Goal: Task Accomplishment & Management: Manage account settings

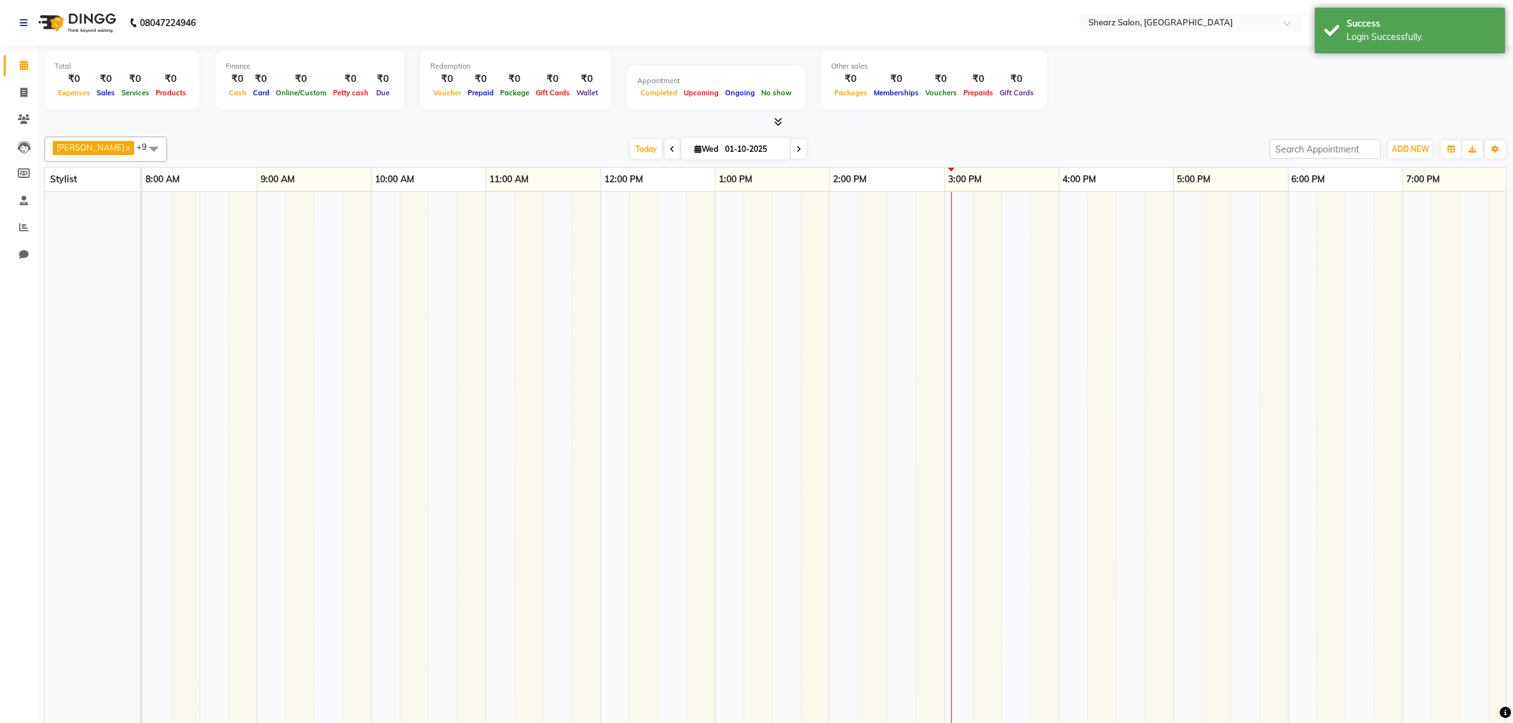
select select "en"
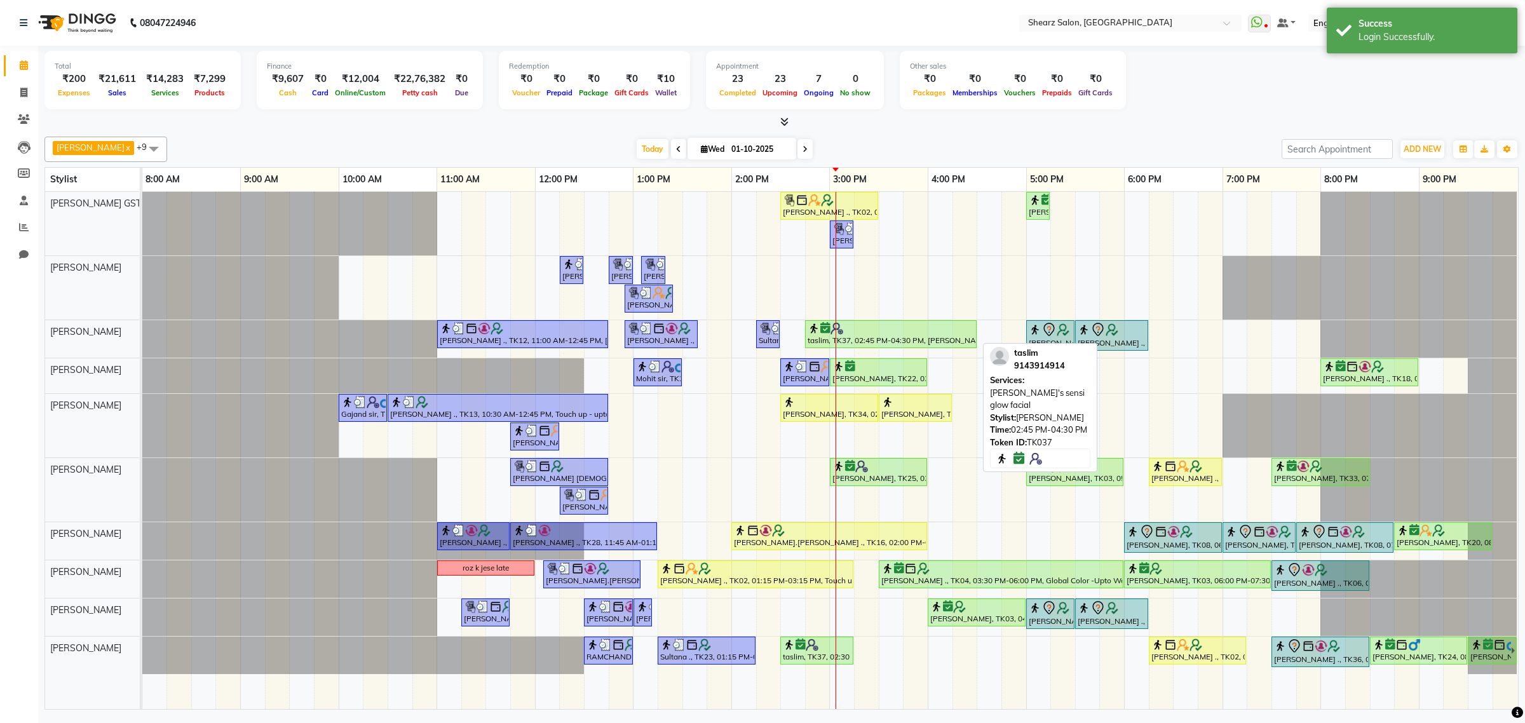
click at [918, 343] on div "taslim, TK37, 02:45 PM-04:30 PM, Cheryl's sensi glow facial" at bounding box center [890, 334] width 169 height 24
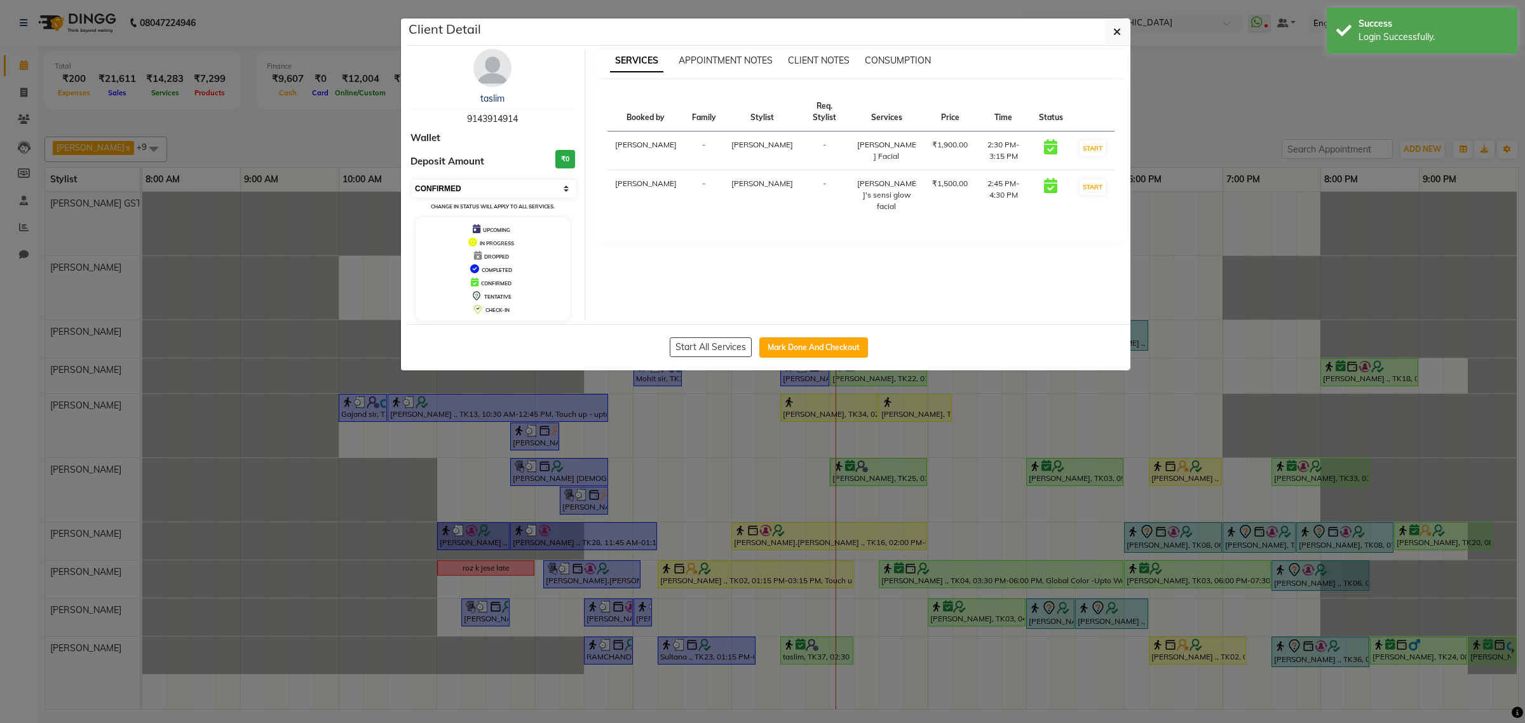
drag, startPoint x: 470, startPoint y: 185, endPoint x: 472, endPoint y: 192, distance: 7.2
click at [470, 185] on select "Select IN SERVICE CONFIRMED TENTATIVE CHECK IN MARK DONE DROPPED UPCOMING" at bounding box center [494, 189] width 165 height 18
select select "1"
click at [412, 180] on select "Select IN SERVICE CONFIRMED TENTATIVE CHECK IN MARK DONE DROPPED UPCOMING" at bounding box center [494, 189] width 165 height 18
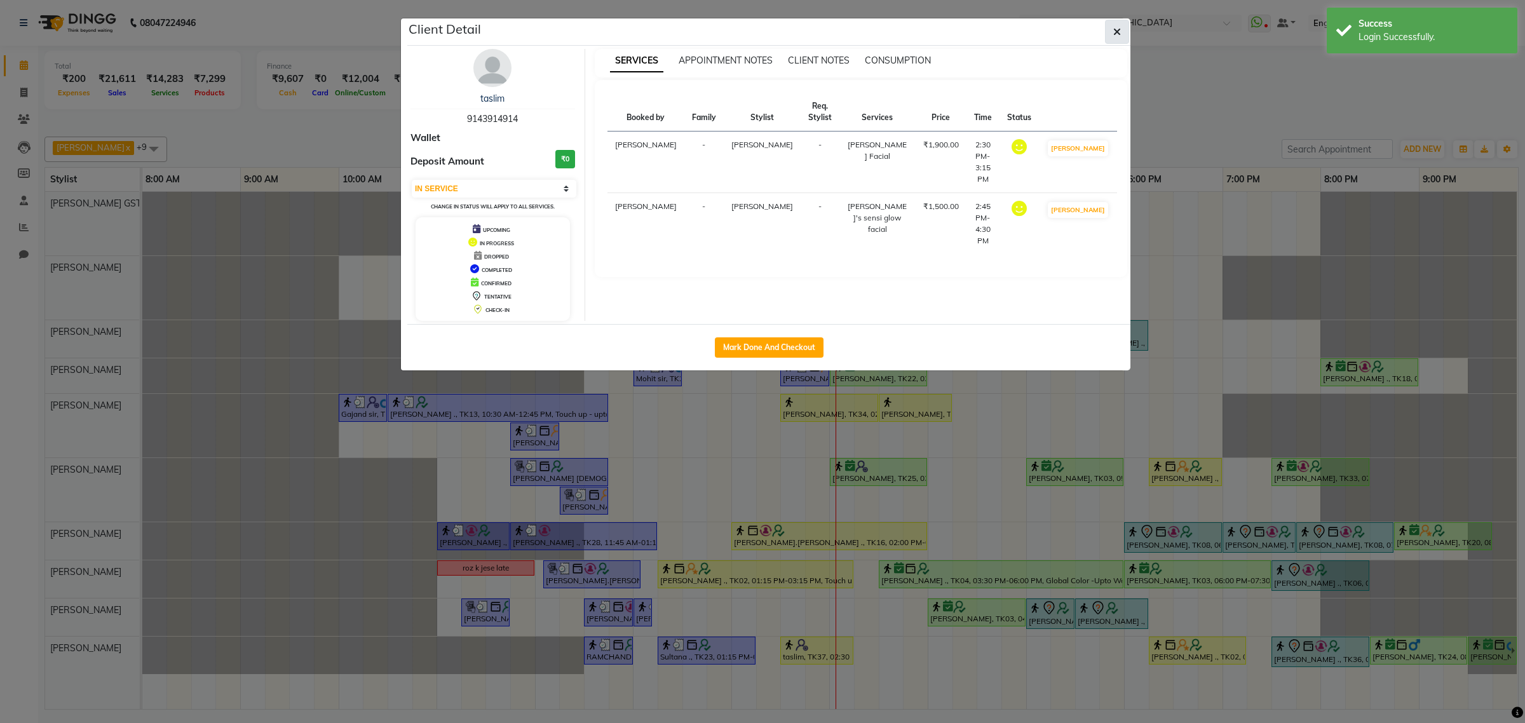
click at [1115, 26] on span "button" at bounding box center [1117, 31] width 8 height 13
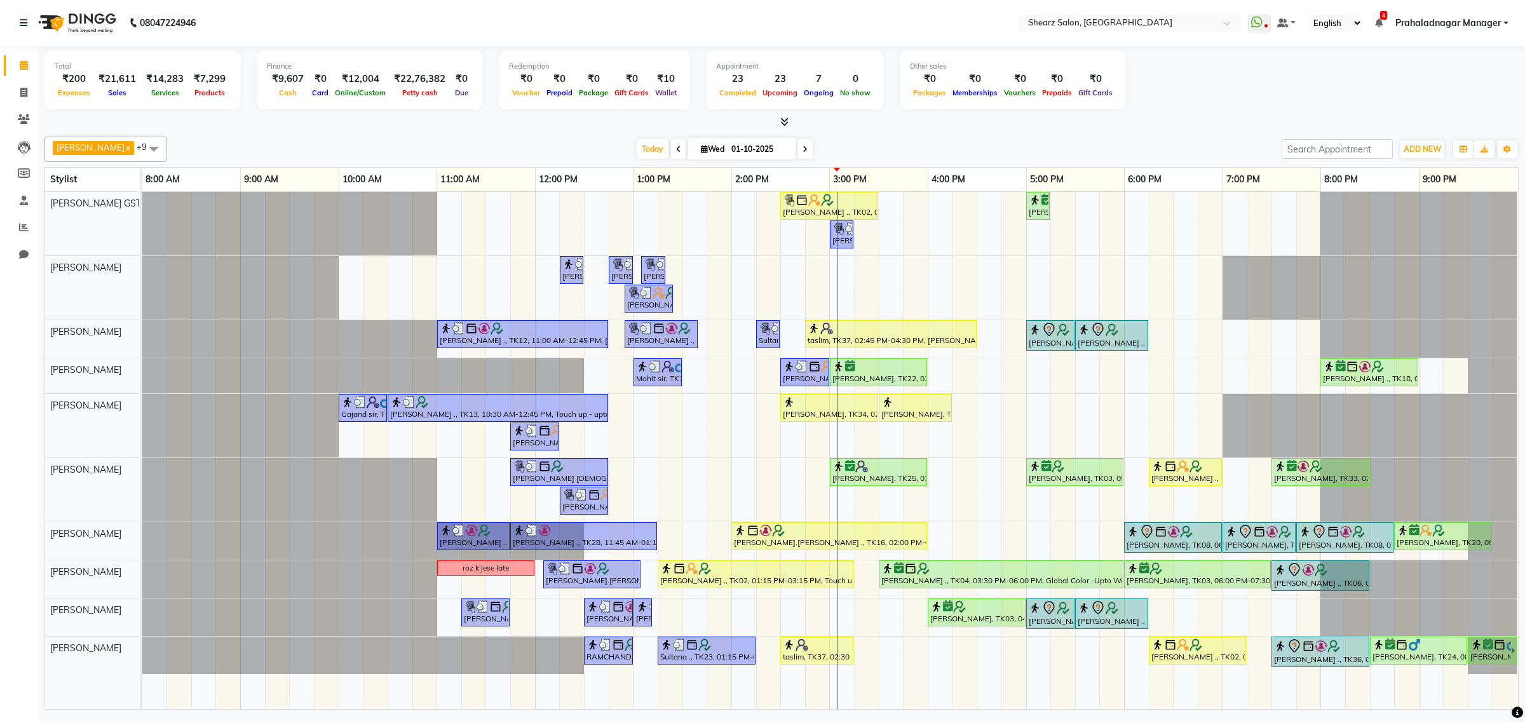
click at [797, 154] on span at bounding box center [804, 149] width 15 height 20
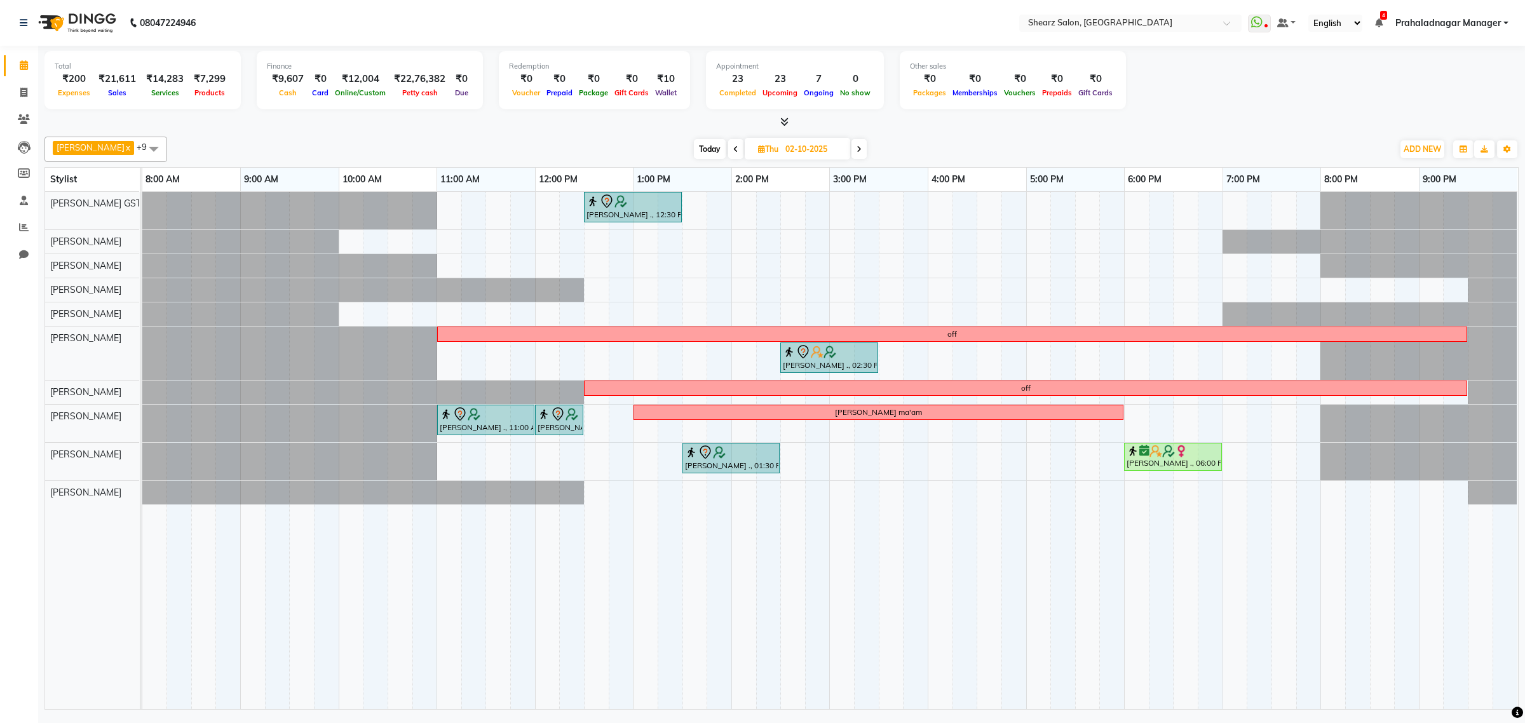
click at [703, 153] on span "Today" at bounding box center [710, 149] width 32 height 20
type input "01-10-2025"
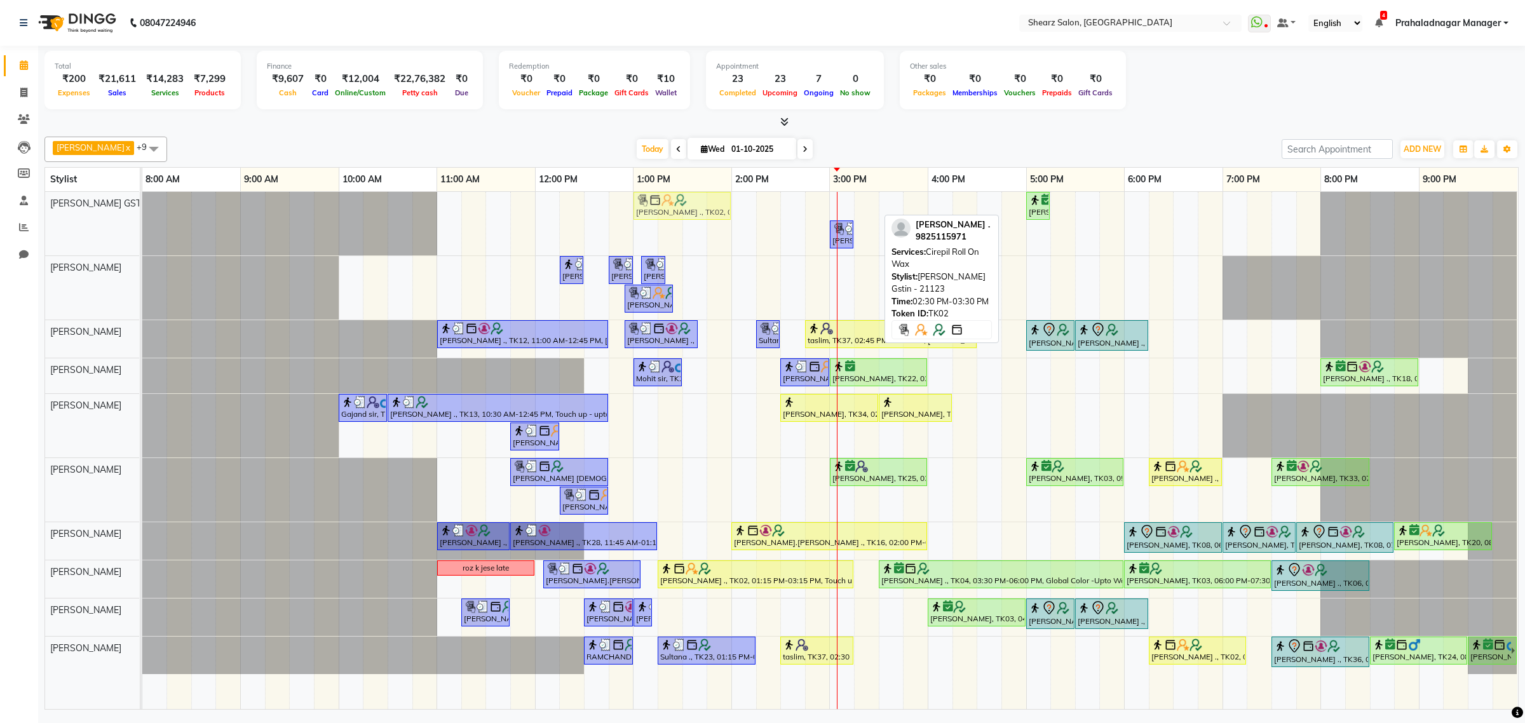
drag, startPoint x: 812, startPoint y: 205, endPoint x: 668, endPoint y: 208, distance: 144.3
click at [142, 208] on div "Grishma Manke ., TK02, 02:30 PM-03:30 PM, Cirepil Roll On Wax Purnima Agarwal .…" at bounding box center [142, 224] width 0 height 64
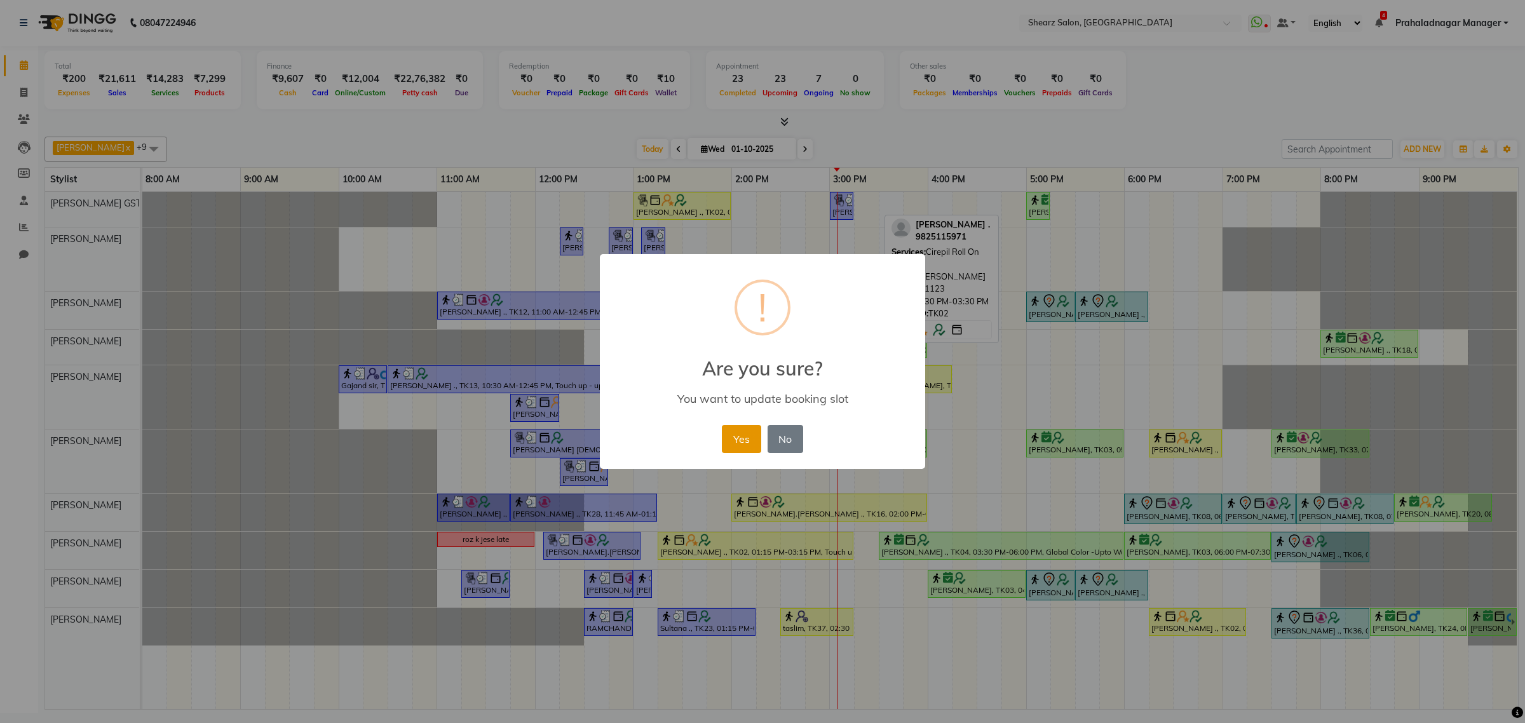
click at [731, 435] on button "Yes" at bounding box center [741, 439] width 39 height 28
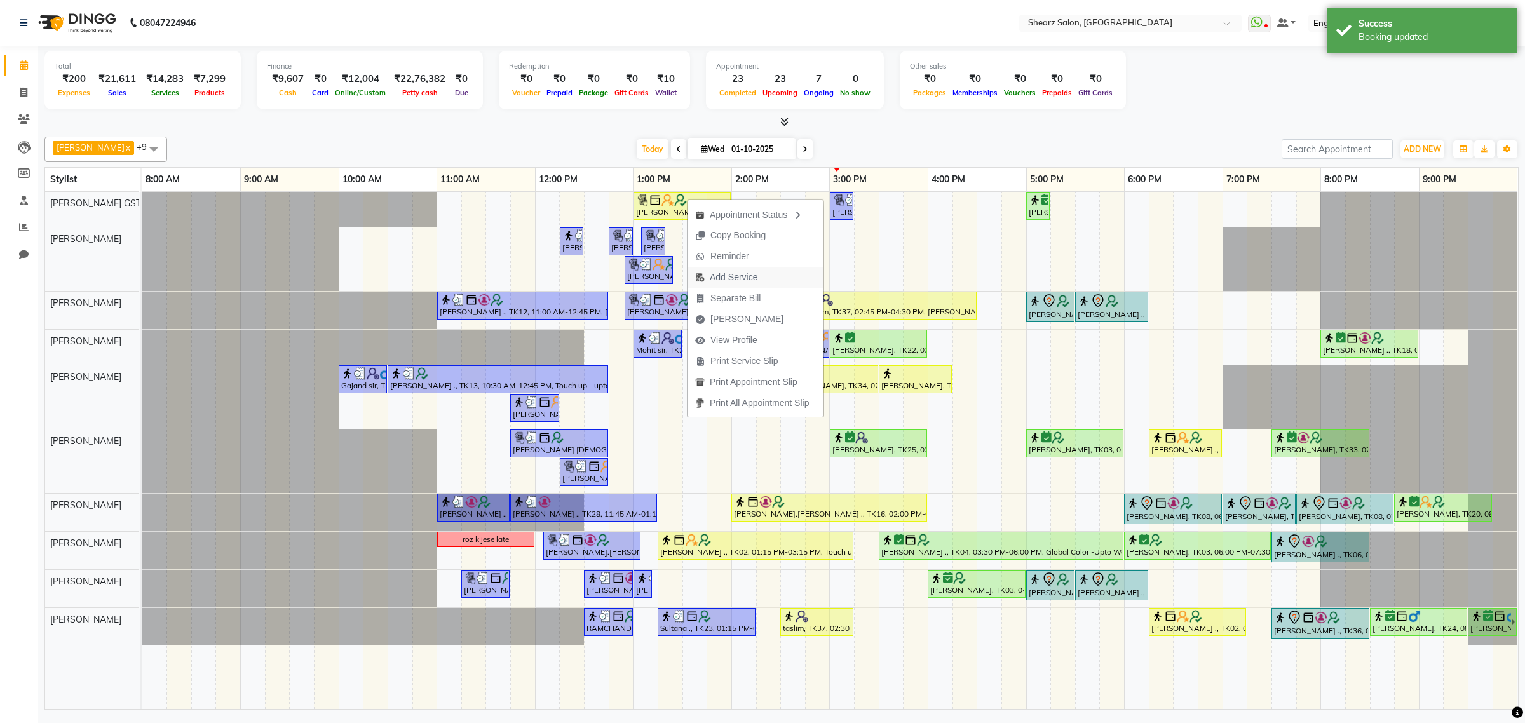
click at [743, 267] on span "Add Service" at bounding box center [726, 277] width 78 height 21
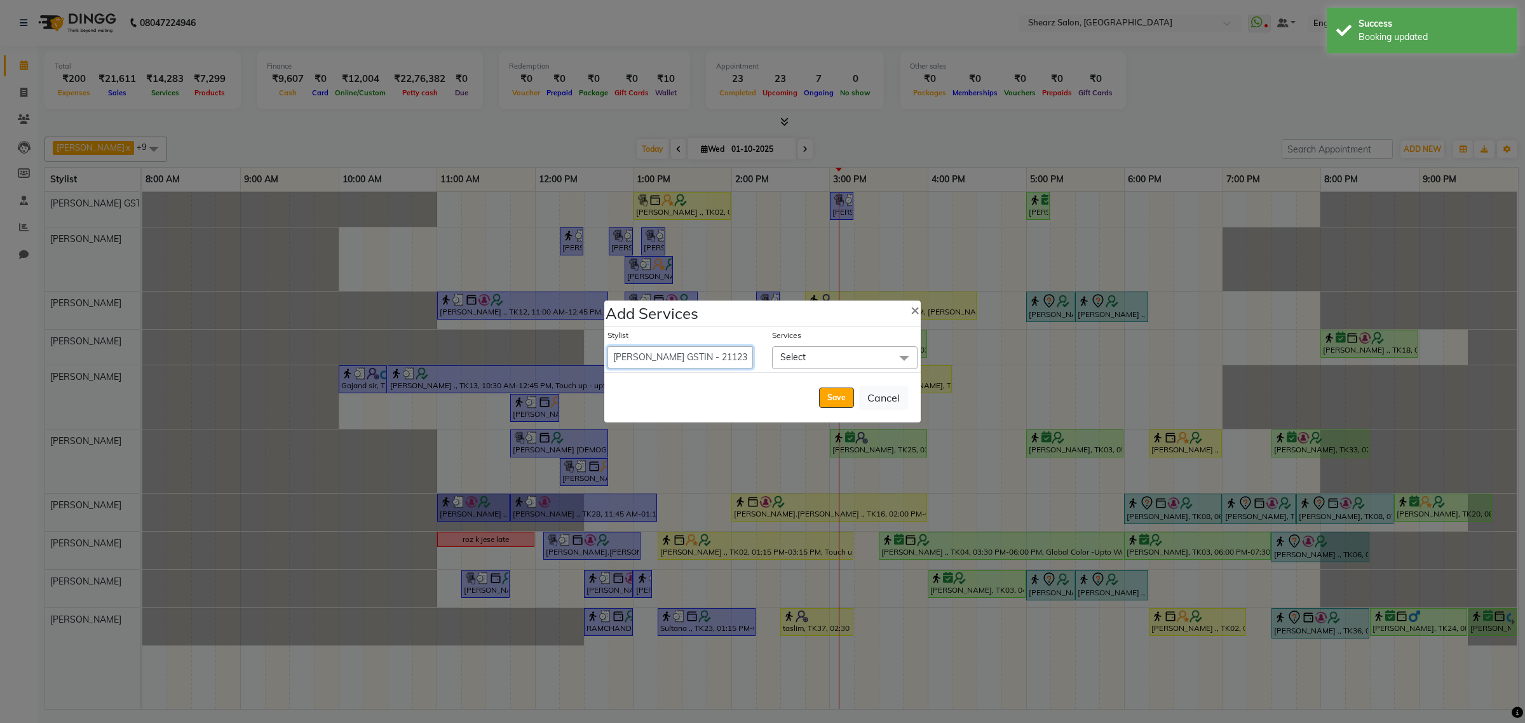
drag, startPoint x: 648, startPoint y: 364, endPoint x: 658, endPoint y: 360, distance: 10.5
click at [649, 363] on select "Admin A General Arvind S Devda Asha Chavariya Brijesh Valand Center 1_mgr mgr C…" at bounding box center [679, 357] width 145 height 22
select select "77479"
click at [607, 346] on select "Admin A General Arvind S Devda Asha Chavariya Brijesh Valand Center 1_mgr mgr C…" at bounding box center [679, 357] width 145 height 22
select select "930"
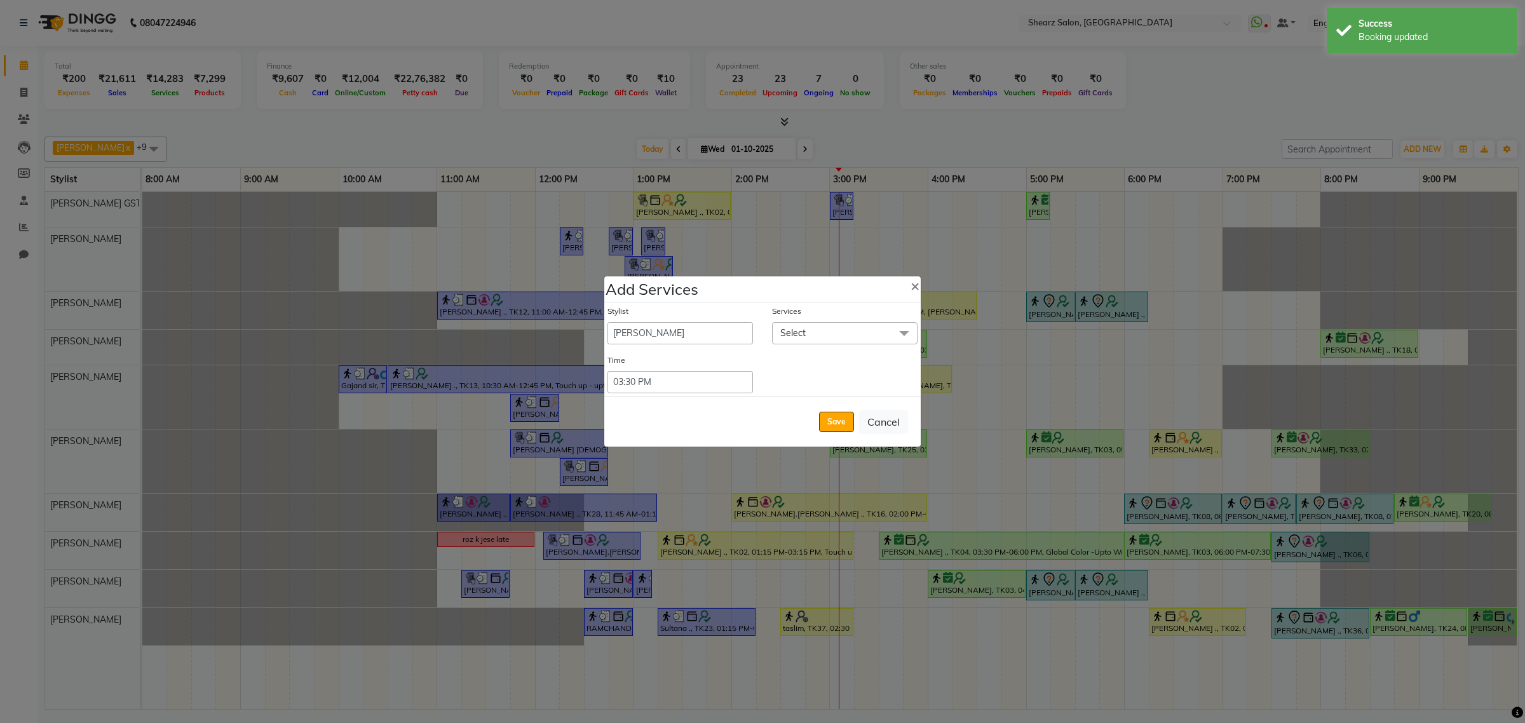
click at [865, 329] on span "Select" at bounding box center [844, 333] width 145 height 22
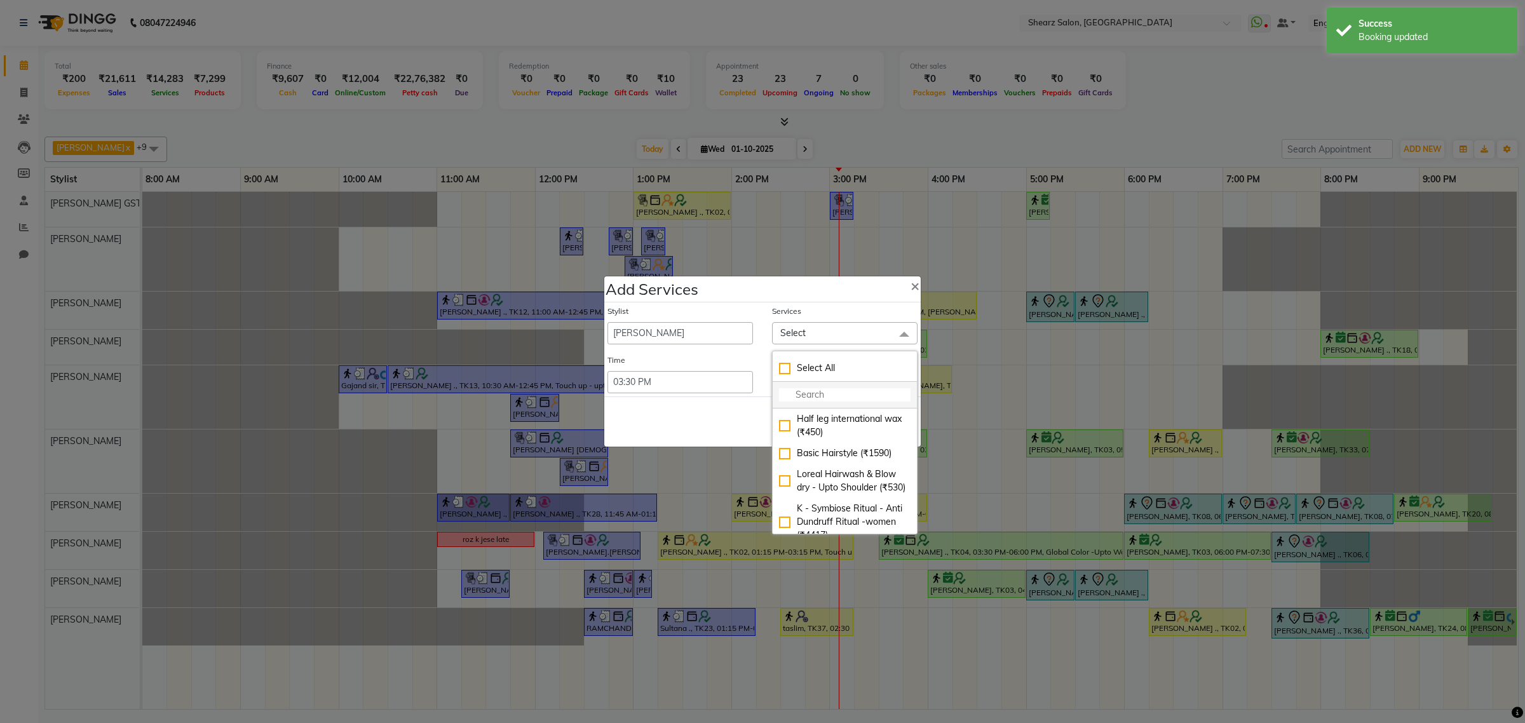
click at [847, 389] on input "multiselect-search" at bounding box center [845, 394] width 132 height 13
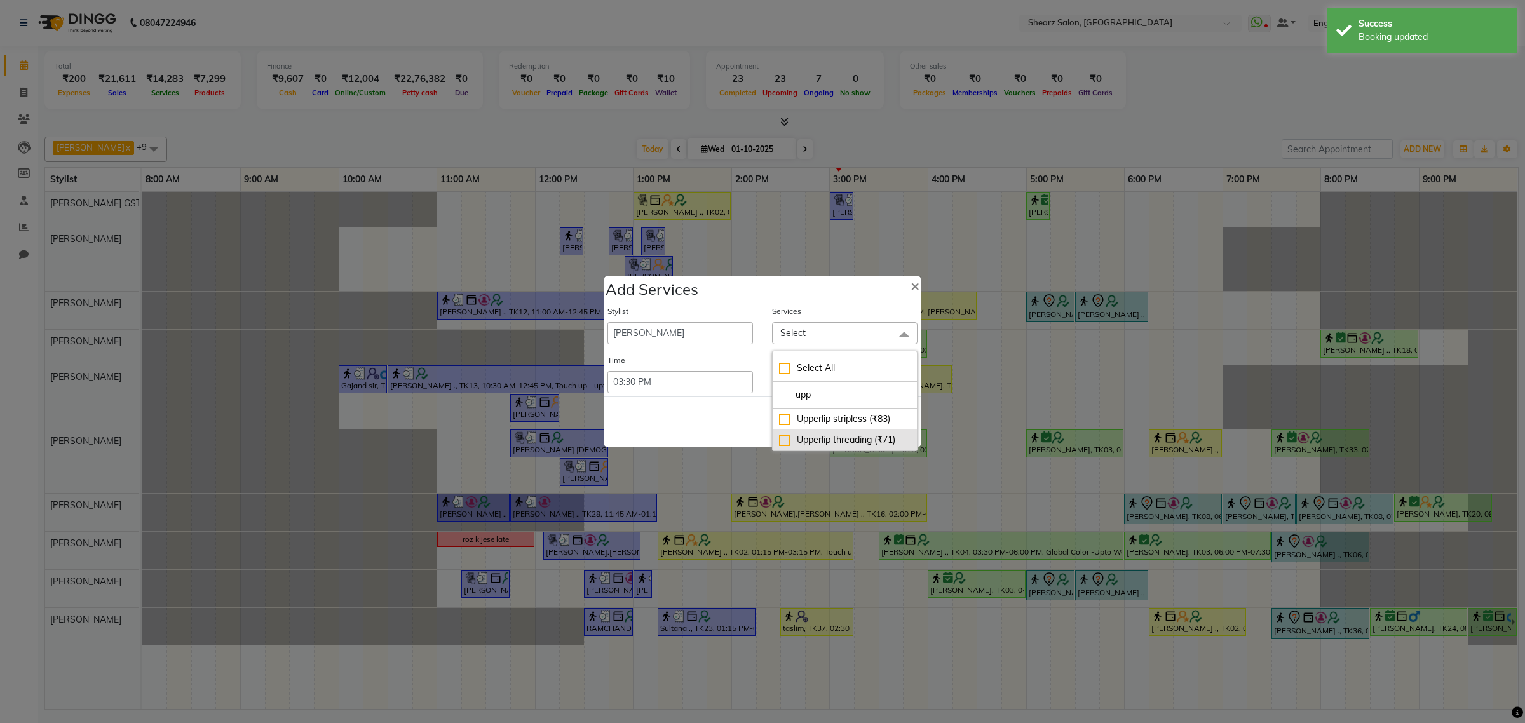
type input "upp"
click at [872, 432] on li "Upperlip threading (₹71)" at bounding box center [845, 439] width 144 height 21
checkbox input "true"
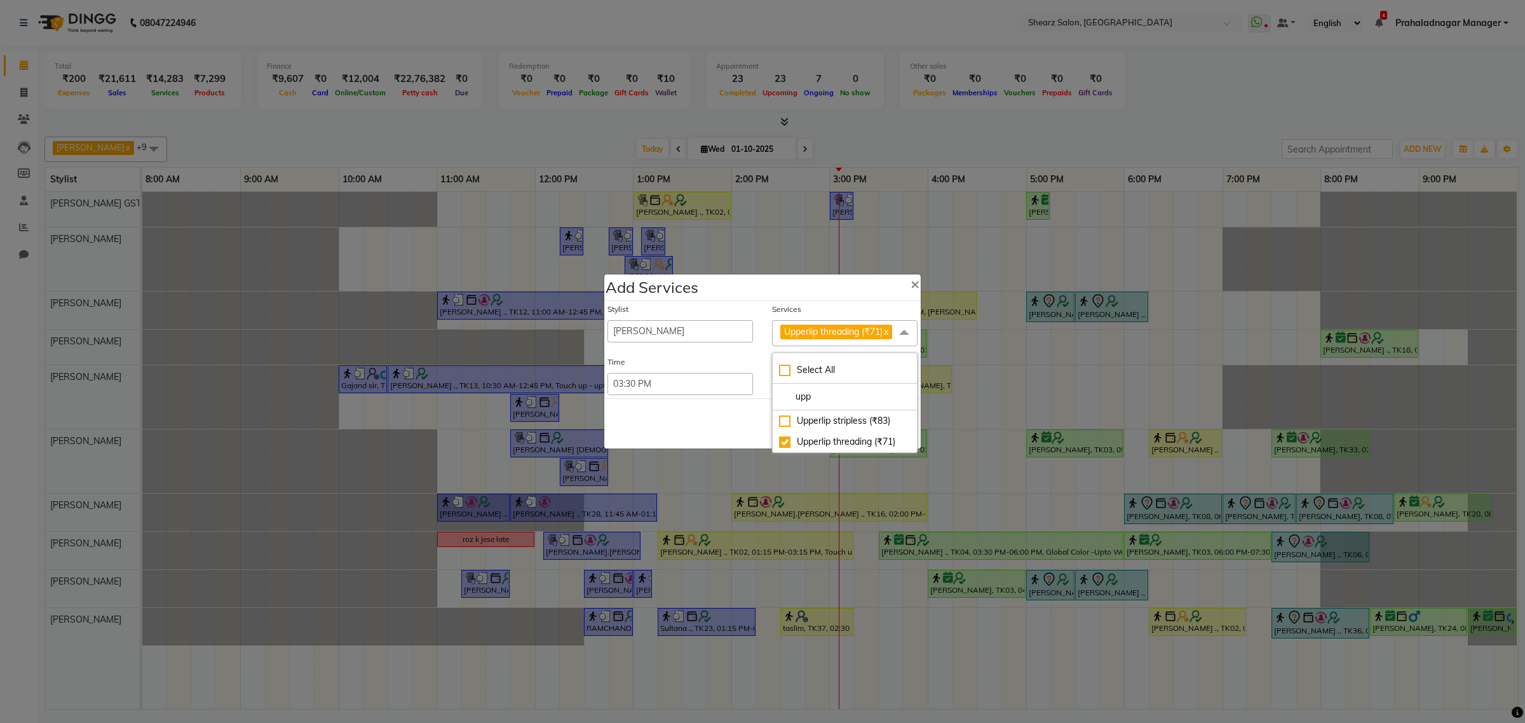
click at [658, 398] on div "Stylist Admin A General Arvind S Devda Asha Chavariya Brijesh Valand Center 1_m…" at bounding box center [762, 349] width 316 height 98
click at [908, 321] on span at bounding box center [903, 332] width 25 height 24
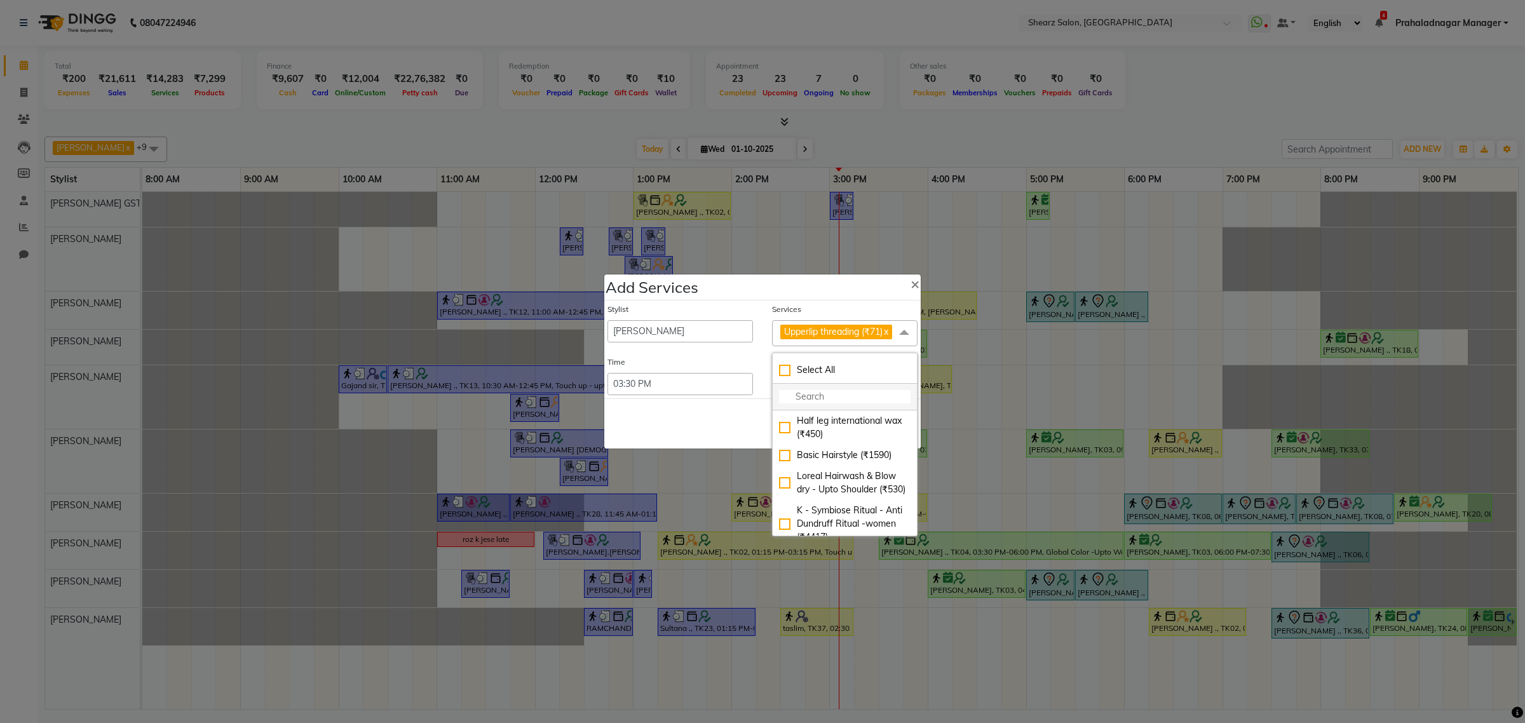
click at [820, 398] on input "multiselect-search" at bounding box center [845, 396] width 132 height 13
type input "chin"
click at [812, 431] on li "Chin threading (₹71)" at bounding box center [845, 420] width 144 height 21
checkbox input "true"
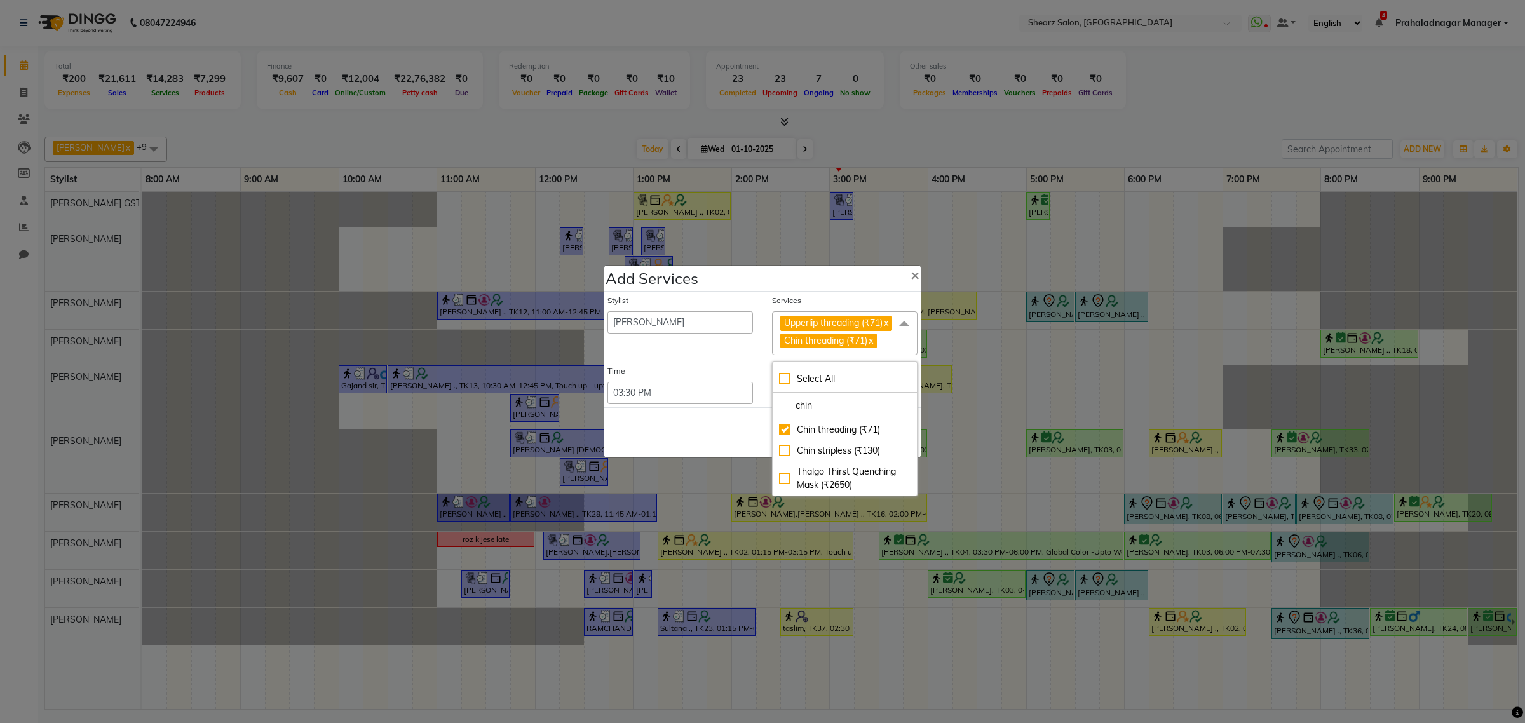
click at [697, 447] on div "Save Cancel" at bounding box center [762, 432] width 316 height 50
click at [834, 430] on button "Save" at bounding box center [836, 432] width 35 height 20
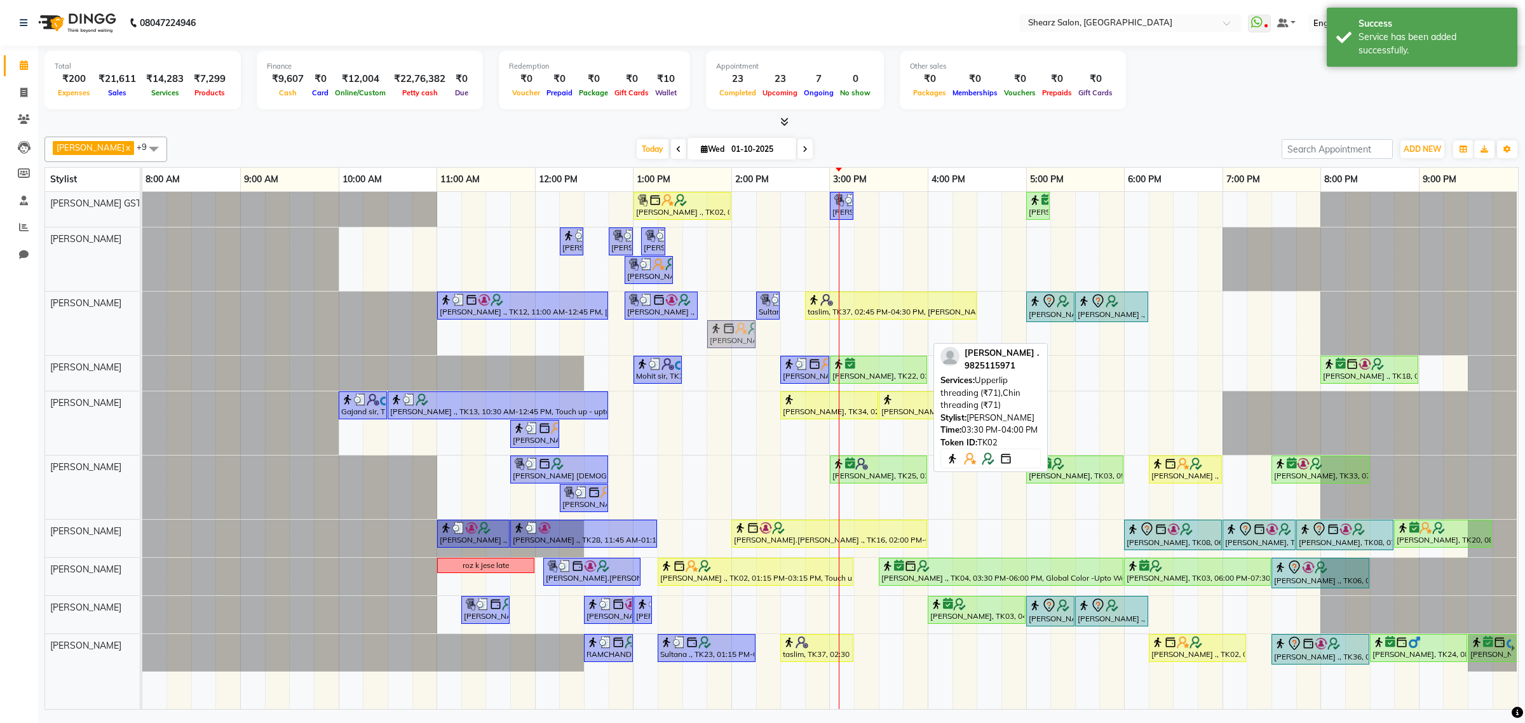
drag, startPoint x: 906, startPoint y: 337, endPoint x: 727, endPoint y: 314, distance: 180.0
click at [727, 314] on div "Grishma Manke ., TK02, 01:00 PM-02:00 PM, Cirepil Roll On Wax Sarvesh ., TK32, …" at bounding box center [829, 450] width 1375 height 517
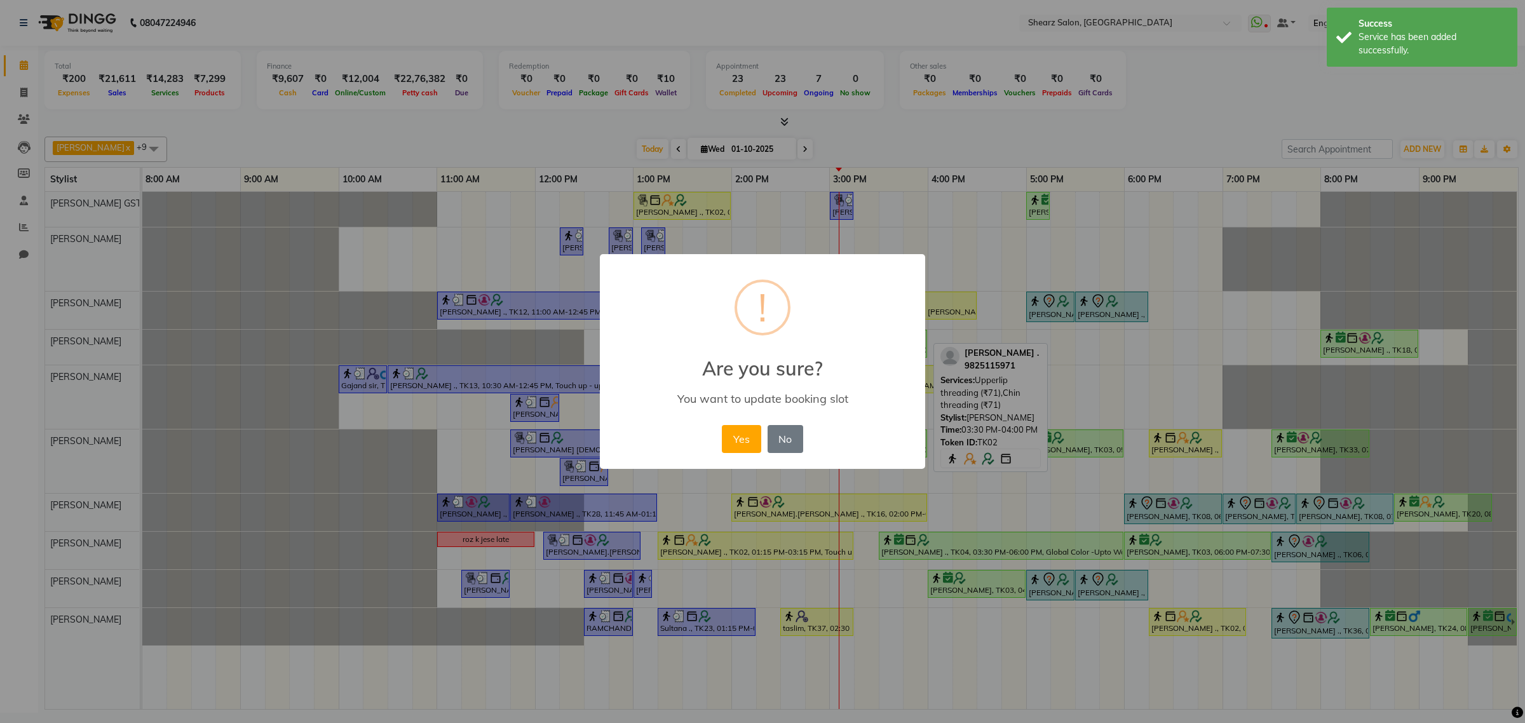
drag, startPoint x: 737, startPoint y: 433, endPoint x: 970, endPoint y: 465, distance: 235.3
click at [743, 433] on button "Yes" at bounding box center [741, 439] width 39 height 28
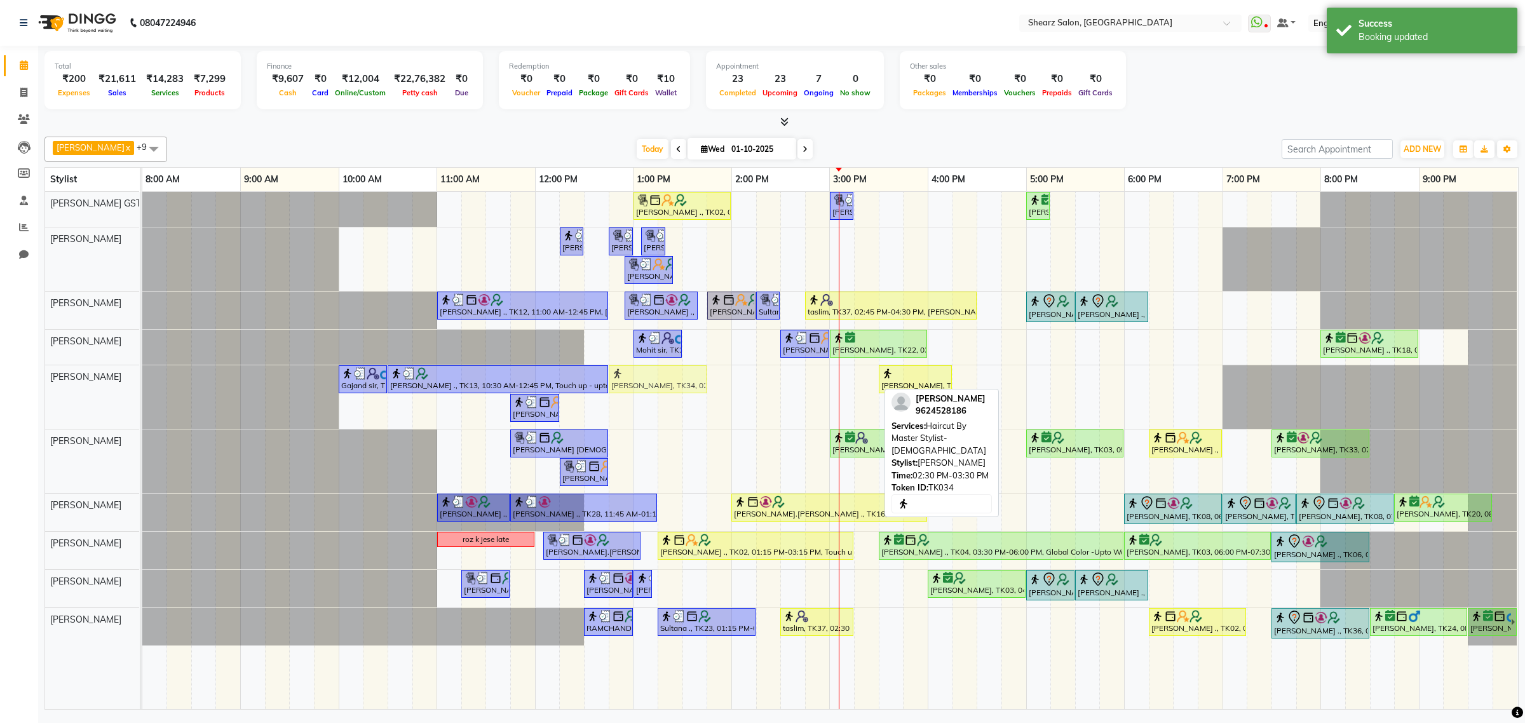
drag, startPoint x: 815, startPoint y: 377, endPoint x: 652, endPoint y: 379, distance: 162.6
click at [142, 379] on div "Gajand sir, TK15, 10:00 AM-10:30 AM, Shave / trim KINJAL POPAT ., TK13, 10:30 A…" at bounding box center [142, 397] width 0 height 64
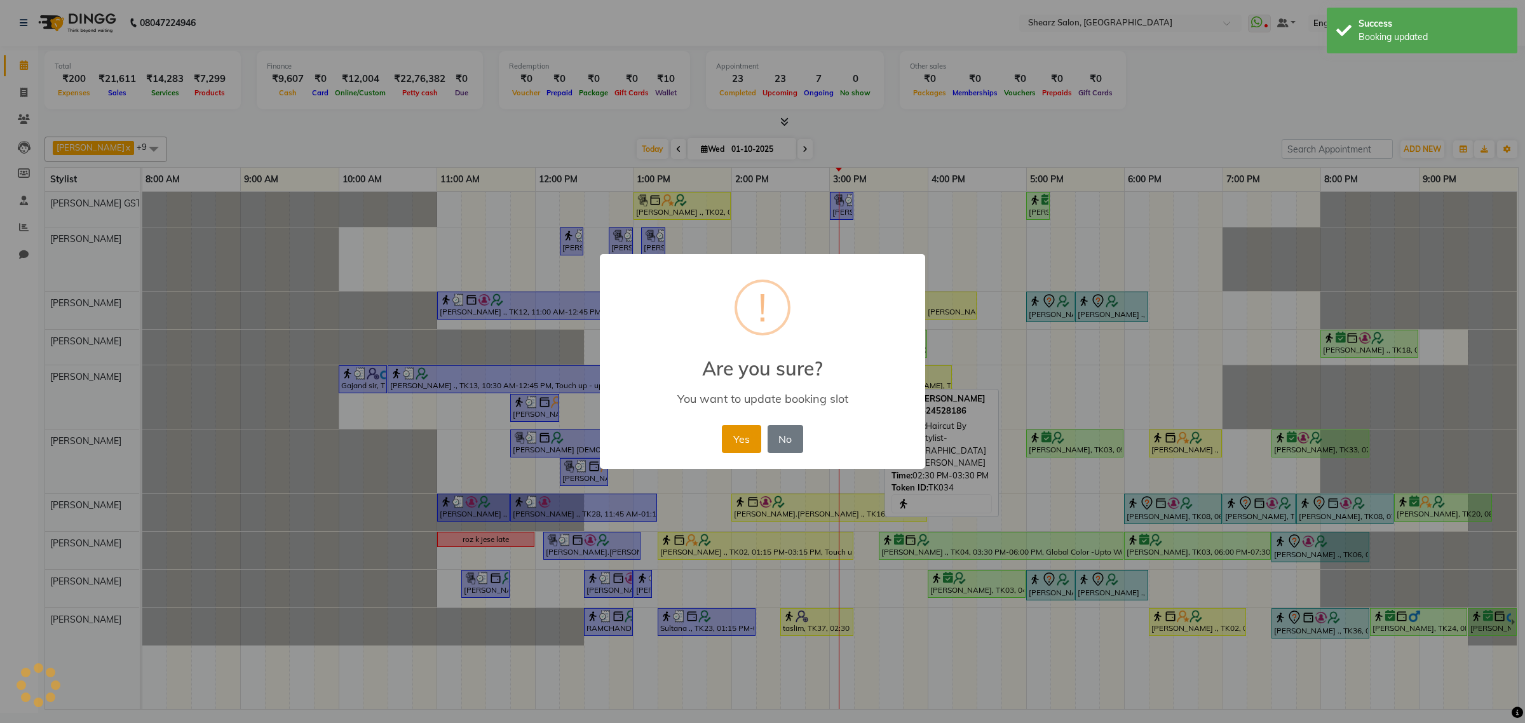
click at [753, 445] on button "Yes" at bounding box center [741, 439] width 39 height 28
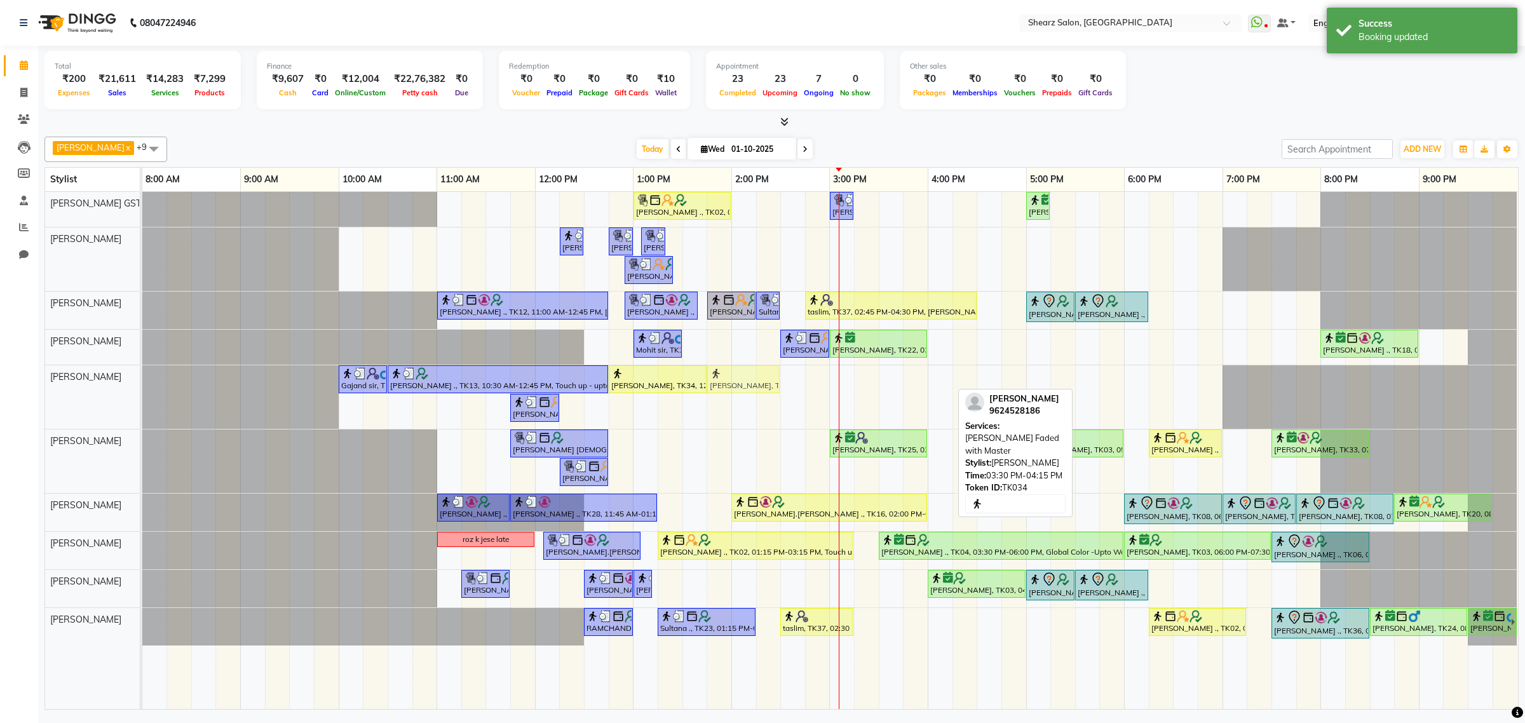
drag, startPoint x: 928, startPoint y: 382, endPoint x: 752, endPoint y: 382, distance: 176.6
click at [142, 382] on div "Gajand sir, TK15, 10:00 AM-10:30 AM, Shave / trim KINJAL POPAT ., TK13, 10:30 A…" at bounding box center [142, 397] width 0 height 64
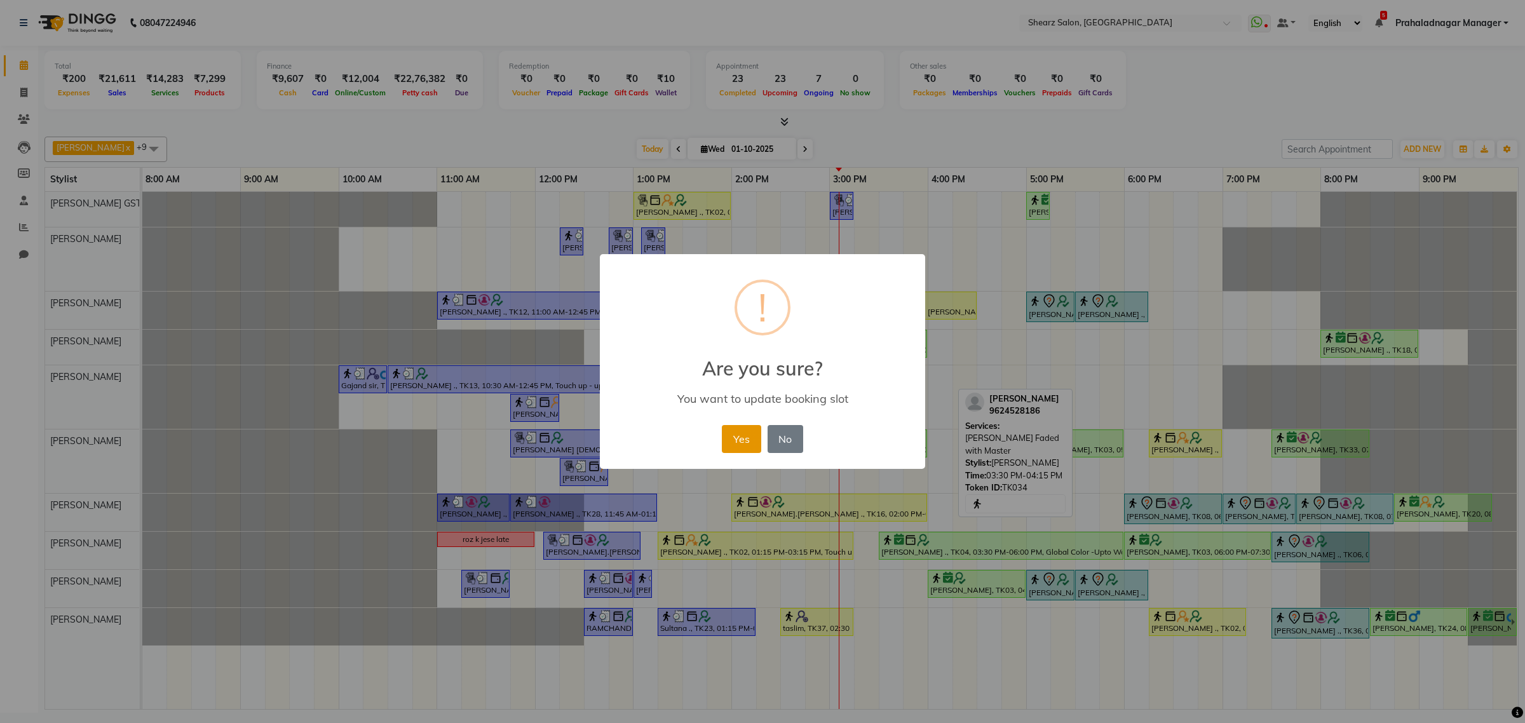
click at [748, 431] on button "Yes" at bounding box center [741, 439] width 39 height 28
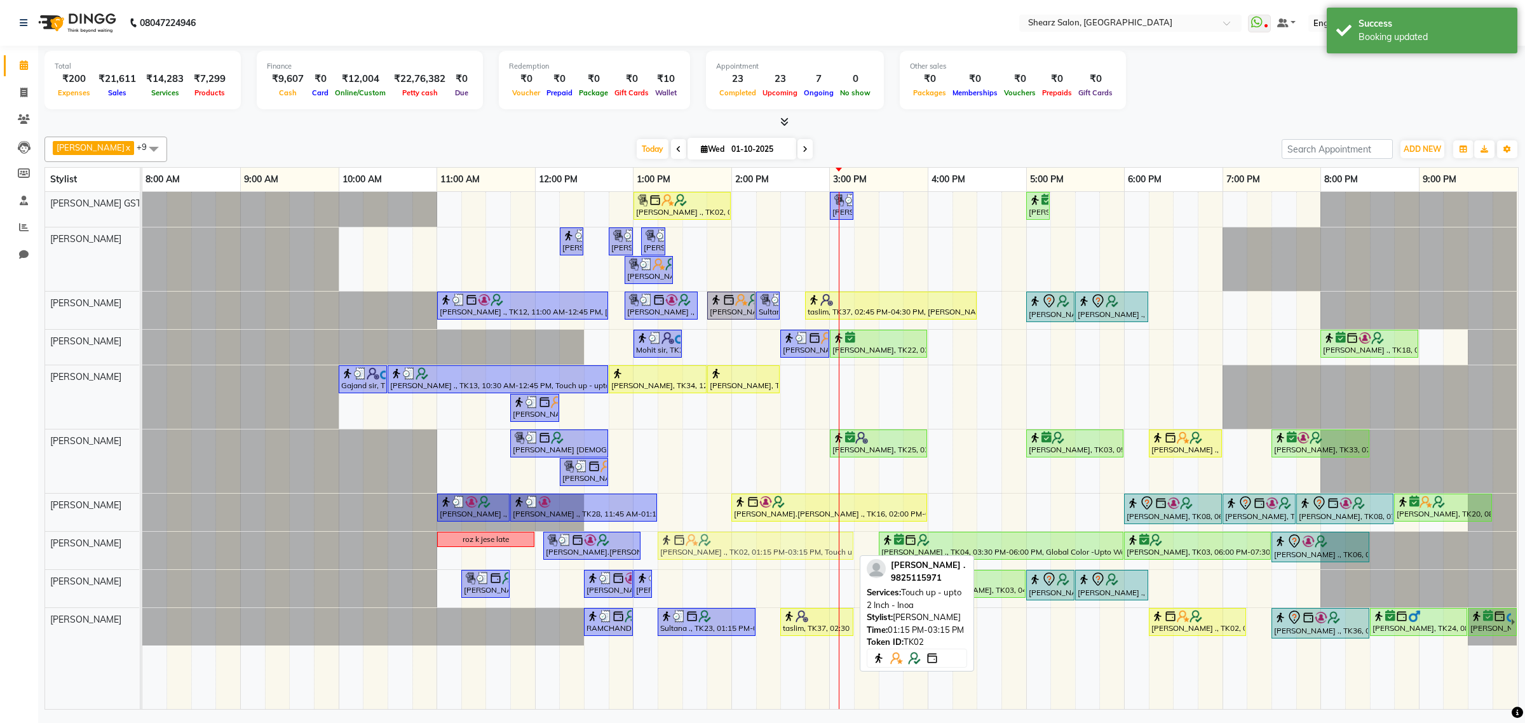
drag, startPoint x: 767, startPoint y: 551, endPoint x: 764, endPoint y: 545, distance: 6.9
click at [142, 545] on div "roz k jese late SAPNA.VASU ., TK29, 12:05 PM-01:05 PM, Loreal Hairwash & Blow d…" at bounding box center [142, 550] width 0 height 37
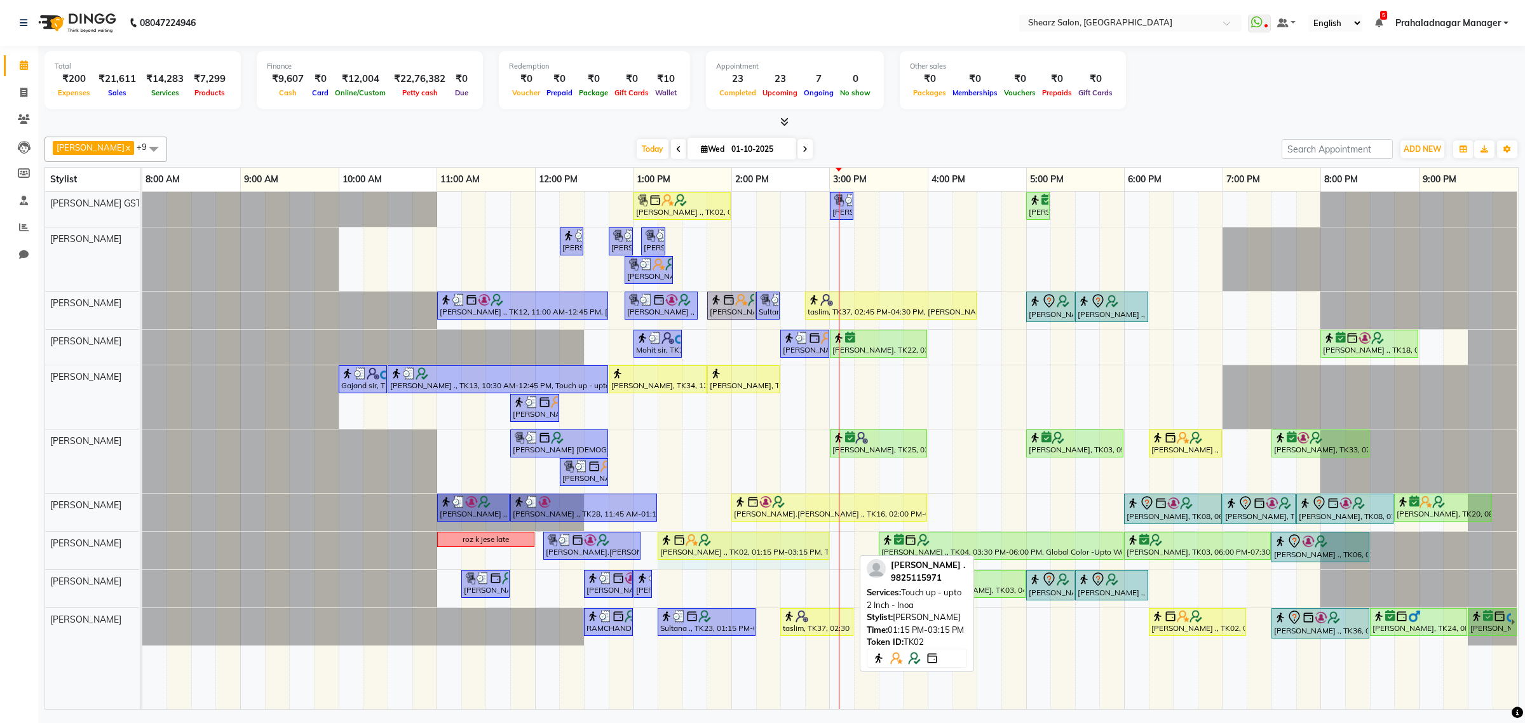
drag, startPoint x: 852, startPoint y: 547, endPoint x: 823, endPoint y: 540, distance: 29.4
click at [142, 540] on div "roz k jese late SAPNA.VASU ., TK29, 12:05 PM-01:05 PM, Loreal Hairwash & Blow d…" at bounding box center [142, 550] width 0 height 37
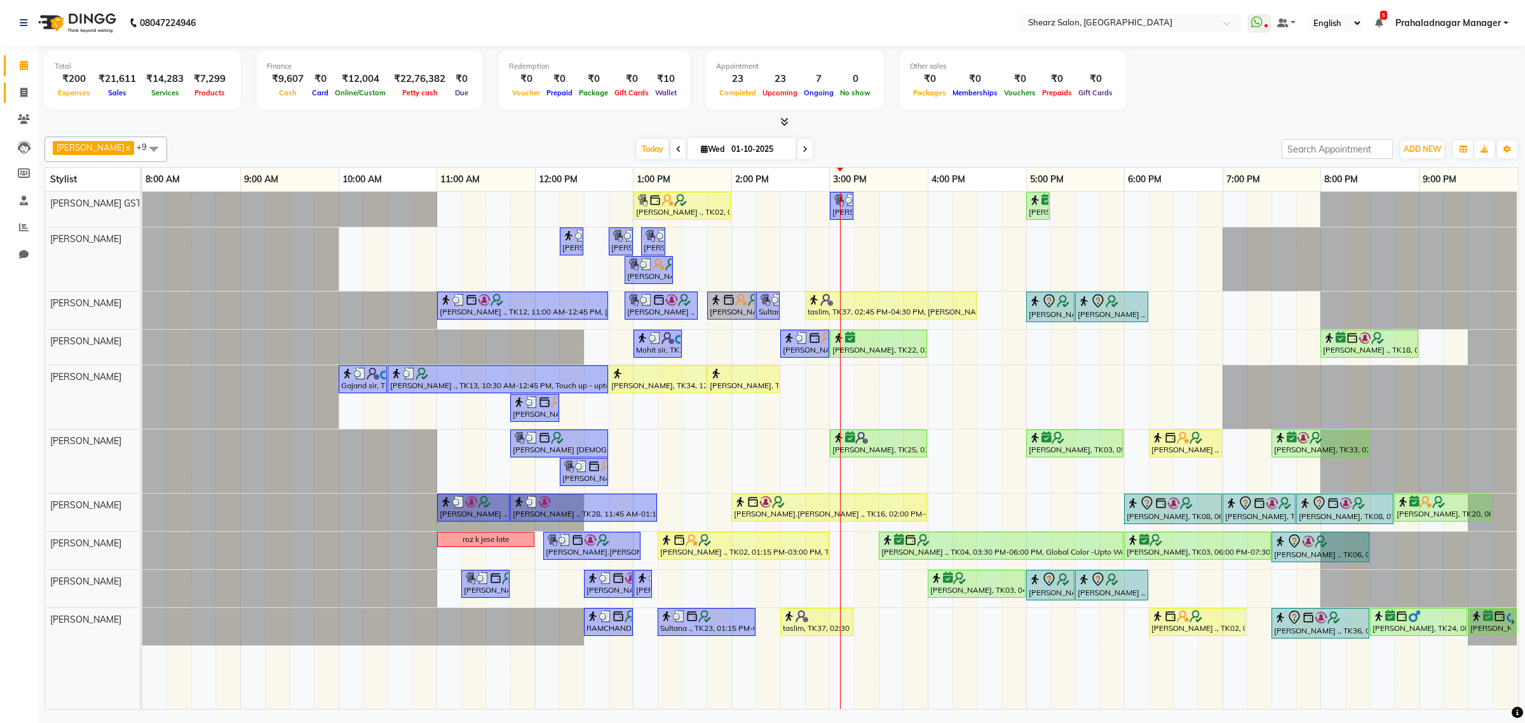
click at [23, 83] on link "Invoice" at bounding box center [19, 93] width 30 height 21
select select "service"
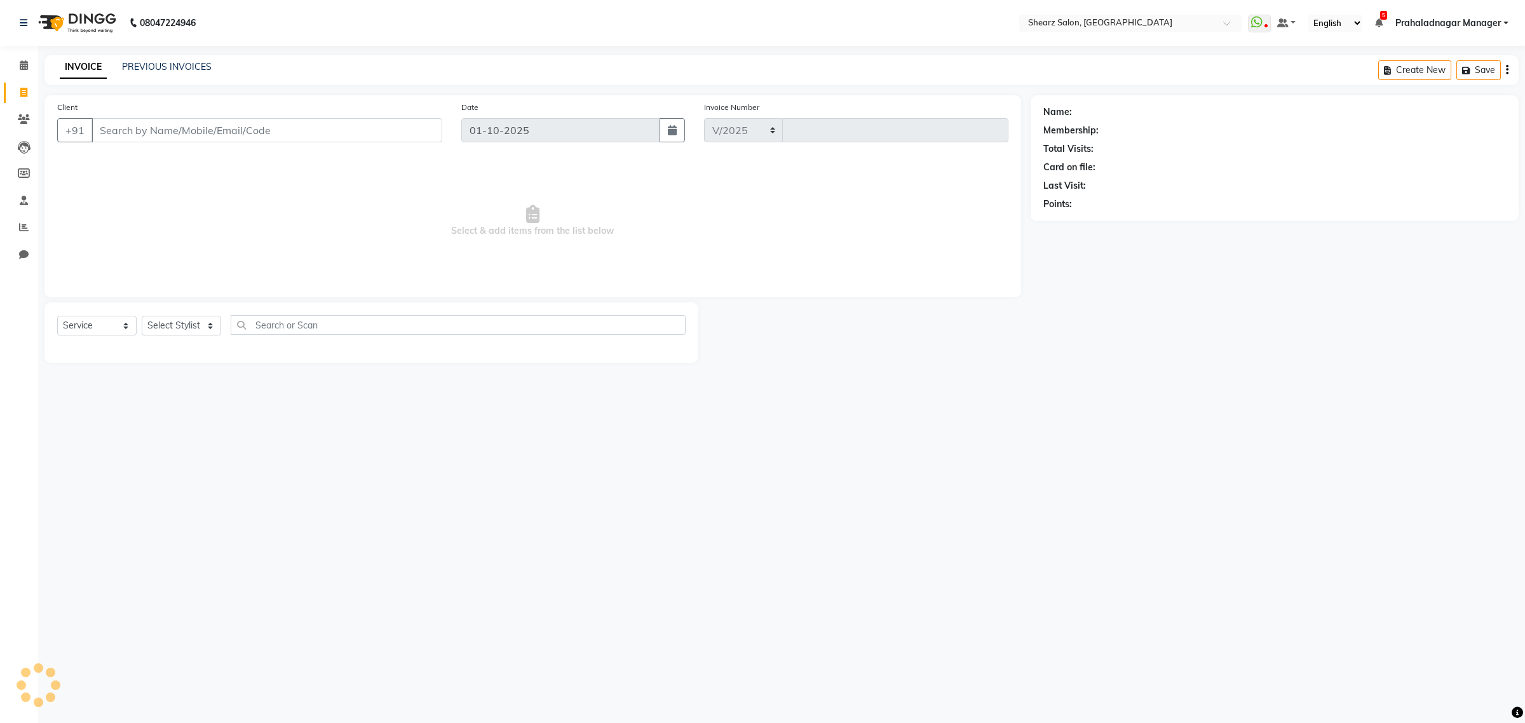
select select "8157"
type input "6941"
drag, startPoint x: 220, startPoint y: 327, endPoint x: 208, endPoint y: 327, distance: 12.1
click at [220, 327] on select "Select Stylist" at bounding box center [181, 326] width 79 height 20
click at [167, 331] on select "Select Stylist" at bounding box center [181, 326] width 79 height 20
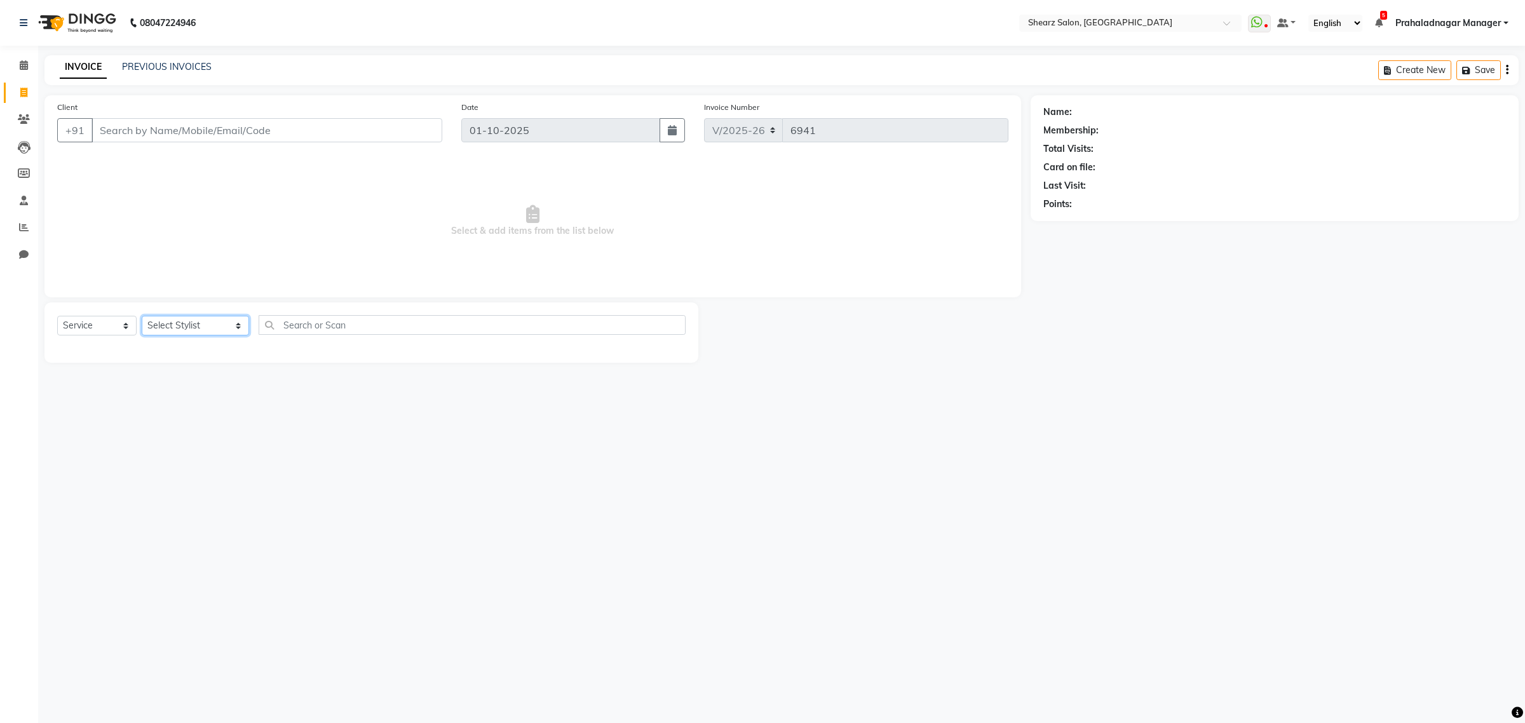
click at [167, 331] on select "Select Stylist Admin A General Arvind S Devda Asha Chavariya Brijesh Valand Cen…" at bounding box center [195, 326] width 107 height 20
select select "77468"
click at [142, 316] on select "Select Stylist Admin A General Arvind S Devda Asha Chavariya Brijesh Valand Cen…" at bounding box center [195, 326] width 107 height 20
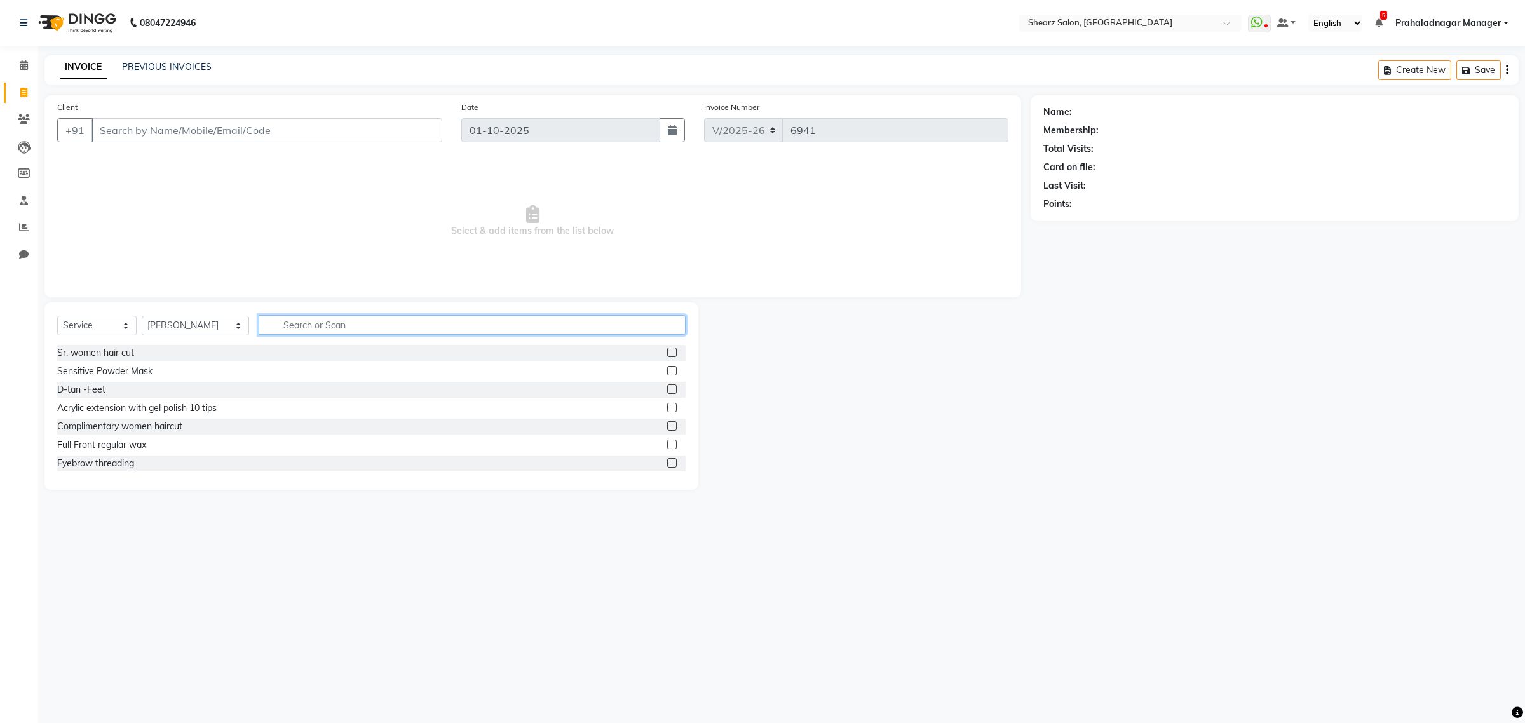
click at [328, 323] on input "text" at bounding box center [472, 325] width 427 height 20
type input "cold"
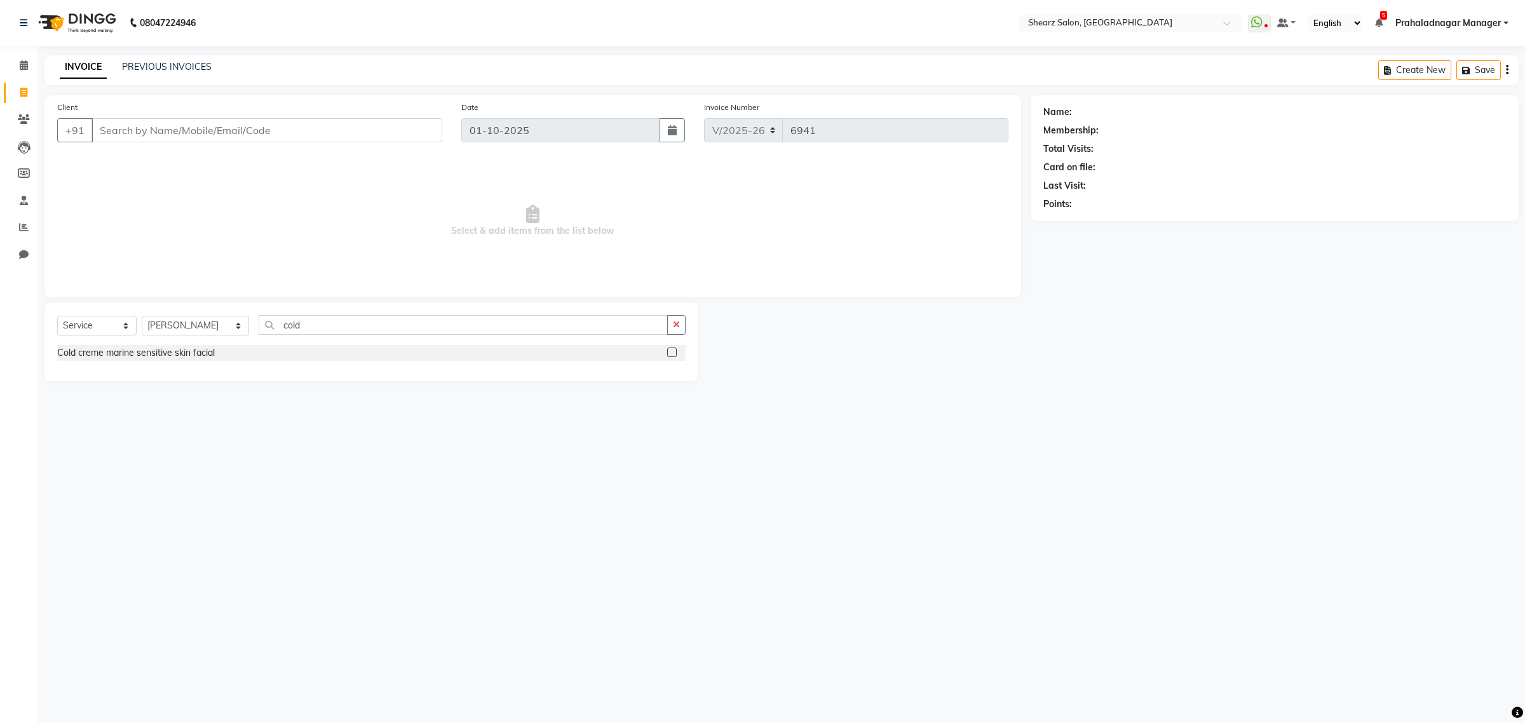
click at [672, 348] on label at bounding box center [672, 353] width 10 height 10
click at [672, 349] on input "checkbox" at bounding box center [671, 353] width 8 height 8
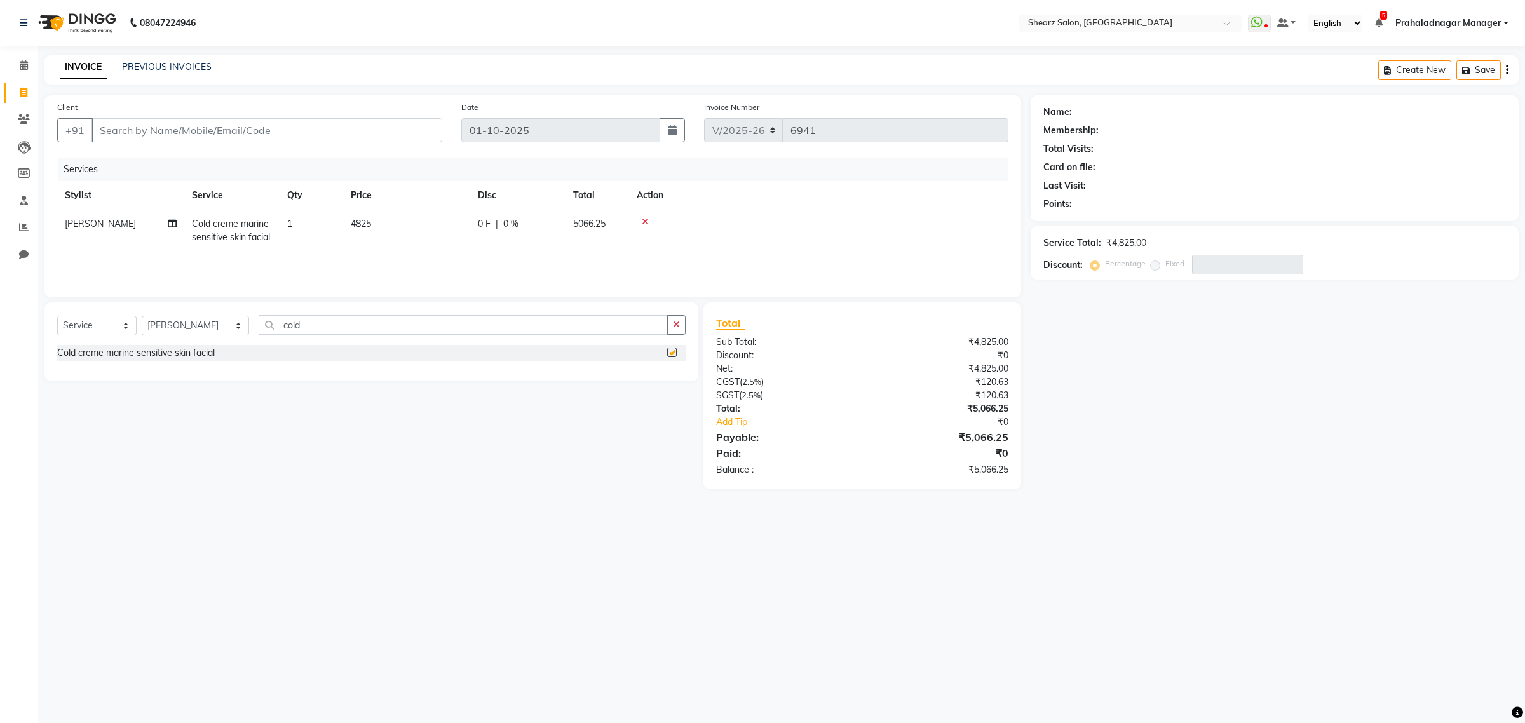
checkbox input "false"
drag, startPoint x: 417, startPoint y: 324, endPoint x: 0, endPoint y: 210, distance: 432.2
click at [0, 210] on app-home "08047224946 Select Location × Shearz Salon, Prahaladnagar WhatsApp Status ✕ Sta…" at bounding box center [762, 254] width 1525 height 508
type input "e"
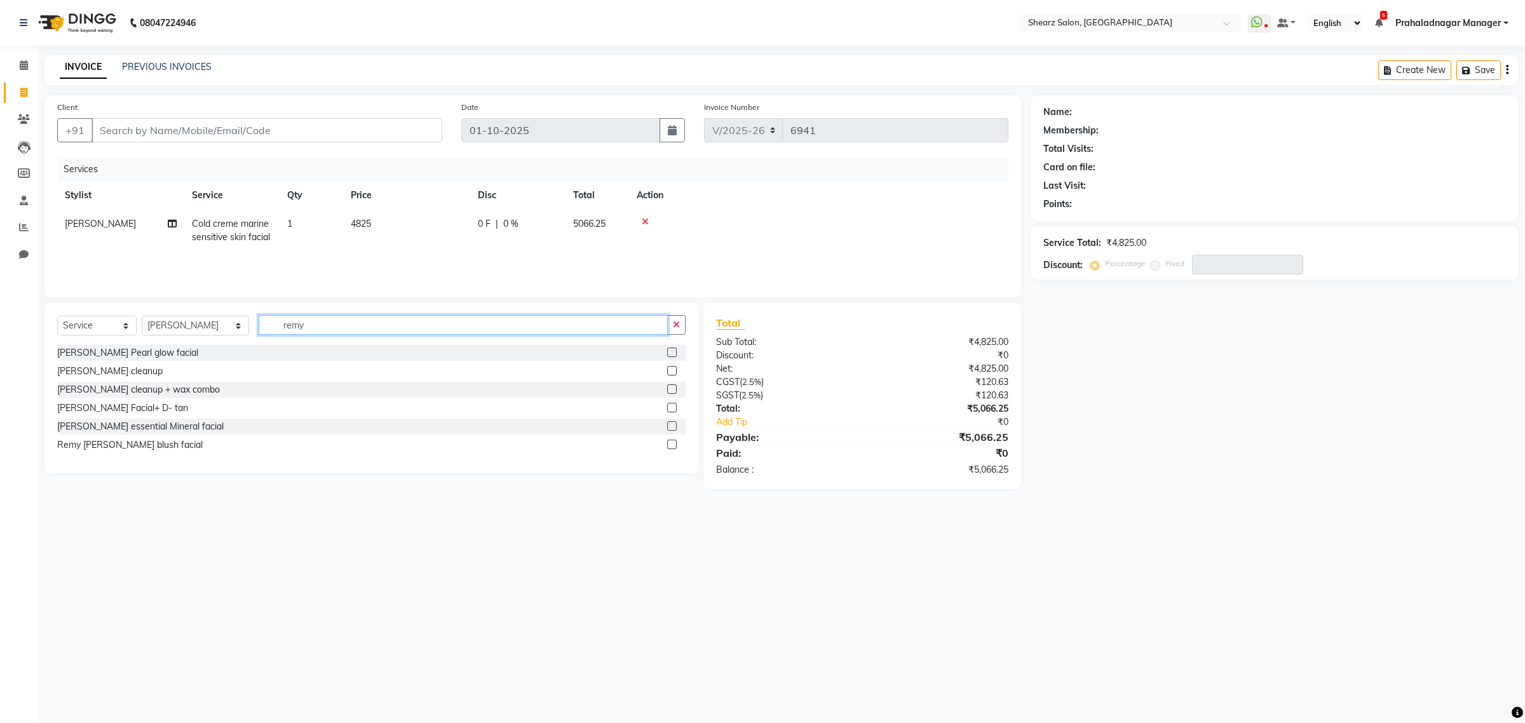
type input "remy"
click at [673, 370] on label at bounding box center [672, 371] width 10 height 10
click at [673, 370] on input "checkbox" at bounding box center [671, 371] width 8 height 8
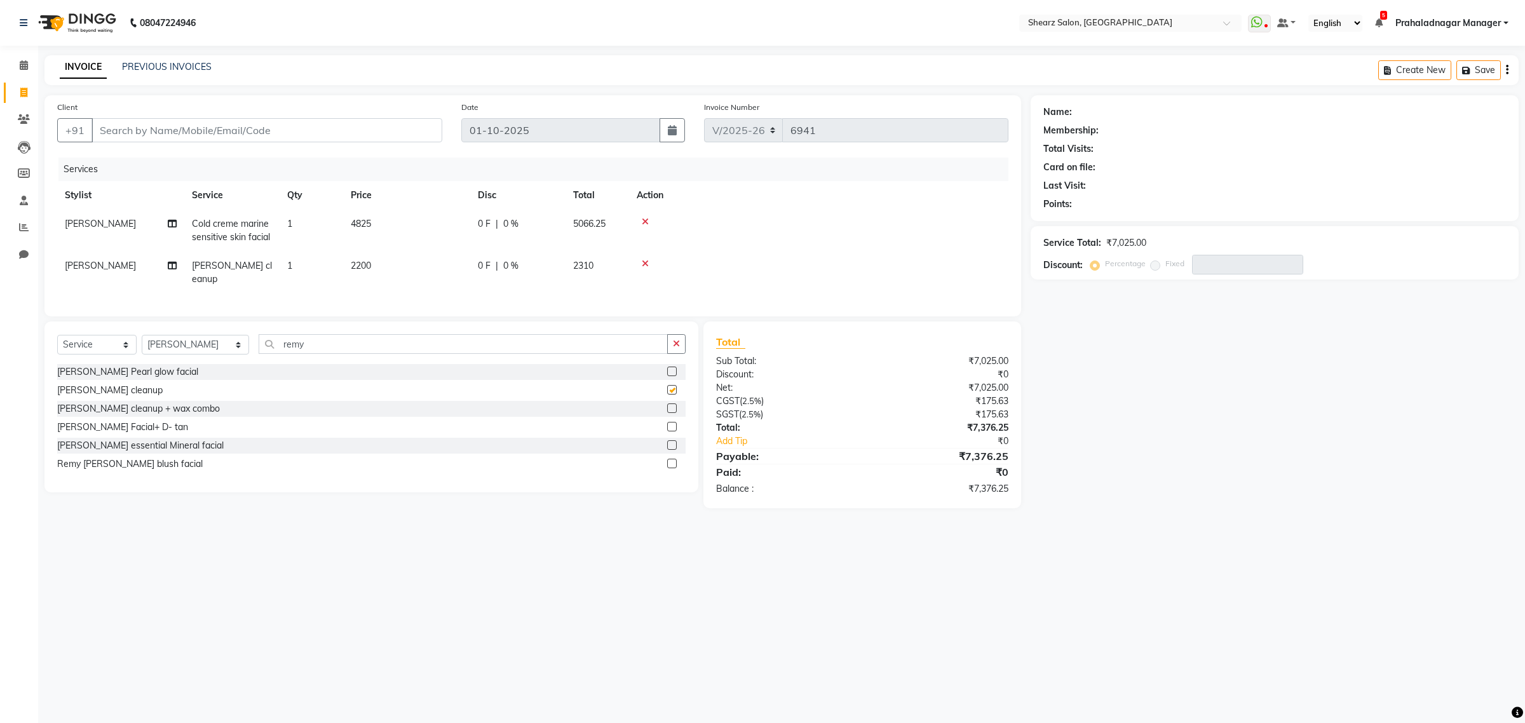
checkbox input "false"
click at [24, 61] on icon at bounding box center [24, 65] width 8 height 10
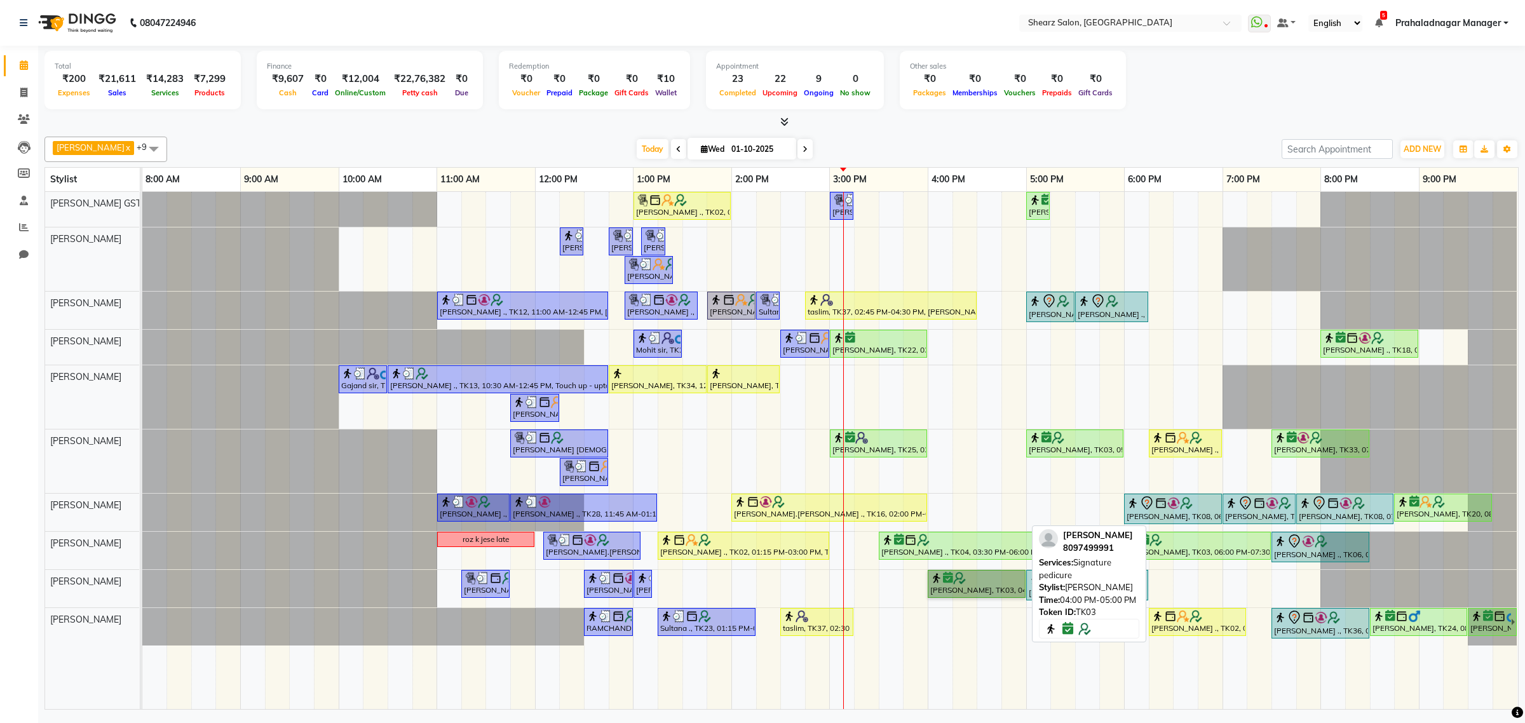
drag, startPoint x: 929, startPoint y: 503, endPoint x: 1208, endPoint y: 129, distance: 466.7
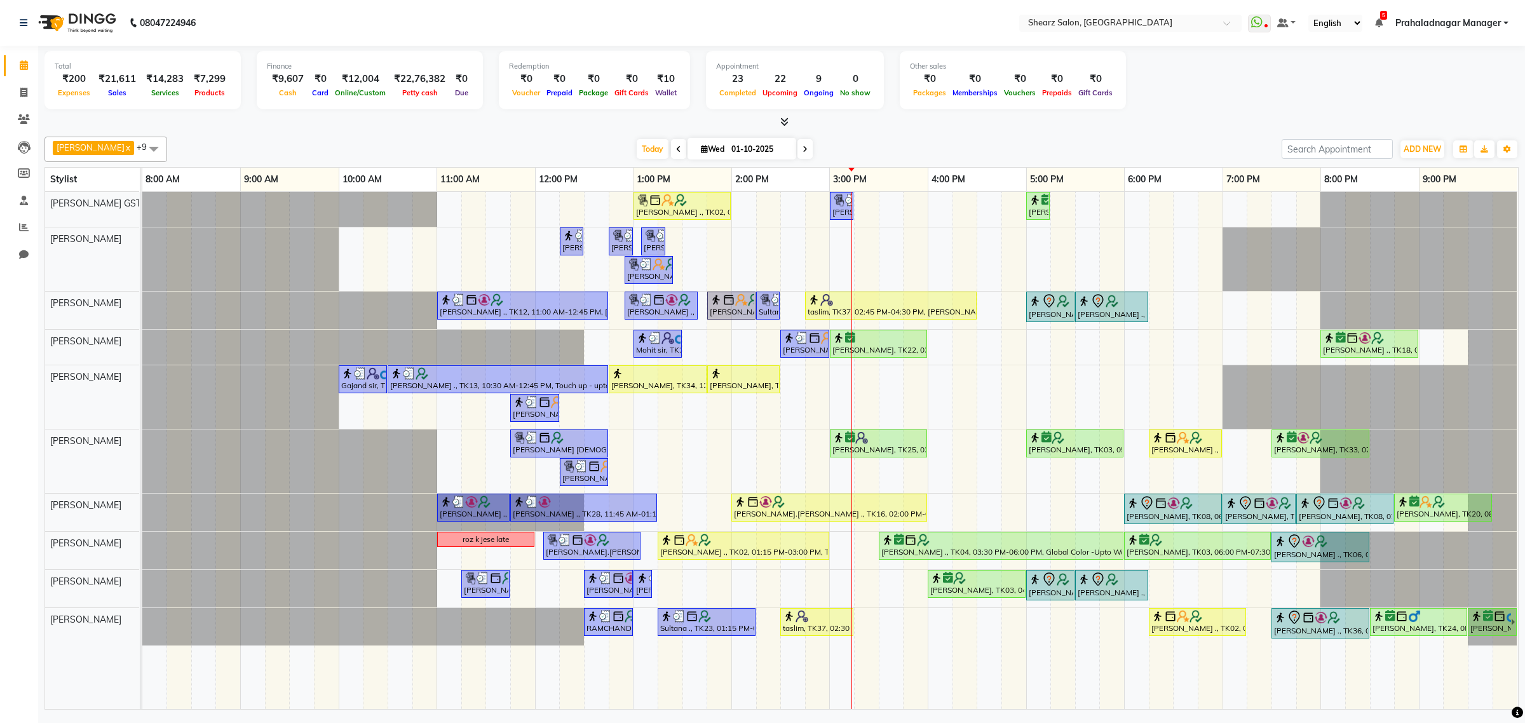
drag, startPoint x: 1208, startPoint y: 129, endPoint x: 1238, endPoint y: 73, distance: 63.4
click at [1238, 73] on div "Total ₹200 Expenses ₹21,611 Sales ₹14,283 Services ₹7,299 Products Finance ₹9,6…" at bounding box center [781, 82] width 1474 height 62
click at [797, 149] on span at bounding box center [804, 149] width 15 height 20
type input "02-10-2025"
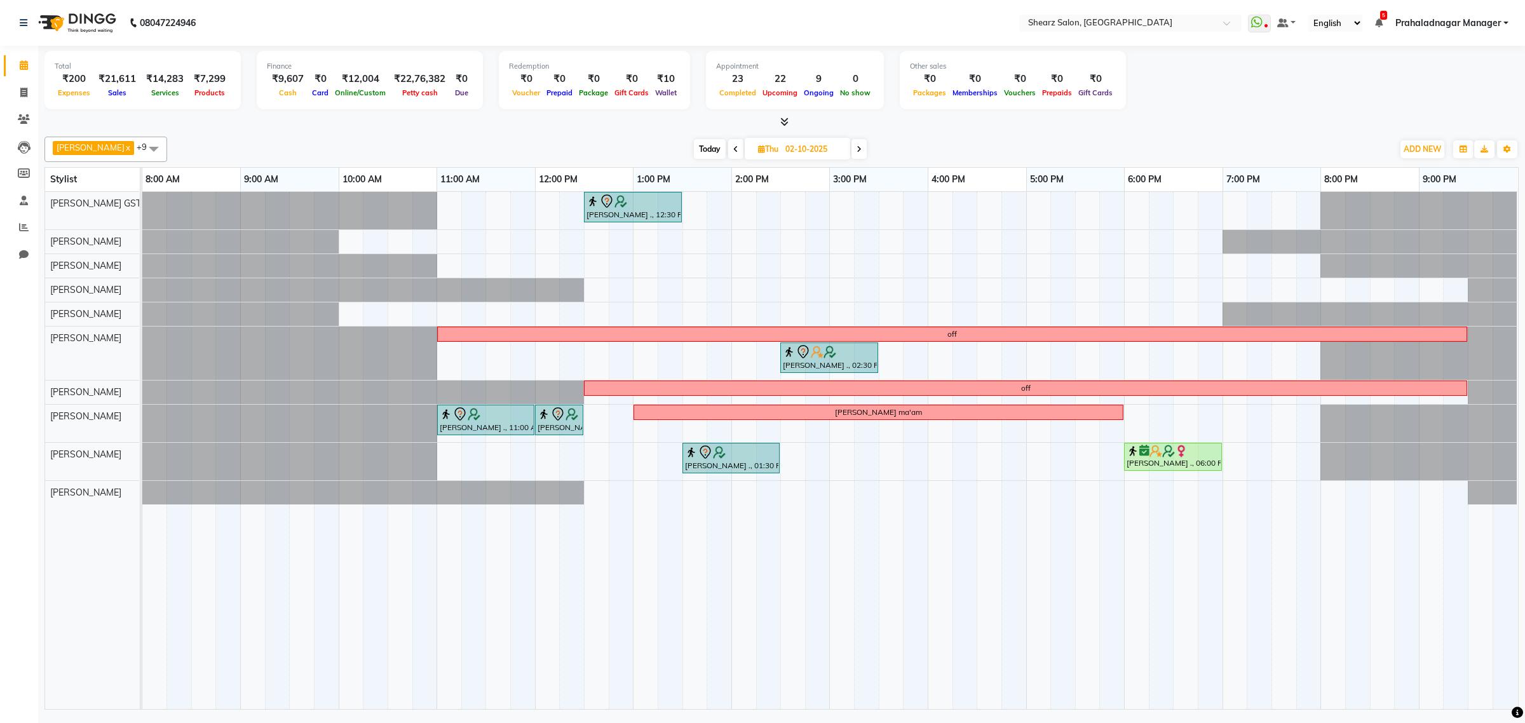
click at [748, 245] on div "SANGITA AGARWAL ., 12:30 PM-01:30 PM, Cheryl's sensi glow facial off Aftab ., 0…" at bounding box center [829, 450] width 1375 height 517
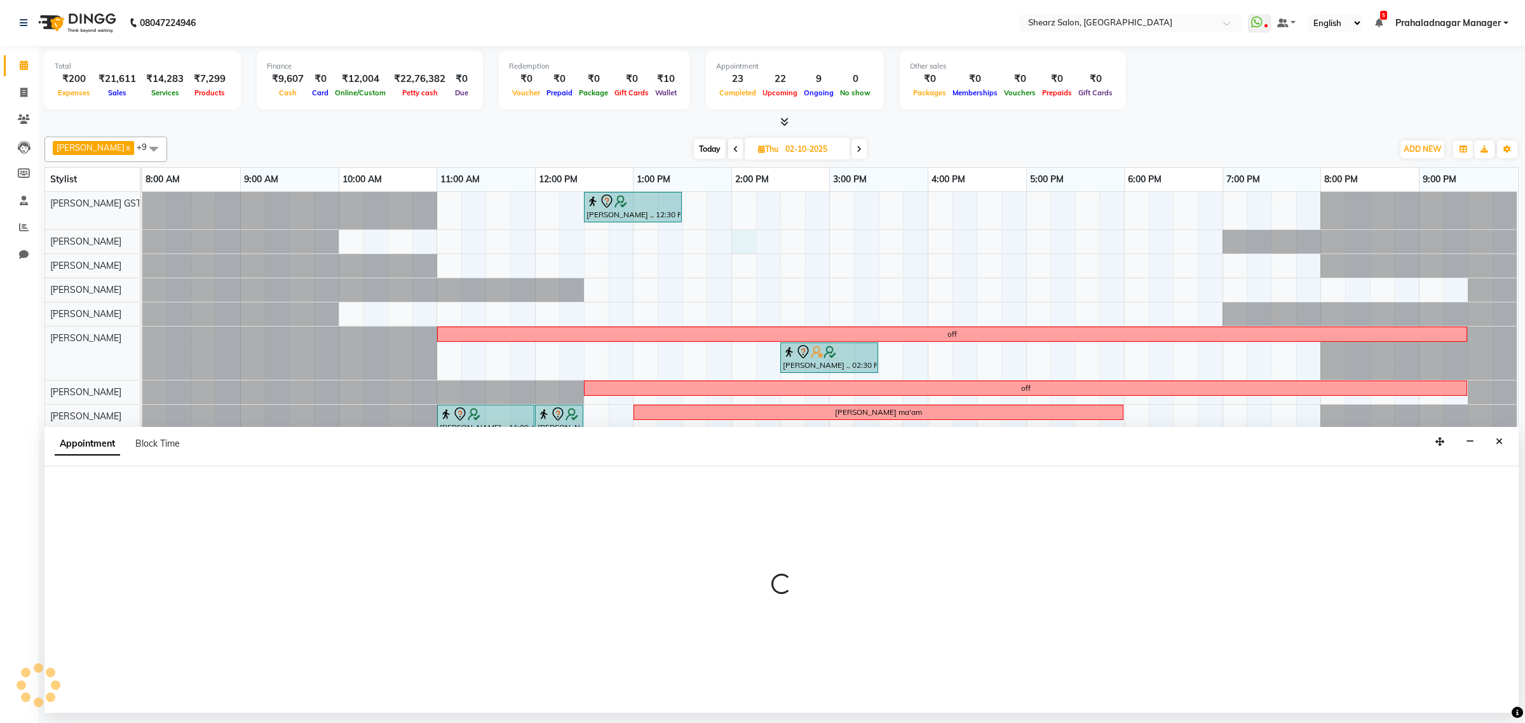
select select "77468"
select select "840"
select select "tentative"
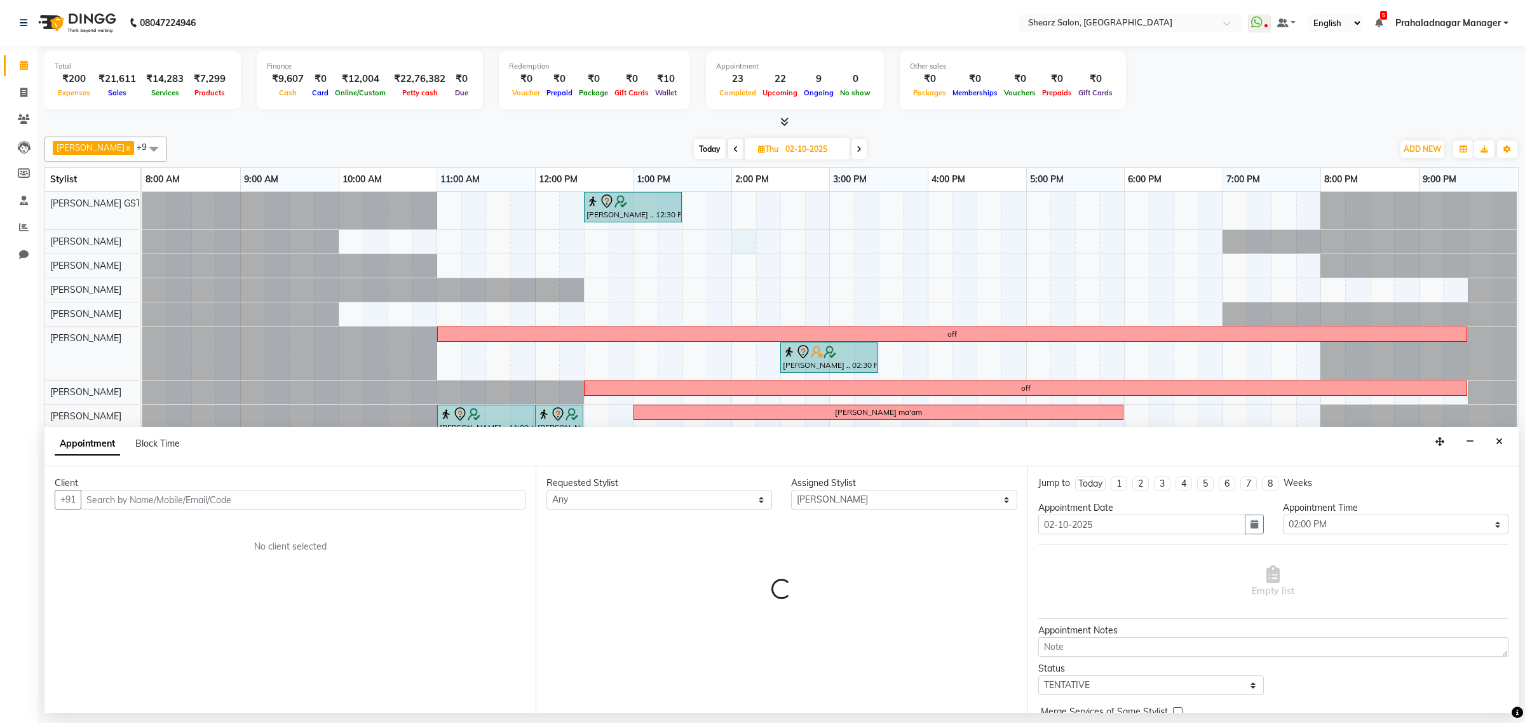
click at [189, 503] on input "text" at bounding box center [303, 500] width 445 height 20
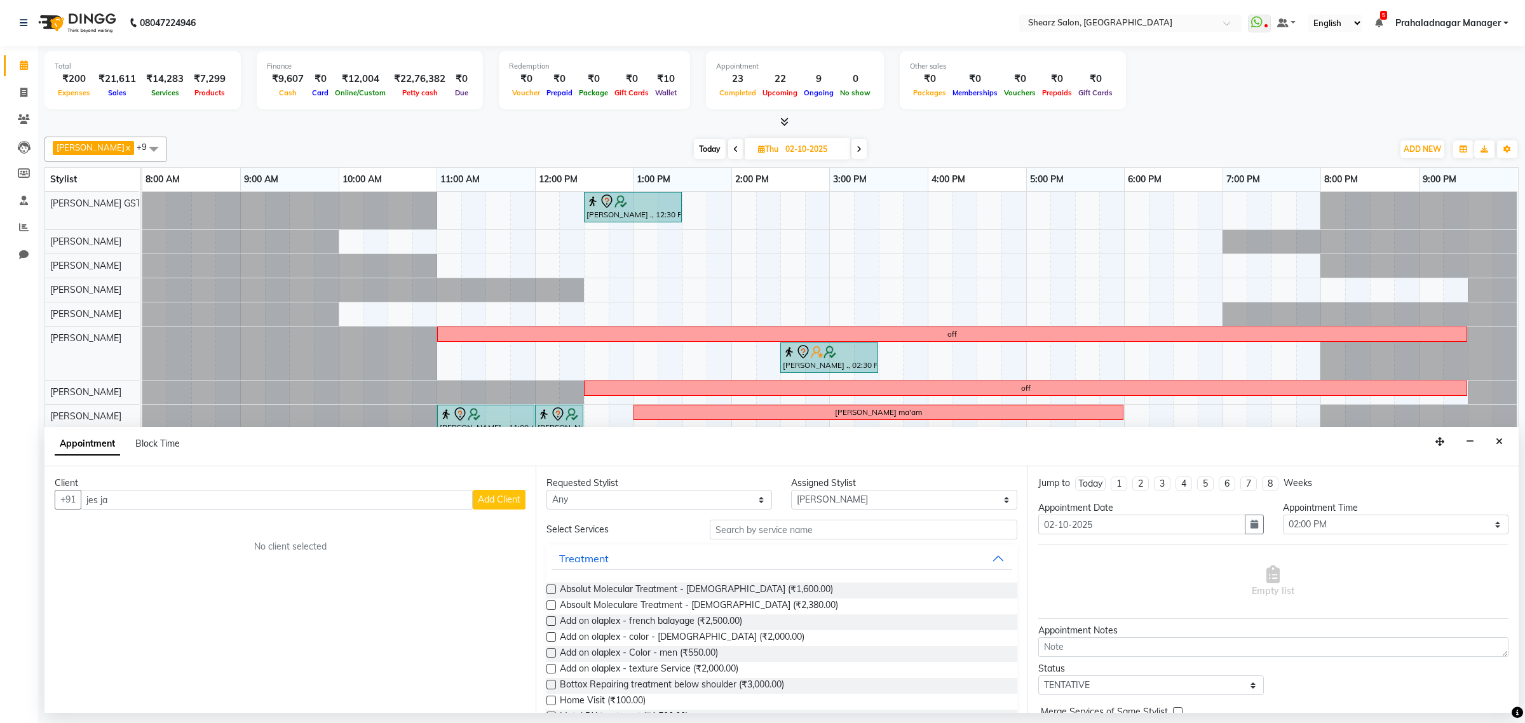
drag, startPoint x: 185, startPoint y: 494, endPoint x: 18, endPoint y: 501, distance: 167.2
click at [18, 501] on app-home "08047224946 Select Location × Shearz Salon, Prahaladnagar WhatsApp Status ✕ Sta…" at bounding box center [762, 356] width 1525 height 713
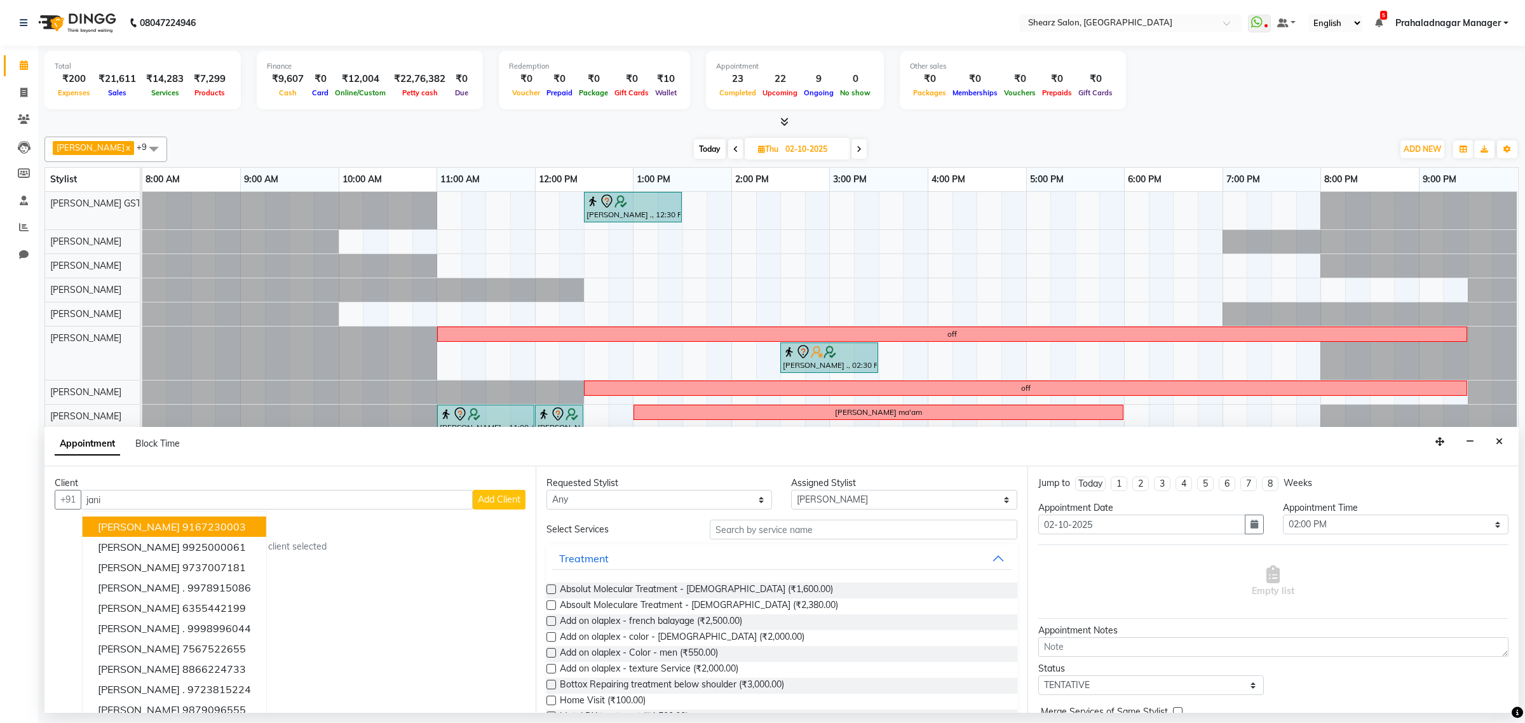
drag, startPoint x: 156, startPoint y: 490, endPoint x: 4, endPoint y: 423, distance: 166.1
click at [4, 423] on app-home "08047224946 Select Location × Shearz Salon, Prahaladnagar WhatsApp Status ✕ Sta…" at bounding box center [762, 356] width 1525 height 713
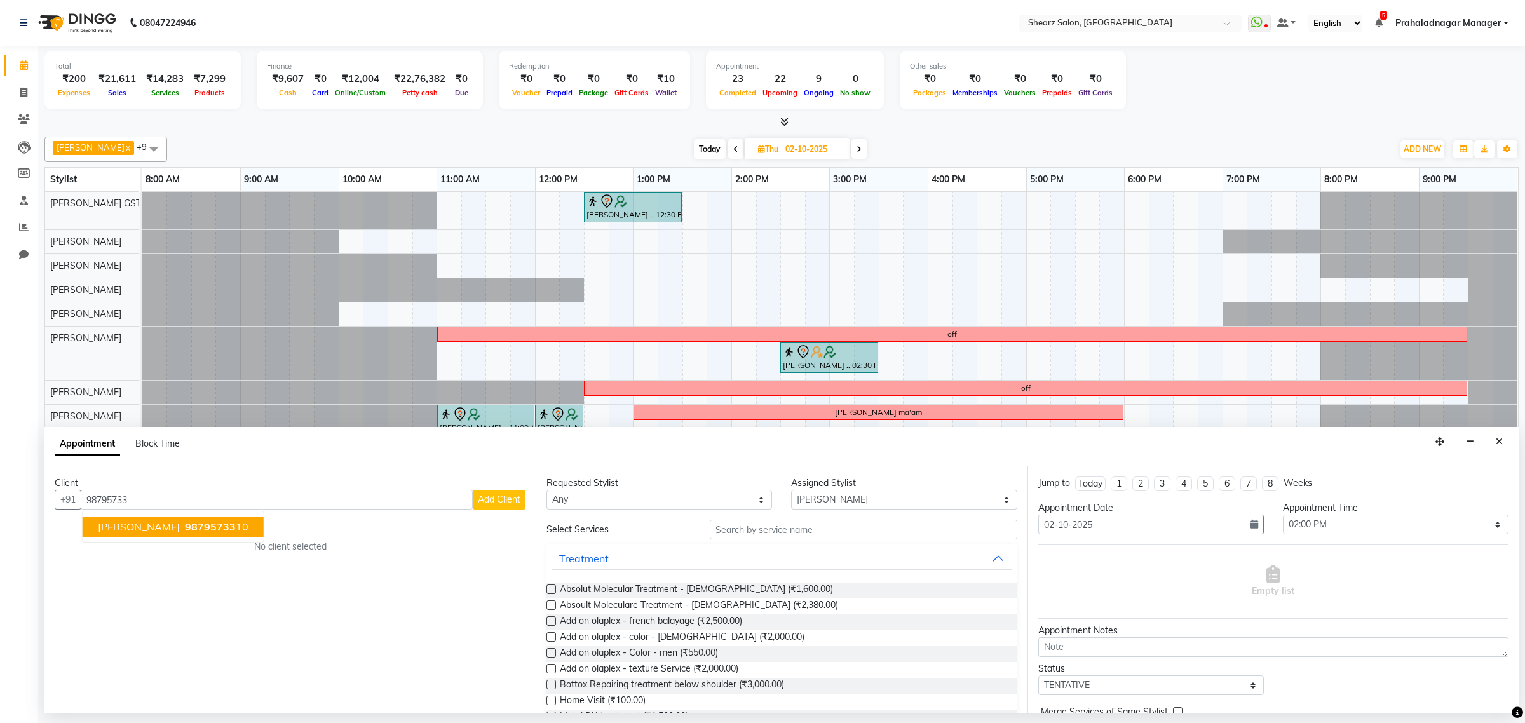
click at [146, 526] on span "Jasmin Jaani" at bounding box center [139, 526] width 82 height 13
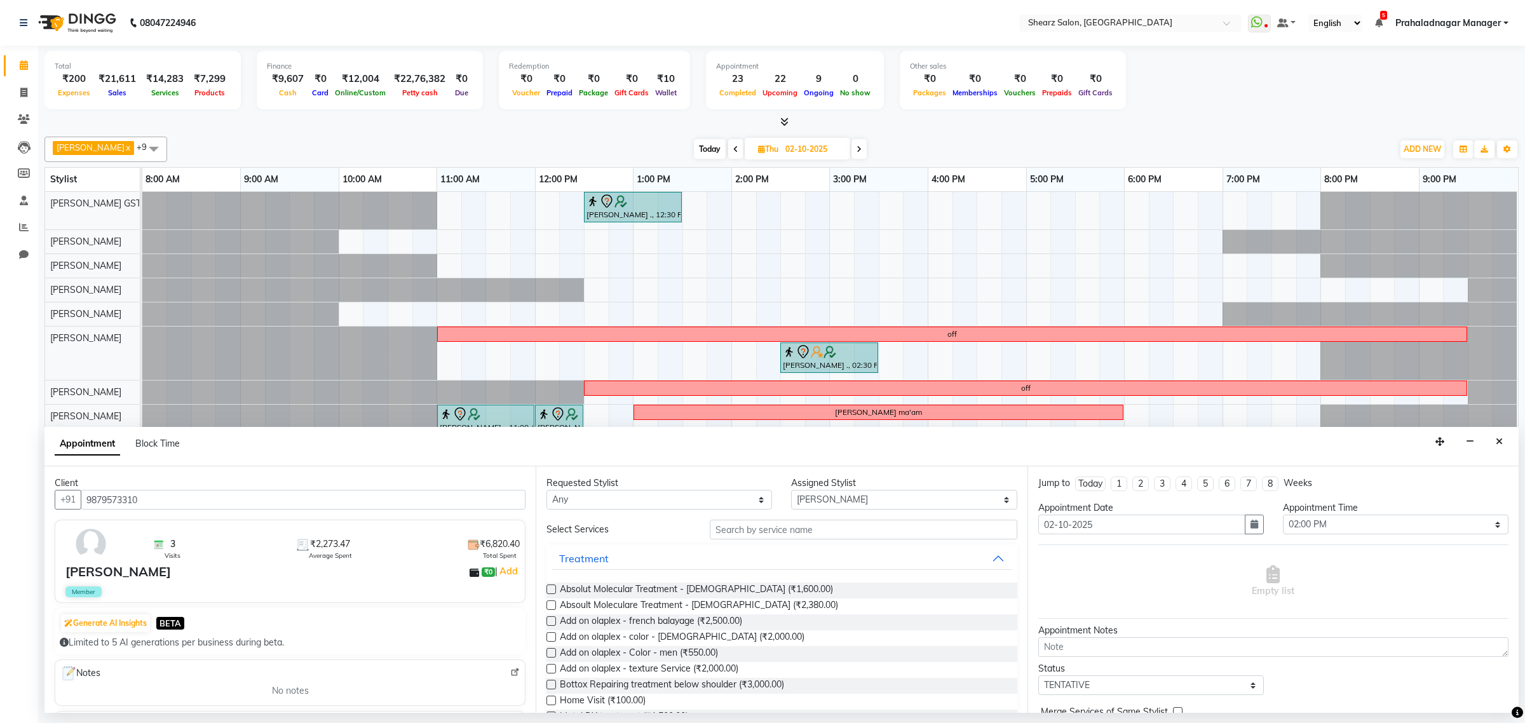
scroll to position [79, 0]
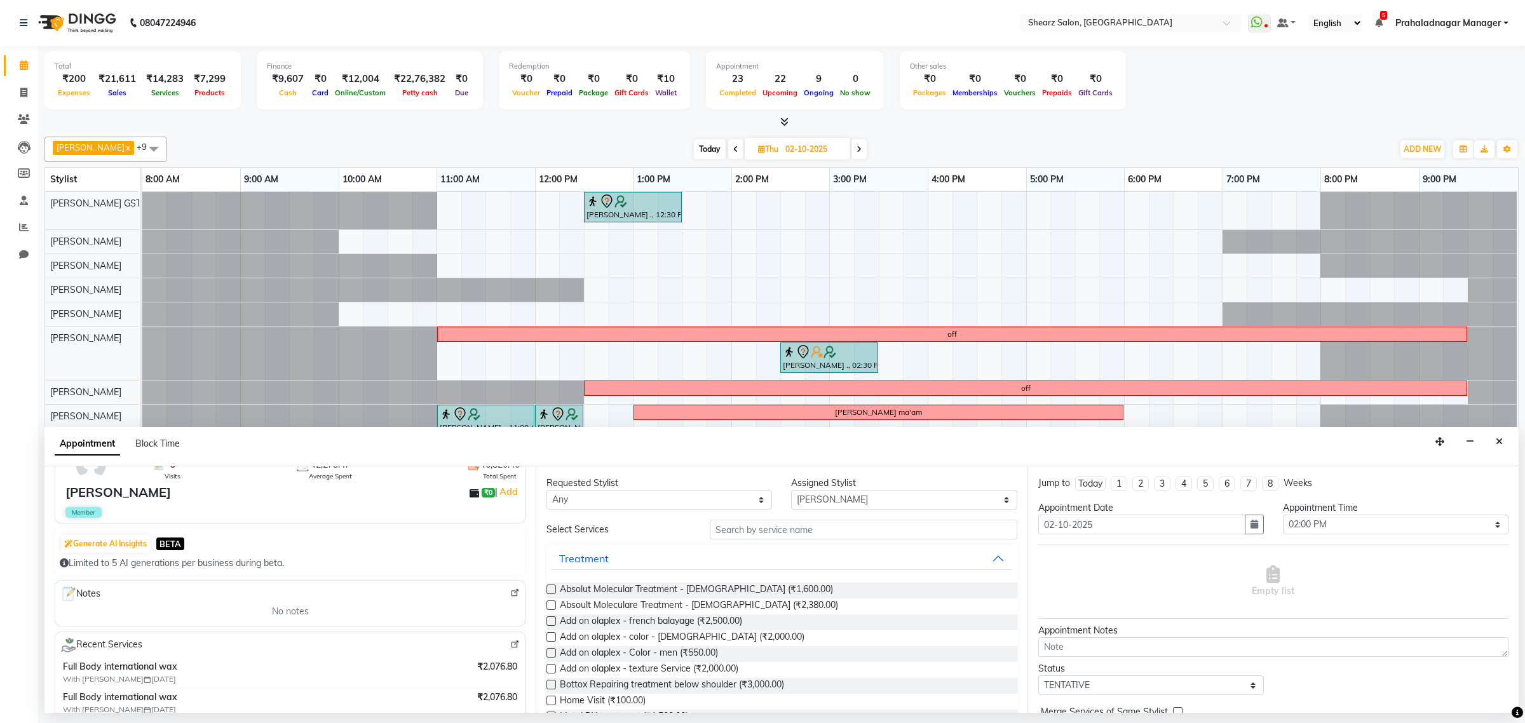
type input "9879573310"
click at [840, 524] on input "text" at bounding box center [863, 530] width 307 height 20
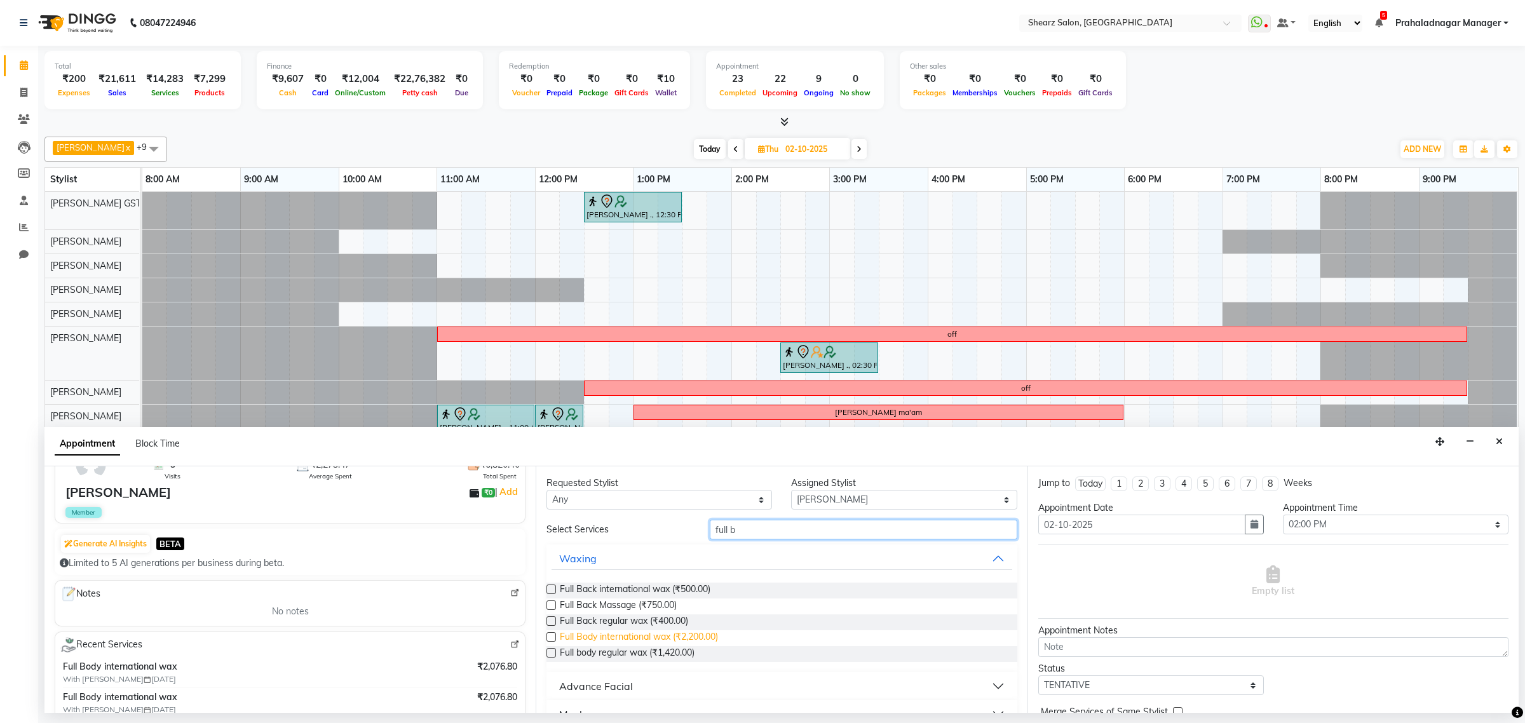
type input "full b"
click at [639, 634] on span "Full Body international wax (₹2,200.00)" at bounding box center [639, 638] width 158 height 16
checkbox input "false"
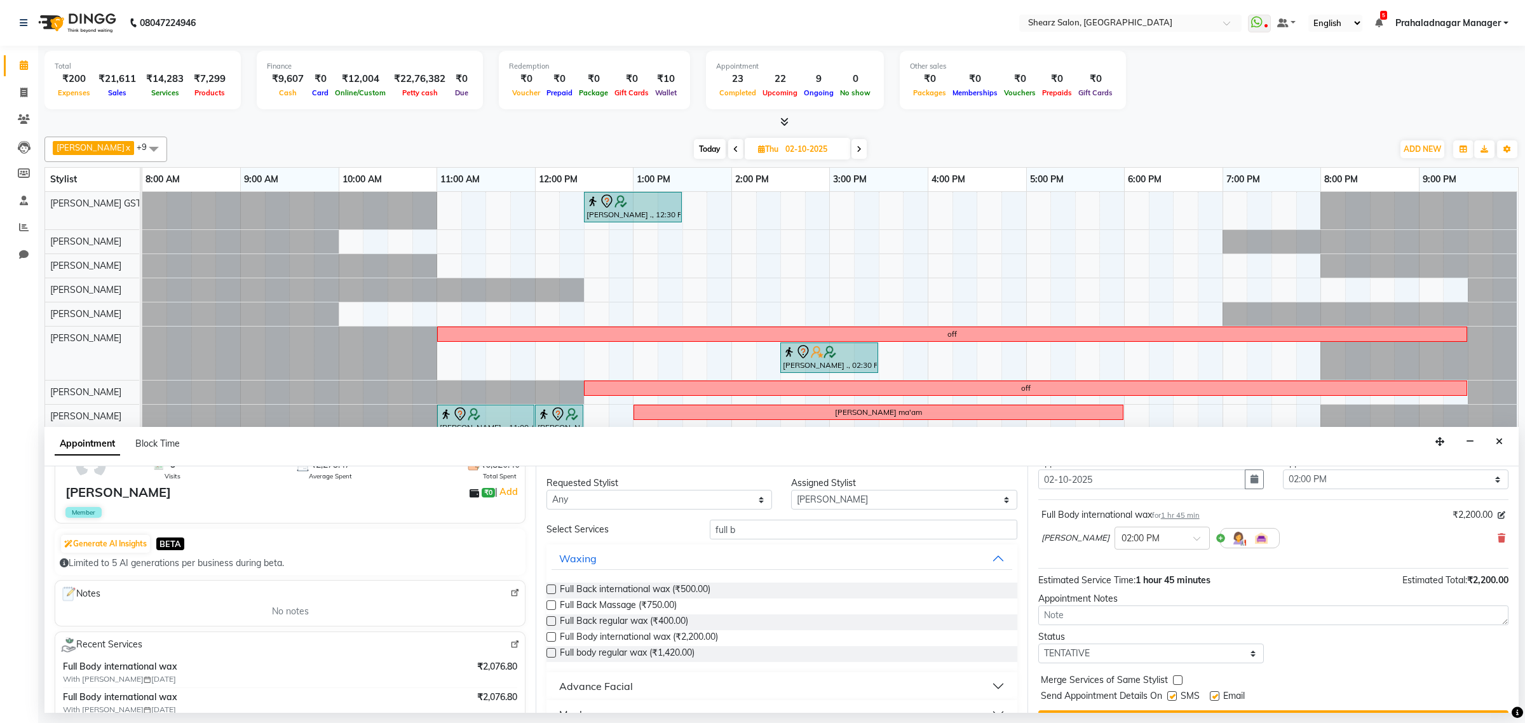
scroll to position [77, 0]
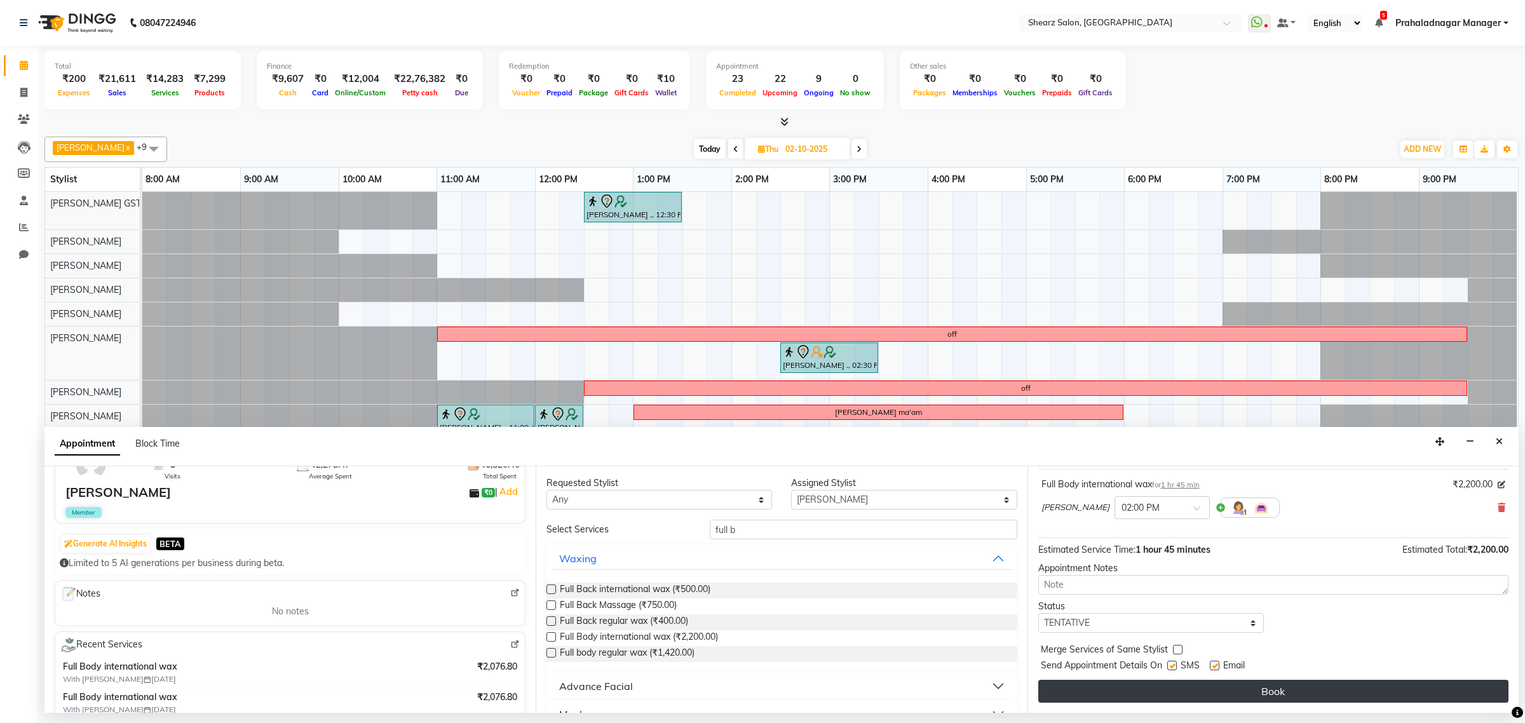
click at [1103, 684] on button "Book" at bounding box center [1273, 691] width 470 height 23
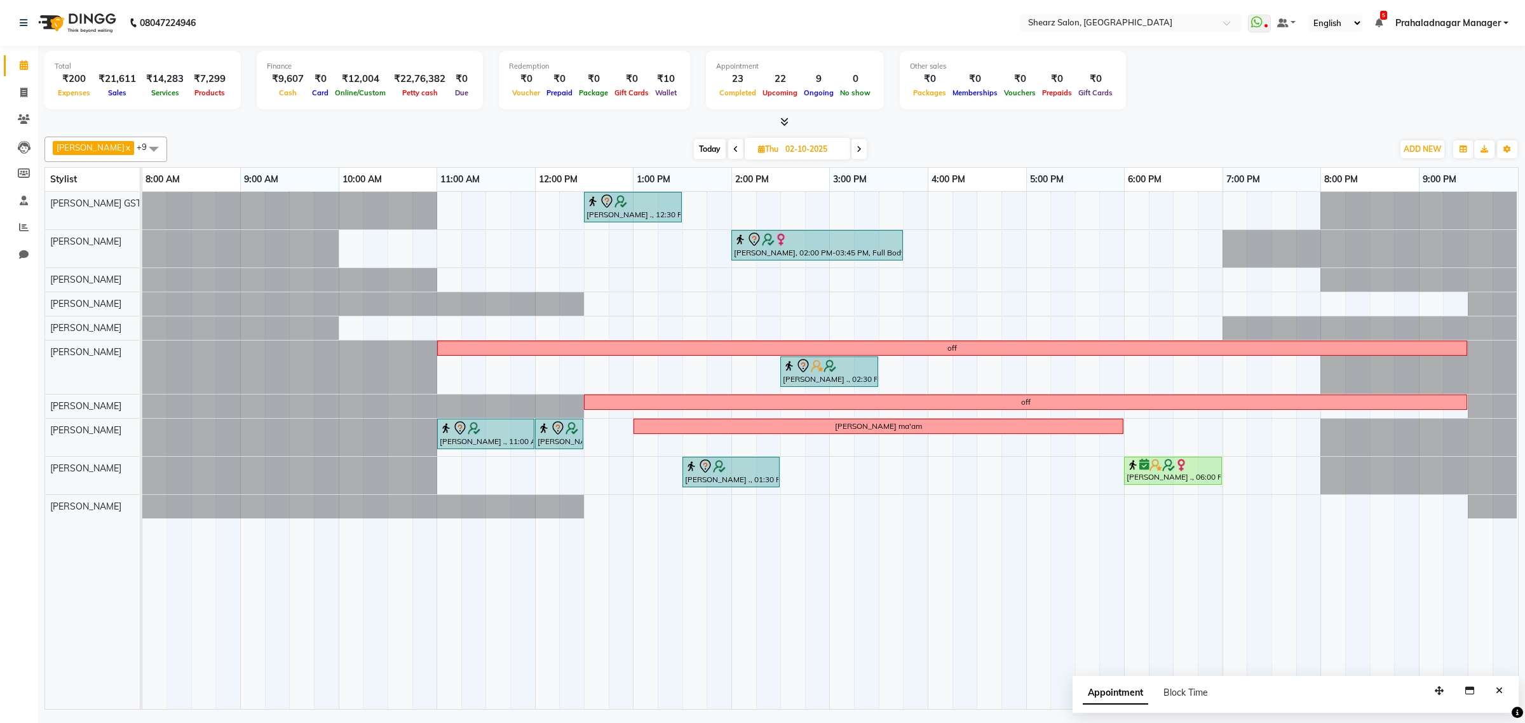
click at [694, 145] on span "Today" at bounding box center [710, 149] width 32 height 20
type input "01-10-2025"
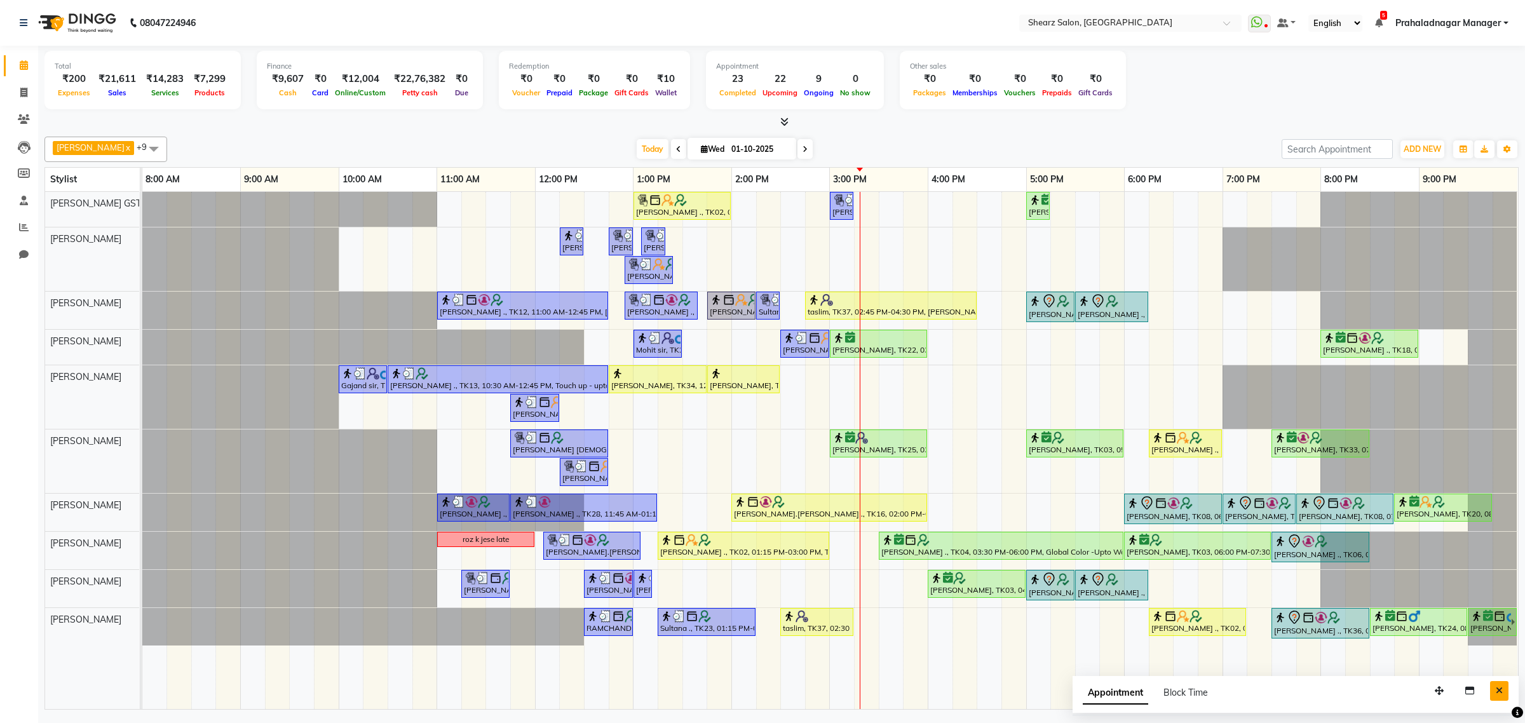
click at [1492, 698] on button "Close" at bounding box center [1499, 691] width 18 height 20
click at [24, 88] on icon at bounding box center [23, 93] width 7 height 10
select select "service"
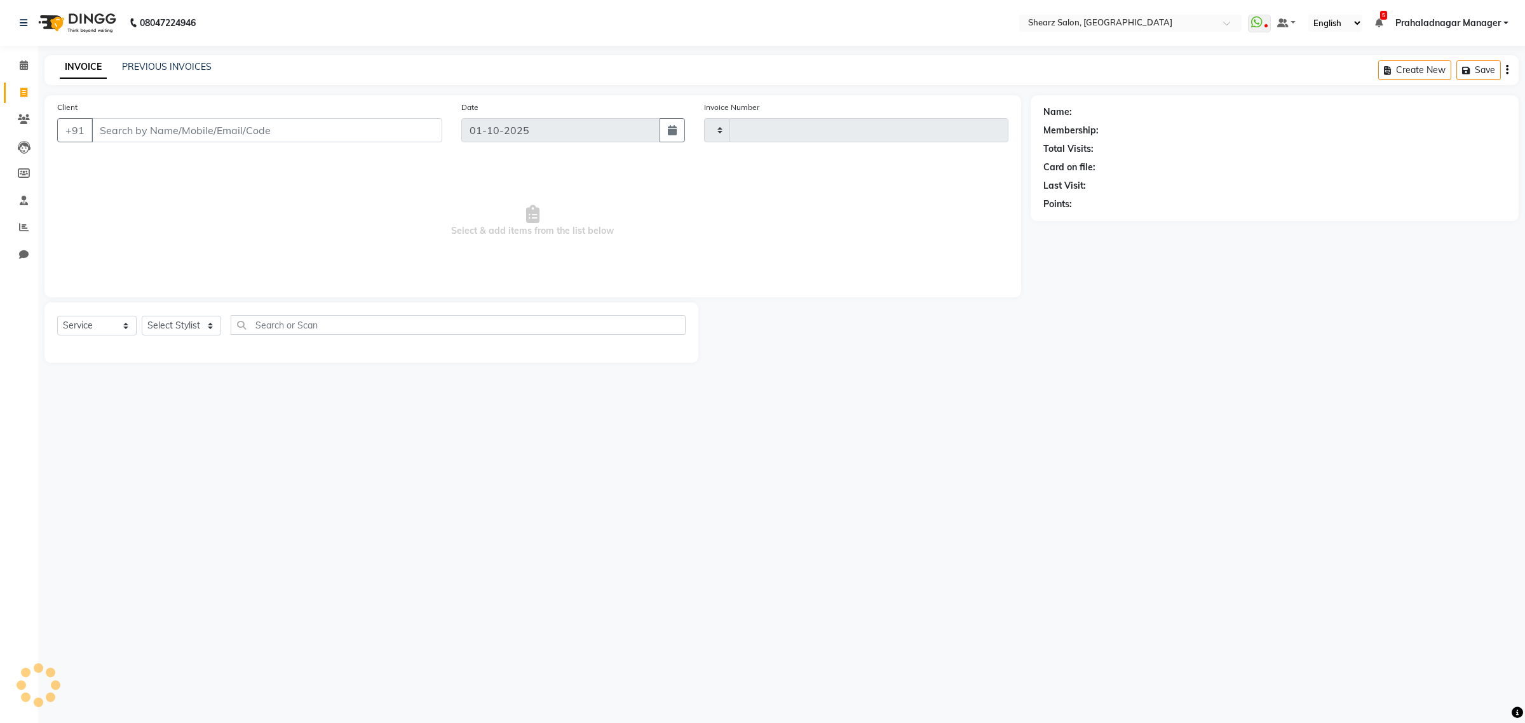
type input "6941"
select select "8157"
click at [170, 325] on select "Select Stylist" at bounding box center [181, 326] width 79 height 20
click at [175, 325] on select "Select Stylist" at bounding box center [181, 326] width 79 height 20
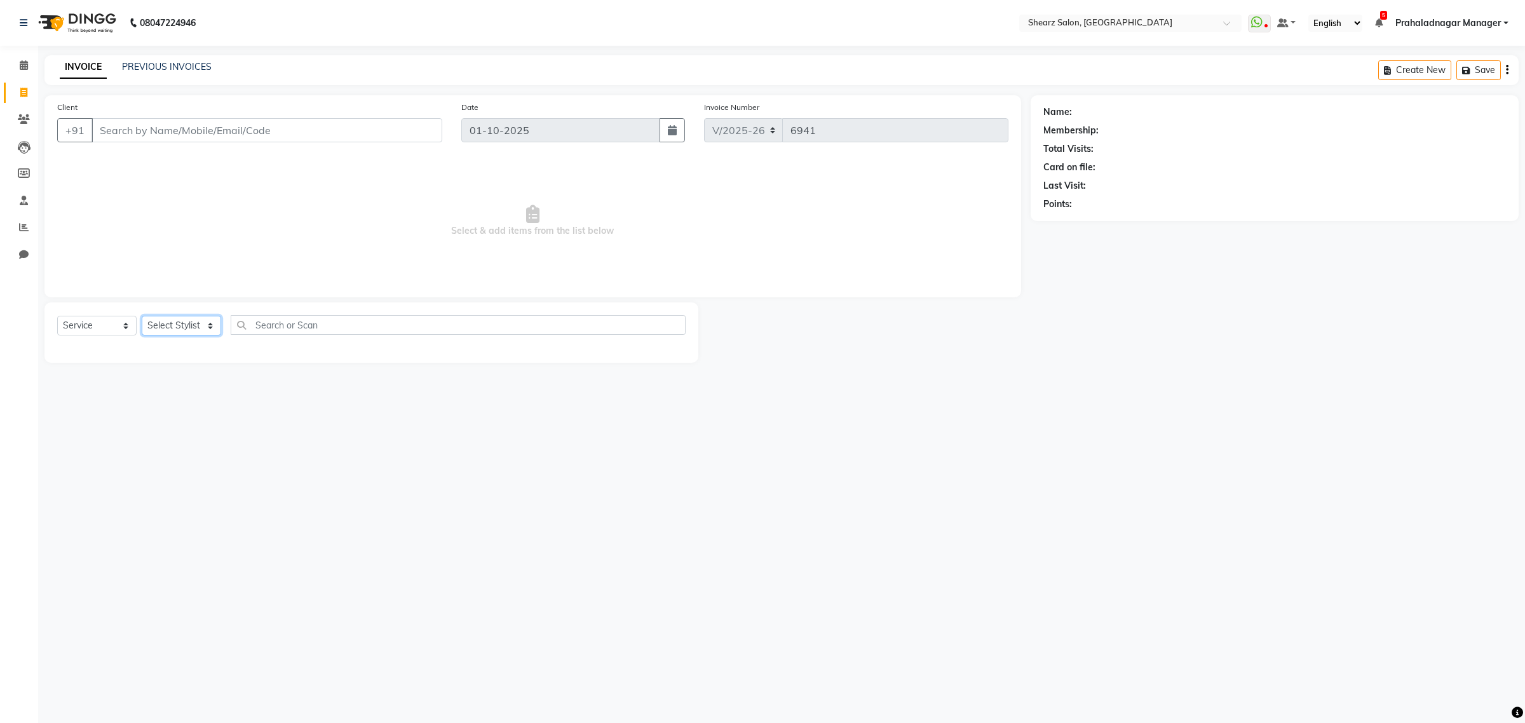
click at [175, 325] on select "Select Stylist" at bounding box center [181, 326] width 79 height 20
click at [175, 325] on select "Select Stylist Admin A General Arvind S Devda Asha Chavariya Brijesh Valand Cen…" at bounding box center [195, 326] width 107 height 20
select select "77471"
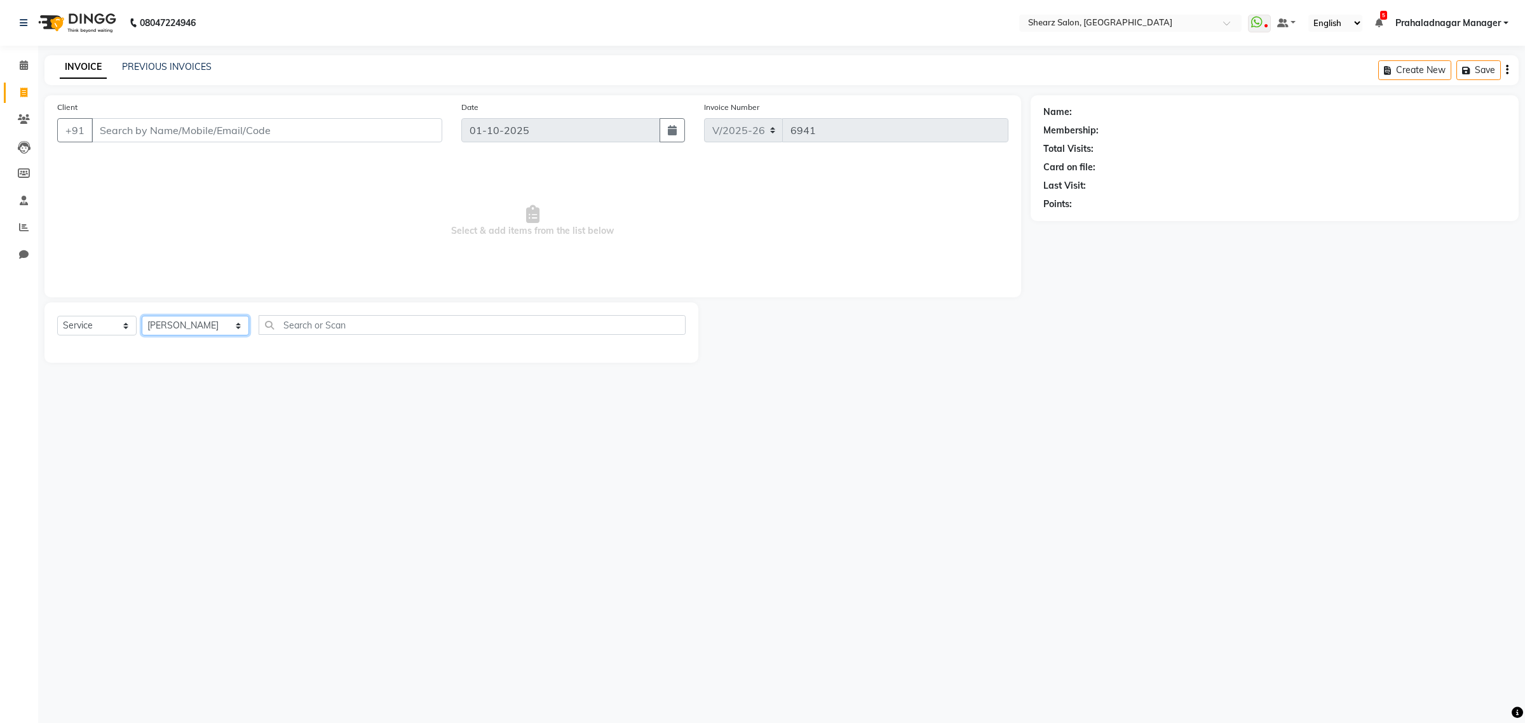
click at [142, 316] on select "Select Stylist Admin A General Arvind S Devda Asha Chavariya Brijesh Valand Cen…" at bounding box center [195, 326] width 107 height 20
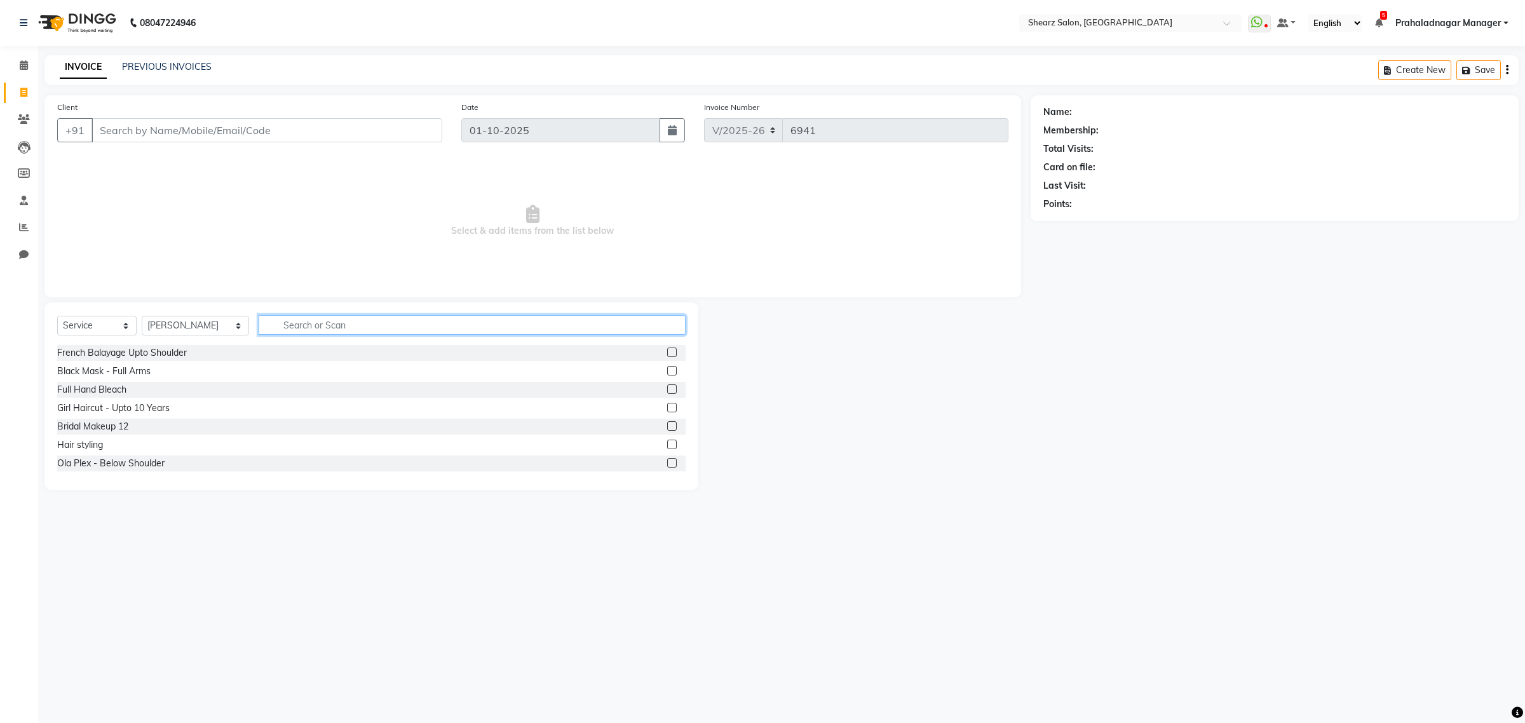
click at [332, 320] on input "text" at bounding box center [472, 325] width 427 height 20
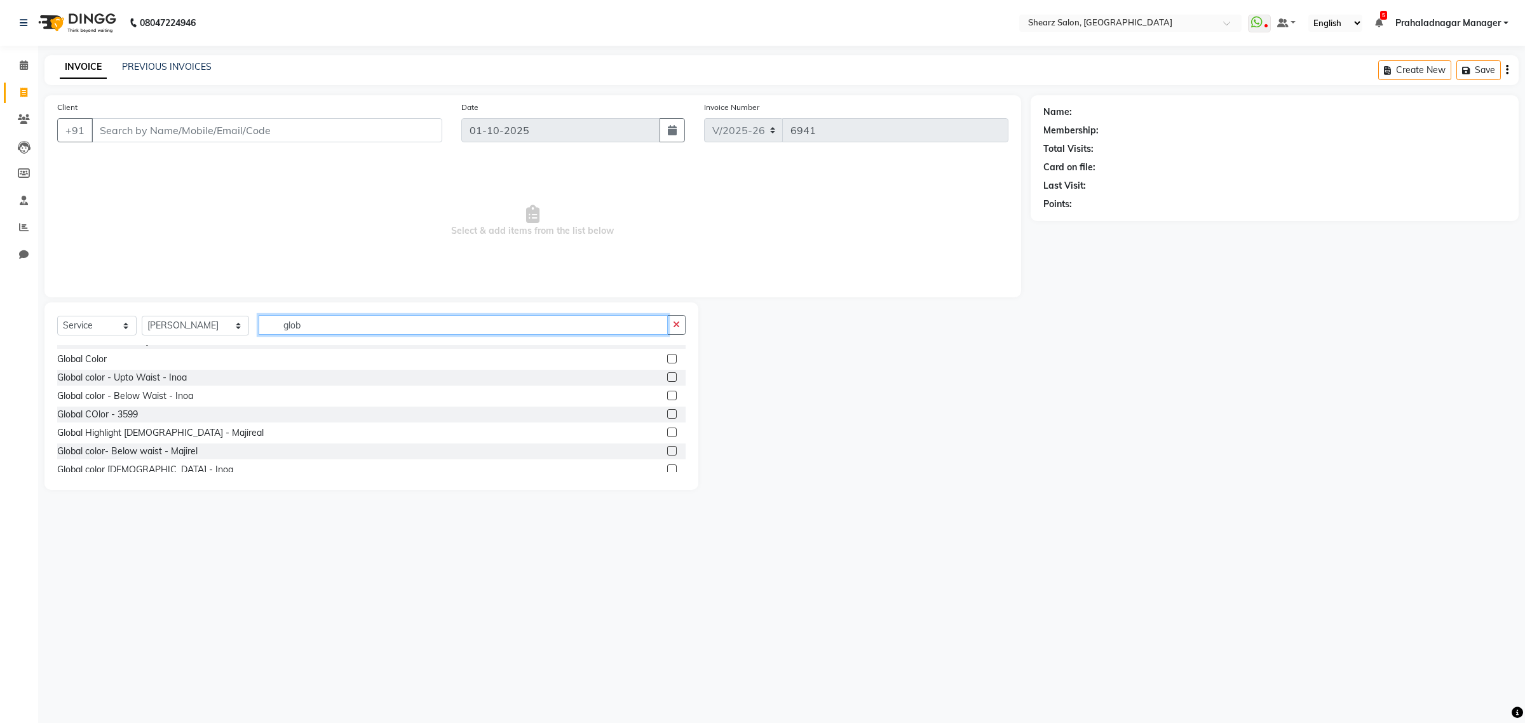
scroll to position [159, 0]
type input "glob"
click at [667, 432] on label at bounding box center [672, 433] width 10 height 10
click at [667, 432] on input "checkbox" at bounding box center [671, 433] width 8 height 8
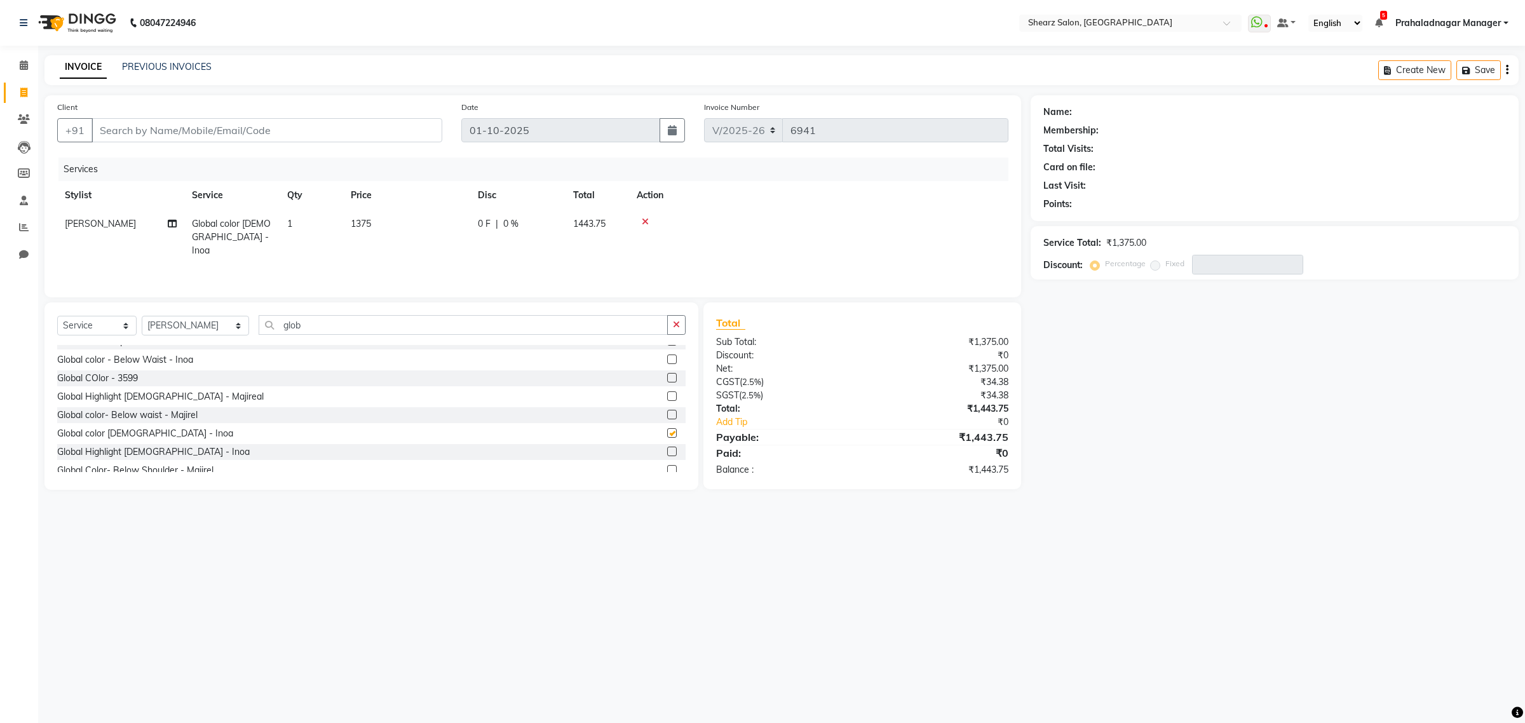
checkbox input "false"
click at [27, 67] on span at bounding box center [24, 65] width 22 height 15
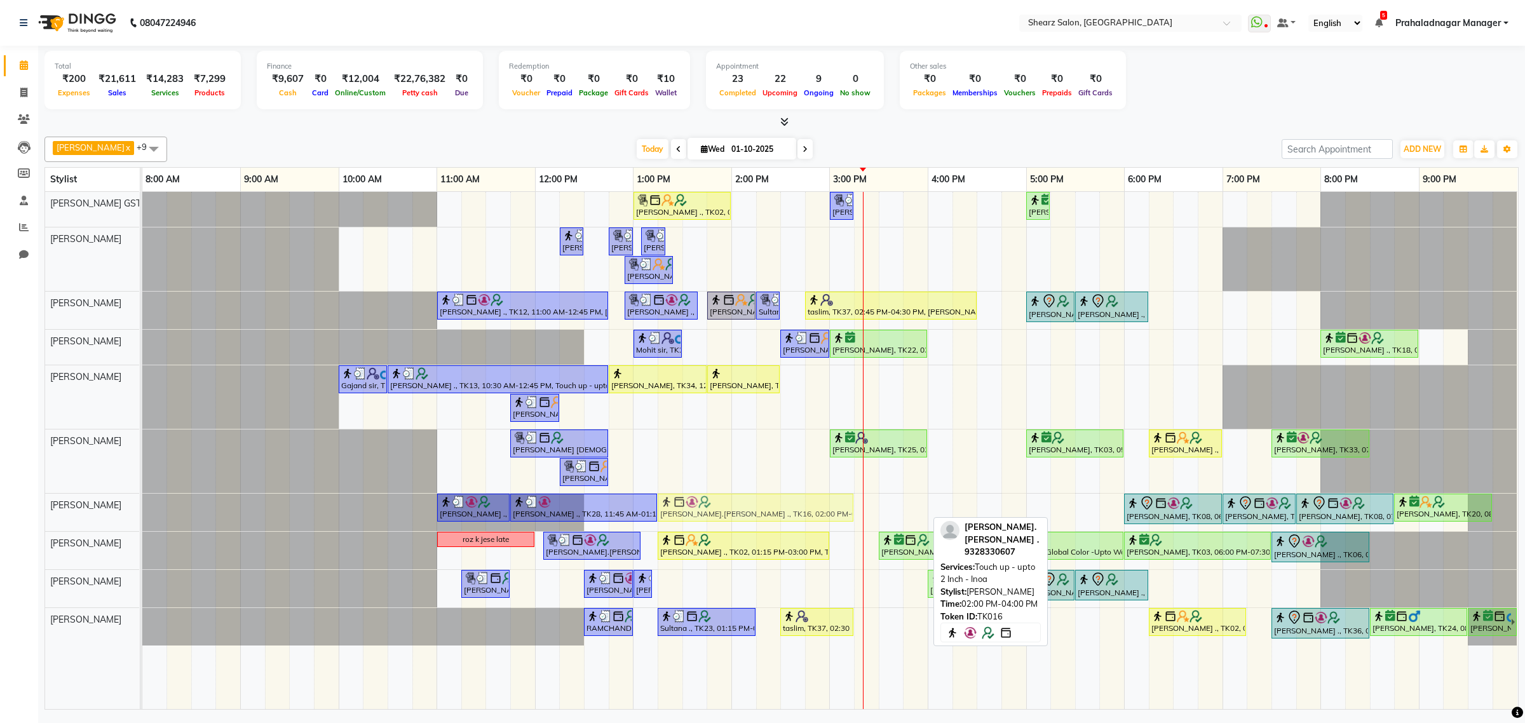
drag, startPoint x: 840, startPoint y: 509, endPoint x: 764, endPoint y: 512, distance: 76.3
click at [142, 512] on div "Rakshit Patel ., TK10, 11:00 AM-11:45 AM, Beard Faded with Sr. Devashis Gadia .…" at bounding box center [142, 512] width 0 height 37
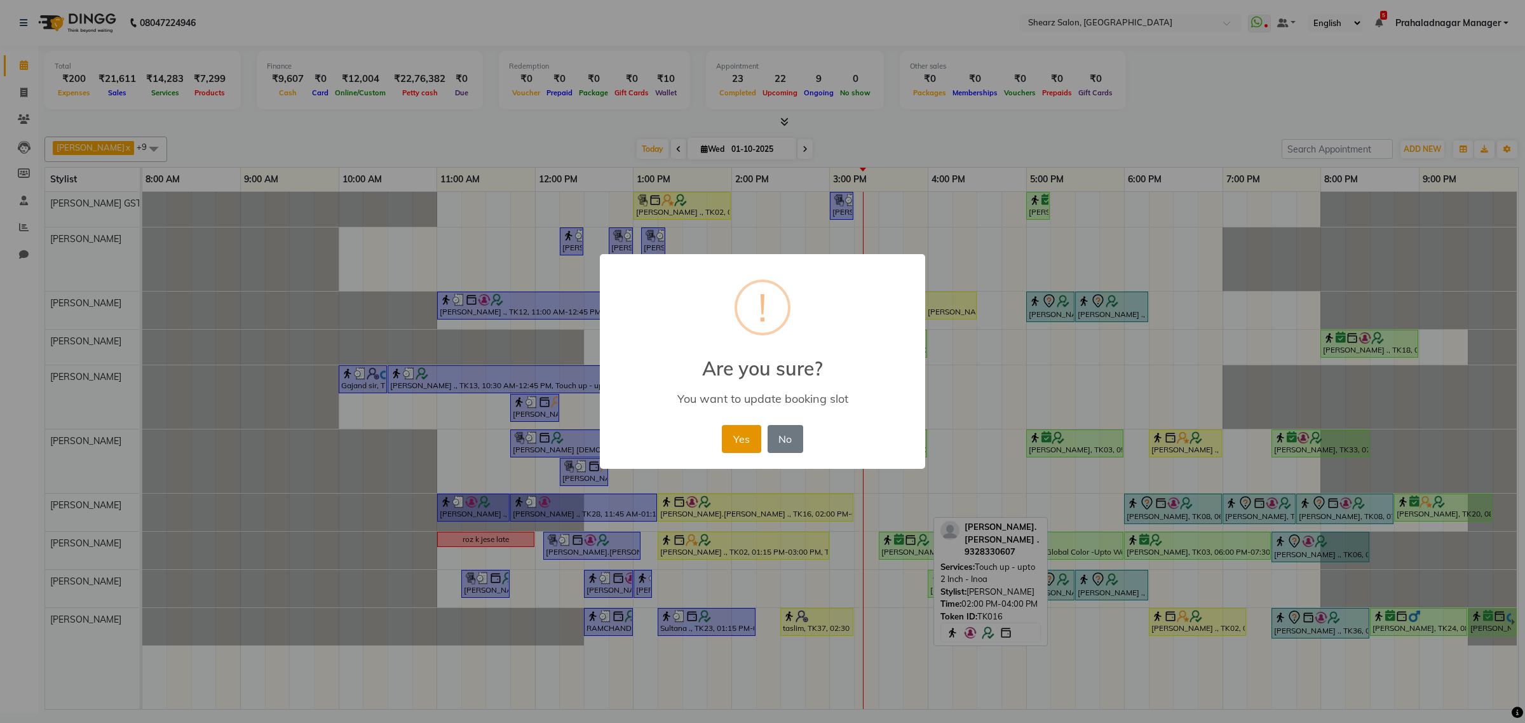
click at [741, 434] on button "Yes" at bounding box center [741, 439] width 39 height 28
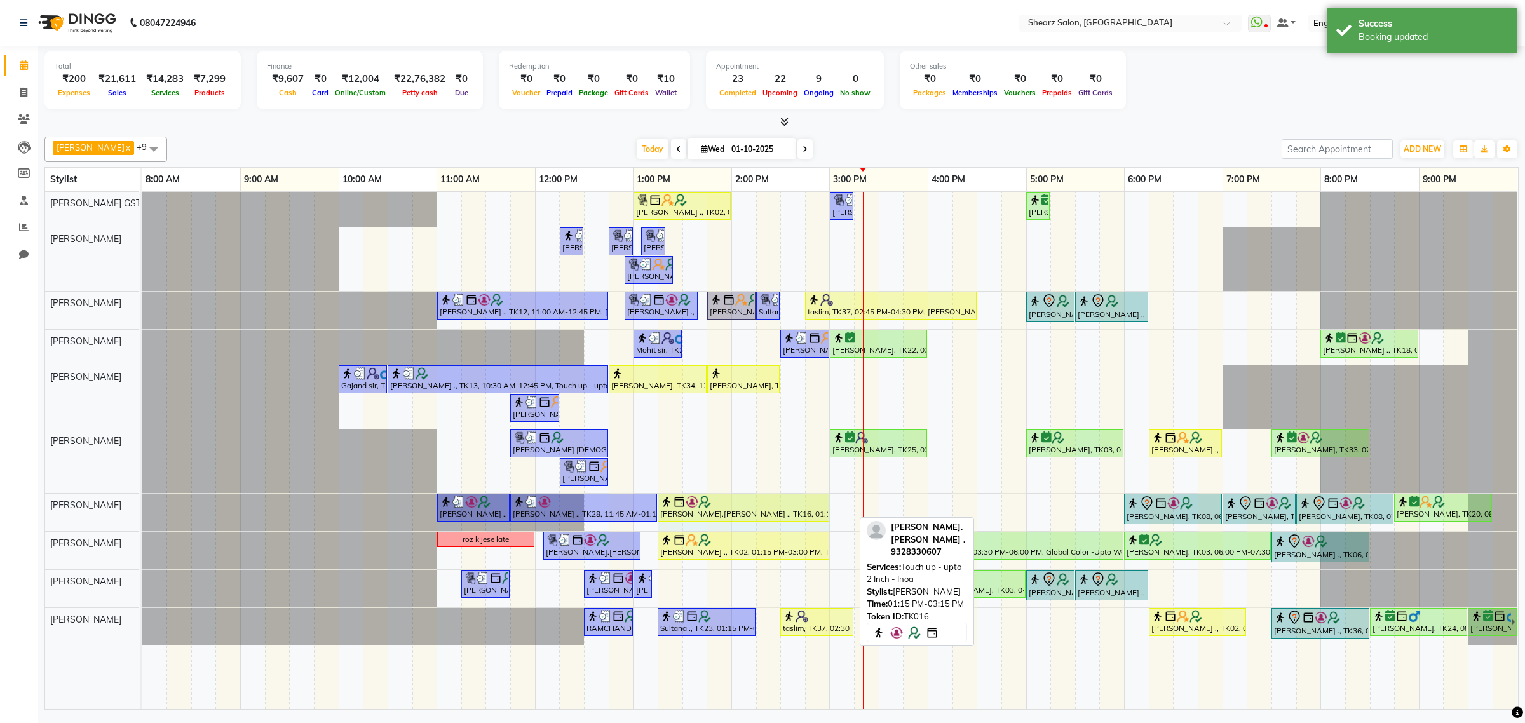
drag, startPoint x: 849, startPoint y: 508, endPoint x: 820, endPoint y: 506, distance: 29.9
click at [142, 506] on div "Rakshit Patel ., TK10, 11:00 AM-11:45 AM, Beard Faded with Sr. Devashis Gadia .…" at bounding box center [142, 512] width 0 height 37
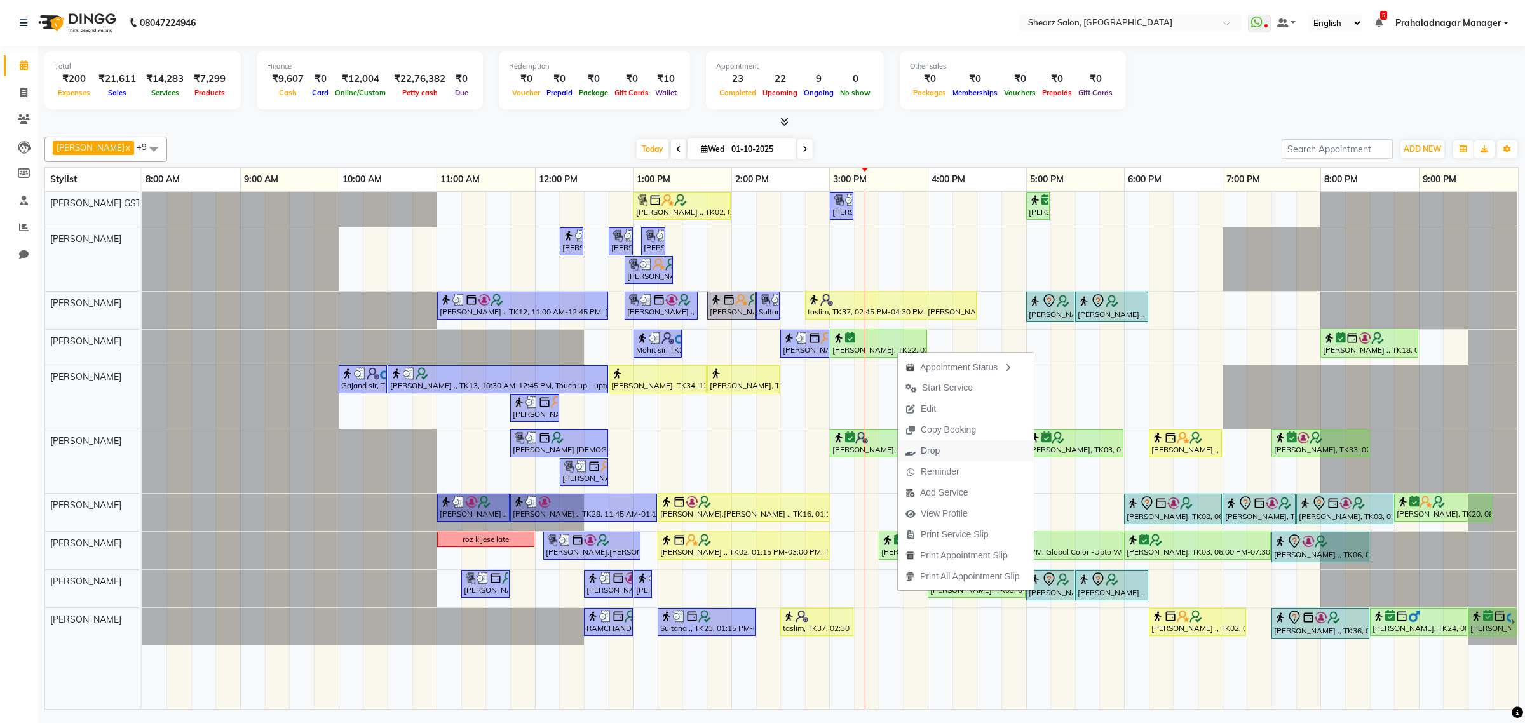
click at [940, 459] on span "Drop" at bounding box center [923, 450] width 50 height 21
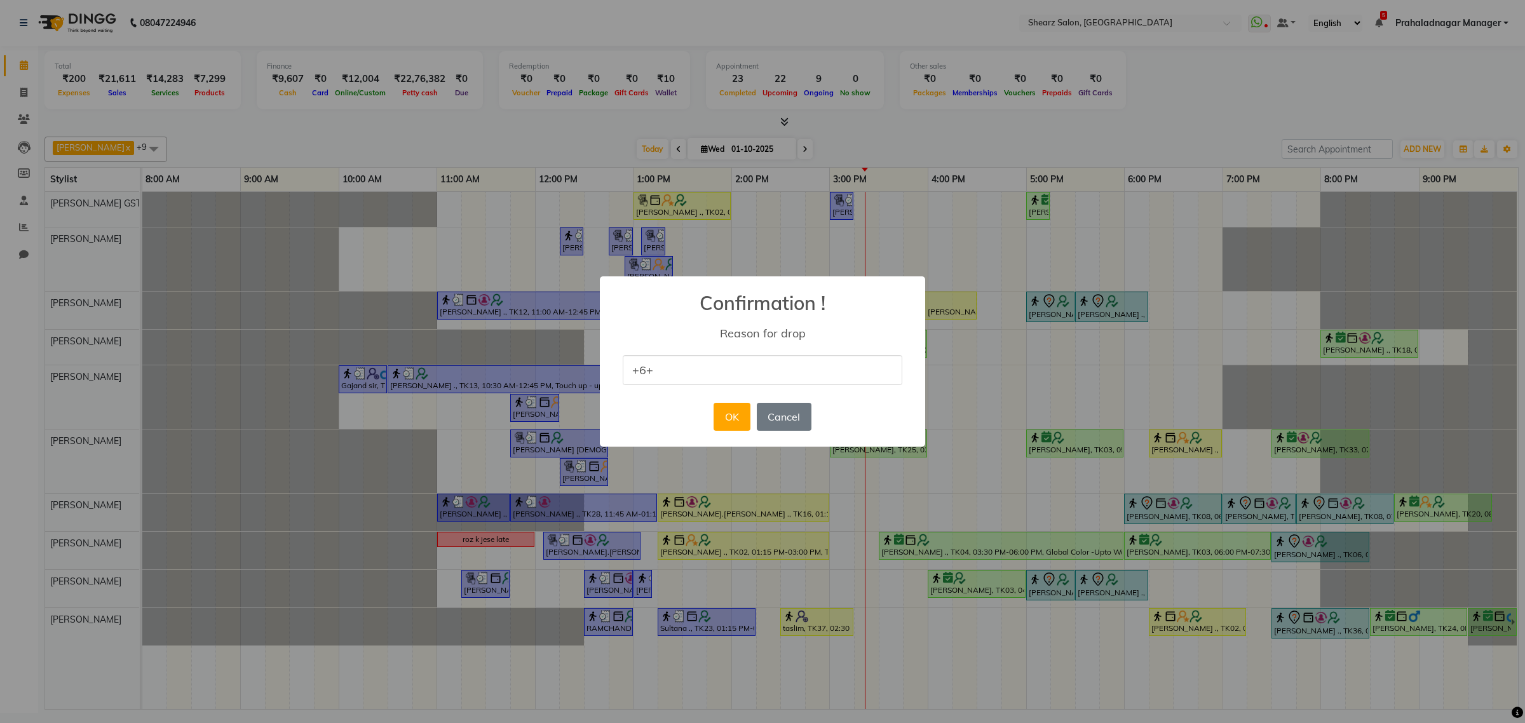
type input "+653"
click at [726, 423] on button "OK" at bounding box center [731, 417] width 36 height 28
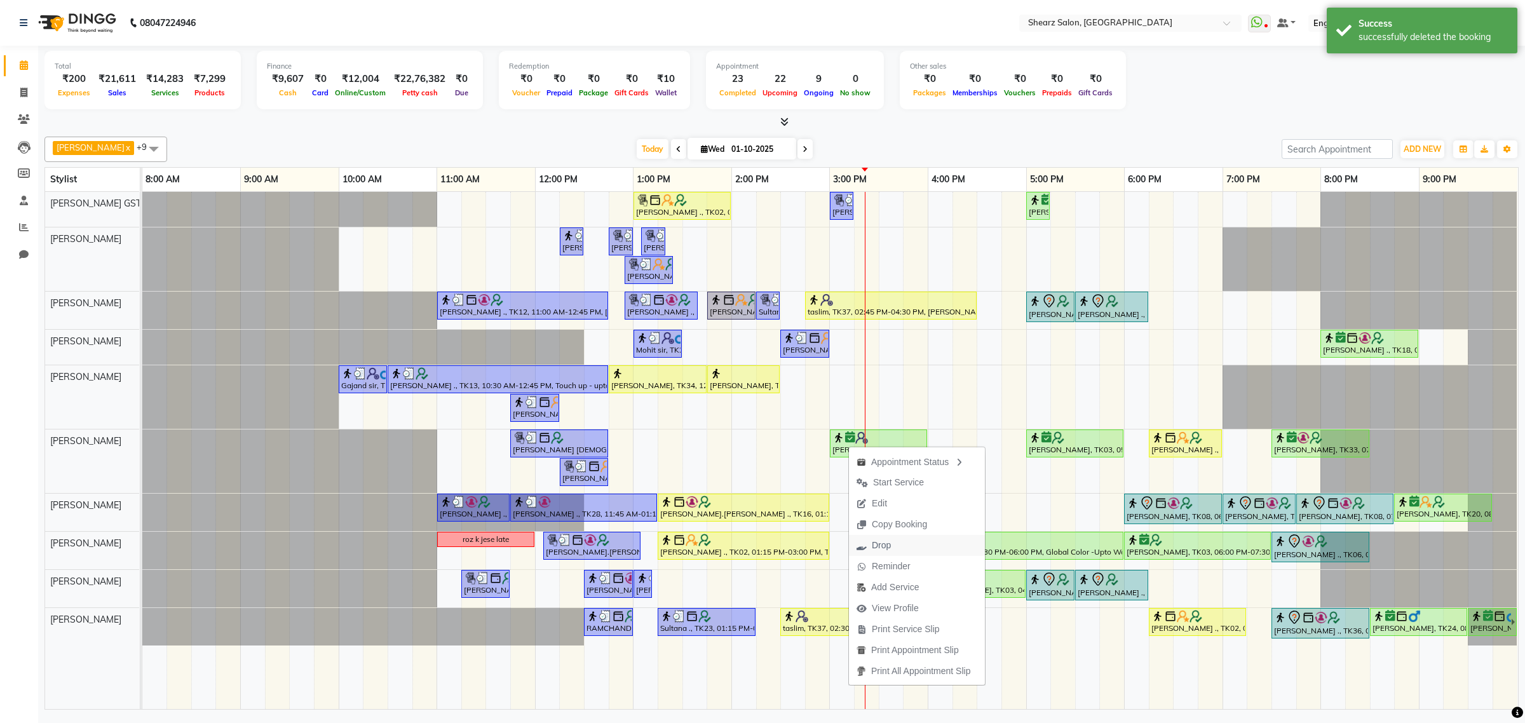
click at [891, 550] on span "Drop" at bounding box center [874, 545] width 50 height 21
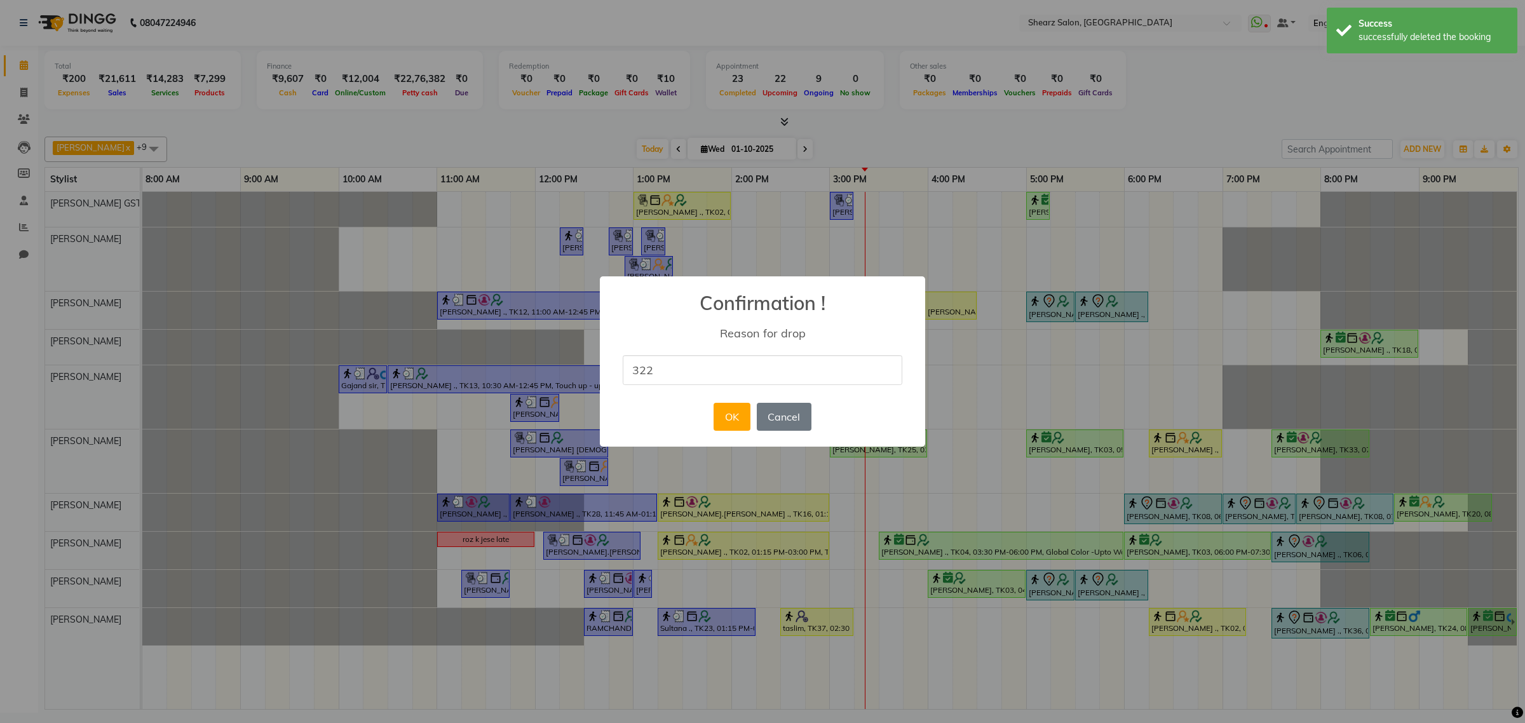
type input "3210"
click at [743, 417] on button "OK" at bounding box center [731, 417] width 36 height 28
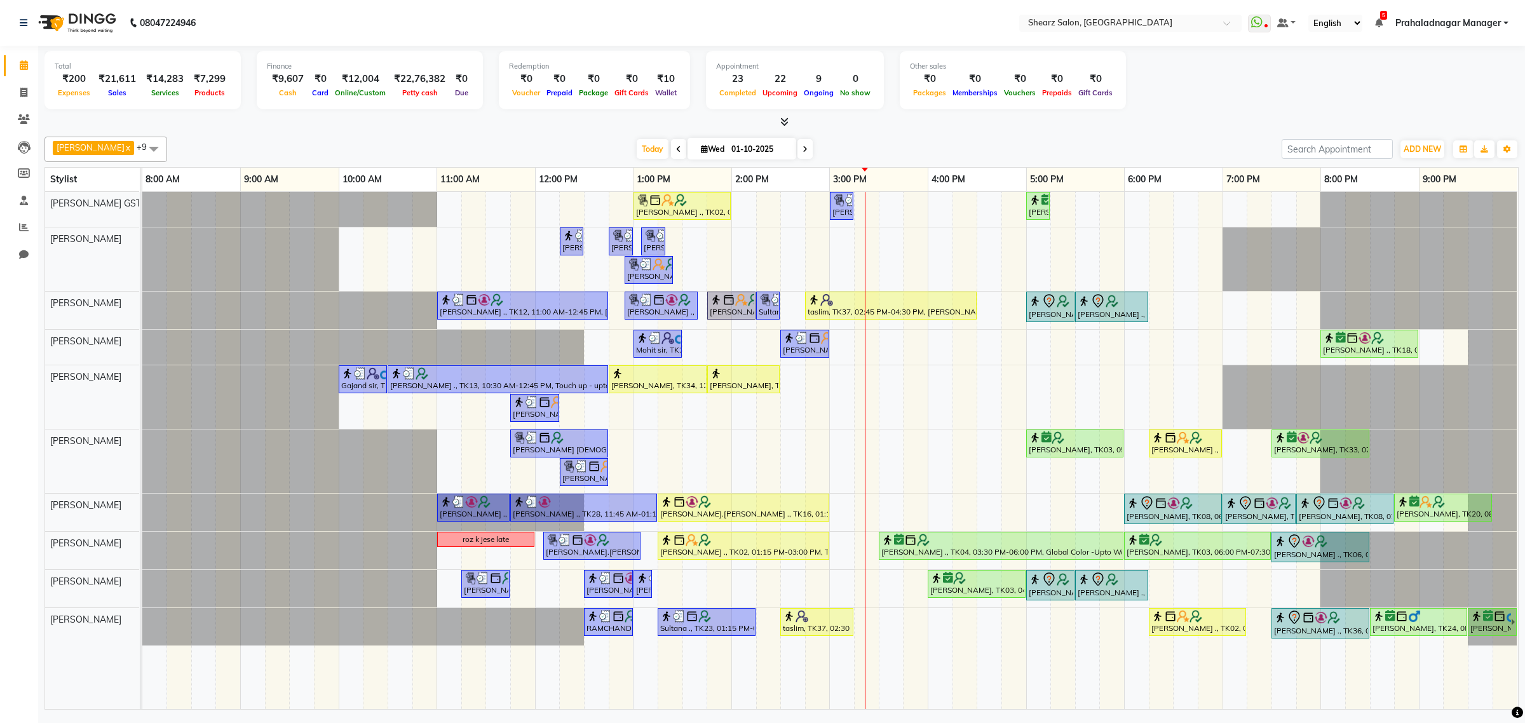
click at [797, 157] on span at bounding box center [804, 149] width 15 height 20
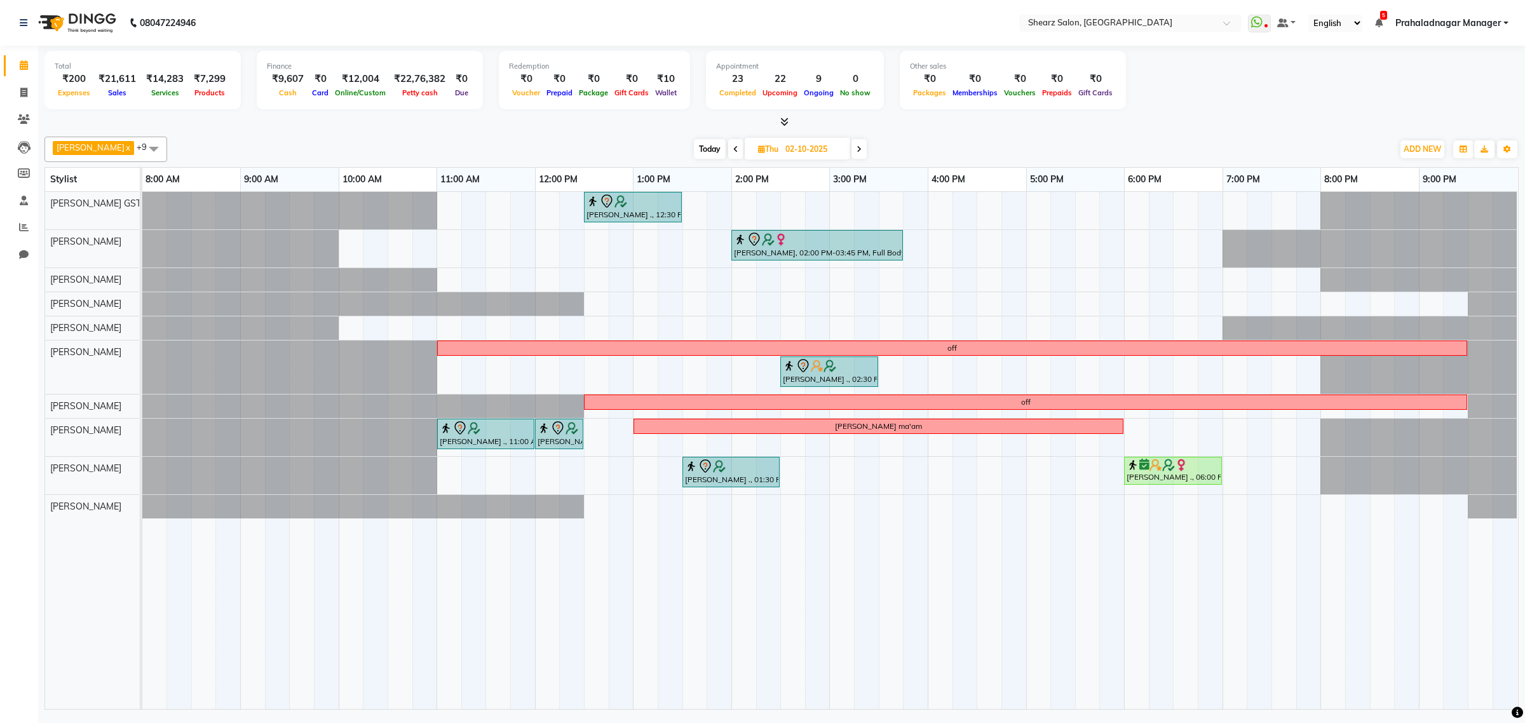
click at [853, 156] on span at bounding box center [858, 149] width 15 height 20
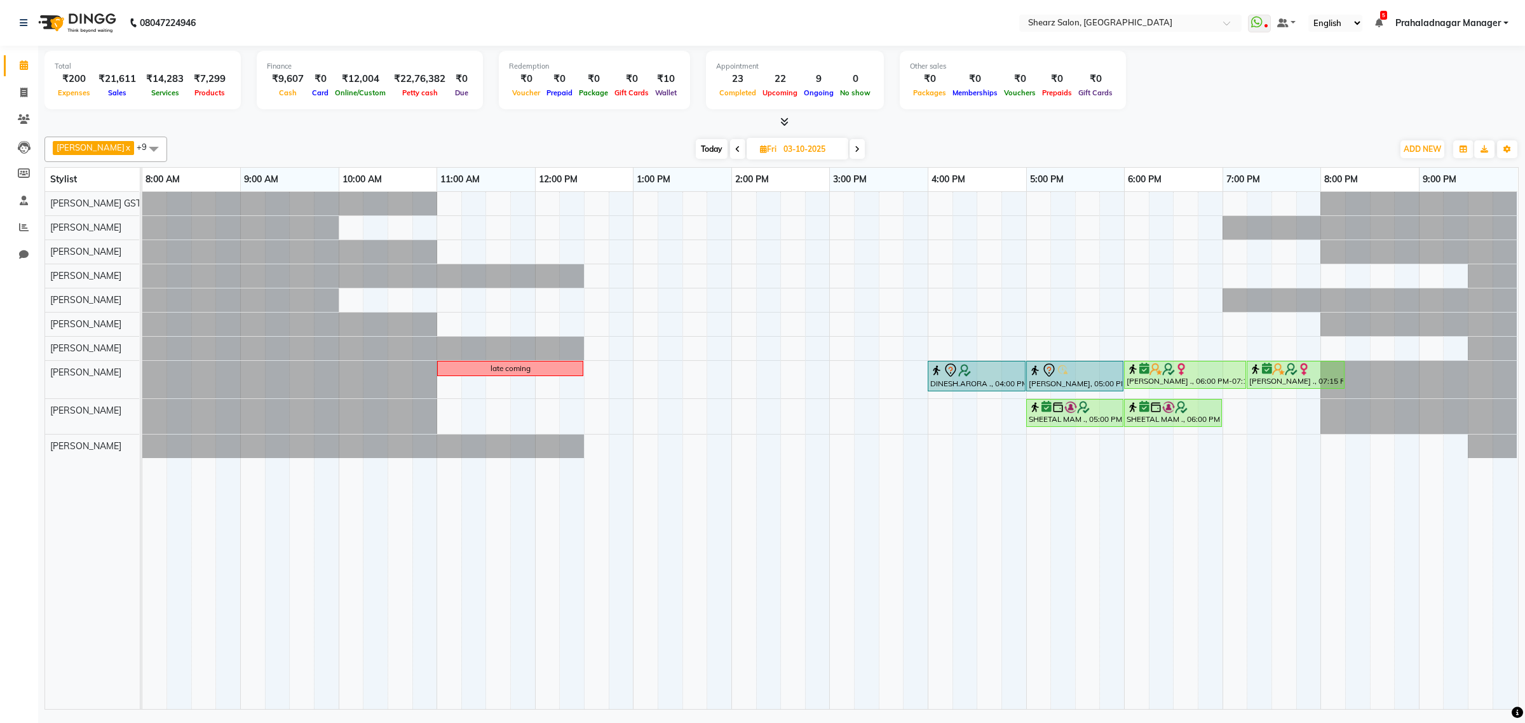
click at [853, 156] on span at bounding box center [856, 149] width 15 height 20
type input "04-10-2025"
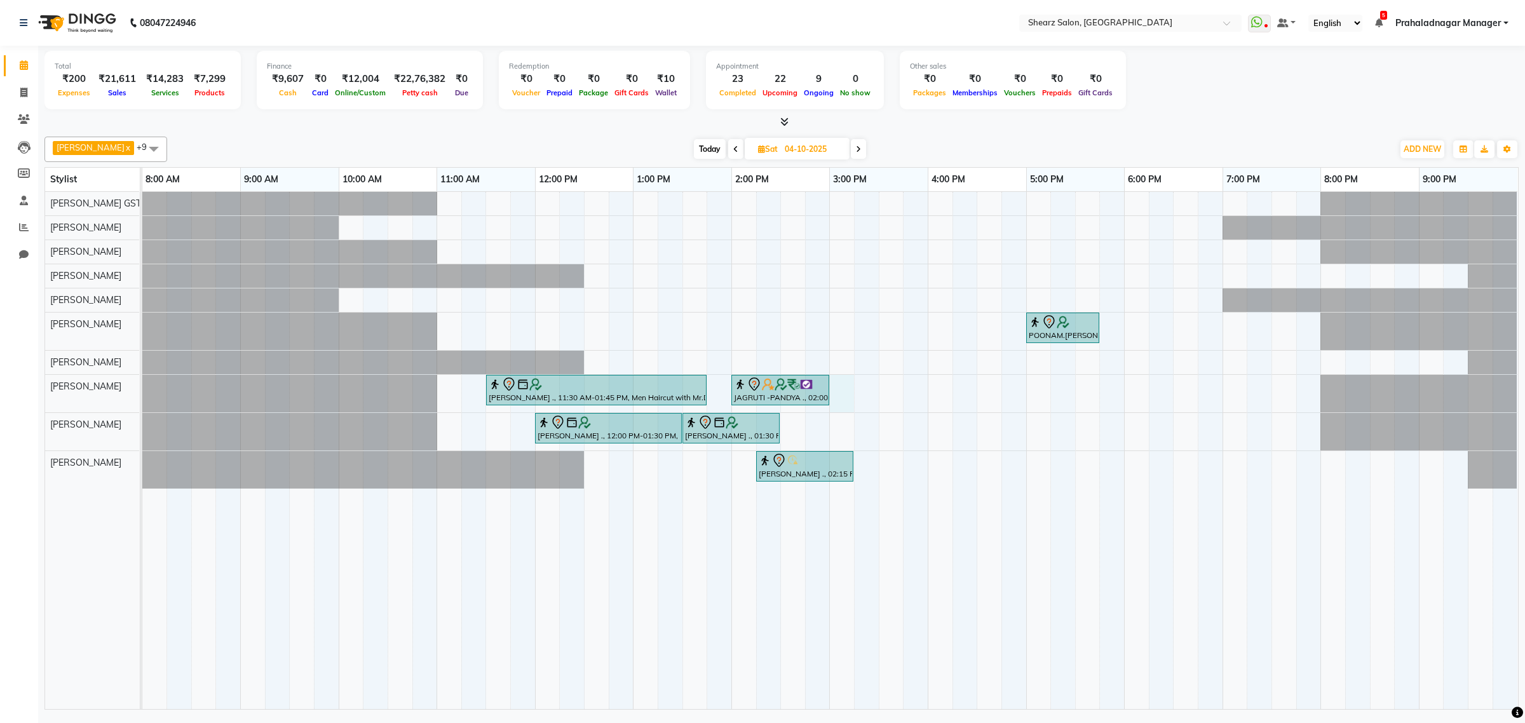
click at [834, 396] on div "POONAM.KAPOOR ., 05:00 PM-05:45 PM, K- HairWash & Blow Dry - Below Shoulder PUR…" at bounding box center [829, 450] width 1375 height 517
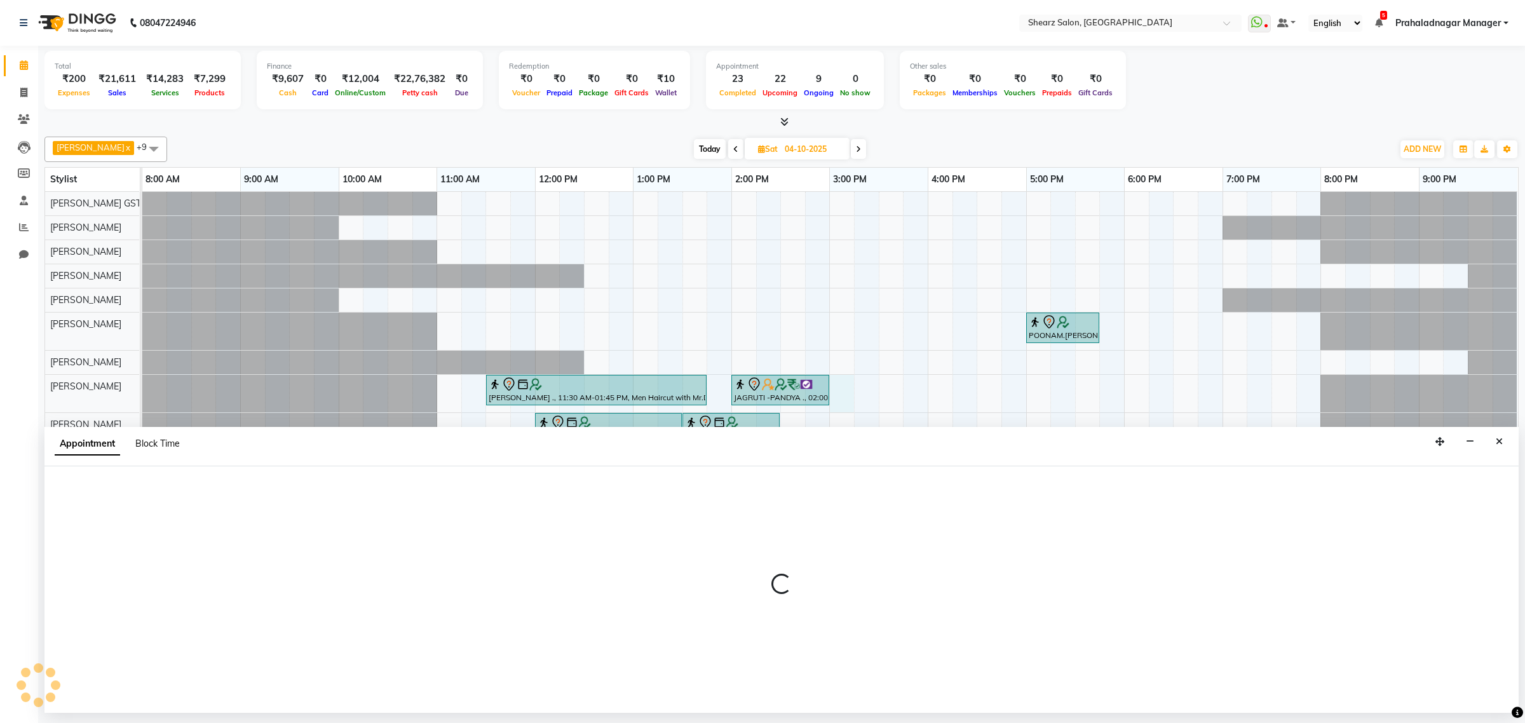
select select "77440"
select select "tentative"
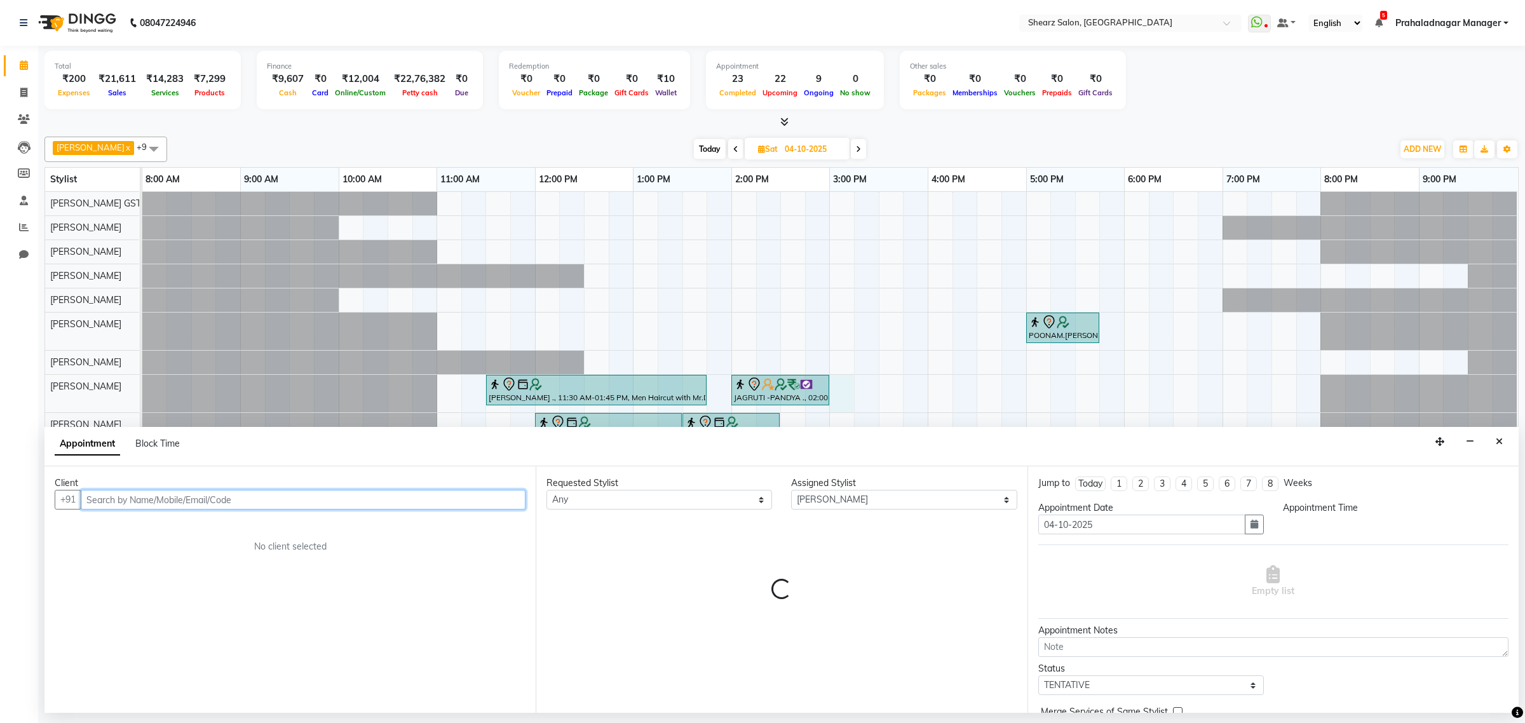
select select "900"
click at [156, 436] on div "Appointment Block Time" at bounding box center [125, 446] width 140 height 29
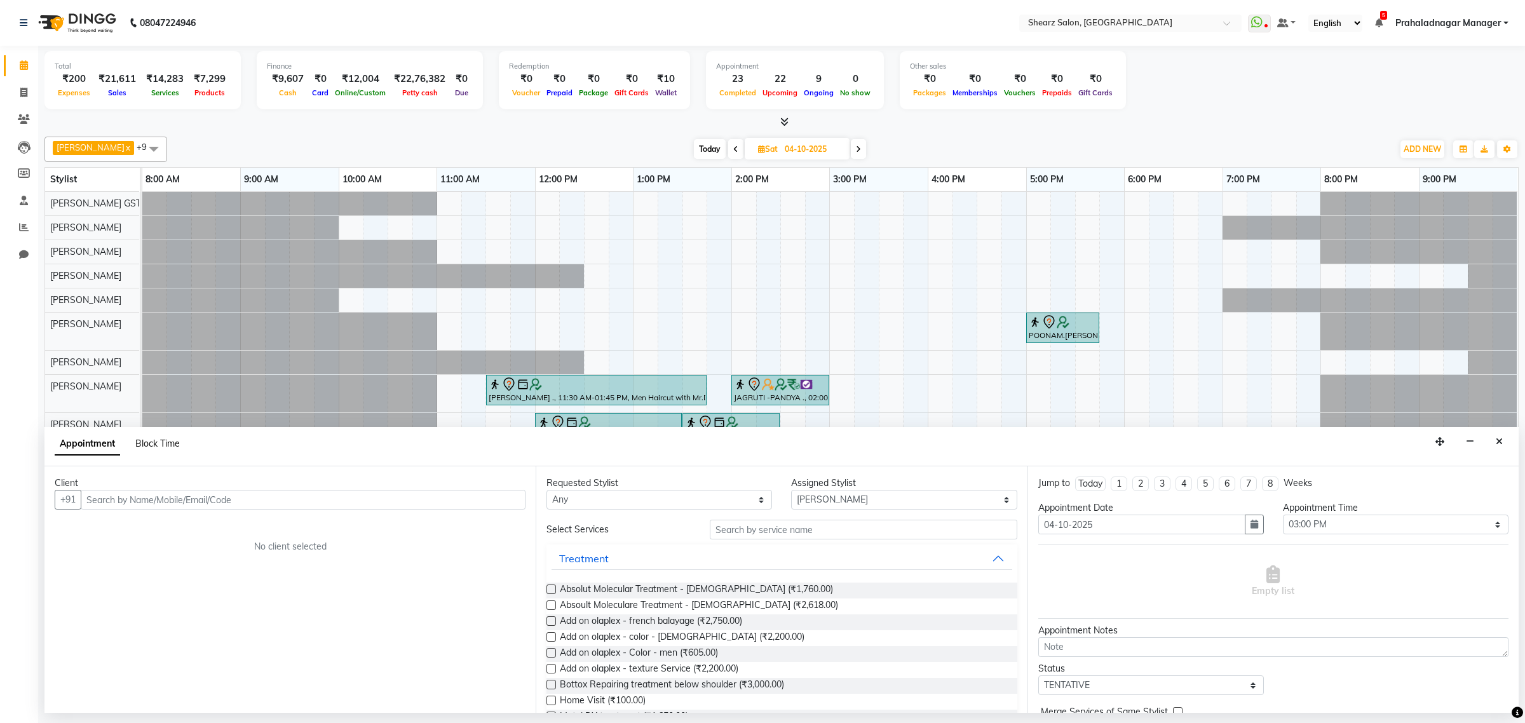
click at [156, 440] on span "Block Time" at bounding box center [157, 443] width 44 height 11
select select "77440"
select select "900"
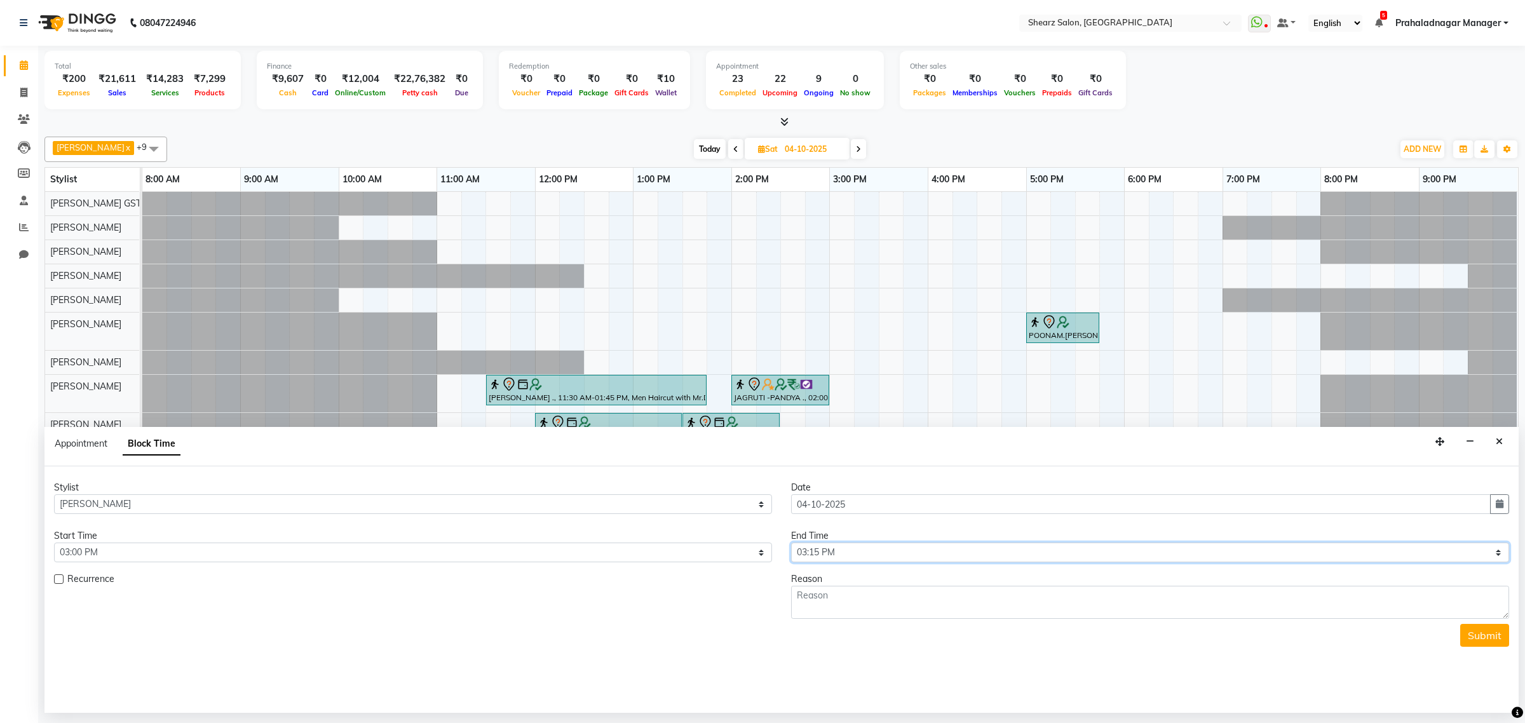
click at [903, 548] on select "Select 09:00 AM 09:15 AM 09:30 AM 09:45 AM 10:00 AM 10:15 AM 10:30 AM 10:45 AM …" at bounding box center [1150, 553] width 718 height 20
select select "1290"
click at [791, 543] on select "Select 09:00 AM 09:15 AM 09:30 AM 09:45 AM 10:00 AM 10:15 AM 10:30 AM 10:45 AM …" at bounding box center [1150, 553] width 718 height 20
drag, startPoint x: 842, startPoint y: 610, endPoint x: 964, endPoint y: 611, distance: 122.0
click at [842, 610] on textarea at bounding box center [1150, 602] width 718 height 33
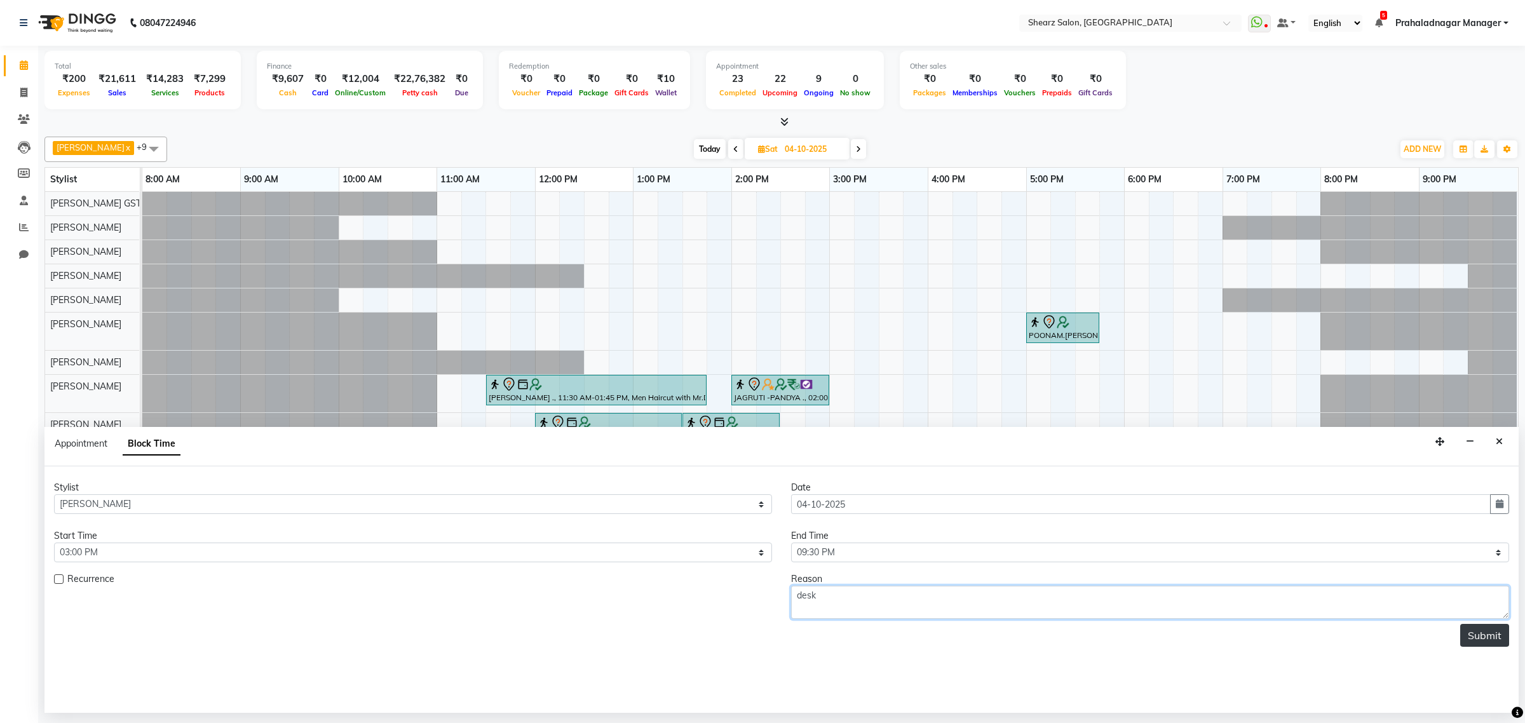
type textarea "desk"
click at [1469, 640] on button "Submit" at bounding box center [1484, 635] width 49 height 23
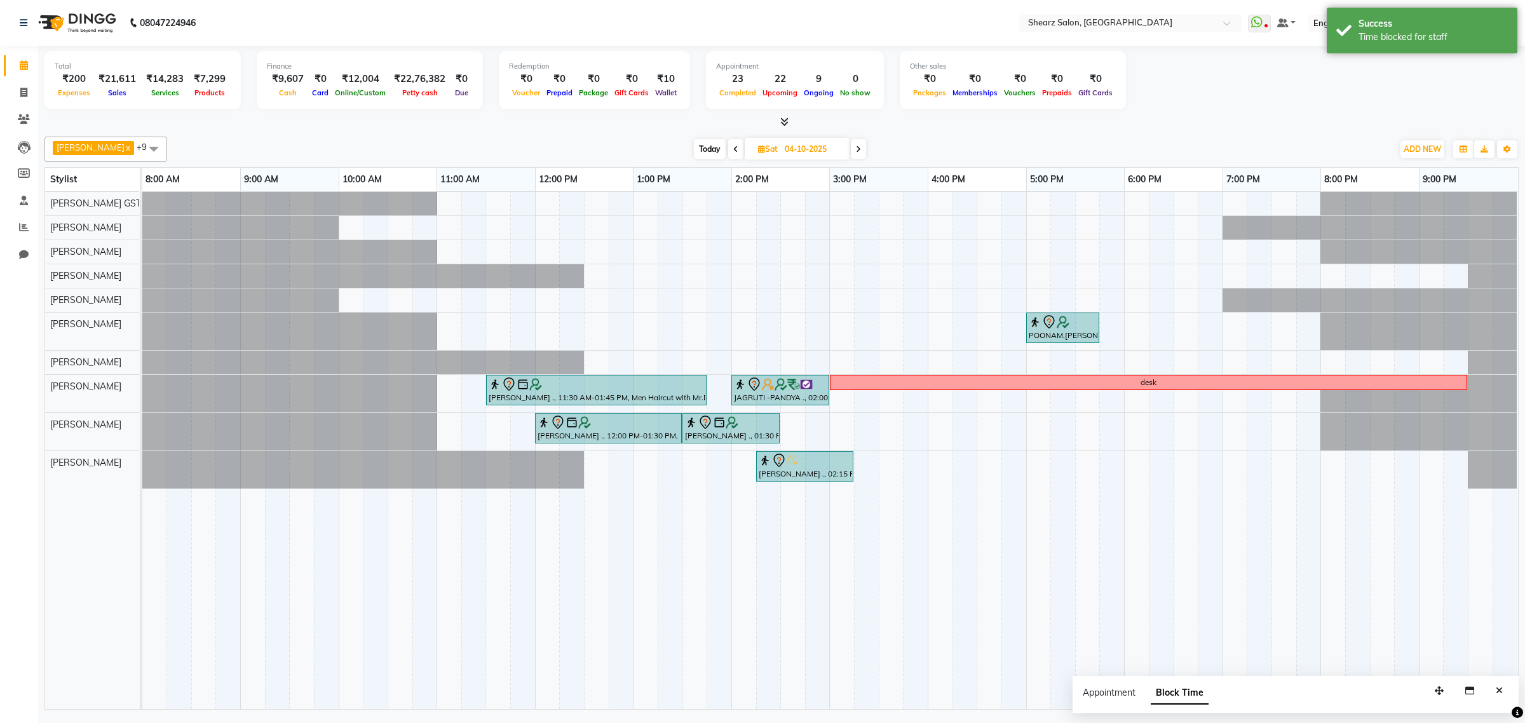
click at [720, 147] on div "Today Sat 04-10-2025" at bounding box center [779, 149] width 175 height 19
click at [728, 144] on span at bounding box center [735, 149] width 15 height 20
type input "03-10-2025"
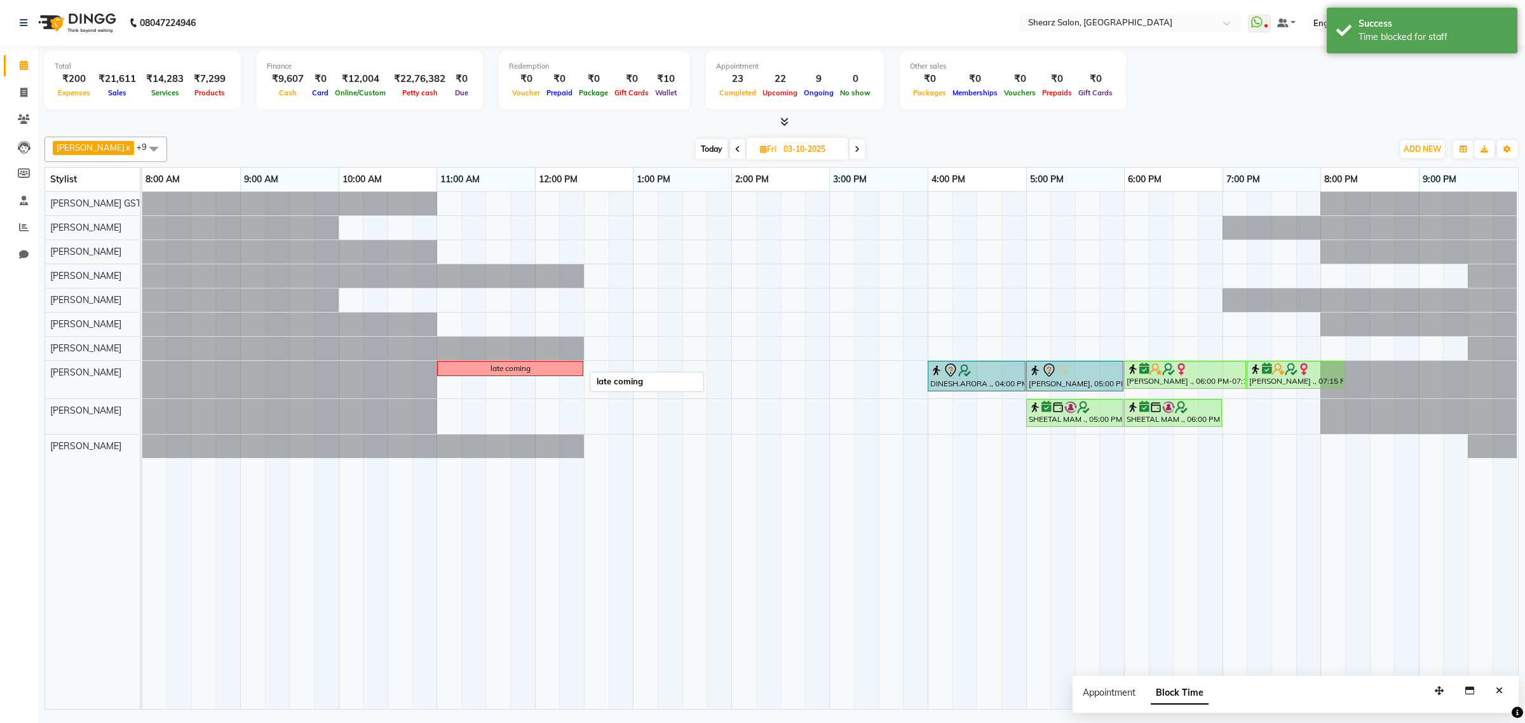
click at [579, 369] on div "late coming" at bounding box center [510, 368] width 144 height 11
click at [632, 405] on span "Edit Block Time" at bounding box center [632, 405] width 61 height 13
select select "77440"
select select "660"
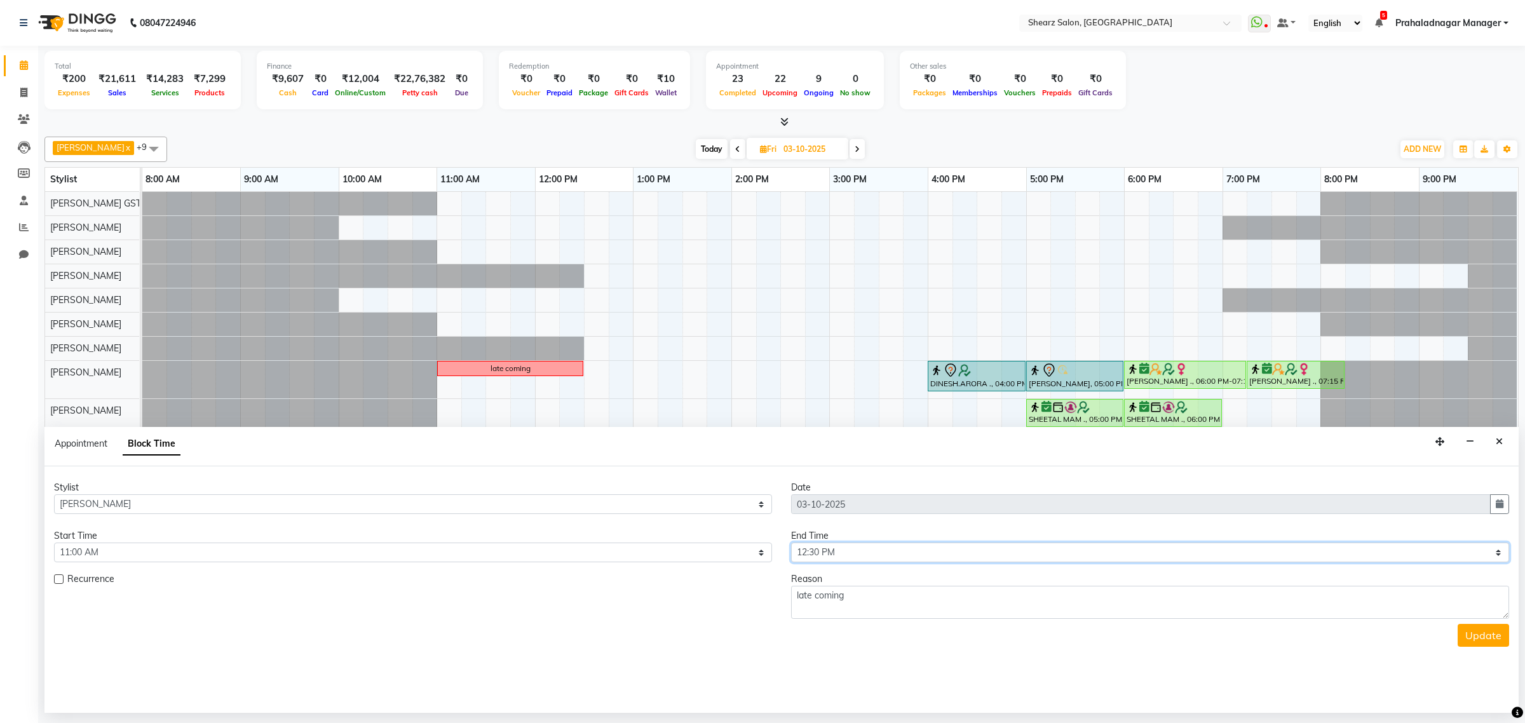
click at [957, 553] on select "Select 09:00 AM 09:15 AM 09:30 AM 09:45 AM 10:00 AM 10:15 AM 10:30 AM 10:45 AM …" at bounding box center [1150, 553] width 718 height 20
click at [791, 543] on select "Select 09:00 AM 09:15 AM 09:30 AM 09:45 AM 10:00 AM 10:15 AM 10:30 AM 10:45 AM …" at bounding box center [1150, 553] width 718 height 20
click at [891, 556] on select "Select 09:00 AM 09:15 AM 09:30 AM 09:45 AM 10:00 AM 10:15 AM 10:30 AM 10:45 AM …" at bounding box center [1150, 553] width 718 height 20
select select "960"
click at [791, 543] on select "Select 09:00 AM 09:15 AM 09:30 AM 09:45 AM 10:00 AM 10:15 AM 10:30 AM 10:45 AM …" at bounding box center [1150, 553] width 718 height 20
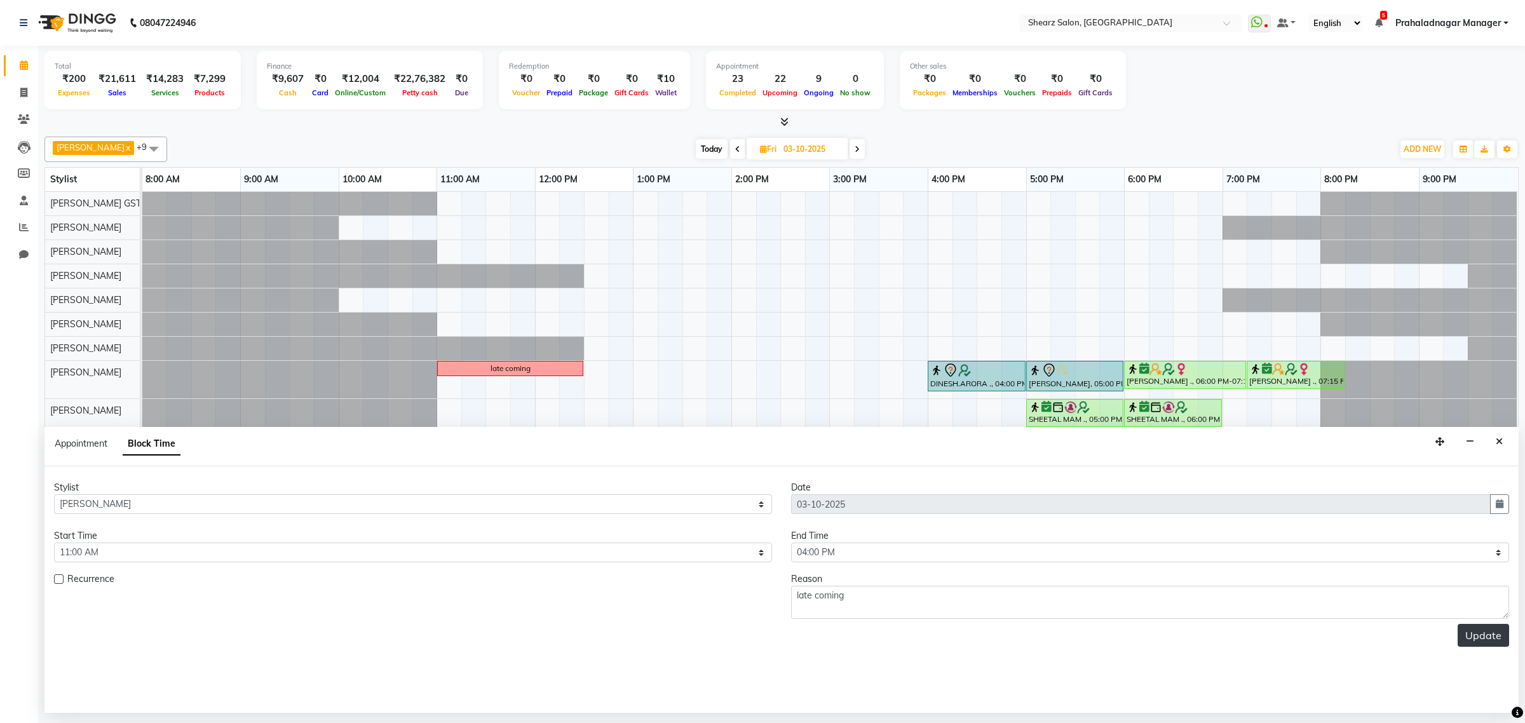
click at [1481, 637] on button "Update" at bounding box center [1482, 635] width 51 height 23
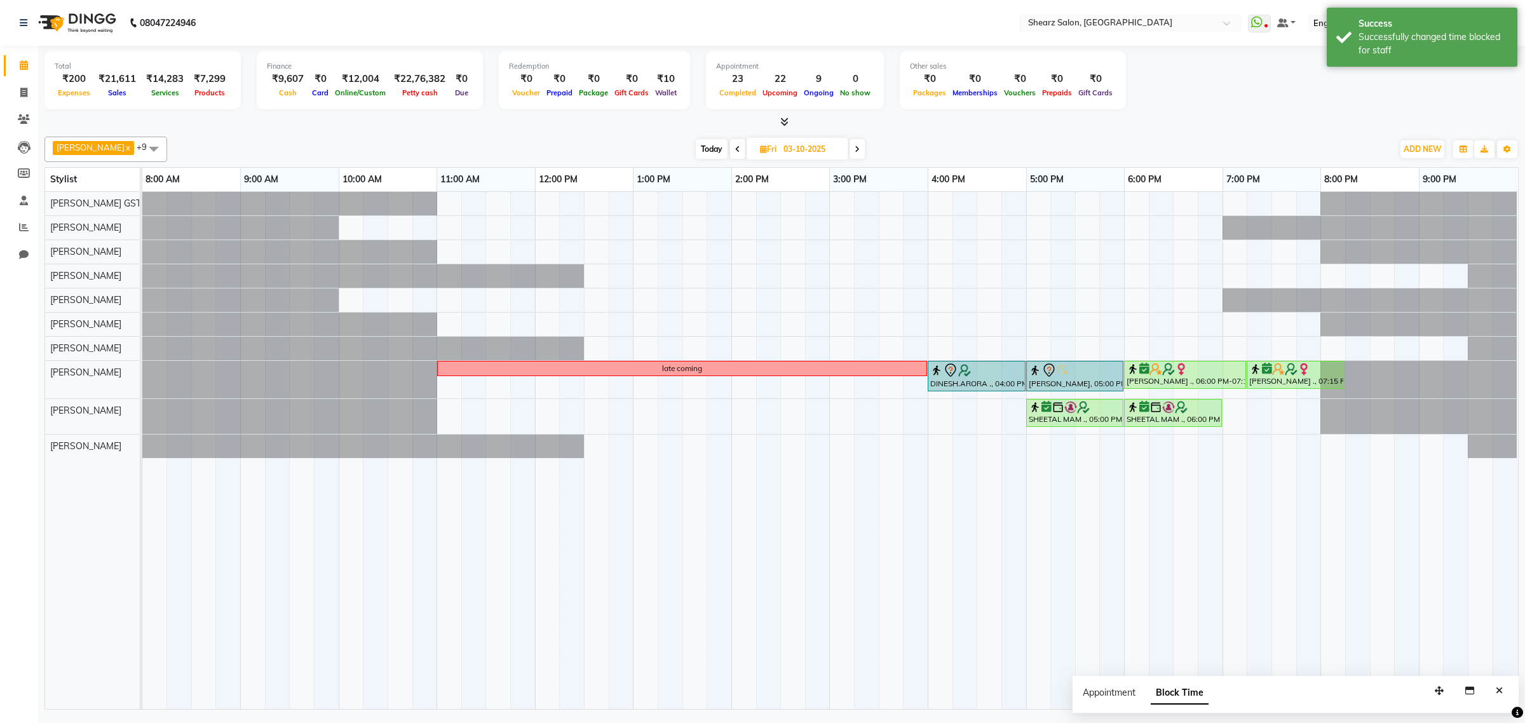
click at [703, 144] on span "Today" at bounding box center [712, 149] width 32 height 20
type input "01-10-2025"
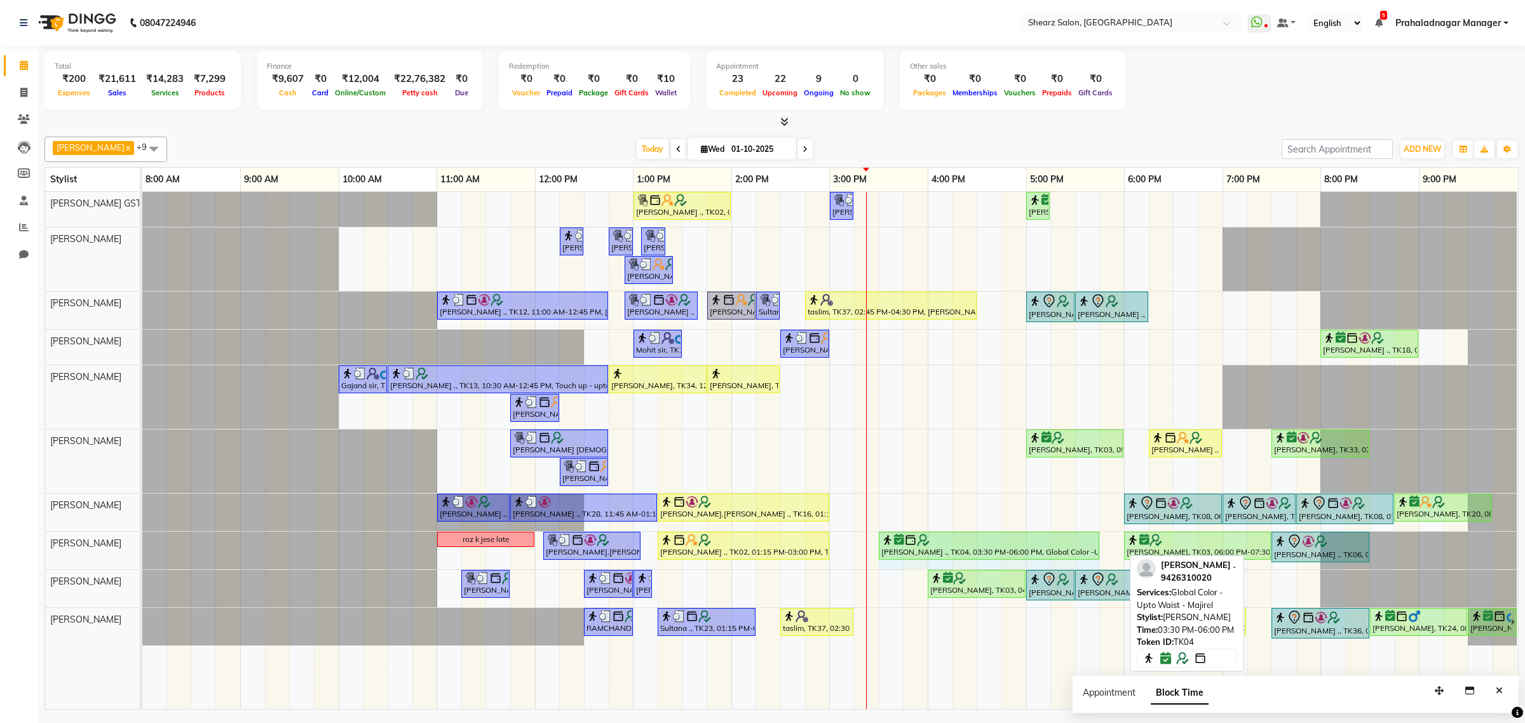
drag, startPoint x: 1119, startPoint y: 541, endPoint x: 1088, endPoint y: 537, distance: 31.9
click at [142, 537] on div "roz k jese late SAPNA.VASU ., TK29, 12:05 PM-01:05 PM, Loreal Hairwash & Blow d…" at bounding box center [142, 550] width 0 height 37
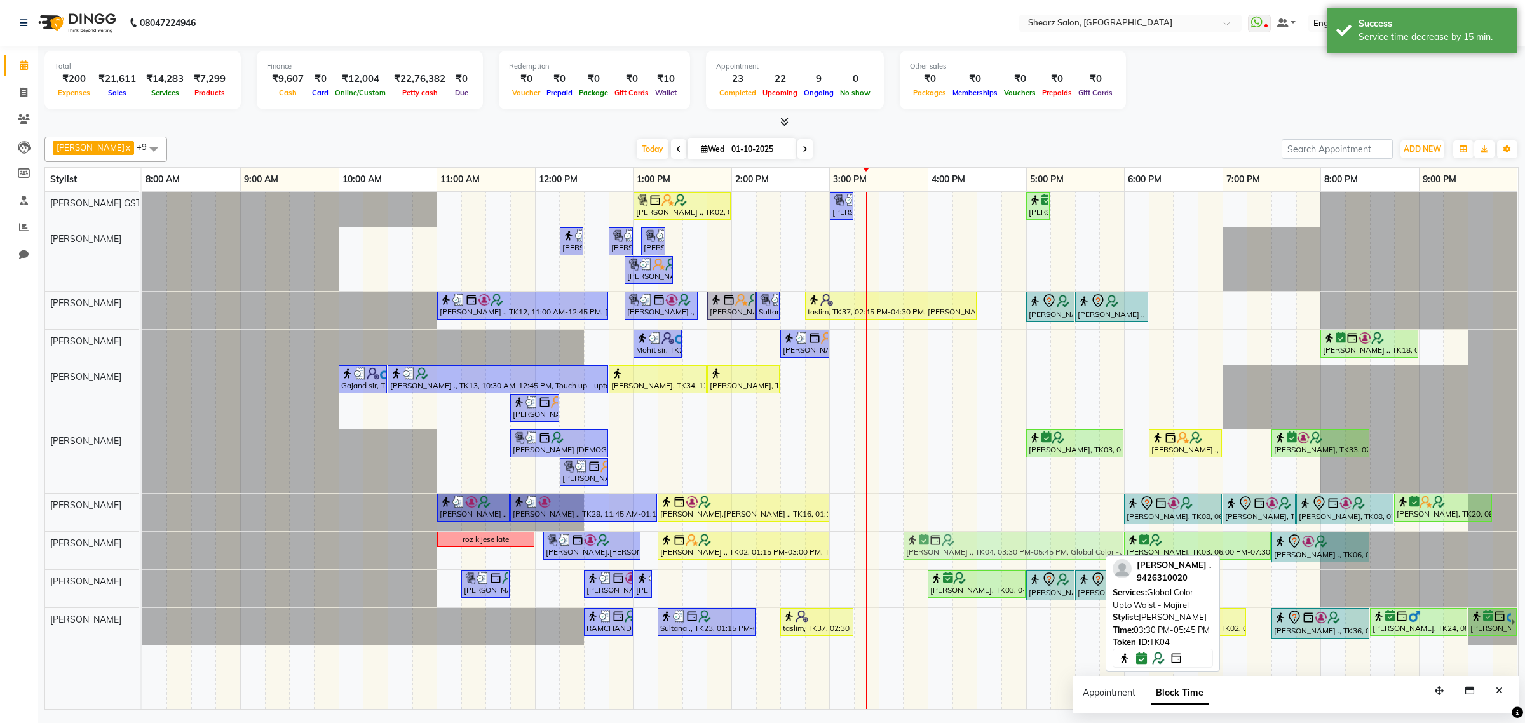
click at [142, 541] on div "roz k jese late SAPNA.VASU ., TK29, 12:05 PM-01:05 PM, Loreal Hairwash & Blow d…" at bounding box center [142, 550] width 0 height 37
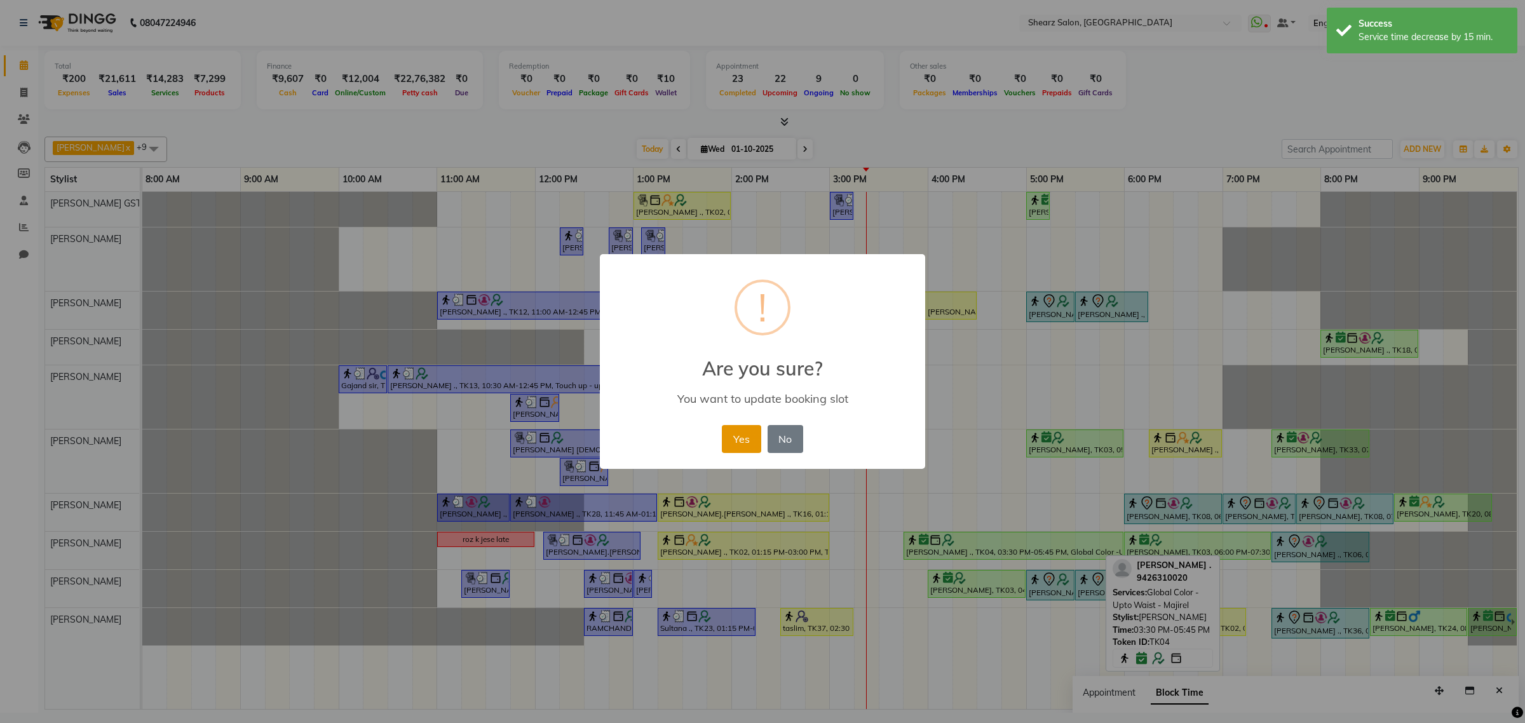
click at [753, 432] on button "Yes" at bounding box center [741, 439] width 39 height 28
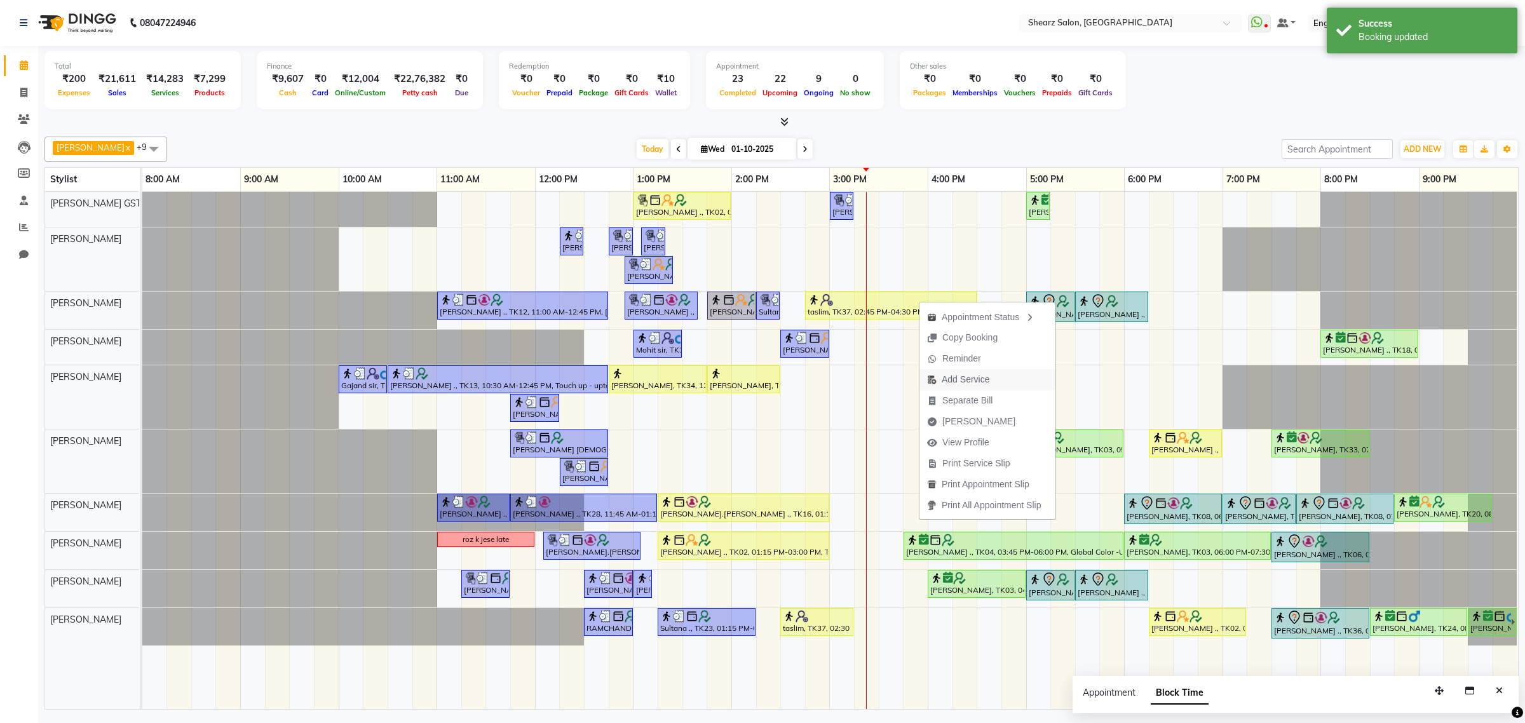
click at [1007, 369] on button "Add Service" at bounding box center [987, 379] width 136 height 21
select select "77479"
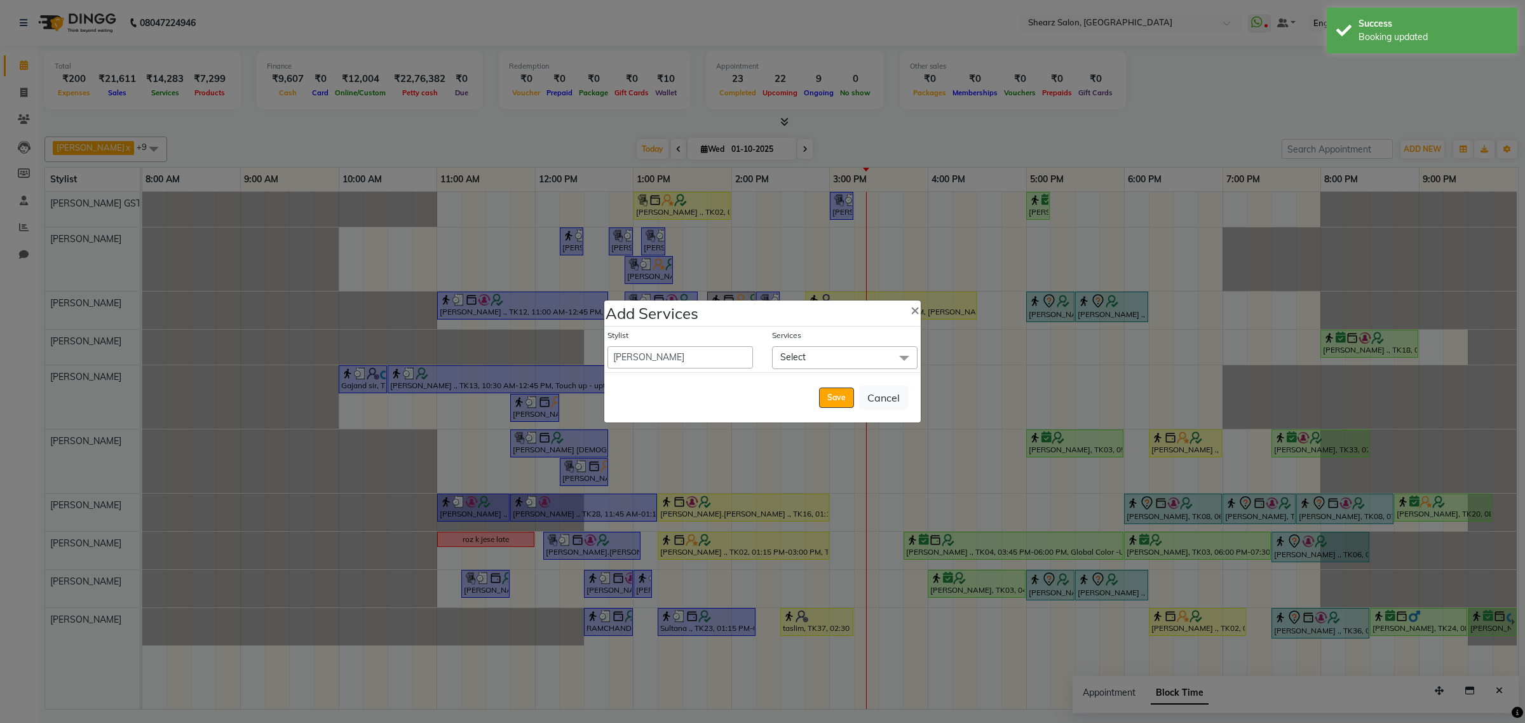
click at [786, 356] on span "Select" at bounding box center [792, 356] width 25 height 11
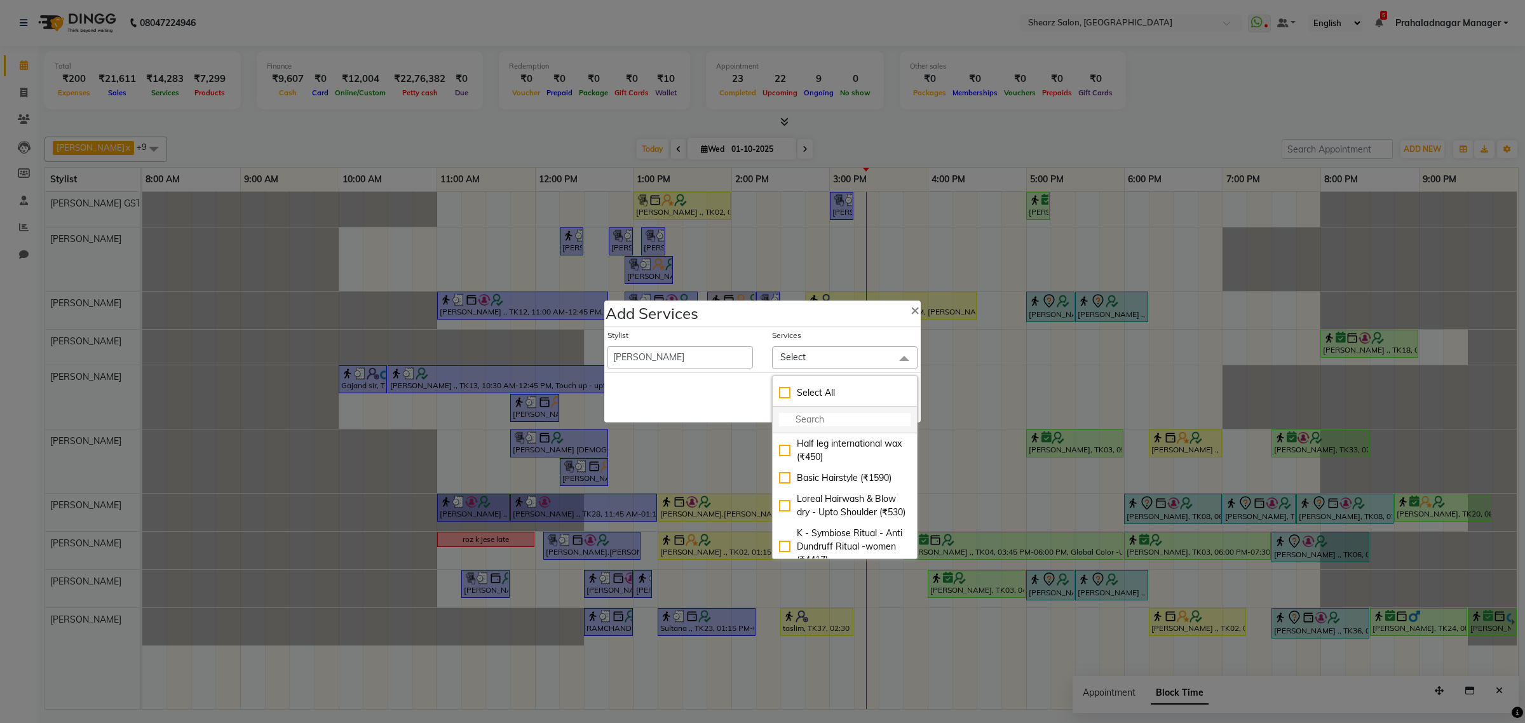
click at [834, 423] on input "multiselect-search" at bounding box center [845, 419] width 132 height 13
type input "remy"
click at [846, 497] on div "Remy laure cleanup (₹2200)" at bounding box center [845, 508] width 132 height 27
checkbox input "true"
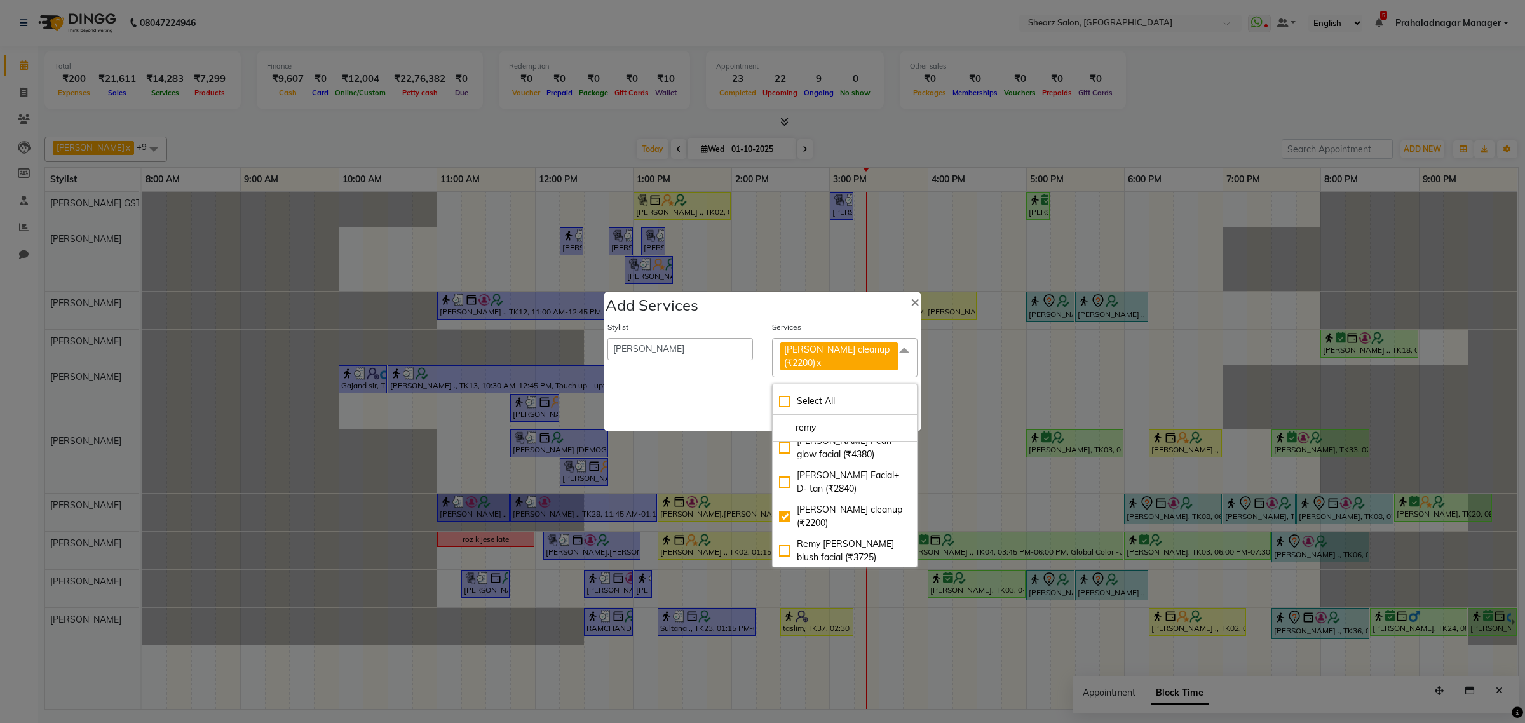
click at [715, 388] on div "Save Cancel" at bounding box center [762, 406] width 316 height 50
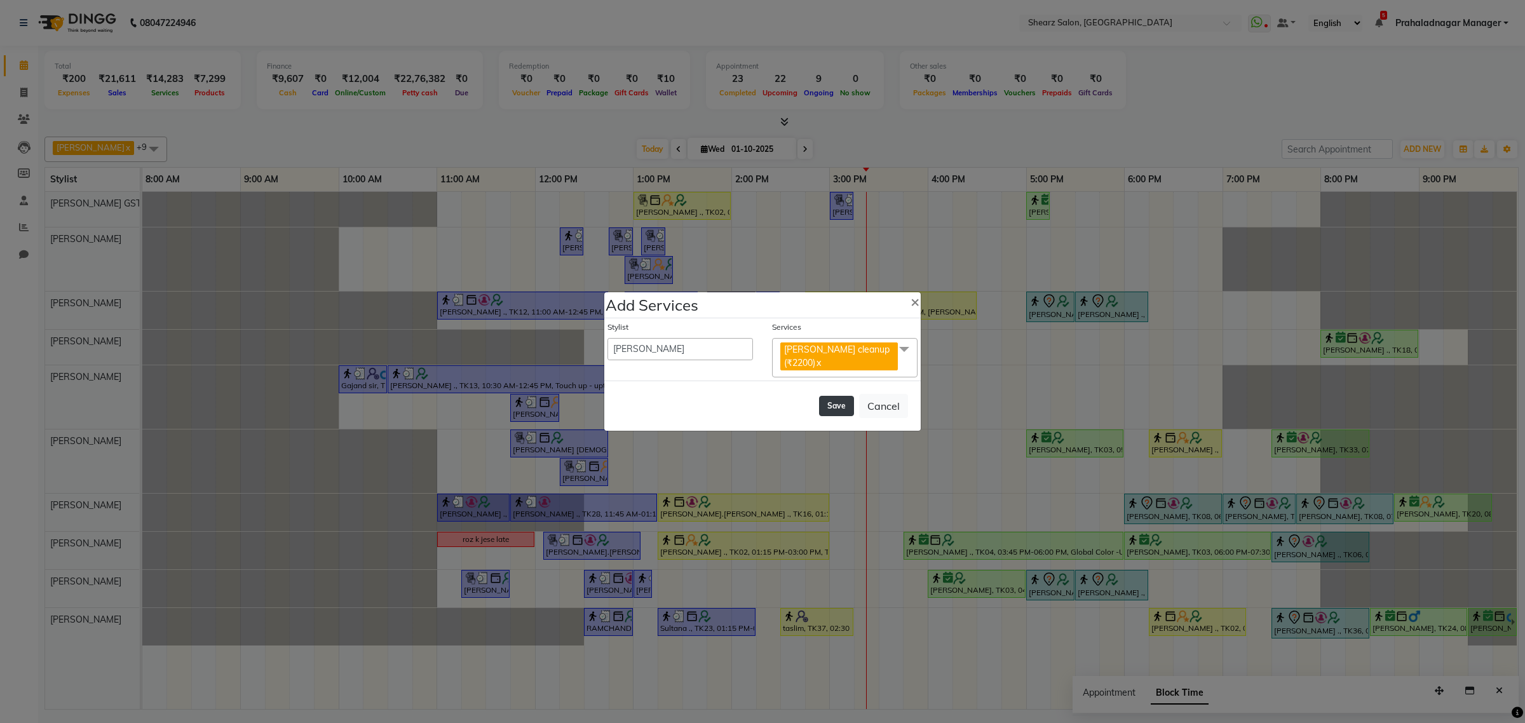
click at [824, 412] on button "Save" at bounding box center [836, 406] width 35 height 20
select select "77813"
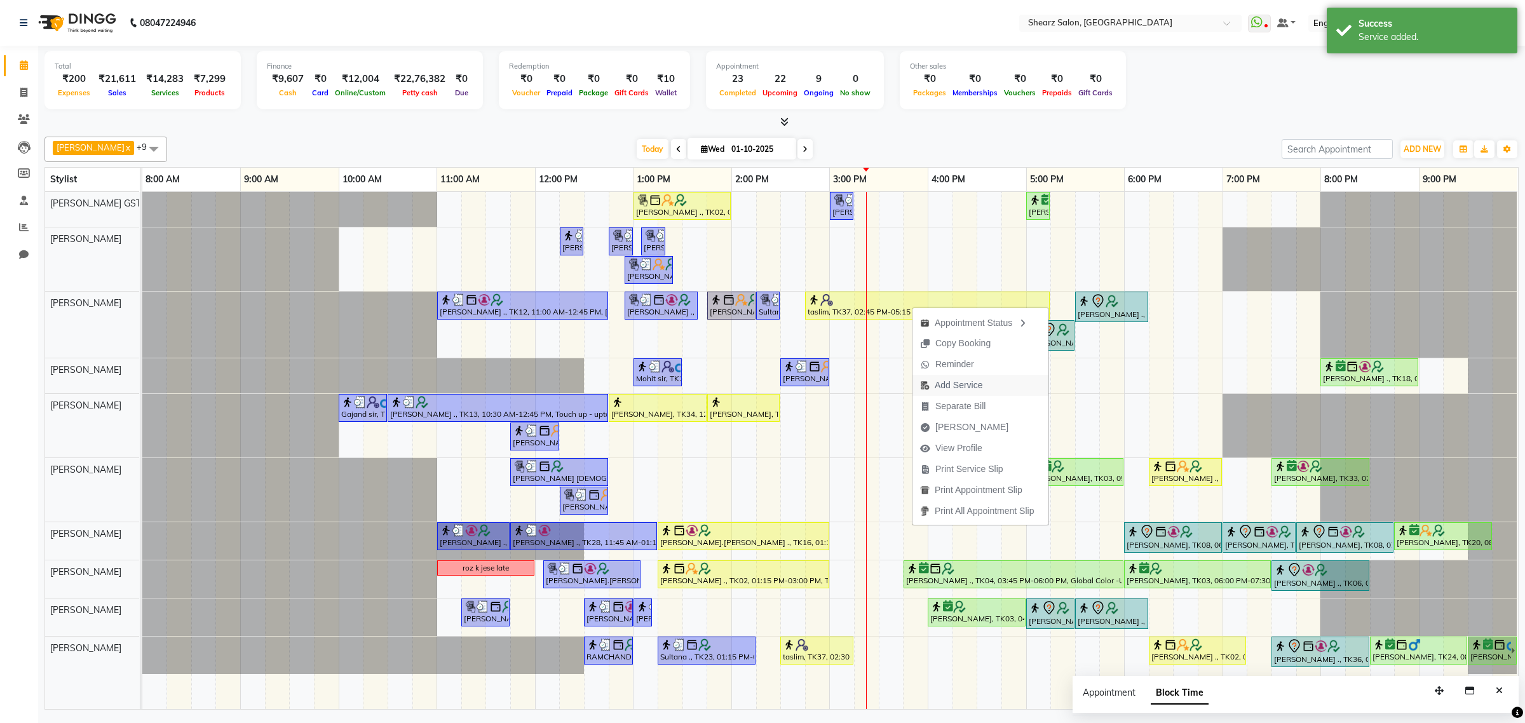
click at [953, 379] on span "Add Service" at bounding box center [959, 385] width 48 height 13
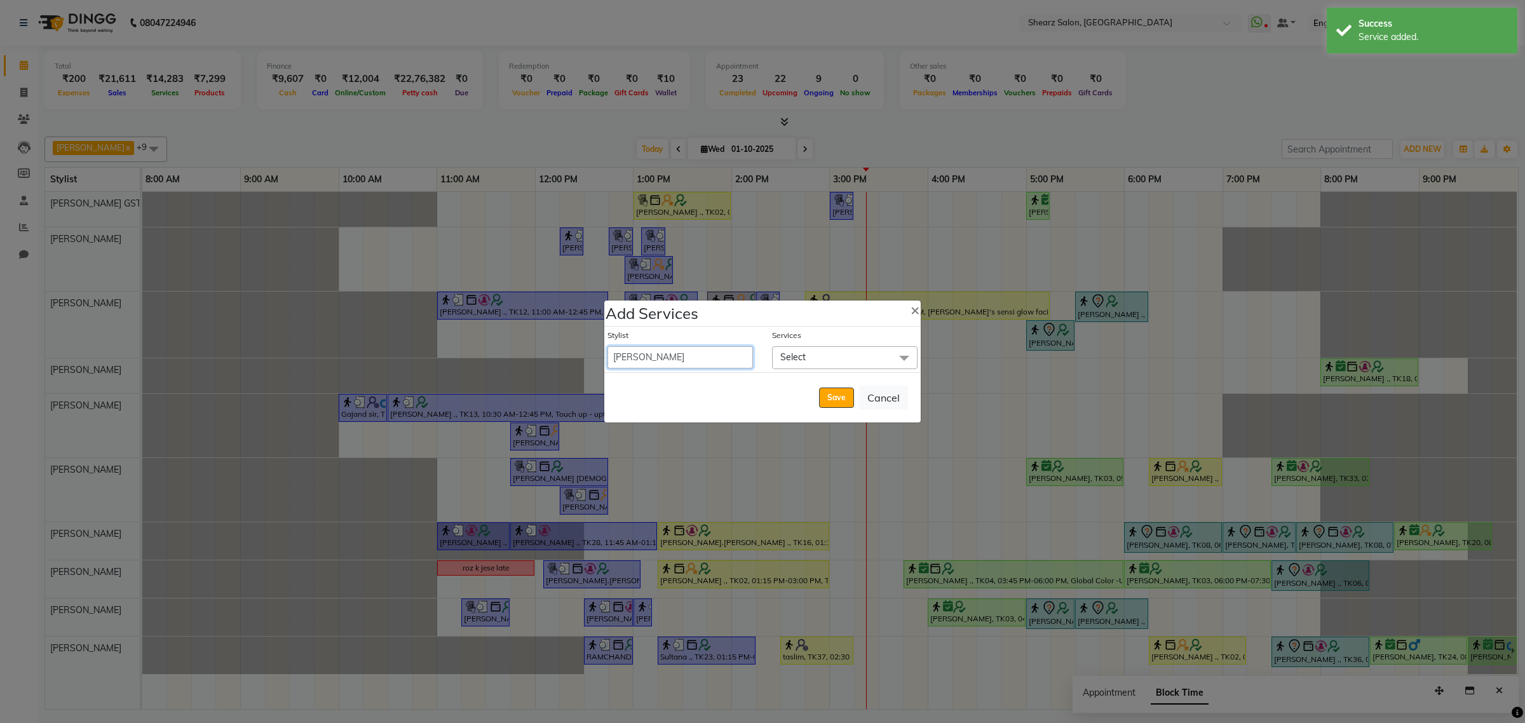
click at [703, 351] on select "Admin A General Arvind S Devda Asha Chavariya Brijesh Valand Center 1_mgr mgr C…" at bounding box center [679, 357] width 145 height 22
select select "77468"
click at [607, 346] on select "Admin A General Arvind S Devda Asha Chavariya Brijesh Valand Center 1_mgr mgr C…" at bounding box center [679, 357] width 145 height 22
select select "990"
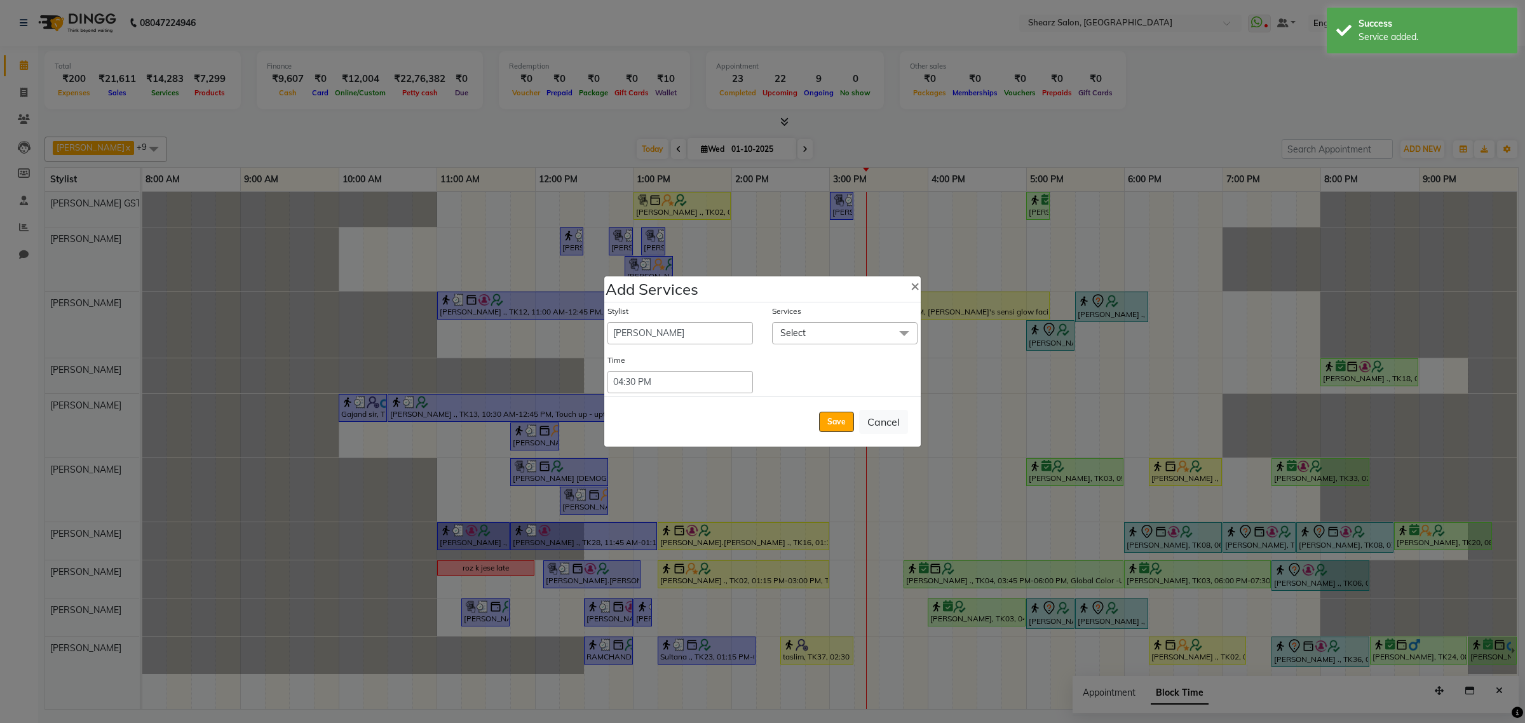
click at [833, 339] on span "Select" at bounding box center [844, 333] width 145 height 22
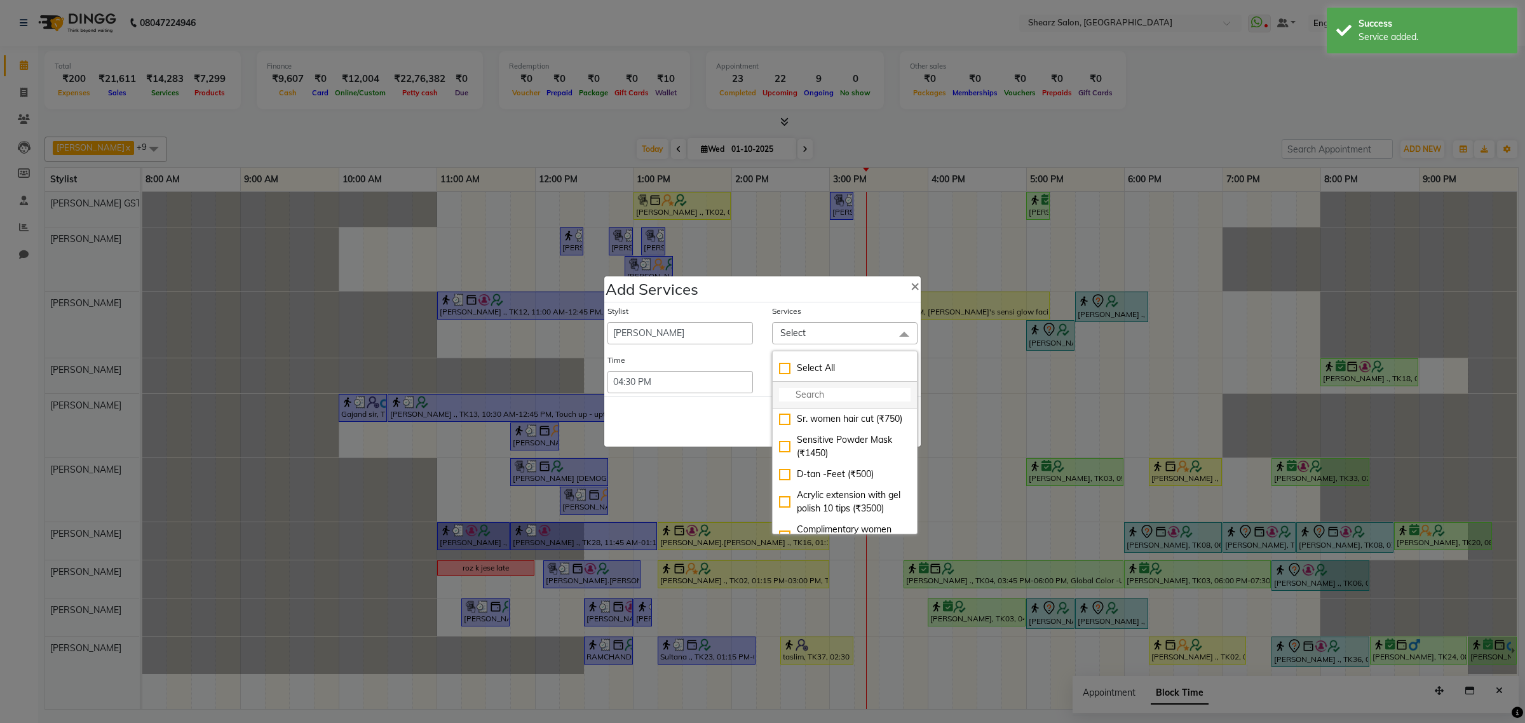
click at [827, 391] on input "multiselect-search" at bounding box center [845, 394] width 132 height 13
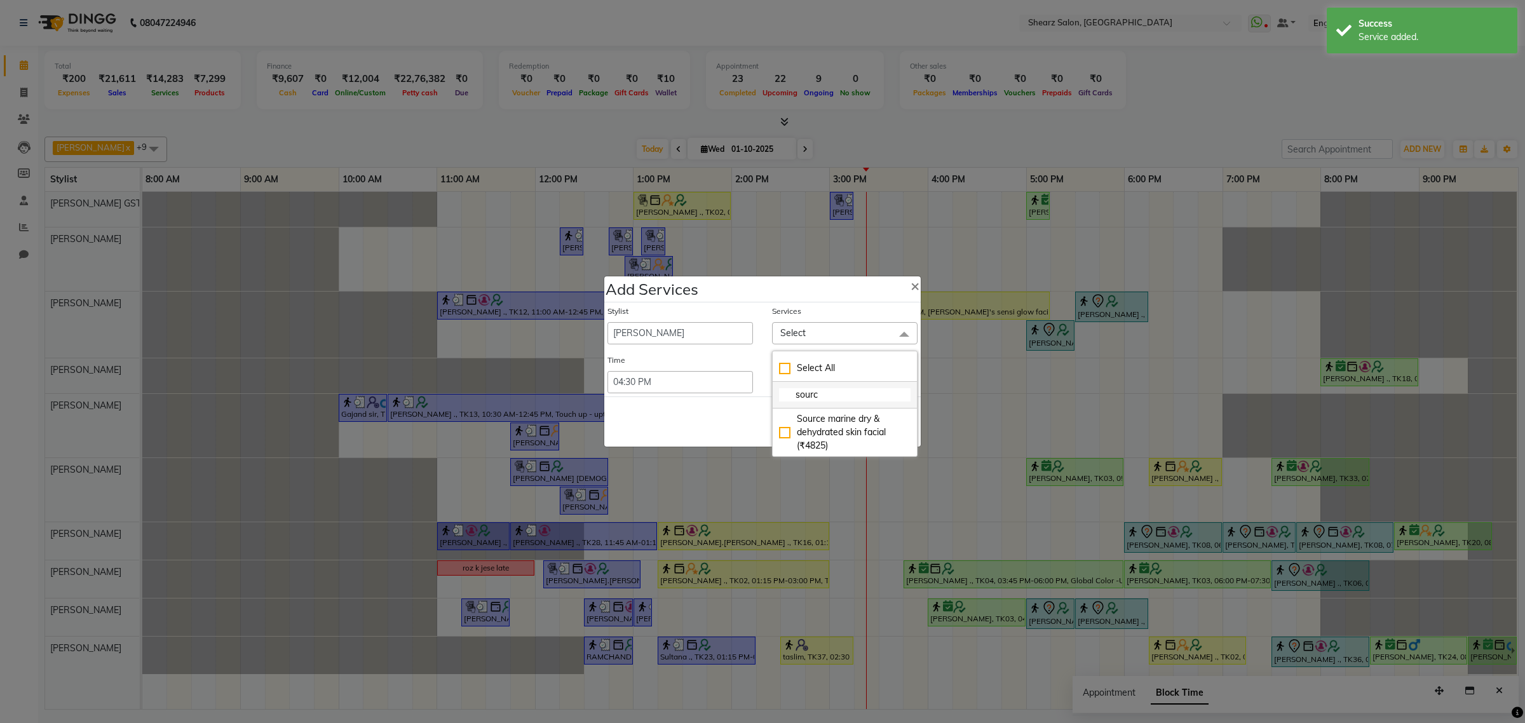
type input "sourc"
click at [843, 408] on li "sourc" at bounding box center [845, 395] width 144 height 27
click at [837, 423] on div "Source marine dry & dehydrated skin facial (₹4825)" at bounding box center [845, 432] width 132 height 40
checkbox input "true"
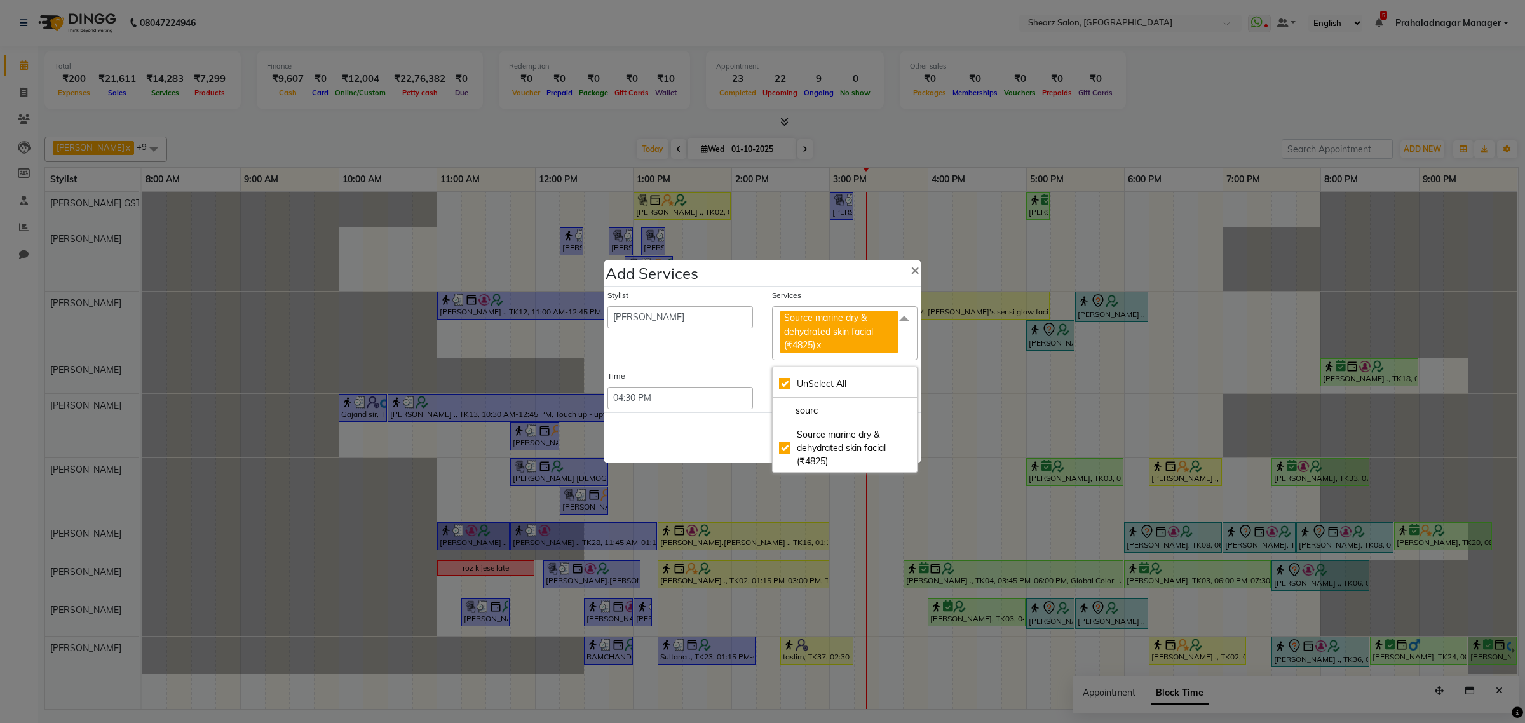
click at [717, 428] on div "Save Cancel" at bounding box center [762, 437] width 316 height 50
click at [839, 430] on button "Save" at bounding box center [836, 438] width 35 height 20
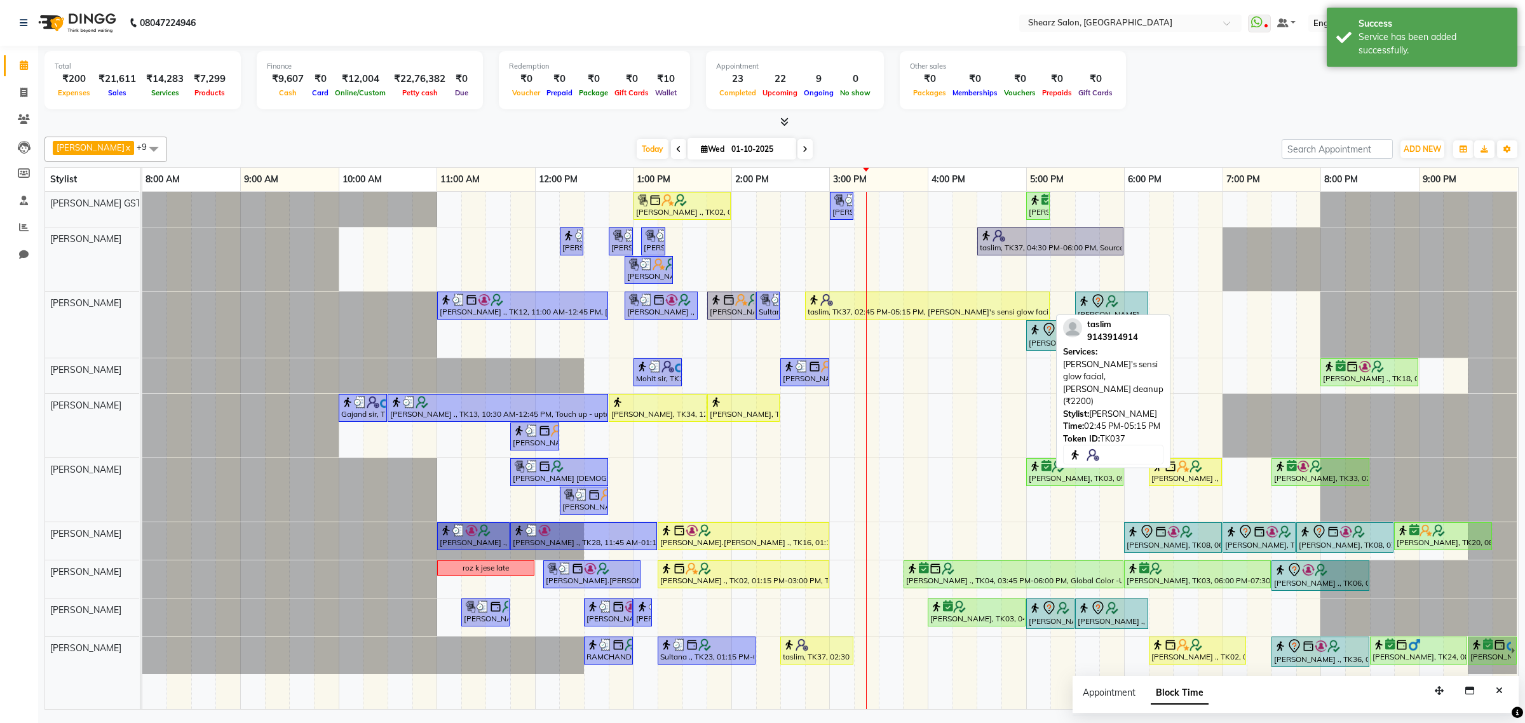
click at [900, 313] on div "taslim, TK37, 02:45 PM-05:15 PM, Cheryl's sensi glow facial,Remy laure cleanup …" at bounding box center [927, 306] width 242 height 24
click at [890, 300] on div at bounding box center [927, 300] width 240 height 13
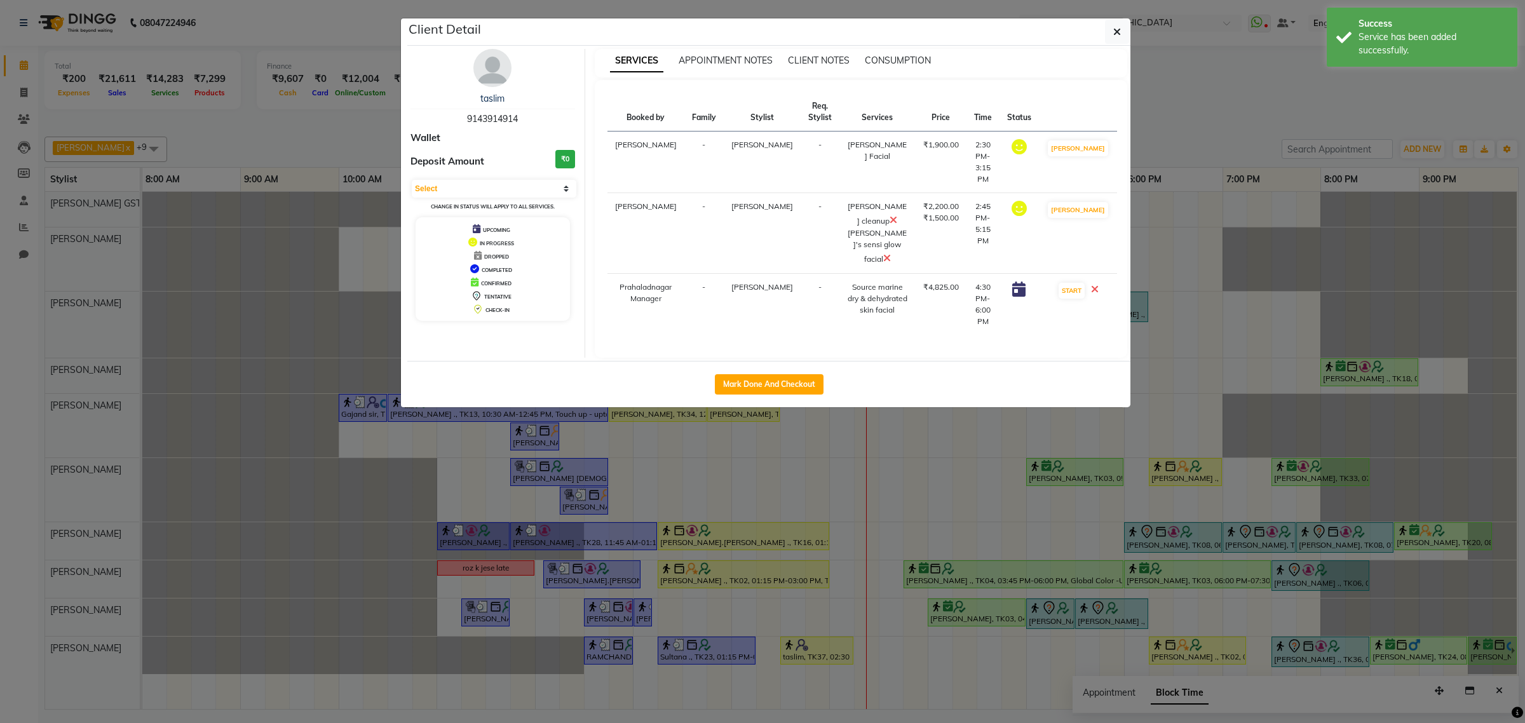
click at [891, 253] on icon at bounding box center [887, 258] width 8 height 10
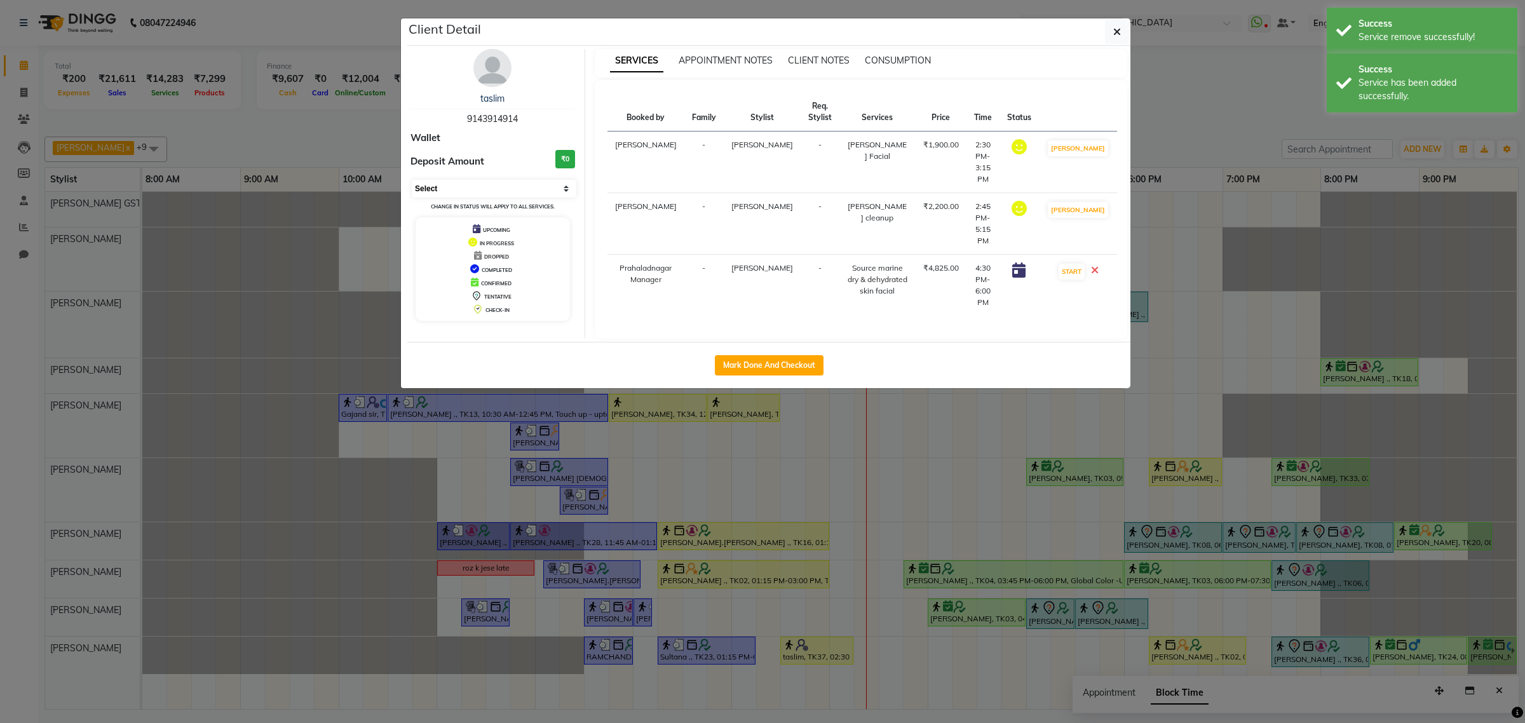
click at [447, 183] on select "Select IN SERVICE CONFIRMED TENTATIVE CHECK IN MARK DONE DROPPED UPCOMING" at bounding box center [494, 189] width 165 height 18
select select "5"
click at [412, 180] on select "Select IN SERVICE CONFIRMED TENTATIVE CHECK IN MARK DONE DROPPED UPCOMING" at bounding box center [494, 189] width 165 height 18
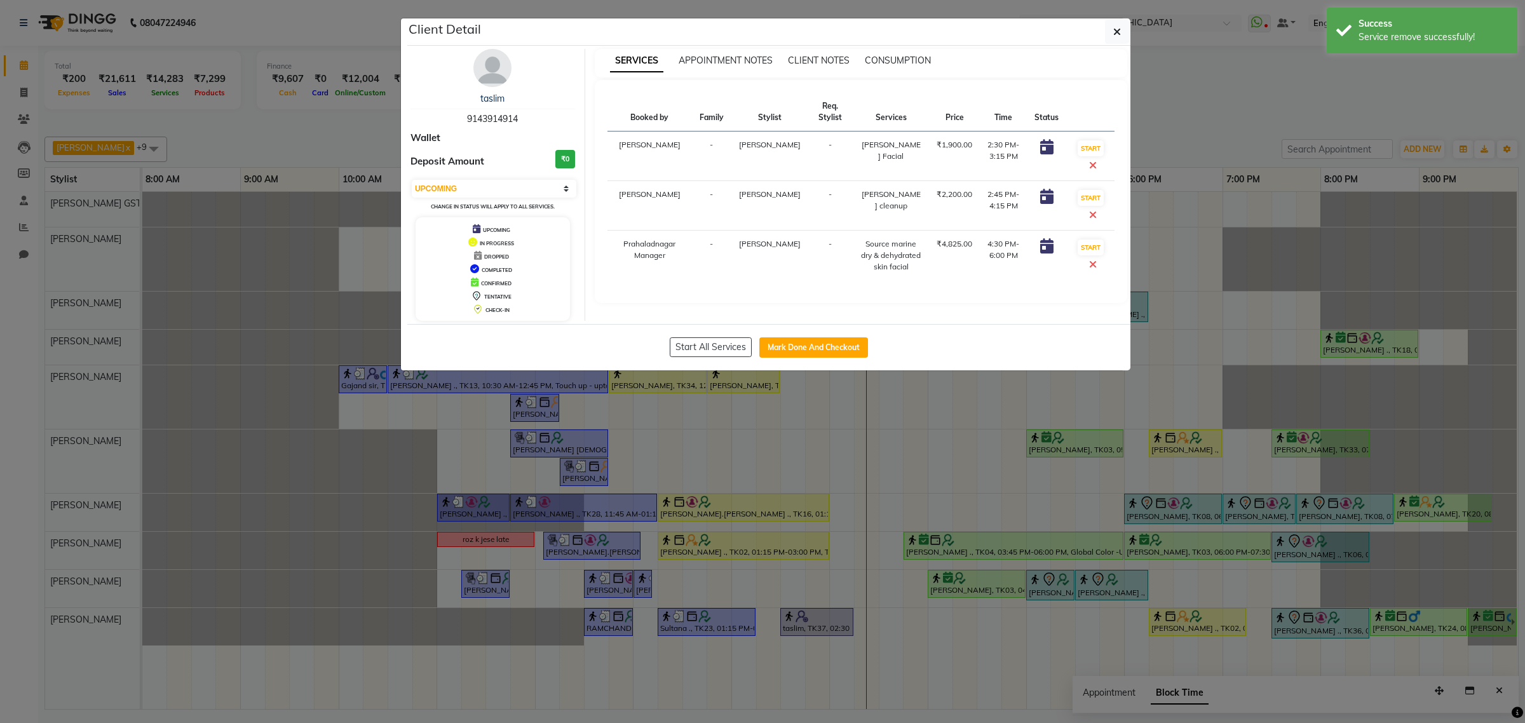
click at [1091, 166] on icon at bounding box center [1093, 165] width 8 height 10
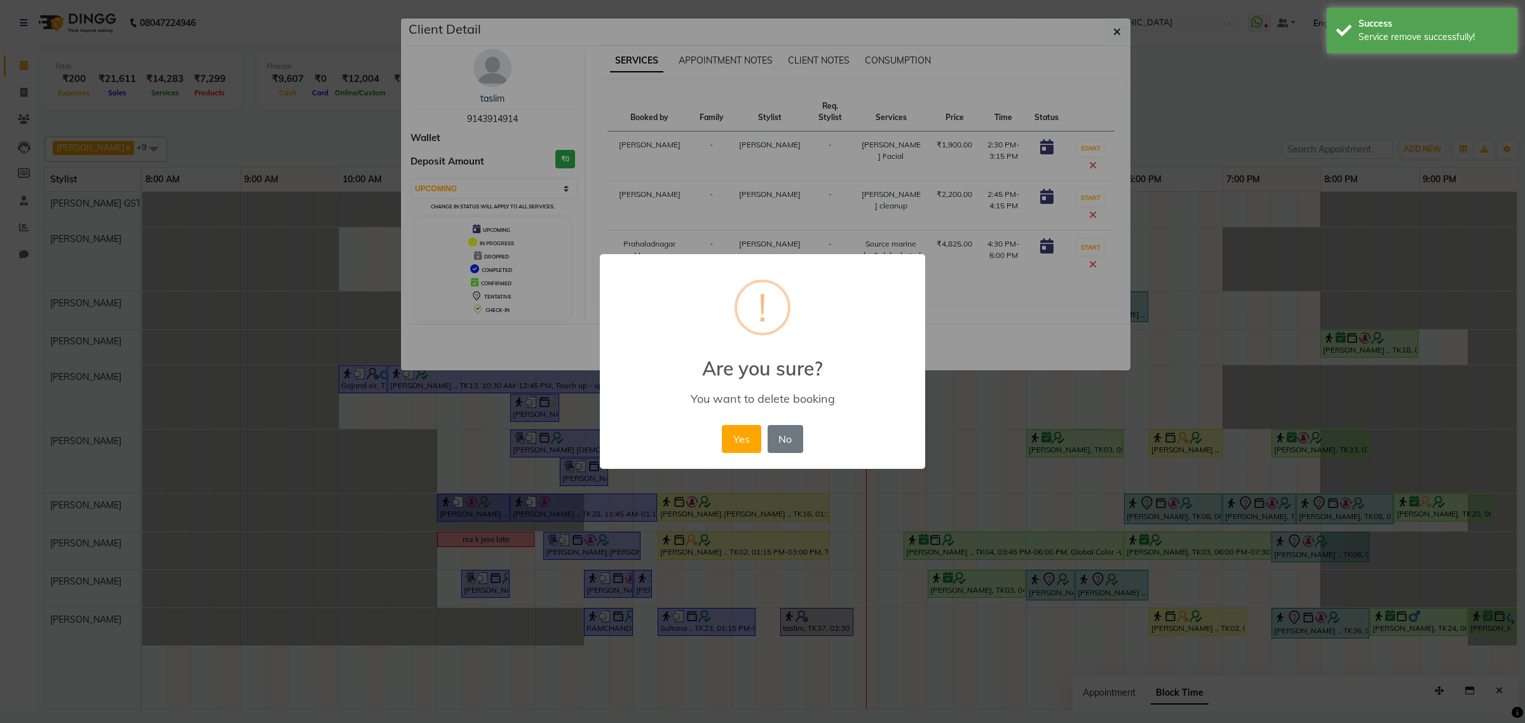
click at [741, 423] on div "Yes No No" at bounding box center [762, 439] width 87 height 34
click at [740, 426] on button "Yes" at bounding box center [741, 439] width 39 height 28
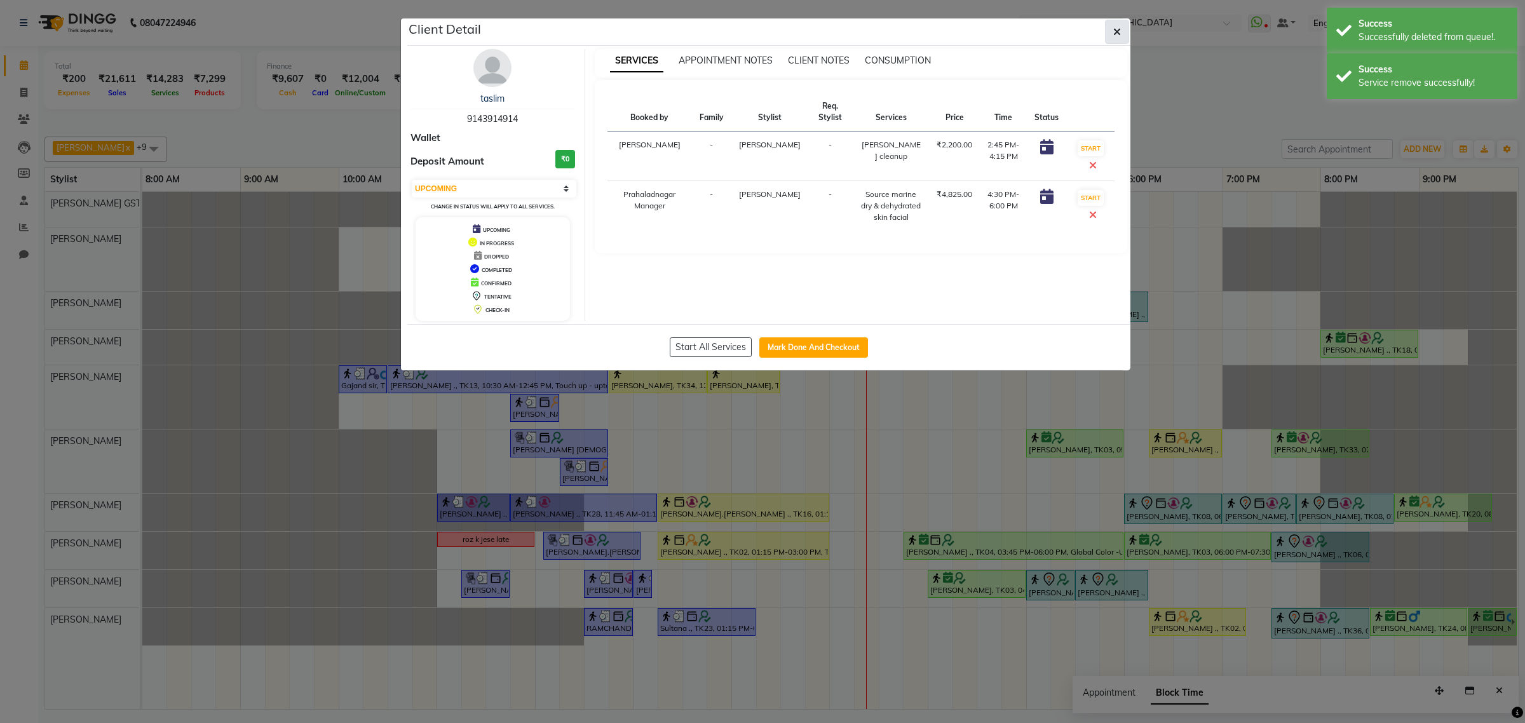
click at [1112, 34] on button "button" at bounding box center [1117, 32] width 24 height 24
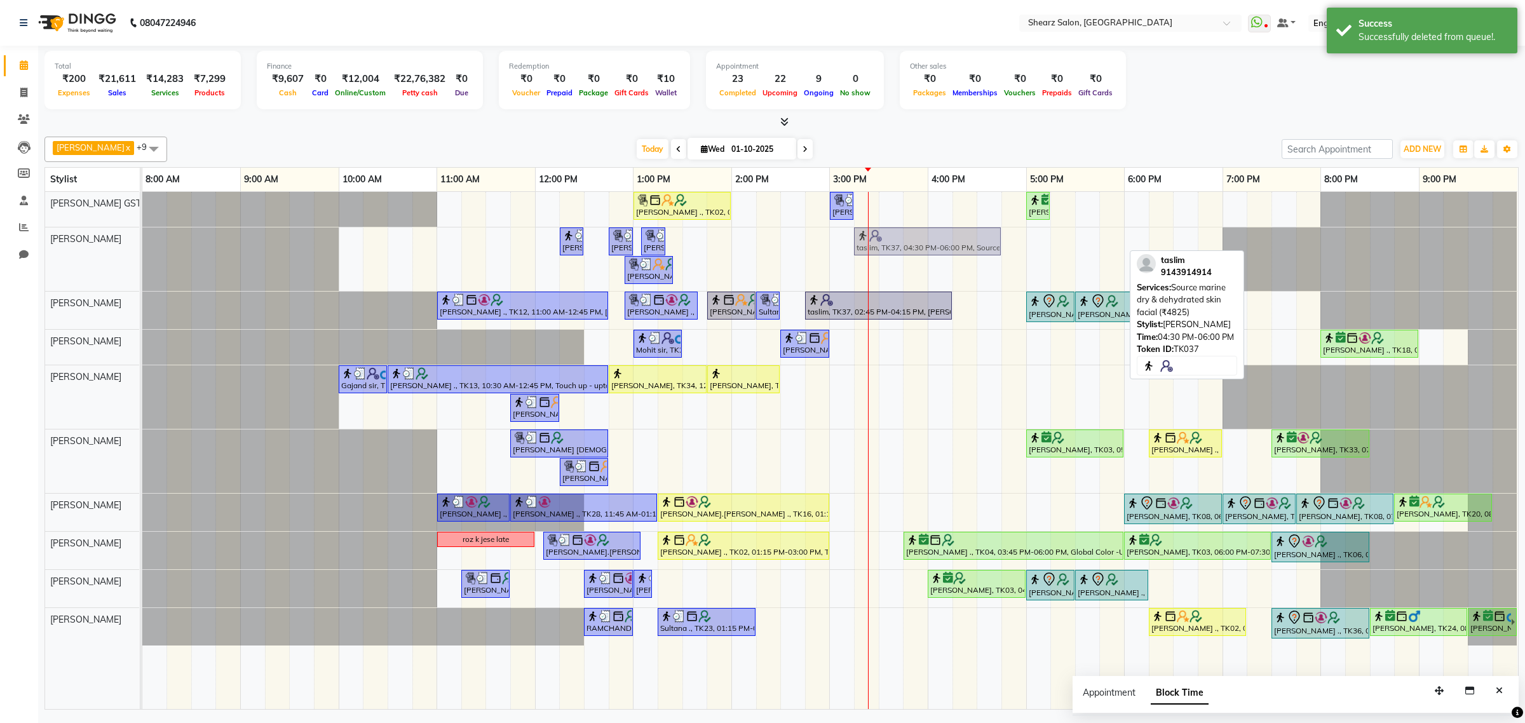
drag, startPoint x: 1040, startPoint y: 243, endPoint x: 926, endPoint y: 248, distance: 113.8
click at [142, 248] on div "Surbhi Pillai ., TK26, 12:15 PM-12:30 PM, Eyebrow threading Samrudhhi Pawar ., …" at bounding box center [142, 259] width 0 height 64
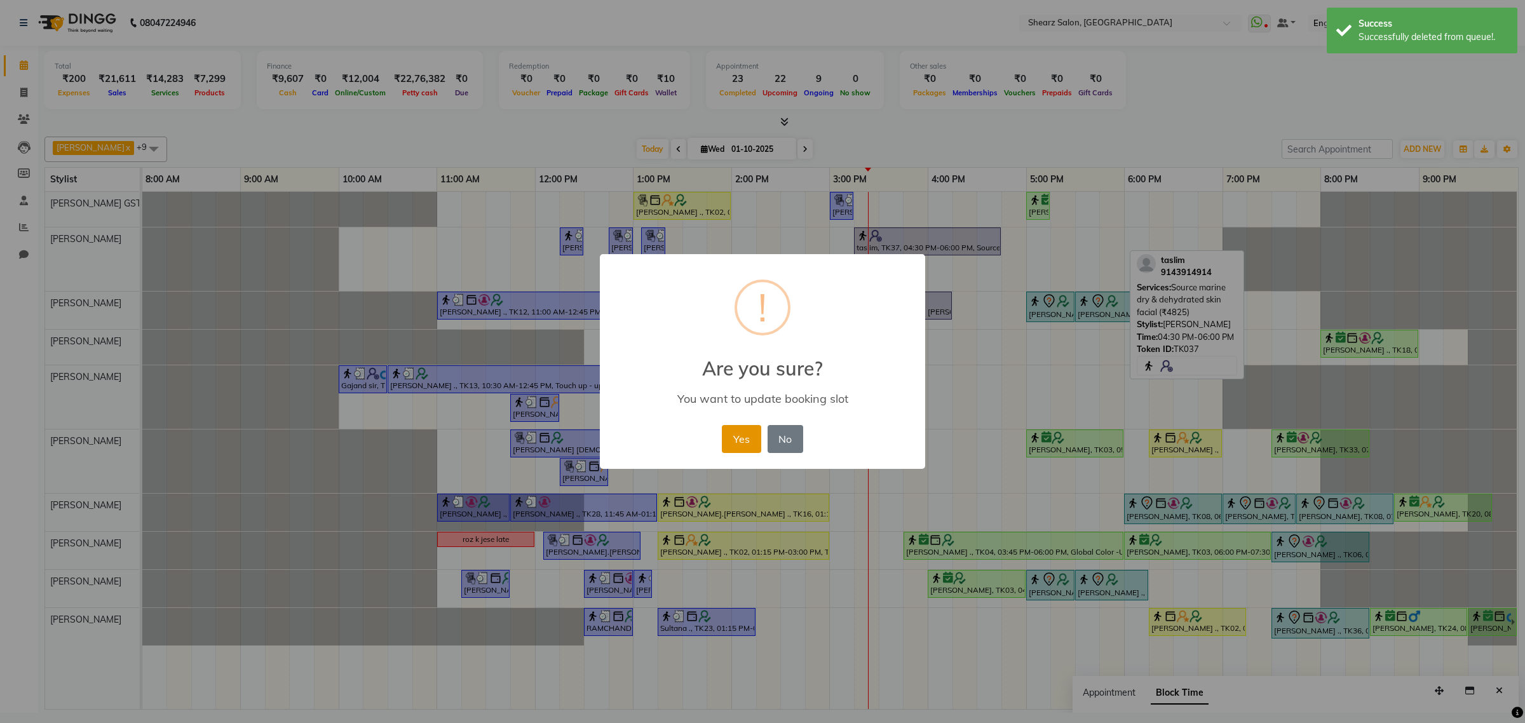
click at [723, 433] on button "Yes" at bounding box center [741, 439] width 39 height 28
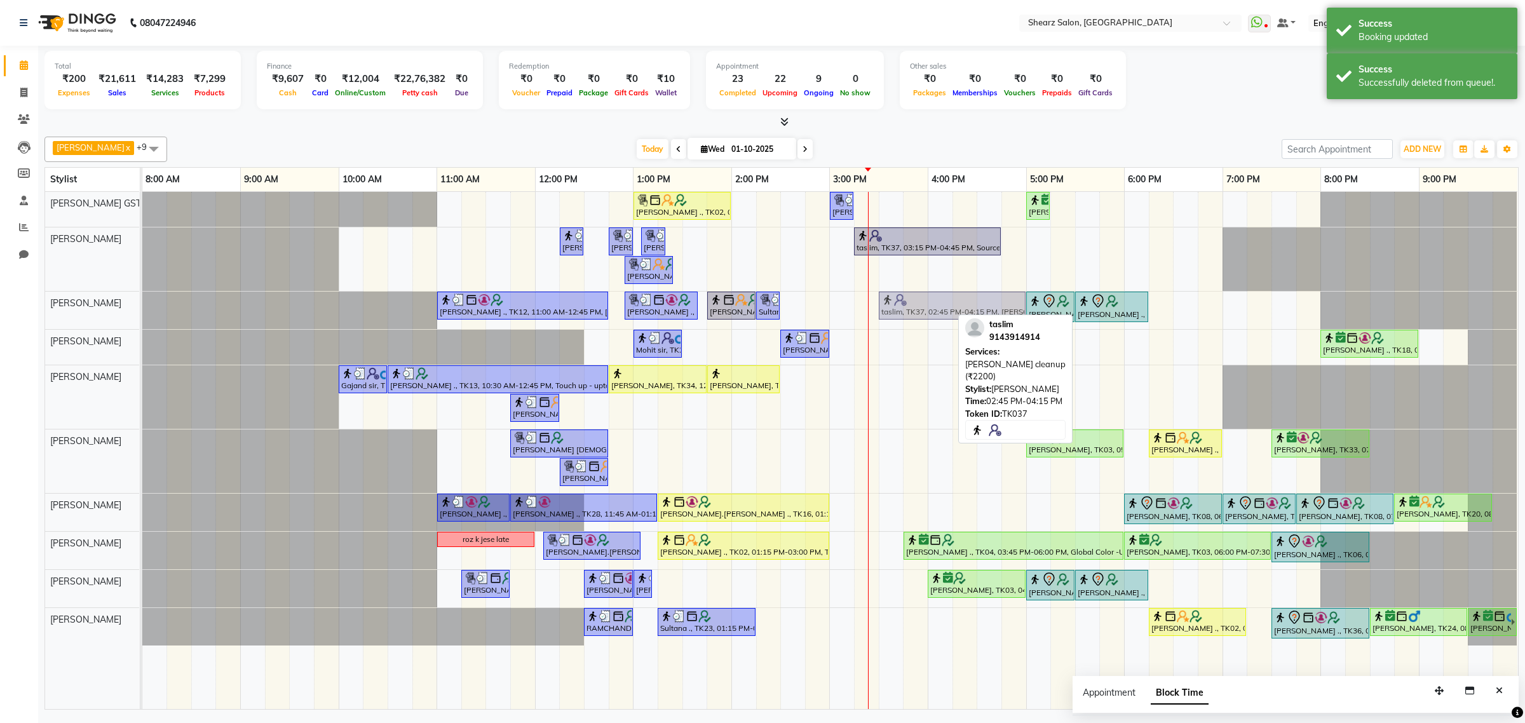
drag, startPoint x: 875, startPoint y: 297, endPoint x: 938, endPoint y: 291, distance: 63.2
click at [938, 291] on div "Grishma Manke ., TK02, 01:00 PM-02:00 PM, Cirepil Roll On Wax Sarvesh ., TK32, …" at bounding box center [829, 450] width 1375 height 517
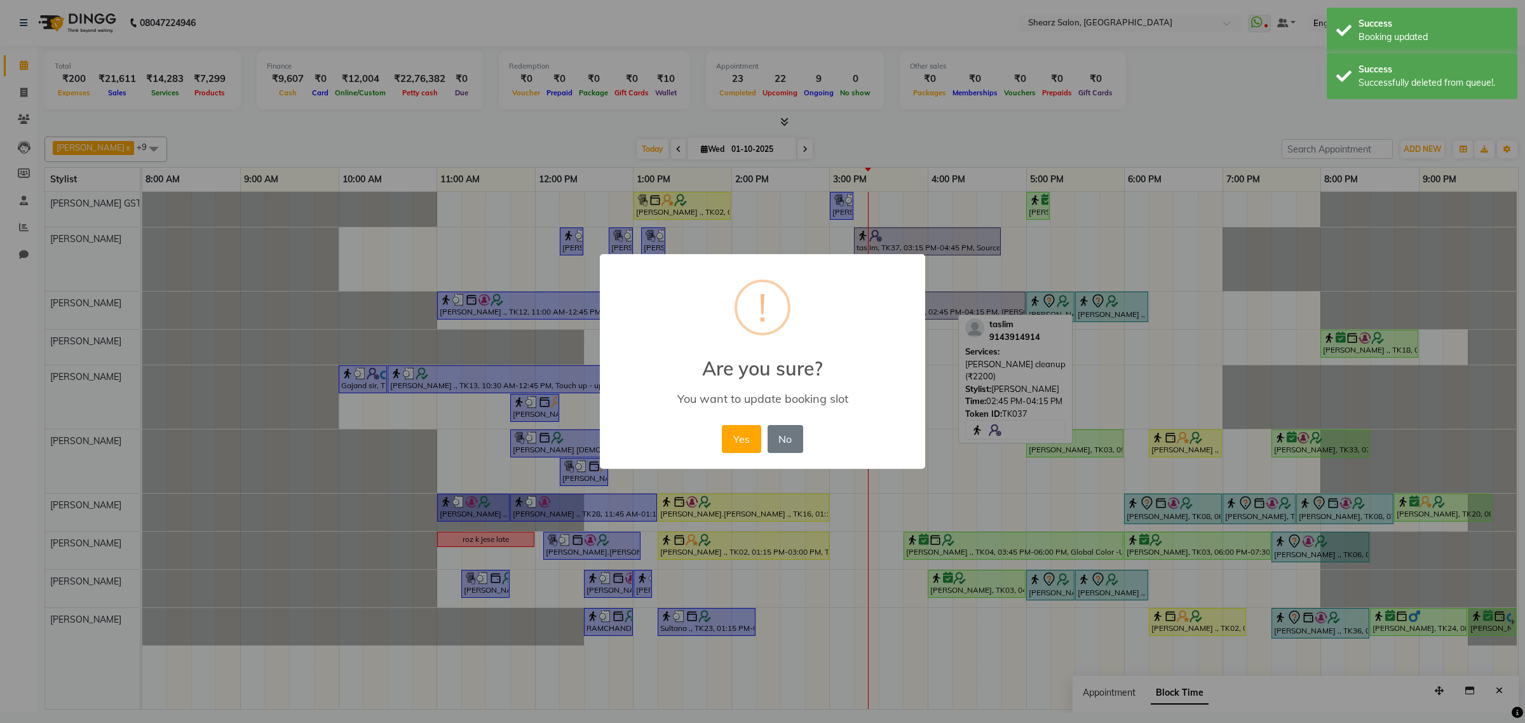
click at [928, 297] on div "× ! Are you sure? You want to update booking slot Yes No No" at bounding box center [762, 361] width 1525 height 723
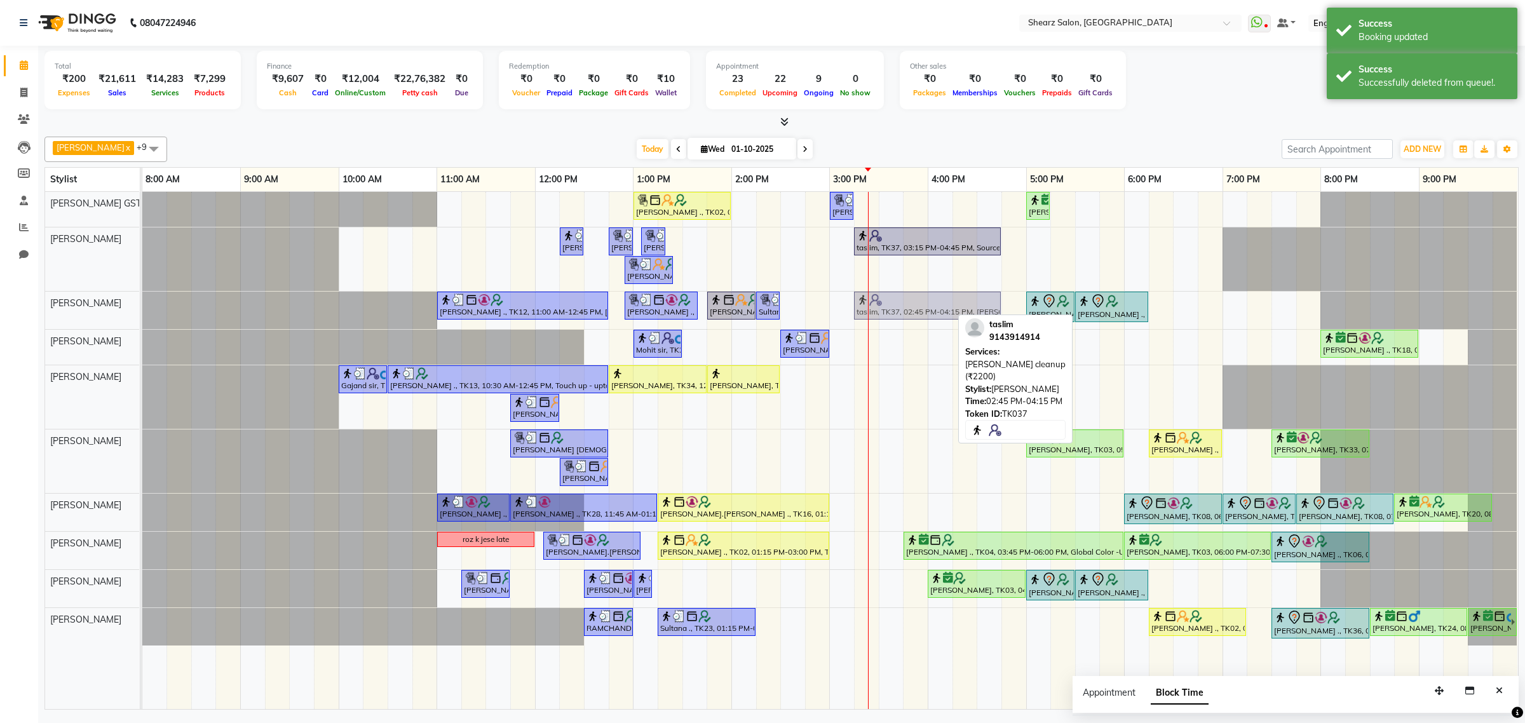
drag, startPoint x: 900, startPoint y: 302, endPoint x: 950, endPoint y: 302, distance: 49.6
click at [142, 302] on div "TEJAL DHAKAN ., TK12, 11:00 AM-12:45 PM, Remy laure Pearl glow facial (₹4380),N…" at bounding box center [142, 310] width 0 height 37
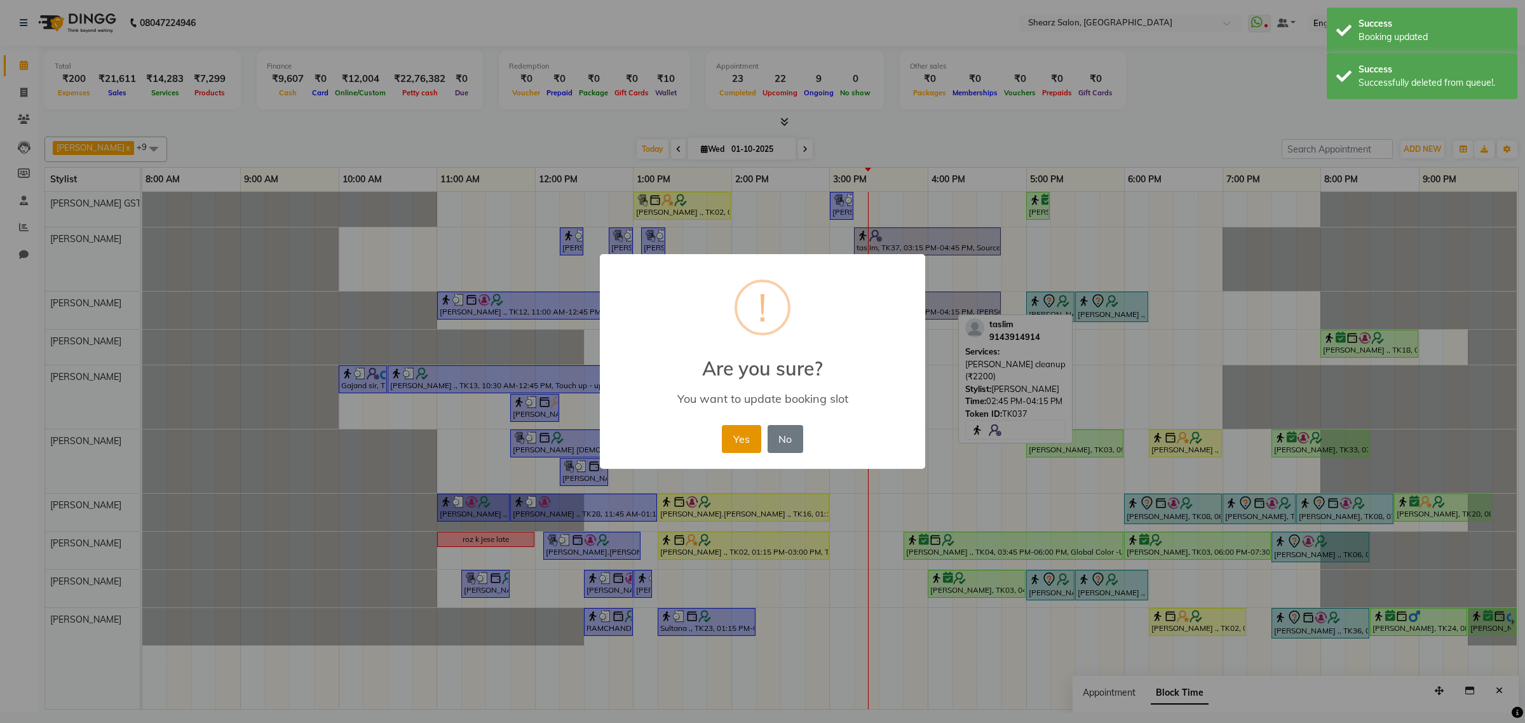
click at [755, 435] on button "Yes" at bounding box center [741, 439] width 39 height 28
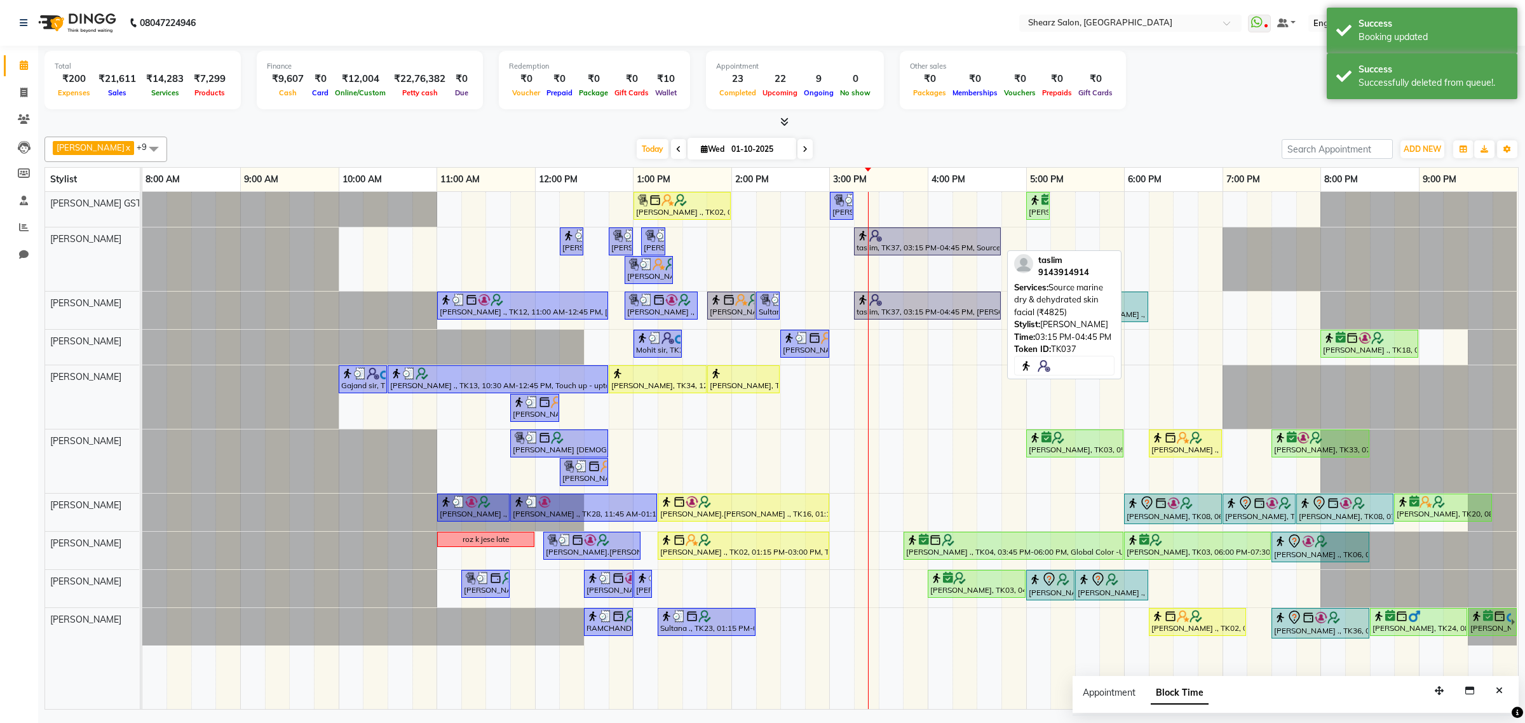
click at [929, 243] on div "taslim, TK37, 03:15 PM-04:45 PM, Source marine dry & dehydrated skin facial (₹4…" at bounding box center [927, 241] width 144 height 24
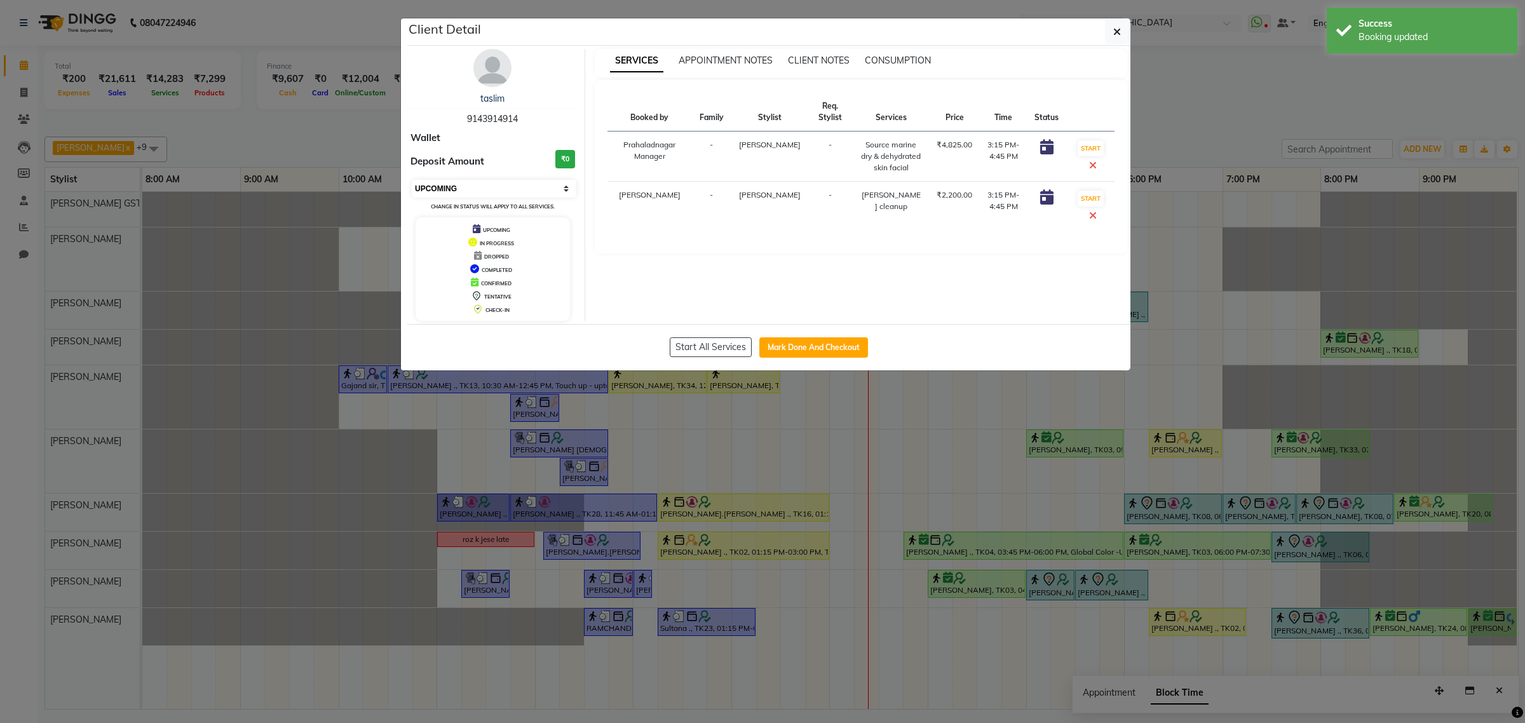
click at [456, 180] on select "Select IN SERVICE CONFIRMED TENTATIVE CHECK IN MARK DONE DROPPED UPCOMING" at bounding box center [494, 189] width 165 height 18
select select "1"
click at [412, 180] on select "Select IN SERVICE CONFIRMED TENTATIVE CHECK IN MARK DONE DROPPED UPCOMING" at bounding box center [494, 189] width 165 height 18
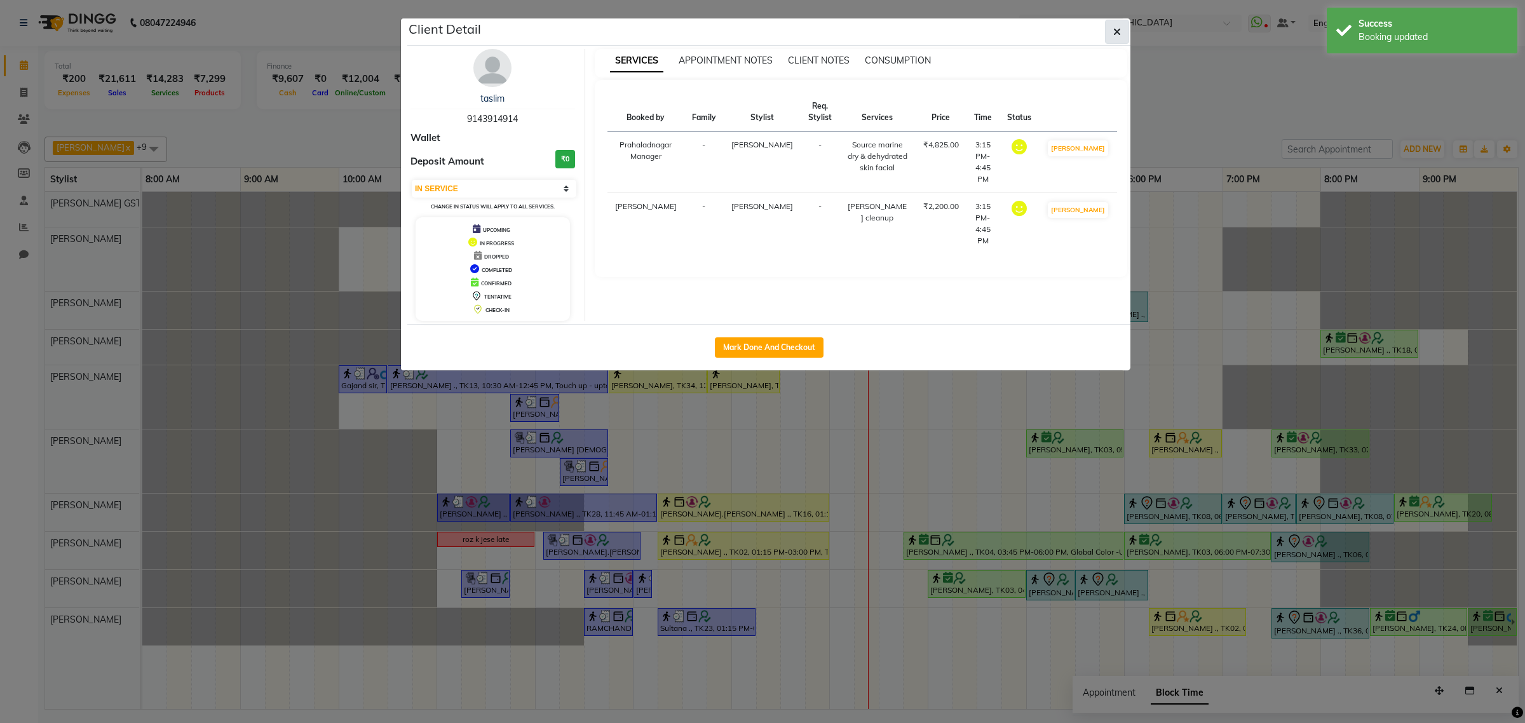
click at [1117, 40] on button "button" at bounding box center [1117, 32] width 24 height 24
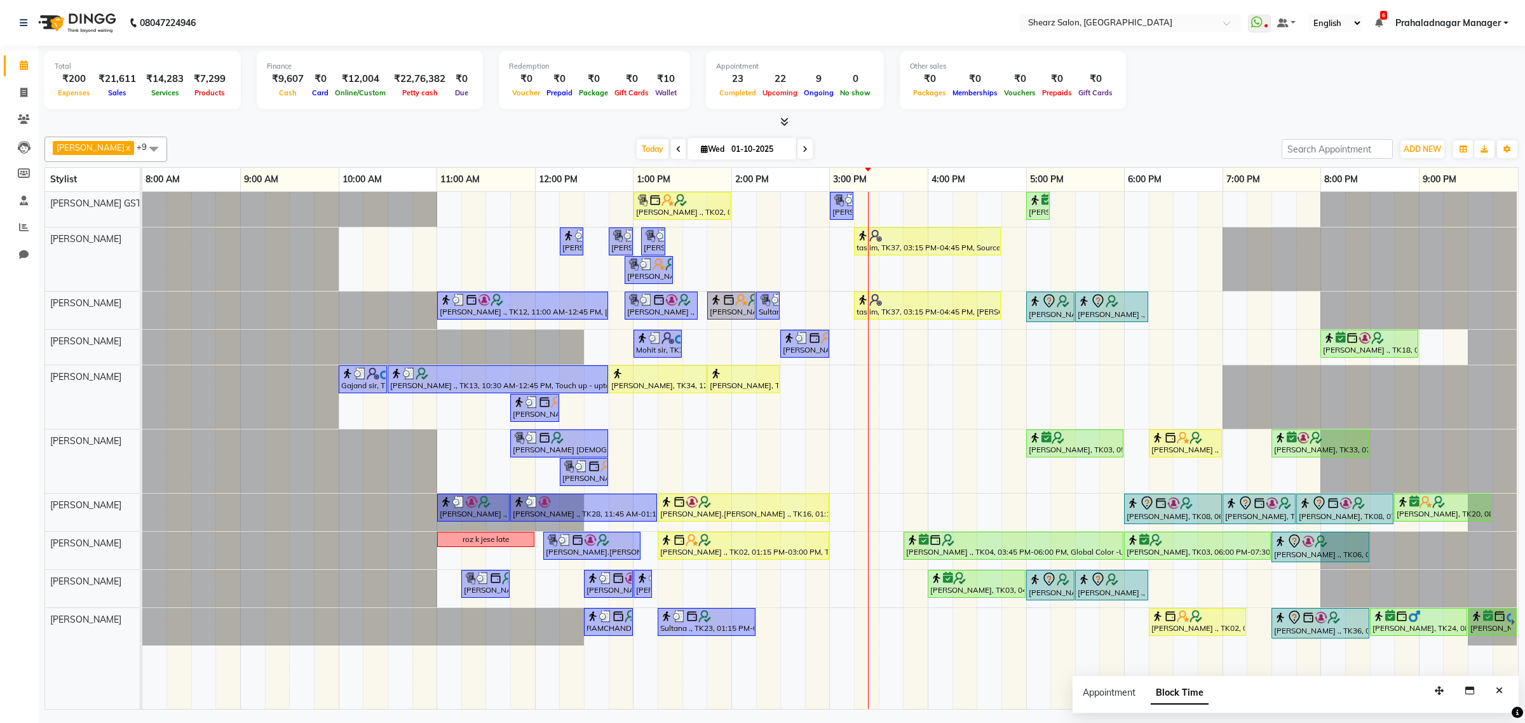
click at [919, 438] on div "Grishma Manke ., TK02, 01:00 PM-02:00 PM, Cirepil Roll On Wax Sarvesh ., TK32, …" at bounding box center [829, 450] width 1375 height 517
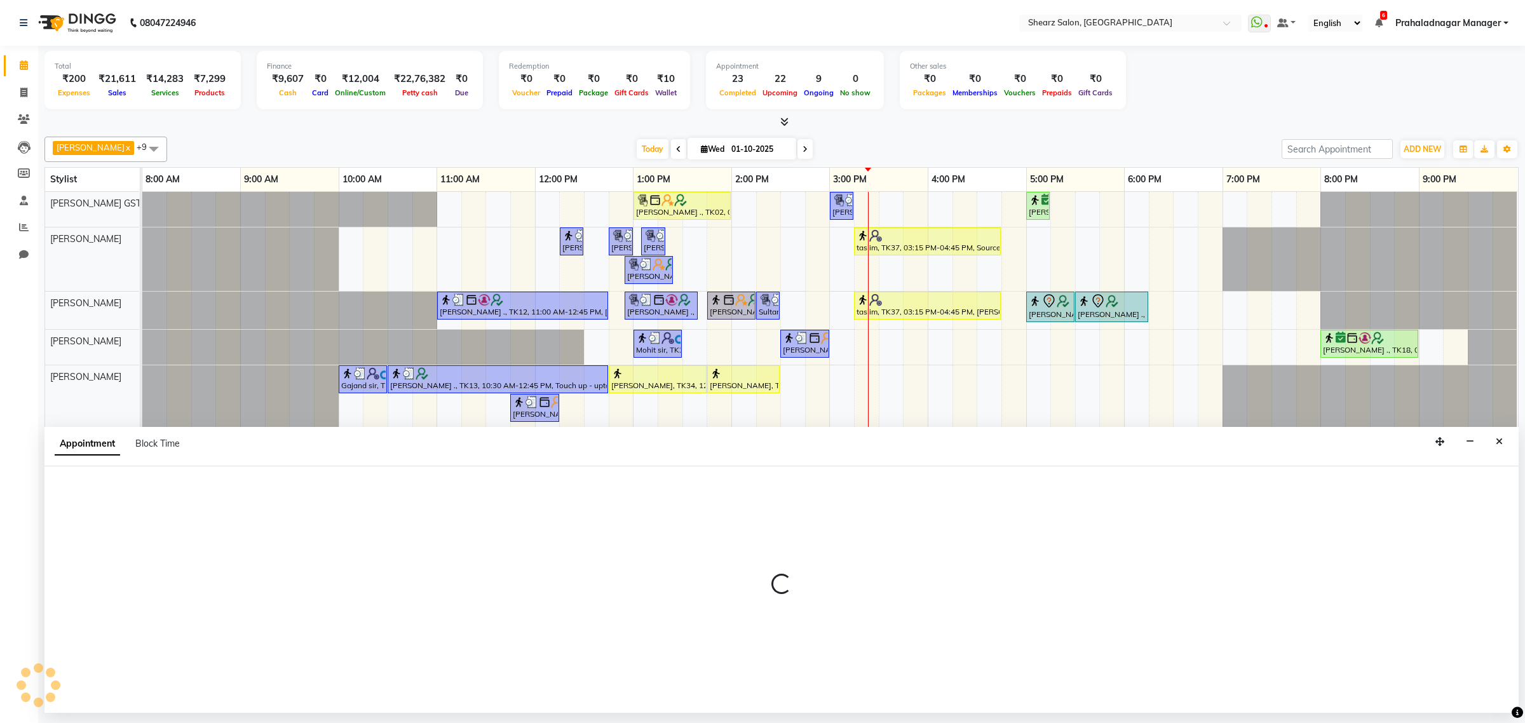
select select "77458"
select select "945"
select select "tentative"
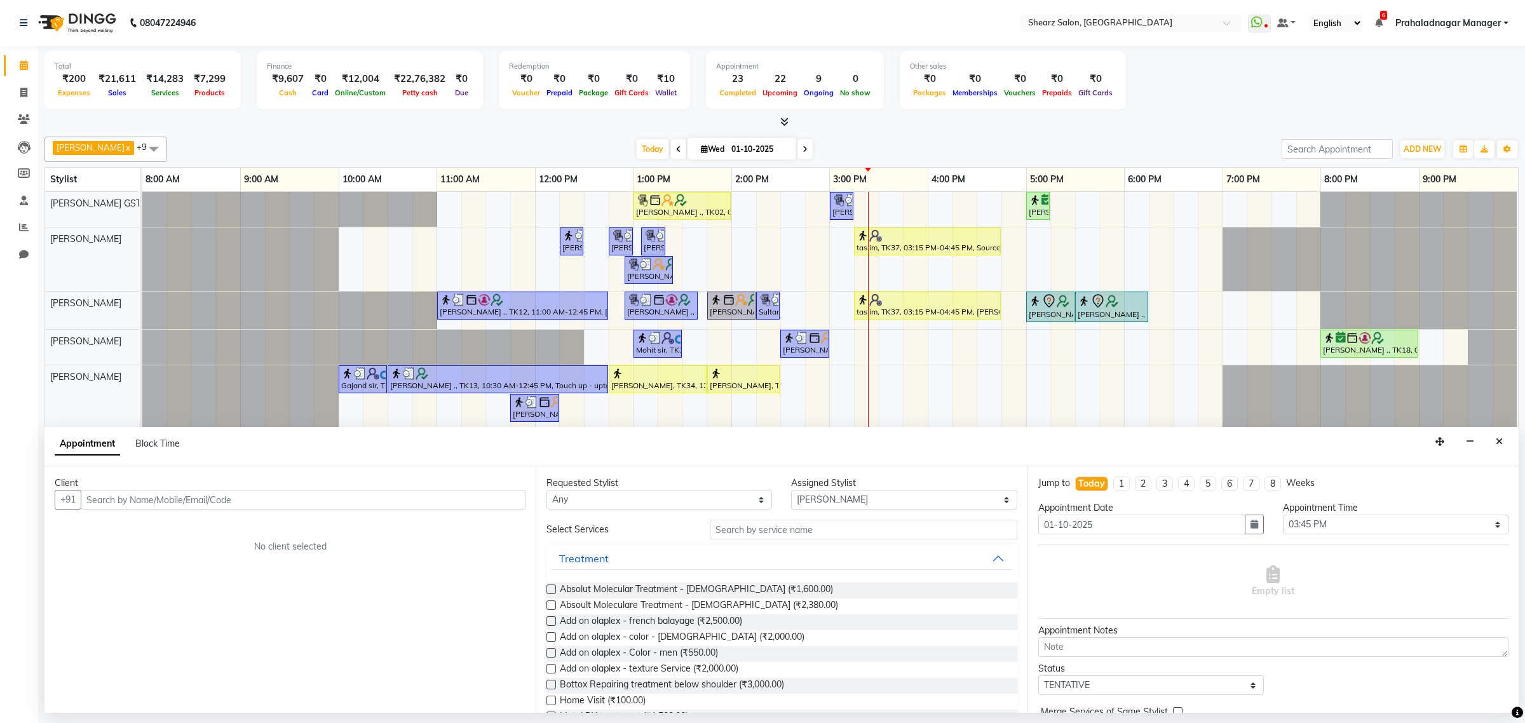
click at [218, 497] on input "text" at bounding box center [303, 500] width 445 height 20
click at [185, 525] on span "943226111" at bounding box center [213, 526] width 57 height 13
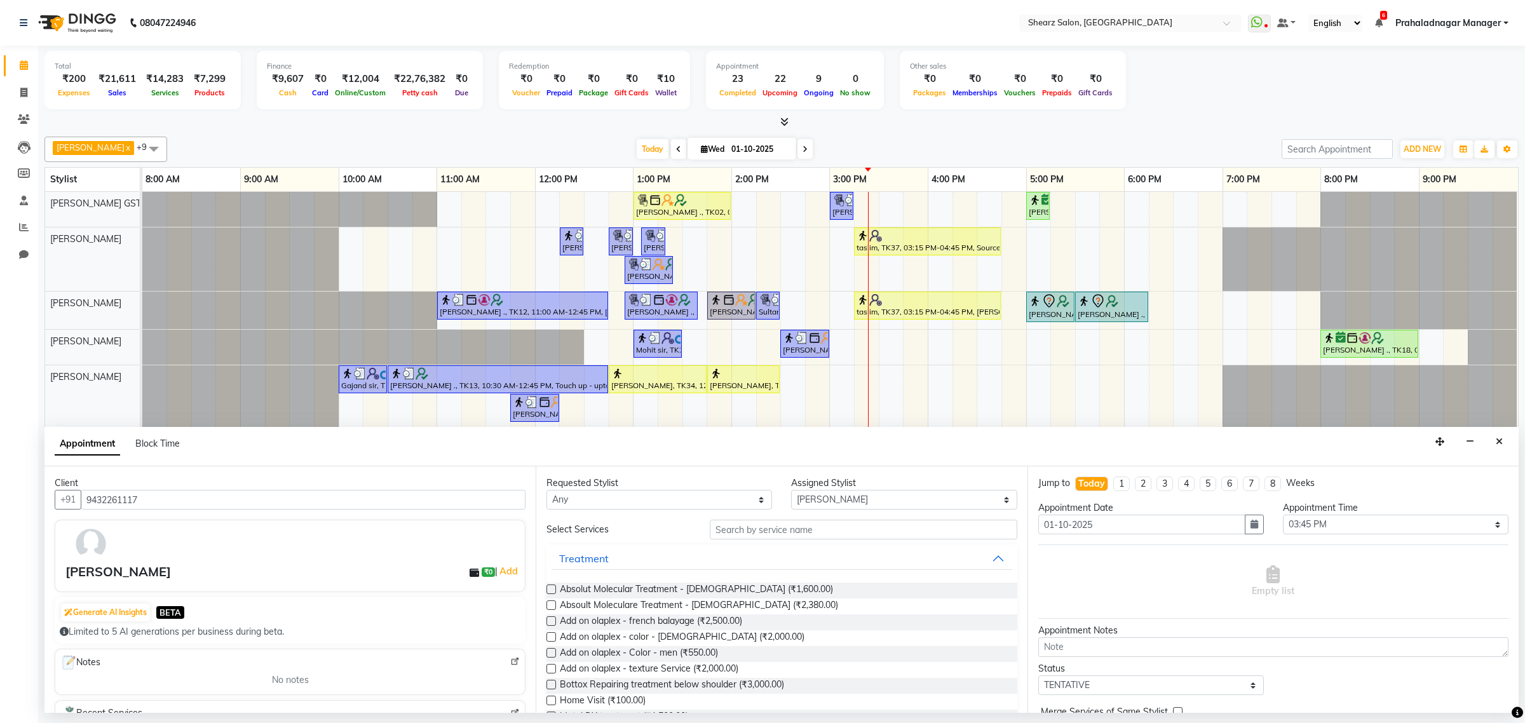
type input "9432261117"
click at [710, 532] on input "text" at bounding box center [863, 530] width 307 height 20
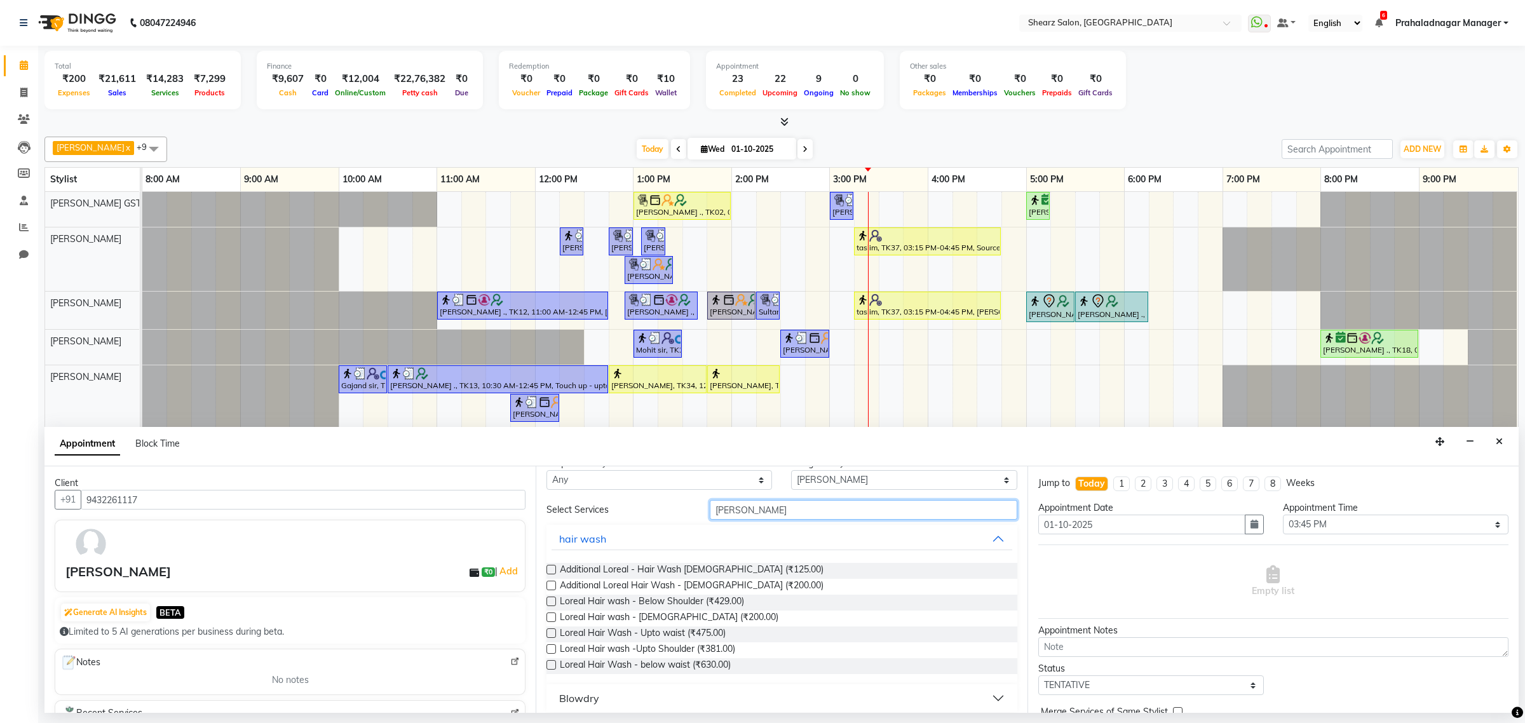
scroll to position [29, 0]
type input "lorea"
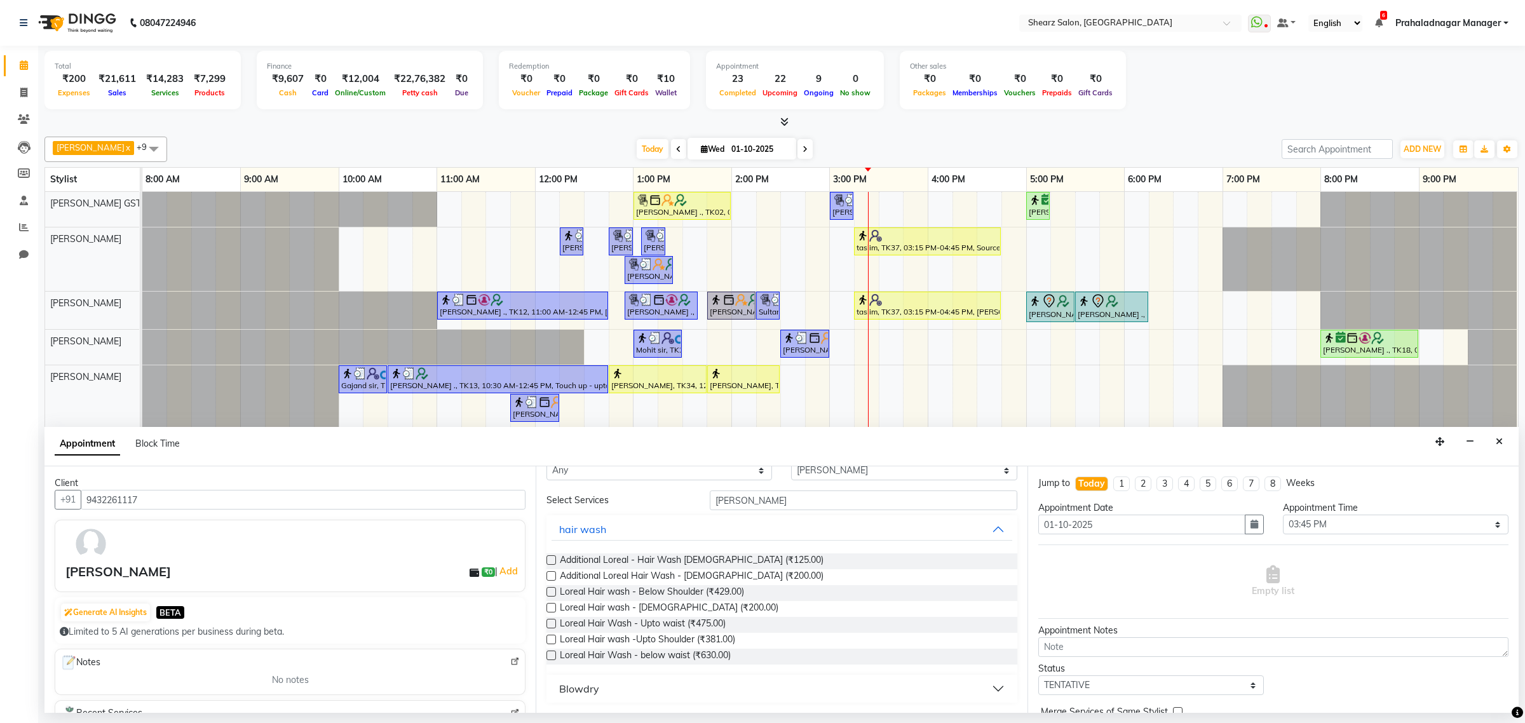
click at [677, 675] on div "Blowdry" at bounding box center [781, 689] width 470 height 28
drag, startPoint x: 669, startPoint y: 686, endPoint x: 745, endPoint y: 668, distance: 78.3
click at [669, 684] on button "Blowdry" at bounding box center [781, 688] width 460 height 23
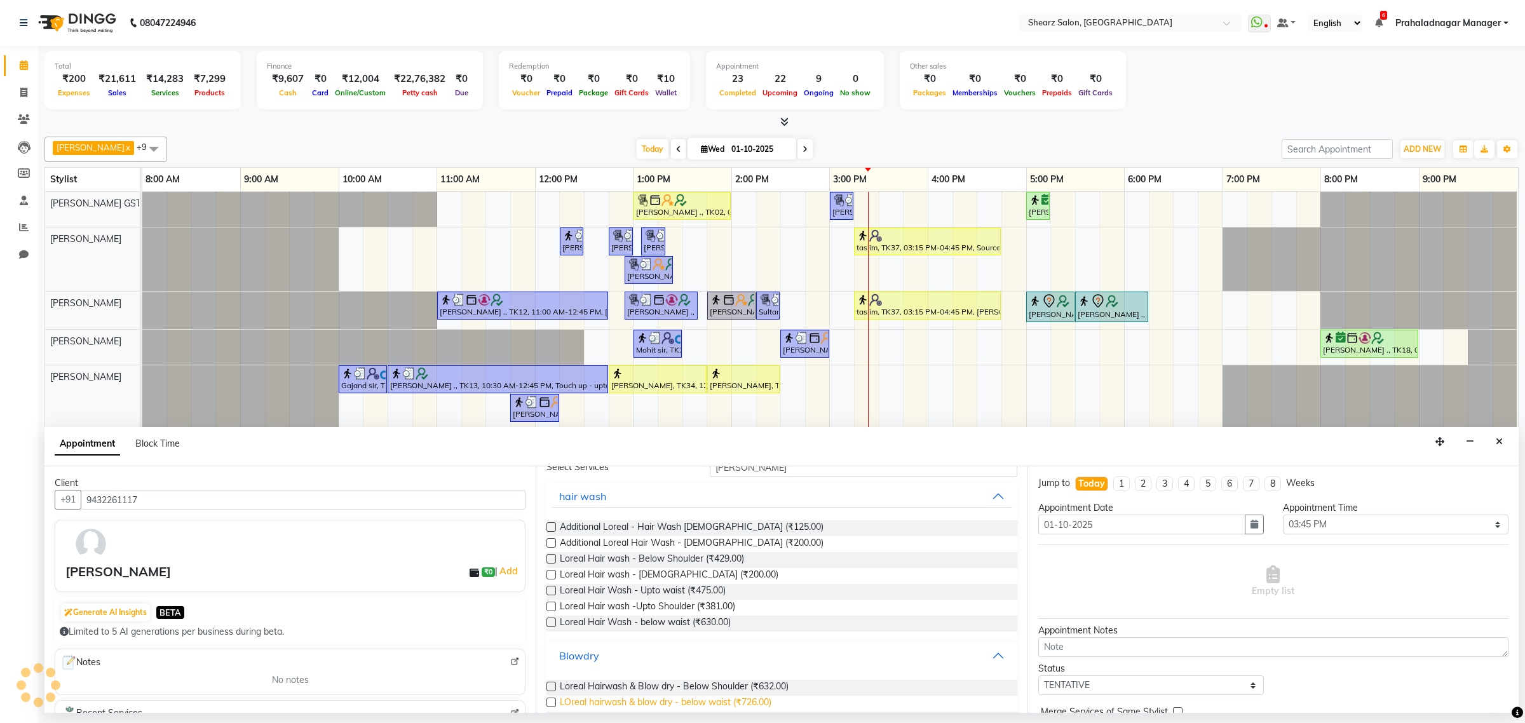
scroll to position [112, 0]
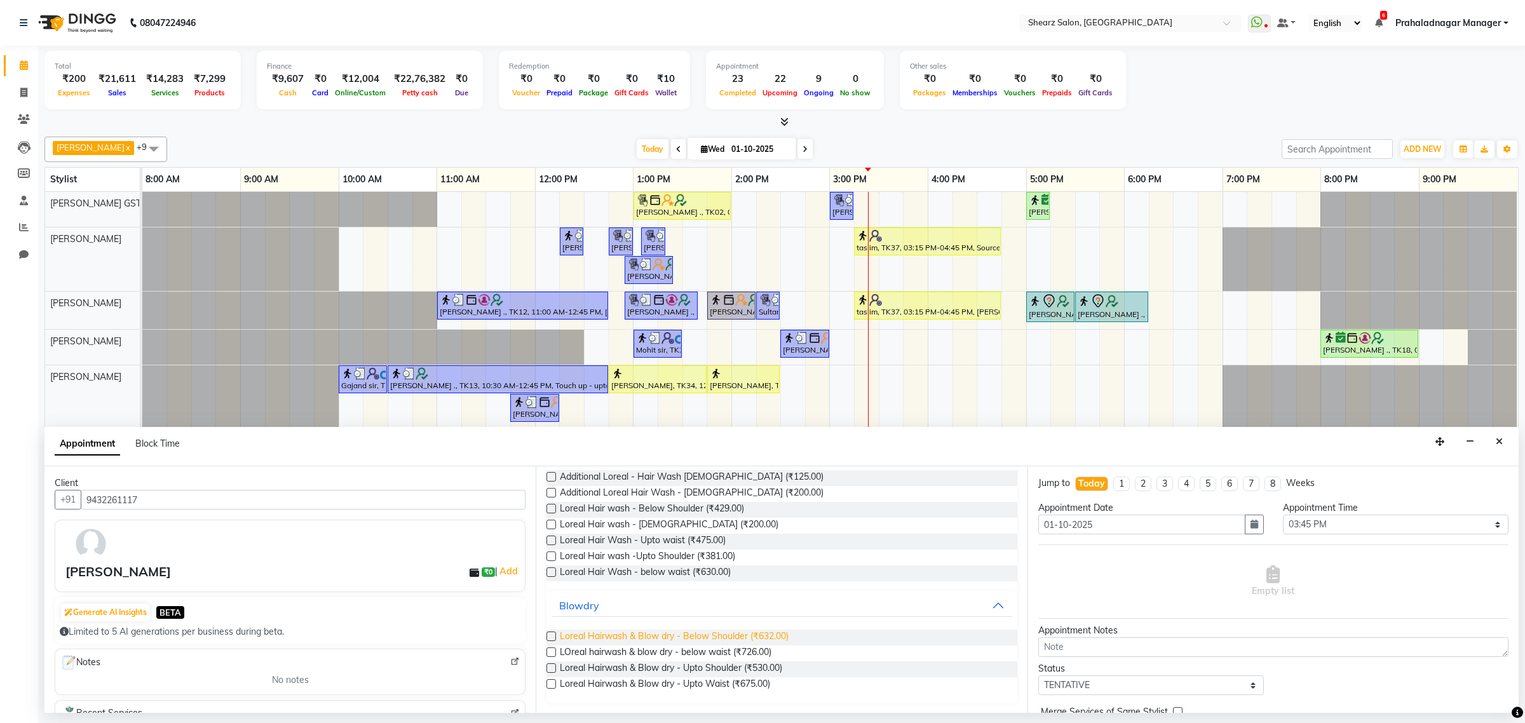
click at [710, 640] on span "Loreal Hairwash & Blow dry - Below Shoulder (₹632.00)" at bounding box center [674, 638] width 229 height 16
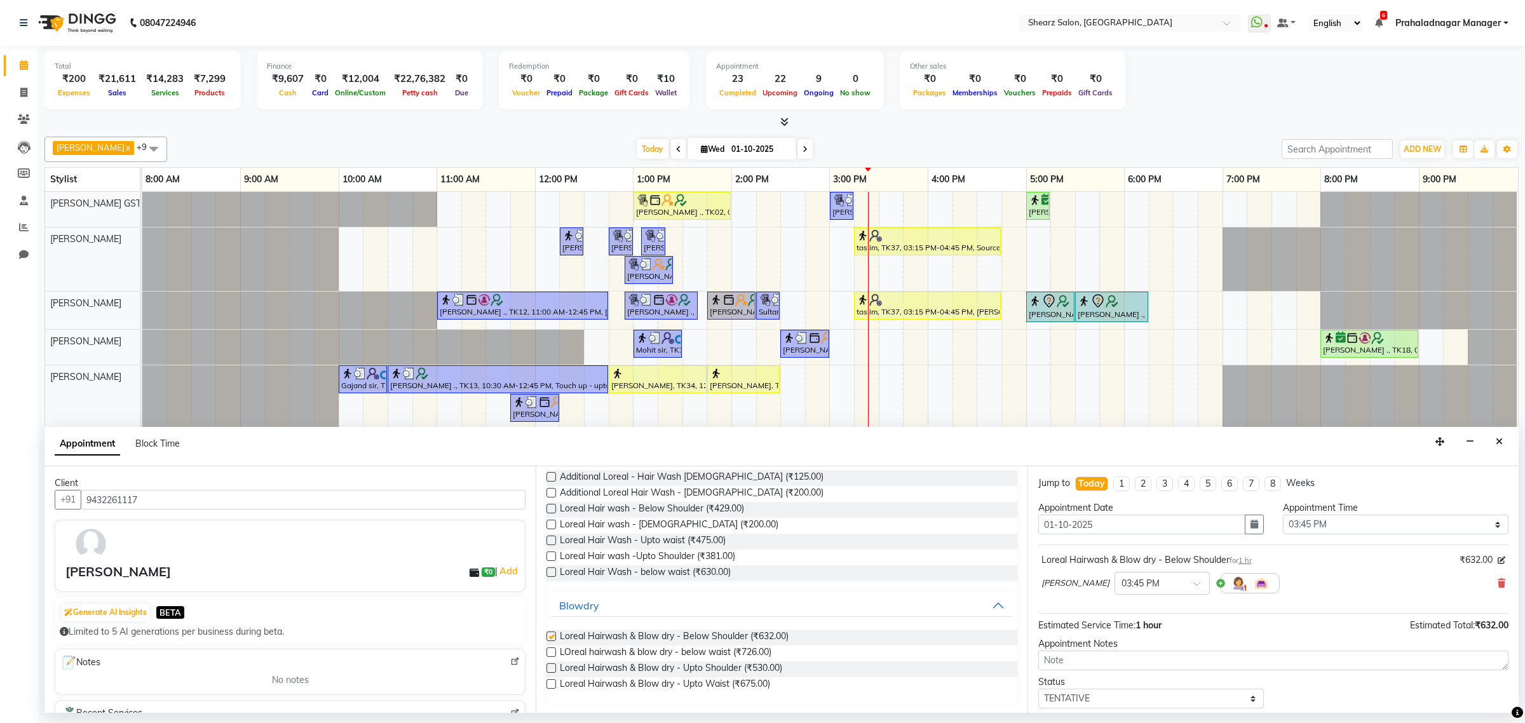
checkbox input "false"
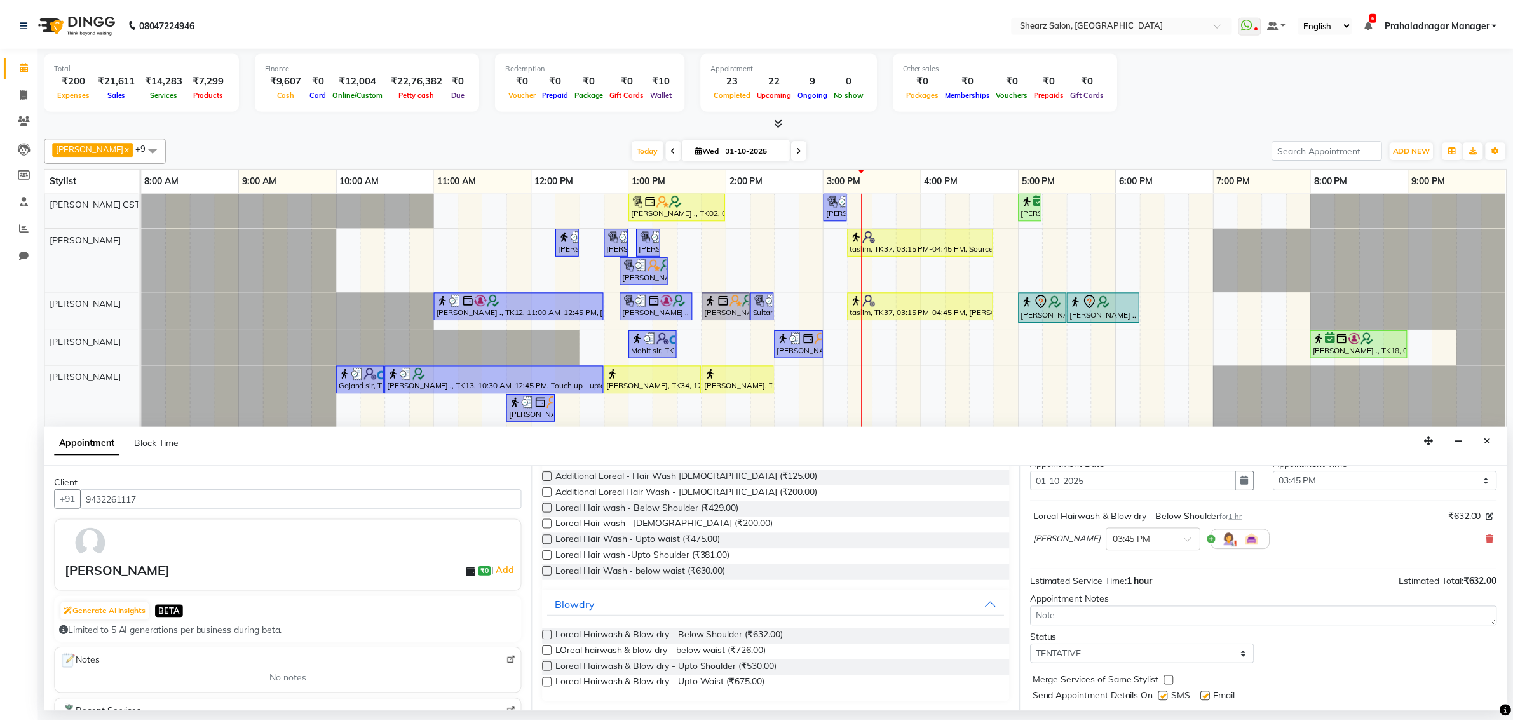
scroll to position [77, 0]
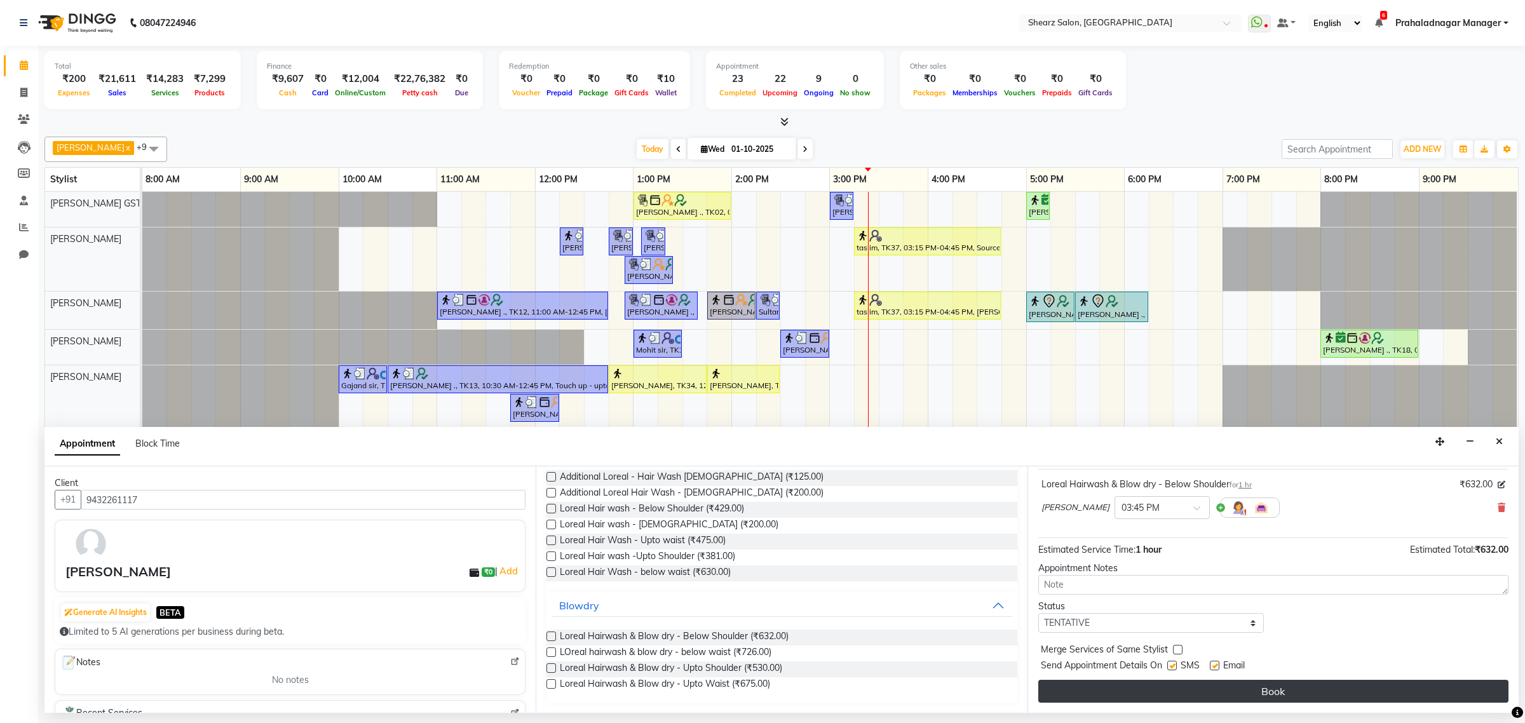
click at [1205, 689] on button "Book" at bounding box center [1273, 691] width 470 height 23
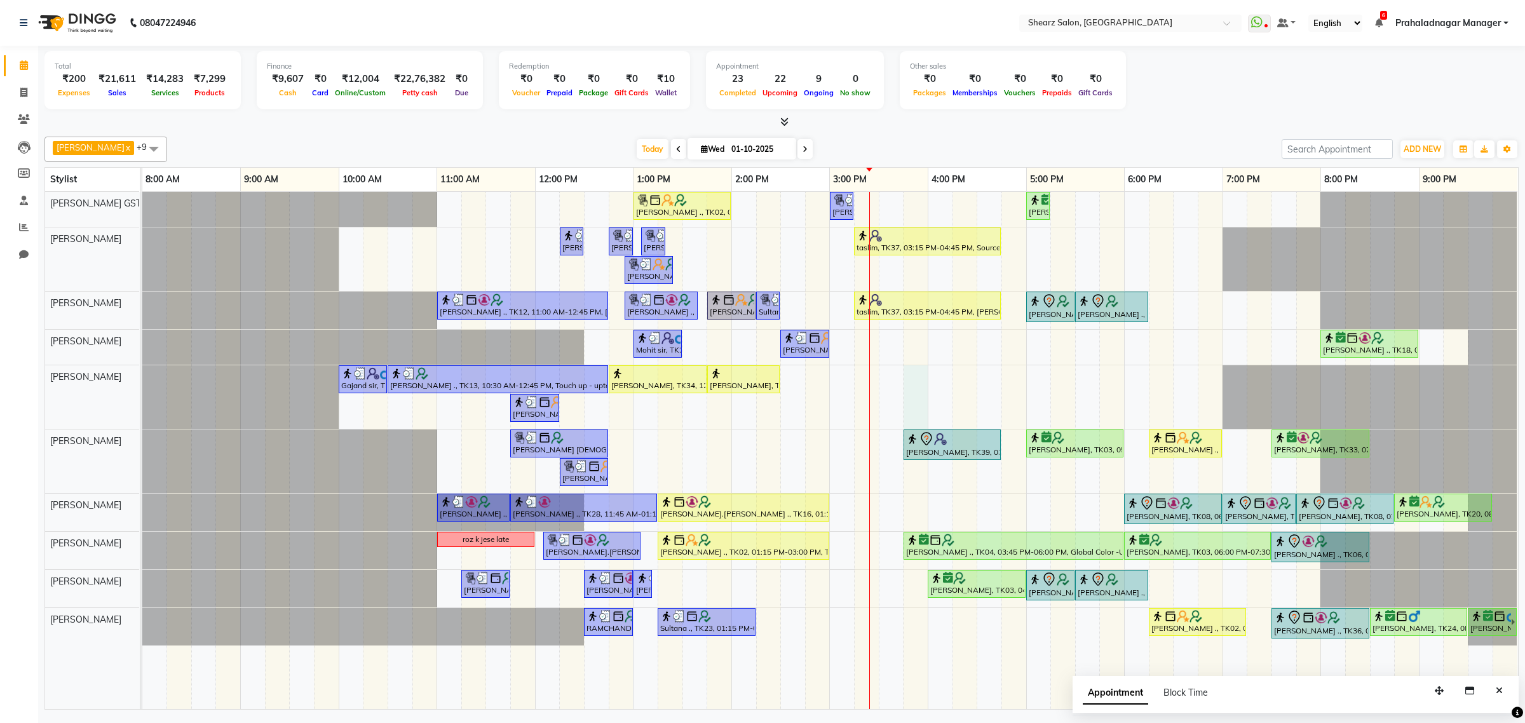
click at [914, 372] on div "Grishma Manke ., TK02, 01:00 PM-02:00 PM, Cirepil Roll On Wax Sarvesh ., TK32, …" at bounding box center [829, 450] width 1375 height 517
select select "77486"
select select "945"
select select "tentative"
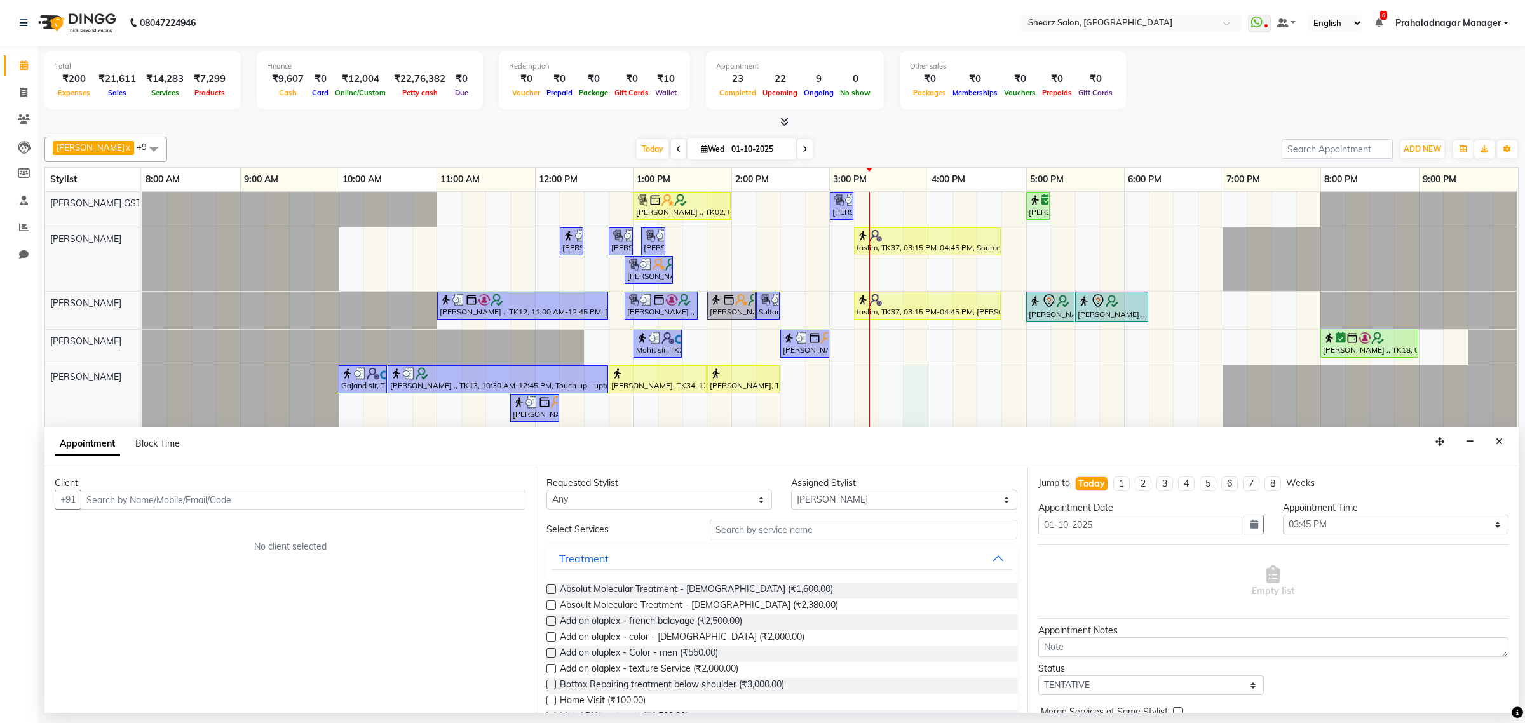
click at [113, 503] on input "text" at bounding box center [303, 500] width 445 height 20
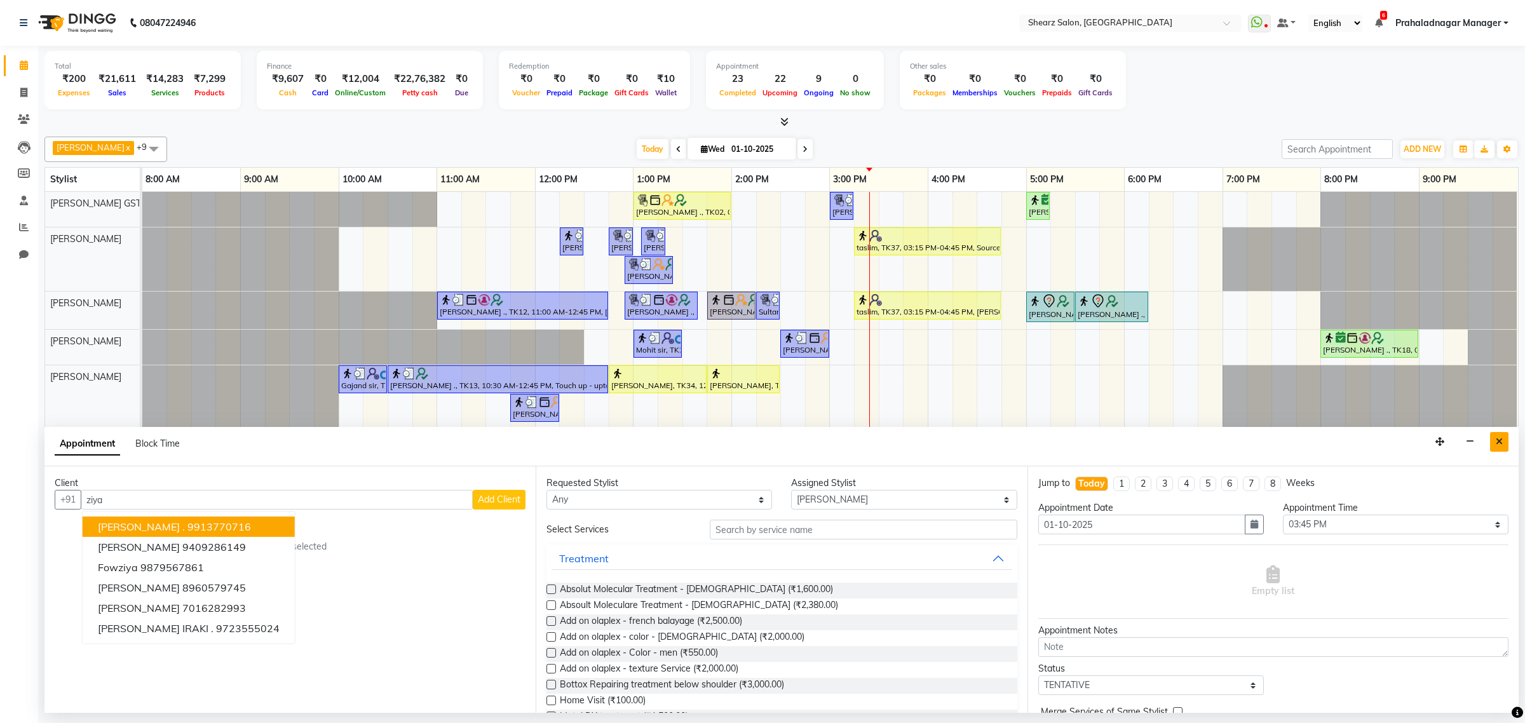
type input "ziya"
click at [1501, 446] on icon "Close" at bounding box center [1498, 441] width 7 height 9
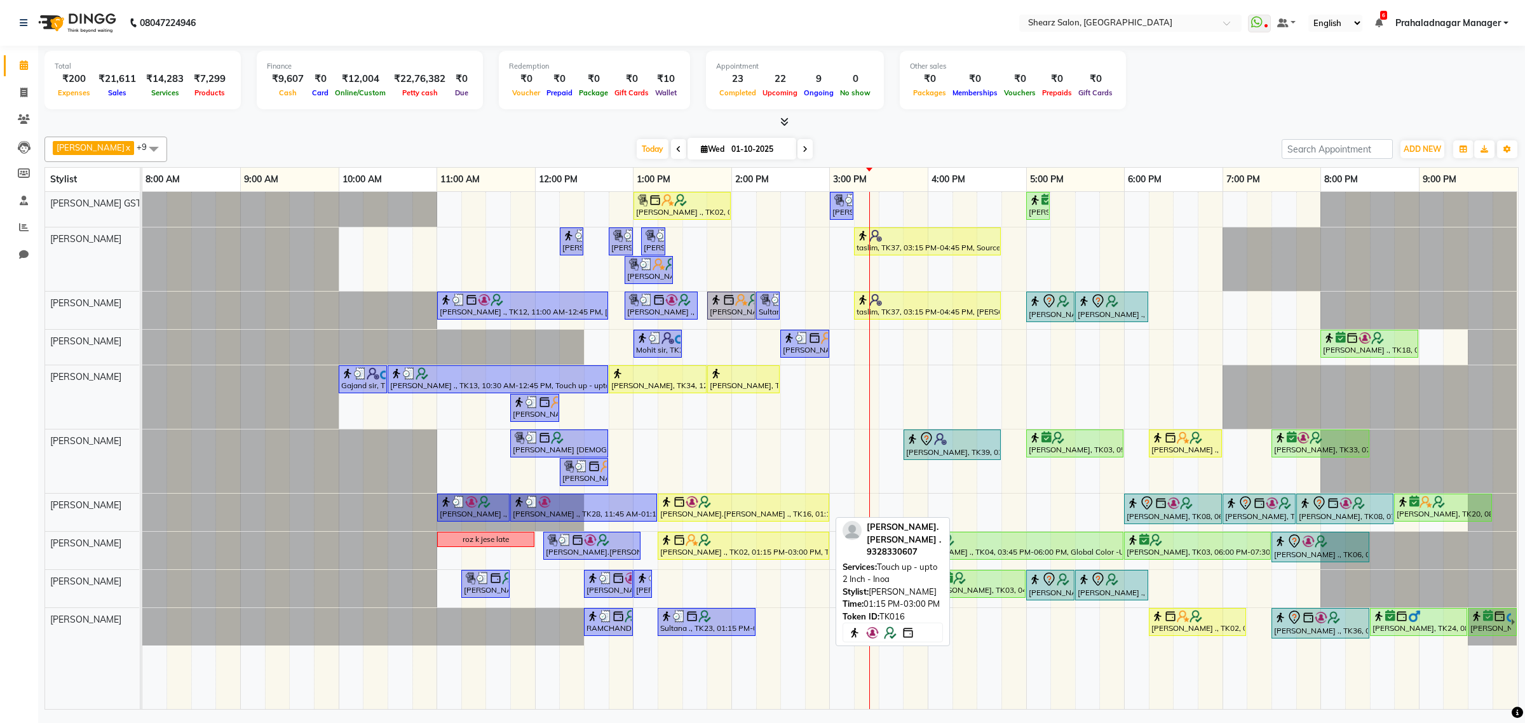
click at [697, 499] on img at bounding box center [691, 502] width 13 height 13
select select "1"
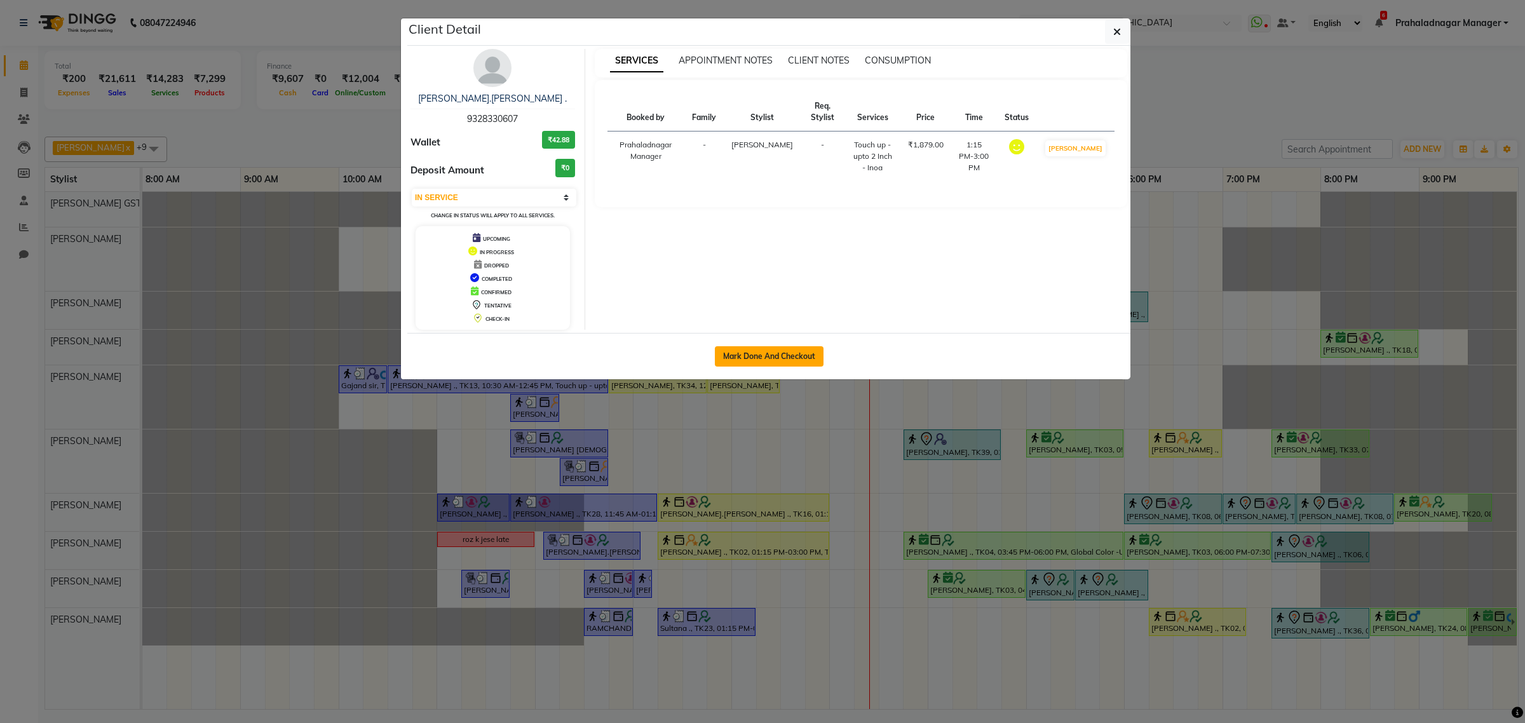
click at [773, 360] on button "Mark Done And Checkout" at bounding box center [769, 356] width 109 height 20
select select "8157"
select select "service"
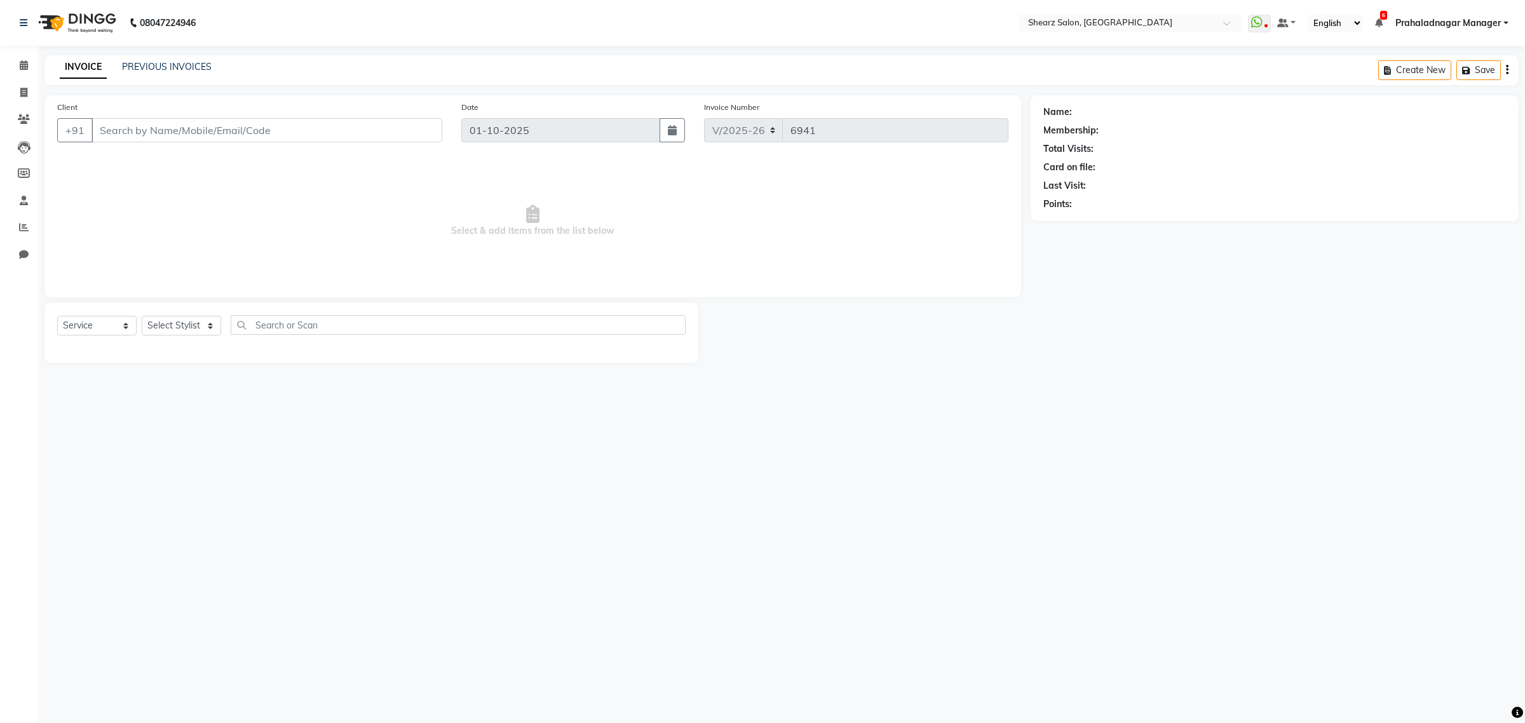
type input "9328330607"
select select "77471"
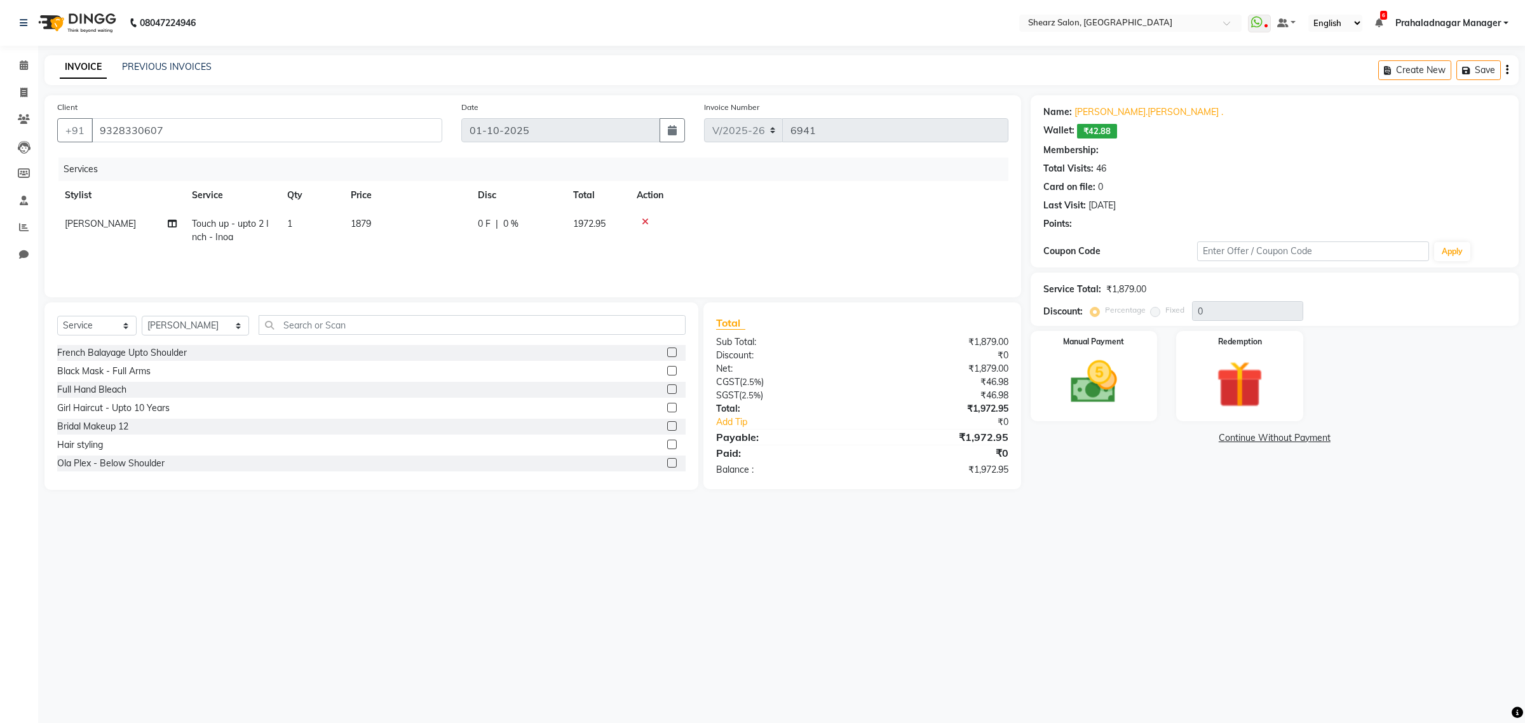
select select "1: Object"
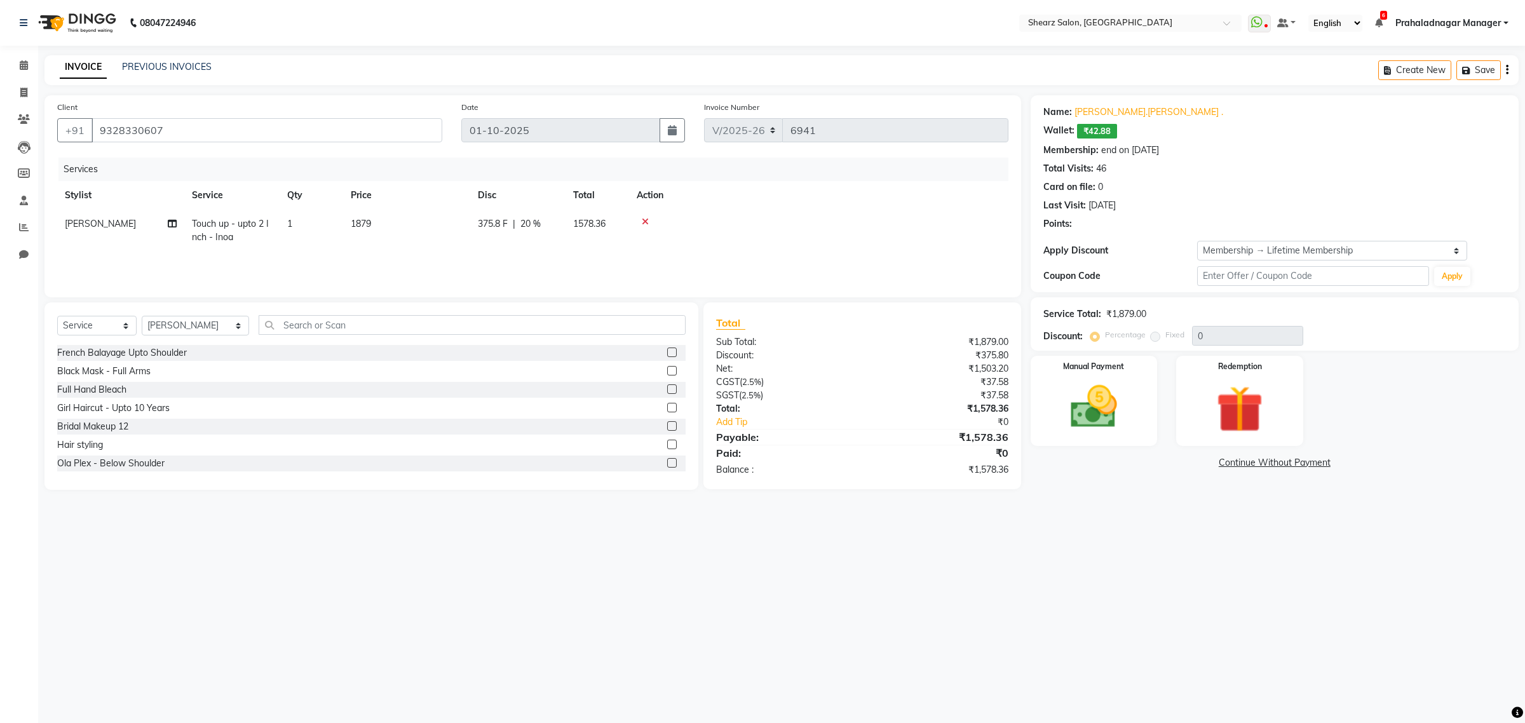
type input "20"
click at [1203, 428] on img at bounding box center [1239, 409] width 79 height 60
click at [1128, 457] on span "Wallet" at bounding box center [1138, 464] width 30 height 15
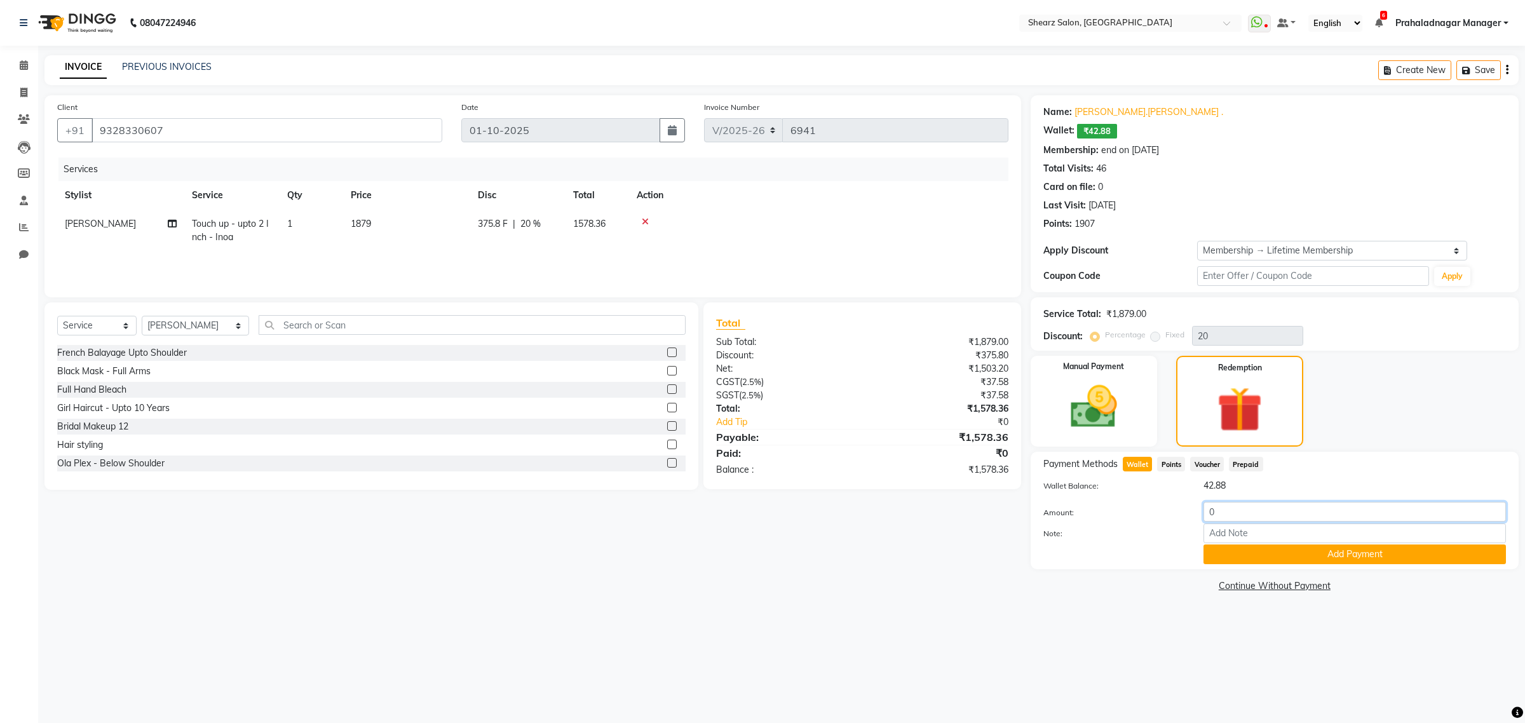
drag, startPoint x: 1242, startPoint y: 507, endPoint x: 936, endPoint y: 504, distance: 306.2
click at [973, 507] on div "Client +91 9328330607 Date 01-10-2025 Invoice Number V/2025 V/2025-26 6941 Serv…" at bounding box center [781, 345] width 1493 height 500
type input "42"
click at [1262, 546] on button "Add Payment" at bounding box center [1354, 554] width 302 height 20
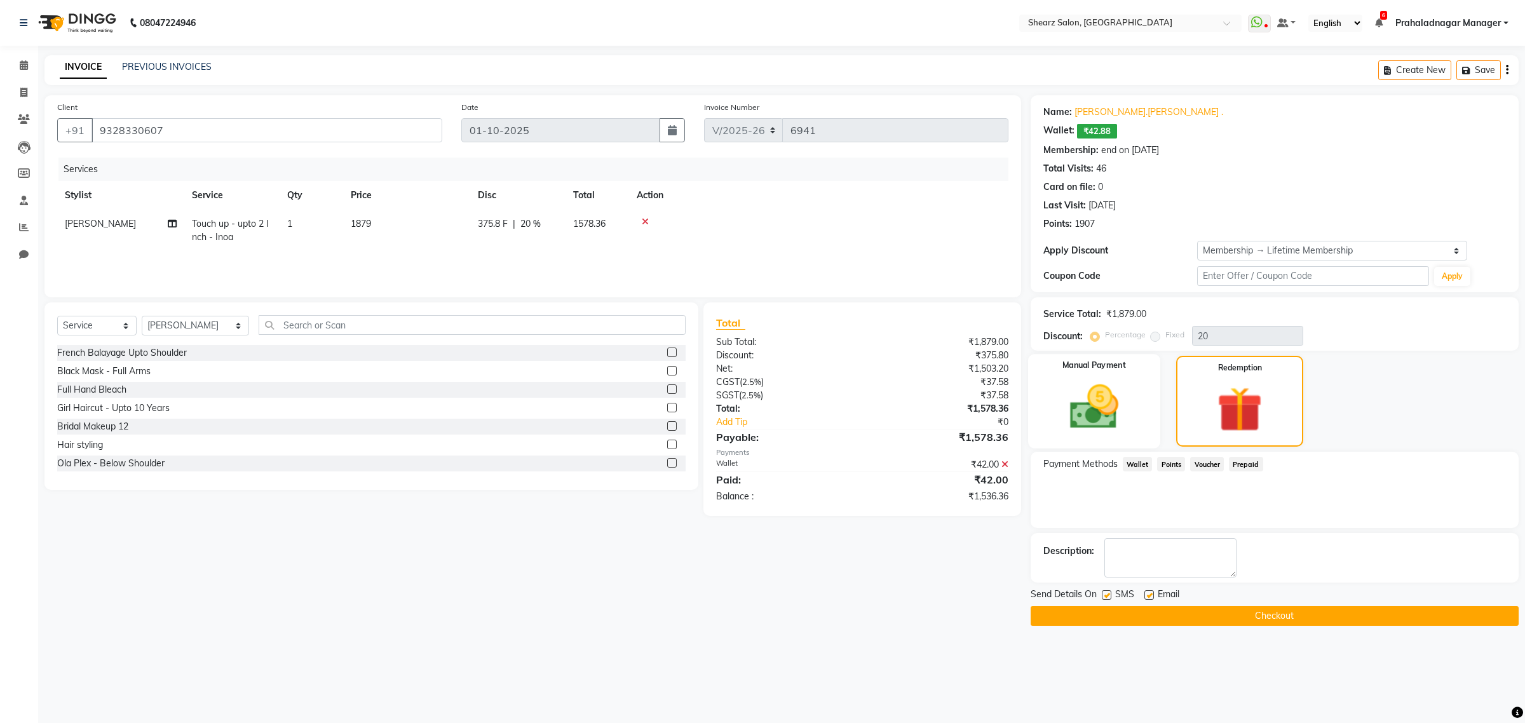
click at [1138, 395] on div "Manual Payment" at bounding box center [1094, 401] width 132 height 95
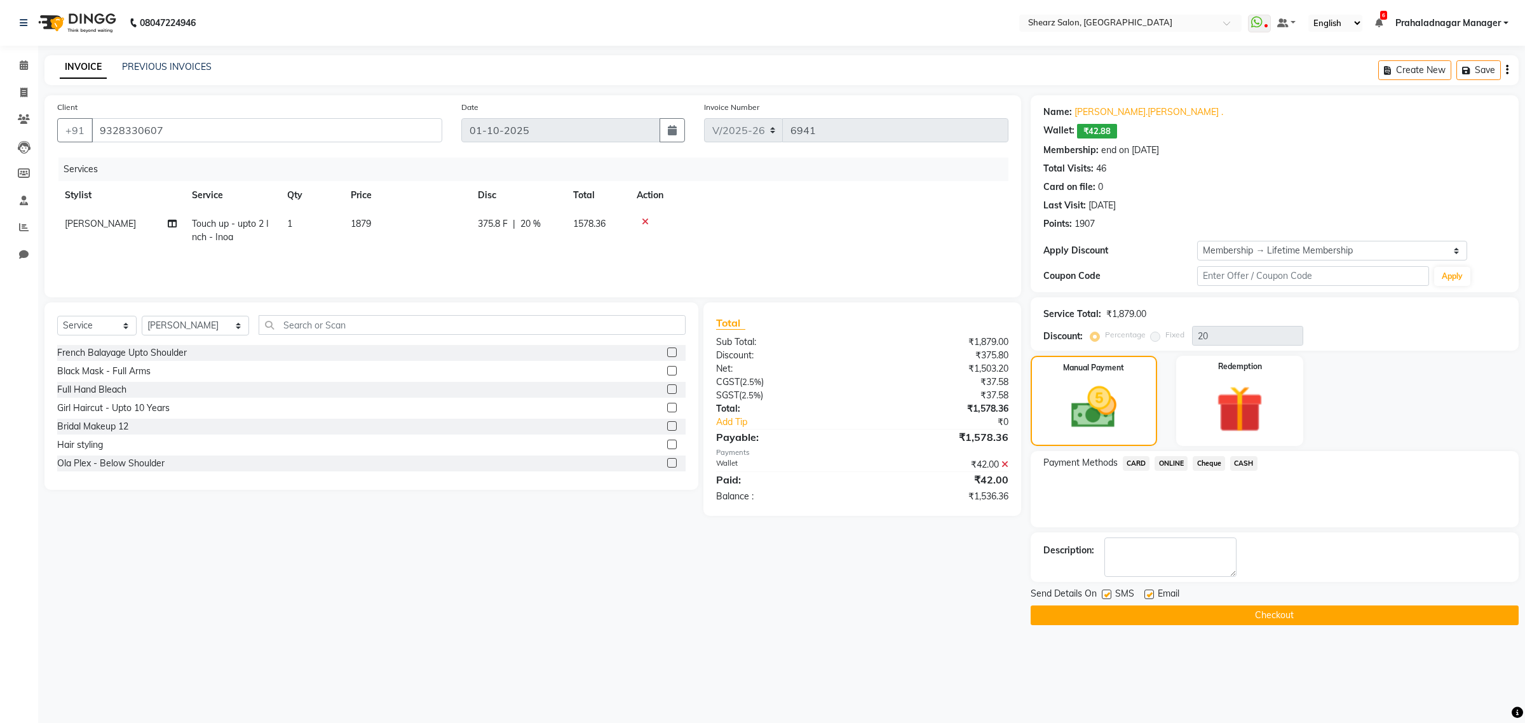
click at [1250, 461] on span "CASH" at bounding box center [1243, 463] width 27 height 15
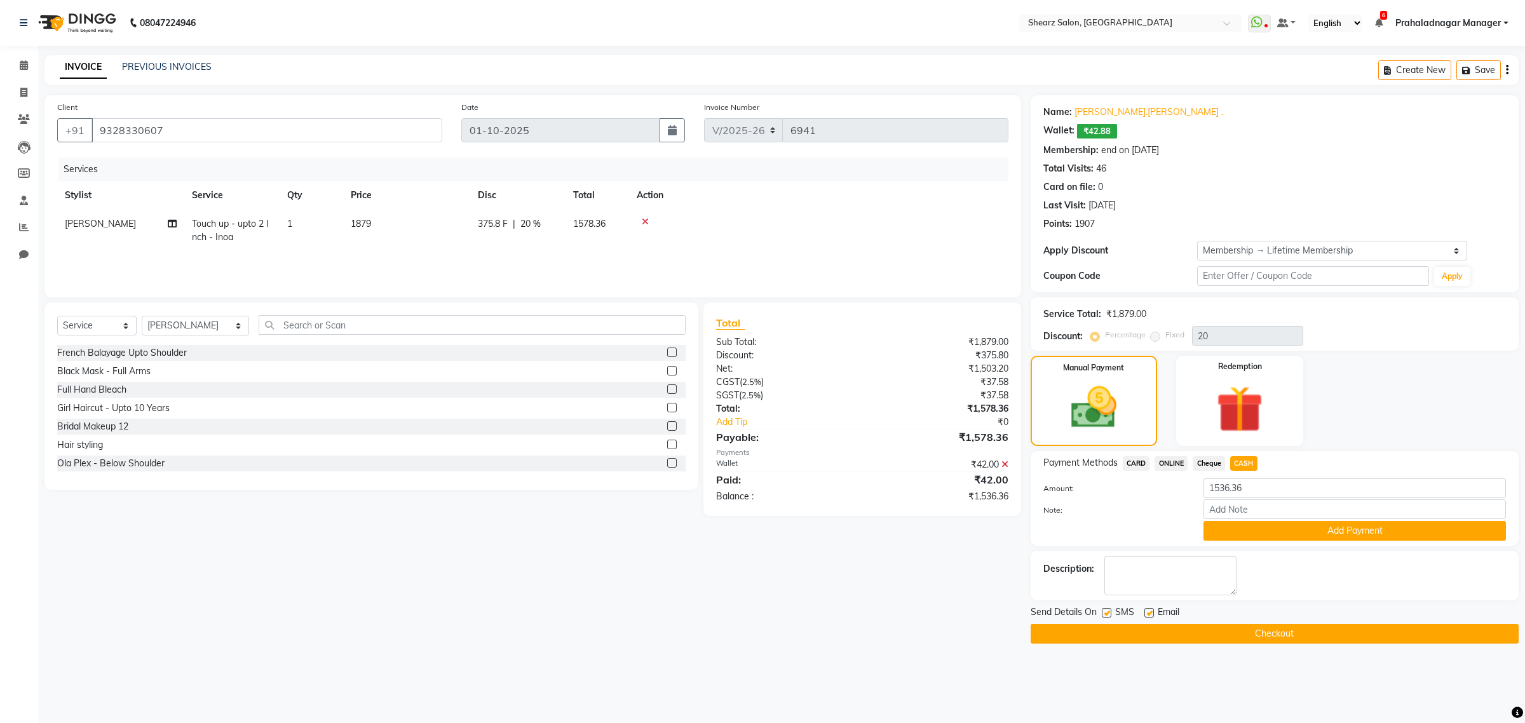
click at [1170, 456] on span "ONLINE" at bounding box center [1170, 463] width 33 height 15
click at [1274, 528] on button "Add Payment" at bounding box center [1354, 531] width 302 height 20
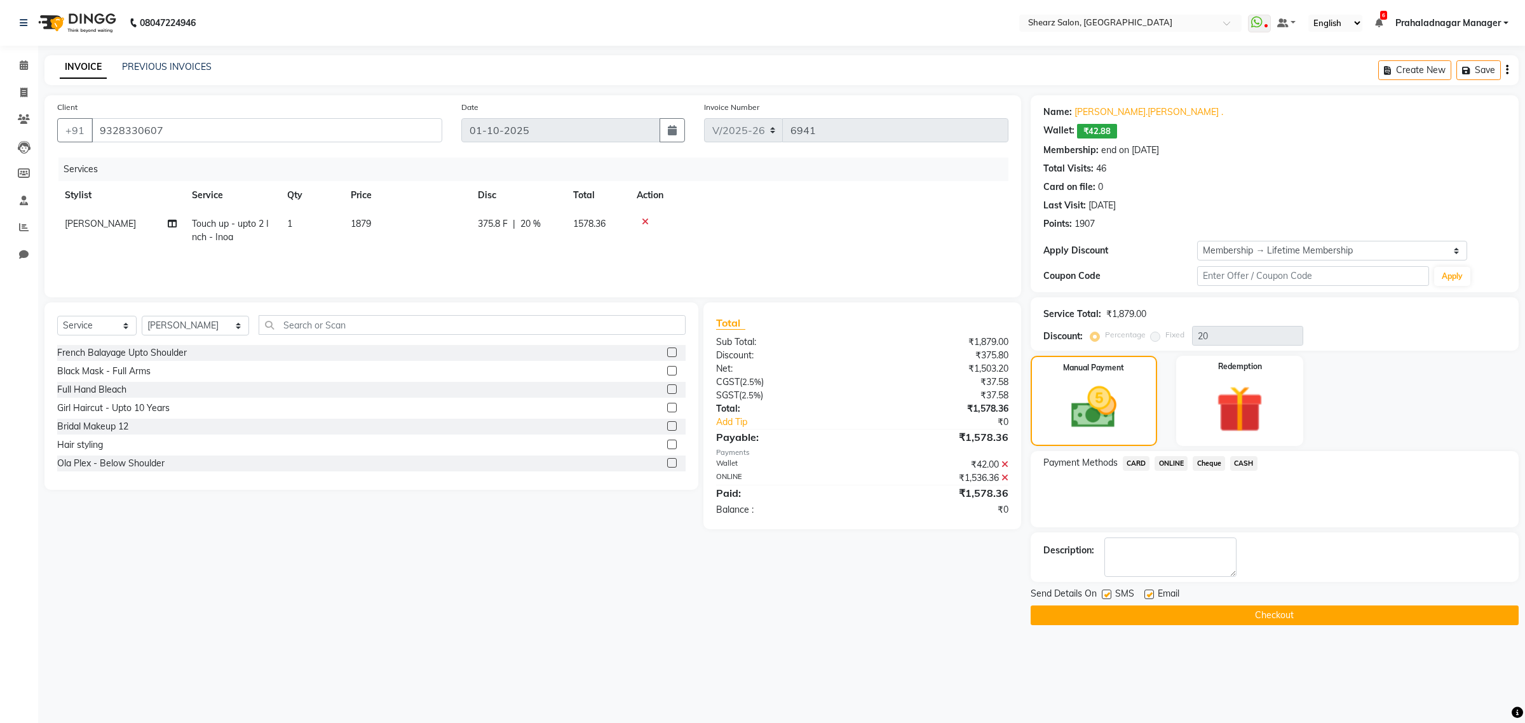
click at [1243, 617] on button "Checkout" at bounding box center [1274, 615] width 488 height 20
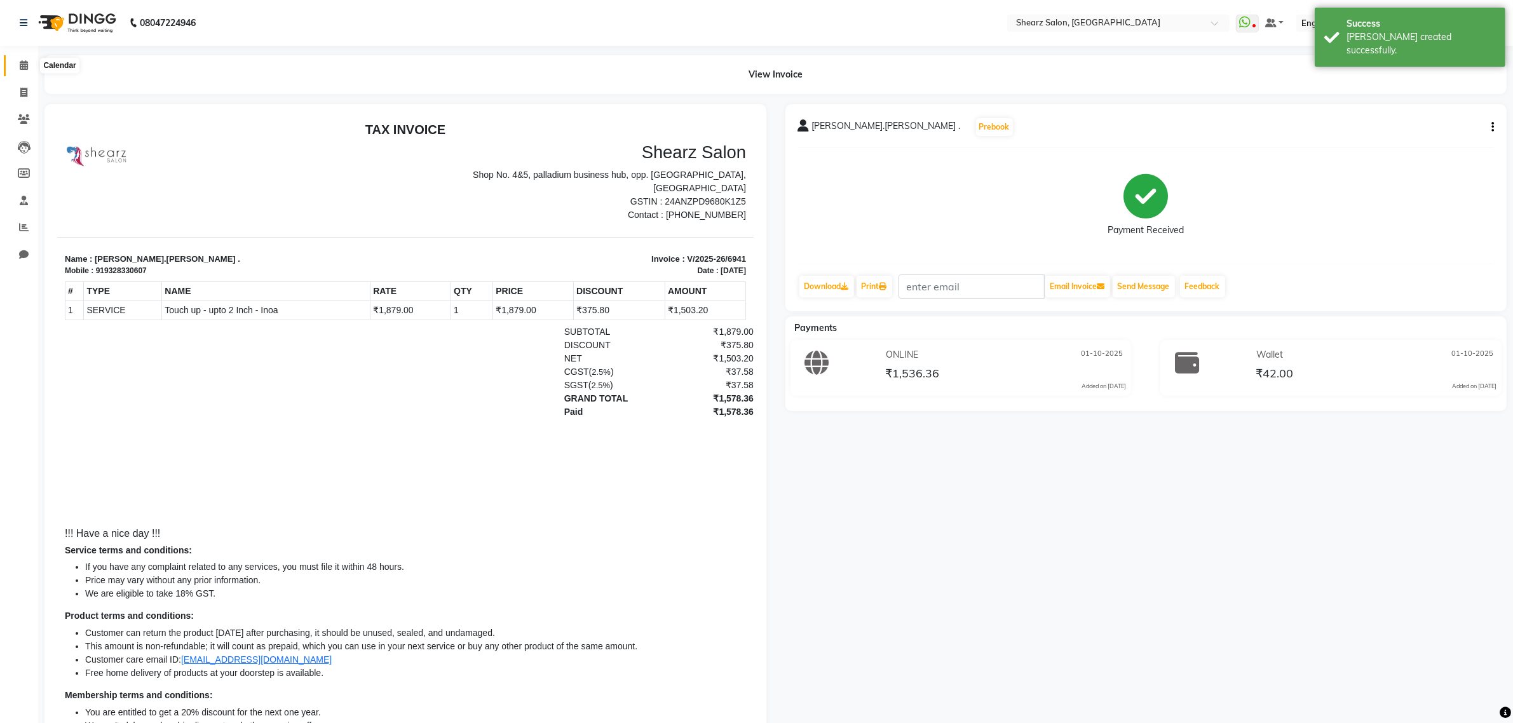
click at [16, 64] on span at bounding box center [24, 65] width 22 height 15
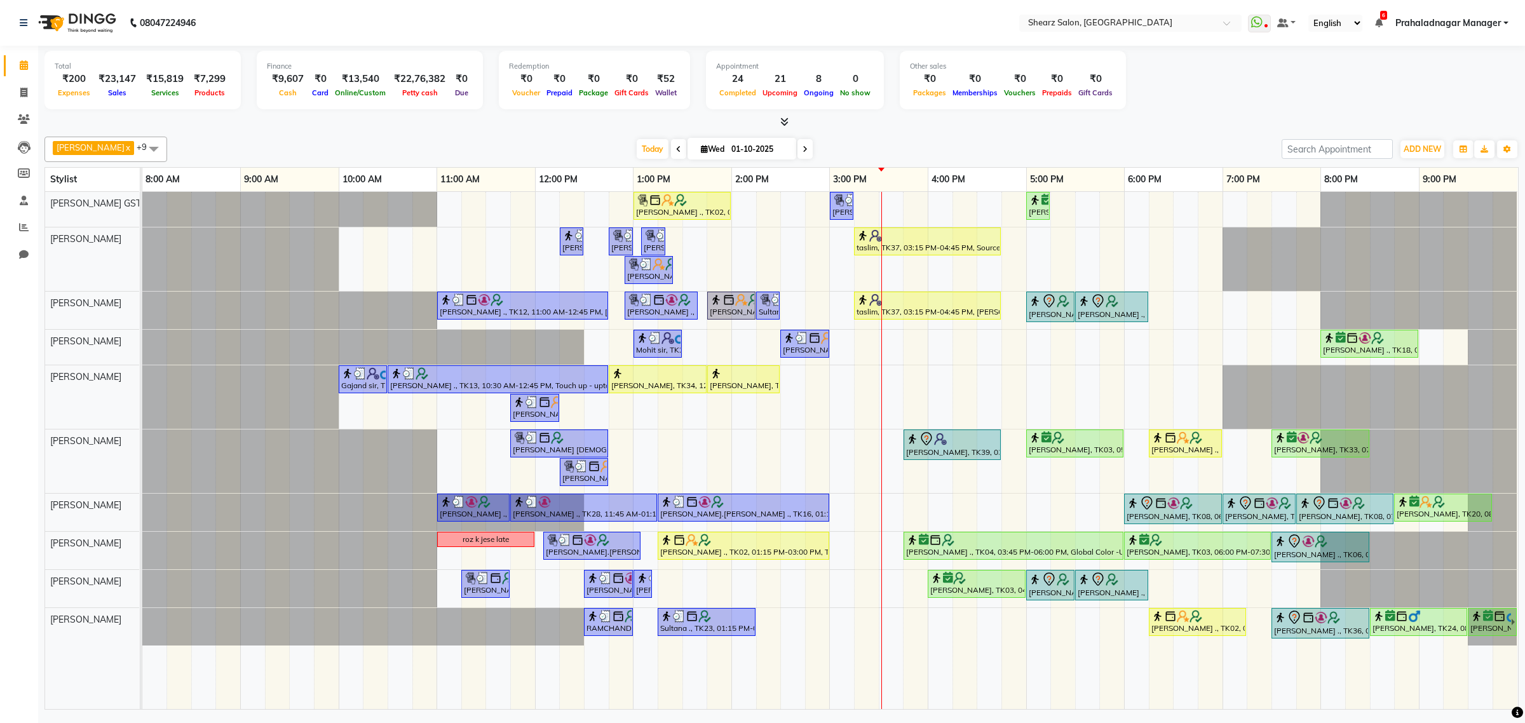
click at [915, 356] on div "Grishma Manke ., TK02, 01:00 PM-02:00 PM, Cirepil Roll On Wax Sarvesh ., TK32, …" at bounding box center [829, 450] width 1375 height 517
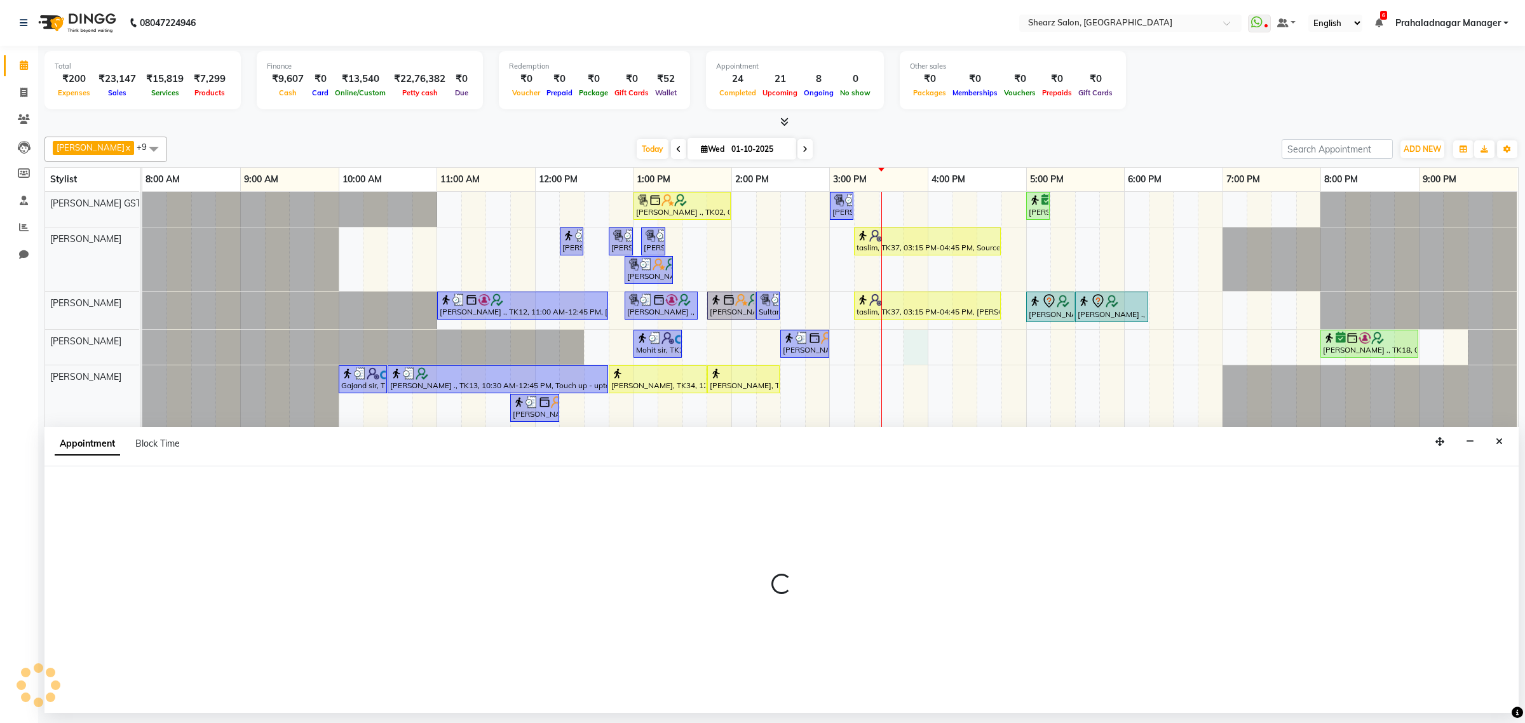
select select "77475"
select select "945"
select select "tentative"
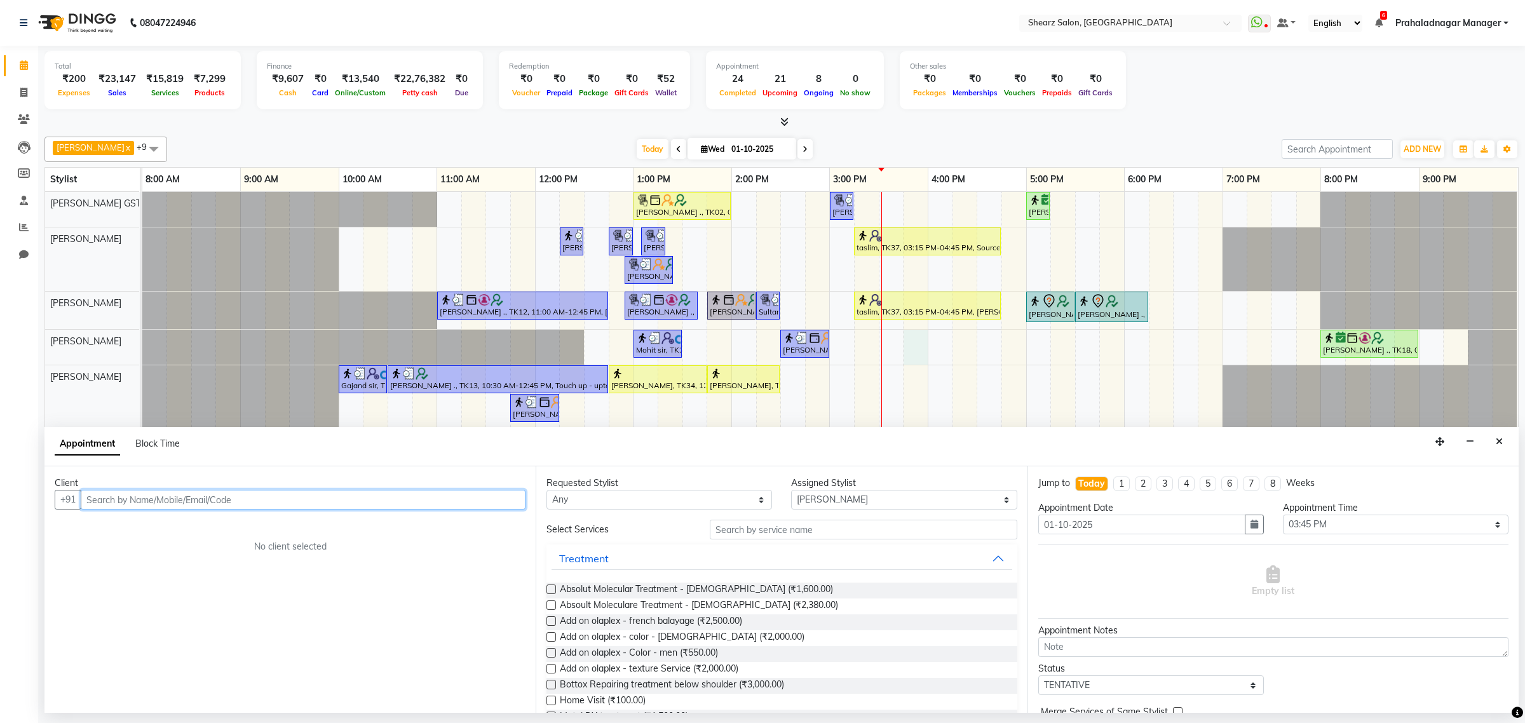
click at [236, 505] on input "text" at bounding box center [303, 500] width 445 height 20
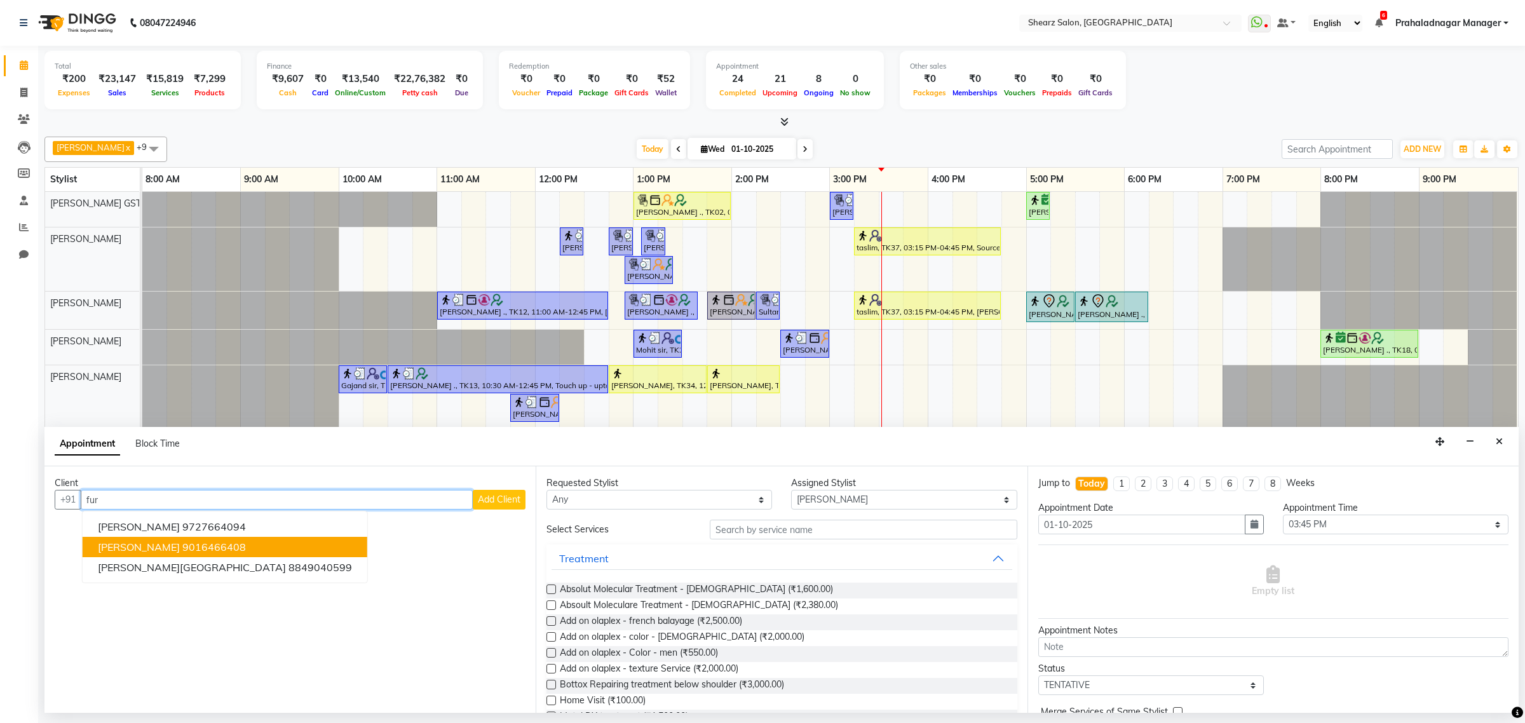
click at [220, 548] on ngb-highlight "9016466408" at bounding box center [214, 547] width 64 height 13
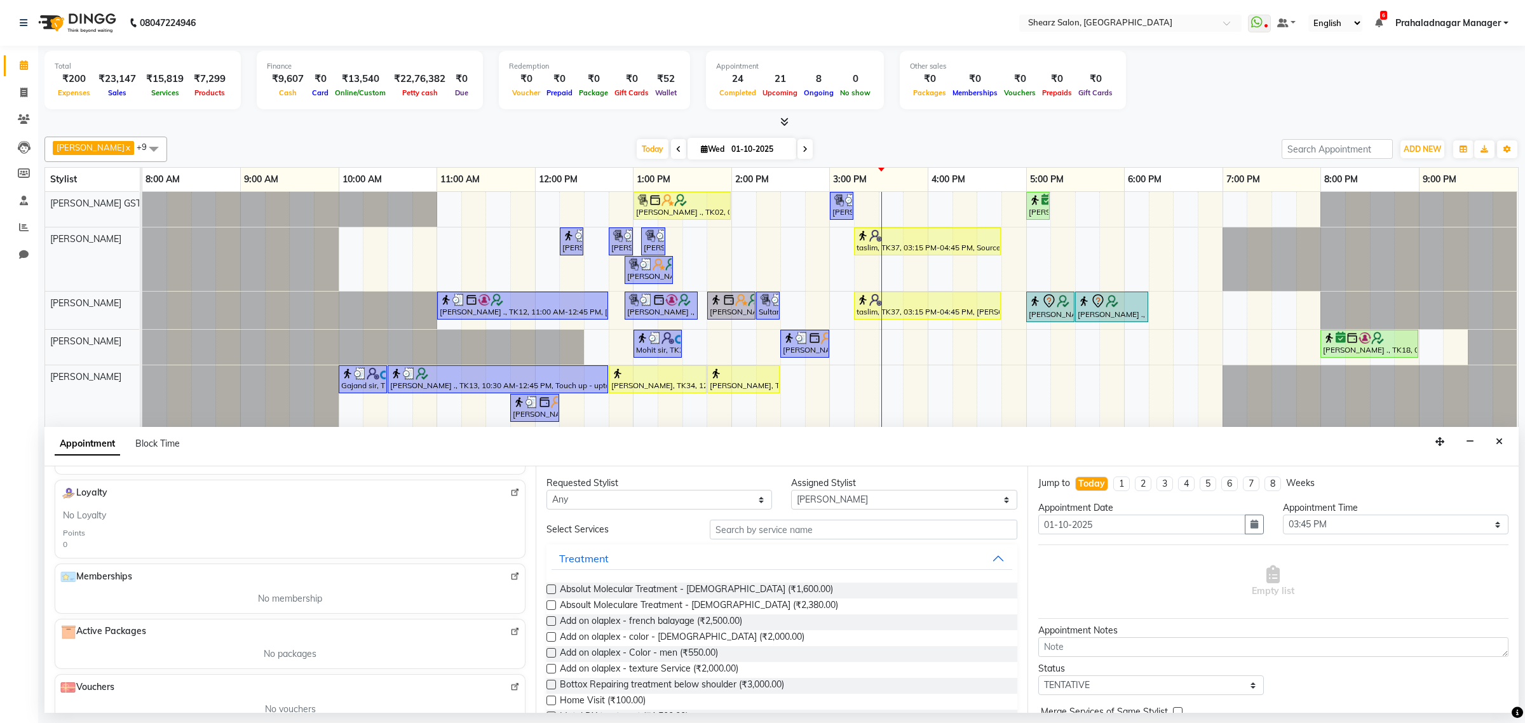
scroll to position [79, 0]
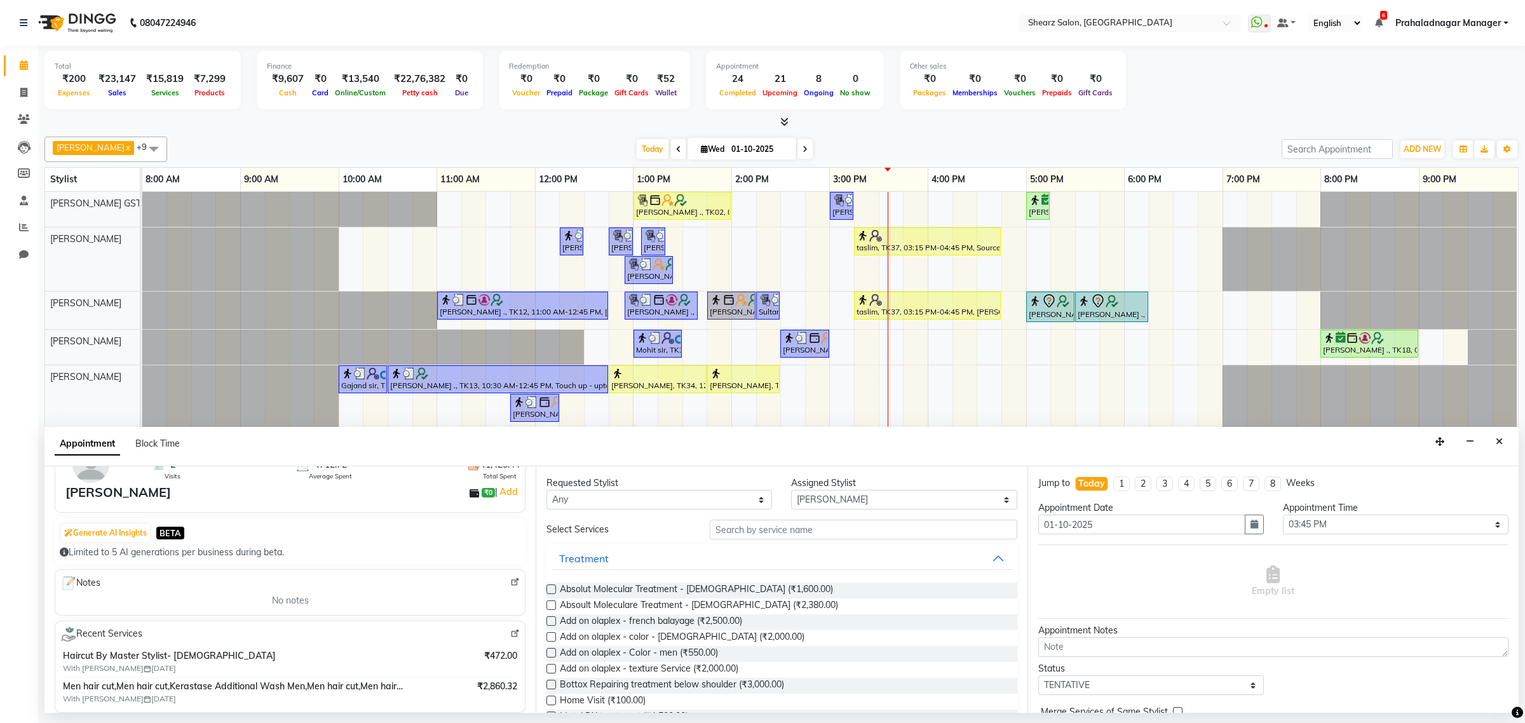
type input "9016466408"
click at [735, 526] on input "text" at bounding box center [863, 530] width 307 height 20
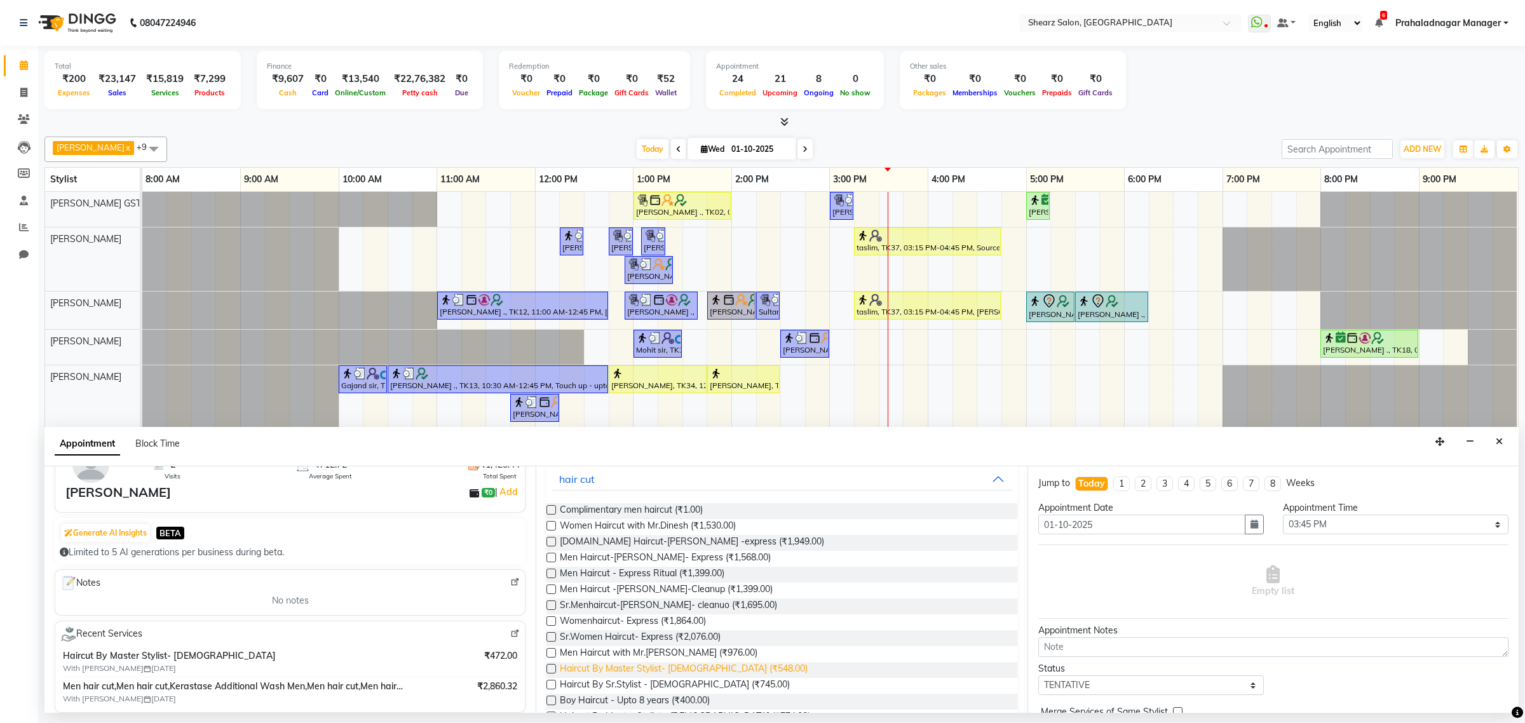
type input "haircut"
click at [644, 666] on span "Haircut By Master Stylist- Male (₹548.00)" at bounding box center [684, 670] width 248 height 16
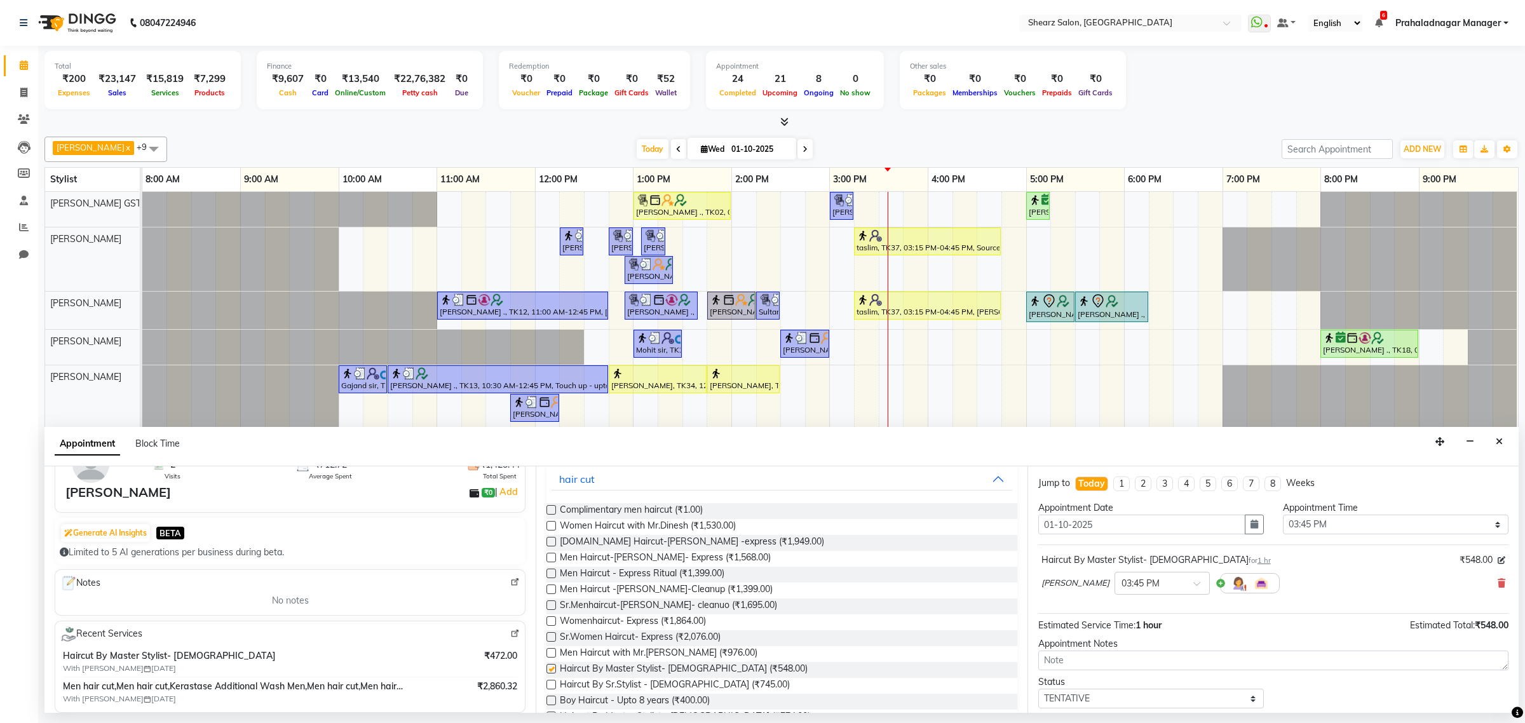
checkbox input "false"
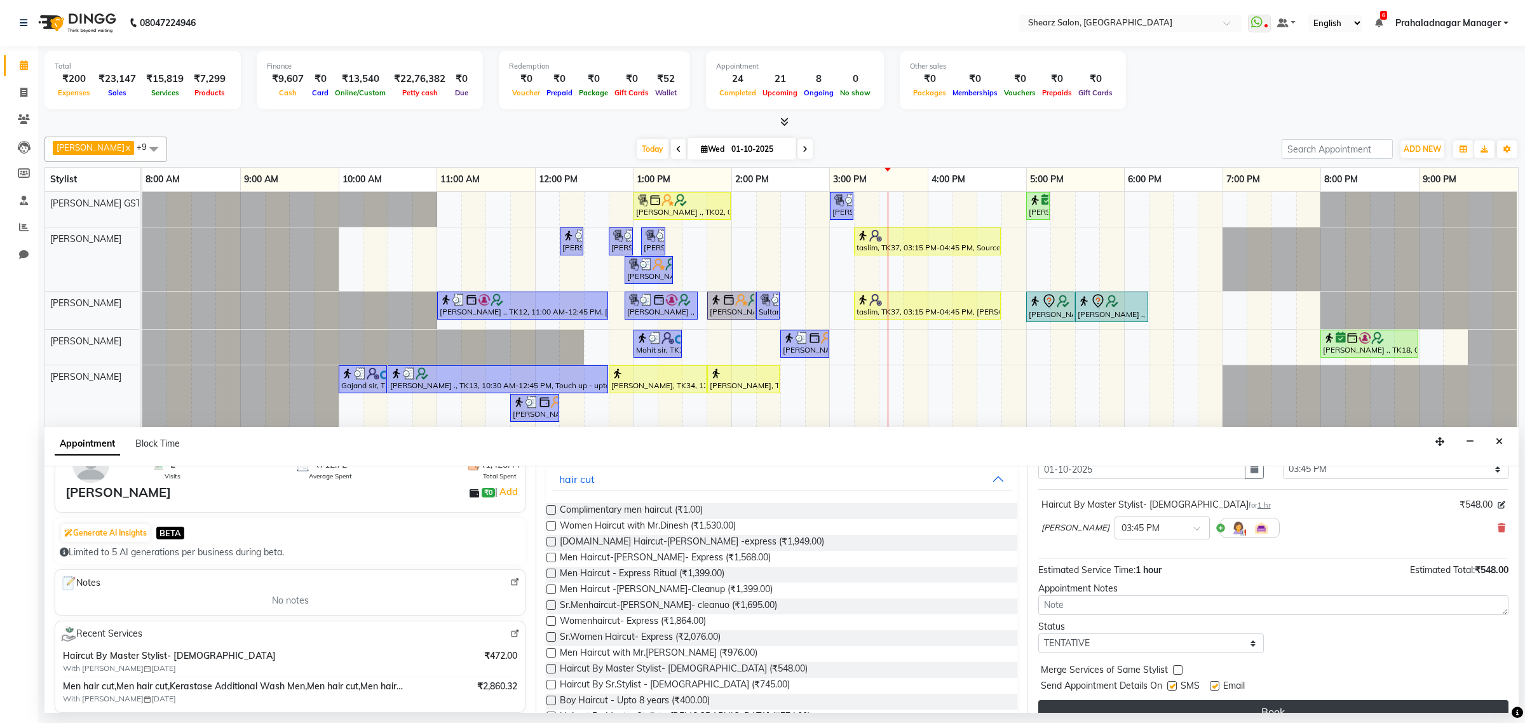
scroll to position [77, 0]
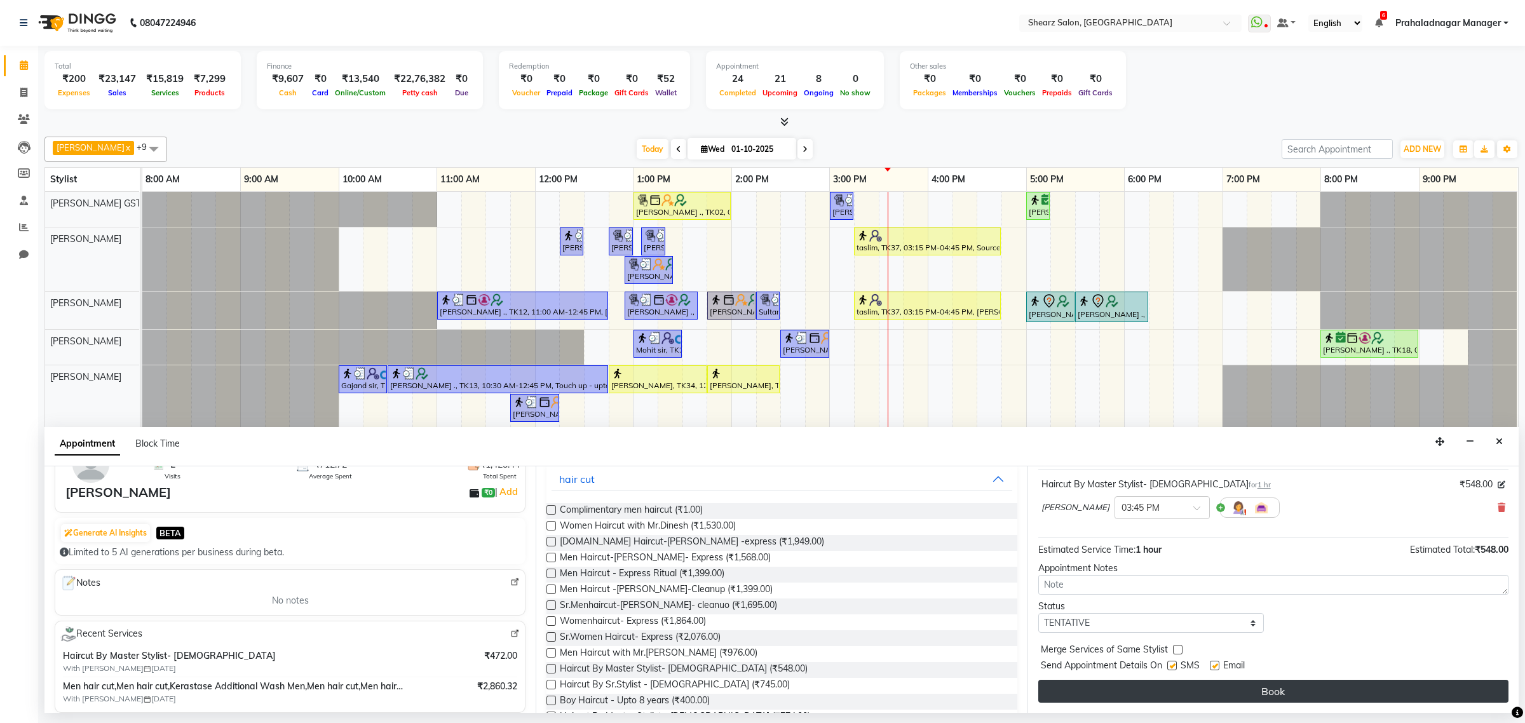
click at [1173, 682] on button "Book" at bounding box center [1273, 691] width 470 height 23
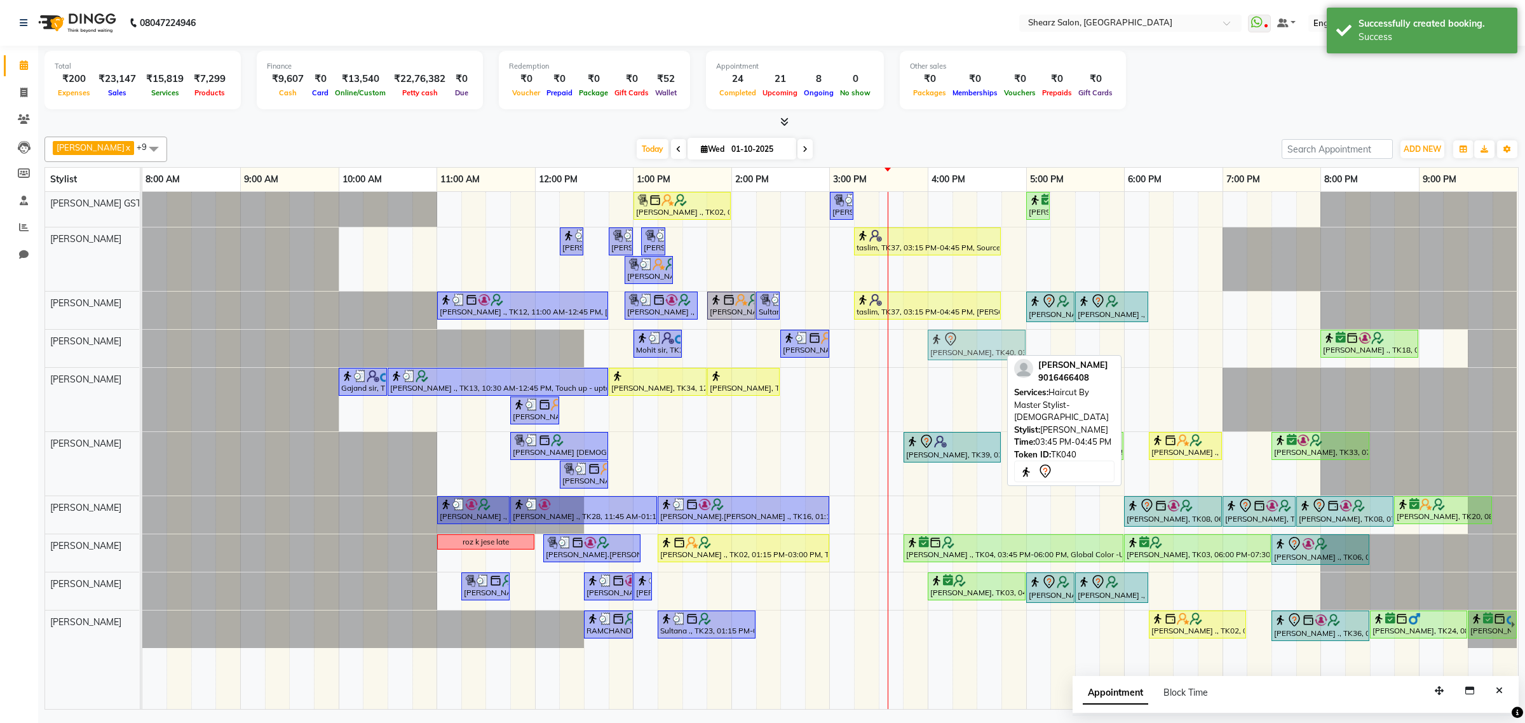
drag, startPoint x: 939, startPoint y: 348, endPoint x: 964, endPoint y: 347, distance: 24.8
click at [142, 347] on div "Mohit sir, TK21, 01:00 PM-01:30 PM, Shave / trim Sarvesh ., TK32, 02:30 PM-03:0…" at bounding box center [142, 348] width 0 height 37
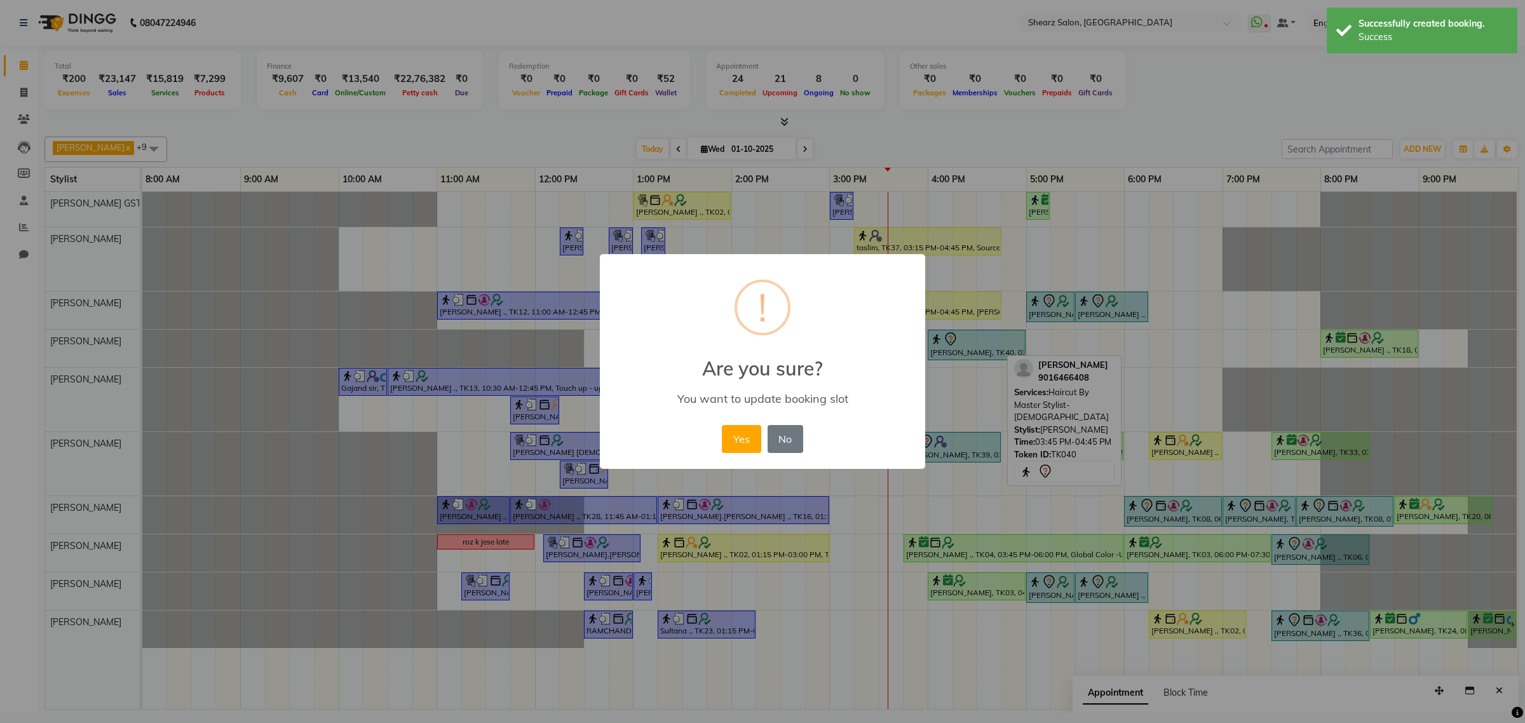
click at [718, 451] on div "× ! Are you sure? You want to update booking slot Yes No No" at bounding box center [762, 361] width 325 height 215
click at [727, 447] on button "Yes" at bounding box center [741, 439] width 39 height 28
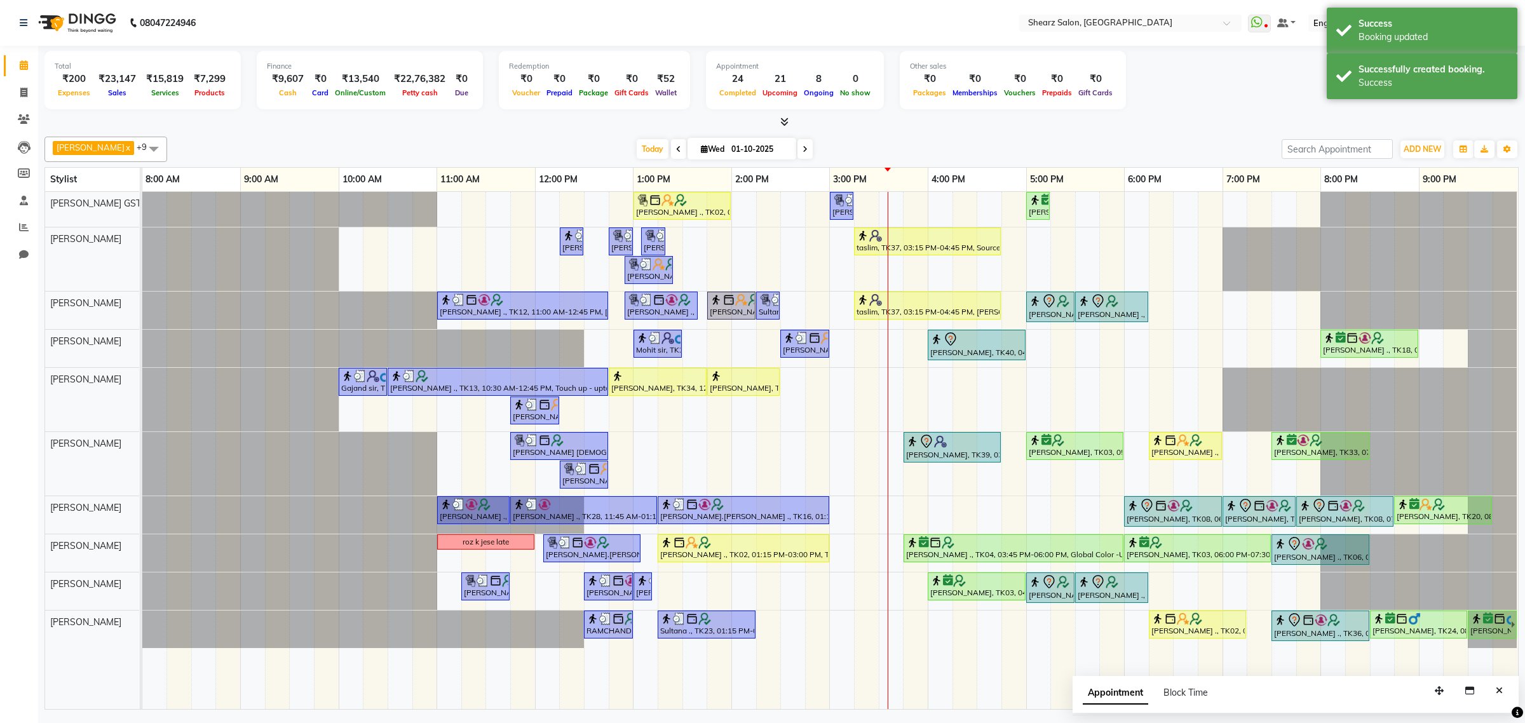
click at [926, 386] on div "Grishma Manke ., TK02, 01:00 PM-02:00 PM, Cirepil Roll On Wax Sarvesh ., TK32, …" at bounding box center [829, 450] width 1375 height 517
select select "77486"
select select "945"
select select "tentative"
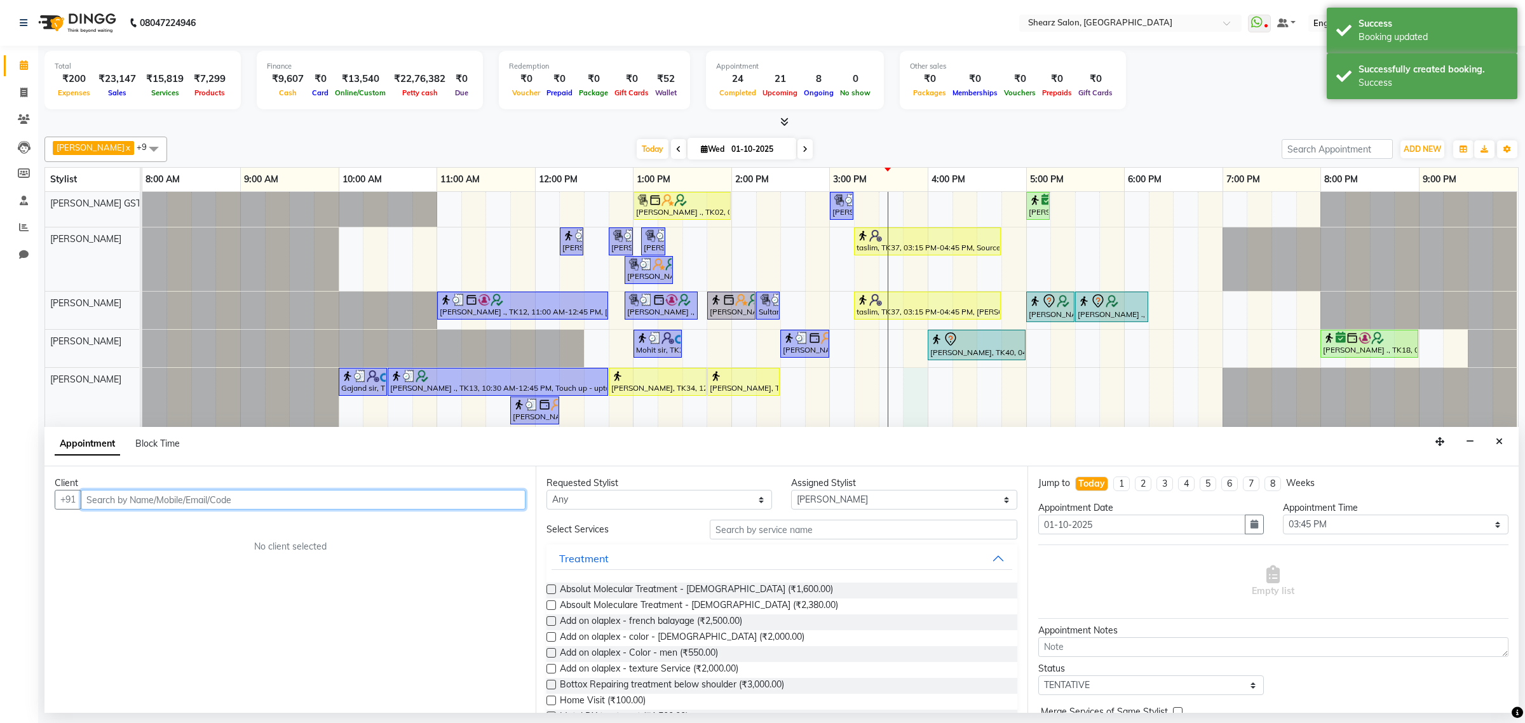
click at [264, 499] on input "text" at bounding box center [303, 500] width 445 height 20
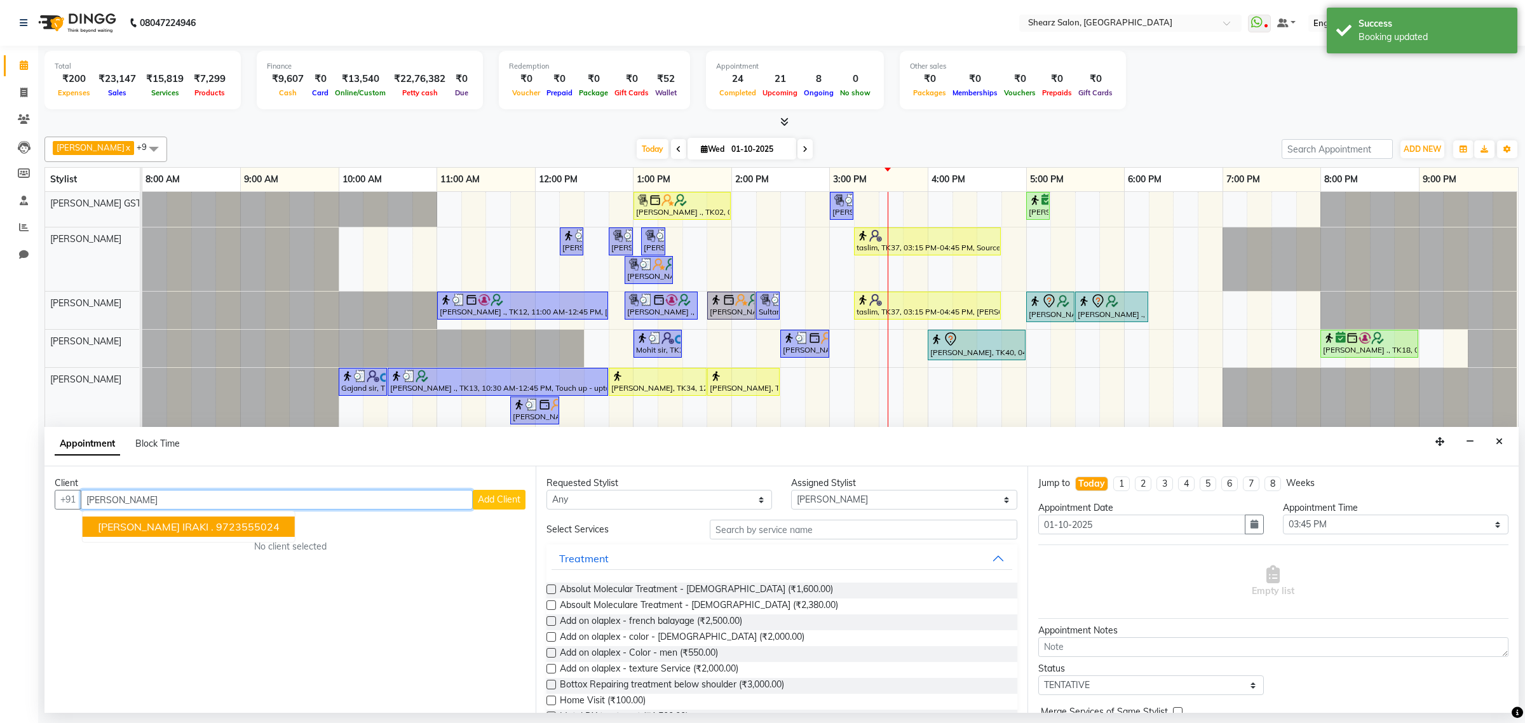
click at [216, 533] on ngb-highlight "9723555024" at bounding box center [248, 526] width 64 height 13
type input "9723555024"
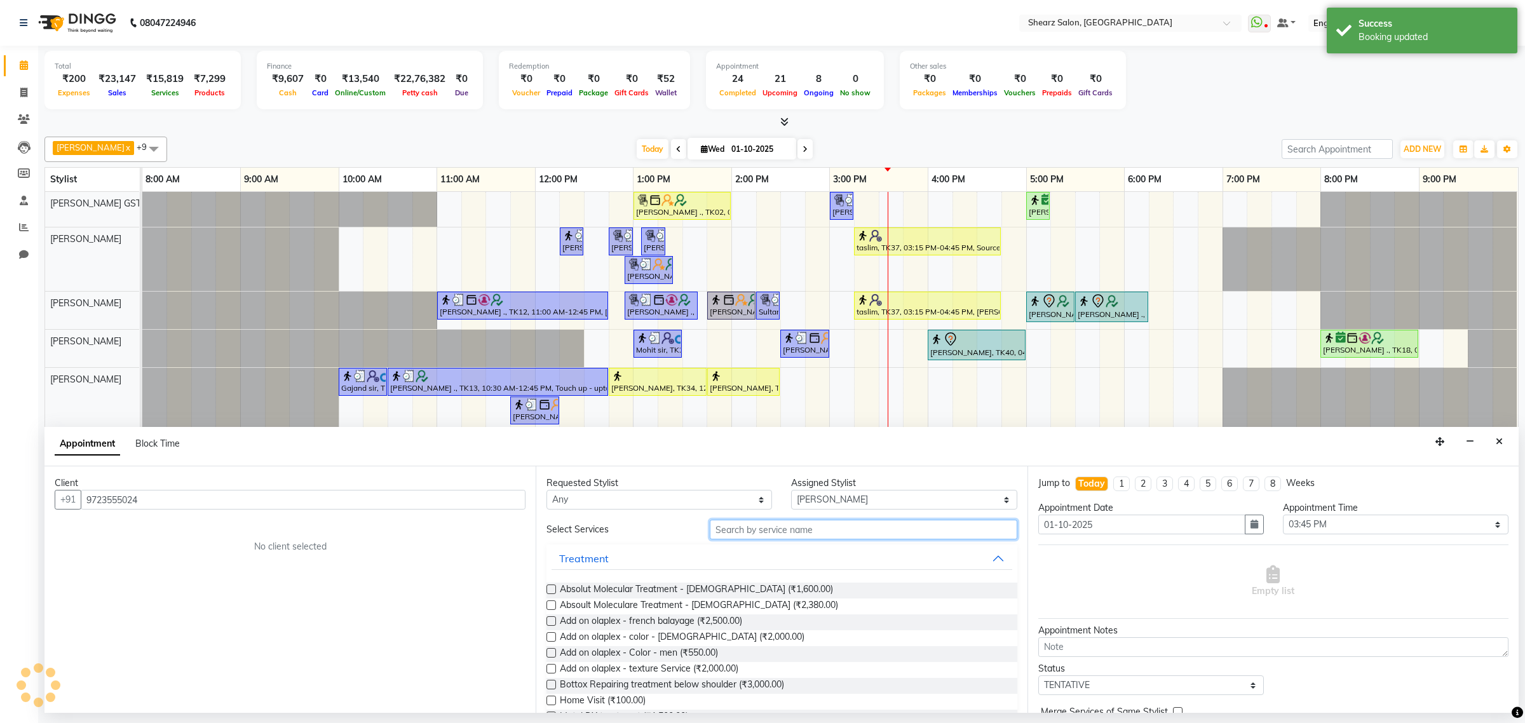
click at [742, 534] on input "text" at bounding box center [863, 530] width 307 height 20
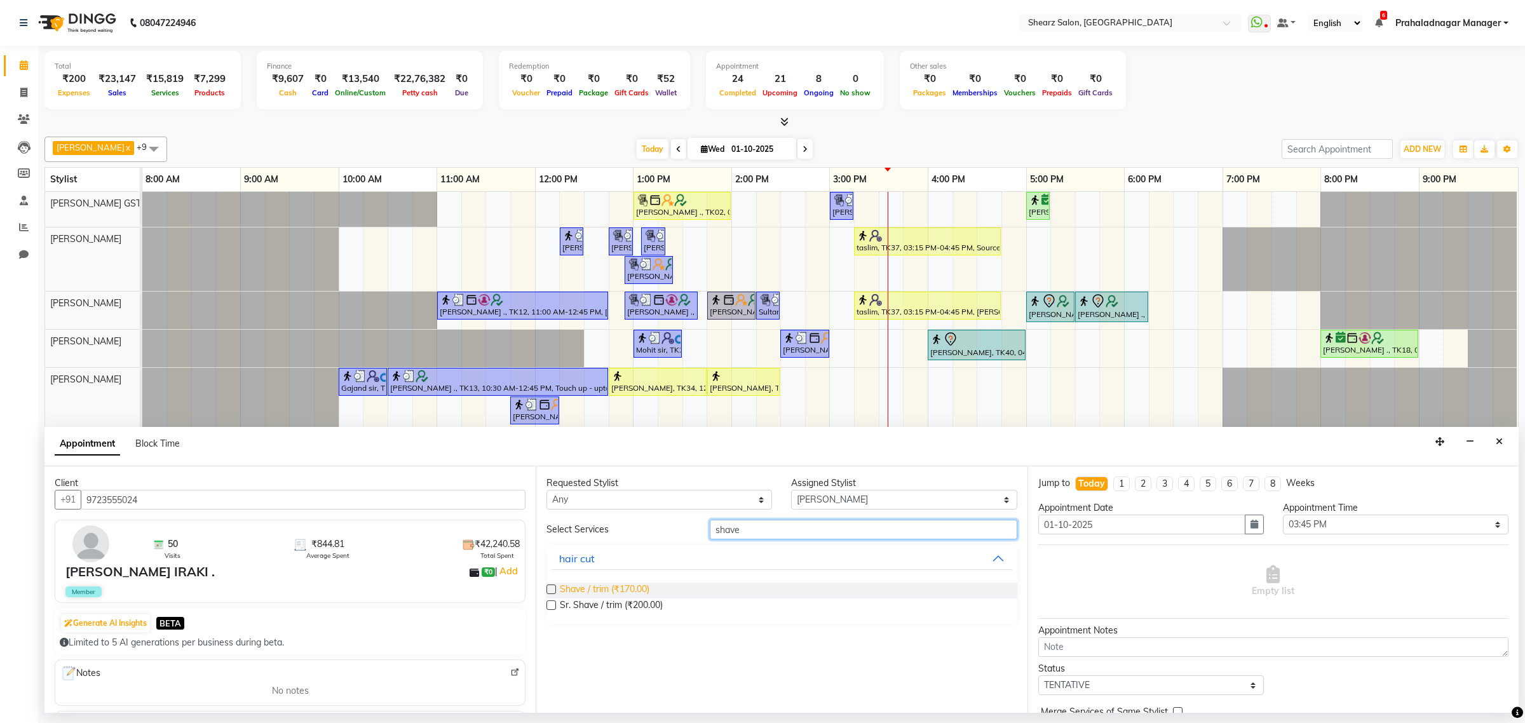
type input "shave"
drag, startPoint x: 575, startPoint y: 592, endPoint x: 982, endPoint y: 614, distance: 407.8
click at [591, 592] on span "Shave / trim (₹170.00)" at bounding box center [605, 591] width 90 height 16
checkbox input "false"
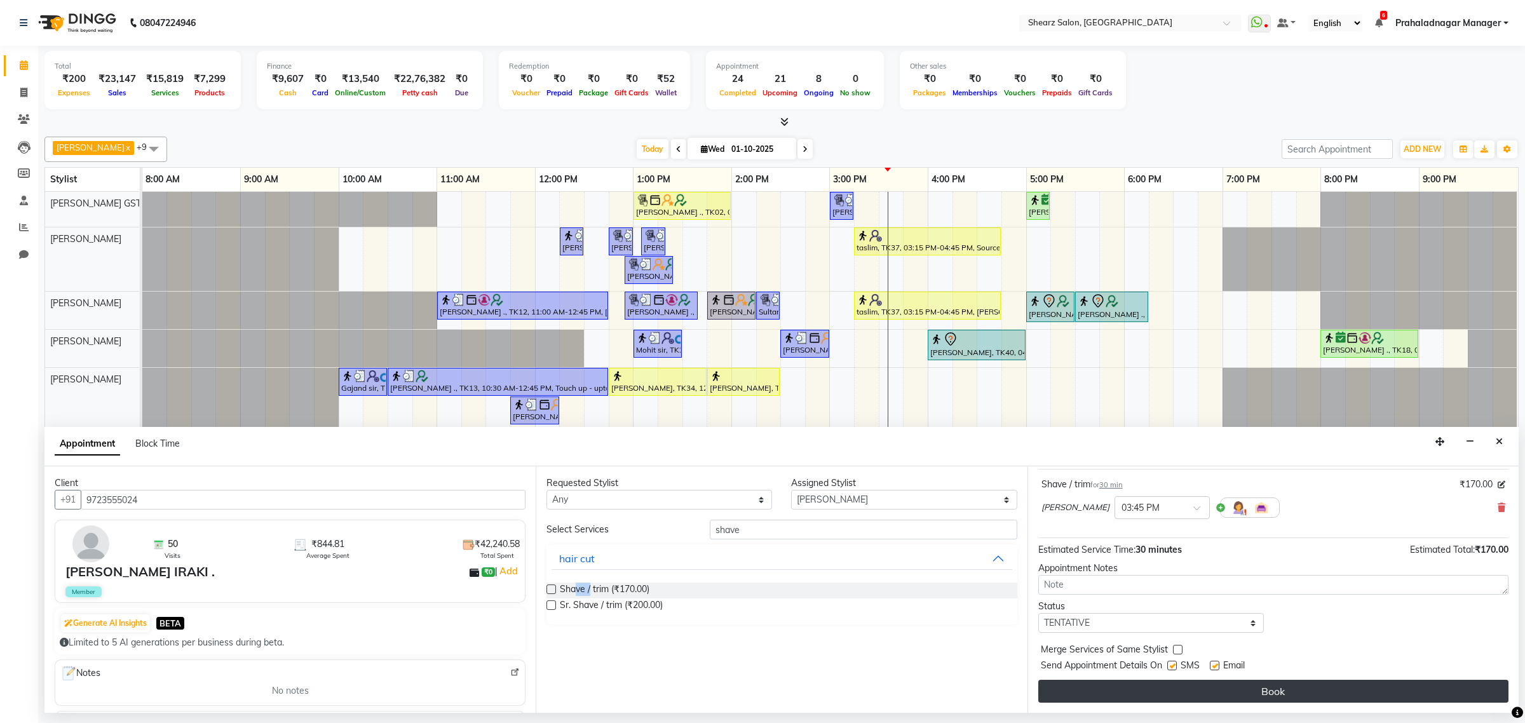
click at [1195, 688] on button "Book" at bounding box center [1273, 691] width 470 height 23
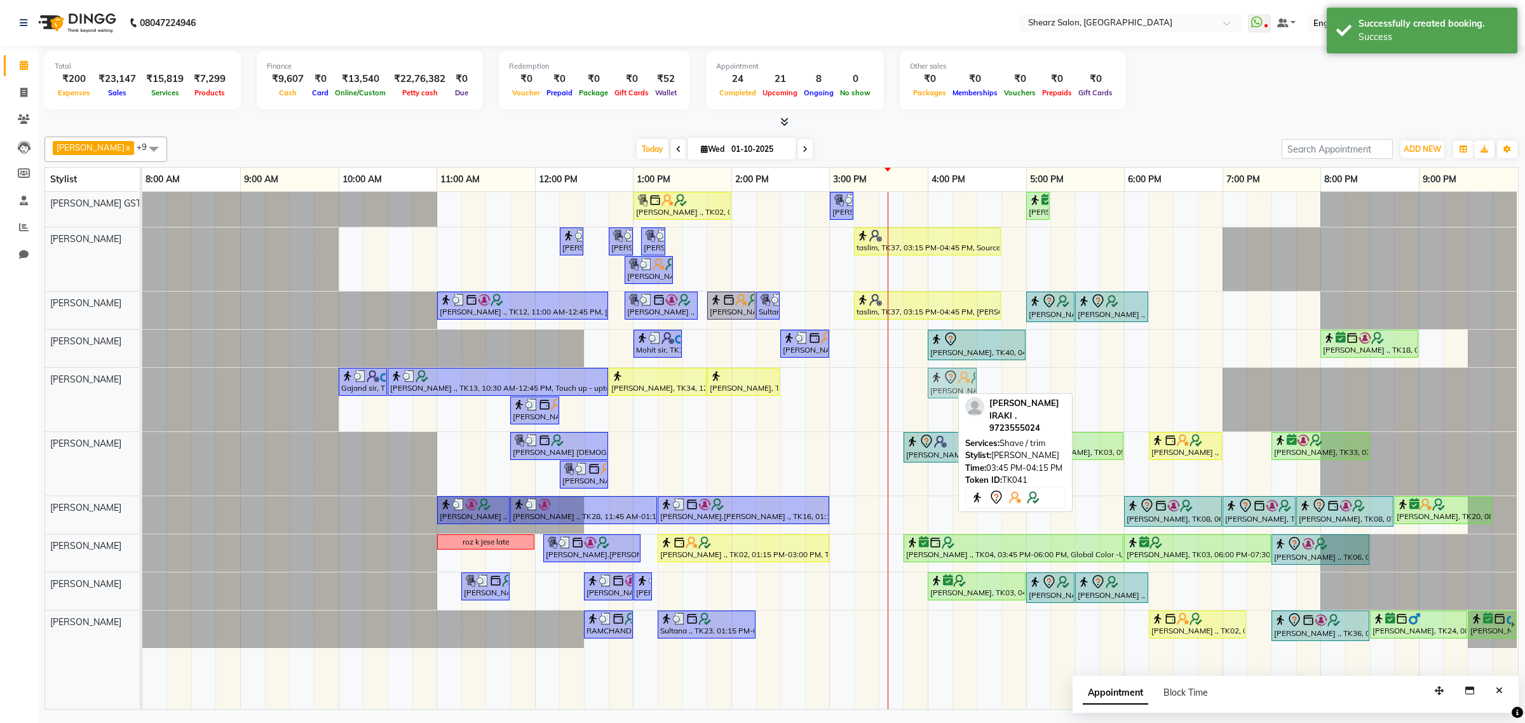
drag, startPoint x: 931, startPoint y: 379, endPoint x: 948, endPoint y: 379, distance: 17.8
click at [142, 379] on div "Gajand sir, TK15, 10:00 AM-10:30 AM, Shave / trim KINJAL POPAT ., TK13, 10:30 A…" at bounding box center [142, 400] width 0 height 64
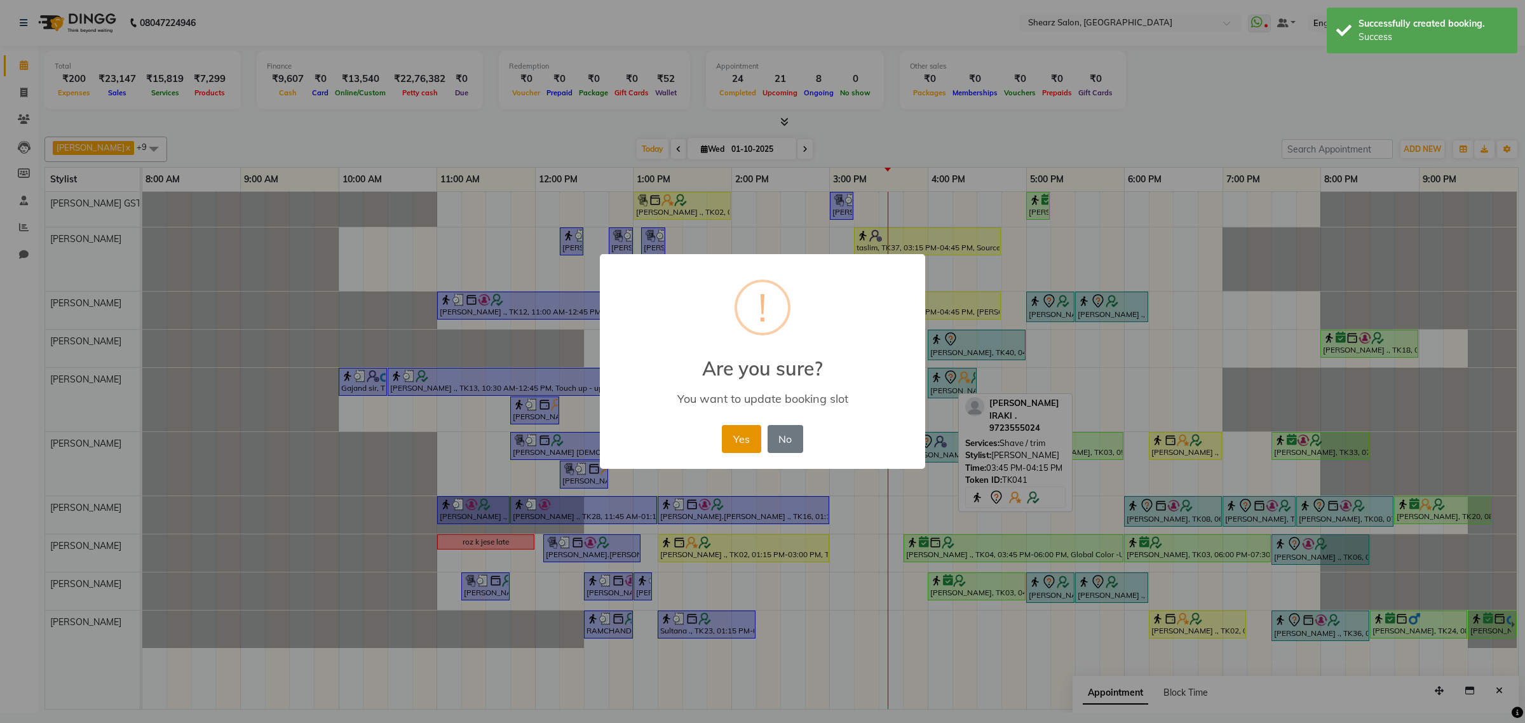
click at [739, 437] on button "Yes" at bounding box center [741, 439] width 39 height 28
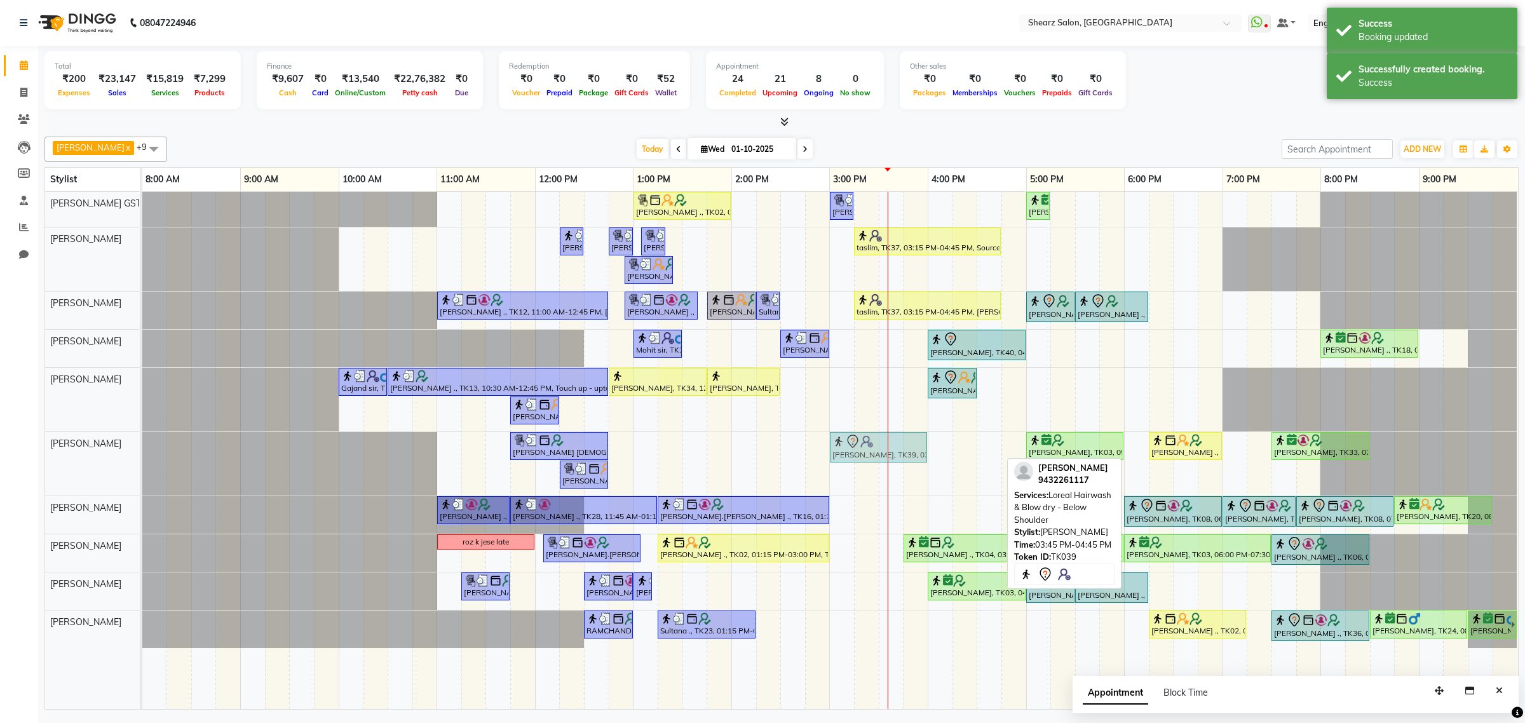
drag, startPoint x: 948, startPoint y: 446, endPoint x: 881, endPoint y: 454, distance: 67.8
click at [142, 454] on div "JAGRUTI VAISNAN ., TK19, 11:45 AM-12:45 PM, K - HairWash & Blow Dry - Upto Wais…" at bounding box center [142, 464] width 0 height 64
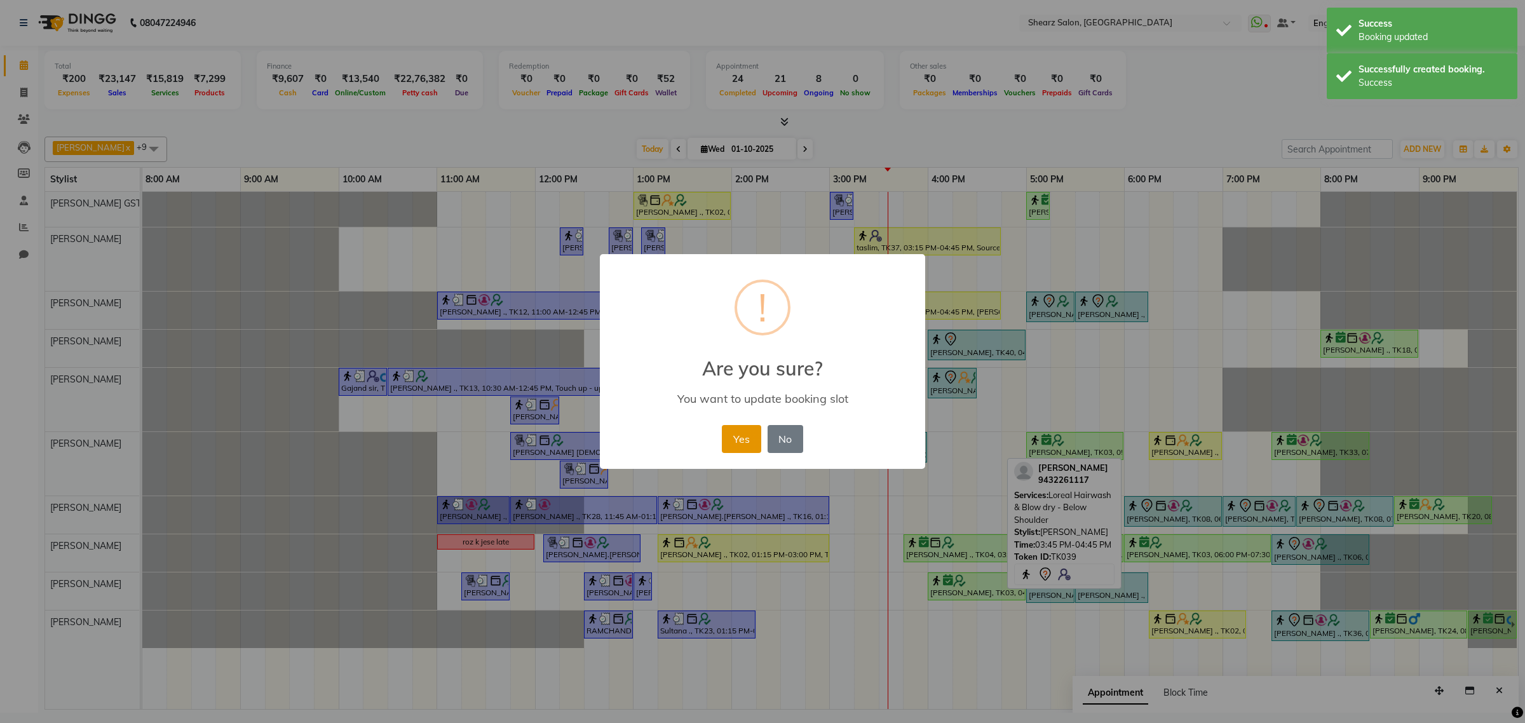
click at [753, 439] on button "Yes" at bounding box center [741, 439] width 39 height 28
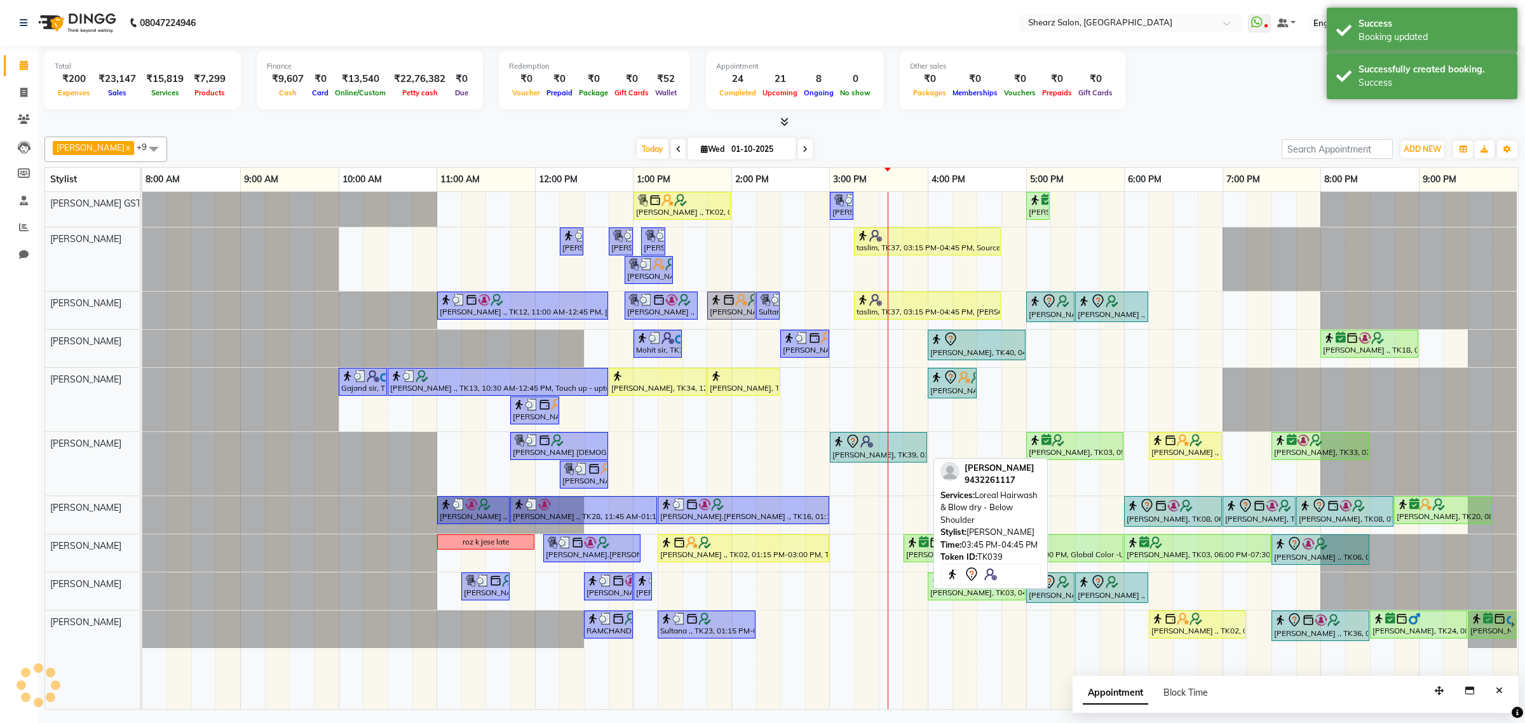
click at [853, 445] on icon at bounding box center [852, 441] width 15 height 15
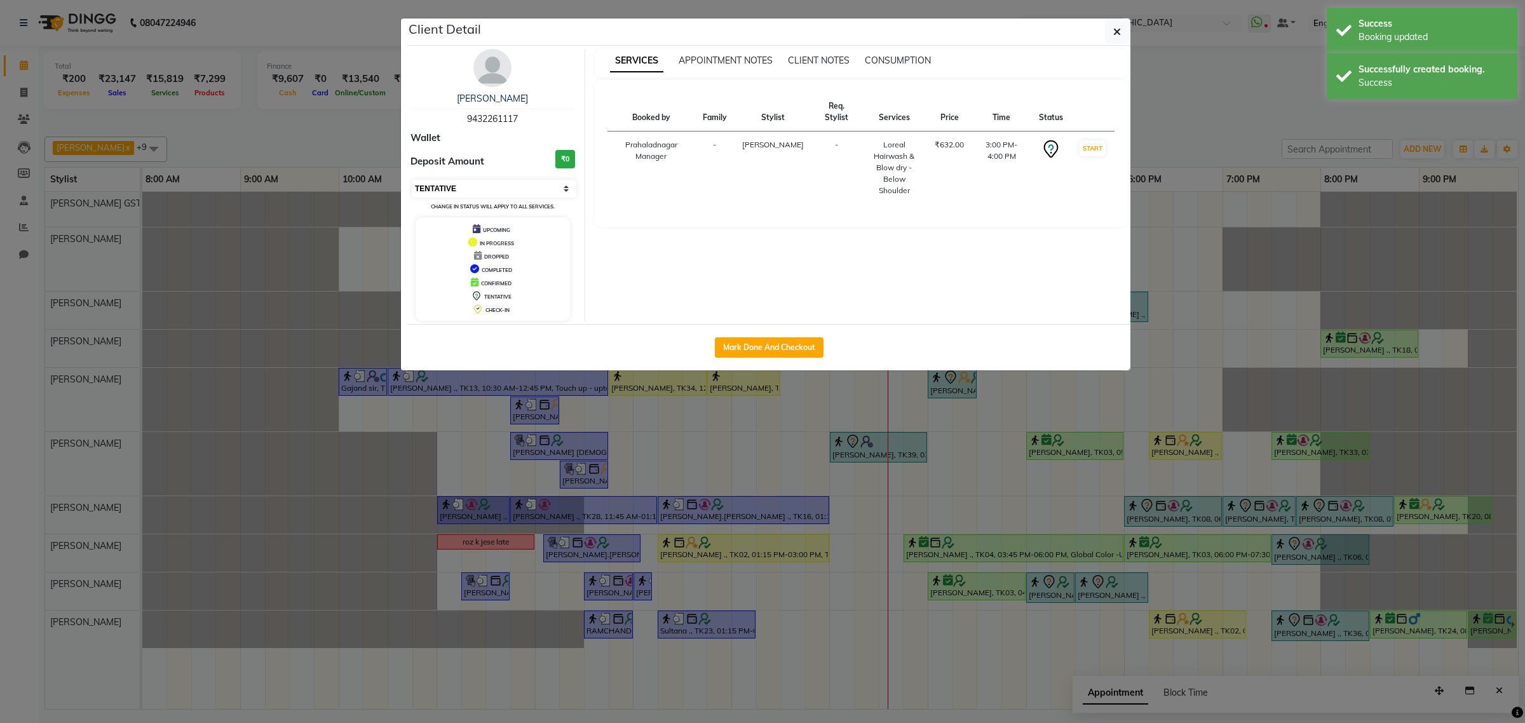
click at [476, 194] on select "Select IN SERVICE CONFIRMED TENTATIVE CHECK IN MARK DONE DROPPED UPCOMING" at bounding box center [494, 189] width 165 height 18
select select "1"
click at [412, 180] on select "Select IN SERVICE CONFIRMED TENTATIVE CHECK IN MARK DONE DROPPED UPCOMING" at bounding box center [494, 189] width 165 height 18
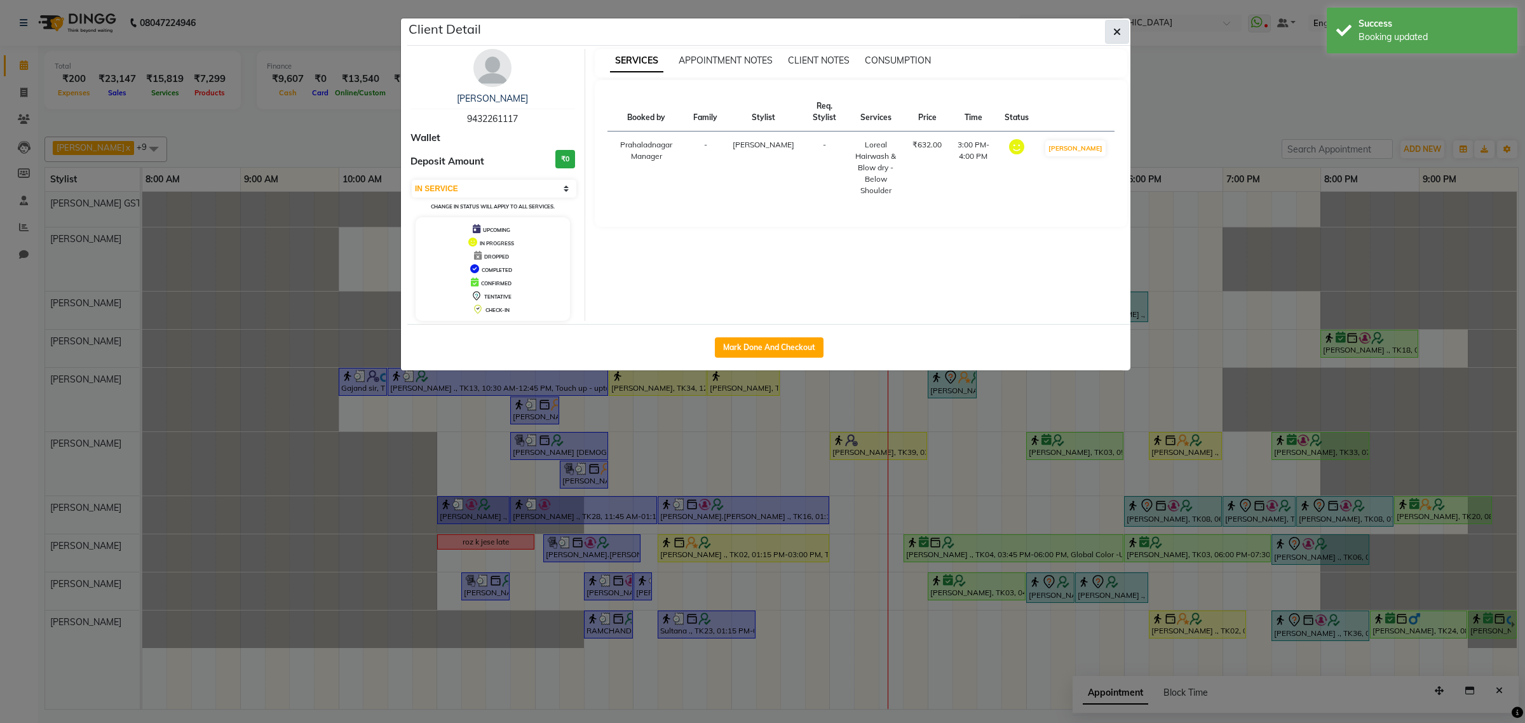
click at [1116, 29] on icon "button" at bounding box center [1117, 32] width 8 height 10
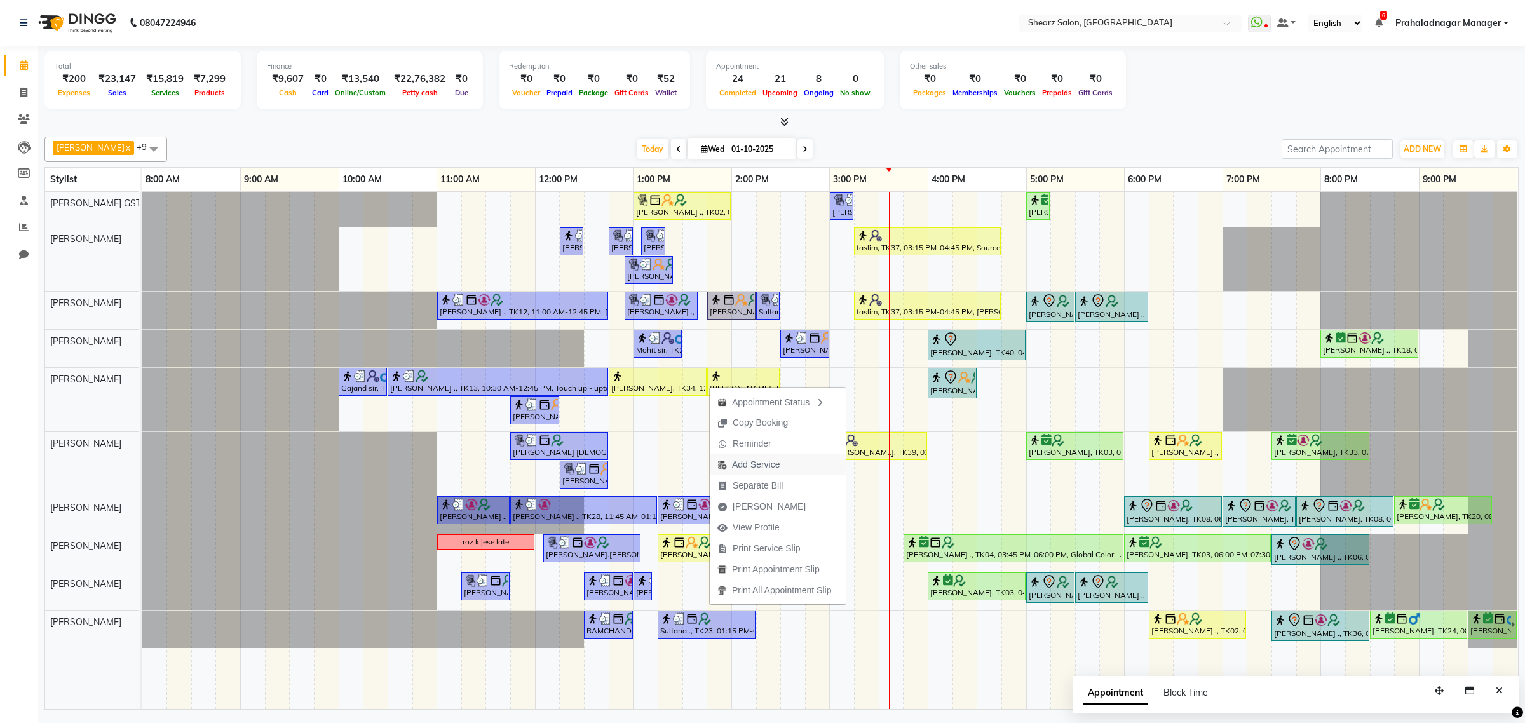
click at [791, 473] on button "Add Service" at bounding box center [778, 464] width 136 height 21
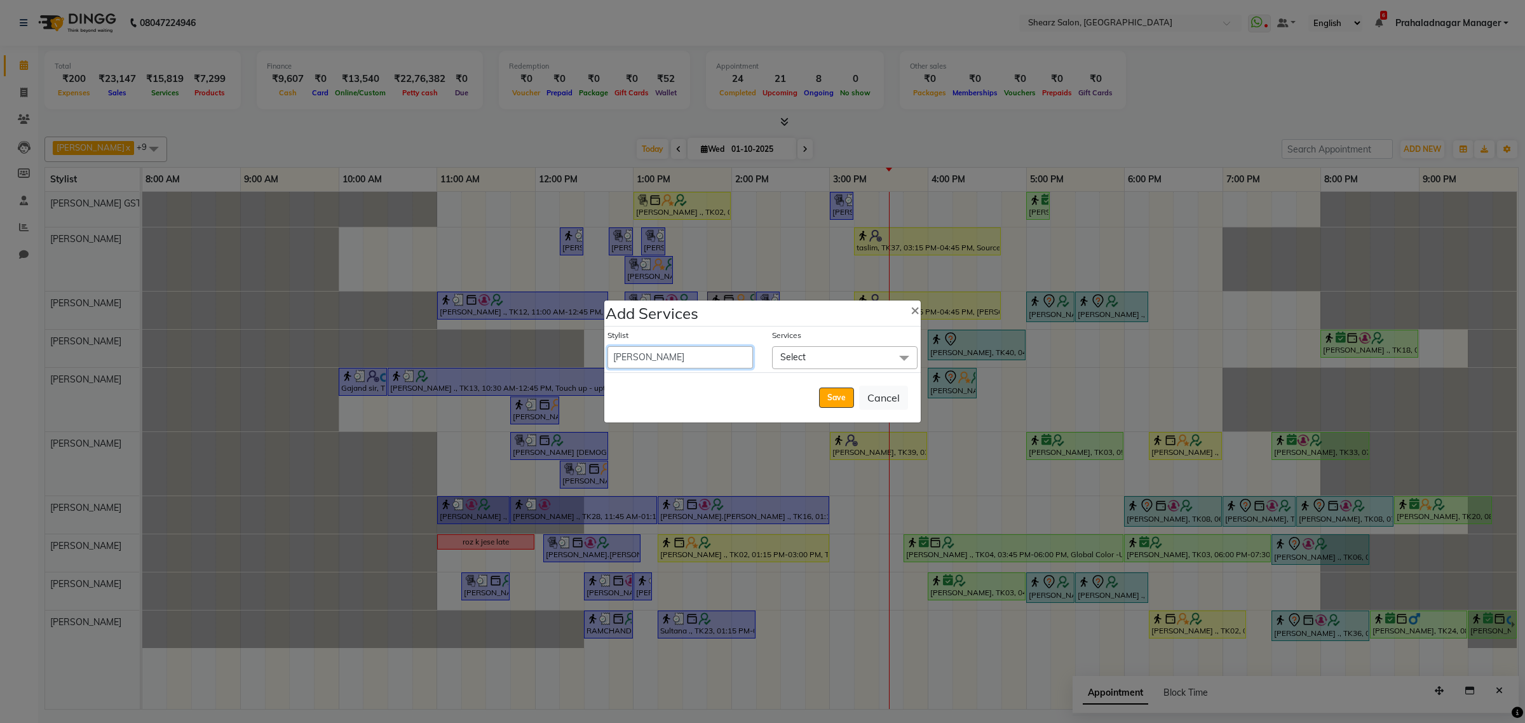
click at [715, 363] on select "Admin A General [PERSON_NAME] Asha Chavariya [PERSON_NAME] Center 1_mgr mgr [PE…" at bounding box center [679, 357] width 145 height 22
select select "77443"
click at [607, 346] on select "Admin A General [PERSON_NAME] Asha Chavariya [PERSON_NAME] Center 1_mgr mgr [PE…" at bounding box center [679, 357] width 145 height 22
select select "870"
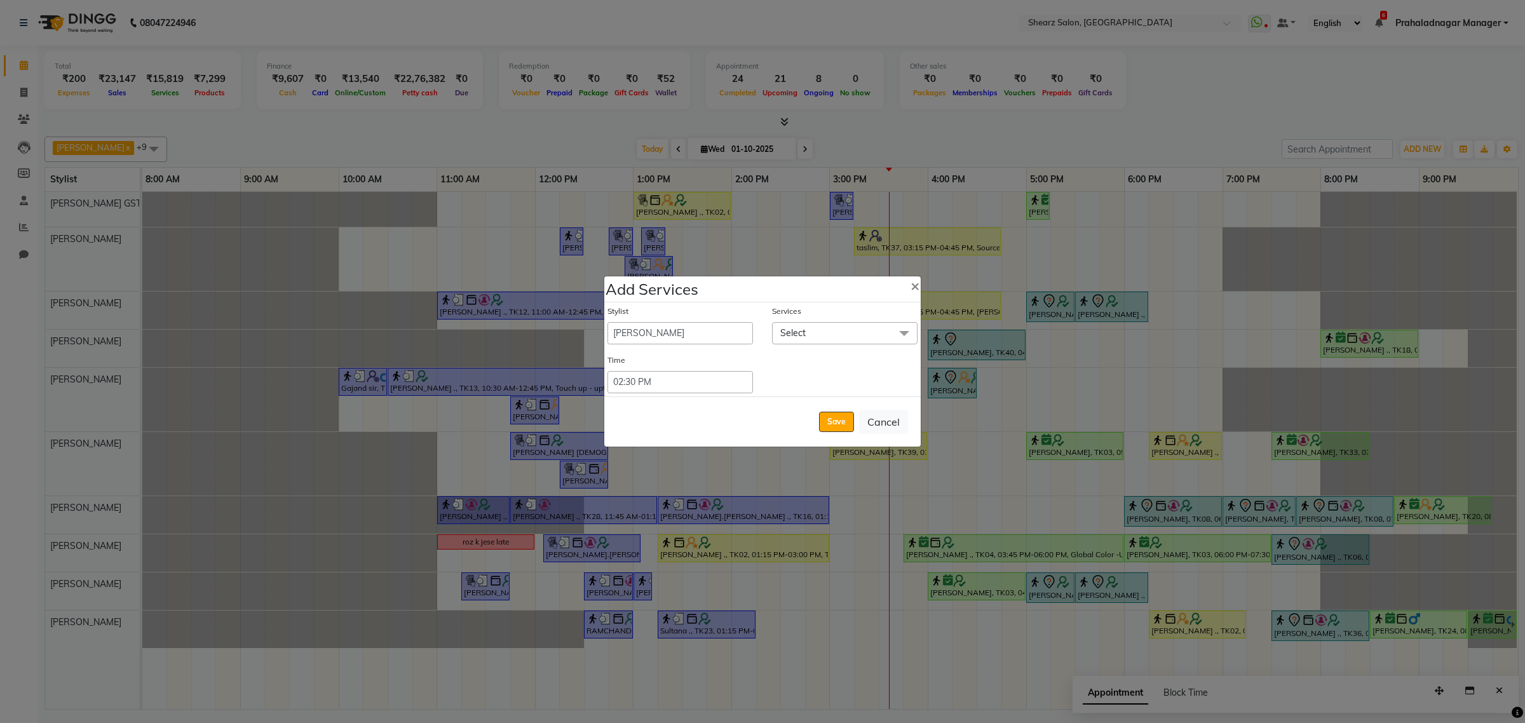
click at [799, 335] on span "Select" at bounding box center [792, 332] width 25 height 11
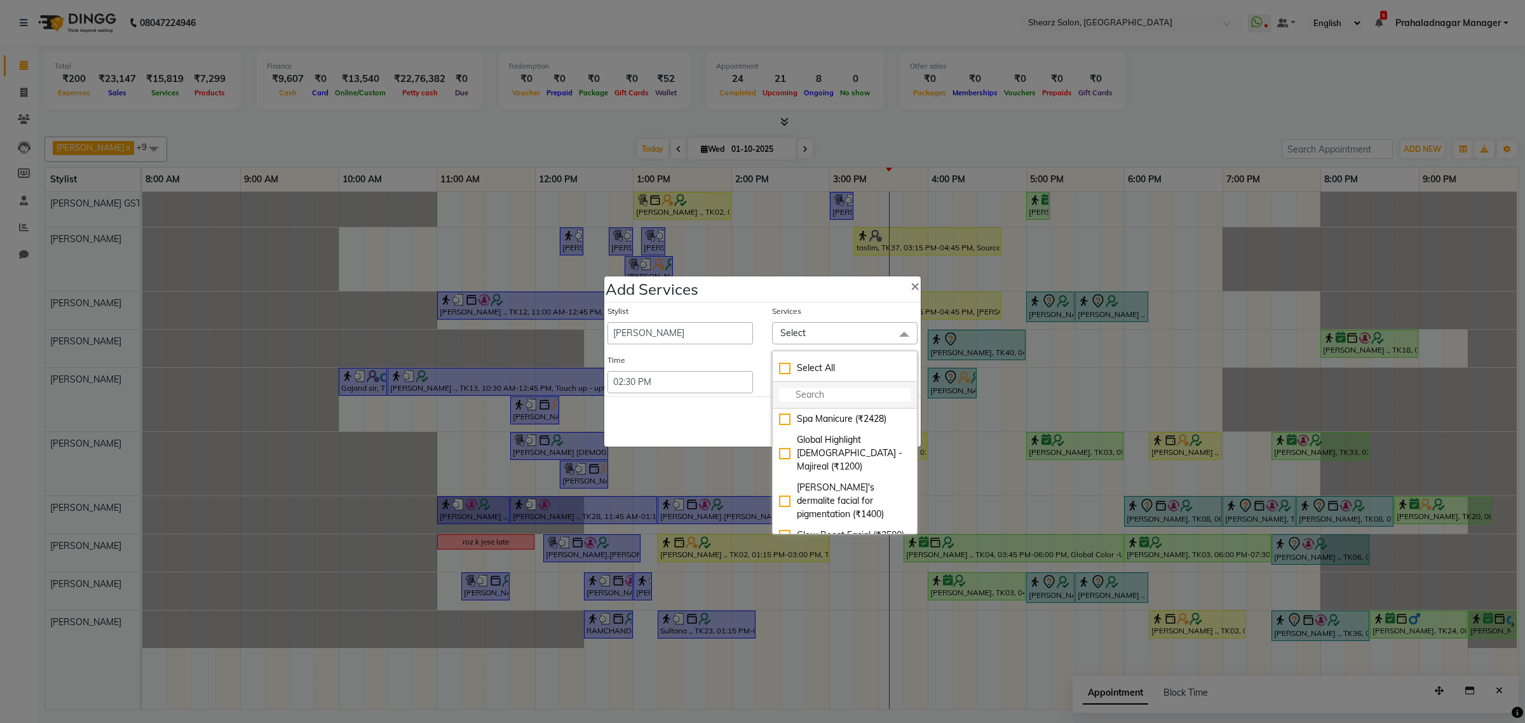
click at [806, 399] on input "multiselect-search" at bounding box center [845, 394] width 132 height 13
type input "head"
click at [815, 446] on li "Head massage with oil men (₹619)" at bounding box center [845, 460] width 144 height 34
checkbox input "true"
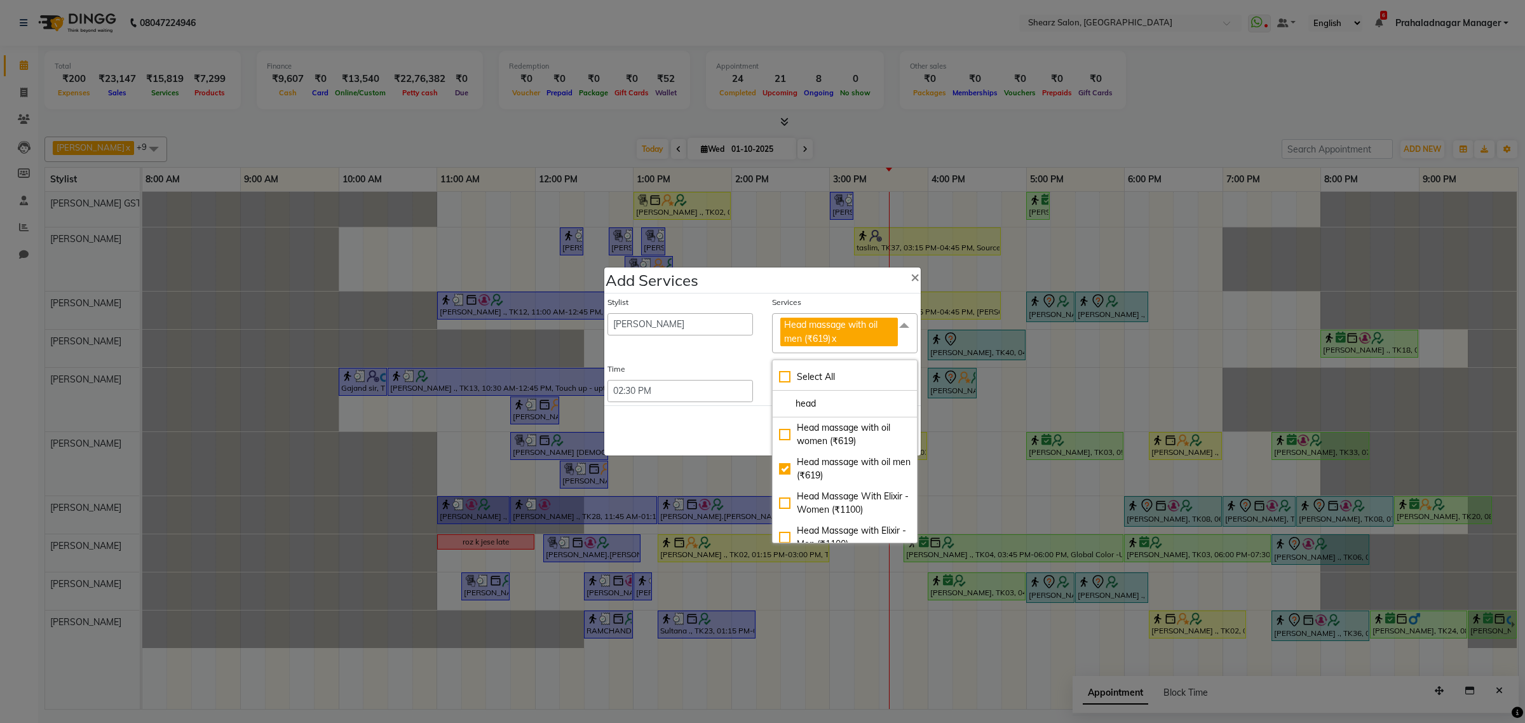
click at [726, 440] on div "Save Cancel" at bounding box center [762, 430] width 316 height 50
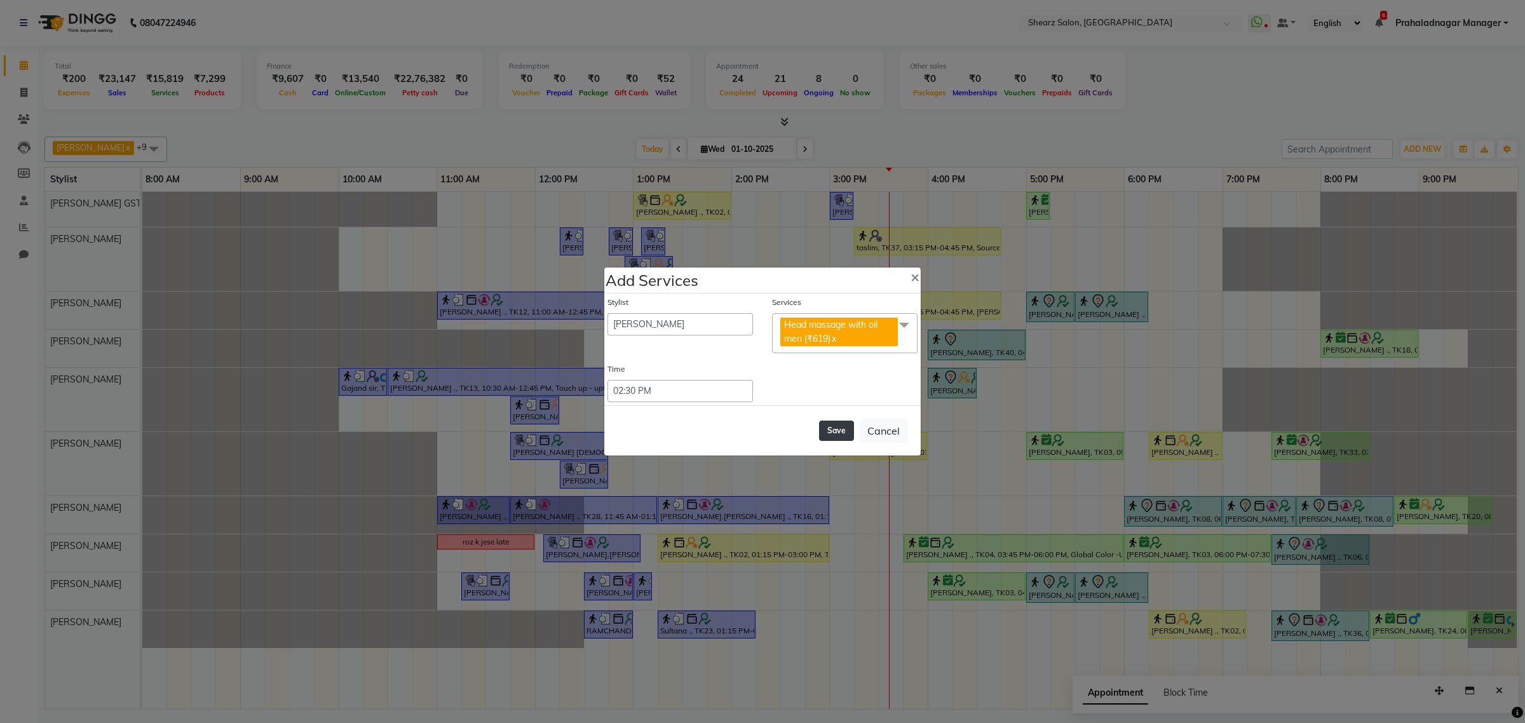
click at [834, 429] on button "Save" at bounding box center [836, 431] width 35 height 20
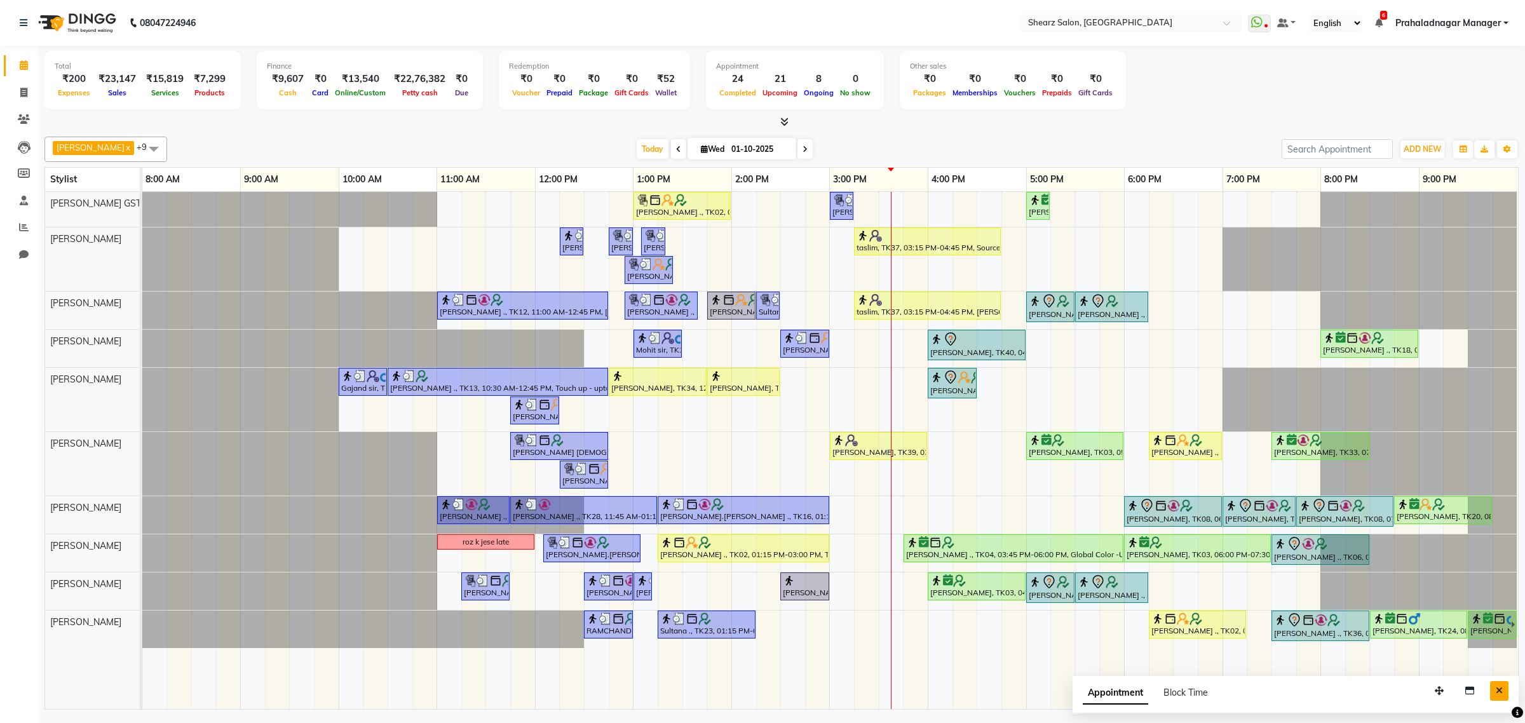
click at [1499, 689] on icon "Close" at bounding box center [1498, 690] width 7 height 9
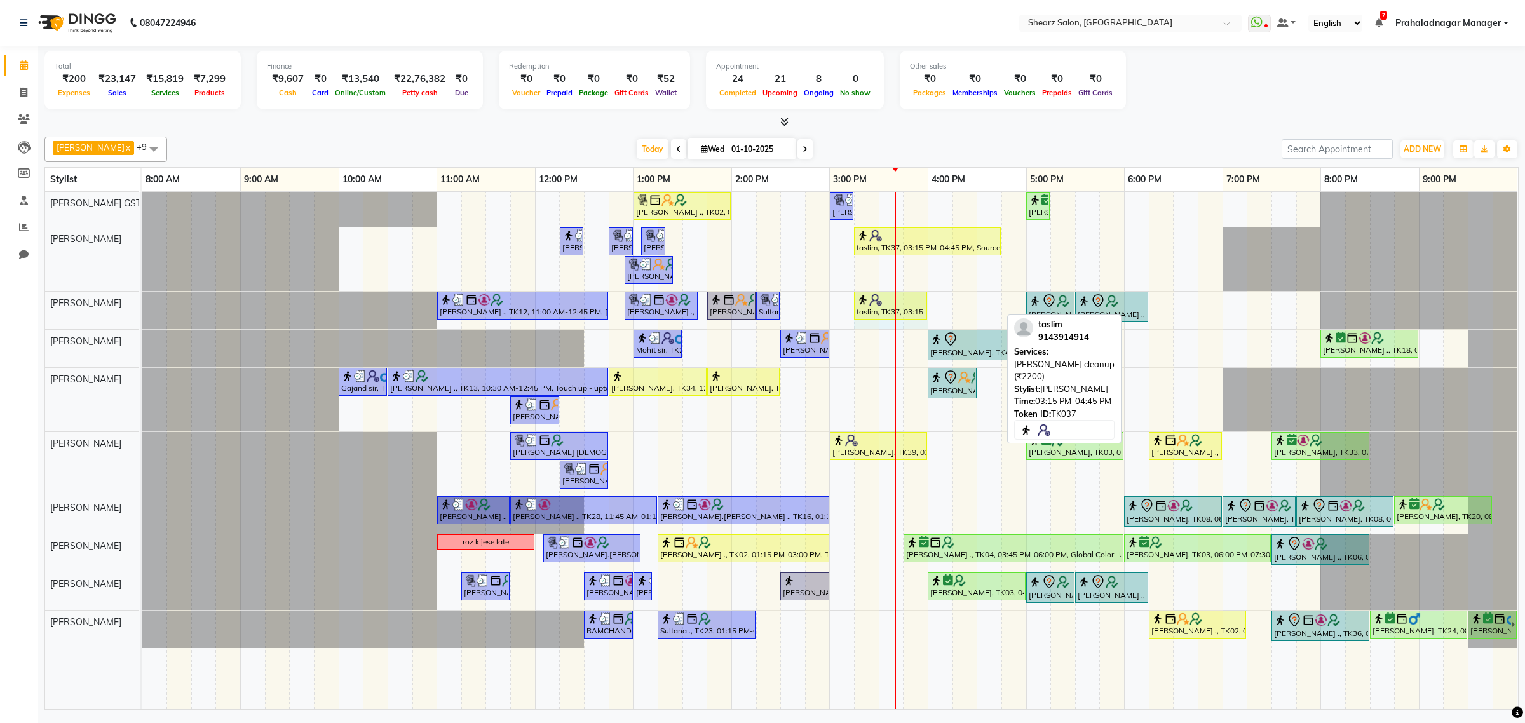
drag, startPoint x: 1001, startPoint y: 309, endPoint x: 920, endPoint y: 309, distance: 80.7
click at [142, 309] on div "TEJAL DHAKAN ., TK12, 11:00 AM-12:45 PM, Remy laure Pearl glow facial (₹4380),N…" at bounding box center [142, 310] width 0 height 37
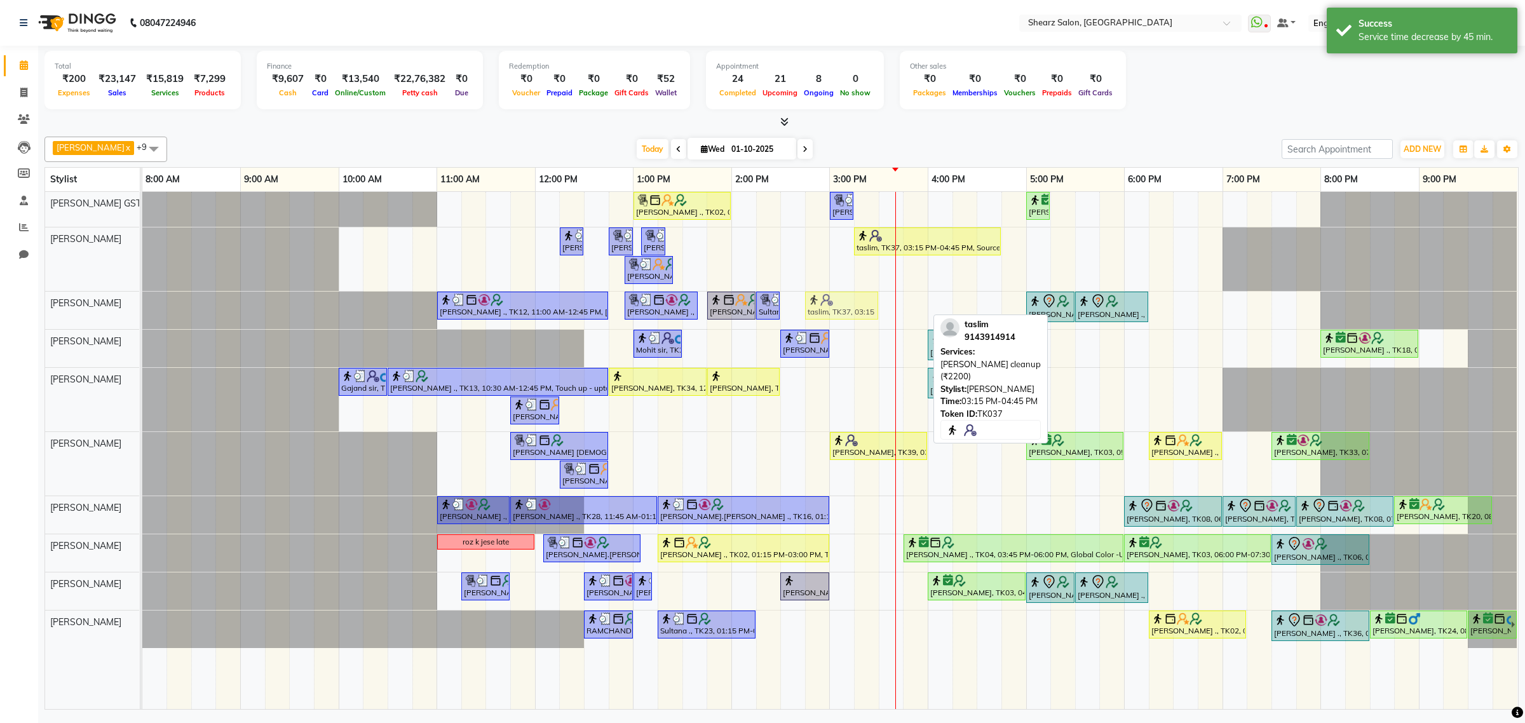
drag, startPoint x: 884, startPoint y: 303, endPoint x: 836, endPoint y: 305, distance: 47.7
click at [142, 305] on div "TEJAL DHAKAN ., TK12, 11:00 AM-12:45 PM, Remy laure Pearl glow facial (₹4380),N…" at bounding box center [142, 310] width 0 height 37
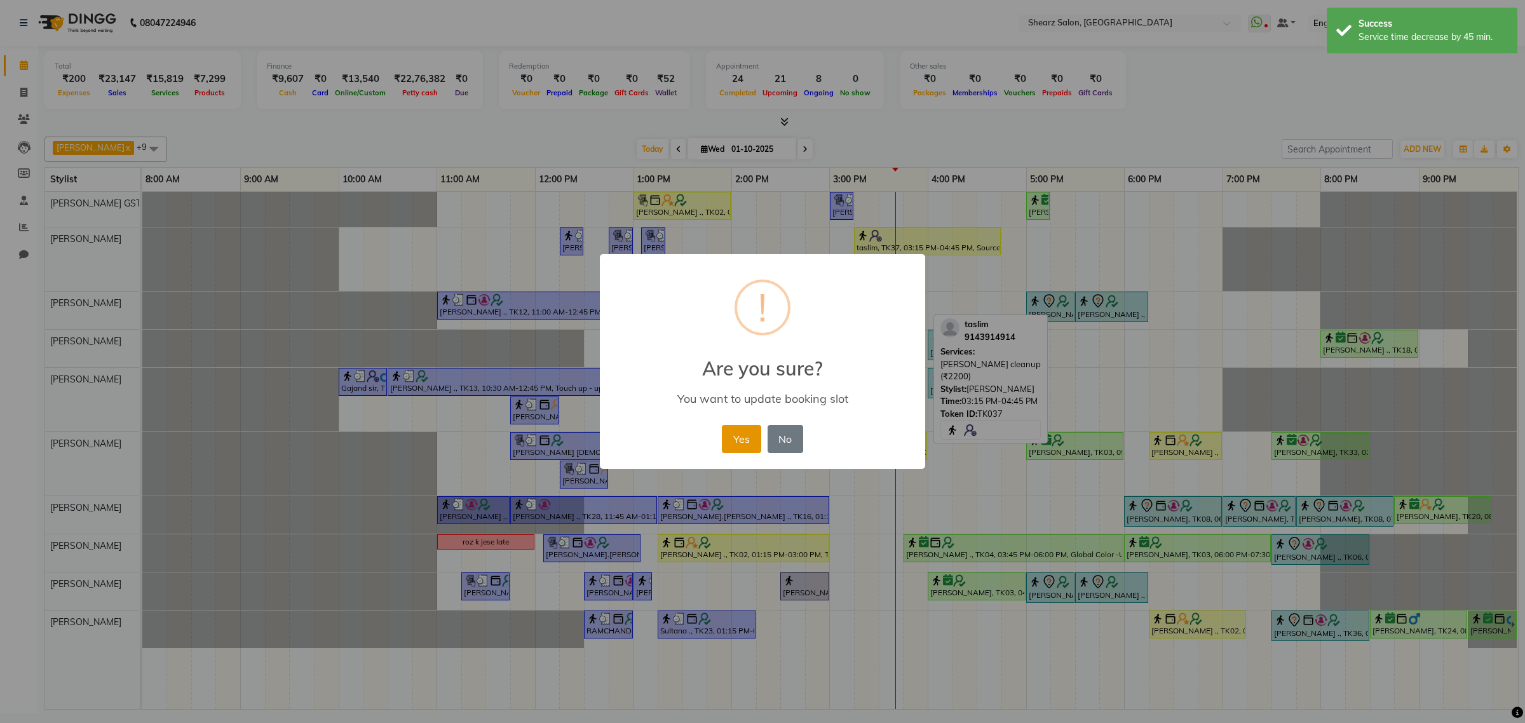
click at [734, 443] on button "Yes" at bounding box center [741, 439] width 39 height 28
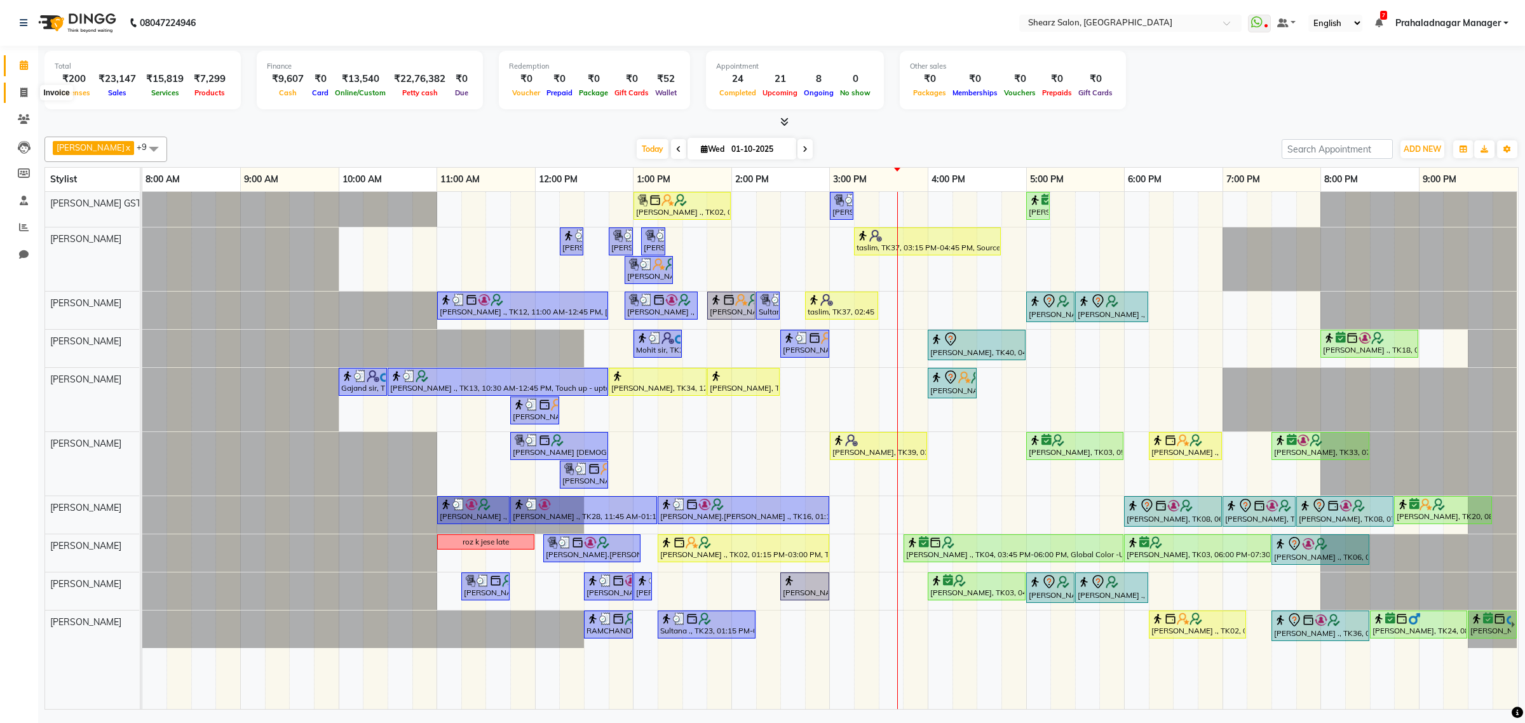
click at [14, 88] on span at bounding box center [24, 93] width 22 height 15
select select "8157"
select select "service"
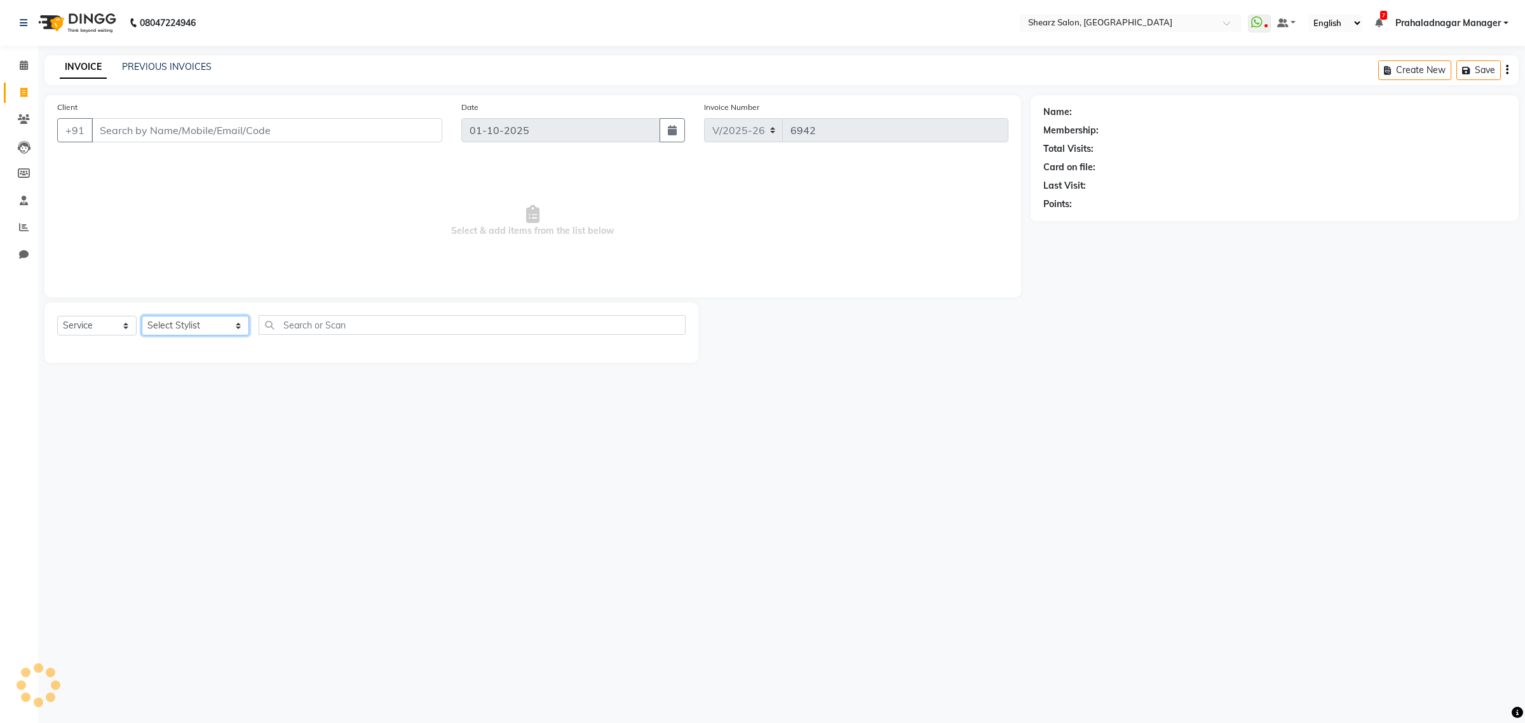
click at [208, 331] on select "Select Stylist Admin A General Arvind S Devda Asha Chavariya Brijesh Valand Cen…" at bounding box center [195, 326] width 107 height 20
select select "77439"
click at [142, 316] on select "Select Stylist Admin A General Arvind S Devda Asha Chavariya Brijesh Valand Cen…" at bounding box center [195, 326] width 107 height 20
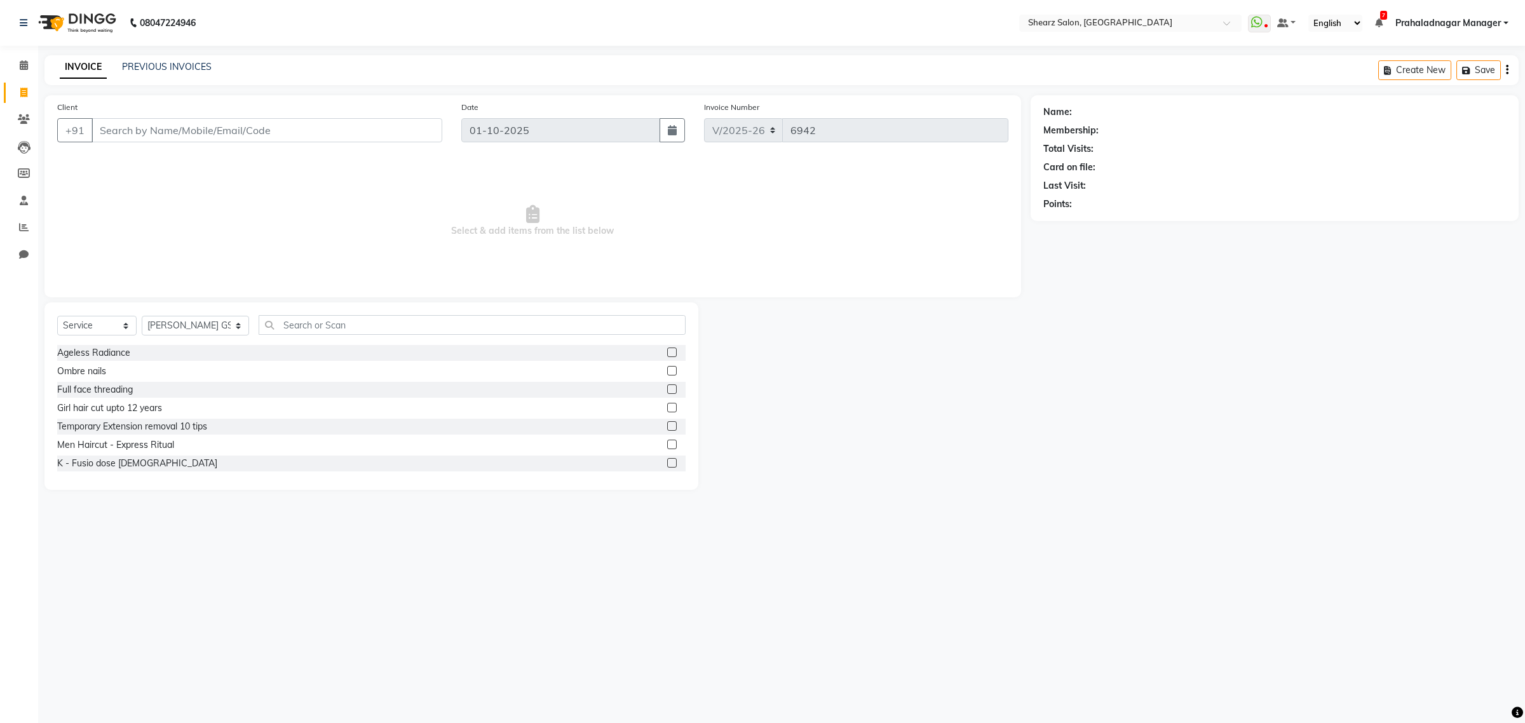
click at [351, 309] on div "Select Service Product Membership Package Voucher Prepaid Gift Card Select Styl…" at bounding box center [371, 395] width 654 height 187
click at [353, 326] on input "text" at bounding box center [472, 325] width 427 height 20
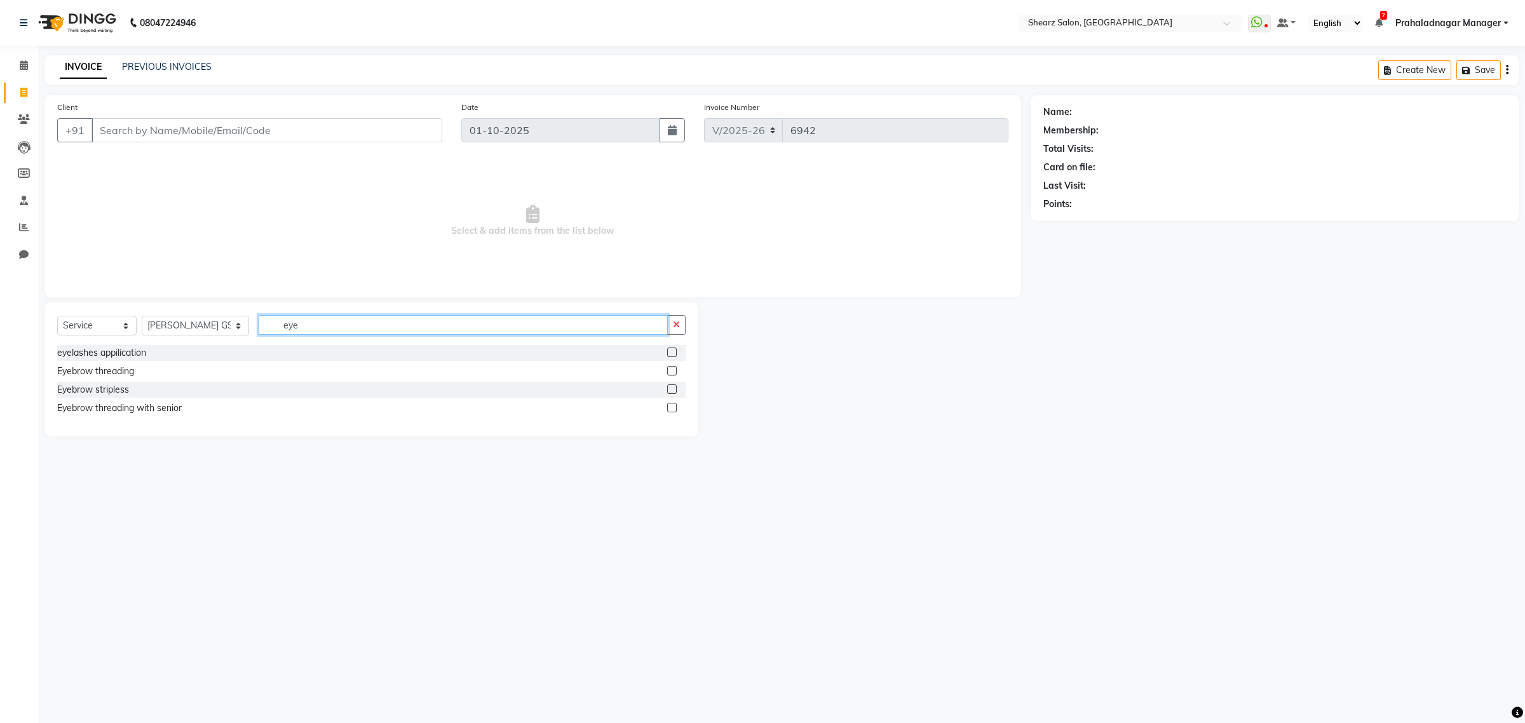
type input "eye"
click at [673, 370] on label at bounding box center [672, 371] width 10 height 10
click at [673, 370] on input "checkbox" at bounding box center [671, 371] width 8 height 8
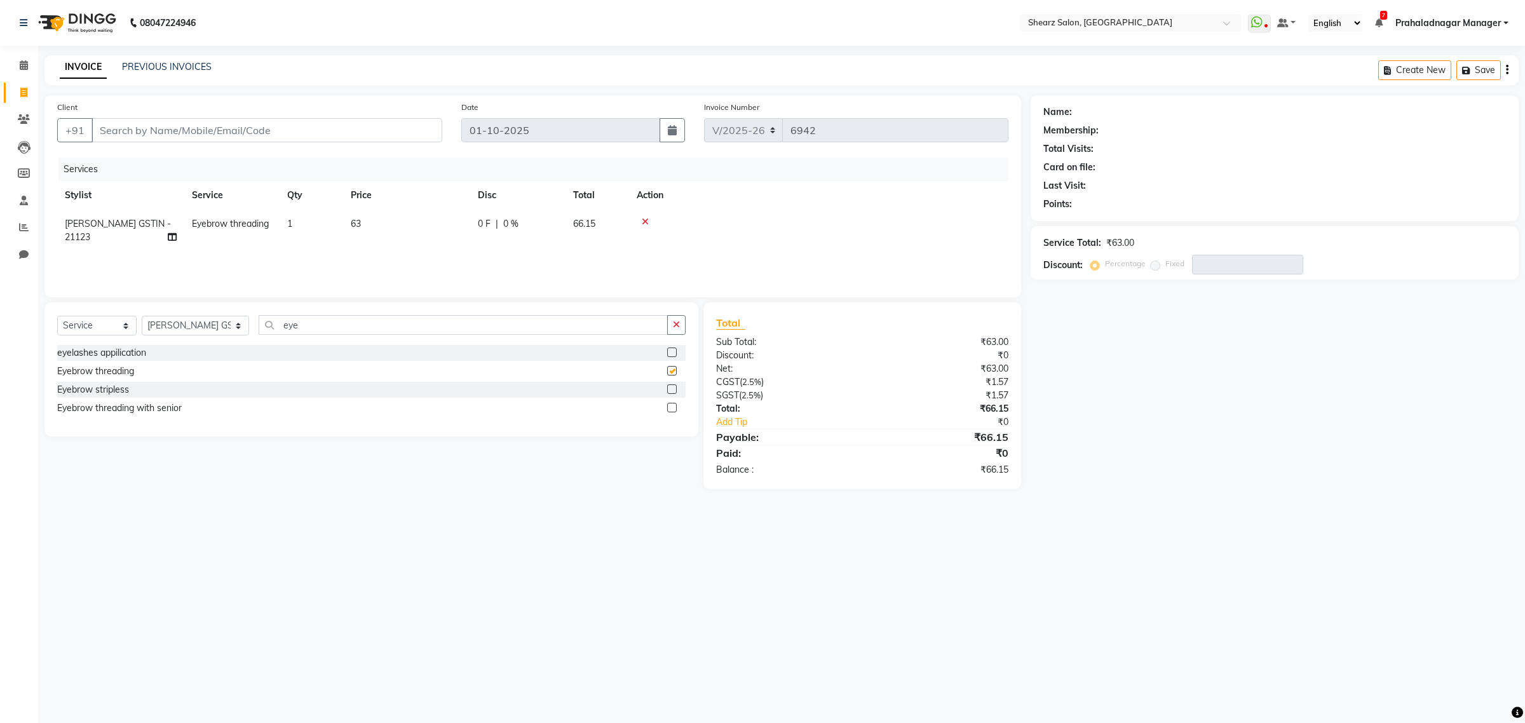
checkbox input "false"
drag, startPoint x: 506, startPoint y: 328, endPoint x: 96, endPoint y: 316, distance: 409.9
click at [96, 316] on div "Select Service Product Membership Package Voucher Prepaid Gift Card Select Styl…" at bounding box center [371, 330] width 628 height 30
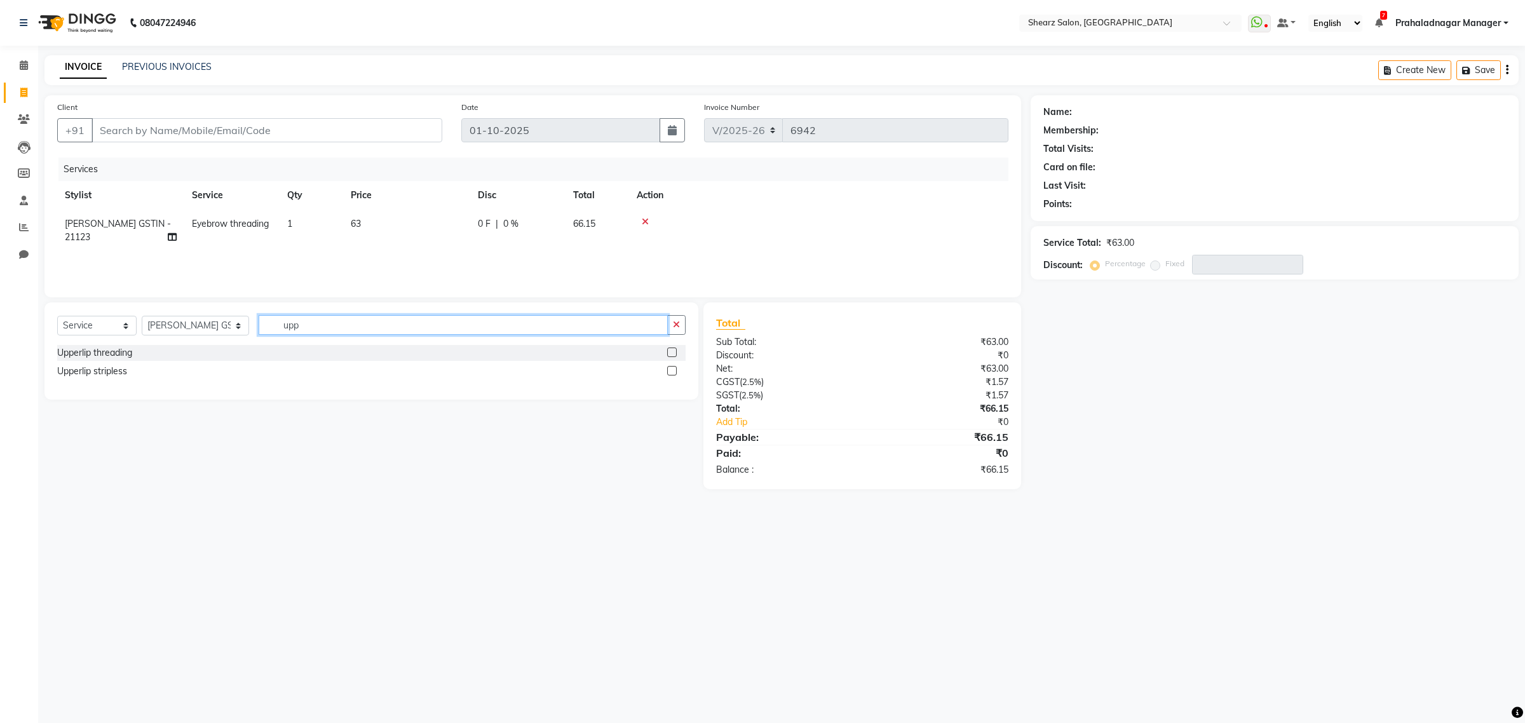
type input "upp"
click at [671, 350] on label at bounding box center [672, 353] width 10 height 10
click at [671, 350] on input "checkbox" at bounding box center [671, 353] width 8 height 8
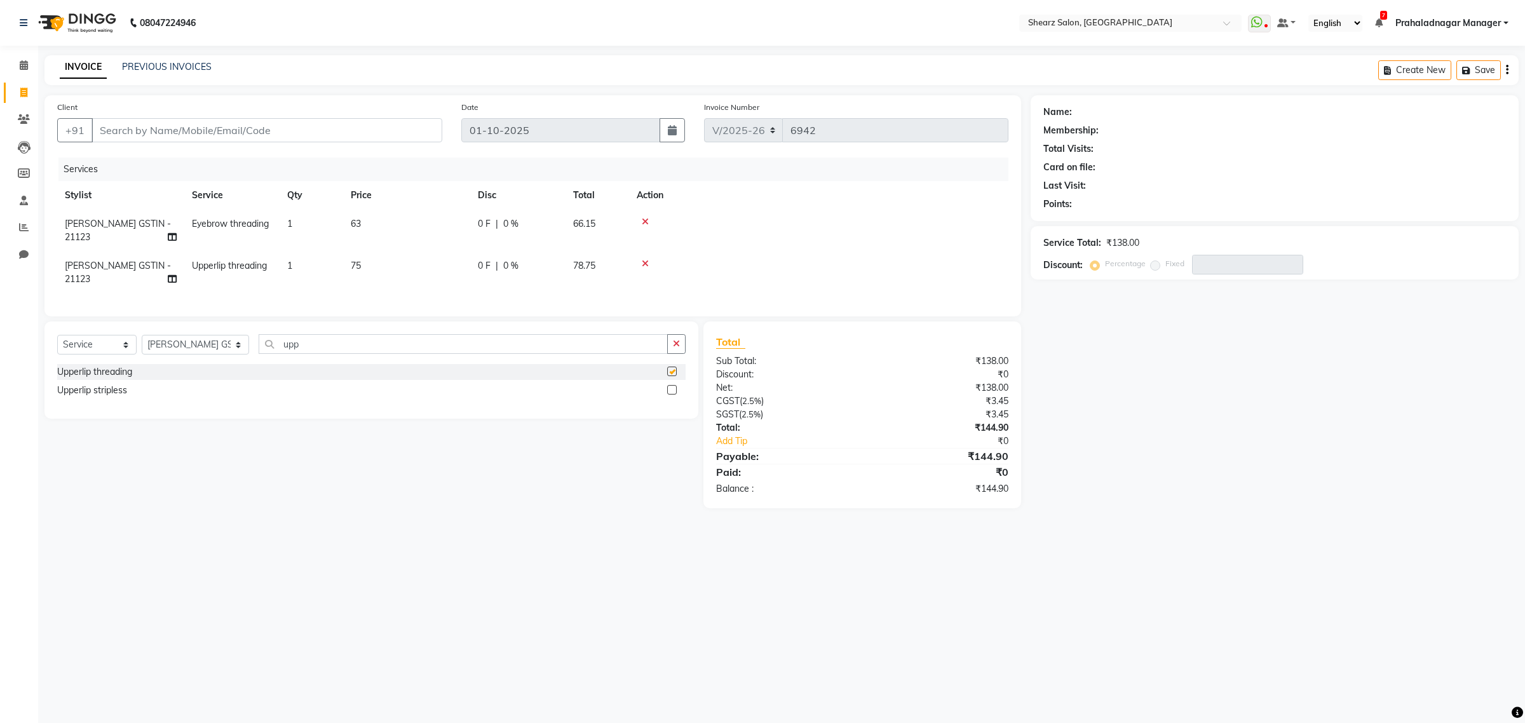
checkbox input "false"
drag, startPoint x: 369, startPoint y: 360, endPoint x: 115, endPoint y: 363, distance: 254.1
click at [115, 363] on div "Select Service Product Membership Package Voucher Prepaid Gift Card Select Styl…" at bounding box center [371, 349] width 628 height 30
type input "fore"
click at [674, 376] on label at bounding box center [672, 372] width 10 height 10
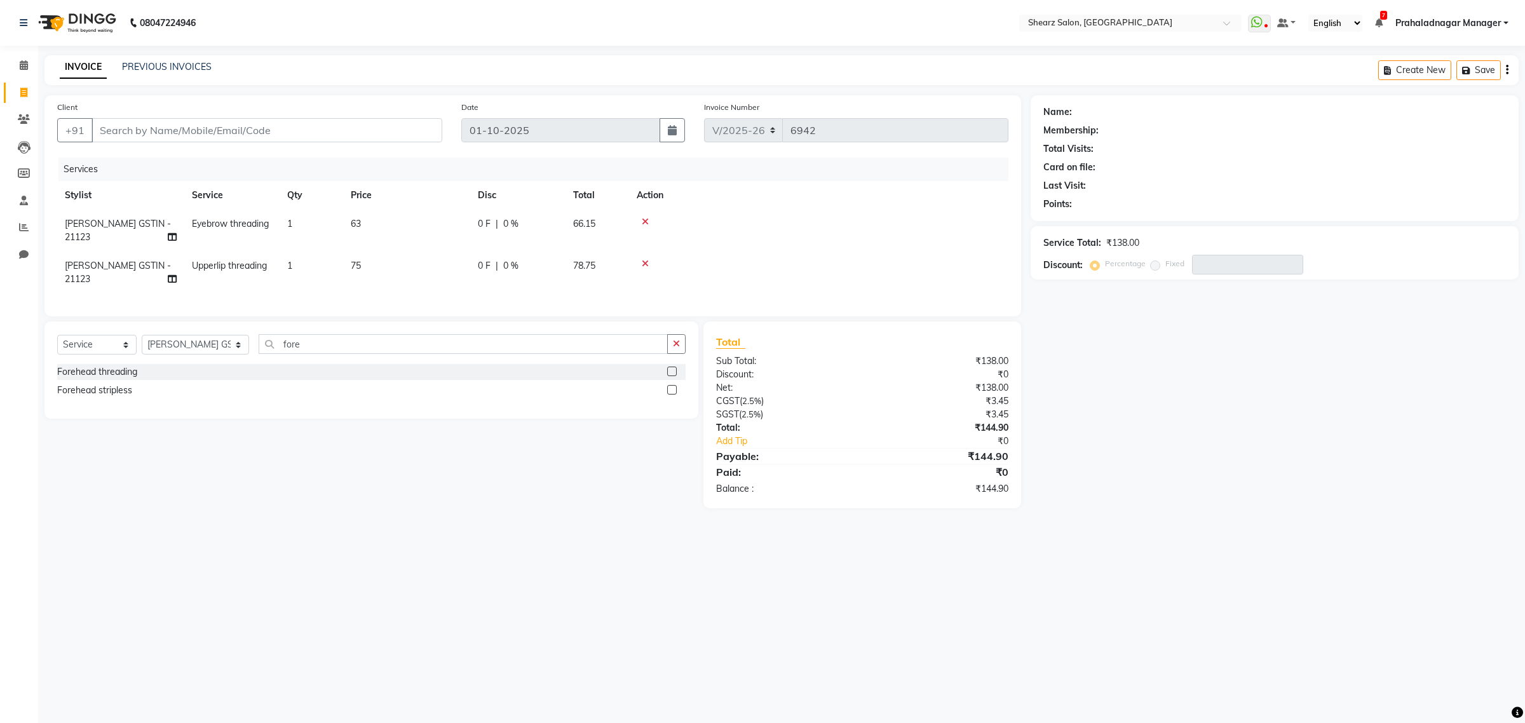
click at [674, 376] on input "checkbox" at bounding box center [671, 372] width 8 height 8
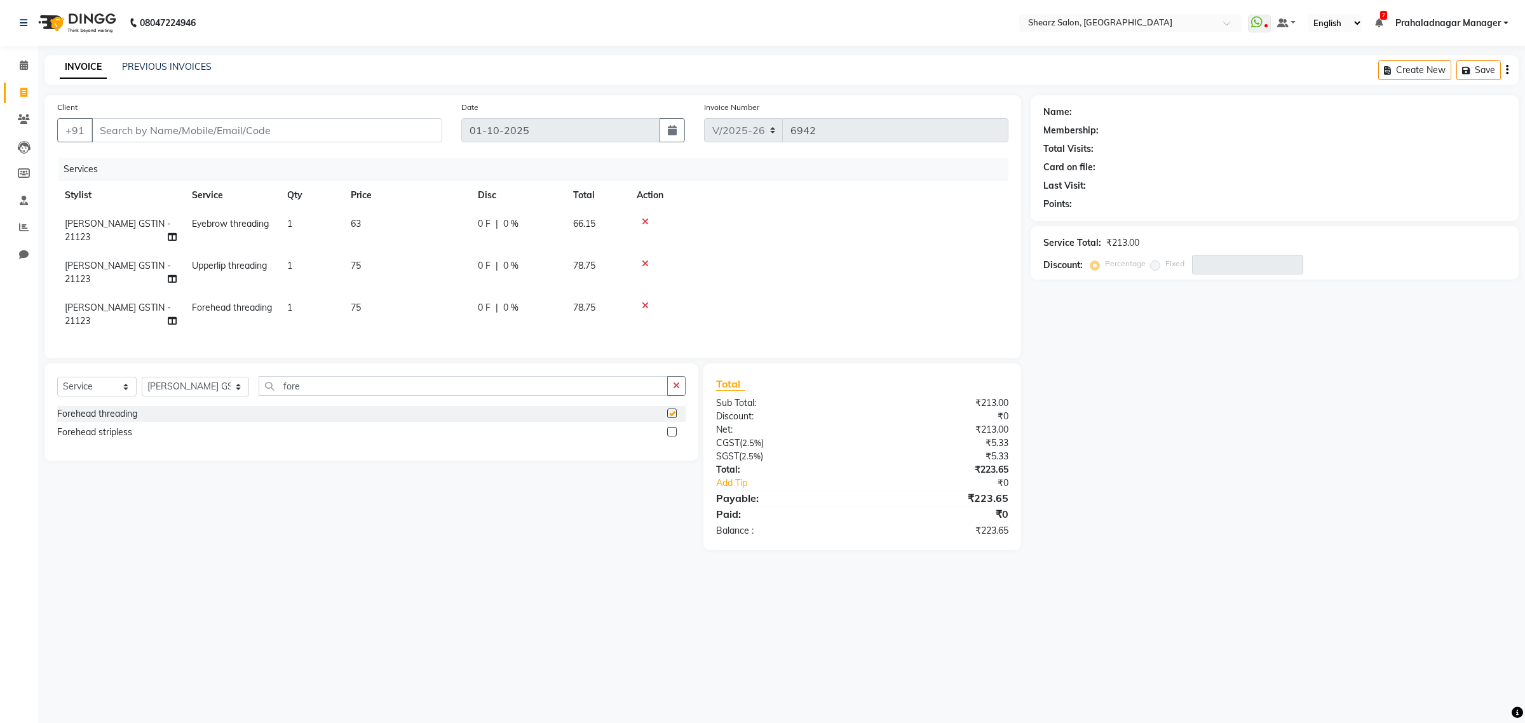
checkbox input "false"
click at [375, 128] on input "Client" at bounding box center [266, 130] width 351 height 24
type input "8"
type input "0"
type input "8210124501"
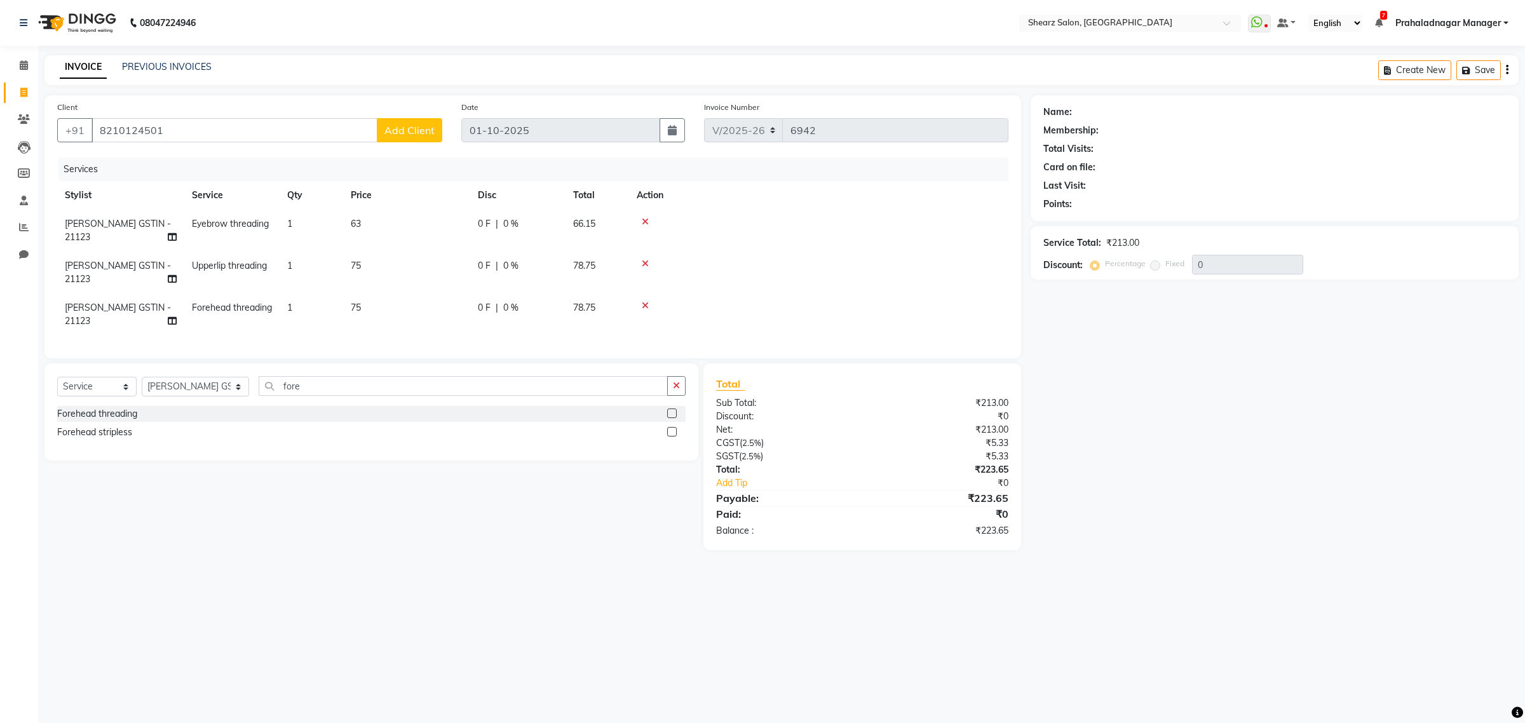
click at [399, 125] on span "Add Client" at bounding box center [409, 130] width 50 height 13
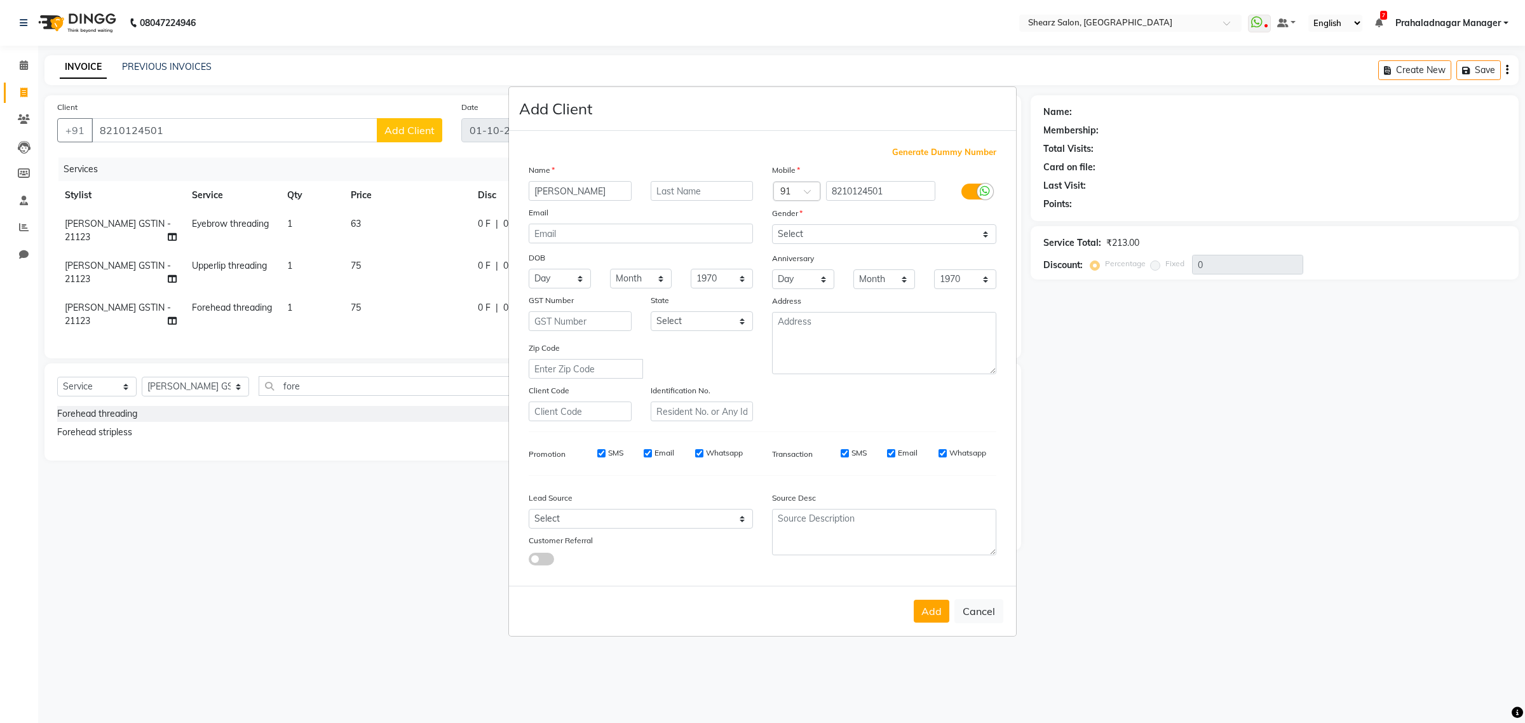
type input "ekta"
click at [703, 201] on input "text" at bounding box center [702, 191] width 103 height 20
type input "maam"
drag, startPoint x: 823, startPoint y: 231, endPoint x: 823, endPoint y: 242, distance: 11.4
click at [823, 231] on select "Select Male Female Other Prefer Not To Say" at bounding box center [884, 234] width 224 height 20
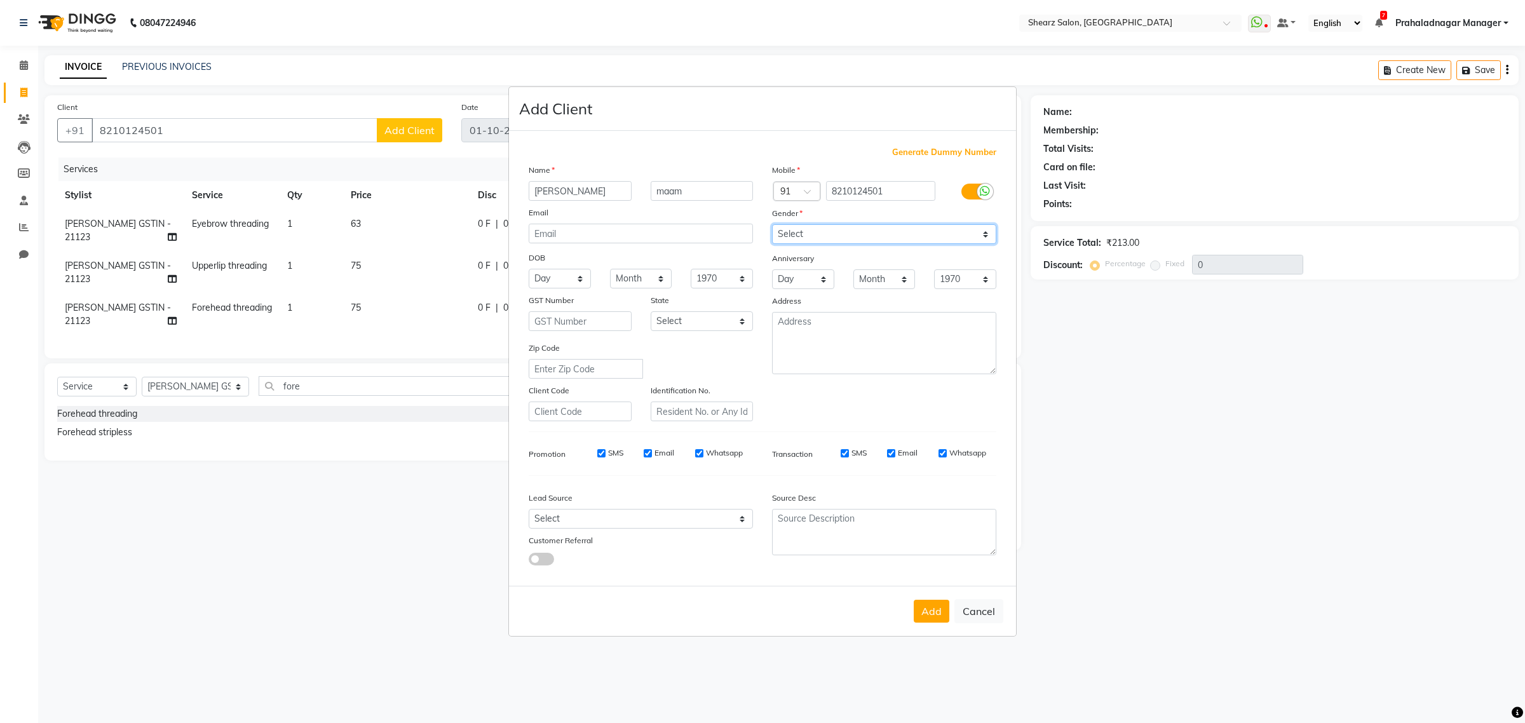
select select "female"
click at [772, 226] on select "Select Male Female Other Prefer Not To Say" at bounding box center [884, 234] width 224 height 20
click at [945, 619] on button "Add" at bounding box center [932, 611] width 36 height 23
select select
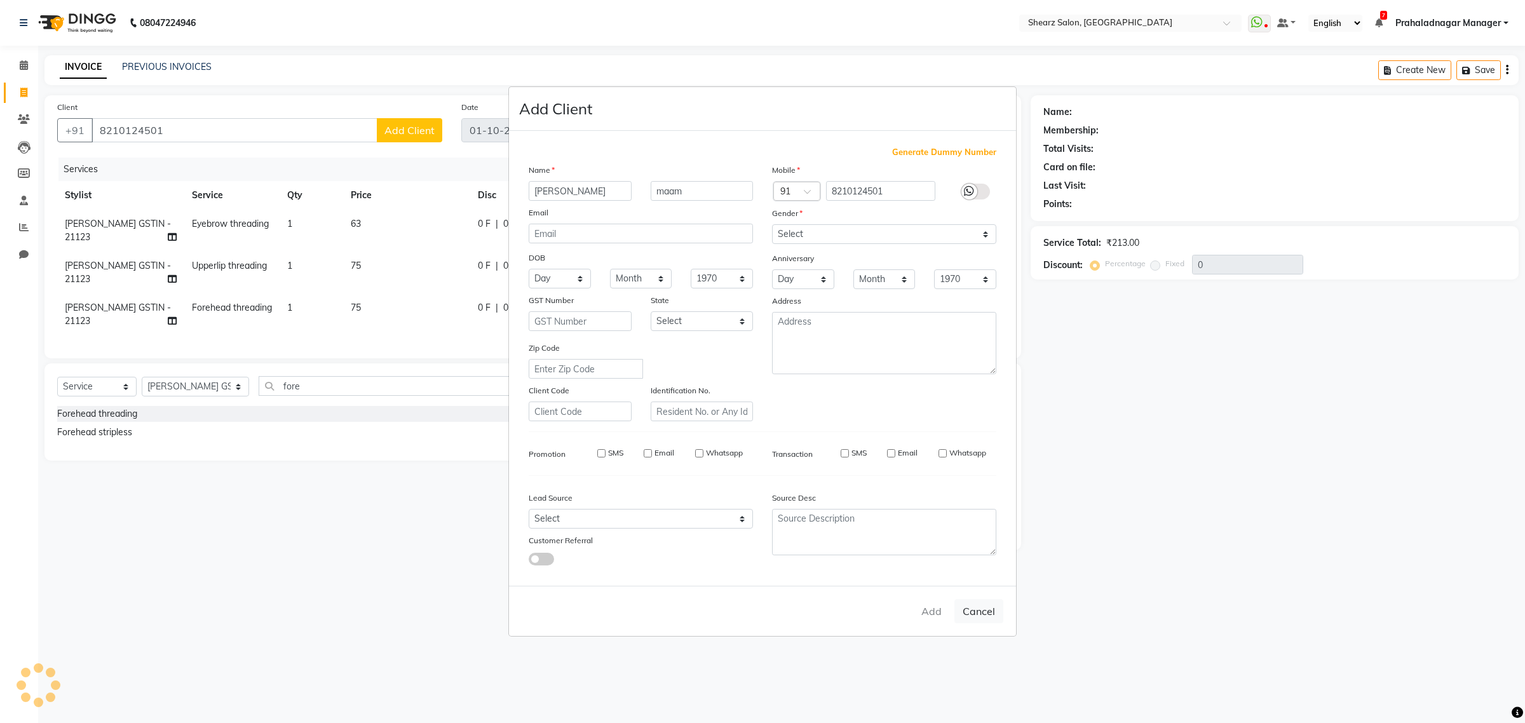
select select
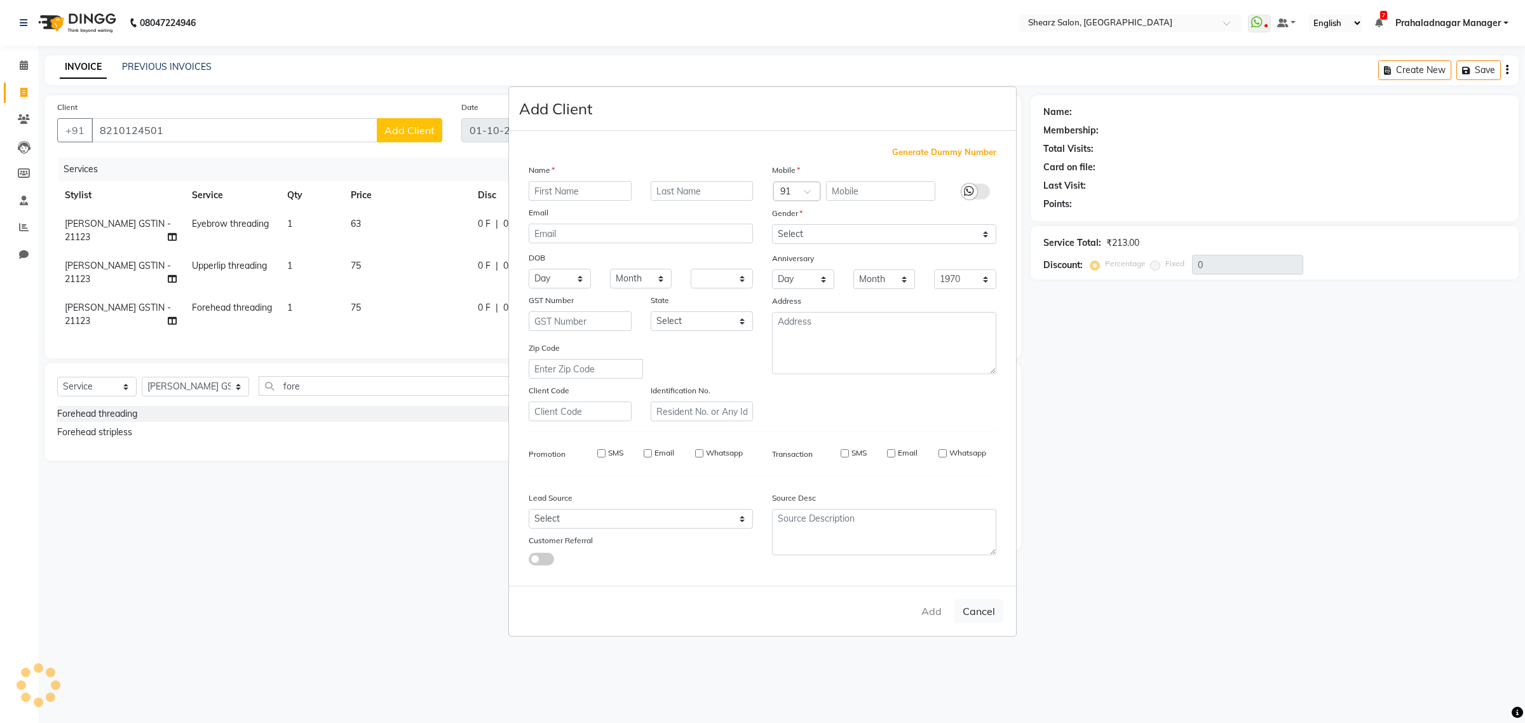
checkbox input "false"
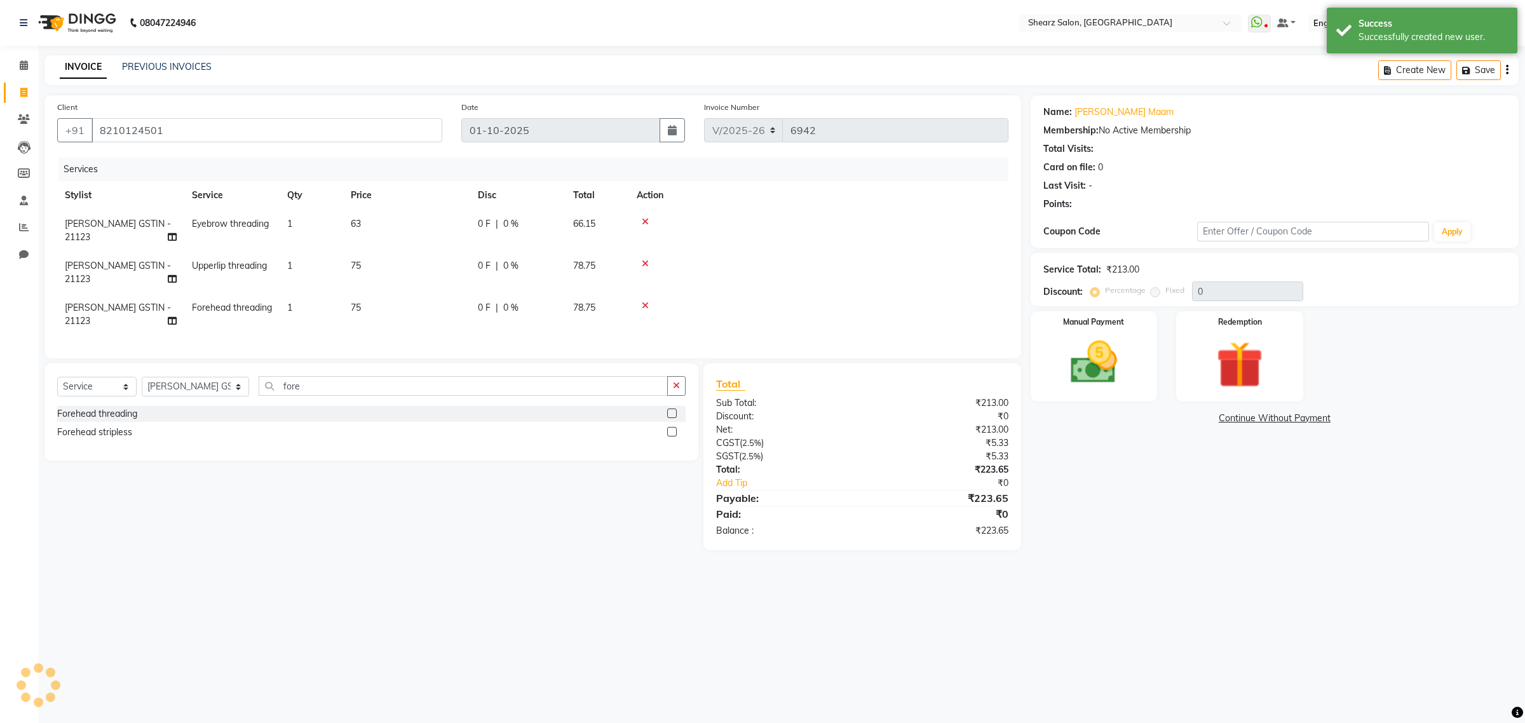
click at [1074, 367] on img at bounding box center [1094, 362] width 76 height 54
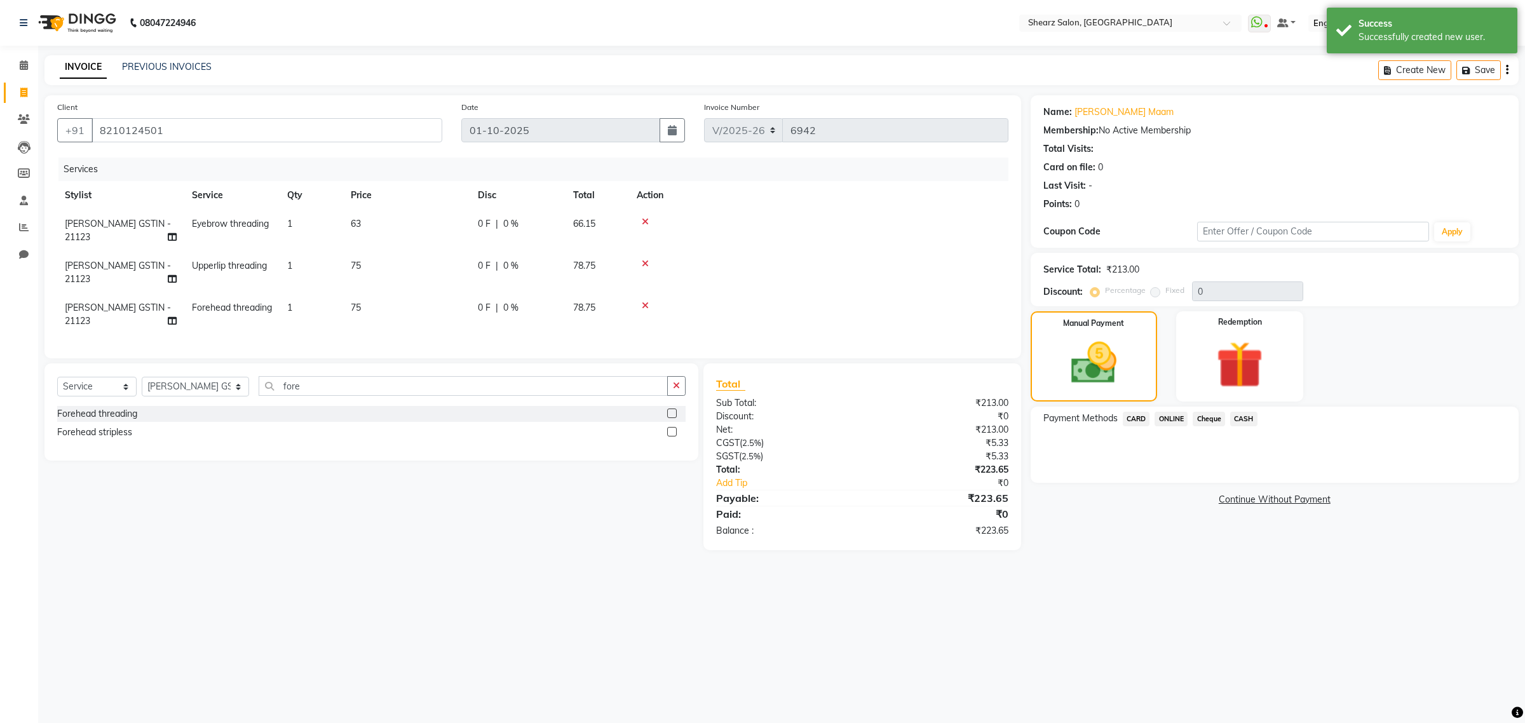
click at [1170, 412] on span "ONLINE" at bounding box center [1170, 419] width 33 height 15
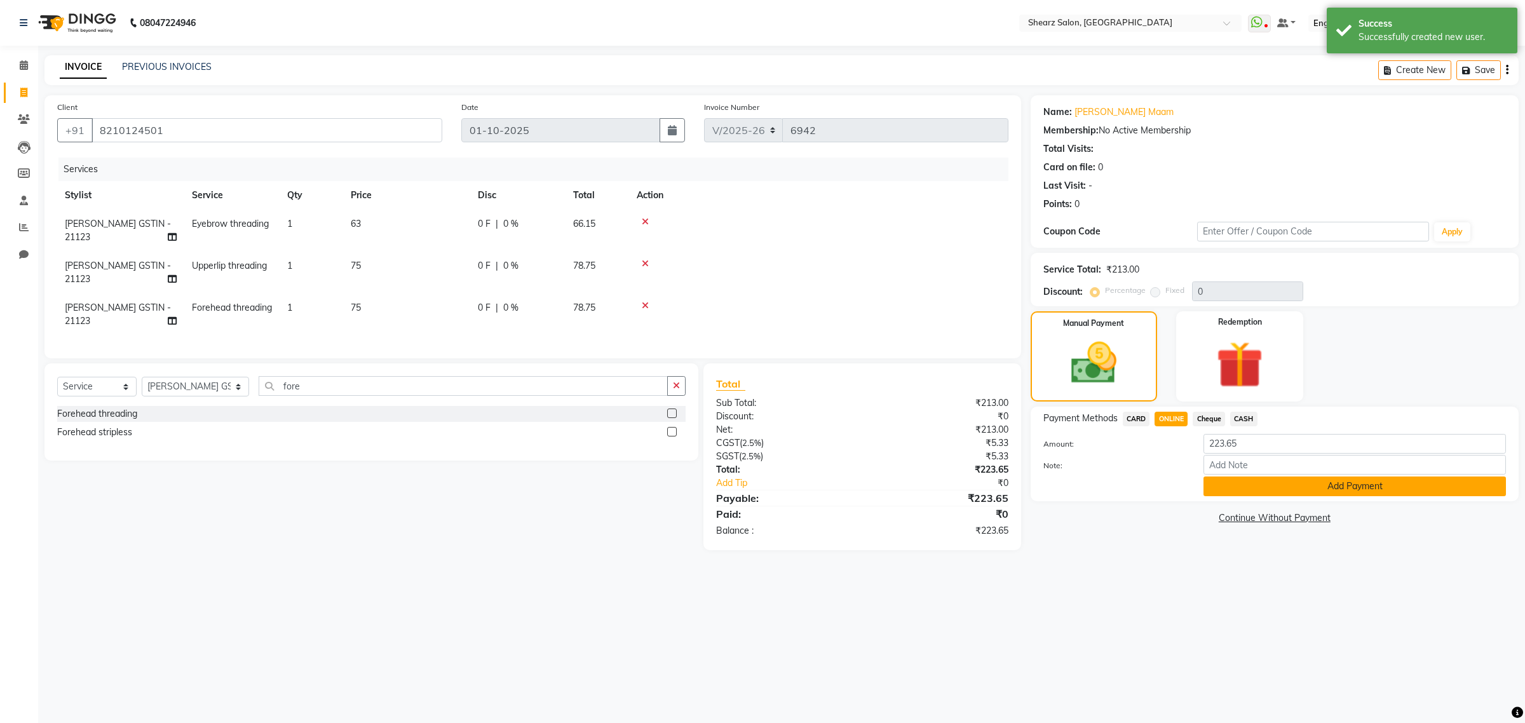
click at [1303, 481] on button "Add Payment" at bounding box center [1354, 486] width 302 height 20
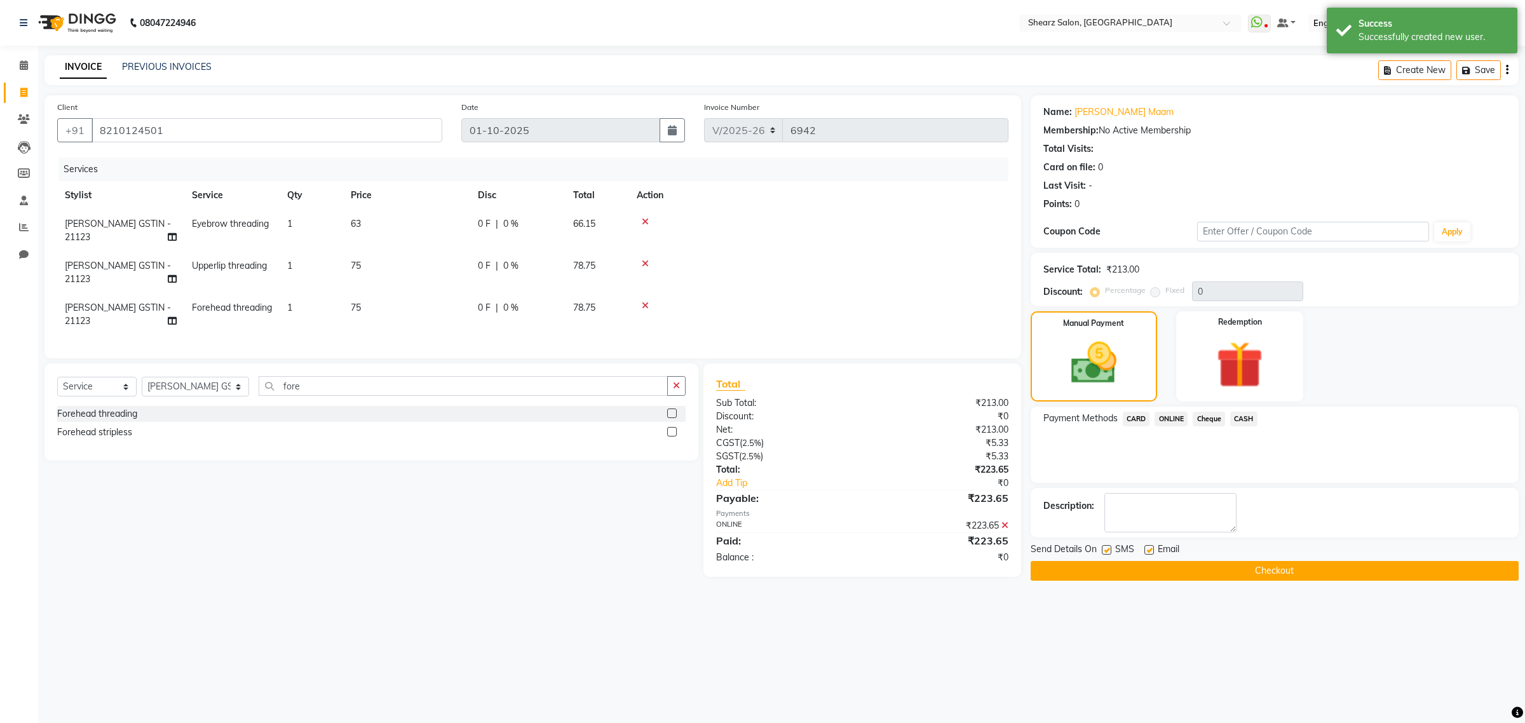
click at [1290, 576] on button "Checkout" at bounding box center [1274, 571] width 488 height 20
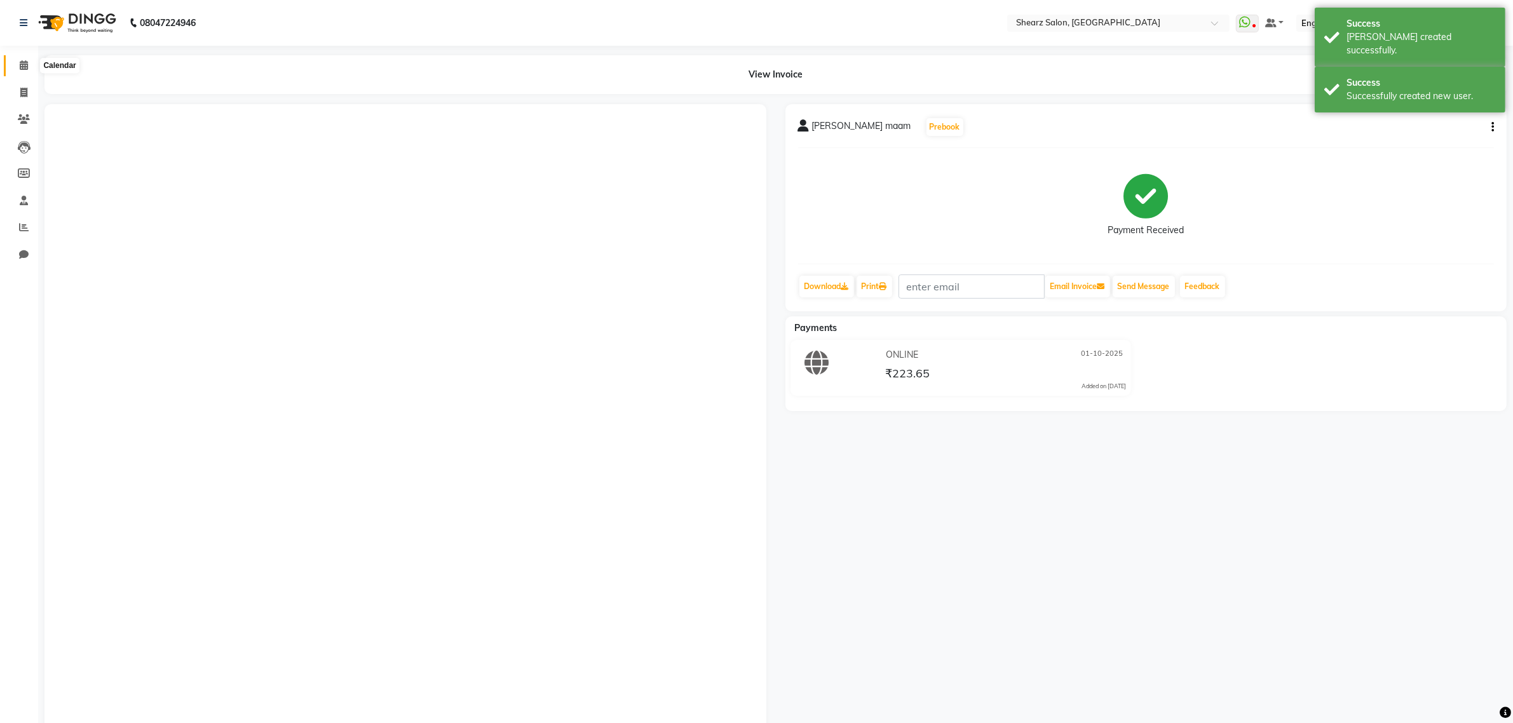
click at [32, 61] on span at bounding box center [24, 65] width 22 height 15
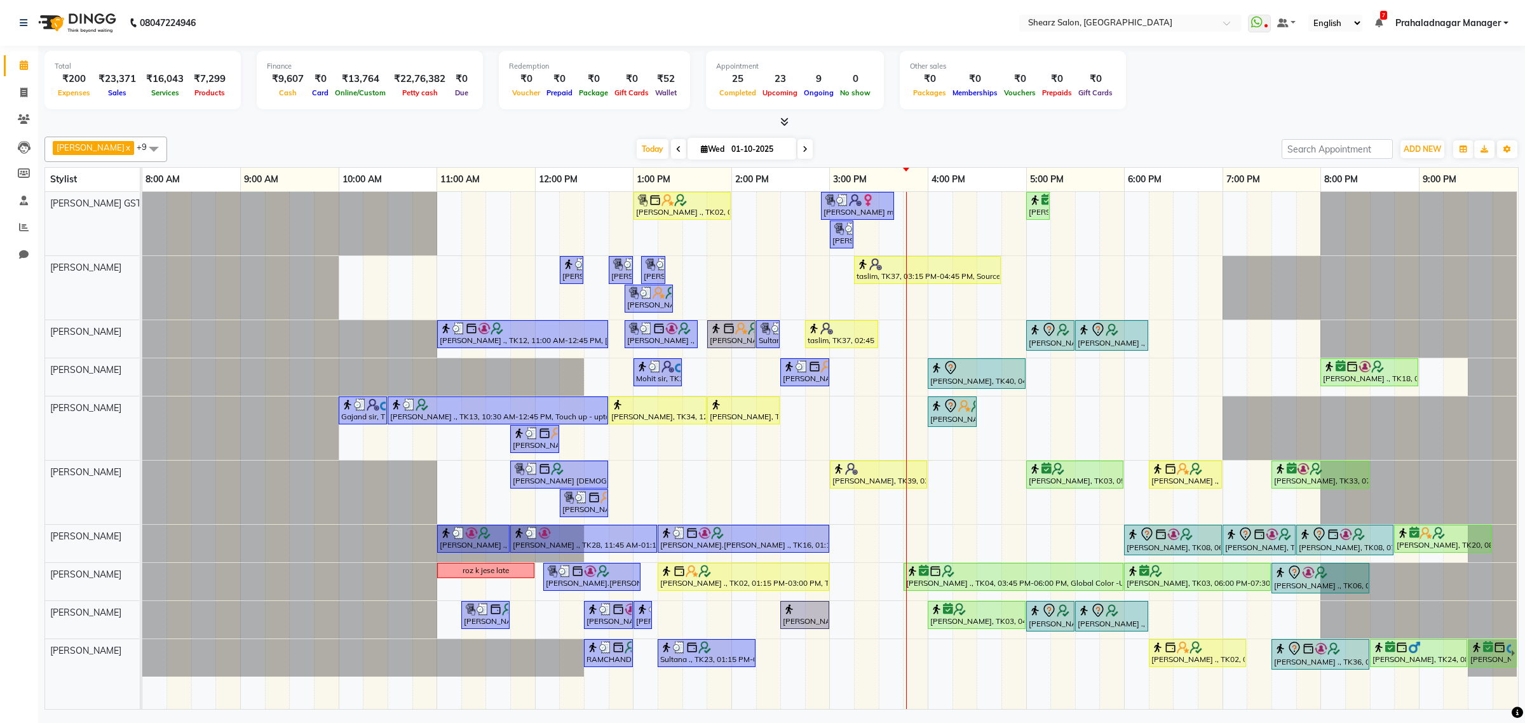
click at [804, 146] on span at bounding box center [804, 149] width 15 height 20
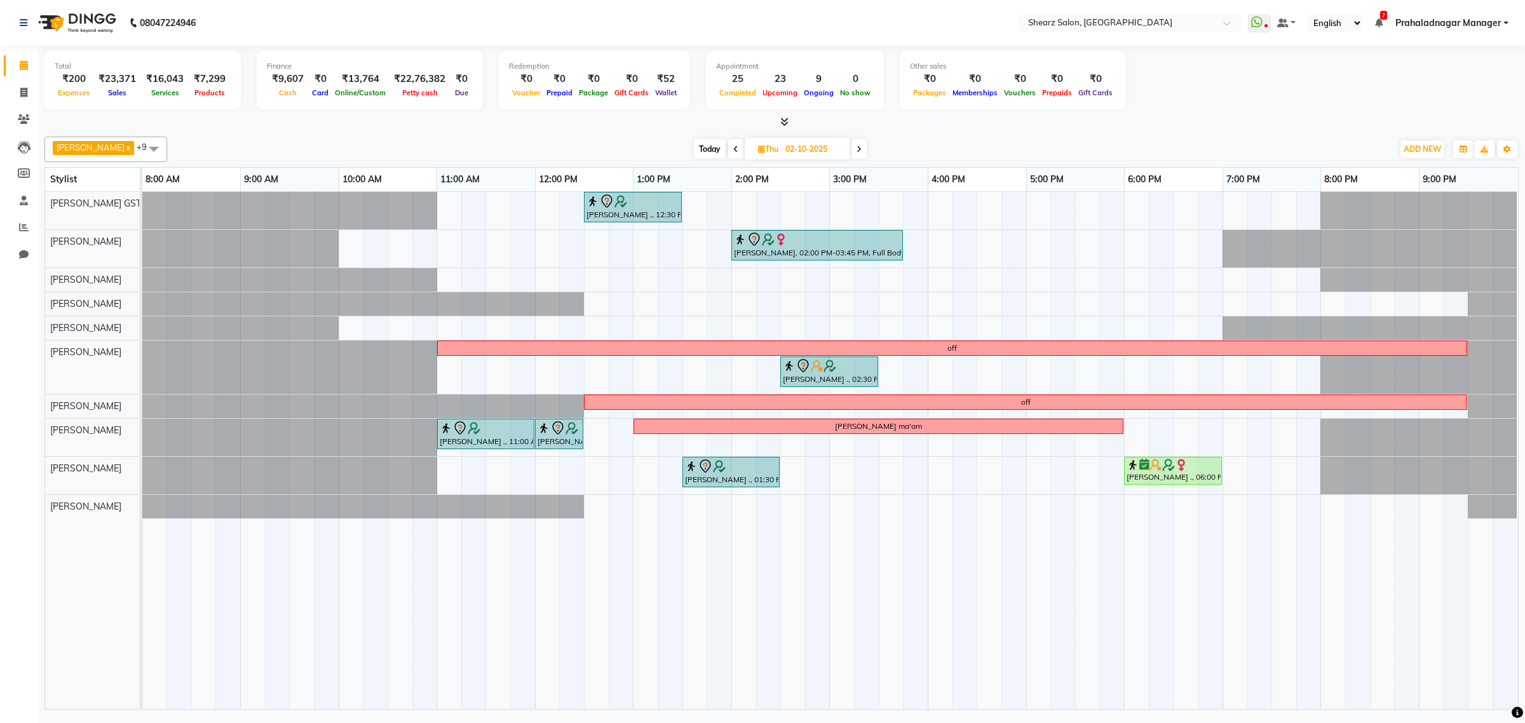
click at [706, 151] on span "Today" at bounding box center [710, 149] width 32 height 20
type input "01-10-2025"
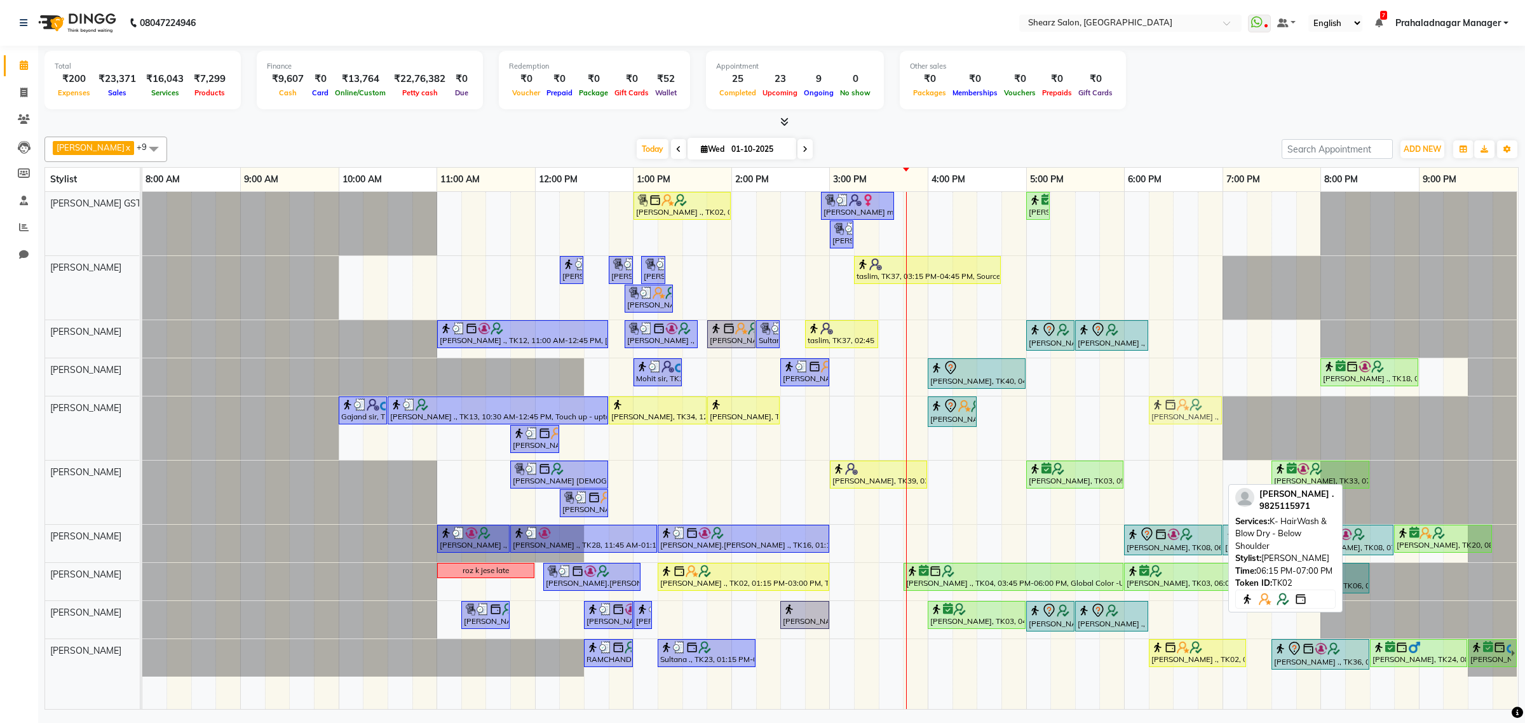
drag, startPoint x: 1179, startPoint y: 465, endPoint x: 1177, endPoint y: 418, distance: 47.1
click at [1177, 418] on tbody "Grishma Manke ., TK02, 01:00 PM-02:00 PM, Cirepil Roll On Wax ekta maam, TK42, …" at bounding box center [829, 434] width 1375 height 485
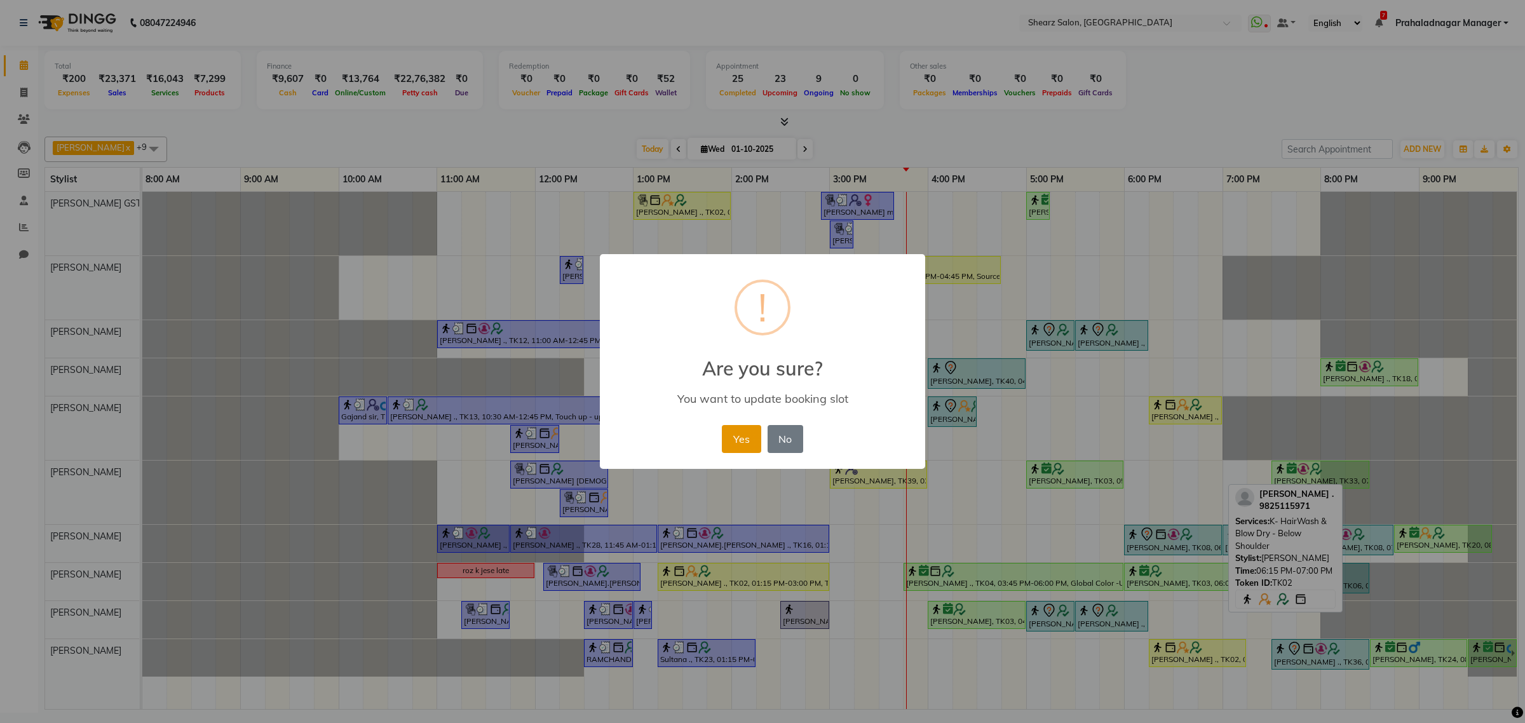
click at [750, 439] on button "Yes" at bounding box center [741, 439] width 39 height 28
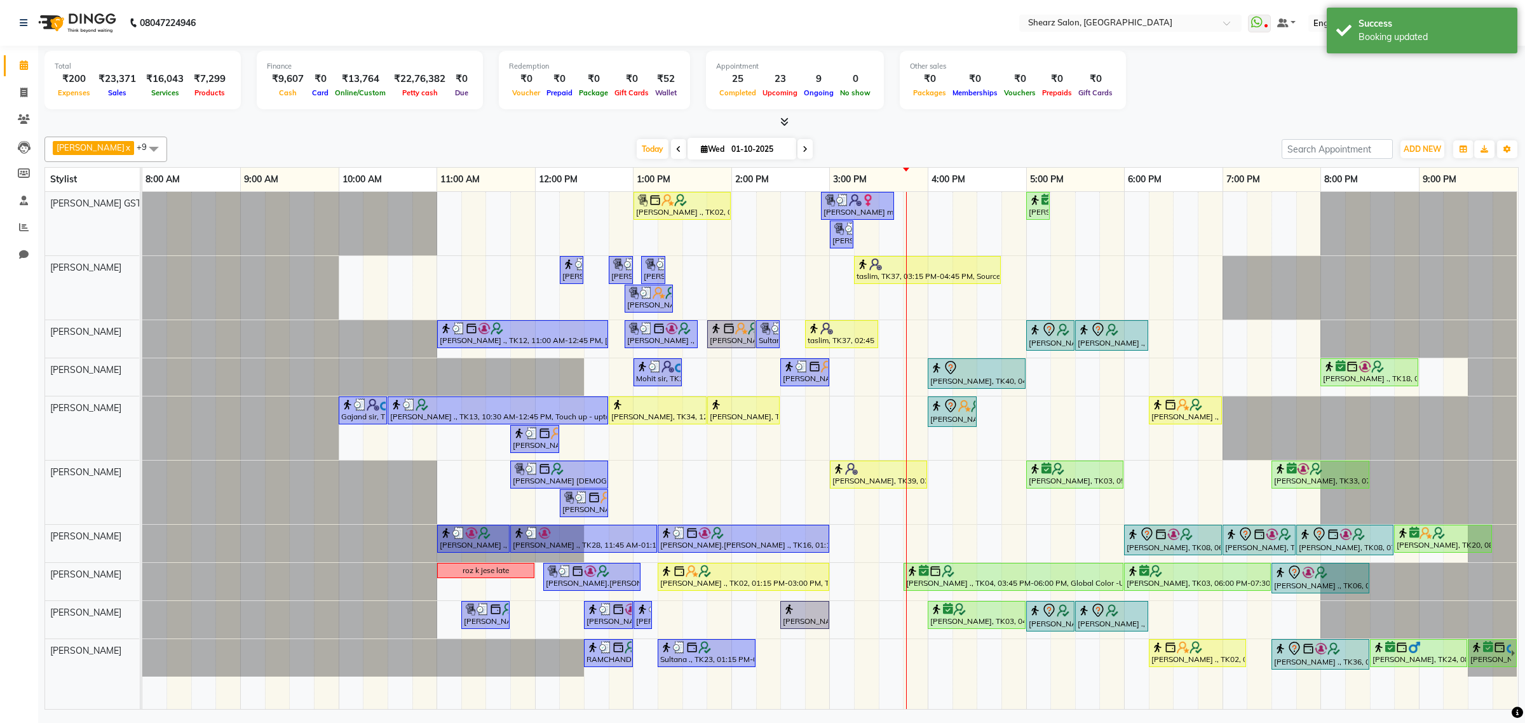
click at [1128, 484] on div "Grishma Manke ., TK02, 01:00 PM-02:00 PM, Cirepil Roll On Wax ekta maam, TK42, …" at bounding box center [829, 450] width 1375 height 517
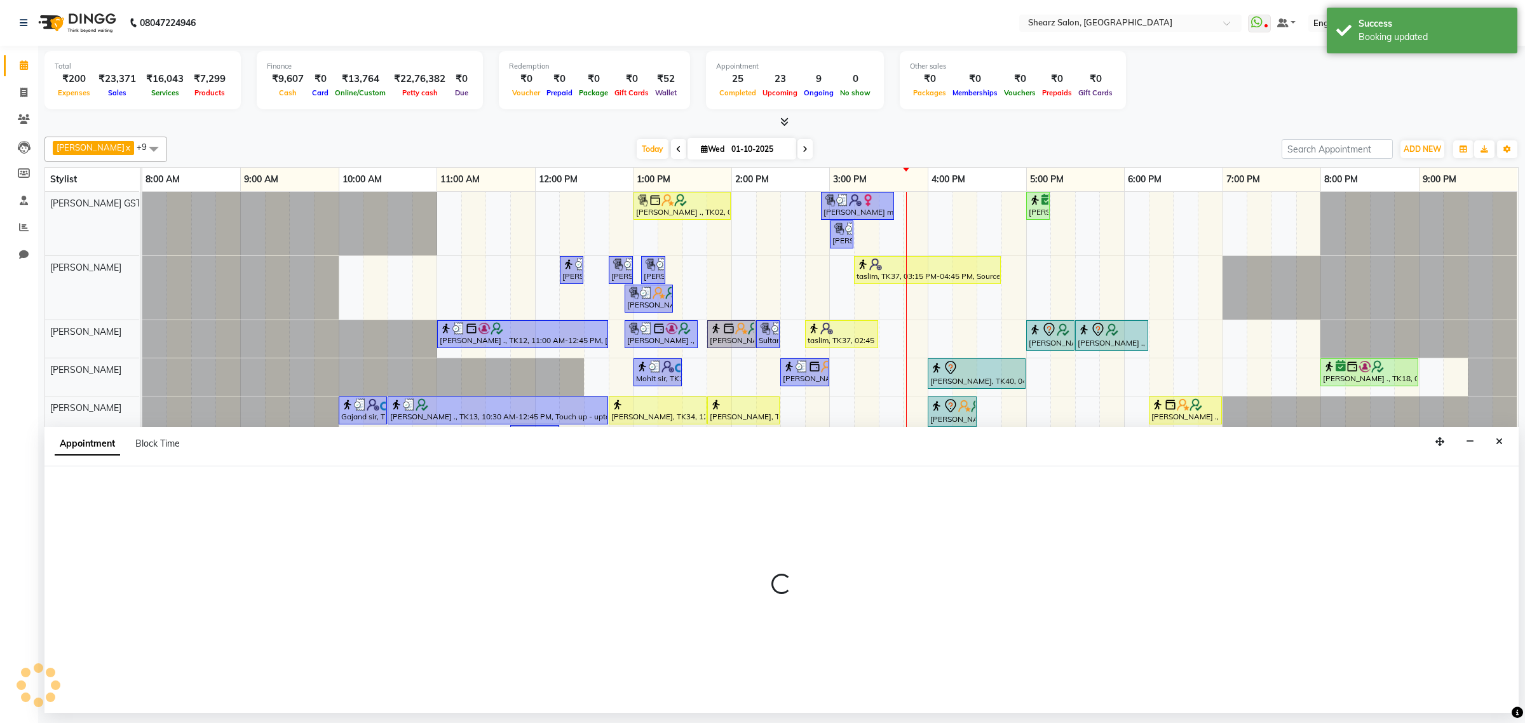
select select "77458"
select select "1080"
select select "tentative"
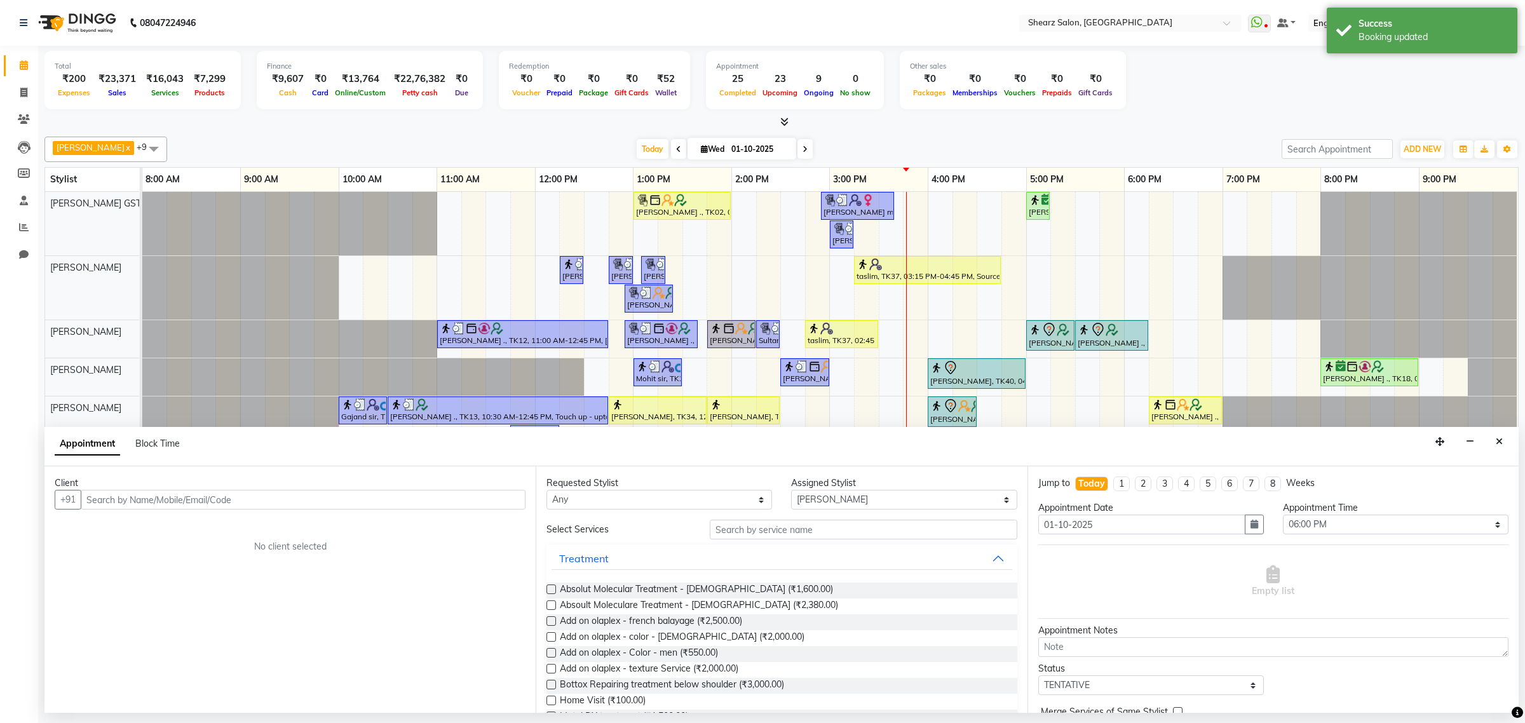
click at [201, 501] on input "text" at bounding box center [303, 500] width 445 height 20
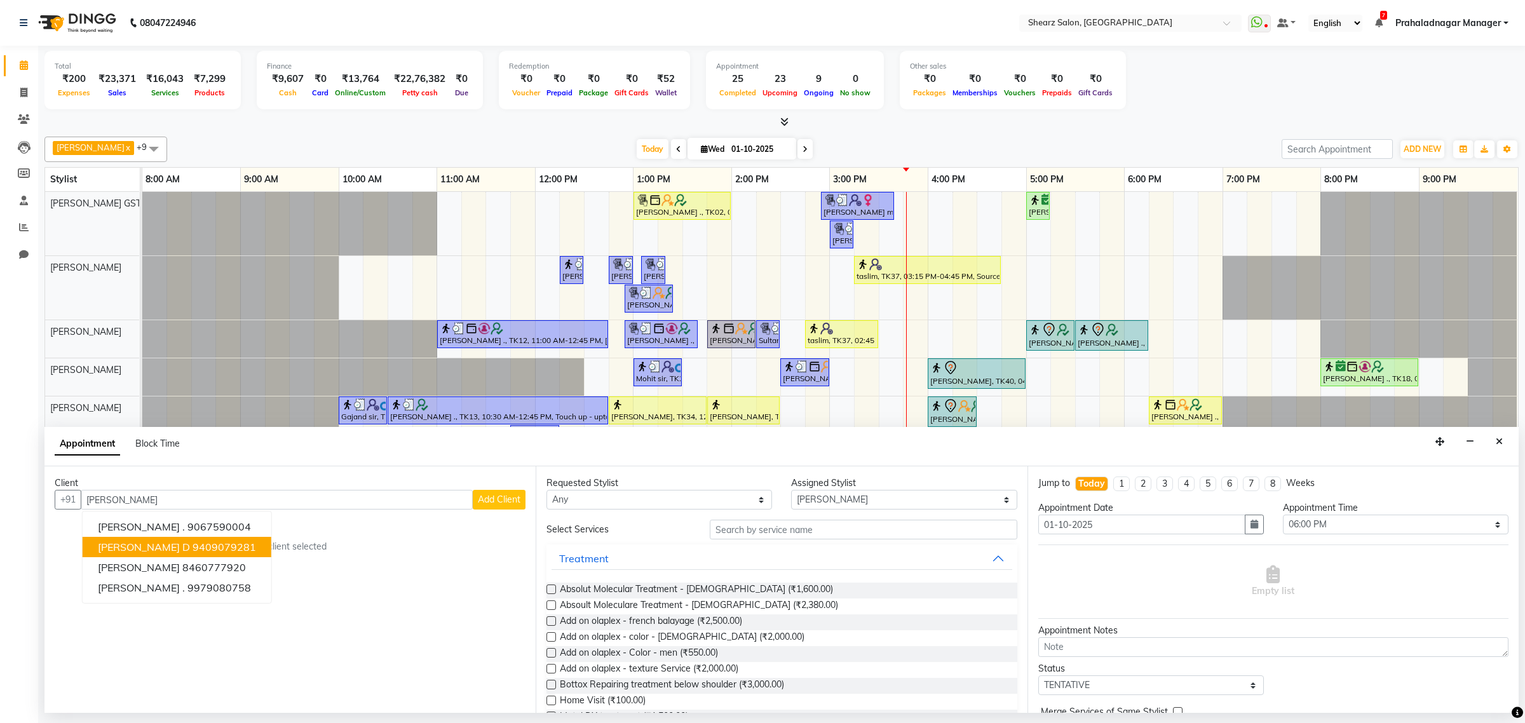
click at [192, 544] on ngb-highlight "9409079281" at bounding box center [224, 547] width 64 height 13
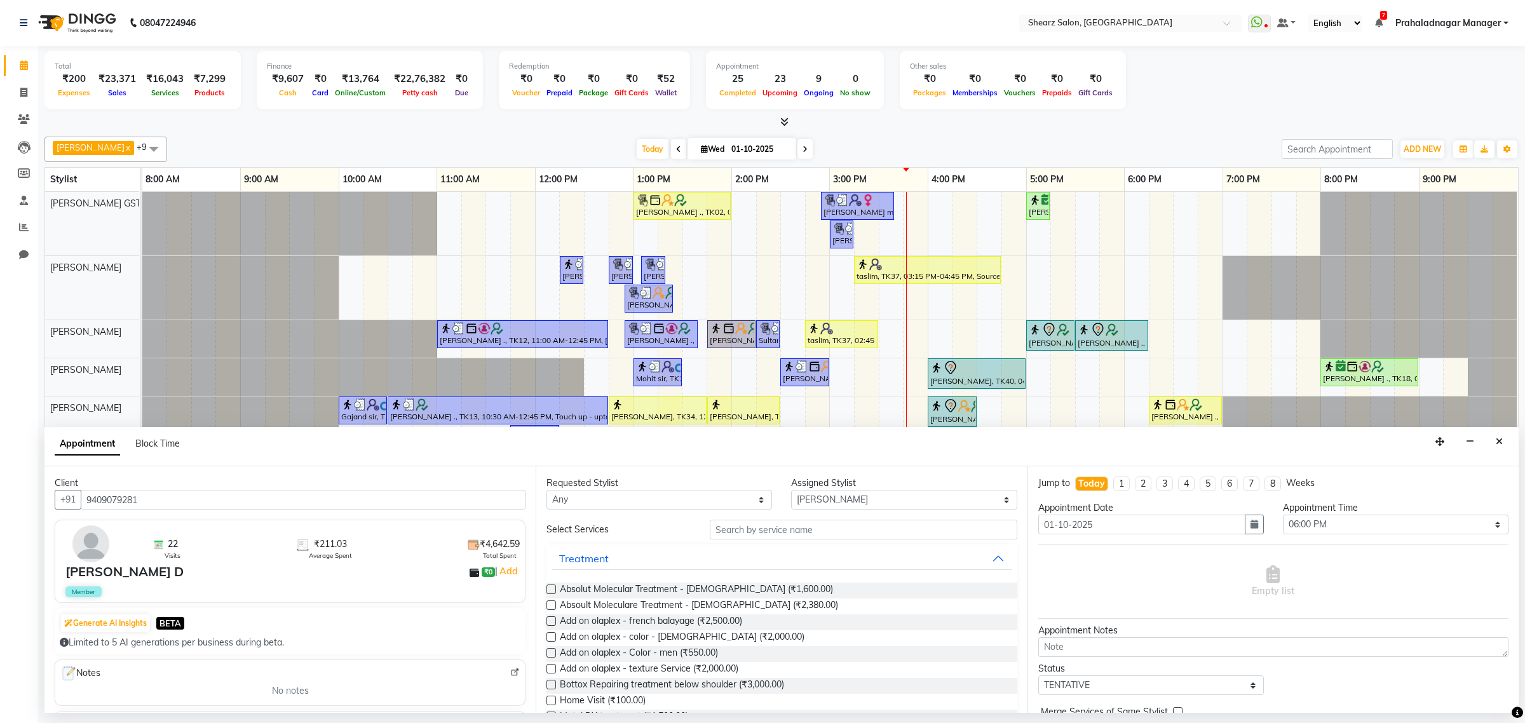
type input "9409079281"
click at [763, 529] on input "text" at bounding box center [863, 530] width 307 height 20
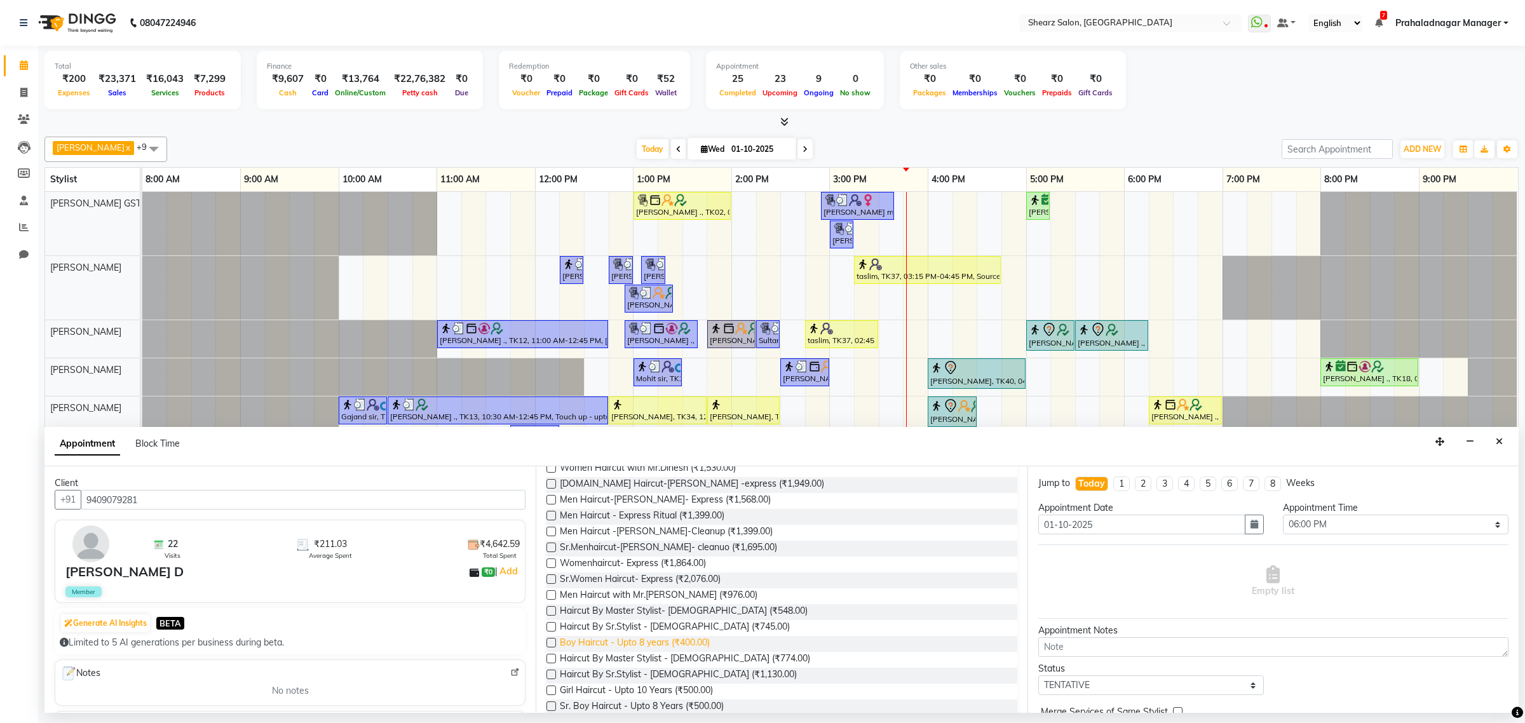
scroll to position [159, 0]
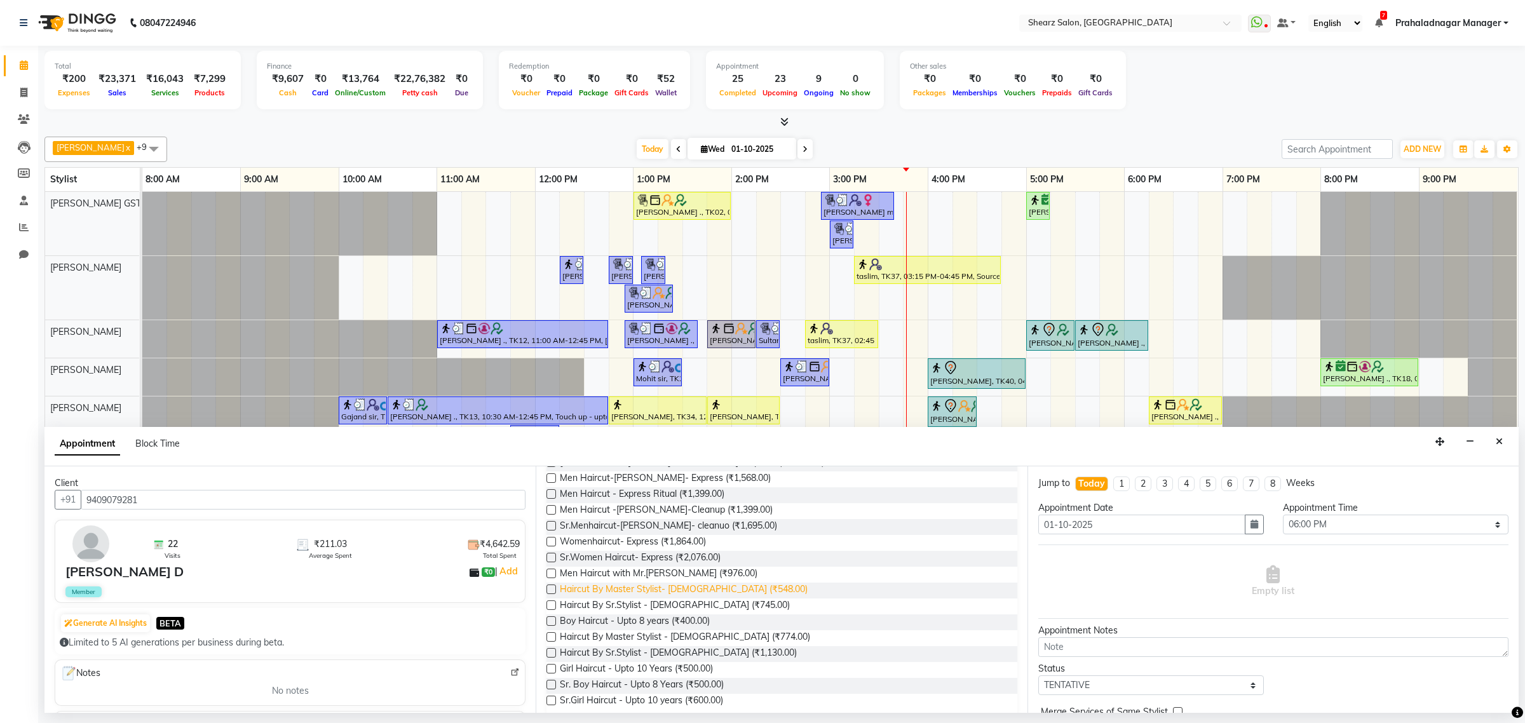
type input "haircut"
click at [655, 588] on span "Haircut By Master Stylist- Male (₹548.00)" at bounding box center [684, 591] width 248 height 16
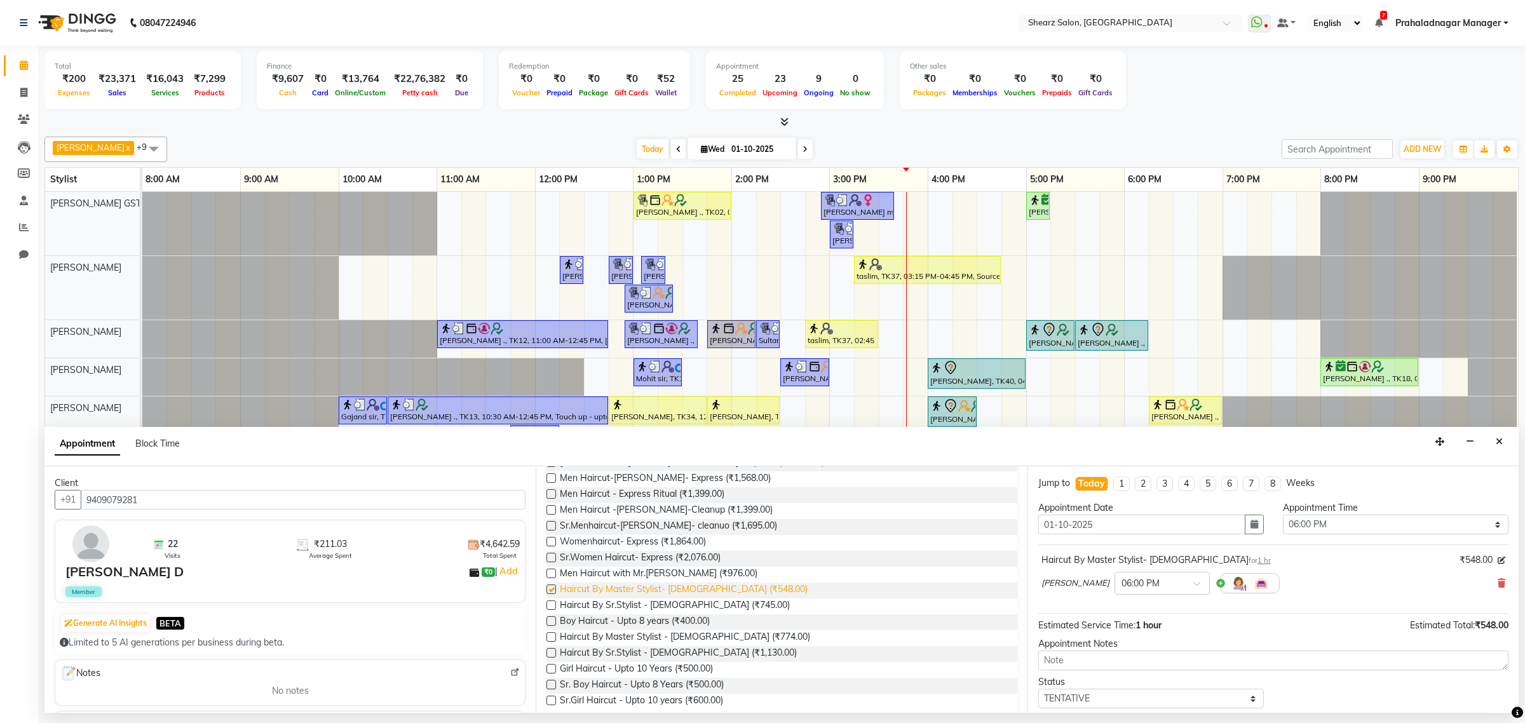
checkbox input "false"
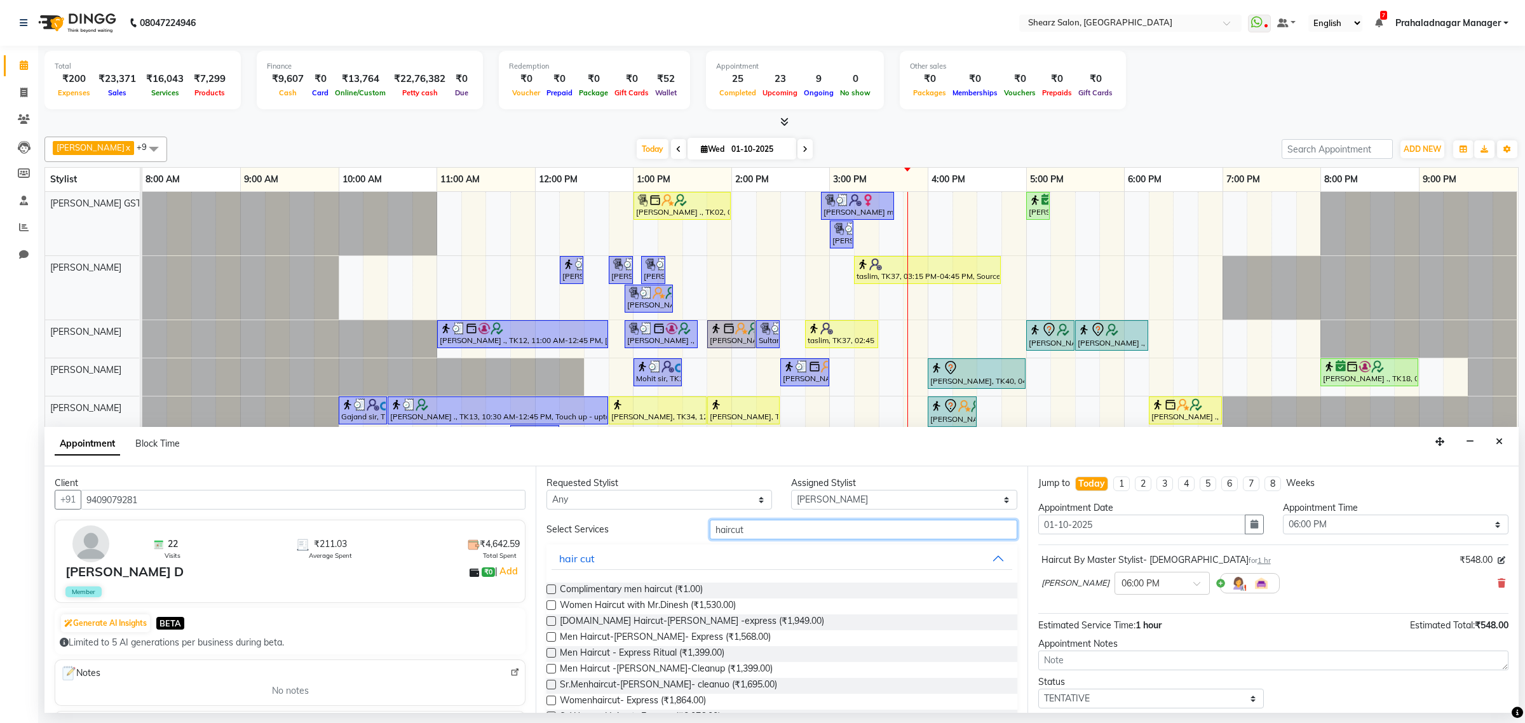
drag, startPoint x: 692, startPoint y: 525, endPoint x: 567, endPoint y: 534, distance: 126.1
click at [475, 506] on div "Client +91 9409079281 22 Visits ₹211.03 Average Spent ₹4,642.59 Total Spent Dhr…" at bounding box center [781, 589] width 1474 height 246
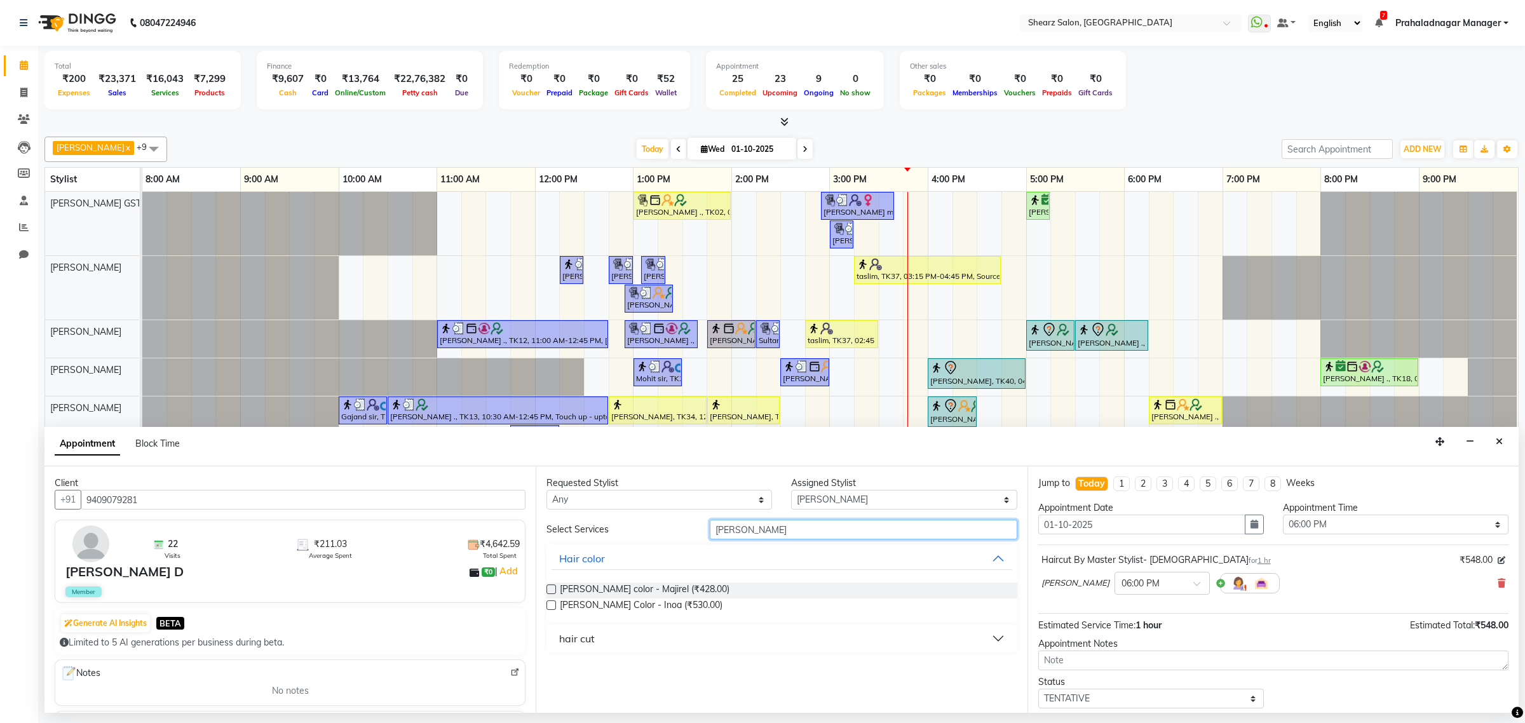
type input "beard"
click at [621, 630] on button "hair cut" at bounding box center [781, 638] width 460 height 23
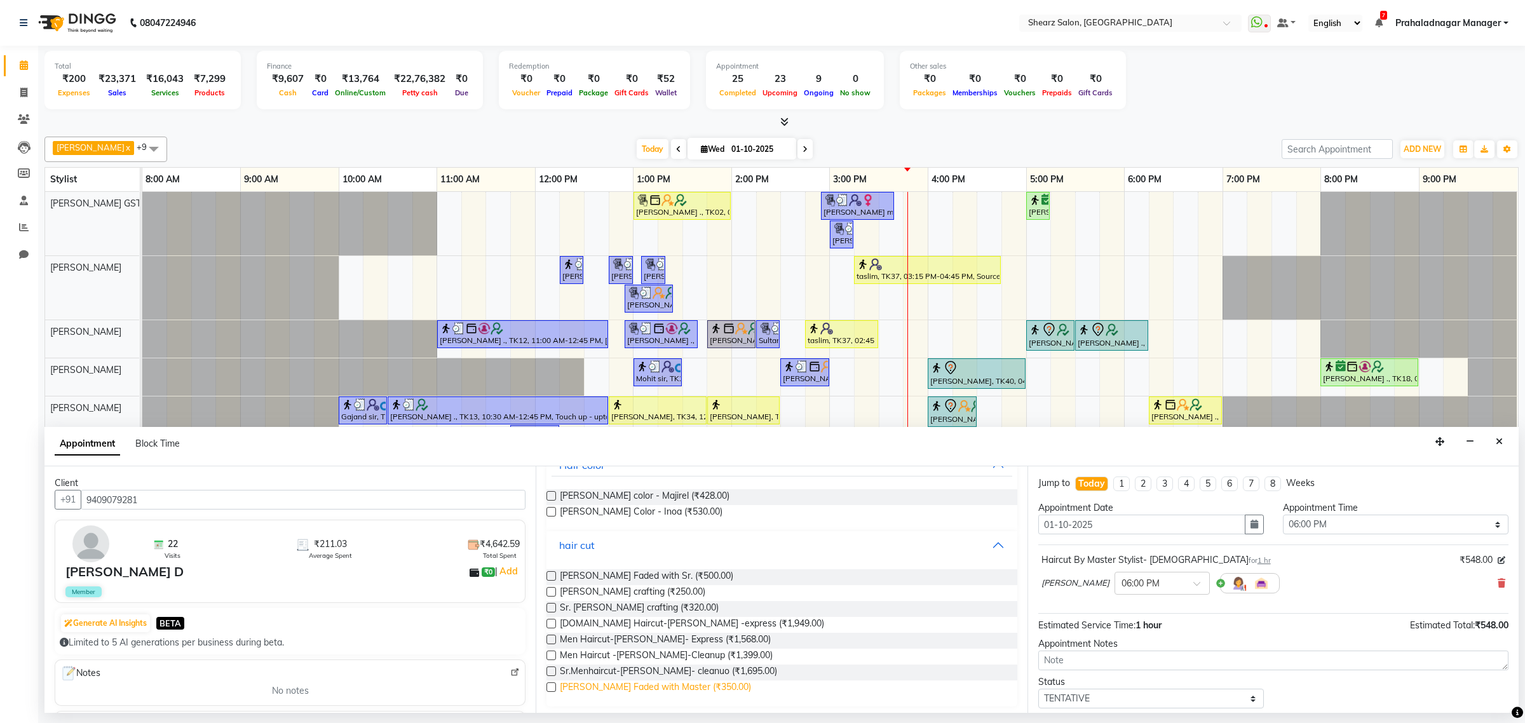
scroll to position [94, 0]
click at [602, 689] on span "Beard Faded with Master (₹350.00)" at bounding box center [655, 688] width 191 height 16
checkbox input "false"
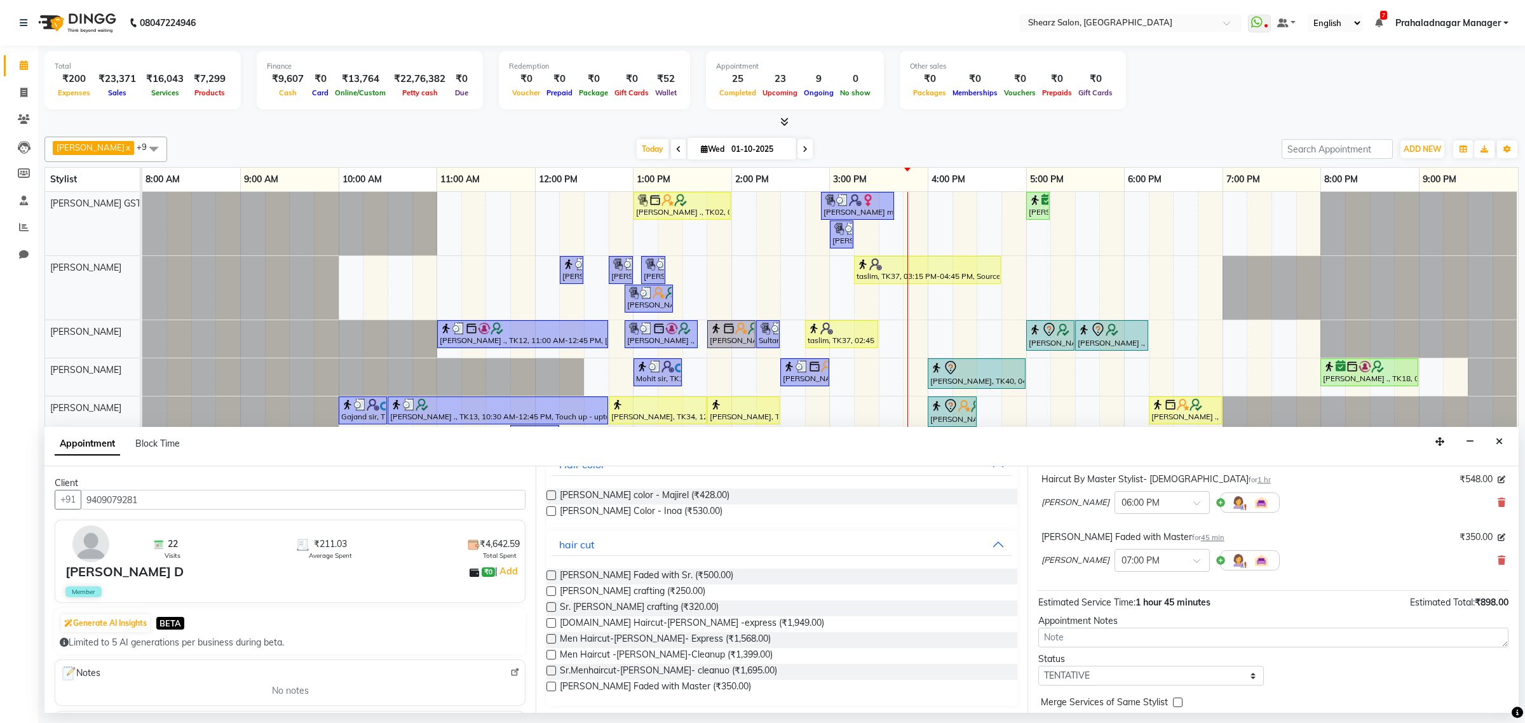
scroll to position [135, 0]
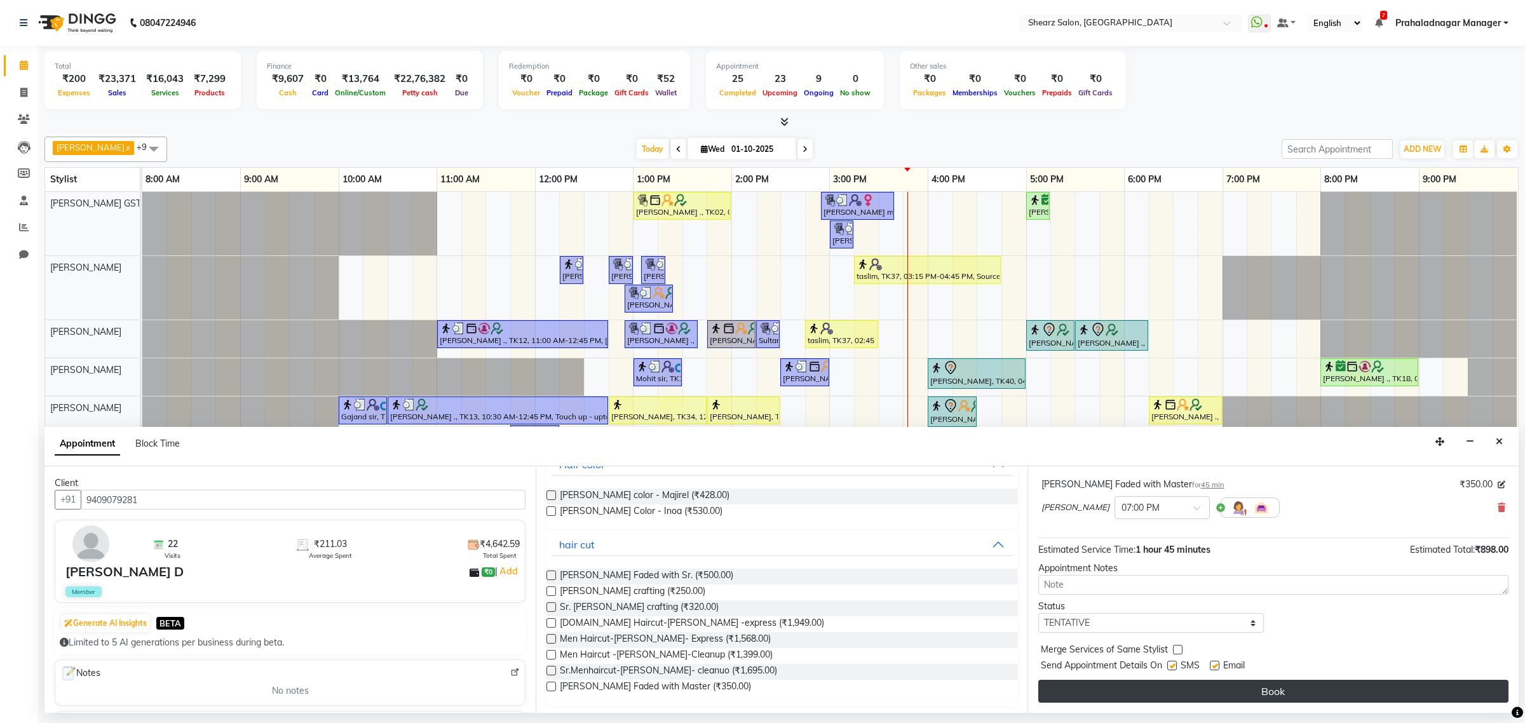
click at [1074, 687] on button "Book" at bounding box center [1273, 691] width 470 height 23
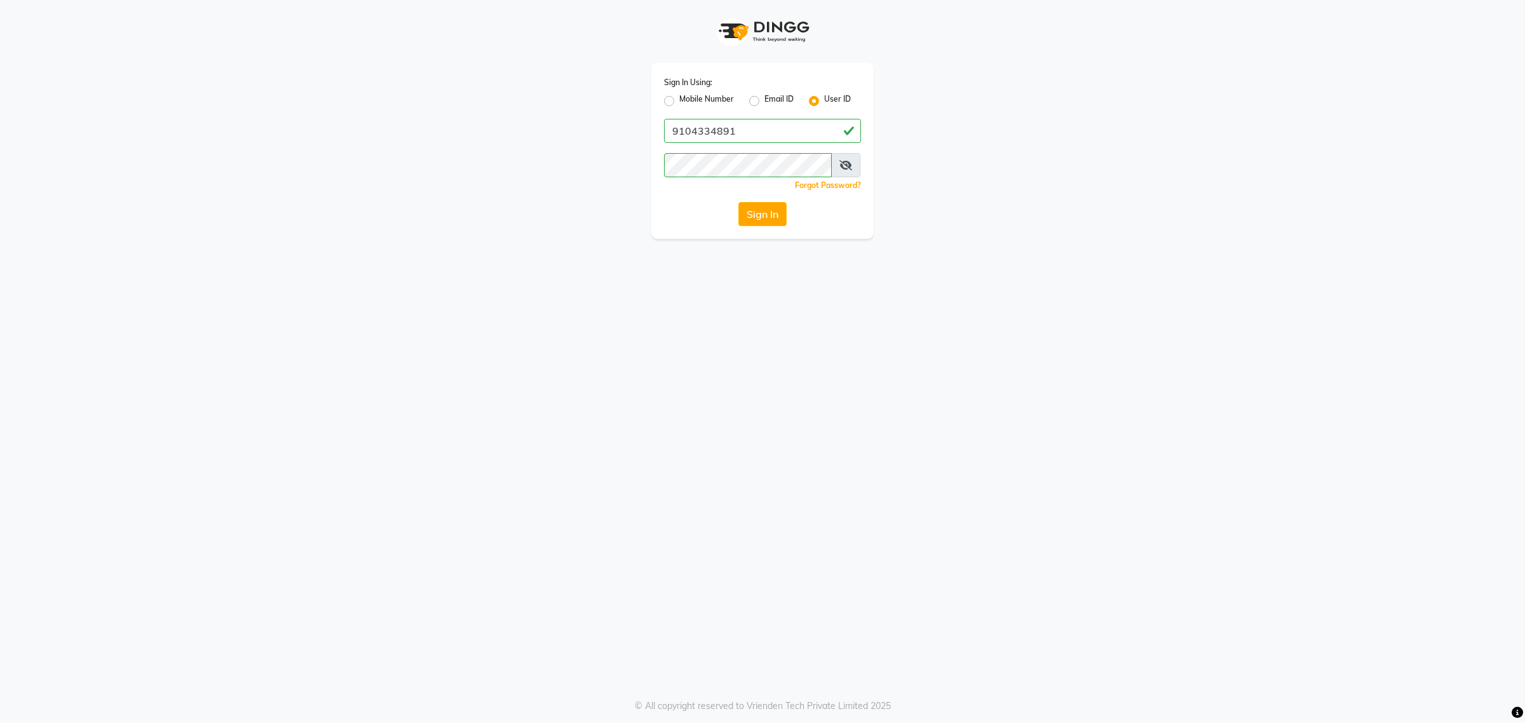
click at [691, 96] on label "Mobile Number" at bounding box center [706, 100] width 55 height 15
click at [687, 96] on input "Mobile Number" at bounding box center [683, 97] width 8 height 8
radio input "true"
radio input "false"
click at [750, 119] on input "Username" at bounding box center [783, 131] width 154 height 24
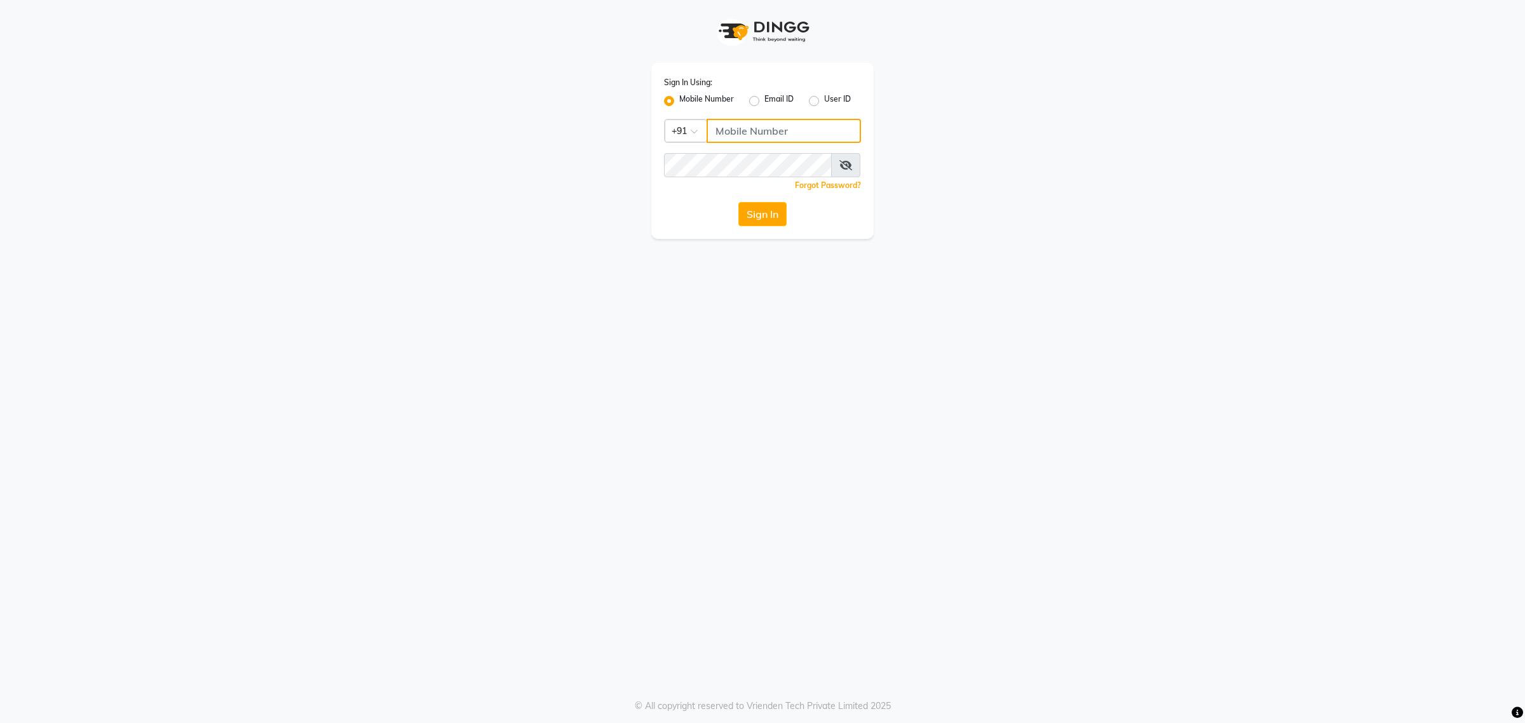
type input "9104334891"
click at [778, 213] on button "Sign In" at bounding box center [762, 214] width 48 height 24
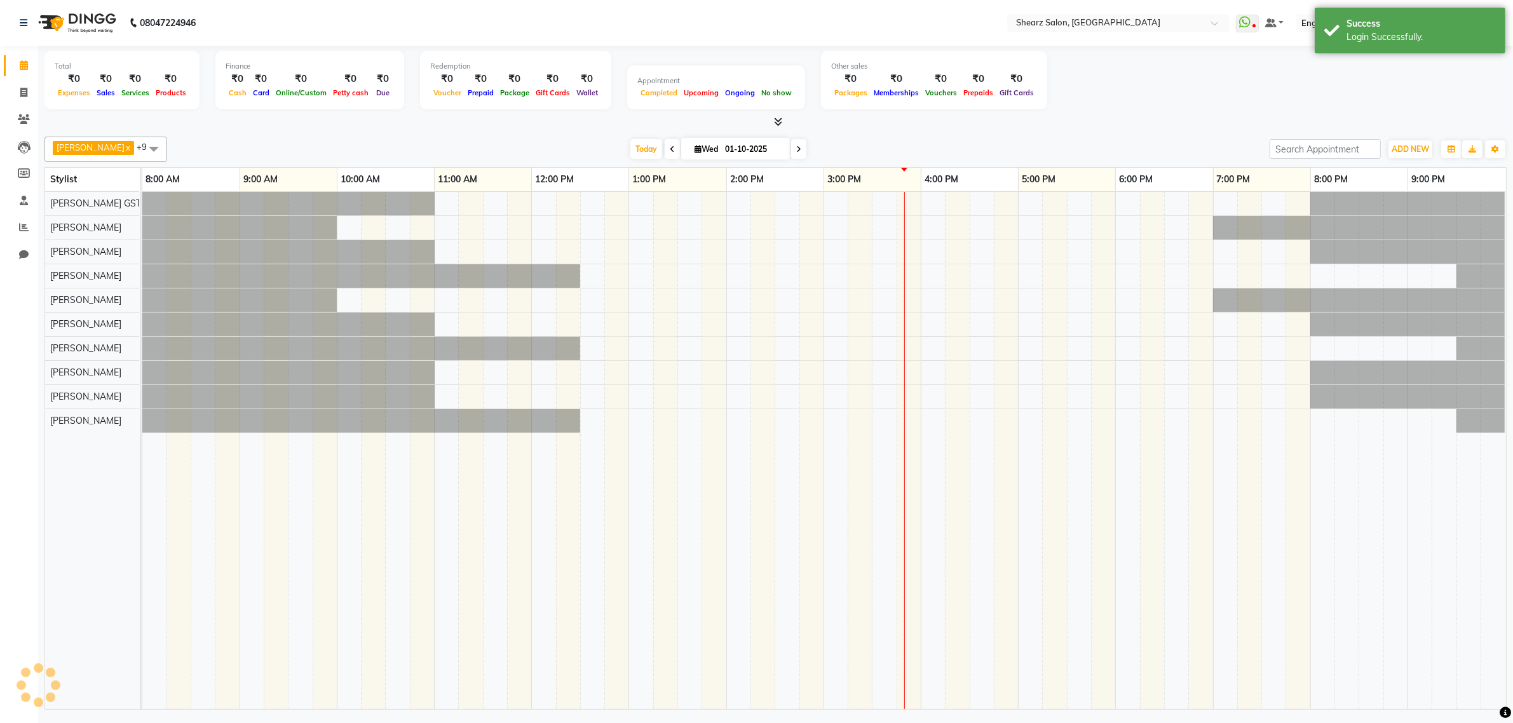
select select "en"
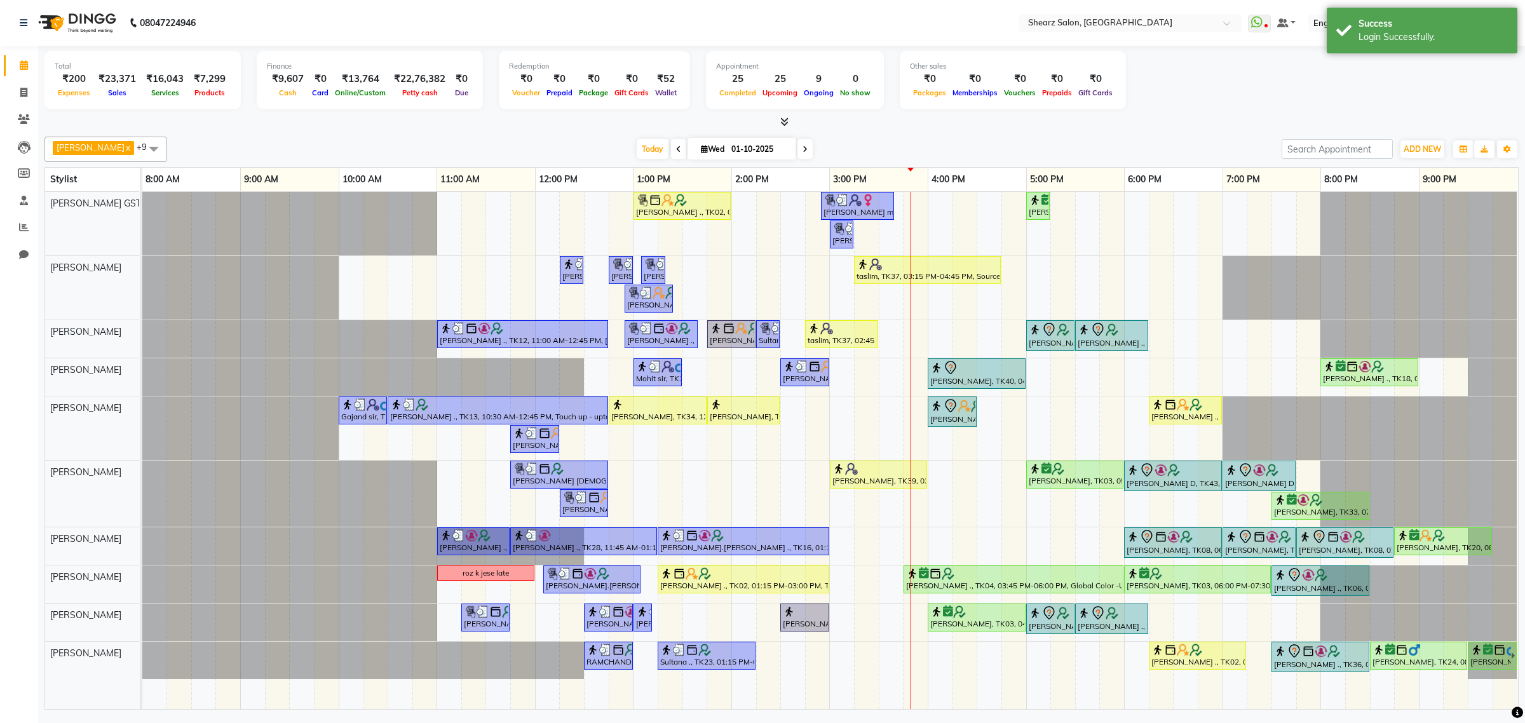
drag, startPoint x: 20, startPoint y: 80, endPoint x: 13, endPoint y: 104, distance: 24.5
click at [17, 86] on li "Invoice" at bounding box center [19, 92] width 38 height 27
click at [17, 93] on span at bounding box center [24, 93] width 22 height 15
select select "service"
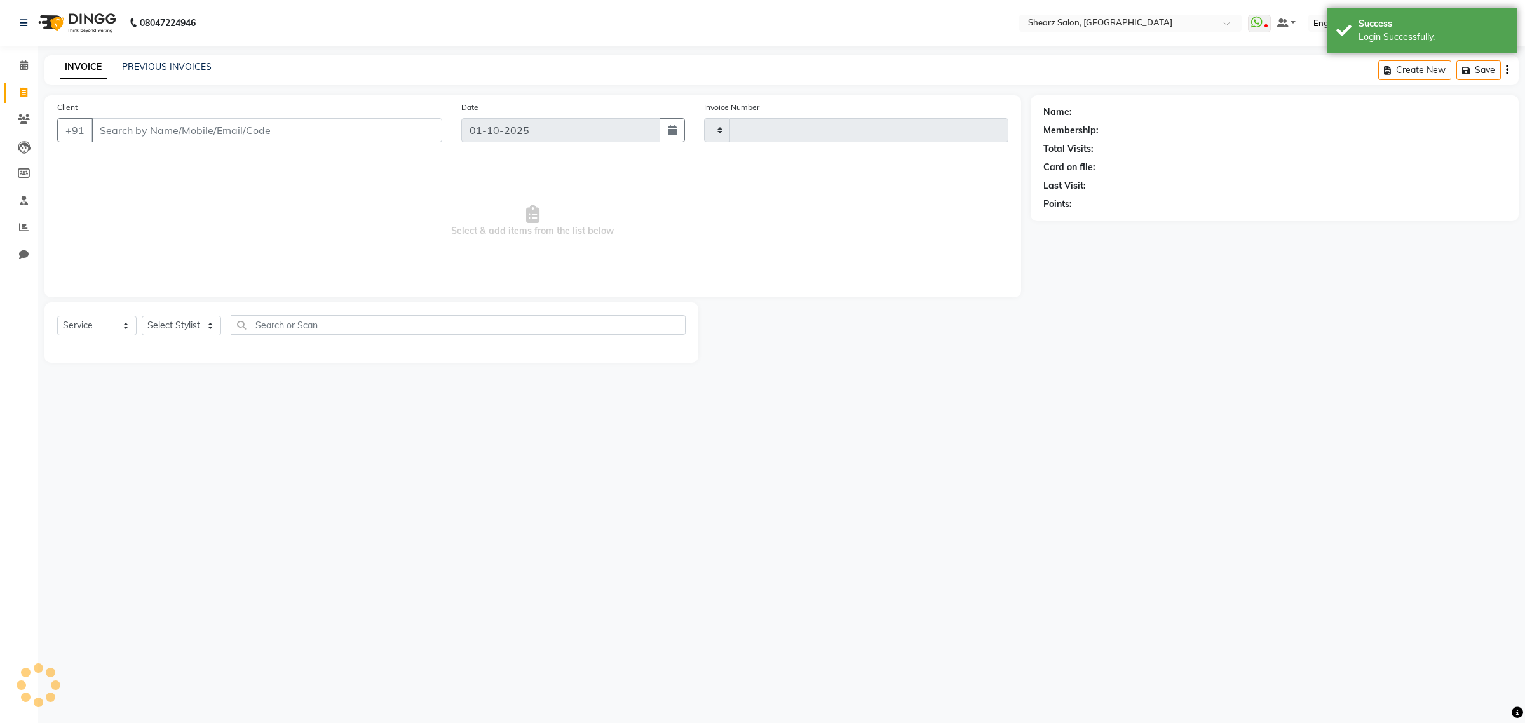
type input "6943"
select select "8157"
click at [212, 328] on select "Select Stylist Admin A General [PERSON_NAME] Asha Chavariya [PERSON_NAME] Cente…" at bounding box center [195, 326] width 107 height 20
select select "77479"
click at [142, 316] on select "Select Stylist Admin A General [PERSON_NAME] Asha Chavariya [PERSON_NAME] Cente…" at bounding box center [195, 326] width 107 height 20
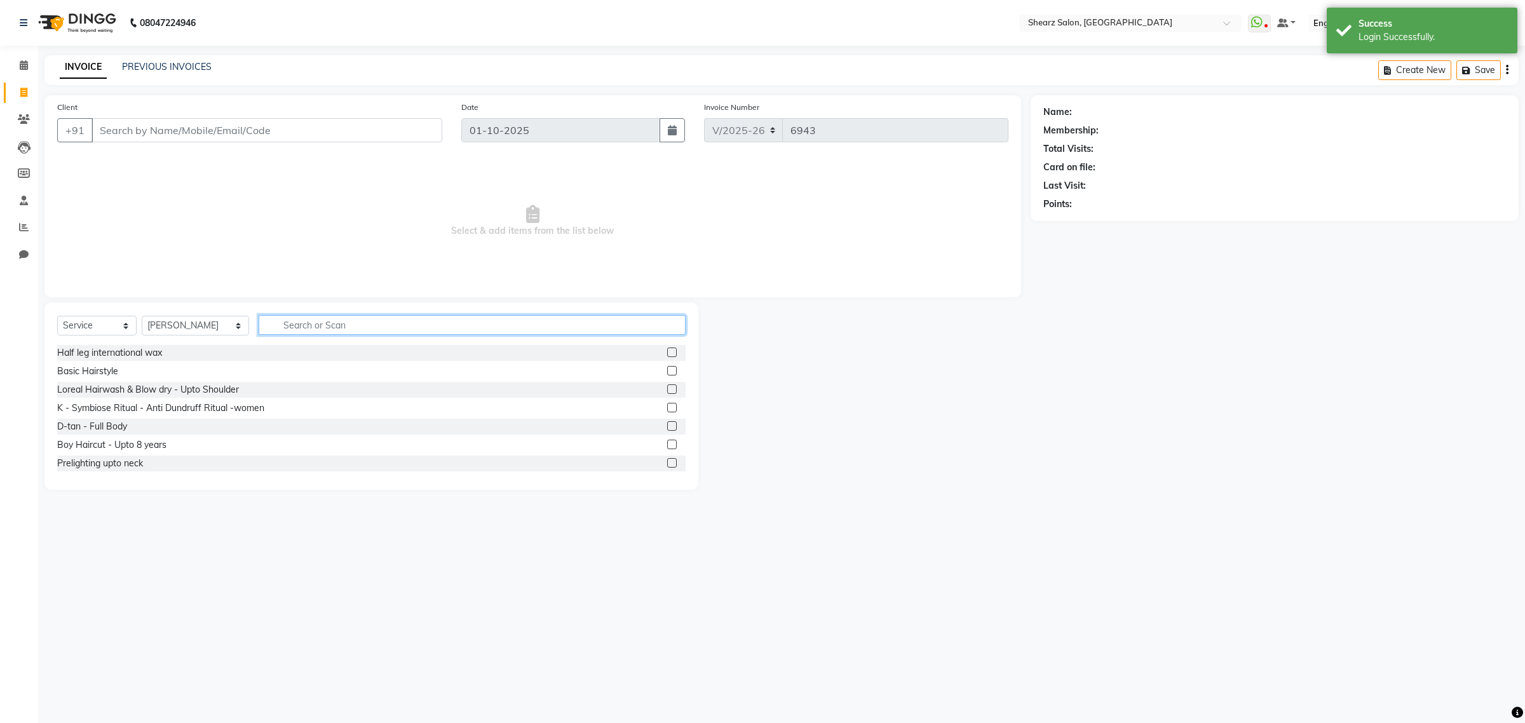
click at [323, 328] on input "text" at bounding box center [472, 325] width 427 height 20
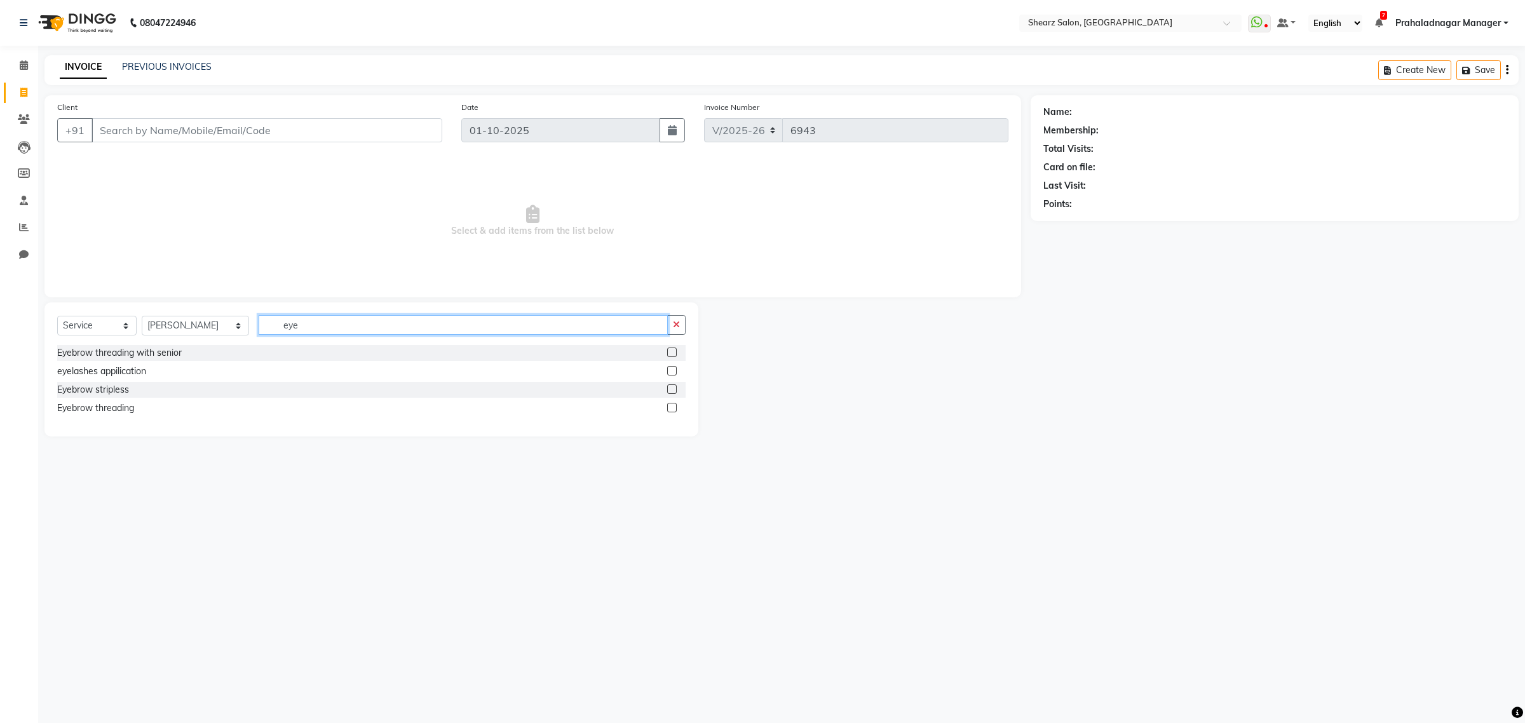
type input "eye"
click at [673, 412] on label at bounding box center [672, 408] width 10 height 10
click at [673, 412] on input "checkbox" at bounding box center [671, 408] width 8 height 8
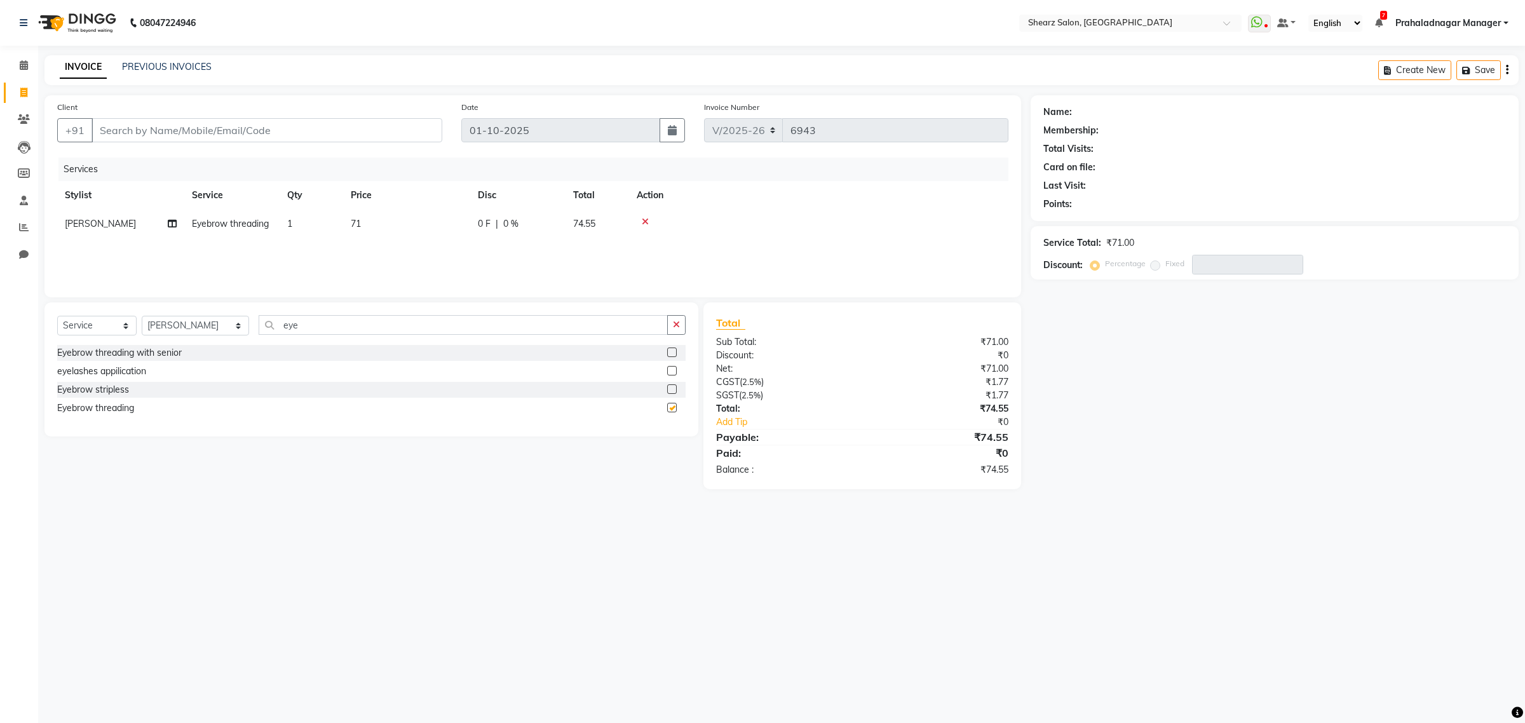
checkbox input "false"
drag, startPoint x: 348, startPoint y: 319, endPoint x: 8, endPoint y: 272, distance: 343.1
click at [0, 270] on app-home "08047224946 Select Location × Shearz Salon, Prahaladnagar WhatsApp Status ✕ Sta…" at bounding box center [762, 254] width 1525 height 508
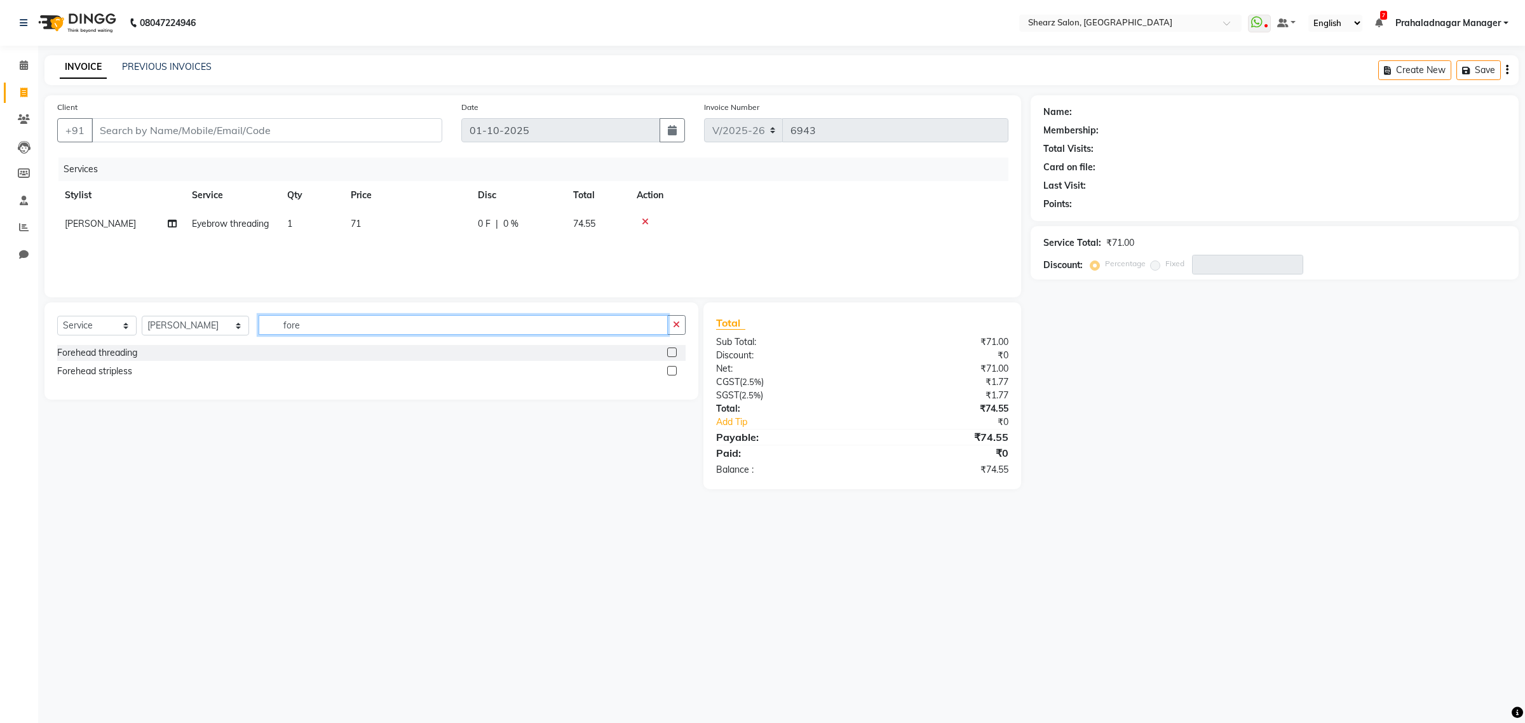
drag, startPoint x: 147, startPoint y: 321, endPoint x: 11, endPoint y: 316, distance: 135.4
click at [11, 316] on app-home "08047224946 Select Location × Shearz Salon, Prahaladnagar WhatsApp Status ✕ Sta…" at bounding box center [762, 254] width 1525 height 508
type input "upp"
click at [673, 370] on label at bounding box center [672, 371] width 10 height 10
click at [673, 370] on input "checkbox" at bounding box center [671, 371] width 8 height 8
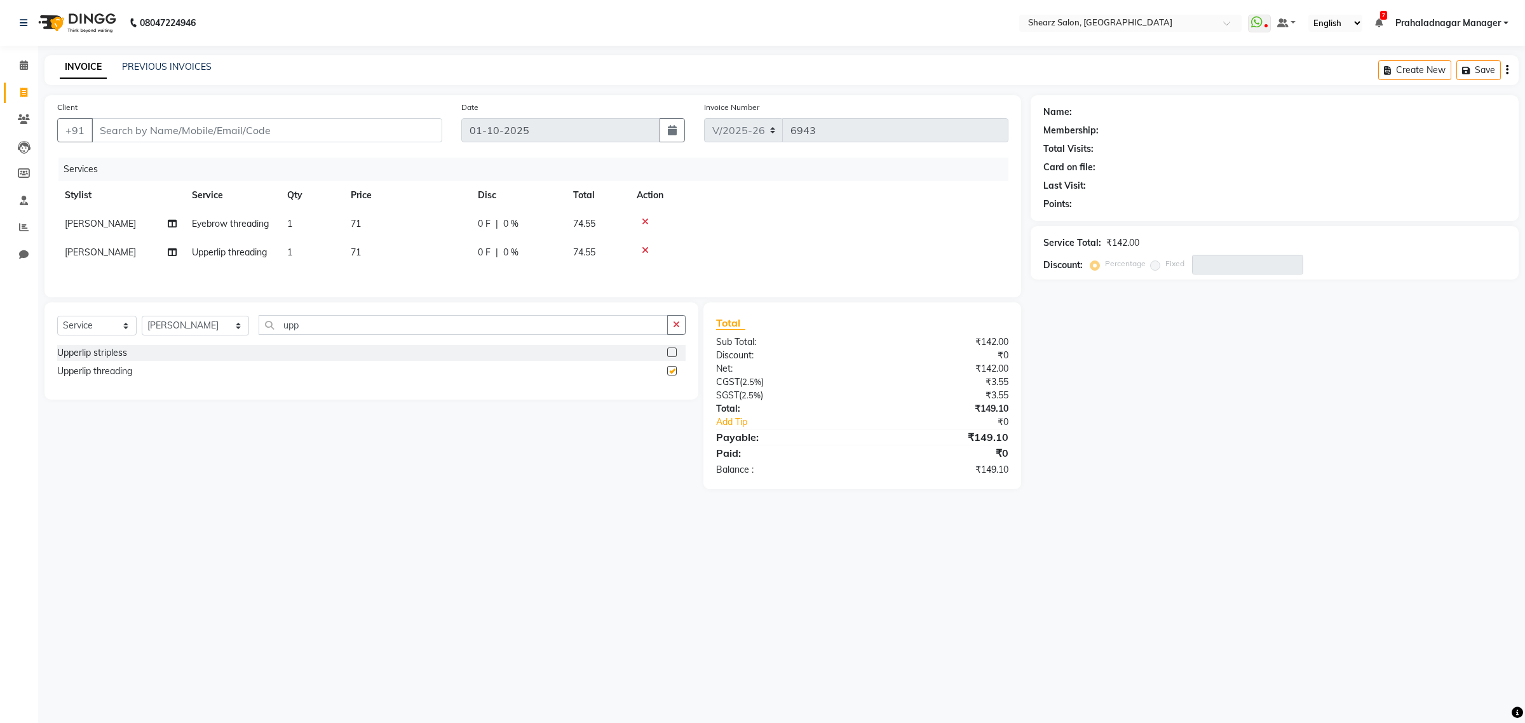
checkbox input "false"
click at [223, 137] on input "Client" at bounding box center [266, 130] width 351 height 24
type input "9"
type input "0"
click at [156, 154] on span "90998090" at bounding box center [177, 159] width 51 height 13
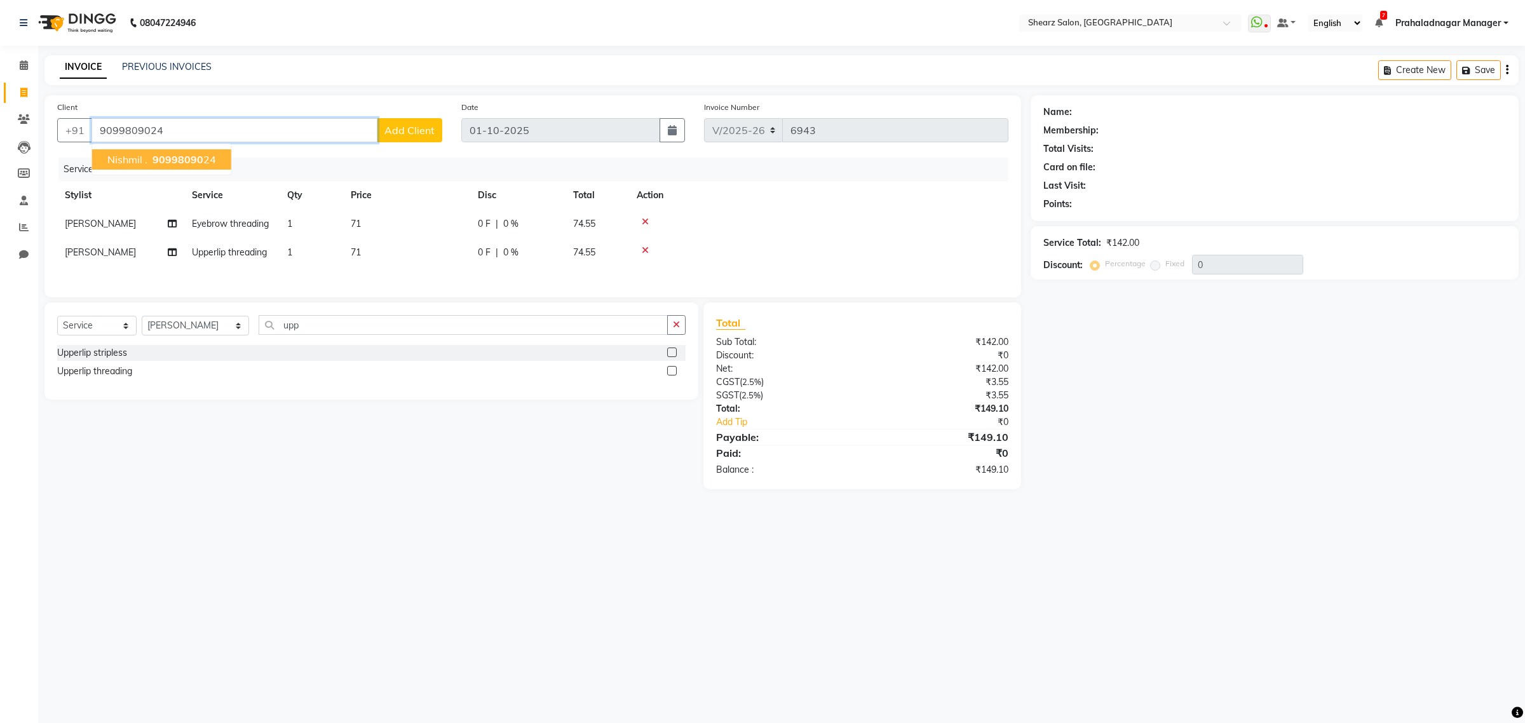
type input "9099809024"
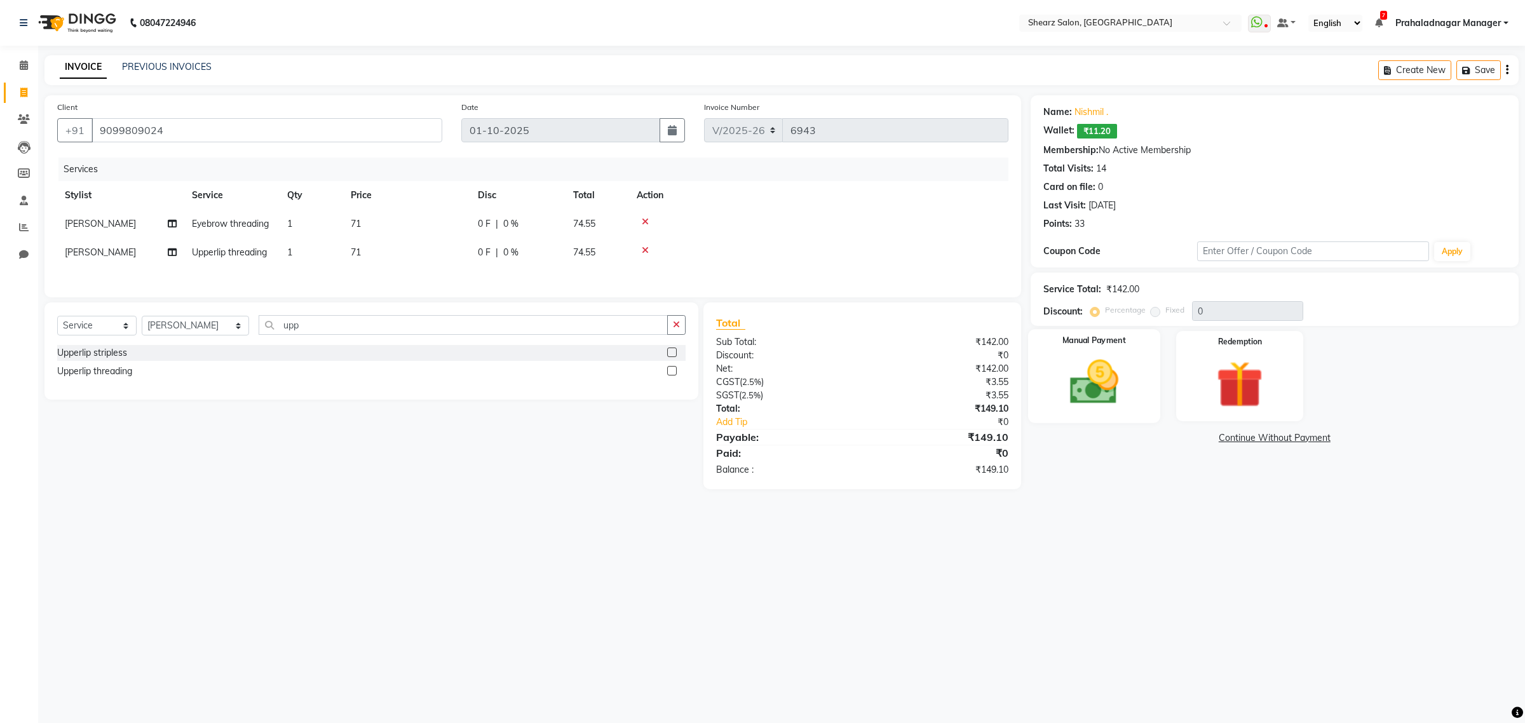
click at [1104, 358] on img at bounding box center [1093, 382] width 79 height 56
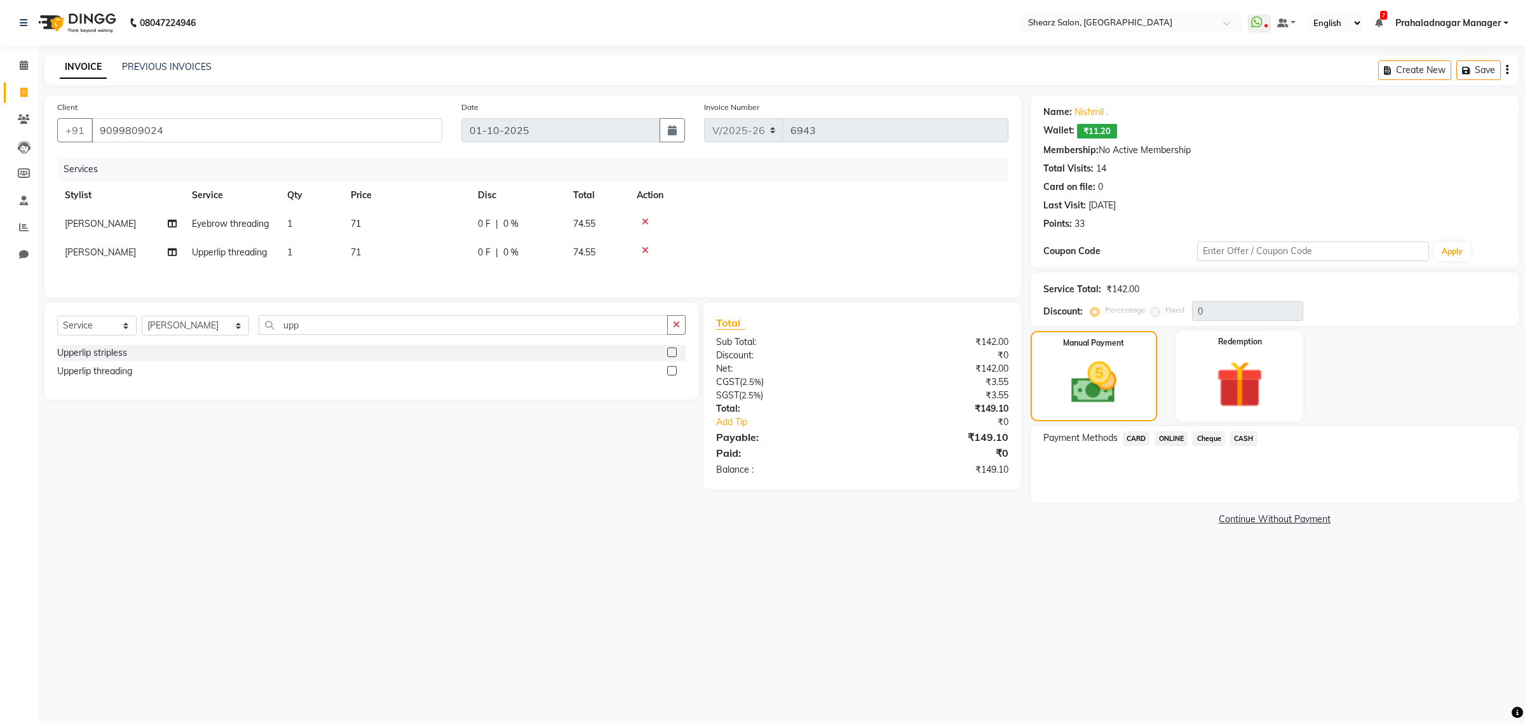
click at [1239, 432] on span "CASH" at bounding box center [1243, 438] width 27 height 15
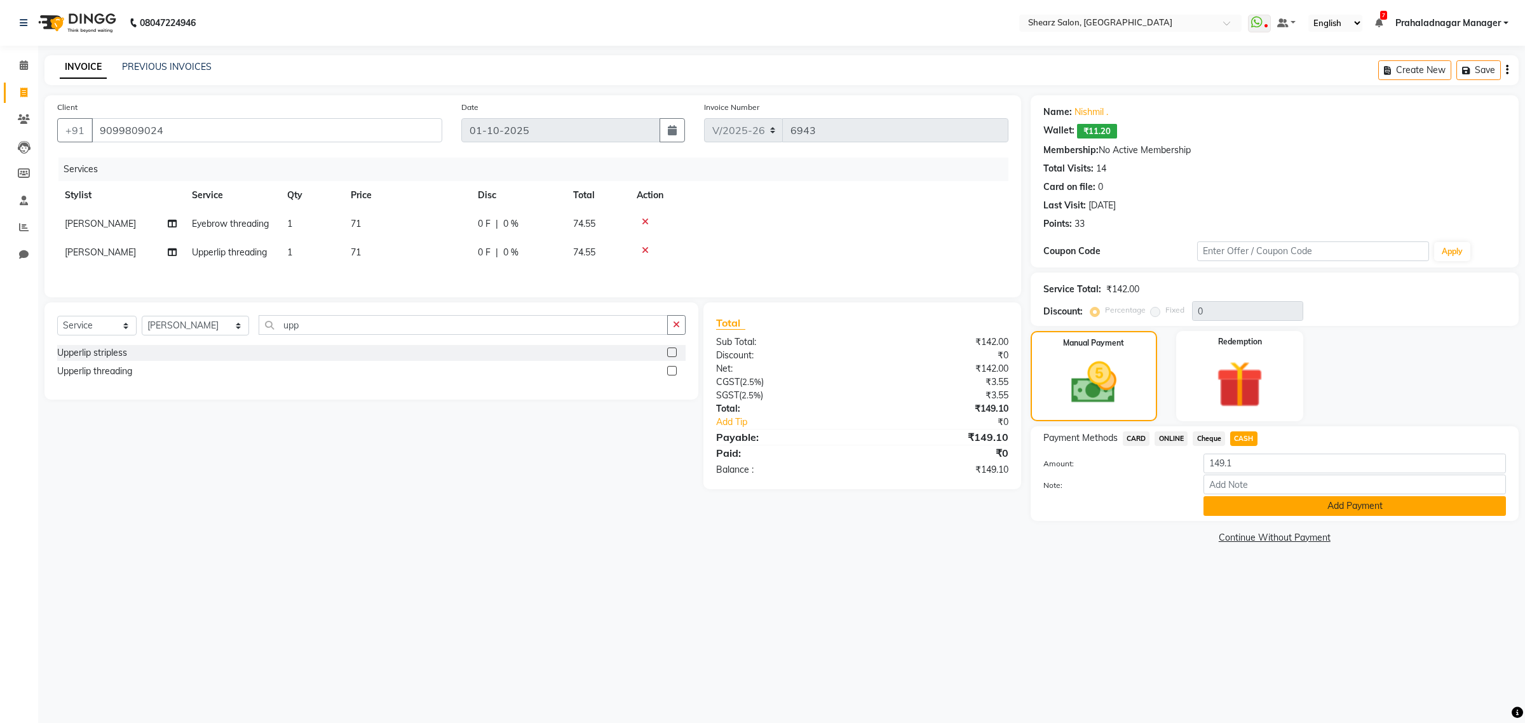
click at [1300, 501] on button "Add Payment" at bounding box center [1354, 506] width 302 height 20
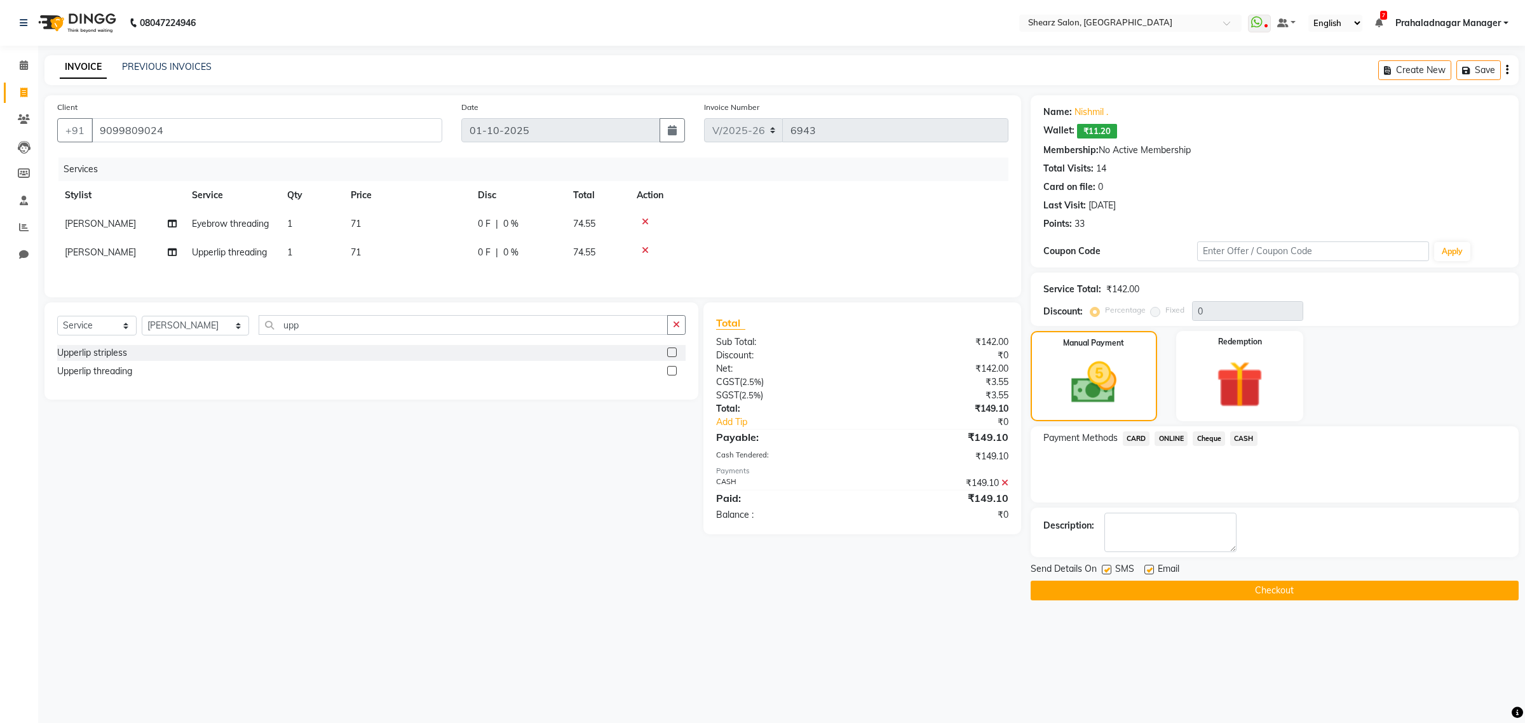
click at [1278, 596] on button "Checkout" at bounding box center [1274, 591] width 488 height 20
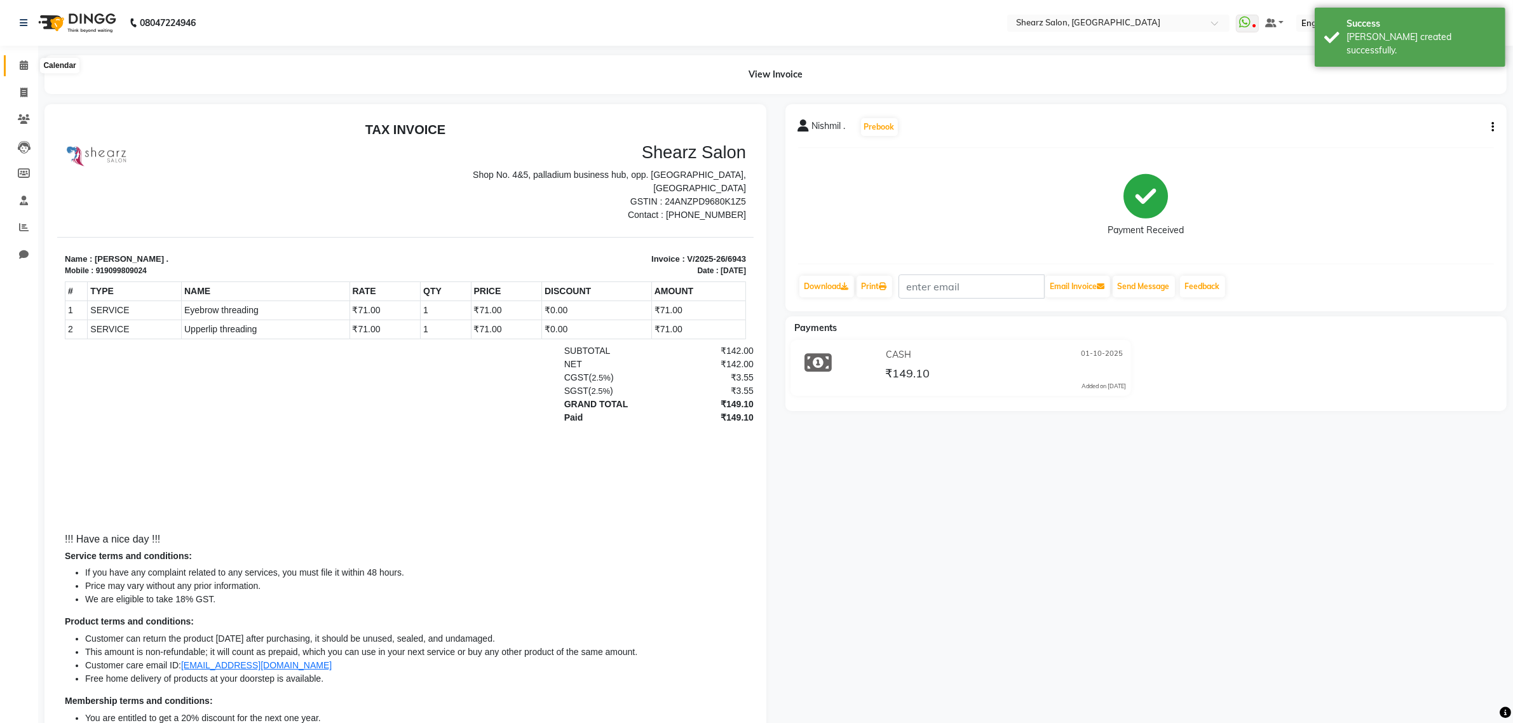
click at [13, 64] on span at bounding box center [24, 65] width 22 height 15
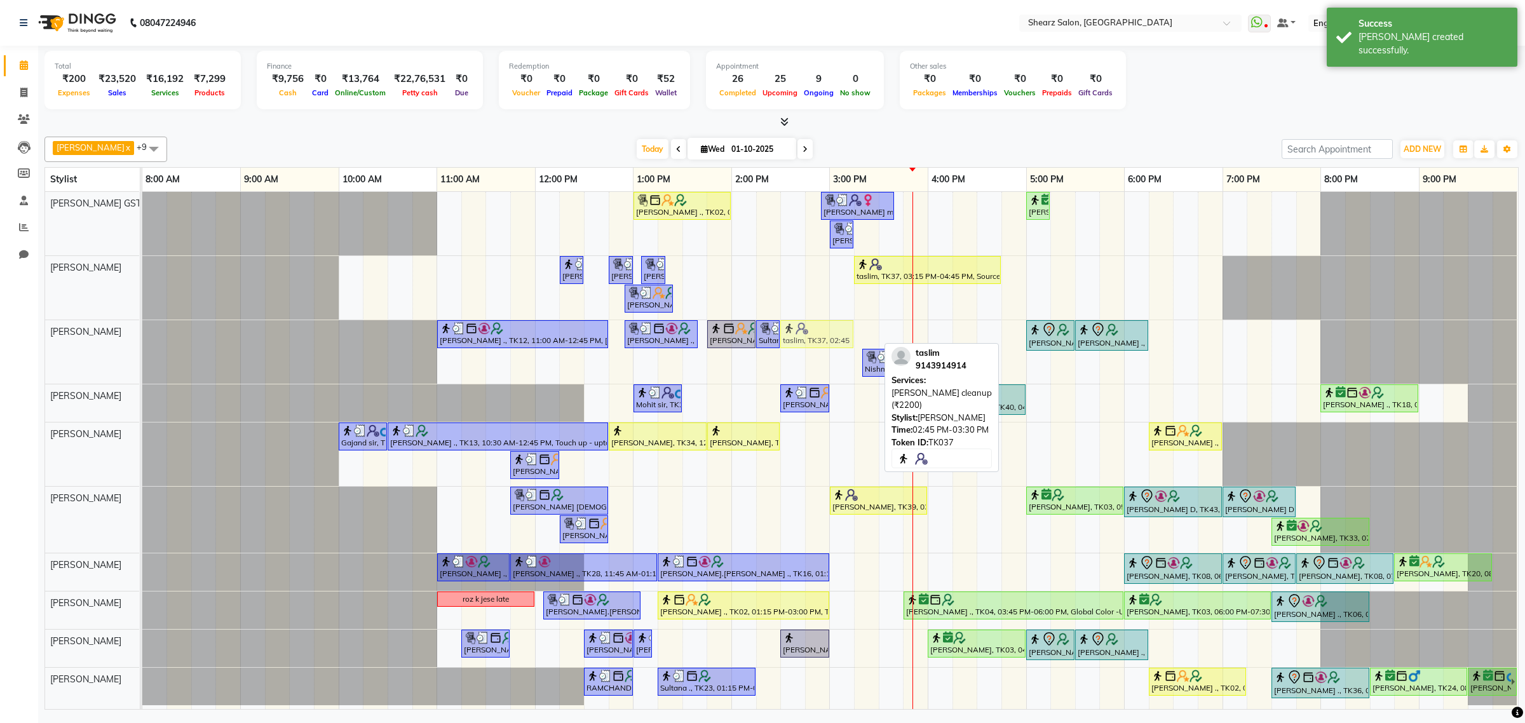
drag, startPoint x: 846, startPoint y: 334, endPoint x: 823, endPoint y: 338, distance: 22.6
click at [142, 338] on div "TEJAL DHAKAN ., TK12, 11:00 AM-12:45 PM, Remy laure Pearl glow facial (₹4380),N…" at bounding box center [142, 352] width 0 height 64
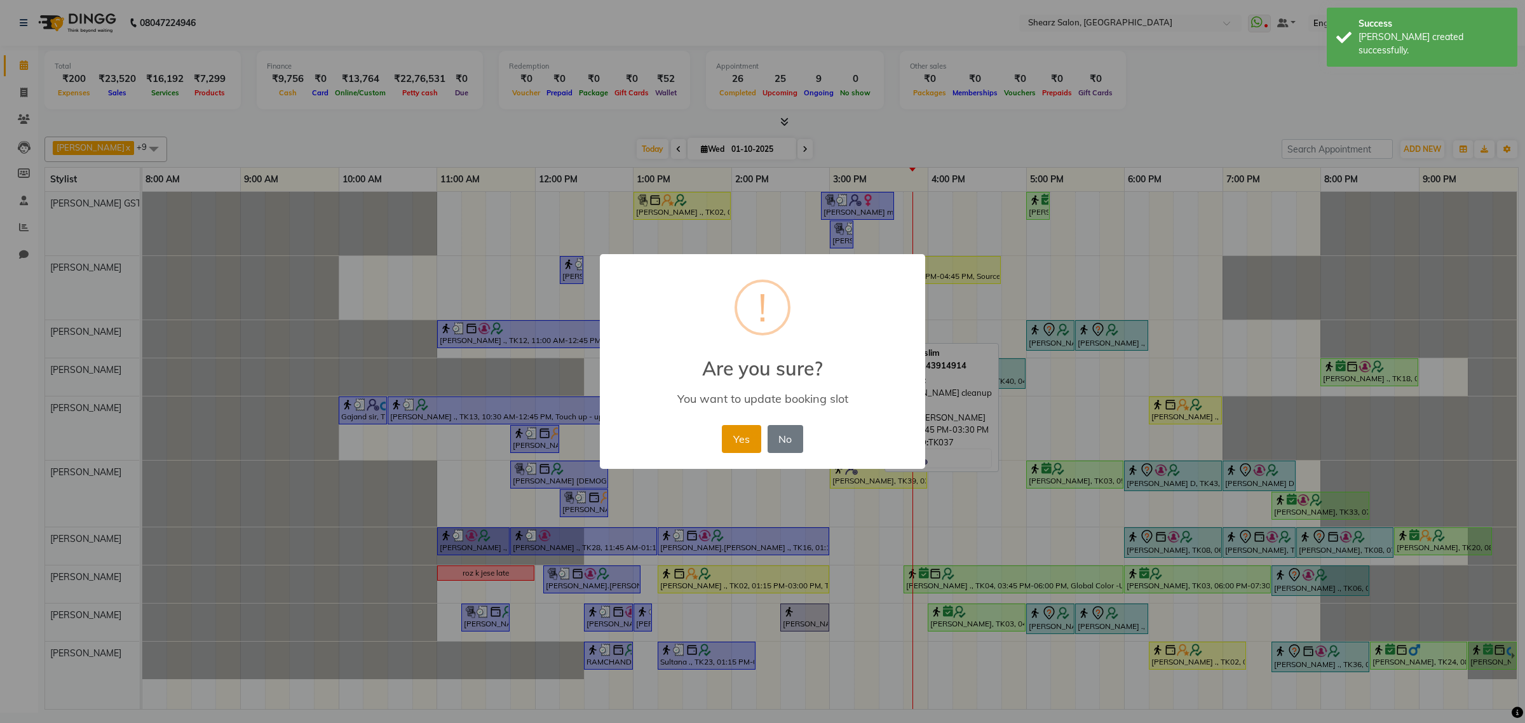
drag, startPoint x: 712, startPoint y: 436, endPoint x: 748, endPoint y: 440, distance: 35.8
click at [721, 437] on div "× ! Are you sure? You want to update booking slot Yes No No" at bounding box center [762, 361] width 325 height 215
click at [748, 440] on button "Yes" at bounding box center [741, 439] width 39 height 28
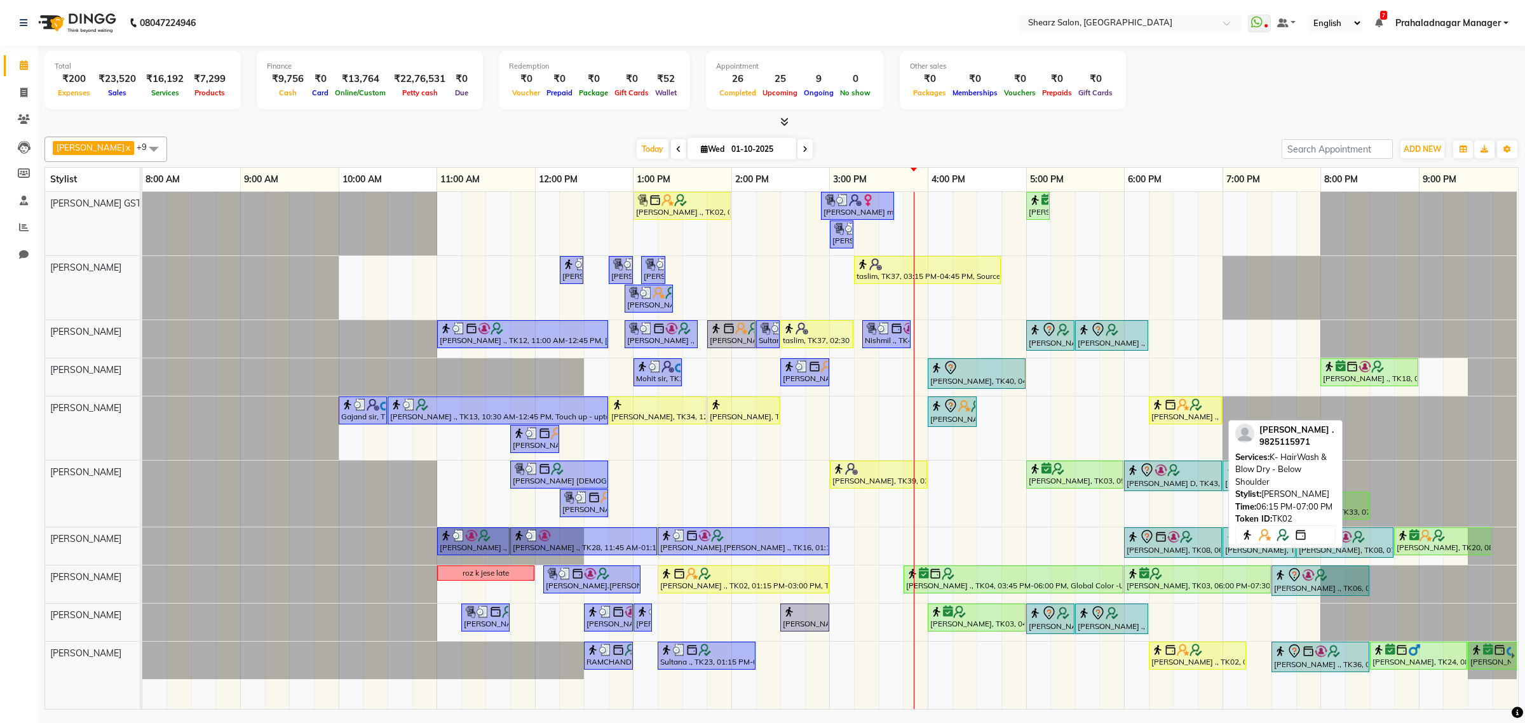
click at [1179, 420] on div "[PERSON_NAME] ., TK02, 06:15 PM-07:00 PM, K- HairWash & Blow Dry - Below Should…" at bounding box center [1185, 410] width 71 height 24
click at [1180, 412] on div "[PERSON_NAME] ., TK02, 06:15 PM-07:00 PM, K- HairWash & Blow Dry - Below Should…" at bounding box center [1185, 410] width 71 height 24
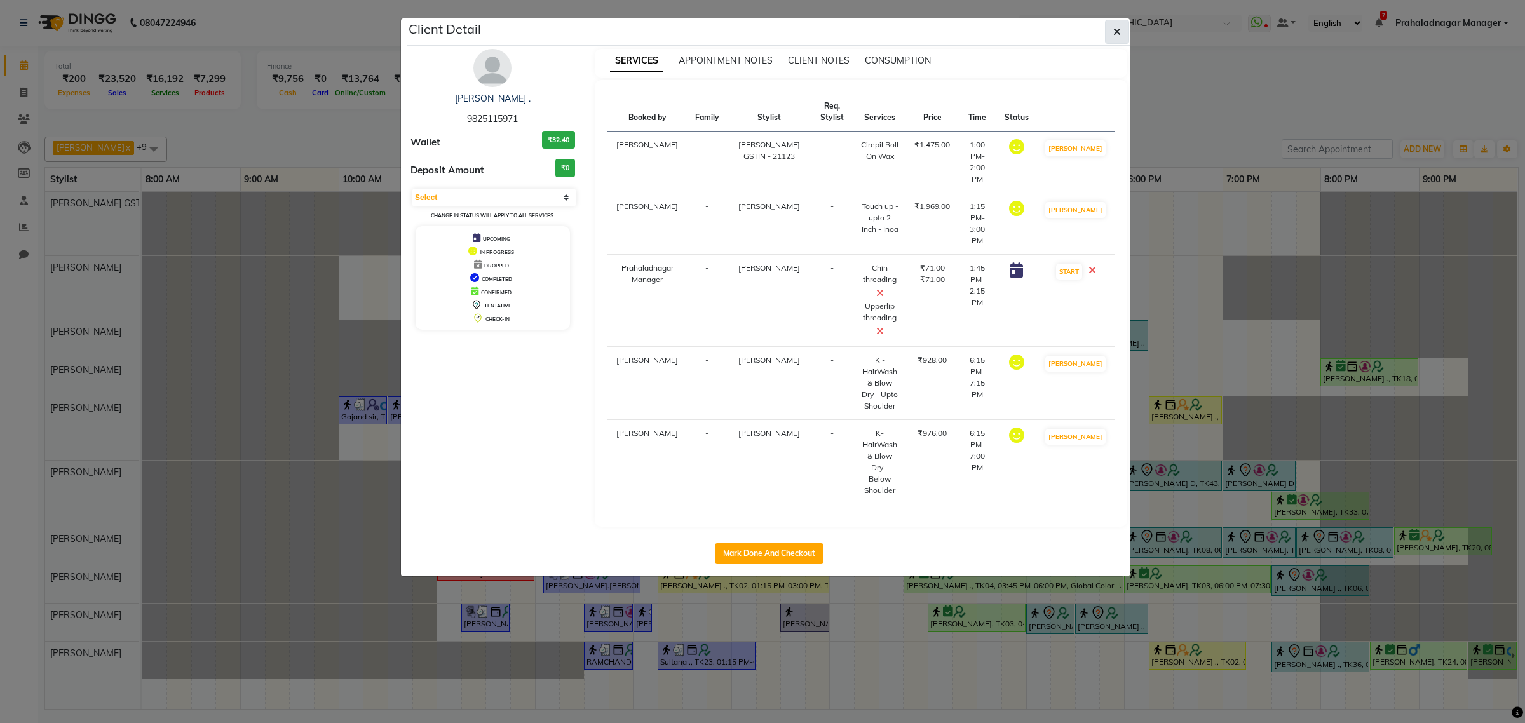
click at [1126, 29] on button "button" at bounding box center [1117, 32] width 24 height 24
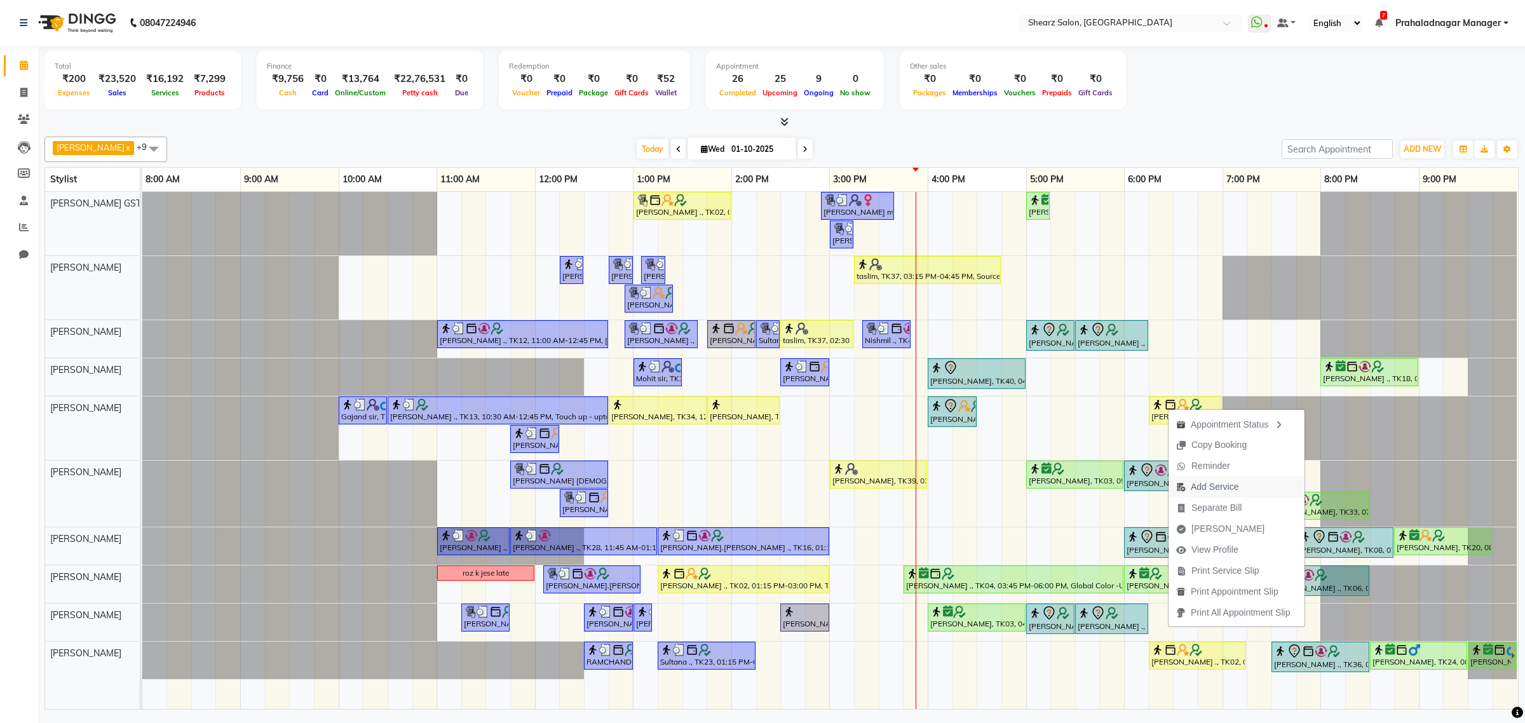
click at [1224, 480] on span "Add Service" at bounding box center [1215, 486] width 48 height 13
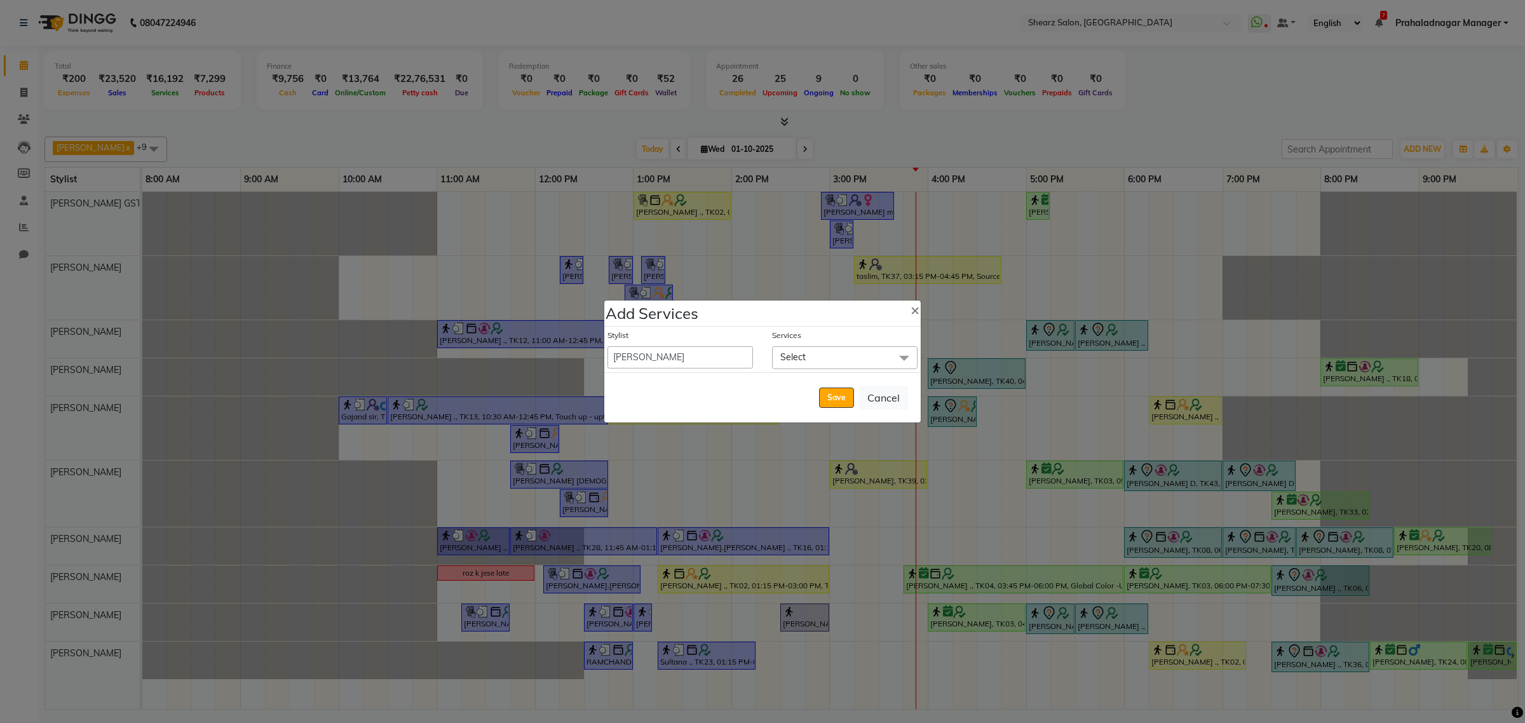
click at [849, 356] on span "Select" at bounding box center [844, 357] width 145 height 22
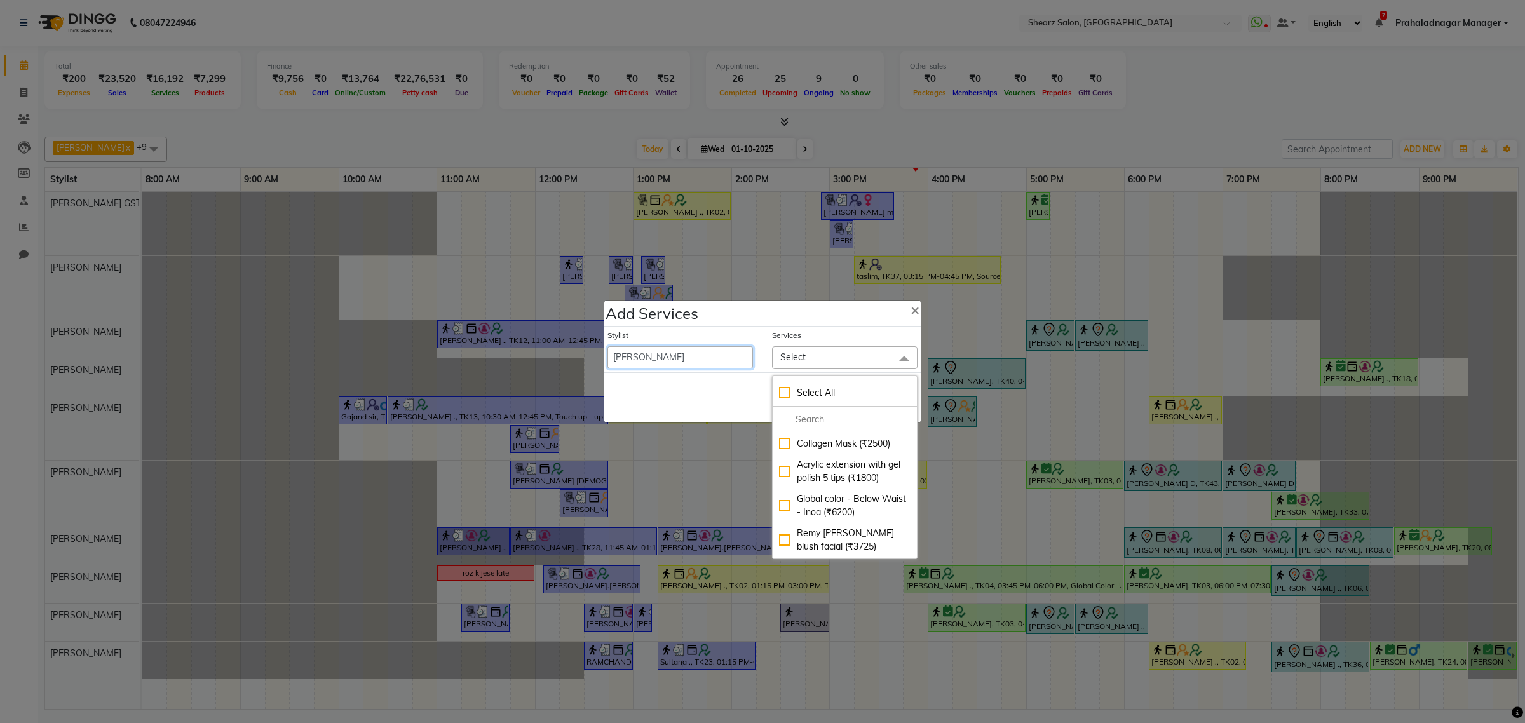
click at [640, 360] on select "Admin A General Arvind S Devda Asha Chavariya Brijesh Valand Center 1_mgr mgr C…" at bounding box center [679, 357] width 145 height 22
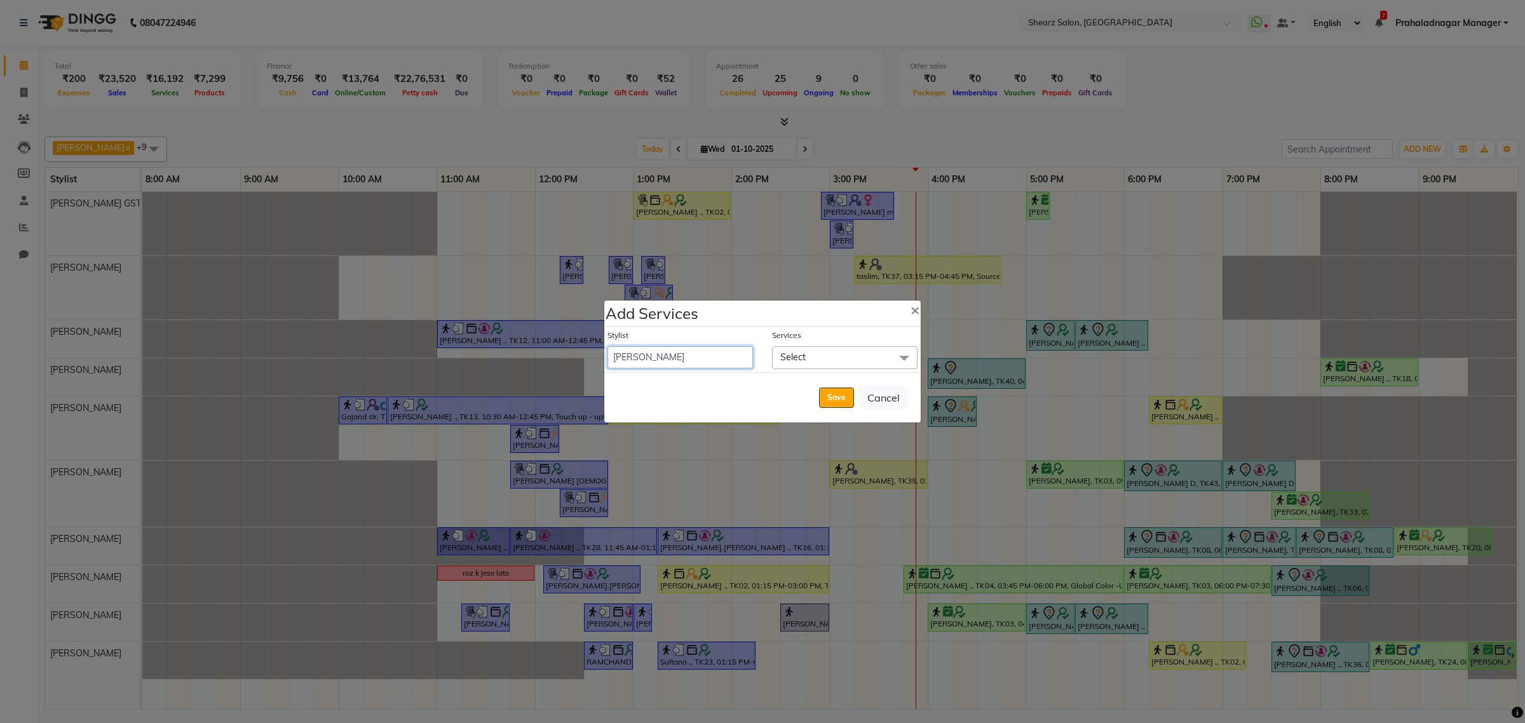
select select "77475"
click at [607, 346] on select "Admin A General Arvind S Devda Asha Chavariya Brijesh Valand Center 1_mgr mgr C…" at bounding box center [679, 357] width 145 height 22
select select "1140"
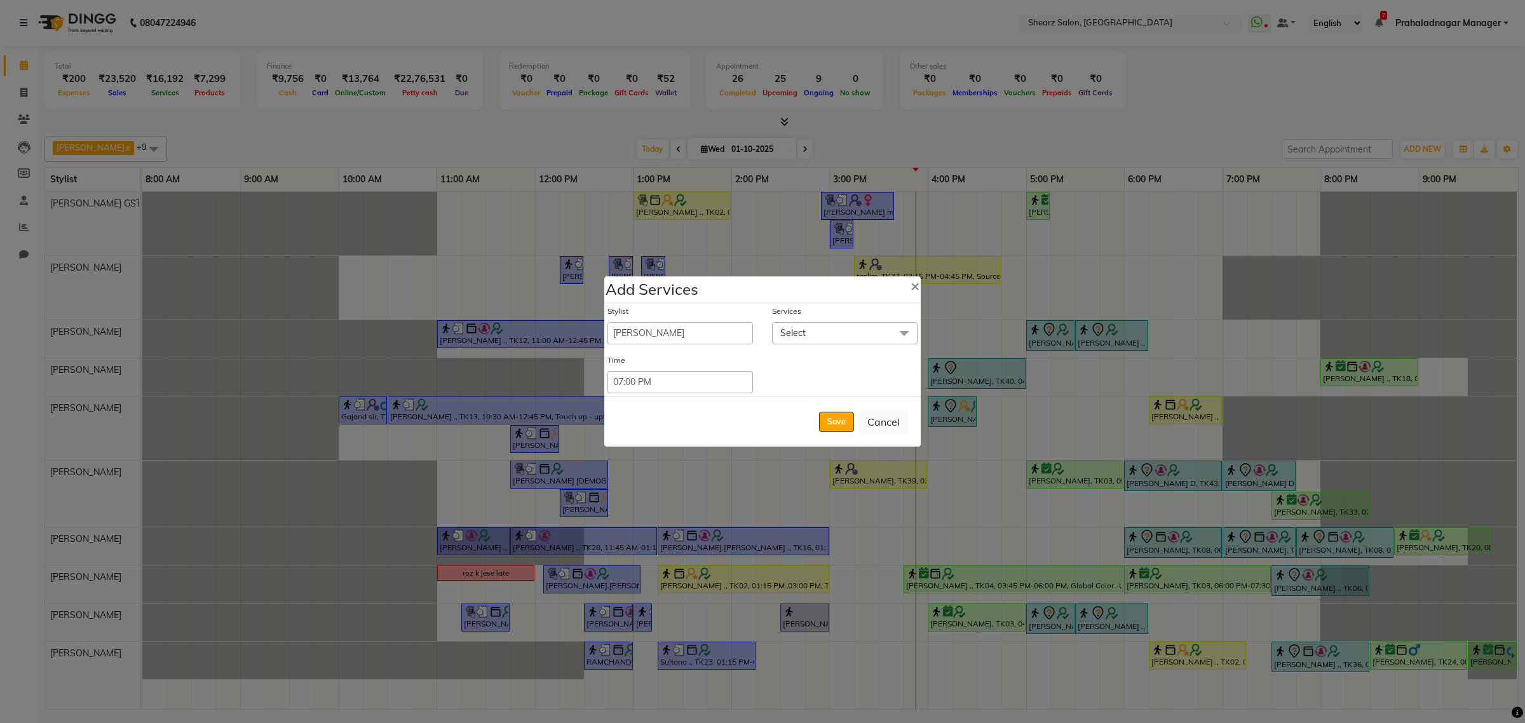
click at [825, 329] on span "Select" at bounding box center [844, 333] width 145 height 22
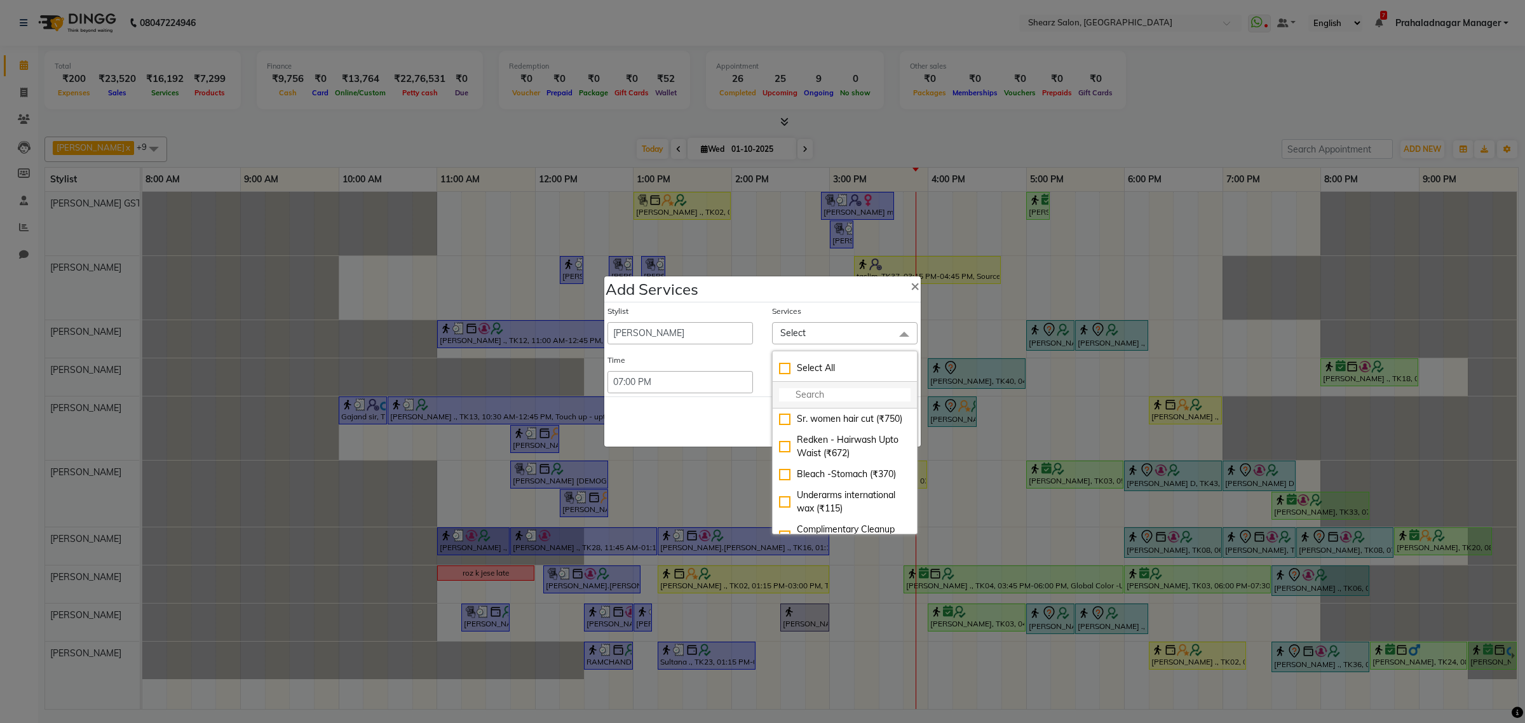
click at [804, 401] on input "multiselect-search" at bounding box center [845, 394] width 132 height 13
type input "lorea"
click at [843, 462] on div "Loreal Hairwash & Blow dry - Upto Shoulder (₹530)" at bounding box center [845, 460] width 132 height 27
checkbox input "true"
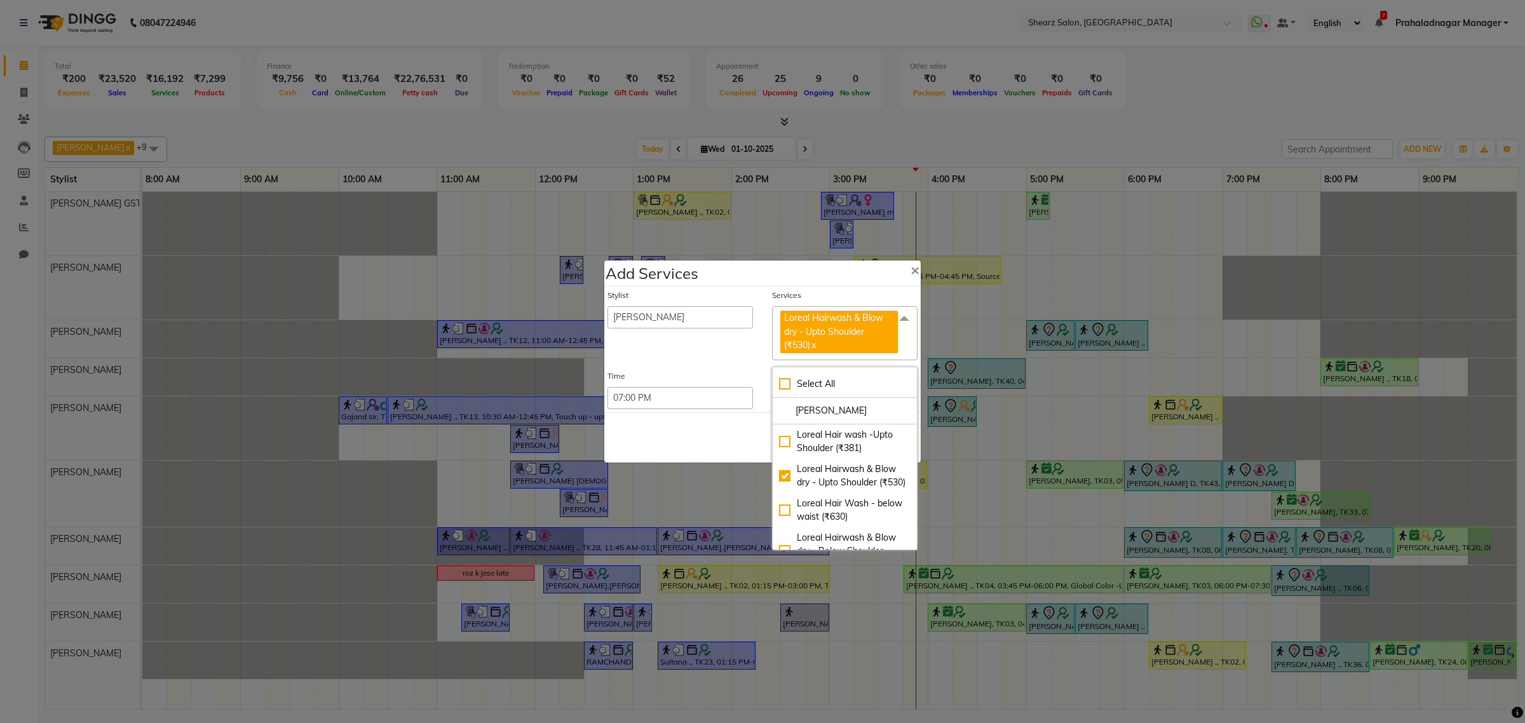
click at [682, 433] on div "Save Cancel" at bounding box center [762, 437] width 316 height 50
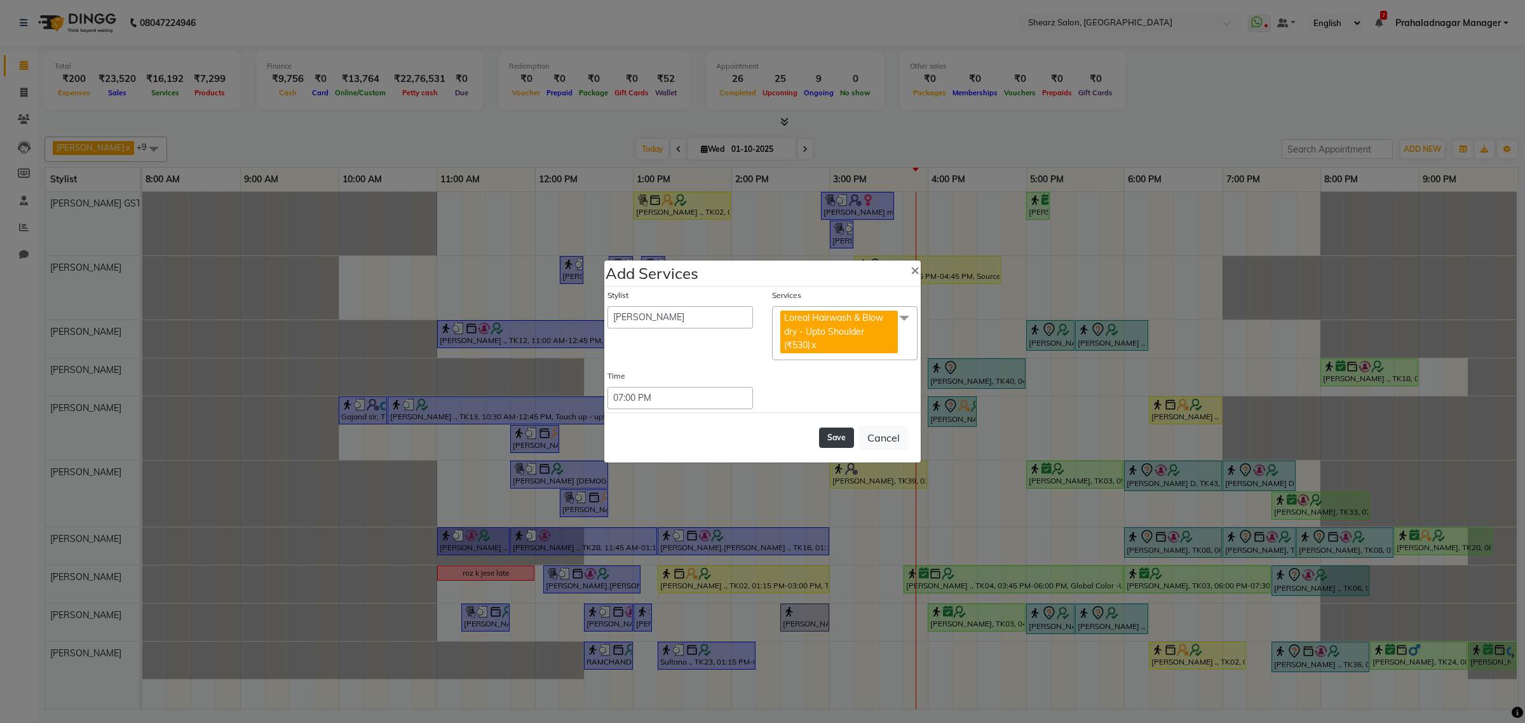
click at [827, 435] on button "Save" at bounding box center [836, 438] width 35 height 20
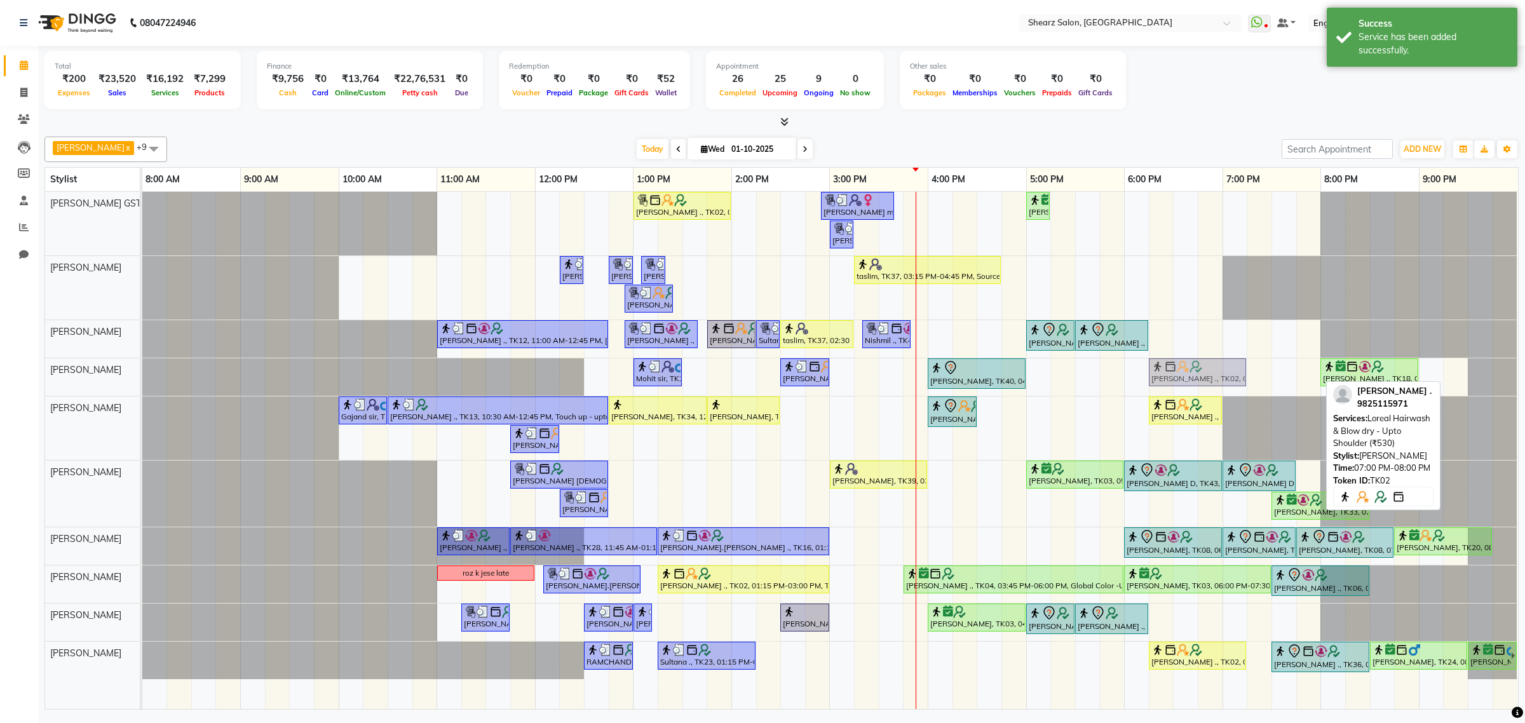
drag, startPoint x: 1246, startPoint y: 370, endPoint x: 1178, endPoint y: 375, distance: 68.2
click at [142, 375] on div "Mohit sir, TK21, 01:00 PM-01:30 PM, Shave / trim Sarvesh ., TK32, 02:30 PM-03:0…" at bounding box center [142, 376] width 0 height 37
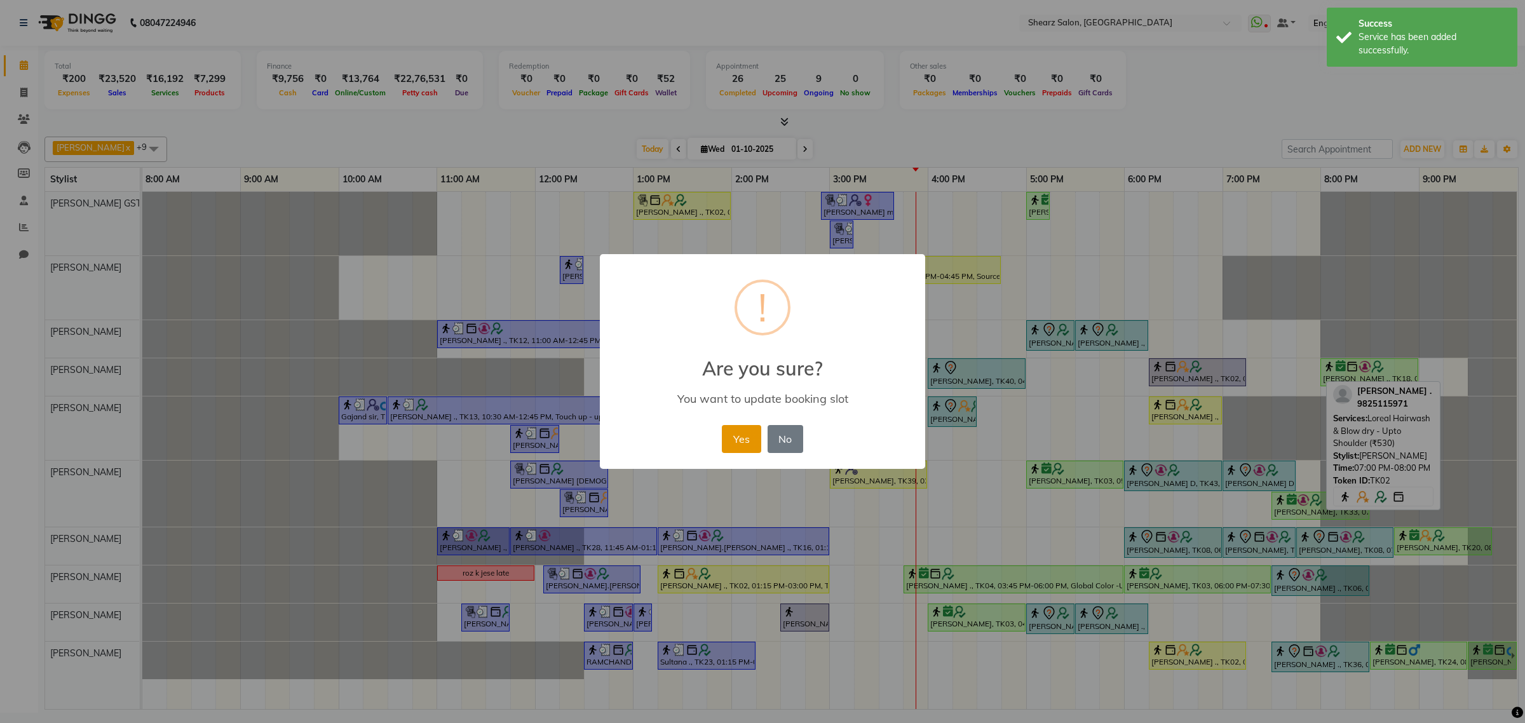
click at [732, 433] on button "Yes" at bounding box center [741, 439] width 39 height 28
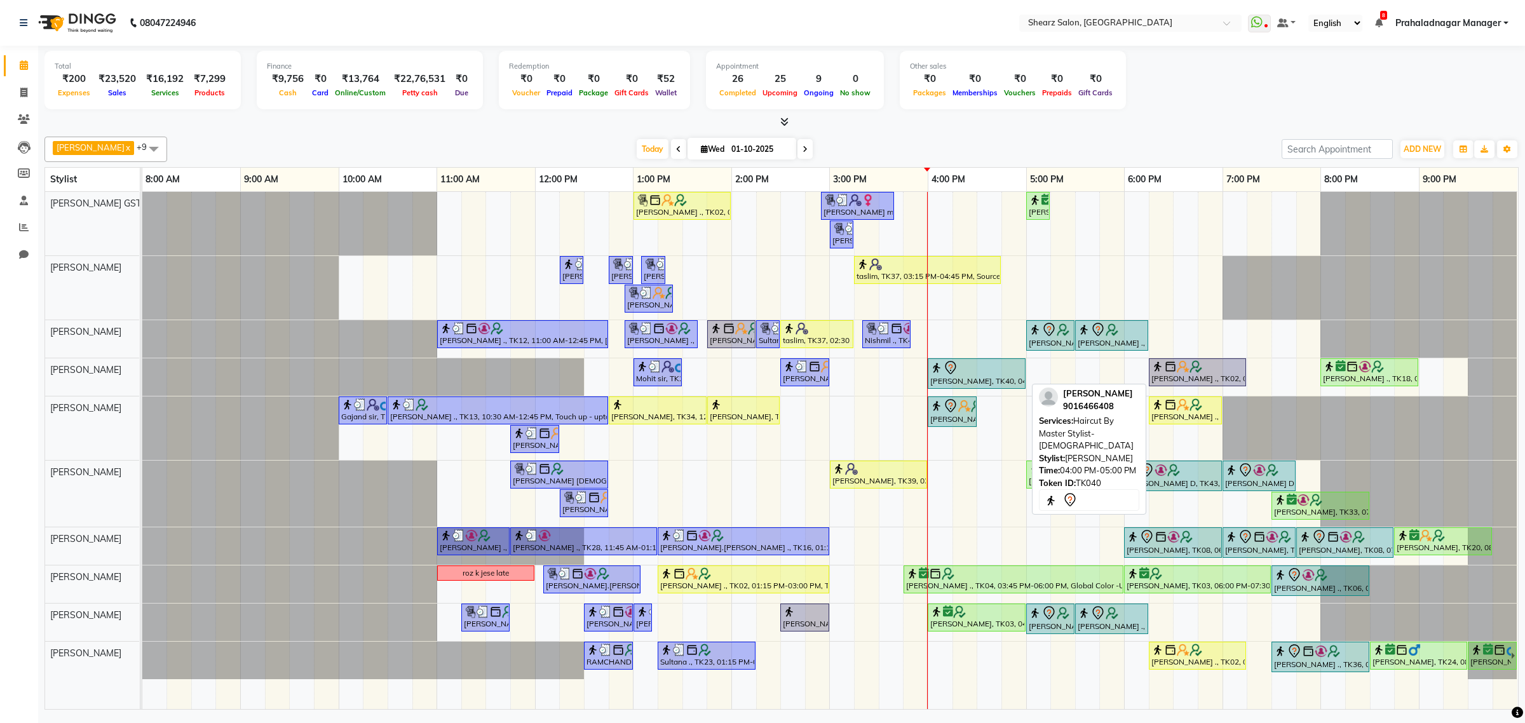
click at [972, 375] on div at bounding box center [976, 367] width 93 height 15
click at [991, 367] on div at bounding box center [976, 367] width 93 height 15
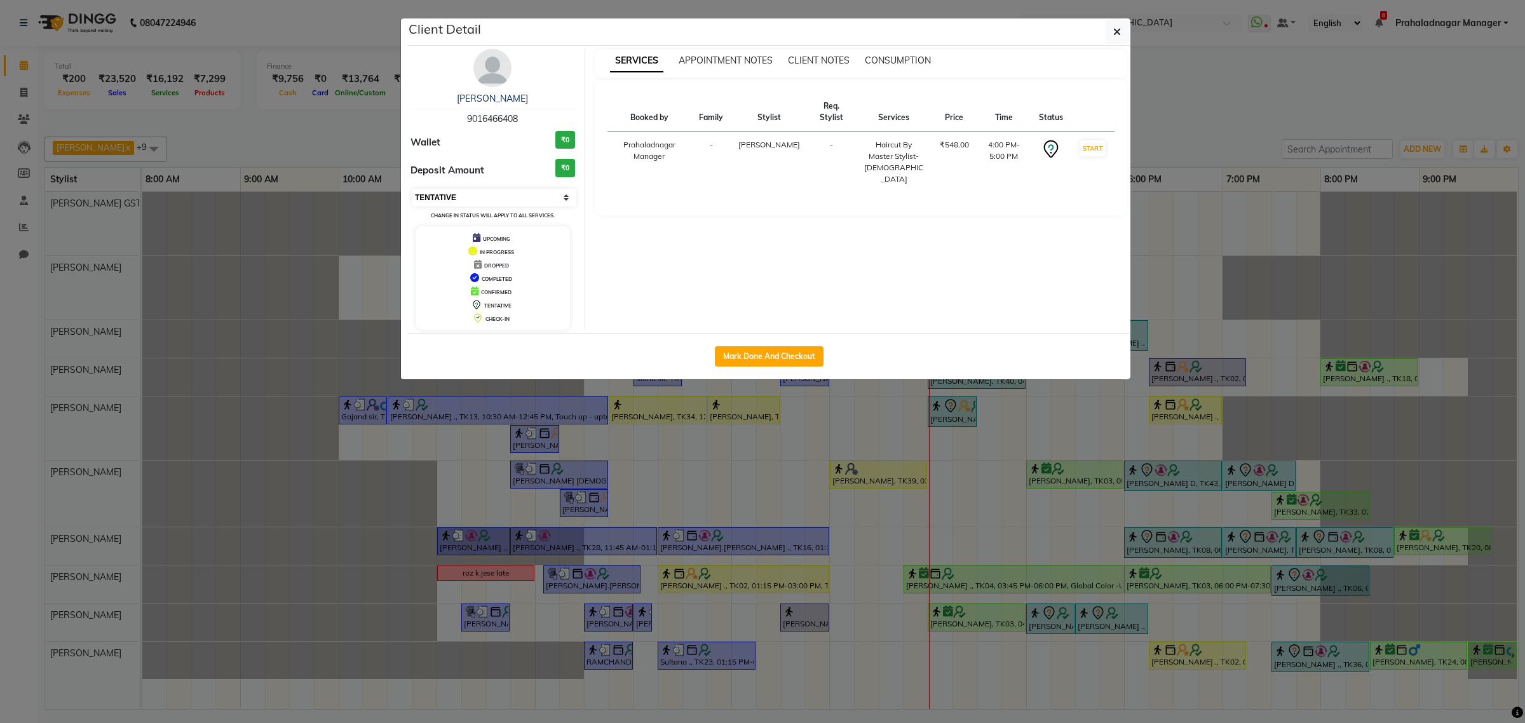
click at [462, 191] on select "Select IN SERVICE CONFIRMED TENTATIVE CHECK IN MARK DONE DROPPED UPCOMING" at bounding box center [494, 198] width 165 height 18
select select "1"
click at [412, 189] on select "Select IN SERVICE CONFIRMED TENTATIVE CHECK IN MARK DONE DROPPED UPCOMING" at bounding box center [494, 198] width 165 height 18
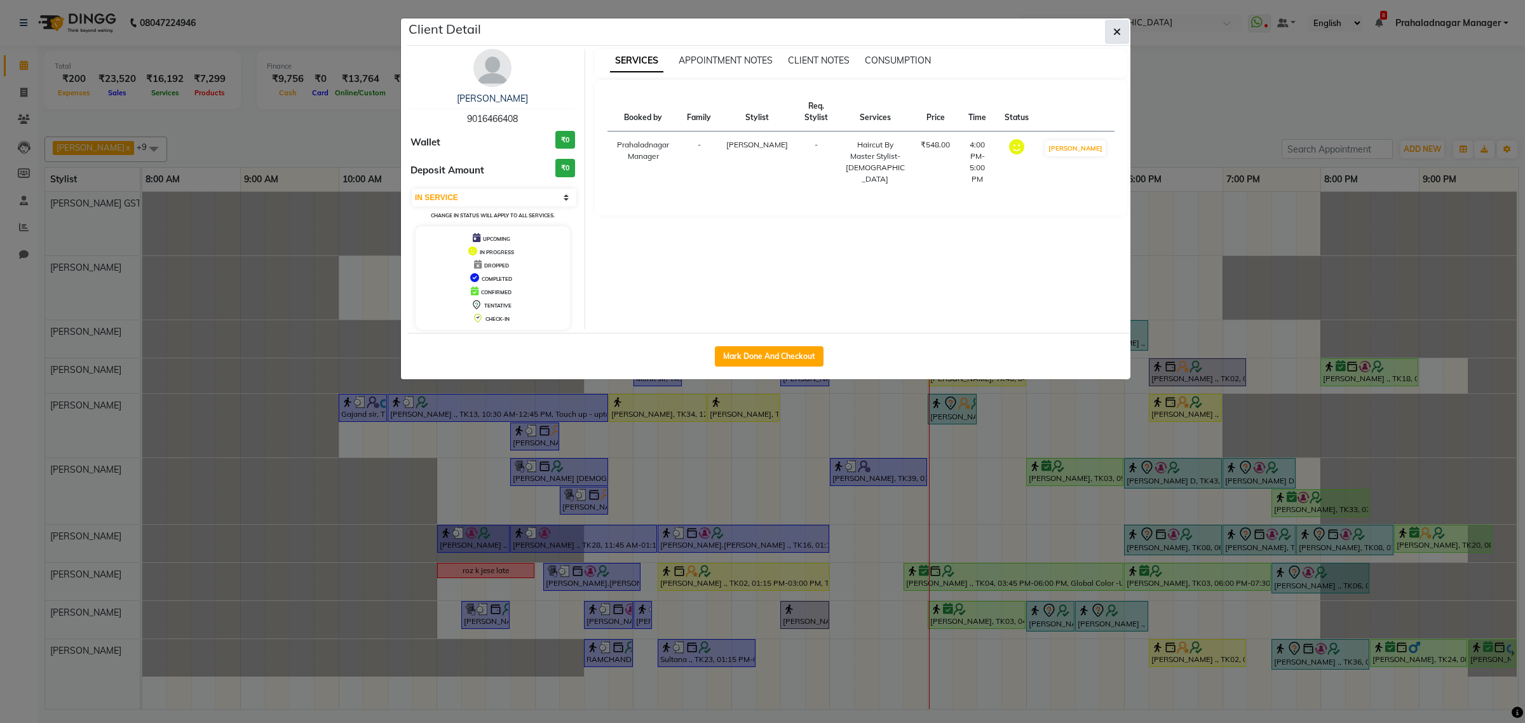
click at [1125, 26] on button "button" at bounding box center [1117, 32] width 24 height 24
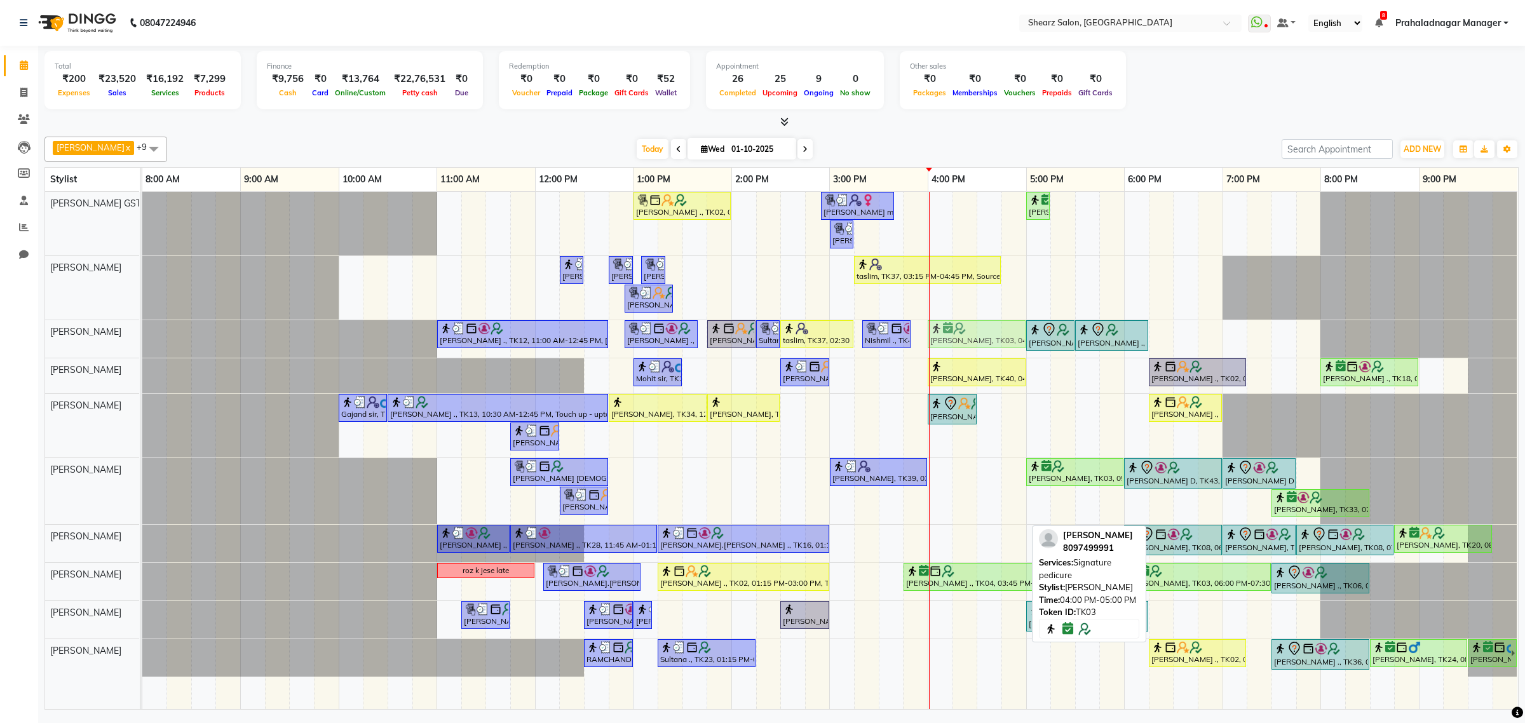
drag, startPoint x: 979, startPoint y: 623, endPoint x: 985, endPoint y: 356, distance: 266.3
click at [985, 353] on div "Grishma Manke ., TK02, 01:00 PM-02:00 PM, Cirepil Roll On Wax ekta maam, TK42, …" at bounding box center [829, 450] width 1375 height 517
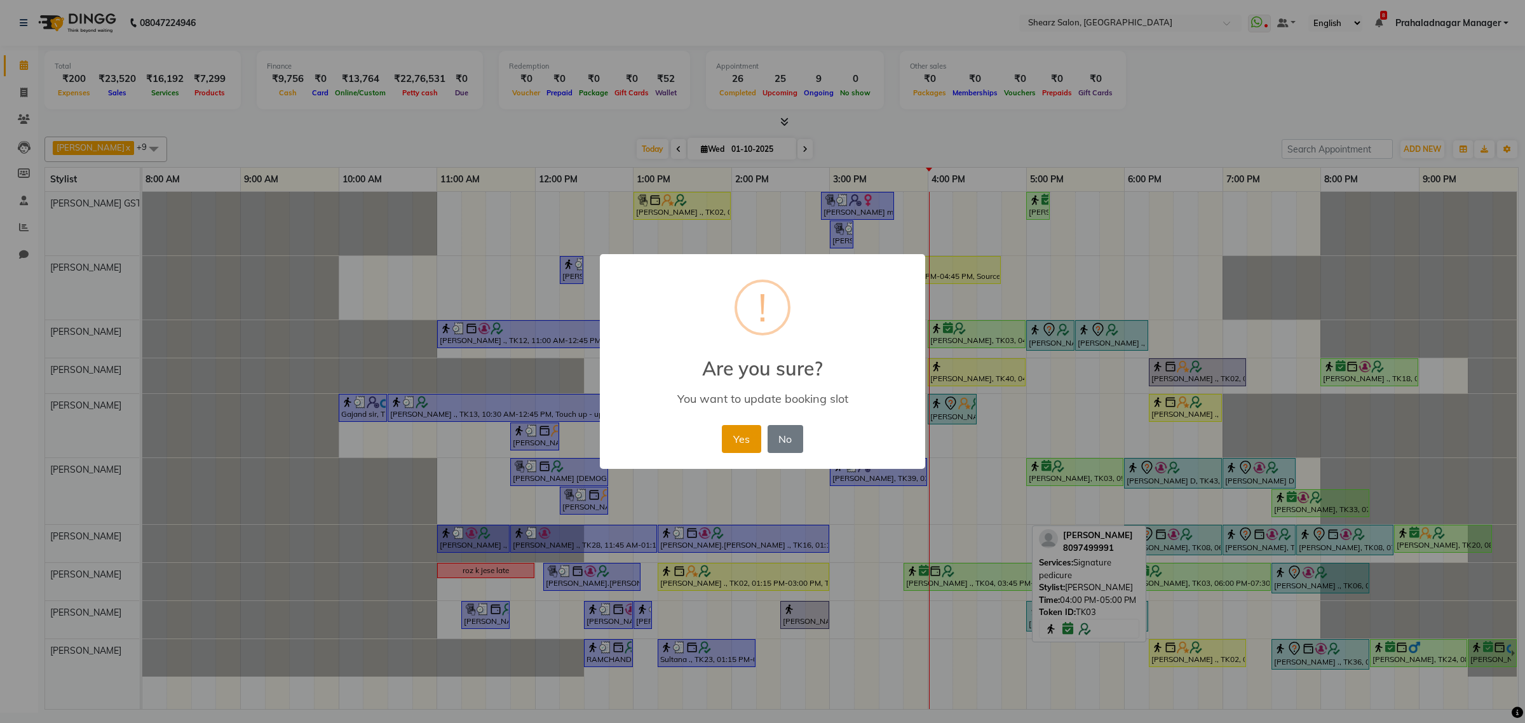
click at [741, 437] on button "Yes" at bounding box center [741, 439] width 39 height 28
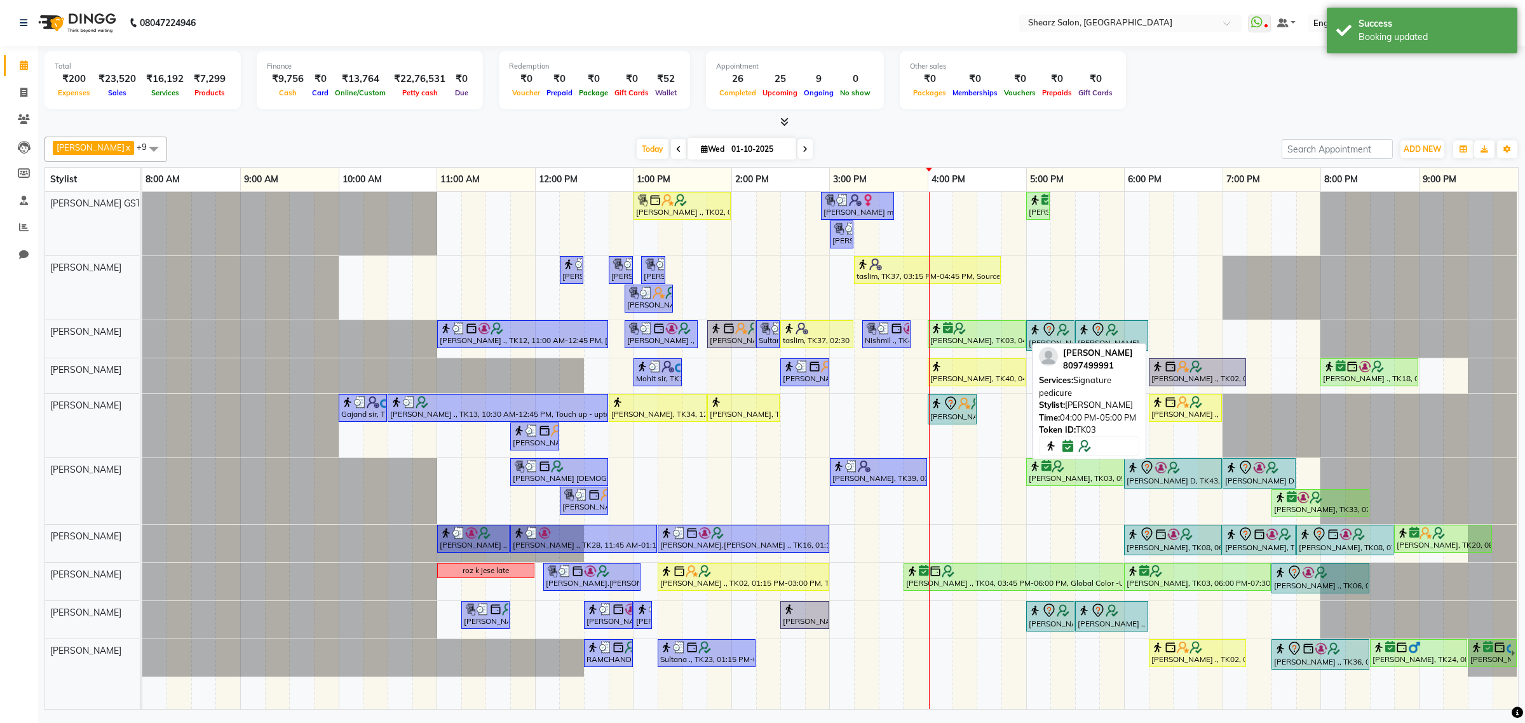
click at [983, 332] on div at bounding box center [976, 328] width 93 height 13
click at [985, 332] on div at bounding box center [976, 328] width 93 height 13
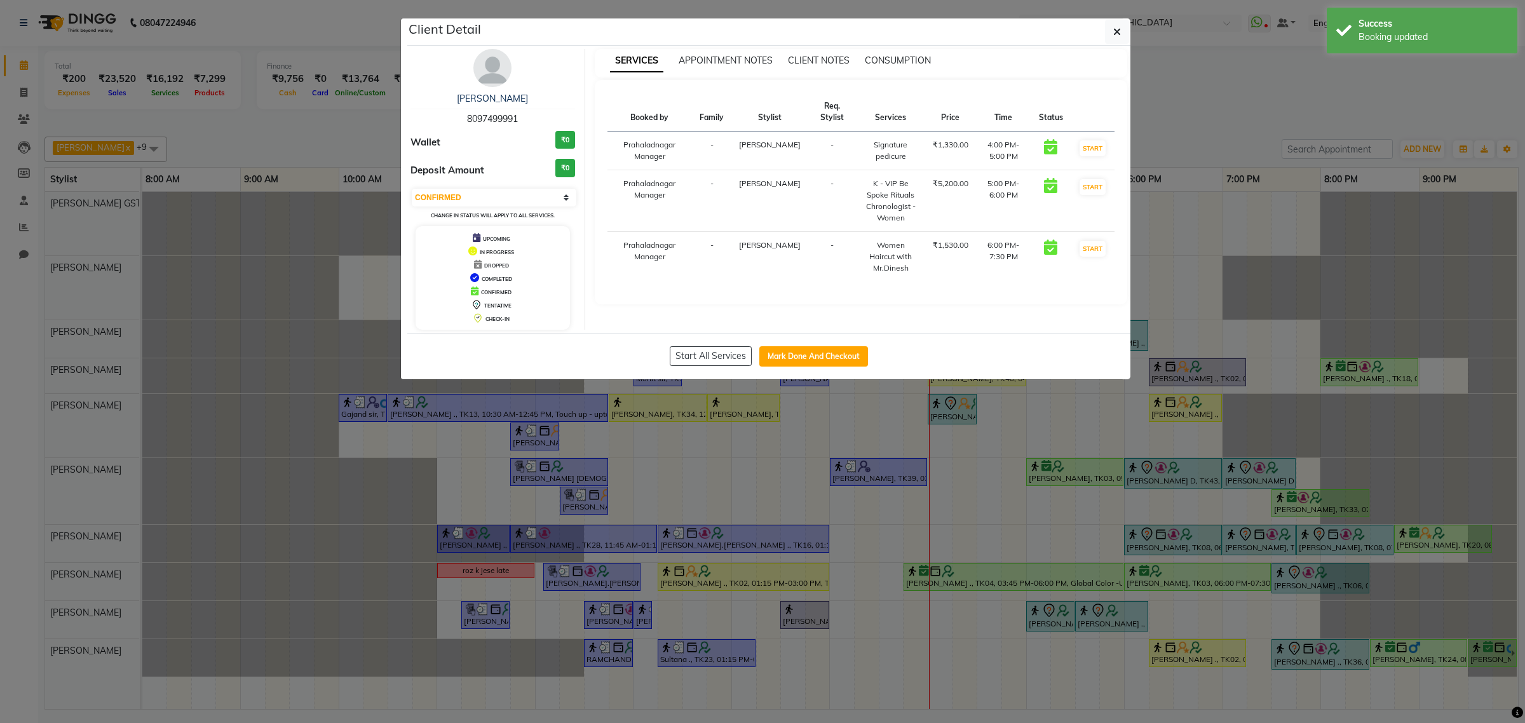
click at [506, 188] on div "Select IN SERVICE CONFIRMED TENTATIVE CHECK IN MARK DONE DROPPED UPCOMING Chang…" at bounding box center [492, 204] width 165 height 34
click at [487, 205] on select "Select IN SERVICE CONFIRMED TENTATIVE CHECK IN MARK DONE DROPPED UPCOMING" at bounding box center [494, 198] width 165 height 18
select select "1"
click at [412, 189] on select "Select IN SERVICE CONFIRMED TENTATIVE CHECK IN MARK DONE DROPPED UPCOMING" at bounding box center [494, 198] width 165 height 18
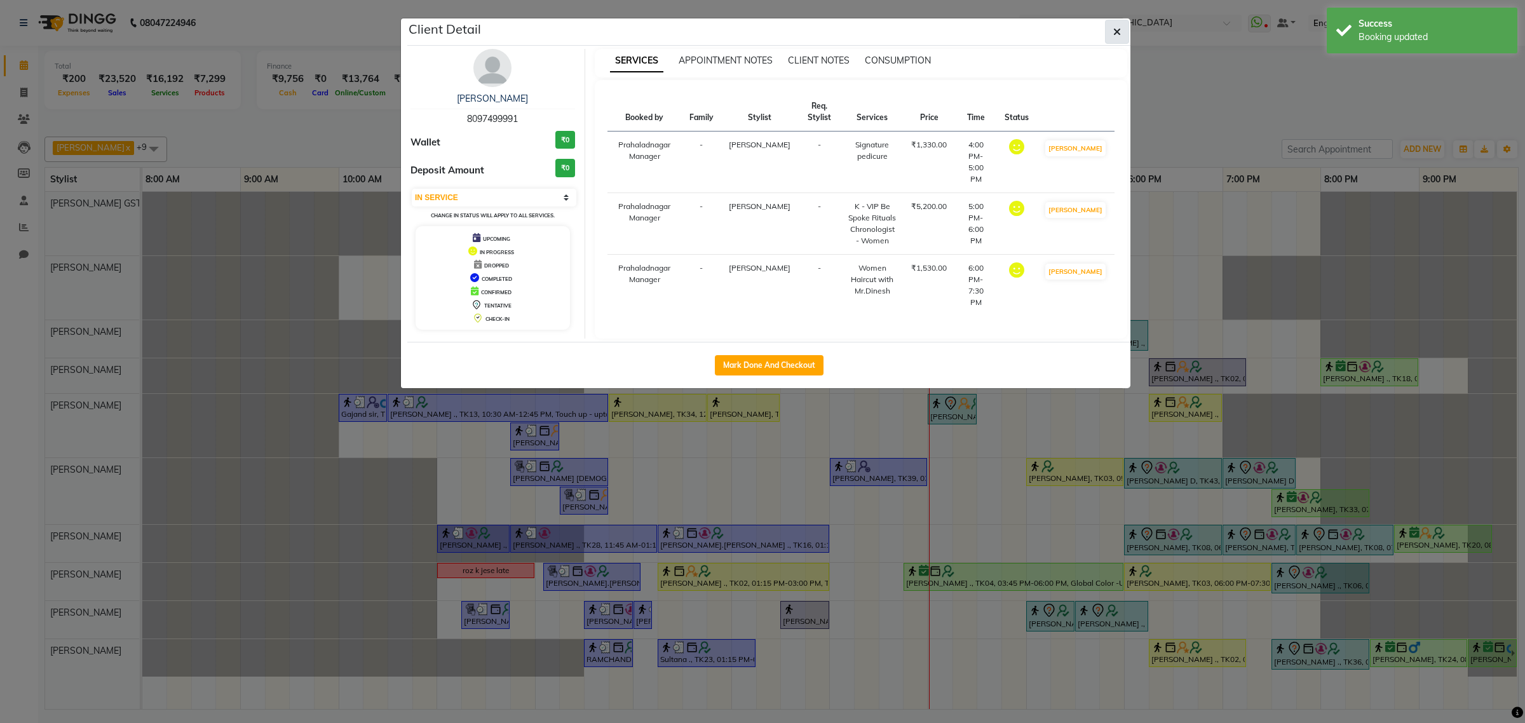
click at [1125, 35] on button "button" at bounding box center [1117, 32] width 24 height 24
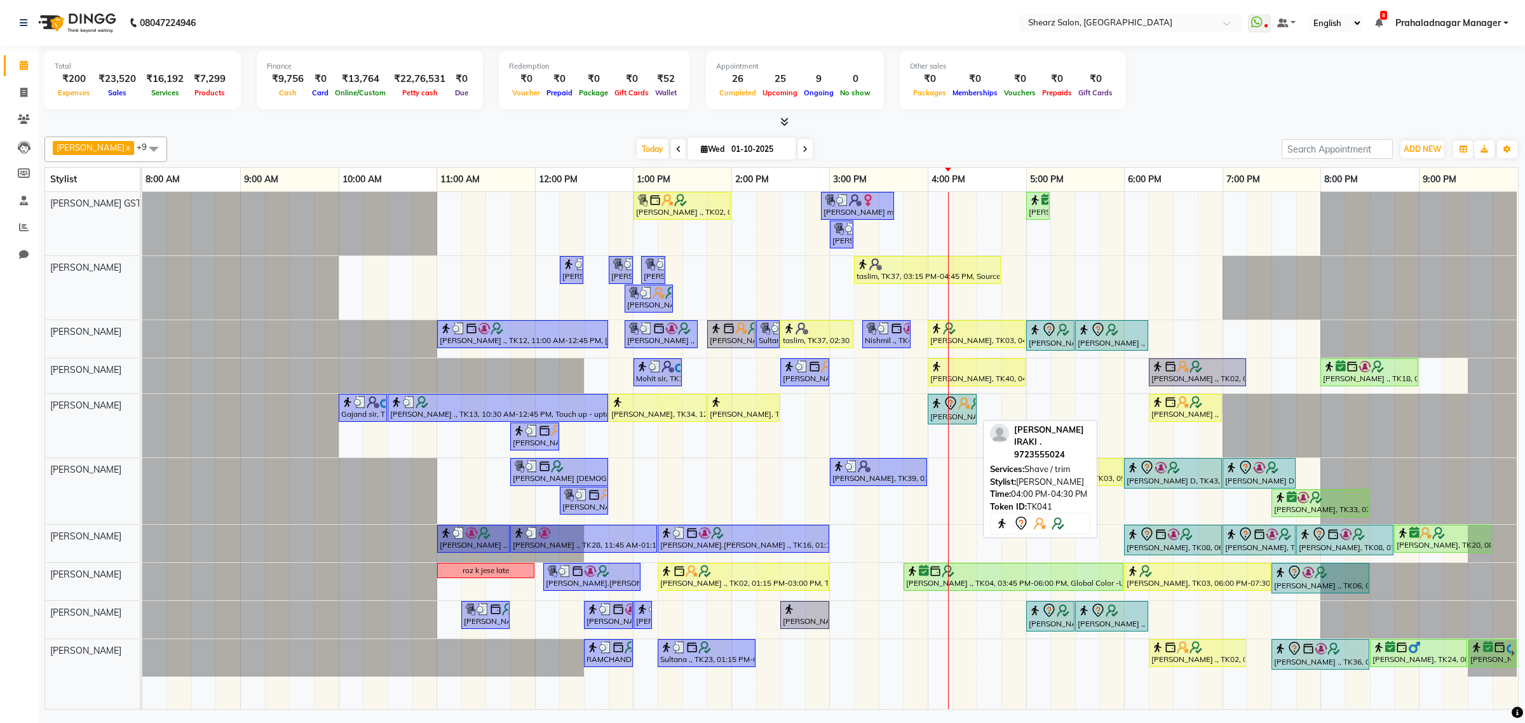
click at [961, 414] on div "ZIYAUL IRAKI ., TK41, 04:00 PM-04:30 PM, Shave / trim" at bounding box center [952, 409] width 46 height 27
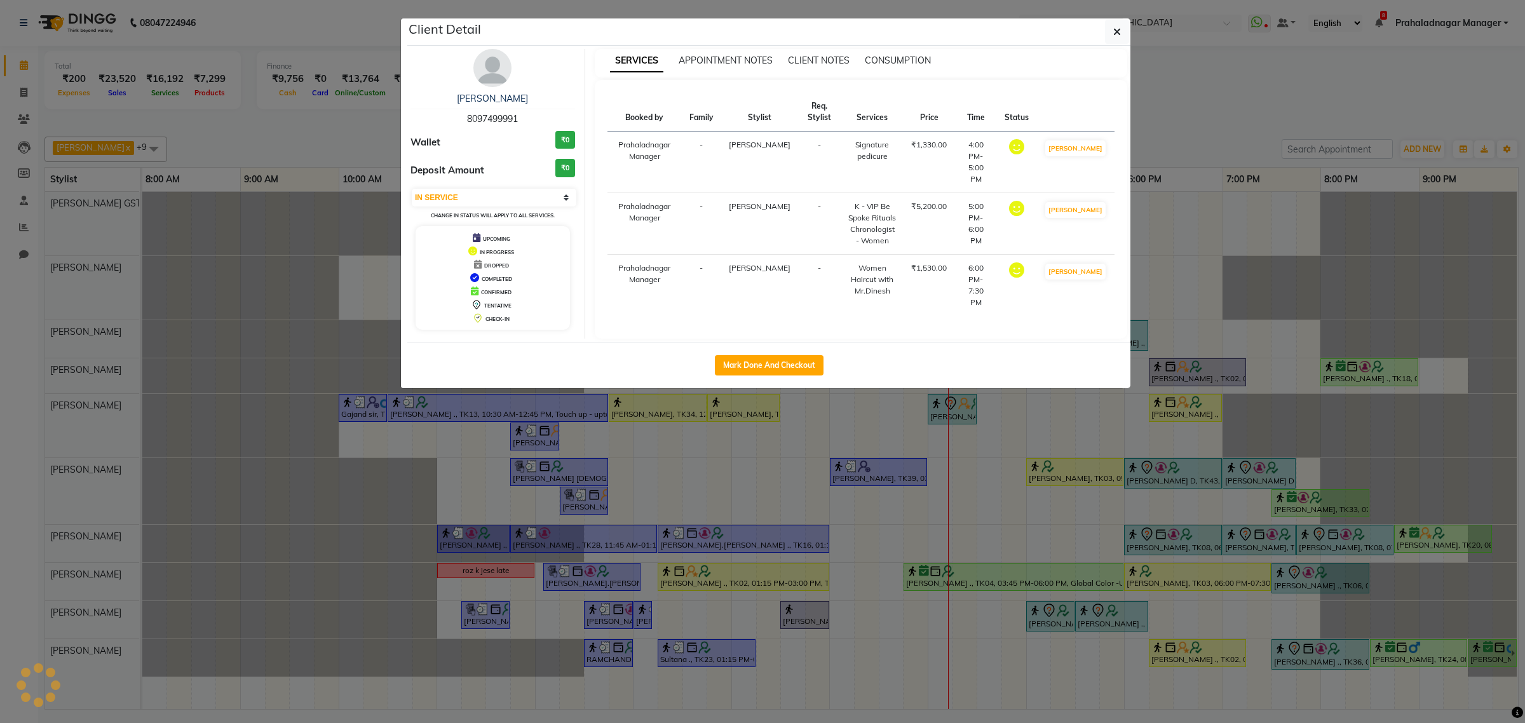
select select "7"
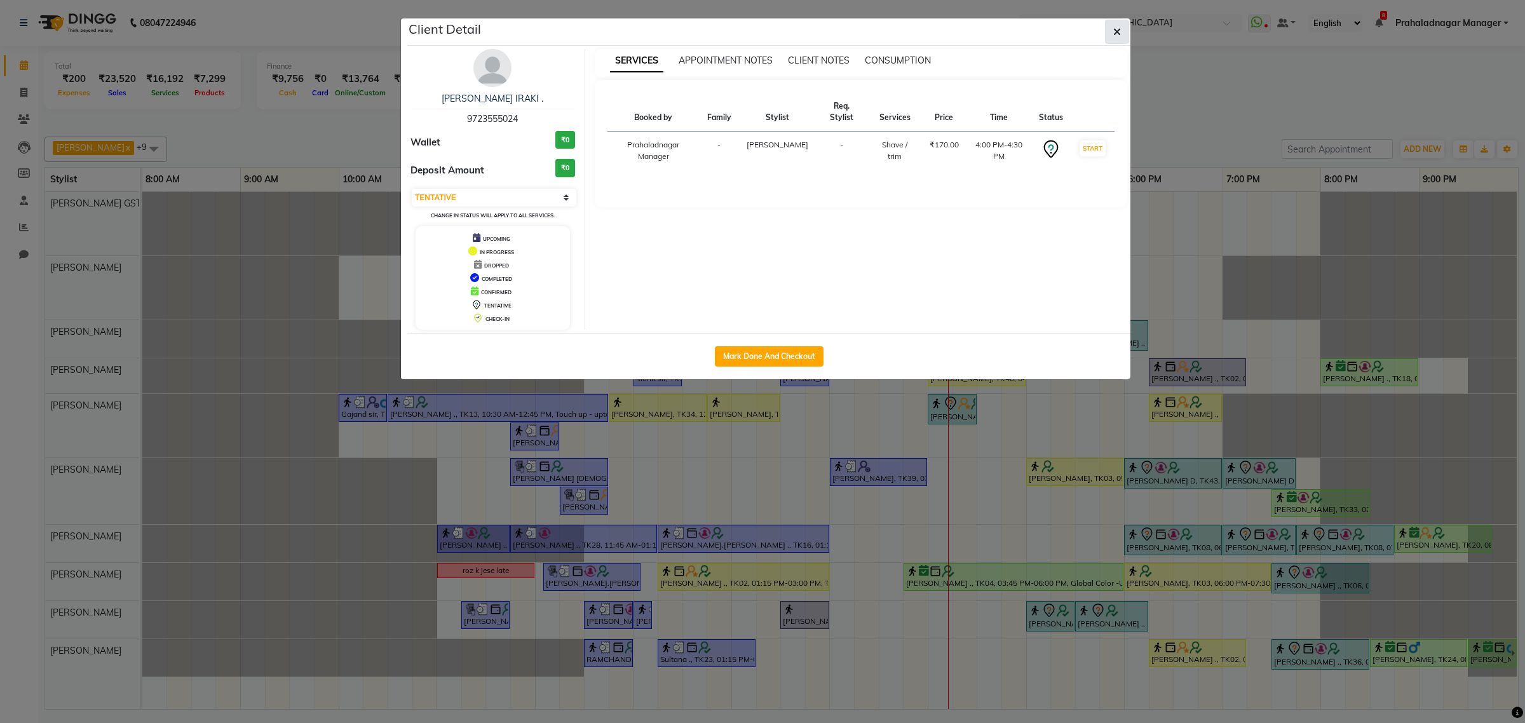
click at [1110, 24] on button "button" at bounding box center [1117, 32] width 24 height 24
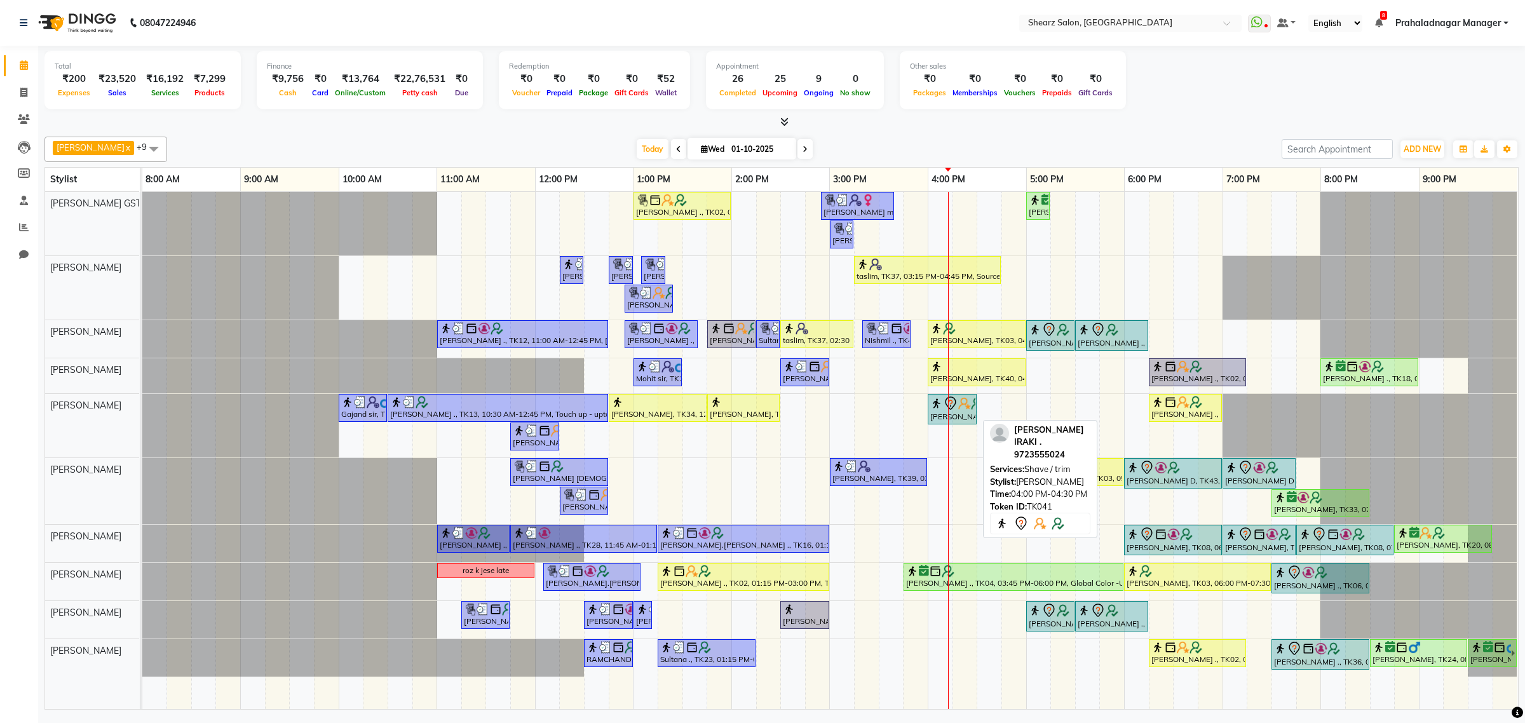
click at [934, 398] on img at bounding box center [936, 403] width 13 height 13
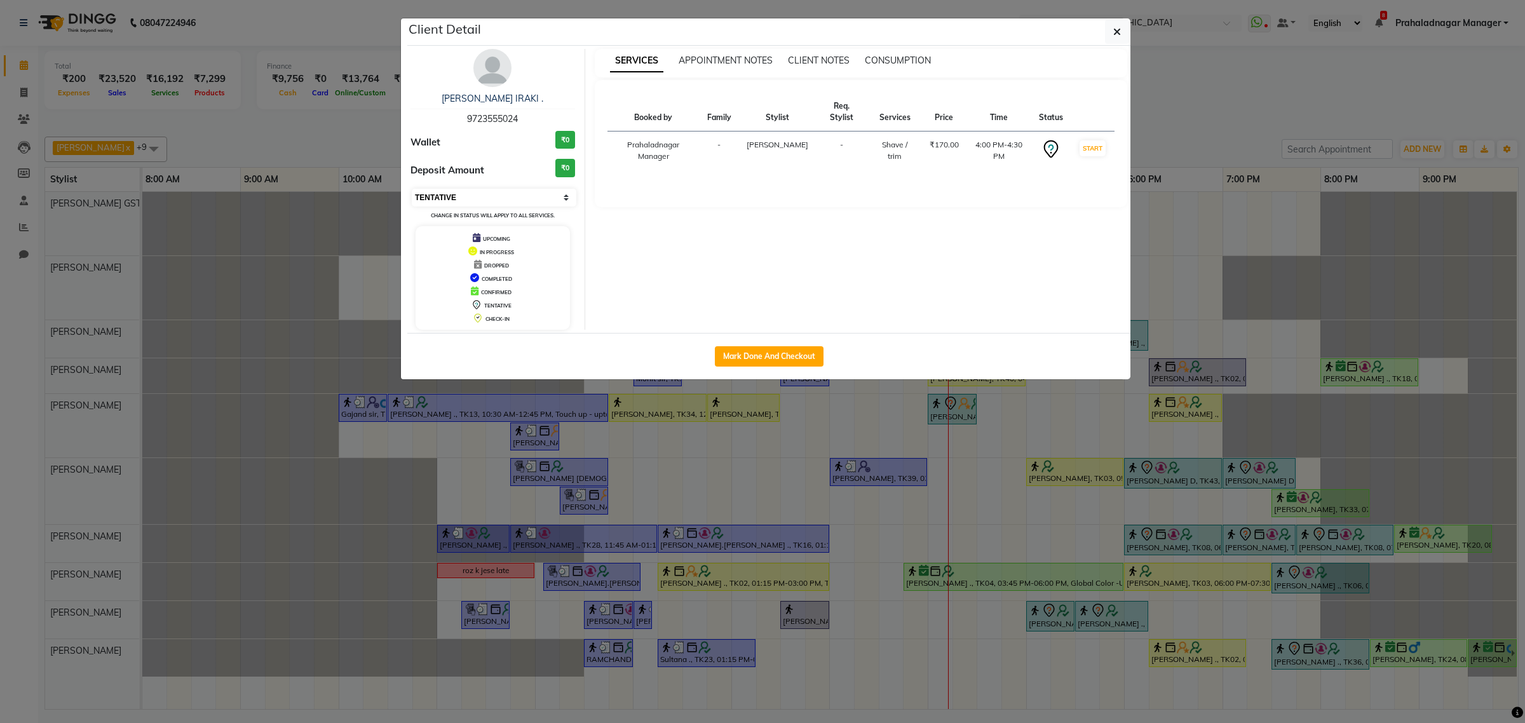
click at [526, 201] on select "Select IN SERVICE CONFIRMED TENTATIVE CHECK IN MARK DONE DROPPED UPCOMING" at bounding box center [494, 198] width 165 height 18
select select "1"
click at [412, 189] on select "Select IN SERVICE CONFIRMED TENTATIVE CHECK IN MARK DONE DROPPED UPCOMING" at bounding box center [494, 198] width 165 height 18
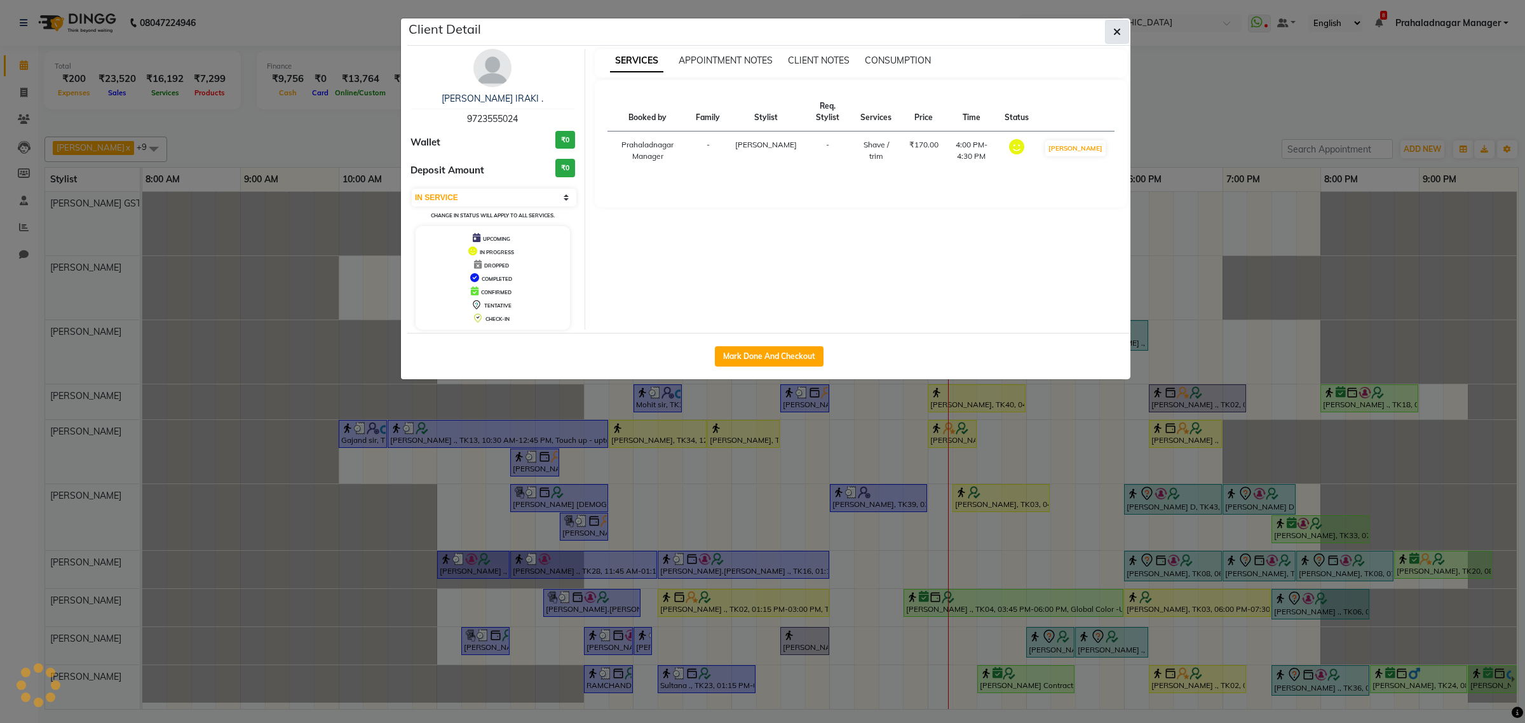
click at [1114, 29] on icon "button" at bounding box center [1117, 32] width 8 height 10
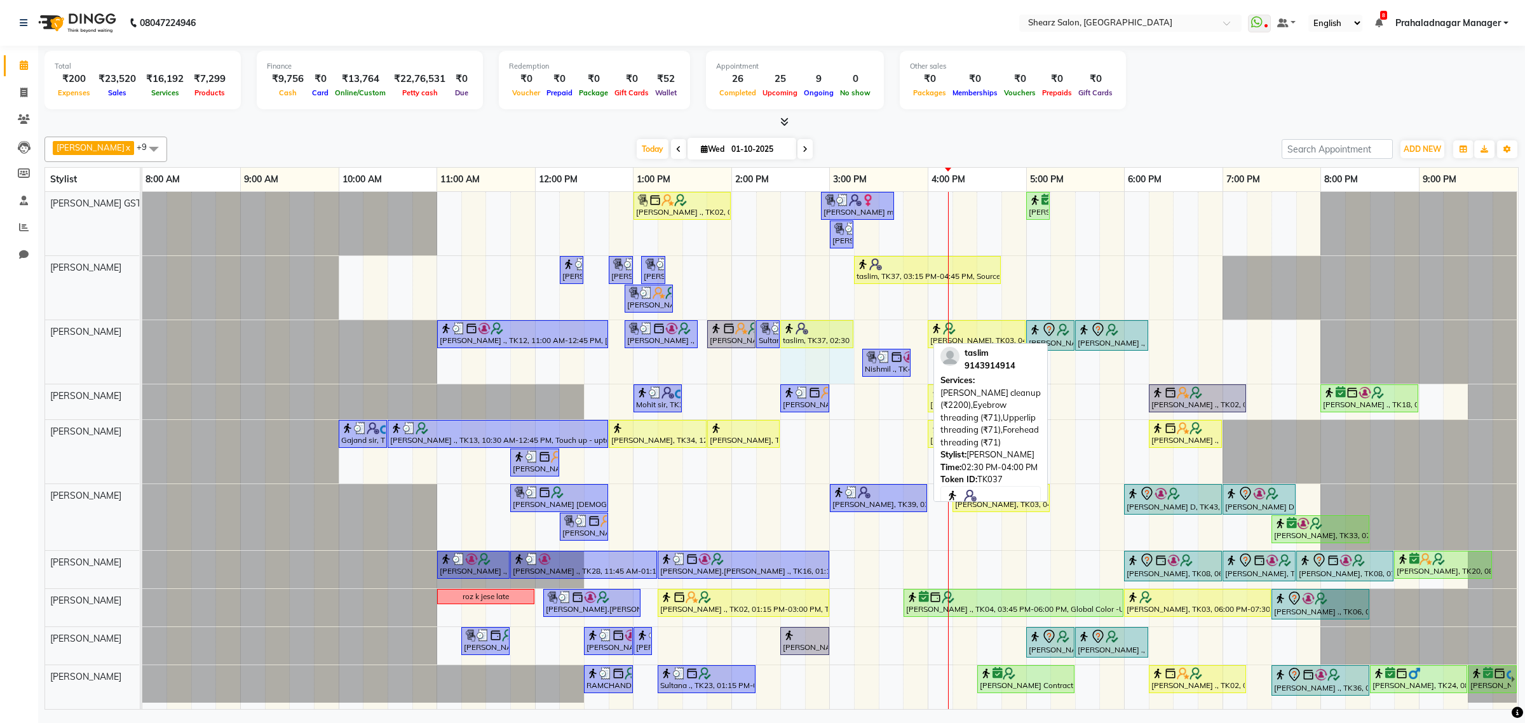
drag, startPoint x: 924, startPoint y: 331, endPoint x: 864, endPoint y: 345, distance: 62.0
click at [142, 337] on div "TEJAL DHAKAN ., TK12, 11:00 AM-12:45 PM, Remy laure Pearl glow facial (₹4380),N…" at bounding box center [142, 352] width 0 height 64
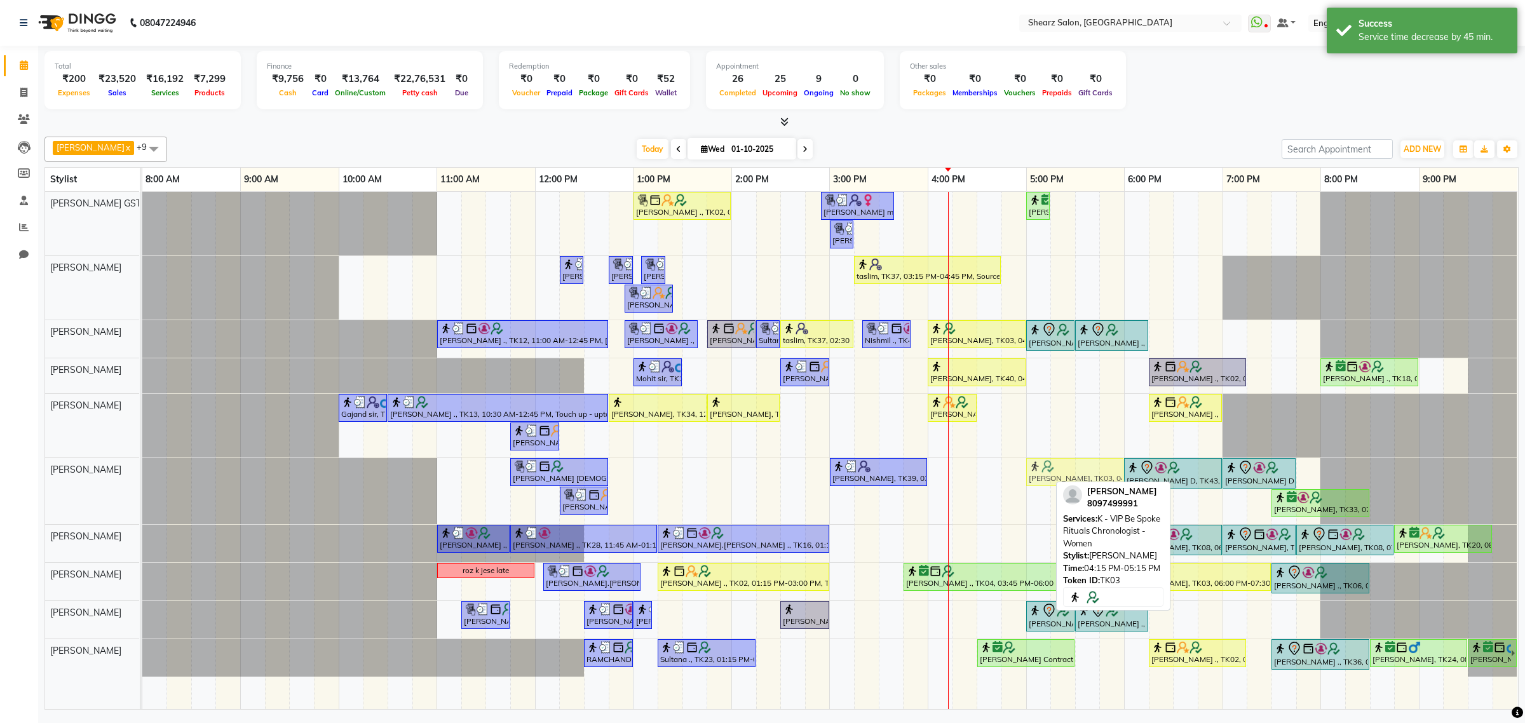
drag, startPoint x: 997, startPoint y: 480, endPoint x: 1060, endPoint y: 478, distance: 62.3
click at [142, 478] on div "JAGRUTI VAISNAN ., TK19, 11:45 AM-12:45 PM, K - HairWash & Blow Dry - Upto Wais…" at bounding box center [142, 491] width 0 height 66
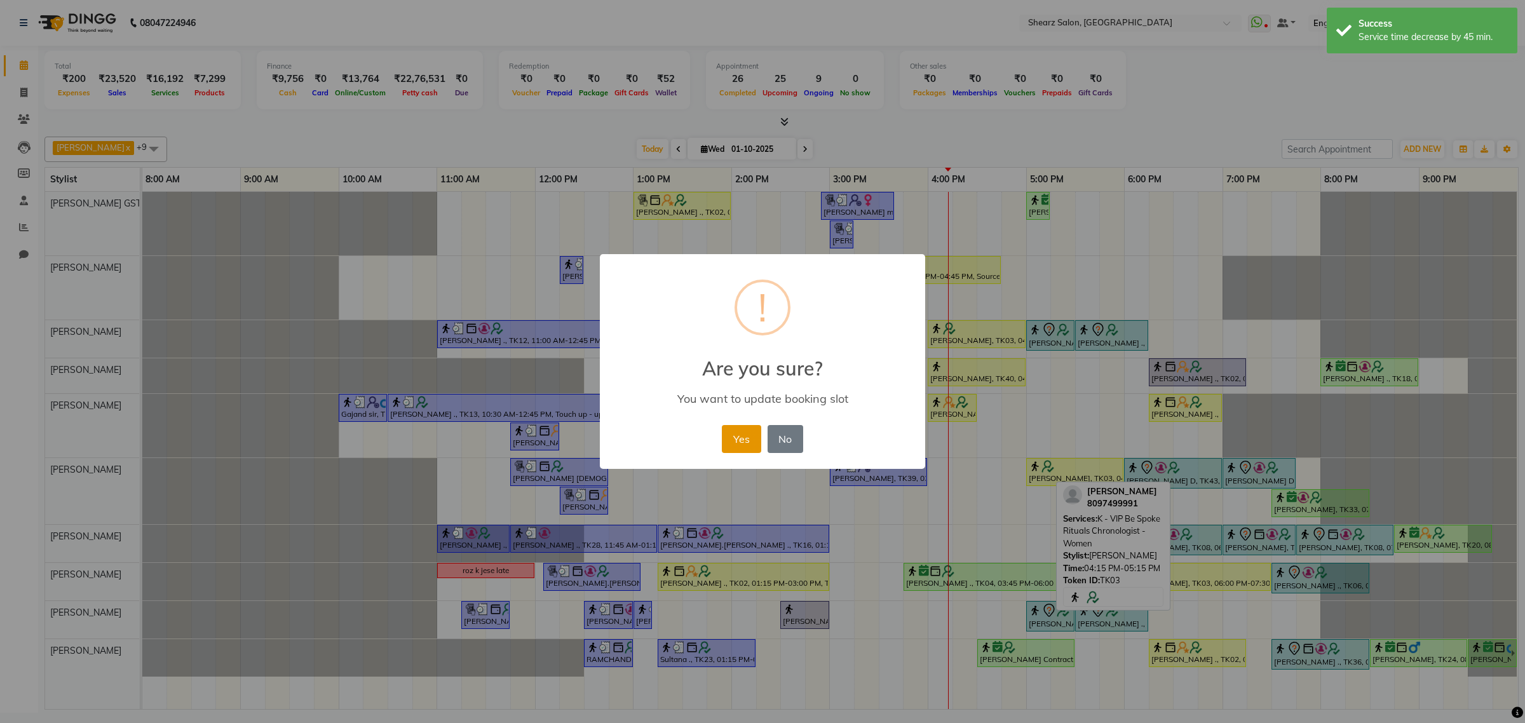
click at [744, 433] on button "Yes" at bounding box center [741, 439] width 39 height 28
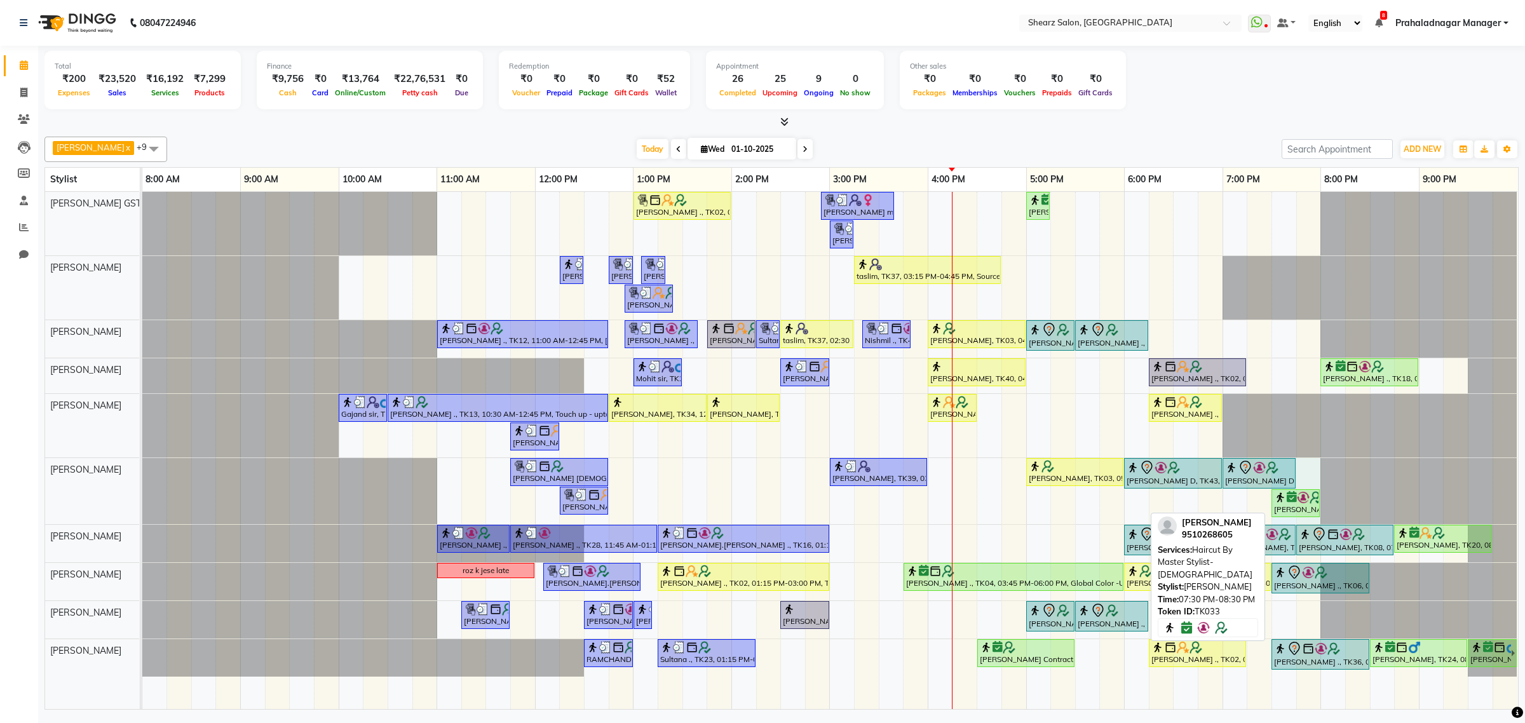
drag, startPoint x: 1367, startPoint y: 497, endPoint x: 1299, endPoint y: 506, distance: 68.6
click at [142, 506] on div "JAGRUTI VAISNAN ., TK19, 11:45 AM-12:45 PM, K - HairWash & Blow Dry - Upto Wais…" at bounding box center [142, 491] width 0 height 66
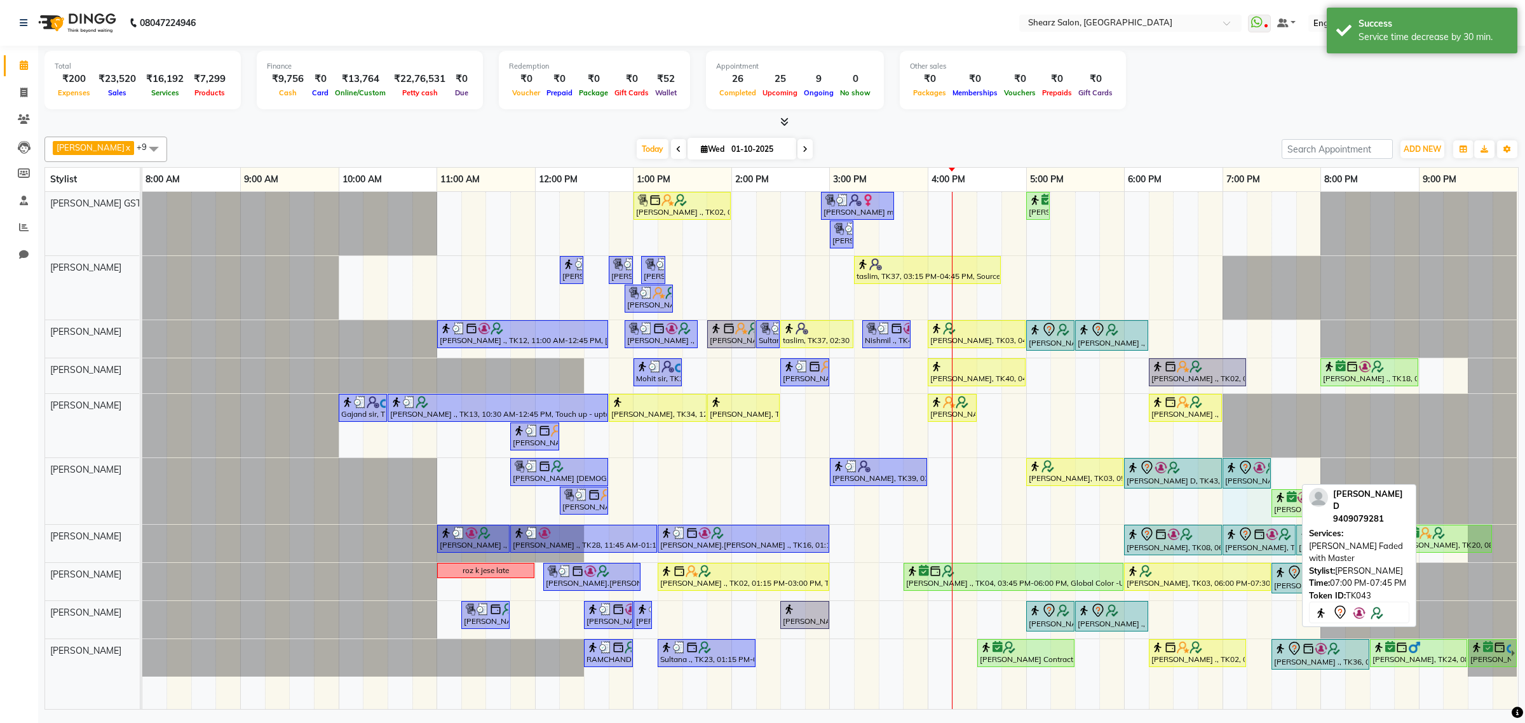
drag, startPoint x: 1294, startPoint y: 475, endPoint x: 1266, endPoint y: 477, distance: 28.7
click at [142, 477] on div "JAGRUTI VAISNAN ., TK19, 11:45 AM-12:45 PM, K - HairWash & Blow Dry - Upto Wais…" at bounding box center [142, 491] width 0 height 66
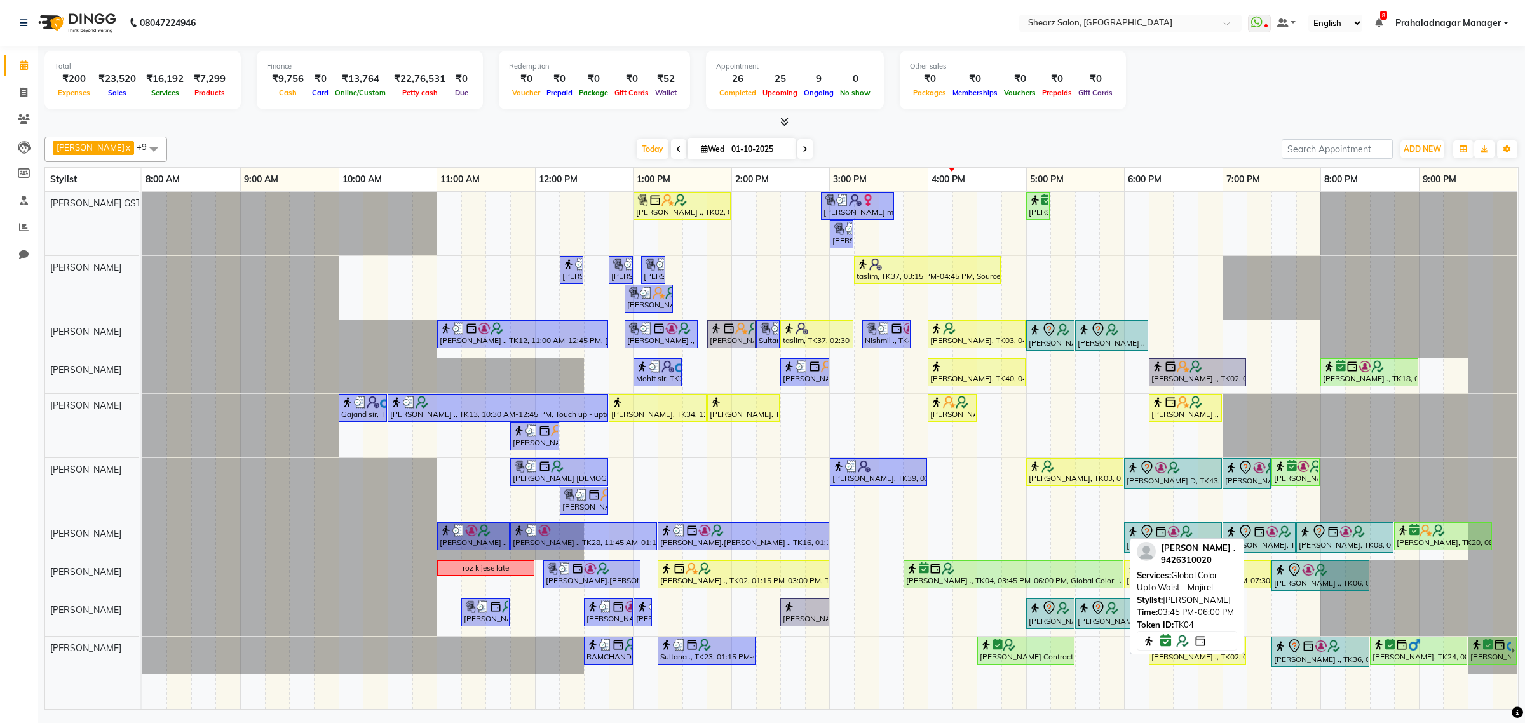
click at [1043, 566] on div at bounding box center [1013, 568] width 215 height 13
click at [957, 566] on div at bounding box center [1013, 568] width 215 height 13
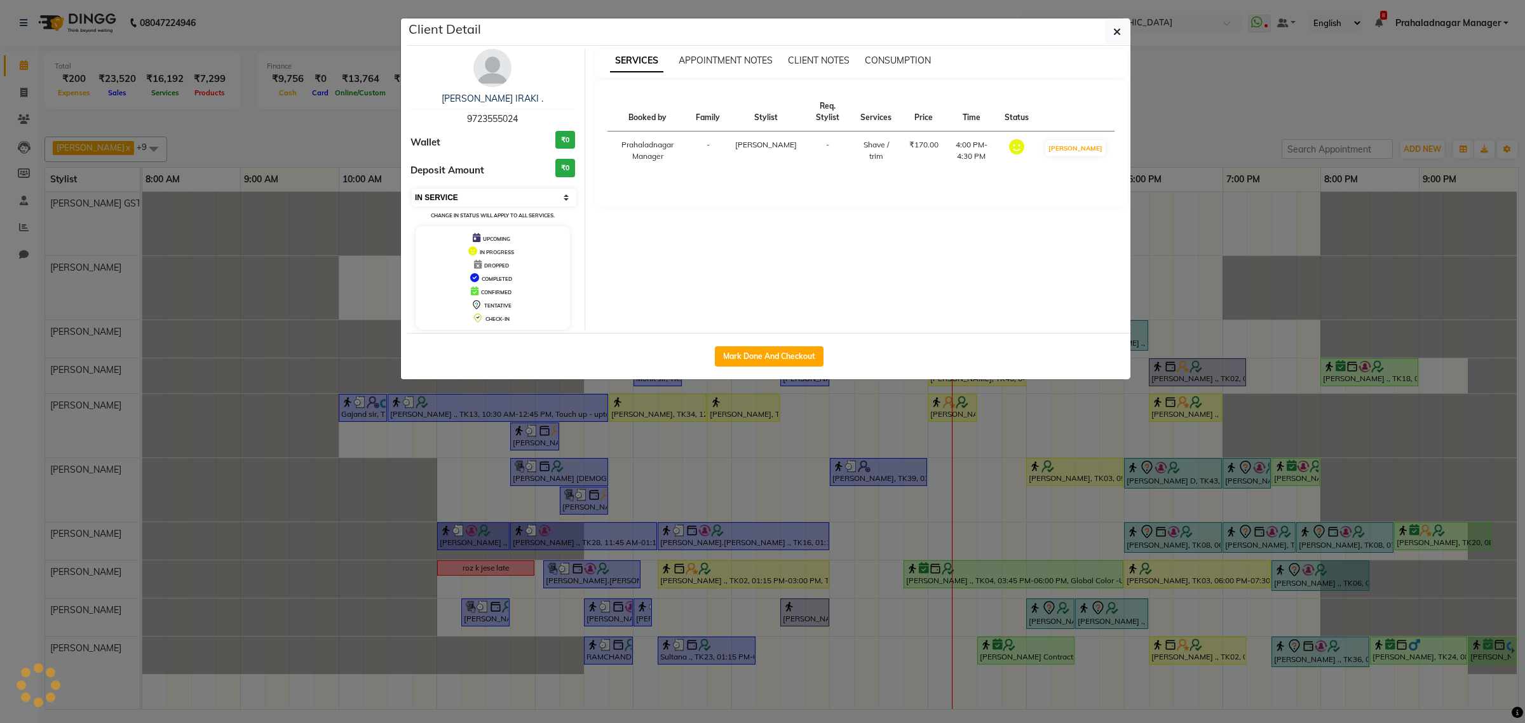
click at [531, 192] on select "Select IN SERVICE CONFIRMED TENTATIVE CHECK IN MARK DONE DROPPED UPCOMING" at bounding box center [494, 198] width 165 height 18
click at [412, 189] on select "Select IN SERVICE CONFIRMED TENTATIVE CHECK IN MARK DONE DROPPED UPCOMING" at bounding box center [494, 198] width 165 height 18
select select "1"
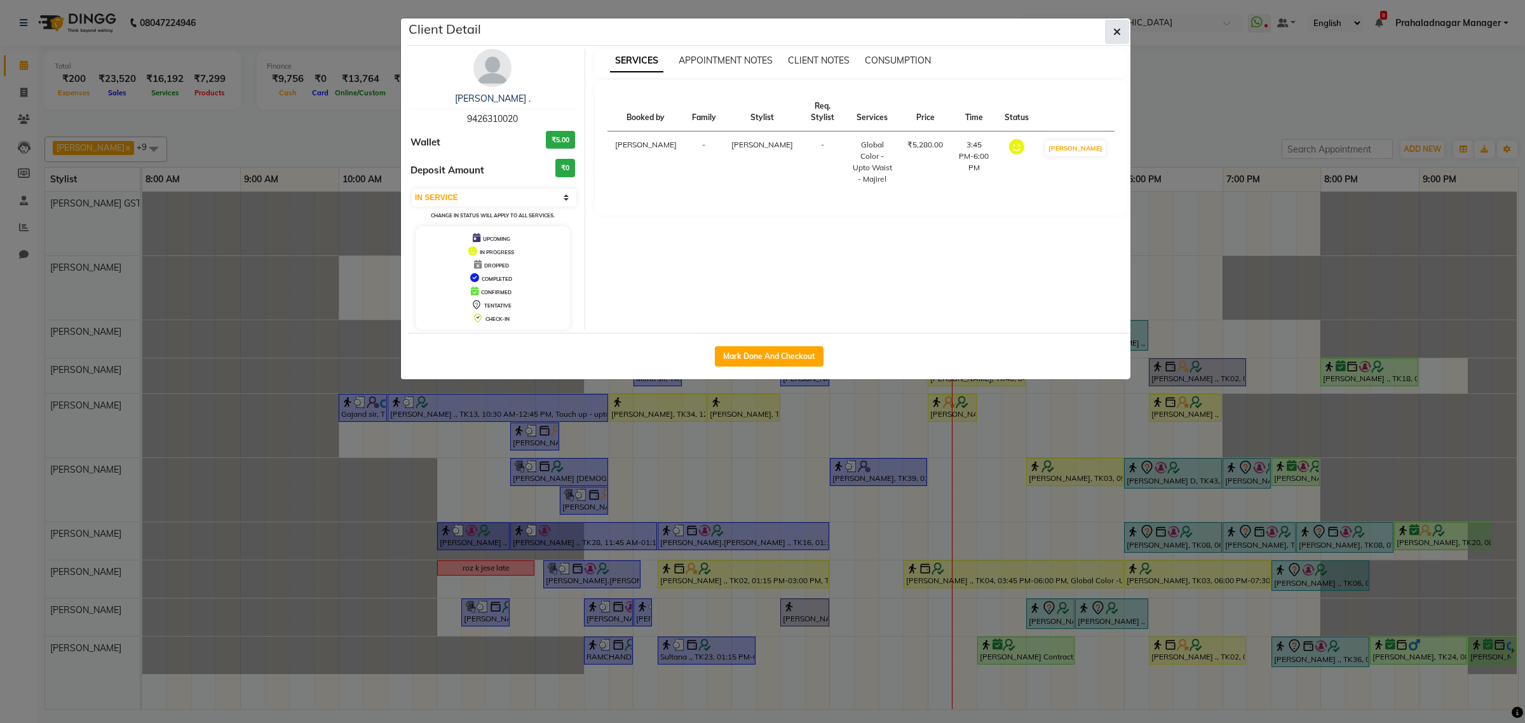
click at [1113, 30] on icon "button" at bounding box center [1117, 32] width 8 height 10
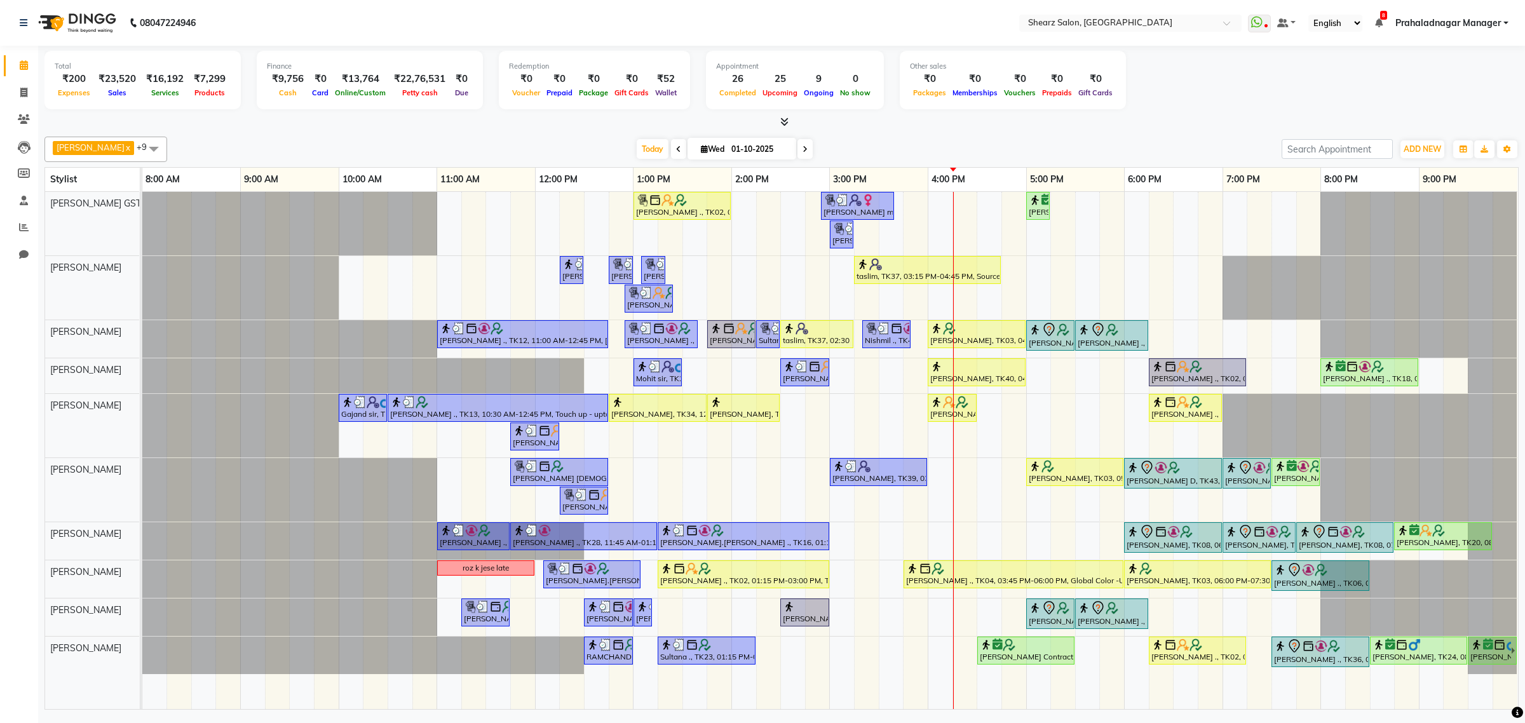
click at [964, 461] on div "Grishma Manke ., TK02, 01:00 PM-02:00 PM, Cirepil Roll On Wax ekta maam, TK42, …" at bounding box center [829, 450] width 1375 height 517
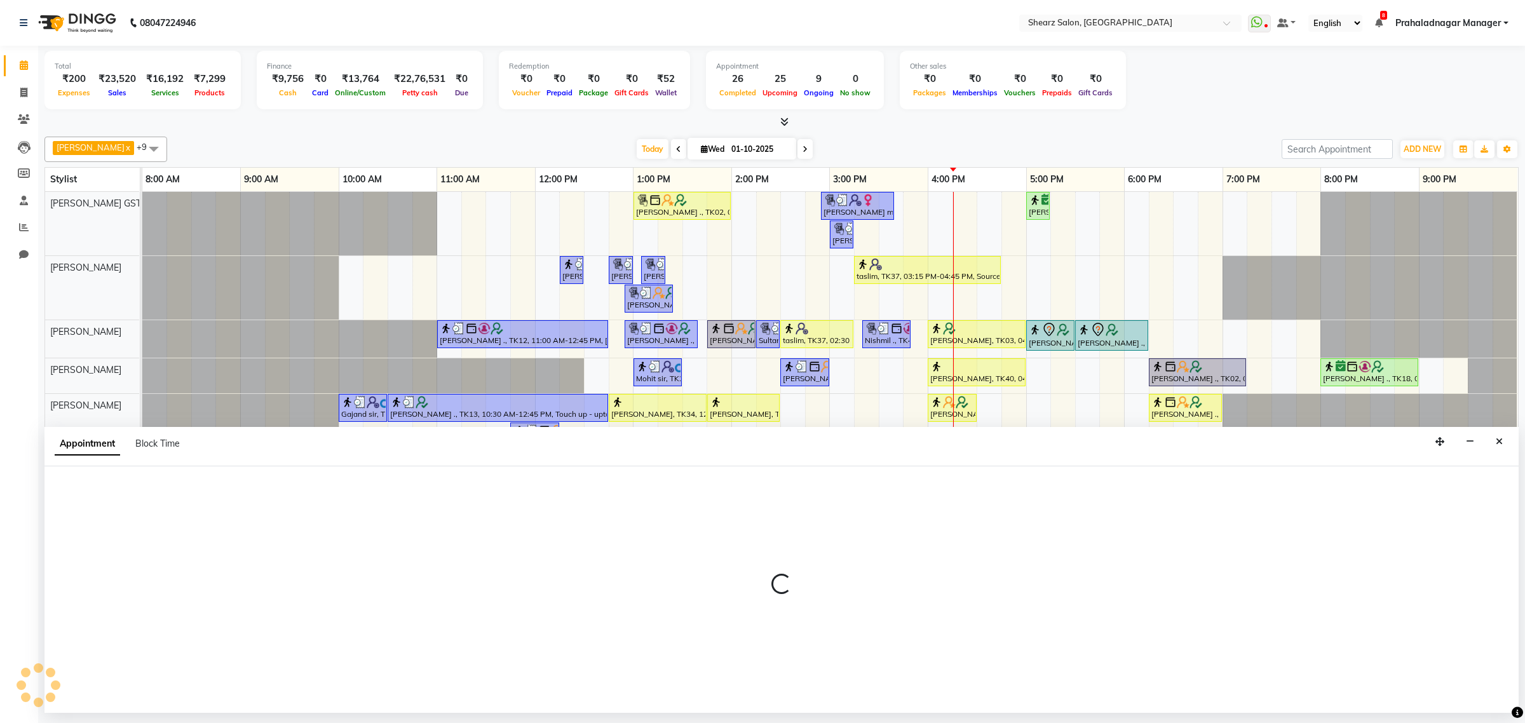
select select "77458"
select select "975"
select select "tentative"
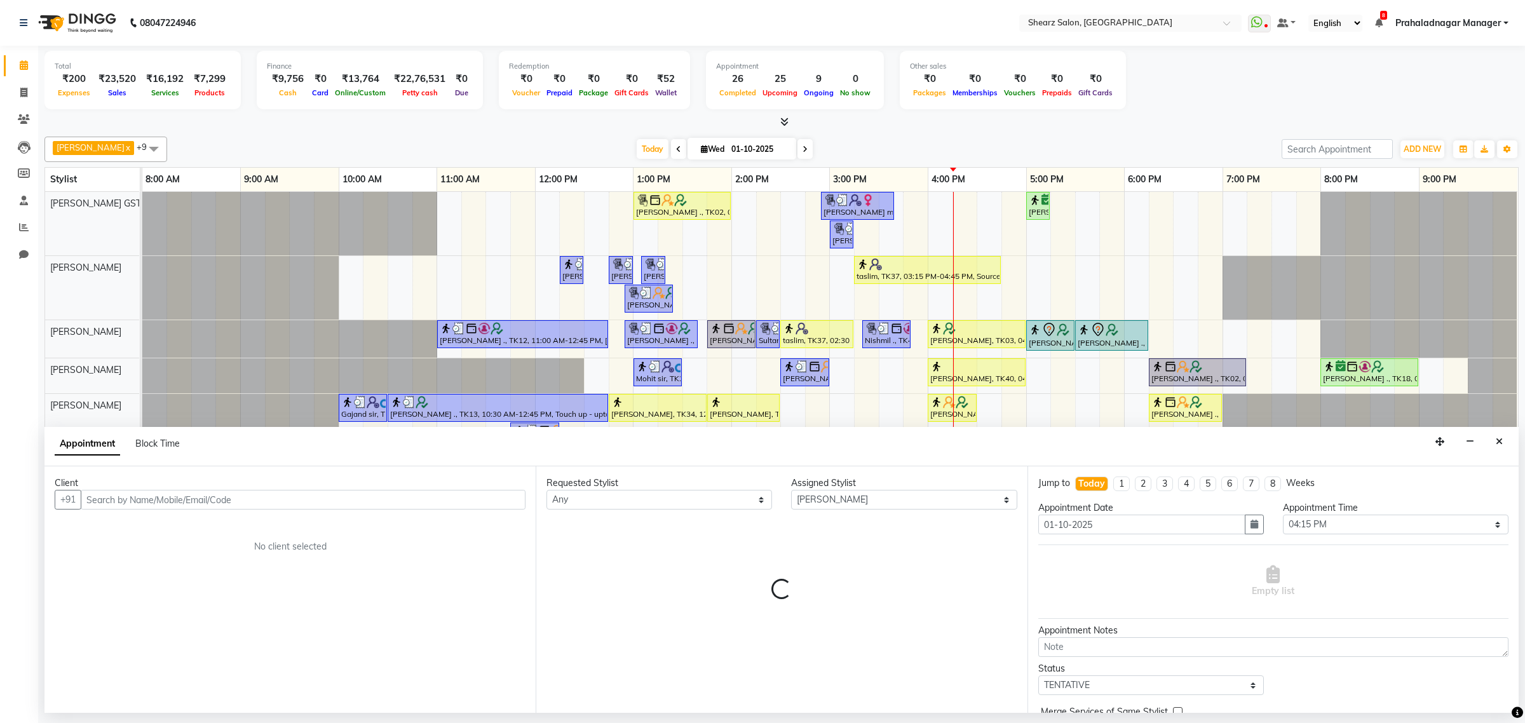
drag, startPoint x: 964, startPoint y: 461, endPoint x: 208, endPoint y: 488, distance: 757.1
click at [208, 488] on div "Client" at bounding box center [290, 482] width 471 height 13
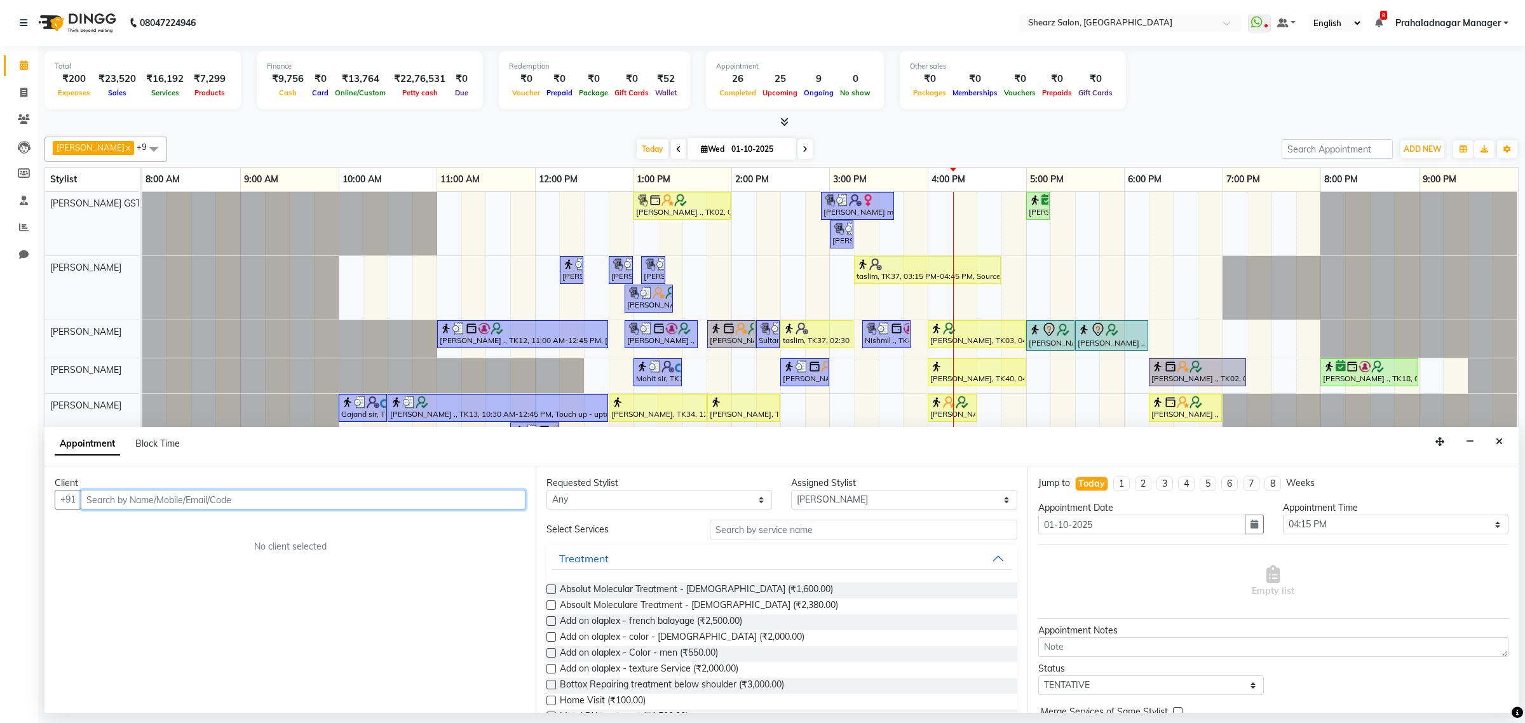
click at [201, 494] on input "text" at bounding box center [303, 500] width 445 height 20
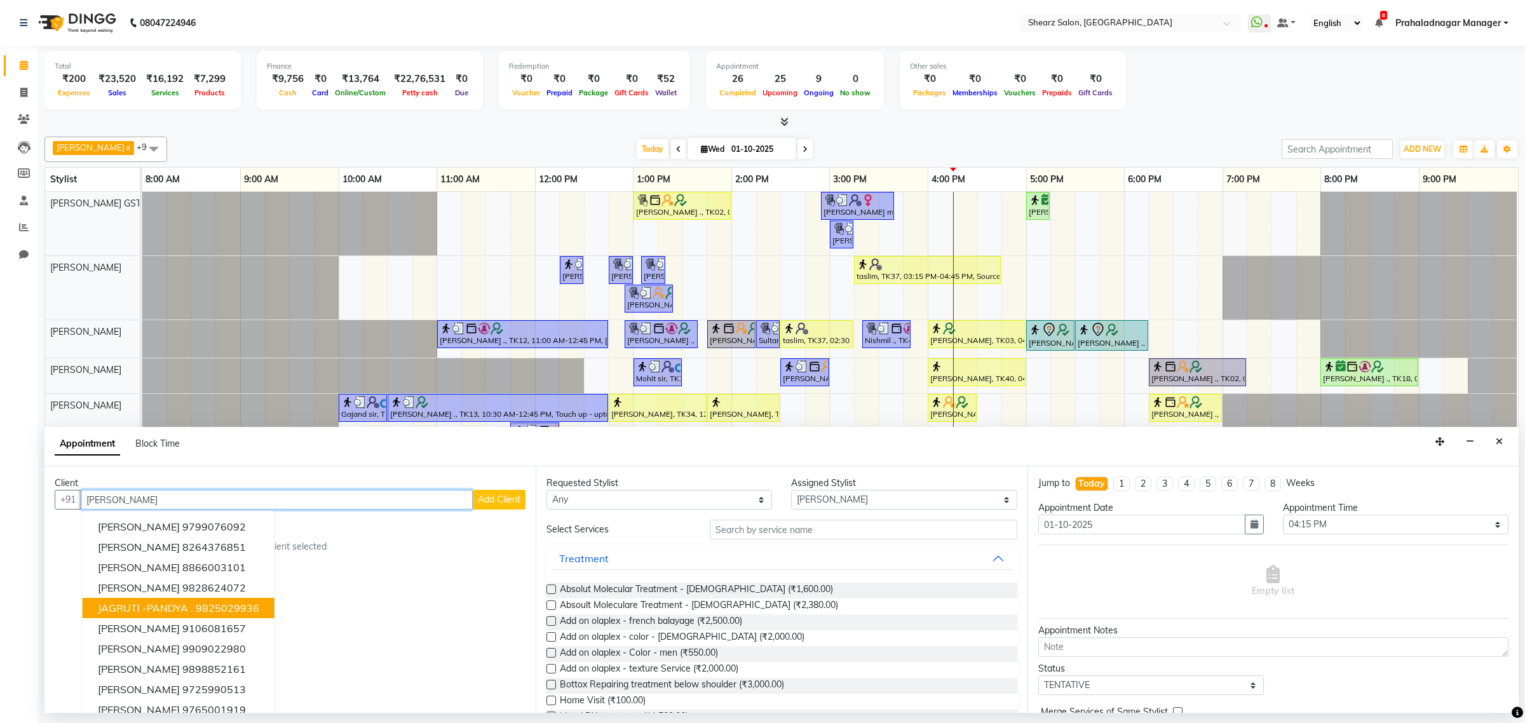
click at [135, 599] on button "JAGRUTI -PANDYA . 9825029936" at bounding box center [179, 608] width 192 height 20
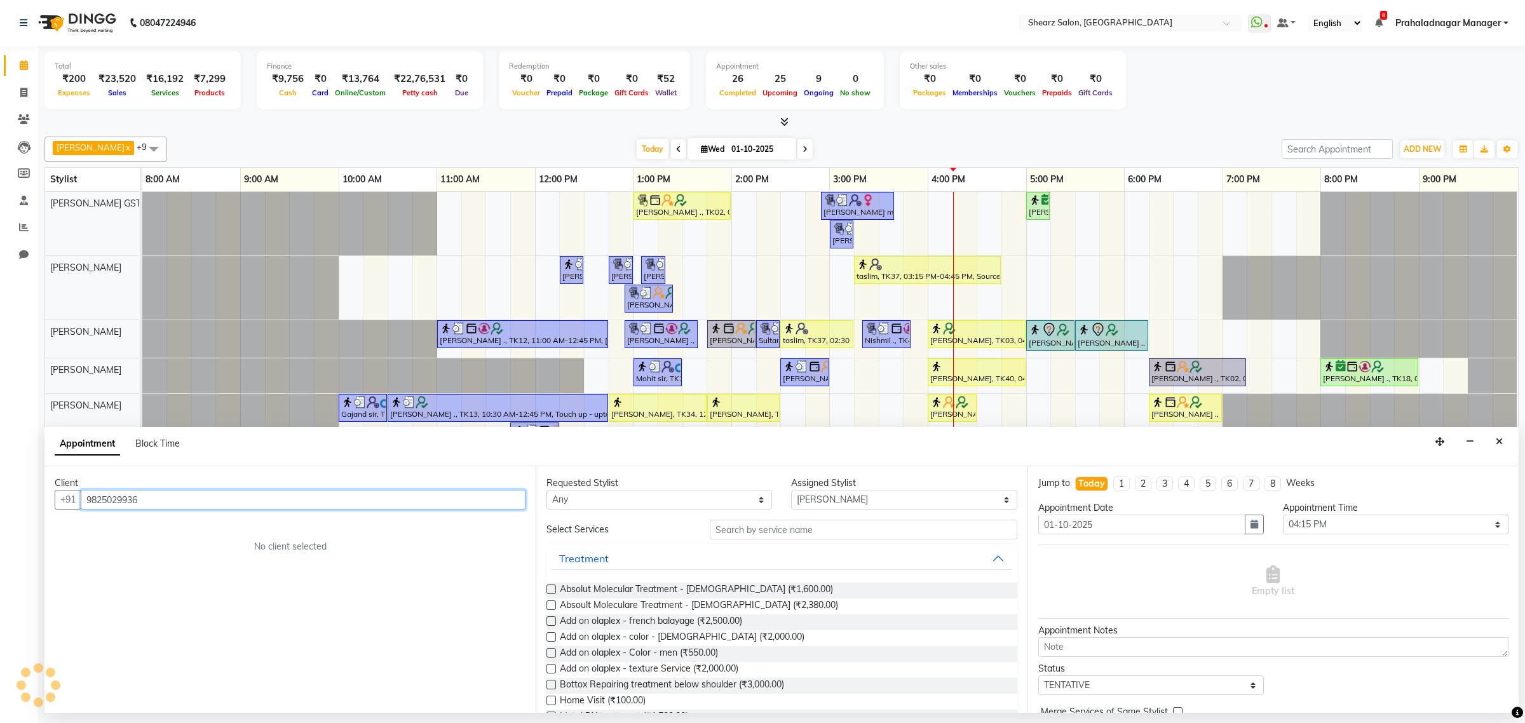
type input "9825029936"
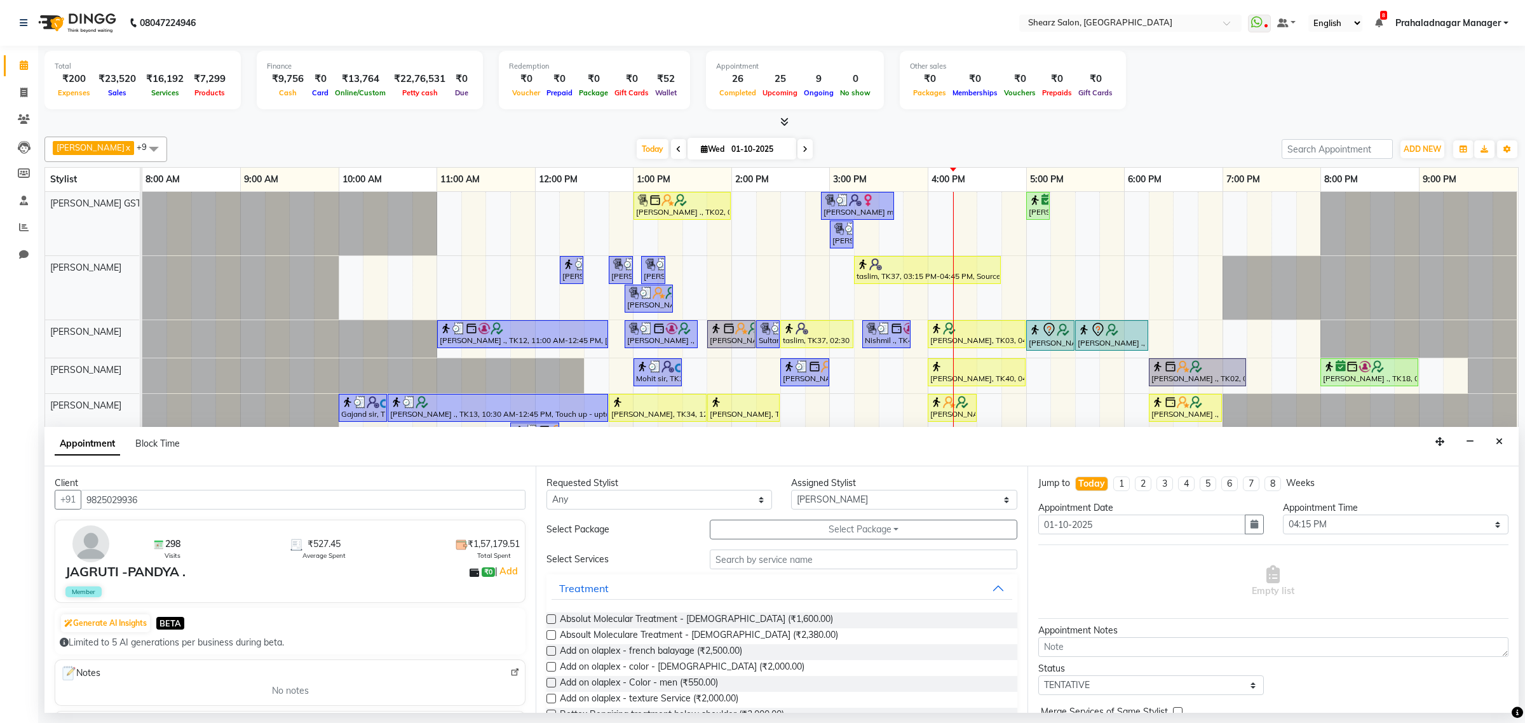
click at [764, 529] on button "Select Package Toggle Dropdown" at bounding box center [863, 530] width 307 height 20
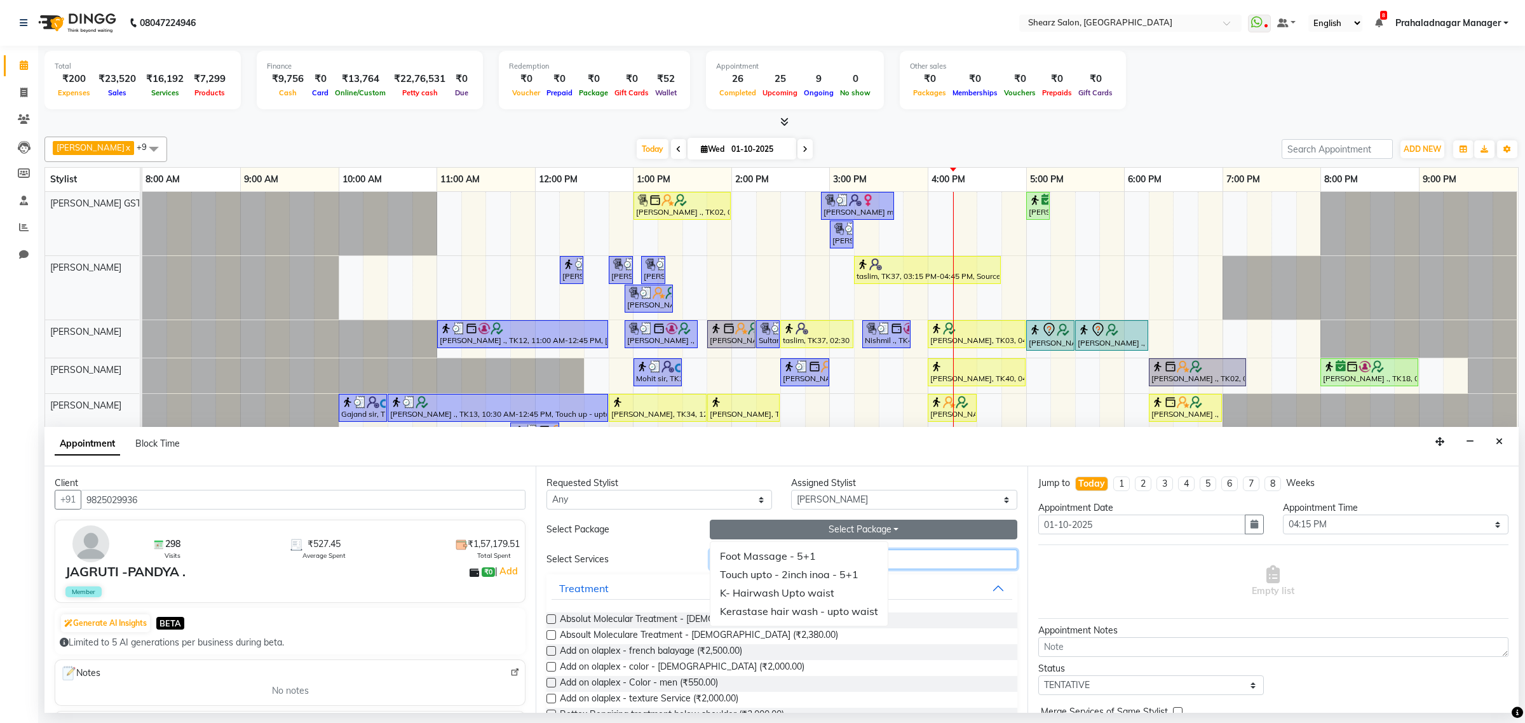
click at [925, 557] on input "text" at bounding box center [863, 560] width 307 height 20
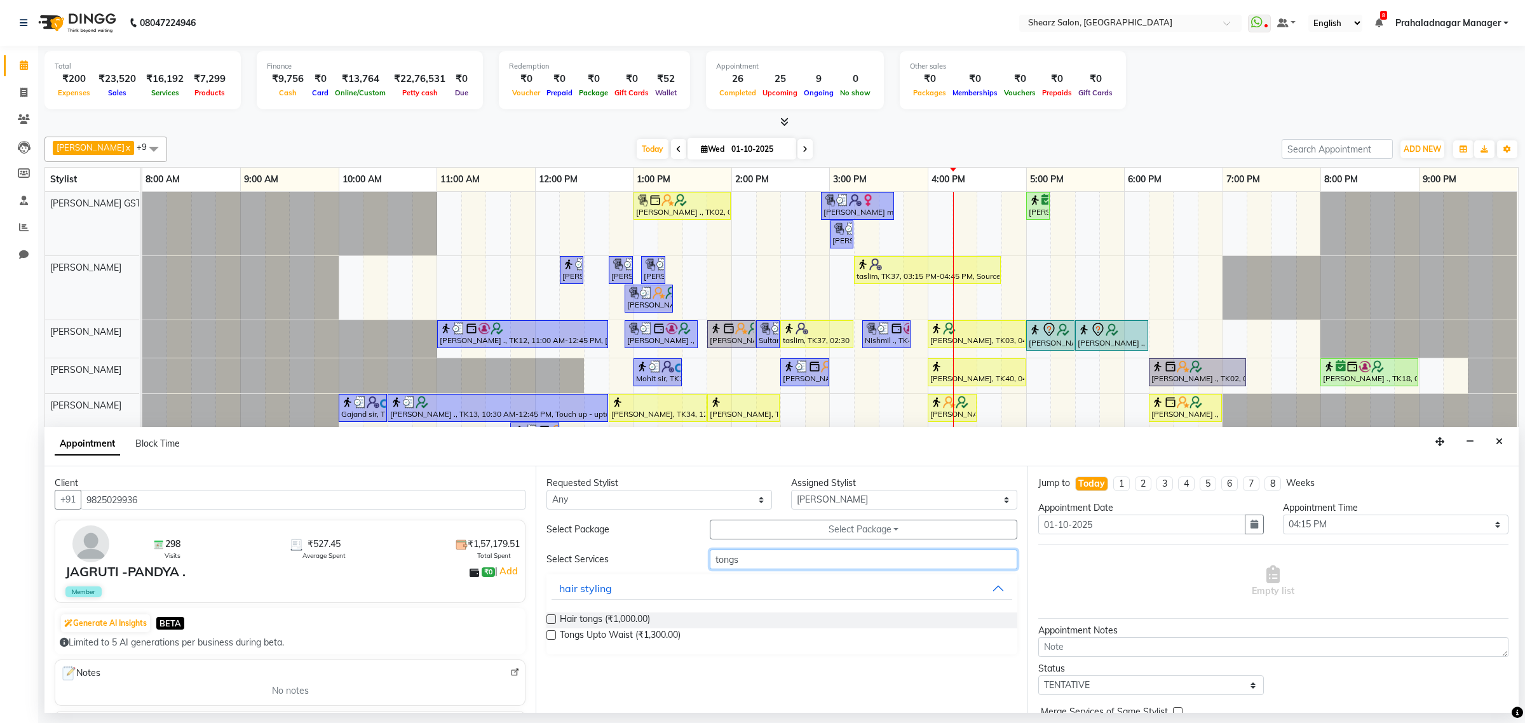
type input "tongs"
click at [551, 635] on label at bounding box center [551, 635] width 10 height 10
click at [551, 635] on input "checkbox" at bounding box center [550, 636] width 8 height 8
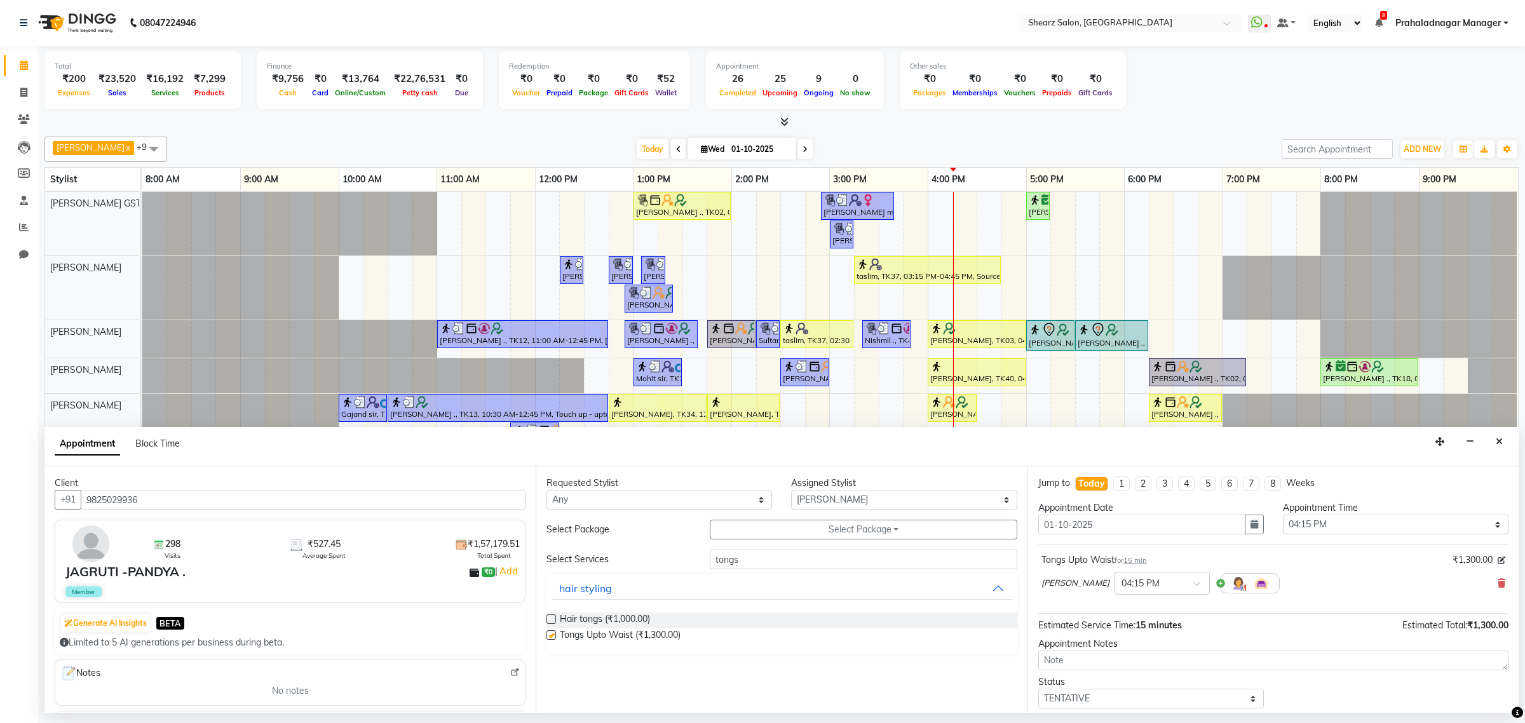
checkbox input "false"
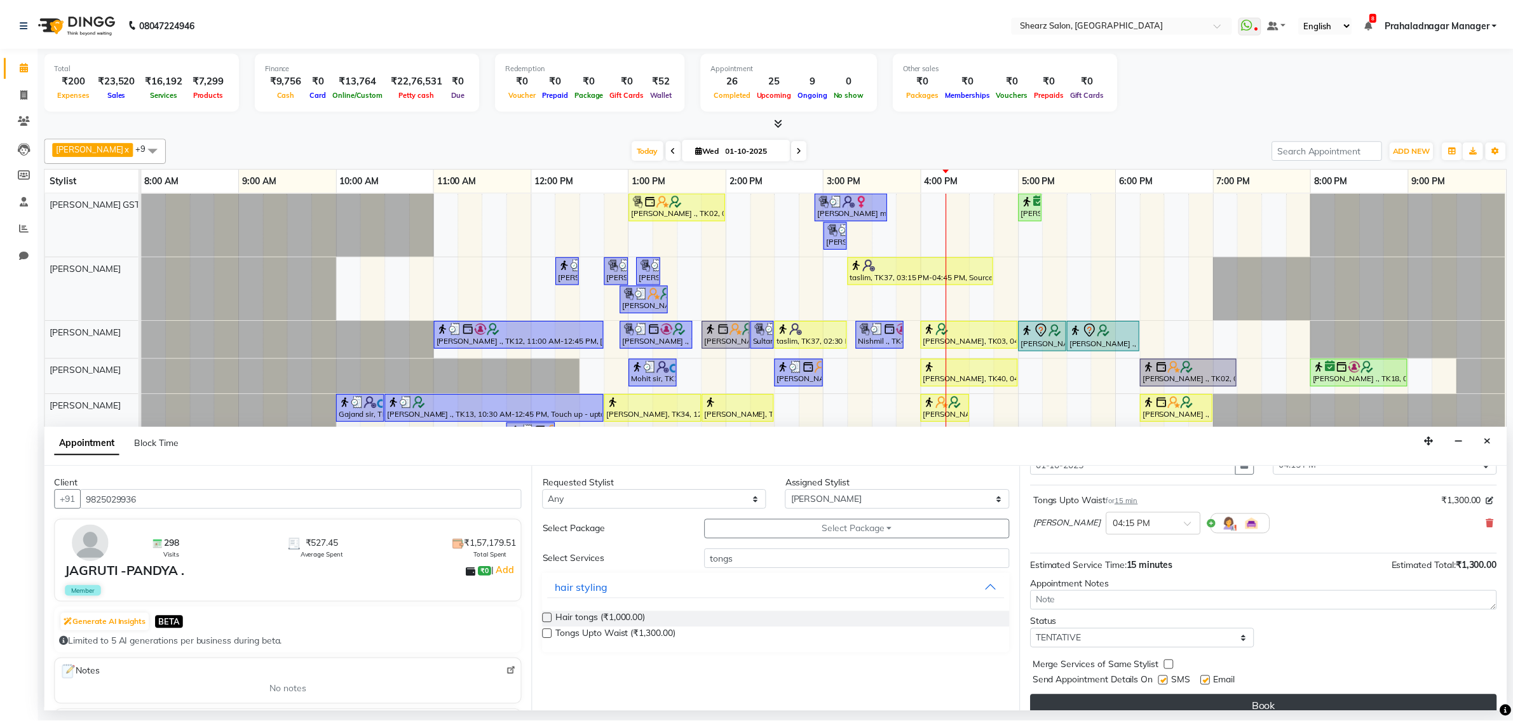
scroll to position [77, 0]
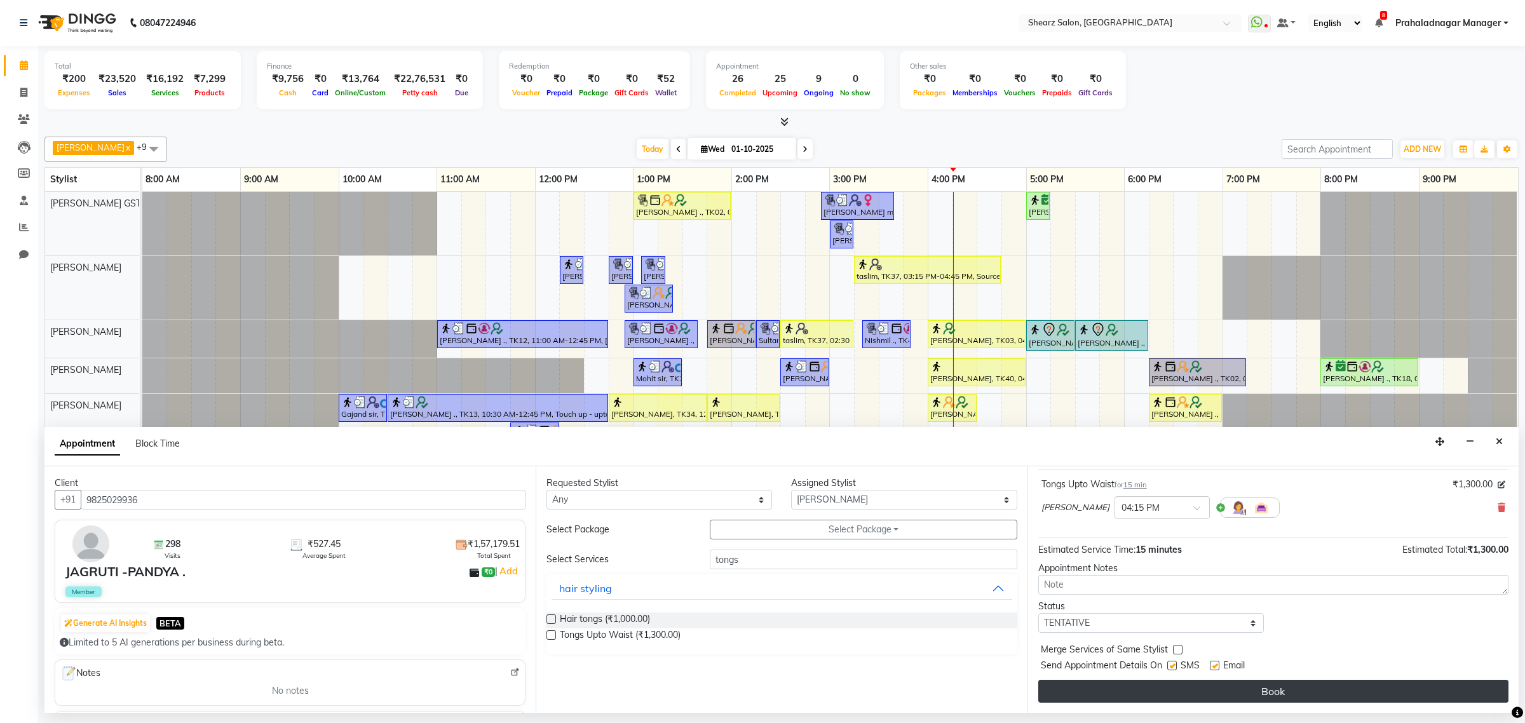
click at [1229, 682] on button "Book" at bounding box center [1273, 691] width 470 height 23
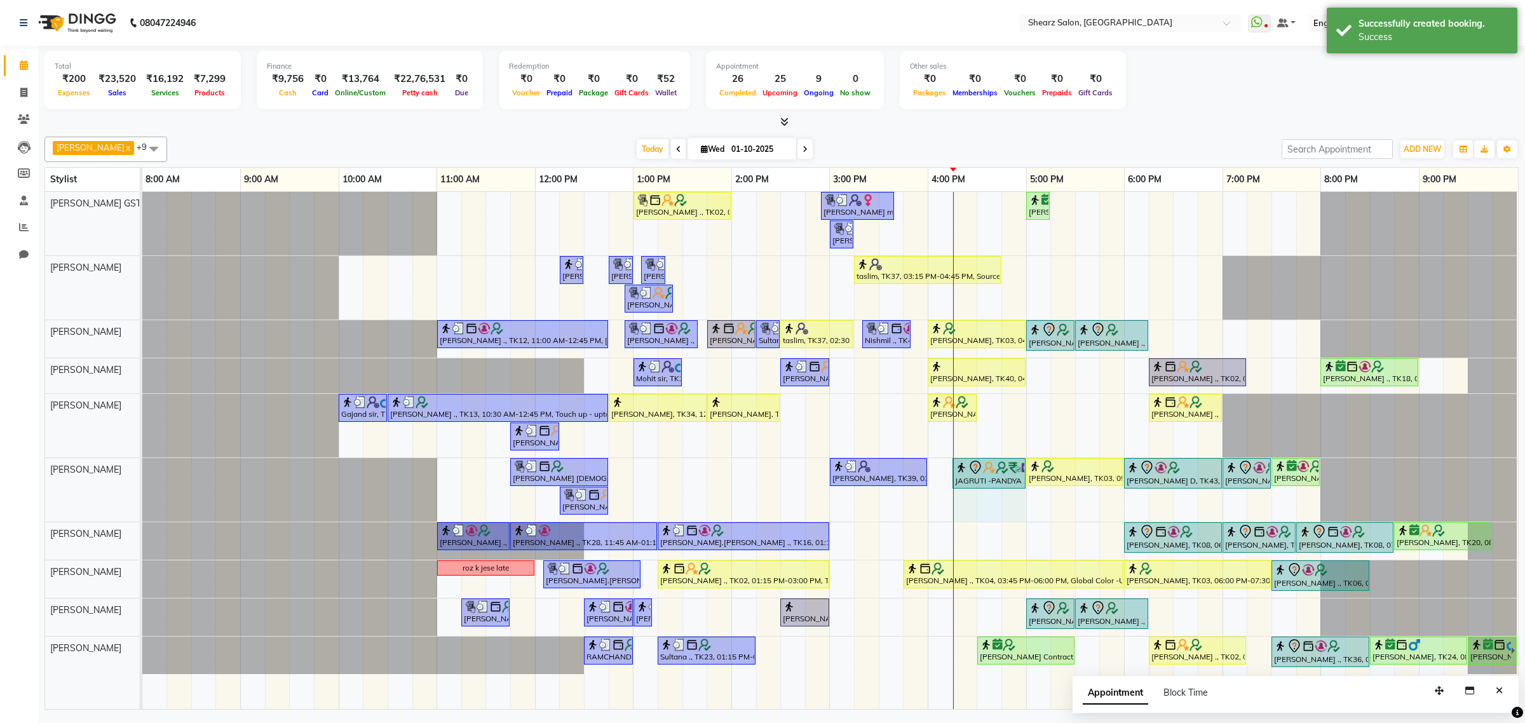
drag, startPoint x: 976, startPoint y: 474, endPoint x: 1023, endPoint y: 472, distance: 47.7
click at [142, 472] on div "JAGRUTI VAISNAN ., TK19, 11:45 AM-12:45 PM, K - HairWash & Blow Dry - Upto Wais…" at bounding box center [142, 490] width 0 height 64
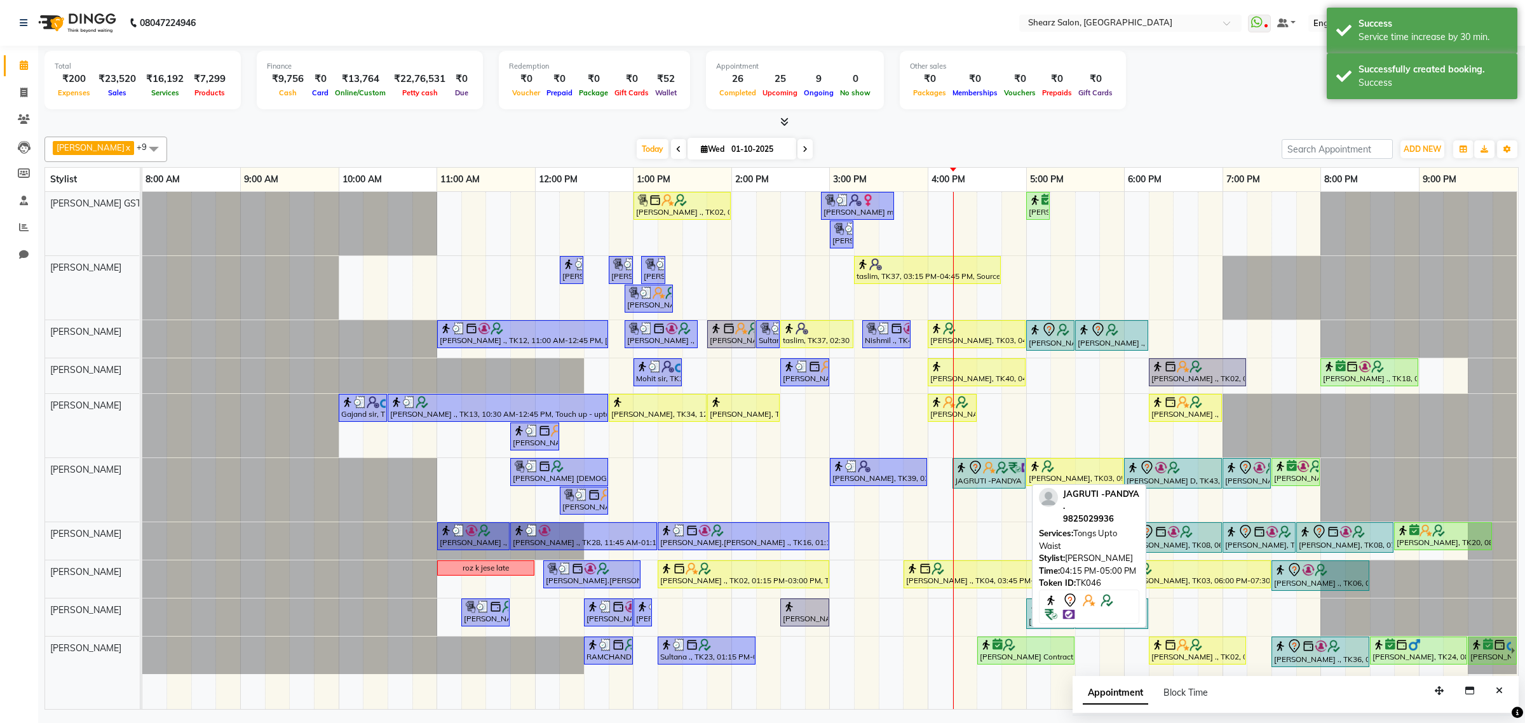
click at [972, 480] on div "JAGRUTI -PANDYA ., TK46, 04:15 PM-05:00 PM, Tongs Upto Waist" at bounding box center [989, 473] width 71 height 27
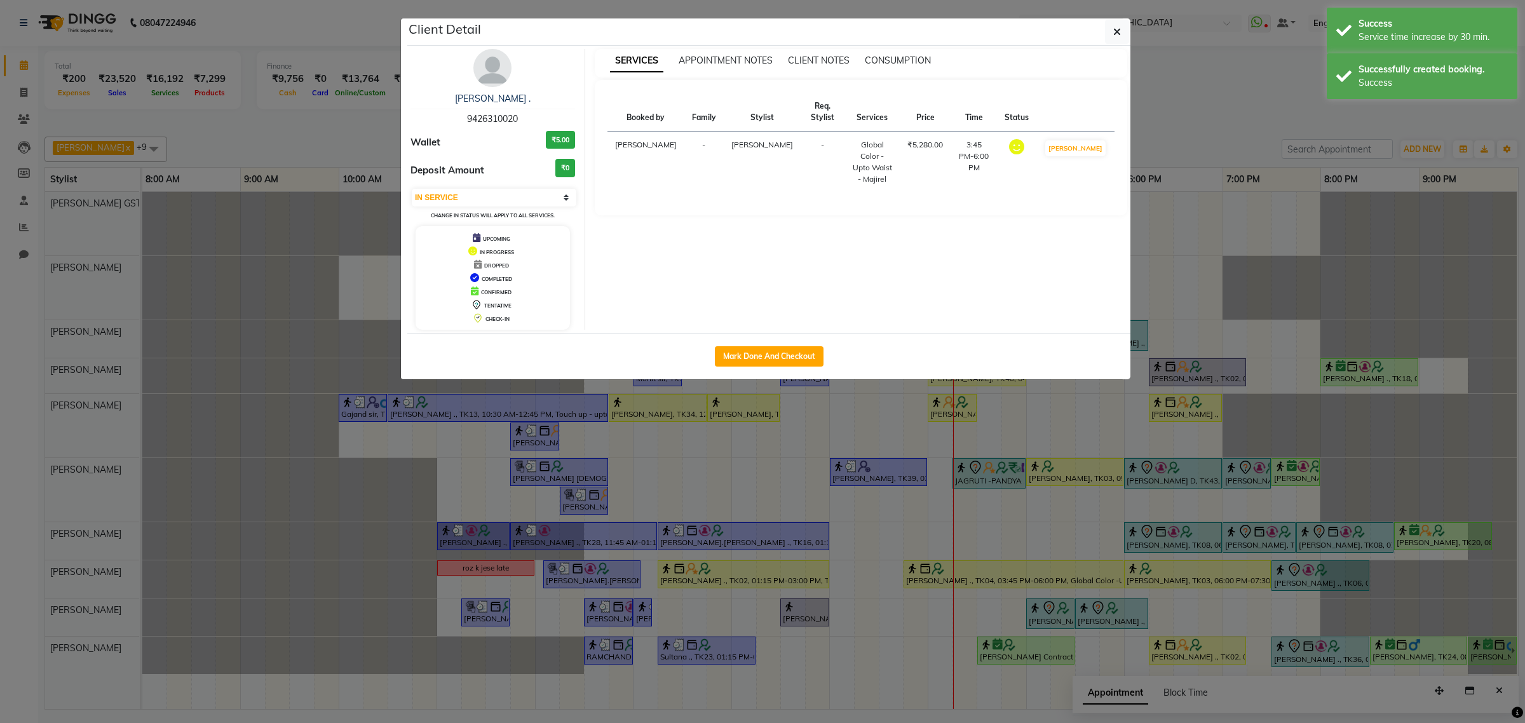
select select "7"
click at [772, 353] on button "Mark Done And Checkout" at bounding box center [769, 356] width 109 height 20
select select "8157"
select select "service"
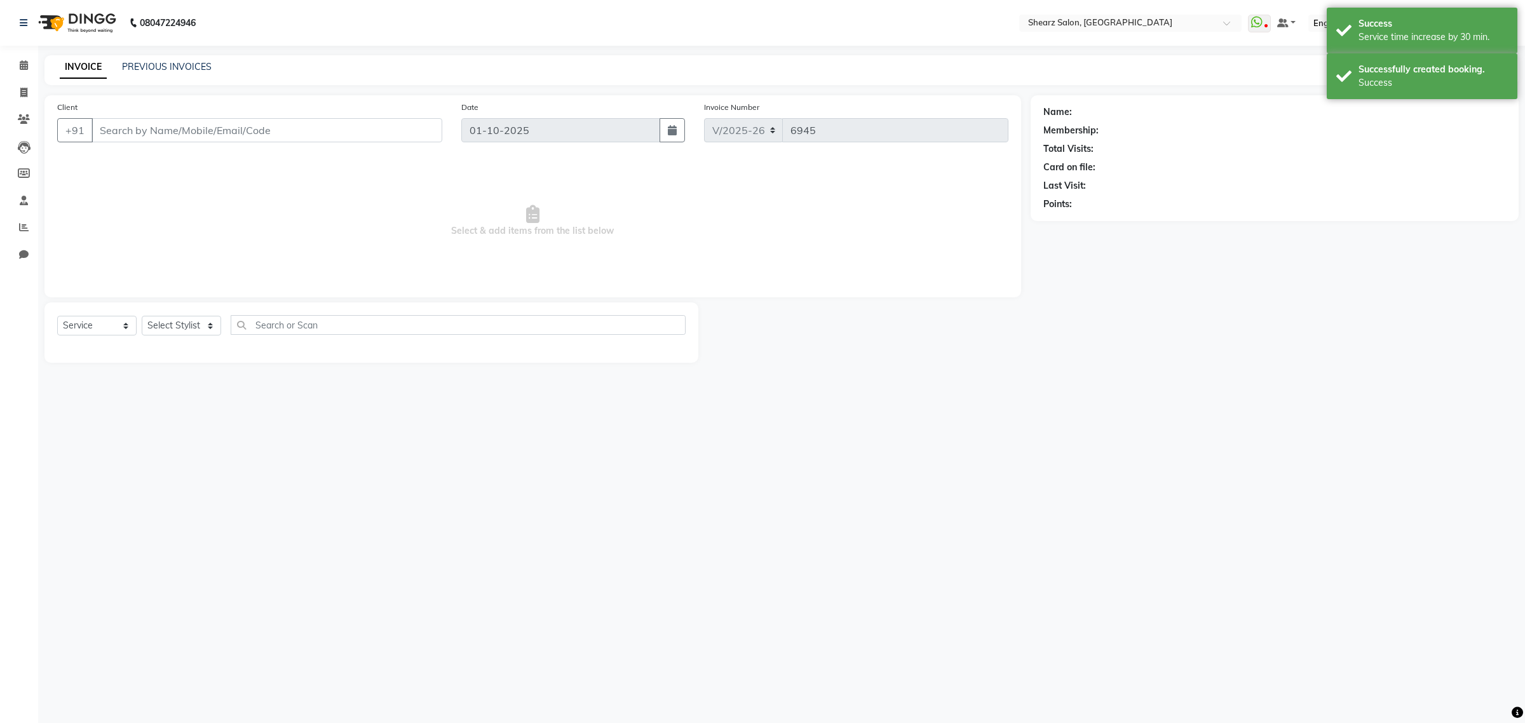
type input "9825029936"
select select "77458"
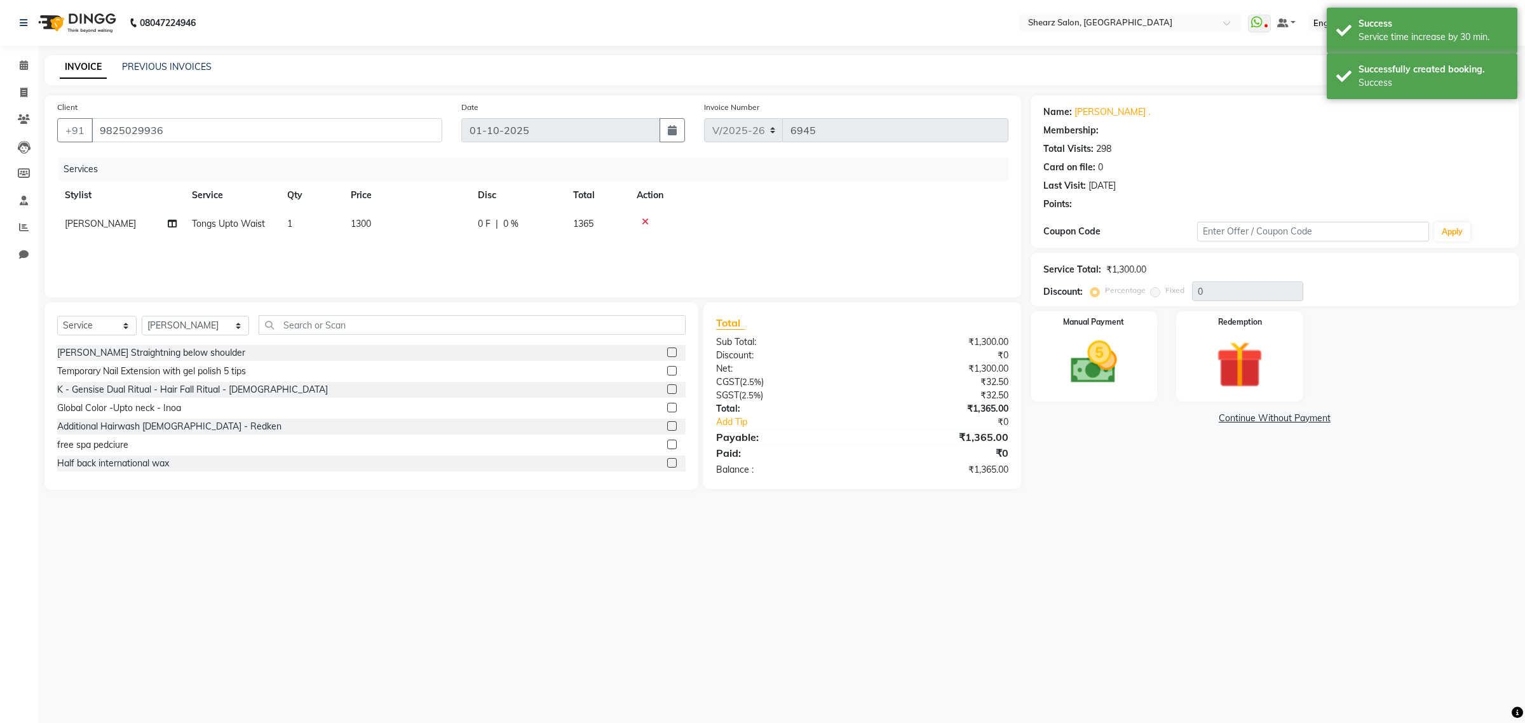
select select "1: Object"
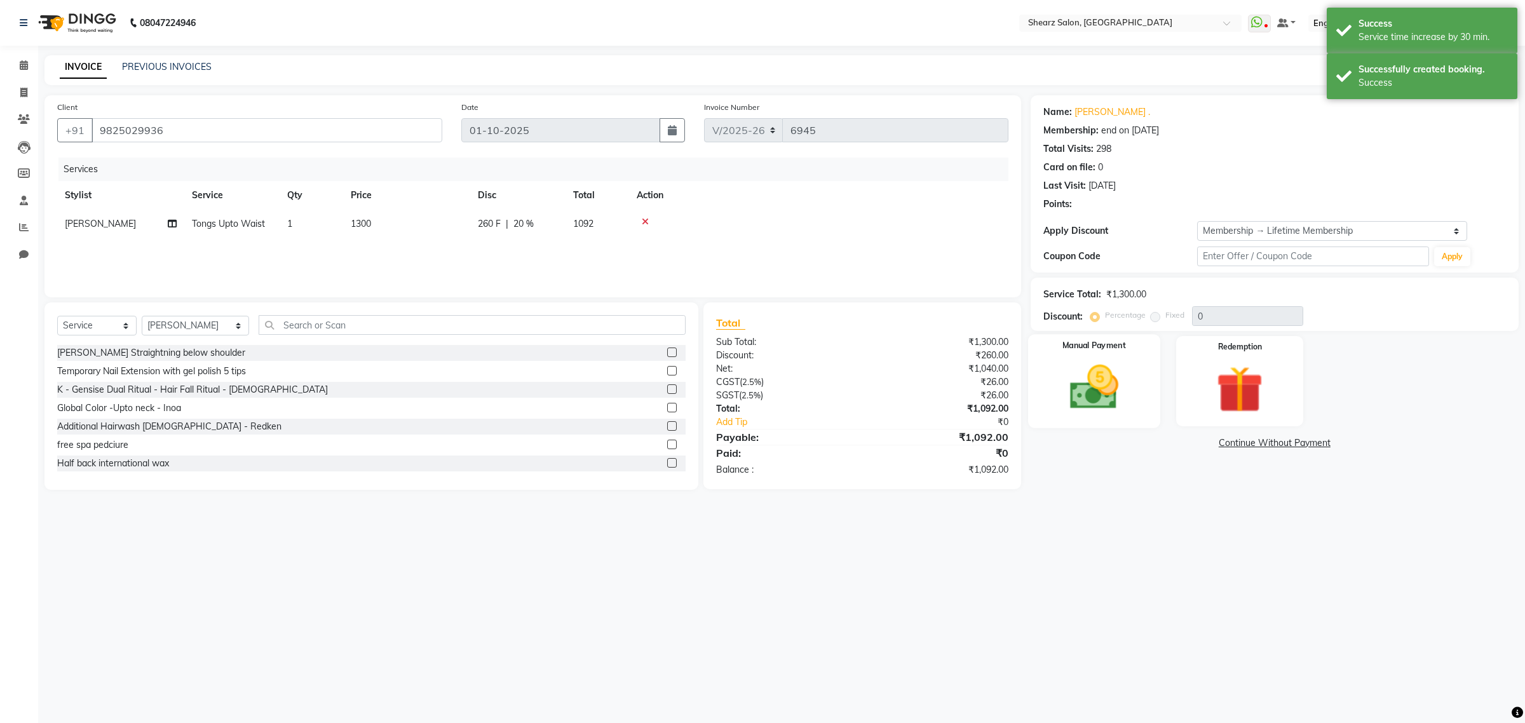
type input "20"
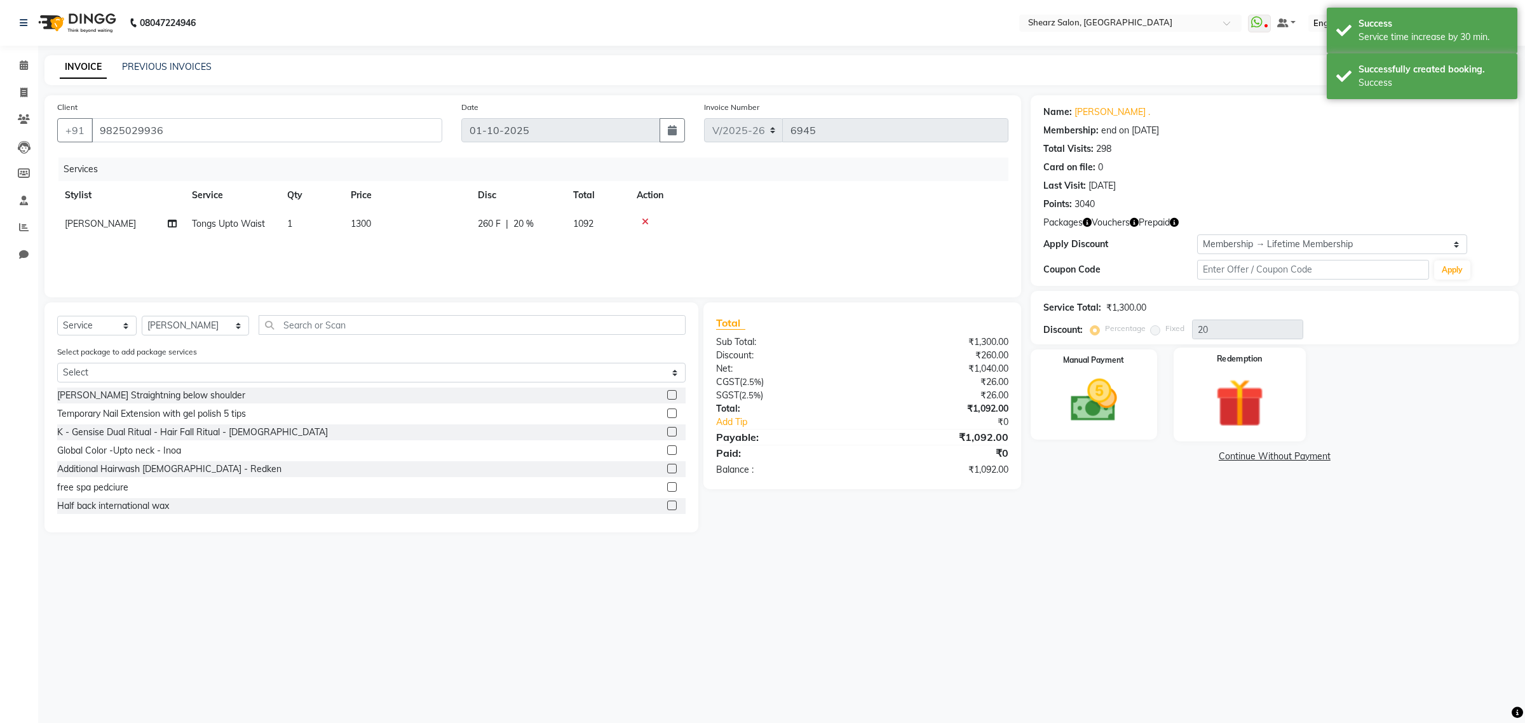
click at [1243, 373] on img at bounding box center [1239, 403] width 79 height 60
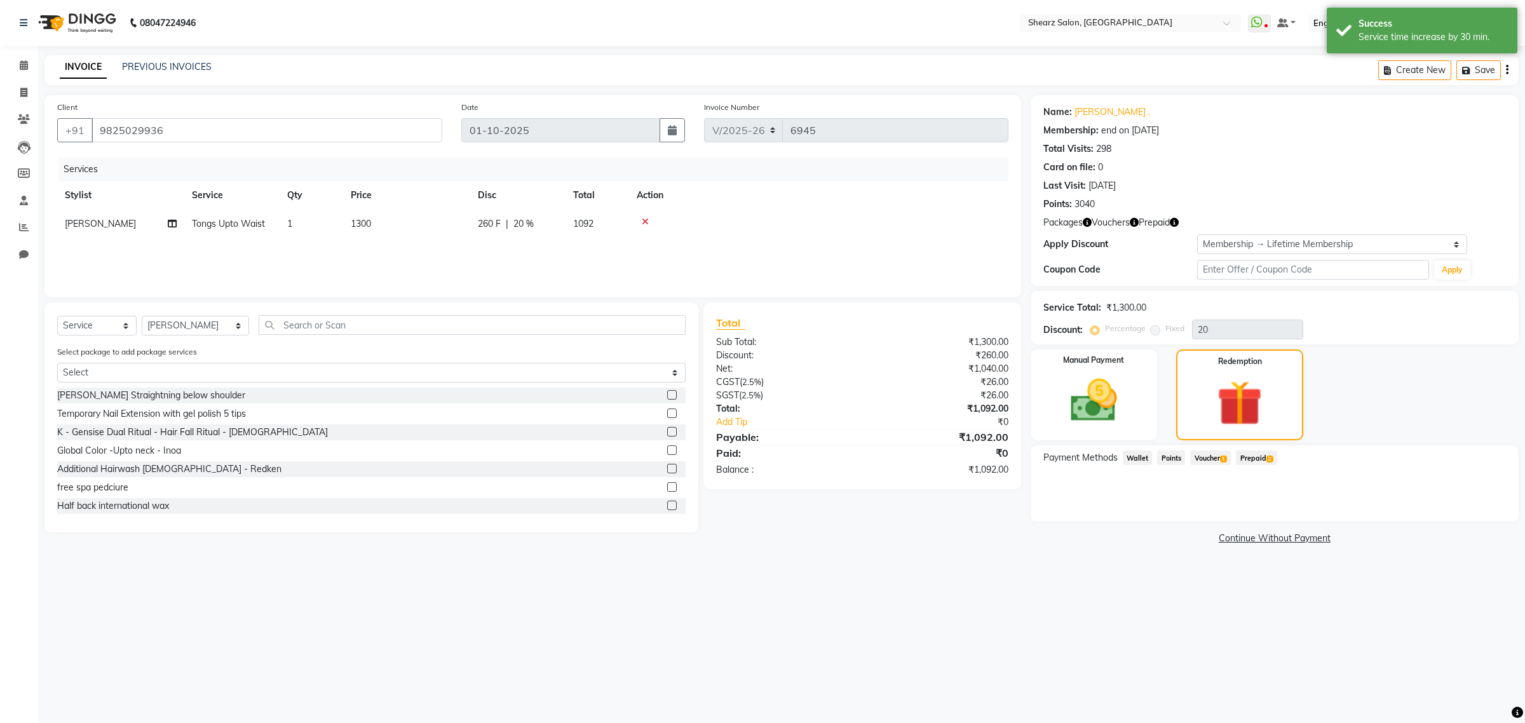
click at [1271, 456] on span "2" at bounding box center [1269, 460] width 7 height 8
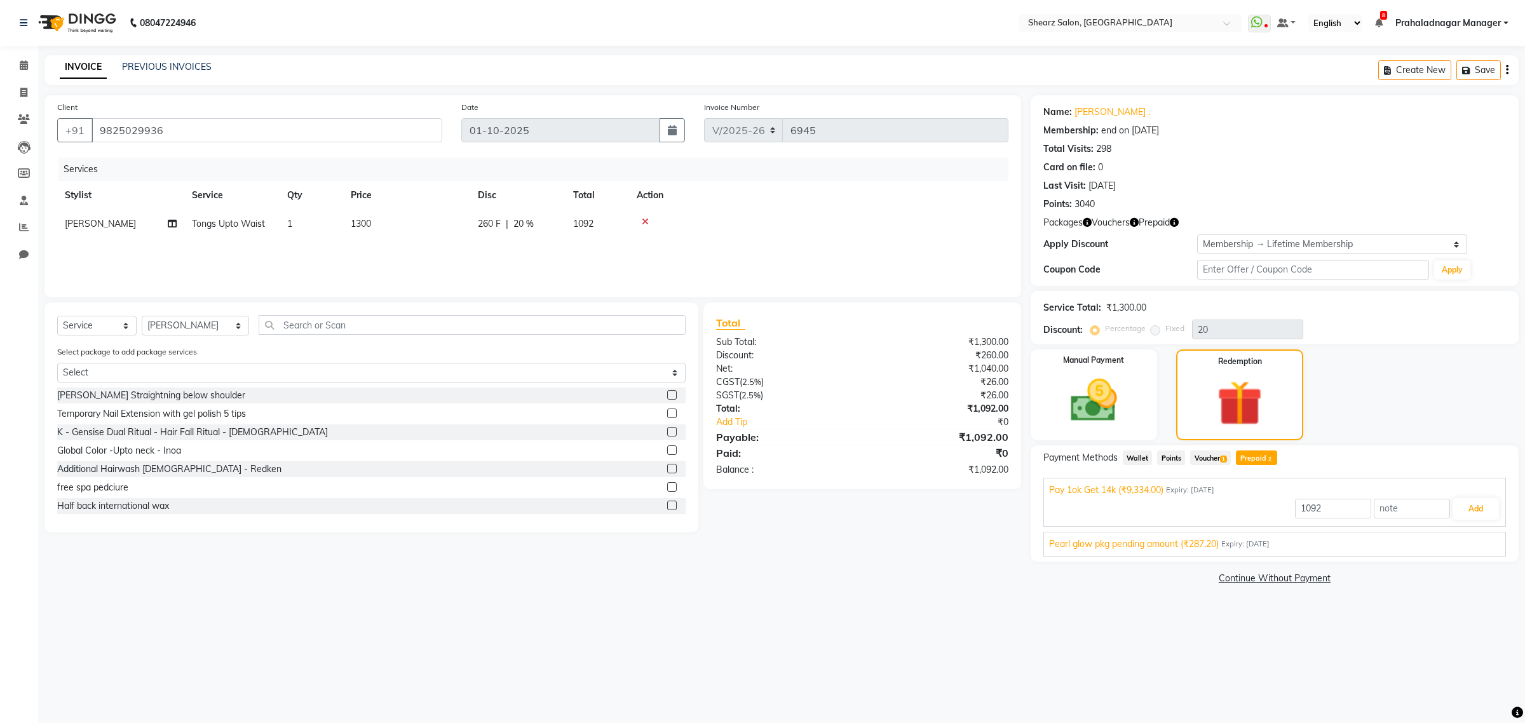
click at [1205, 450] on span "Voucher 1" at bounding box center [1210, 457] width 41 height 15
click at [1455, 512] on button "Add" at bounding box center [1475, 509] width 46 height 22
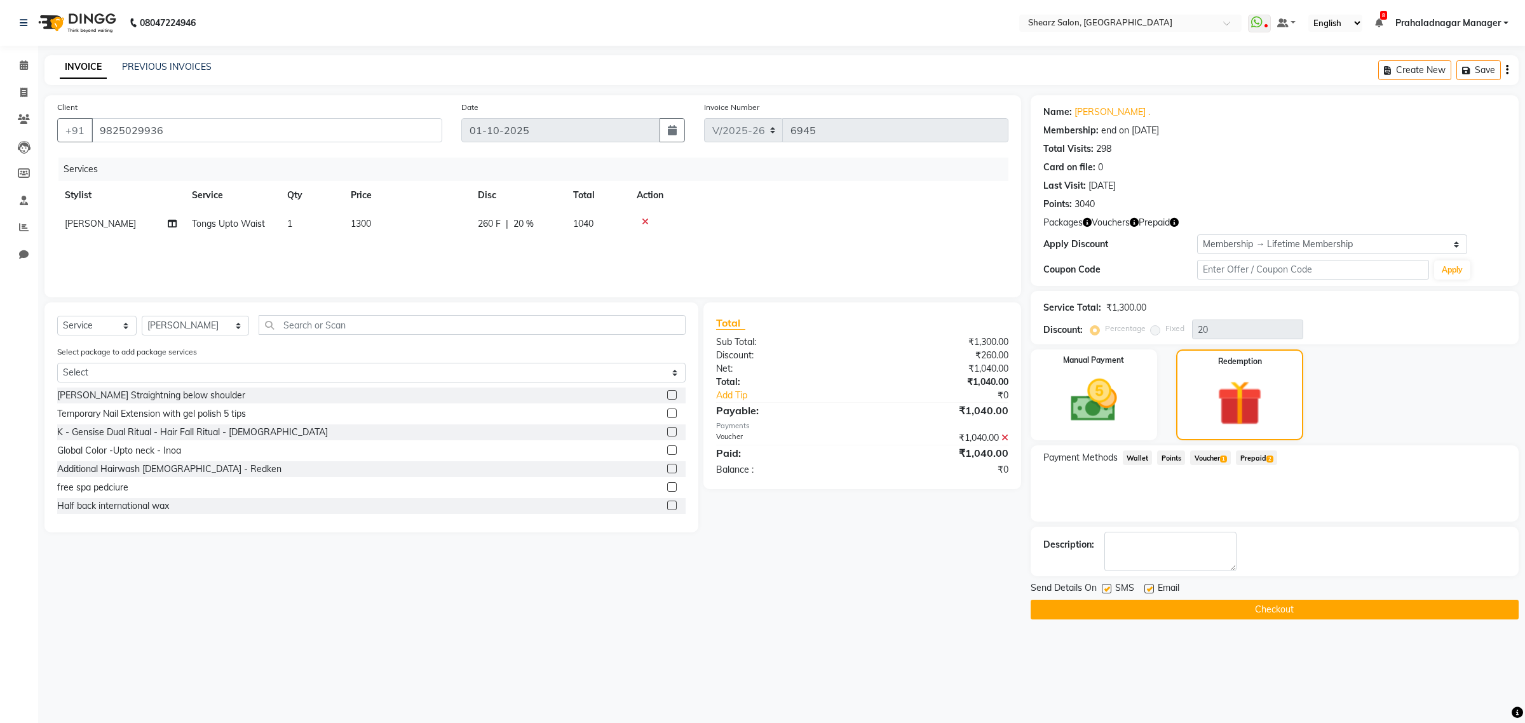
click at [1320, 607] on button "Checkout" at bounding box center [1274, 610] width 488 height 20
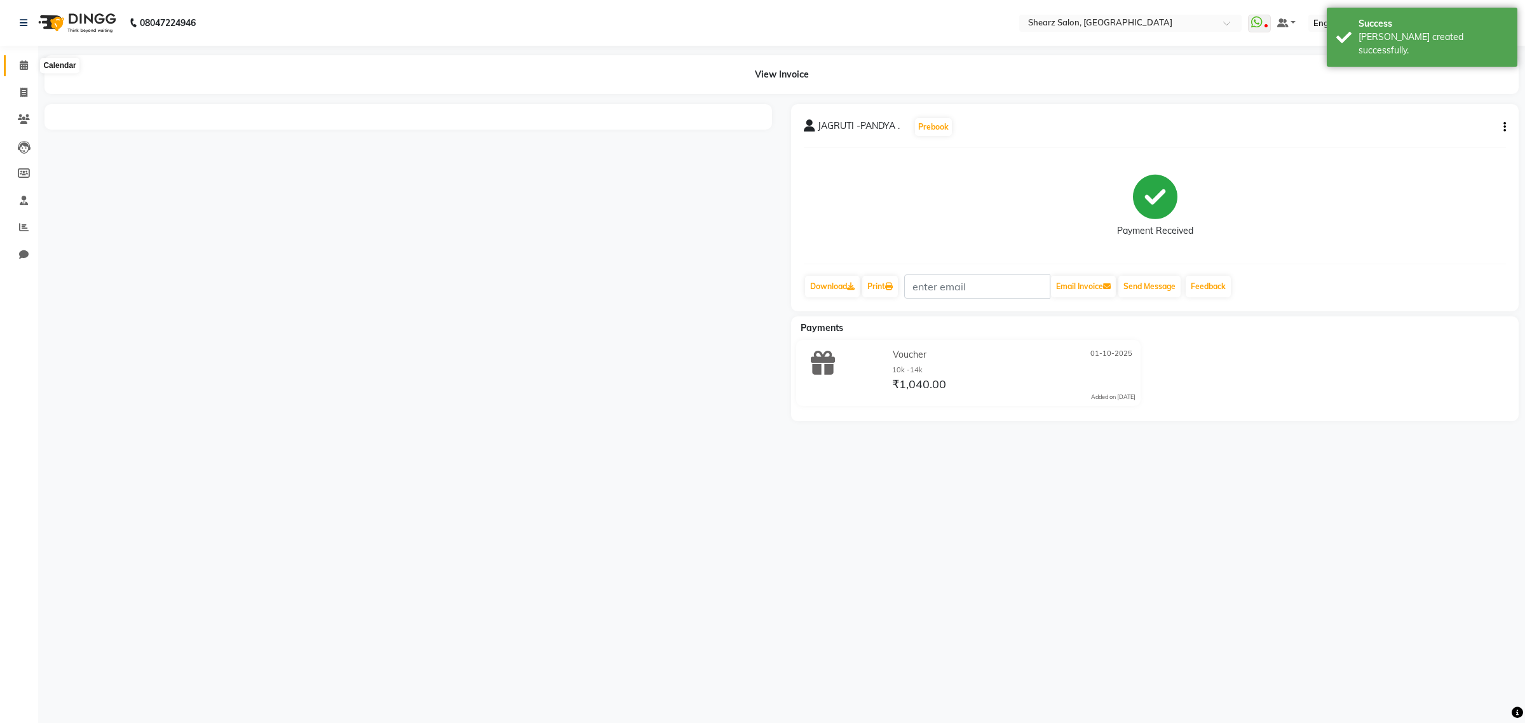
drag, startPoint x: 23, startPoint y: 67, endPoint x: 46, endPoint y: 67, distance: 23.5
click at [23, 67] on icon at bounding box center [24, 65] width 8 height 10
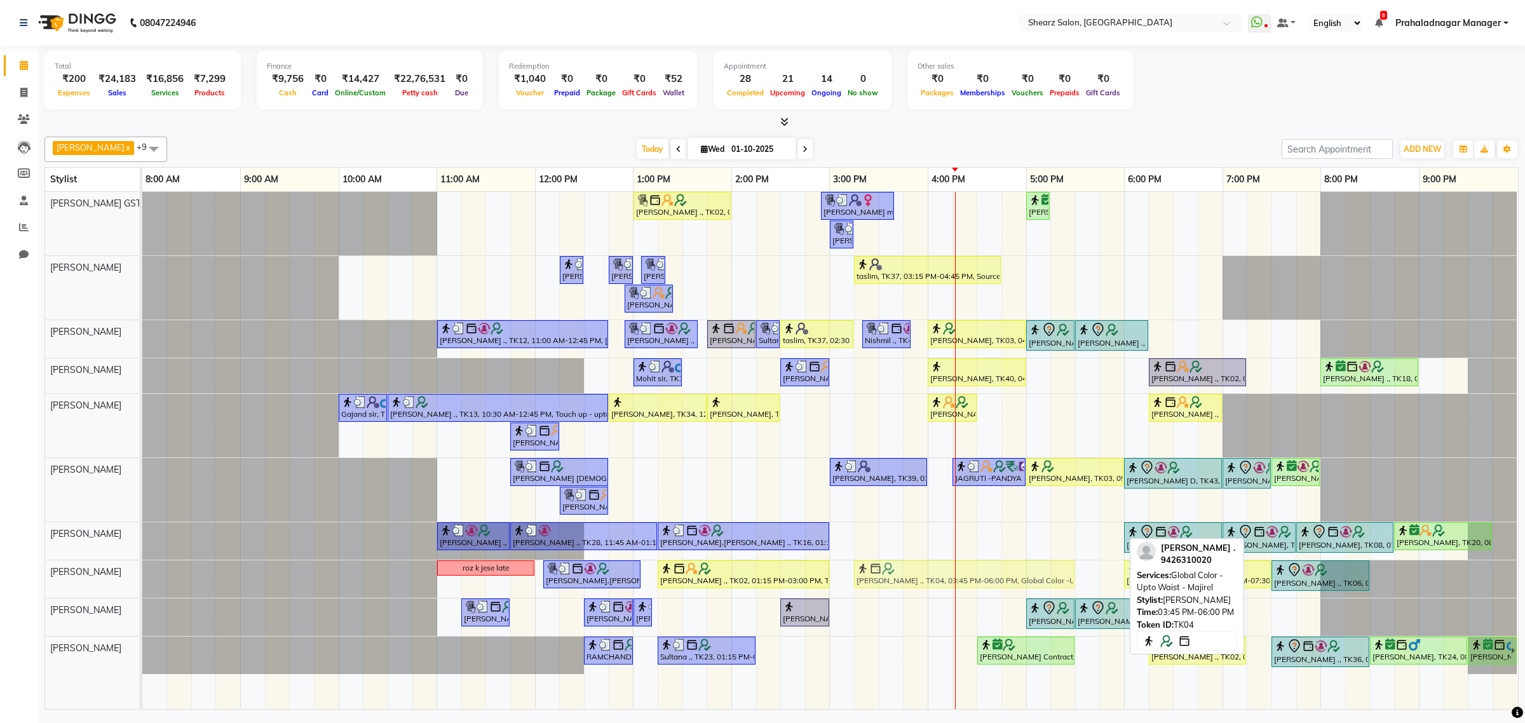
drag, startPoint x: 1056, startPoint y: 577, endPoint x: 1015, endPoint y: 576, distance: 41.3
click at [142, 576] on div "roz k jese late SAPNA.VASU ., TK29, 12:05 PM-01:05 PM, Loreal Hairwash & Blow d…" at bounding box center [142, 578] width 0 height 37
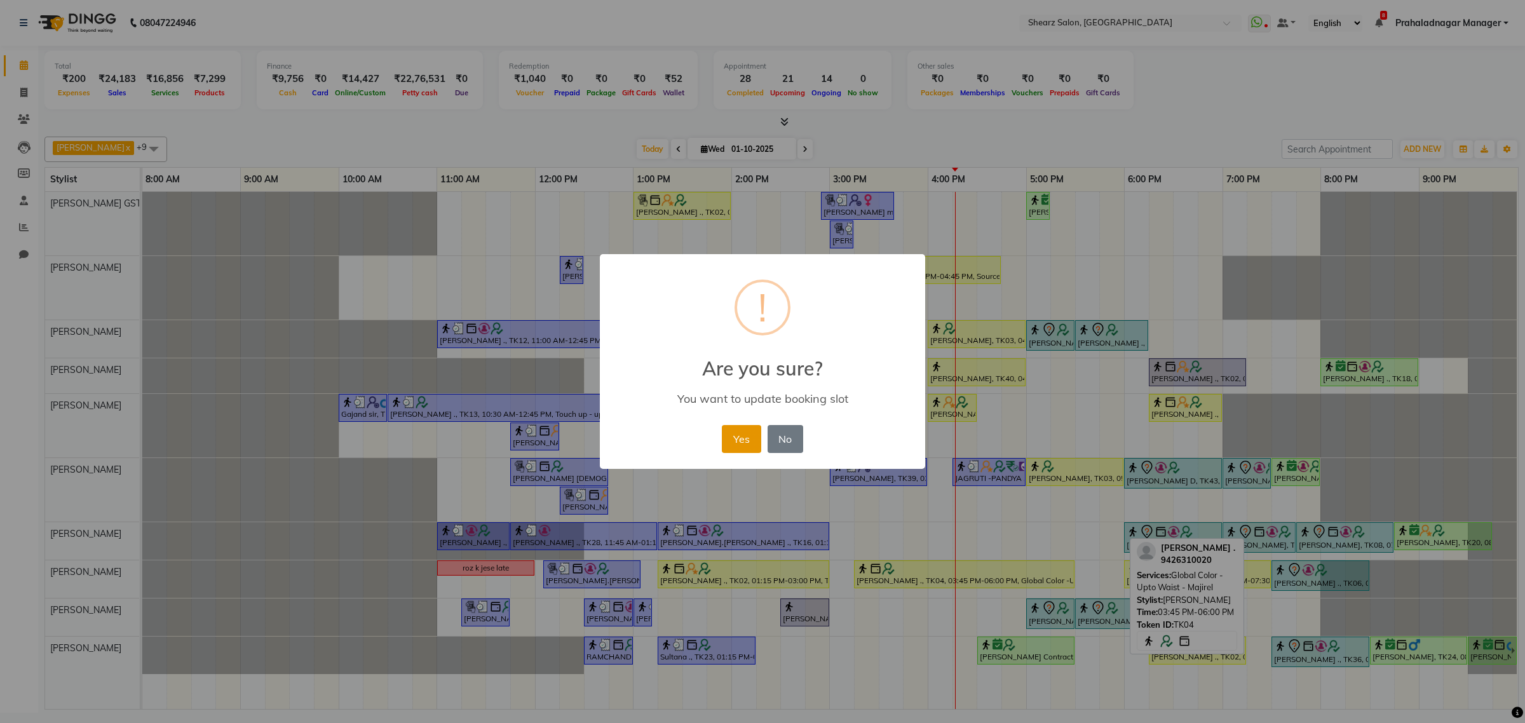
click at [731, 433] on button "Yes" at bounding box center [741, 439] width 39 height 28
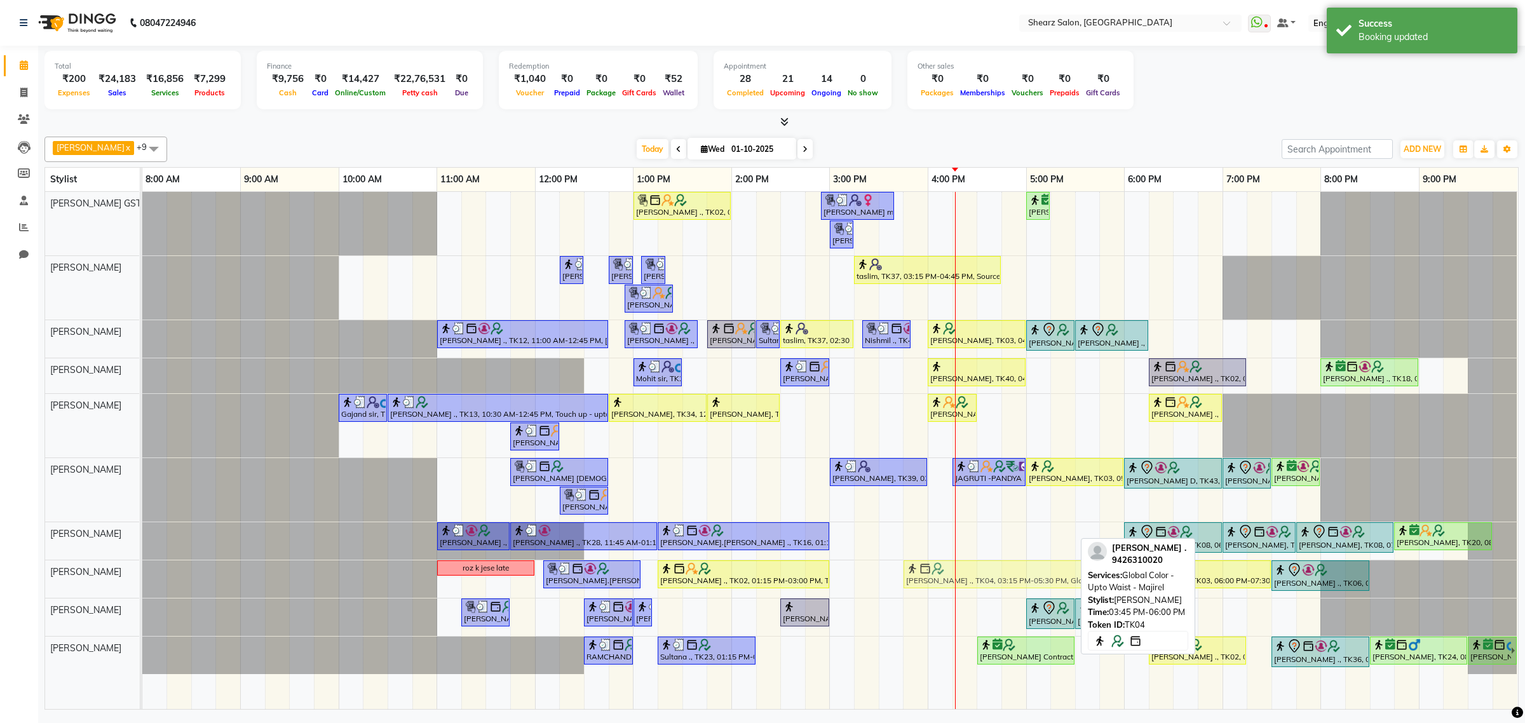
drag, startPoint x: 1006, startPoint y: 569, endPoint x: 1056, endPoint y: 569, distance: 50.8
click at [142, 569] on div "roz k jese late SAPNA.VASU ., TK29, 12:05 PM-01:05 PM, Loreal Hairwash & Blow d…" at bounding box center [142, 578] width 0 height 37
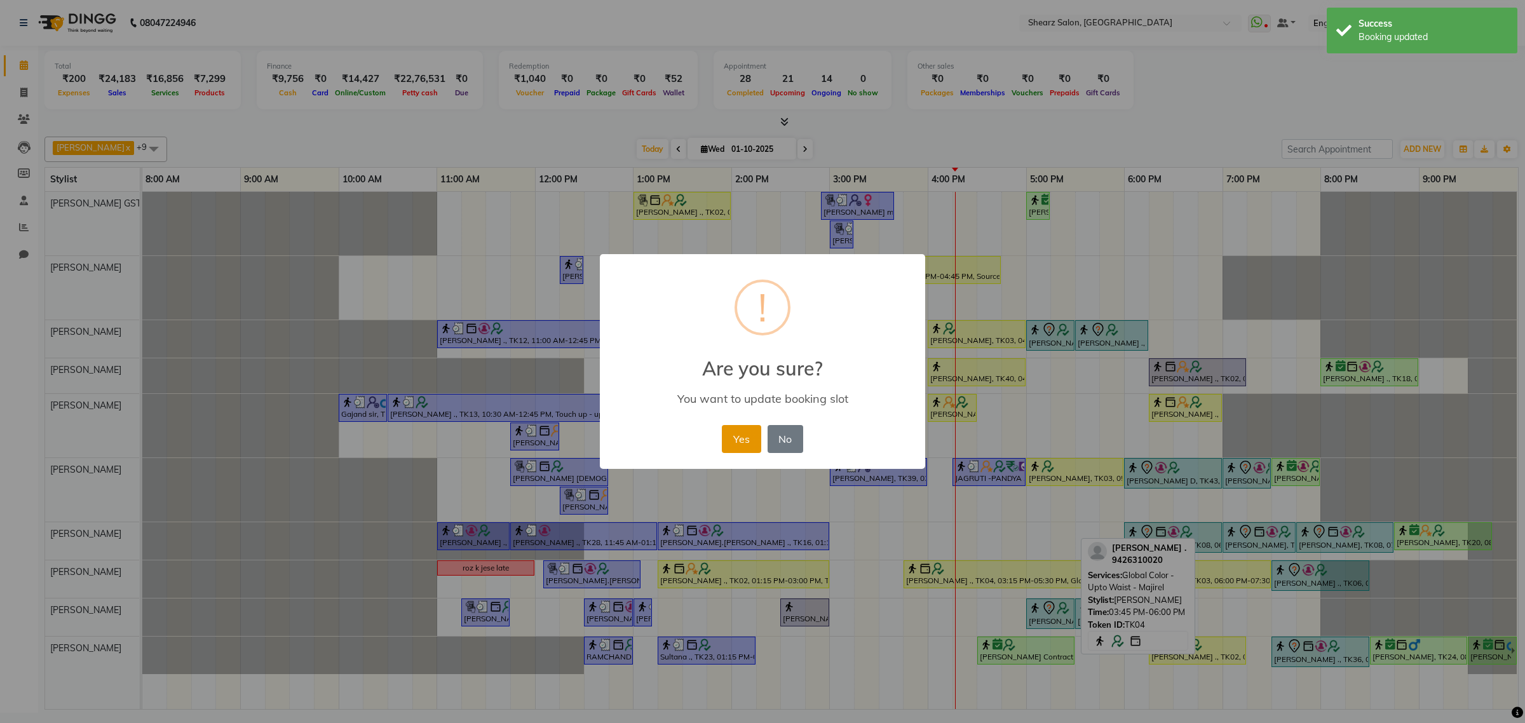
click at [736, 428] on button "Yes" at bounding box center [741, 439] width 39 height 28
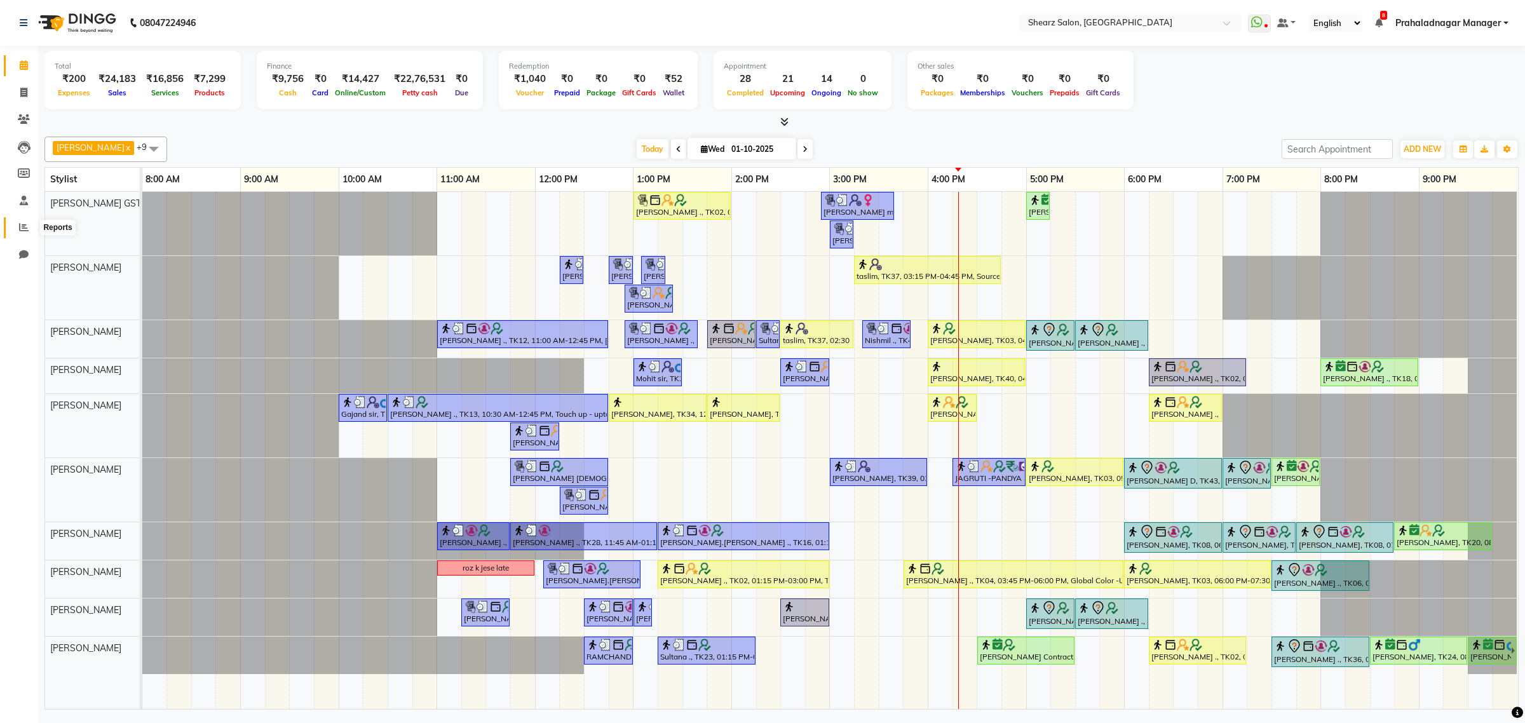
click at [17, 226] on span at bounding box center [24, 227] width 22 height 15
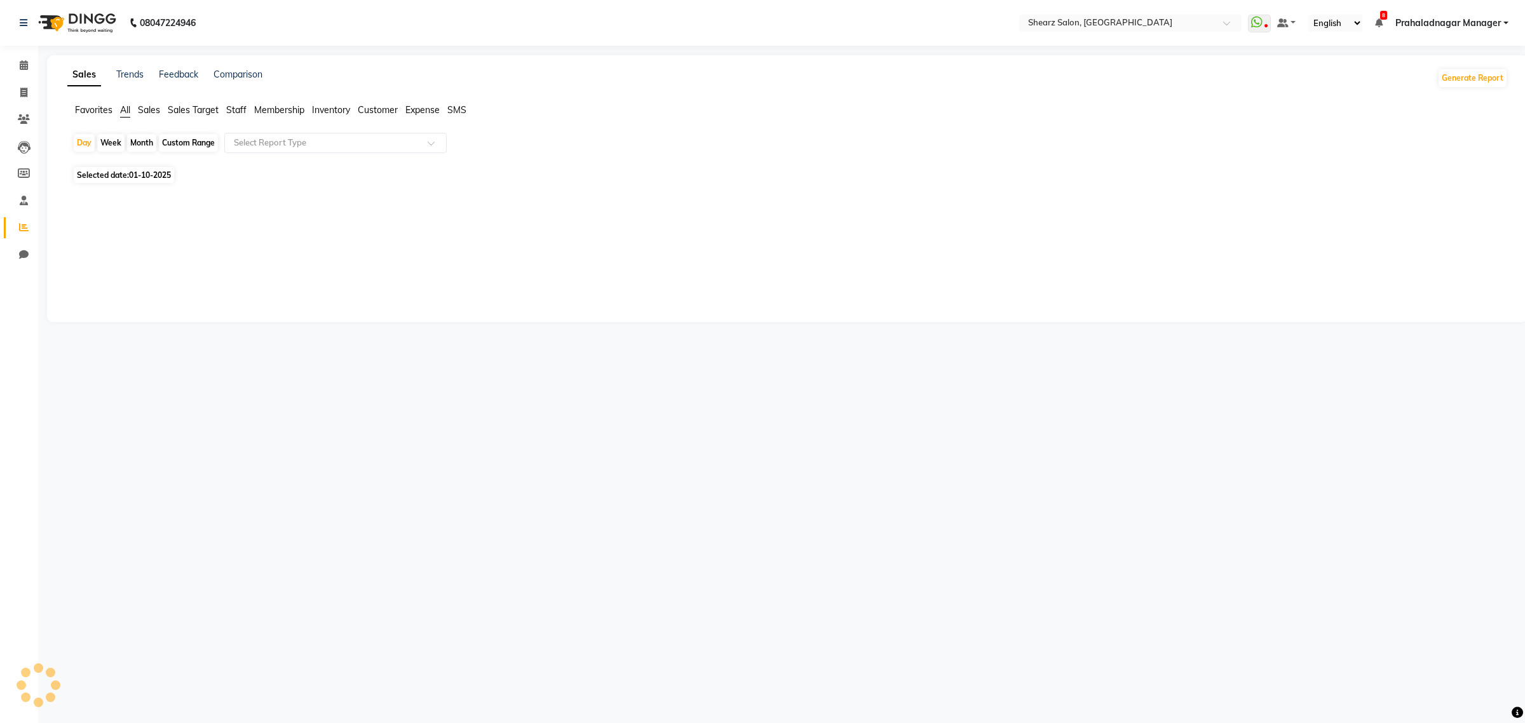
click at [151, 108] on span "Sales" at bounding box center [149, 109] width 22 height 11
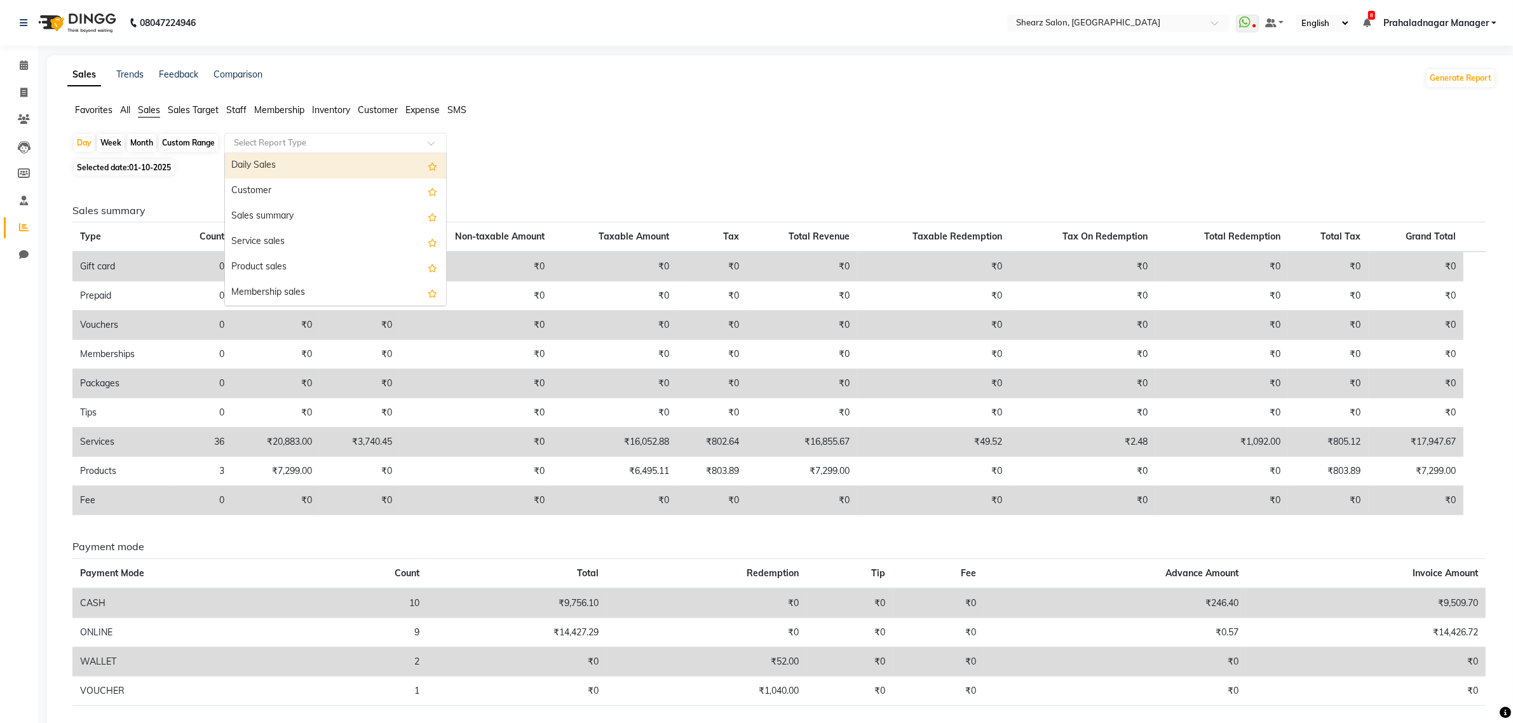
click at [311, 142] on input "text" at bounding box center [322, 143] width 183 height 13
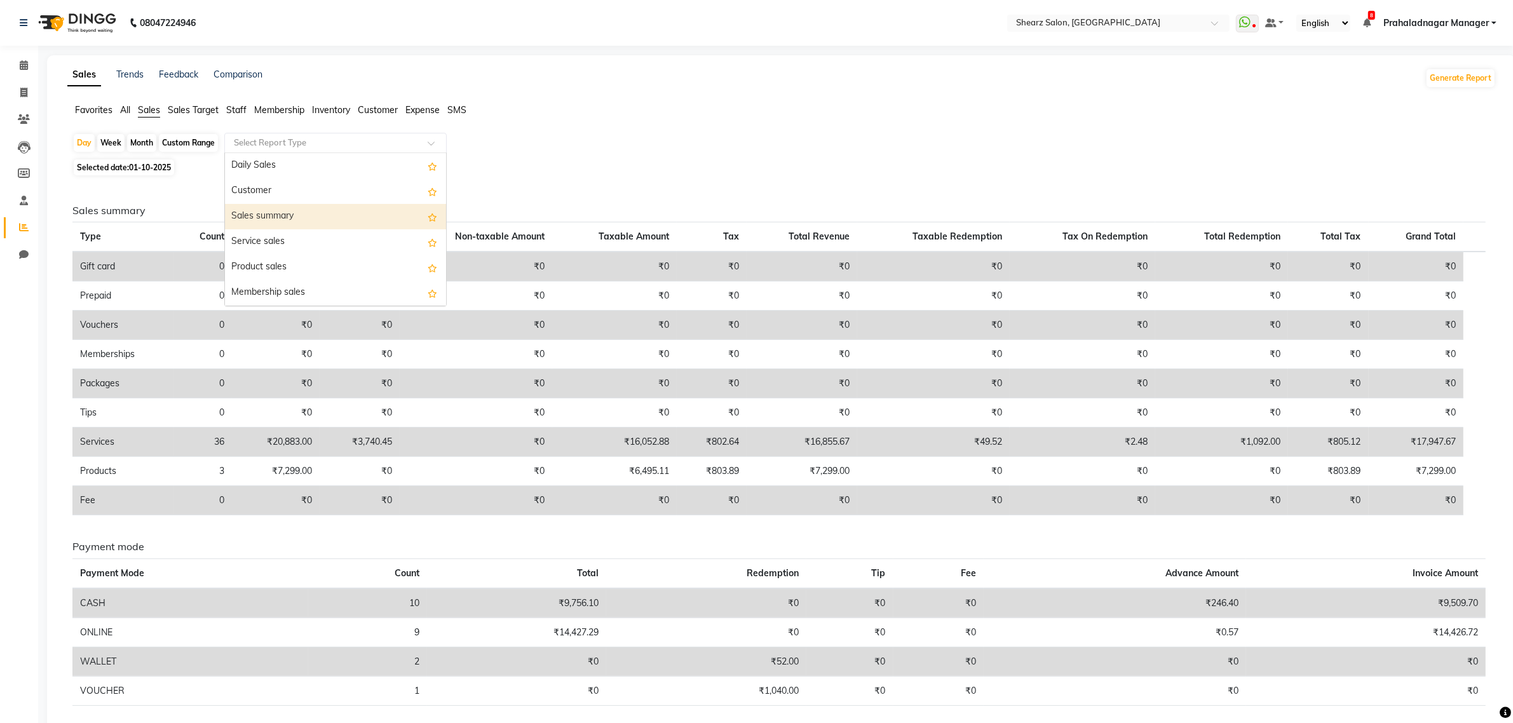
click at [281, 214] on div "Sales summary" at bounding box center [335, 216] width 221 height 25
select select "csv"
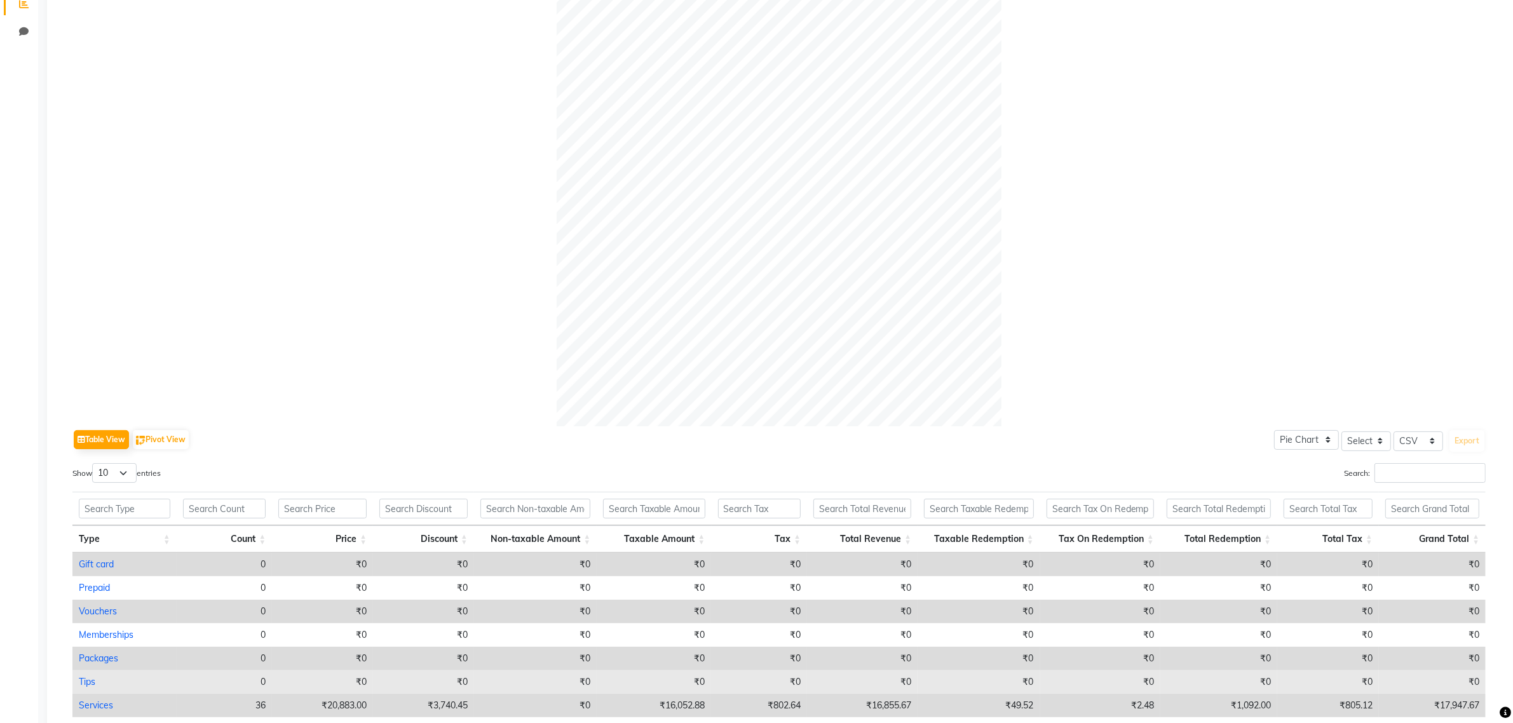
scroll to position [56, 0]
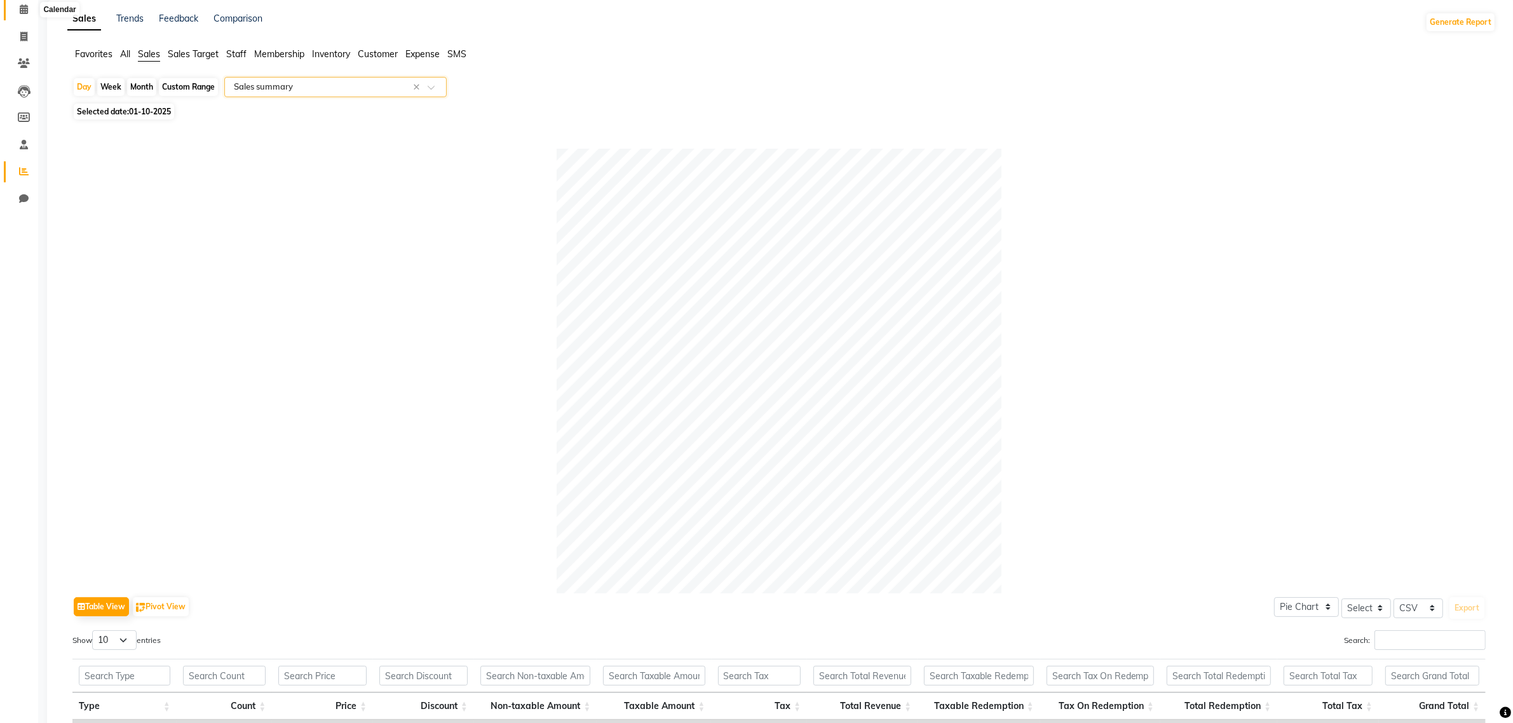
click at [24, 14] on span at bounding box center [24, 10] width 22 height 15
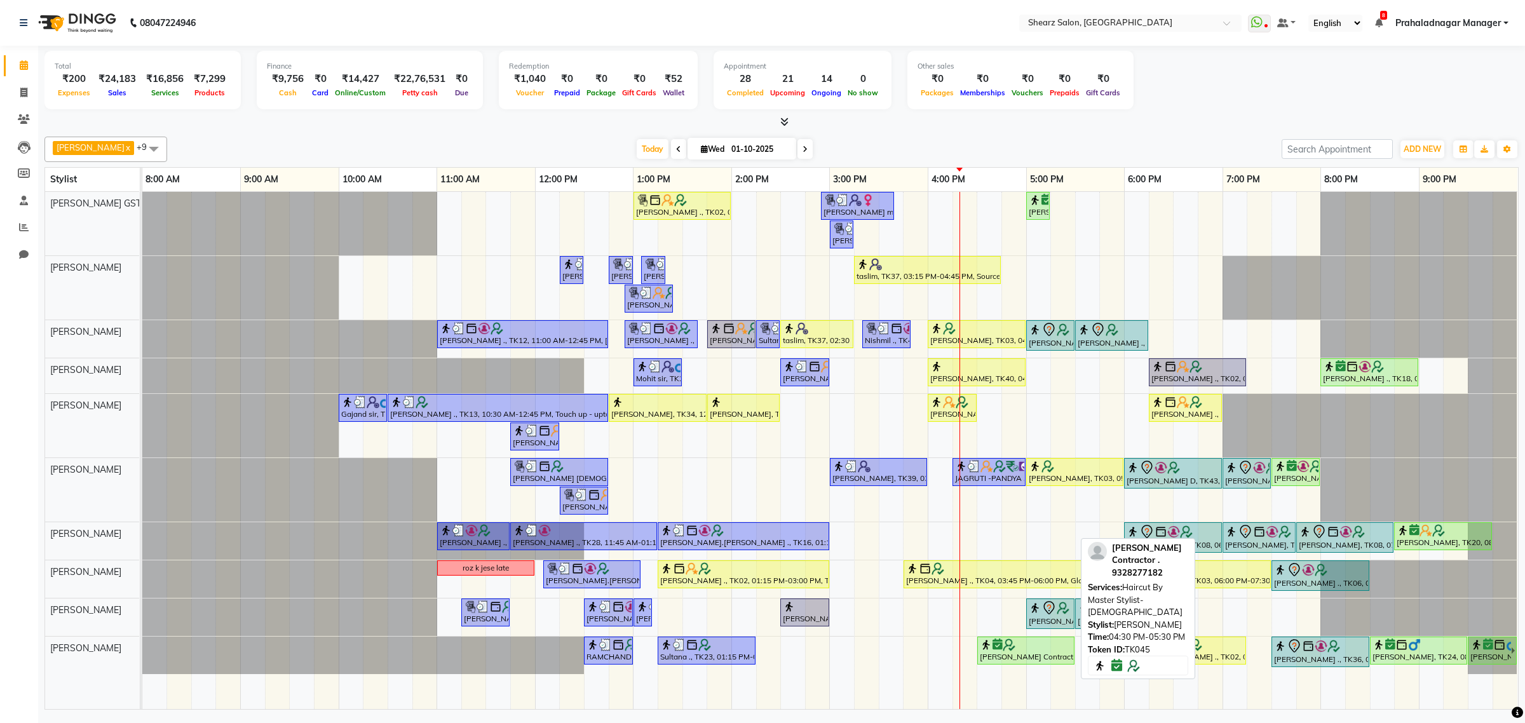
click at [1027, 656] on div "[PERSON_NAME] Contractor ., TK45, 04:30 PM-05:30 PM, Haircut By Master Stylist-…" at bounding box center [1025, 650] width 95 height 24
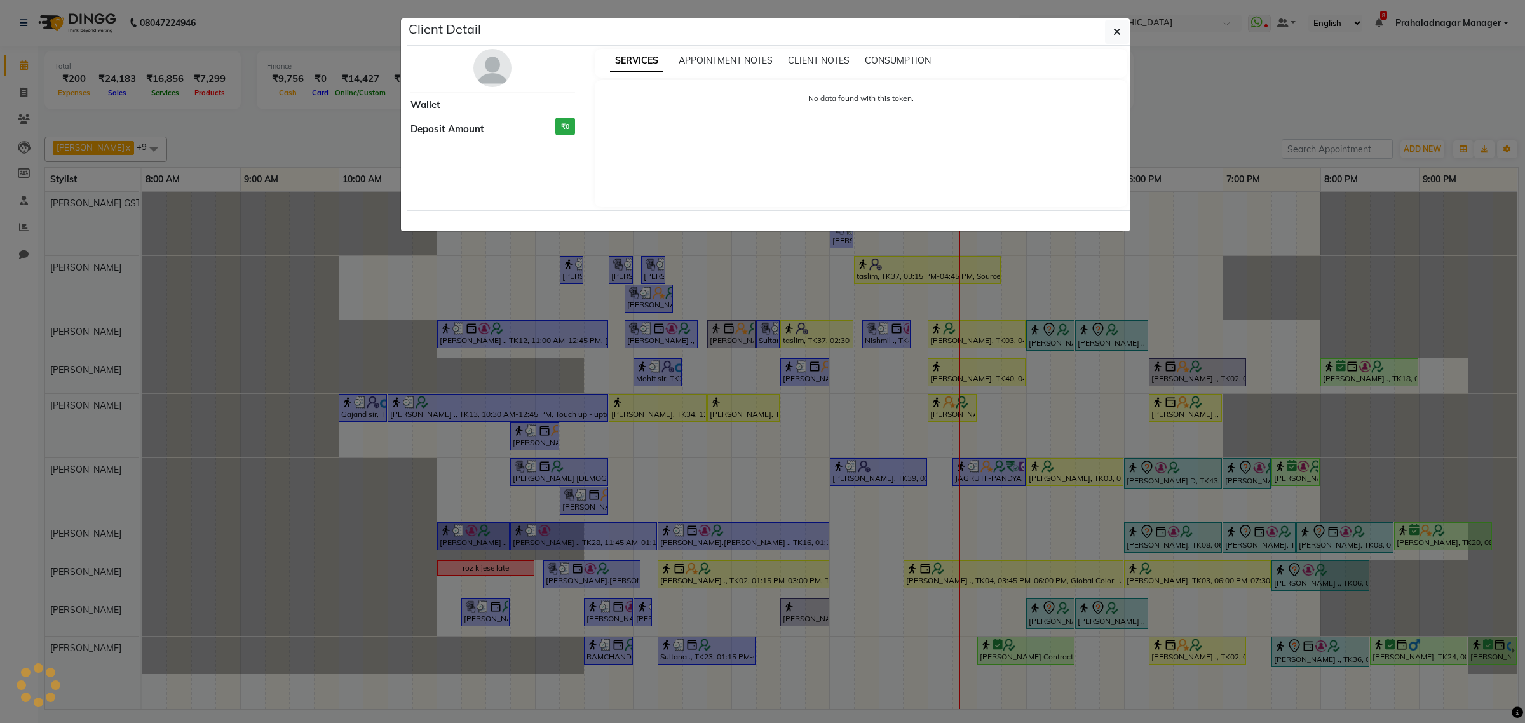
select select "6"
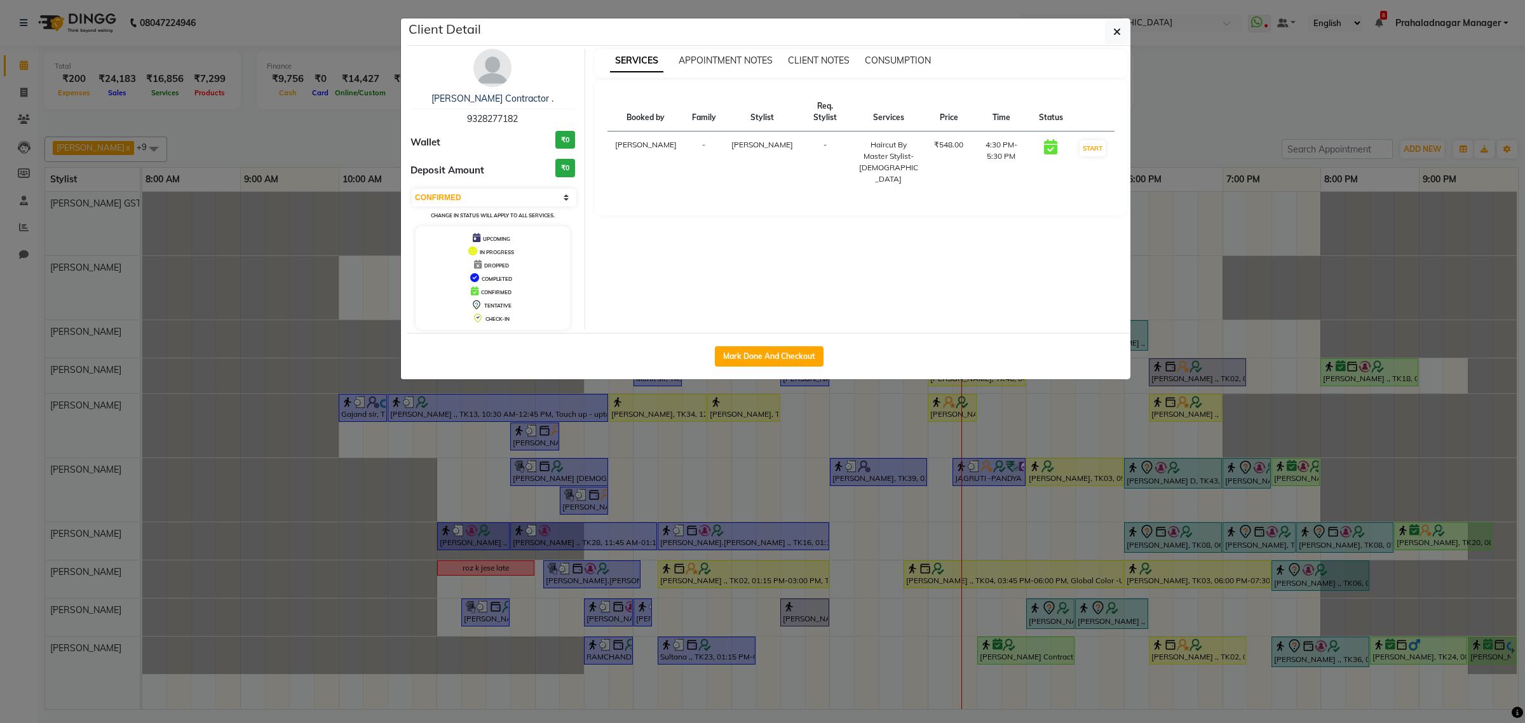
drag, startPoint x: 1114, startPoint y: 37, endPoint x: 1112, endPoint y: 67, distance: 29.9
click at [1114, 36] on icon "button" at bounding box center [1117, 32] width 8 height 10
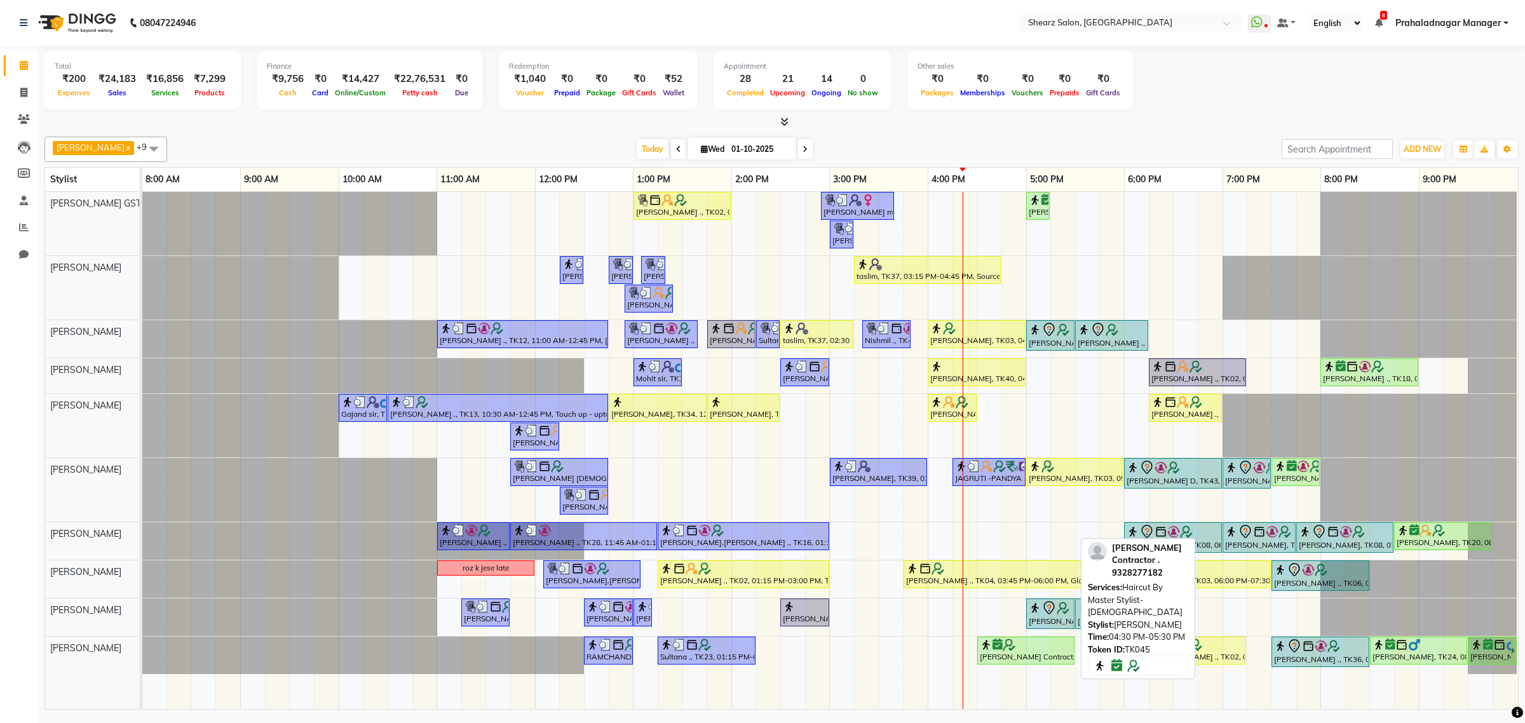
click at [1033, 656] on div "[PERSON_NAME] Contractor ., TK45, 04:30 PM-05:30 PM, Haircut By Master Stylist-…" at bounding box center [1025, 650] width 95 height 24
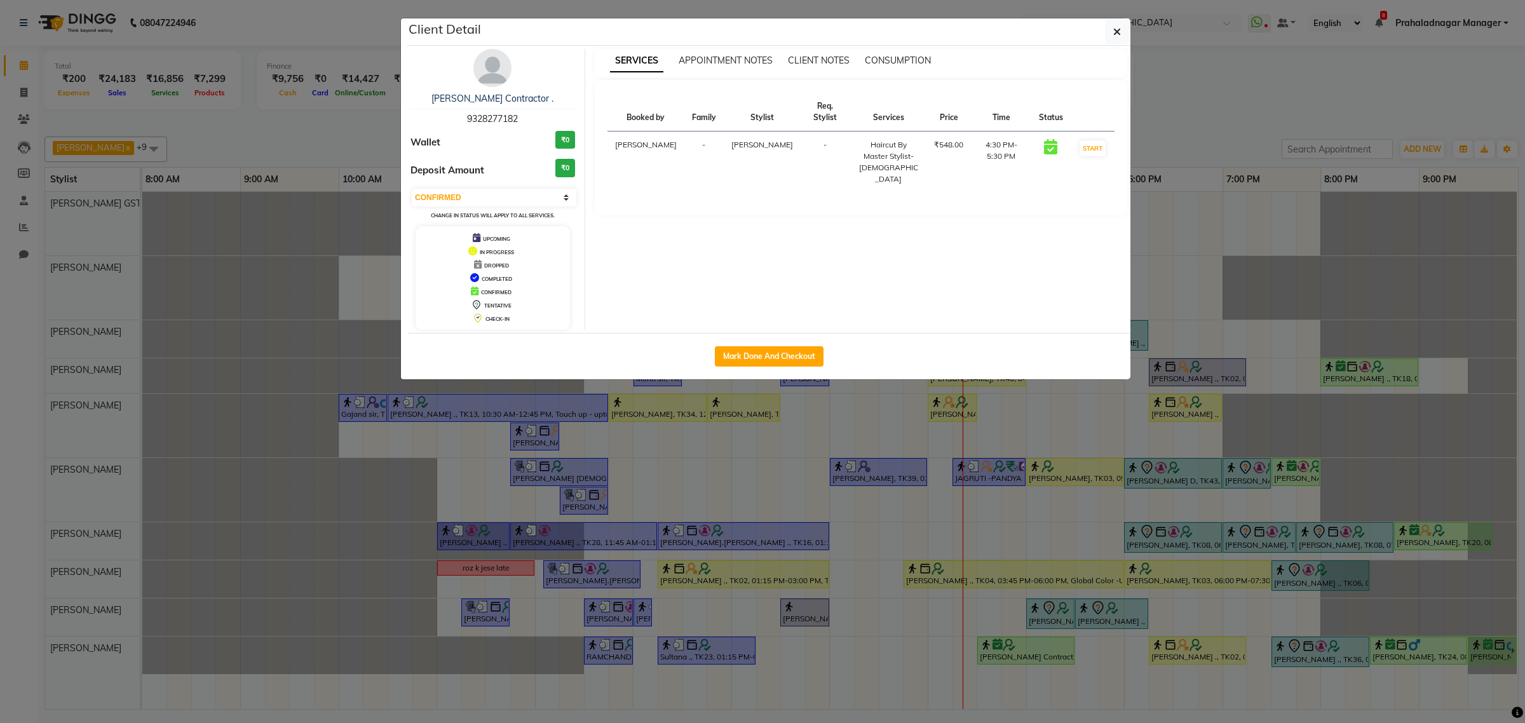
click at [522, 188] on div "Select IN SERVICE CONFIRMED TENTATIVE CHECK IN MARK DONE DROPPED UPCOMING Chang…" at bounding box center [492, 204] width 165 height 34
drag, startPoint x: 518, startPoint y: 192, endPoint x: 509, endPoint y: 202, distance: 13.9
click at [518, 192] on select "Select IN SERVICE CONFIRMED TENTATIVE CHECK IN MARK DONE DROPPED UPCOMING" at bounding box center [494, 198] width 165 height 18
select select "1"
click at [412, 189] on select "Select IN SERVICE CONFIRMED TENTATIVE CHECK IN MARK DONE DROPPED UPCOMING" at bounding box center [494, 198] width 165 height 18
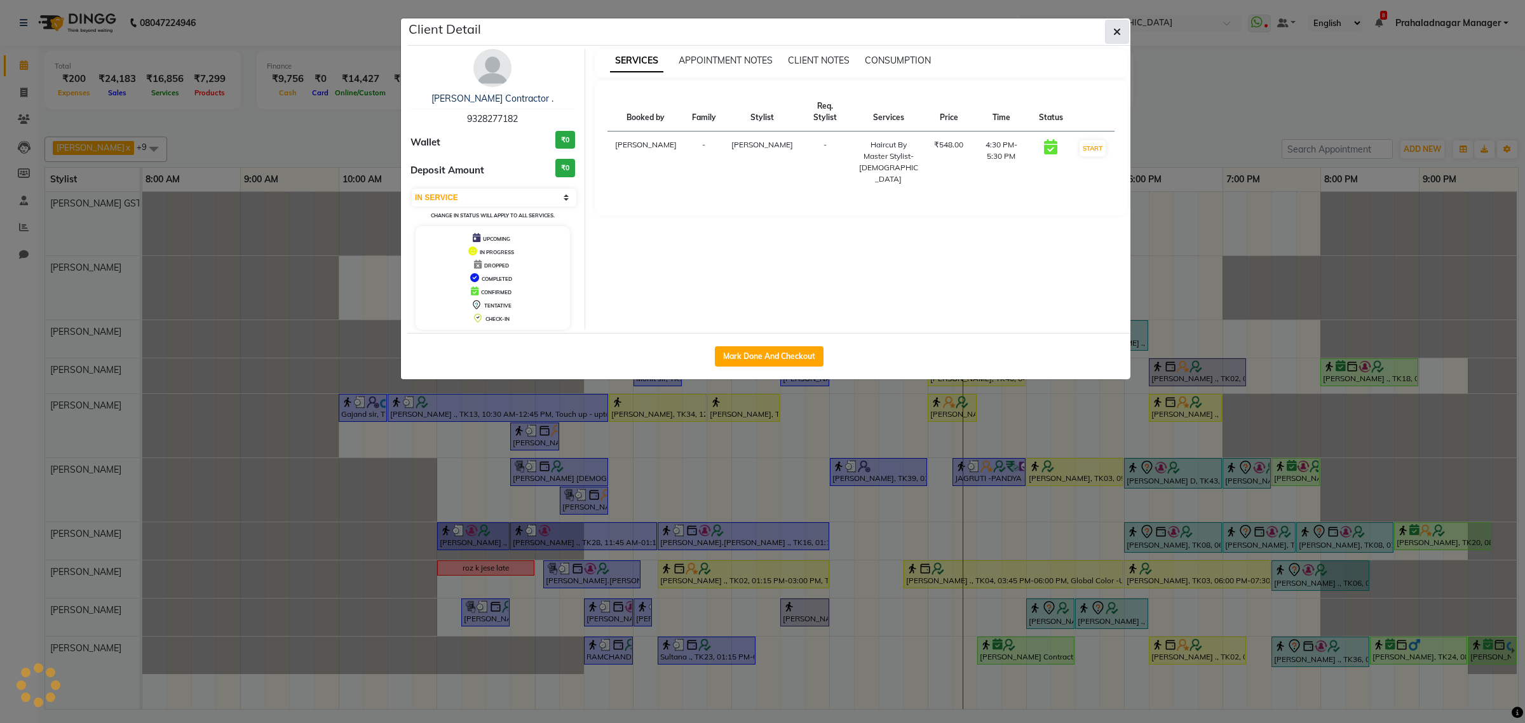
click at [1118, 25] on span "button" at bounding box center [1117, 31] width 8 height 13
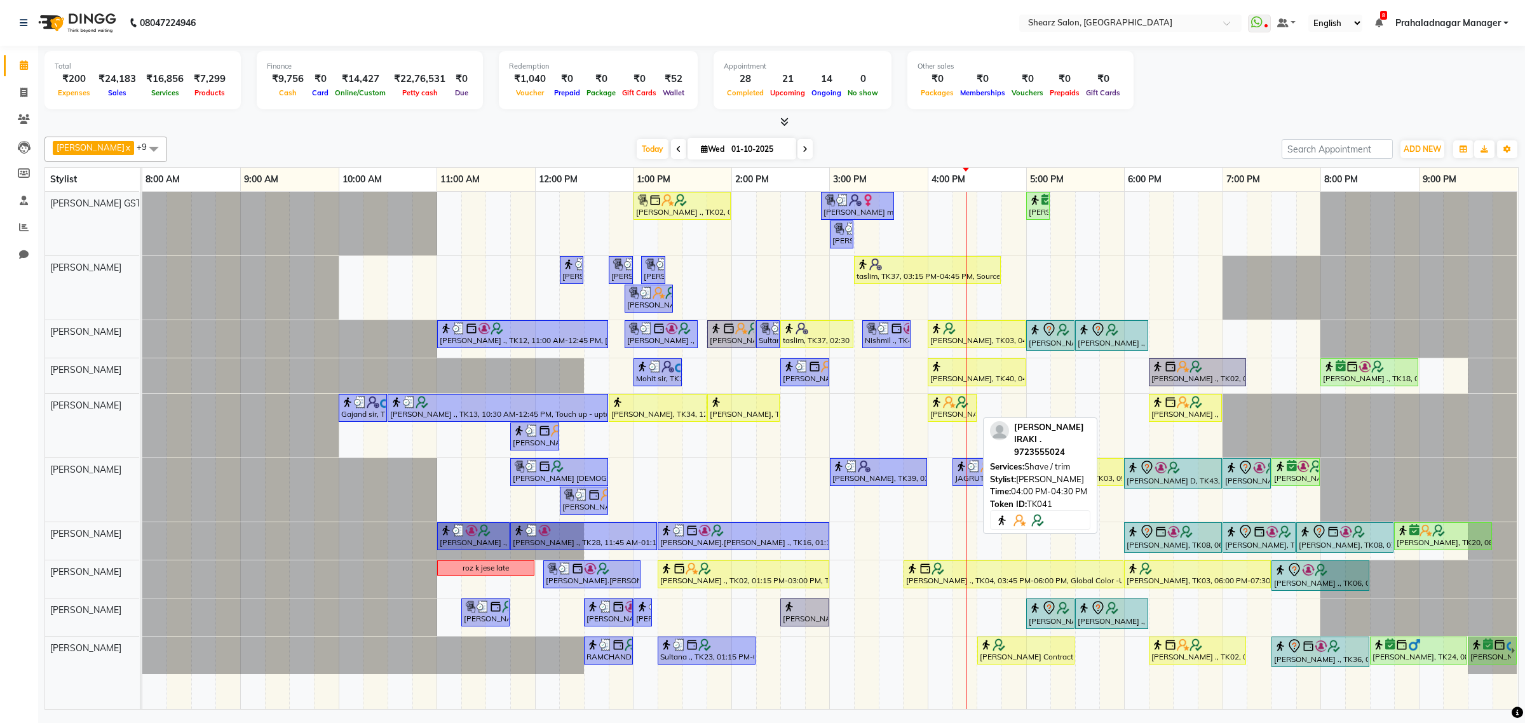
click at [956, 412] on div "ZIYAUL IRAKI ., TK41, 04:00 PM-04:30 PM, Shave / trim" at bounding box center [952, 408] width 46 height 24
select select "1"
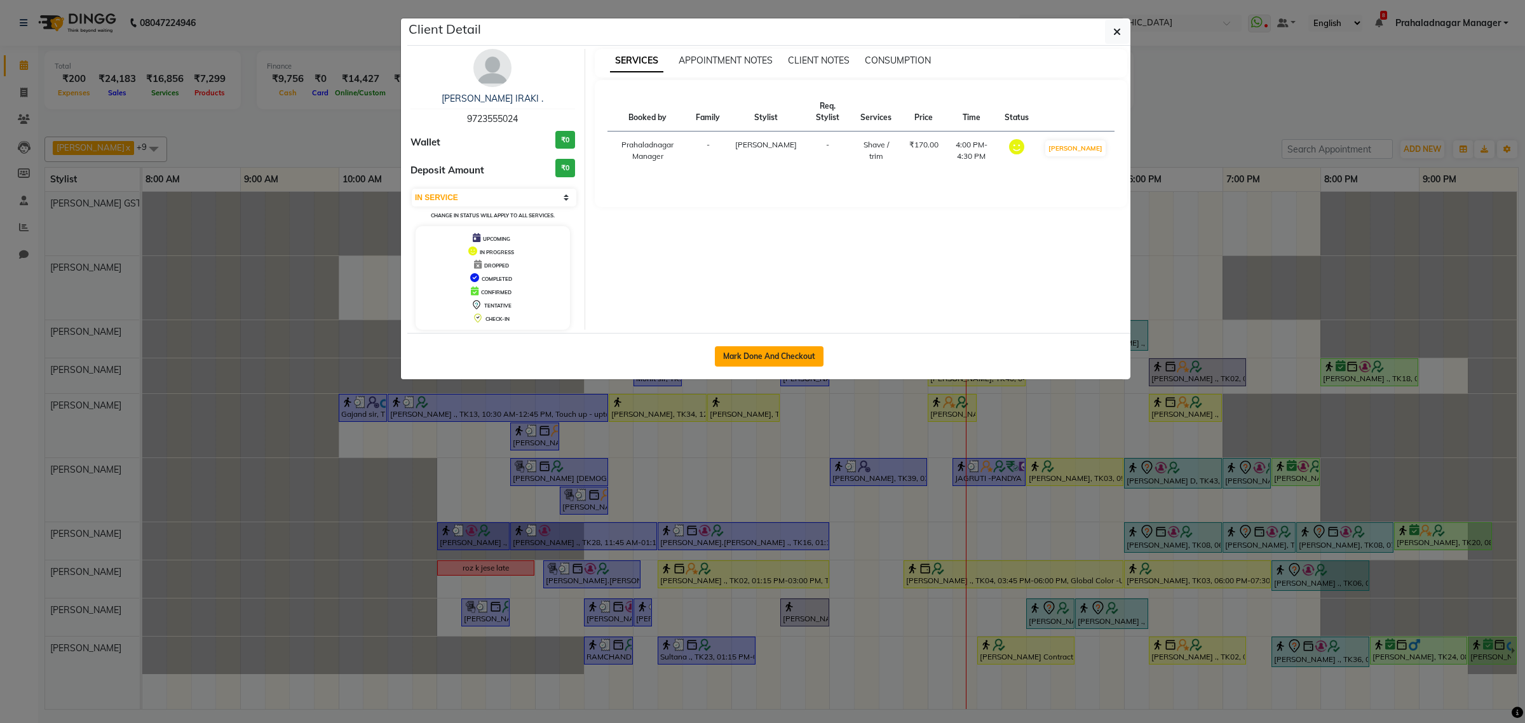
click at [802, 356] on button "Mark Done And Checkout" at bounding box center [769, 356] width 109 height 20
select select "service"
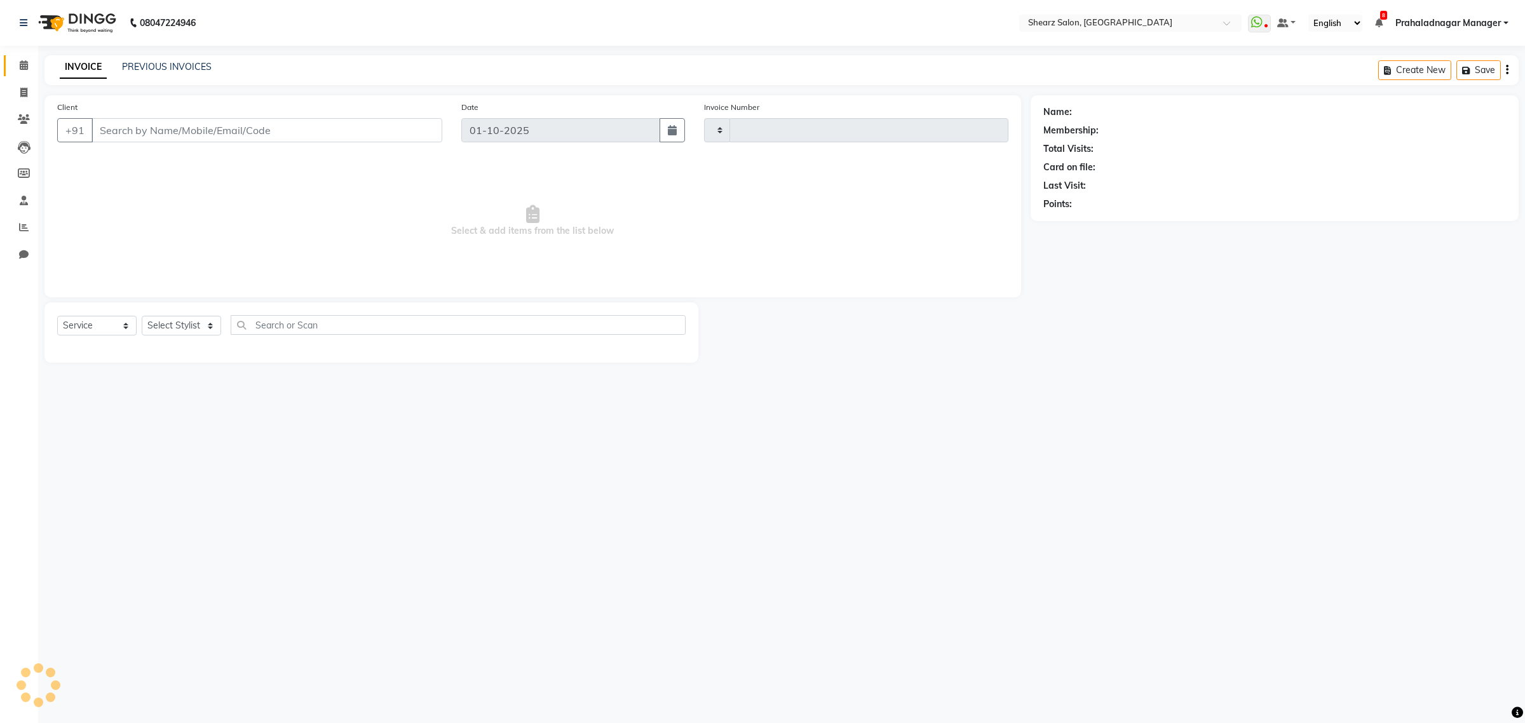
type input "6946"
select select "8157"
type input "9723555024"
select select "77486"
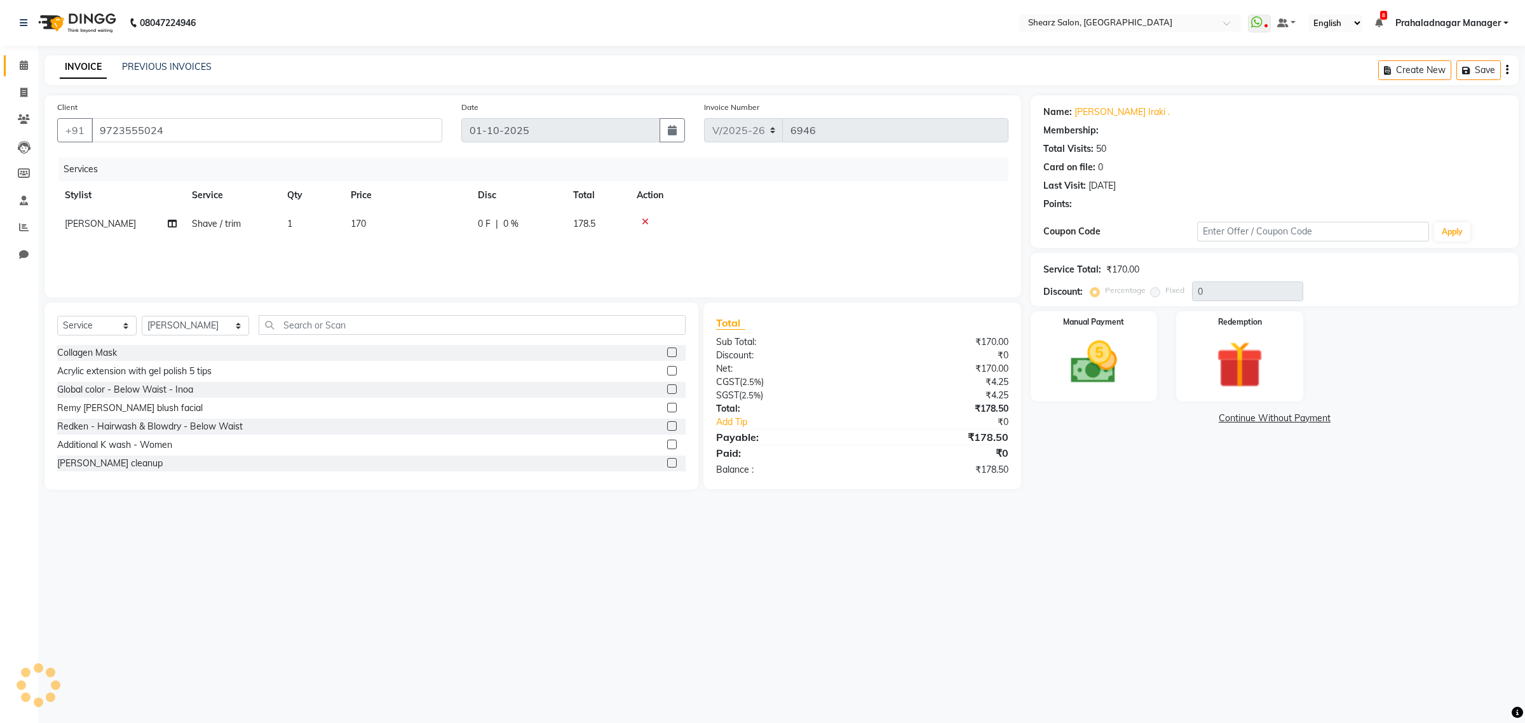
select select "1: Object"
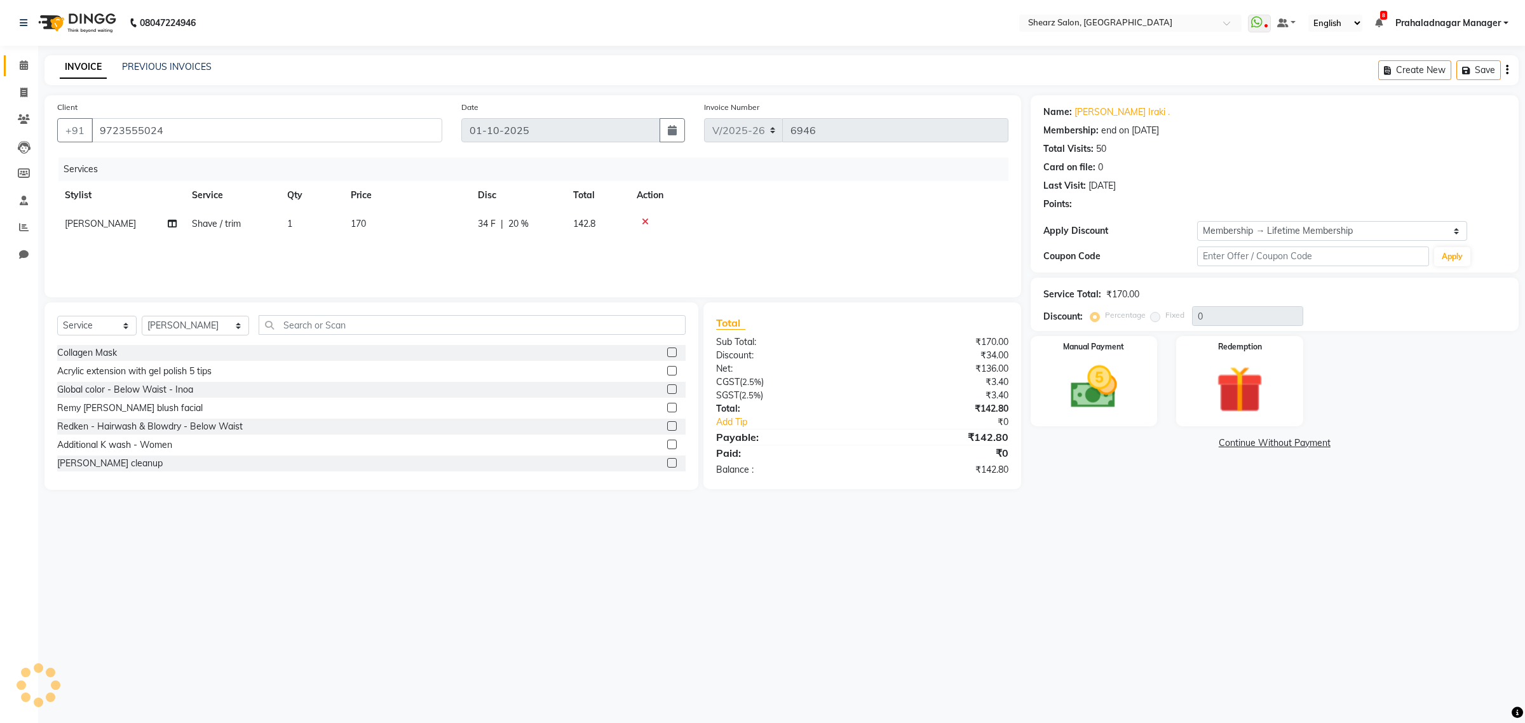
type input "20"
click at [649, 220] on div at bounding box center [819, 221] width 364 height 9
click at [643, 217] on icon at bounding box center [645, 221] width 7 height 9
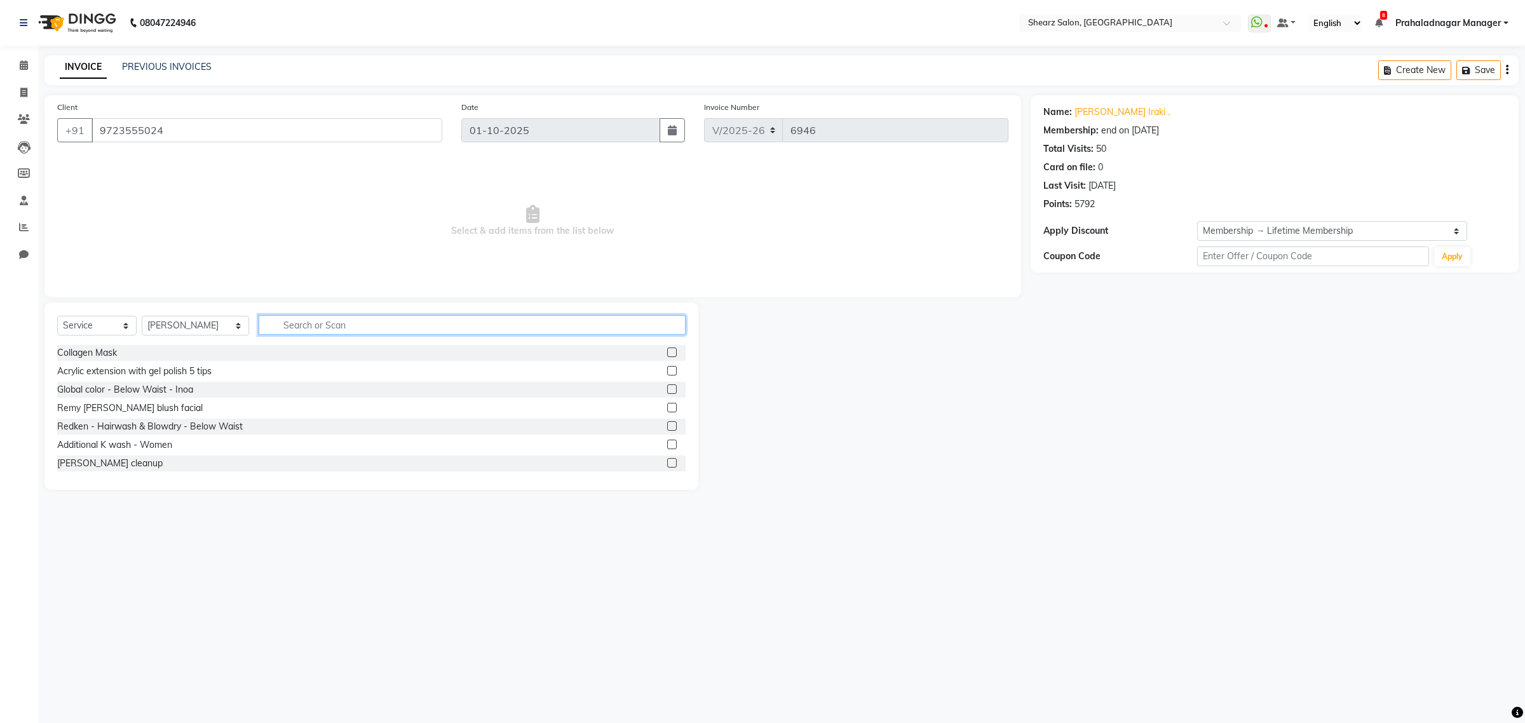
click at [309, 325] on input "text" at bounding box center [472, 325] width 427 height 20
type input "beard"
click at [667, 443] on label at bounding box center [672, 445] width 10 height 10
click at [667, 443] on input "checkbox" at bounding box center [671, 445] width 8 height 8
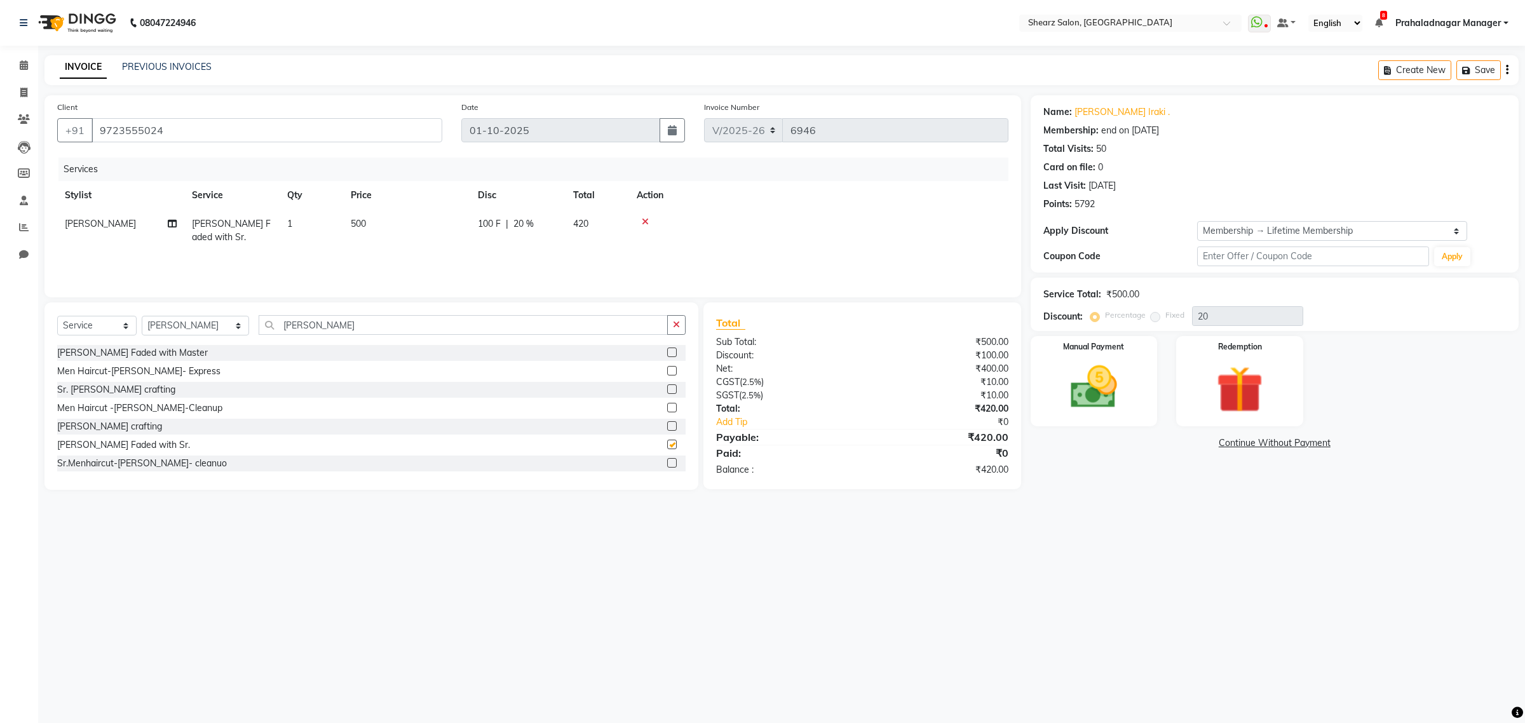
checkbox input "false"
click at [1113, 378] on img at bounding box center [1093, 388] width 79 height 56
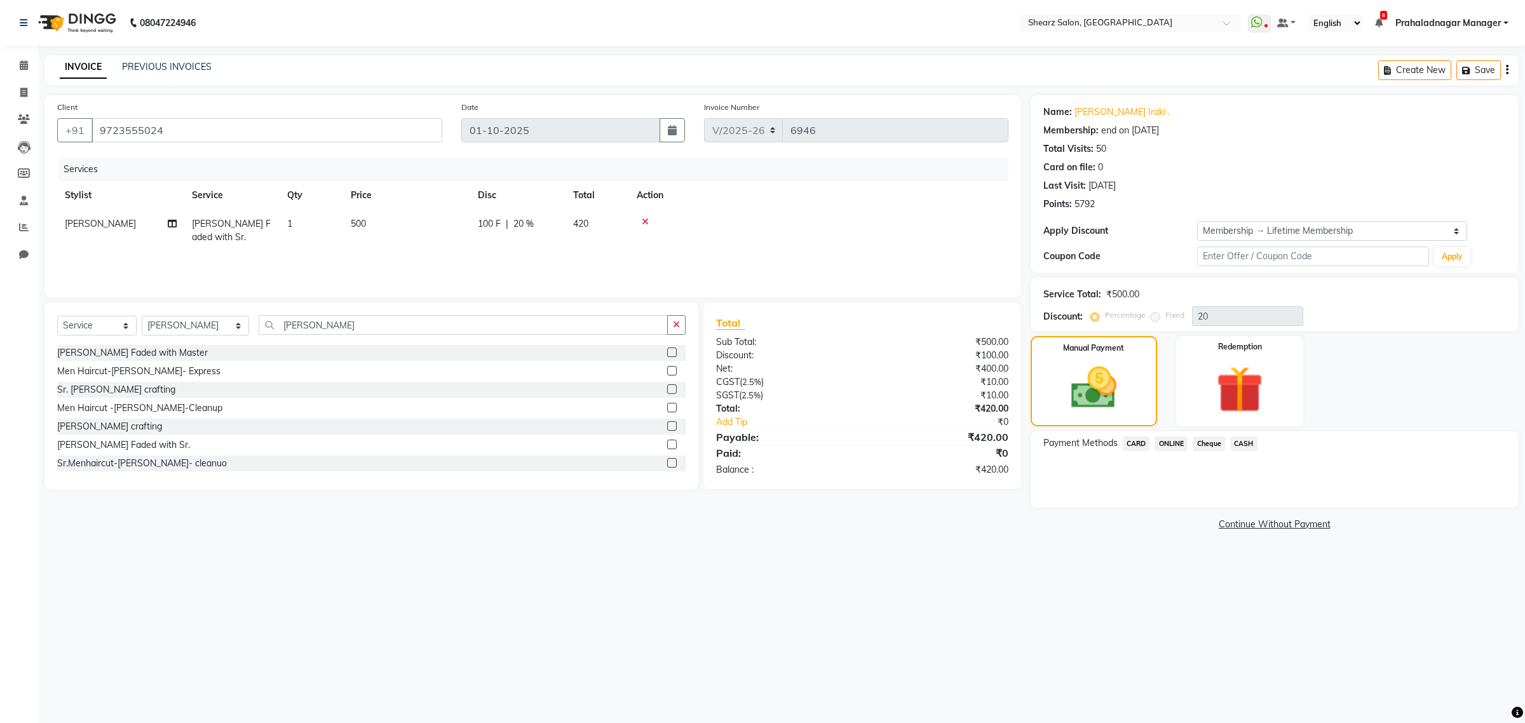
click at [1250, 439] on span "CASH" at bounding box center [1243, 443] width 27 height 15
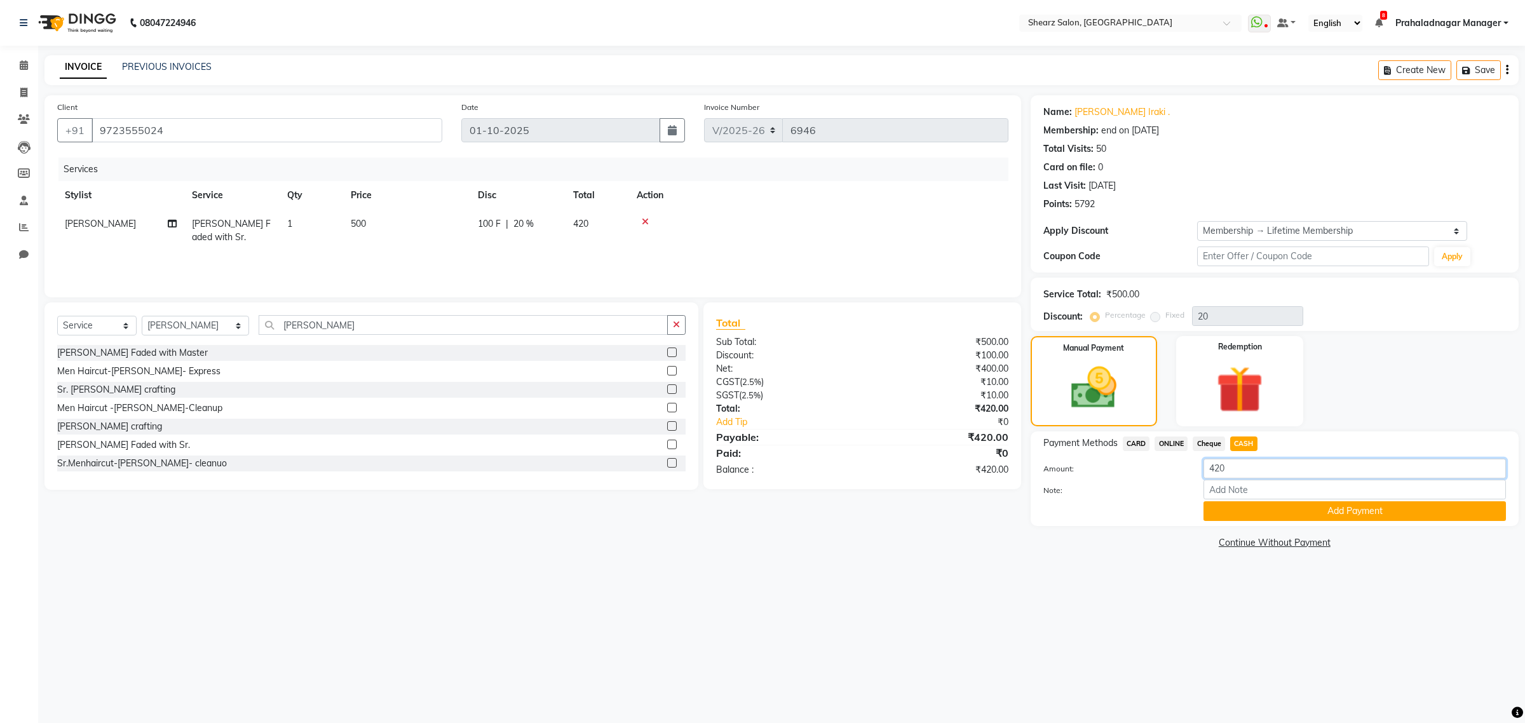
drag, startPoint x: 1125, startPoint y: 459, endPoint x: 1081, endPoint y: 462, distance: 43.9
click at [990, 458] on div "Client +91 9723555024 Date 01-10-2025 Invoice Number V/2025 V/2025-26 6946 Serv…" at bounding box center [781, 323] width 1493 height 457
type input "500"
drag, startPoint x: 1396, startPoint y: 515, endPoint x: 1020, endPoint y: 513, distance: 375.5
click at [1393, 515] on button "Add Payment" at bounding box center [1354, 511] width 302 height 20
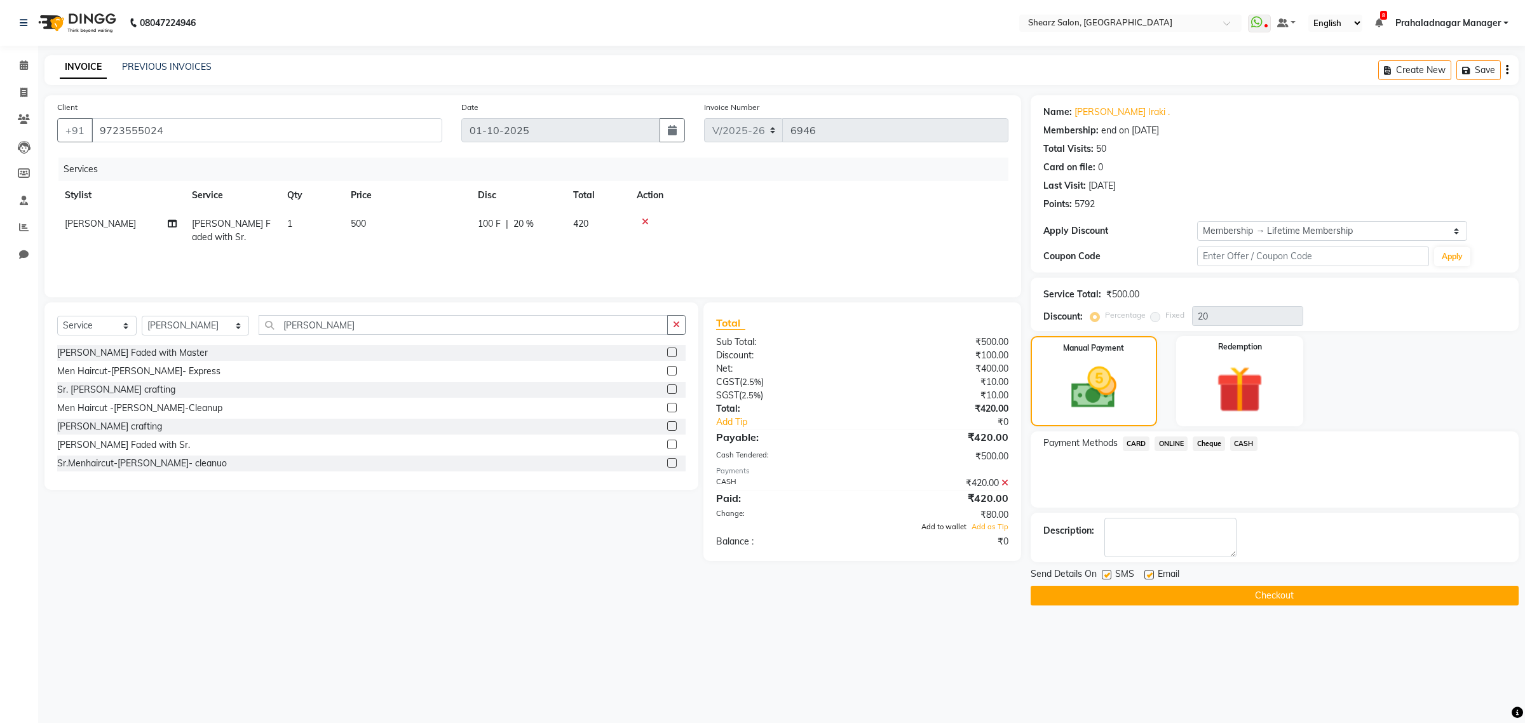
click at [940, 527] on span "Add to wallet" at bounding box center [943, 526] width 45 height 9
click at [1215, 586] on button "Checkout" at bounding box center [1274, 596] width 488 height 20
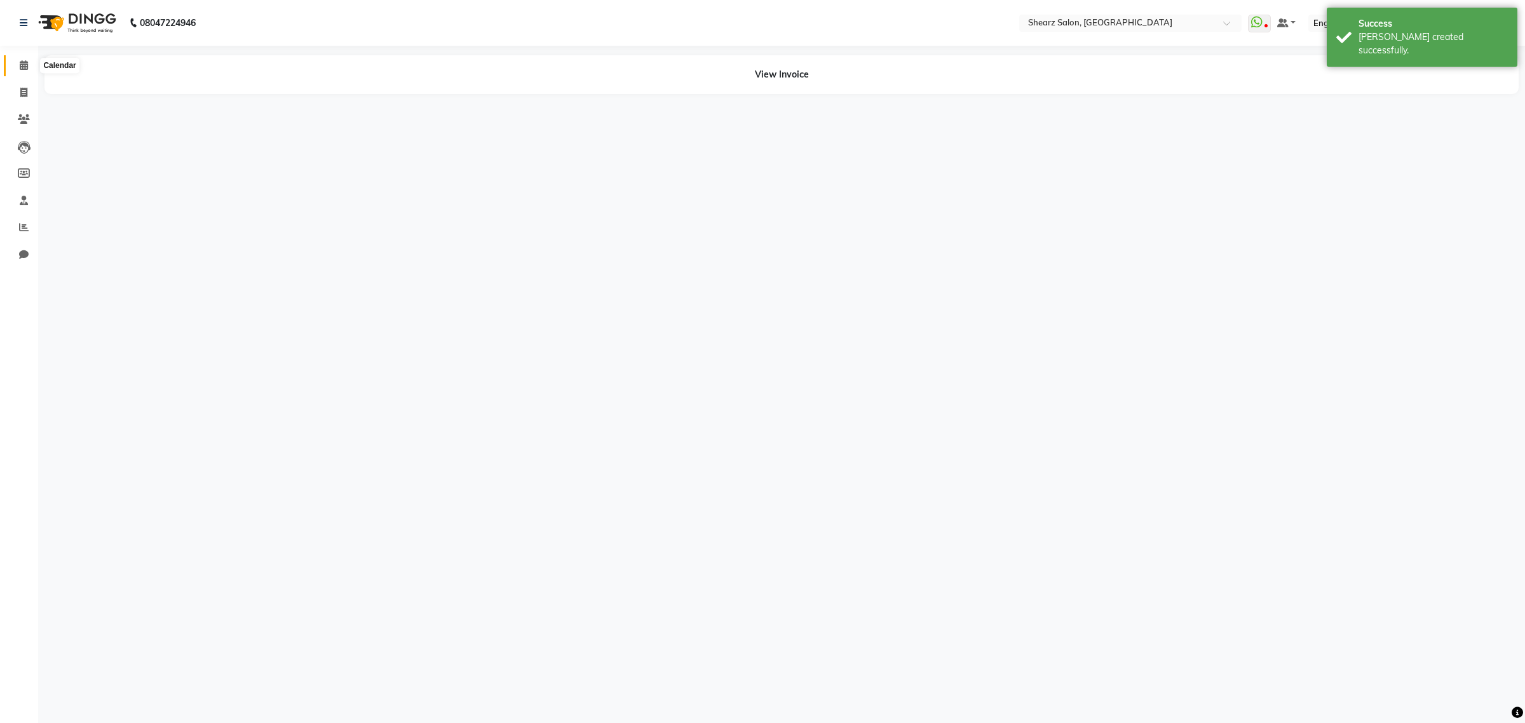
click at [20, 60] on icon at bounding box center [24, 65] width 8 height 10
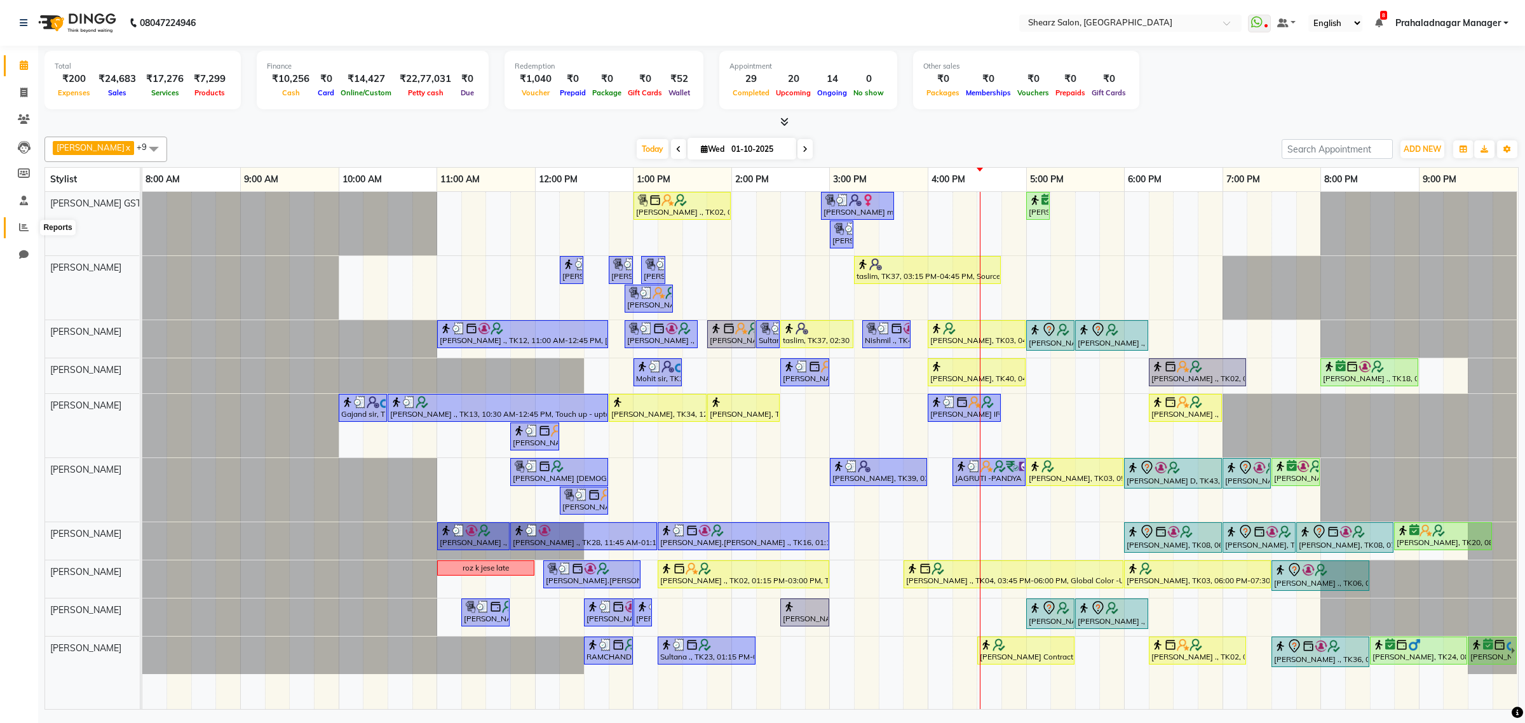
click at [29, 233] on span at bounding box center [24, 227] width 22 height 15
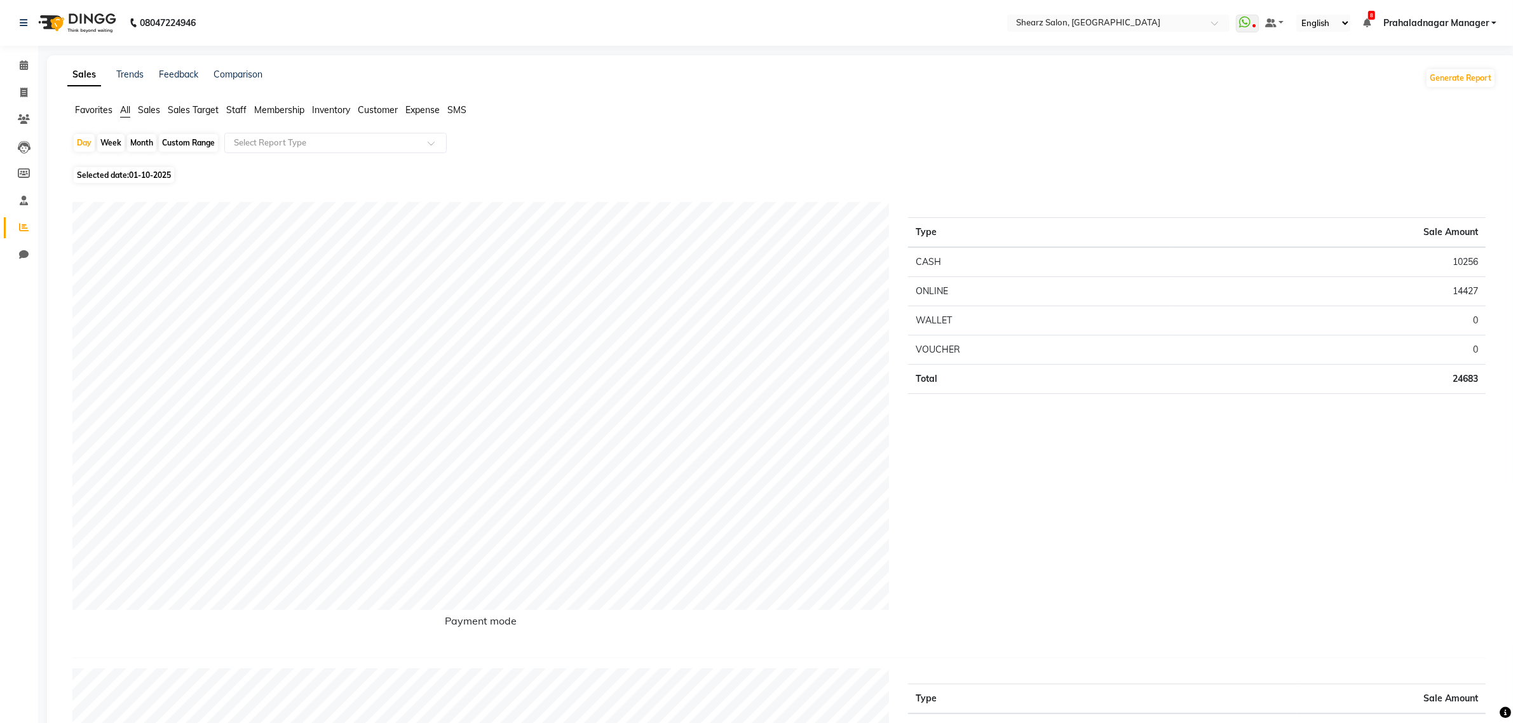
click at [153, 105] on span "Sales" at bounding box center [149, 109] width 22 height 11
click at [328, 141] on input "text" at bounding box center [322, 143] width 183 height 13
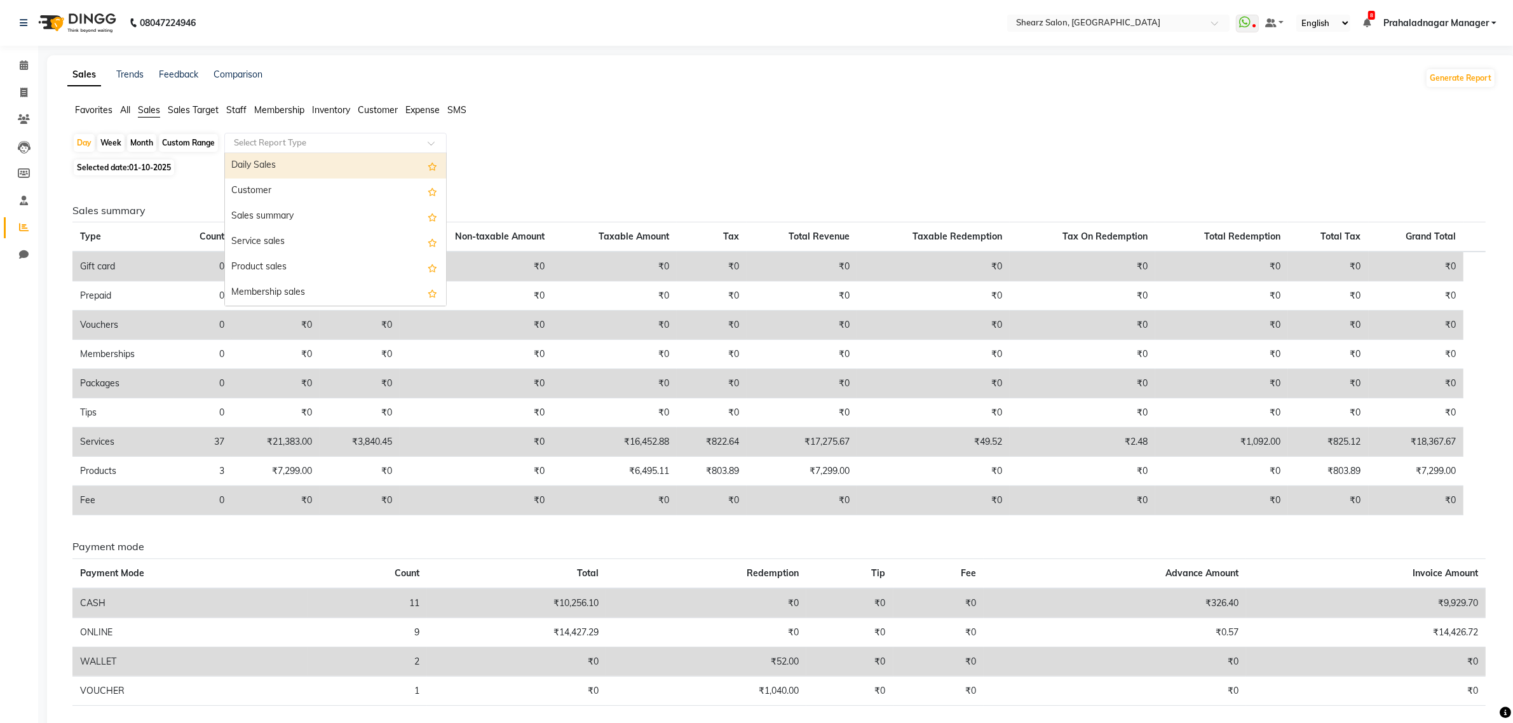
click at [236, 109] on span "Staff" at bounding box center [236, 109] width 20 height 11
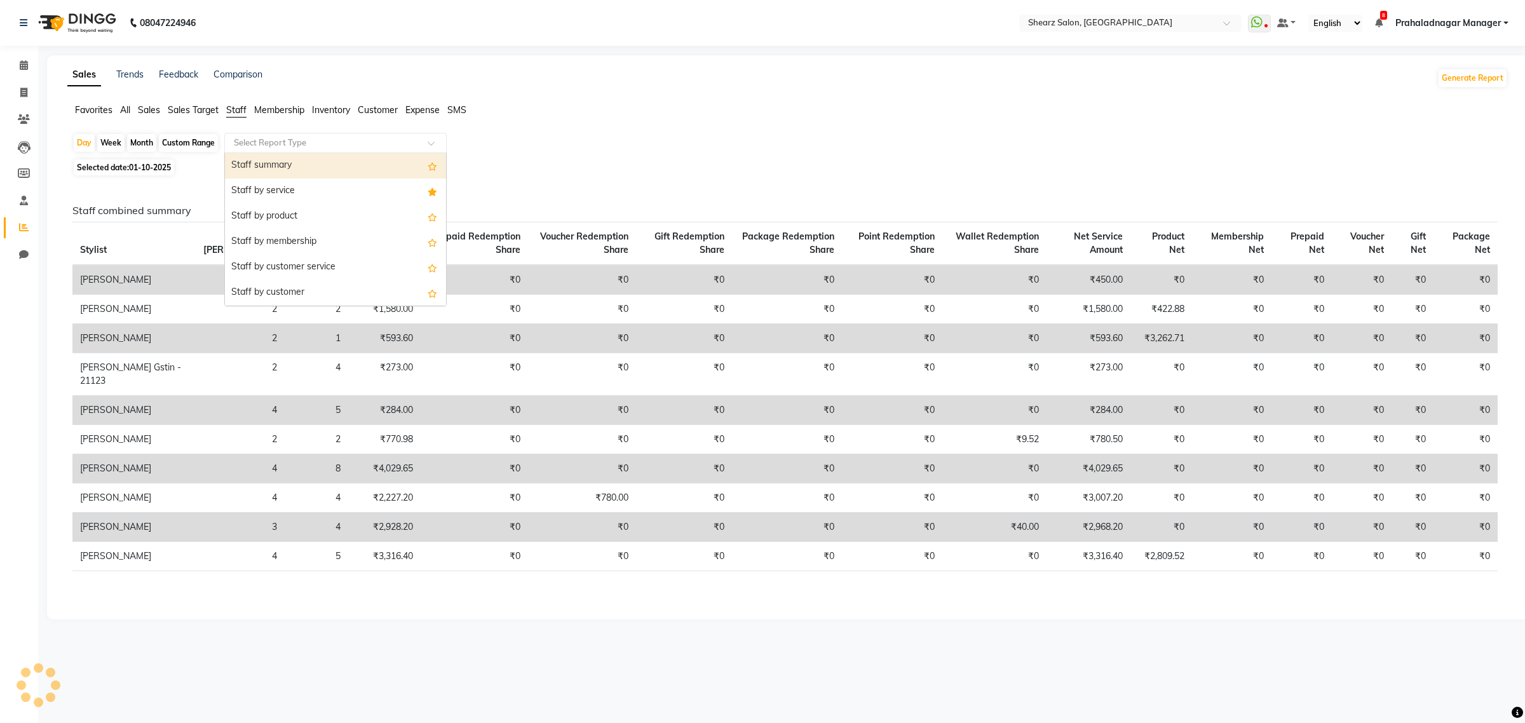
click at [306, 140] on input "text" at bounding box center [322, 143] width 183 height 13
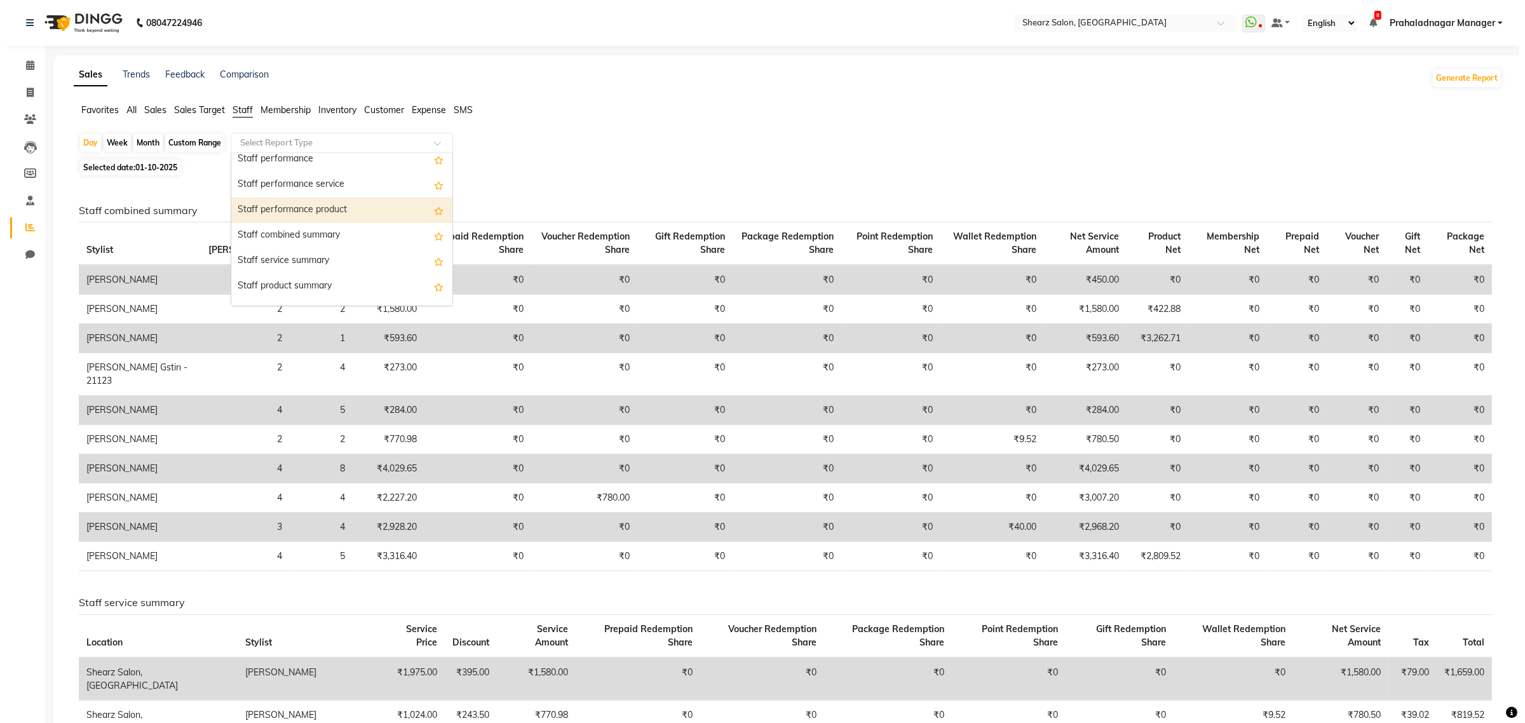
scroll to position [238, 0]
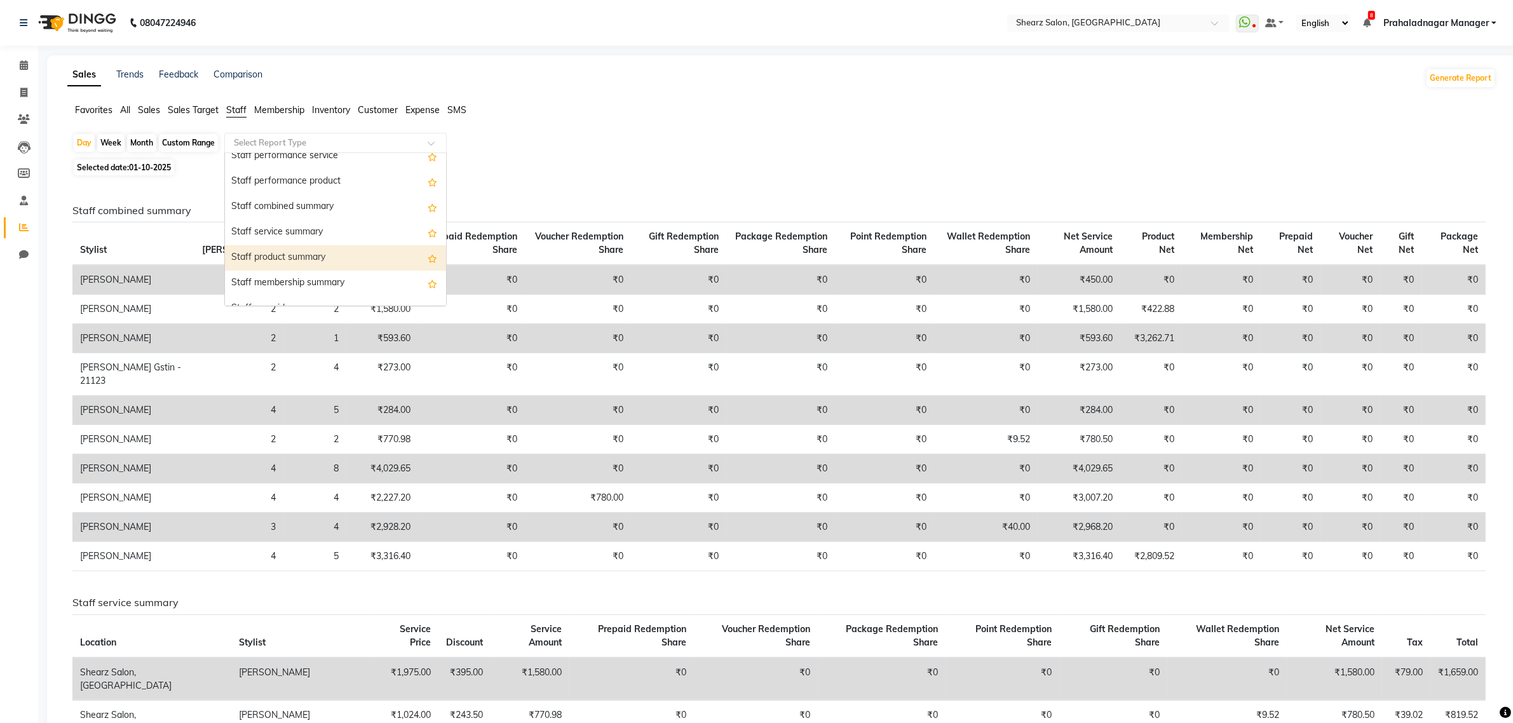
click at [332, 259] on div "Staff product summary" at bounding box center [335, 257] width 221 height 25
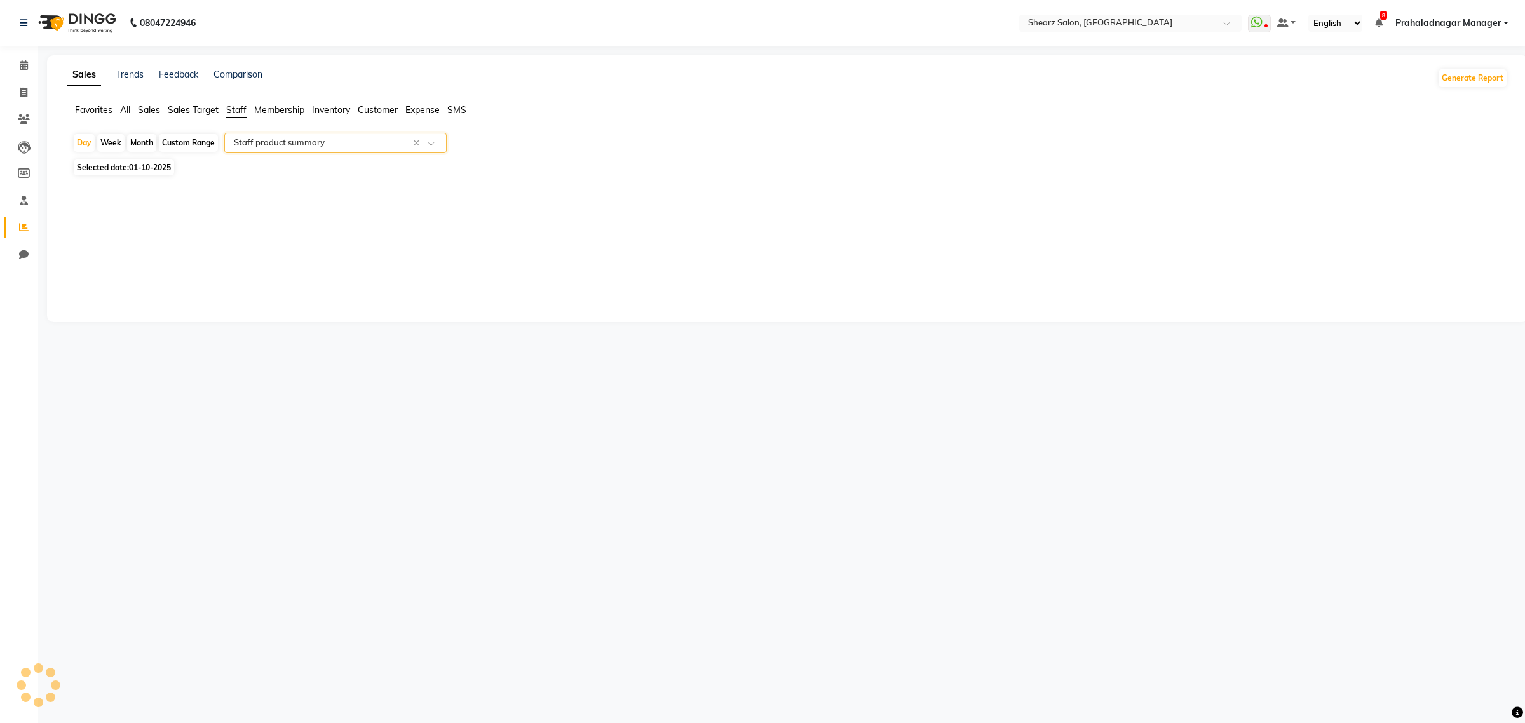
select select "csv"
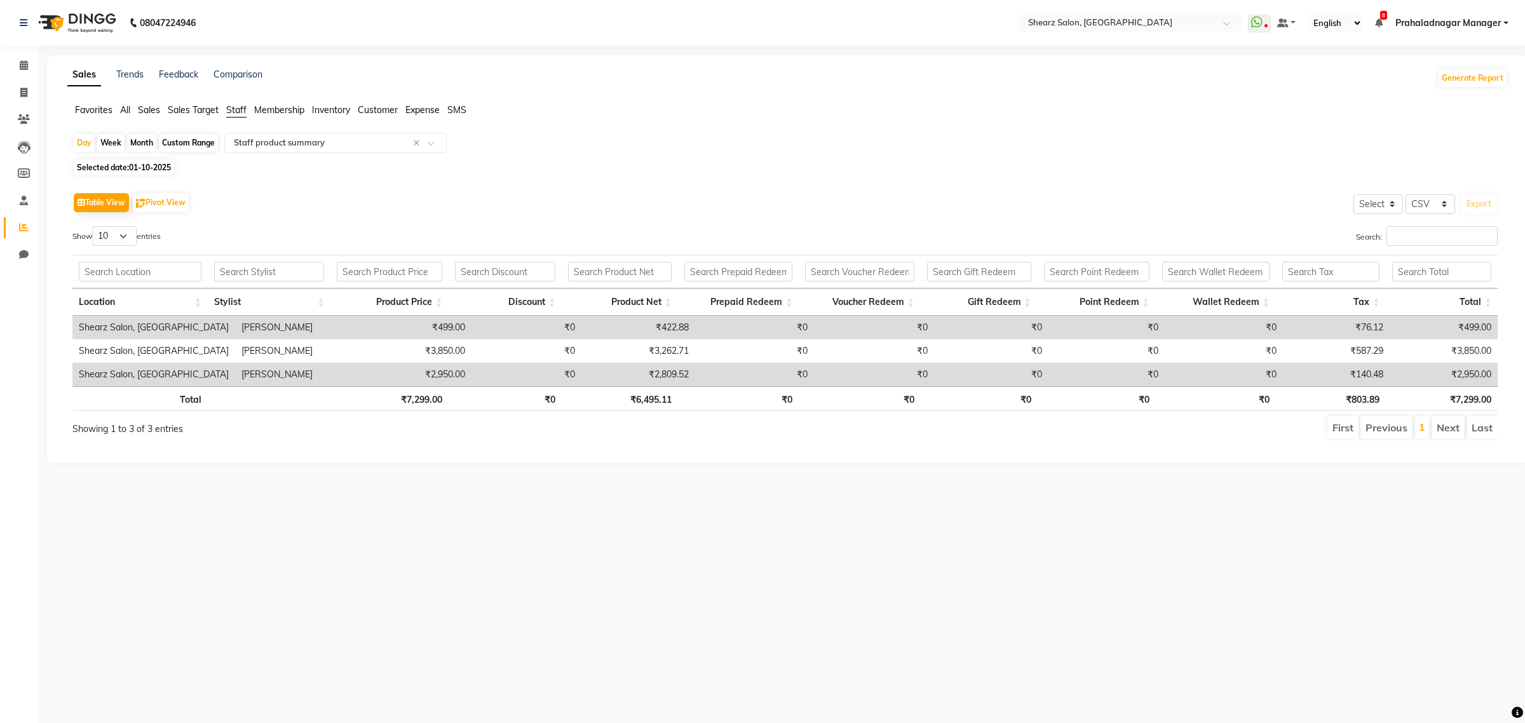
click at [648, 372] on td "₹2,809.52" at bounding box center [638, 375] width 114 height 24
click at [25, 64] on icon at bounding box center [24, 65] width 8 height 10
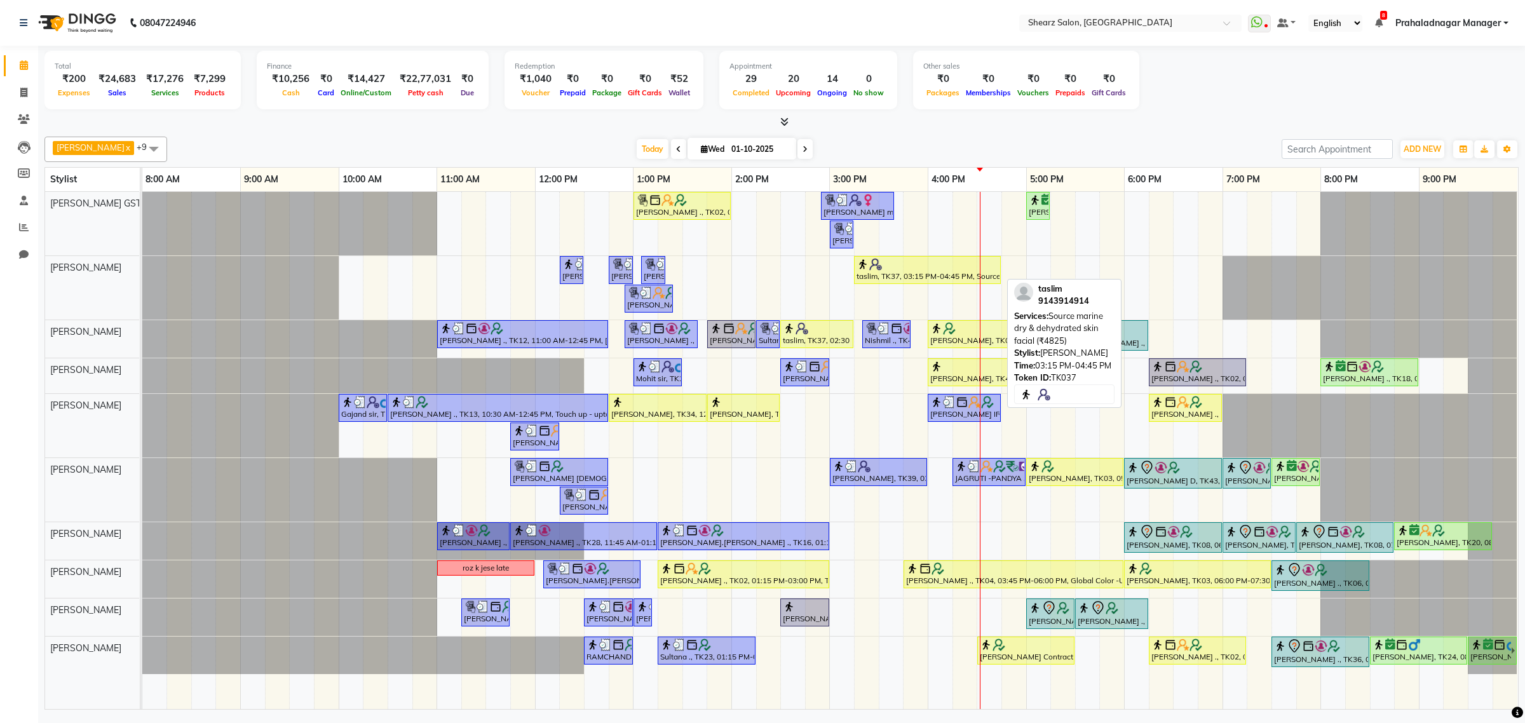
click at [921, 278] on div "taslim, TK37, 03:15 PM-04:45 PM, Source marine dry & dehydrated skin facial (₹4…" at bounding box center [927, 270] width 144 height 24
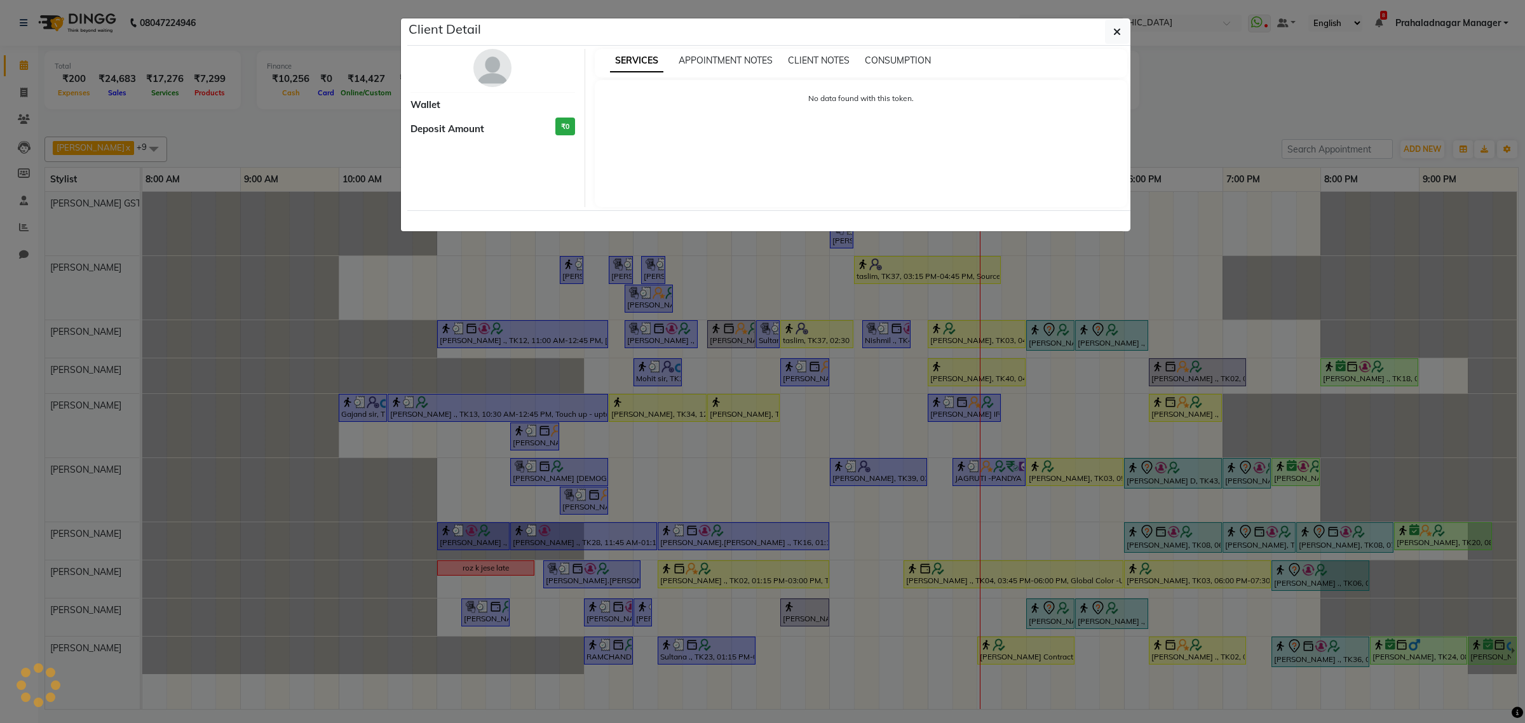
select select "1"
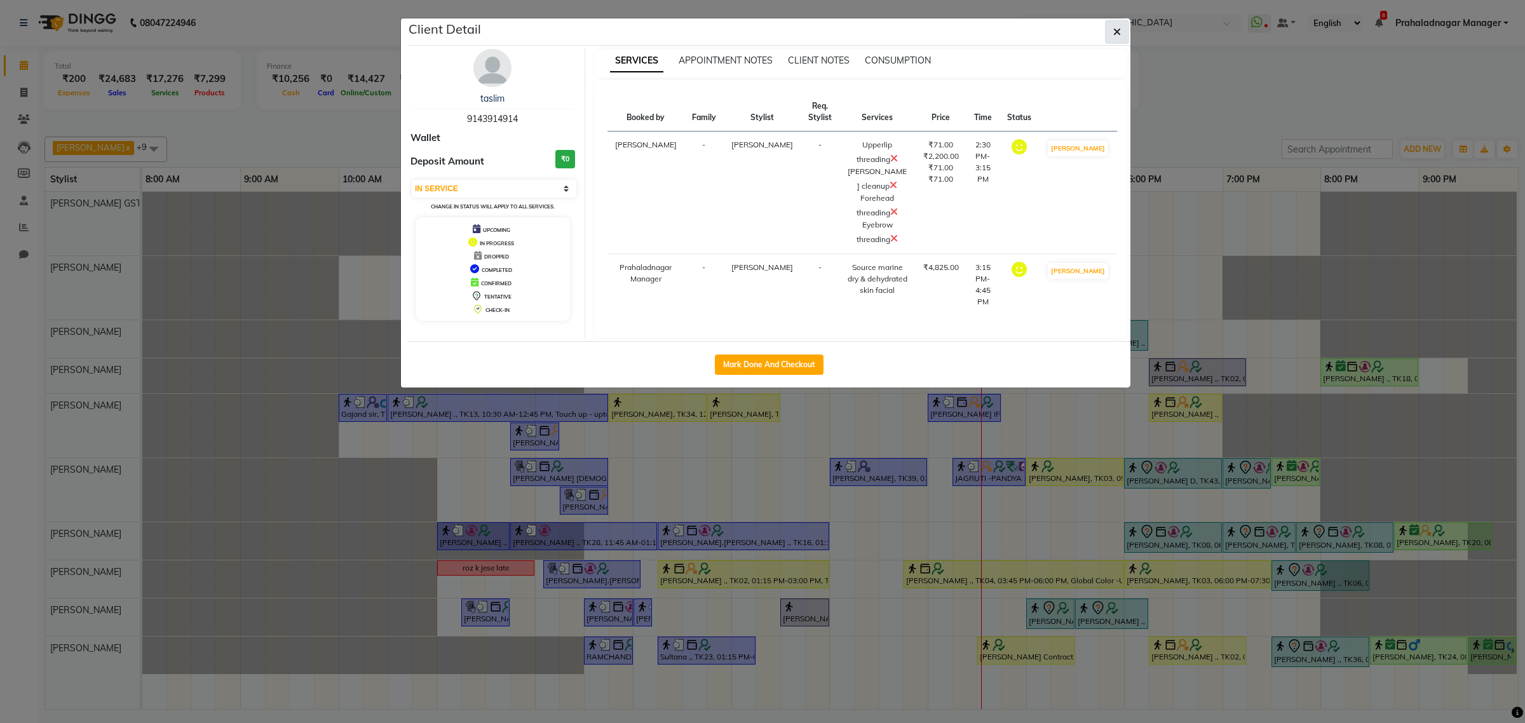
click at [1128, 29] on button "button" at bounding box center [1117, 32] width 24 height 24
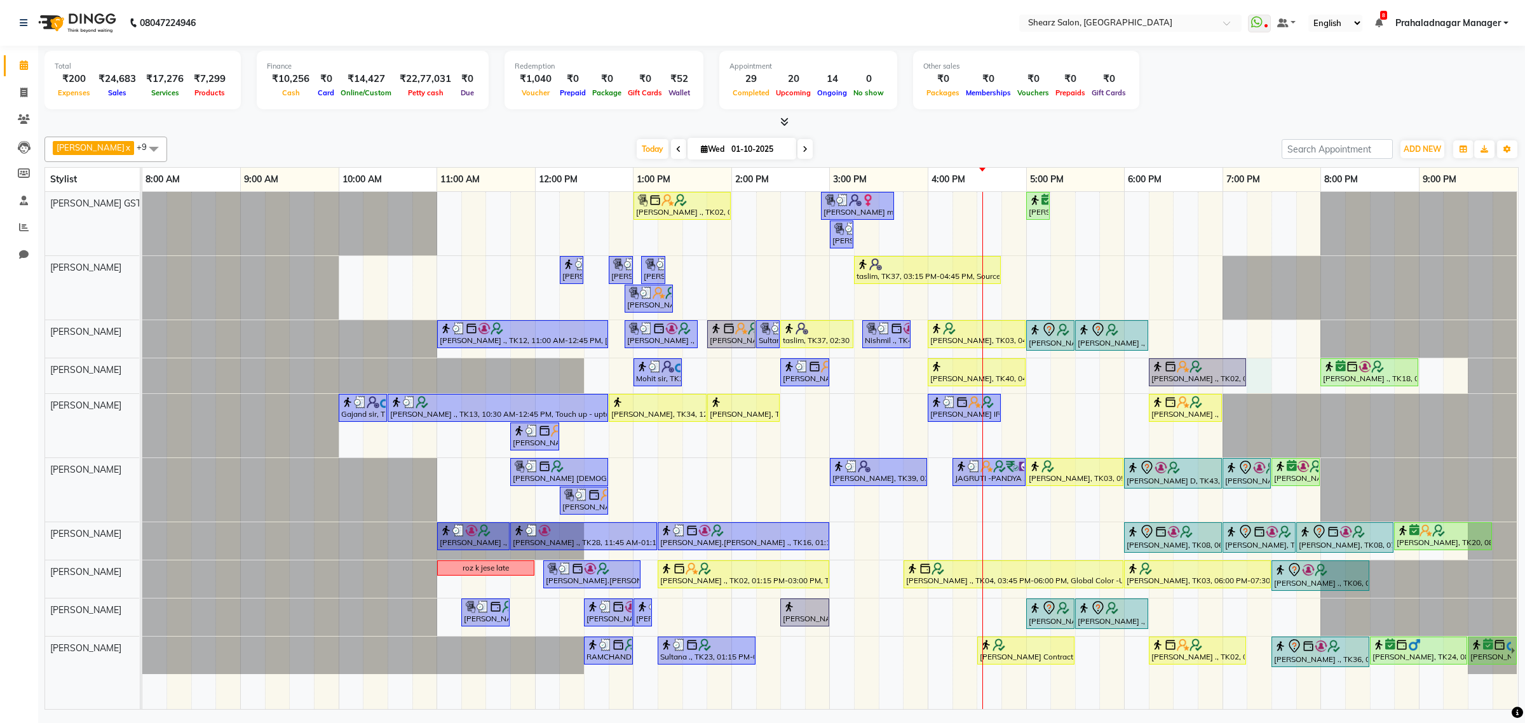
click at [1261, 376] on div "Grishma Manke ., TK02, 01:00 PM-02:00 PM, Cirepil Roll On Wax ekta maam, TK42, …" at bounding box center [829, 450] width 1375 height 517
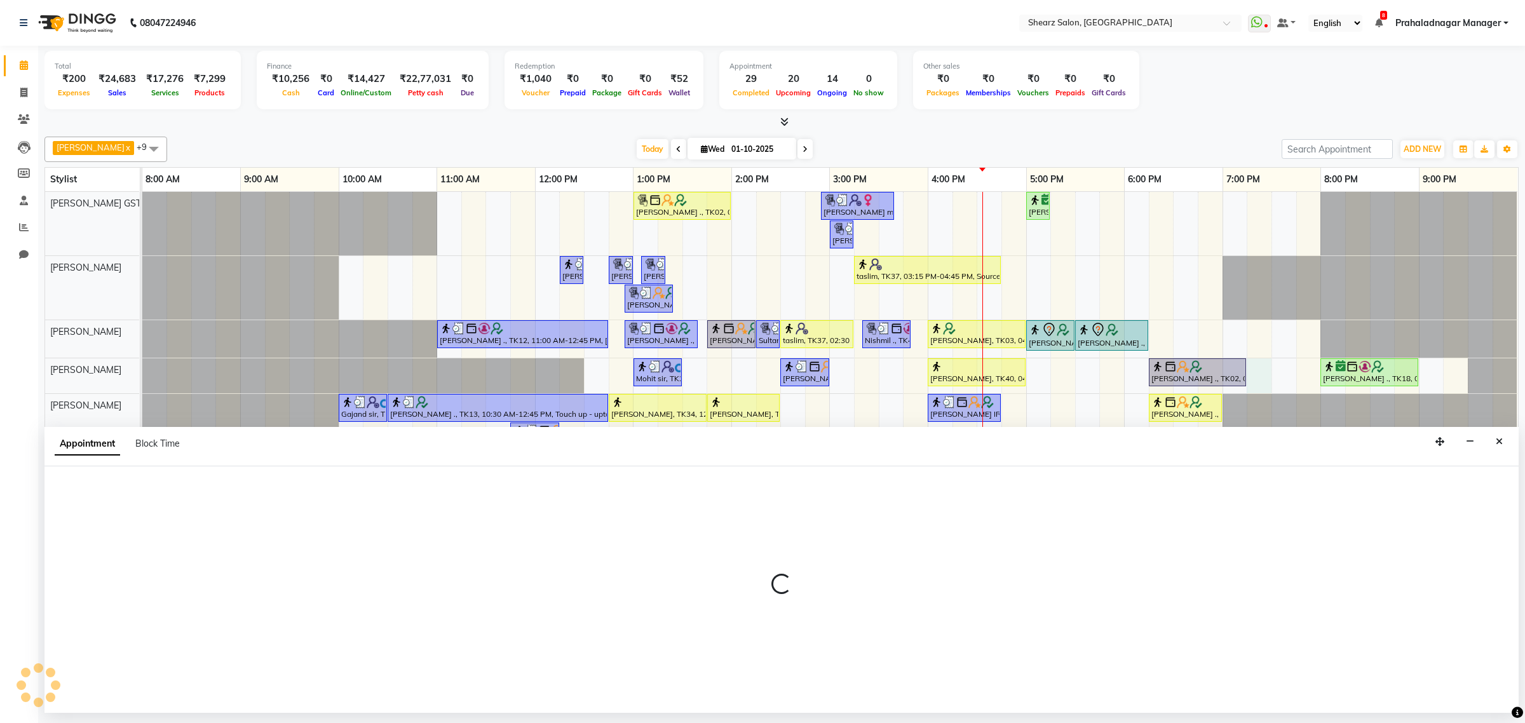
select select "77475"
select select "1155"
select select "tentative"
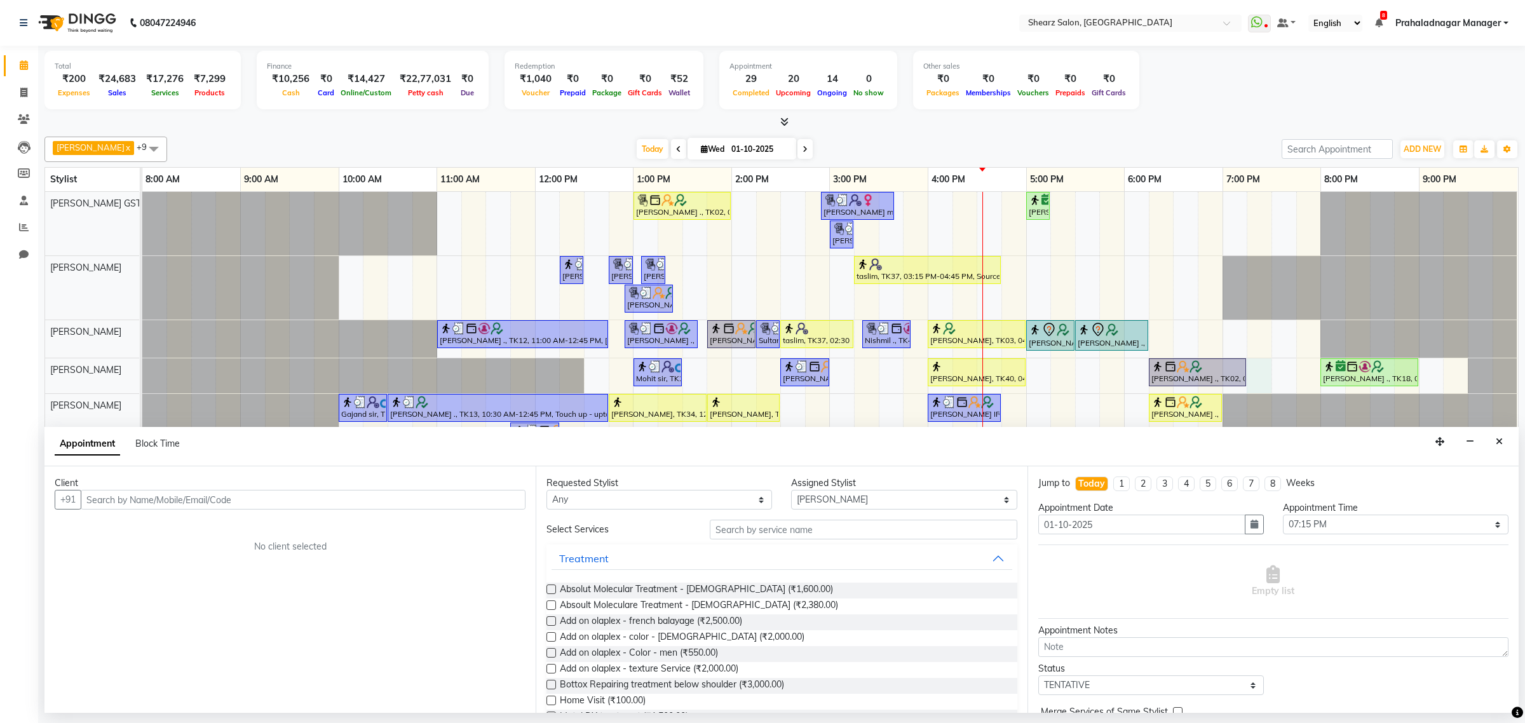
click at [159, 499] on input "text" at bounding box center [303, 500] width 445 height 20
click at [1497, 440] on icon "Close" at bounding box center [1498, 441] width 7 height 9
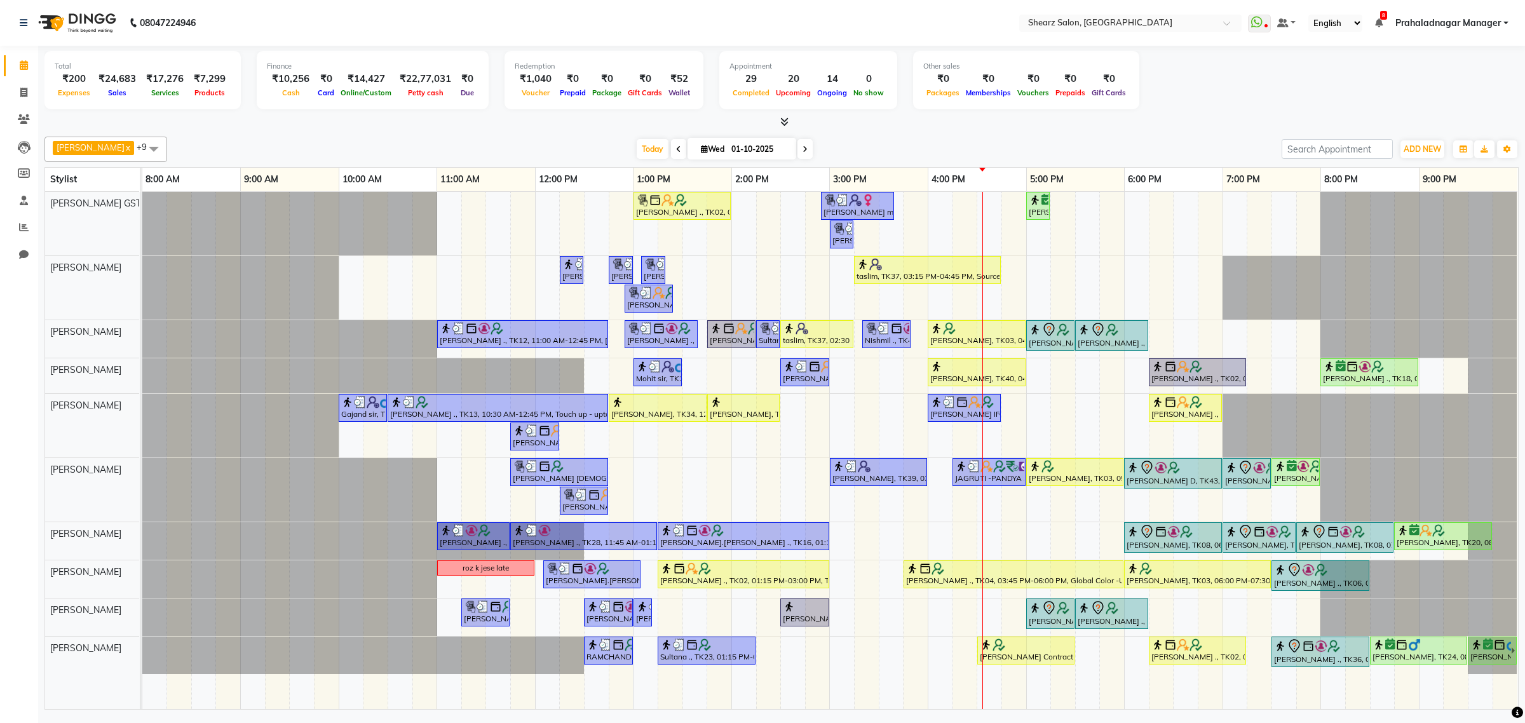
click at [1291, 367] on div "Grishma Manke ., TK02, 01:00 PM-02:00 PM, Cirepil Roll On Wax ekta maam, TK42, …" at bounding box center [829, 450] width 1375 height 517
select select "77475"
select select "tentative"
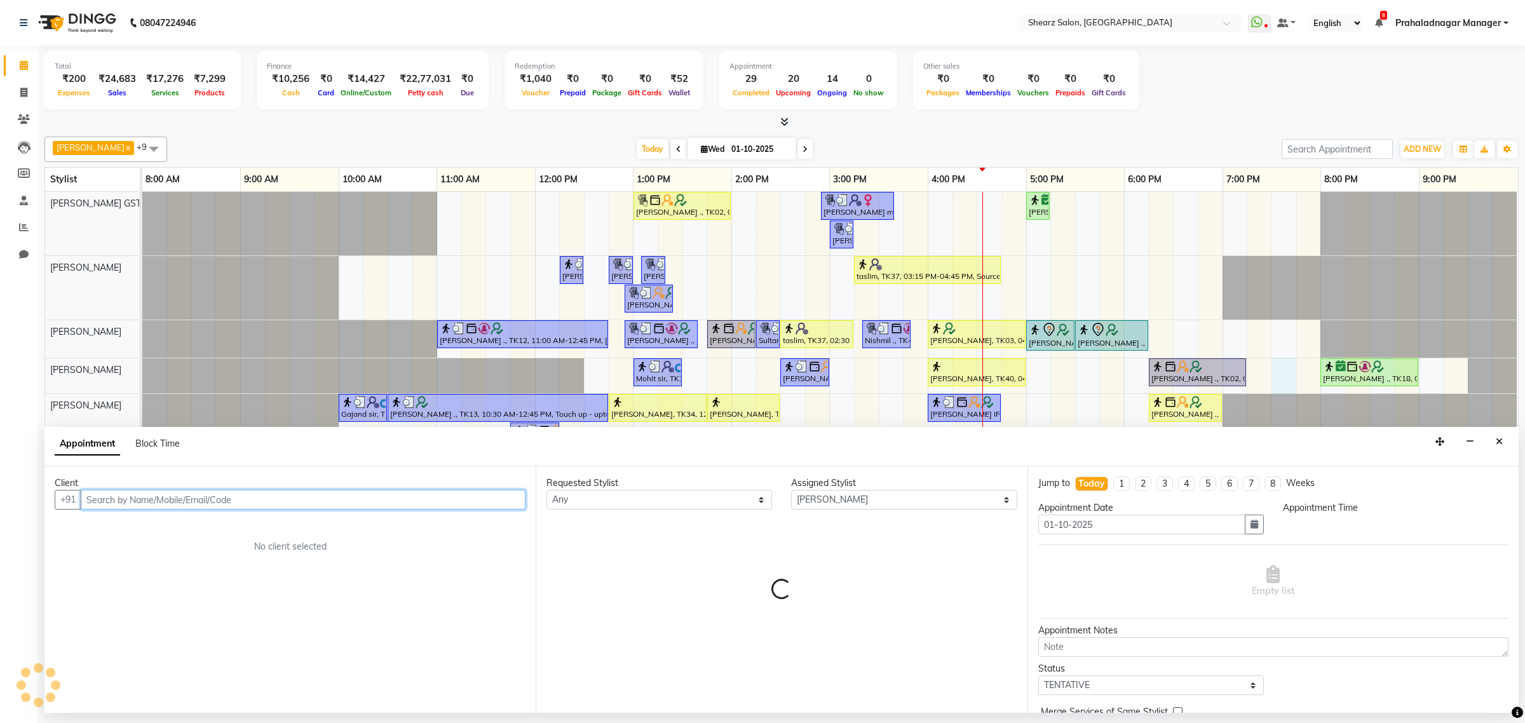
select select "1170"
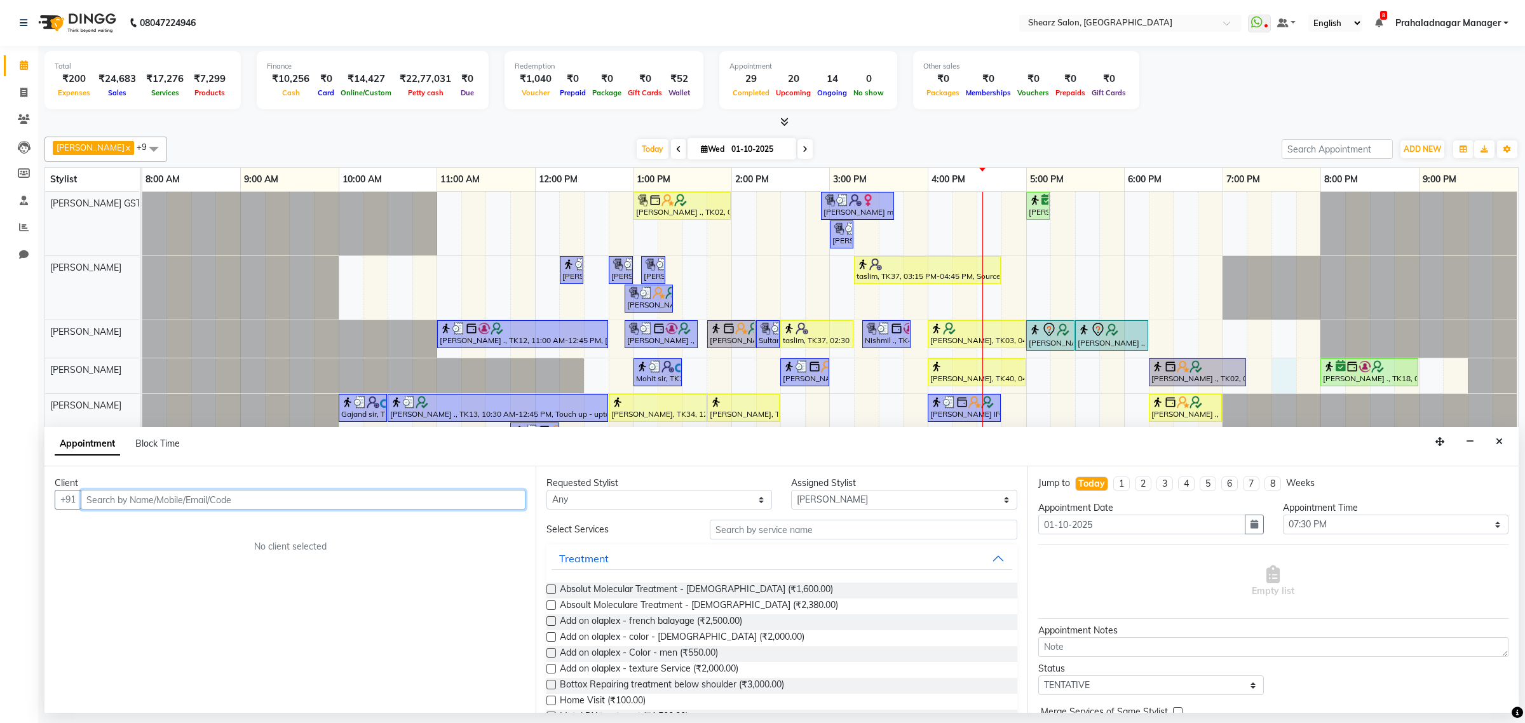
click at [313, 507] on input "text" at bounding box center [303, 500] width 445 height 20
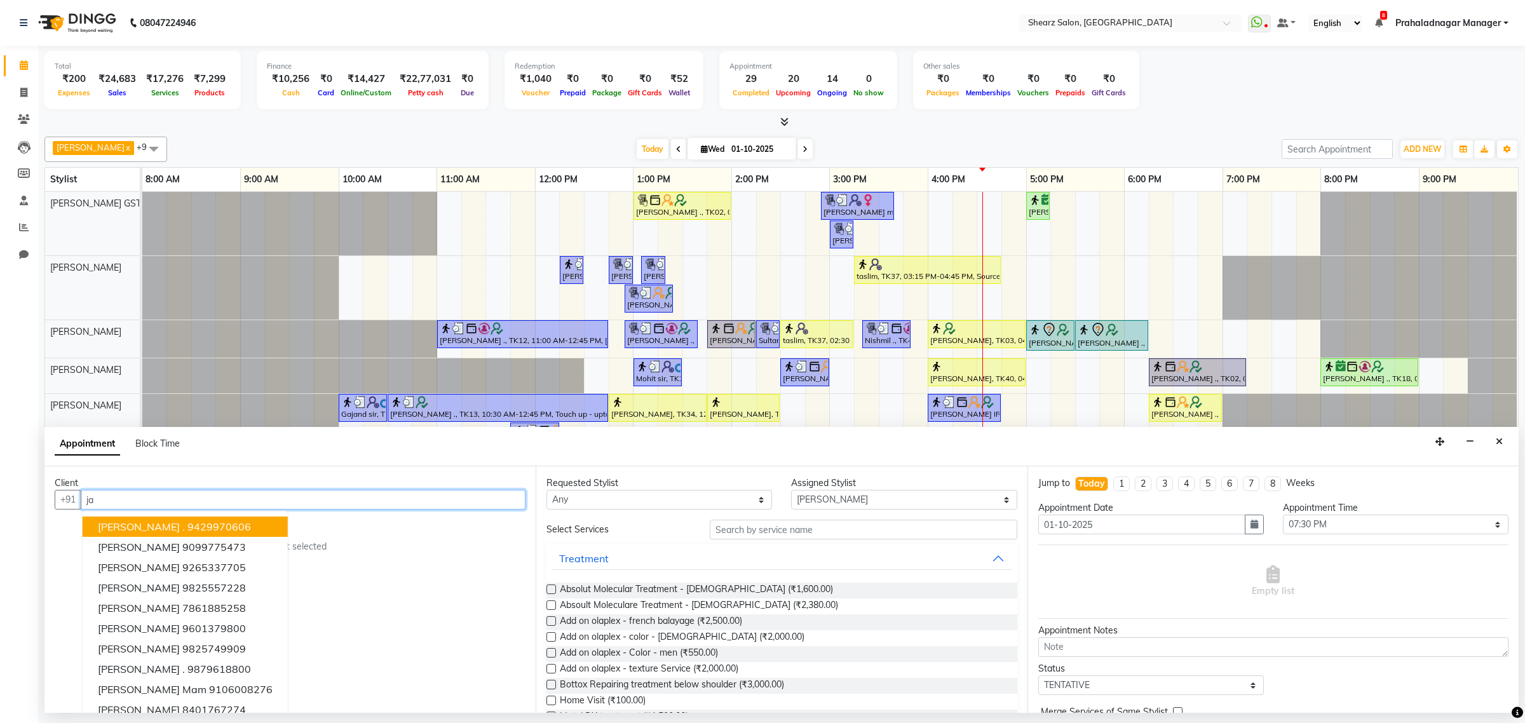
type input "j"
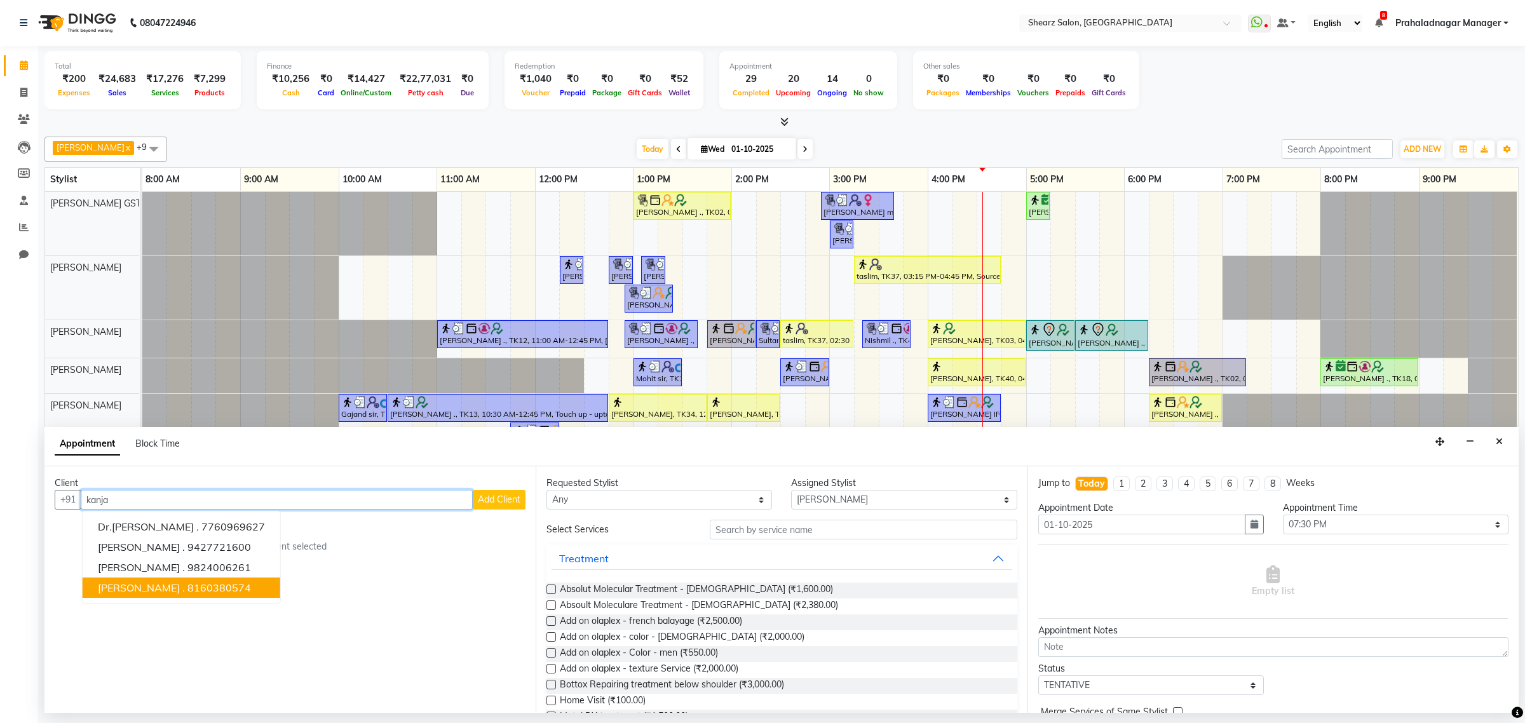
click at [143, 591] on span "[PERSON_NAME] ." at bounding box center [141, 587] width 87 height 13
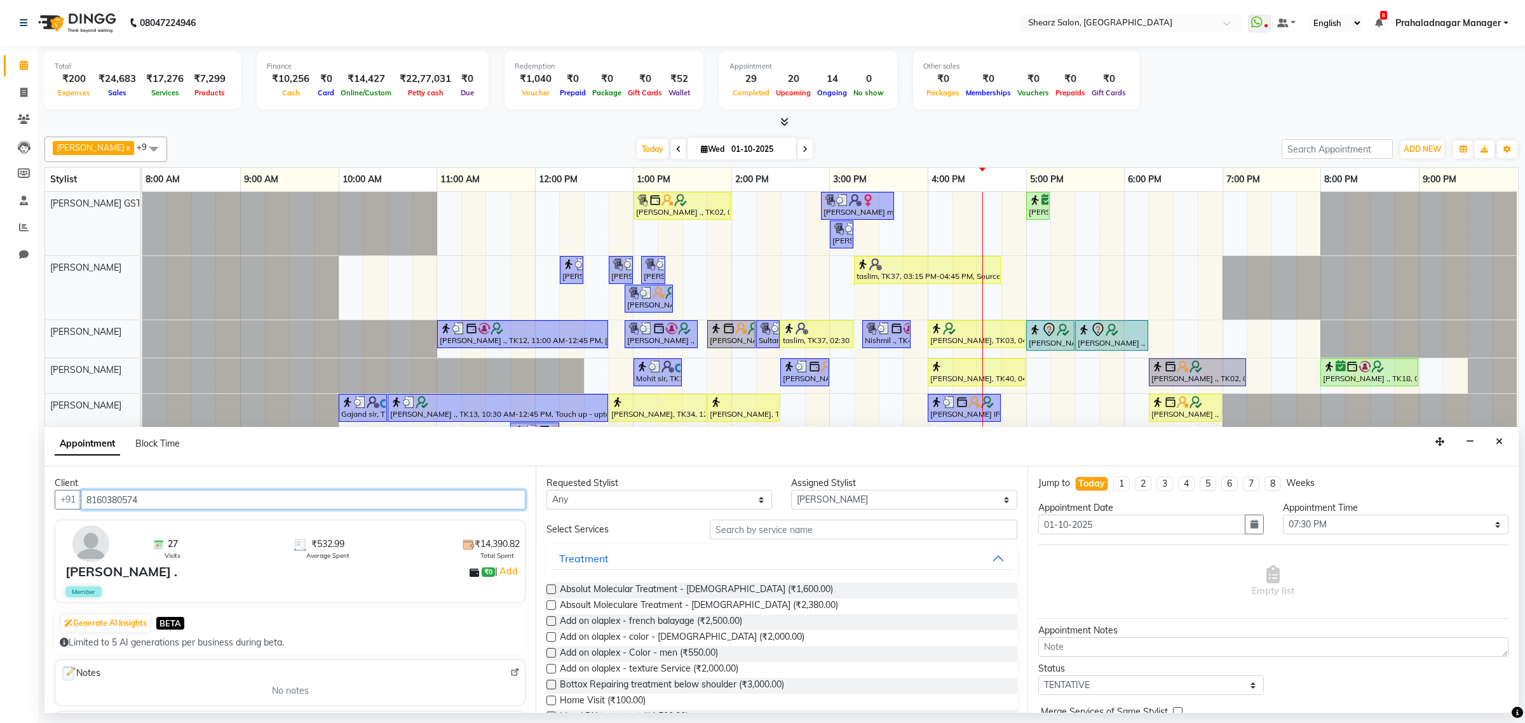
type input "8160380574"
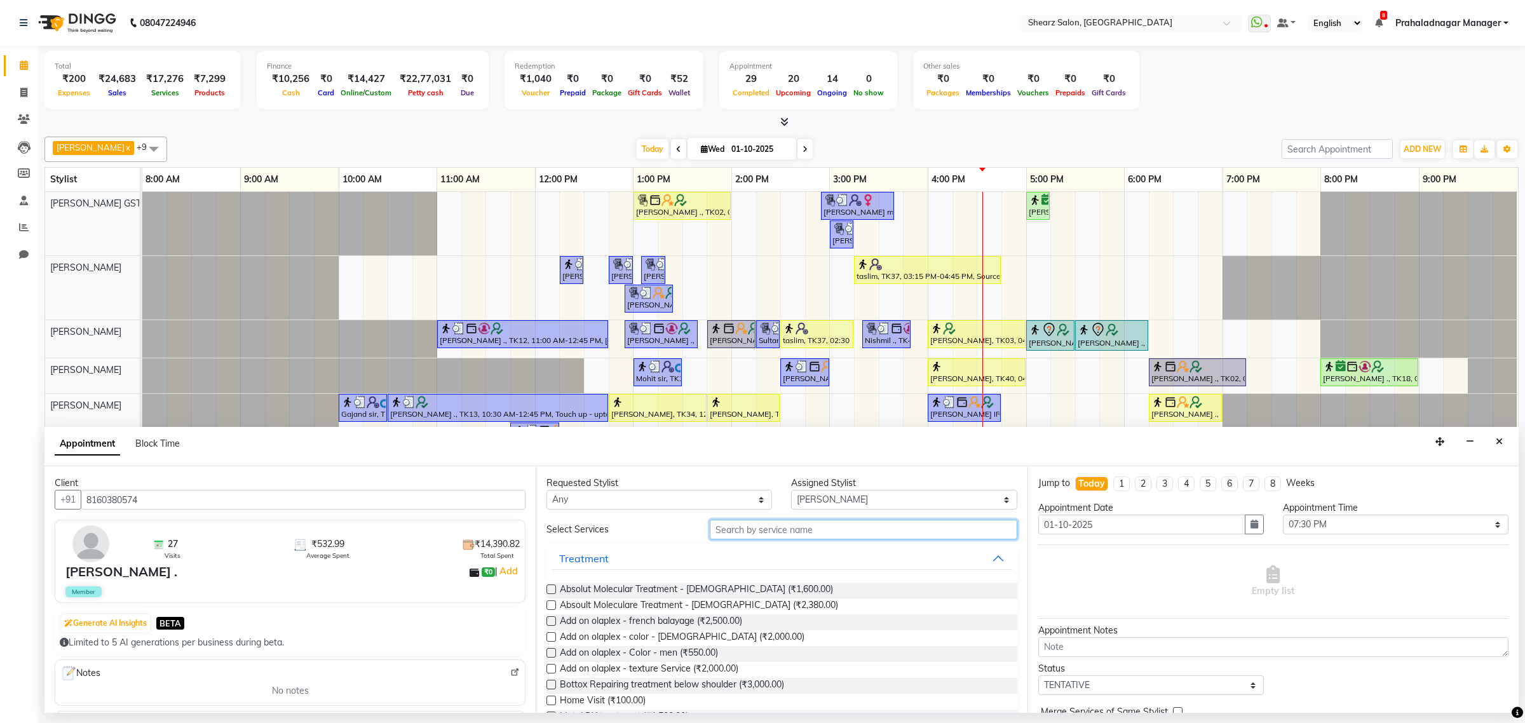
click at [792, 525] on input "text" at bounding box center [863, 530] width 307 height 20
click at [802, 532] on input "text" at bounding box center [863, 530] width 307 height 20
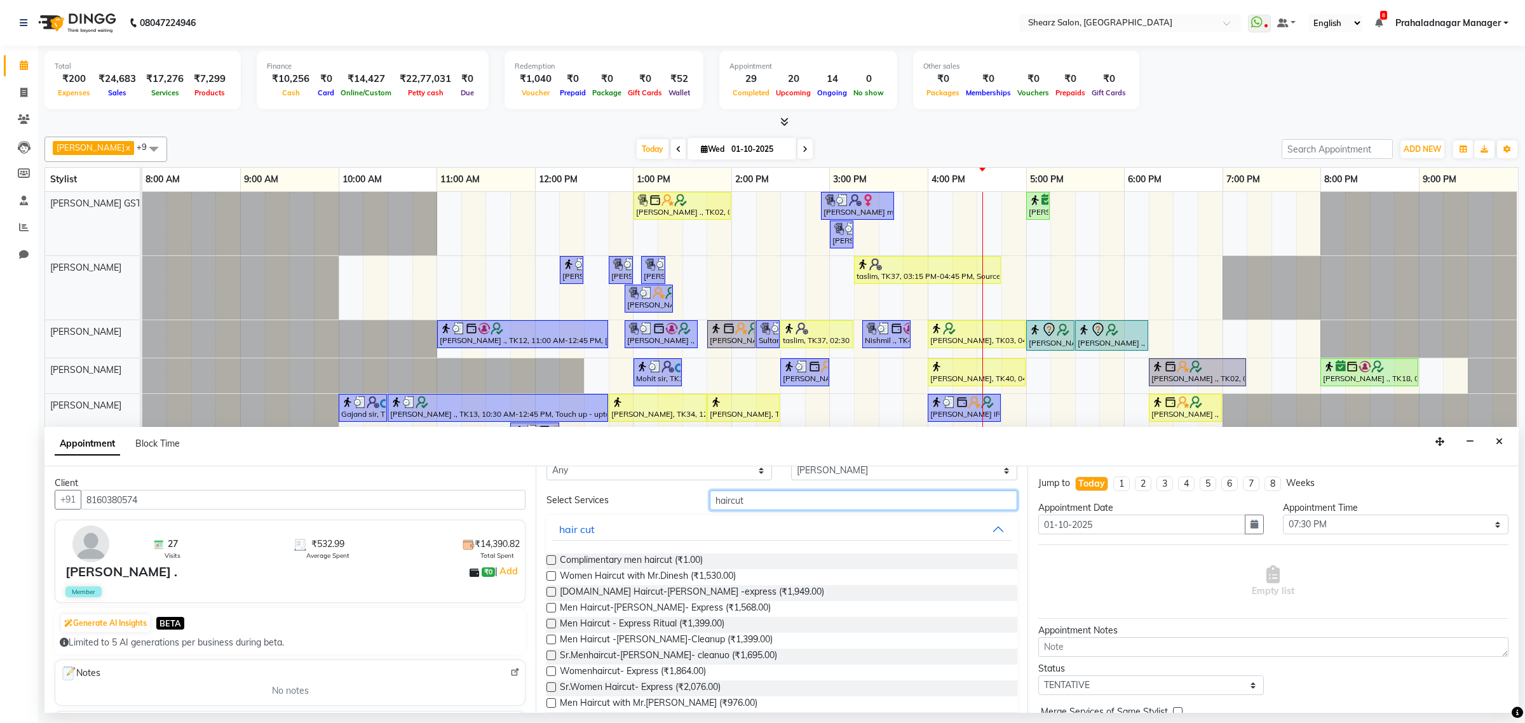
scroll to position [79, 0]
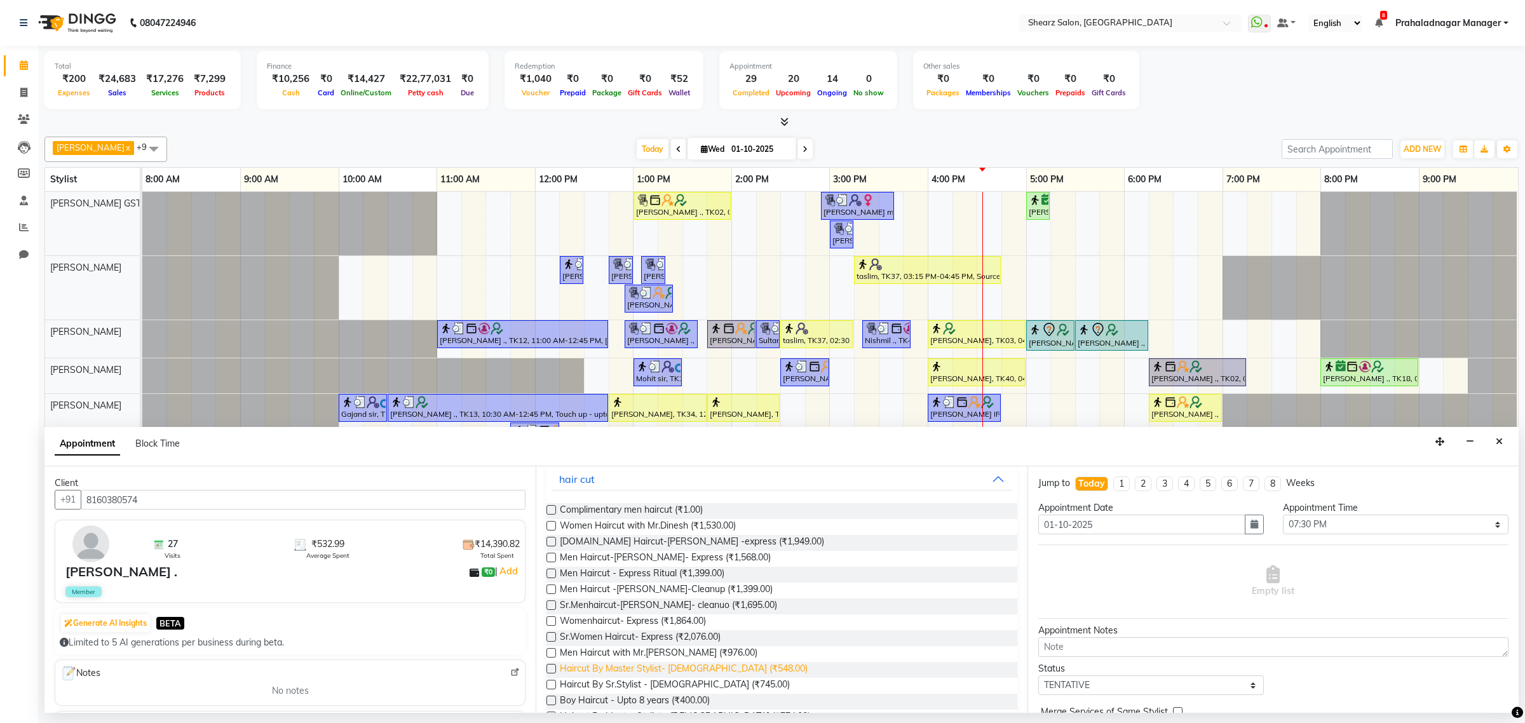
type input "haircut"
drag, startPoint x: 656, startPoint y: 675, endPoint x: 675, endPoint y: 675, distance: 19.7
click at [663, 675] on span "Haircut By Master Stylist- Male (₹548.00)" at bounding box center [684, 670] width 248 height 16
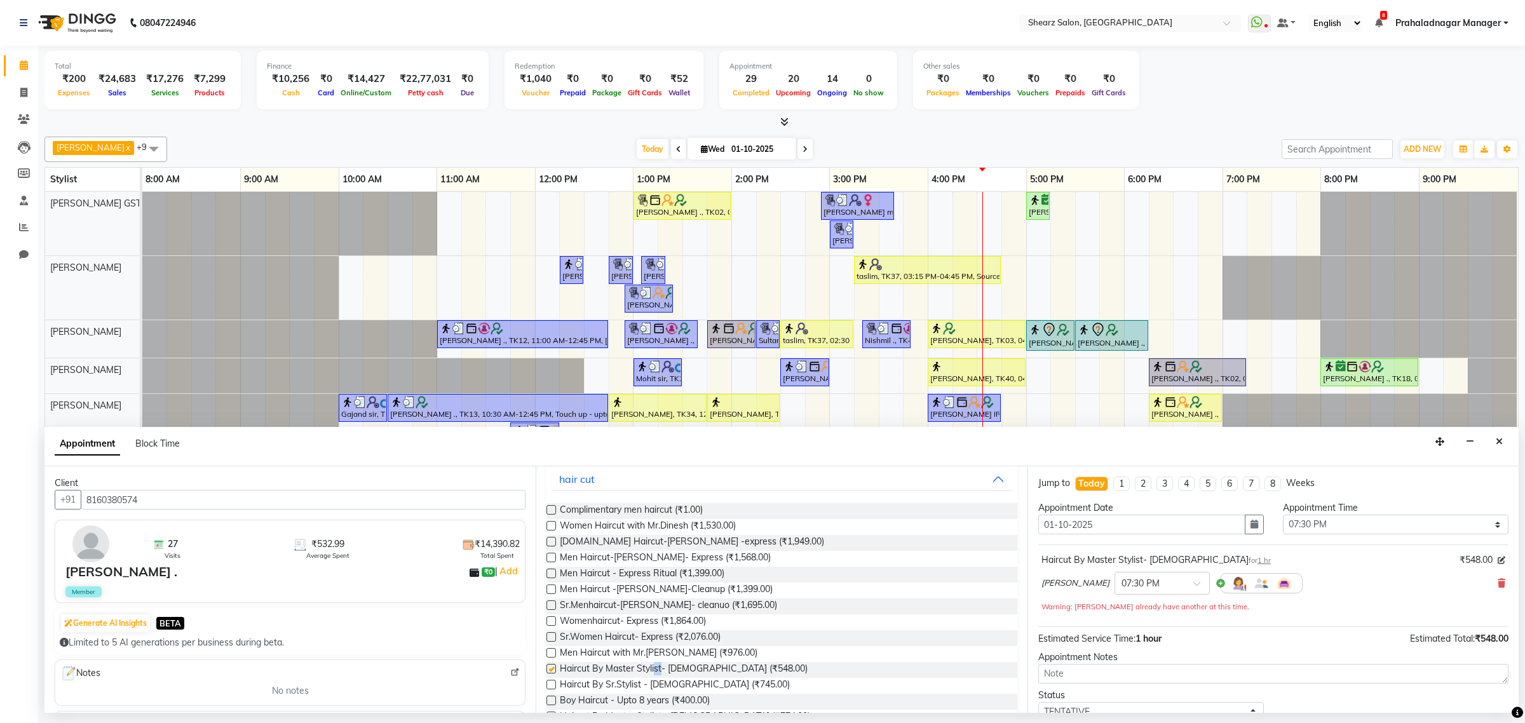
checkbox input "false"
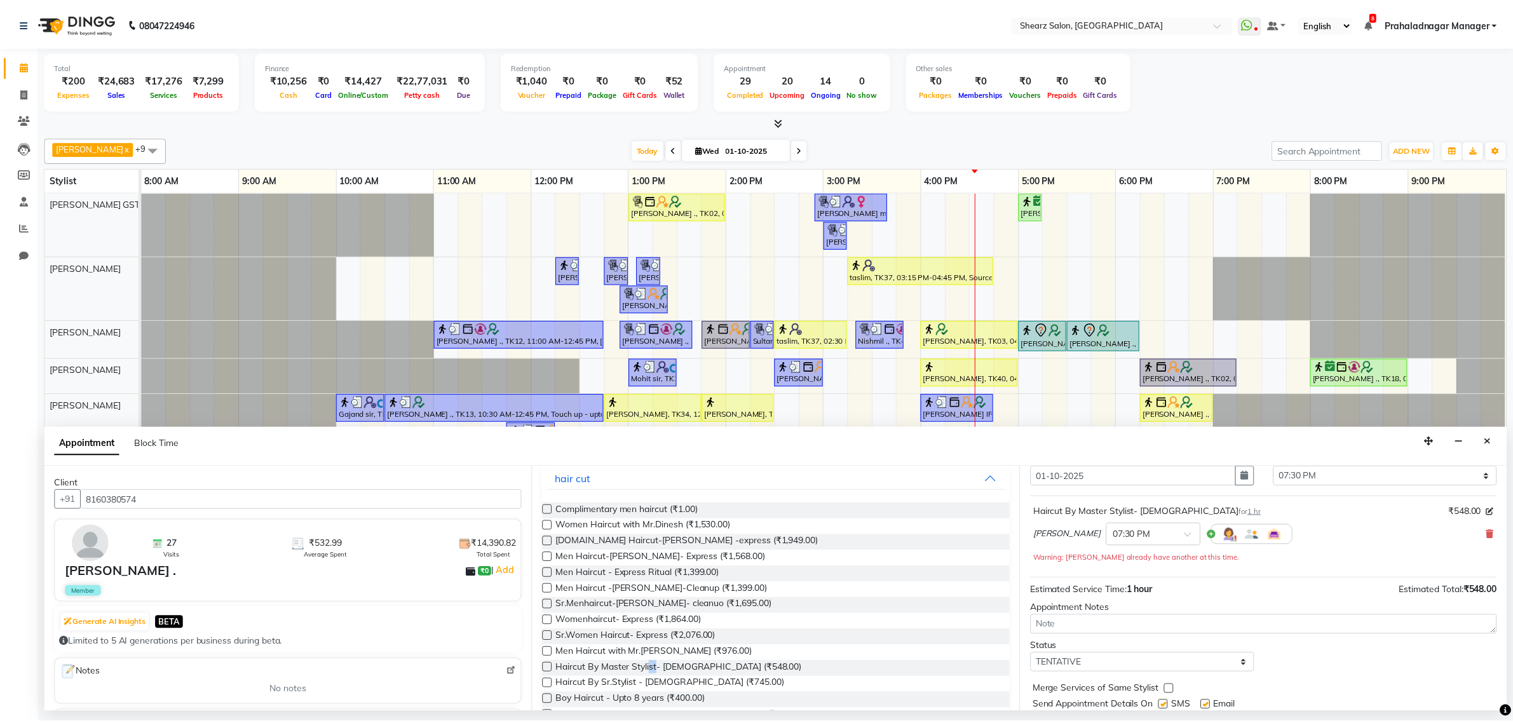
scroll to position [90, 0]
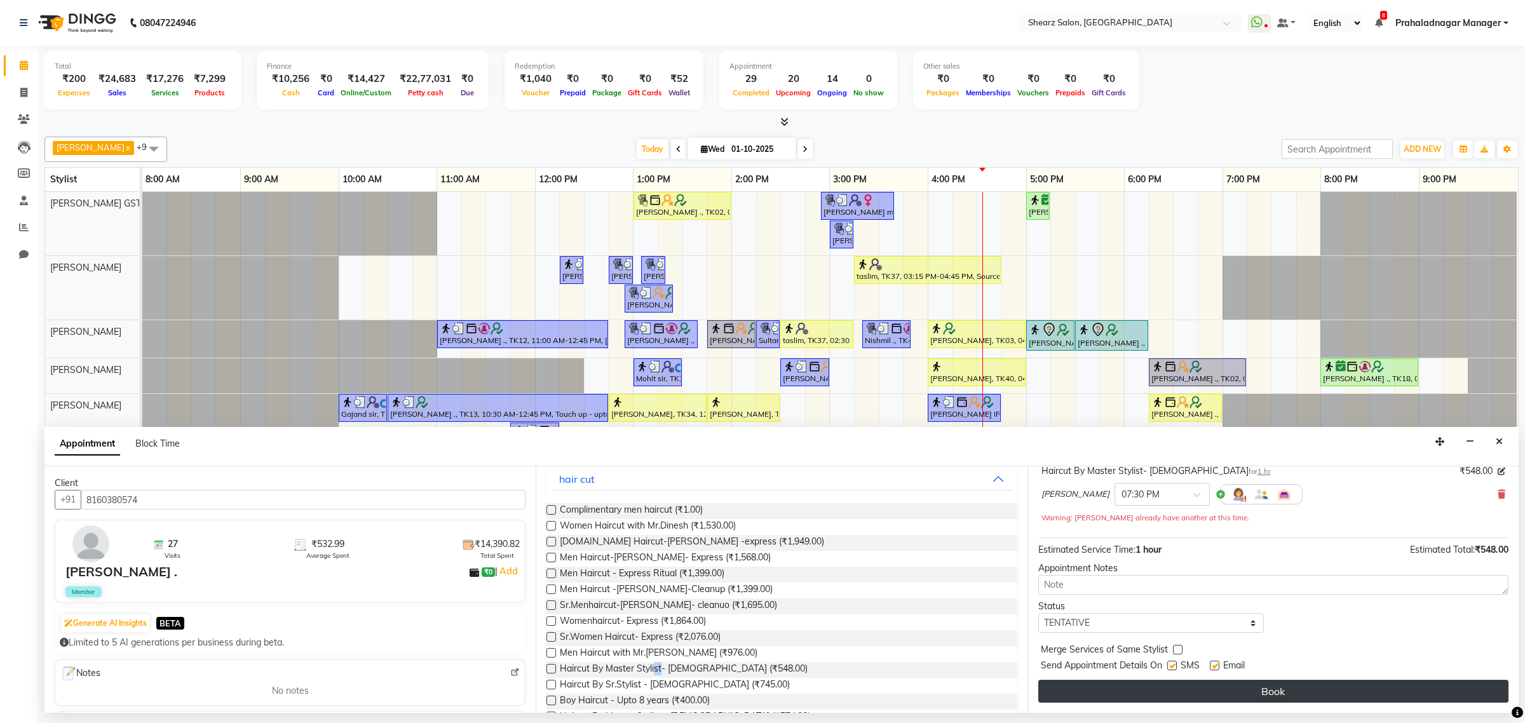
click at [1272, 684] on button "Book" at bounding box center [1273, 691] width 470 height 23
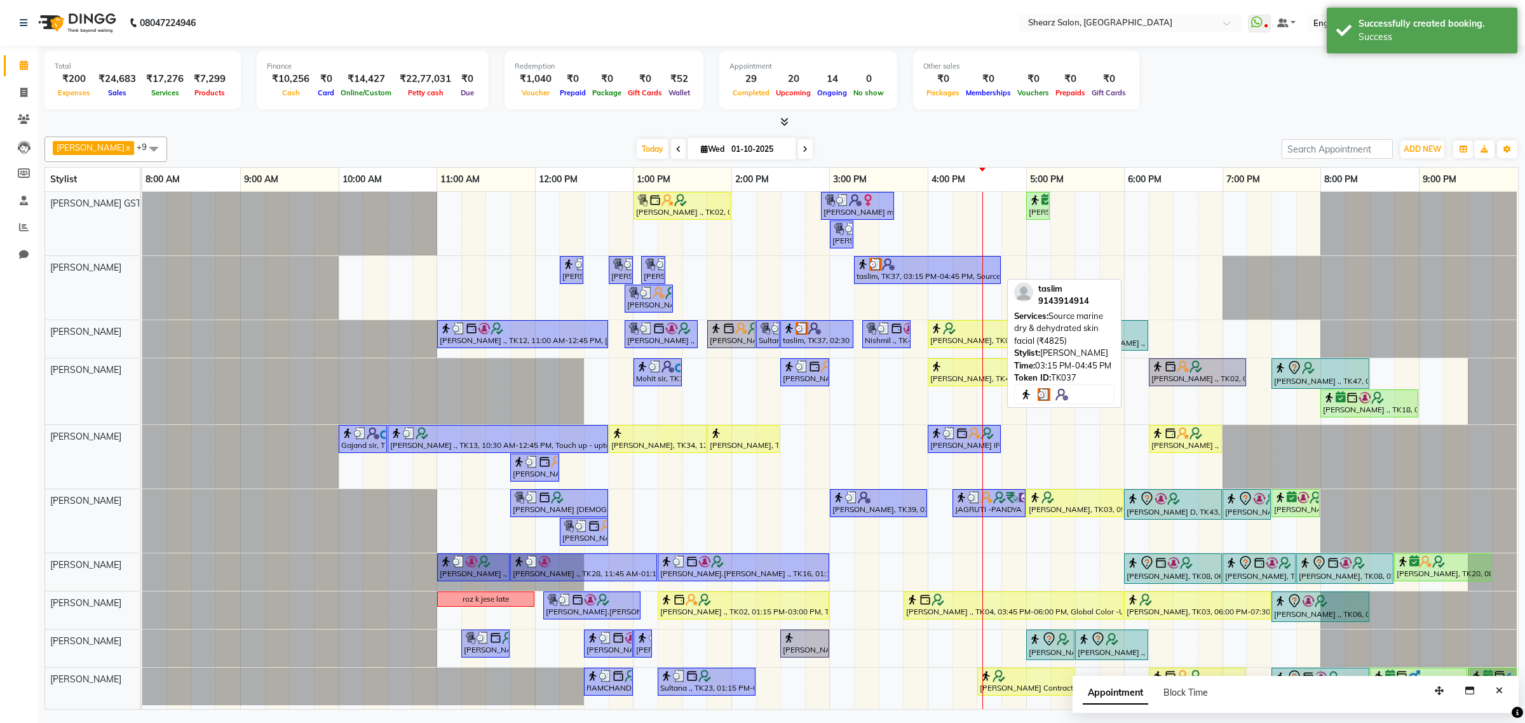
click at [910, 271] on div at bounding box center [927, 264] width 142 height 13
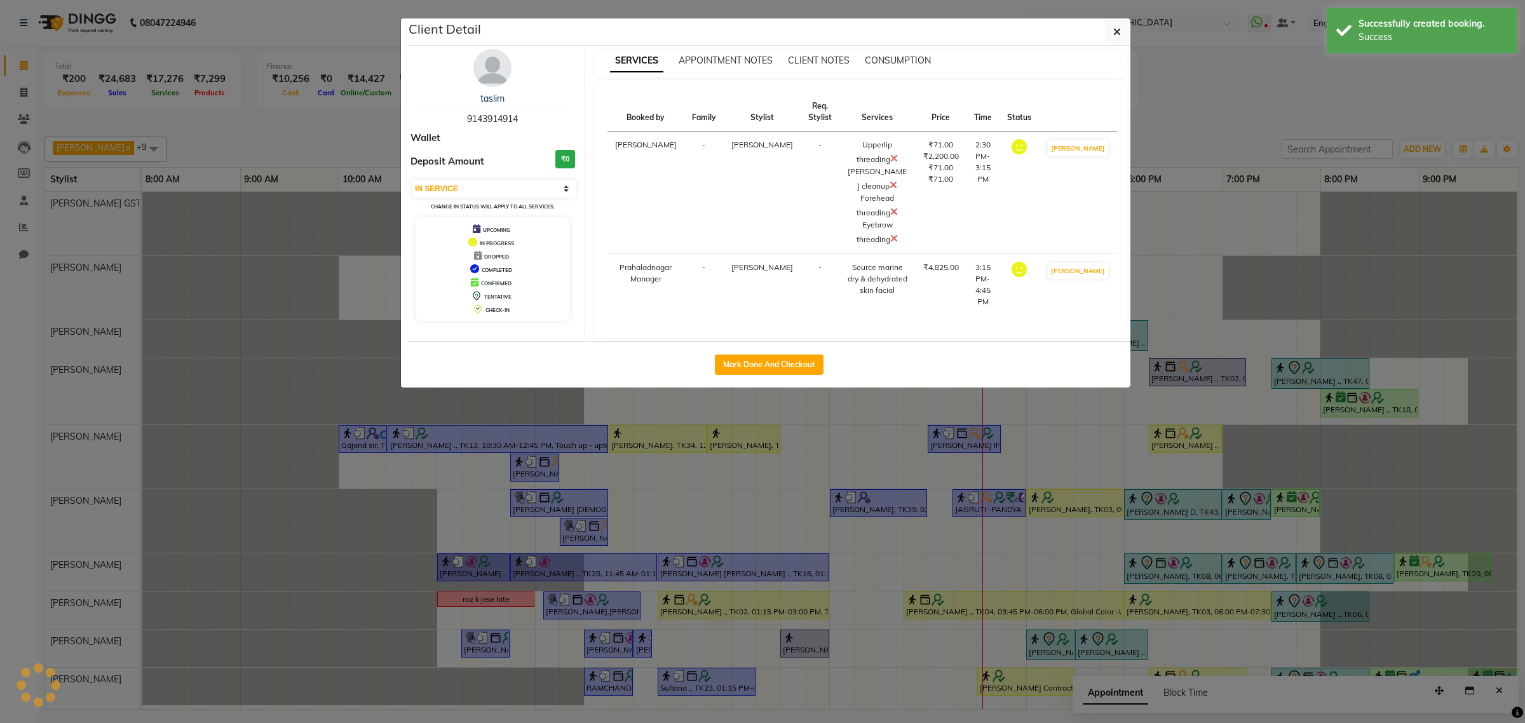
select select "3"
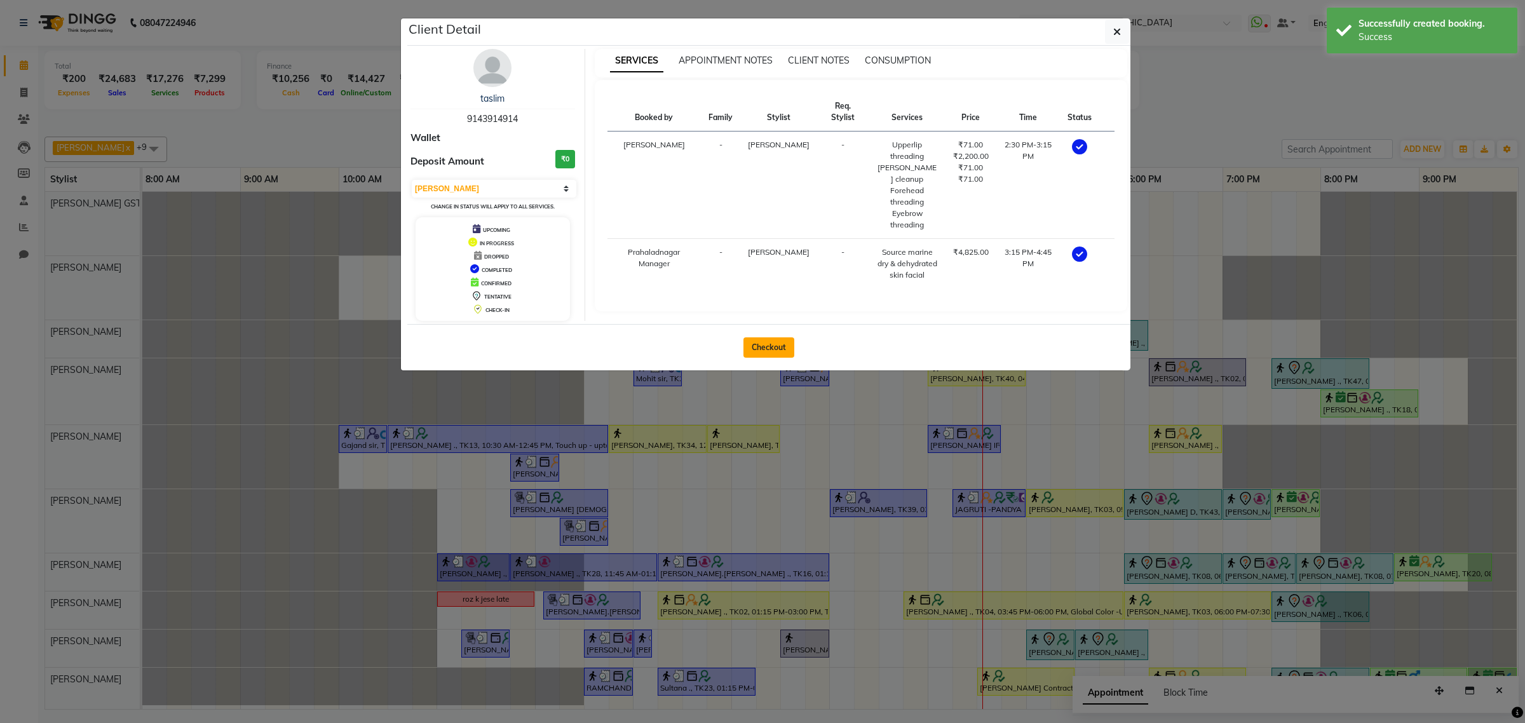
click at [771, 344] on button "Checkout" at bounding box center [768, 347] width 51 height 20
select select "service"
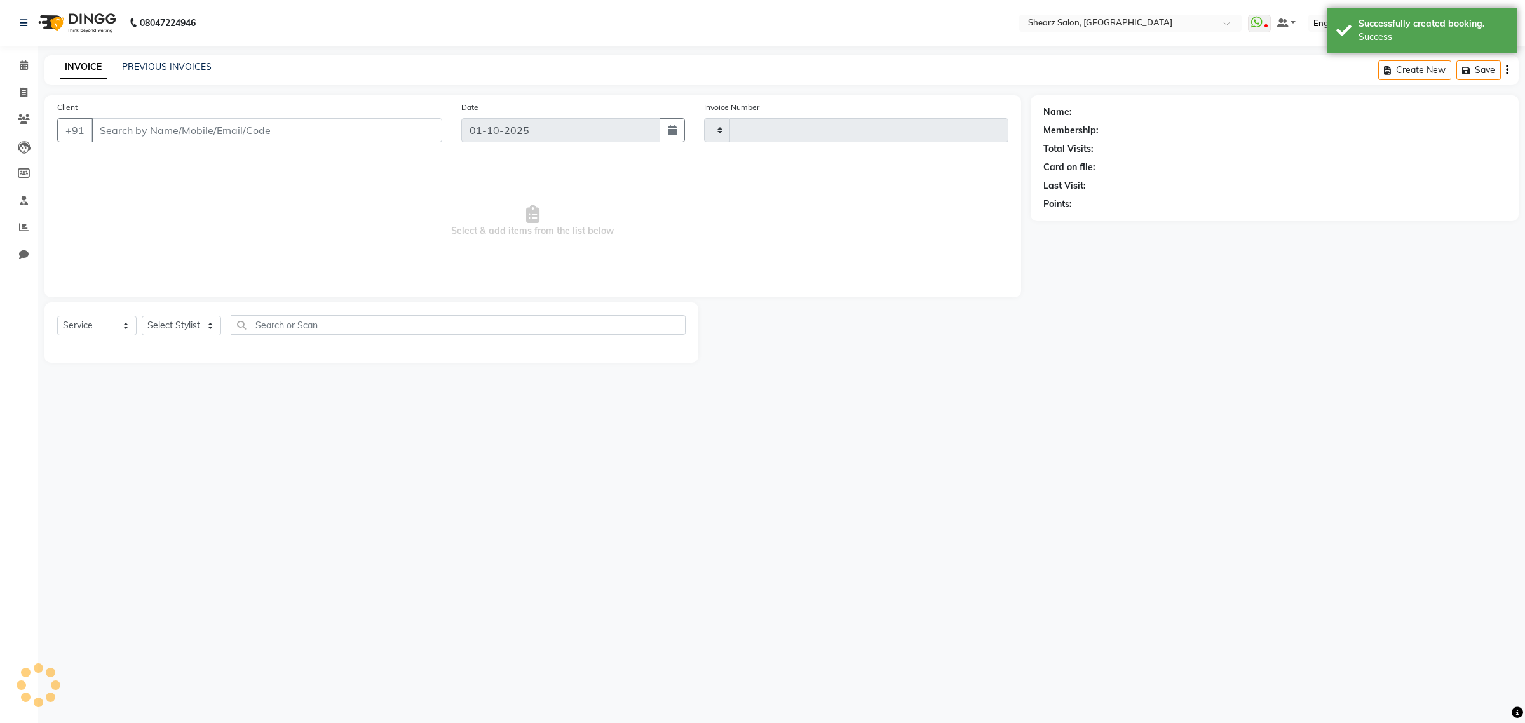
type input "6947"
select select "8157"
type input "9143914914"
select select "77468"
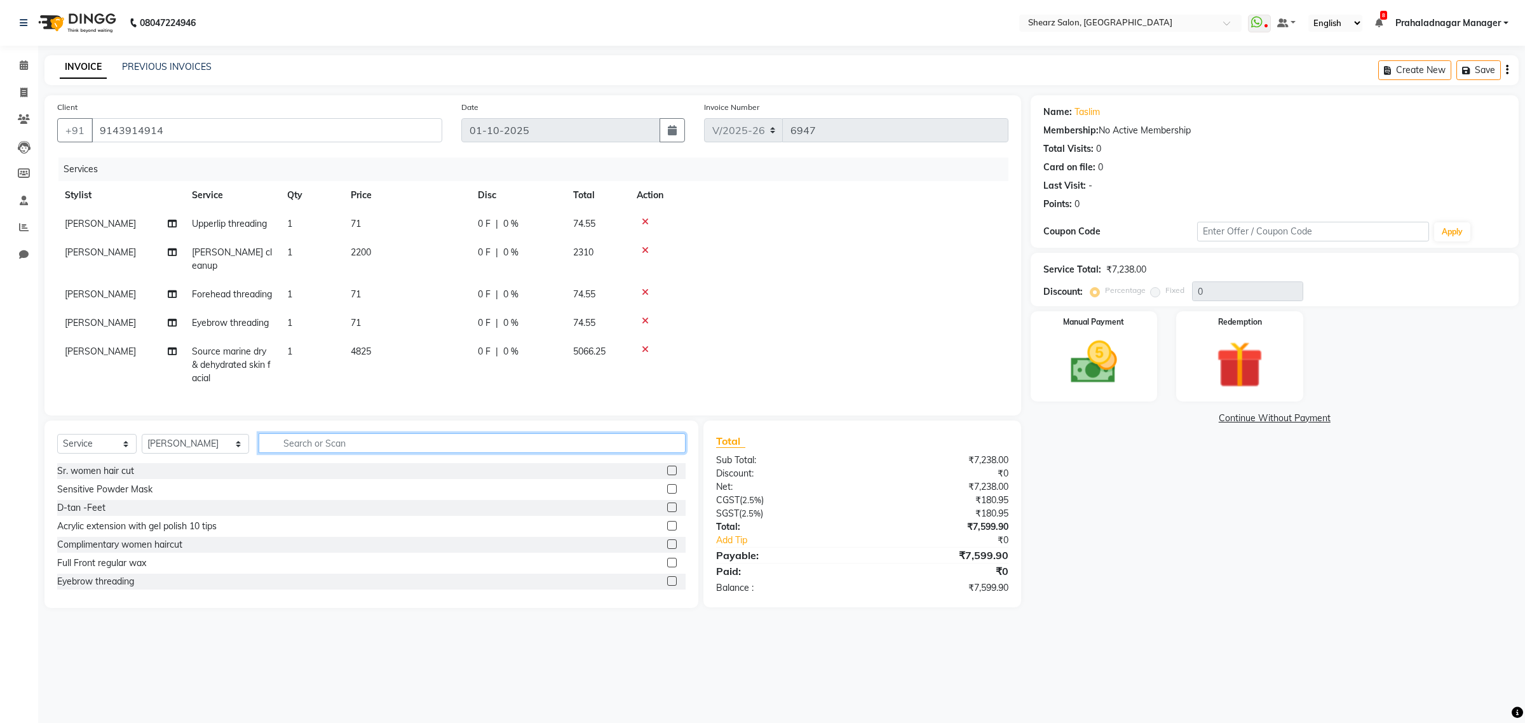
click at [363, 453] on input "text" at bounding box center [472, 443] width 427 height 20
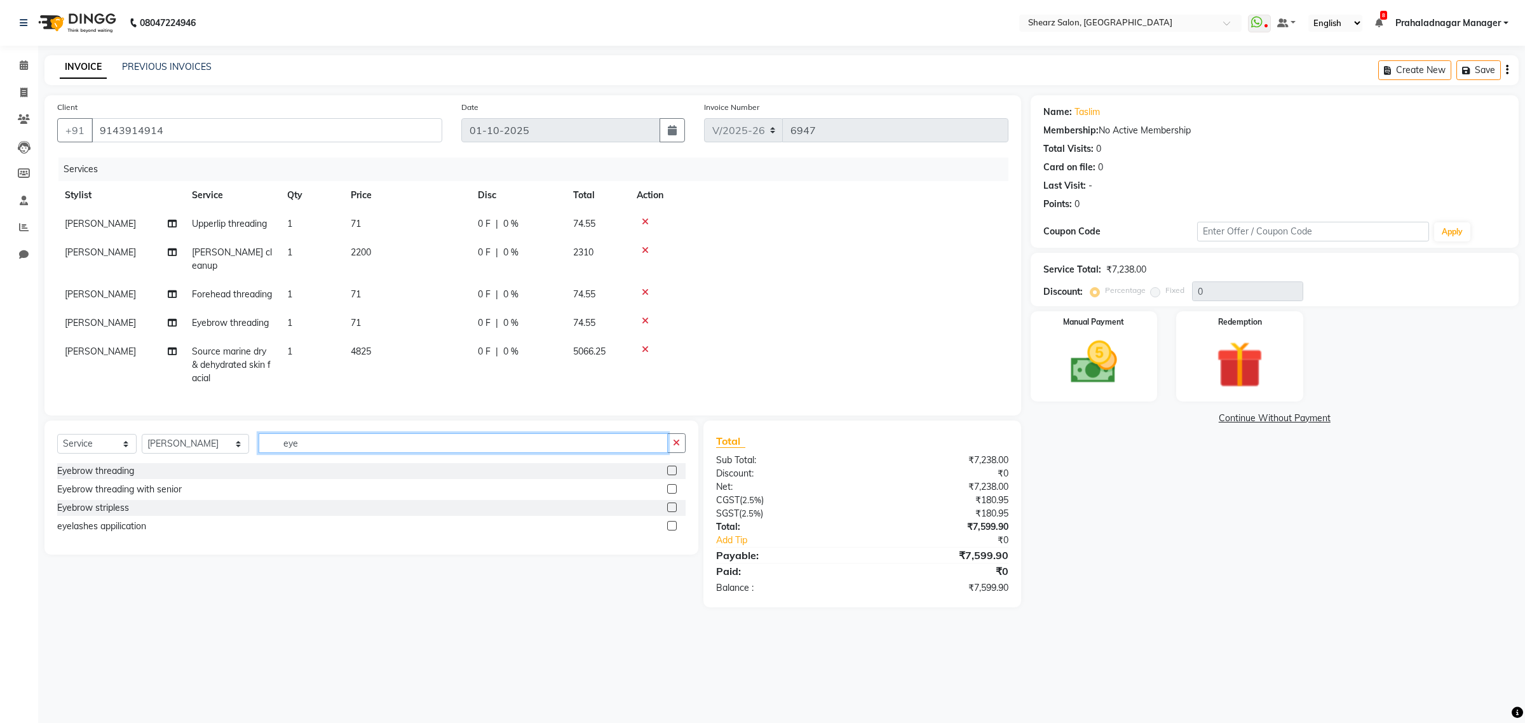
type input "eye"
click at [670, 475] on label at bounding box center [672, 471] width 10 height 10
click at [670, 475] on input "checkbox" at bounding box center [671, 471] width 8 height 8
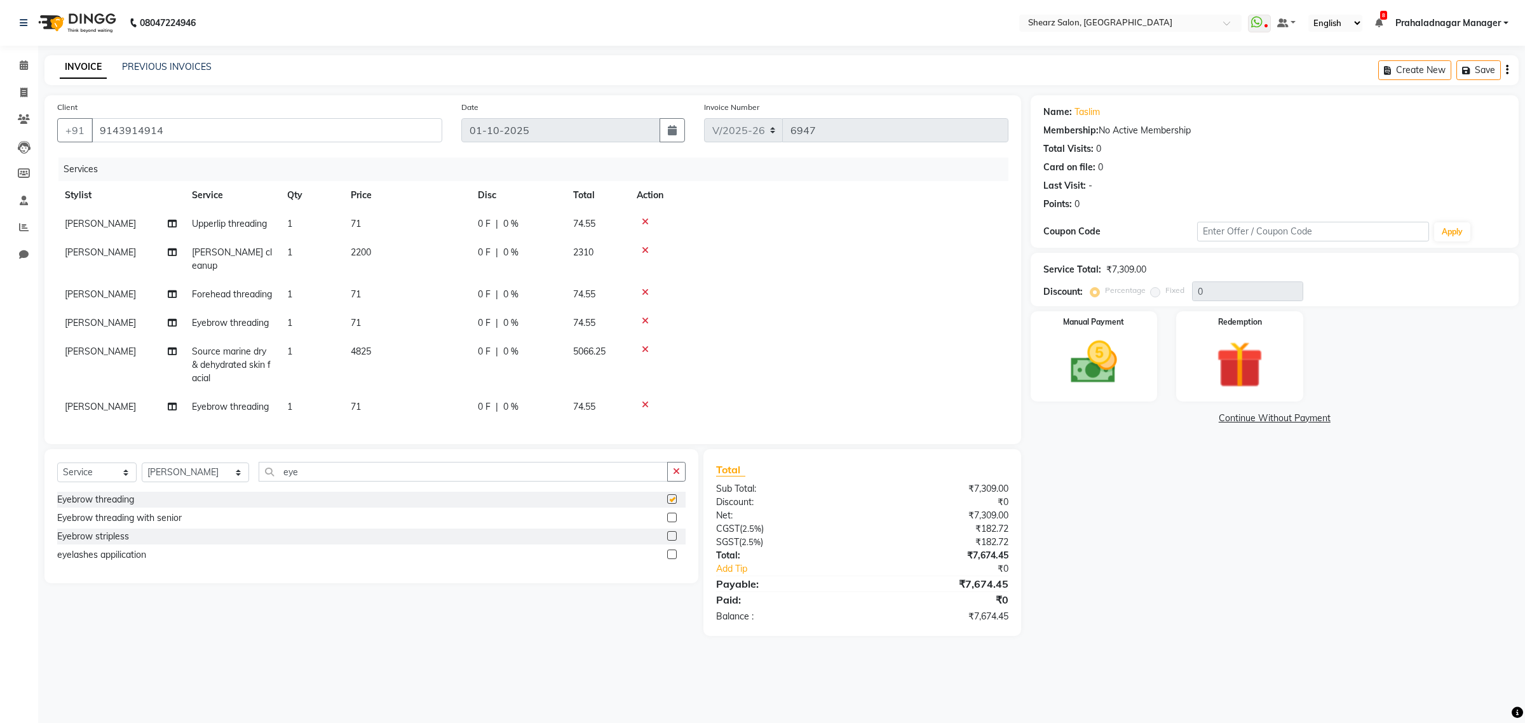
checkbox input "false"
drag, startPoint x: 272, startPoint y: 132, endPoint x: 545, endPoint y: 146, distance: 273.6
click at [8, 130] on app-home "08047224946 Select Location × Shearz Salon, Prahaladnagar WhatsApp Status ✕ Sta…" at bounding box center [762, 327] width 1525 height 655
click at [20, 86] on span at bounding box center [24, 93] width 22 height 15
select select "service"
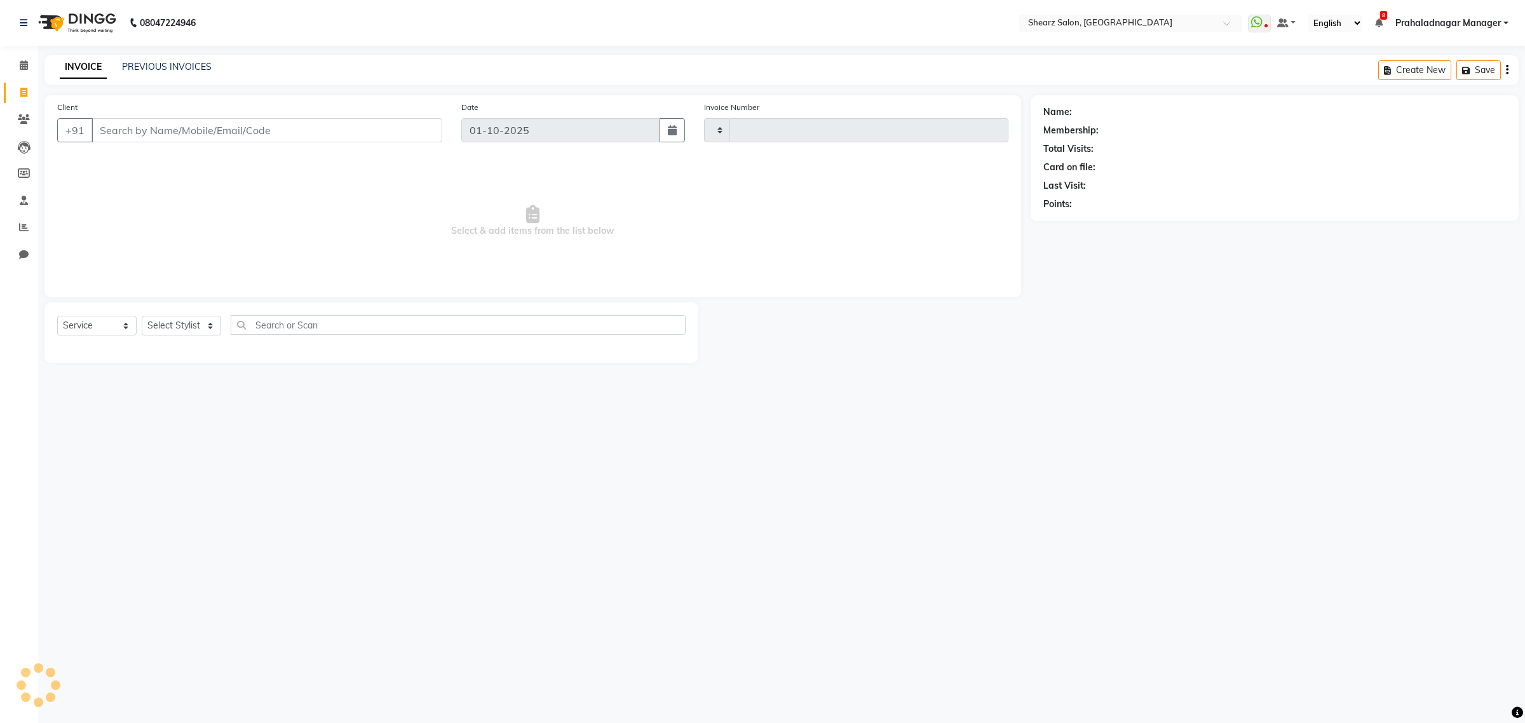
type input "6947"
select select "8157"
type input "9143914914"
click at [170, 161] on span "9143914914" at bounding box center [176, 159] width 64 height 13
drag, startPoint x: 115, startPoint y: 322, endPoint x: 113, endPoint y: 334, distance: 12.2
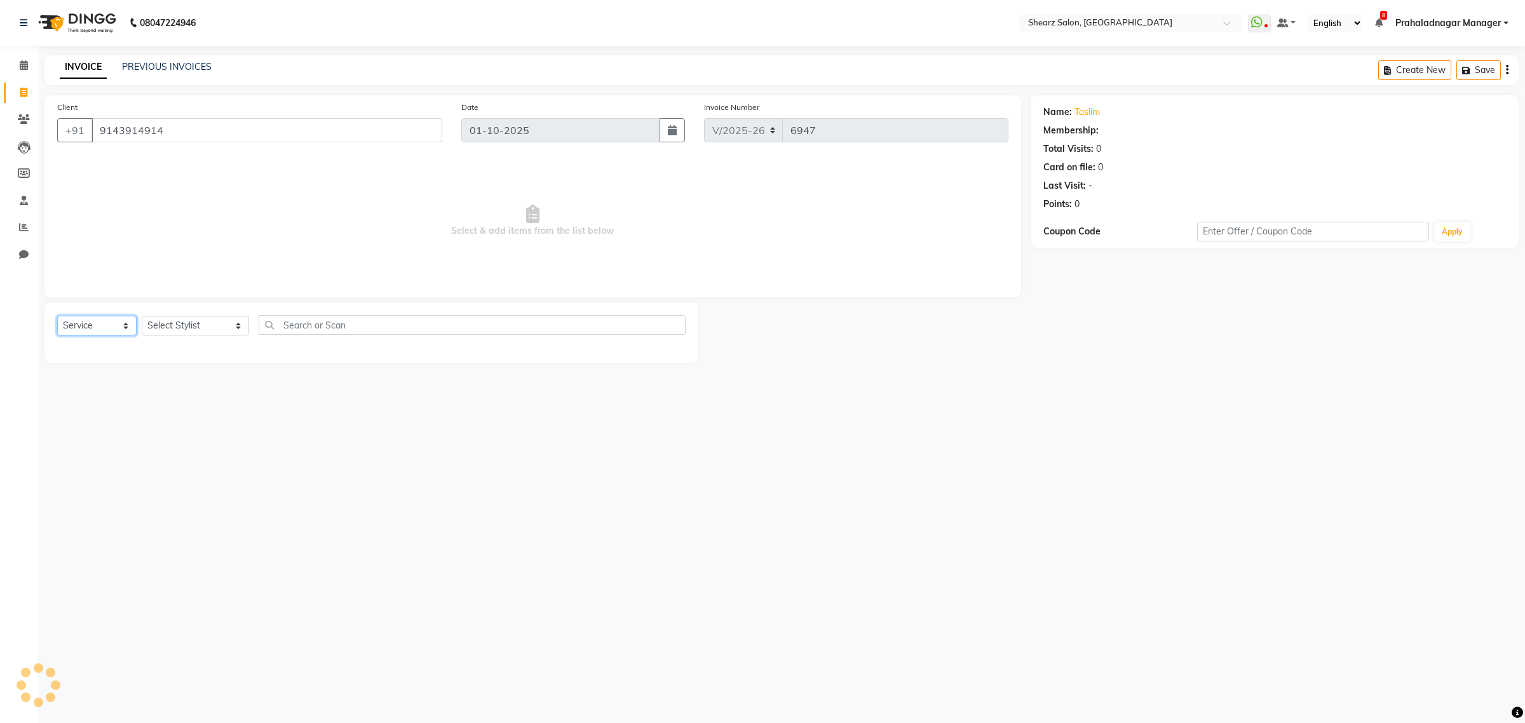
click at [115, 322] on select "Select Service Product Membership Package Voucher Prepaid Gift Card" at bounding box center [96, 326] width 79 height 20
select select "membership"
click at [57, 316] on select "Select Service Product Membership Package Voucher Prepaid Gift Card" at bounding box center [96, 326] width 79 height 20
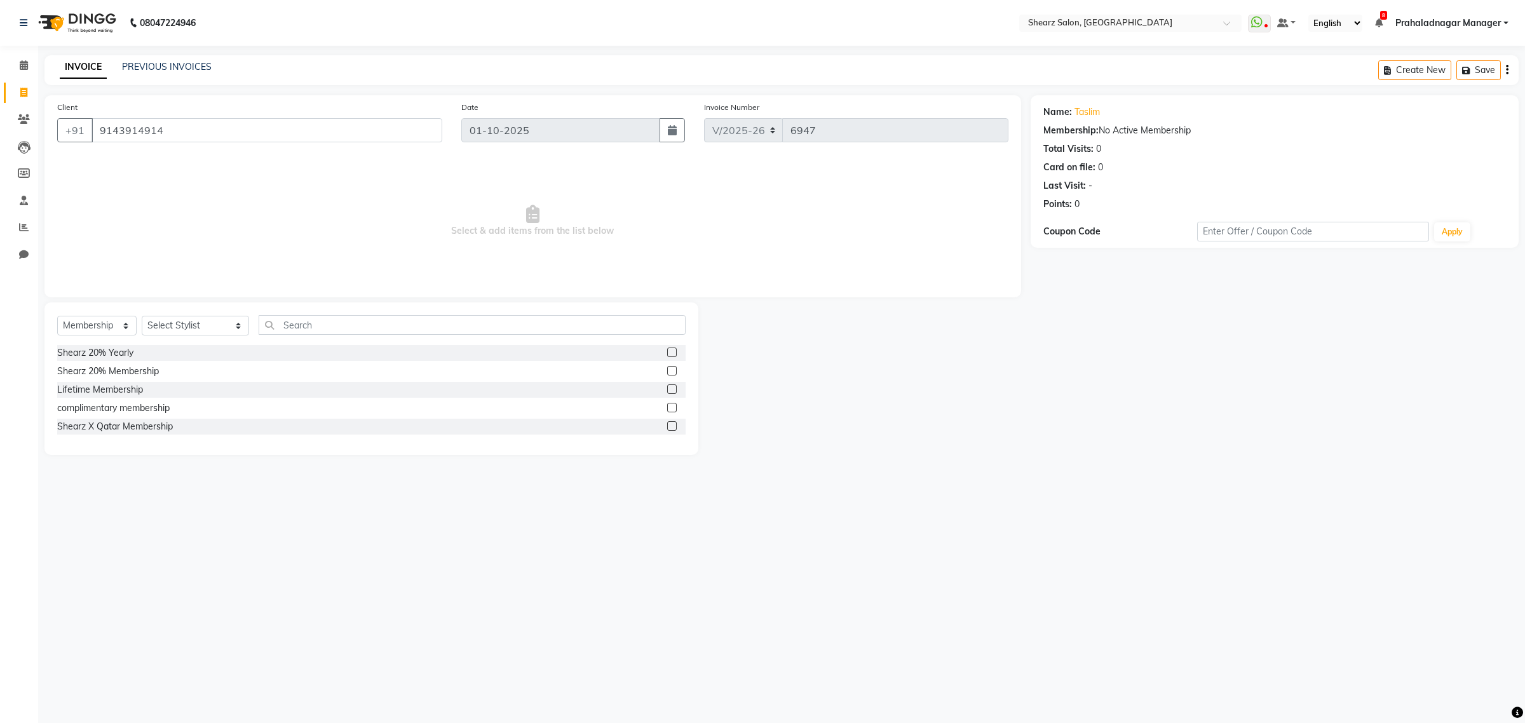
click at [671, 351] on label at bounding box center [672, 353] width 10 height 10
click at [671, 351] on input "checkbox" at bounding box center [671, 353] width 8 height 8
click at [671, 353] on label at bounding box center [672, 353] width 10 height 10
click at [671, 353] on input "checkbox" at bounding box center [671, 353] width 8 height 8
checkbox input "false"
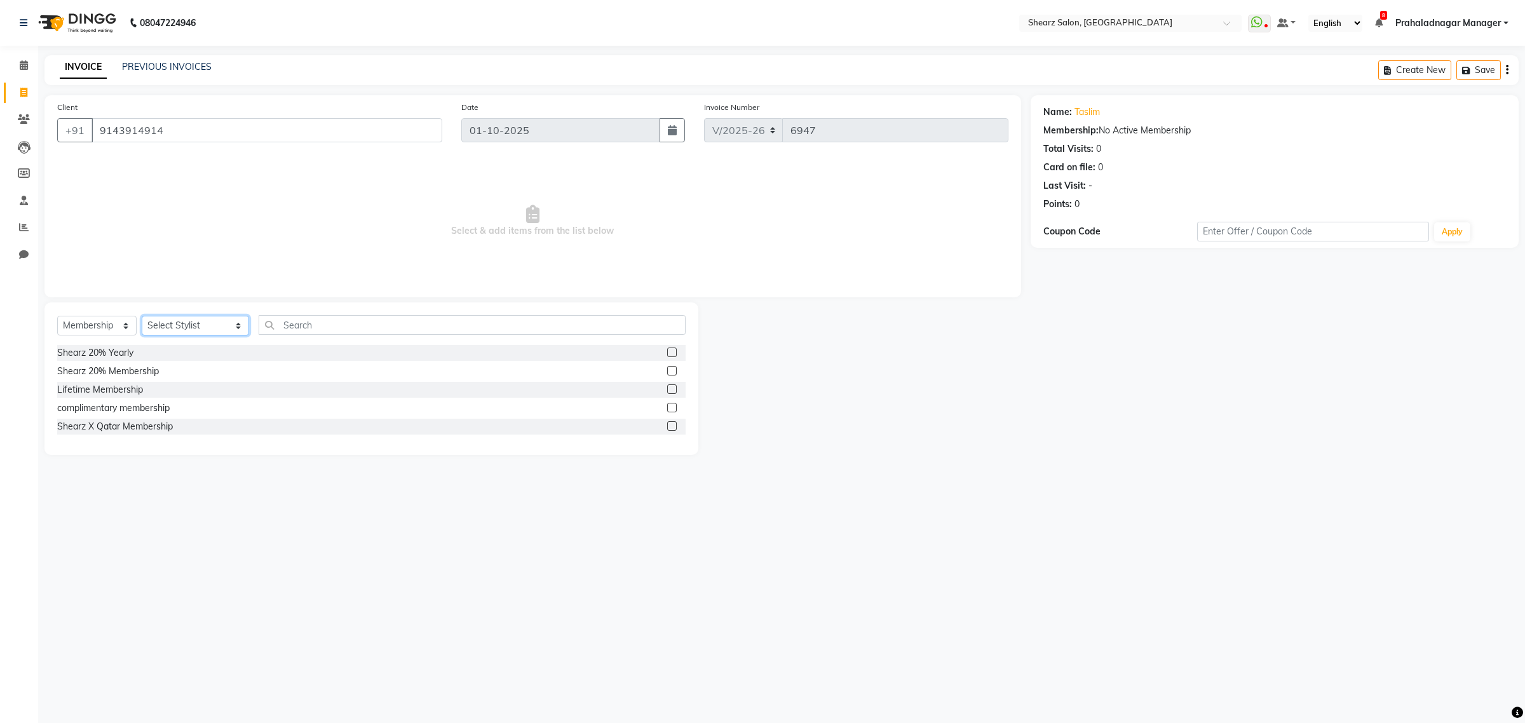
click at [189, 325] on select "Select Stylist Admin A General [PERSON_NAME] Asha Chavariya [PERSON_NAME] Cente…" at bounding box center [195, 326] width 107 height 20
select select "77495"
click at [142, 316] on select "Select Stylist Admin A General [PERSON_NAME] Asha Chavariya [PERSON_NAME] Cente…" at bounding box center [195, 326] width 107 height 20
click at [669, 350] on label at bounding box center [672, 353] width 10 height 10
click at [669, 350] on input "checkbox" at bounding box center [671, 353] width 8 height 8
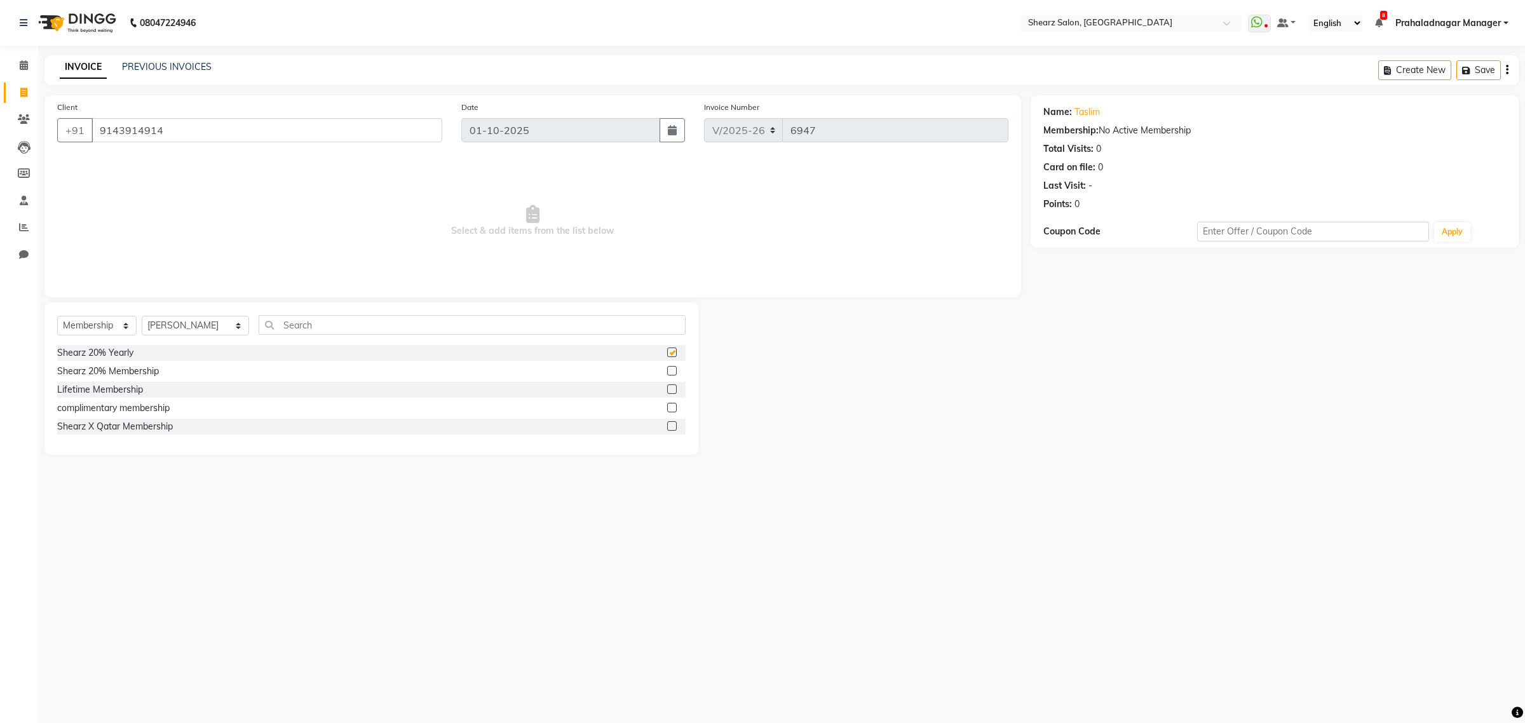
select select "select"
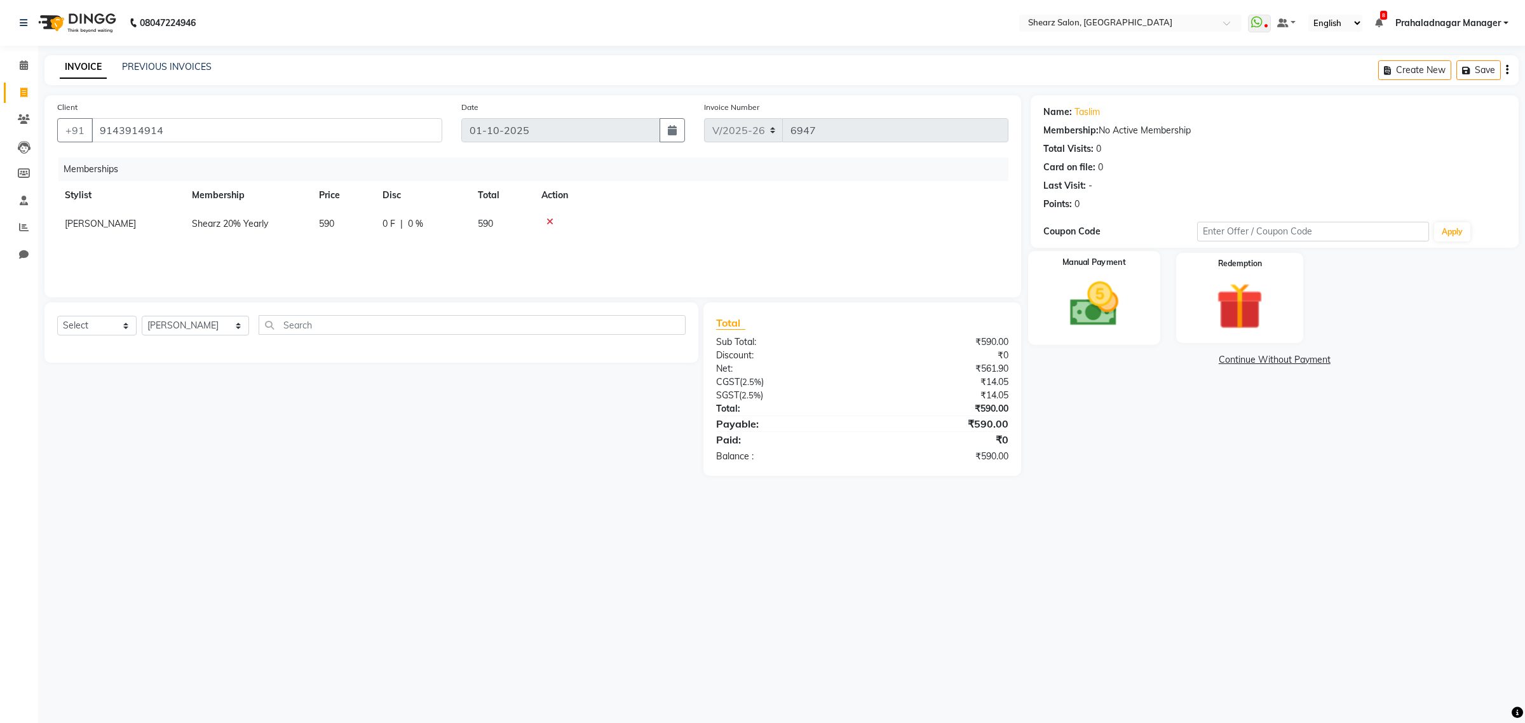
click at [1082, 330] on img at bounding box center [1093, 304] width 79 height 56
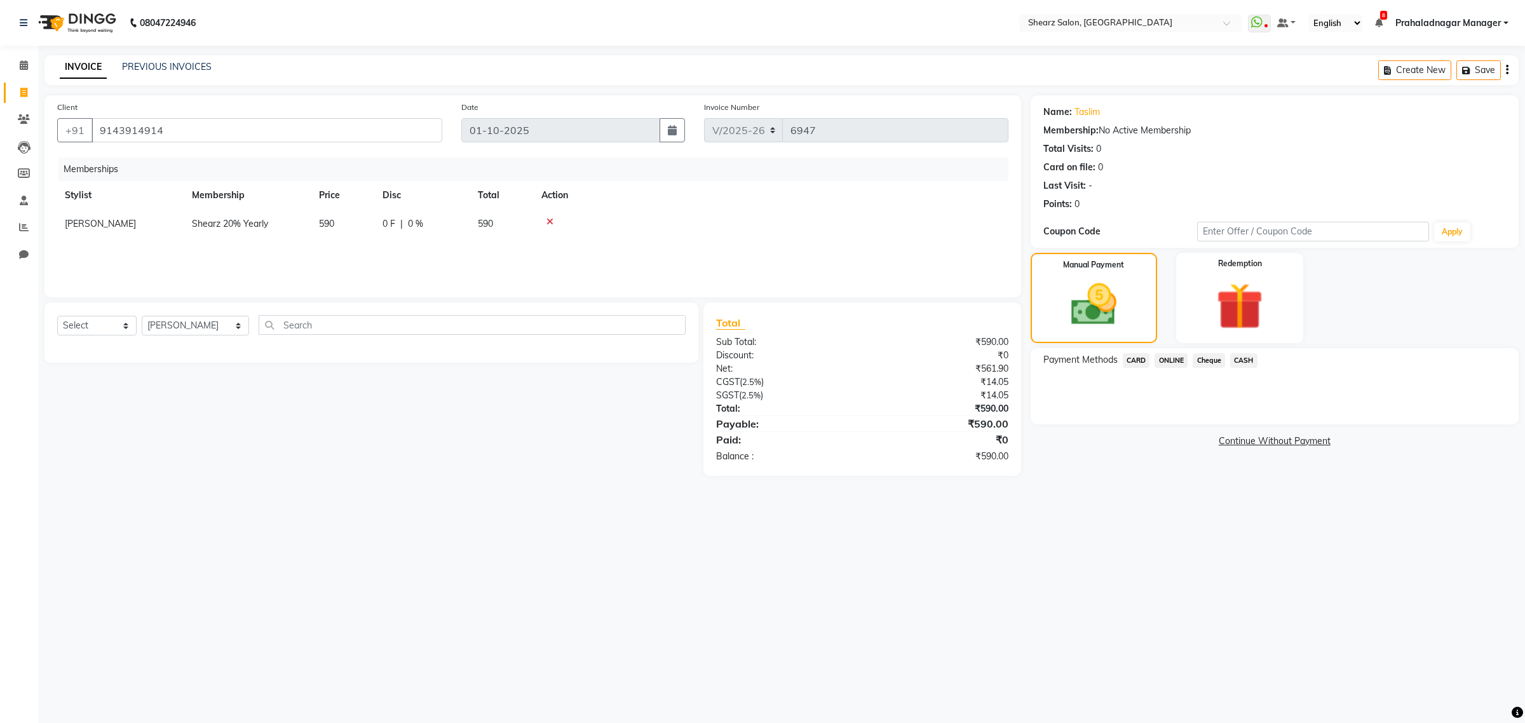
click at [1145, 357] on span "CARD" at bounding box center [1136, 360] width 27 height 15
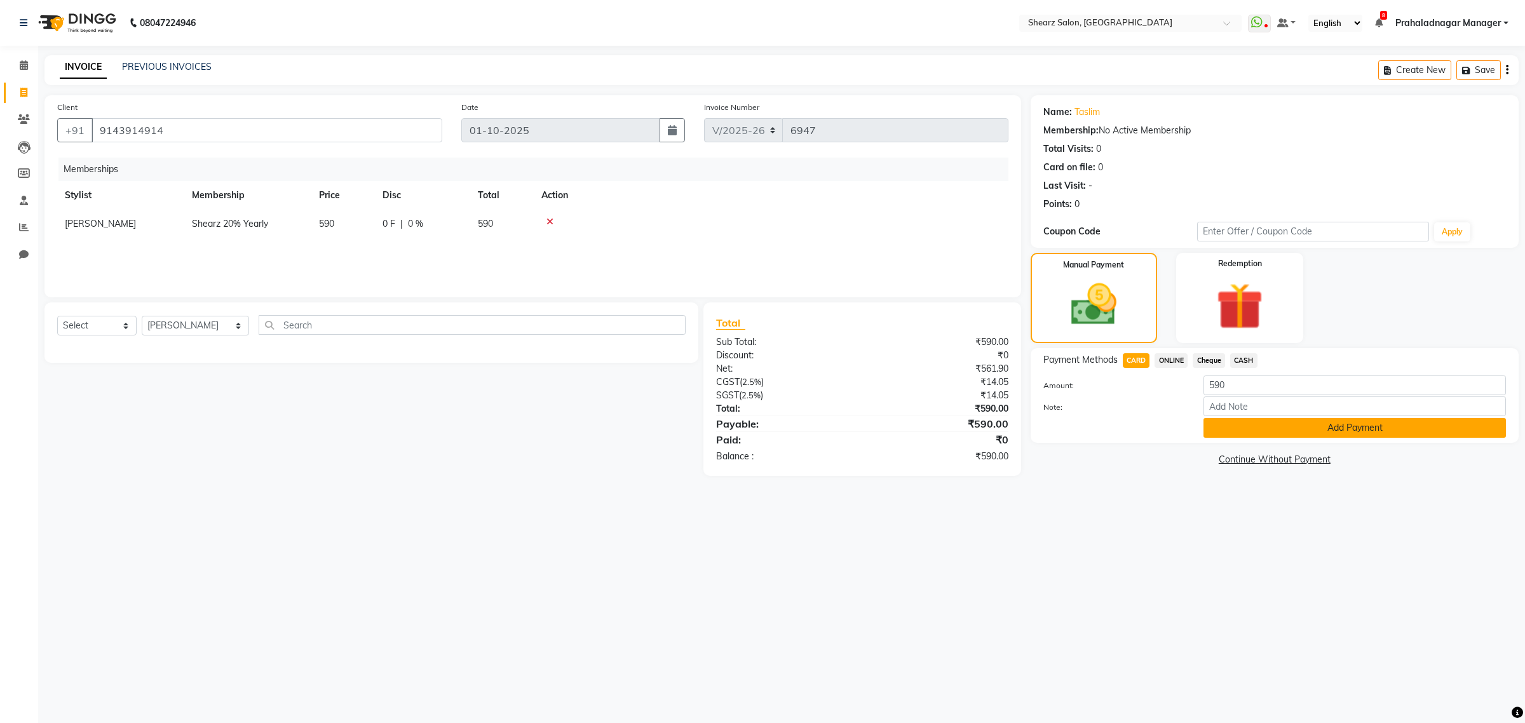
click at [1238, 418] on button "Add Payment" at bounding box center [1354, 428] width 302 height 20
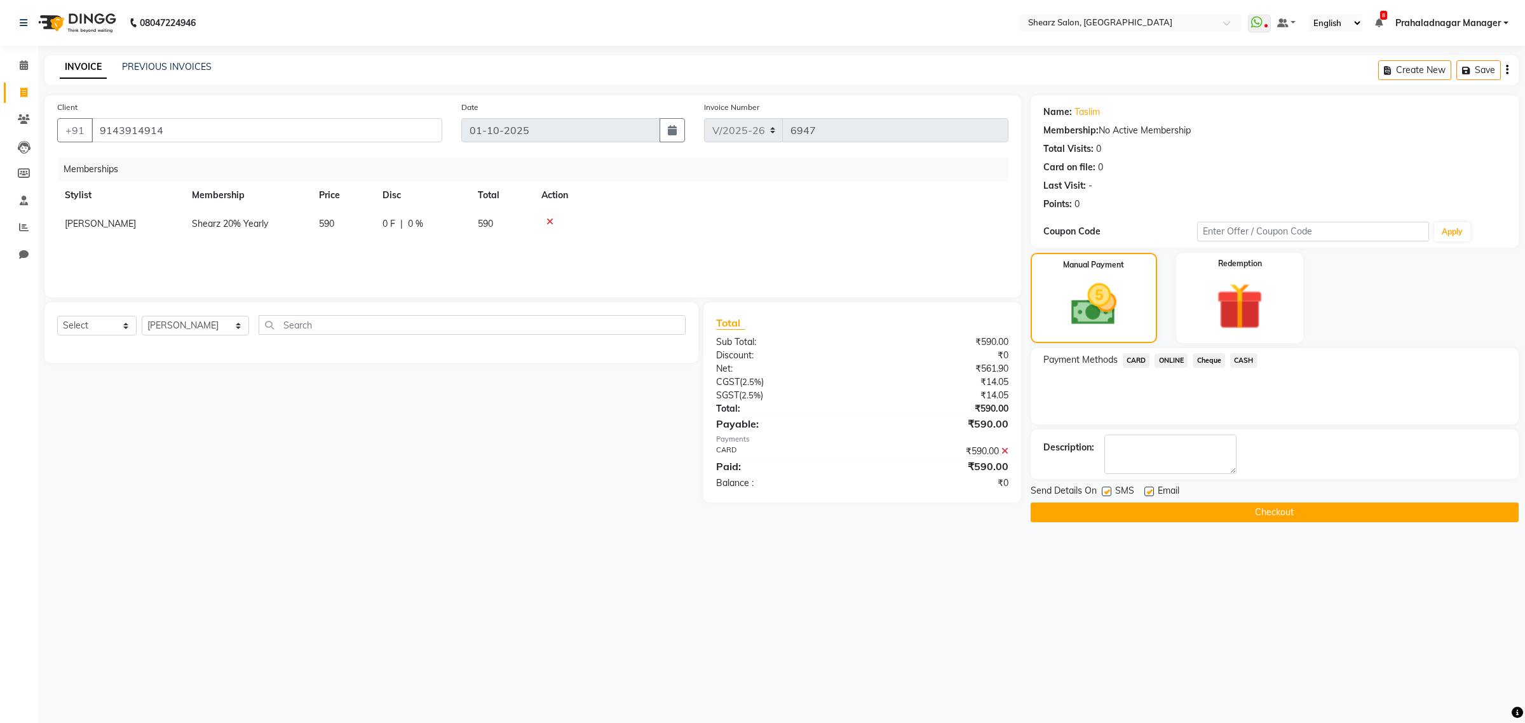
click at [1269, 516] on button "Checkout" at bounding box center [1274, 513] width 488 height 20
click at [1253, 506] on button "Checkout" at bounding box center [1274, 513] width 488 height 20
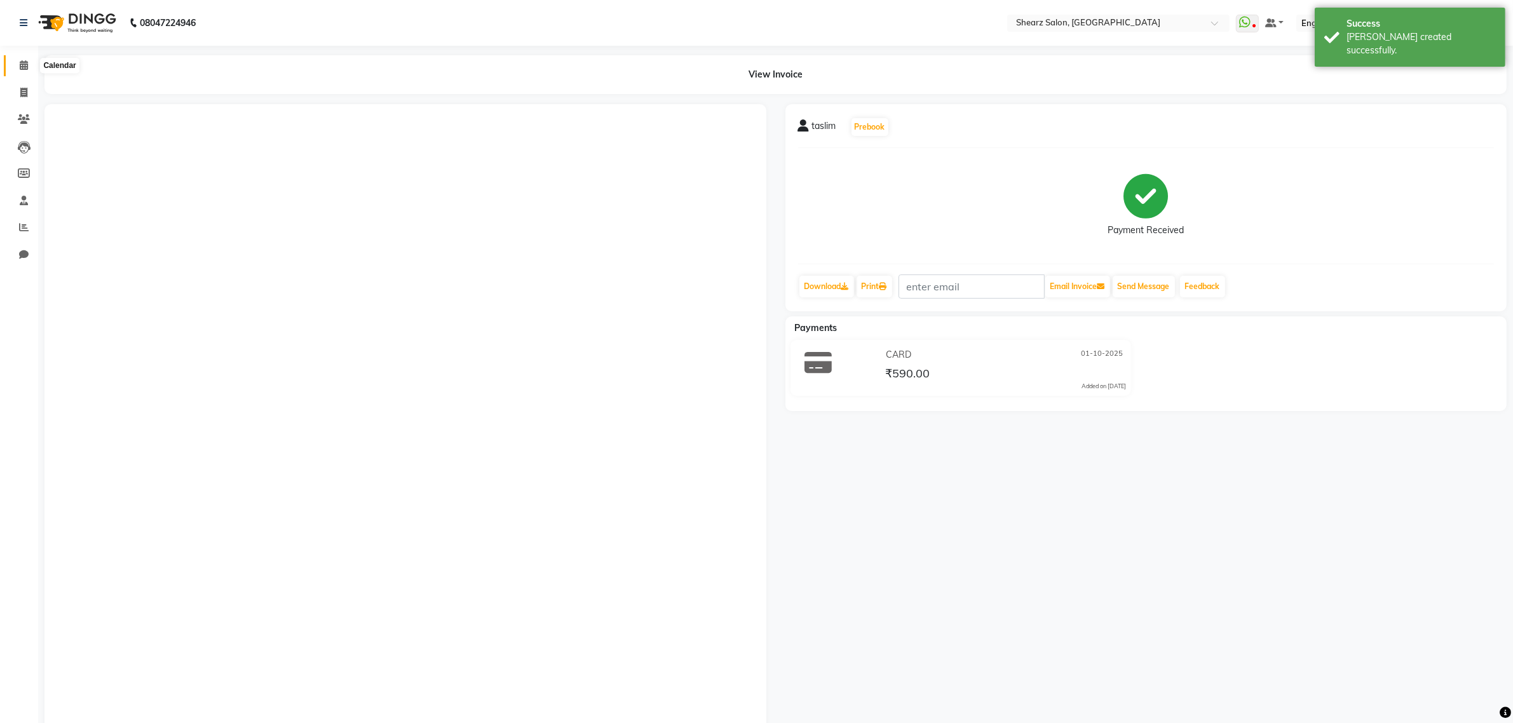
click at [25, 68] on icon at bounding box center [24, 65] width 8 height 10
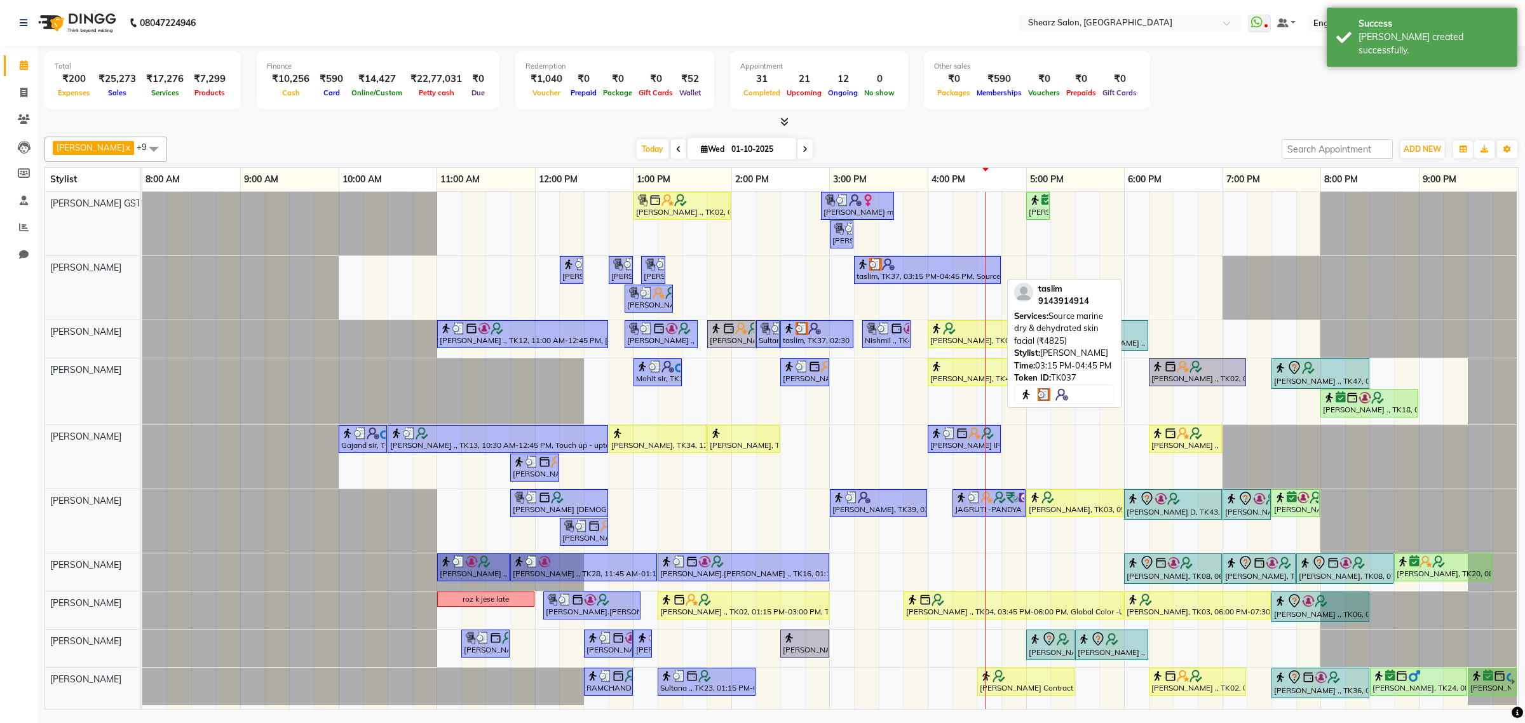
click at [888, 271] on img at bounding box center [888, 264] width 13 height 13
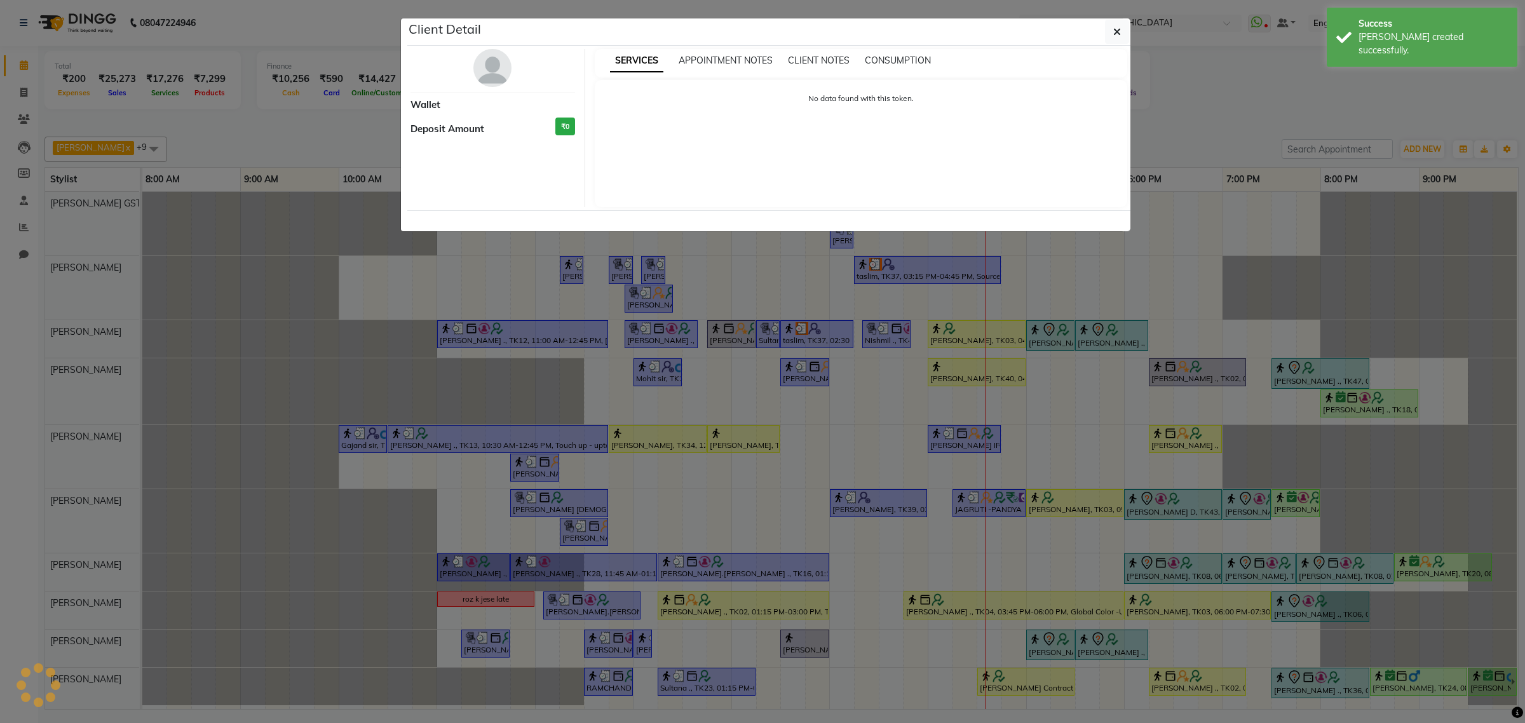
select select "3"
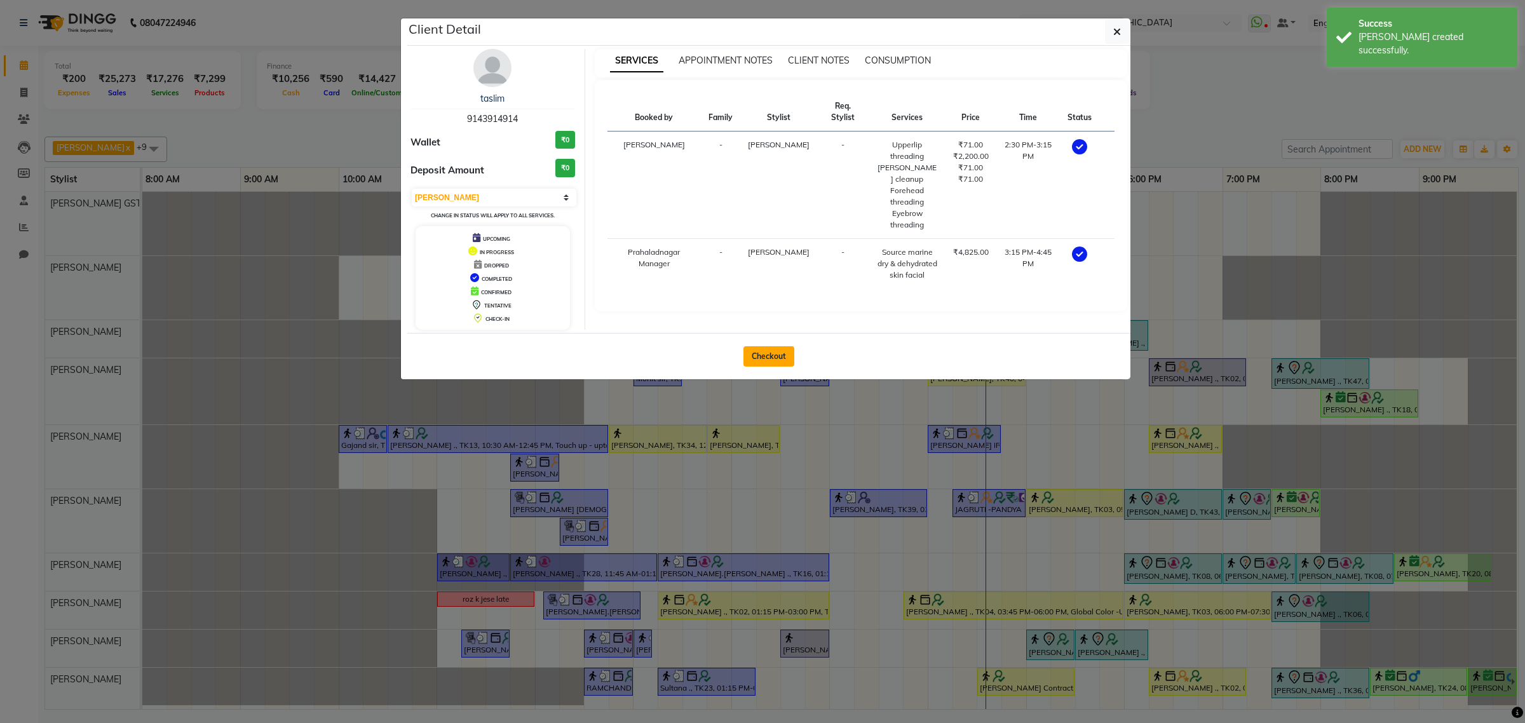
click at [773, 356] on button "Checkout" at bounding box center [768, 356] width 51 height 20
select select "service"
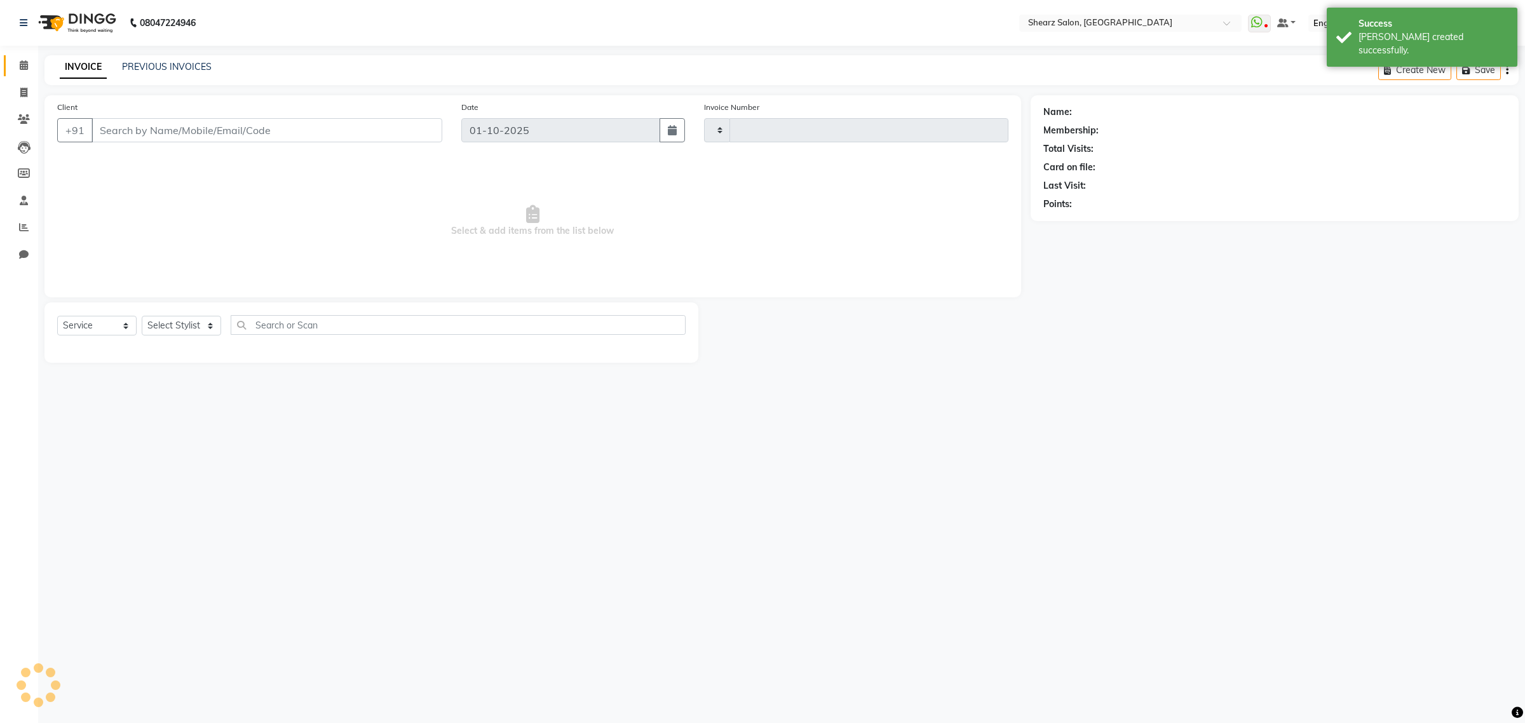
type input "6948"
select select "8157"
type input "9143914914"
select select "77468"
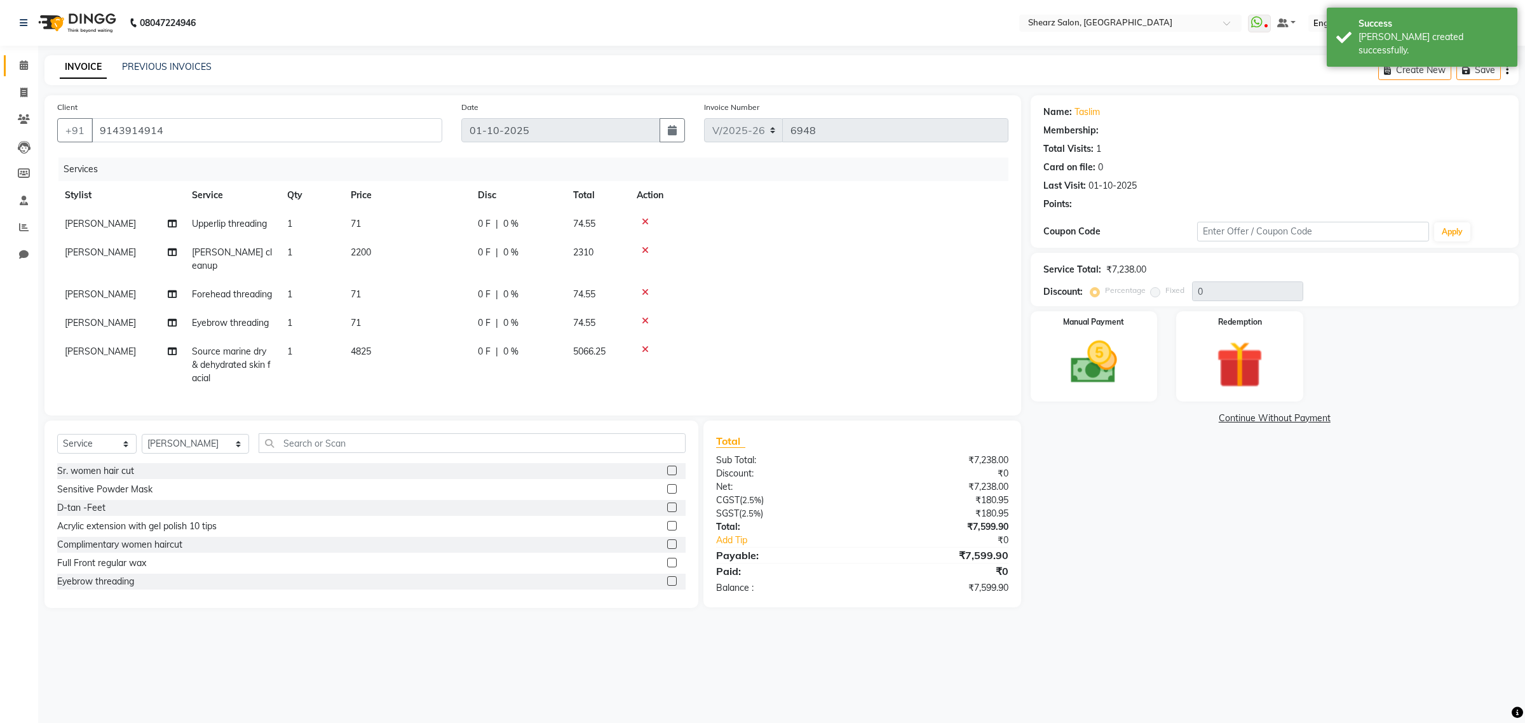
select select "1: Object"
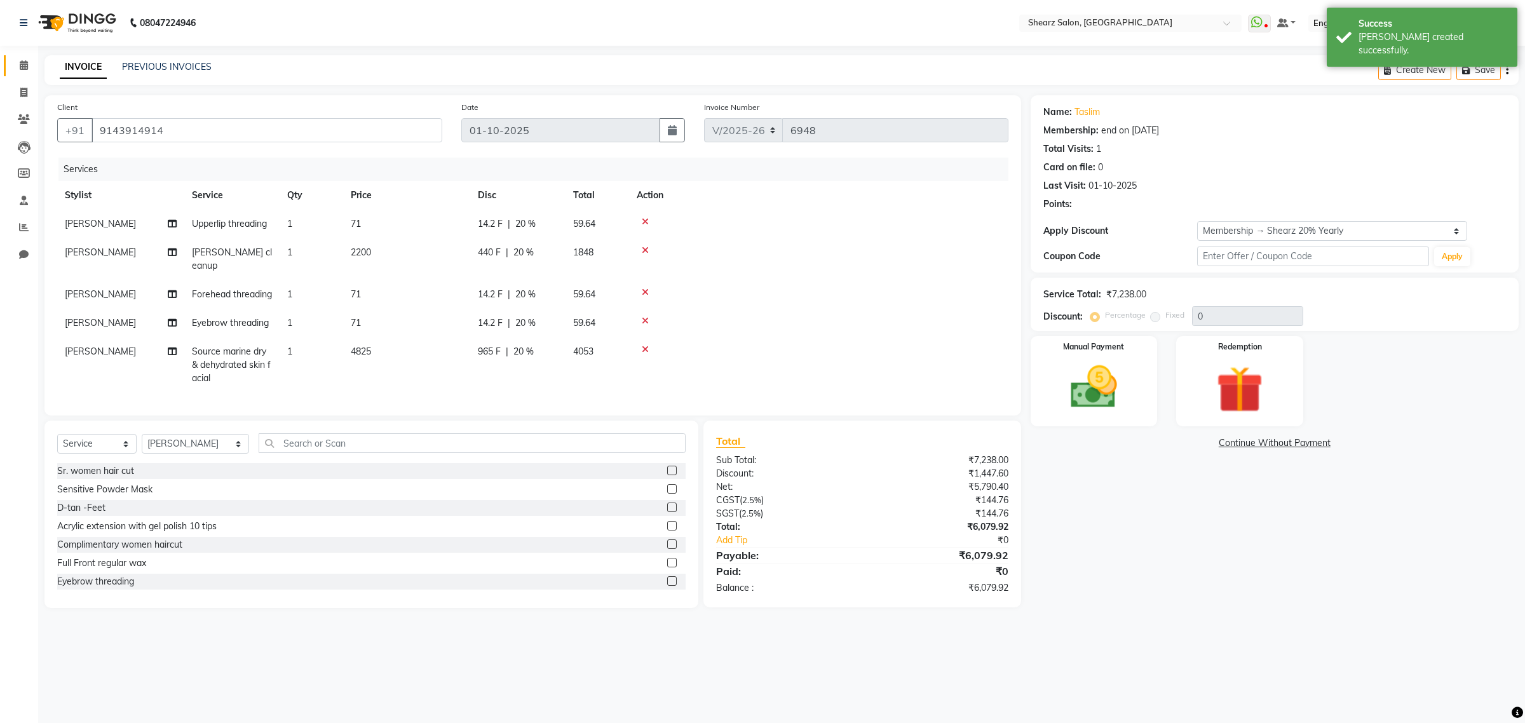
type input "20"
click at [335, 453] on input "text" at bounding box center [472, 443] width 427 height 20
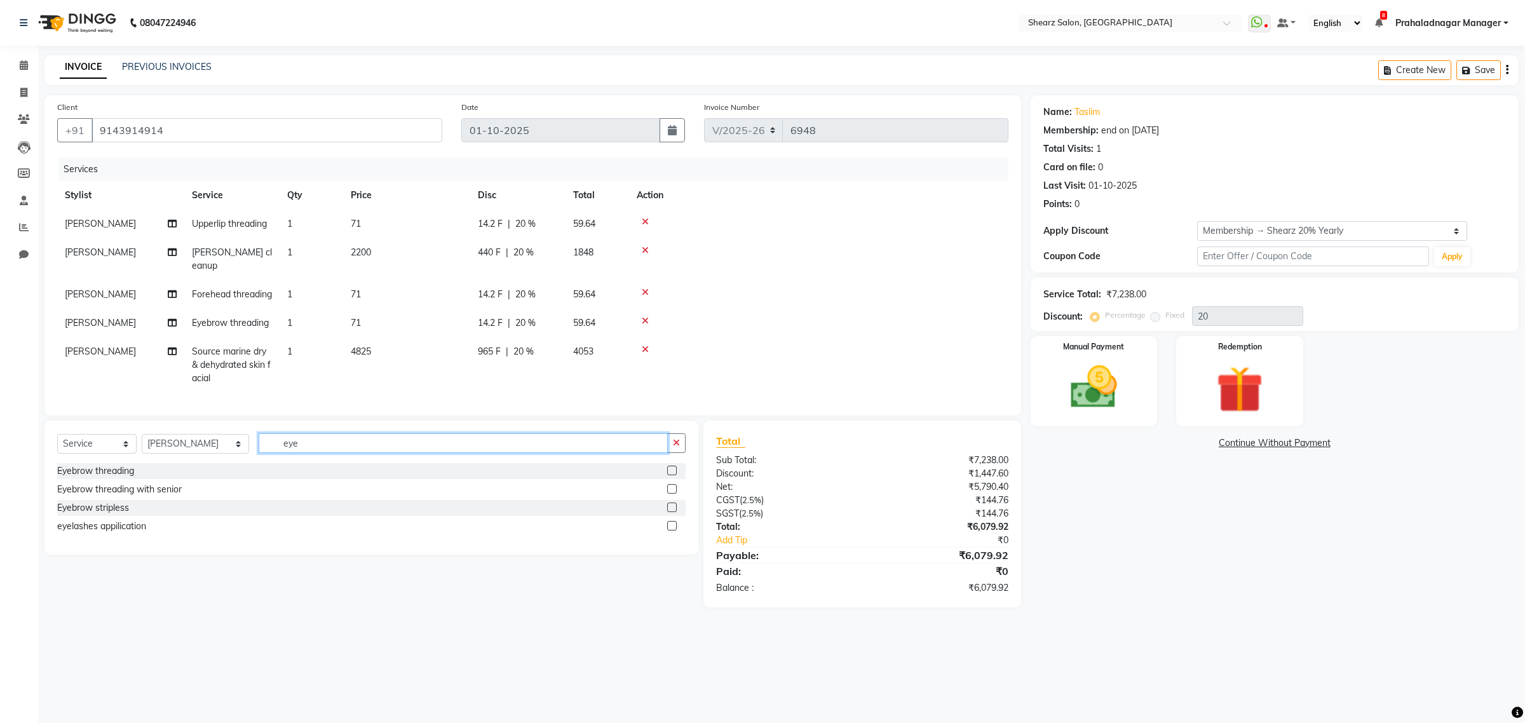
type input "eye"
click at [672, 475] on label at bounding box center [672, 471] width 10 height 10
click at [672, 475] on input "checkbox" at bounding box center [671, 471] width 8 height 8
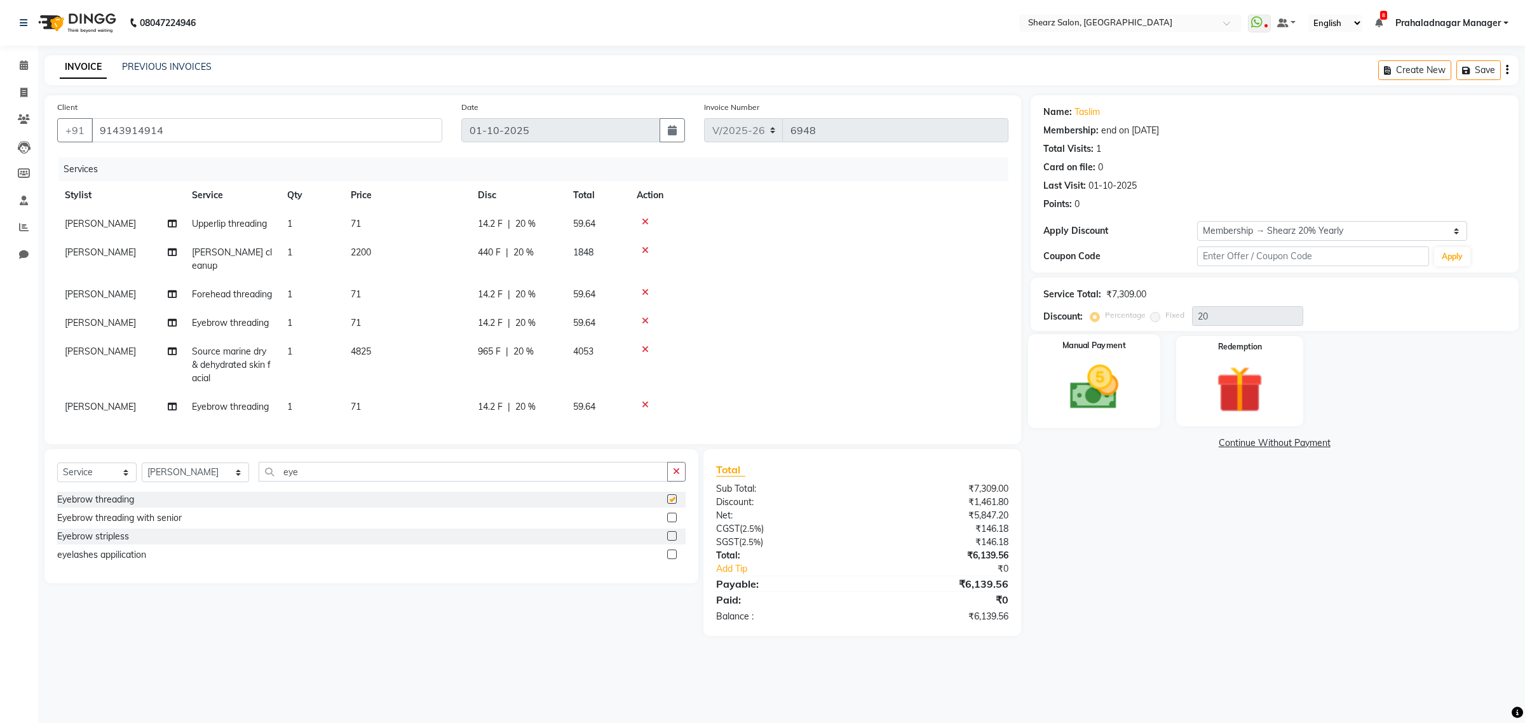
checkbox input "false"
click at [1077, 405] on img at bounding box center [1093, 388] width 79 height 56
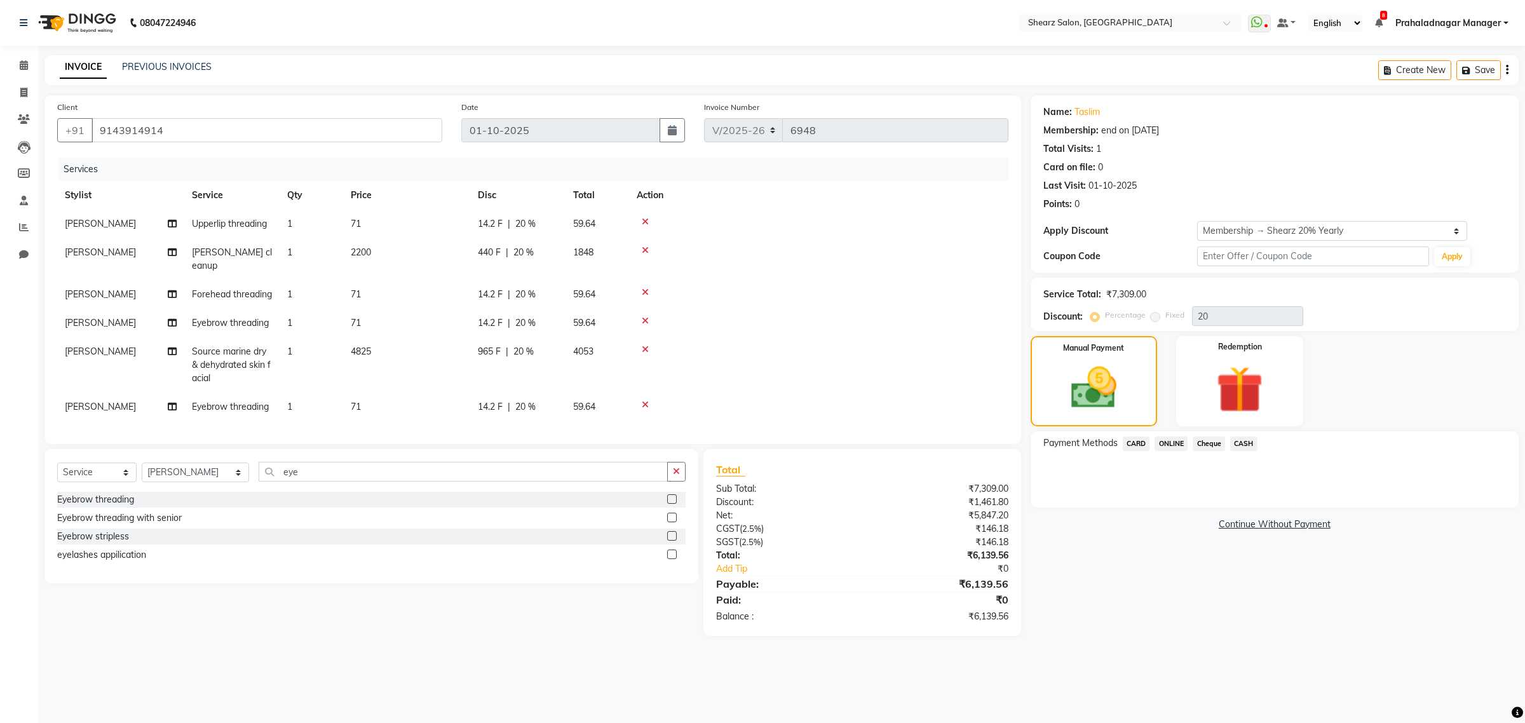
click at [1147, 439] on span "CARD" at bounding box center [1136, 443] width 27 height 15
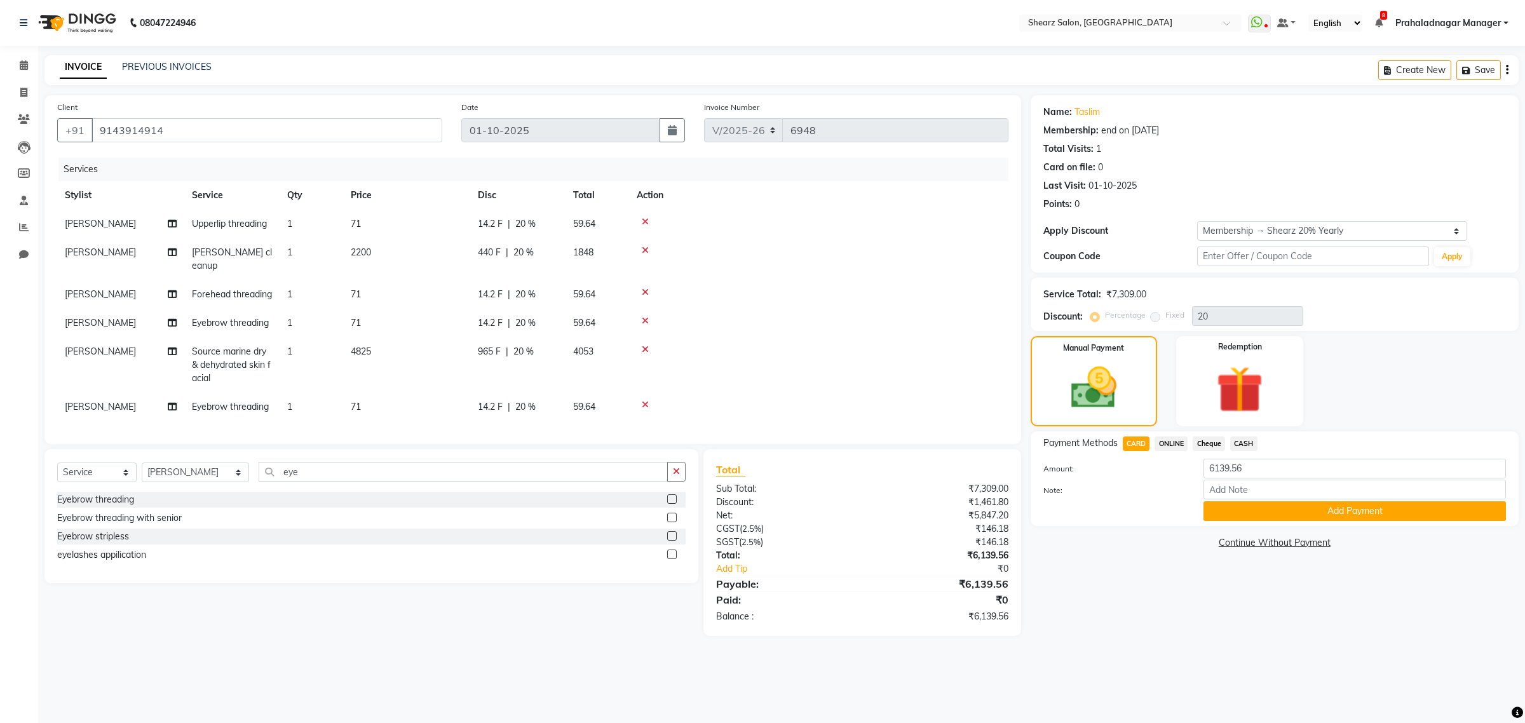
drag, startPoint x: 1177, startPoint y: 455, endPoint x: 1278, endPoint y: 564, distance: 147.9
click at [1282, 506] on button "Add Payment" at bounding box center [1354, 511] width 302 height 20
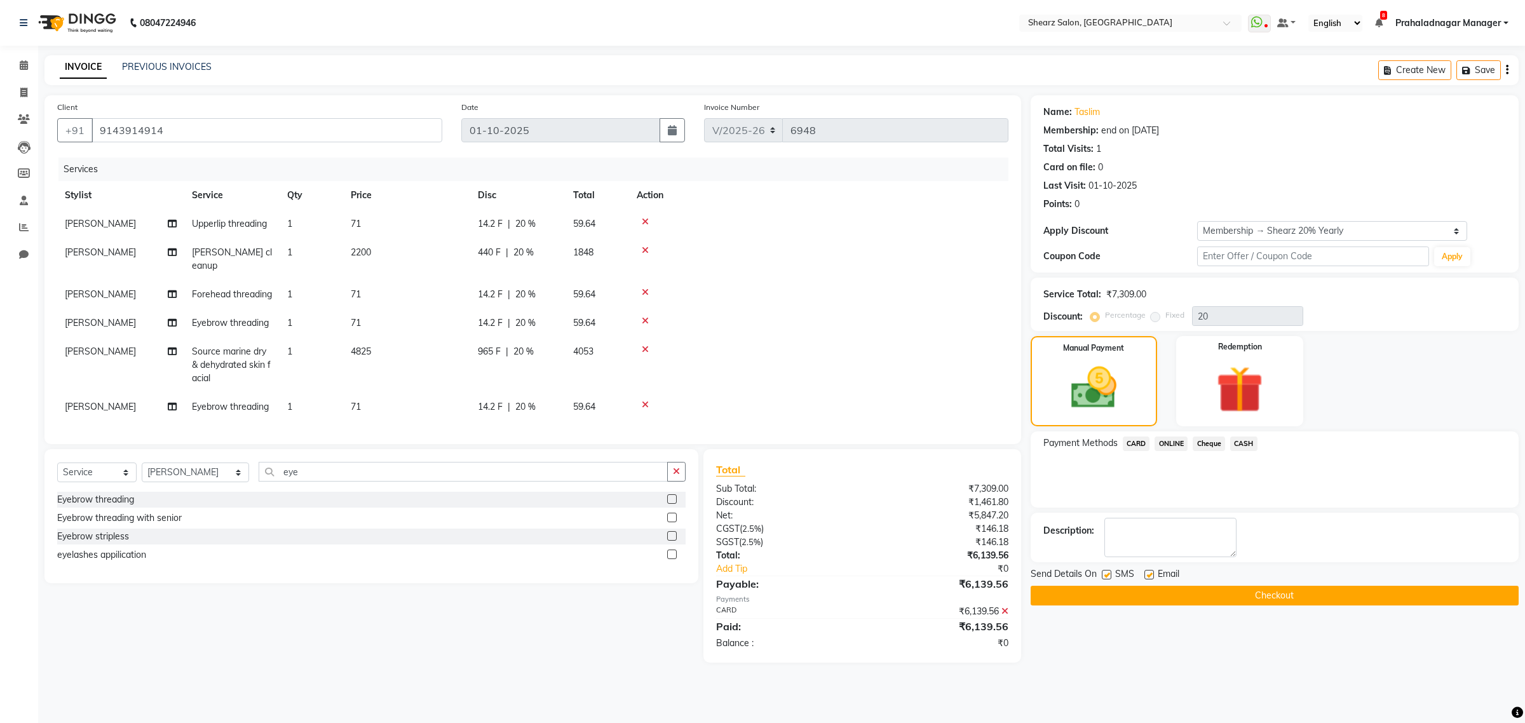
click at [1274, 583] on div "Send Details On SMS Email Checkout" at bounding box center [1274, 586] width 488 height 38
click at [1267, 598] on button "Checkout" at bounding box center [1274, 596] width 488 height 20
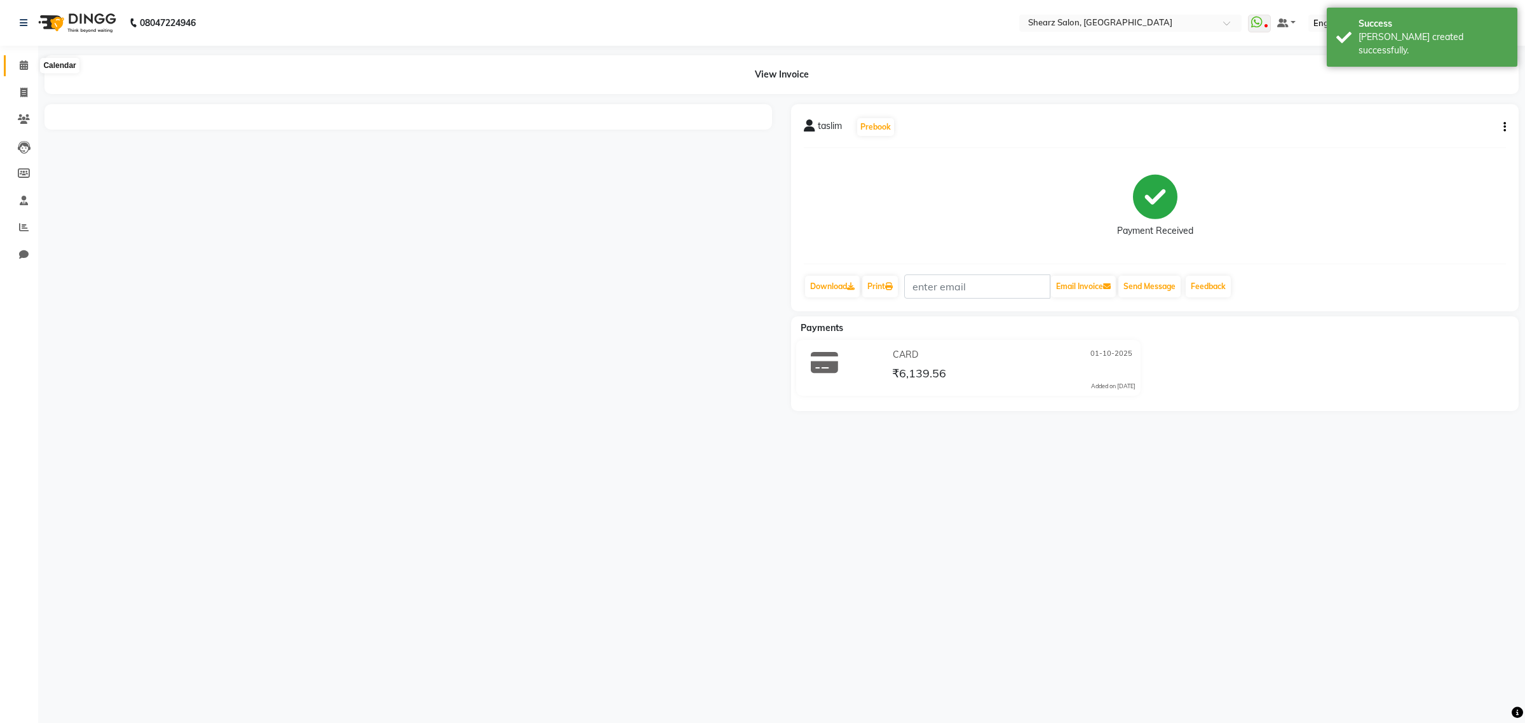
click at [27, 64] on span at bounding box center [24, 65] width 22 height 15
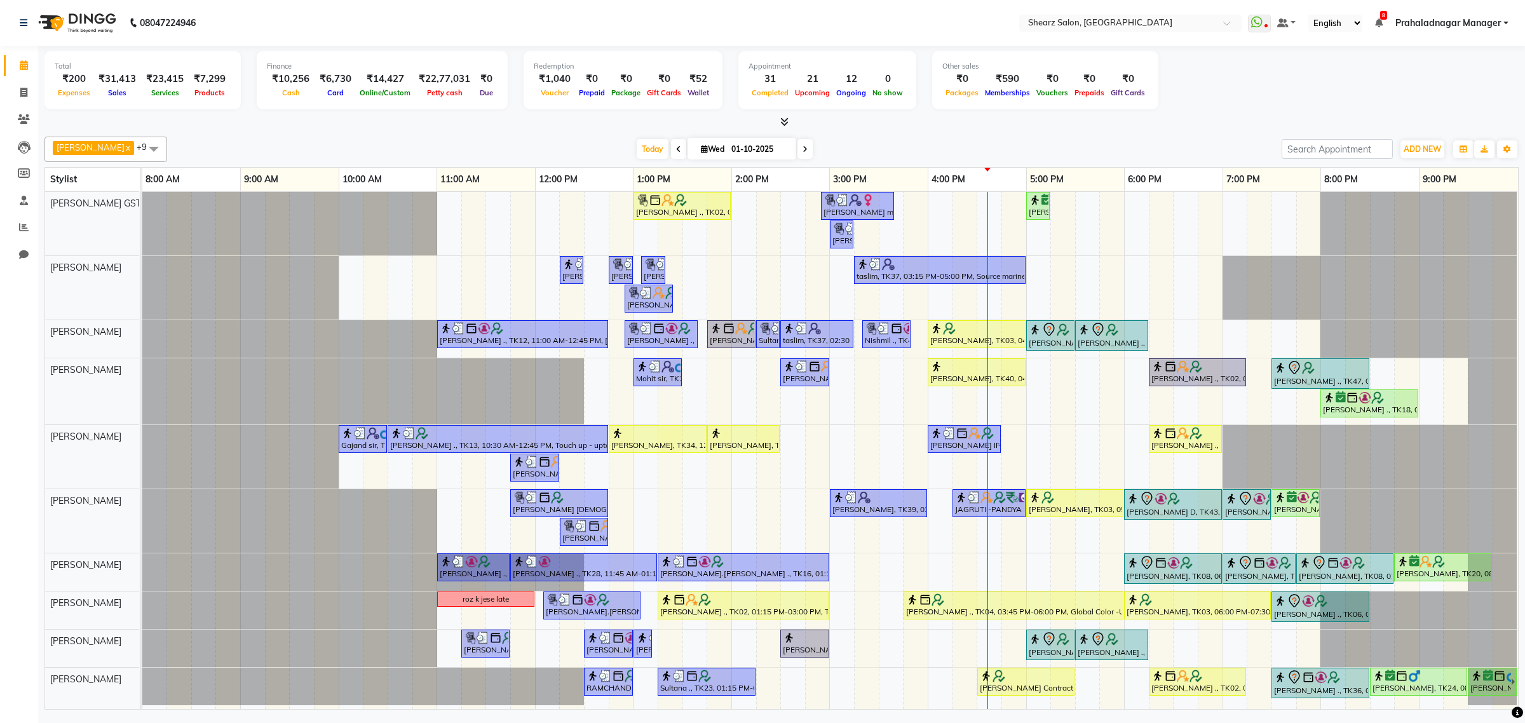
click at [797, 144] on span at bounding box center [804, 149] width 15 height 20
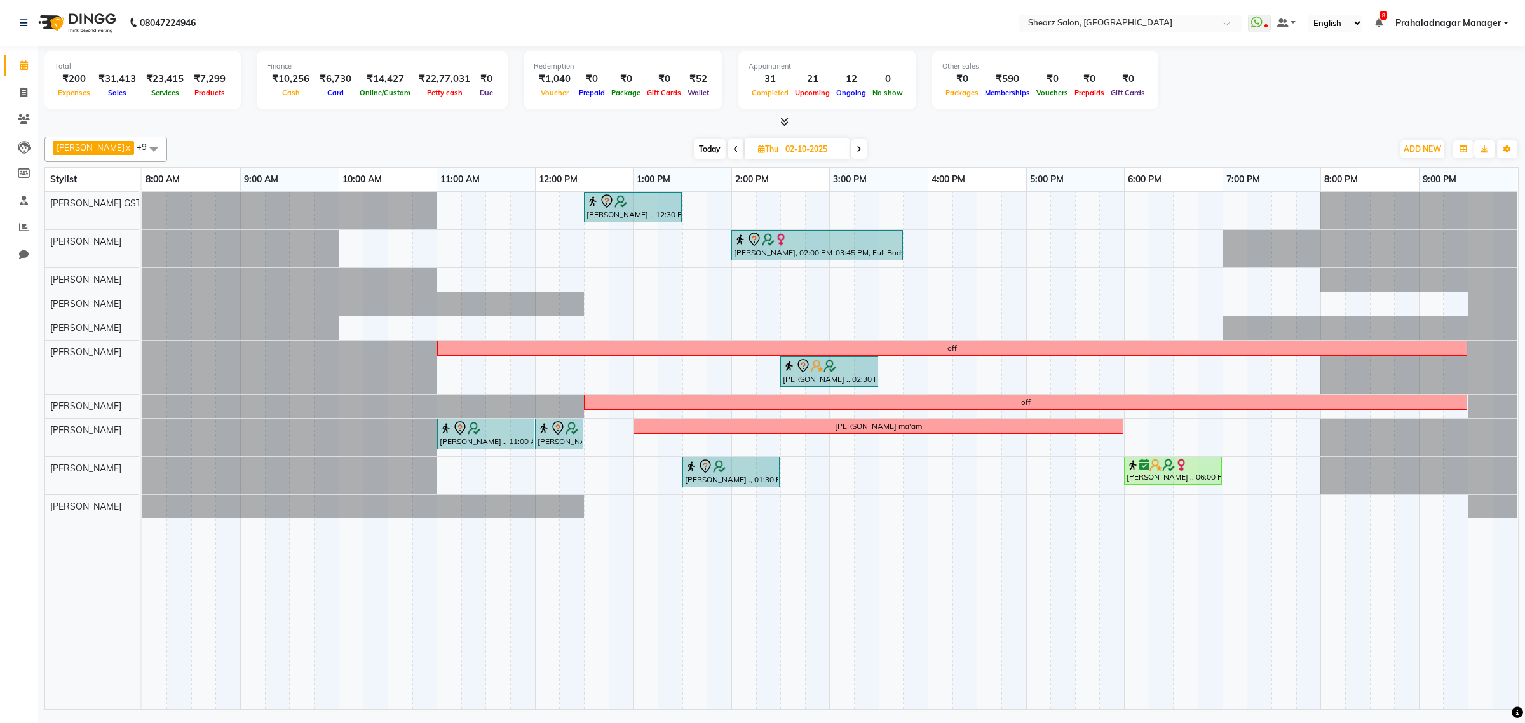
click at [710, 145] on span "Today" at bounding box center [710, 149] width 32 height 20
type input "01-10-2025"
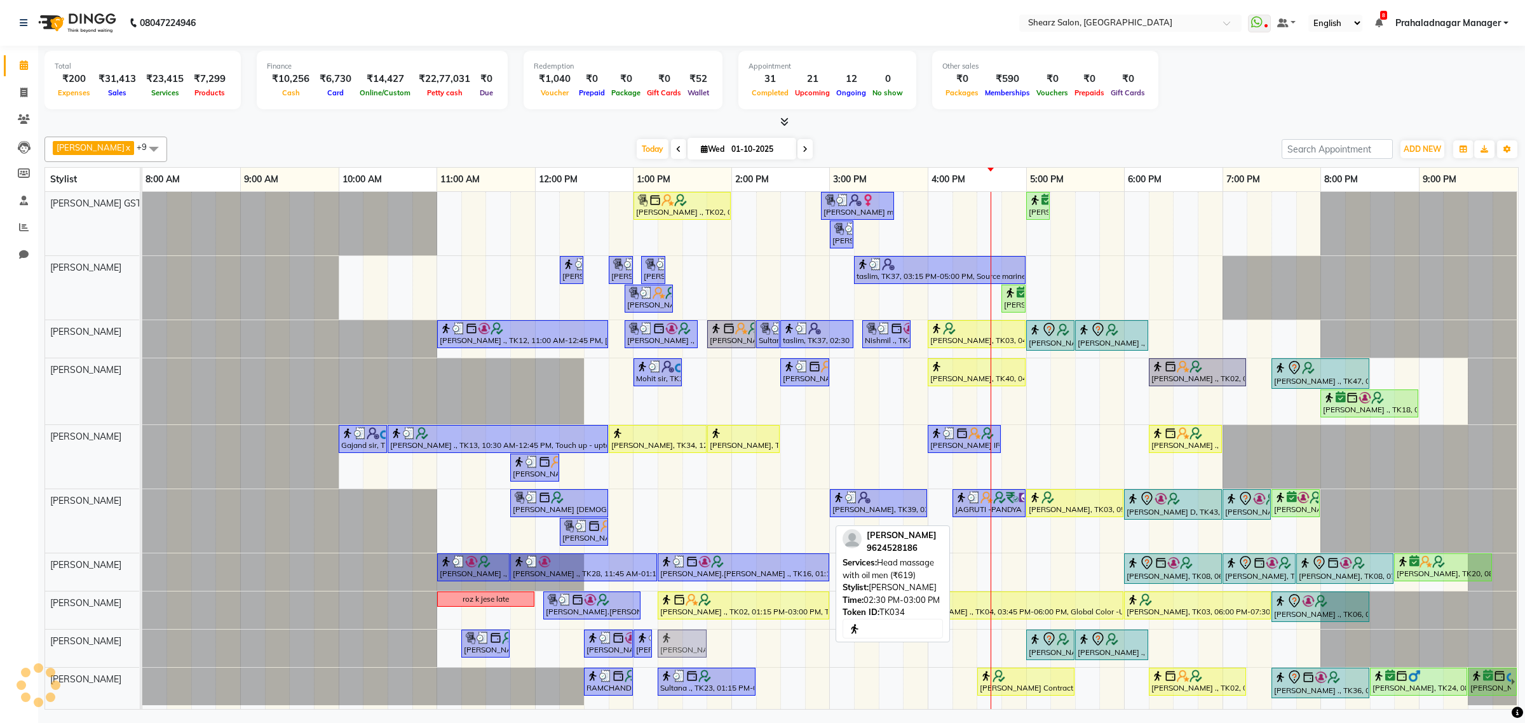
drag, startPoint x: 796, startPoint y: 648, endPoint x: 677, endPoint y: 652, distance: 119.5
click at [142, 652] on div "JAGRUTI VAISNAN ., TK19, 11:15 AM-11:45 AM, Foot massage - 30 min TEJAL DHAKAN …" at bounding box center [142, 648] width 0 height 37
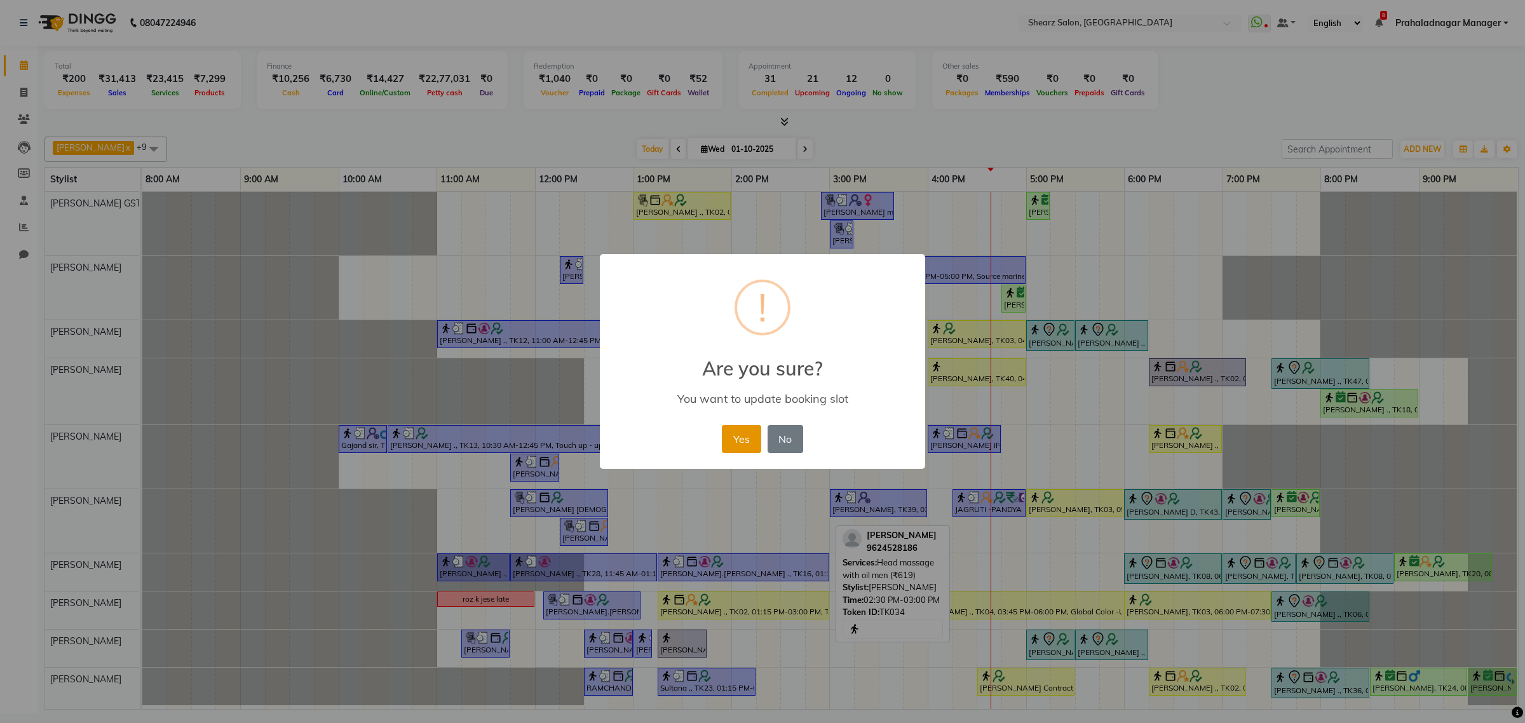
click at [728, 443] on button "Yes" at bounding box center [741, 439] width 39 height 28
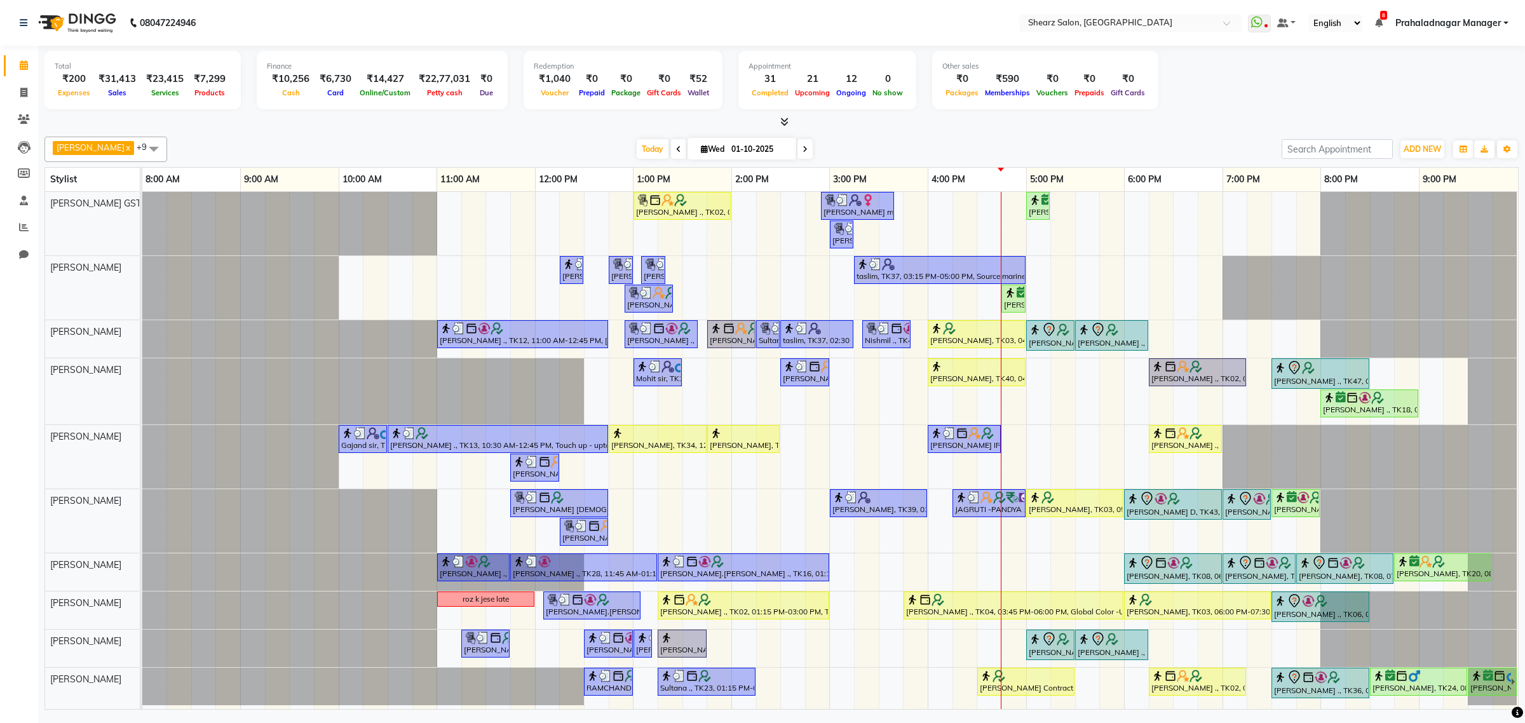
click at [717, 149] on span "Wed" at bounding box center [713, 149] width 30 height 10
select select "10"
select select "2025"
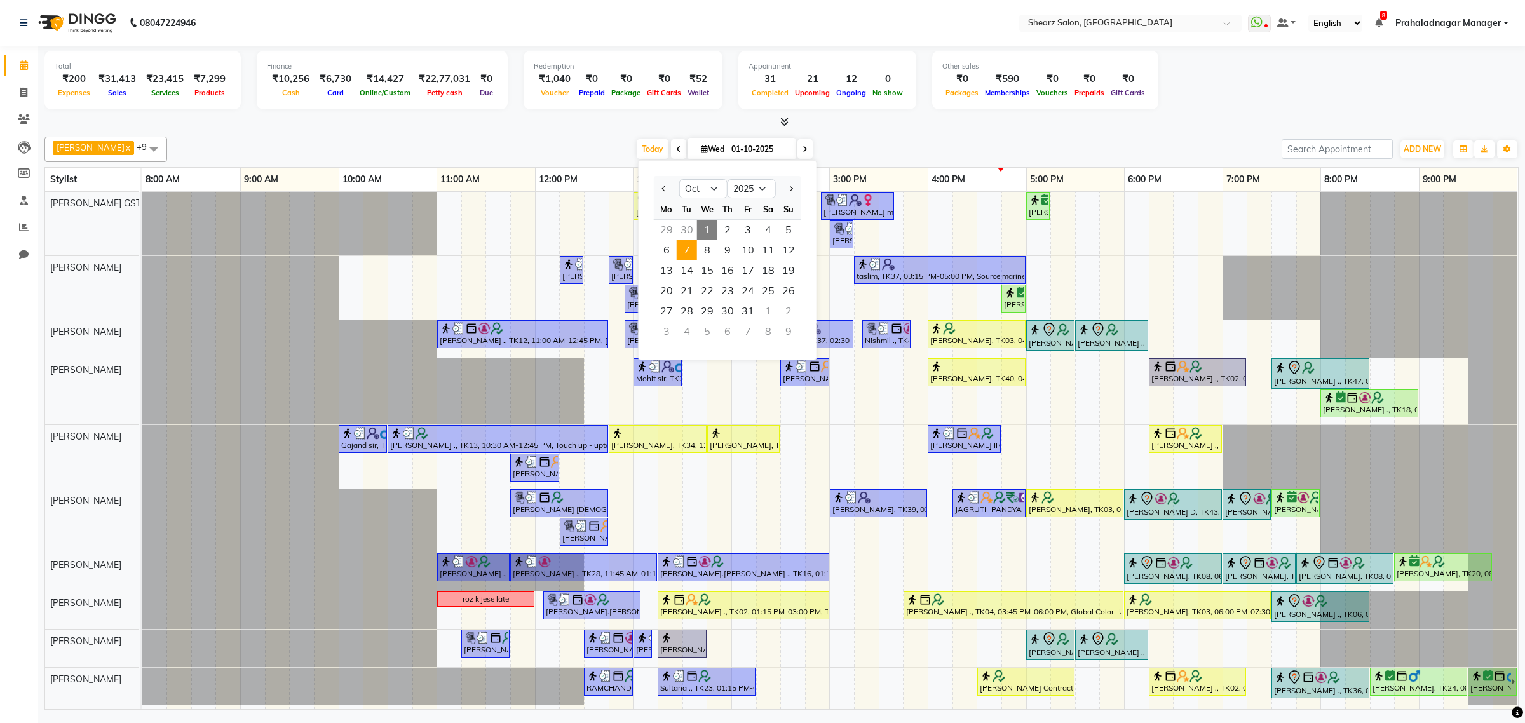
click at [687, 259] on span "7" at bounding box center [687, 250] width 20 height 20
type input "07-10-2025"
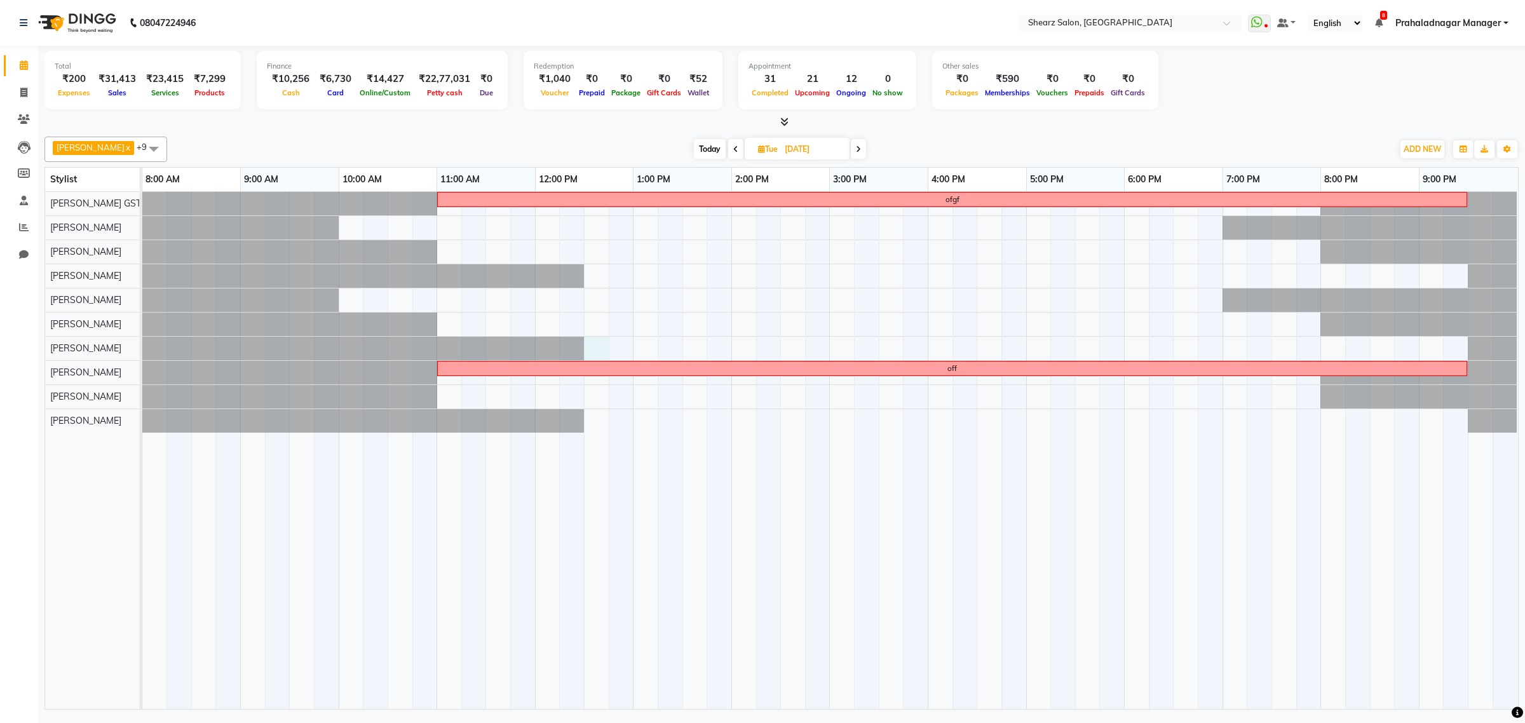
click at [594, 358] on div "ofgf off" at bounding box center [829, 450] width 1375 height 517
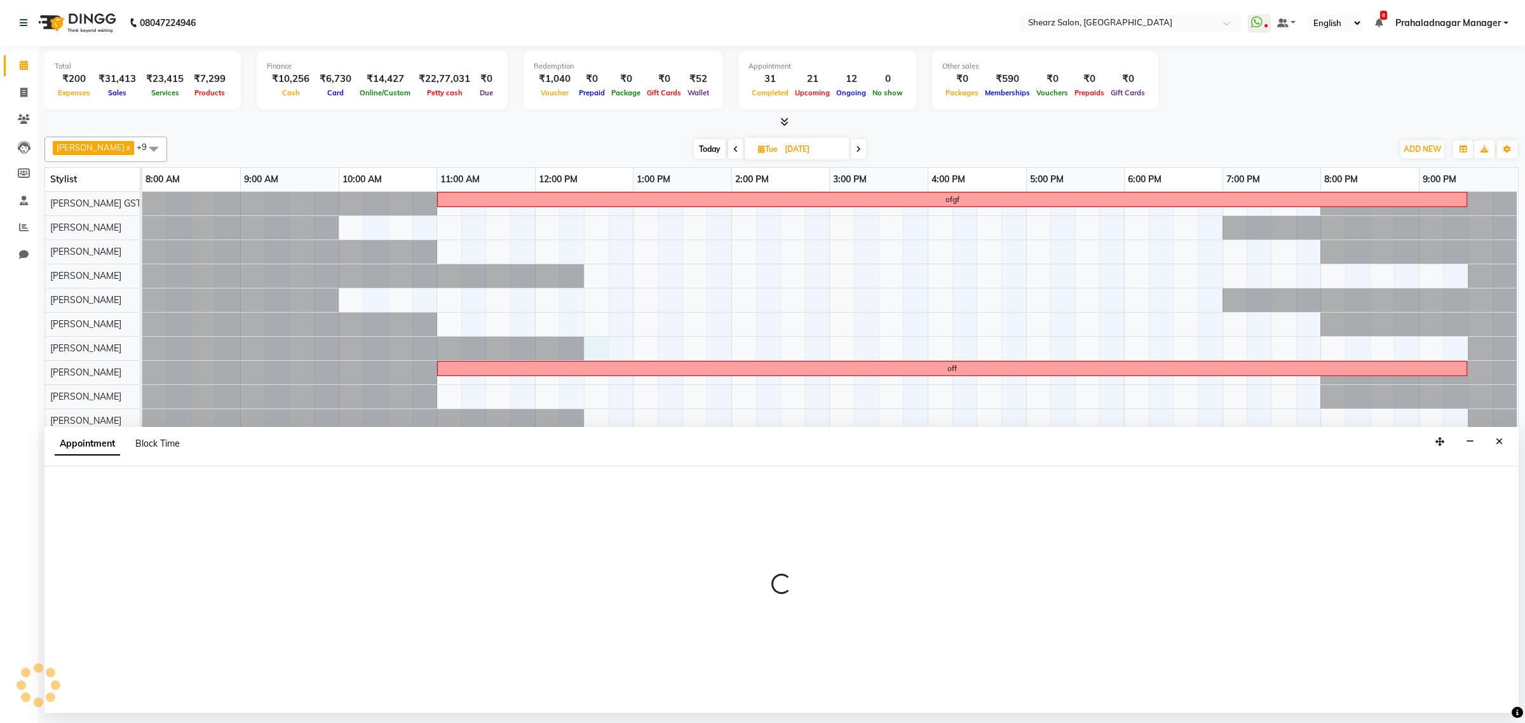
click at [164, 442] on span "Block Time" at bounding box center [157, 443] width 44 height 11
select select "77471"
select select "750"
select select "765"
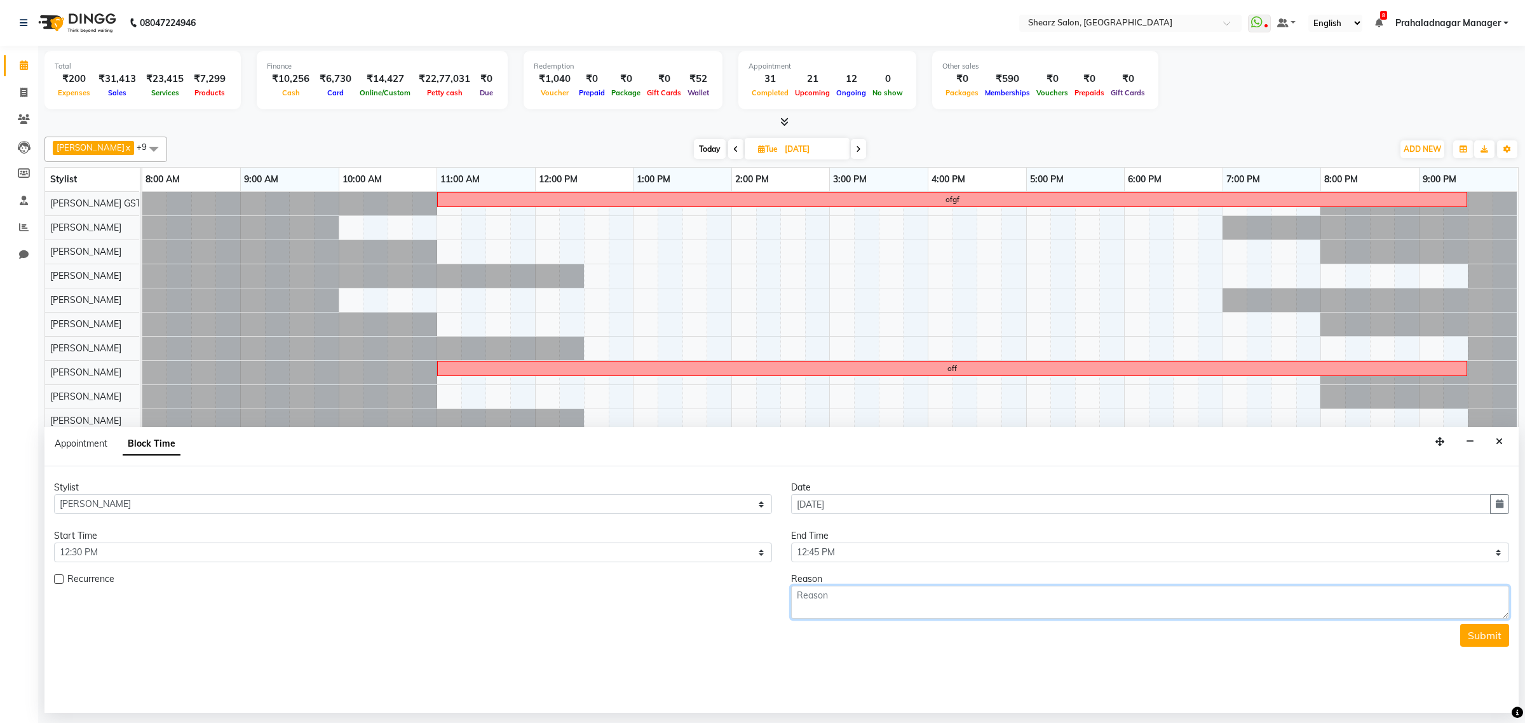
drag, startPoint x: 832, startPoint y: 604, endPoint x: 827, endPoint y: 607, distance: 6.5
click at [828, 607] on textarea at bounding box center [1150, 602] width 718 height 33
type textarea "rohit se 100rs lena hai udhaar diye hai one week k liye"
click at [1475, 624] on button "Submit" at bounding box center [1484, 635] width 49 height 23
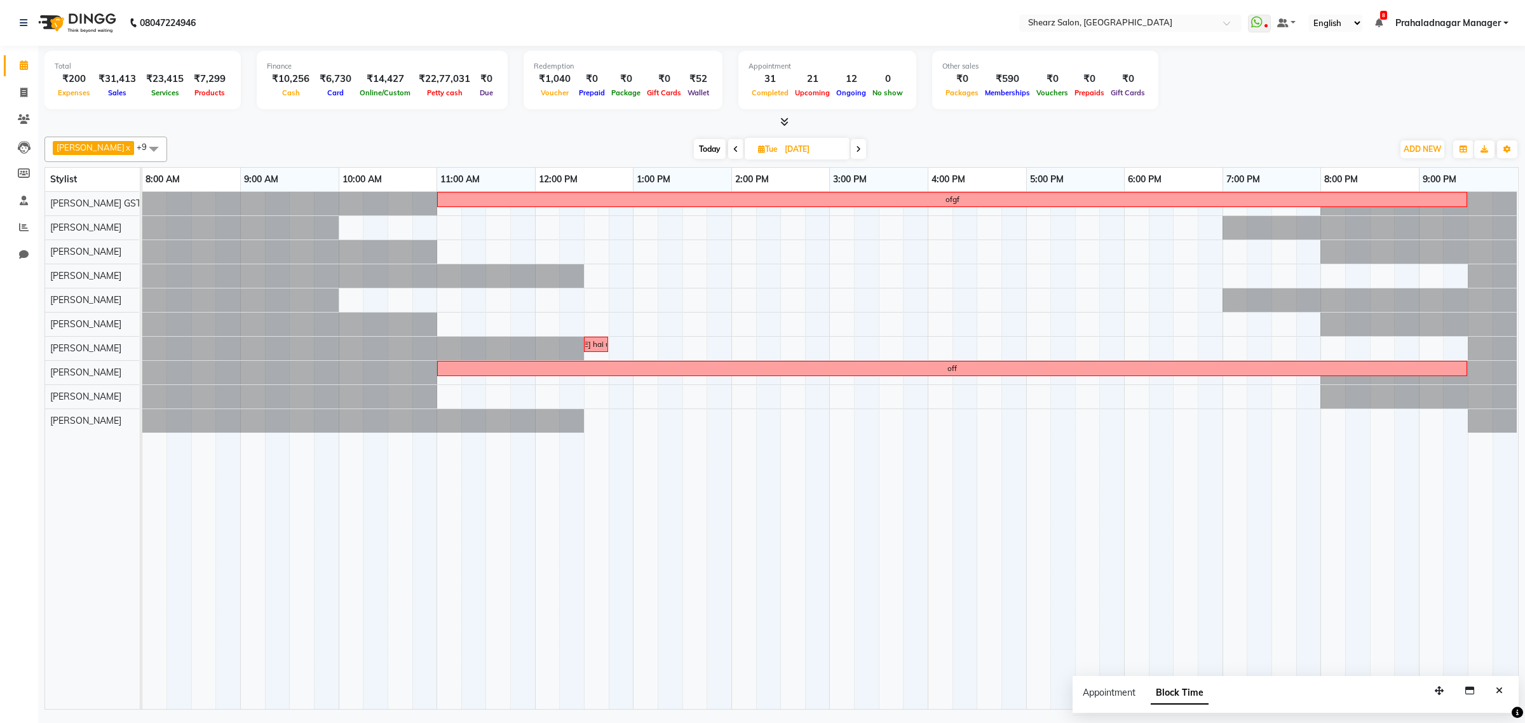
click at [703, 144] on span "Today" at bounding box center [710, 149] width 32 height 20
type input "01-10-2025"
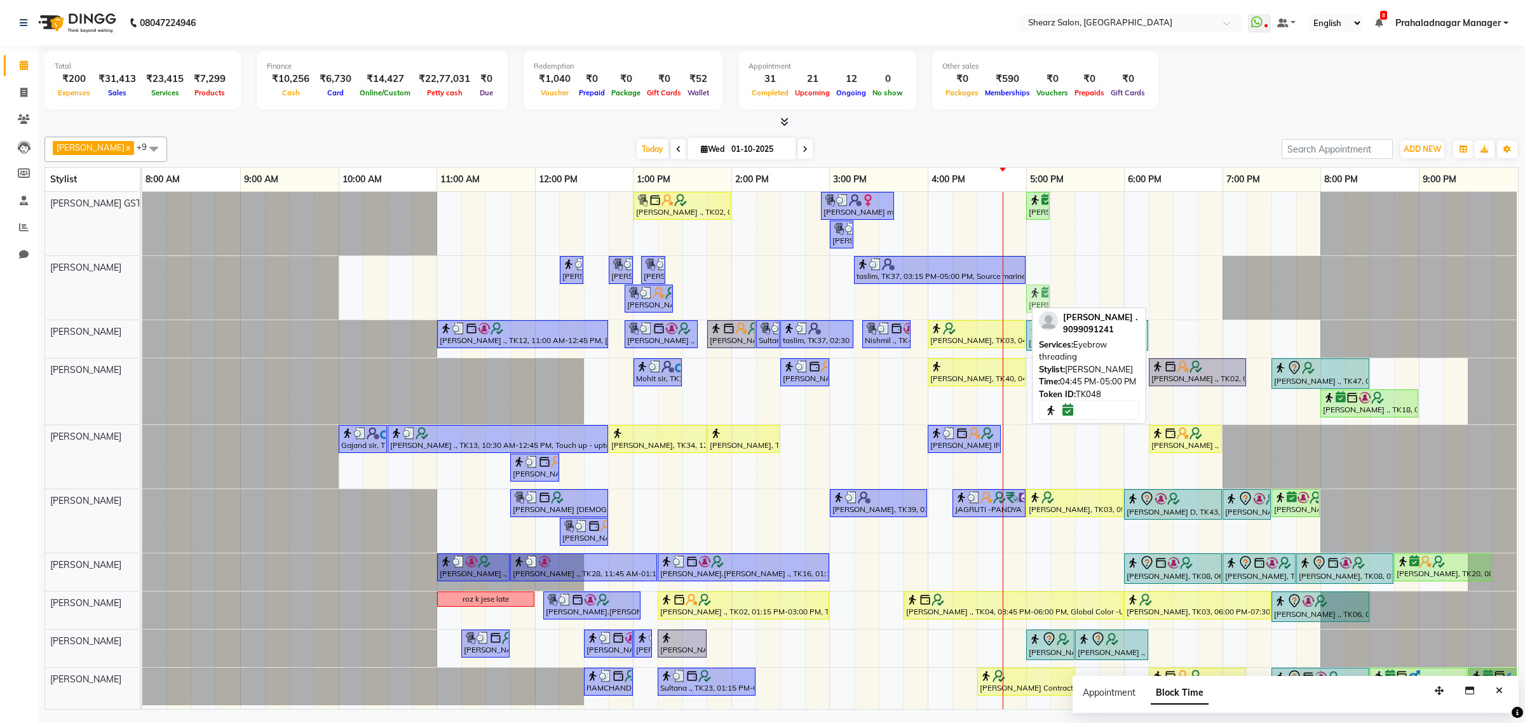
drag, startPoint x: 1008, startPoint y: 307, endPoint x: 1040, endPoint y: 312, distance: 32.2
click at [1040, 312] on div "Pratik Limbani x Vaibhav Vaid x Chandrakant Parmar x Heena Salmani x pritika pr…" at bounding box center [781, 421] width 1474 height 578
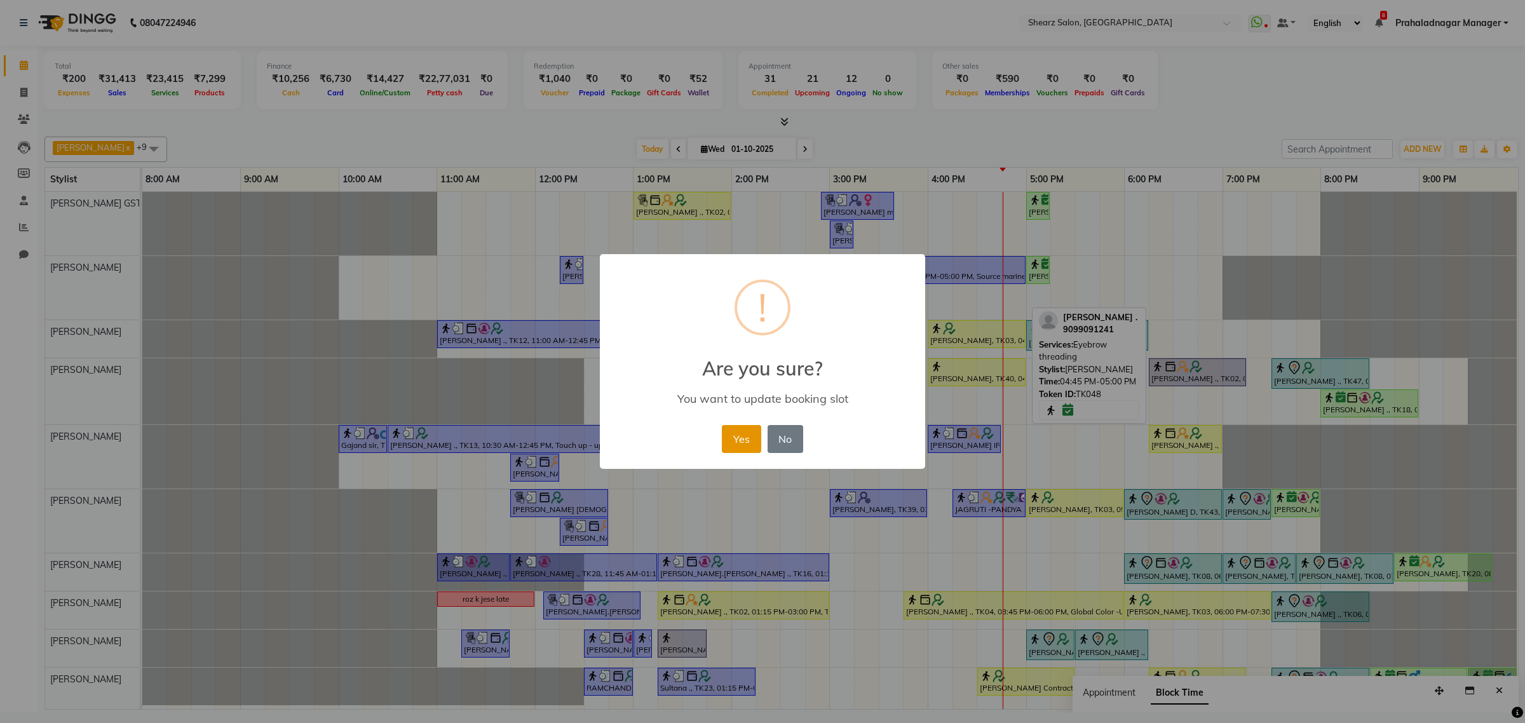
click at [753, 436] on button "Yes" at bounding box center [741, 439] width 39 height 28
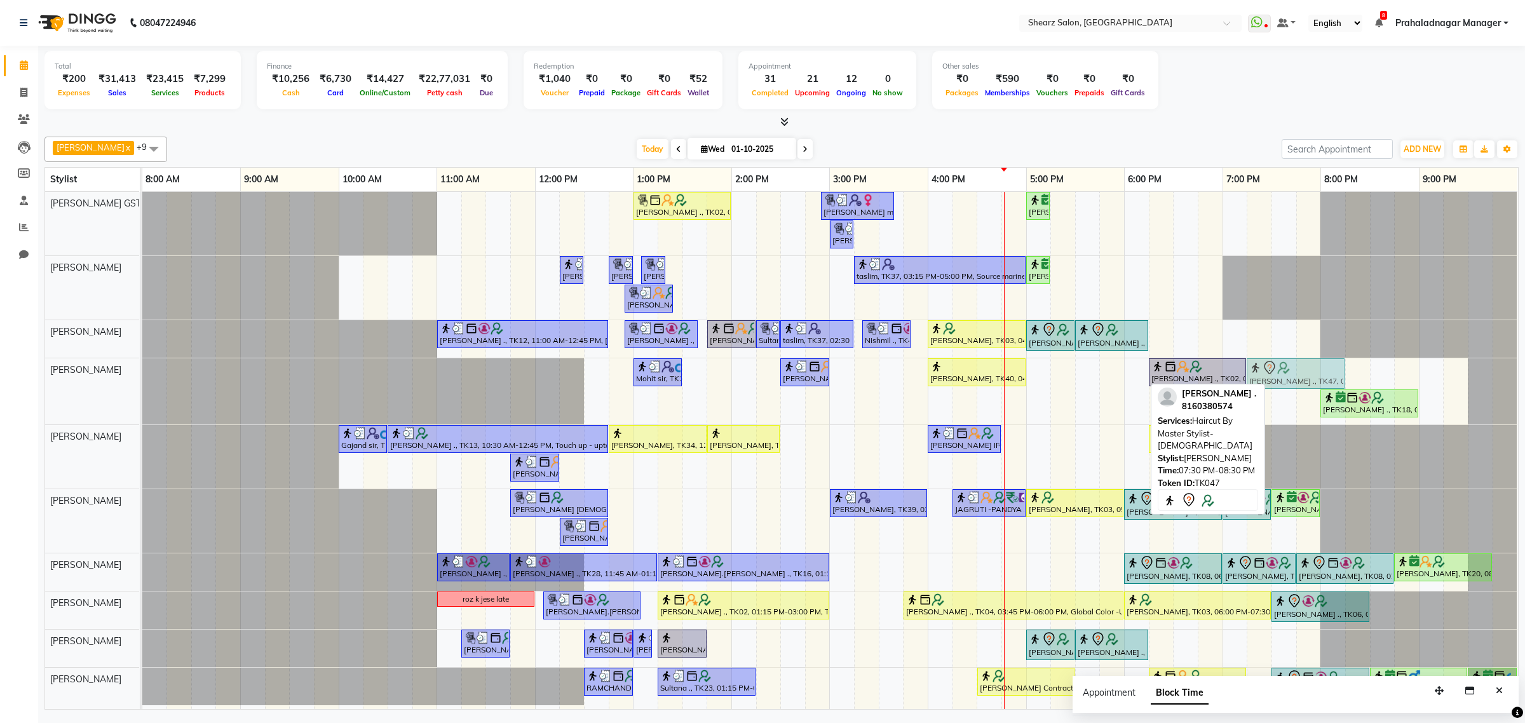
drag, startPoint x: 1330, startPoint y: 377, endPoint x: 1315, endPoint y: 370, distance: 15.9
click at [142, 370] on div "Mohit sir, TK21, 01:00 PM-01:30 PM, Shave / trim Sarvesh ., TK32, 02:30 PM-03:0…" at bounding box center [142, 391] width 0 height 66
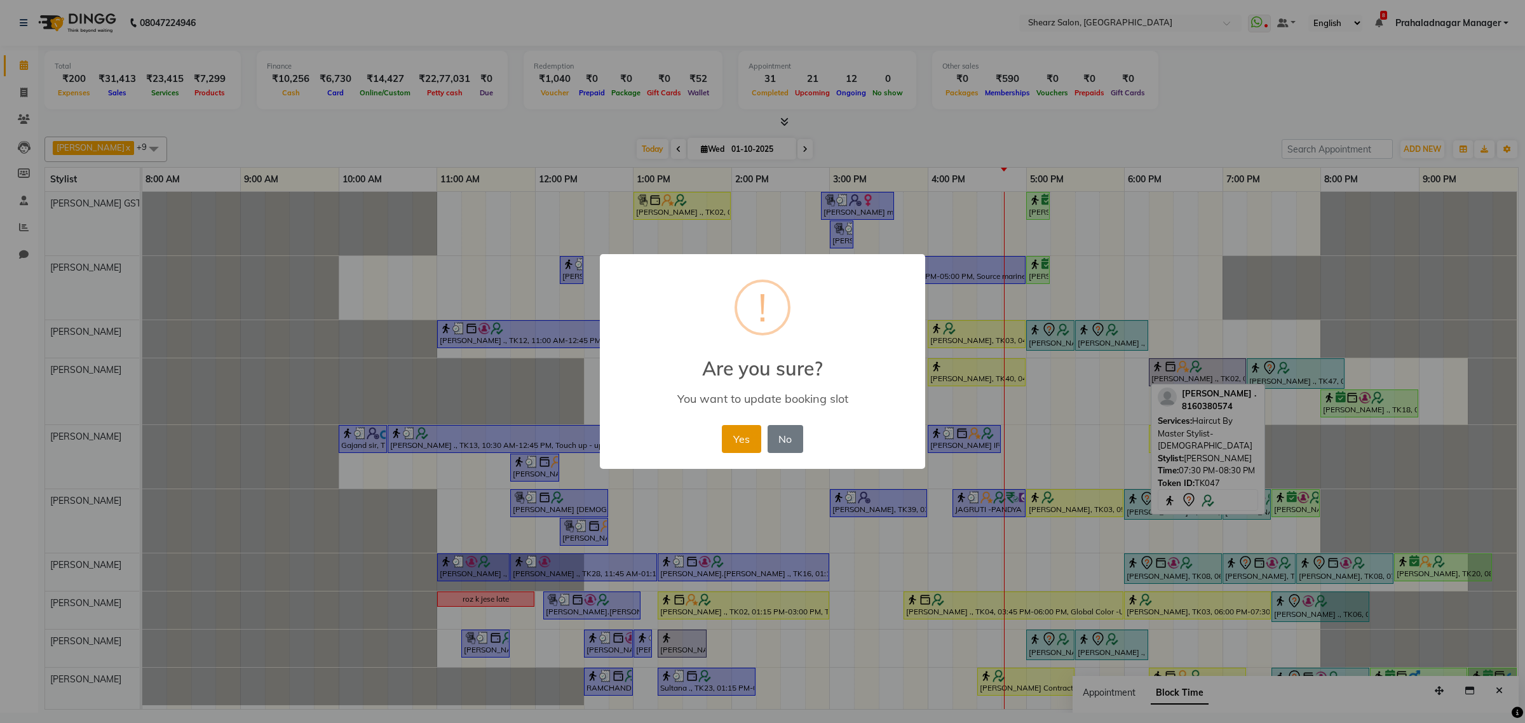
click at [741, 431] on button "Yes" at bounding box center [741, 439] width 39 height 28
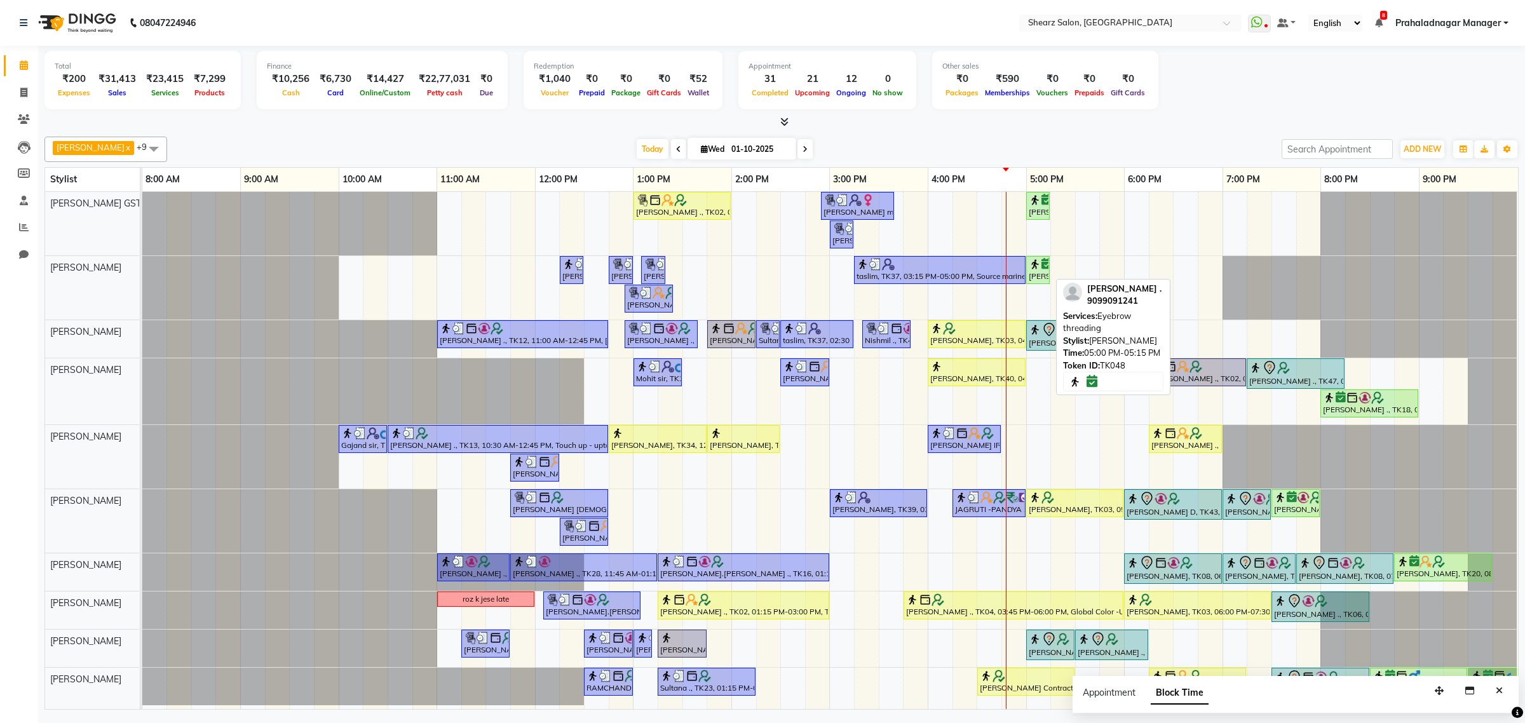
click at [1037, 264] on img at bounding box center [1035, 264] width 13 height 13
select select "6"
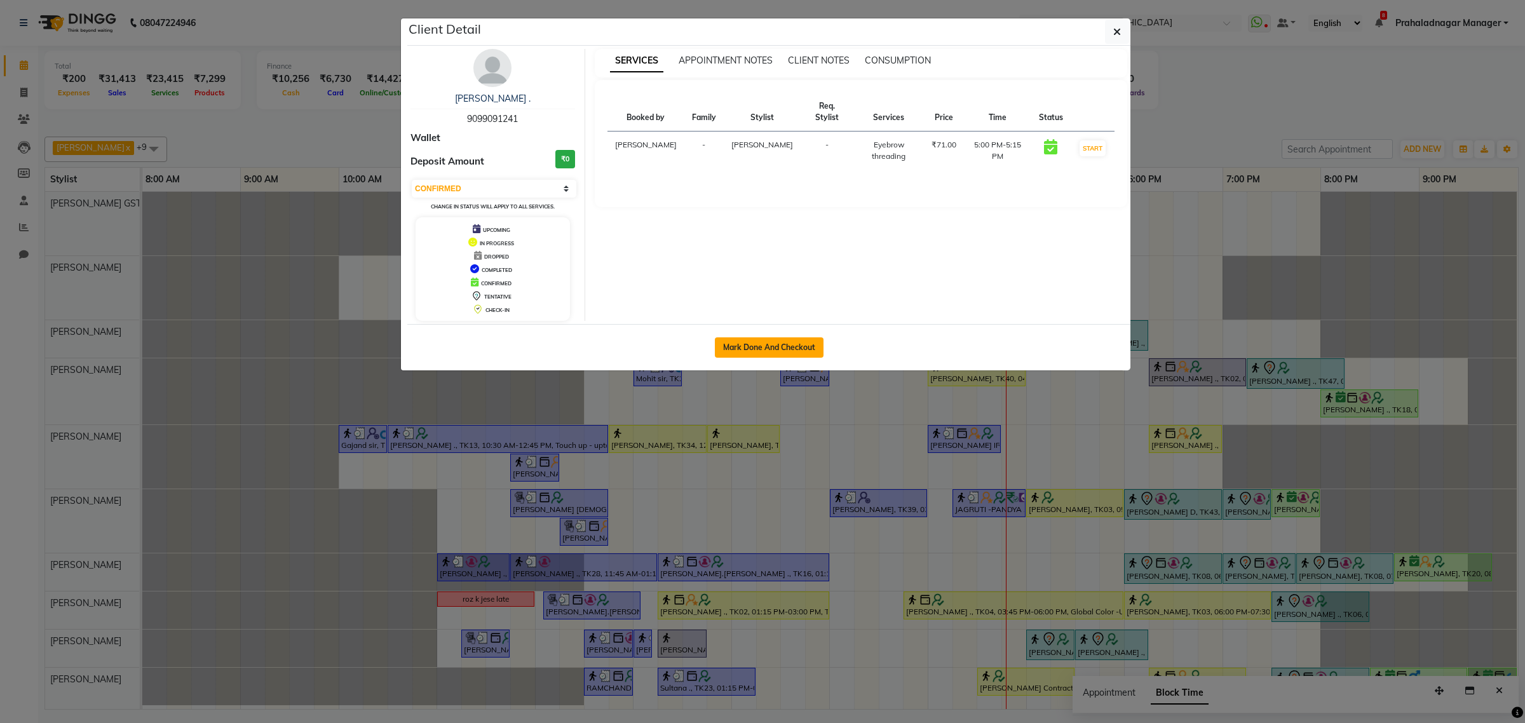
click at [798, 349] on button "Mark Done And Checkout" at bounding box center [769, 347] width 109 height 20
select select "service"
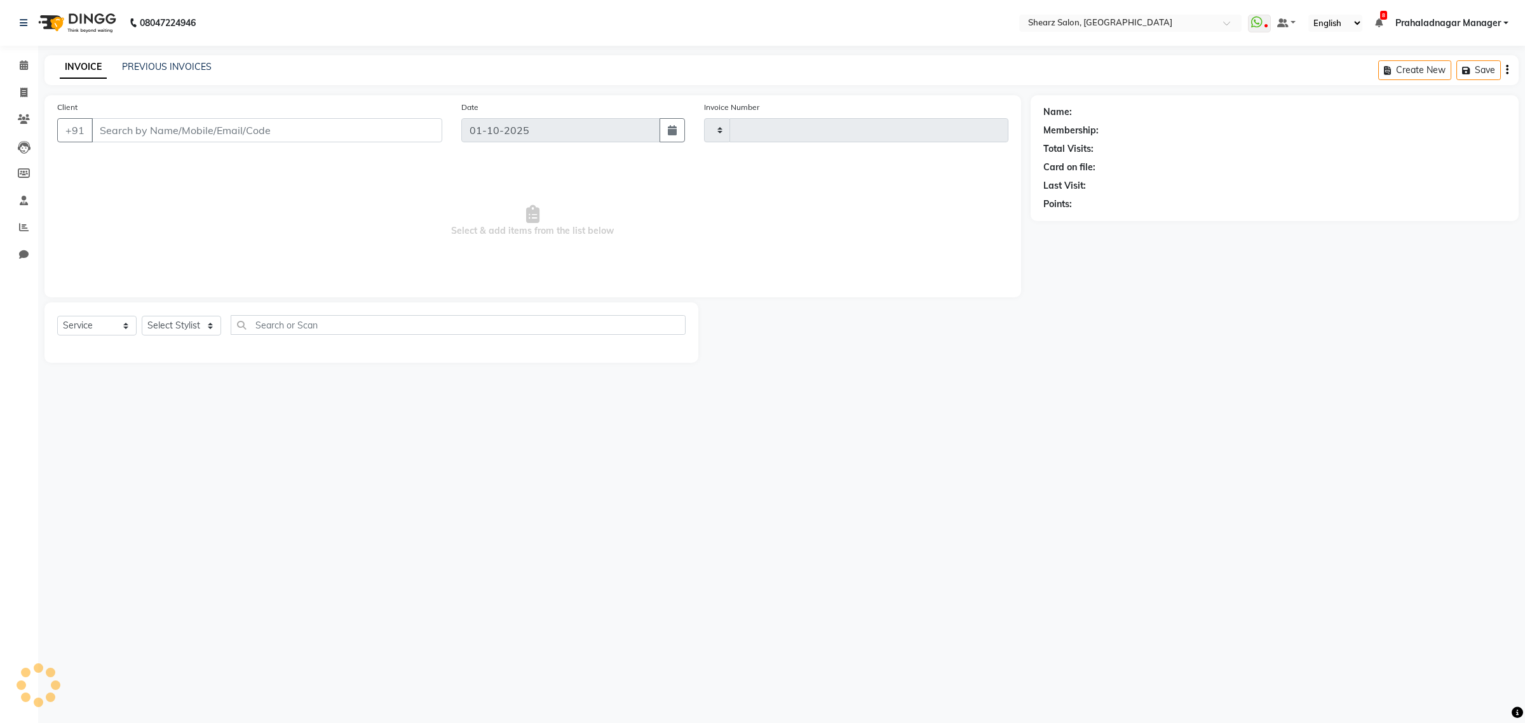
type input "6949"
select select "8157"
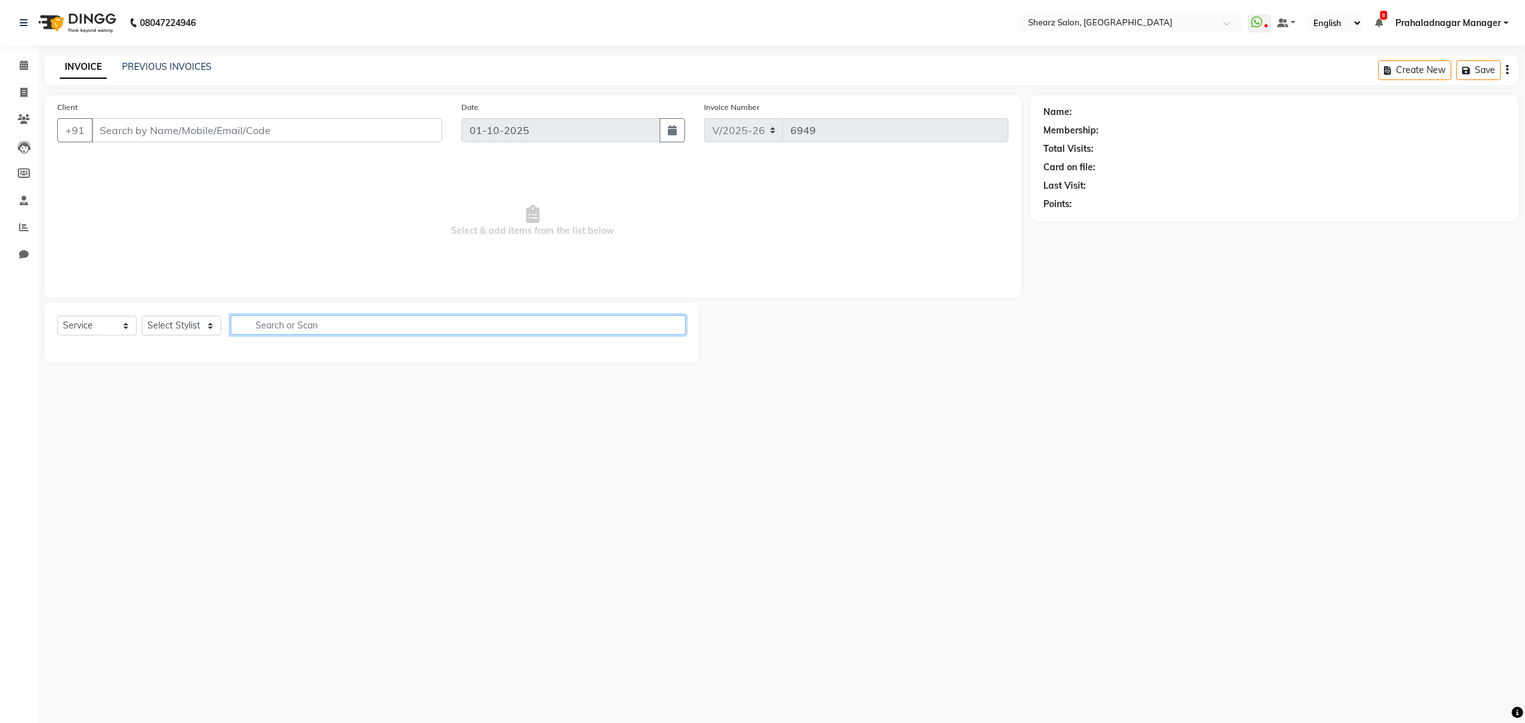
click at [467, 328] on input "text" at bounding box center [458, 325] width 455 height 20
type input "9099091241"
select select "77468"
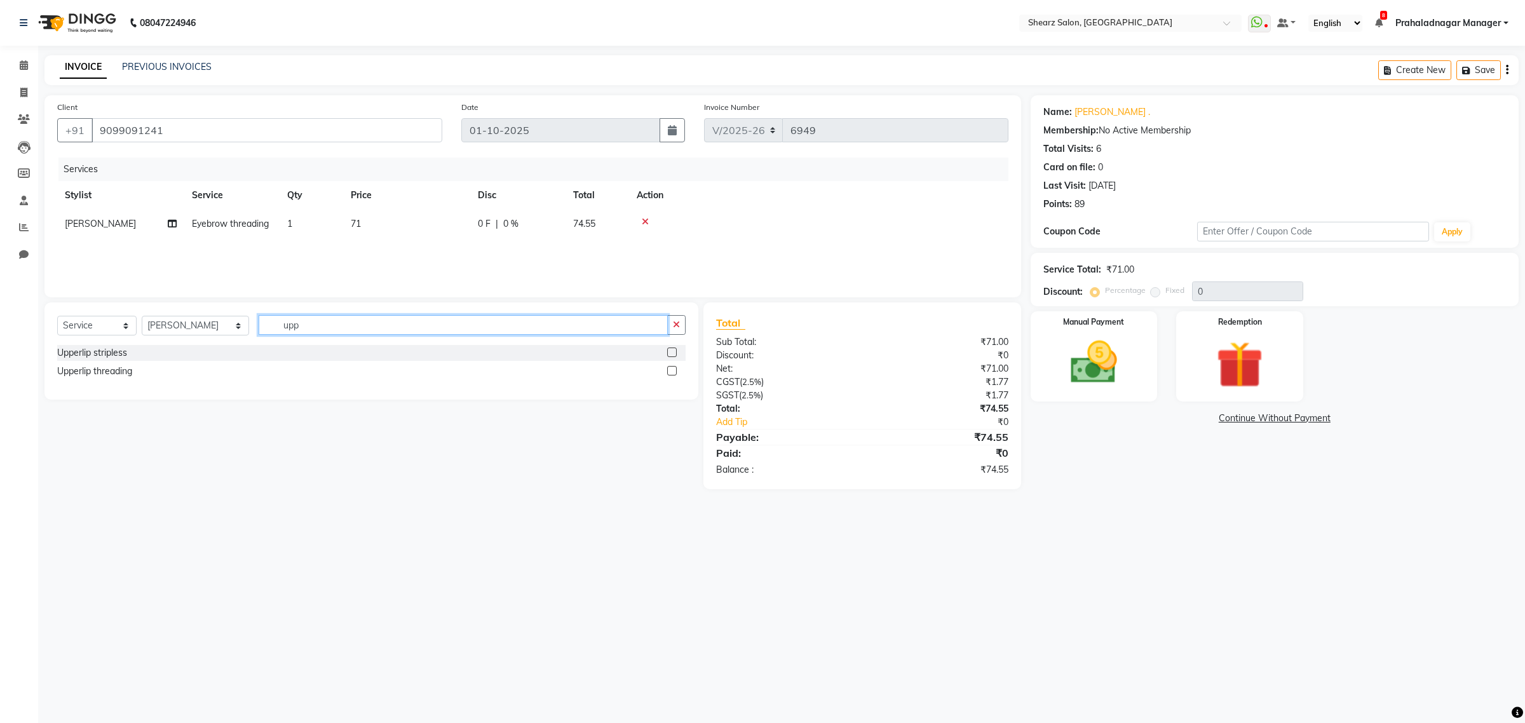
type input "upp"
click at [669, 370] on label at bounding box center [672, 371] width 10 height 10
click at [669, 370] on input "checkbox" at bounding box center [671, 371] width 8 height 8
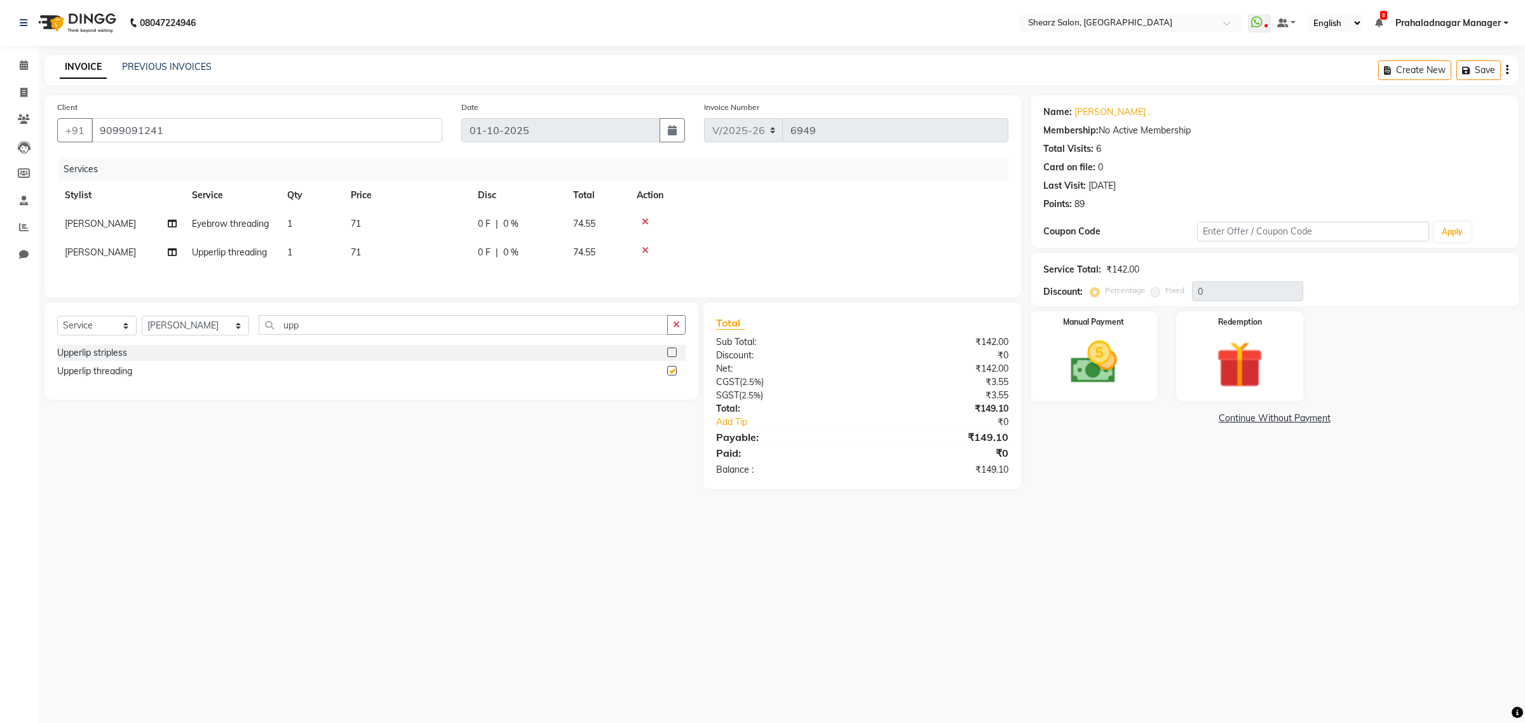
checkbox input "false"
drag, startPoint x: 484, startPoint y: 337, endPoint x: 241, endPoint y: 337, distance: 242.7
click at [226, 337] on div "Select Service Product Membership Package Voucher Prepaid Gift Card Select Styl…" at bounding box center [371, 330] width 628 height 30
type input "lowe"
click at [674, 356] on label at bounding box center [672, 353] width 10 height 10
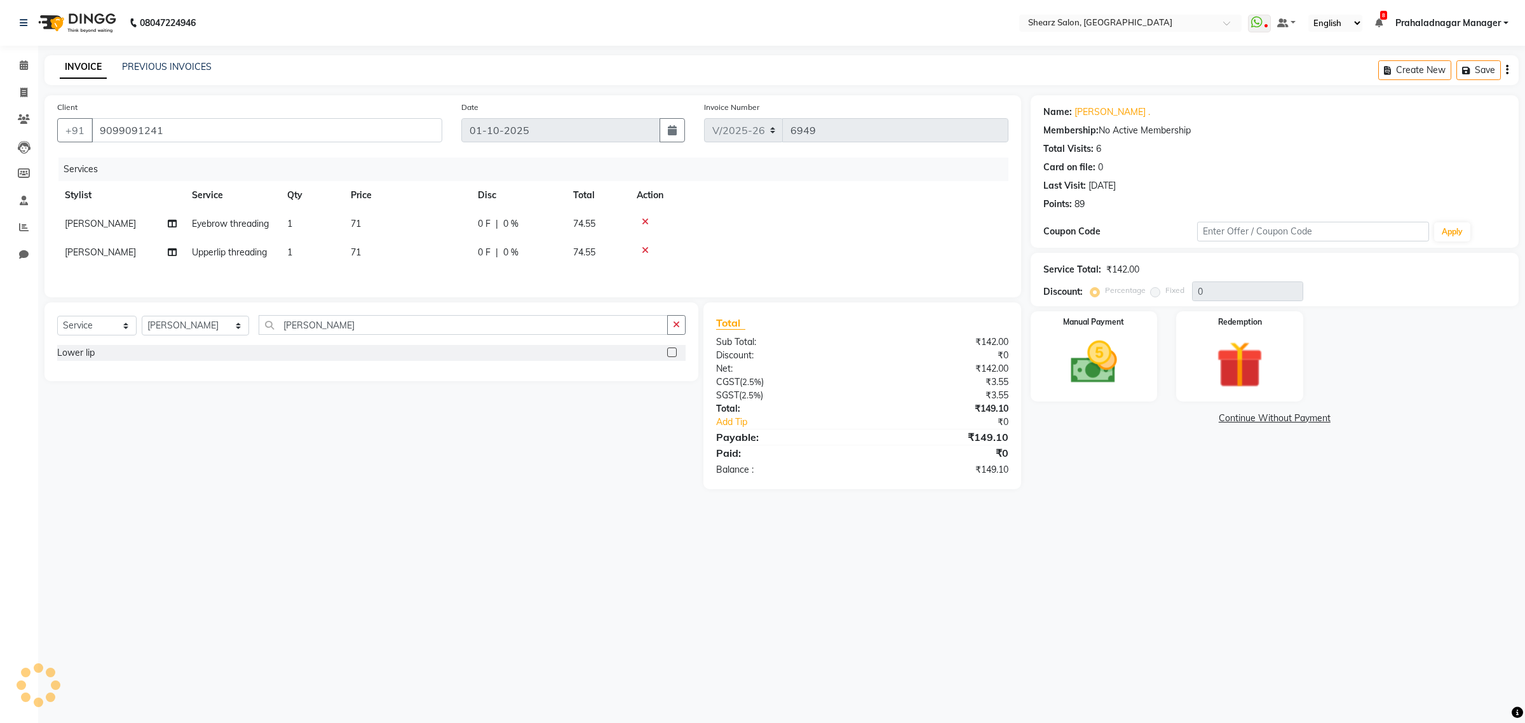
click at [674, 356] on input "checkbox" at bounding box center [671, 353] width 8 height 8
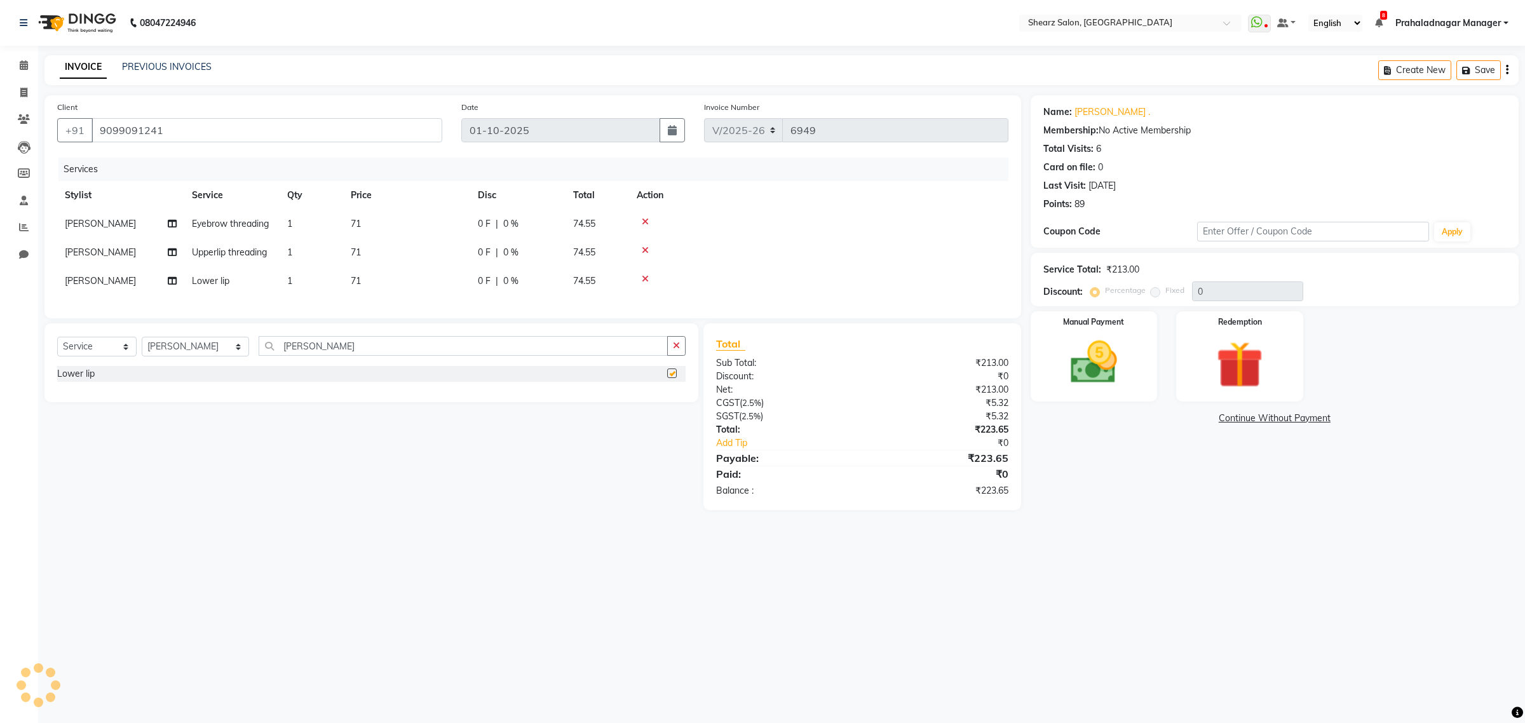
checkbox input "false"
click at [1086, 380] on img at bounding box center [1093, 363] width 79 height 56
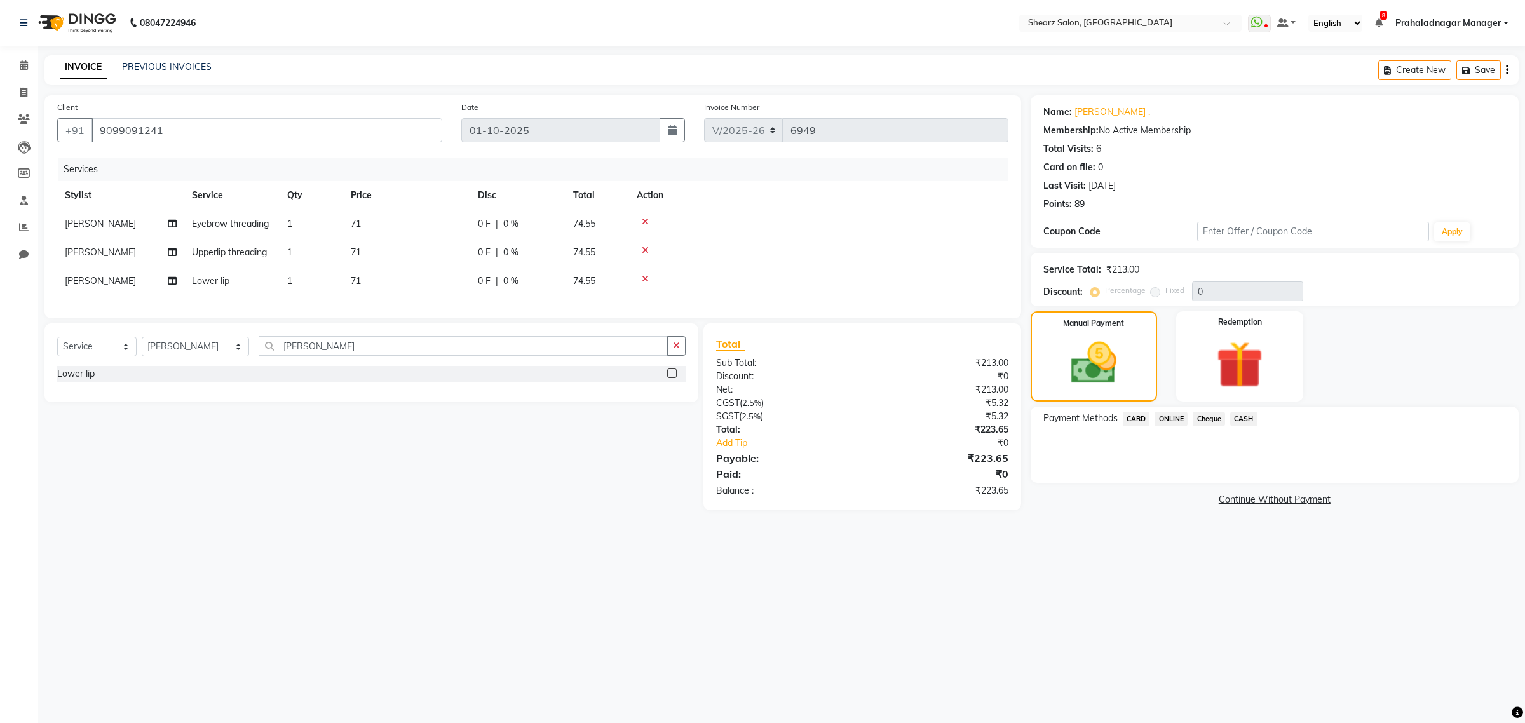
click at [1236, 419] on span "CASH" at bounding box center [1243, 419] width 27 height 15
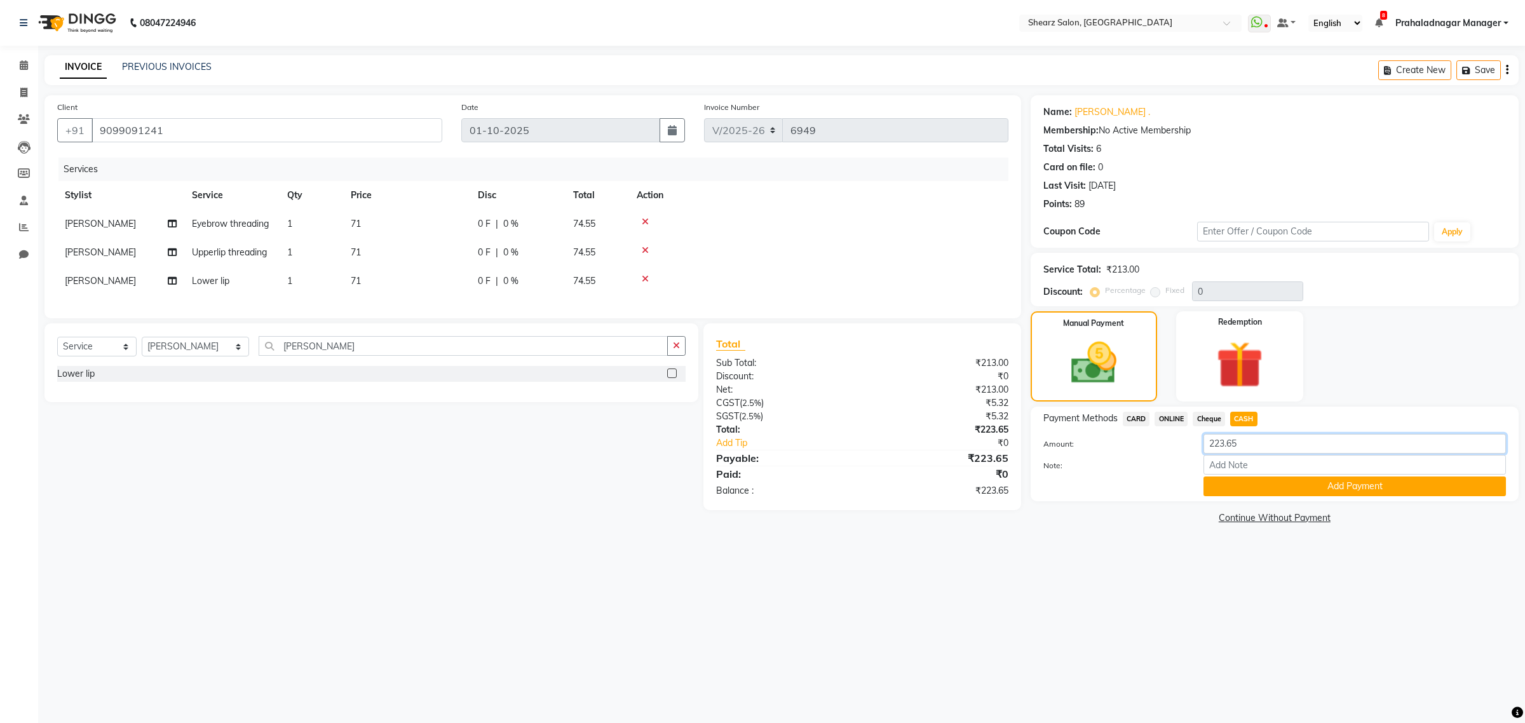
drag, startPoint x: 1238, startPoint y: 442, endPoint x: 1131, endPoint y: 449, distance: 106.9
click at [1131, 449] on div "Amount: 223.65" at bounding box center [1275, 445] width 482 height 22
type input "220"
click at [1385, 489] on button "Add Payment" at bounding box center [1354, 486] width 302 height 20
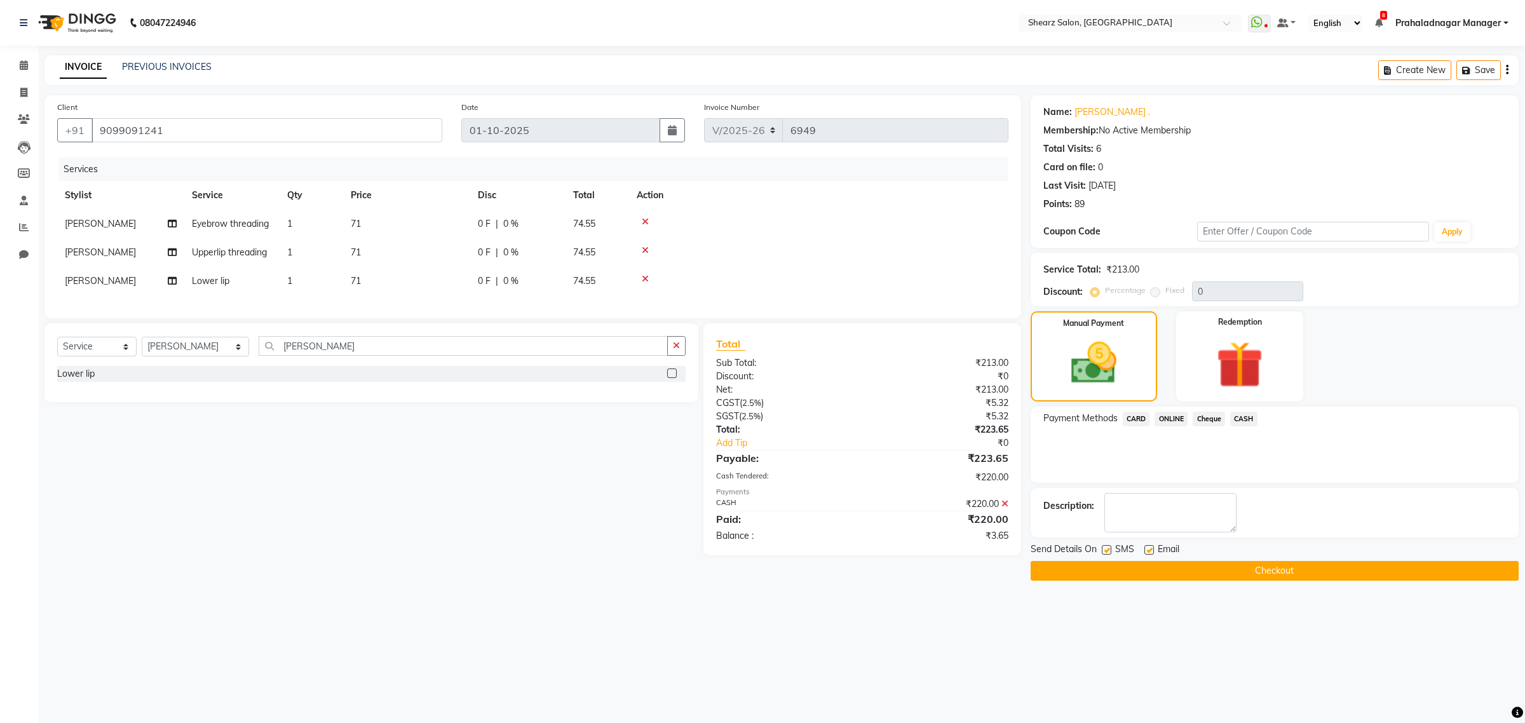
click at [1281, 574] on button "Checkout" at bounding box center [1274, 571] width 488 height 20
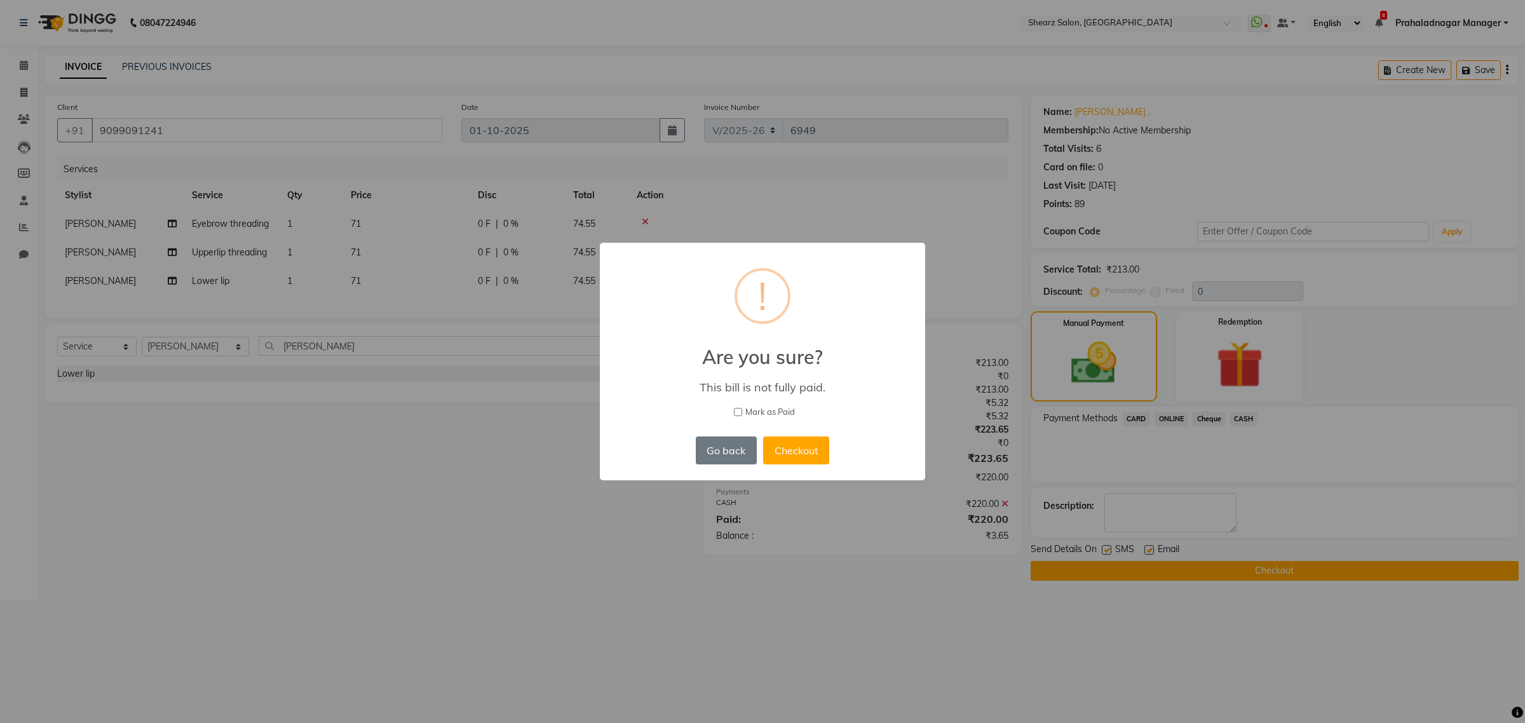
click at [734, 411] on input "Mark as Paid" at bounding box center [738, 412] width 8 height 8
checkbox input "true"
click at [827, 454] on button "Checkout" at bounding box center [796, 450] width 66 height 28
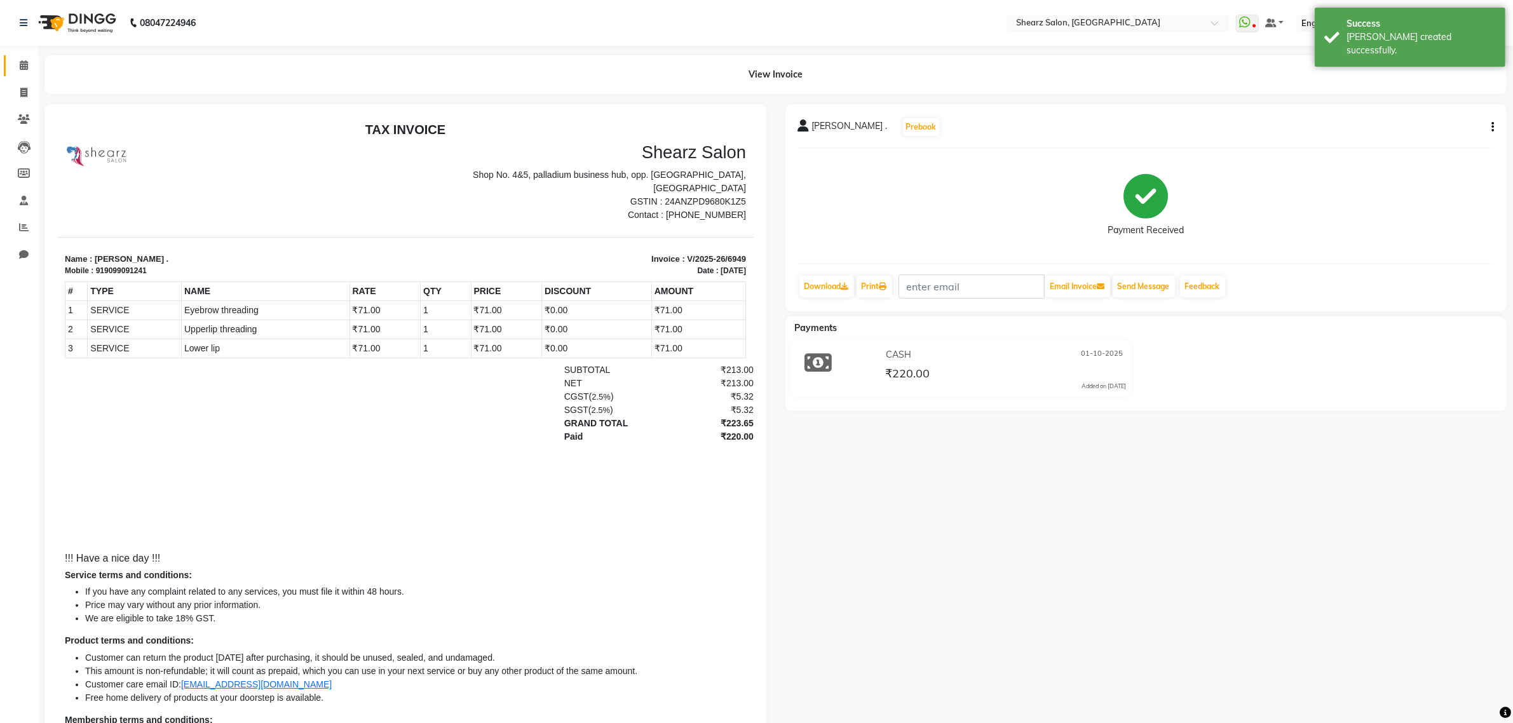
click at [20, 62] on icon at bounding box center [24, 65] width 8 height 10
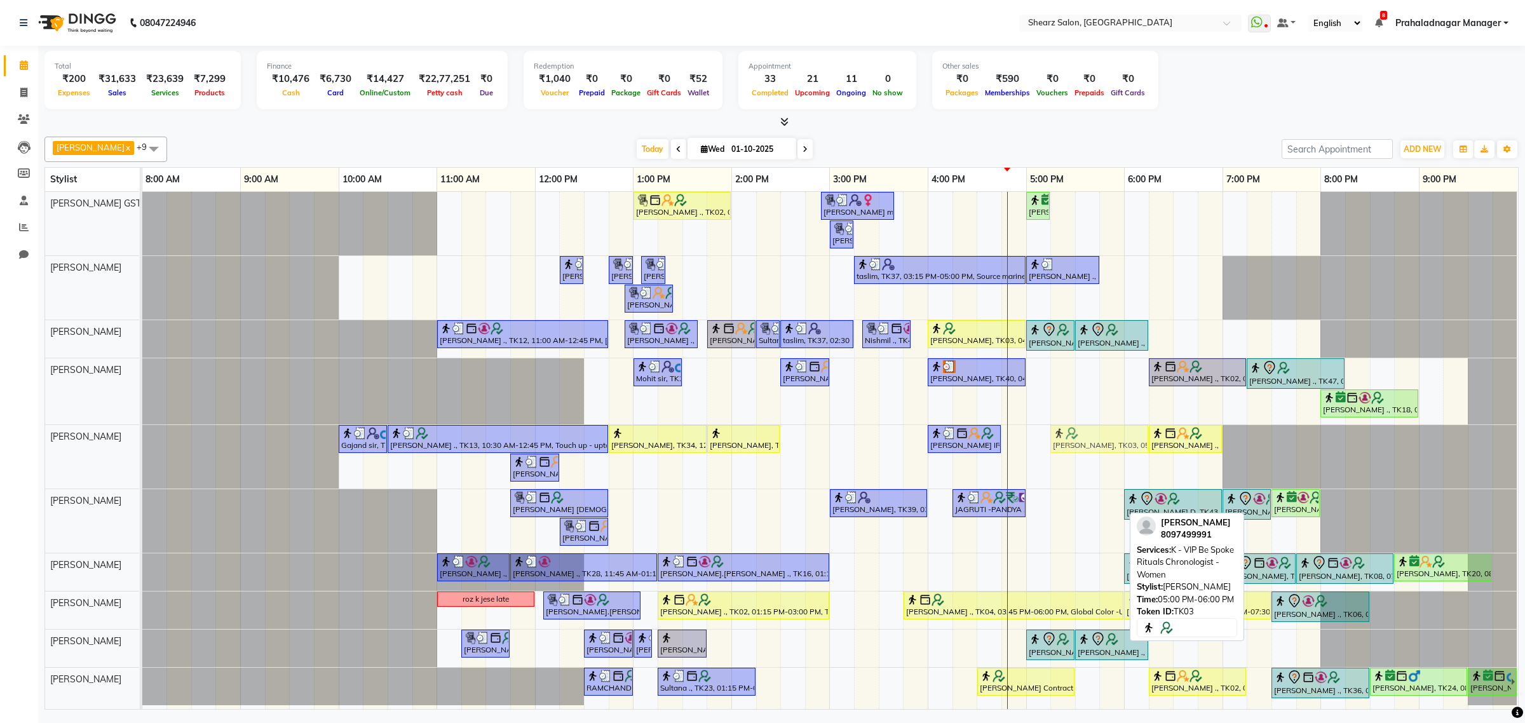
drag, startPoint x: 1084, startPoint y: 506, endPoint x: 1112, endPoint y: 449, distance: 63.4
click at [1112, 449] on tbody "Grishma Manke ., TK02, 01:00 PM-02:00 PM, Cirepil Roll On Wax ekta maam, TK42, …" at bounding box center [829, 448] width 1375 height 513
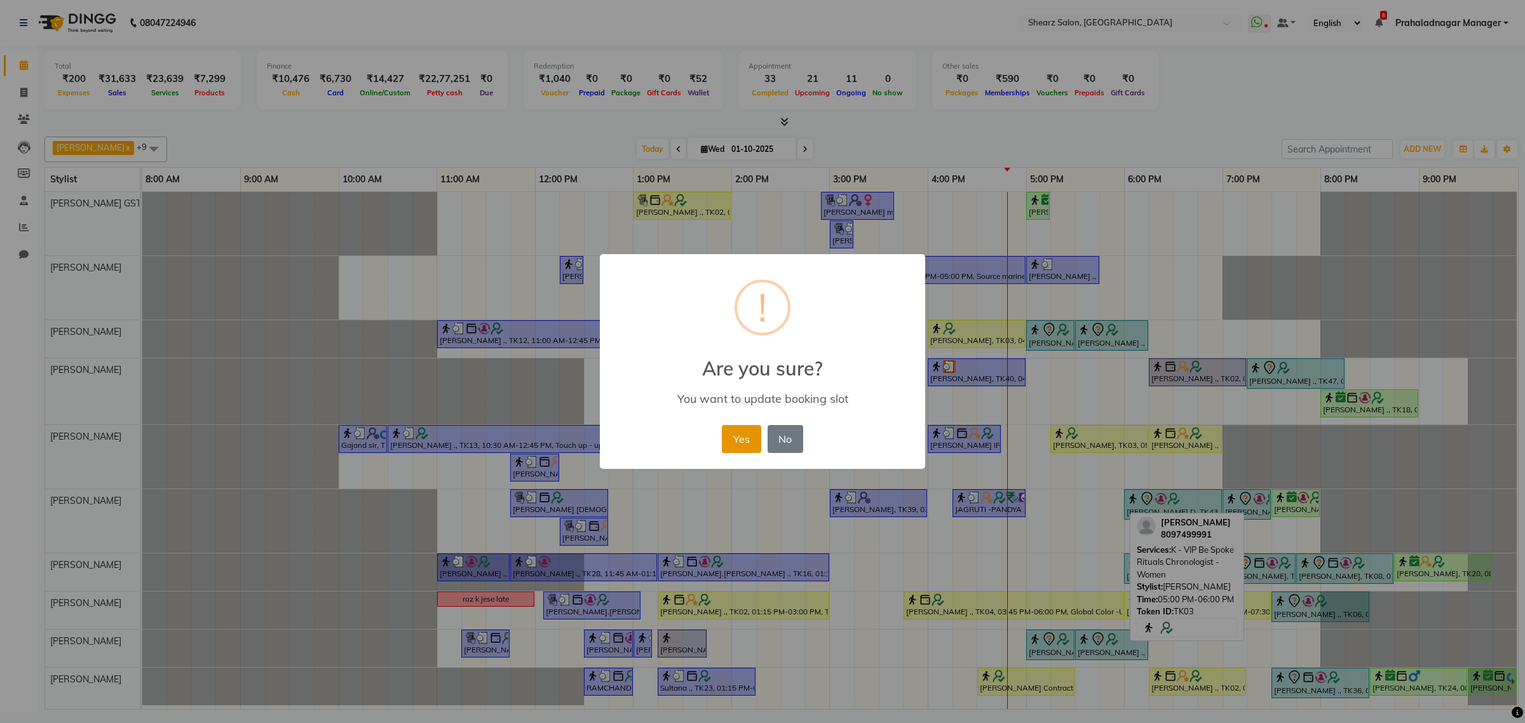
click at [748, 429] on button "Yes" at bounding box center [741, 439] width 39 height 28
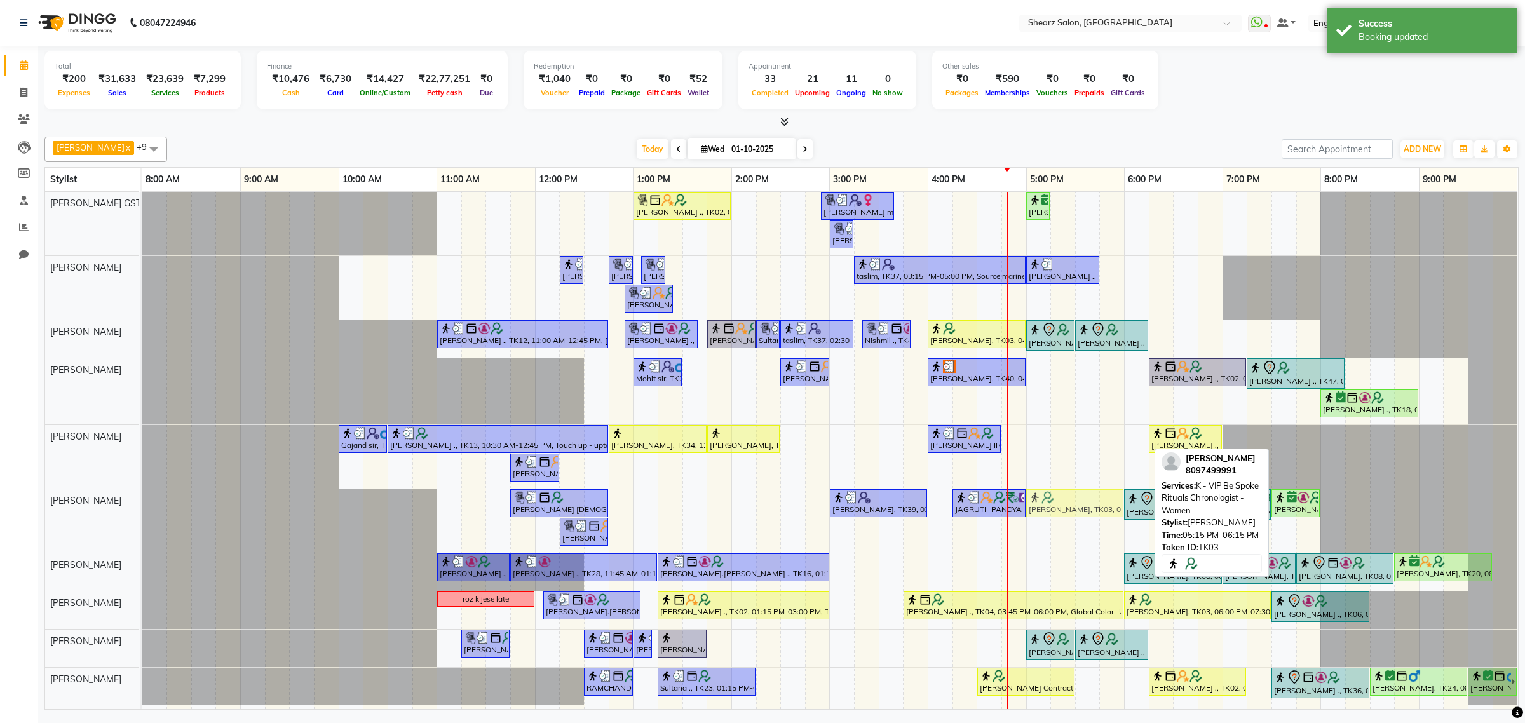
drag, startPoint x: 1062, startPoint y: 439, endPoint x: 1061, endPoint y: 496, distance: 57.2
click at [1061, 496] on tbody "Grishma Manke ., TK02, 01:00 PM-02:00 PM, Cirepil Roll On Wax ekta maam, TK42, …" at bounding box center [829, 448] width 1375 height 513
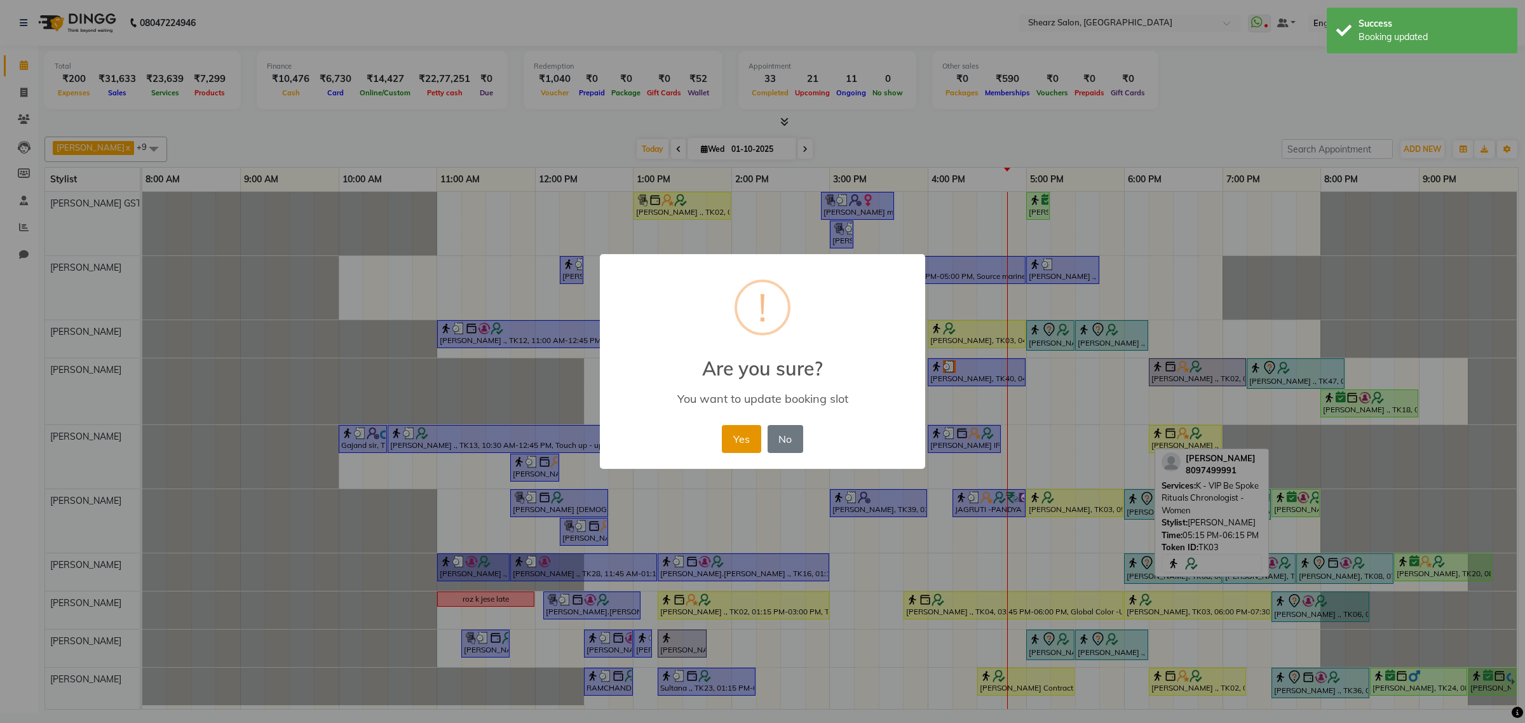
click at [747, 445] on button "Yes" at bounding box center [741, 439] width 39 height 28
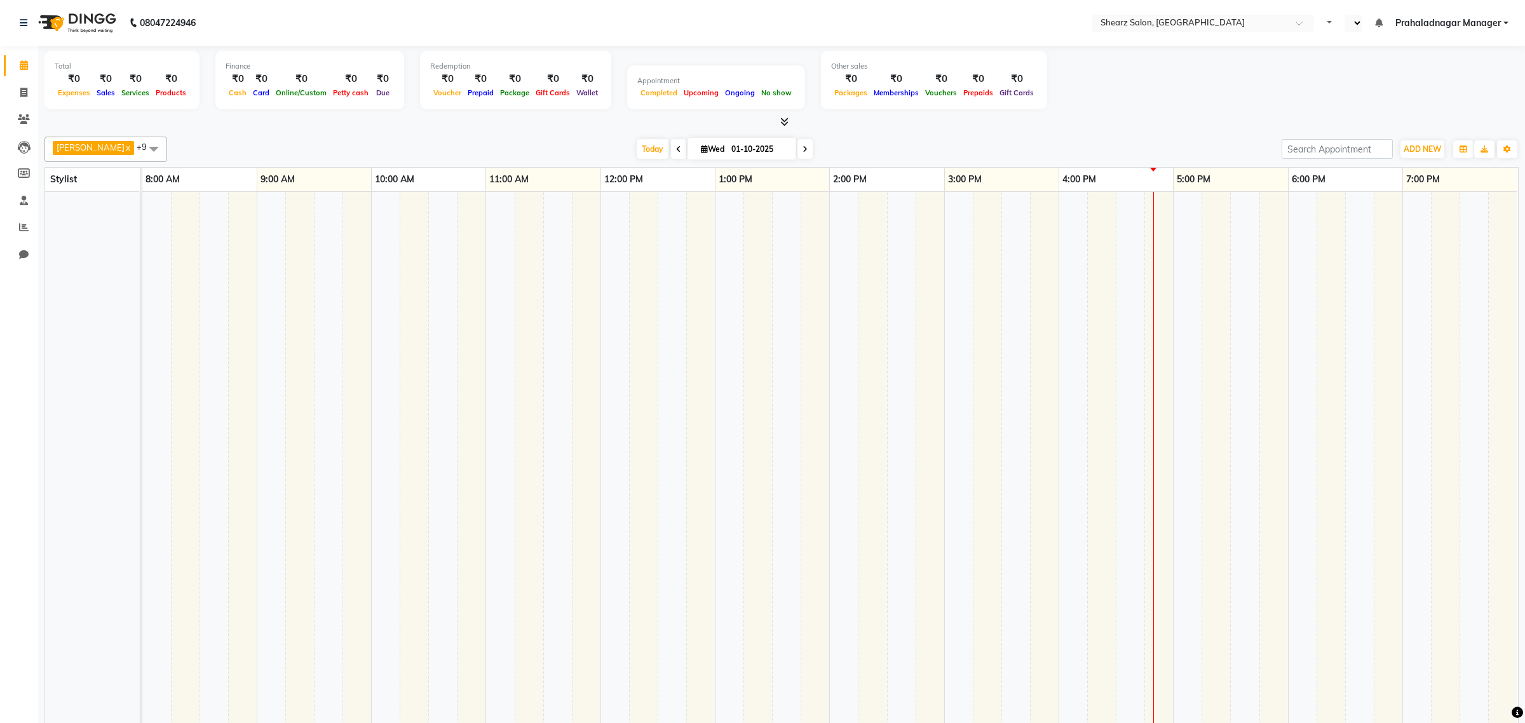
select select "en"
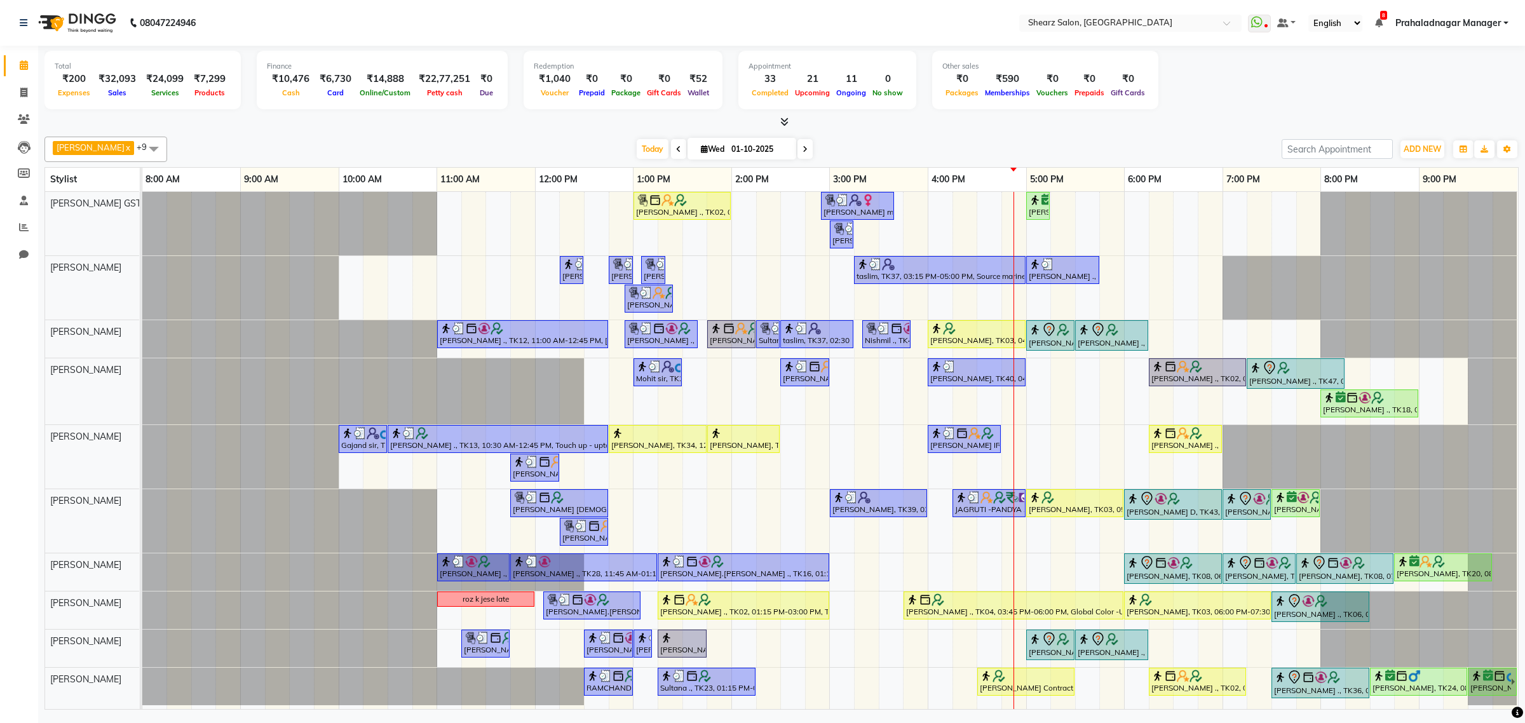
click at [144, 147] on span at bounding box center [153, 149] width 25 height 24
click at [105, 213] on div "[PERSON_NAME] GSTIN - 21123" at bounding box center [105, 216] width 109 height 27
checkbox input "false"
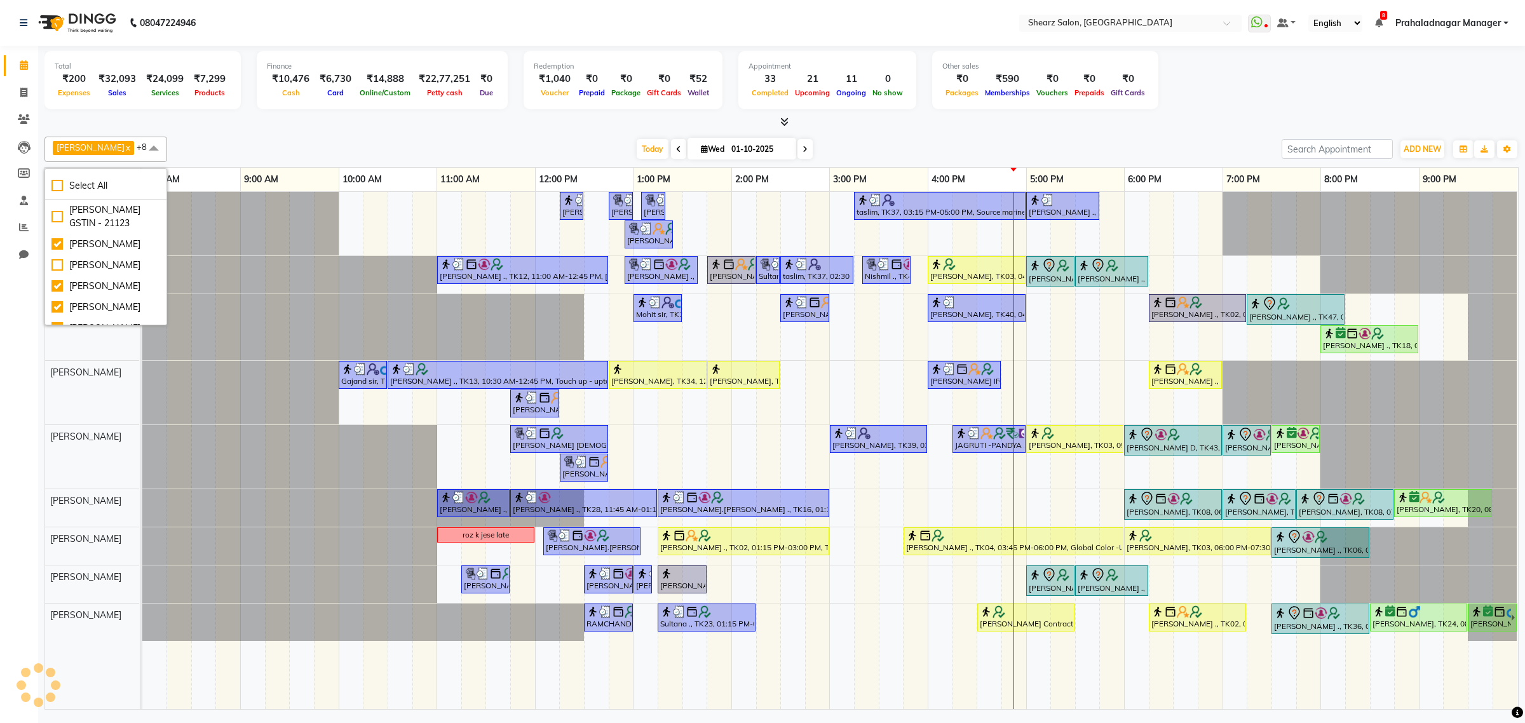
click at [237, 248] on div at bounding box center [240, 224] width 196 height 64
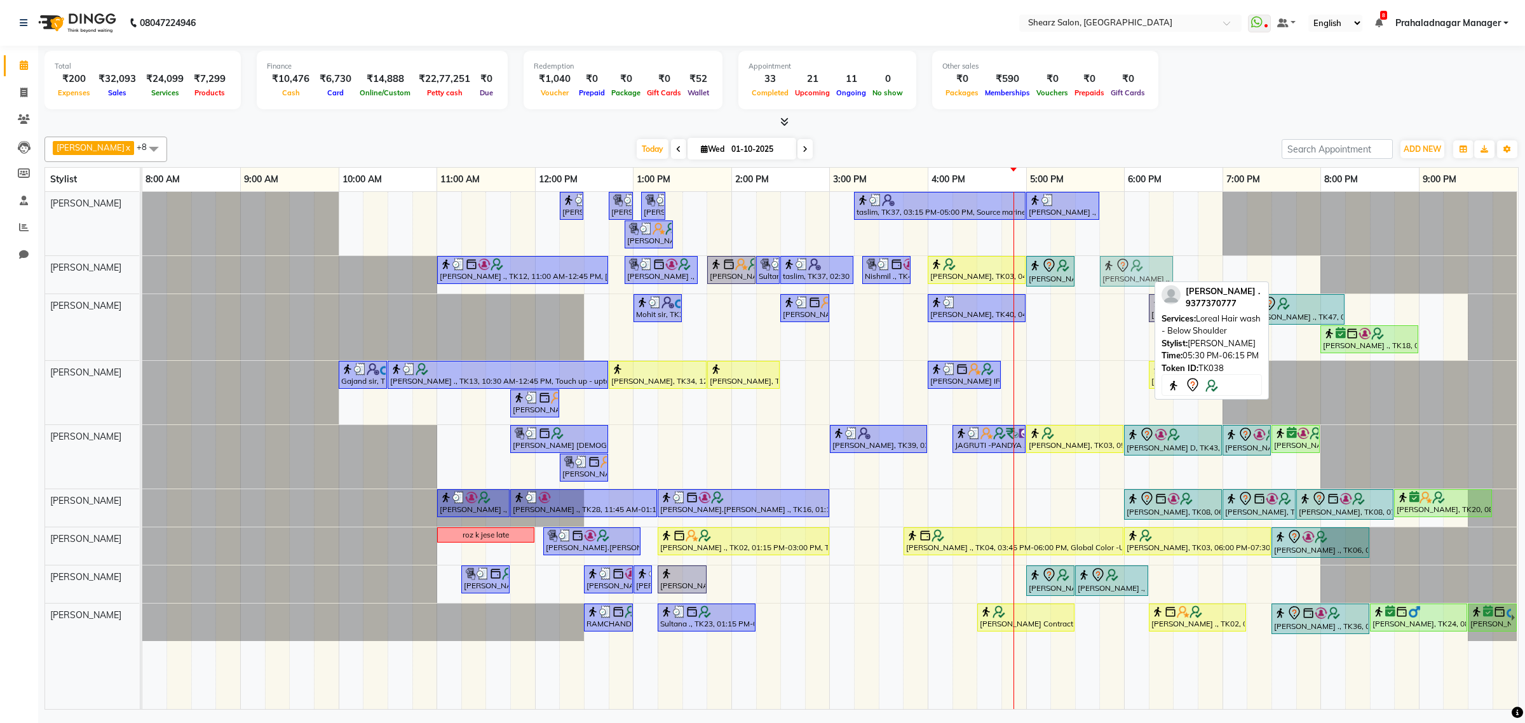
click at [142, 269] on div "TEJAL DHAKAN ., TK12, 11:00 AM-12:45 PM, Remy laure Pearl glow facial (₹4380),N…" at bounding box center [142, 274] width 0 height 37
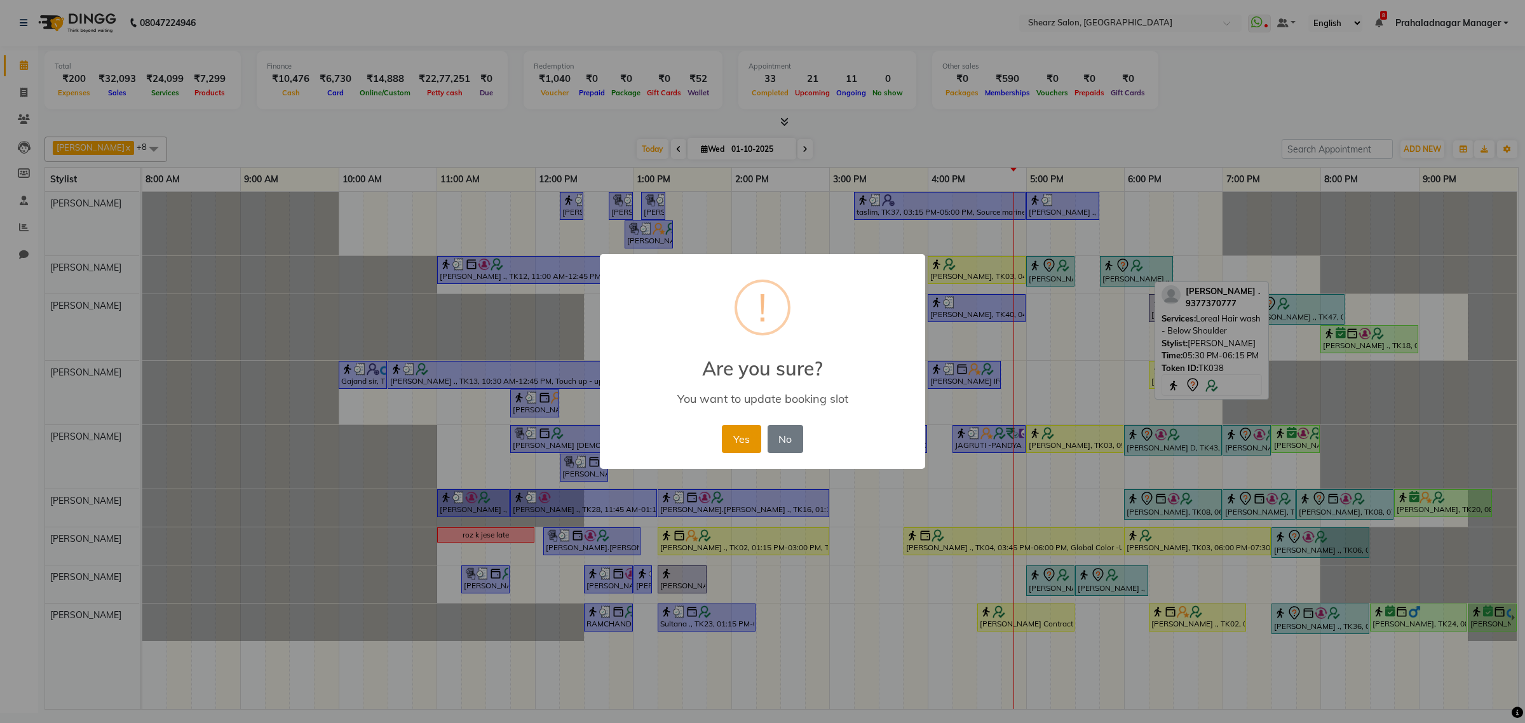
click at [748, 438] on button "Yes" at bounding box center [741, 439] width 39 height 28
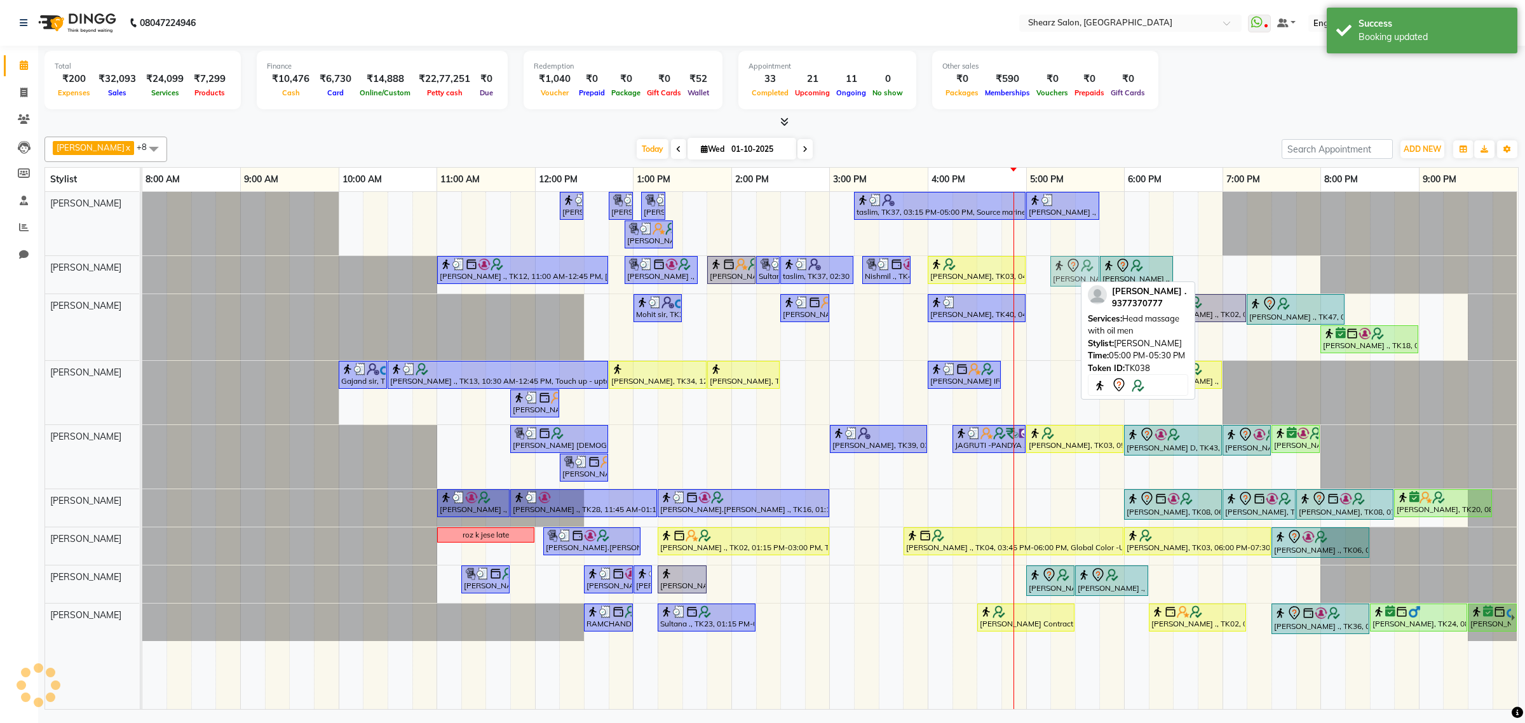
click at [142, 260] on div "TEJAL DHAKAN ., TK12, 11:00 AM-12:45 PM, Remy laure Pearl glow facial (₹4380),N…" at bounding box center [142, 274] width 0 height 37
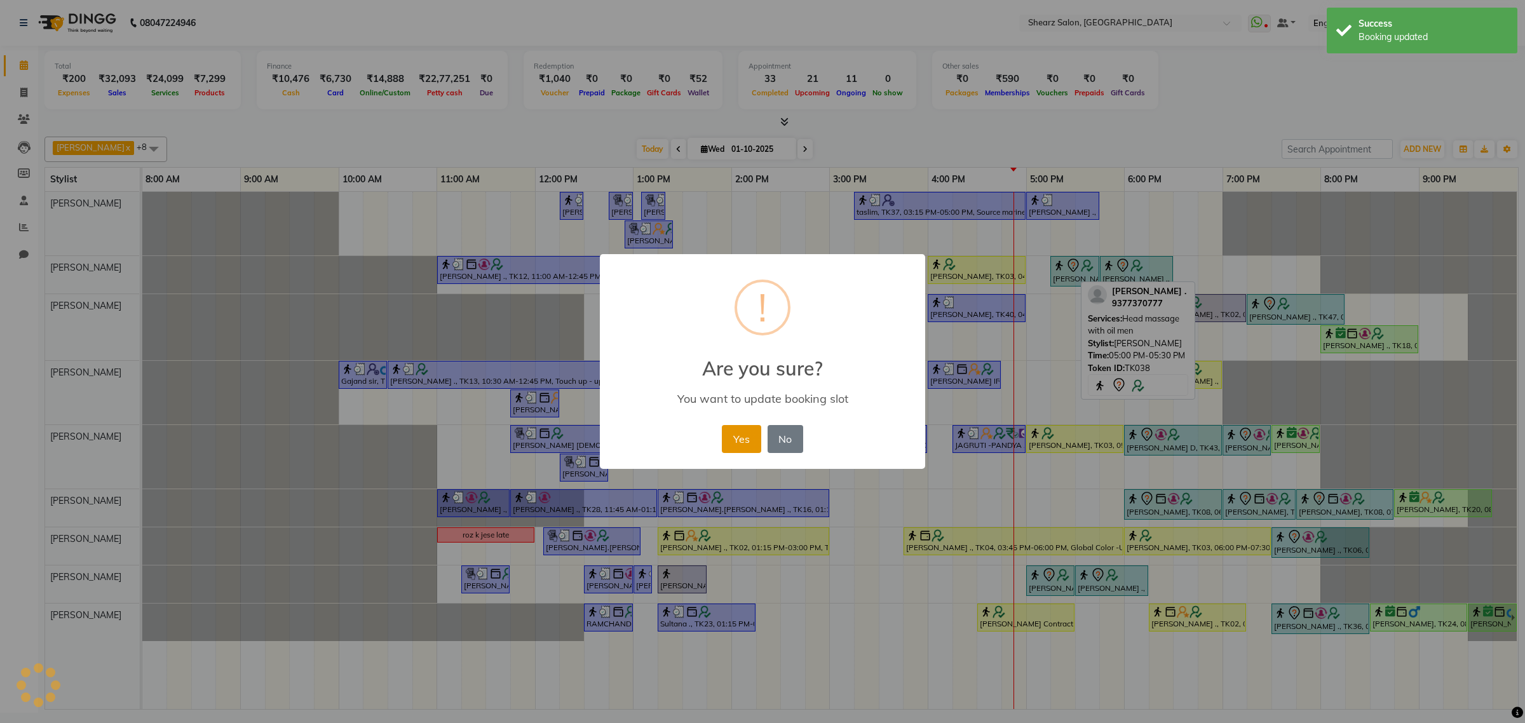
click at [746, 427] on button "Yes" at bounding box center [741, 439] width 39 height 28
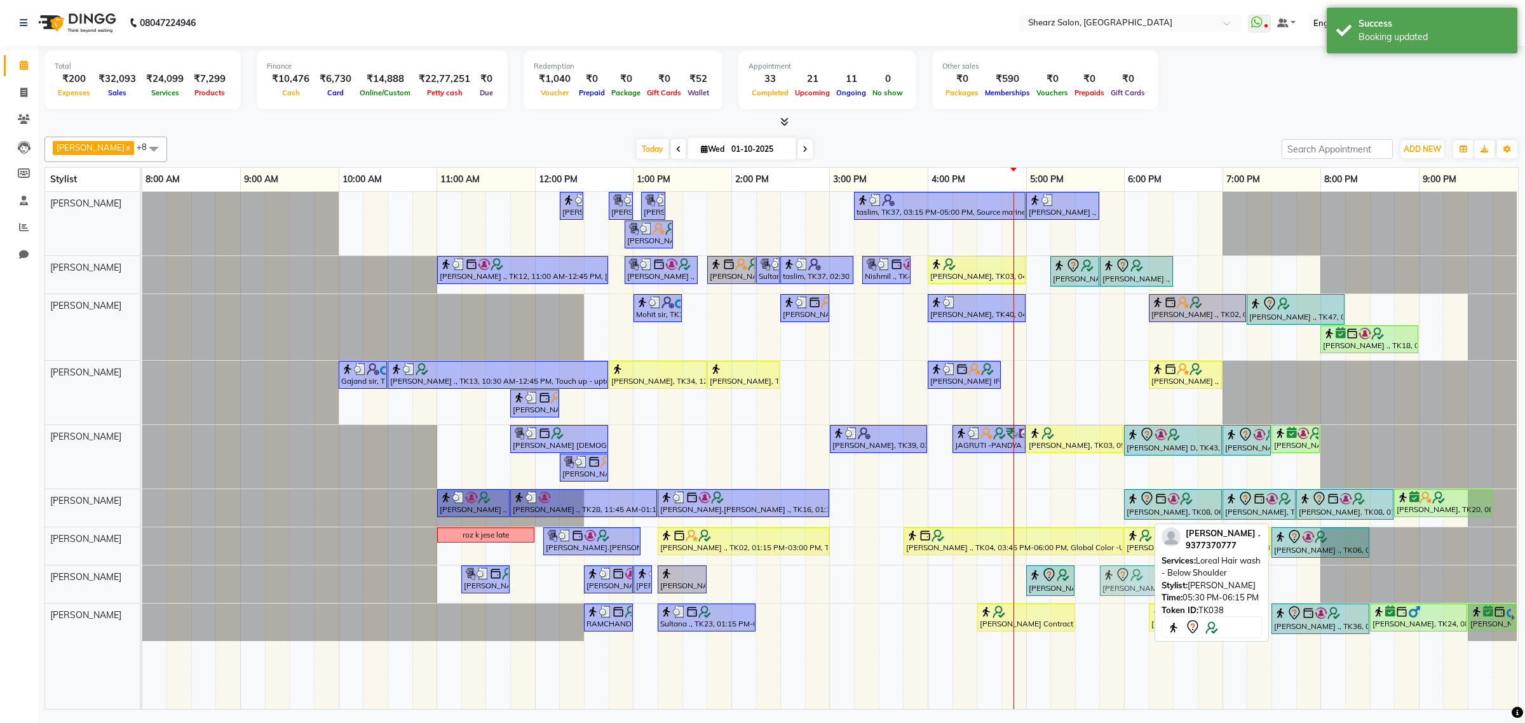
drag, startPoint x: 1093, startPoint y: 578, endPoint x: 1112, endPoint y: 574, distance: 19.6
click at [142, 574] on div "JAGRUTI VAISNAN ., TK19, 11:15 AM-11:45 AM, Foot massage - 30 min TEJAL DHAKAN …" at bounding box center [142, 583] width 0 height 37
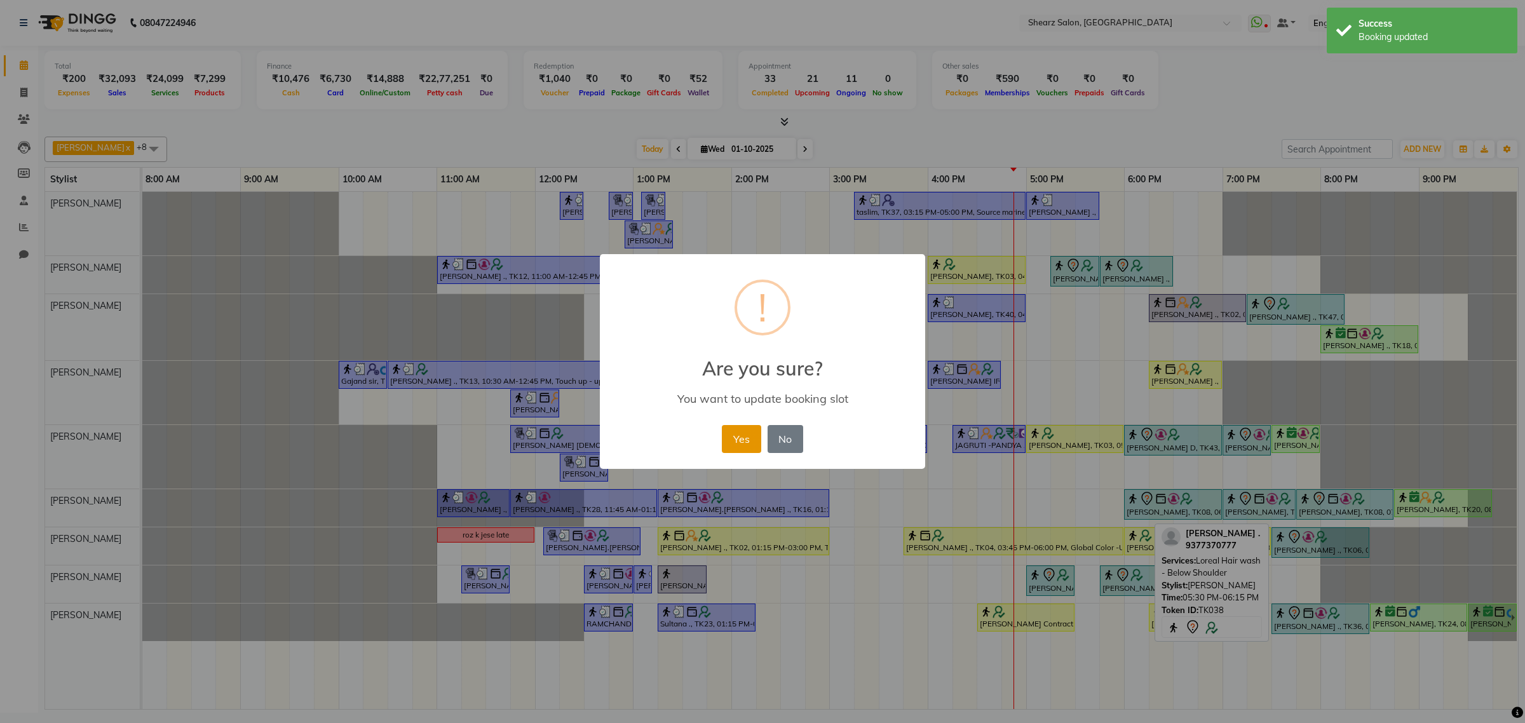
click at [741, 431] on button "Yes" at bounding box center [741, 439] width 39 height 28
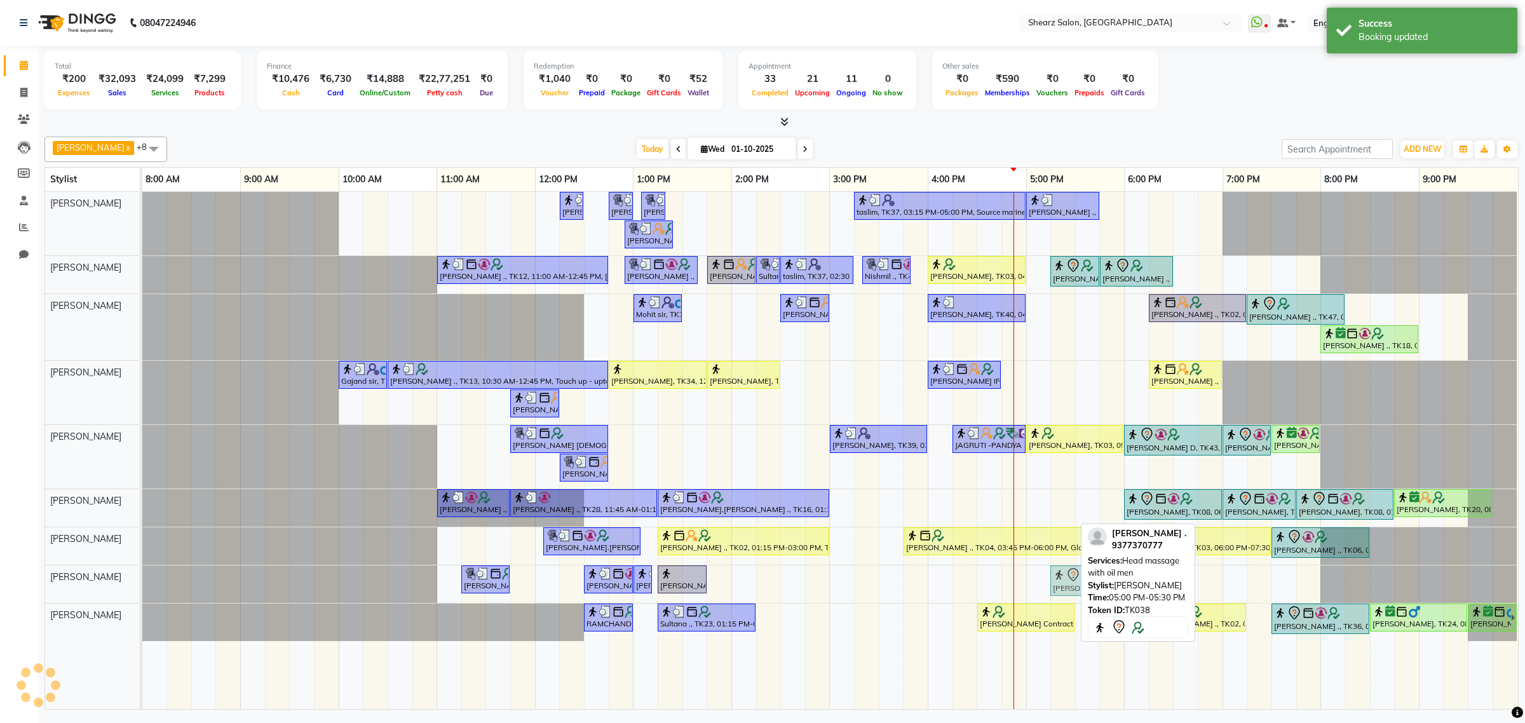
drag, startPoint x: 1048, startPoint y: 578, endPoint x: 1067, endPoint y: 575, distance: 19.3
click at [142, 575] on div "JAGRUTI VAISNAN ., TK19, 11:15 AM-11:45 AM, Foot massage - 30 min TEJAL DHAKAN …" at bounding box center [142, 583] width 0 height 37
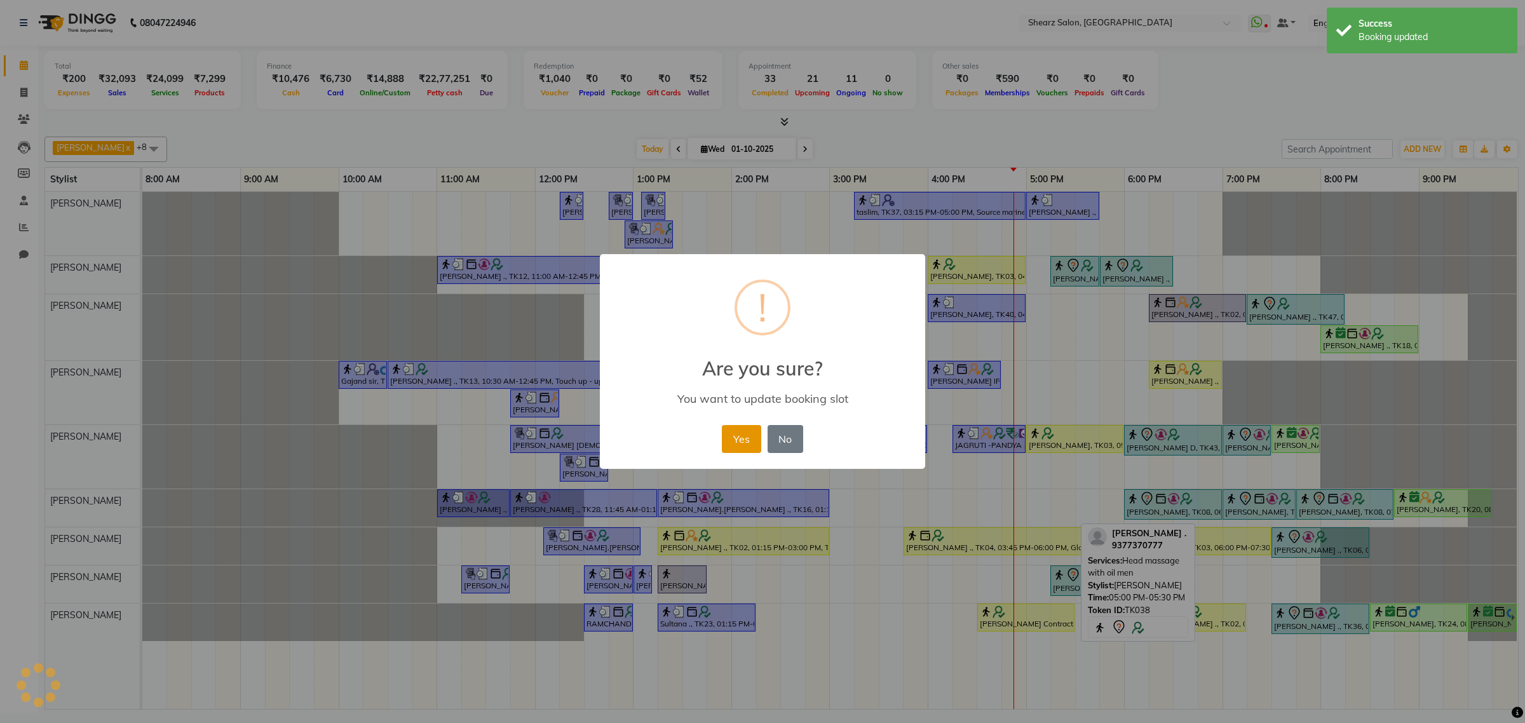
click at [747, 436] on button "Yes" at bounding box center [741, 439] width 39 height 28
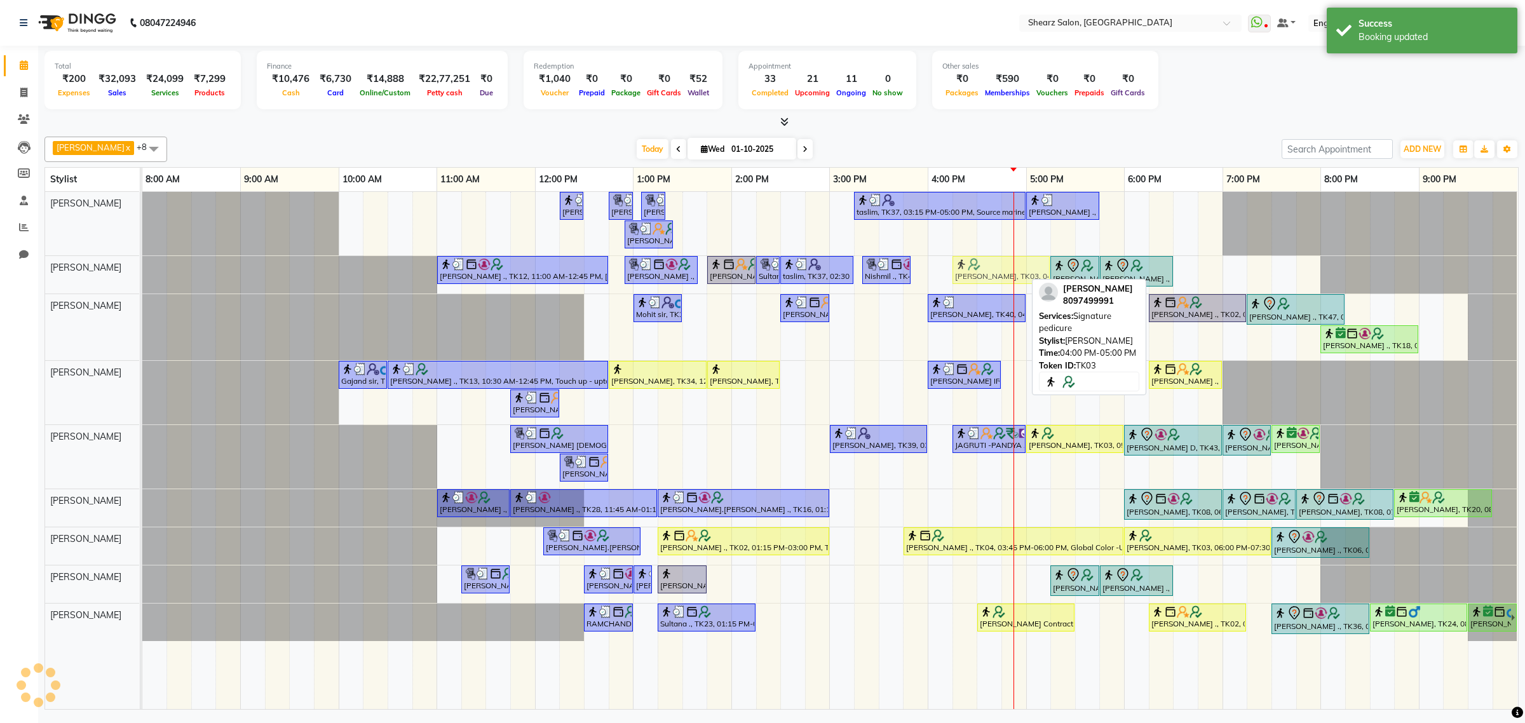
drag, startPoint x: 944, startPoint y: 274, endPoint x: 971, endPoint y: 270, distance: 27.1
click at [142, 270] on div "TEJAL DHAKAN ., TK12, 11:00 AM-12:45 PM, Remy laure Pearl glow facial (₹4380),N…" at bounding box center [142, 274] width 0 height 37
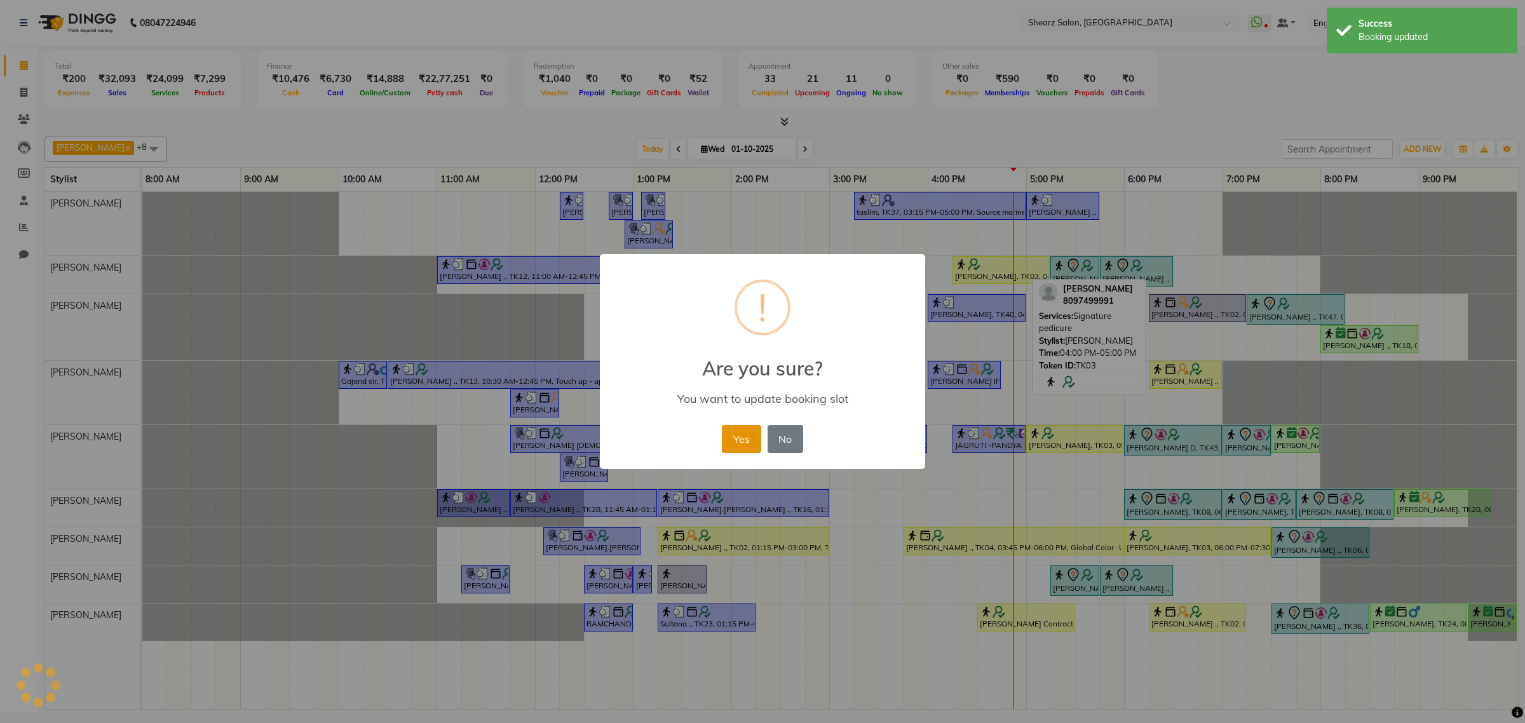
click at [740, 445] on button "Yes" at bounding box center [741, 439] width 39 height 28
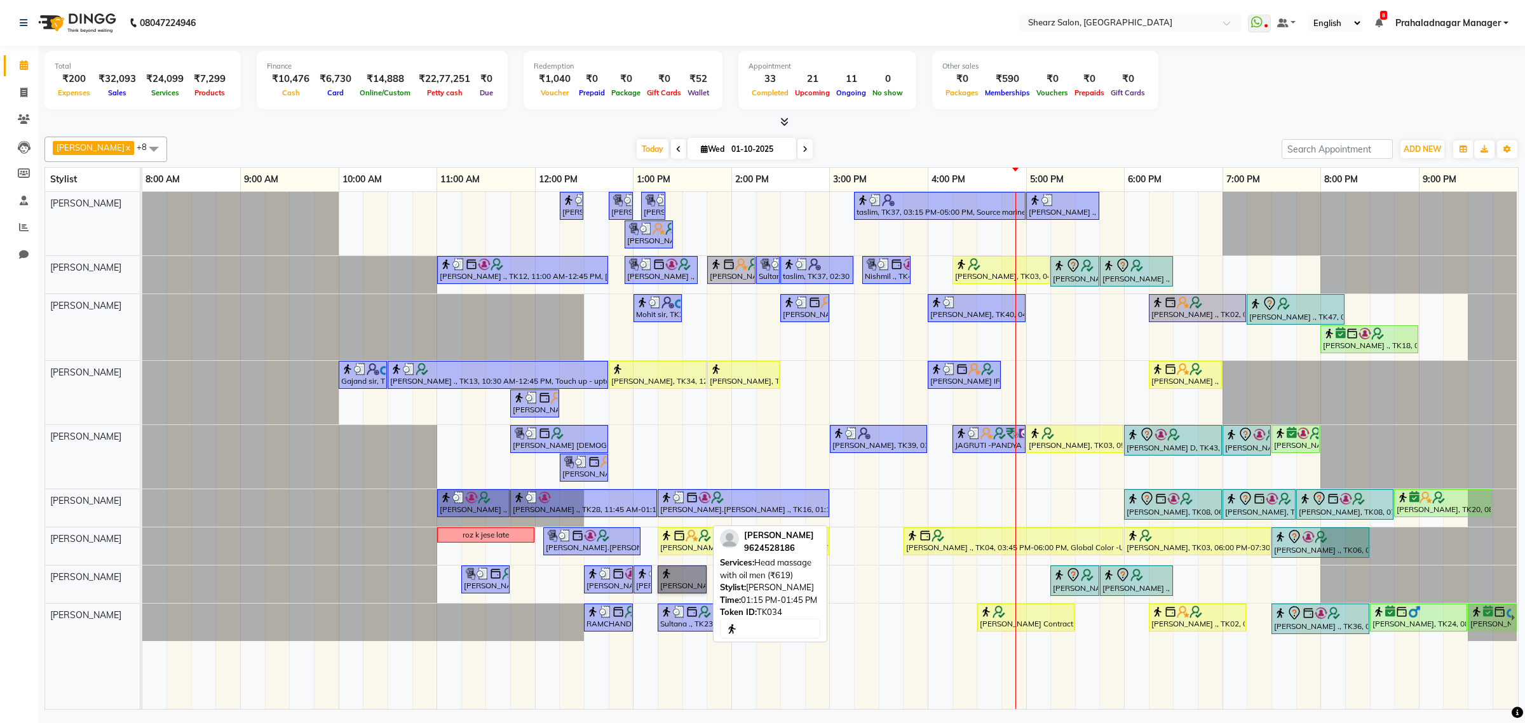
drag, startPoint x: 667, startPoint y: 579, endPoint x: 649, endPoint y: 569, distance: 20.2
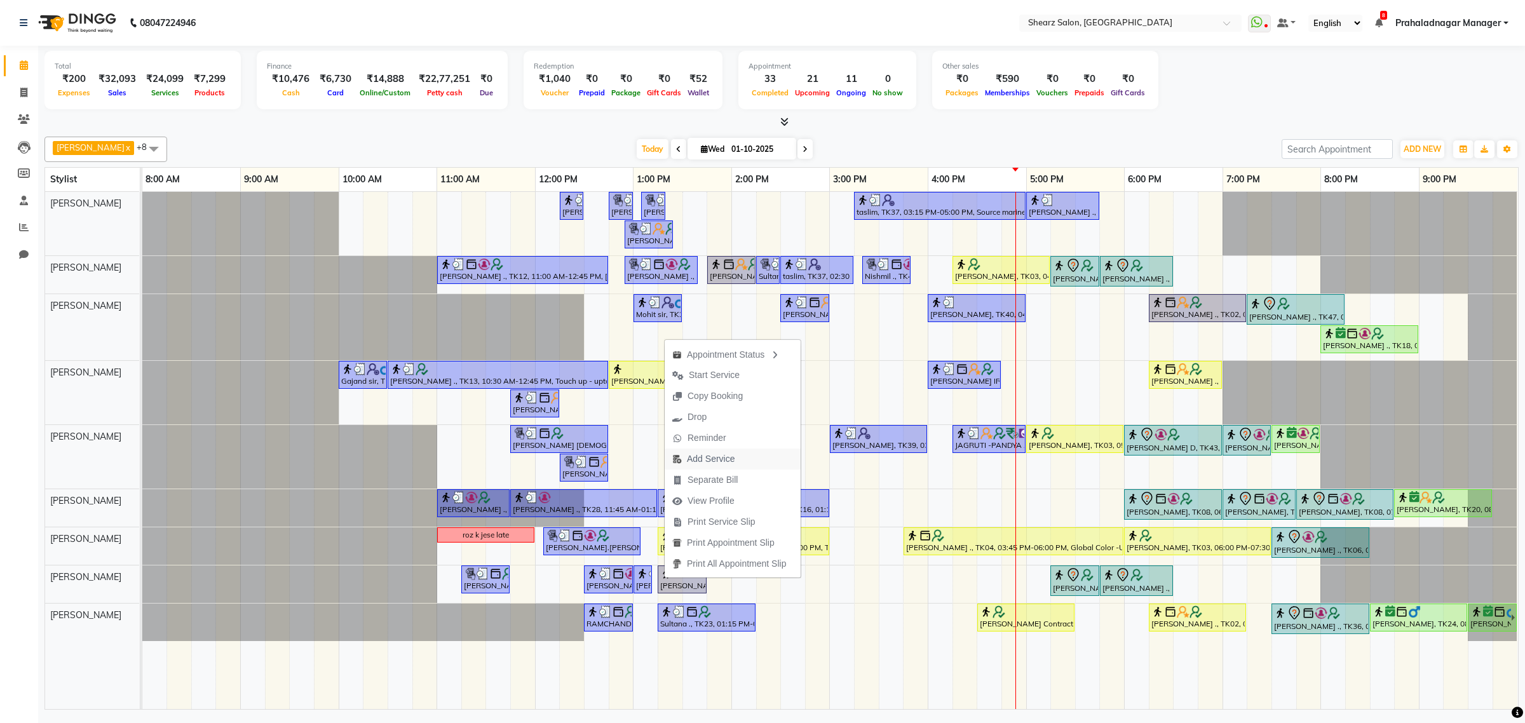
click at [706, 462] on span "Add Service" at bounding box center [711, 458] width 48 height 13
select select "77443"
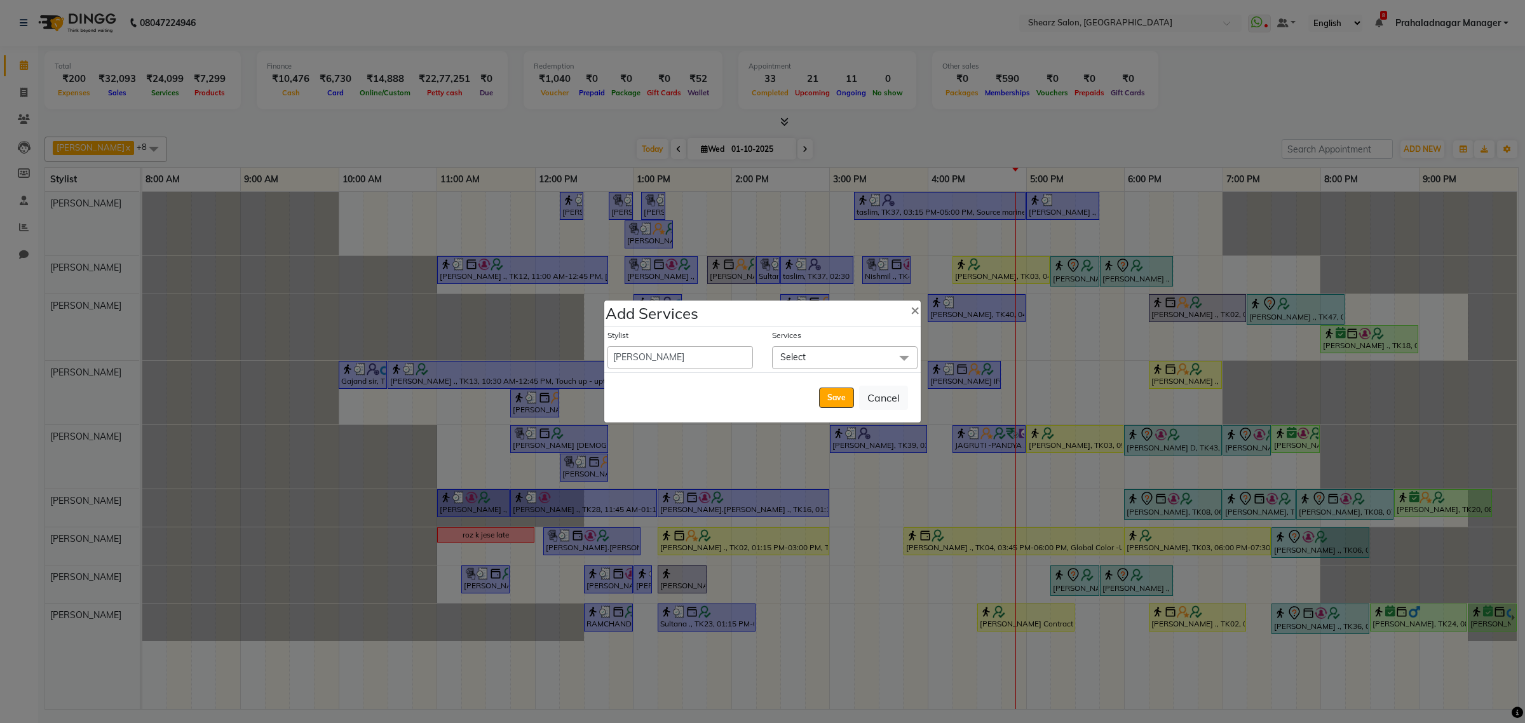
click at [846, 350] on span "Select" at bounding box center [844, 357] width 145 height 22
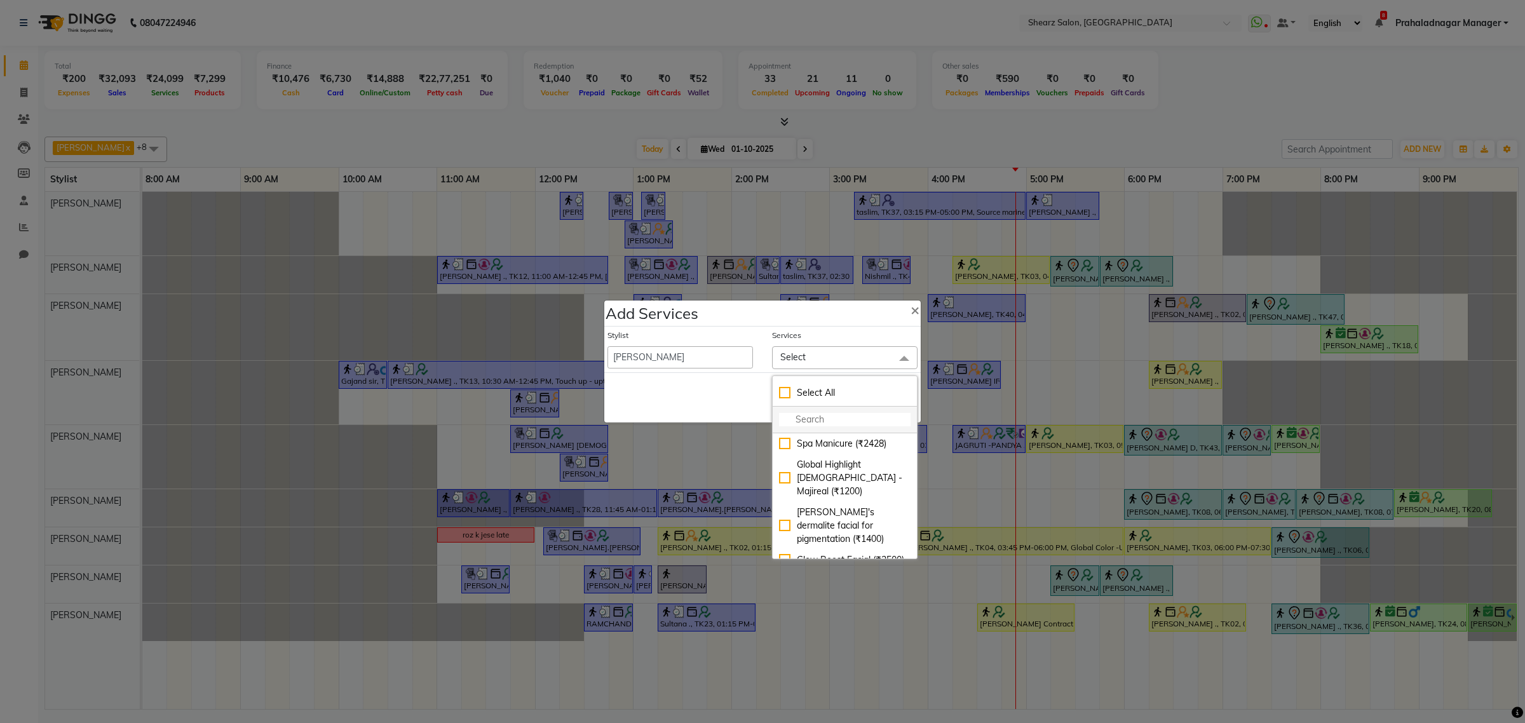
click at [836, 419] on input "multiselect-search" at bounding box center [845, 419] width 132 height 13
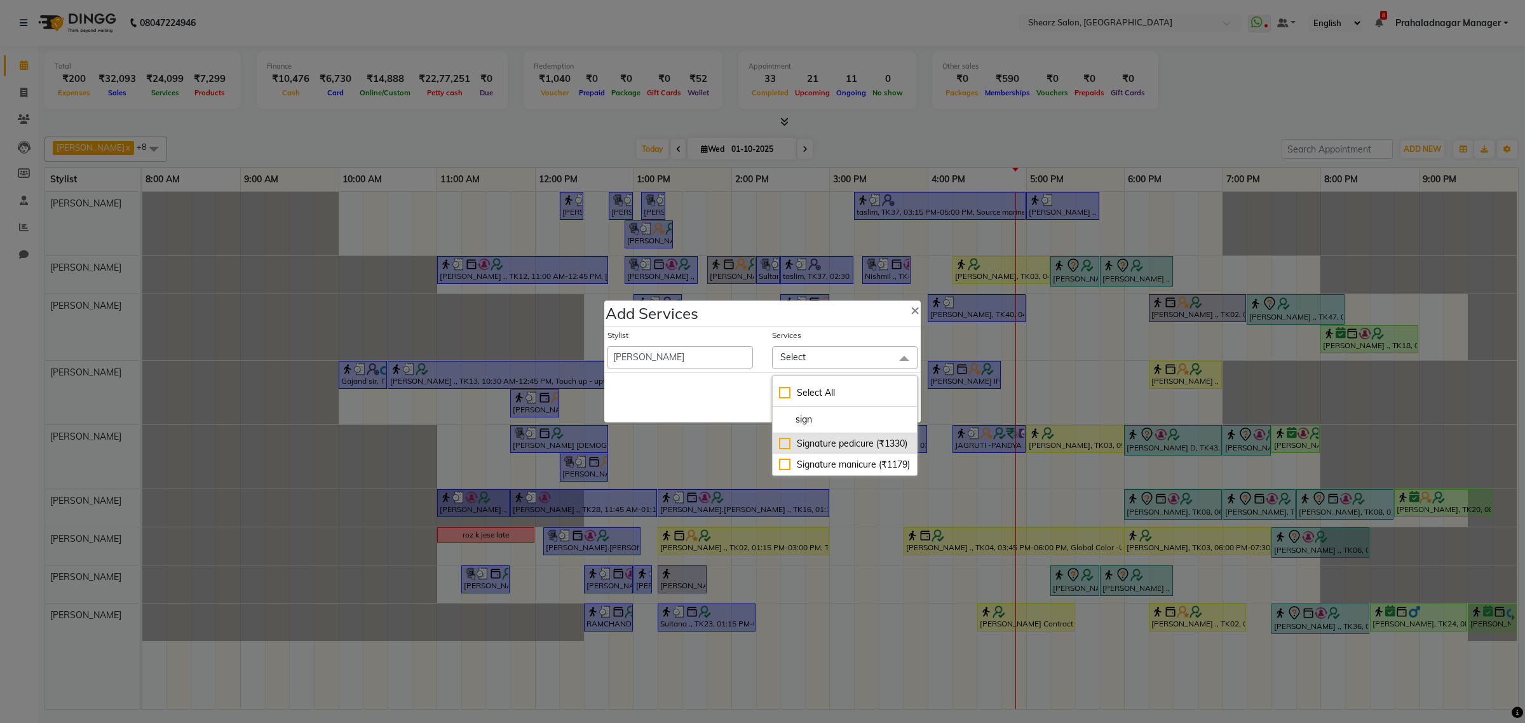
type input "sign"
click at [870, 446] on div "Signature pedicure (₹1330)" at bounding box center [845, 443] width 132 height 13
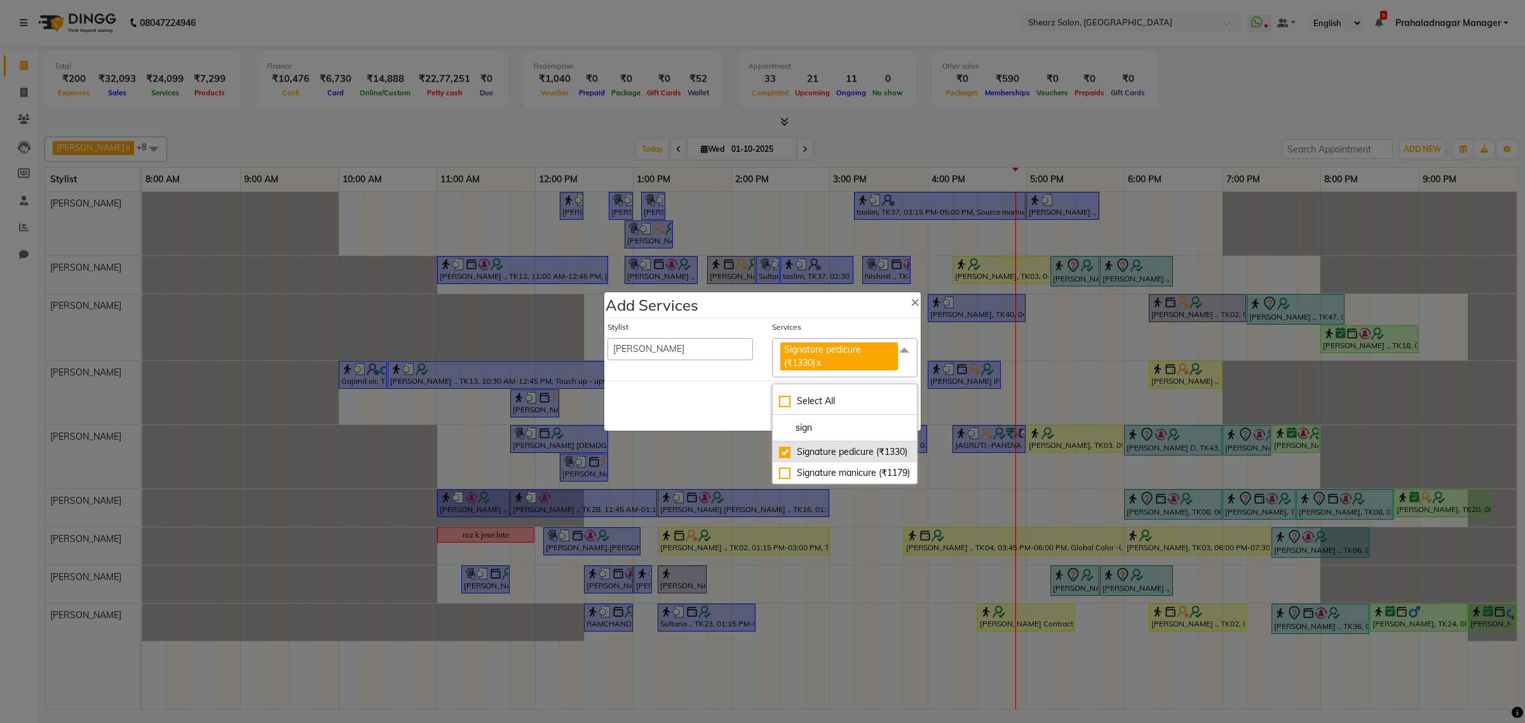
checkbox input "true"
click at [850, 468] on div "Signature manicure (₹1179)" at bounding box center [845, 472] width 132 height 13
checkbox input "true"
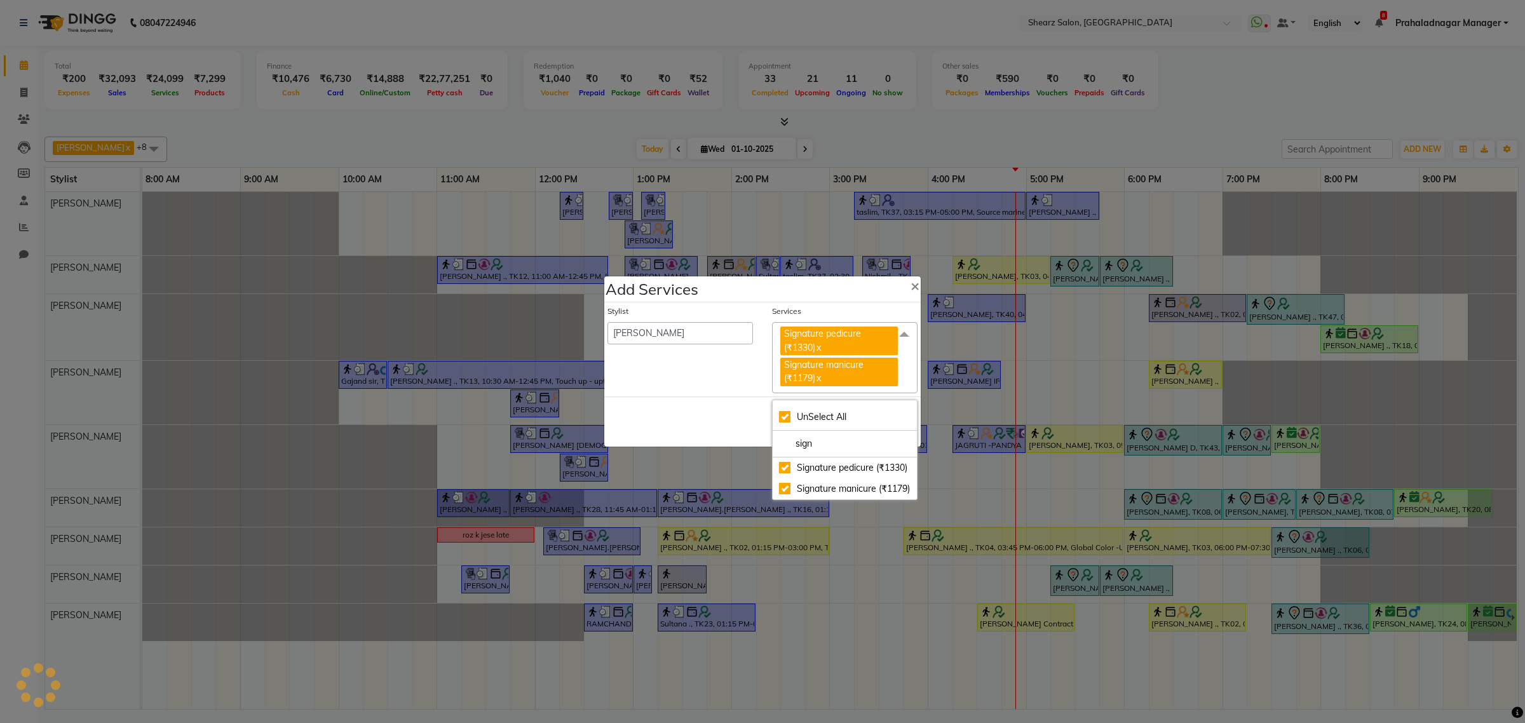
click at [723, 394] on div "Stylist Admin A General Arvind S Devda Asha Chavariya Brijesh Valand Center 1_m…" at bounding box center [762, 349] width 316 height 94
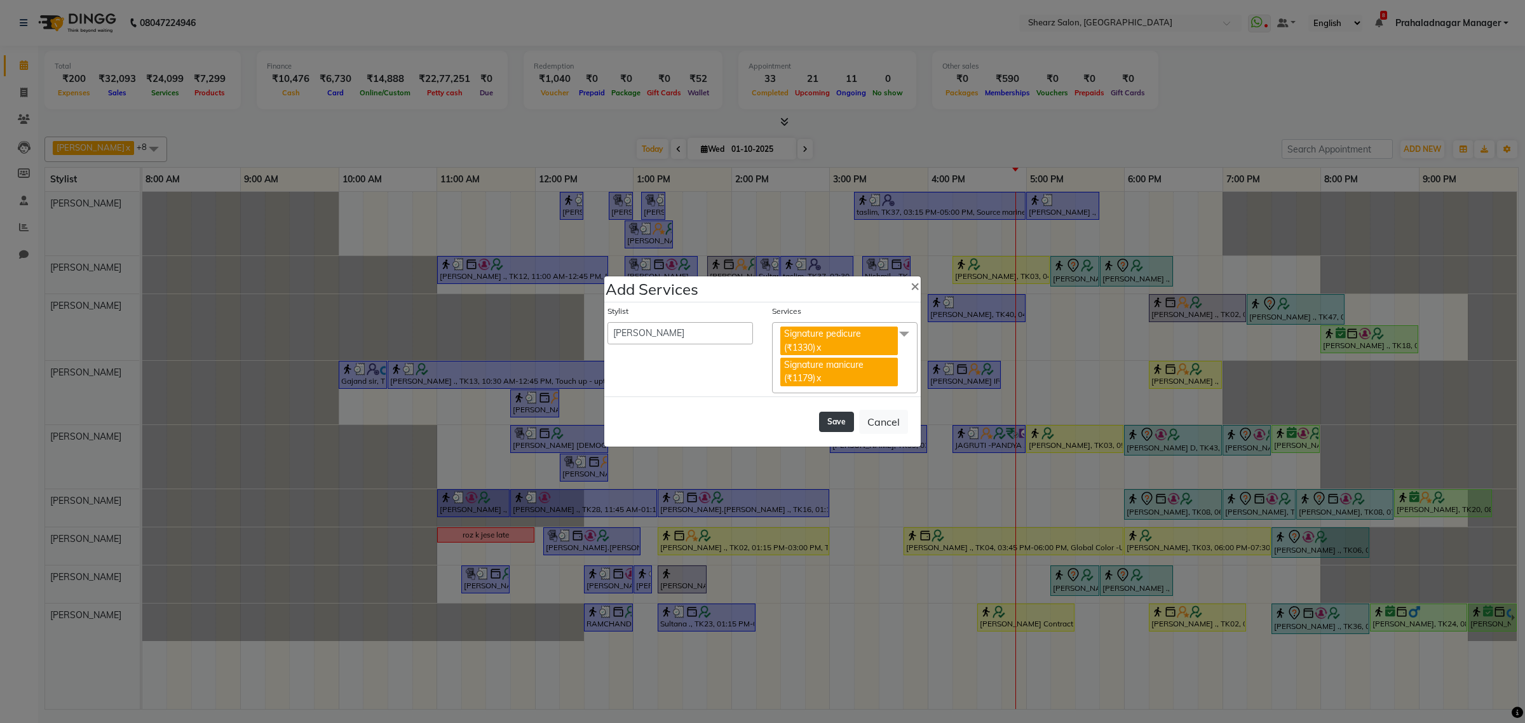
click at [829, 417] on button "Save" at bounding box center [836, 422] width 35 height 20
select select "77813"
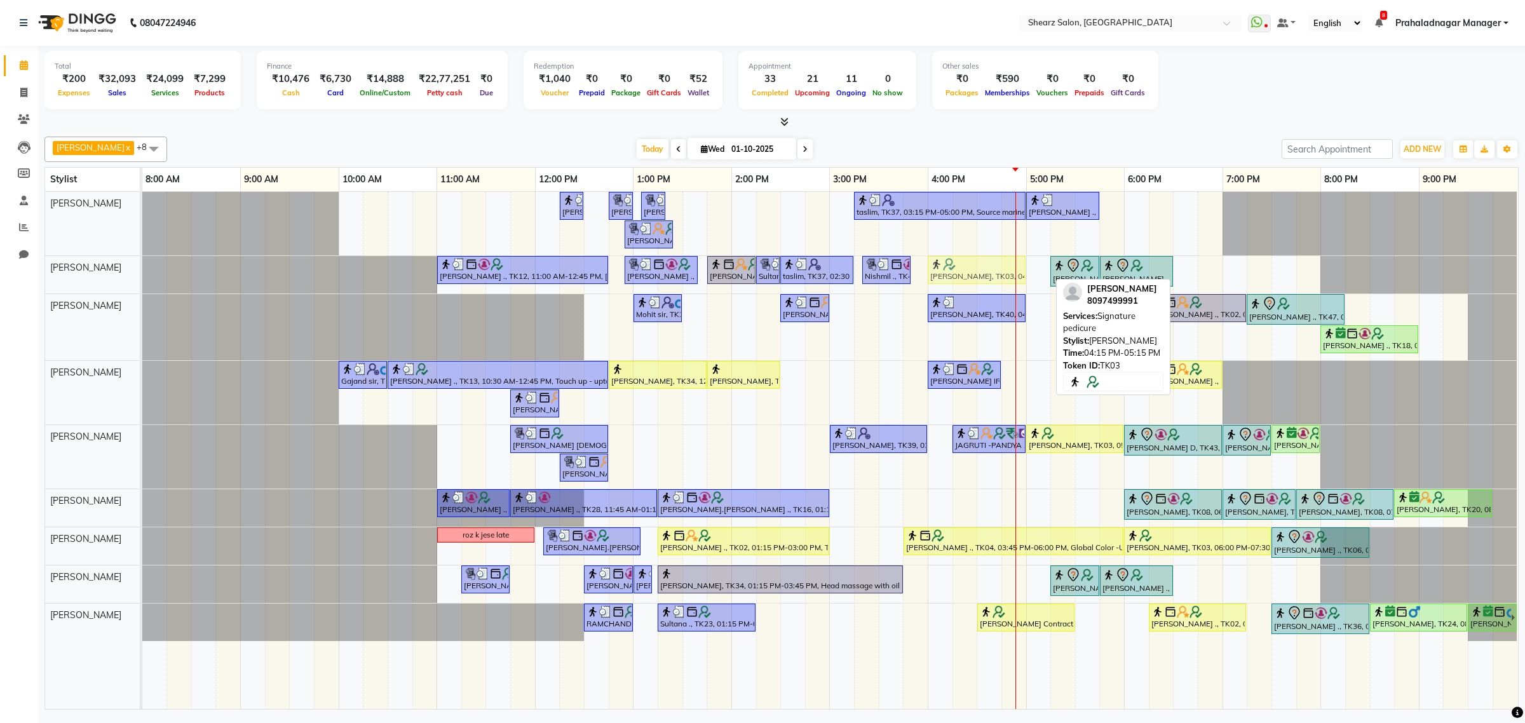
drag, startPoint x: 1001, startPoint y: 266, endPoint x: 973, endPoint y: 272, distance: 28.0
click at [142, 272] on div "TEJAL DHAKAN ., TK12, 11:00 AM-12:45 PM, Remy laure Pearl glow facial (₹4380),N…" at bounding box center [142, 274] width 0 height 37
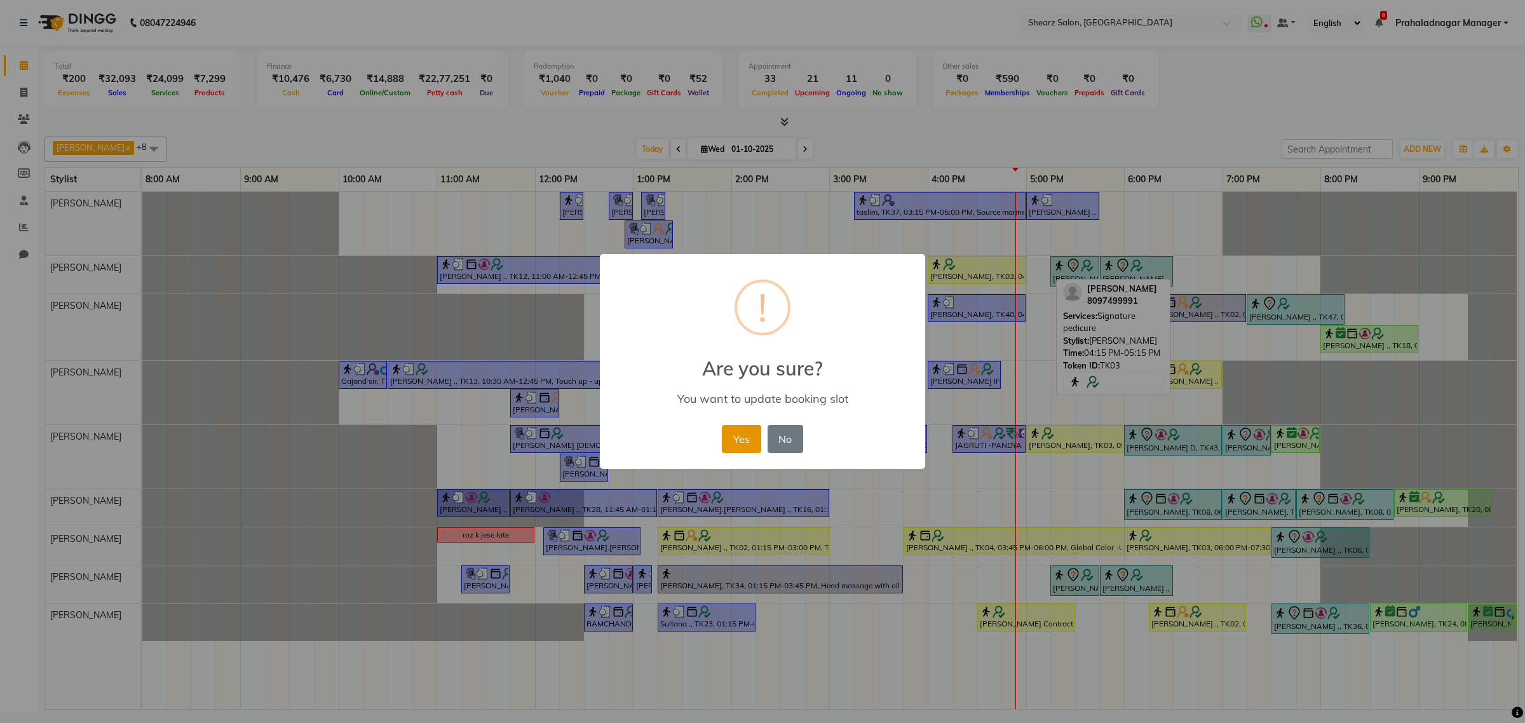
click at [732, 437] on button "Yes" at bounding box center [741, 439] width 39 height 28
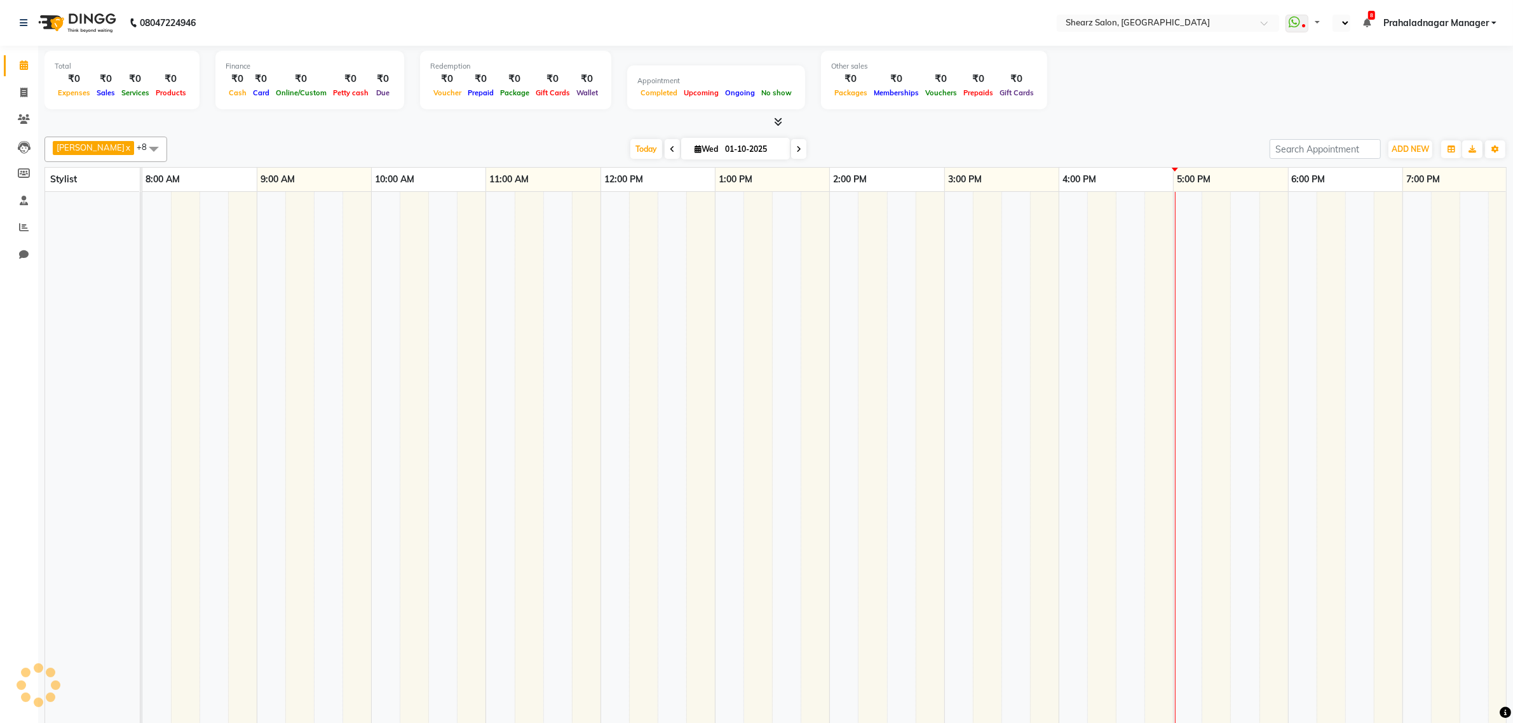
select select "en"
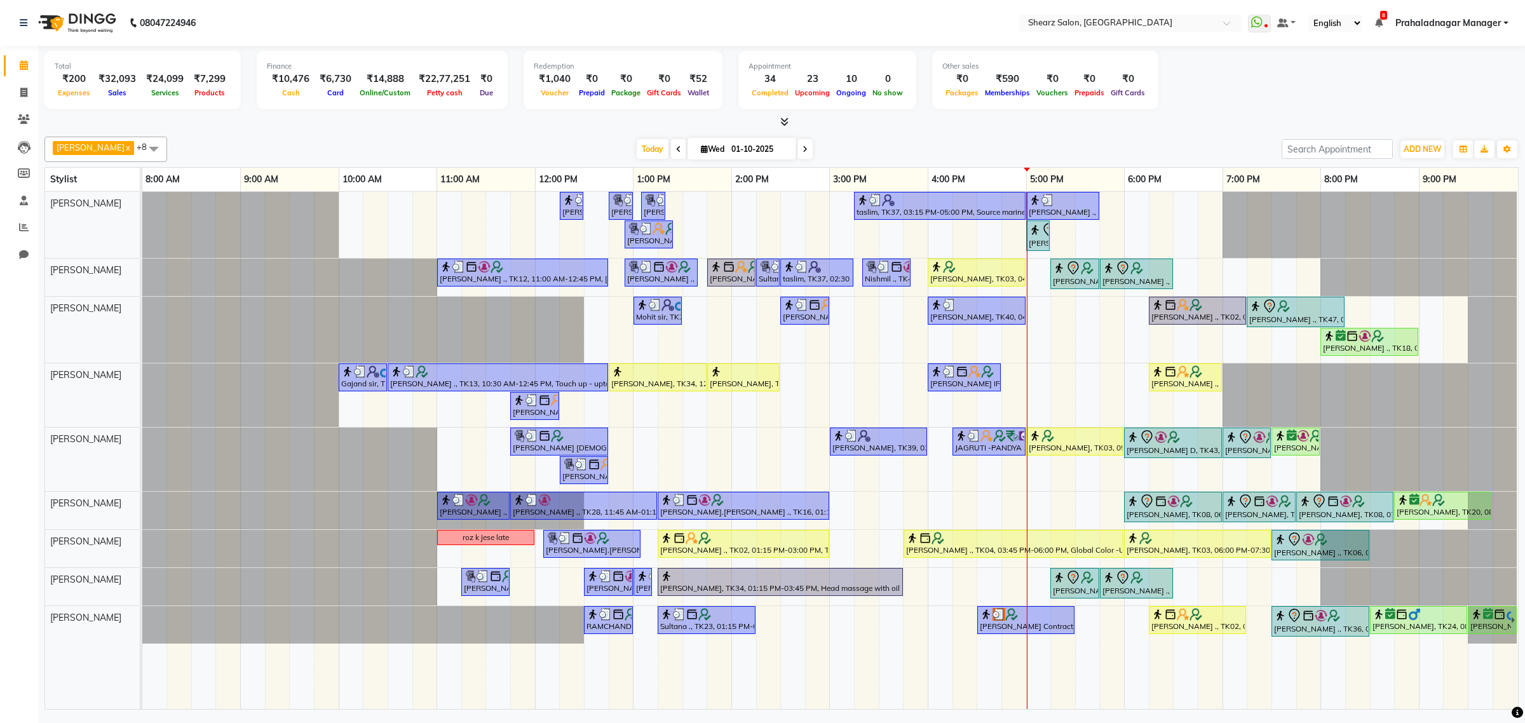
click at [118, 144] on span "[PERSON_NAME] x" at bounding box center [93, 148] width 81 height 14
click at [110, 214] on div "[PERSON_NAME] GSTIN - 21123" at bounding box center [105, 216] width 109 height 27
checkbox input "true"
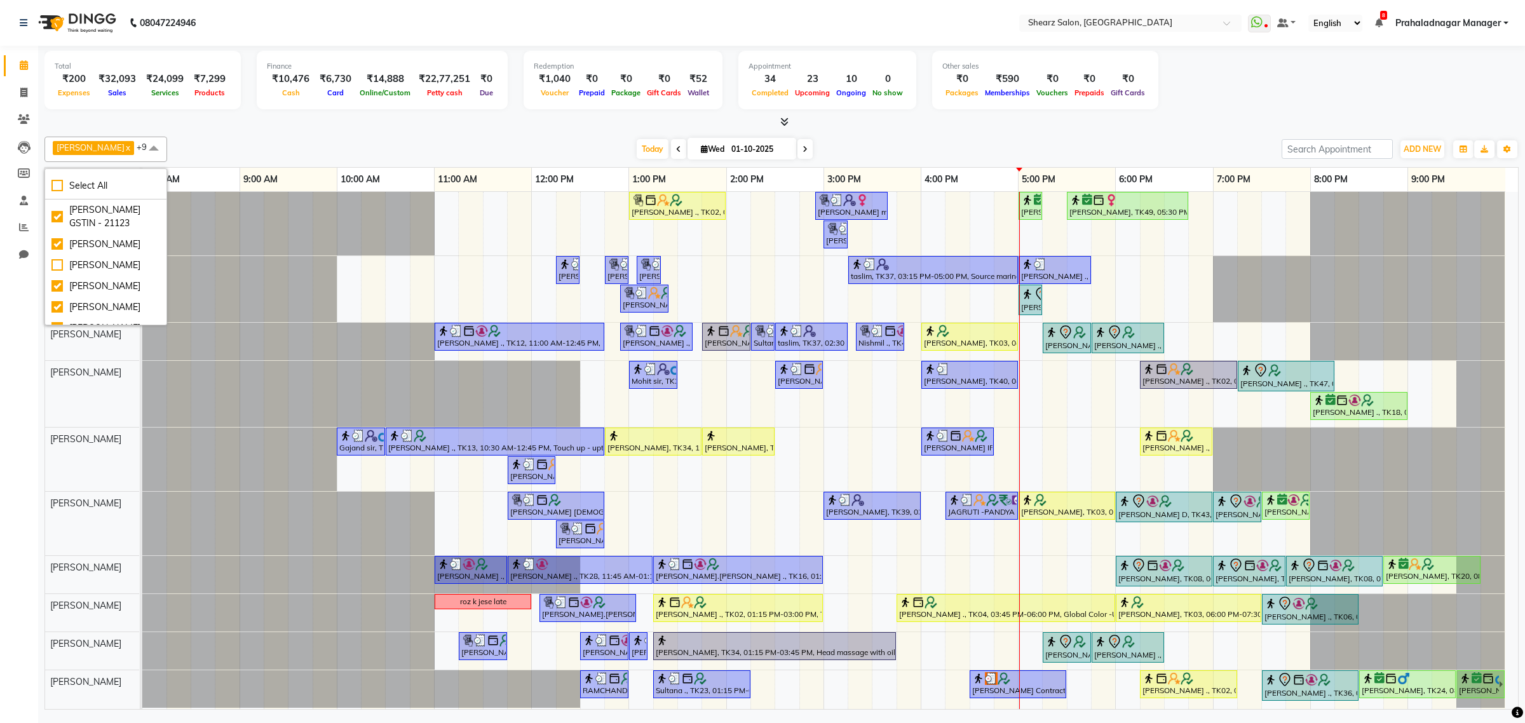
click at [250, 140] on div "[DATE] [DATE]" at bounding box center [724, 149] width 1102 height 19
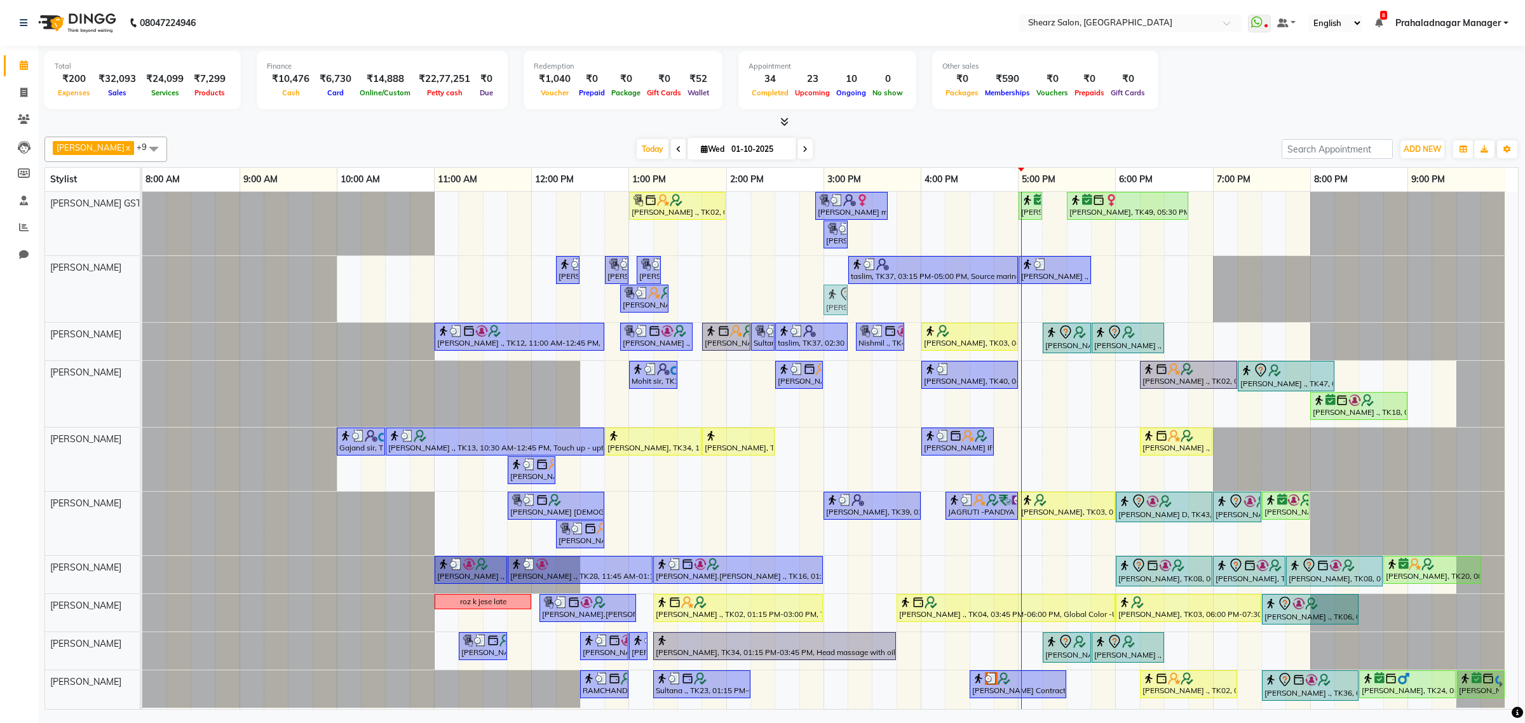
drag, startPoint x: 1023, startPoint y: 305, endPoint x: 825, endPoint y: 286, distance: 199.1
click at [142, 286] on div "[PERSON_NAME] ., TK26, 12:15 PM-12:30 PM, Eyebrow threading [PERSON_NAME] ., TK…" at bounding box center [142, 289] width 0 height 66
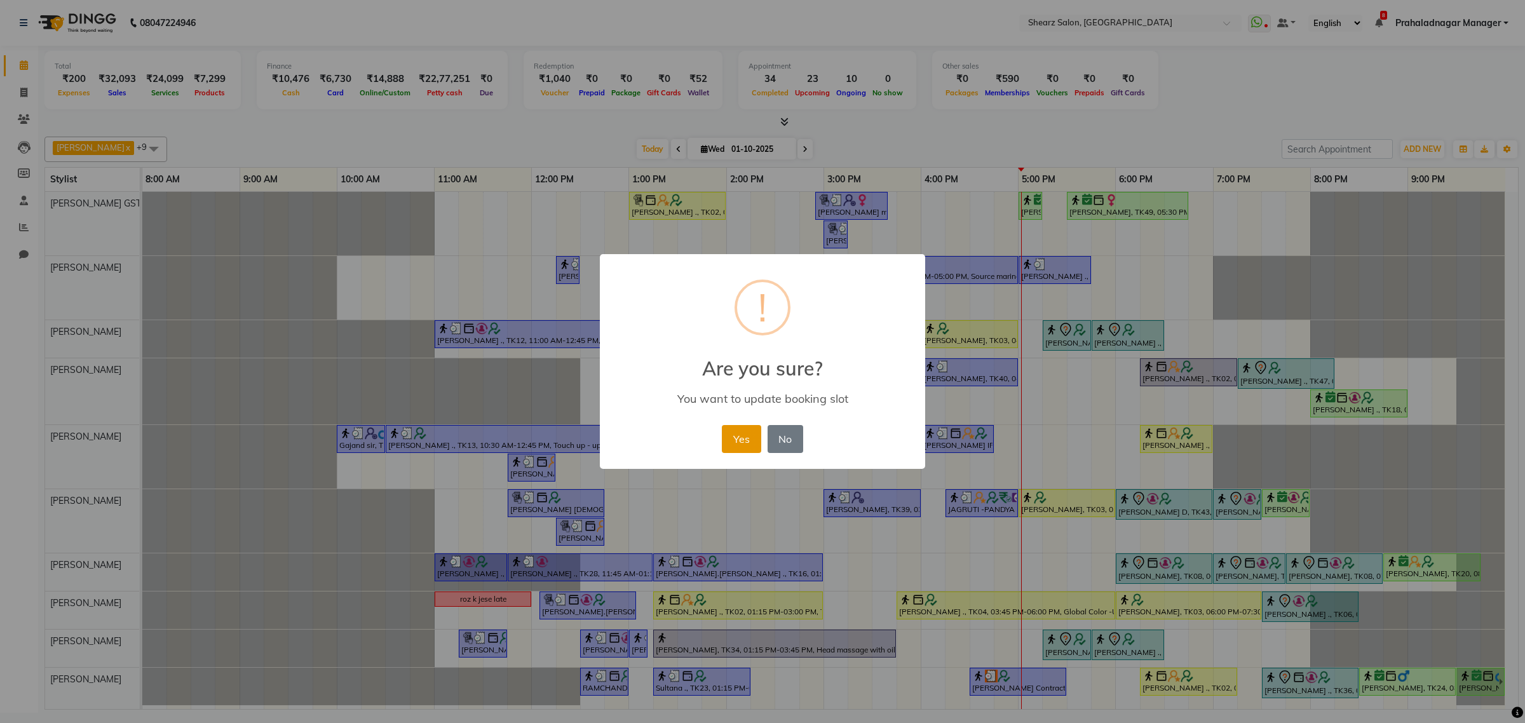
click at [731, 434] on button "Yes" at bounding box center [741, 439] width 39 height 28
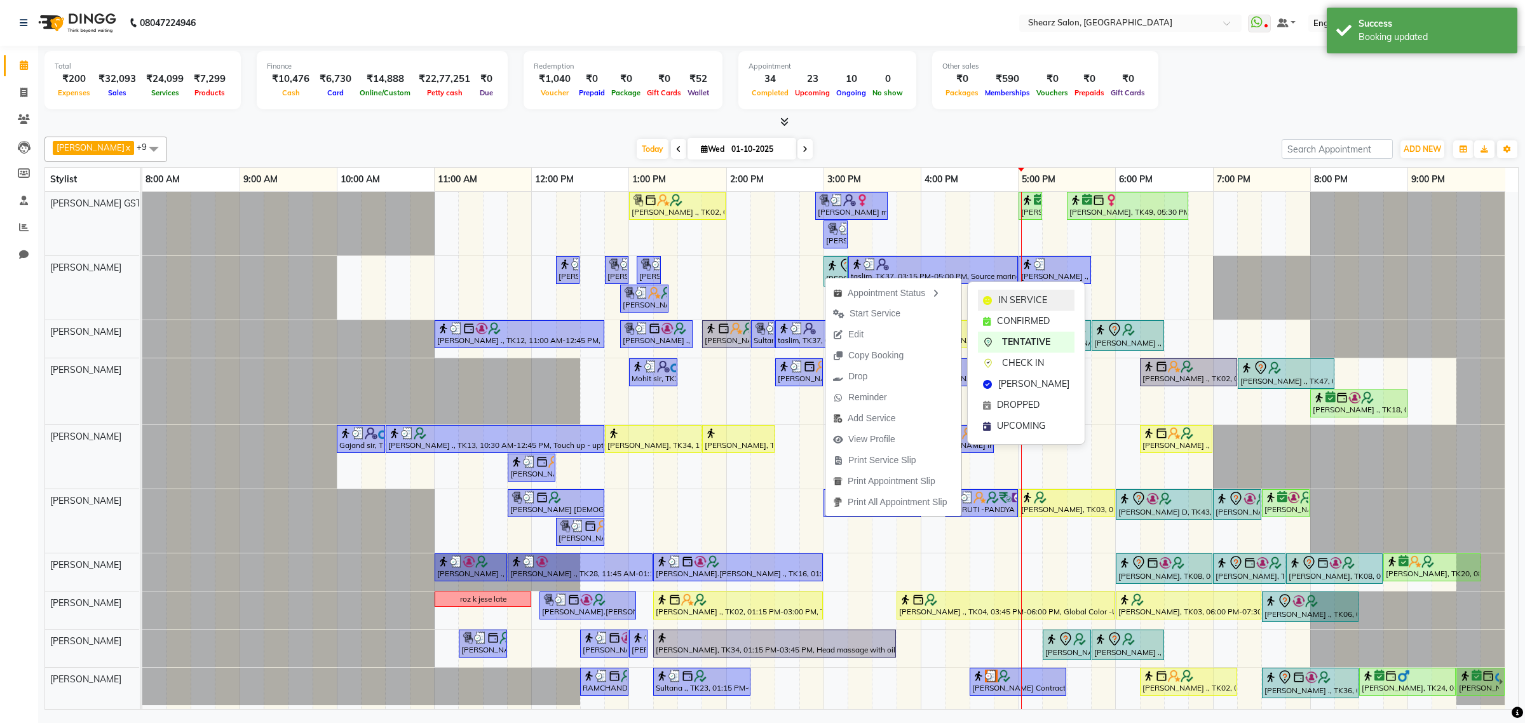
click at [1002, 294] on span "IN SERVICE" at bounding box center [1022, 300] width 49 height 13
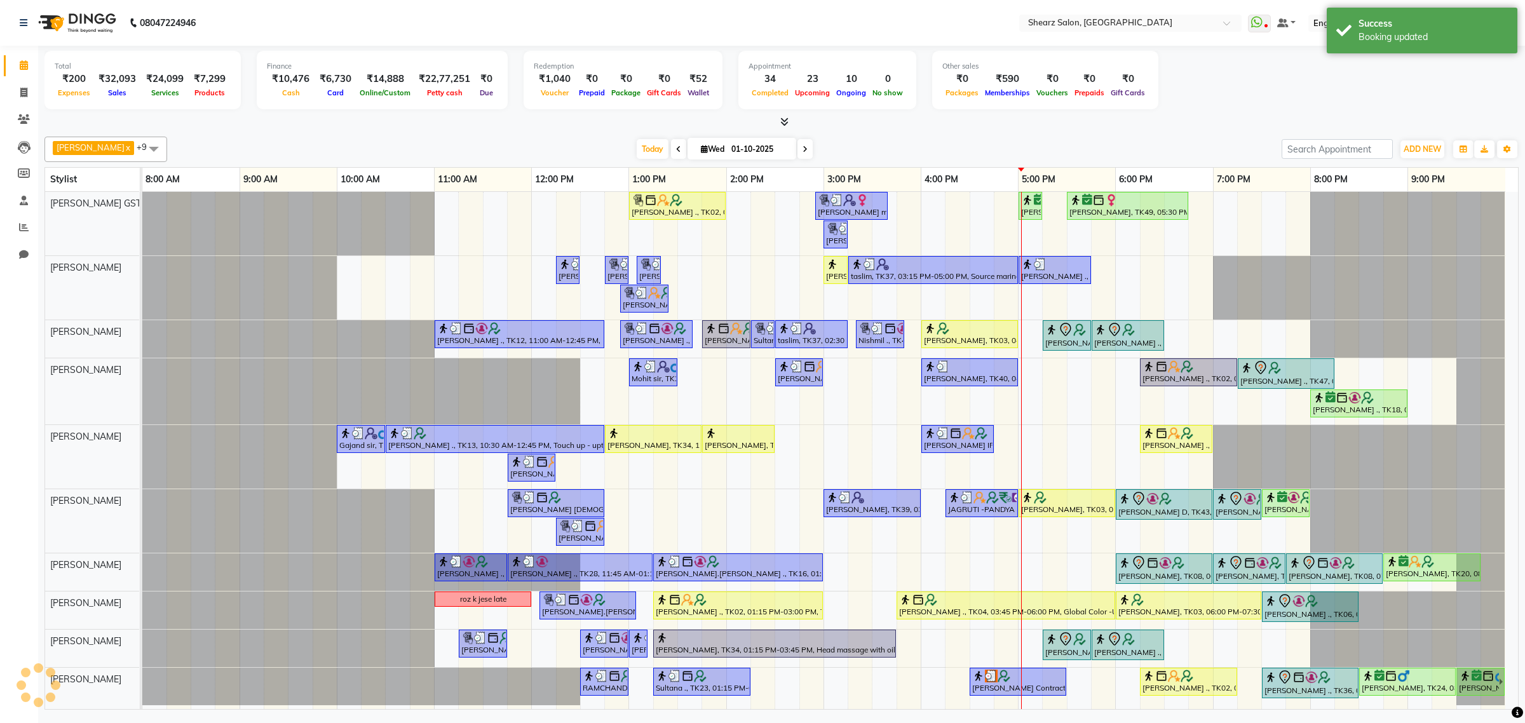
click at [1145, 107] on div "Total ₹200 Expenses ₹32,093 Sales ₹24,099 Services ₹7,299 Products Finance ₹10,…" at bounding box center [781, 82] width 1474 height 62
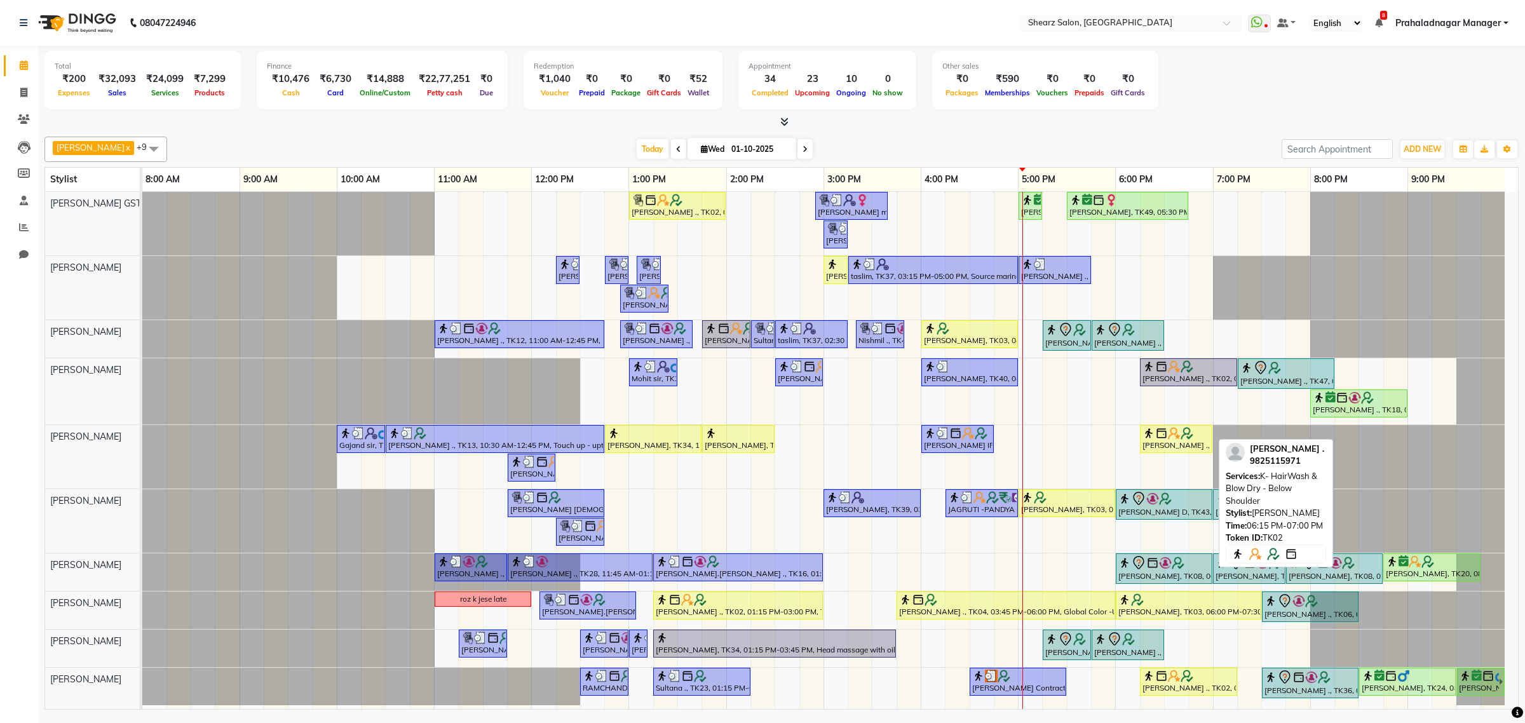
scroll to position [10, 0]
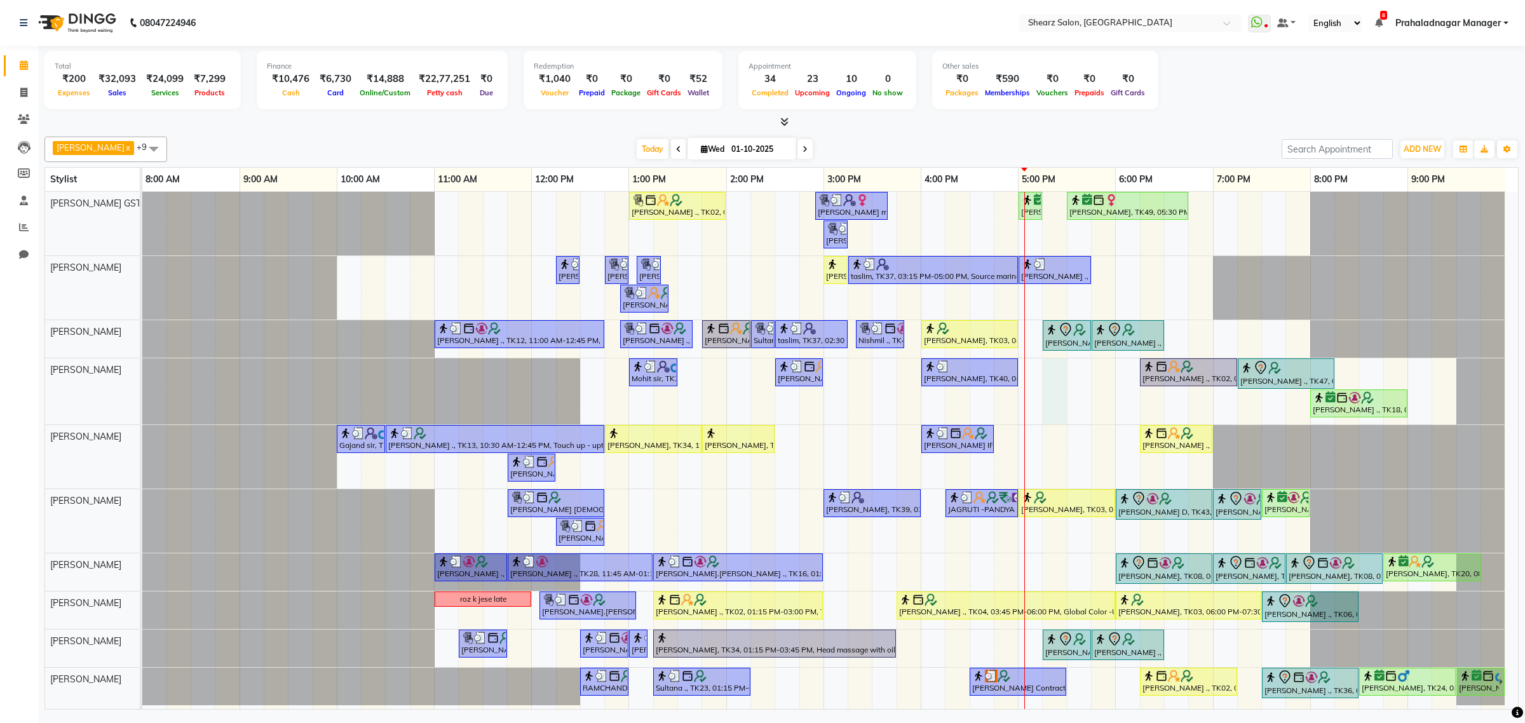
click at [1056, 359] on div "[PERSON_NAME] ., TK02, 01:00 PM-02:00 PM, Cirepil Roll On Wax [PERSON_NAME] maa…" at bounding box center [829, 450] width 1375 height 517
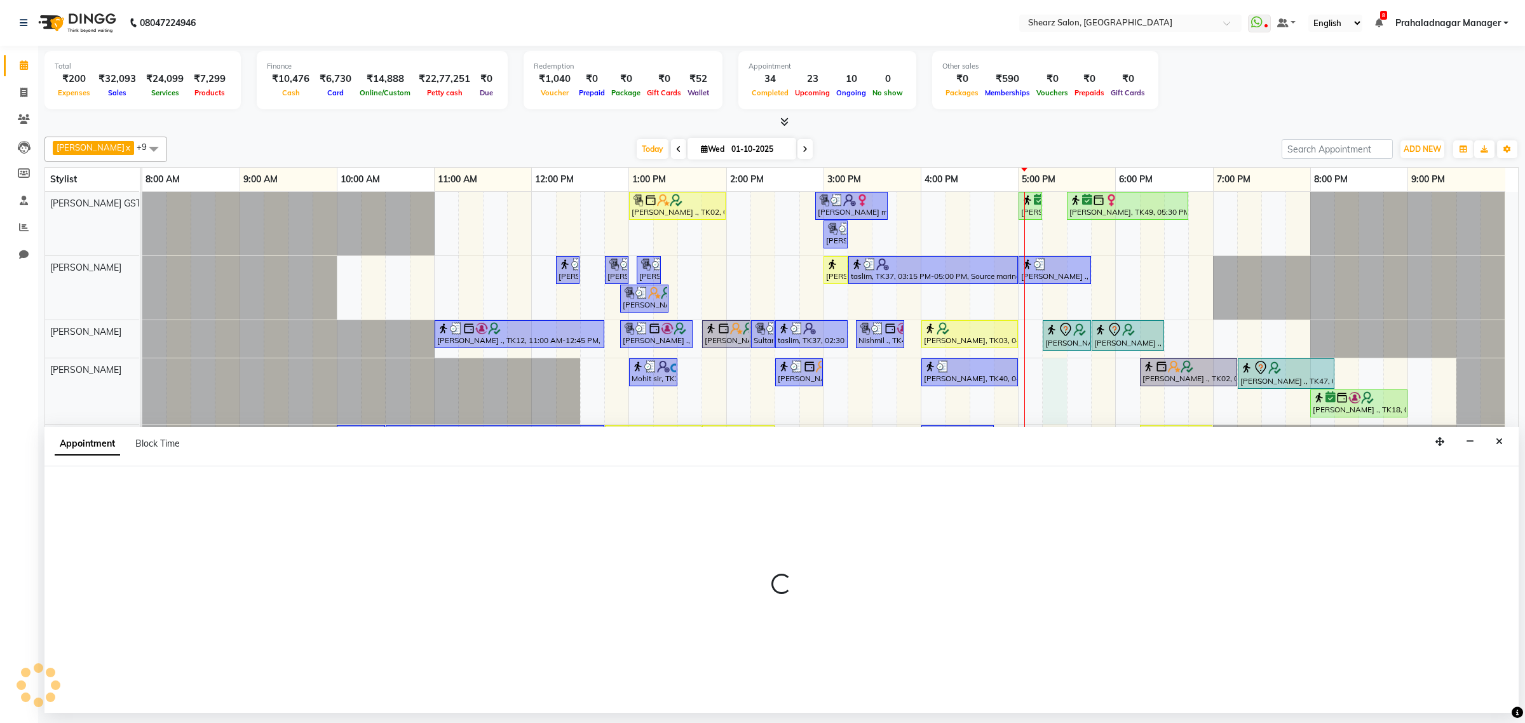
select select "77475"
select select "1035"
select select "tentative"
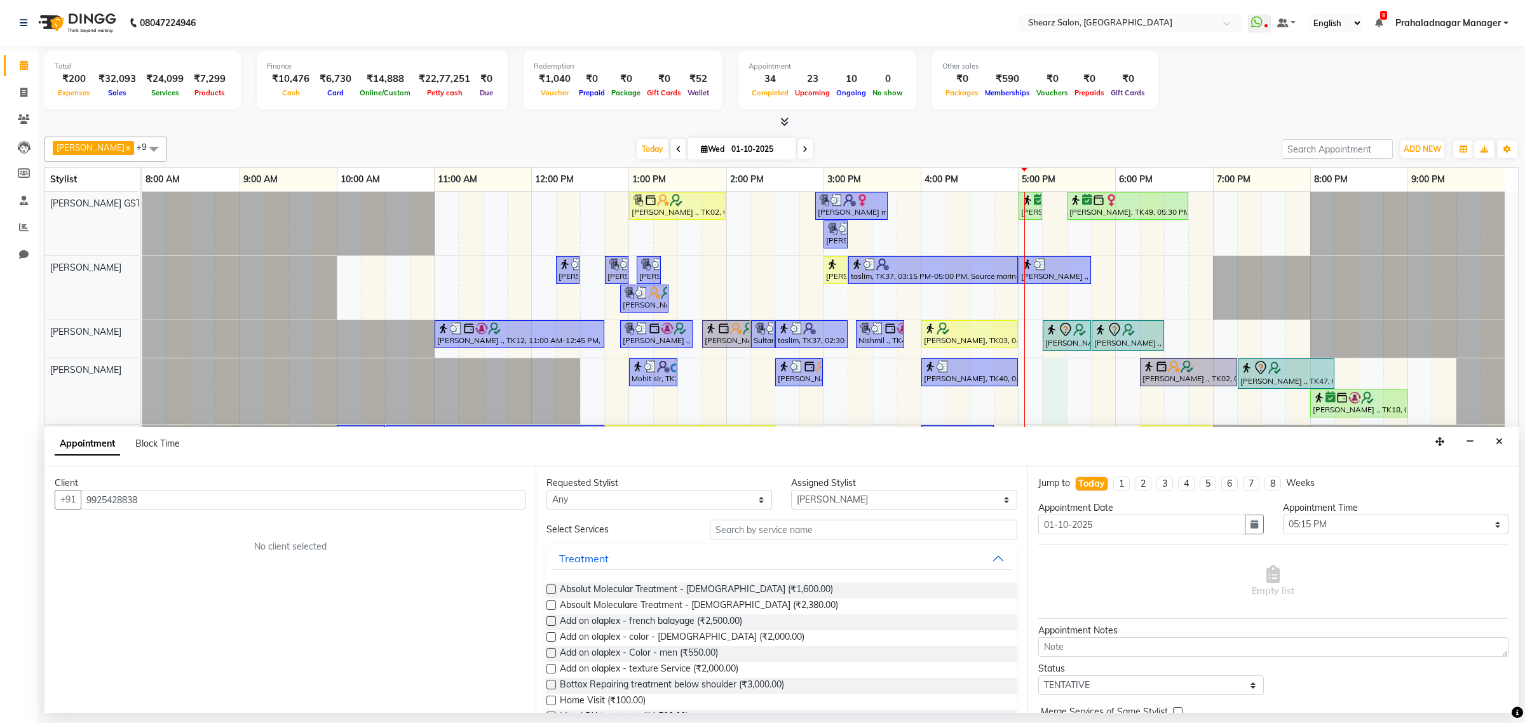
type input "9925428838"
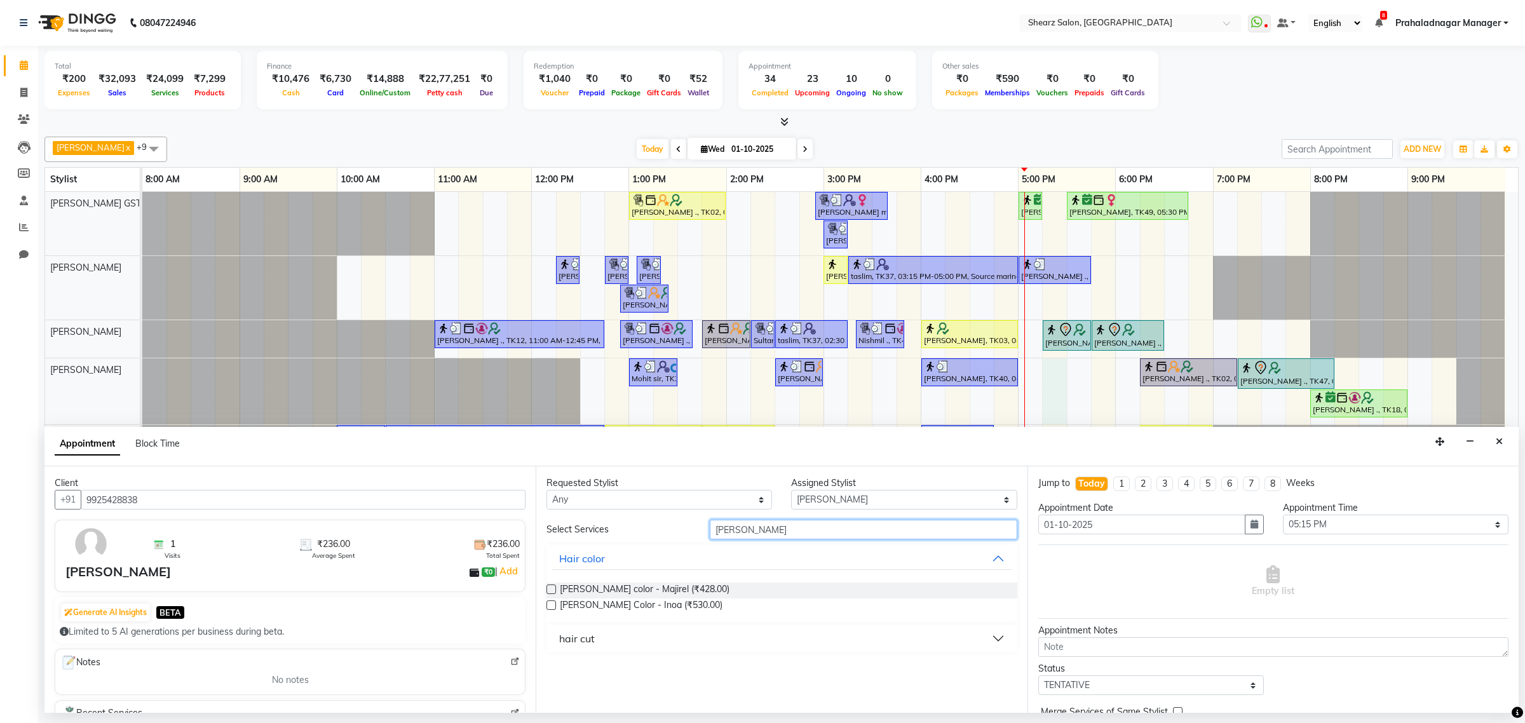
type input "[PERSON_NAME]"
click at [585, 630] on button "hair cut" at bounding box center [781, 638] width 460 height 23
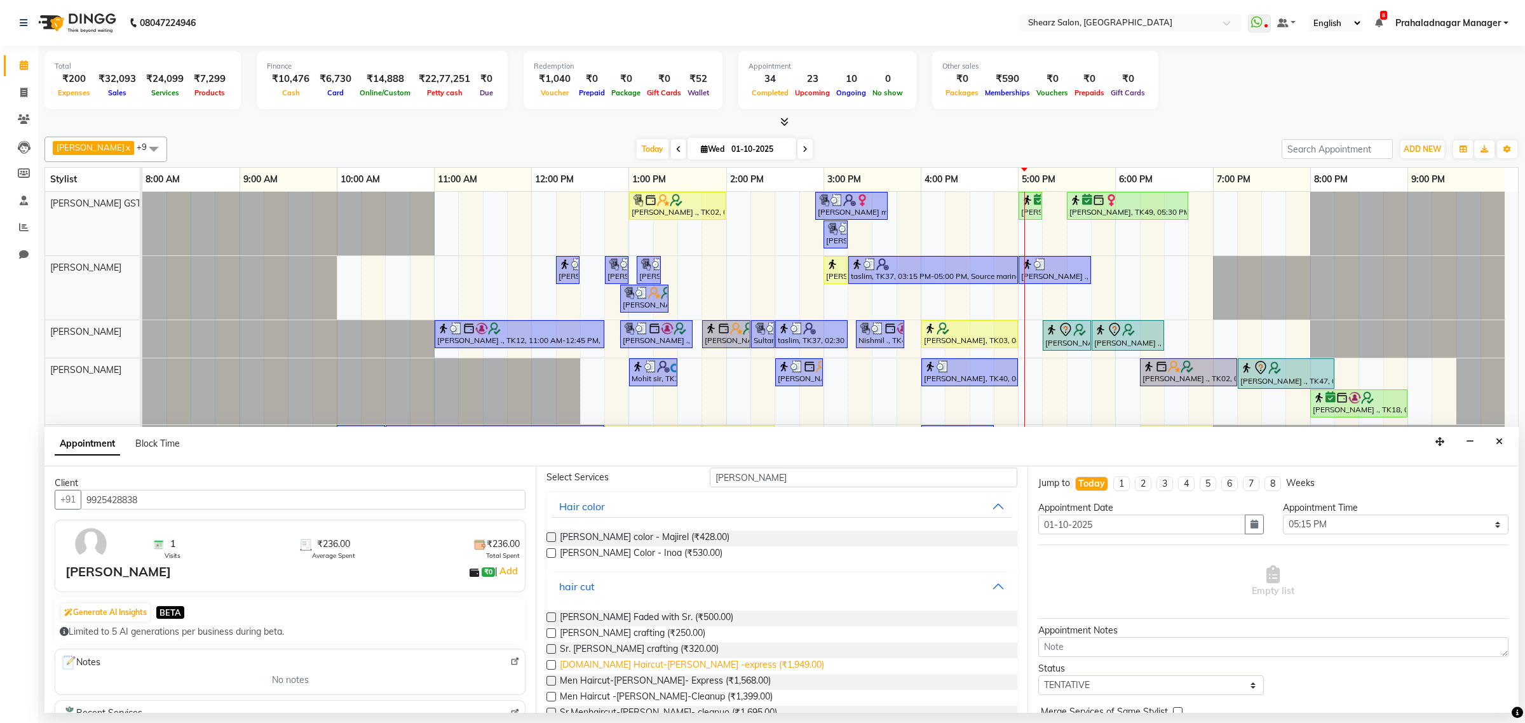
scroll to position [86, 0]
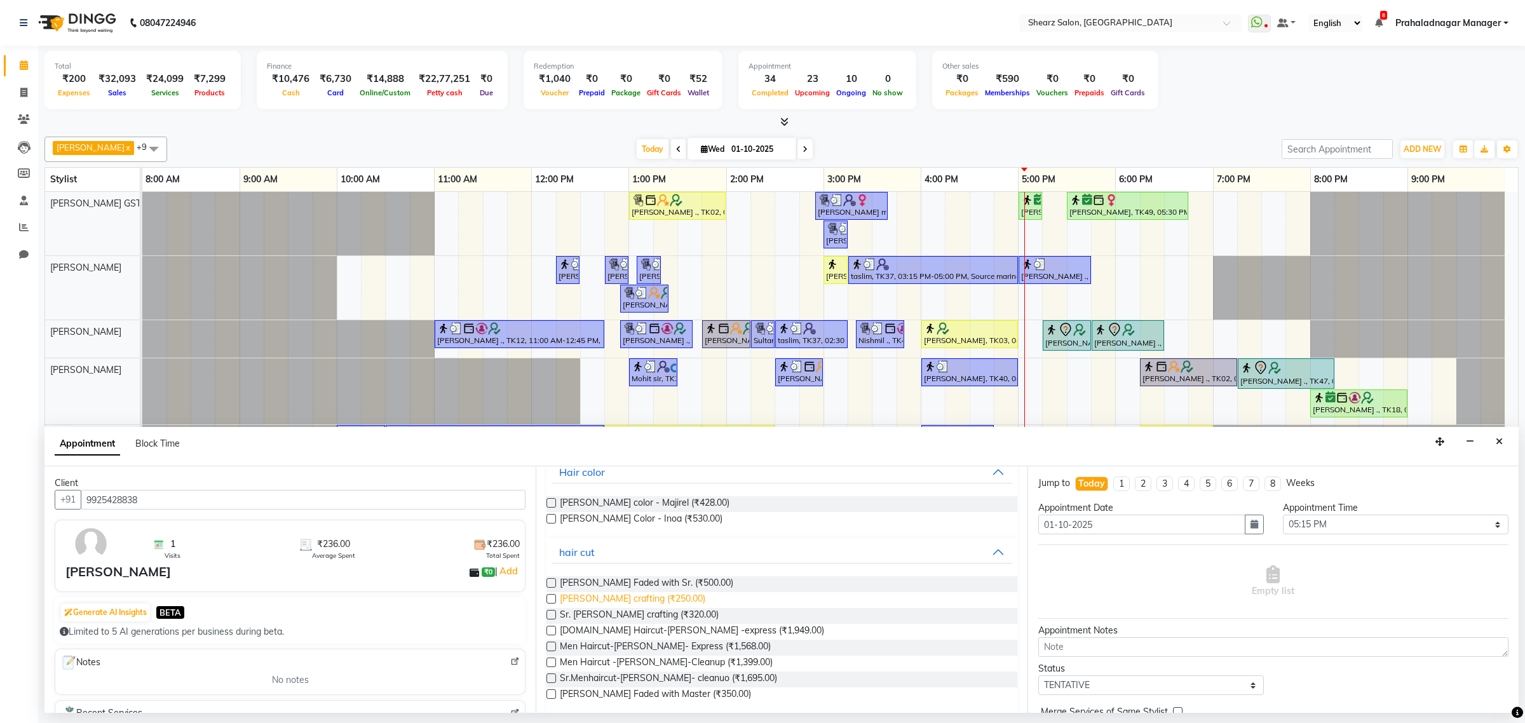
click at [588, 605] on span "Beard crafting (₹250.00)" at bounding box center [632, 600] width 145 height 16
checkbox input "false"
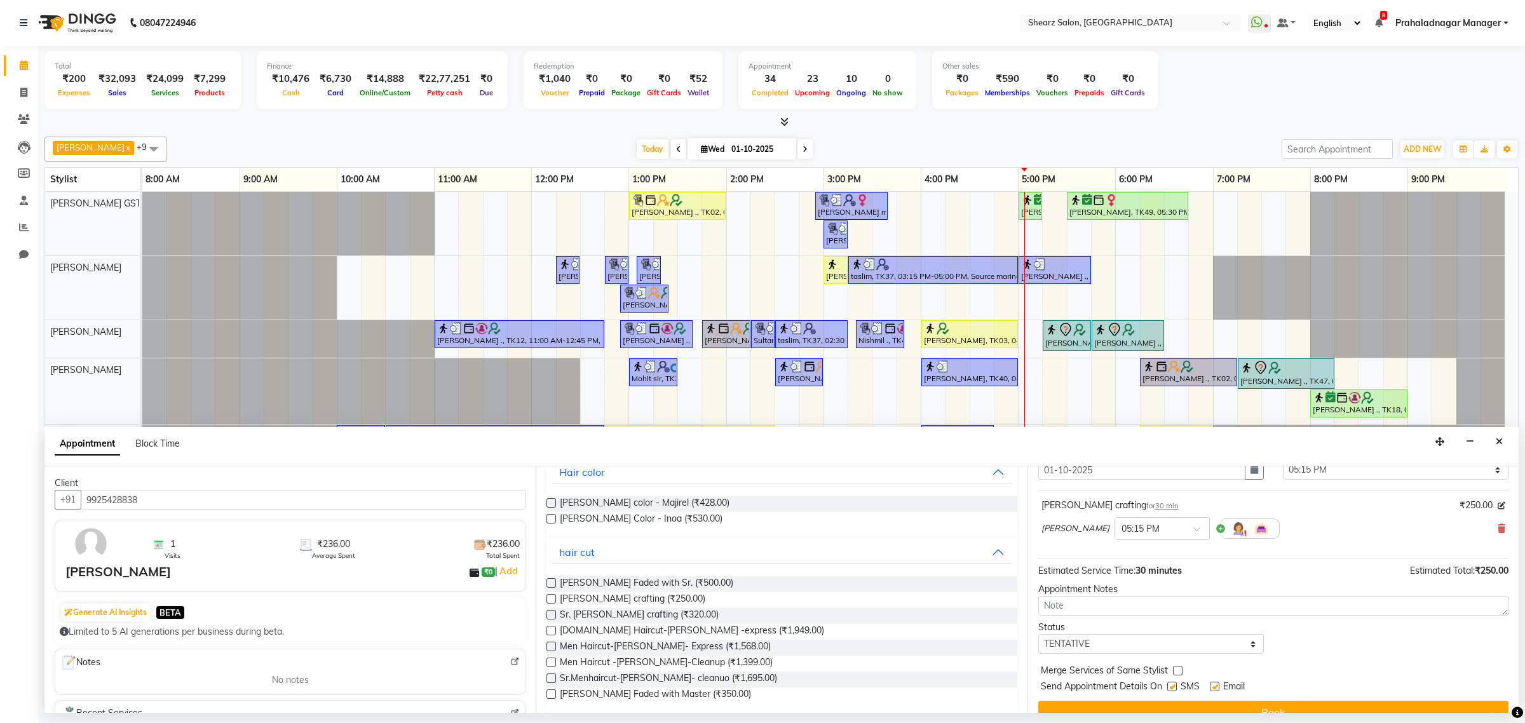
scroll to position [77, 0]
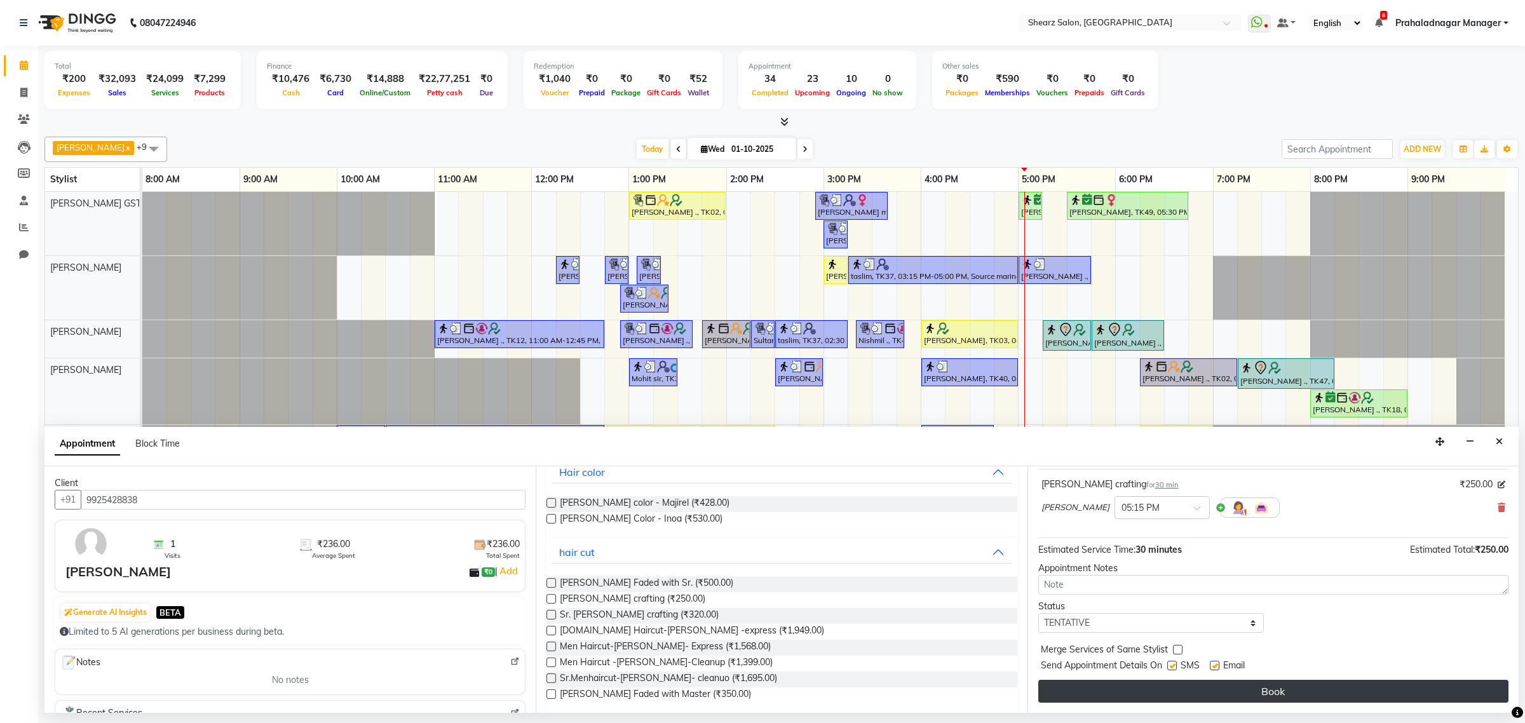
click at [1191, 684] on button "Book" at bounding box center [1273, 691] width 470 height 23
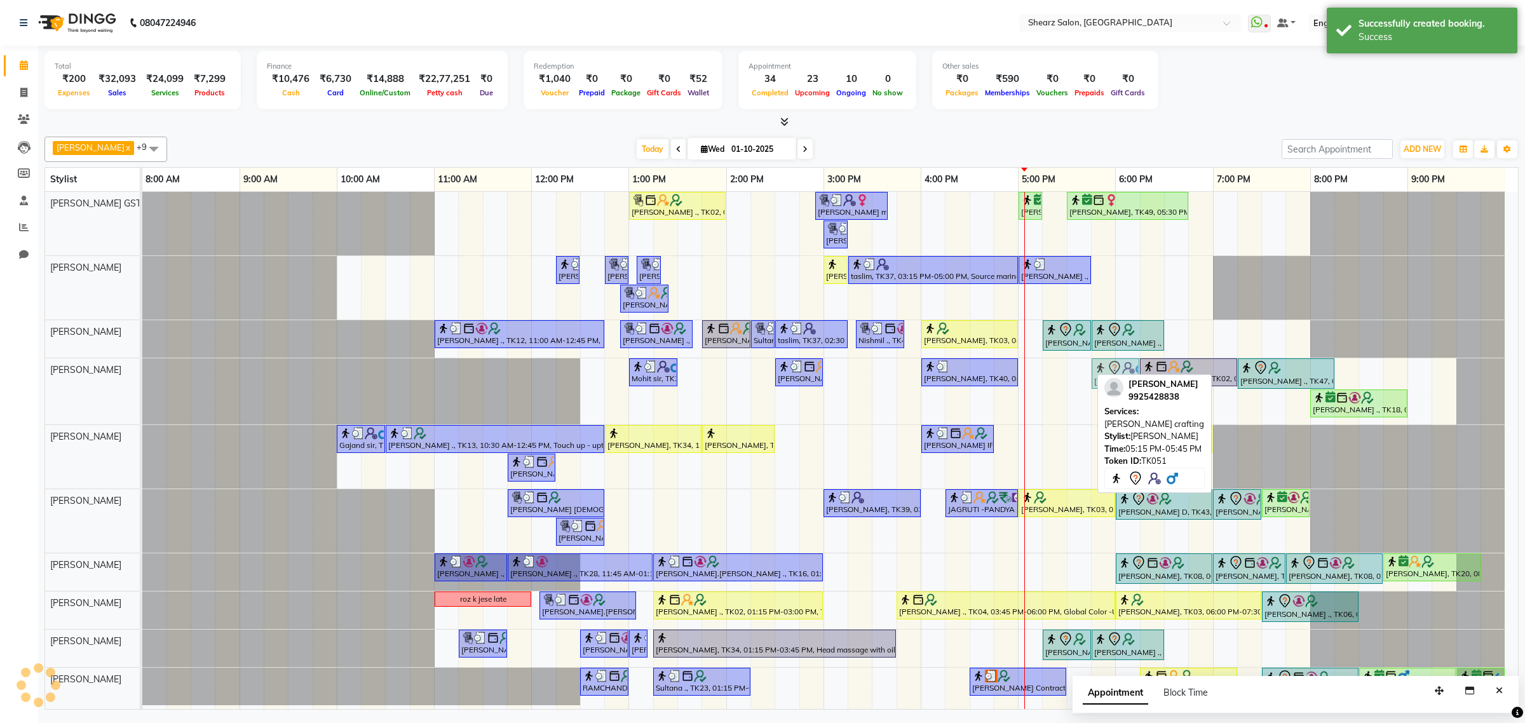
drag, startPoint x: 1082, startPoint y: 359, endPoint x: 1123, endPoint y: 364, distance: 41.0
click at [142, 364] on div "Mohit sir, TK21, 01:00 PM-01:30 PM, Shave / trim Sarvesh ., TK32, 02:30 PM-03:0…" at bounding box center [142, 391] width 0 height 66
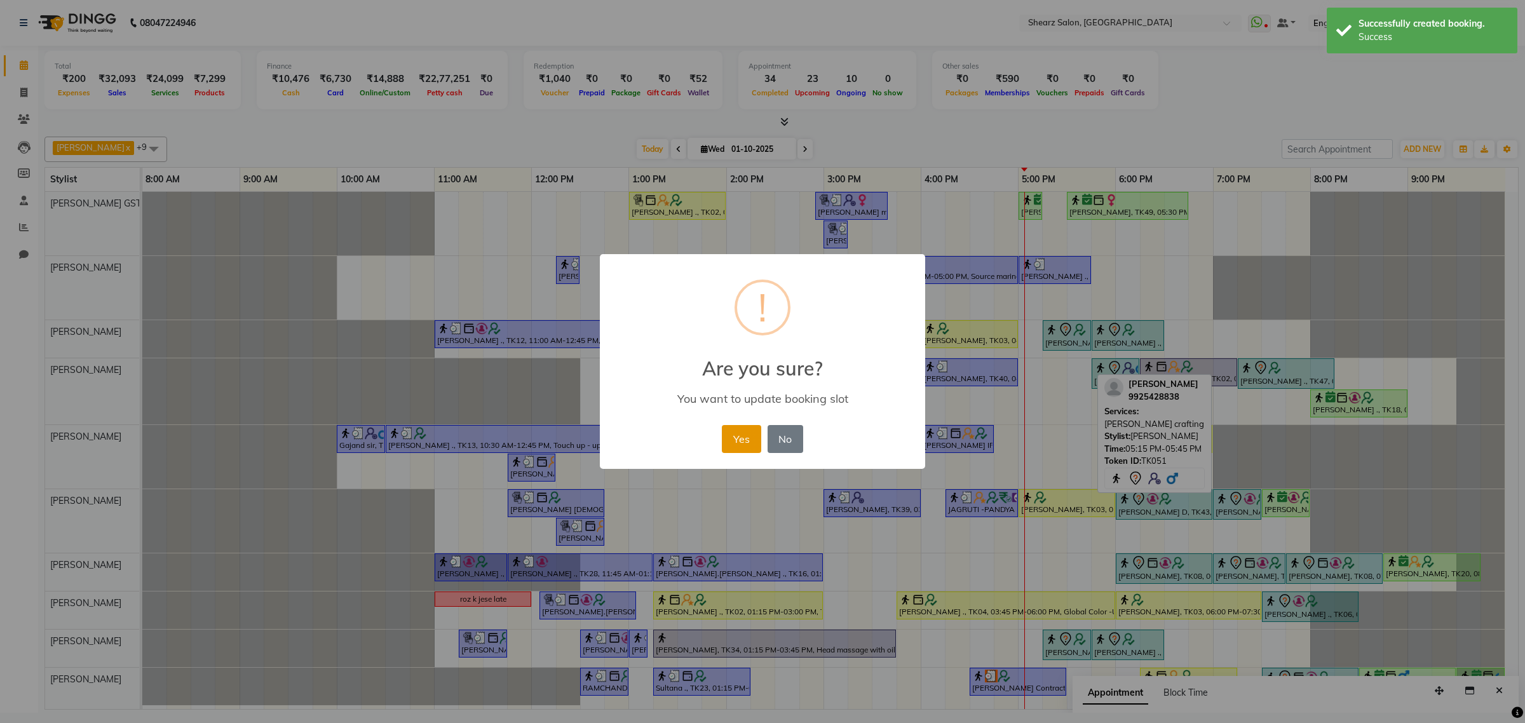
click at [737, 433] on button "Yes" at bounding box center [741, 439] width 39 height 28
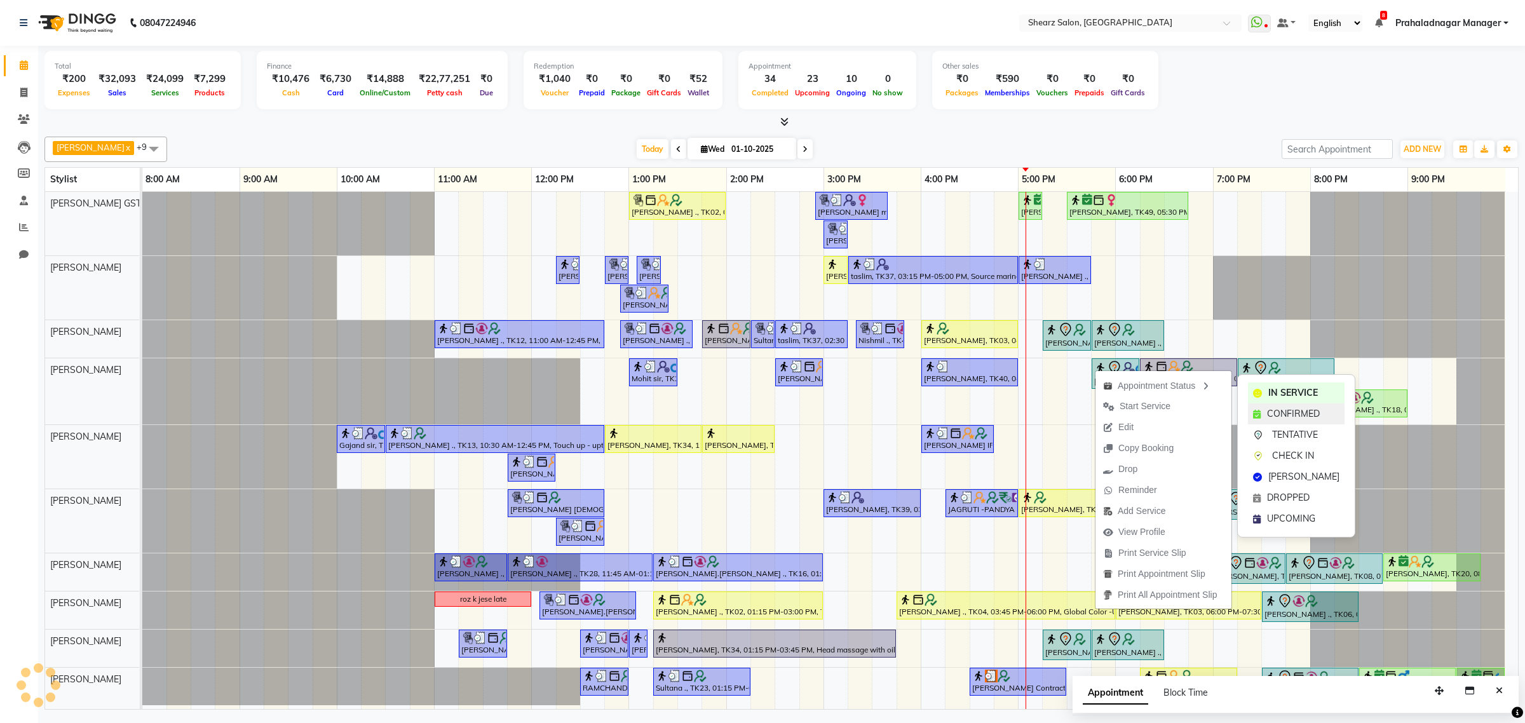
click at [1266, 413] on div "CONFIRMED" at bounding box center [1296, 413] width 97 height 21
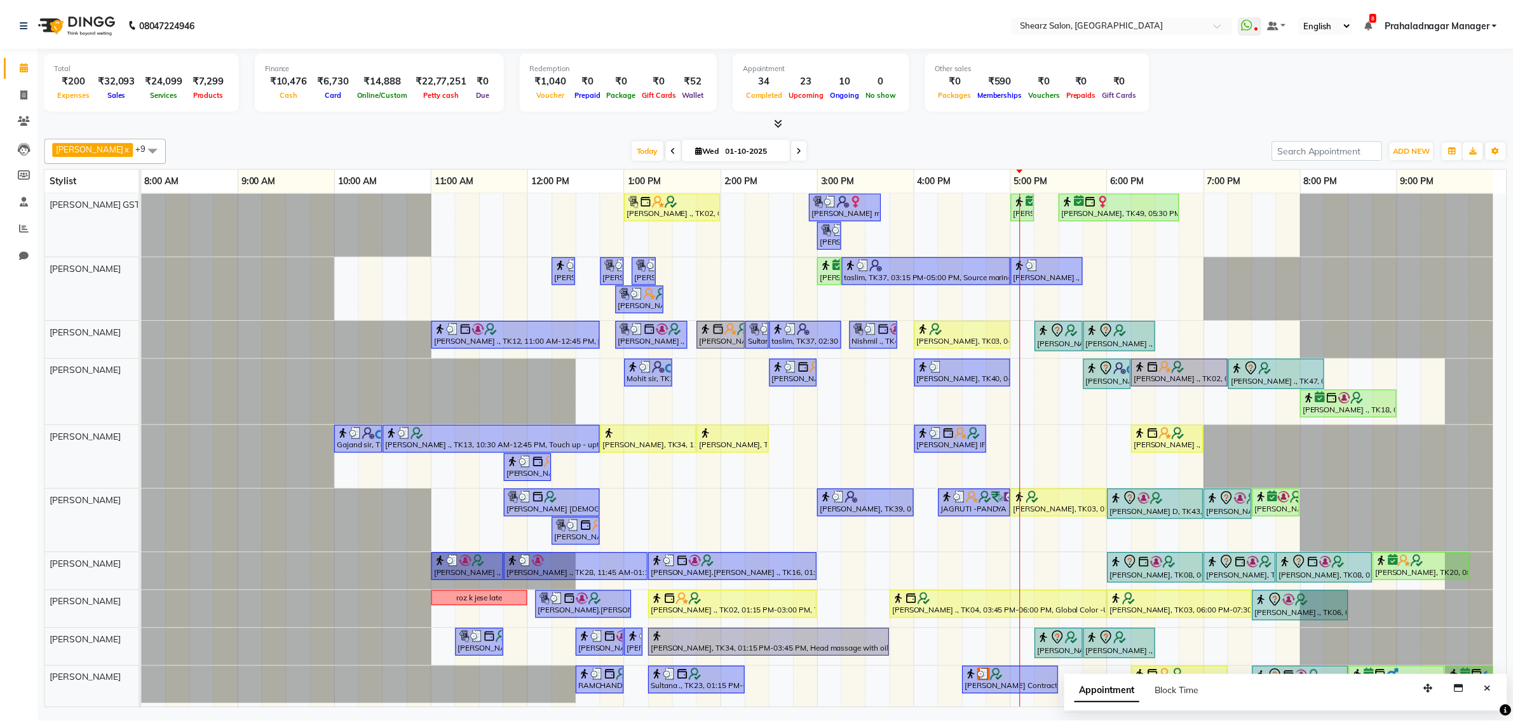
scroll to position [0, 0]
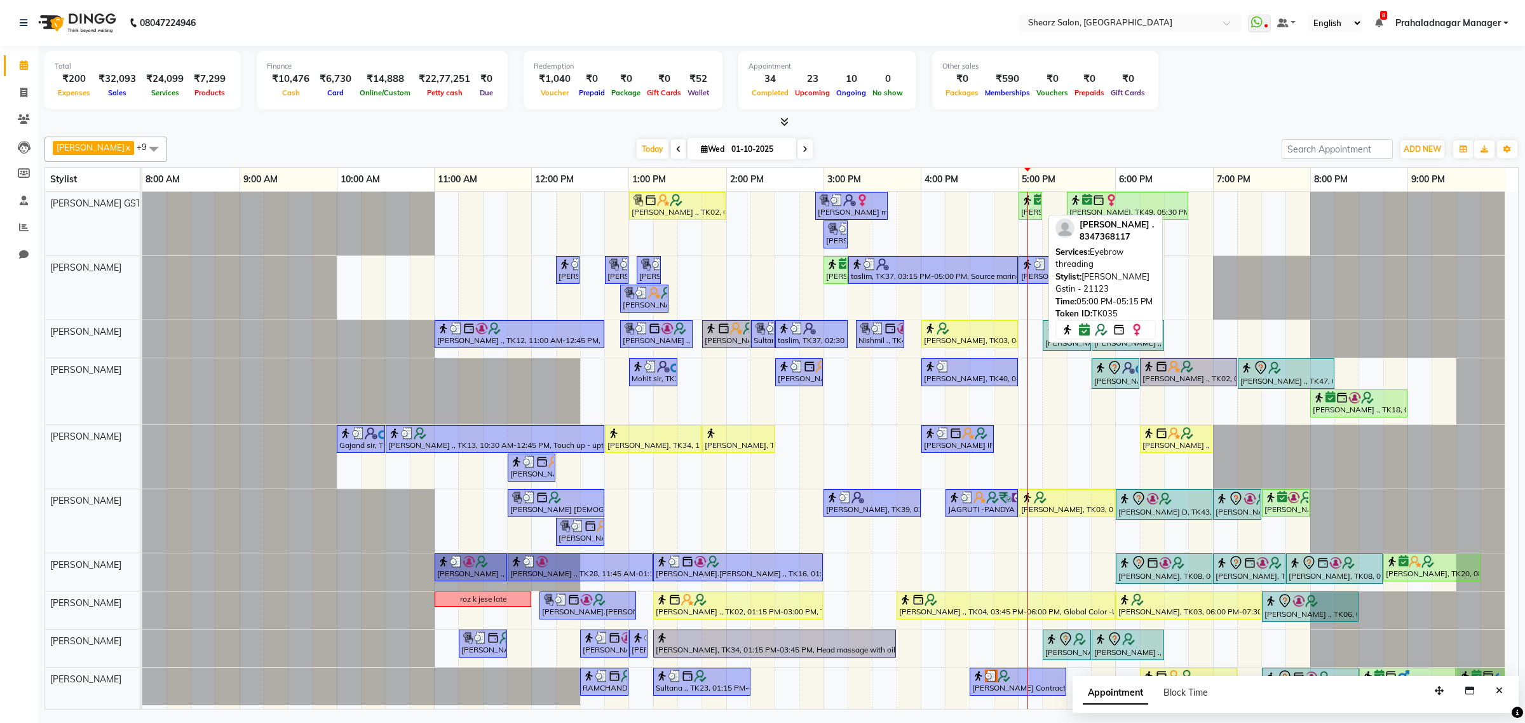
click at [1028, 197] on img at bounding box center [1027, 200] width 13 height 13
click at [1027, 210] on div at bounding box center [1027, 450] width 1 height 517
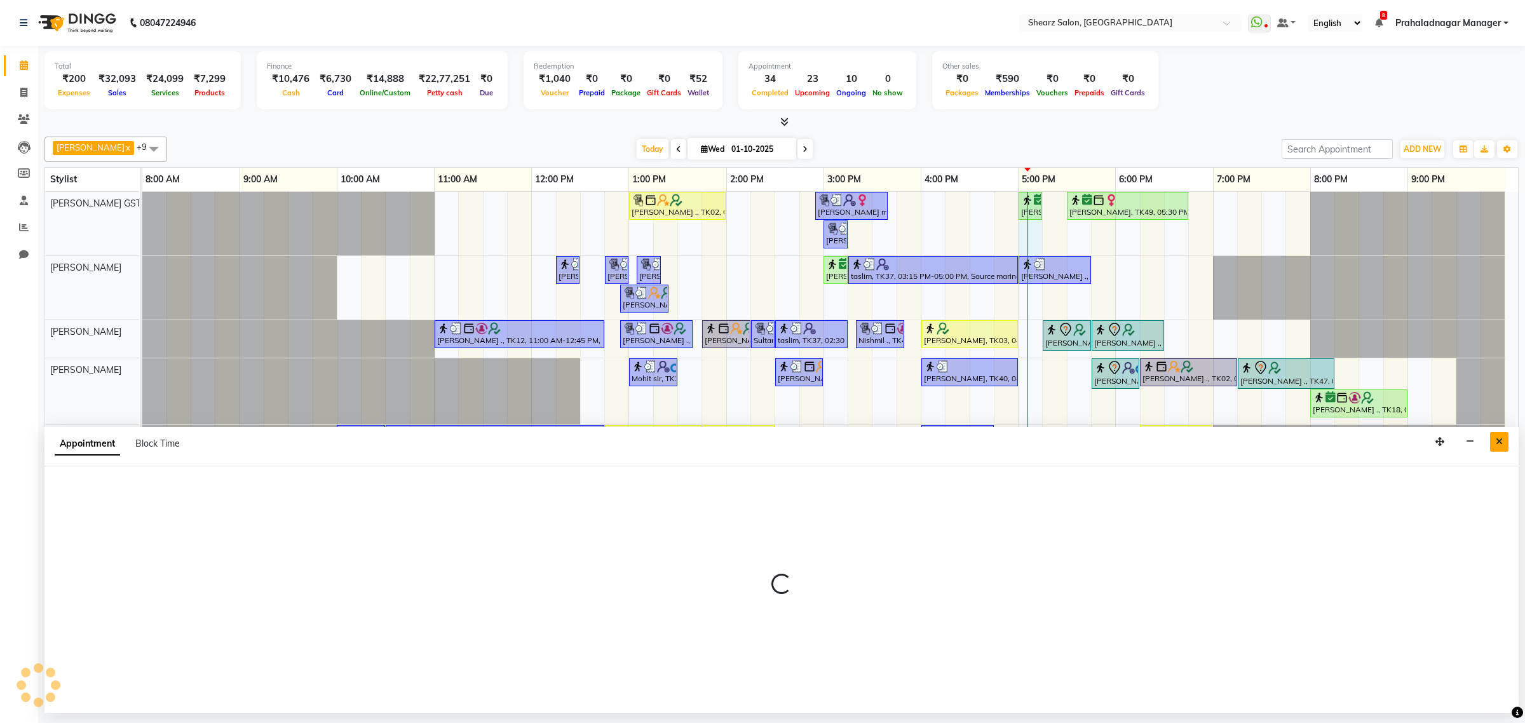
click at [1491, 449] on button "Close" at bounding box center [1499, 442] width 18 height 20
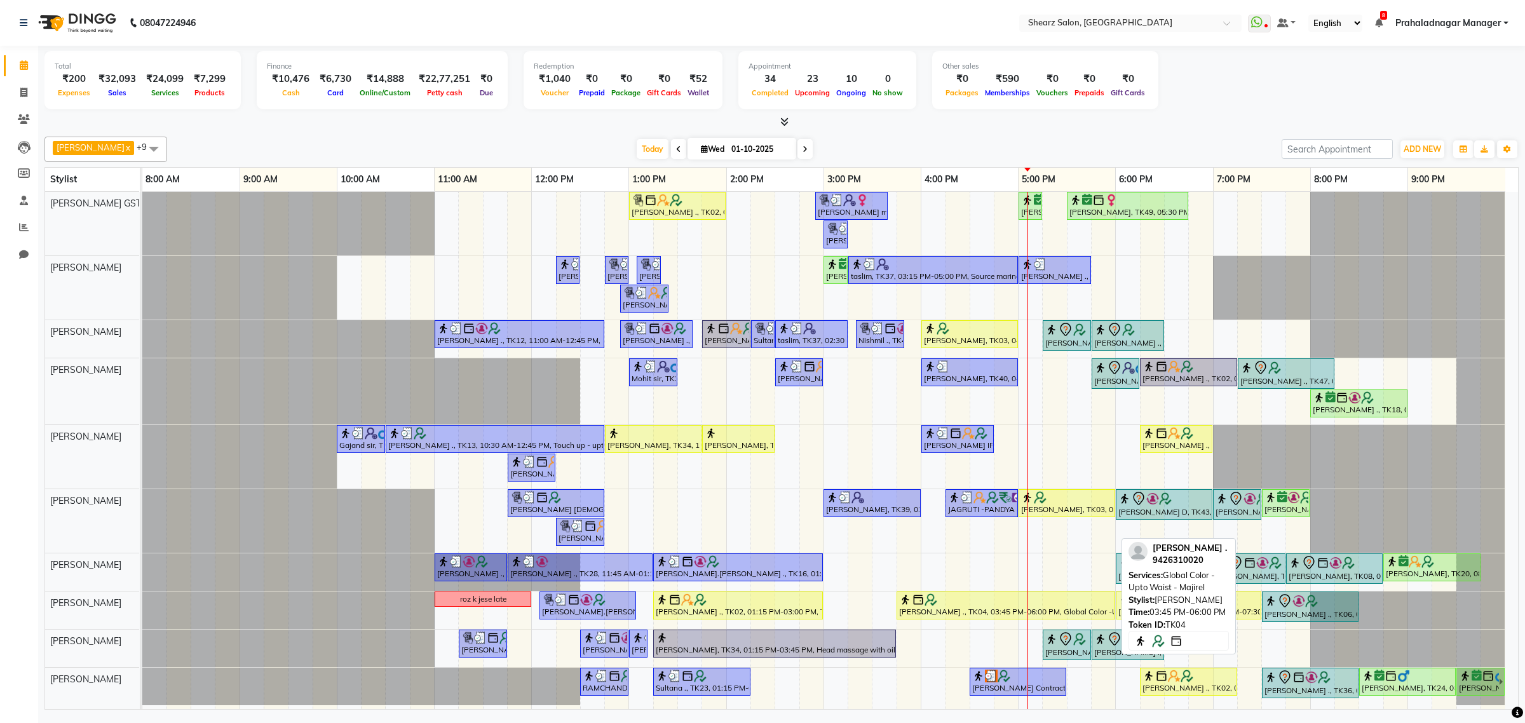
click at [997, 607] on div "BIRVA SHAH ., TK04, 03:45 PM-06:00 PM, Global Color -Upto Waist - Majirel" at bounding box center [1006, 605] width 216 height 24
select select "1"
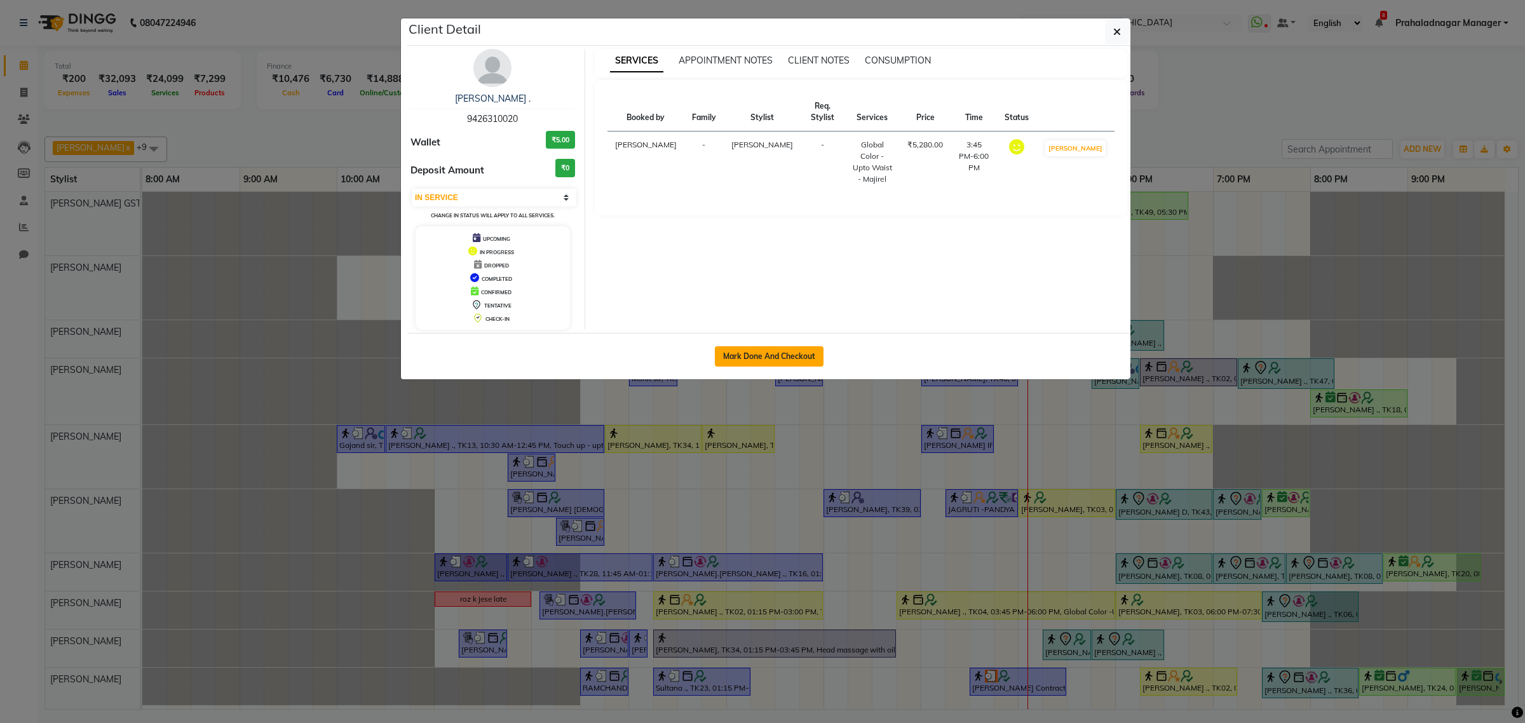
click at [770, 360] on button "Mark Done And Checkout" at bounding box center [769, 356] width 109 height 20
select select "service"
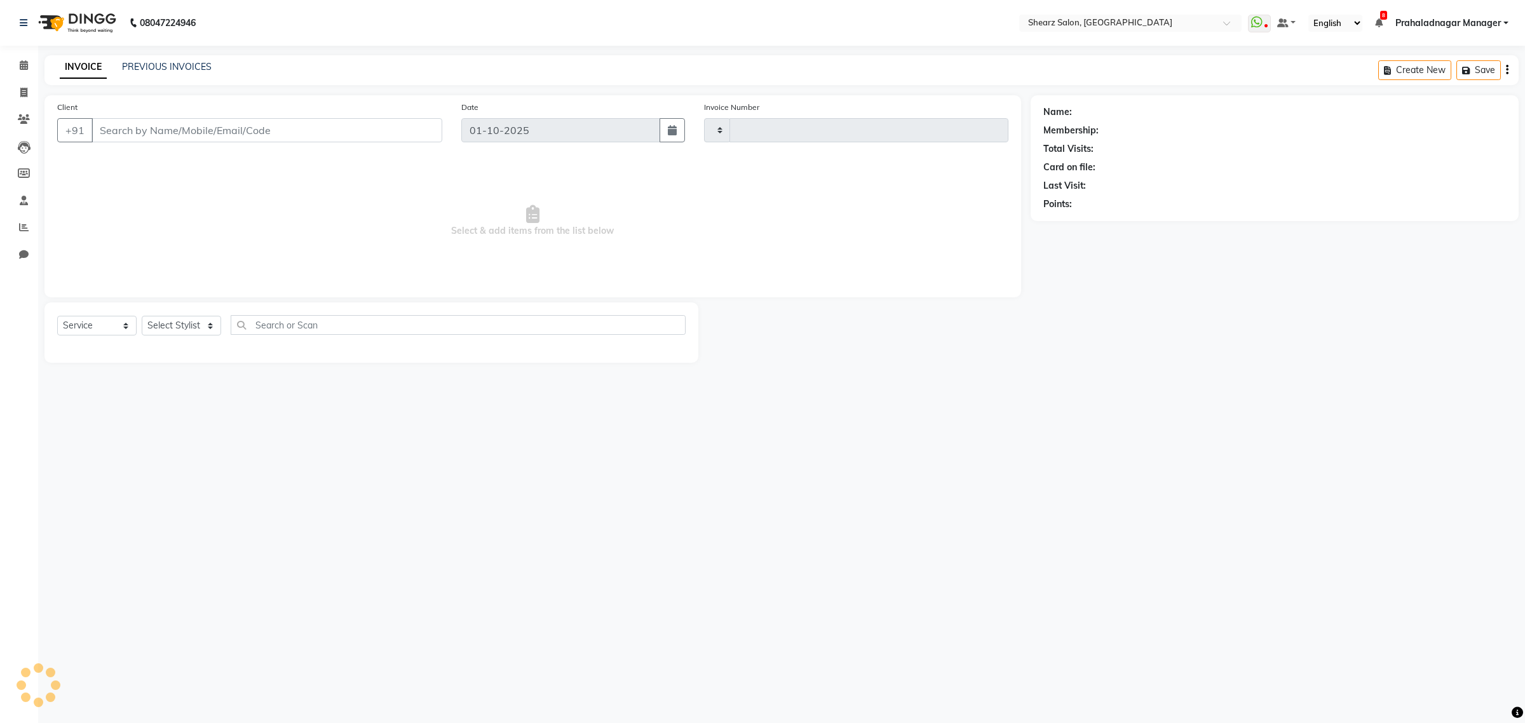
type input "6951"
select select "8157"
type input "9426310020"
select select "77440"
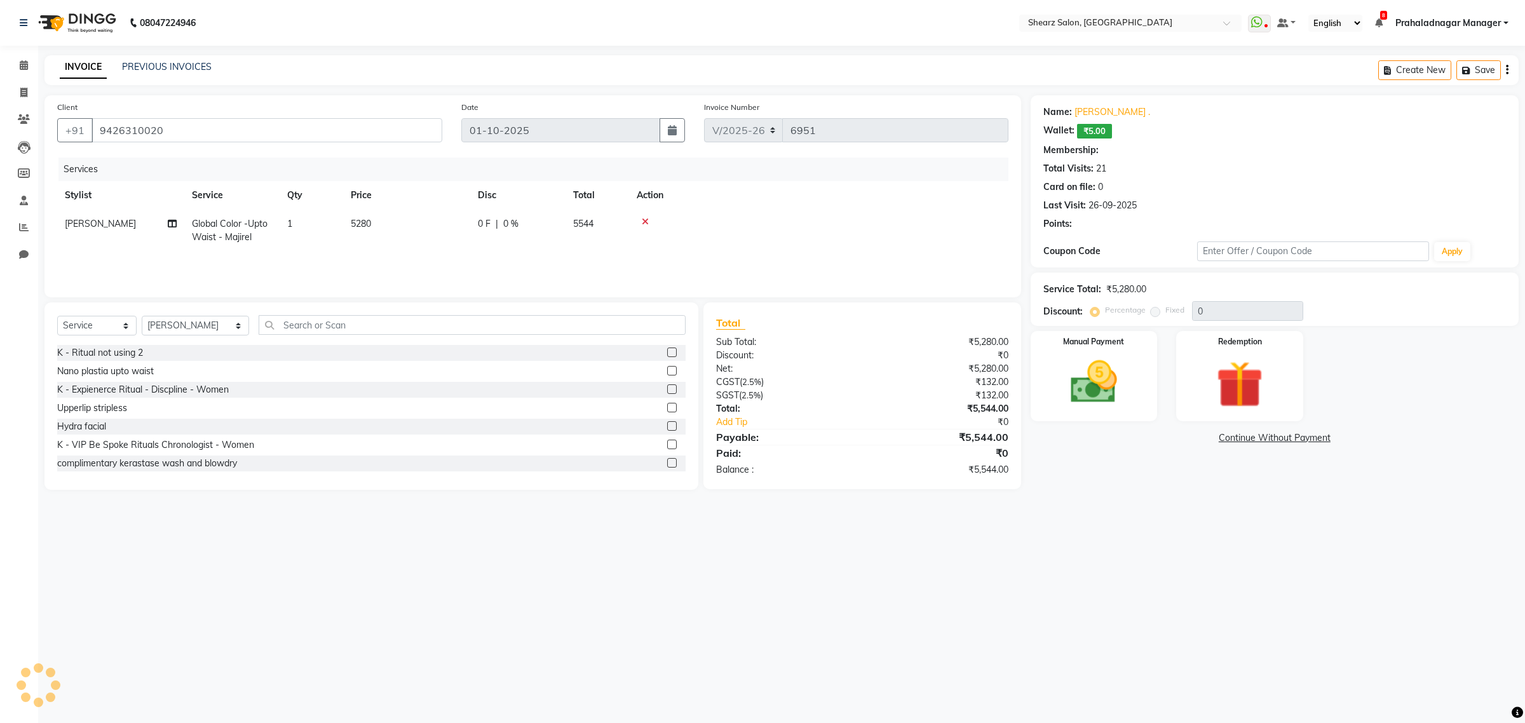
select select "1: Object"
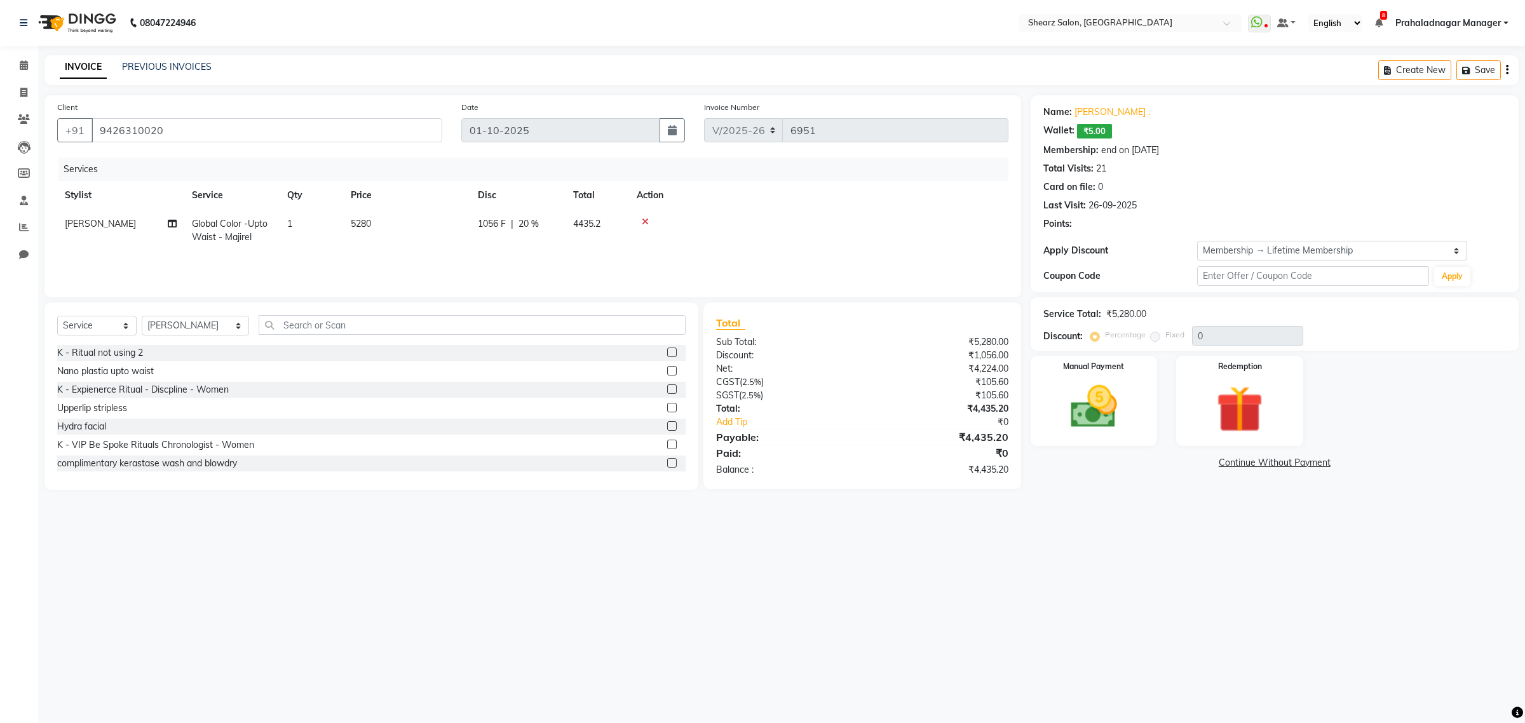
type input "20"
click at [280, 325] on input "text" at bounding box center [472, 325] width 427 height 20
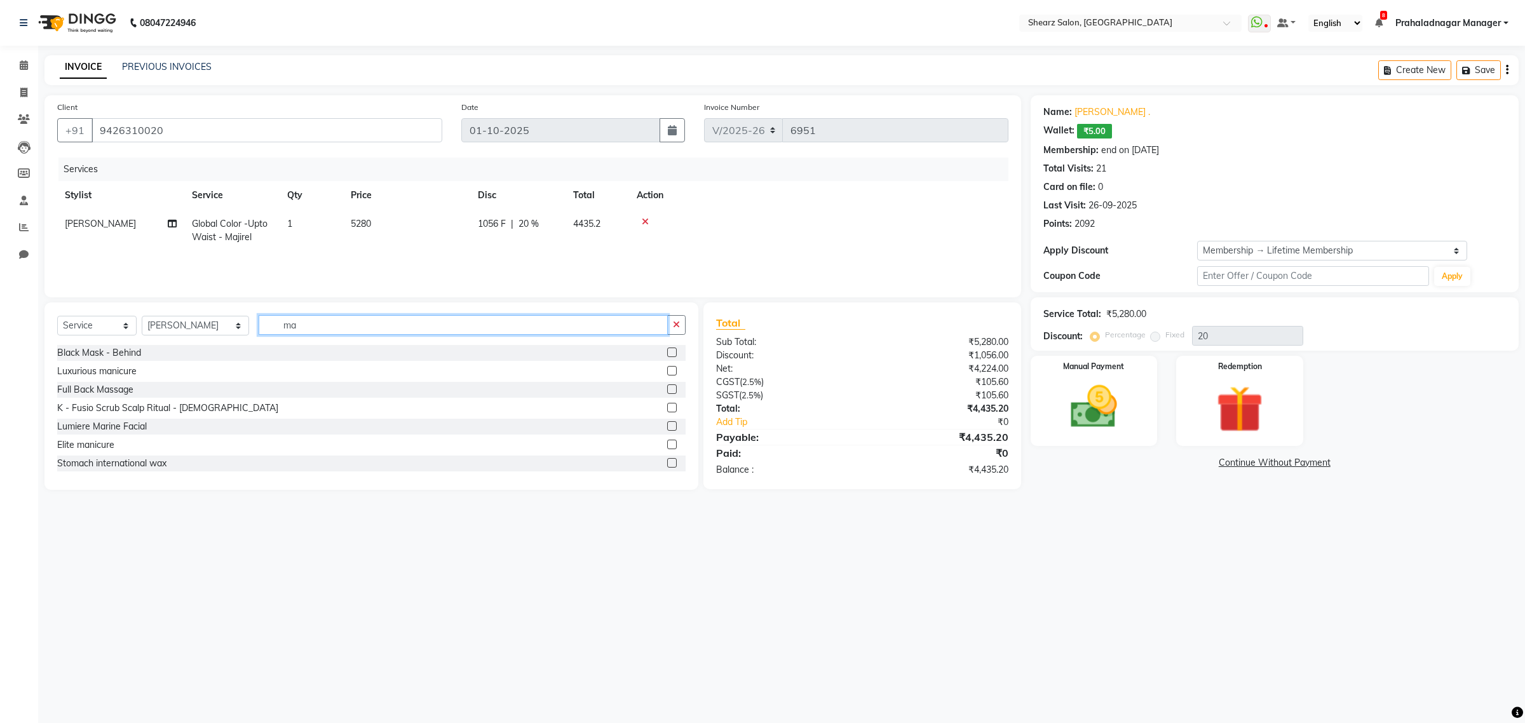
type input "m"
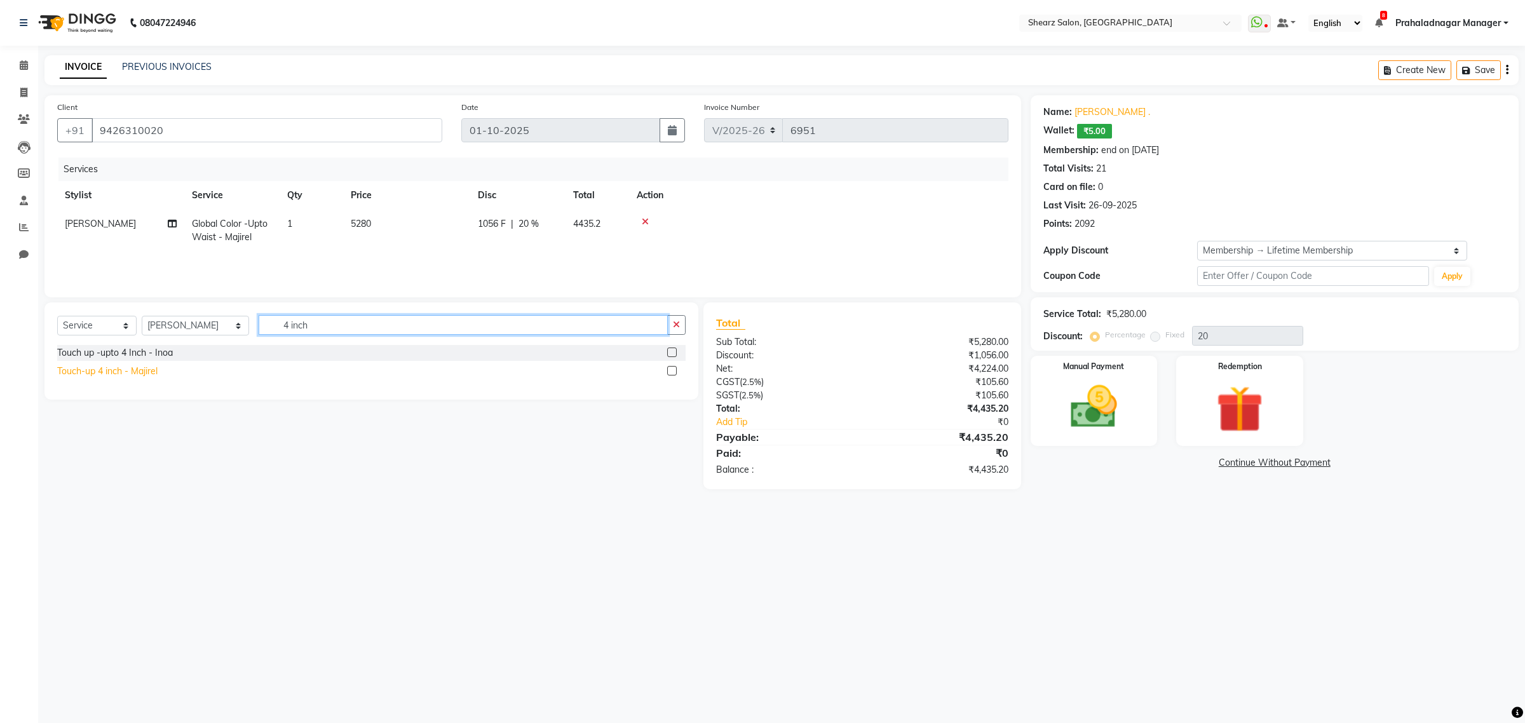
type input "4 inch"
click at [154, 369] on div "Touch-up 4 inch - Majirel" at bounding box center [107, 371] width 100 height 13
checkbox input "false"
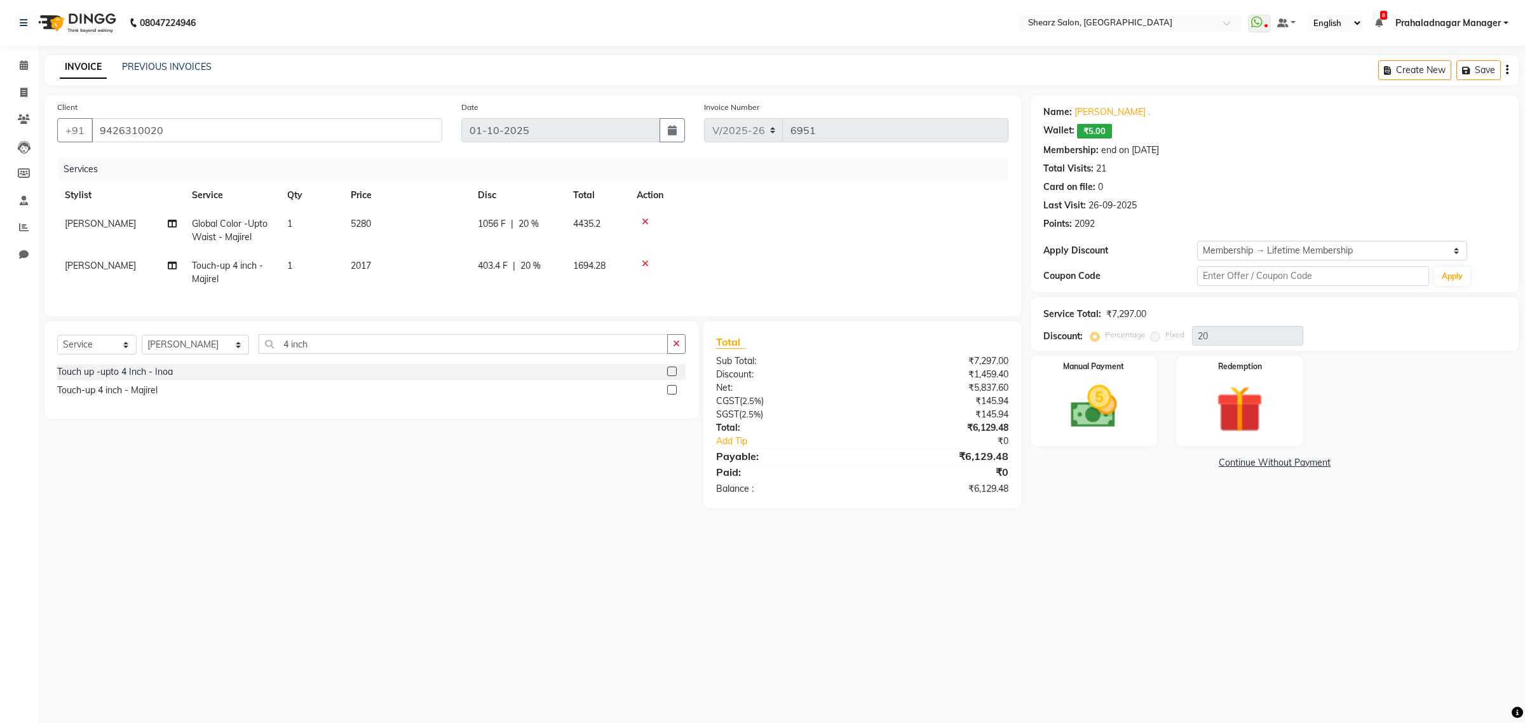
click at [645, 217] on icon at bounding box center [645, 221] width 7 height 9
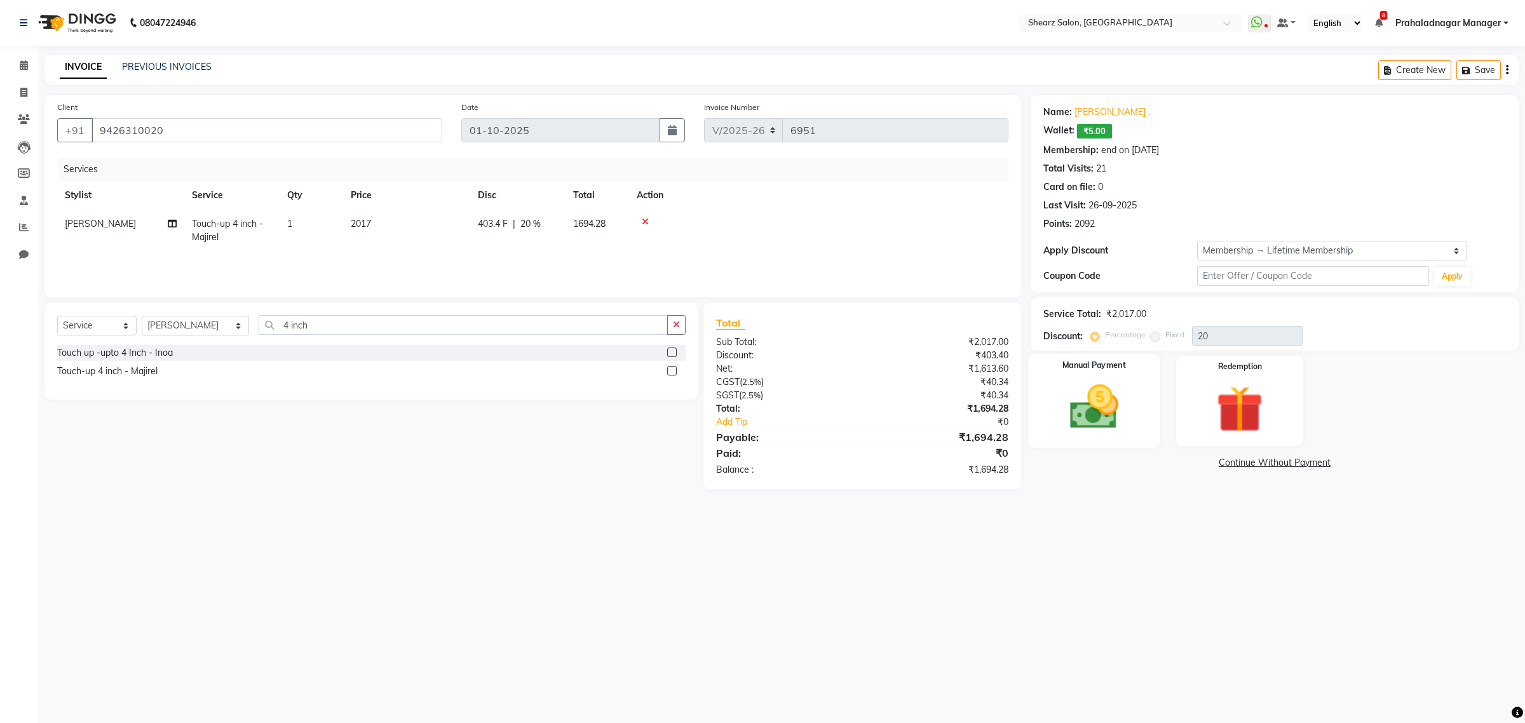
click at [1093, 382] on img at bounding box center [1093, 407] width 79 height 56
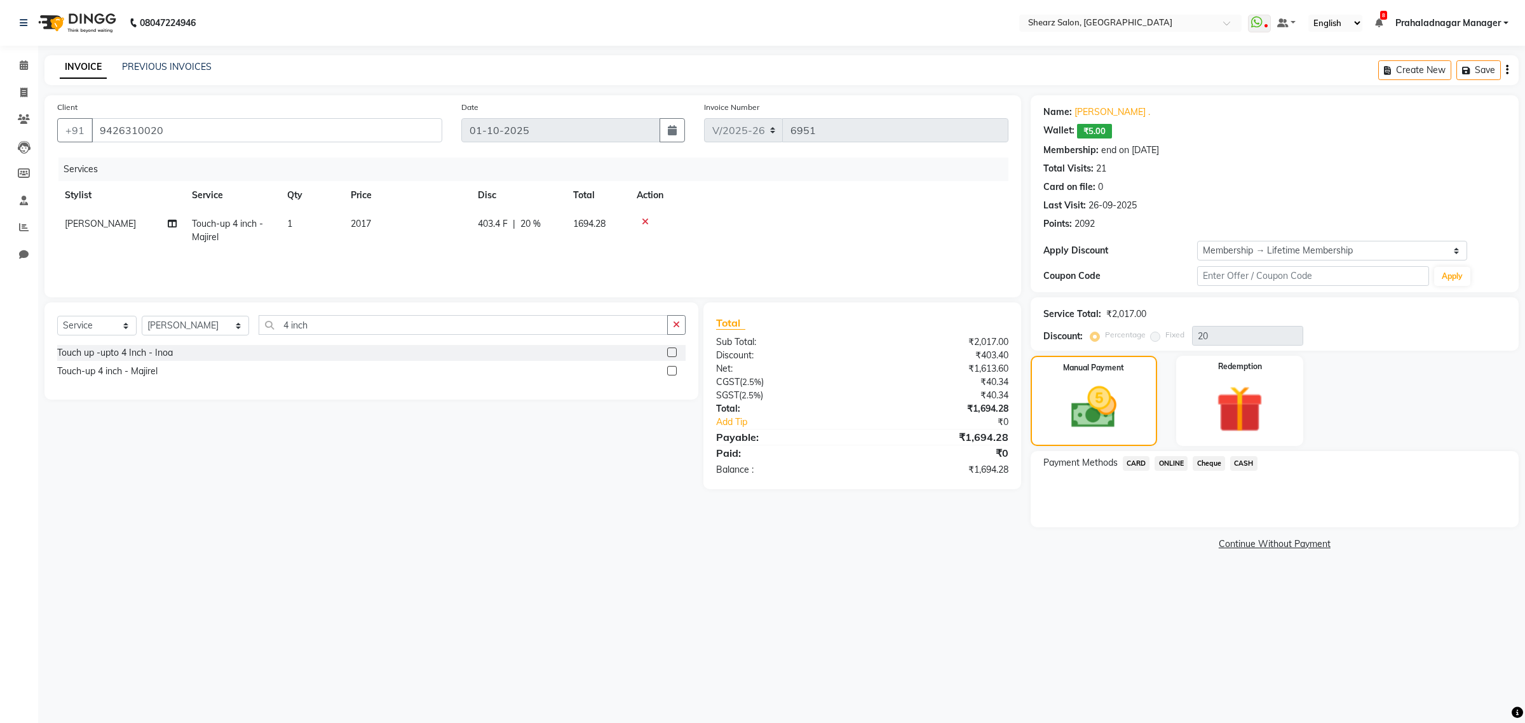
drag, startPoint x: 1234, startPoint y: 458, endPoint x: 1237, endPoint y: 466, distance: 8.0
click at [1234, 459] on span "CASH" at bounding box center [1243, 463] width 27 height 15
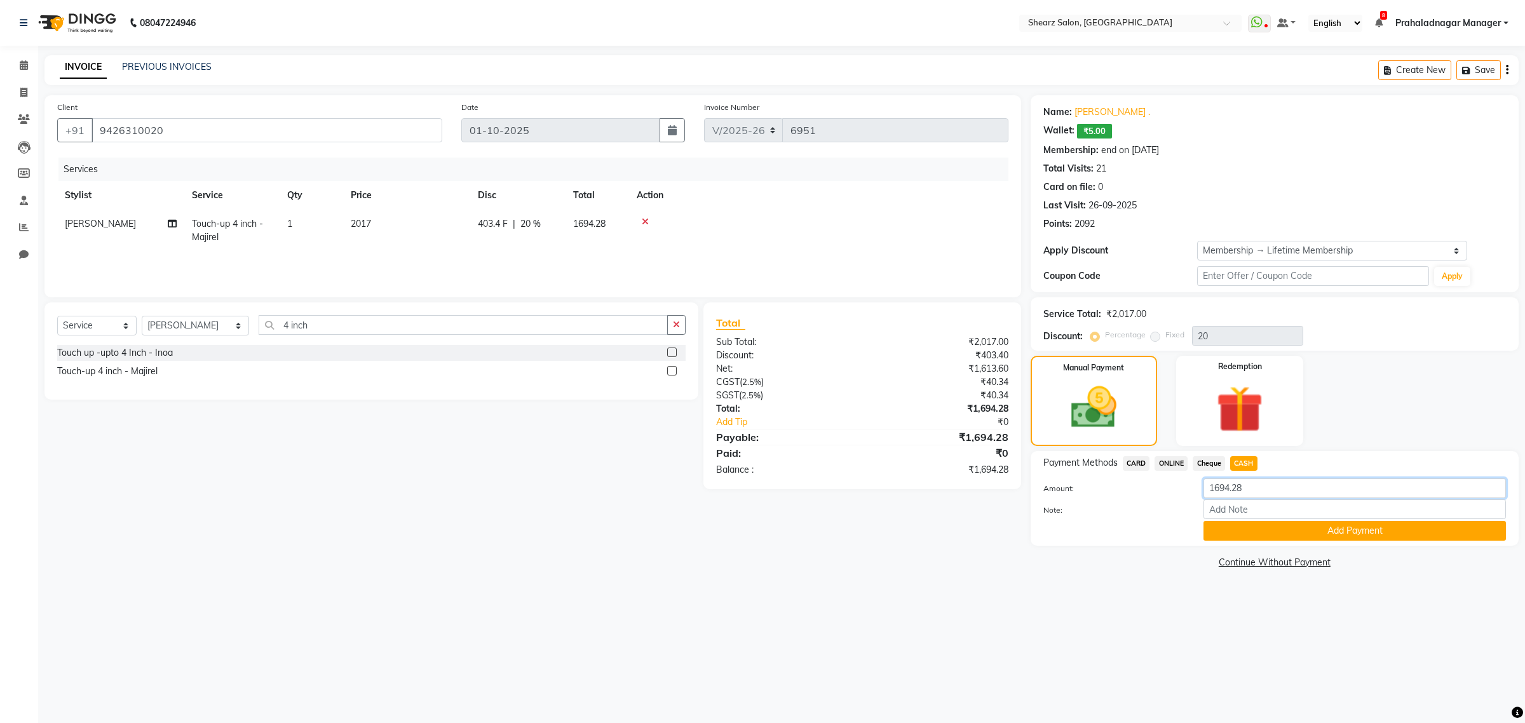
drag, startPoint x: 1250, startPoint y: 483, endPoint x: 814, endPoint y: 545, distance: 440.8
click at [814, 545] on div "Client +91 9426310020 Date 01-10-2025 Invoice Number V/2025 V/2025-26 6951 Serv…" at bounding box center [781, 333] width 1493 height 476
type input "1700"
click at [1302, 528] on button "Add Payment" at bounding box center [1354, 531] width 302 height 20
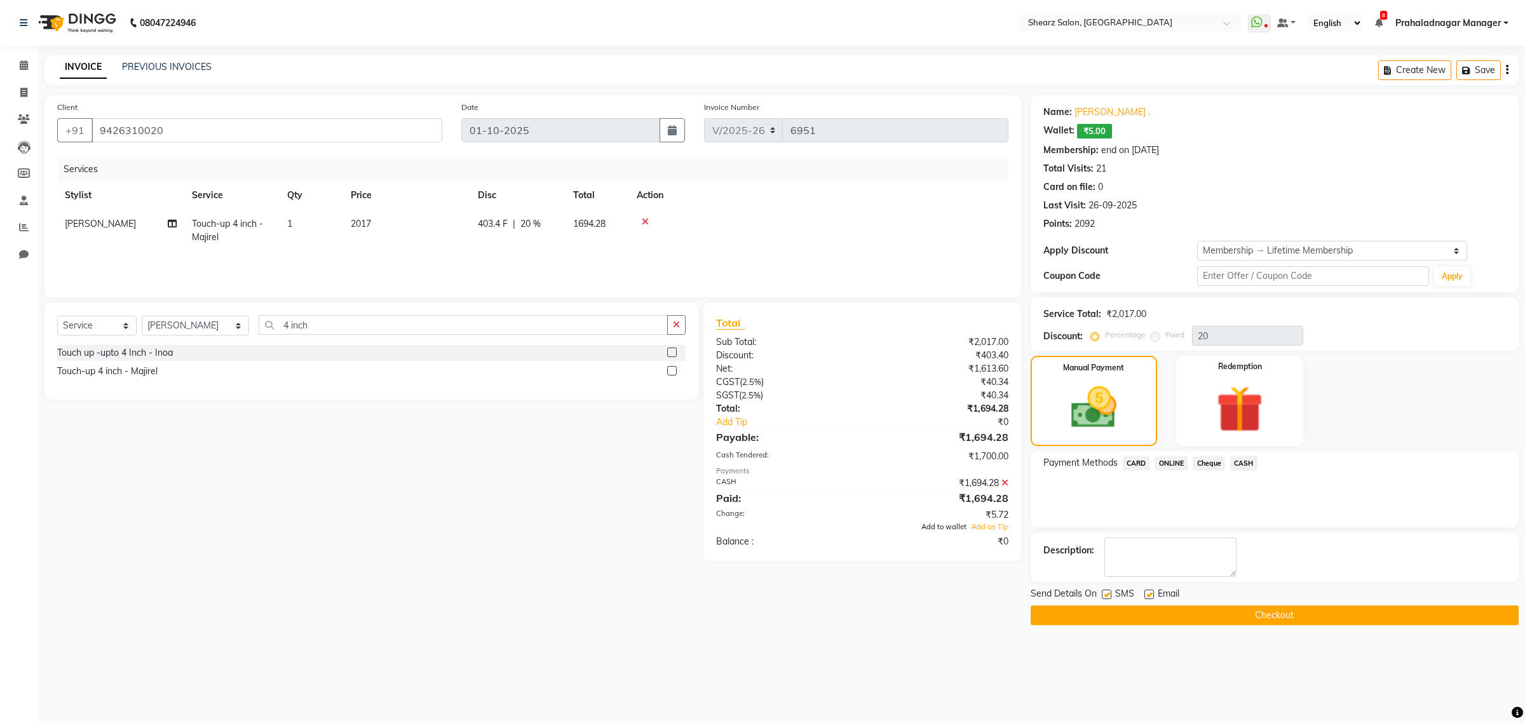
click at [940, 530] on span "Add to wallet" at bounding box center [943, 526] width 45 height 9
click at [1115, 611] on button "Checkout" at bounding box center [1274, 615] width 488 height 20
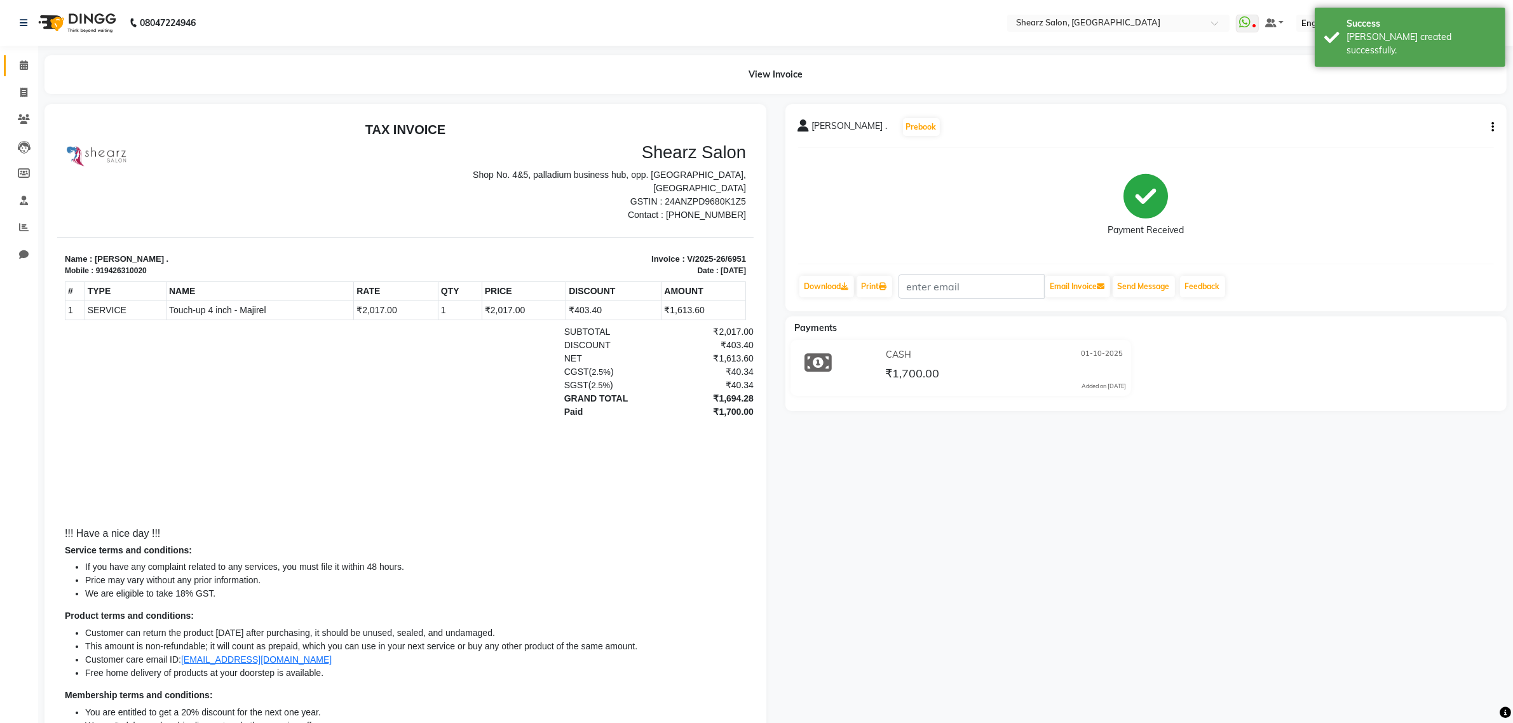
click at [23, 73] on link "Calendar" at bounding box center [19, 65] width 30 height 21
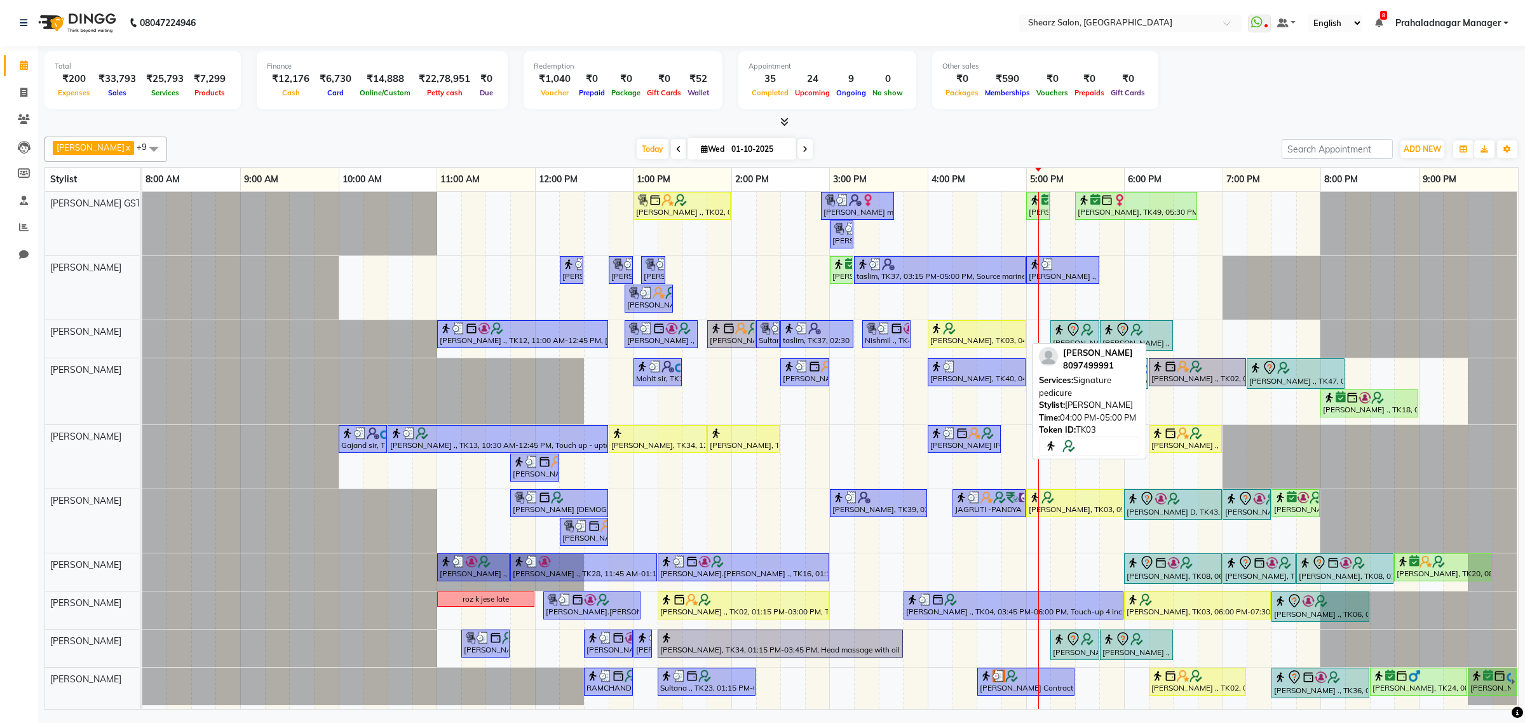
click at [986, 335] on div "[PERSON_NAME], TK03, 04:00 PM-05:00 PM, Signature pedicure" at bounding box center [976, 334] width 95 height 24
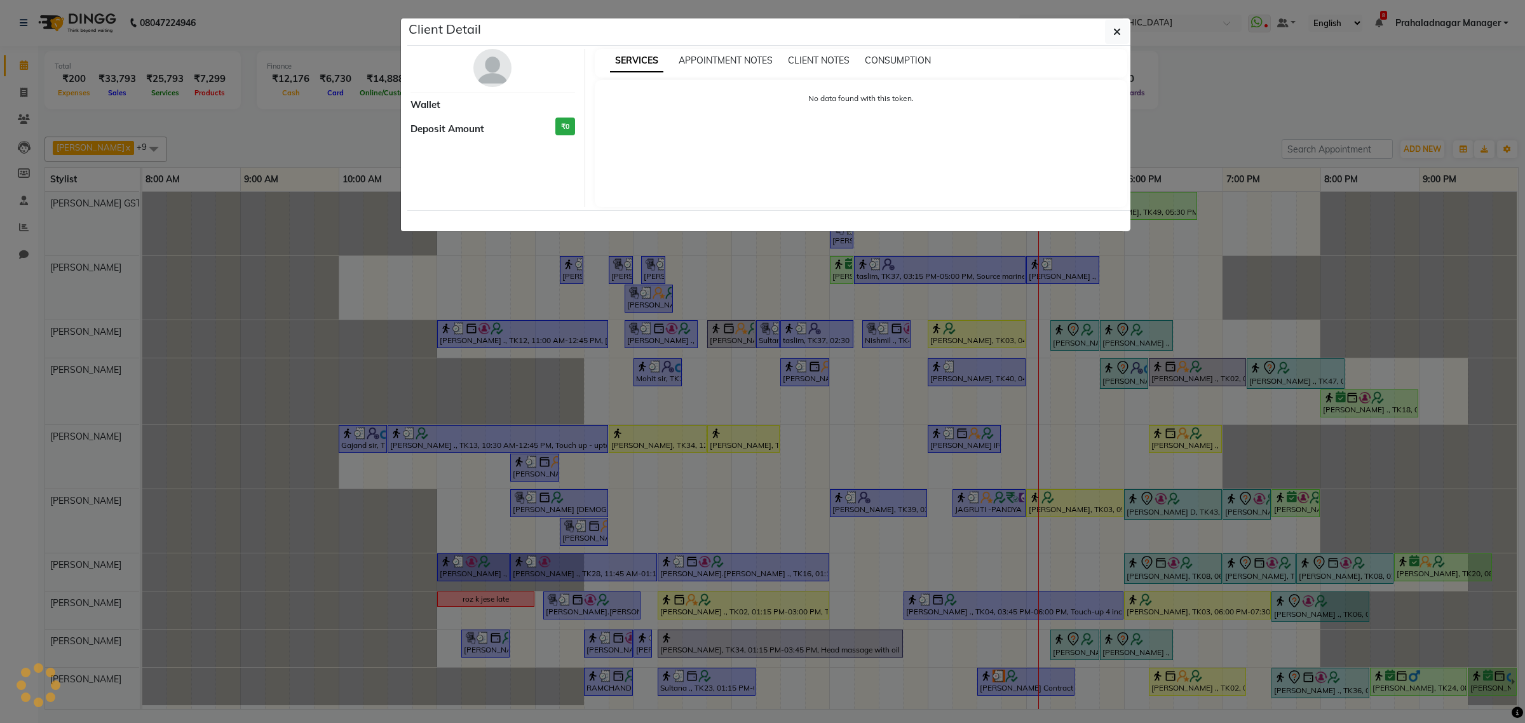
select select "1"
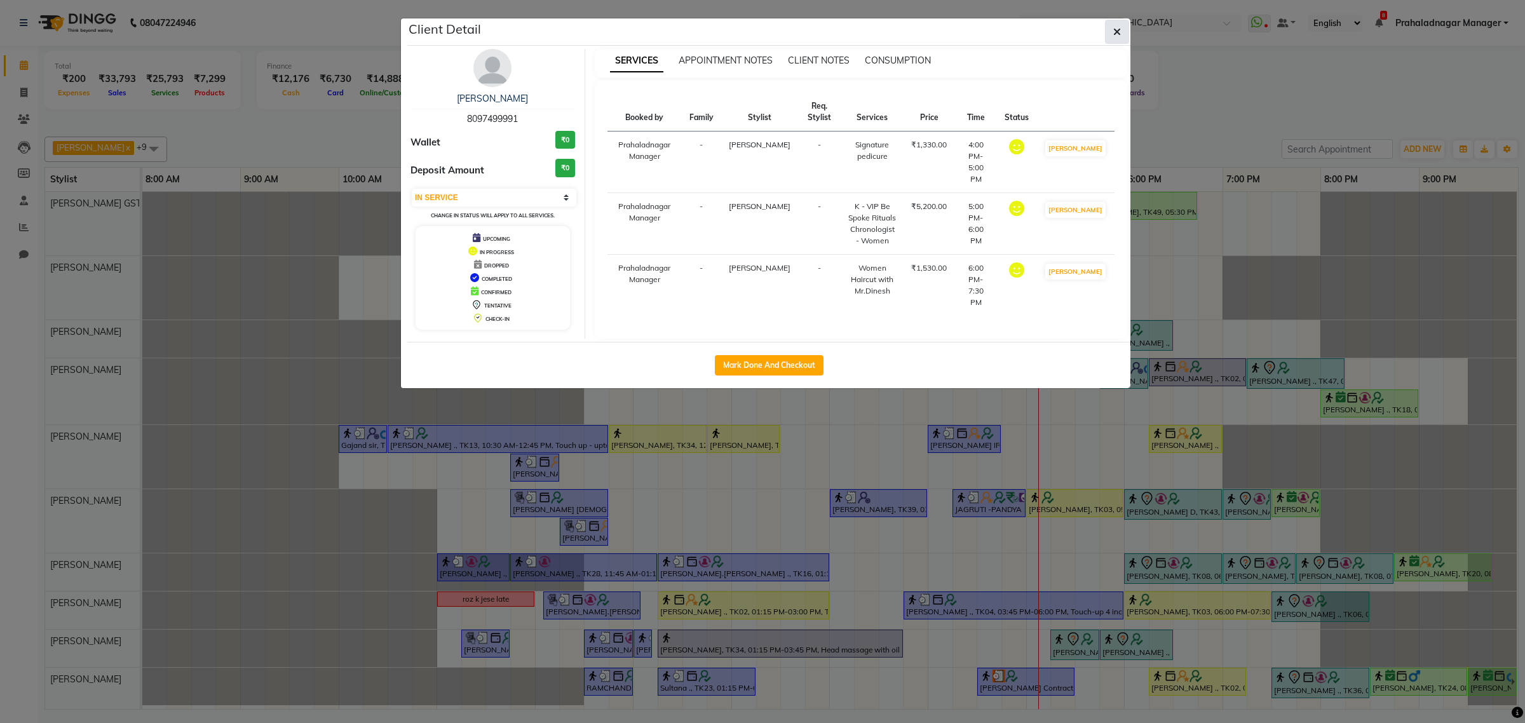
click at [1112, 38] on button "button" at bounding box center [1117, 32] width 24 height 24
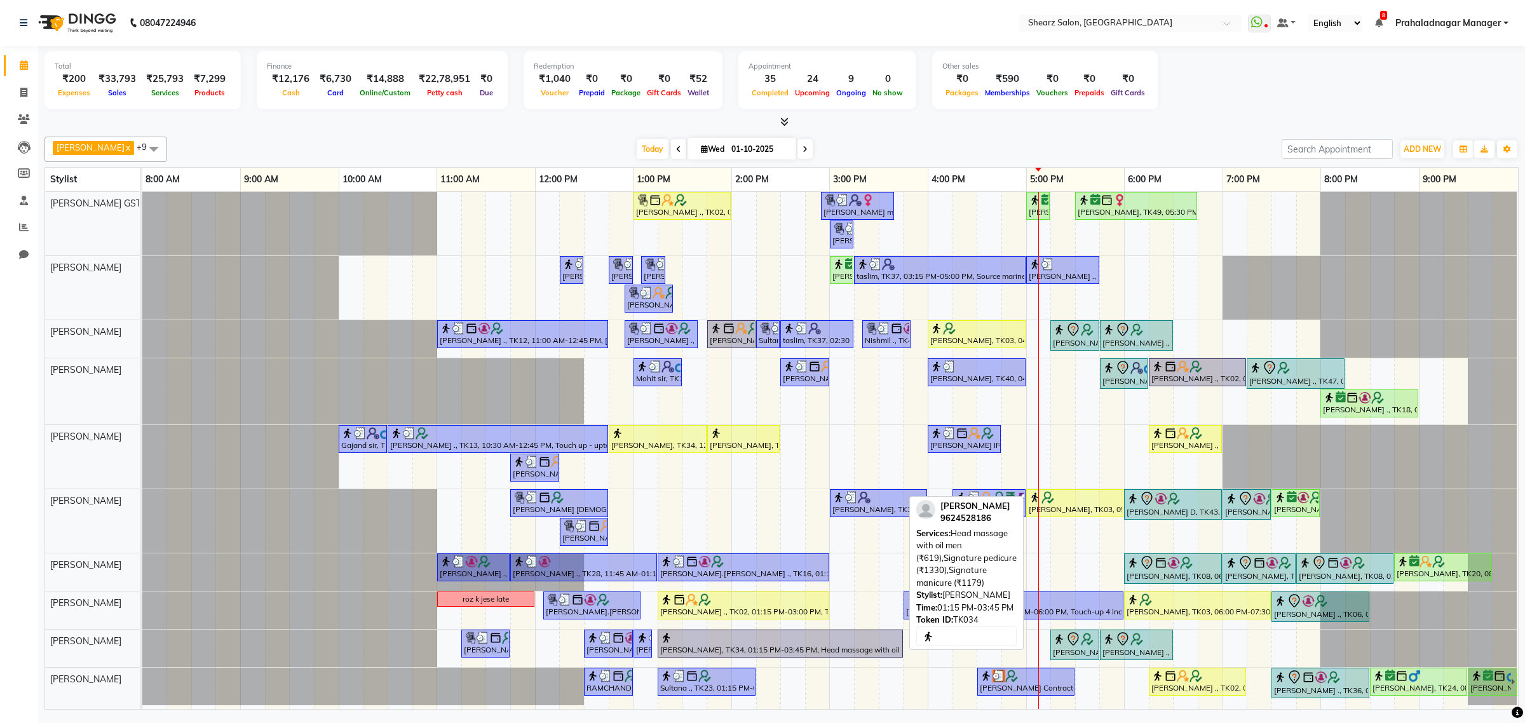
click at [858, 640] on div at bounding box center [780, 637] width 240 height 13
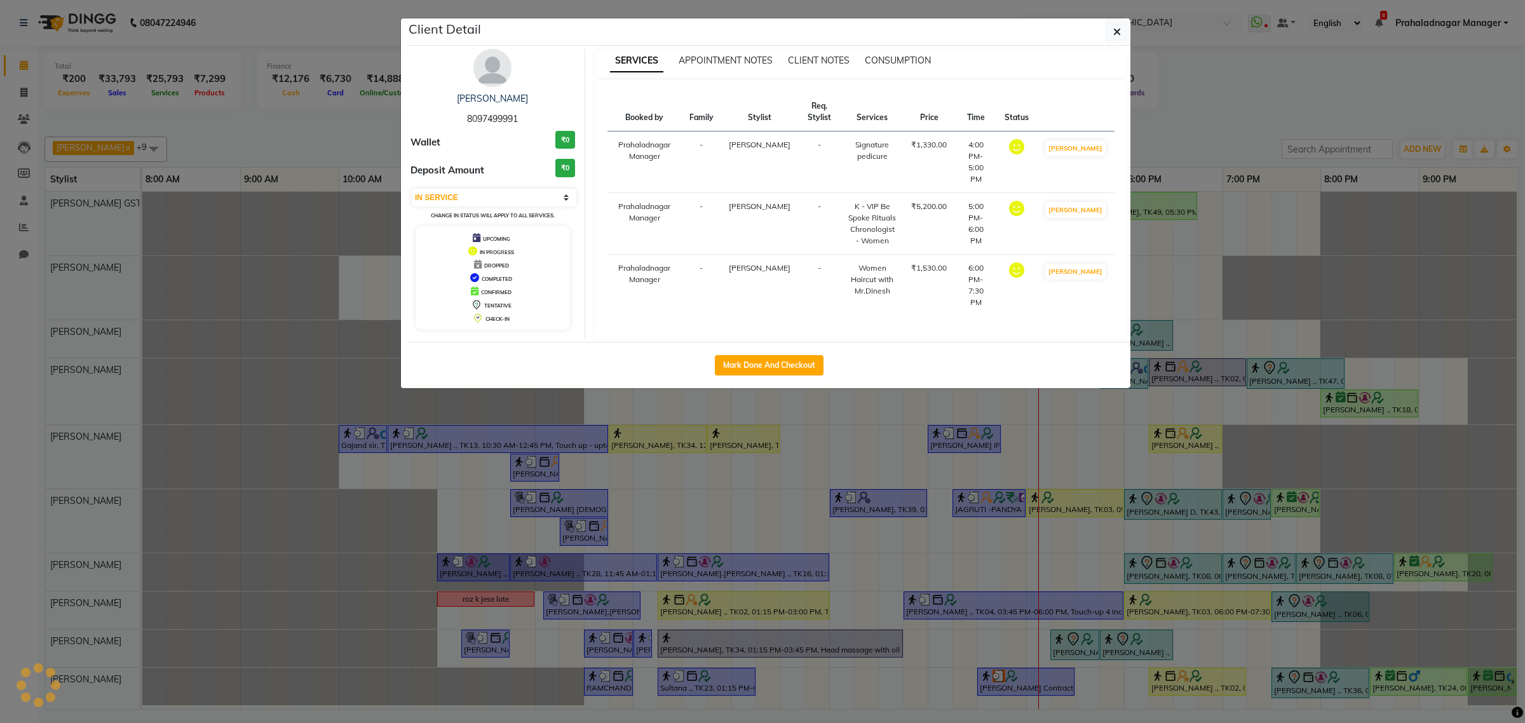
select select "select"
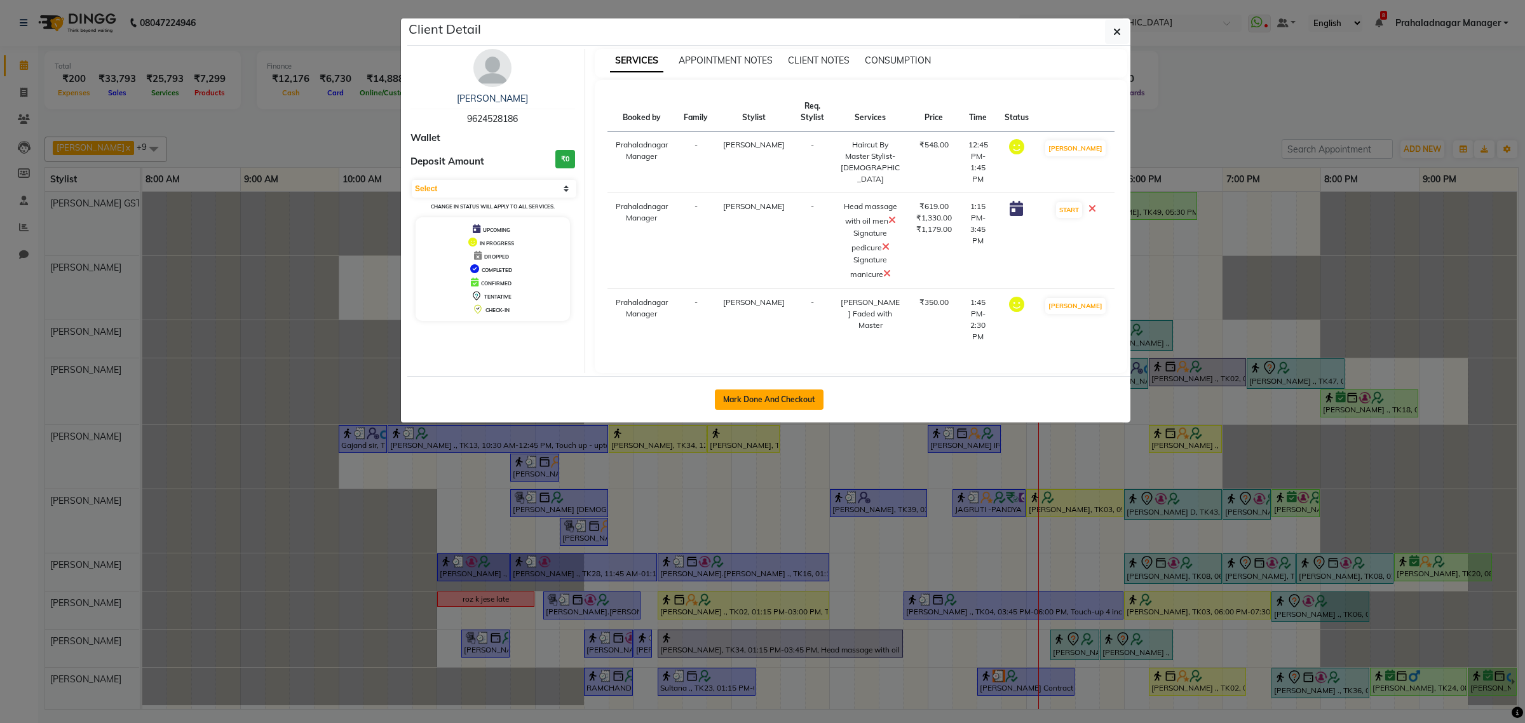
click at [791, 397] on button "Mark Done And Checkout" at bounding box center [769, 399] width 109 height 20
select select "8157"
select select "service"
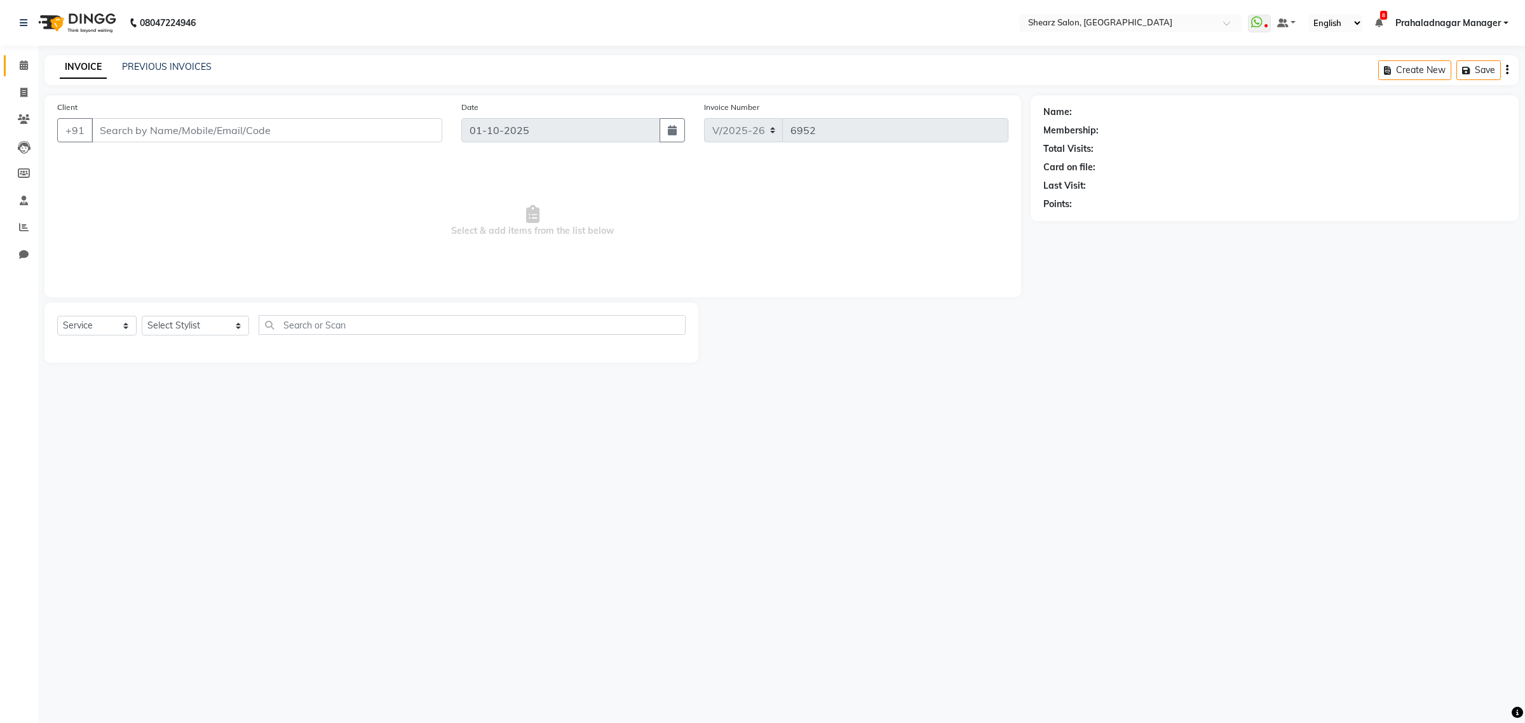
type input "9624528186"
select select "77443"
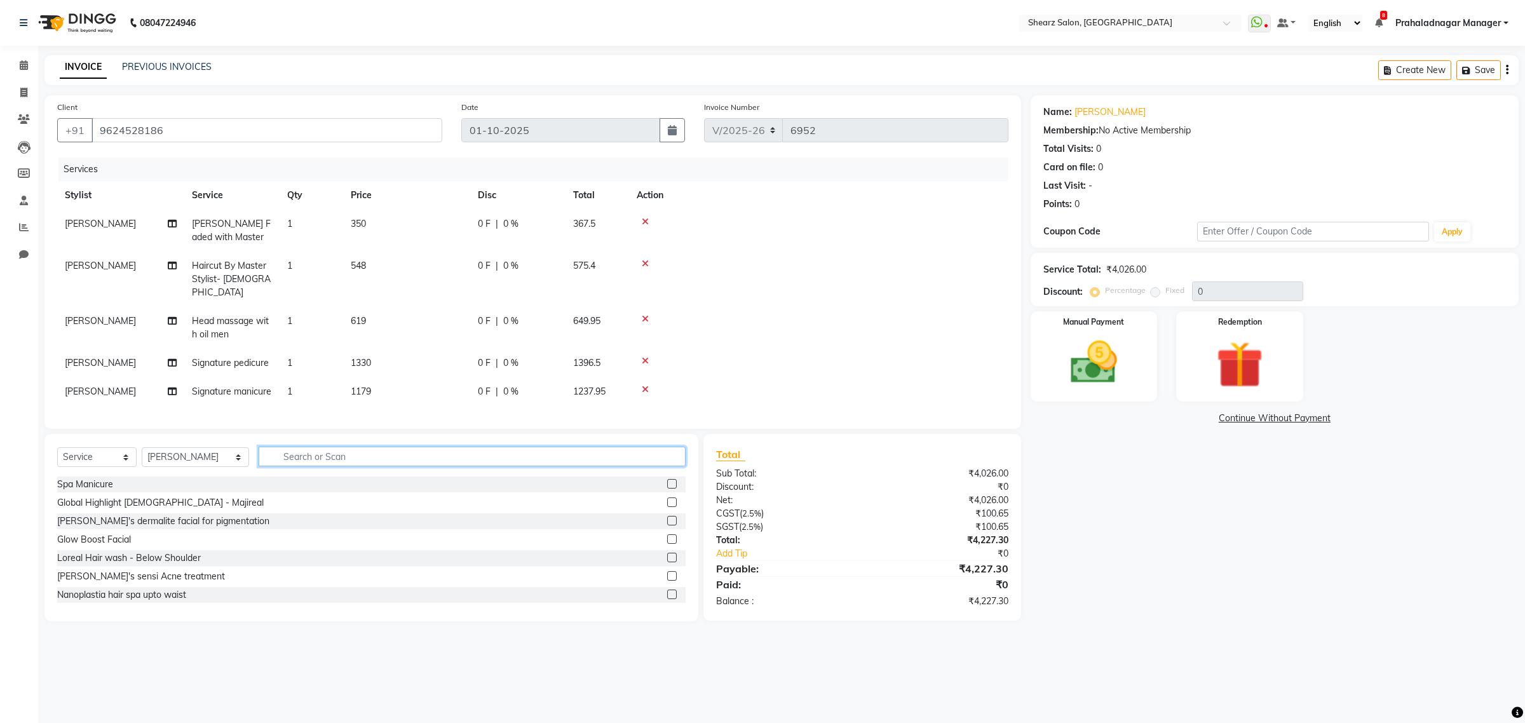
click at [310, 466] on input "text" at bounding box center [472, 457] width 427 height 20
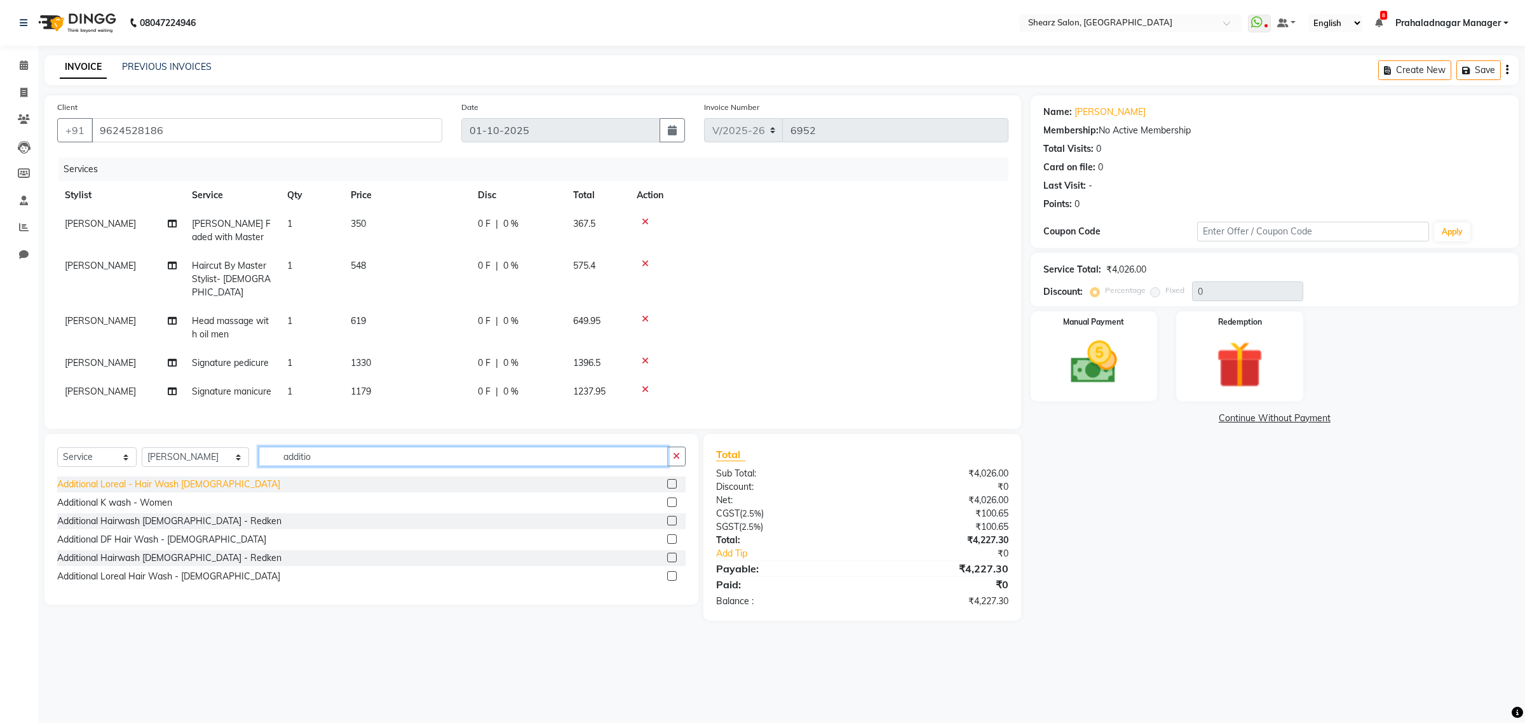
type input "additio"
click at [163, 491] on div "Additional Loreal - Hair Wash Male" at bounding box center [168, 484] width 223 height 13
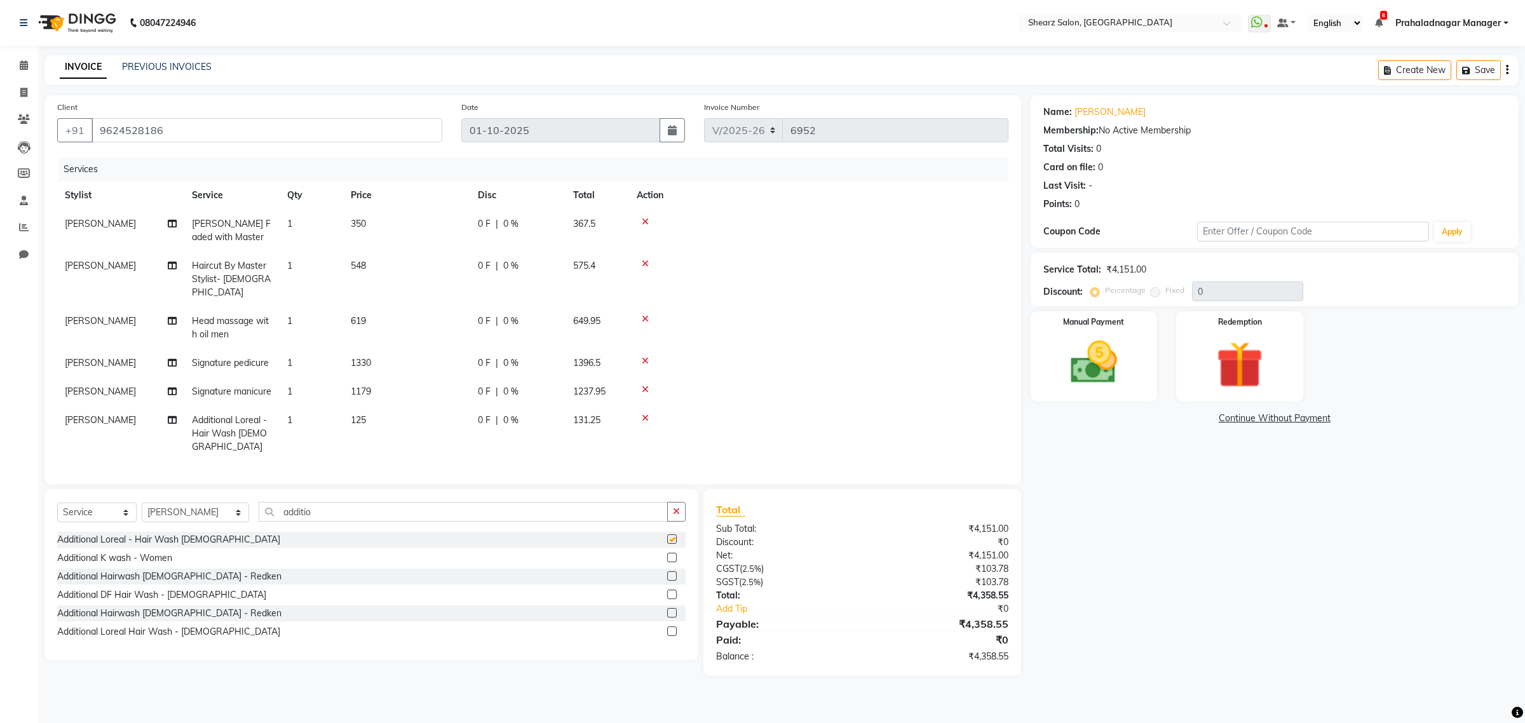
checkbox input "false"
click at [1337, 235] on input "text" at bounding box center [1312, 232] width 231 height 20
click at [1103, 337] on img at bounding box center [1093, 363] width 79 height 56
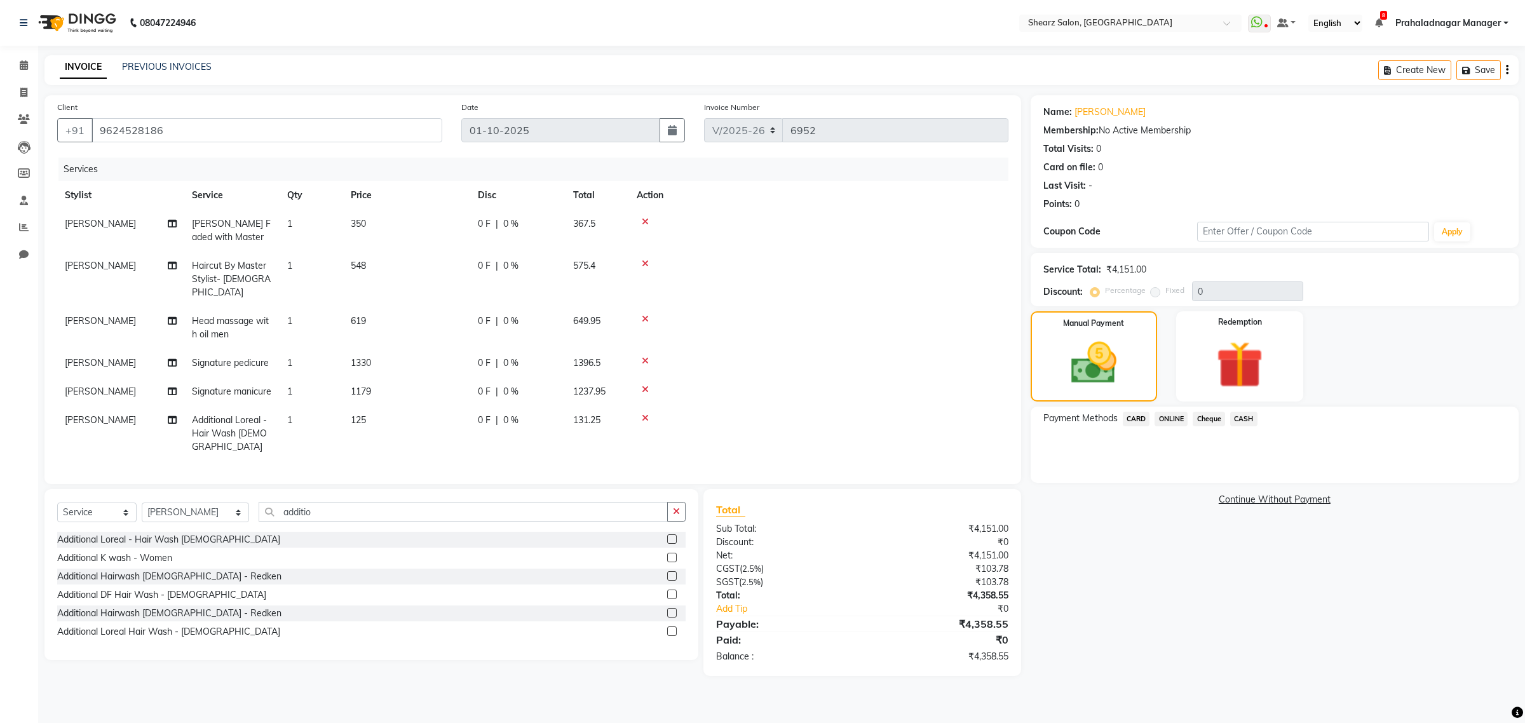
click at [1182, 417] on span "ONLINE" at bounding box center [1170, 419] width 33 height 15
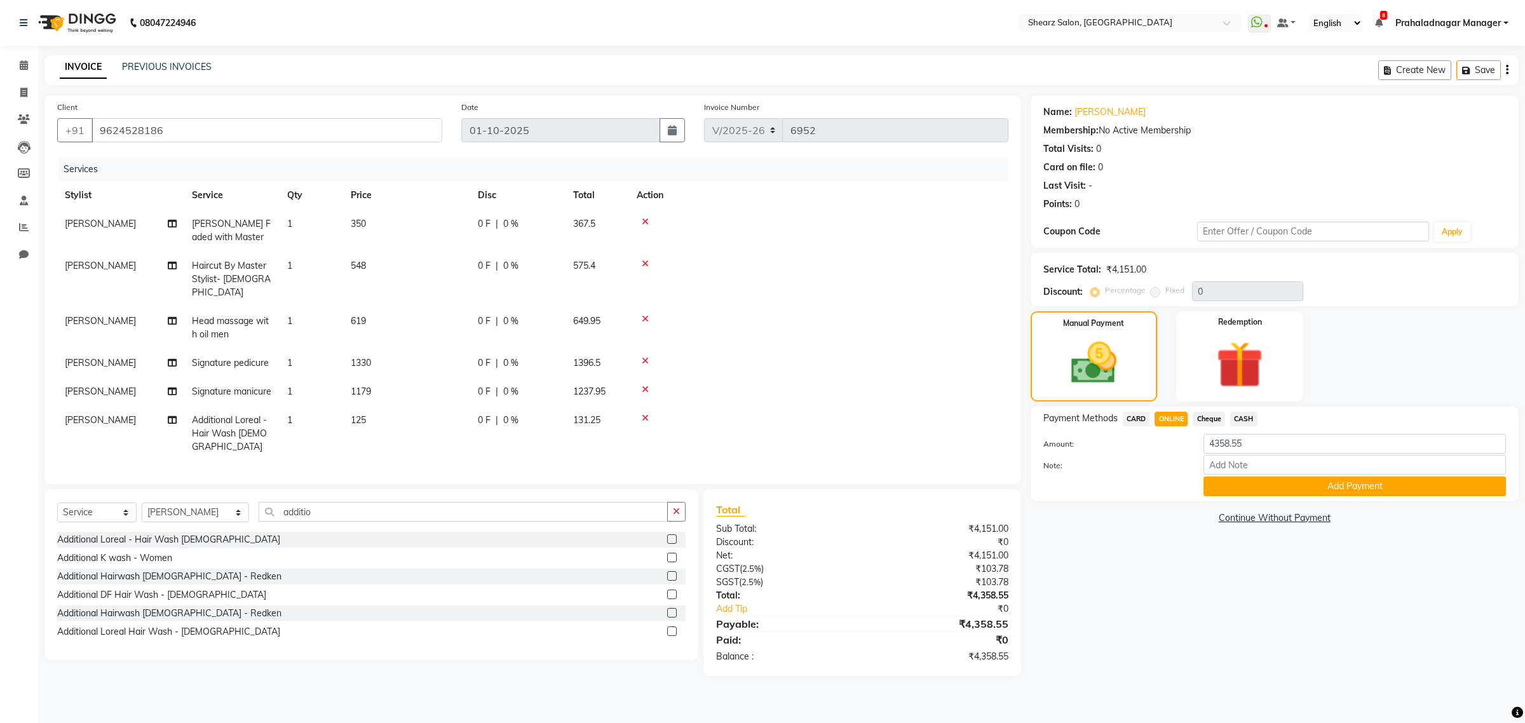
click at [1218, 417] on span "Cheque" at bounding box center [1208, 419] width 32 height 15
click at [1170, 413] on span "ONLINE" at bounding box center [1170, 419] width 33 height 15
click at [1128, 417] on span "CARD" at bounding box center [1136, 419] width 27 height 15
click at [1375, 488] on button "Add Payment" at bounding box center [1354, 486] width 302 height 20
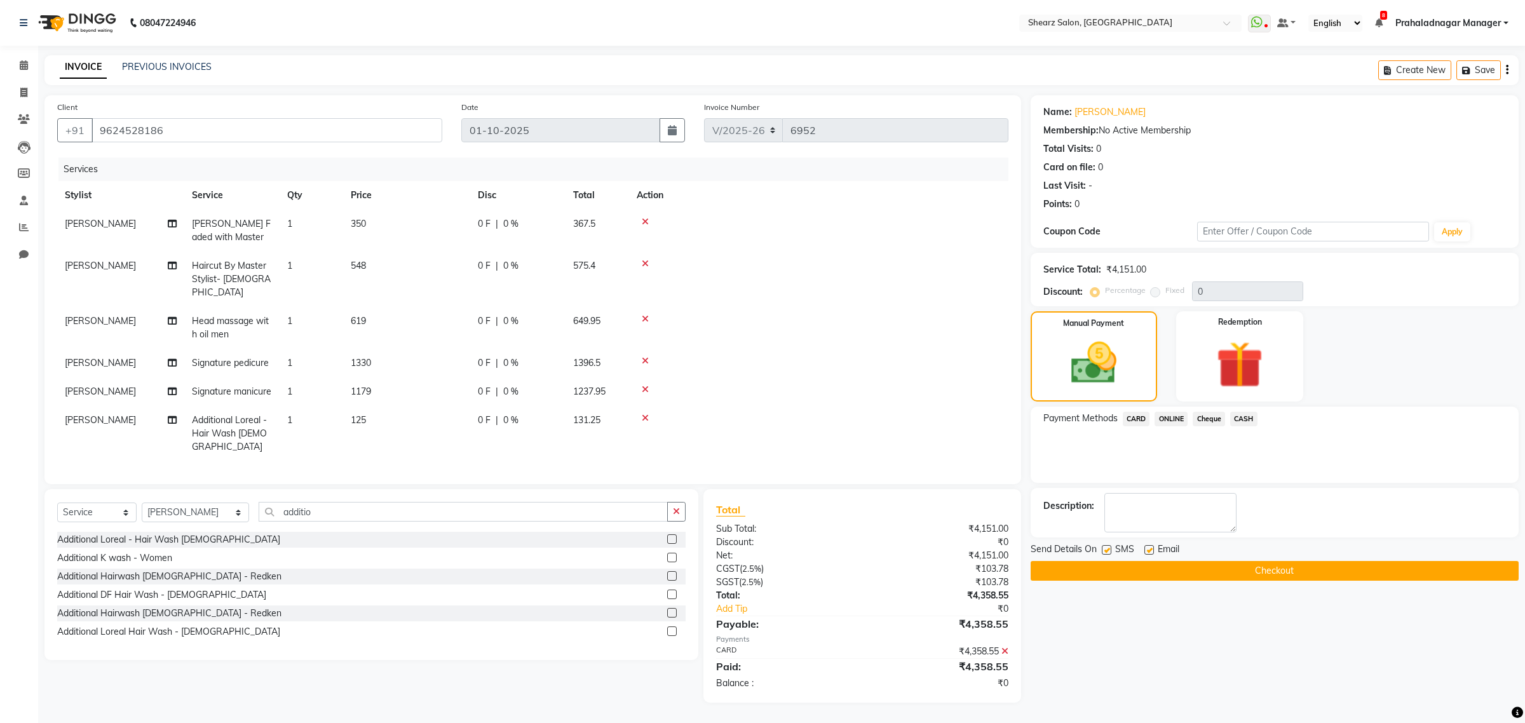
click at [1285, 573] on button "Checkout" at bounding box center [1274, 571] width 488 height 20
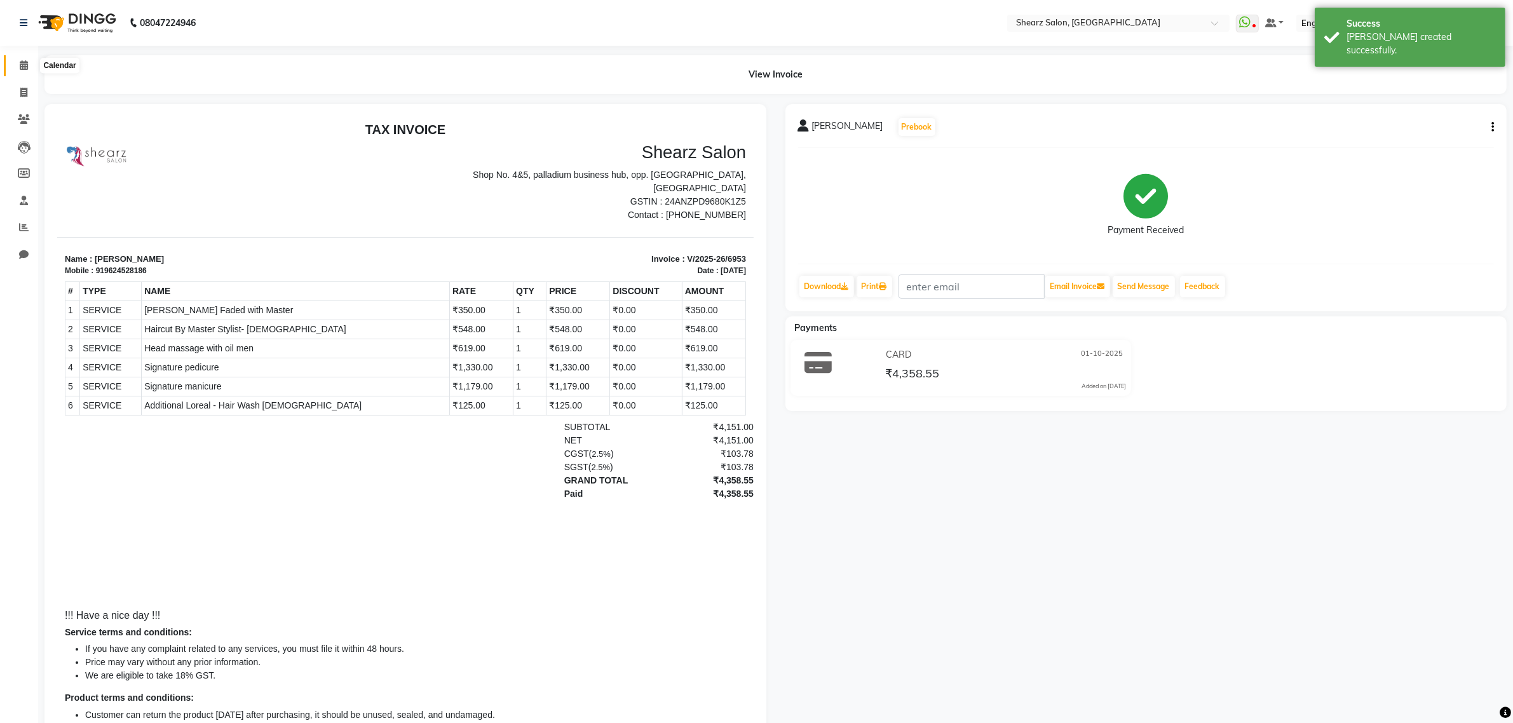
click at [32, 67] on span at bounding box center [24, 65] width 22 height 15
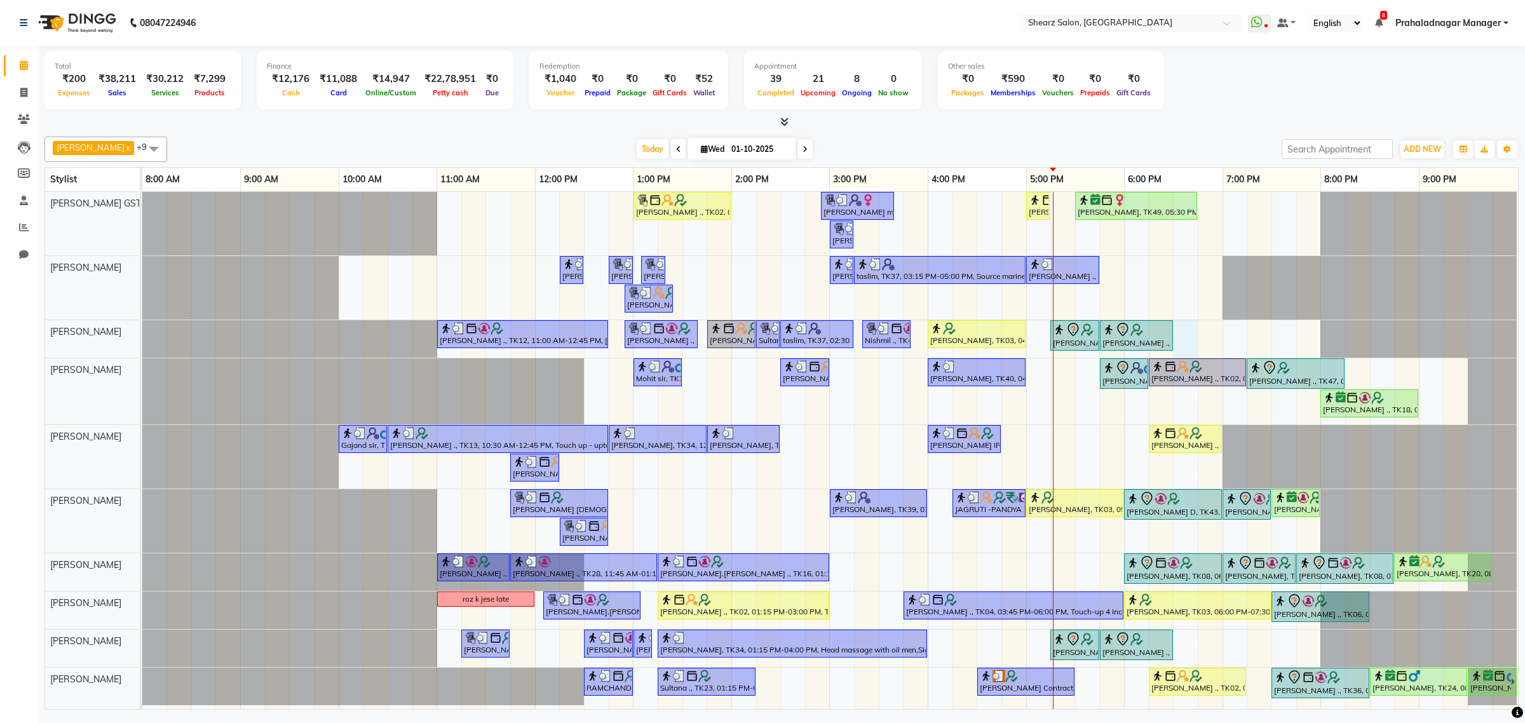
click at [1185, 330] on div "Grishma Manke ., TK02, 01:00 PM-02:00 PM, Cirepil Roll On Wax ekta maam, TK42, …" at bounding box center [829, 450] width 1375 height 517
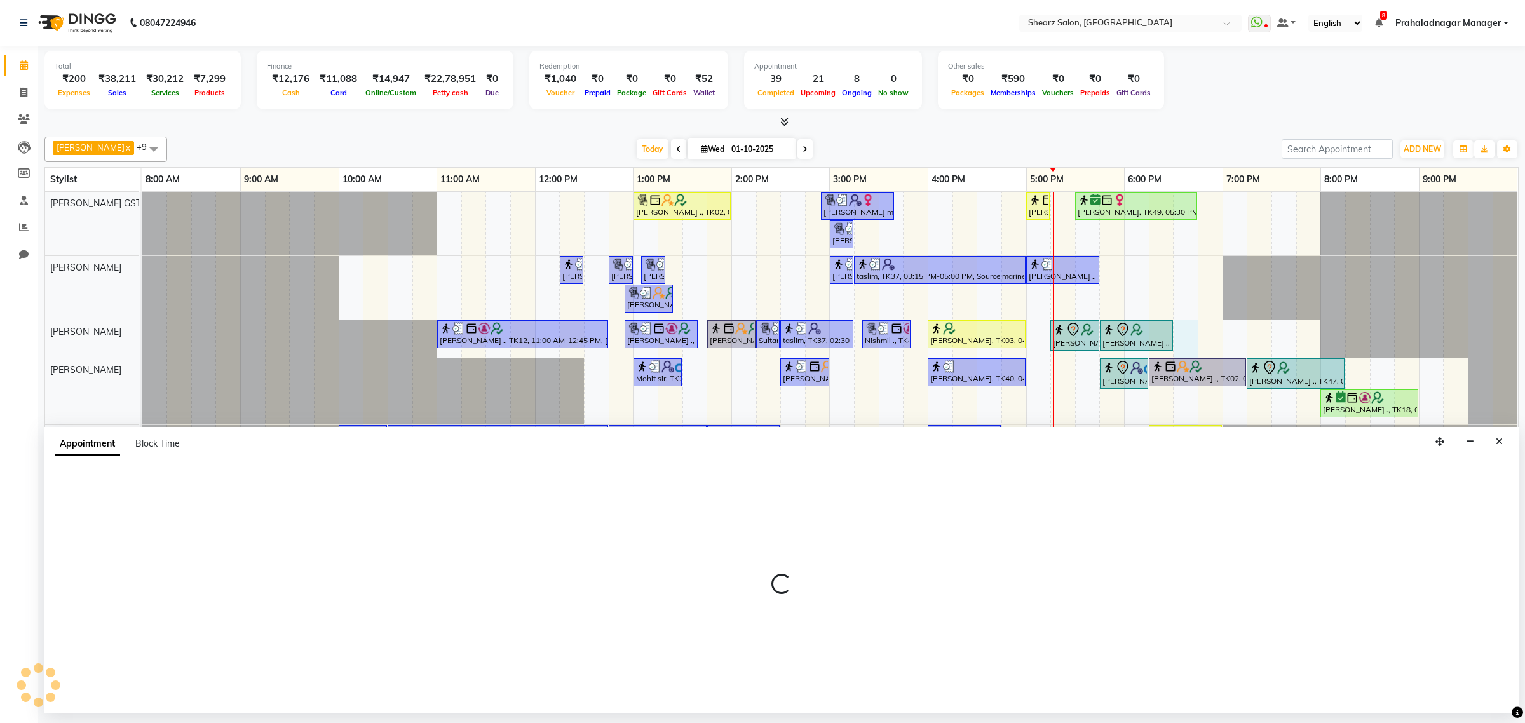
select select "77479"
select select "tentative"
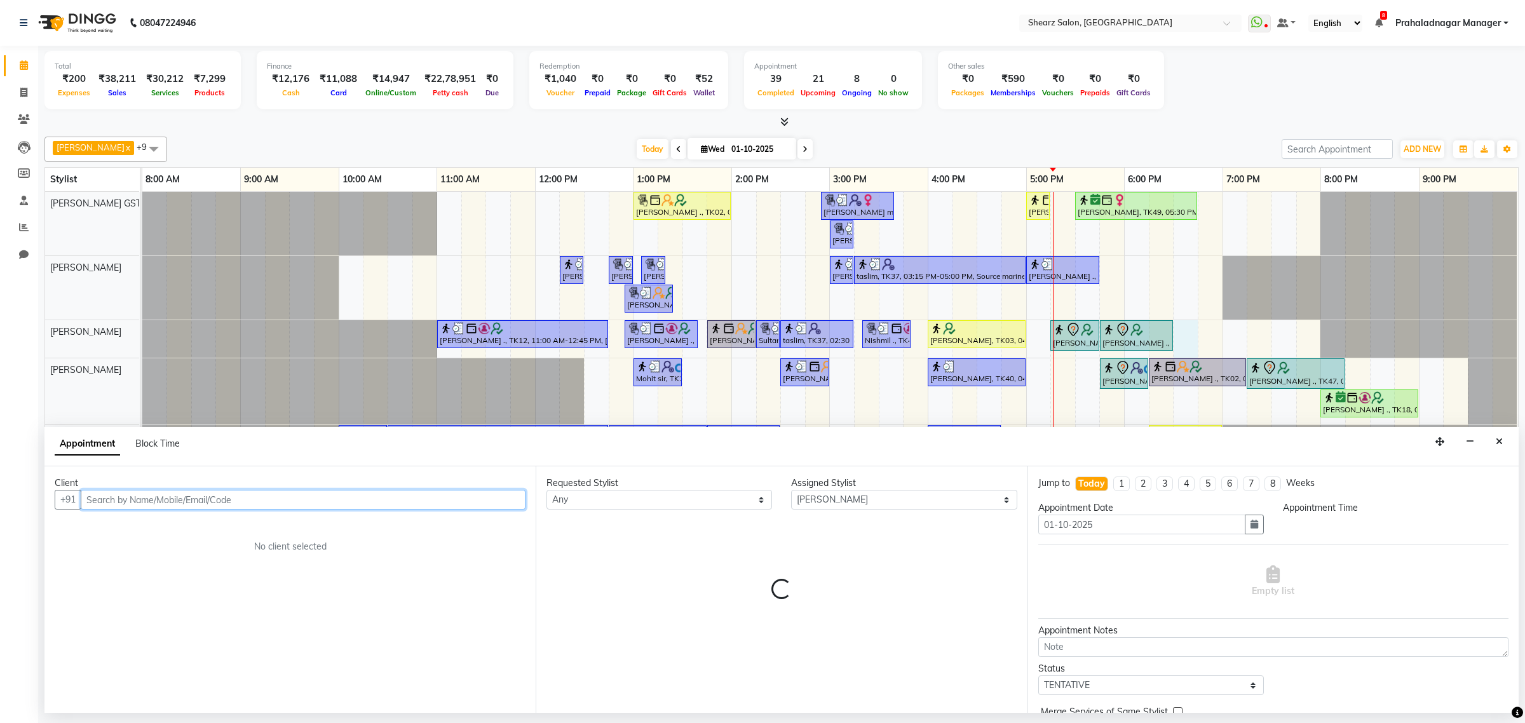
select select "1110"
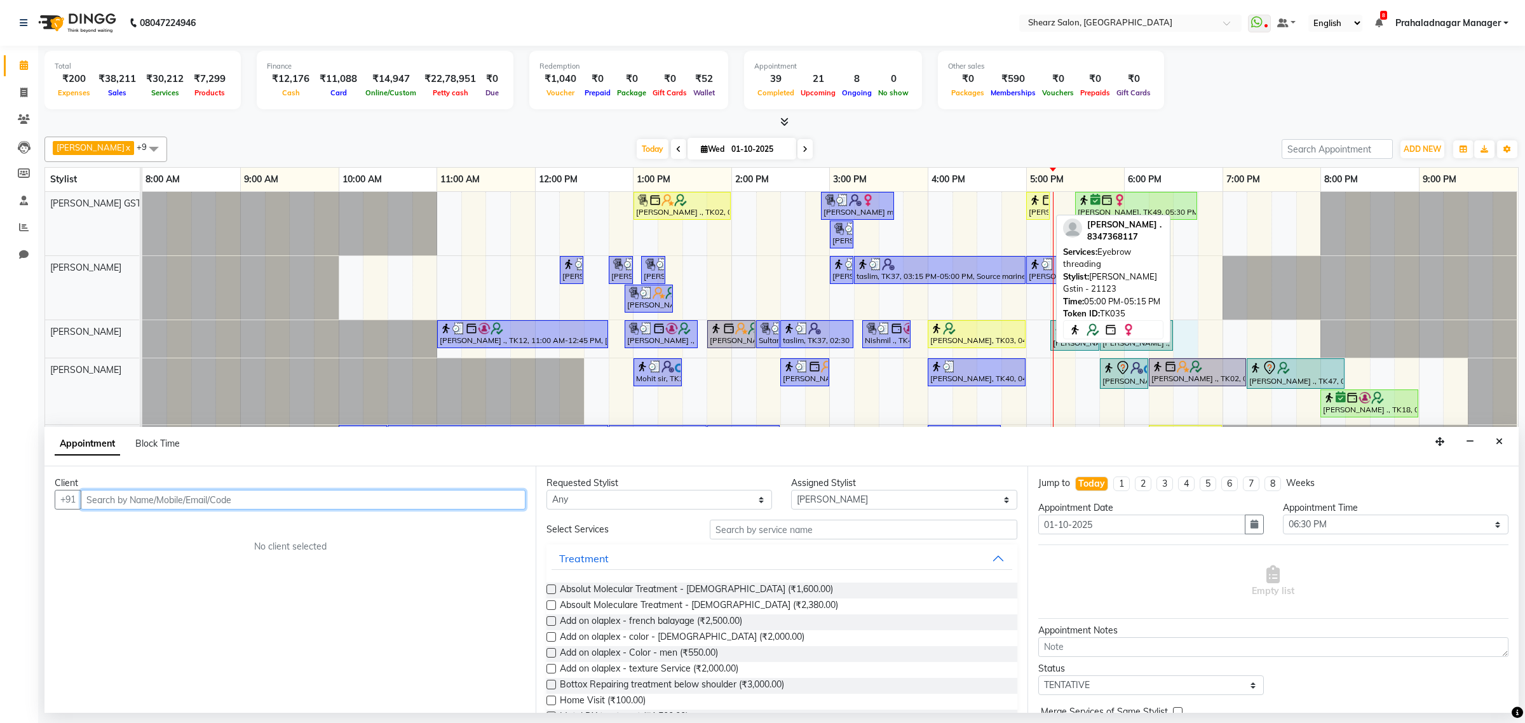
click at [1030, 210] on div "Purnima Agarwal ., TK35, 05:00 PM-05:15 PM, Eyebrow threading" at bounding box center [1037, 206] width 21 height 24
select select "1"
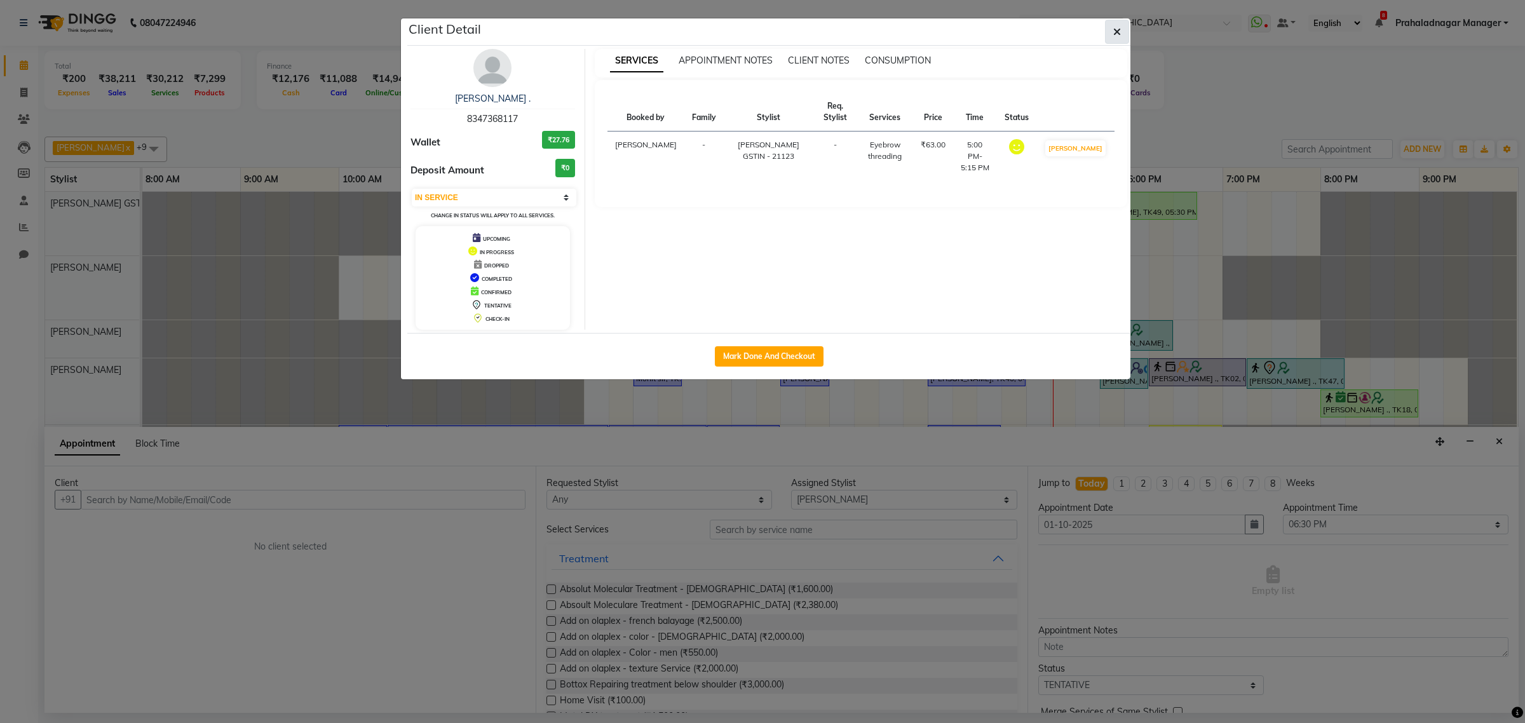
click at [1107, 27] on button "button" at bounding box center [1117, 32] width 24 height 24
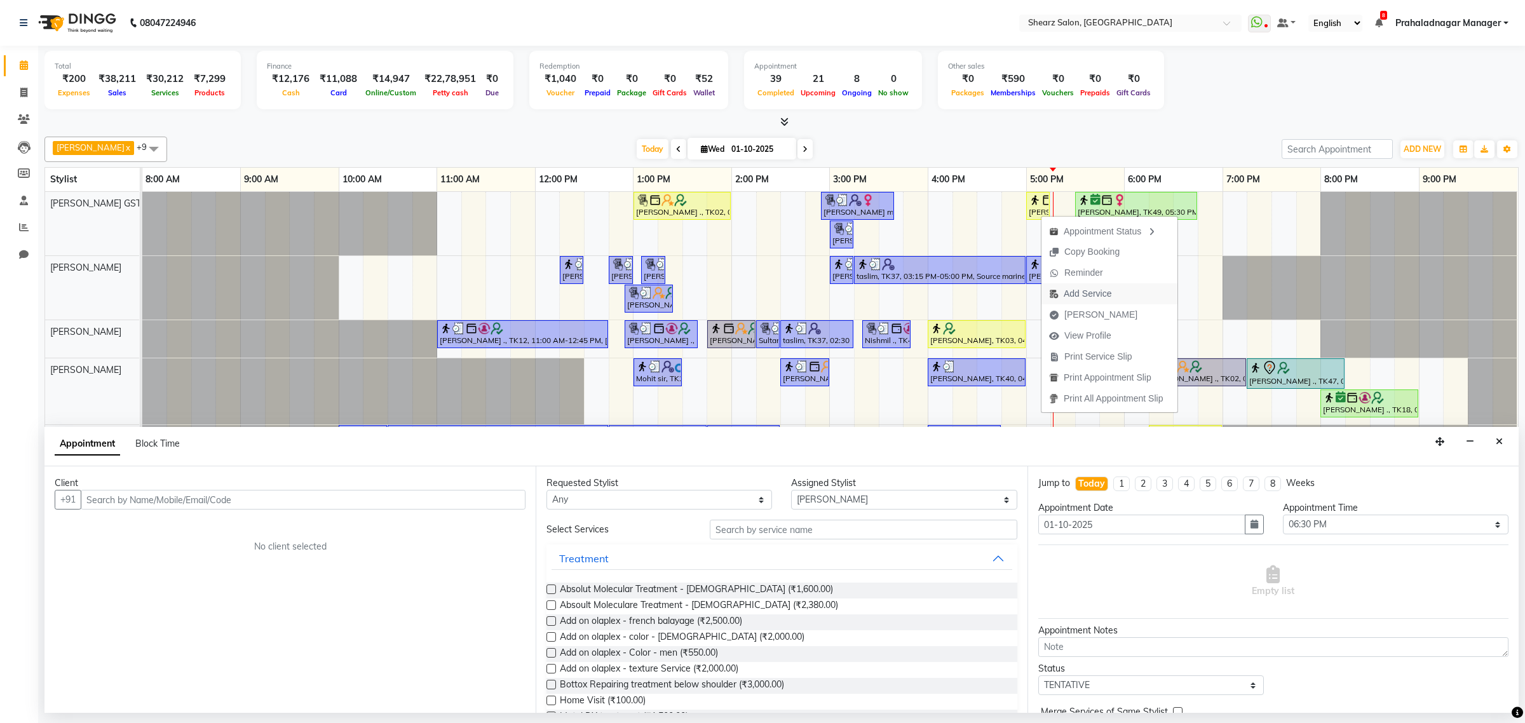
click at [1096, 293] on span "Add Service" at bounding box center [1087, 293] width 48 height 13
select select "77439"
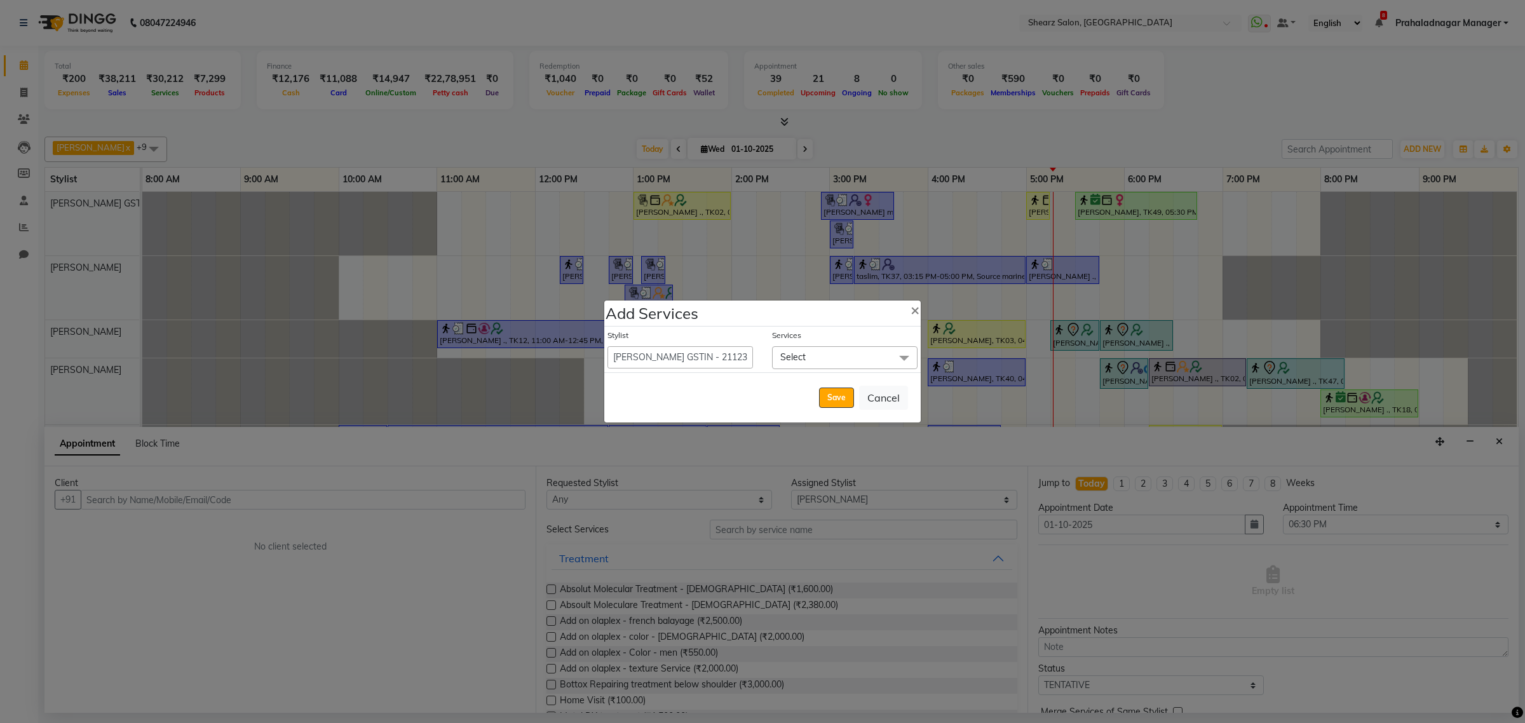
click at [837, 353] on span "Select" at bounding box center [844, 357] width 145 height 22
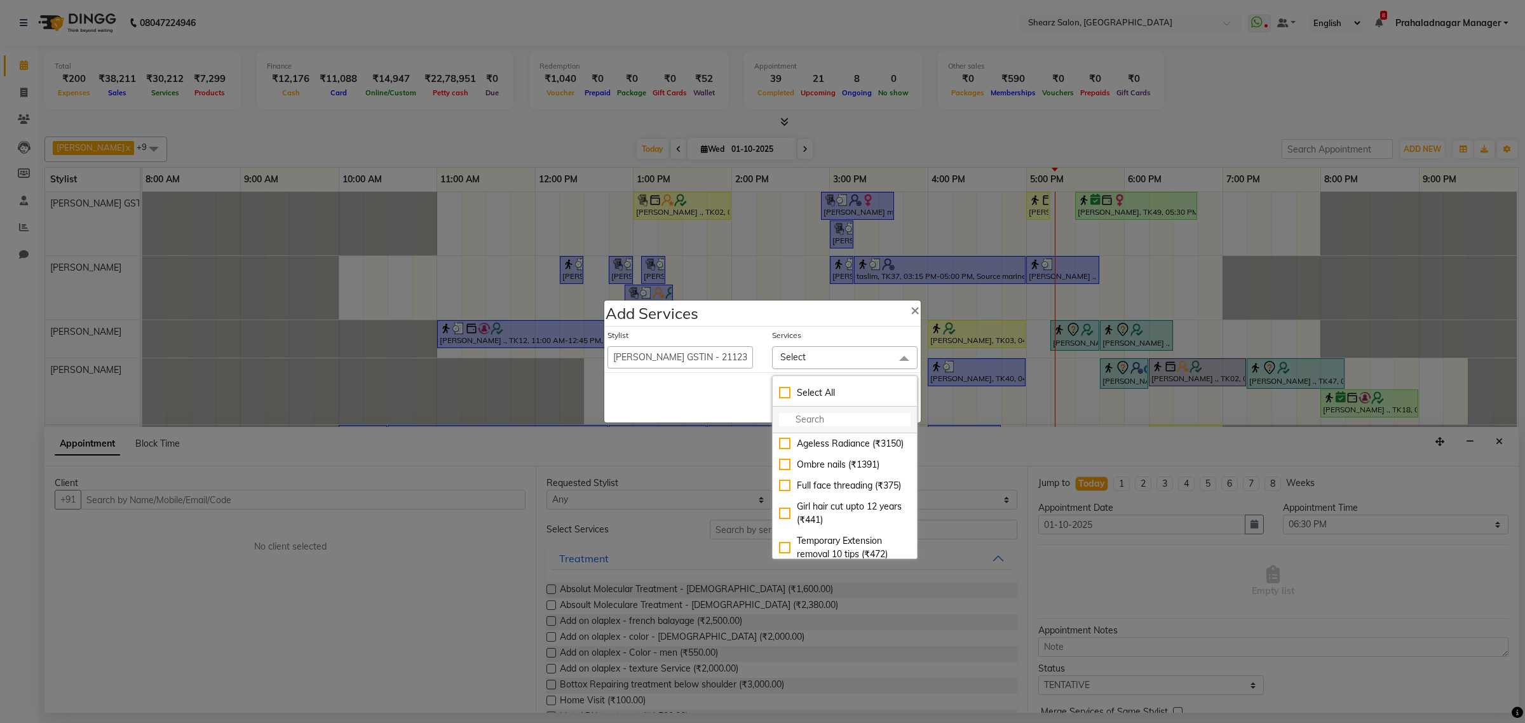
click at [839, 414] on input "multiselect-search" at bounding box center [845, 419] width 132 height 13
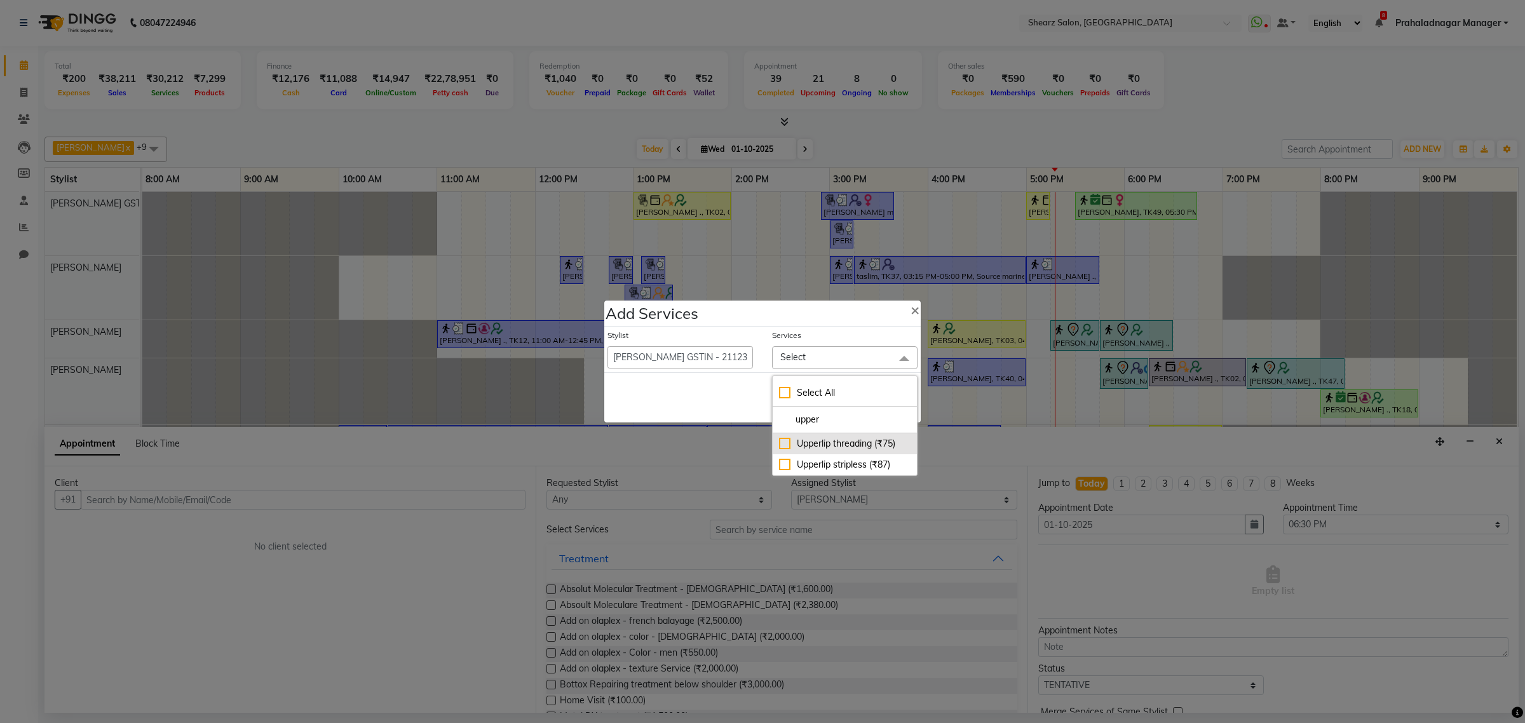
type input "upper"
click at [806, 445] on div "Upperlip threading (₹75)" at bounding box center [845, 443] width 132 height 13
checkbox input "true"
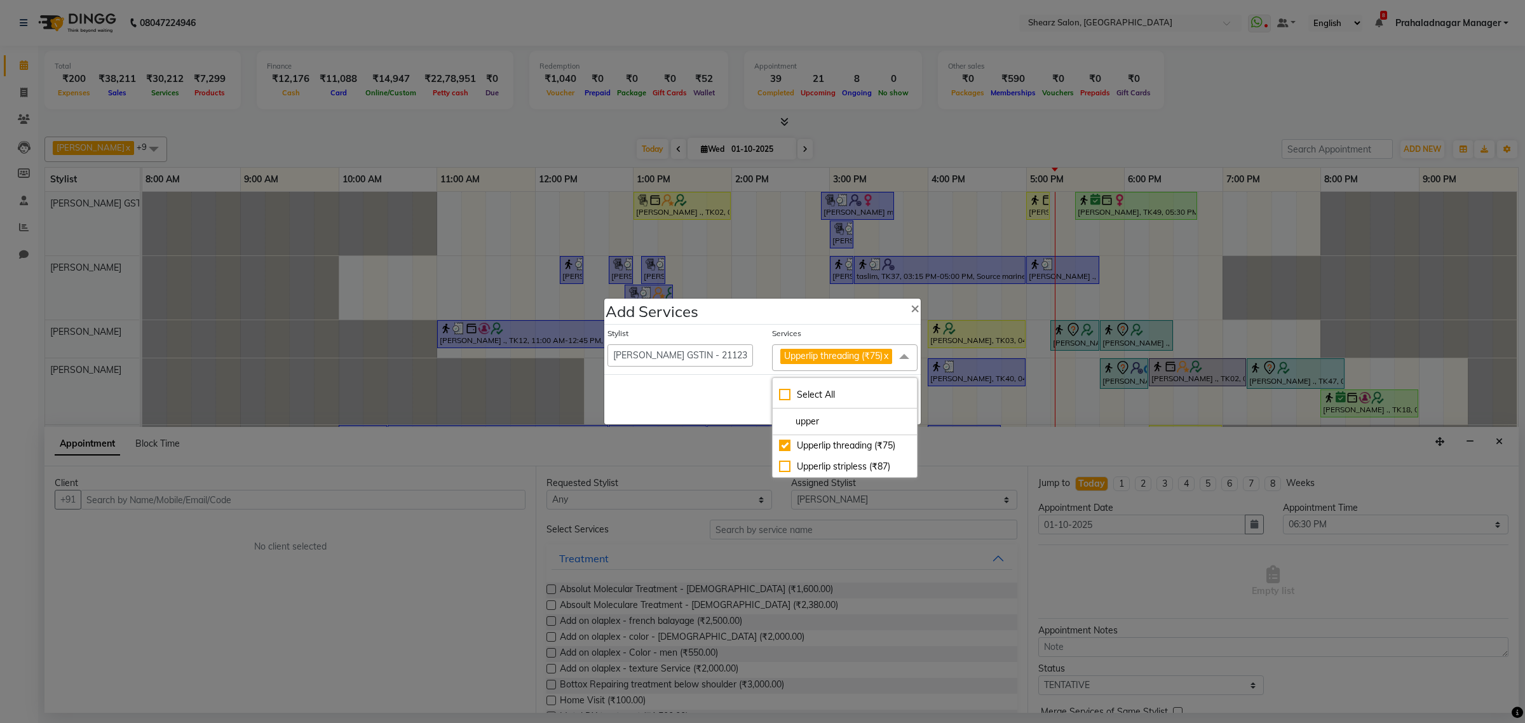
click at [903, 350] on span at bounding box center [903, 356] width 25 height 24
click at [900, 348] on span at bounding box center [903, 356] width 25 height 24
drag, startPoint x: 856, startPoint y: 433, endPoint x: 766, endPoint y: 426, distance: 90.5
click at [766, 424] on div "Add Services × Stylist Admin A General Arvind S Devda Asha Chavariya Brijesh Va…" at bounding box center [763, 361] width 318 height 126
click at [907, 349] on span at bounding box center [903, 356] width 25 height 24
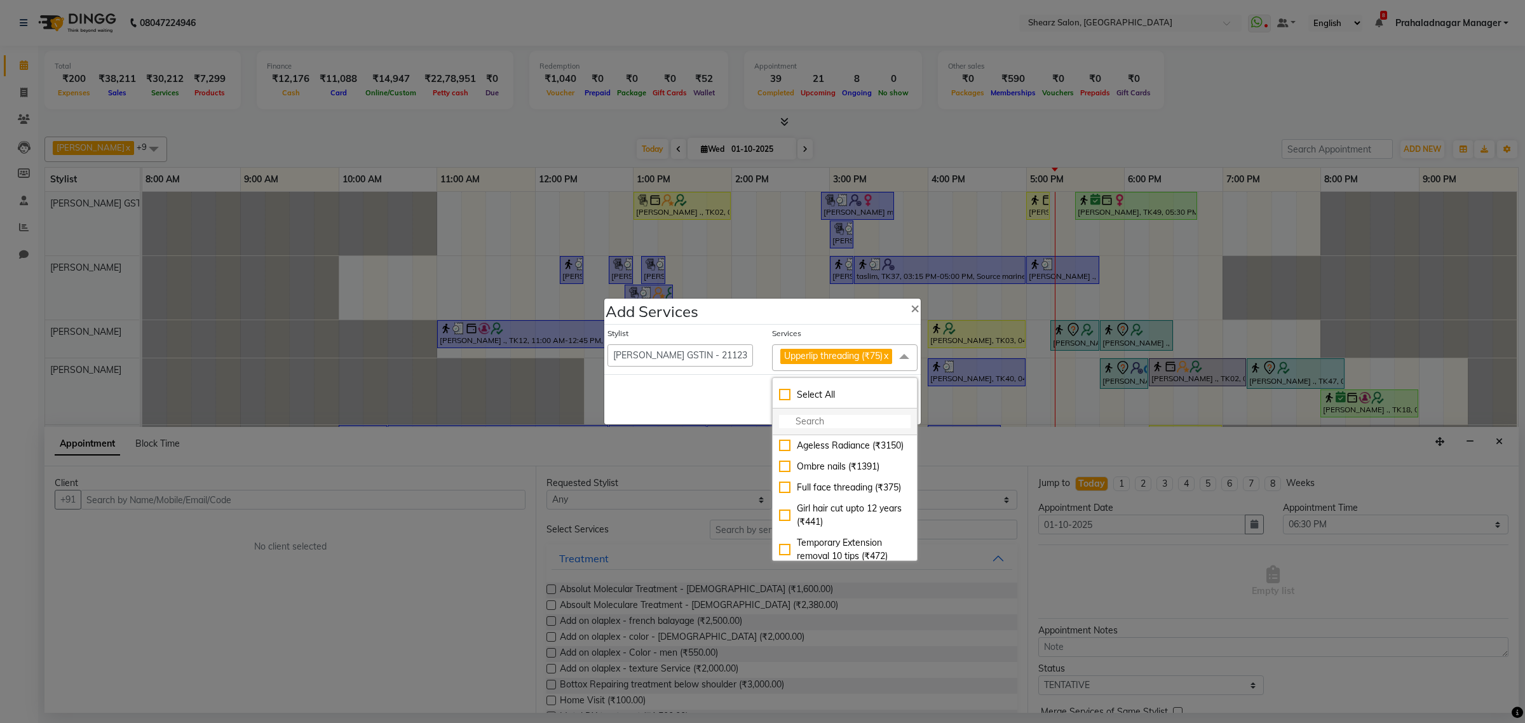
click at [858, 419] on li at bounding box center [845, 421] width 144 height 27
click at [854, 428] on input "multiselect-search" at bounding box center [845, 421] width 132 height 13
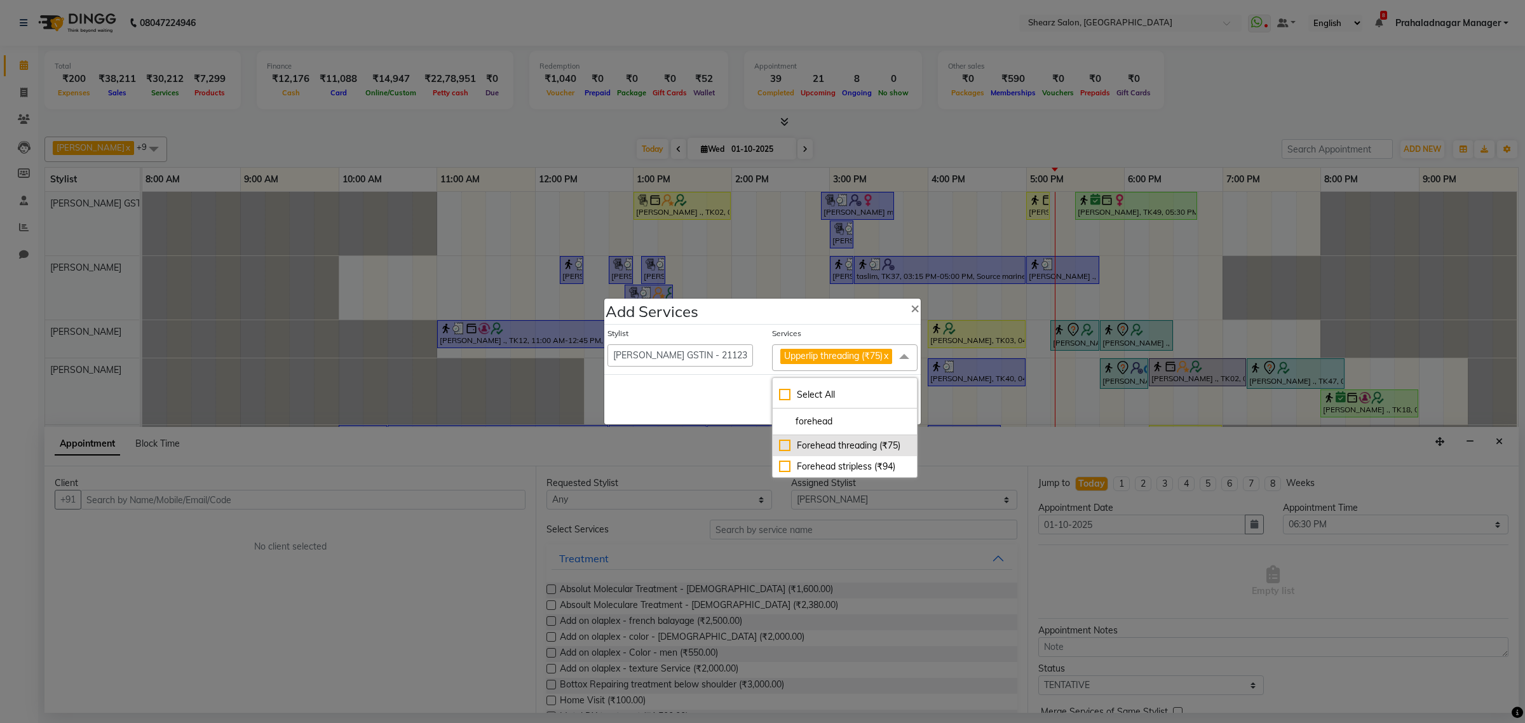
type input "forehead"
click at [866, 449] on div "Forehead threading (₹75)" at bounding box center [845, 445] width 132 height 13
checkbox input "true"
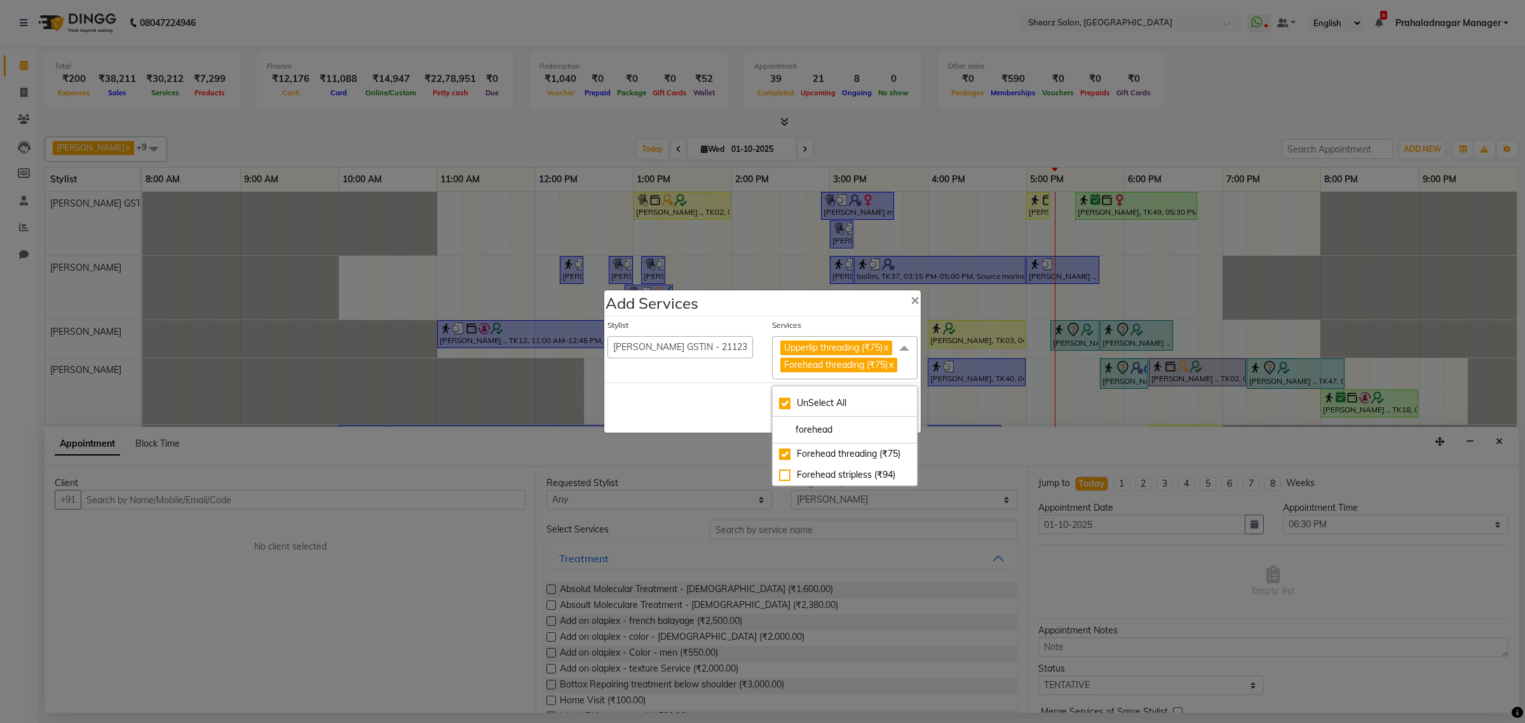
drag, startPoint x: 649, startPoint y: 421, endPoint x: 830, endPoint y: 423, distance: 181.1
click at [651, 421] on div "Save Cancel" at bounding box center [762, 407] width 316 height 50
click at [842, 418] on button "Save" at bounding box center [836, 408] width 35 height 20
select select "77813"
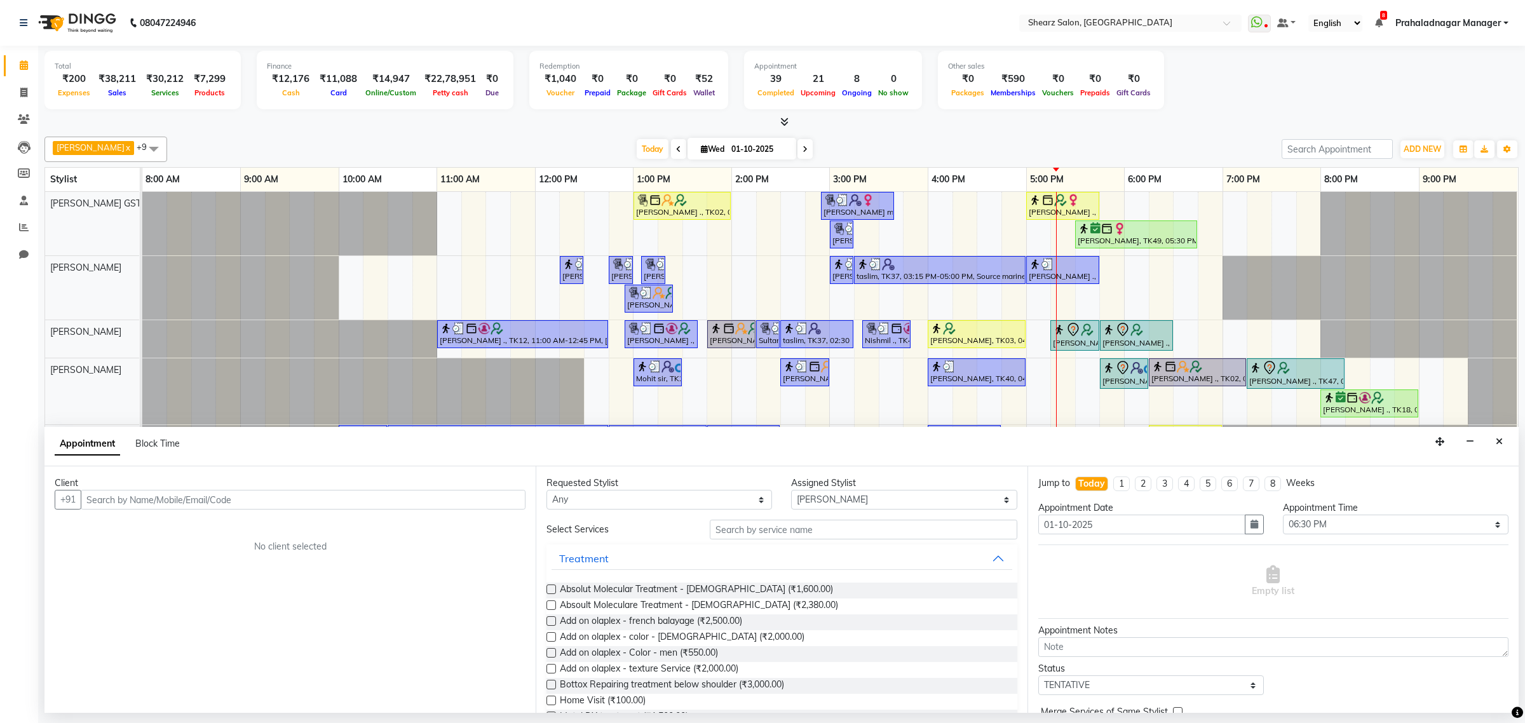
click at [246, 513] on div "Client +91 No client selected" at bounding box center [289, 589] width 491 height 246
click at [259, 503] on input "text" at bounding box center [303, 500] width 445 height 20
click at [220, 501] on input "9" at bounding box center [303, 500] width 445 height 20
type input "9725522107"
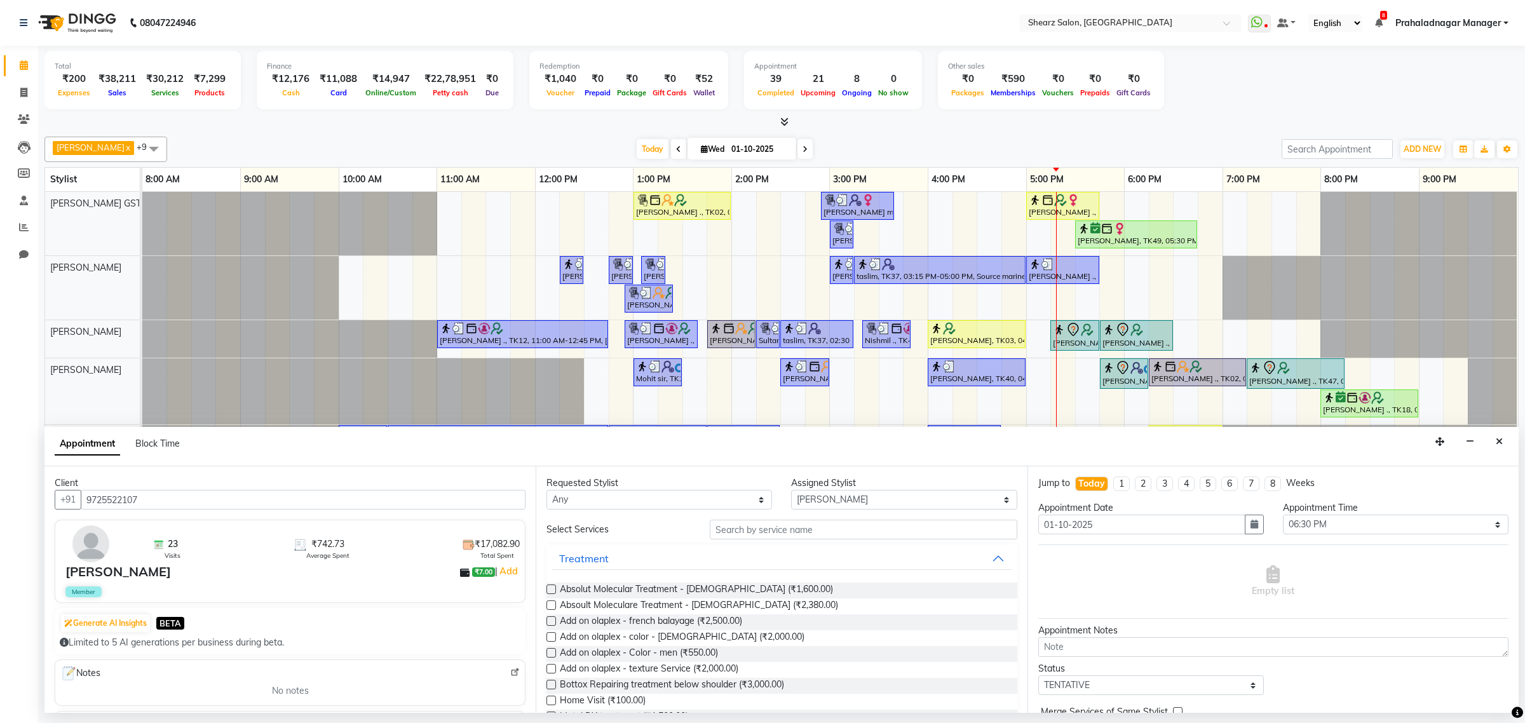
scroll to position [135, 0]
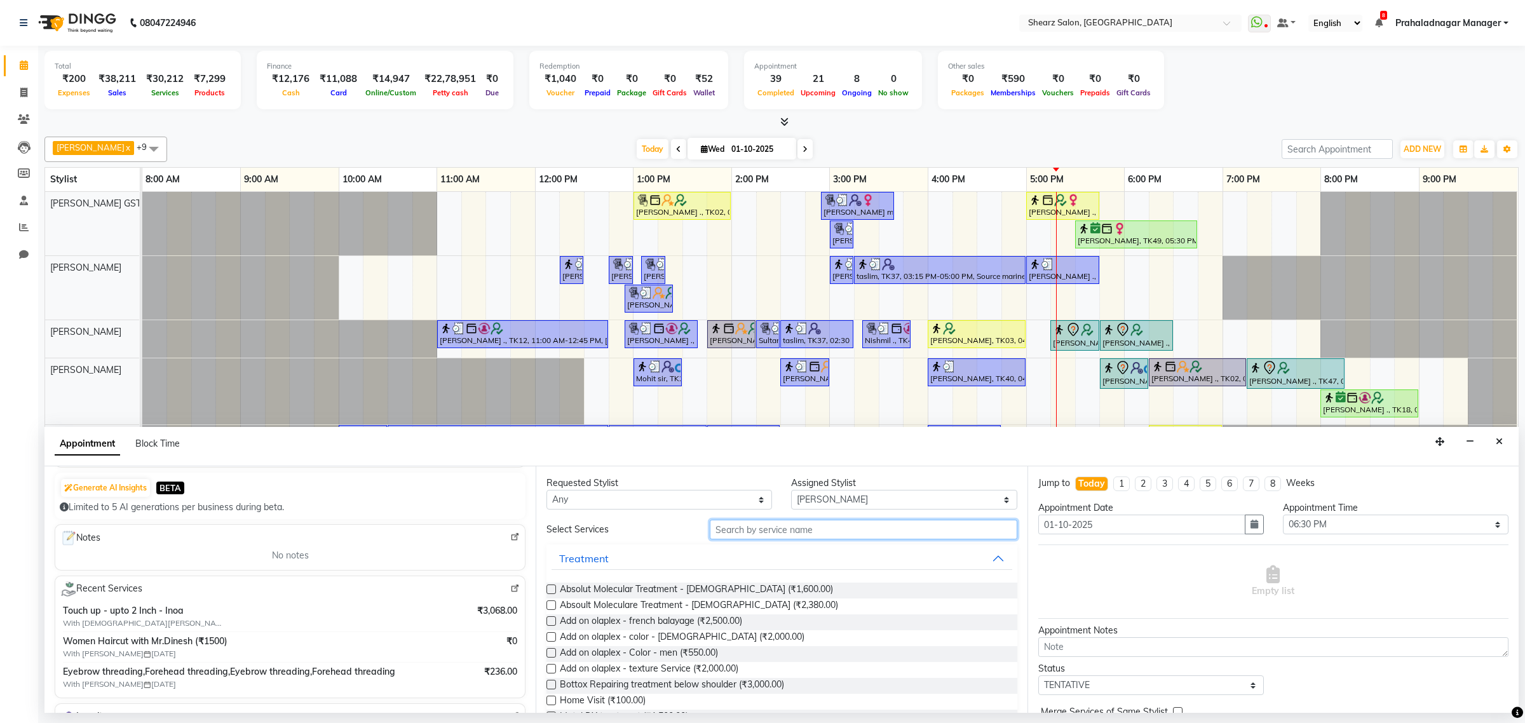
click at [910, 528] on input "text" at bounding box center [863, 530] width 307 height 20
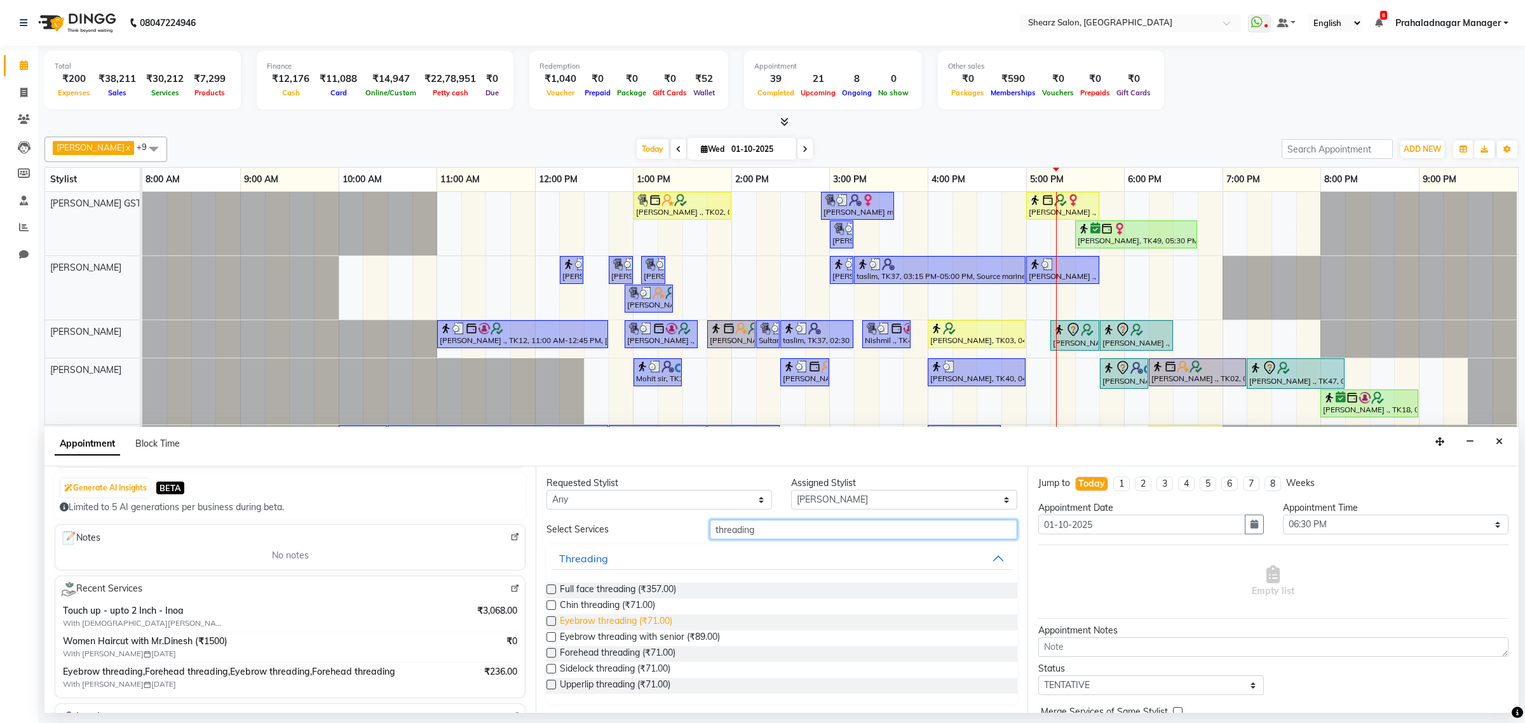
type input "threading"
click at [597, 617] on span "Eyebrow threading (₹71.00)" at bounding box center [616, 622] width 112 height 16
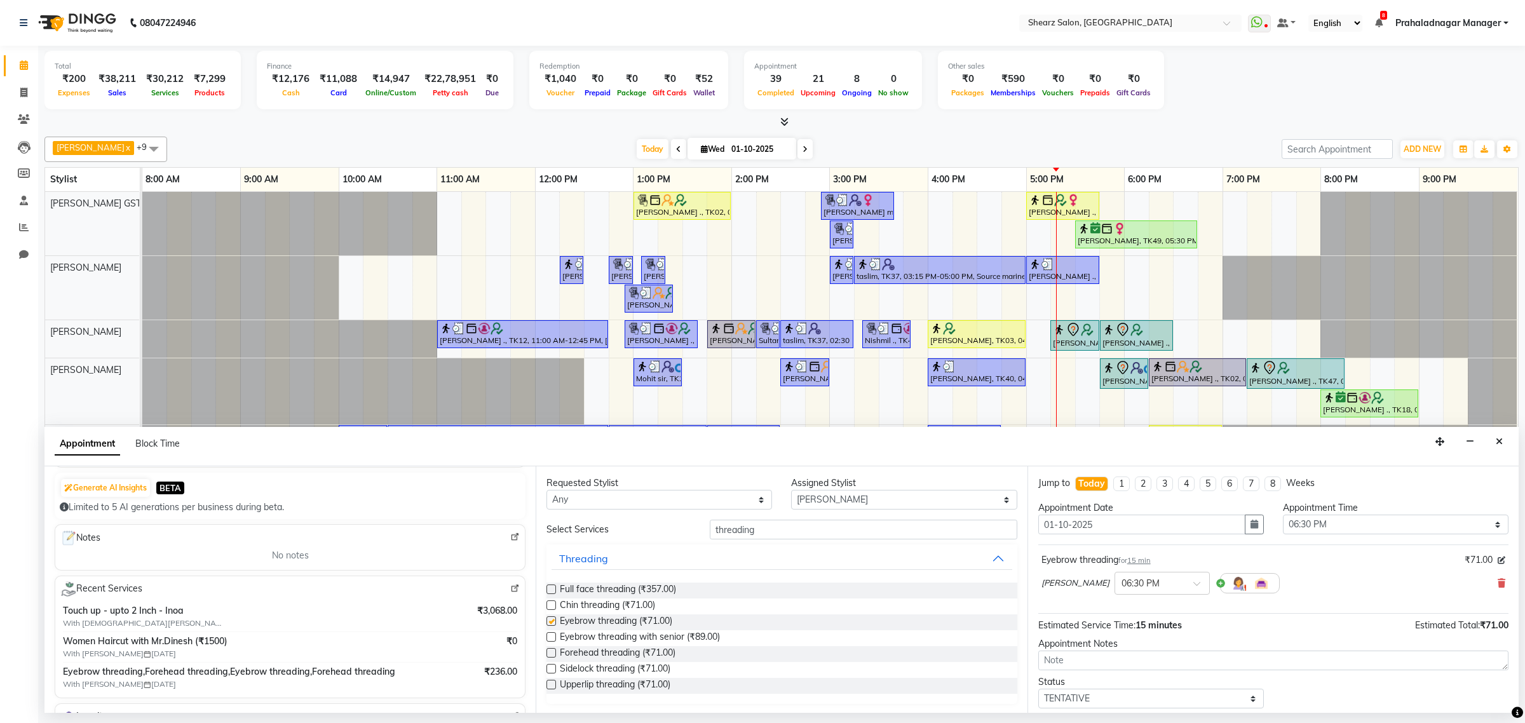
checkbox input "false"
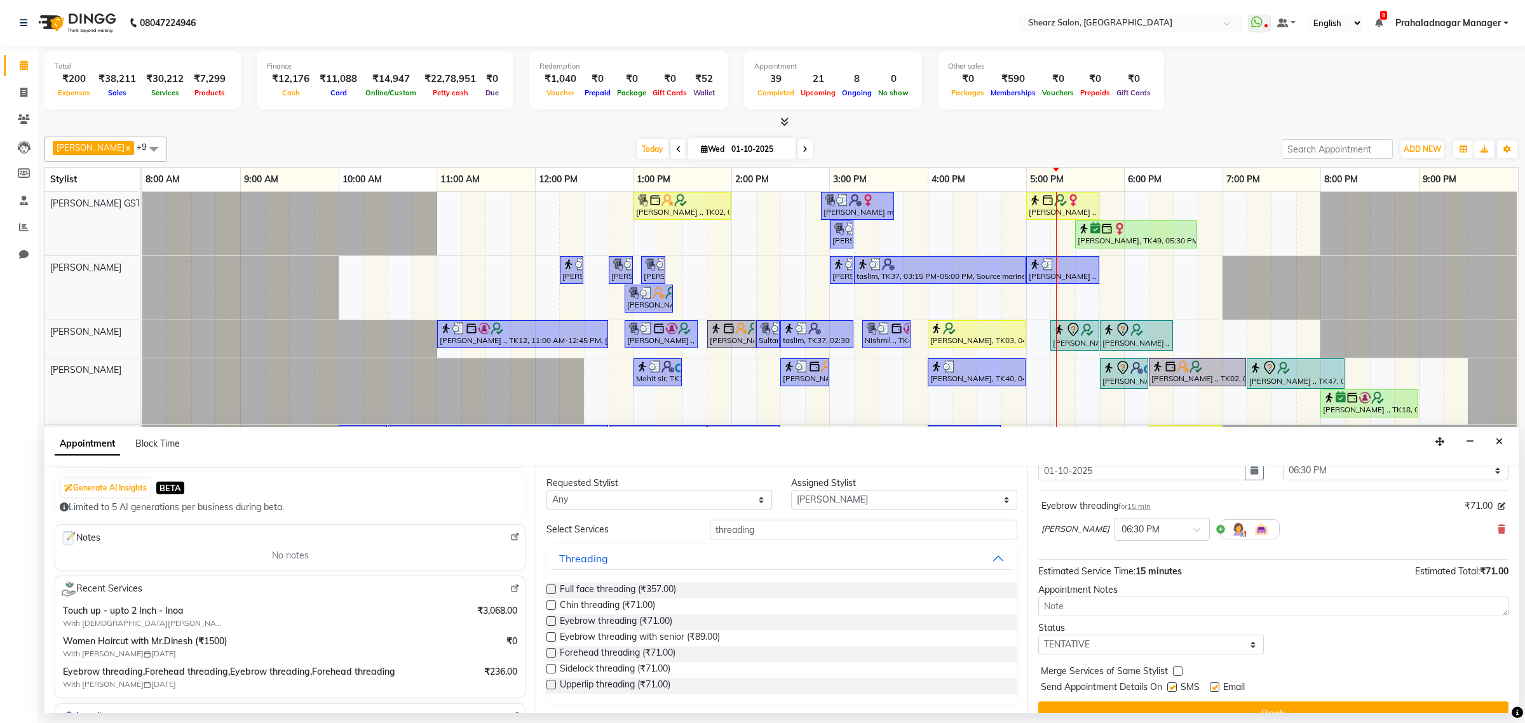
scroll to position [77, 0]
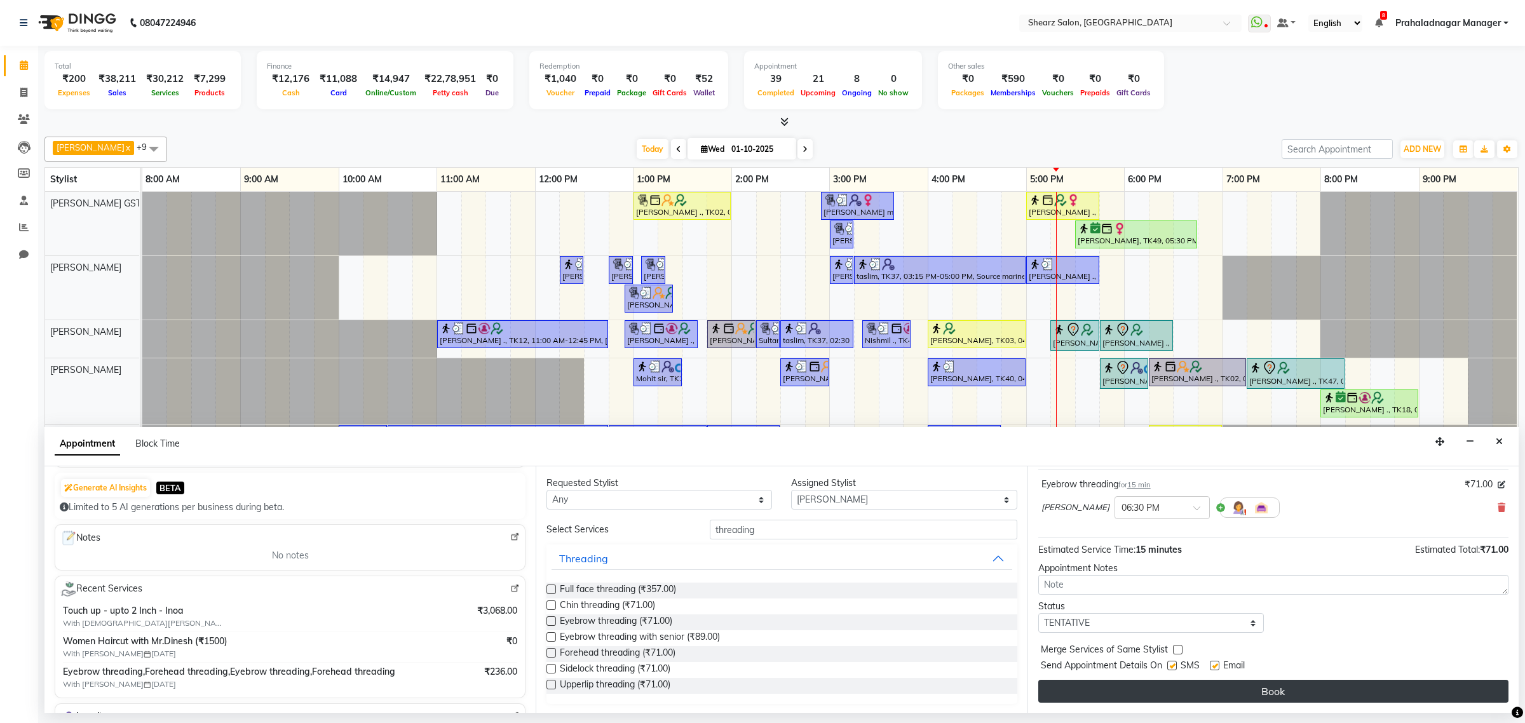
click at [1114, 685] on button "Book" at bounding box center [1273, 691] width 470 height 23
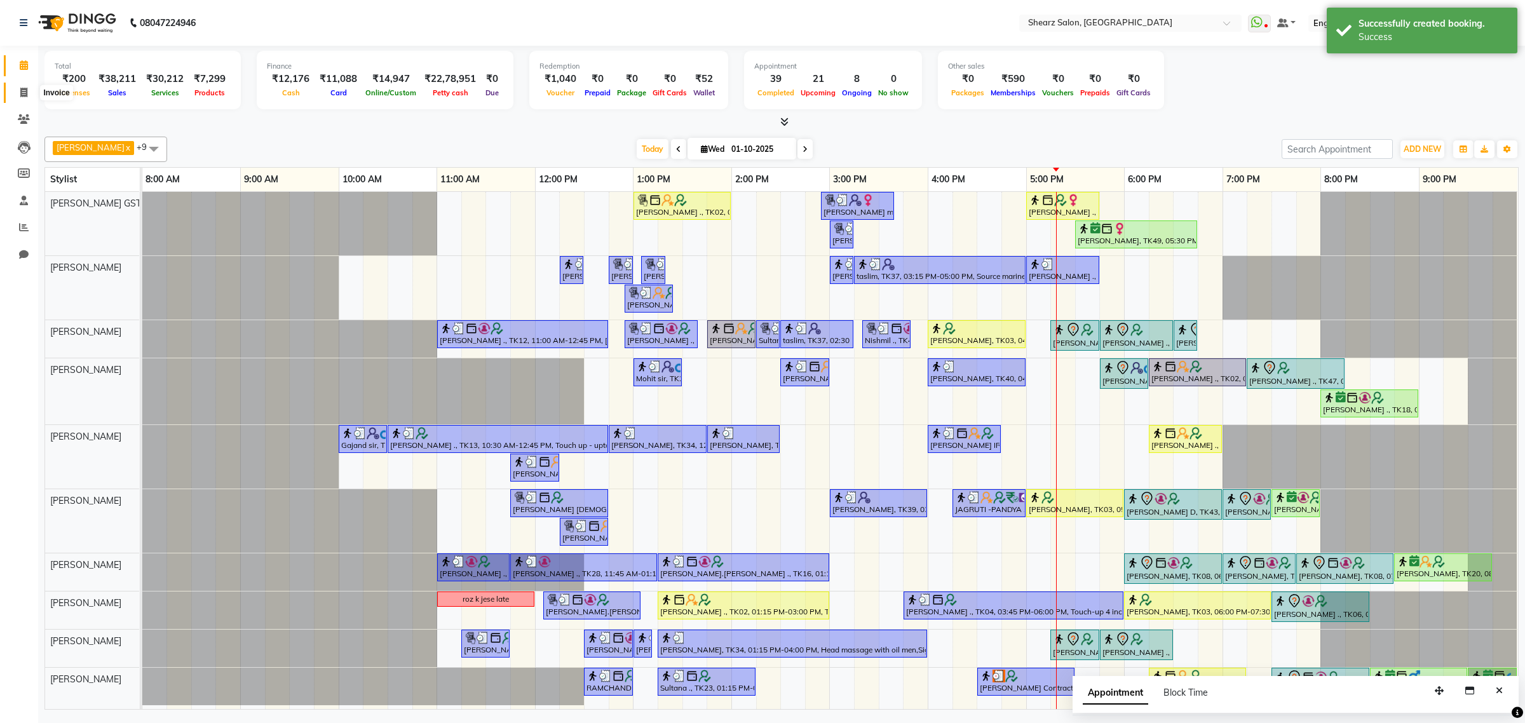
click at [13, 99] on span at bounding box center [24, 93] width 22 height 15
select select "service"
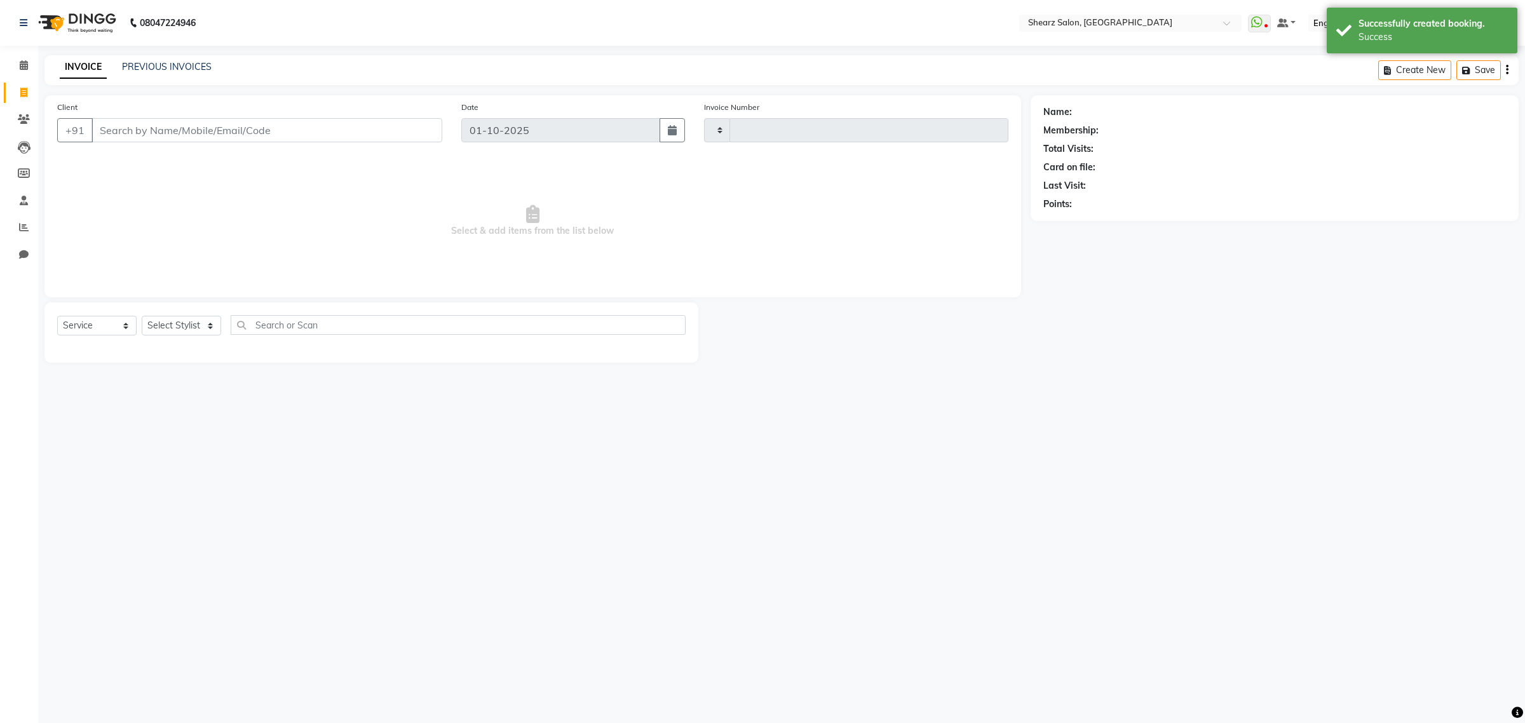
type input "6954"
select select "8157"
click at [238, 124] on input "Client" at bounding box center [266, 130] width 351 height 24
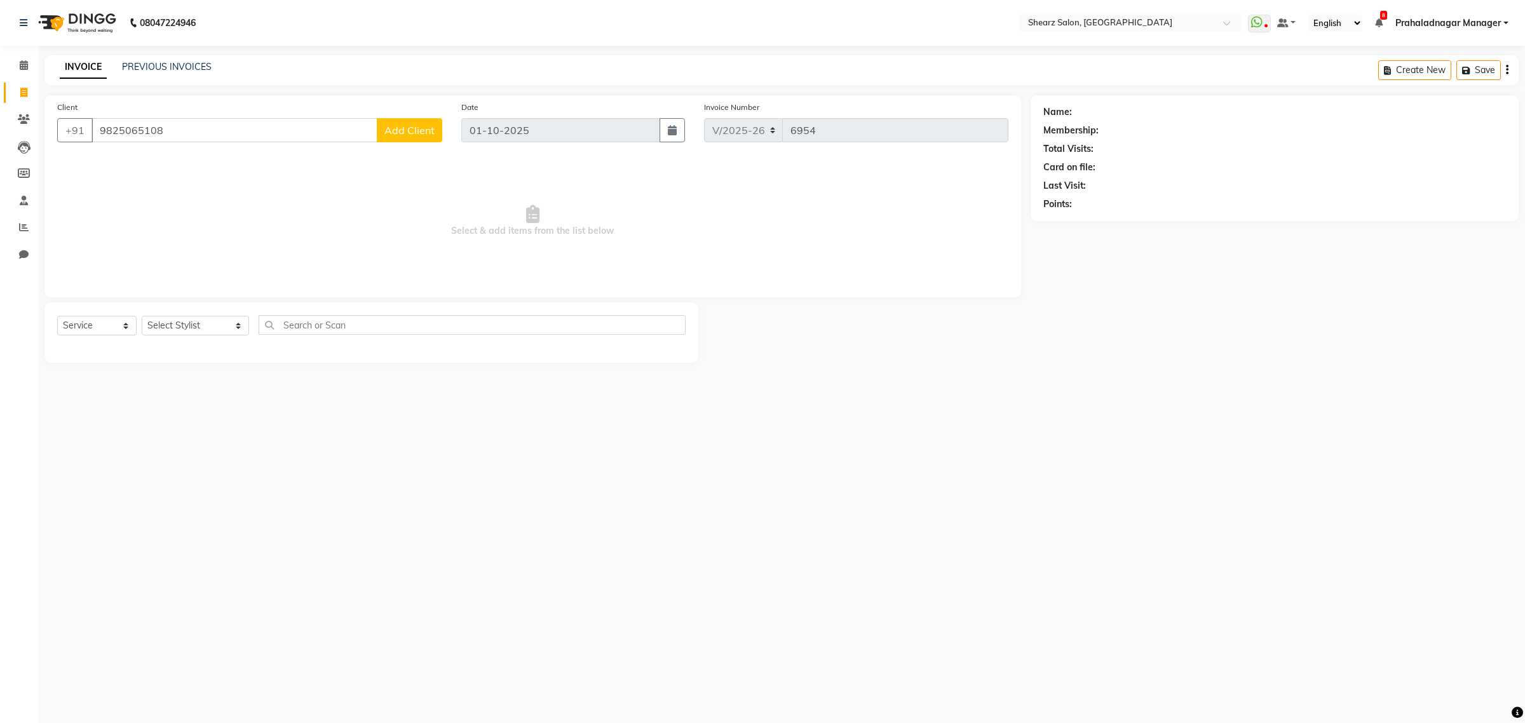
type input "9825065108"
click at [402, 134] on span "Add Client" at bounding box center [409, 130] width 50 height 13
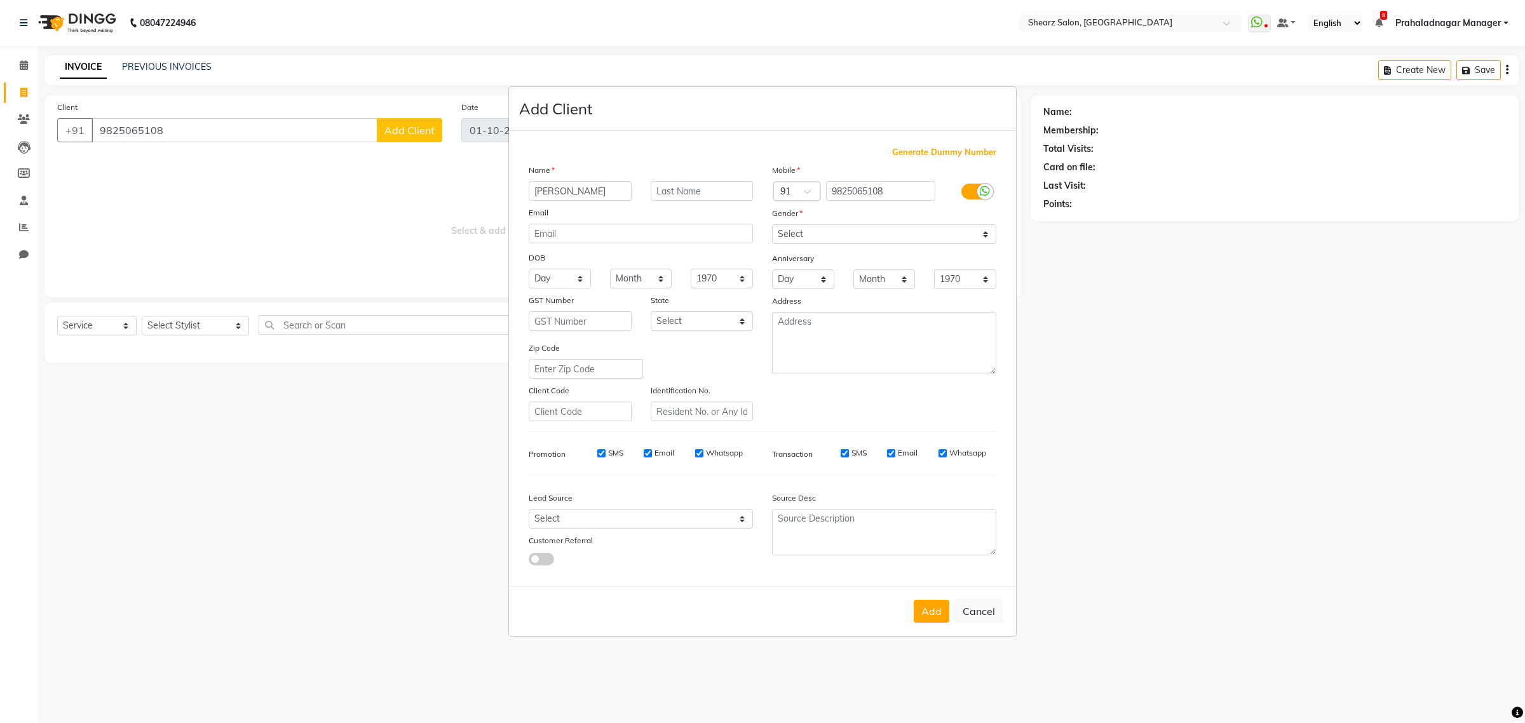
type input "[PERSON_NAME]"
type input "sir"
click at [848, 240] on select "Select Male Female Other Prefer Not To Say" at bounding box center [884, 234] width 224 height 20
select select "male"
click at [772, 226] on select "Select Male Female Other Prefer Not To Say" at bounding box center [884, 234] width 224 height 20
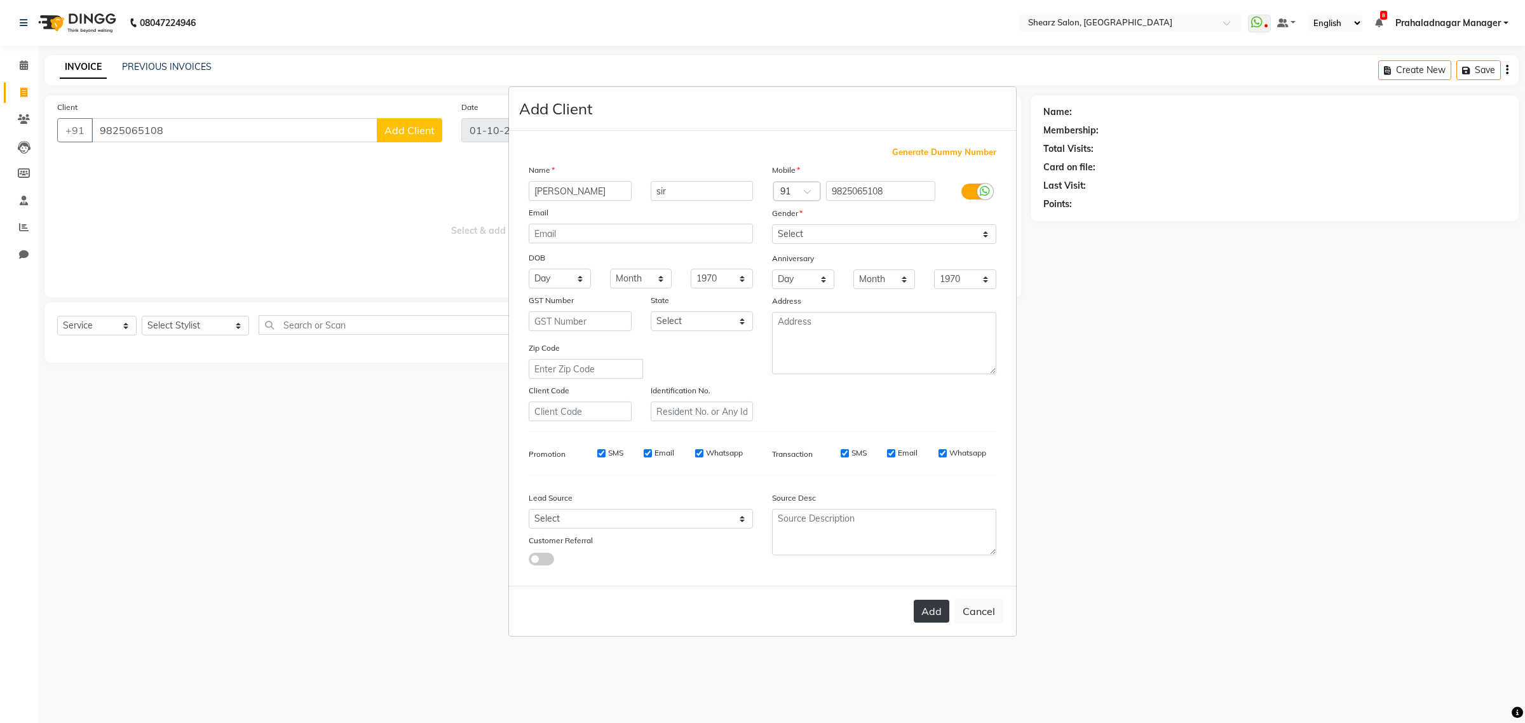
click at [918, 614] on button "Add" at bounding box center [932, 611] width 36 height 23
select select
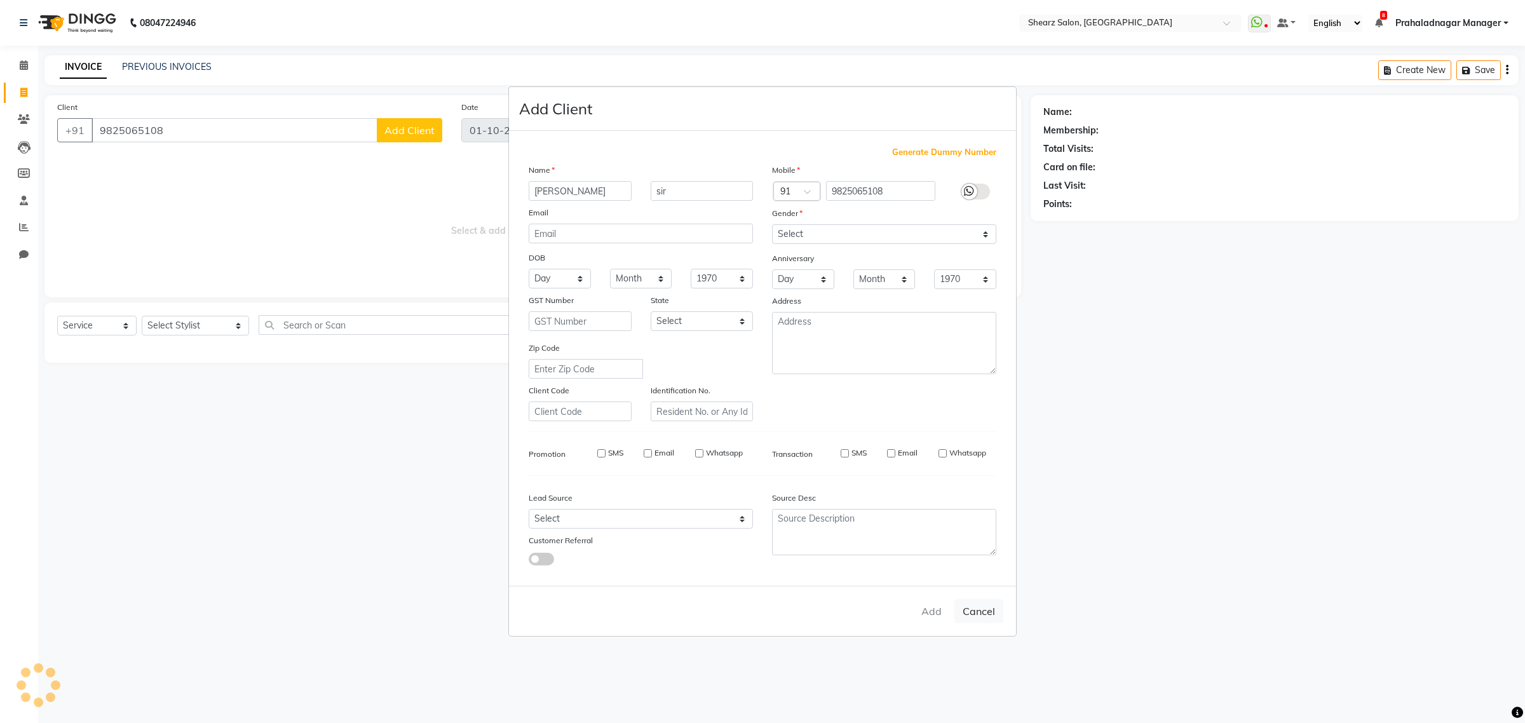
select select
checkbox input "false"
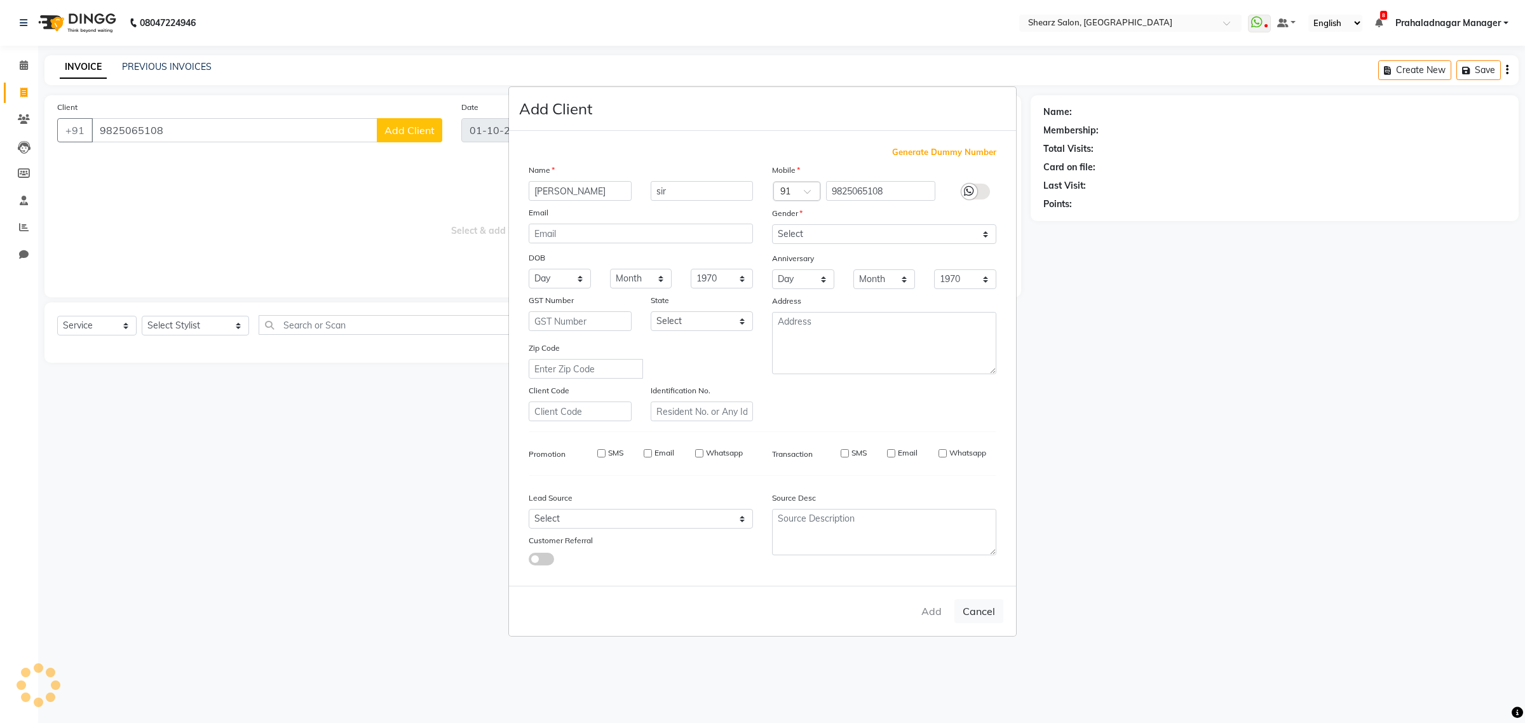
checkbox input "false"
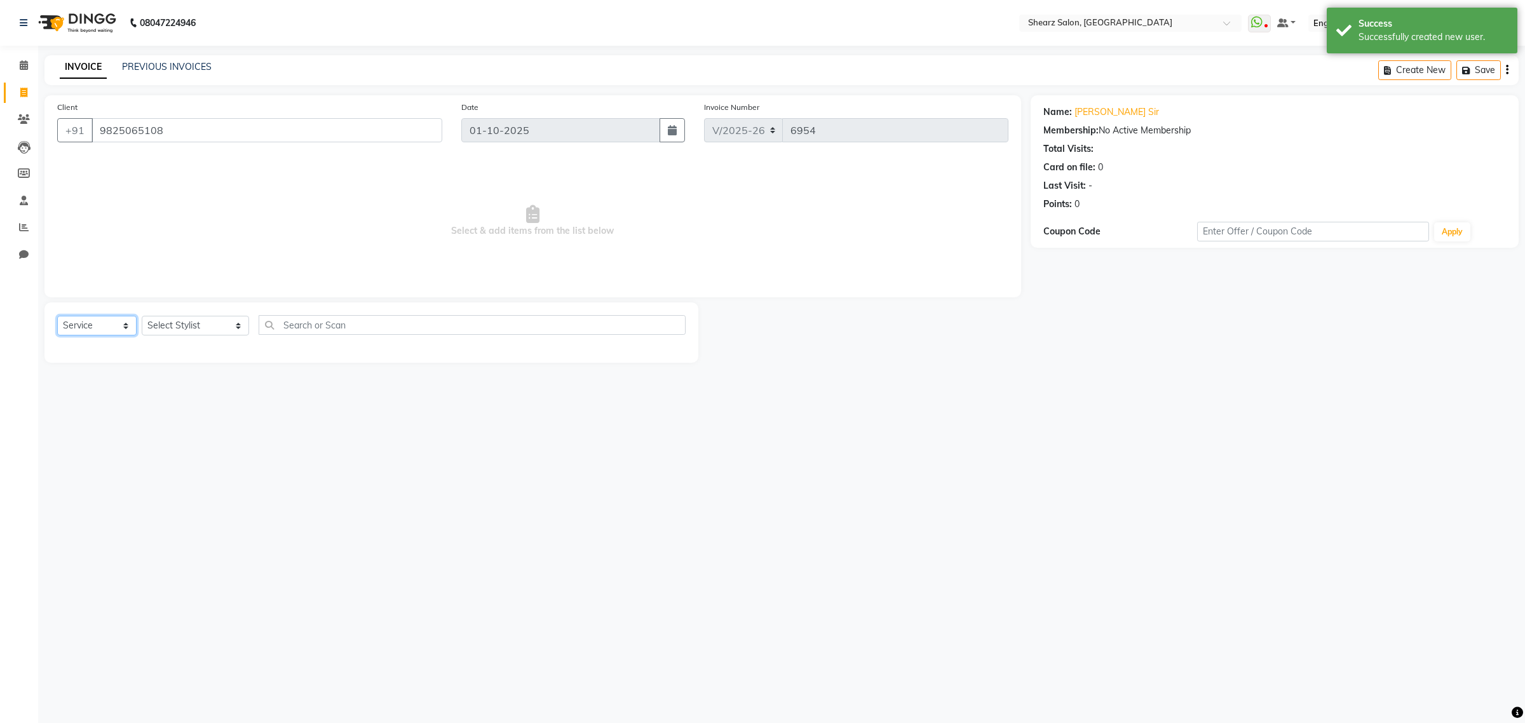
click at [93, 322] on select "Select Service Product Membership Package Voucher Prepaid Gift Card" at bounding box center [96, 326] width 79 height 20
click at [57, 316] on select "Select Service Product Membership Package Voucher Prepaid Gift Card" at bounding box center [96, 326] width 79 height 20
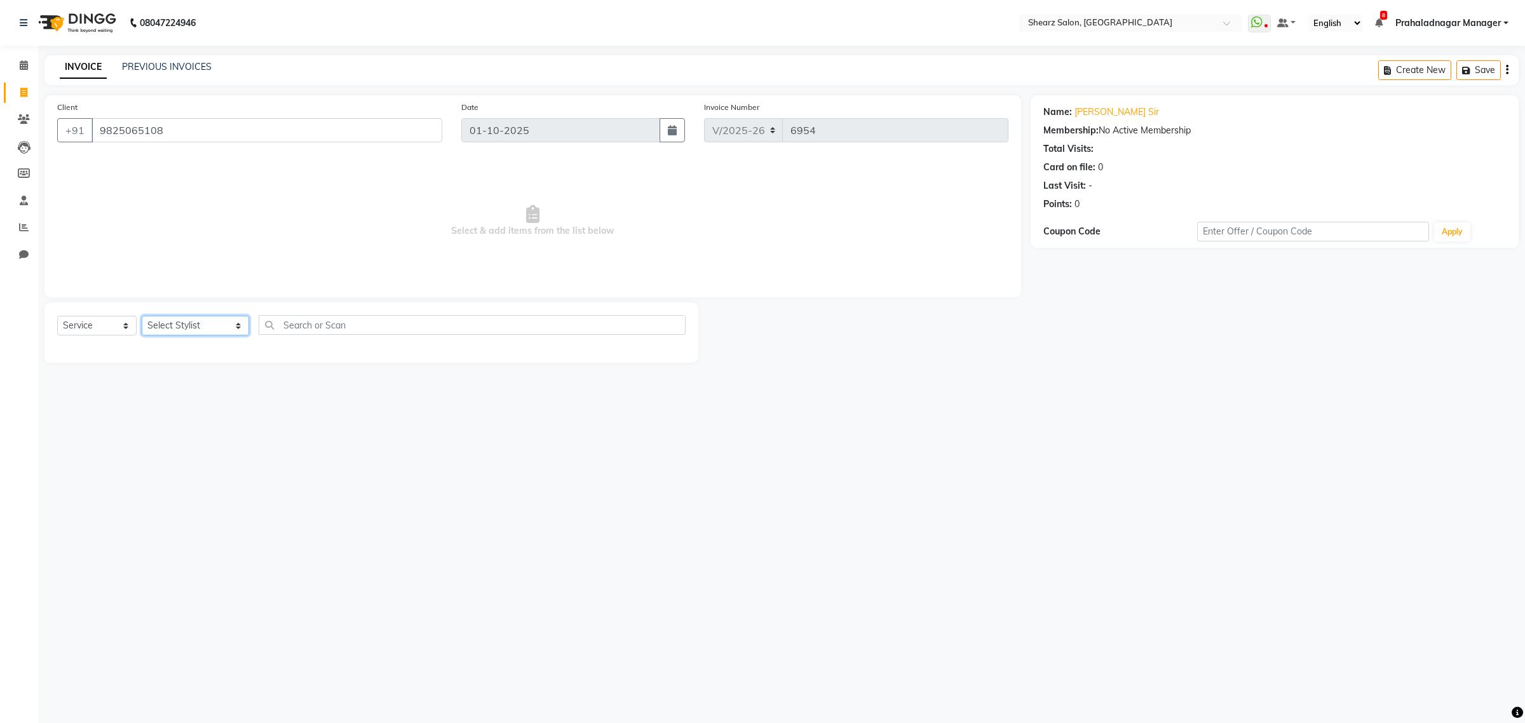
click at [217, 316] on select "Select Stylist Admin A General Arvind S Devda Asha Chavariya Brijesh Valand Cen…" at bounding box center [195, 326] width 107 height 20
select select "77482"
click at [142, 316] on select "Select Stylist Admin A General Arvind S Devda Asha Chavariya Brijesh Valand Cen…" at bounding box center [195, 326] width 107 height 20
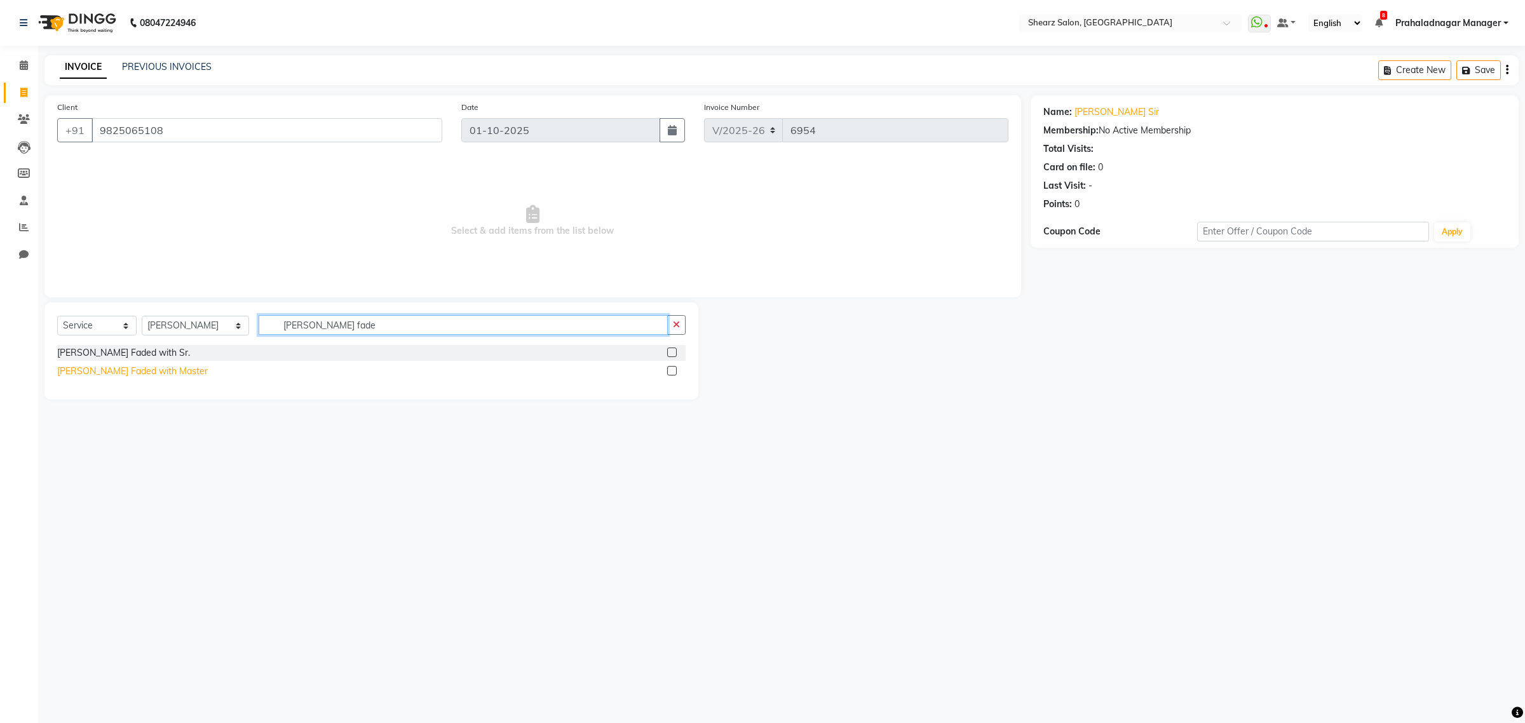
type input "beard fade"
click at [119, 365] on div "[PERSON_NAME] Faded with Master" at bounding box center [132, 371] width 151 height 13
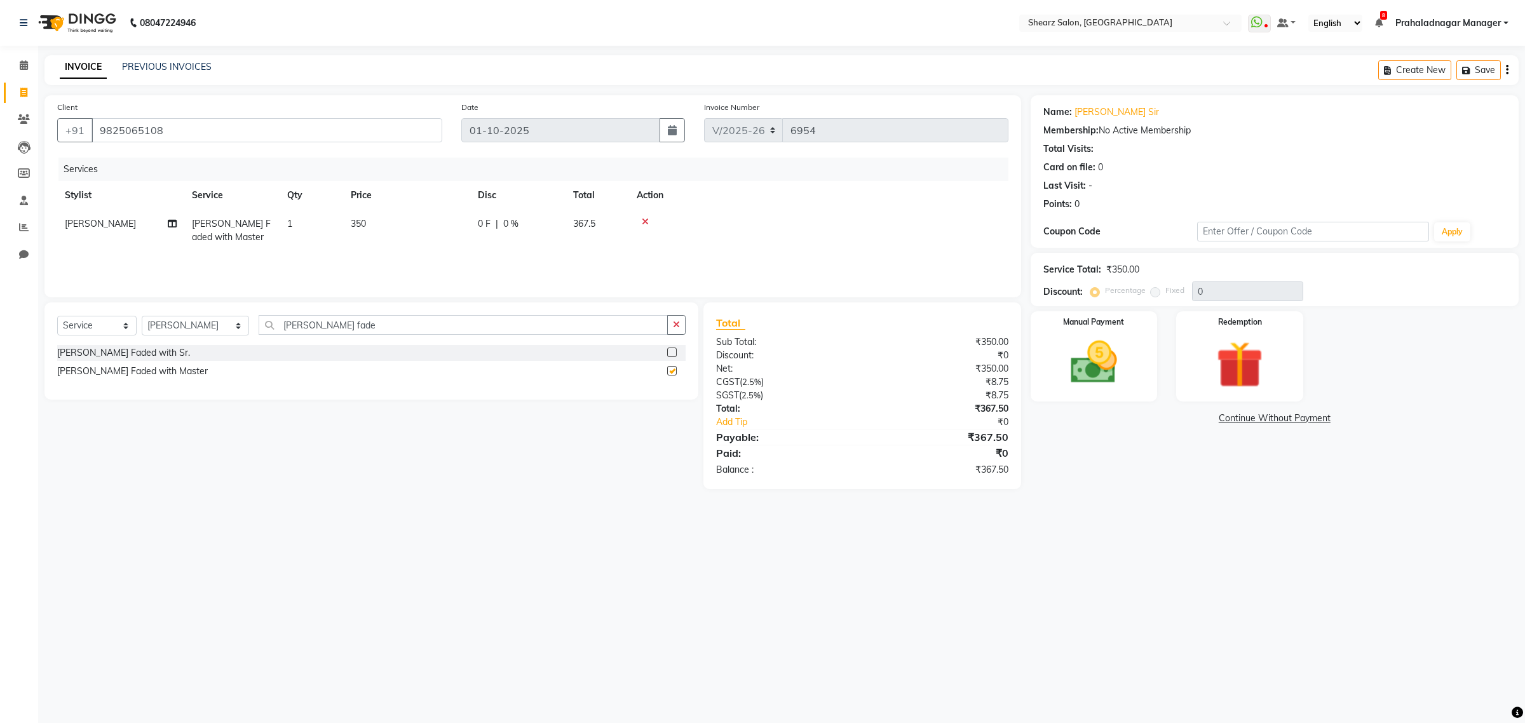
checkbox input "false"
drag, startPoint x: 376, startPoint y: 325, endPoint x: 264, endPoint y: 331, distance: 112.6
click at [267, 330] on input "beard fade" at bounding box center [463, 325] width 409 height 20
type input "craf"
click at [179, 332] on select "Select Stylist Admin A General Arvind S Devda Asha Chavariya Brijesh Valand Cen…" at bounding box center [195, 326] width 107 height 20
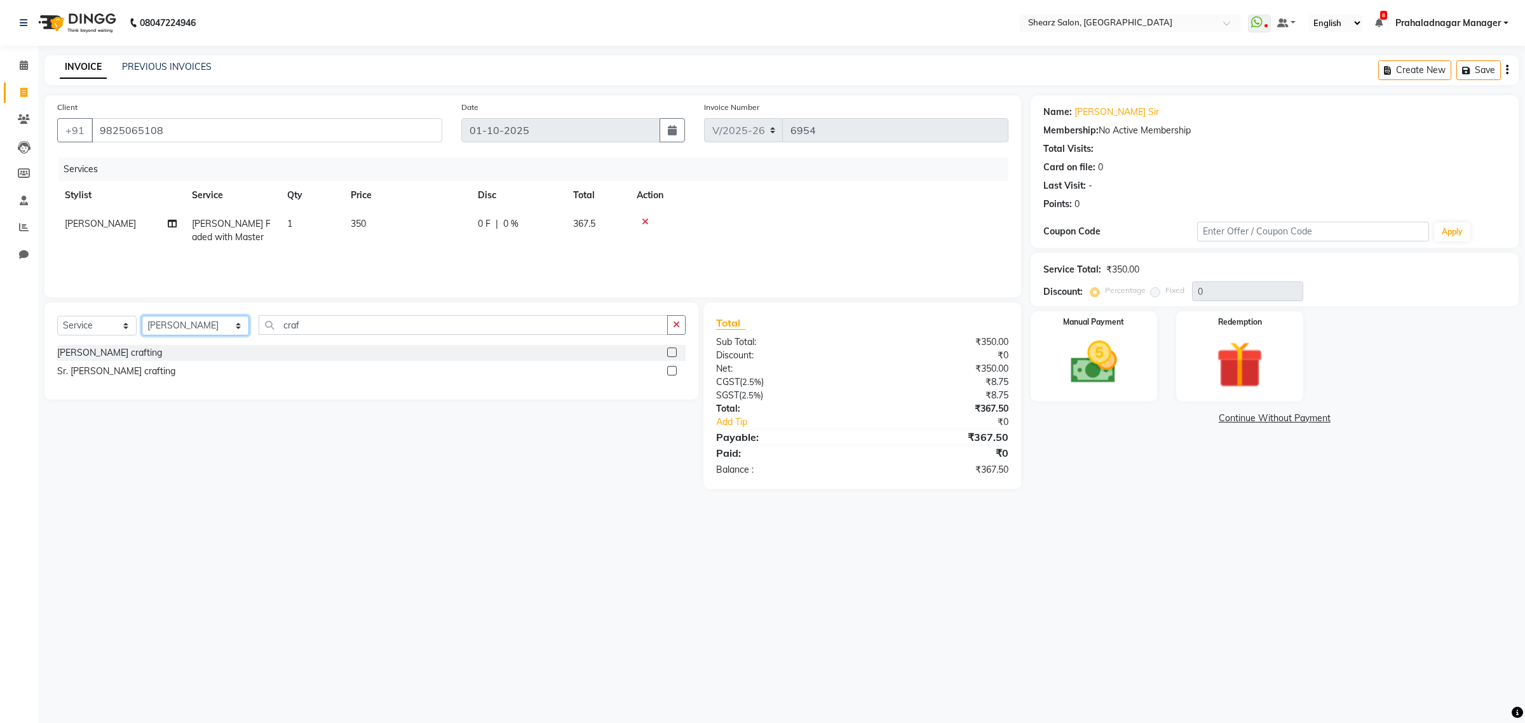
select select "77486"
click at [142, 316] on select "Select Stylist Admin A General Arvind S Devda Asha Chavariya Brijesh Valand Cen…" at bounding box center [195, 326] width 107 height 20
drag, startPoint x: 108, startPoint y: 372, endPoint x: 278, endPoint y: 343, distance: 172.6
click at [112, 372] on div "[PERSON_NAME] crafting" at bounding box center [109, 371] width 105 height 13
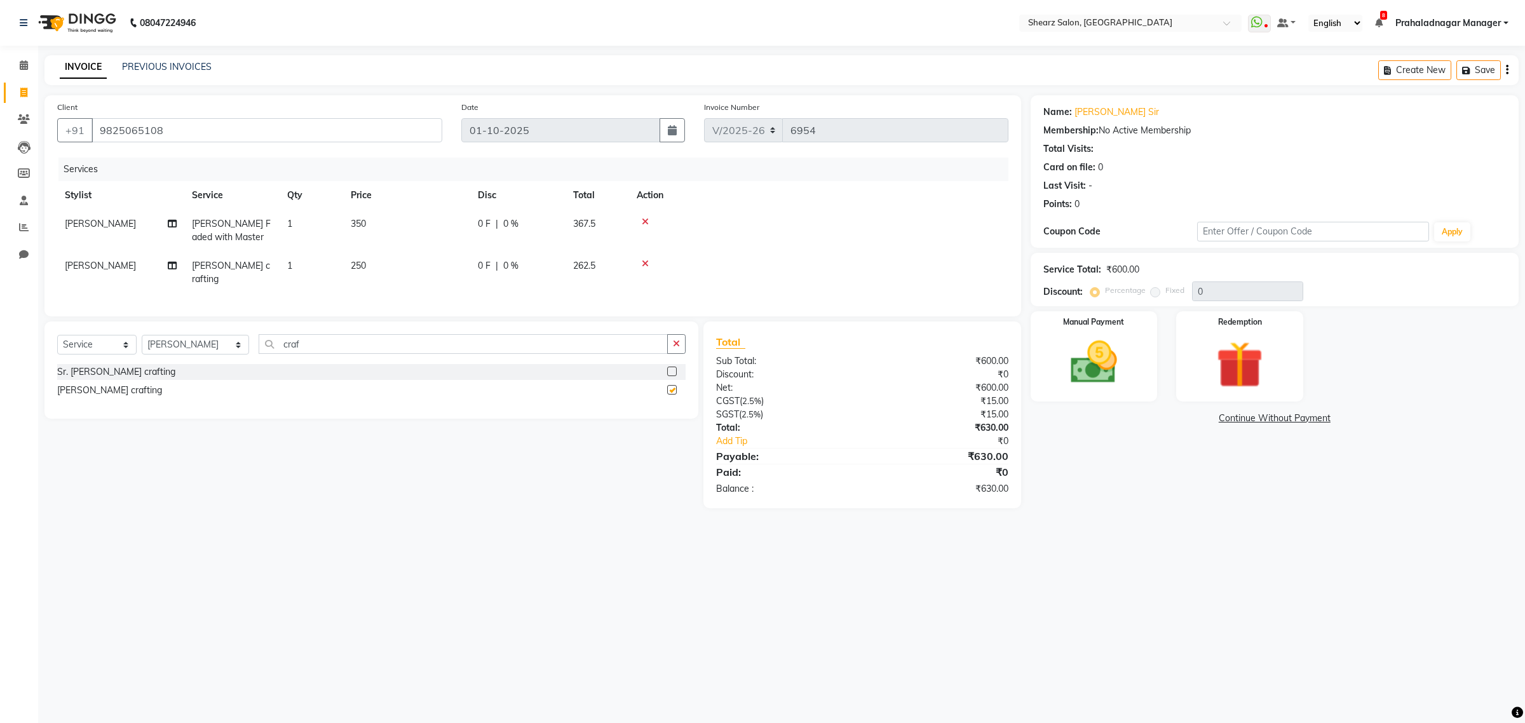
checkbox input "false"
drag, startPoint x: 295, startPoint y: 340, endPoint x: 262, endPoint y: 348, distance: 34.5
click at [269, 347] on input "craf" at bounding box center [463, 344] width 409 height 20
type input "master"
click at [112, 410] on div "Haircut By Master Stylist- [DEMOGRAPHIC_DATA]" at bounding box center [160, 408] width 207 height 13
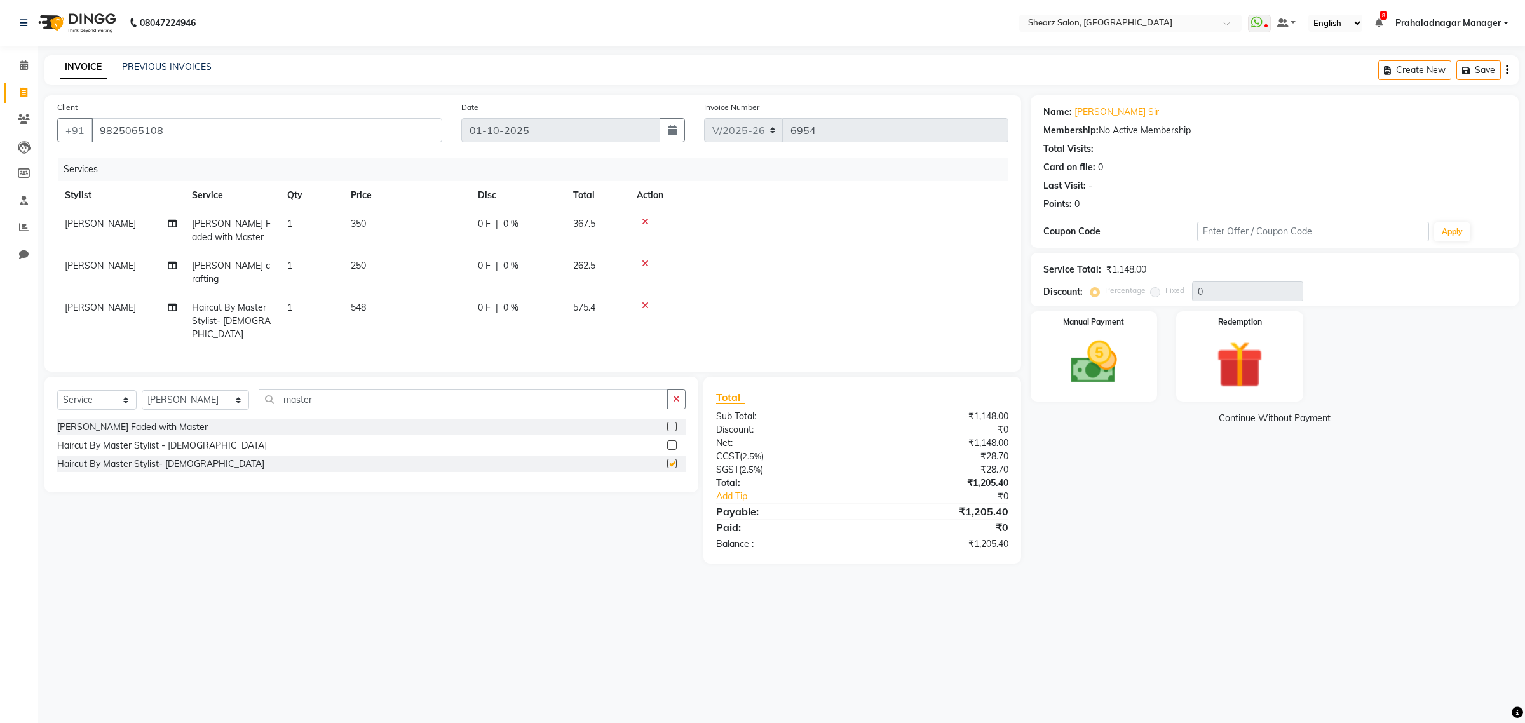
checkbox input "false"
drag, startPoint x: 315, startPoint y: 378, endPoint x: 248, endPoint y: 381, distance: 67.4
click at [248, 389] on div "Select Service Product Membership Package Voucher Prepaid Gift Card Select Styl…" at bounding box center [371, 404] width 628 height 30
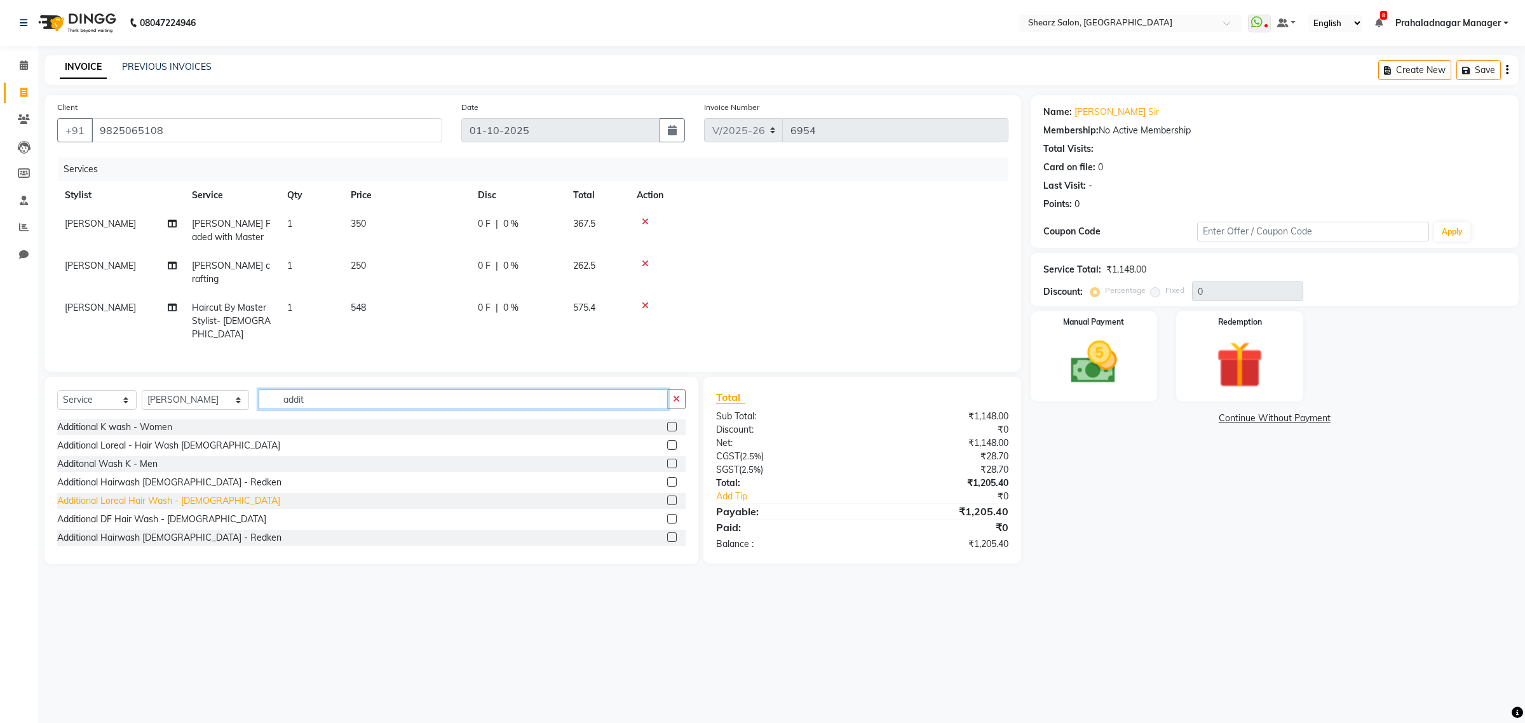
scroll to position [1, 0]
type input "addit"
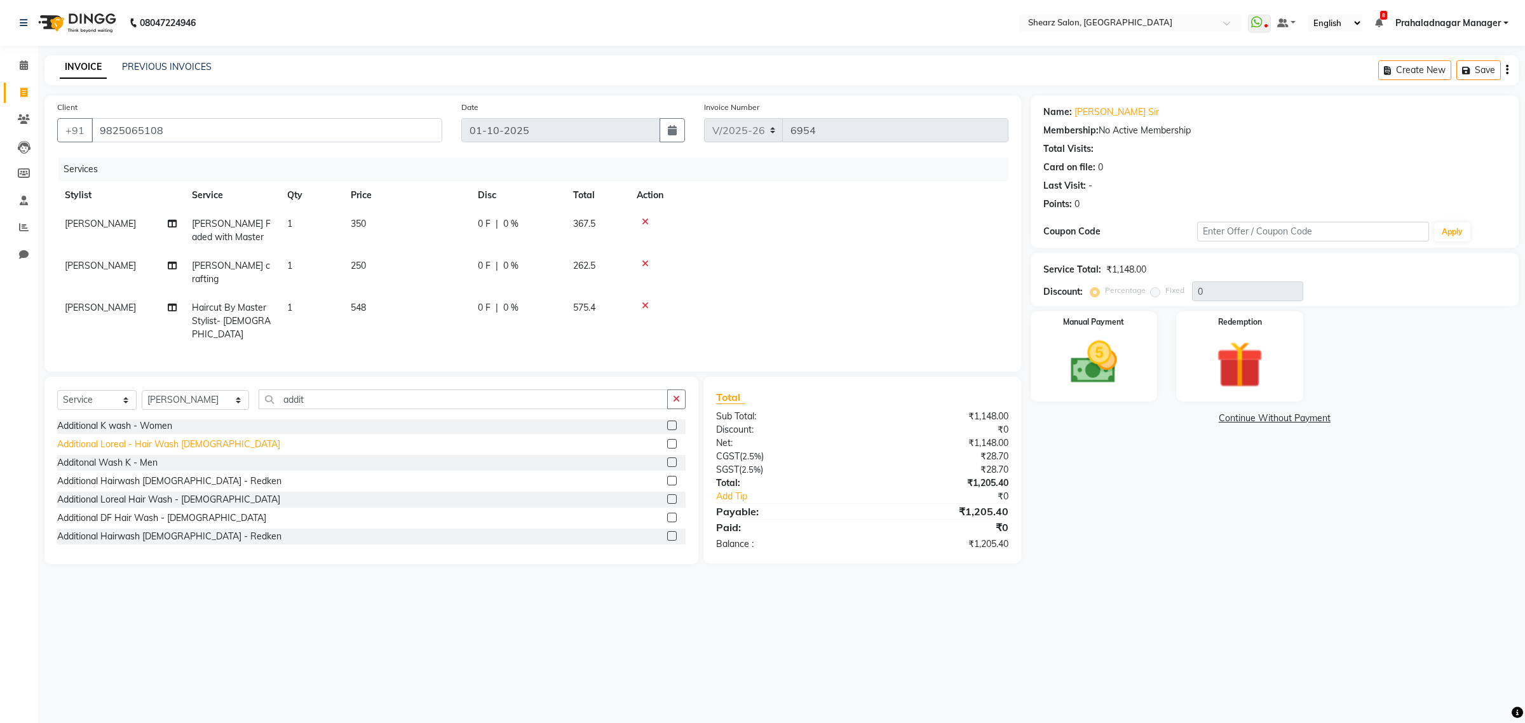
click at [132, 438] on div "Additional Loreal - Hair Wash Male" at bounding box center [168, 444] width 223 height 13
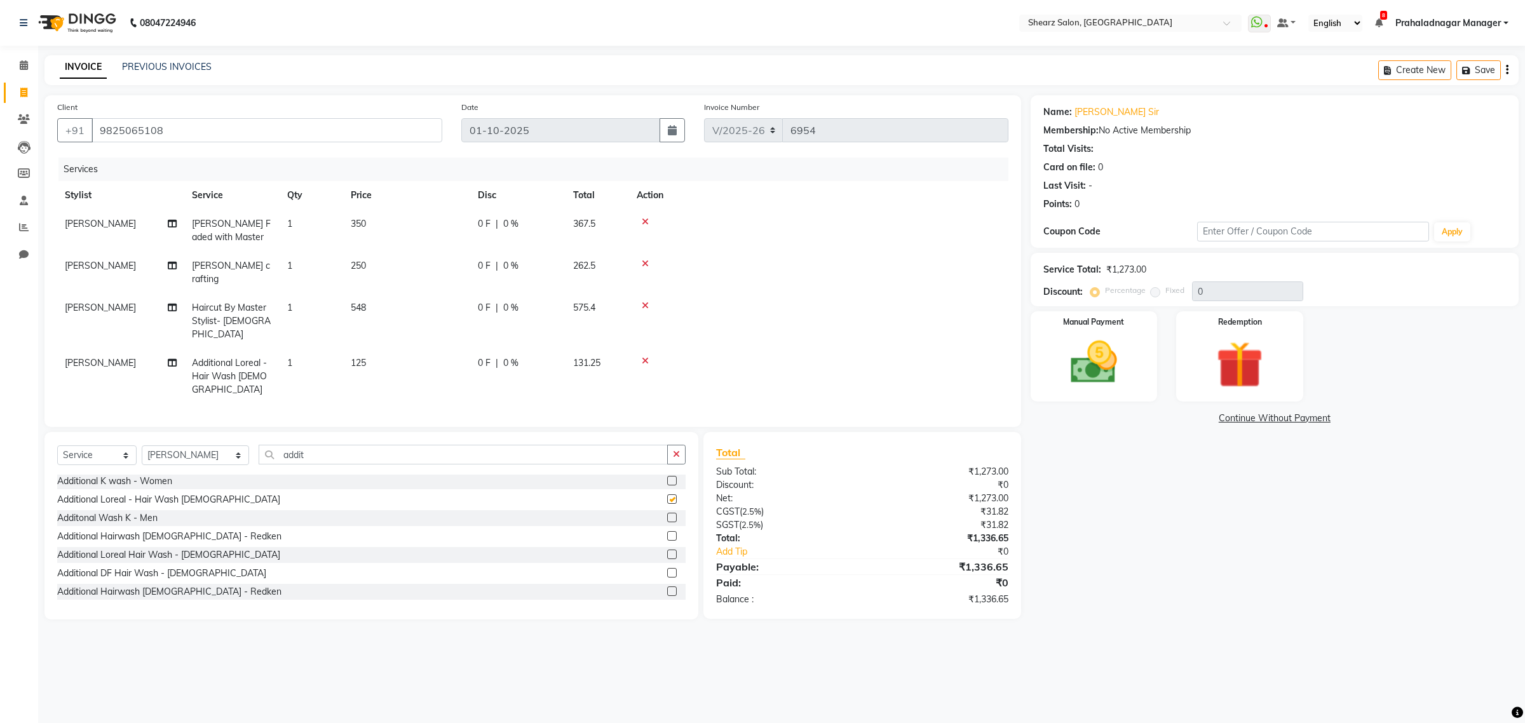
checkbox input "false"
click at [643, 218] on icon at bounding box center [645, 221] width 7 height 9
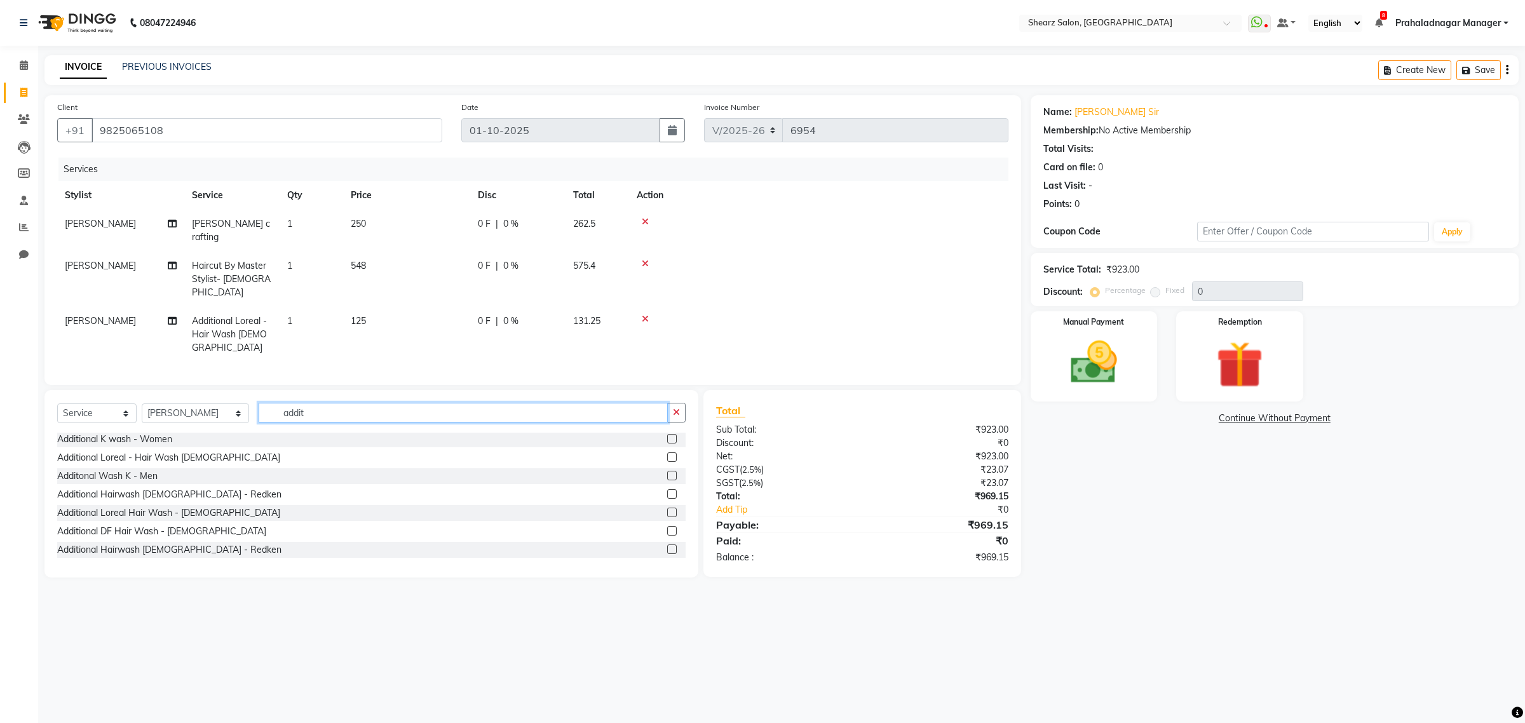
drag, startPoint x: 325, startPoint y: 379, endPoint x: 297, endPoint y: 381, distance: 28.7
click at [300, 403] on input "addit" at bounding box center [463, 413] width 409 height 20
click at [185, 403] on select "Select Stylist Admin A General Arvind S Devda Asha Chavariya Brijesh Valand Cen…" at bounding box center [195, 413] width 107 height 20
click at [142, 403] on select "Select Stylist Admin A General Arvind S Devda Asha Chavariya Brijesh Valand Cen…" at bounding box center [195, 413] width 107 height 20
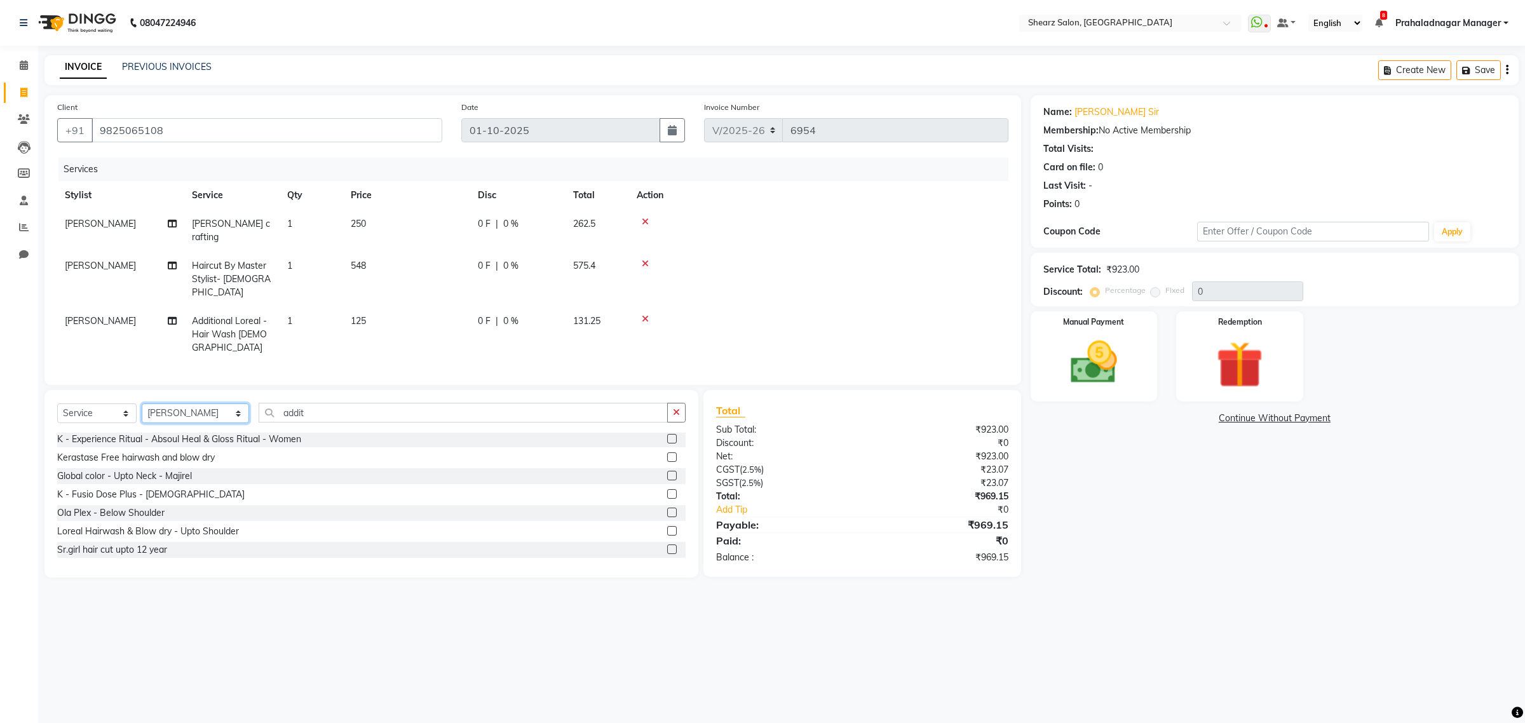
click at [187, 403] on select "Select Stylist Admin A General Arvind S Devda Asha Chavariya Brijesh Valand Cen…" at bounding box center [195, 413] width 107 height 20
select select "77471"
click at [142, 403] on select "Select Stylist Admin A General Arvind S Devda Asha Chavariya Brijesh Valand Cen…" at bounding box center [195, 413] width 107 height 20
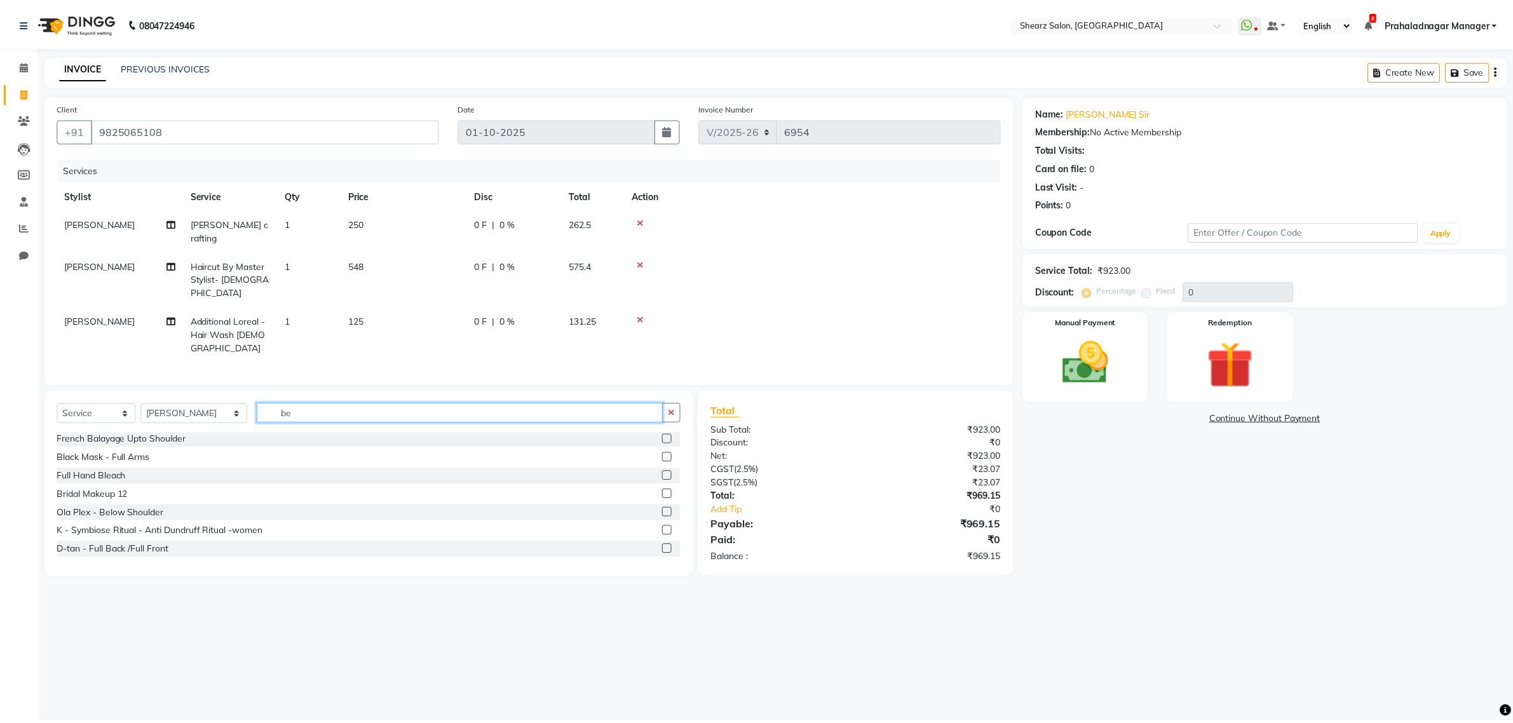
scroll to position [0, 0]
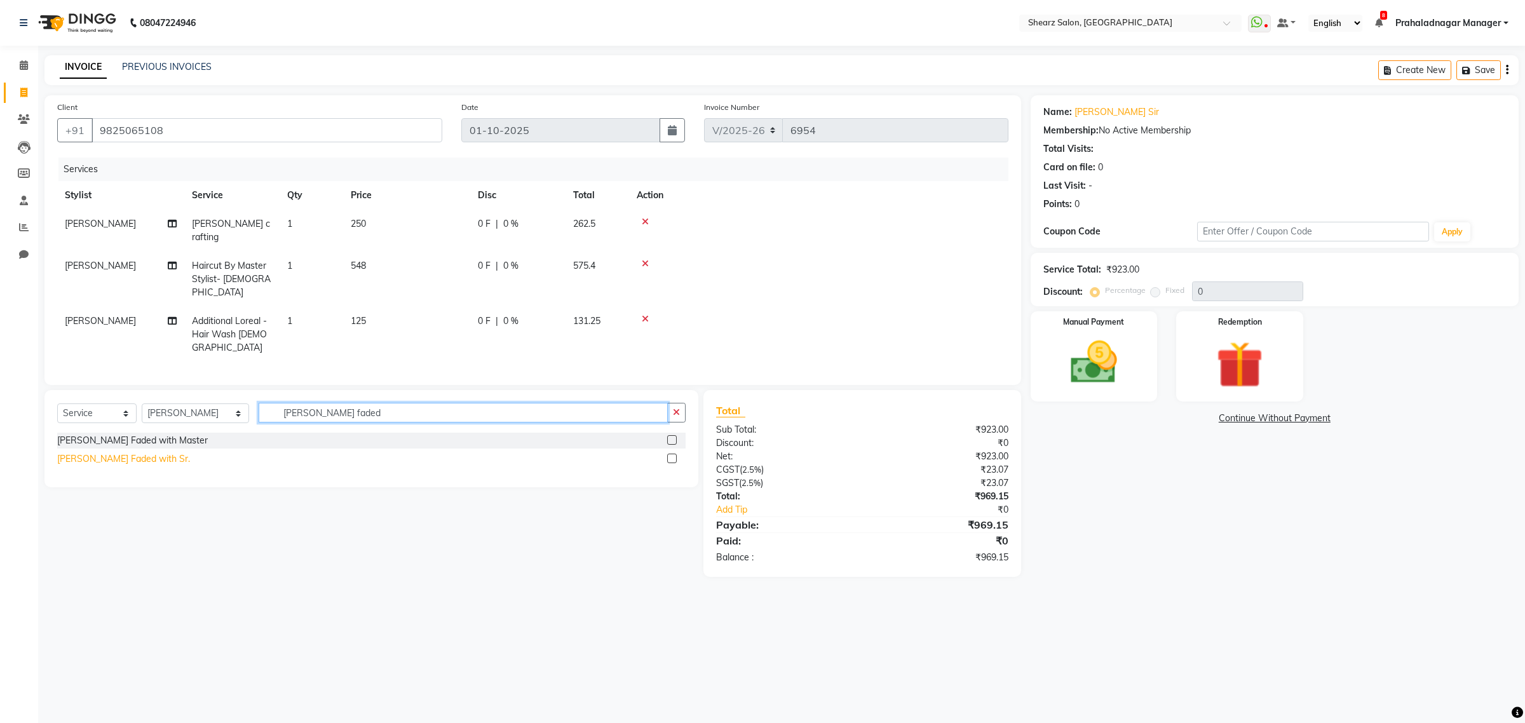
type input "beard faded"
click at [129, 452] on div "[PERSON_NAME] Faded with Sr." at bounding box center [123, 458] width 133 height 13
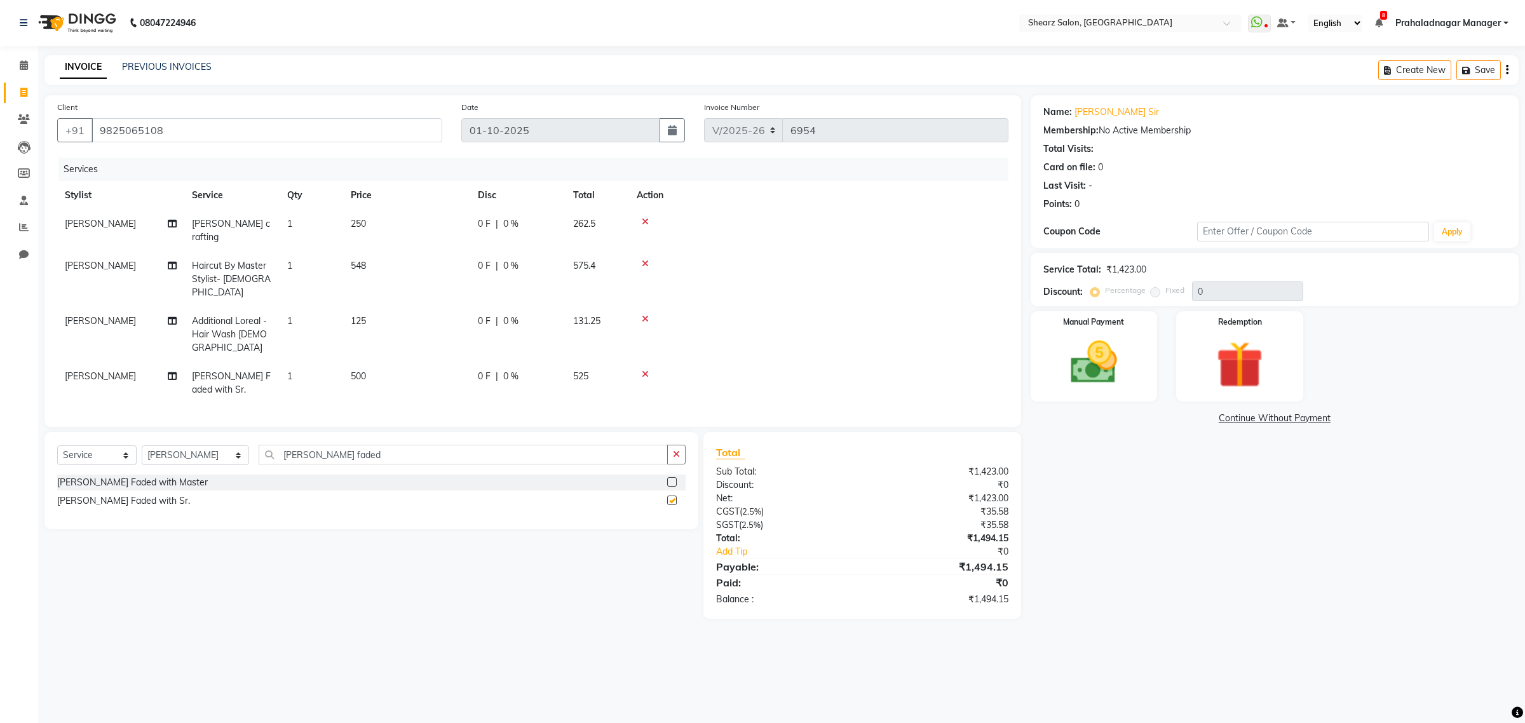
checkbox input "false"
click at [889, 307] on td at bounding box center [818, 334] width 379 height 55
click at [688, 432] on div "Select Service Product Membership Package Voucher Prepaid Gift Card Select Styl…" at bounding box center [371, 480] width 654 height 97
click at [677, 450] on icon "button" at bounding box center [676, 454] width 7 height 9
click at [1096, 353] on img at bounding box center [1093, 363] width 79 height 56
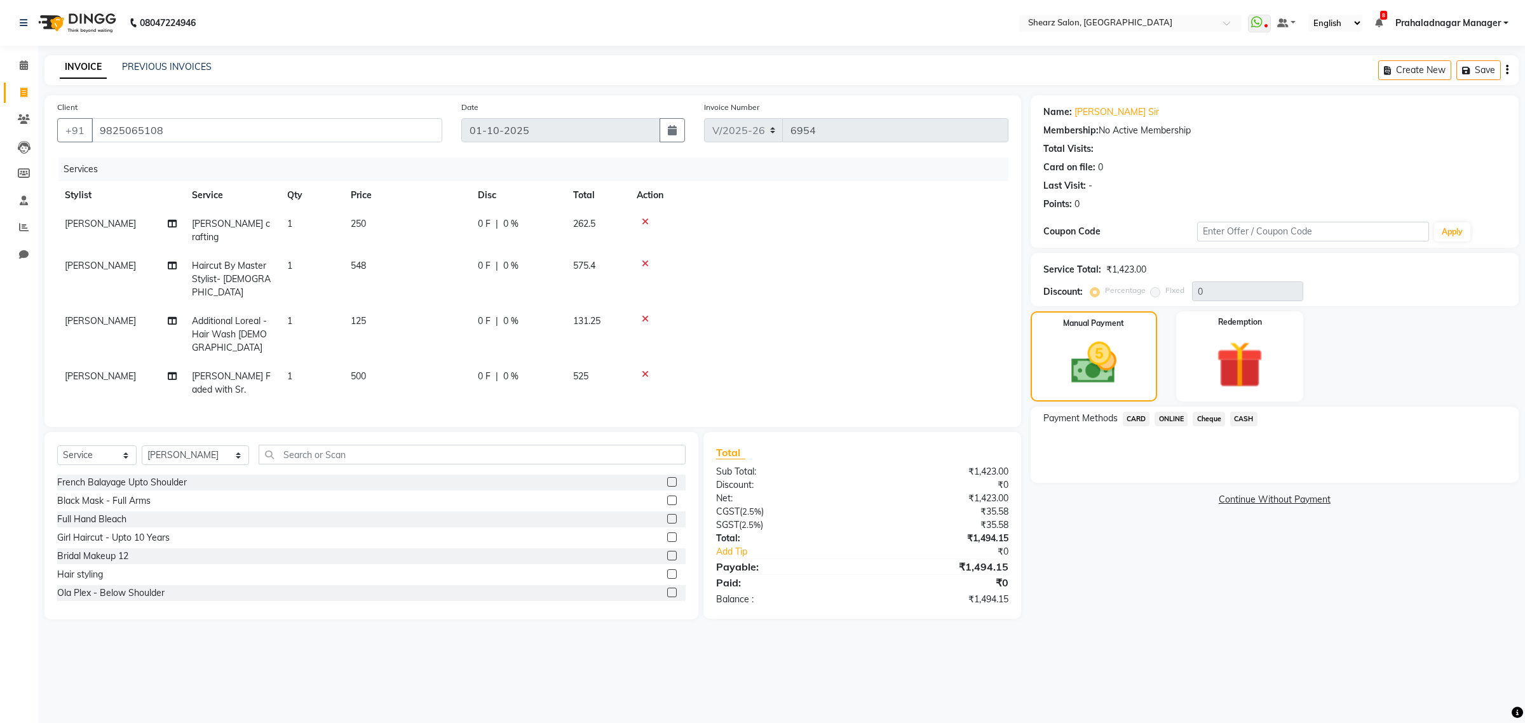
click at [1237, 416] on span "CASH" at bounding box center [1243, 419] width 27 height 15
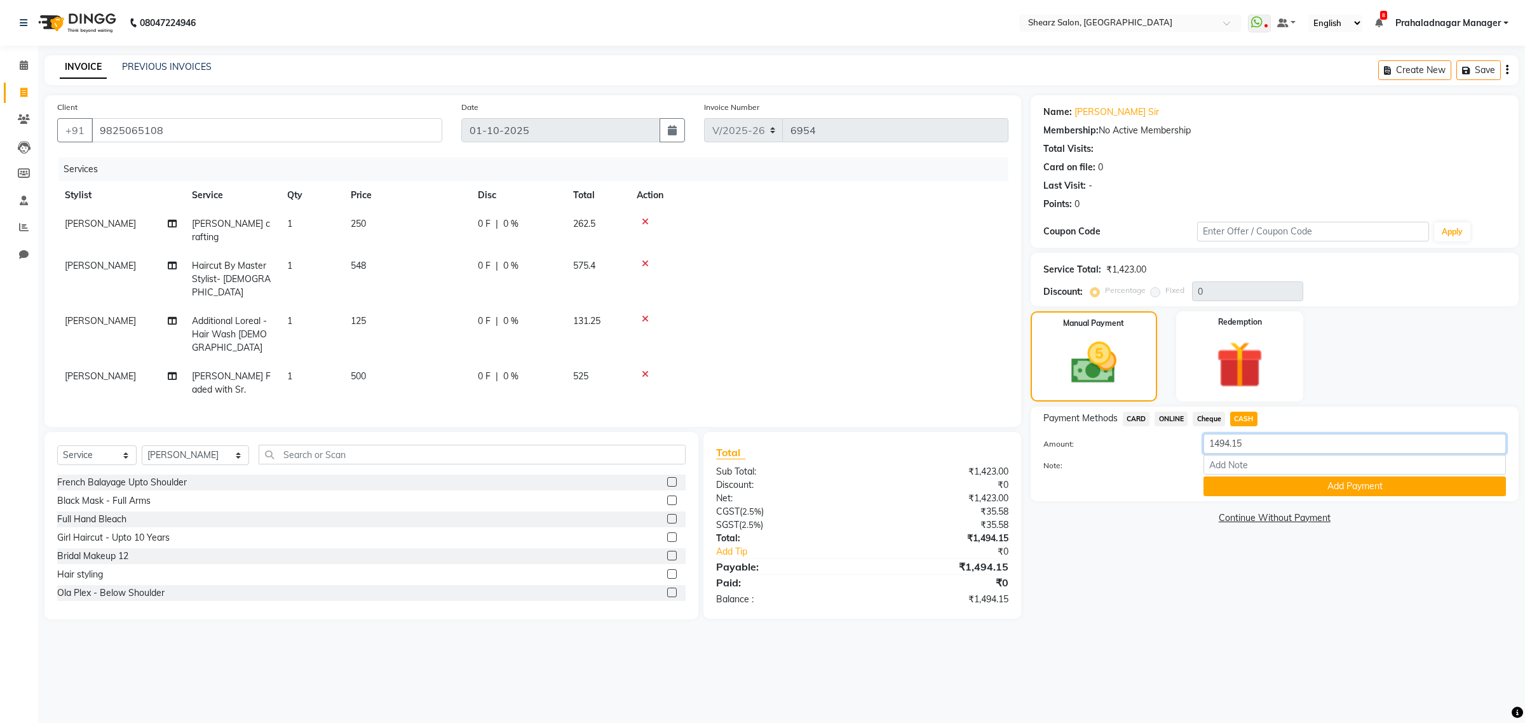
drag, startPoint x: 1258, startPoint y: 443, endPoint x: 1130, endPoint y: 489, distance: 136.5
click at [1050, 499] on div "Payment Methods CARD ONLINE Cheque CASH Amount: 1494.15 Note: Add Payment" at bounding box center [1274, 454] width 488 height 95
type input "1495"
click at [1281, 490] on button "Add Payment" at bounding box center [1354, 486] width 302 height 20
click at [1330, 481] on div "Payment Methods CARD ONLINE Cheque CASH Amount: 1495 Note: Add Payment" at bounding box center [1274, 454] width 488 height 95
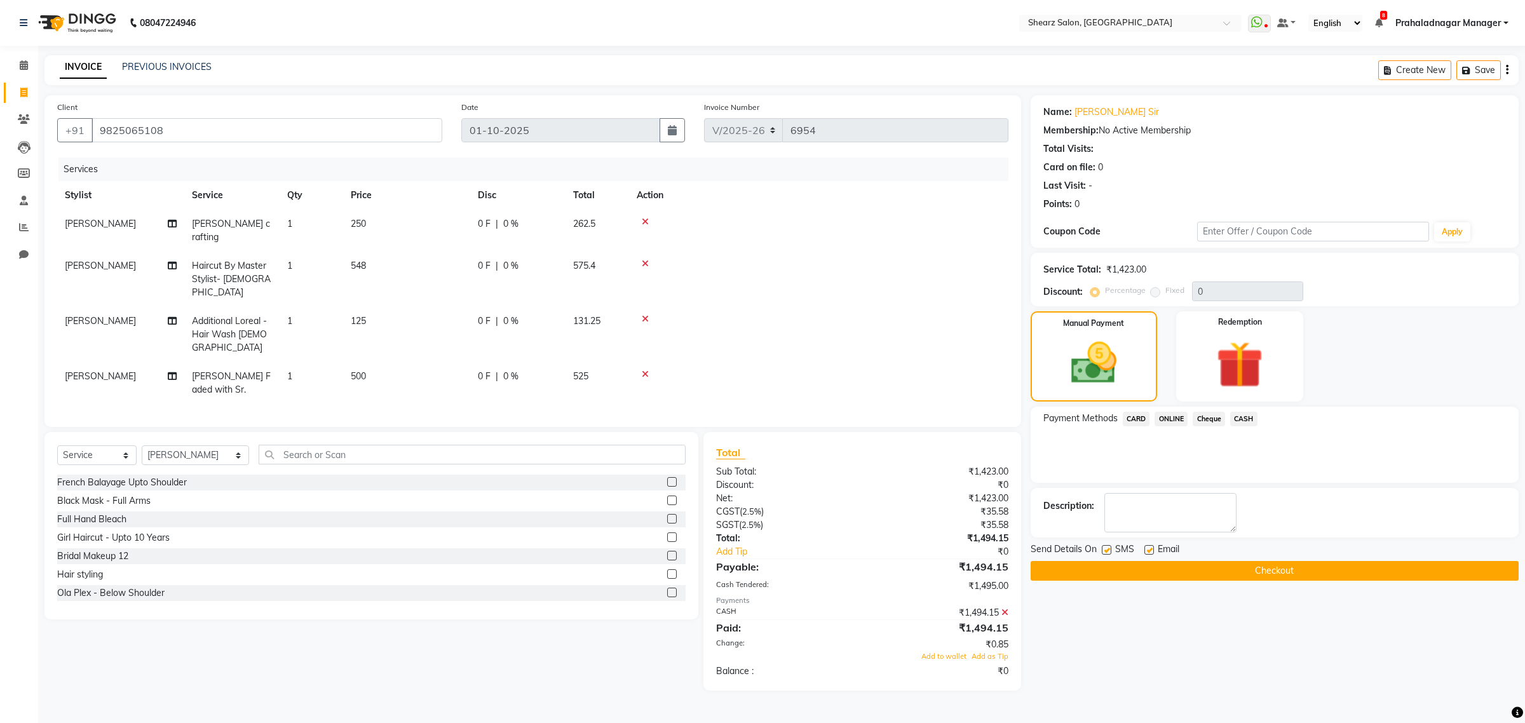
click at [940, 652] on span "Add to wallet" at bounding box center [943, 656] width 45 height 9
click at [1290, 576] on button "Checkout" at bounding box center [1274, 571] width 488 height 20
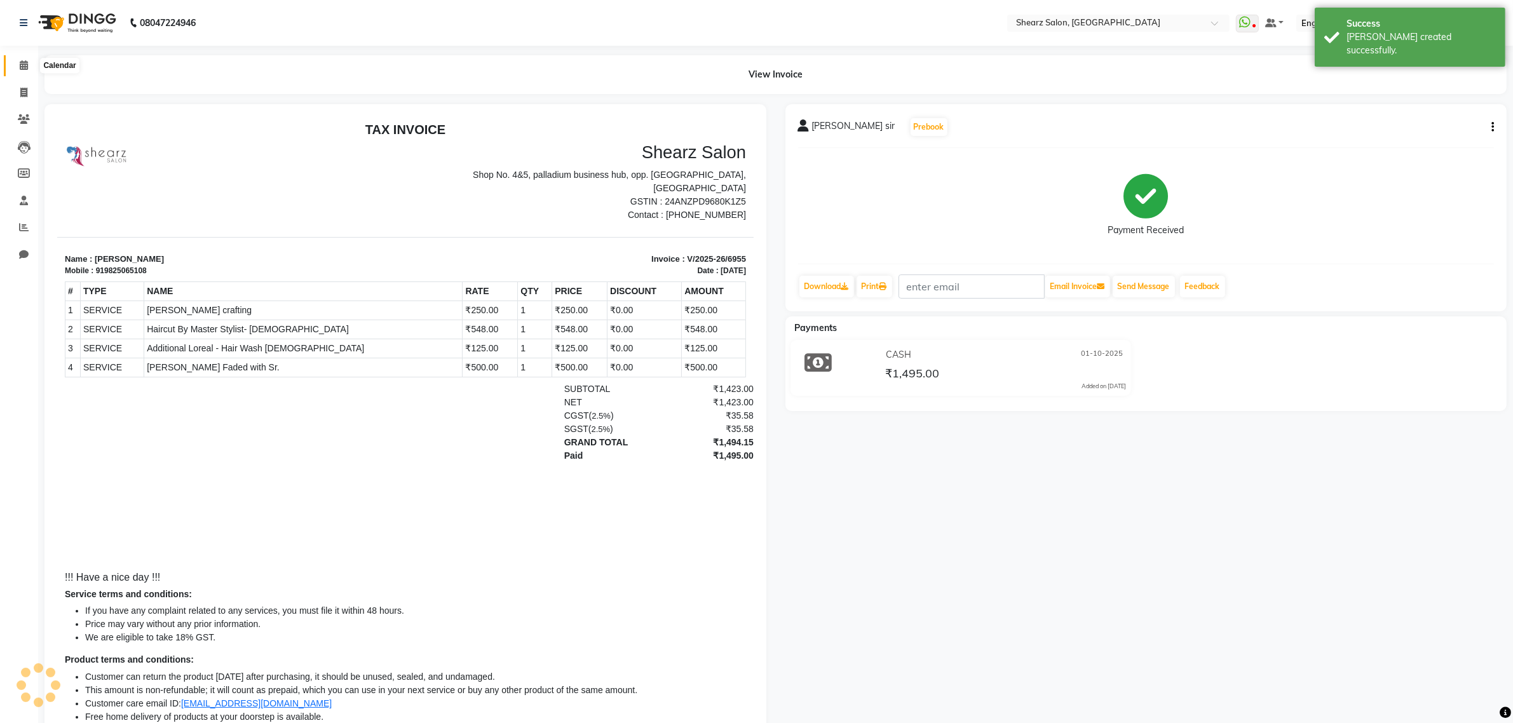
click at [18, 65] on span at bounding box center [24, 65] width 22 height 15
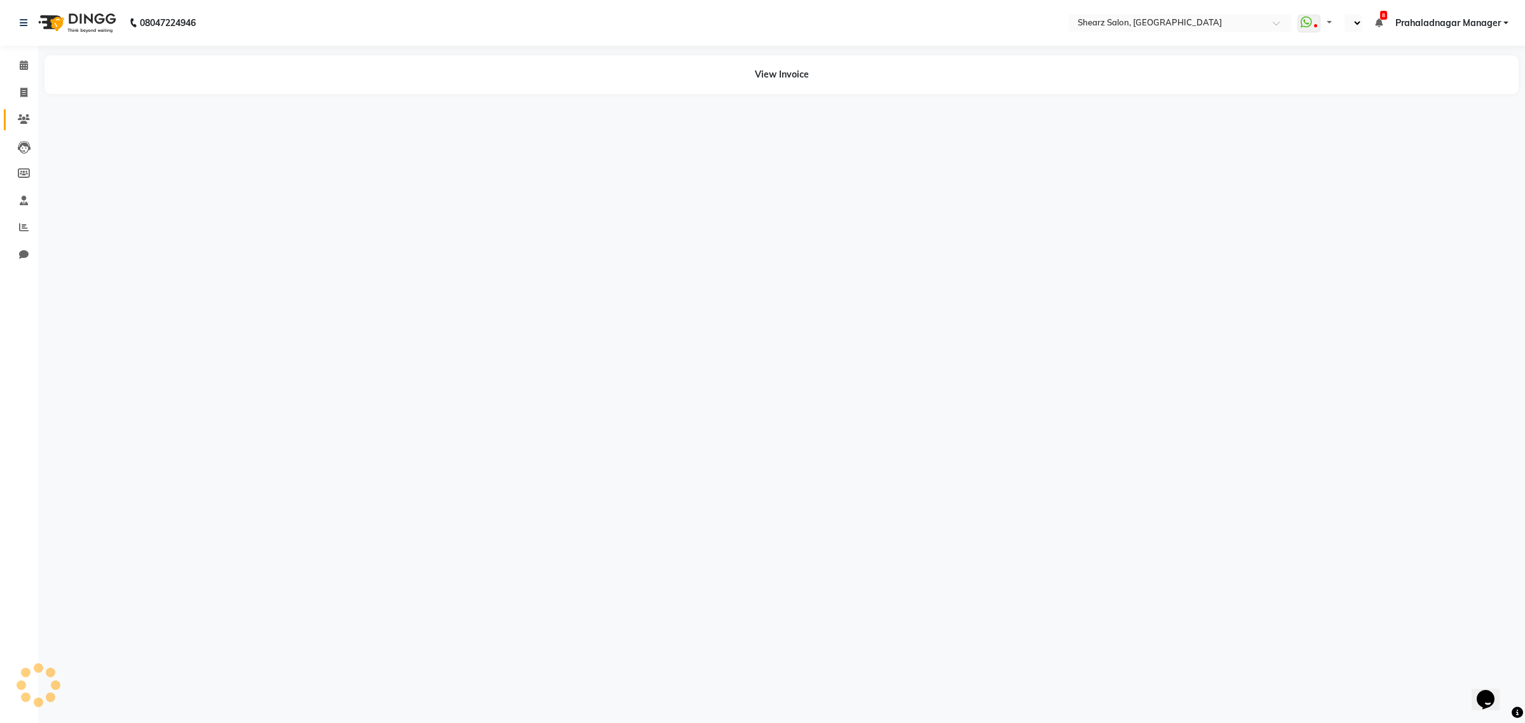
select select "en"
click at [34, 113] on span at bounding box center [24, 119] width 22 height 15
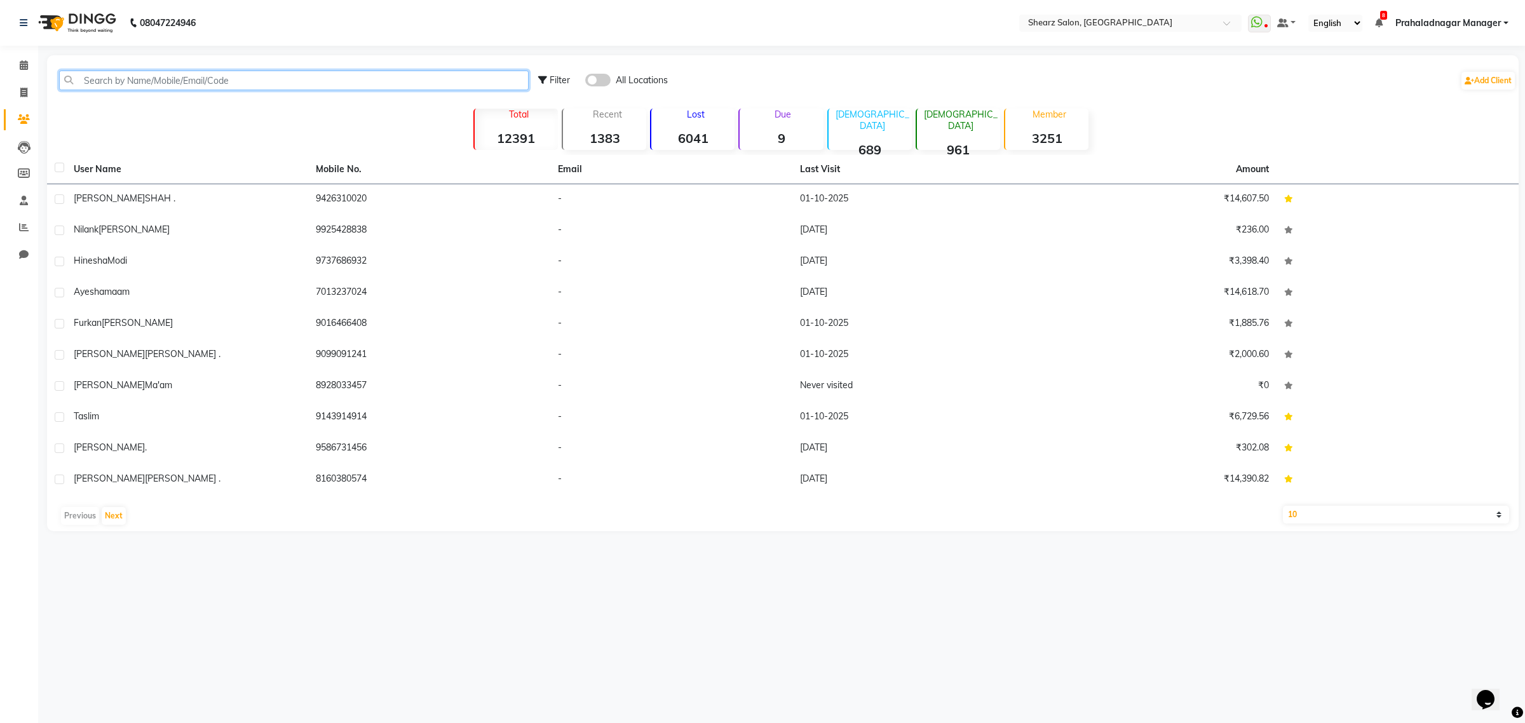
click at [203, 74] on input "text" at bounding box center [293, 81] width 469 height 20
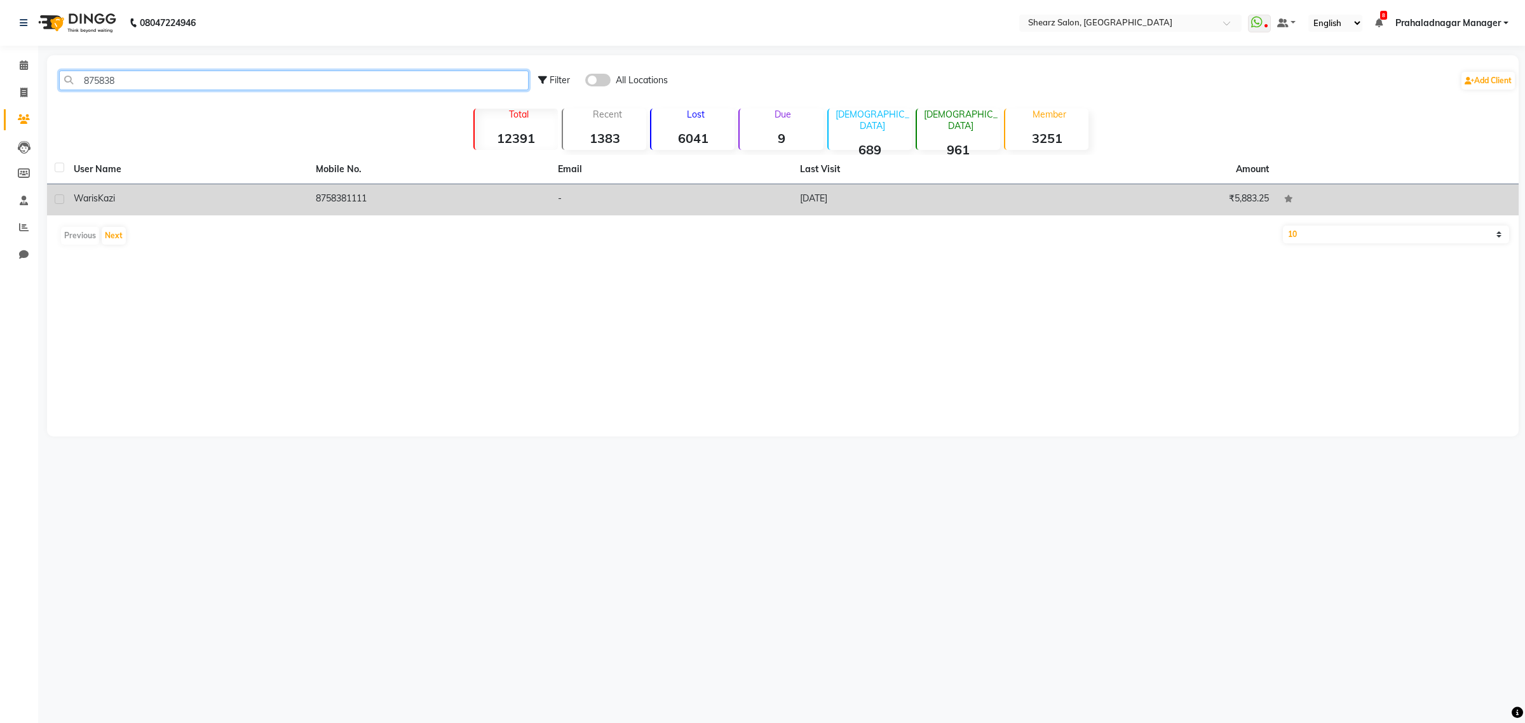
type input "875838"
click at [297, 194] on div "[PERSON_NAME]" at bounding box center [187, 198] width 227 height 13
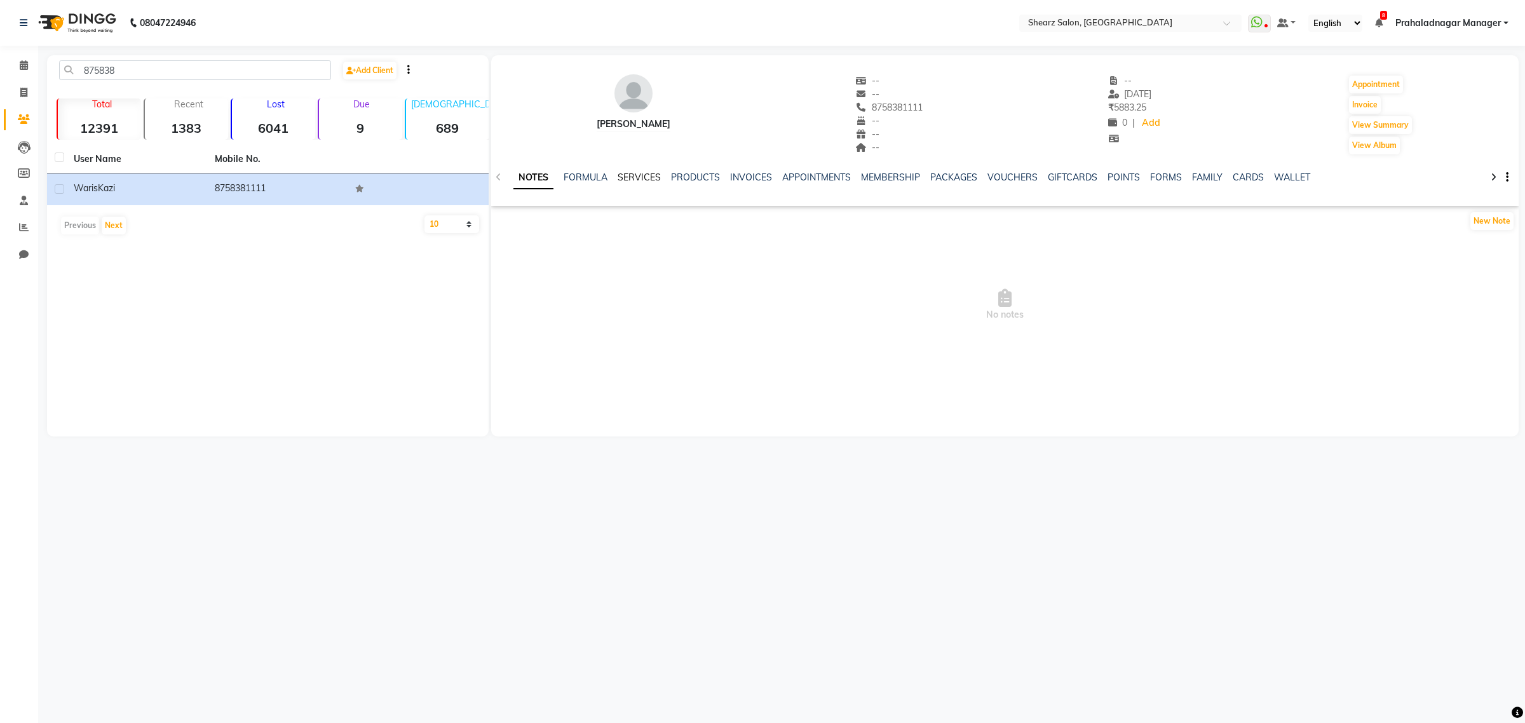
click at [645, 180] on link "SERVICES" at bounding box center [639, 177] width 43 height 11
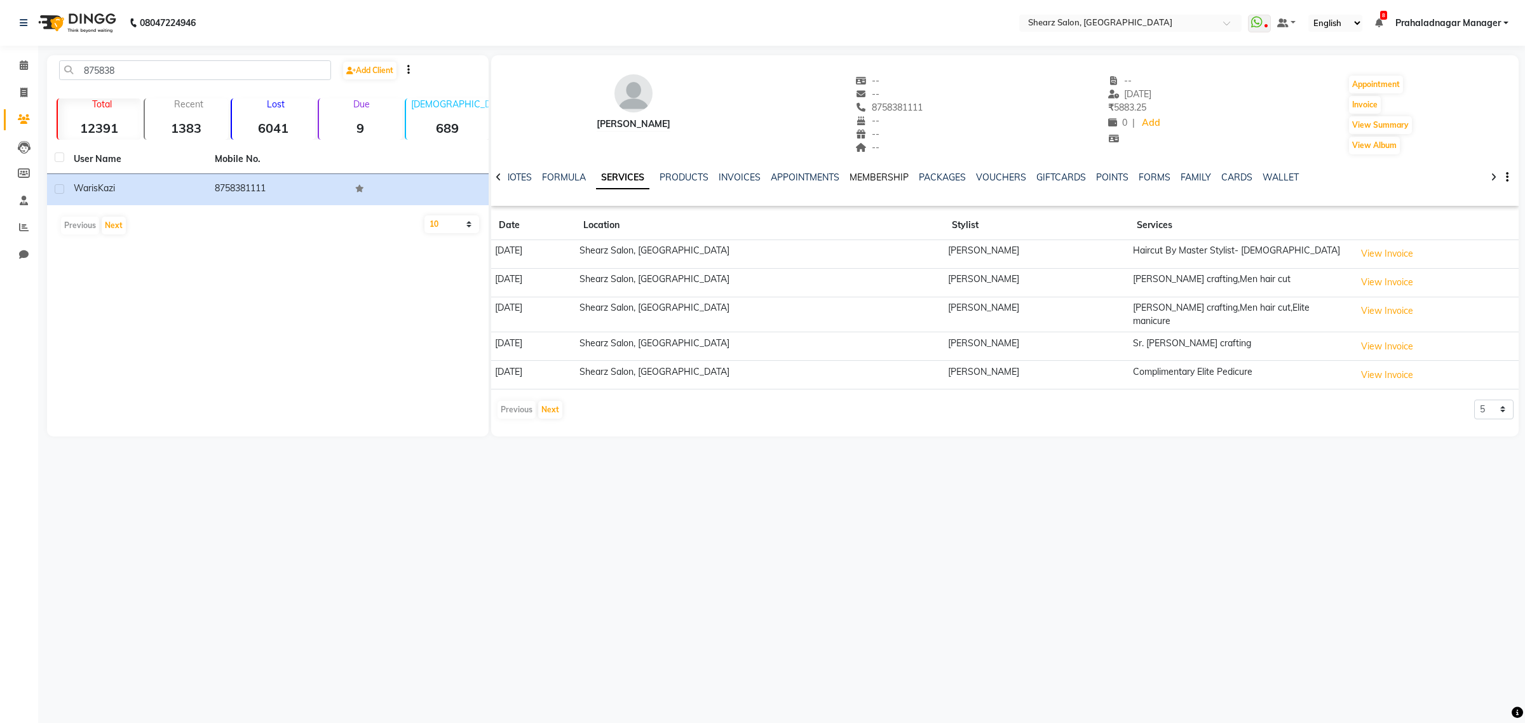
click at [878, 172] on link "MEMBERSHIP" at bounding box center [878, 177] width 59 height 11
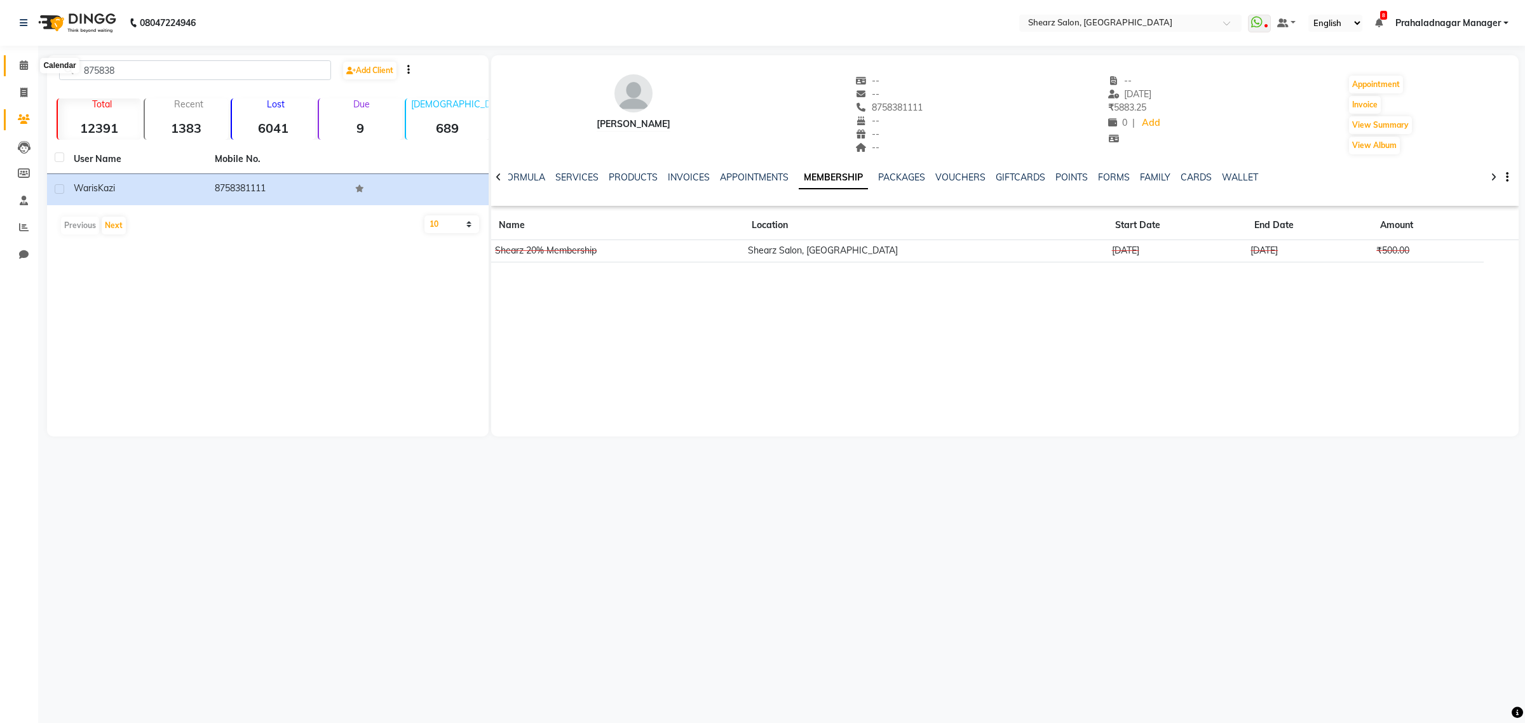
click at [14, 67] on span at bounding box center [24, 65] width 22 height 15
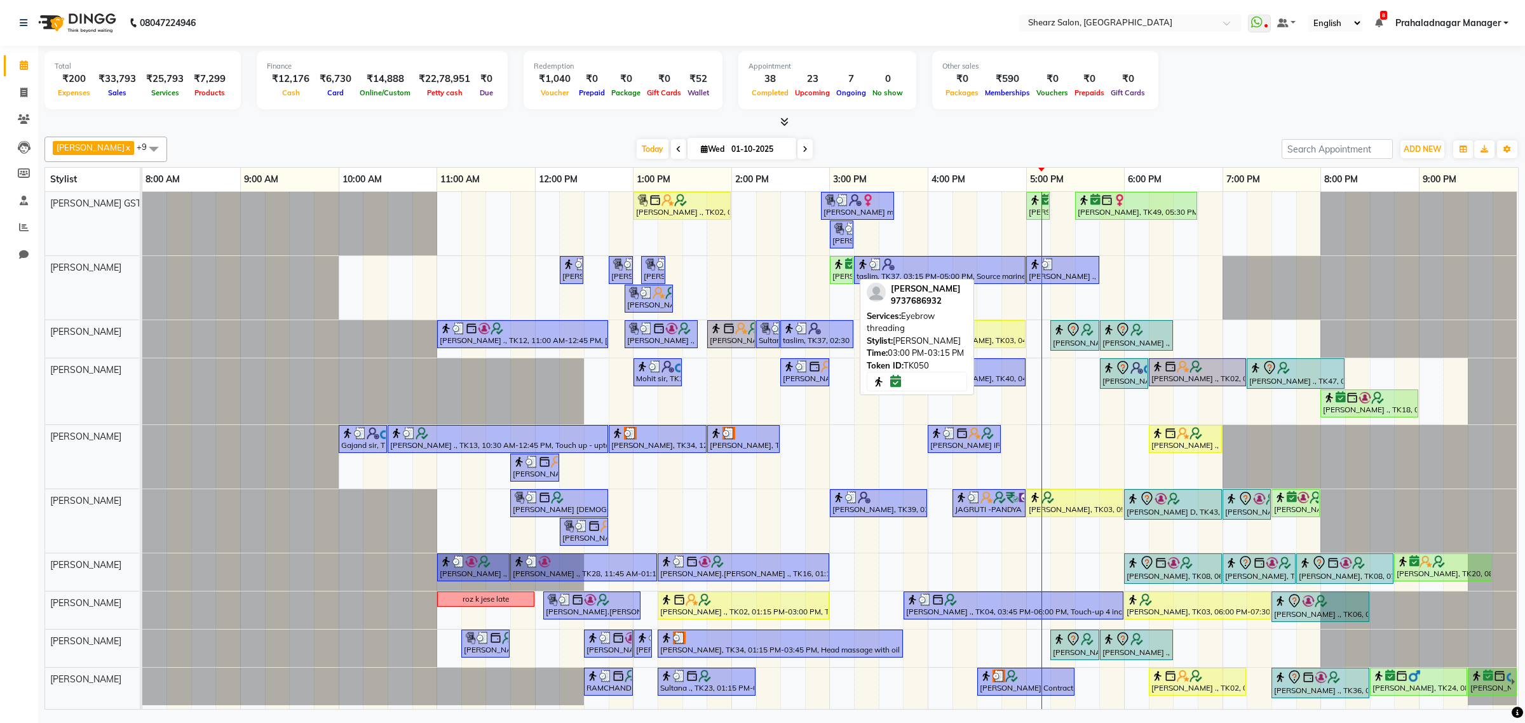
click at [837, 273] on div "[PERSON_NAME], TK50, 03:00 PM-03:15 PM, Eyebrow threading" at bounding box center [841, 270] width 21 height 24
select select "6"
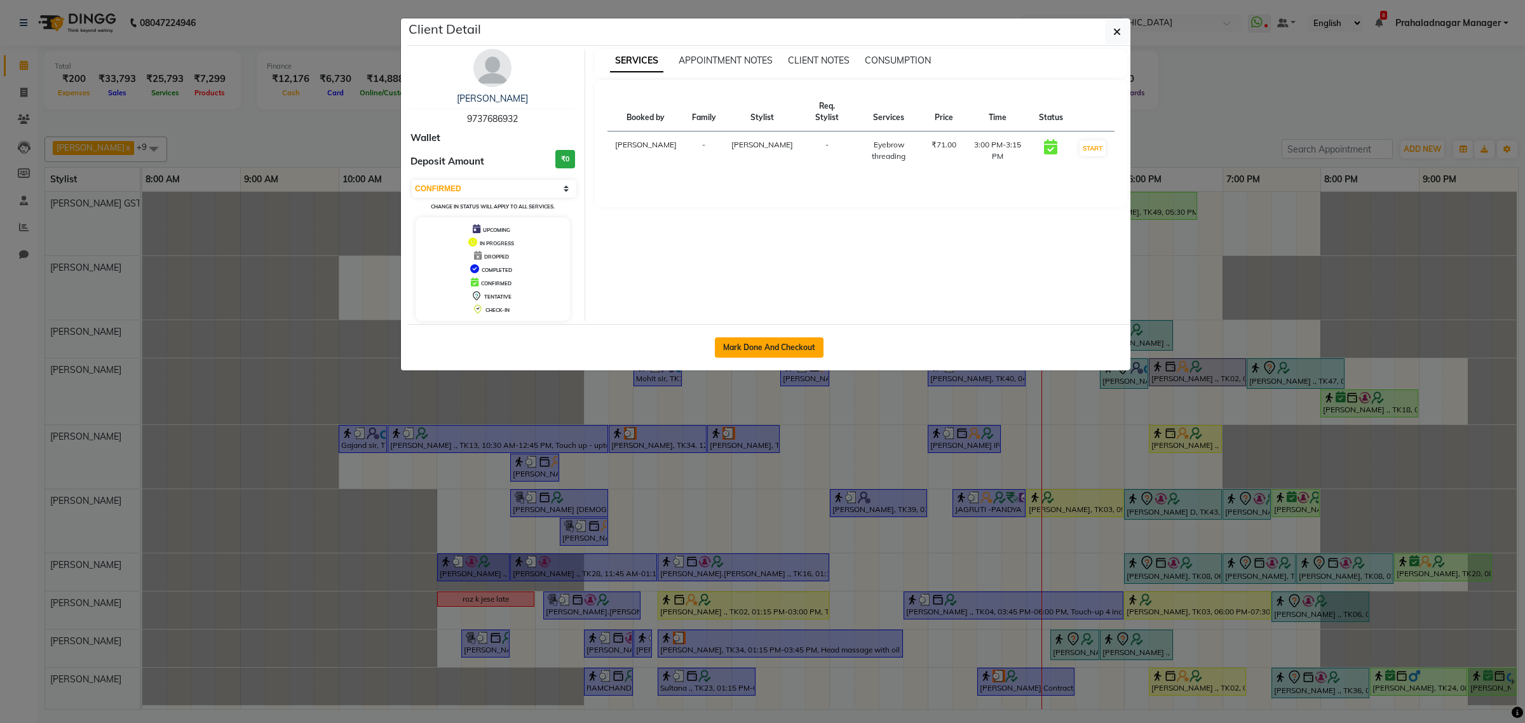
click at [783, 351] on button "Mark Done And Checkout" at bounding box center [769, 347] width 109 height 20
select select "service"
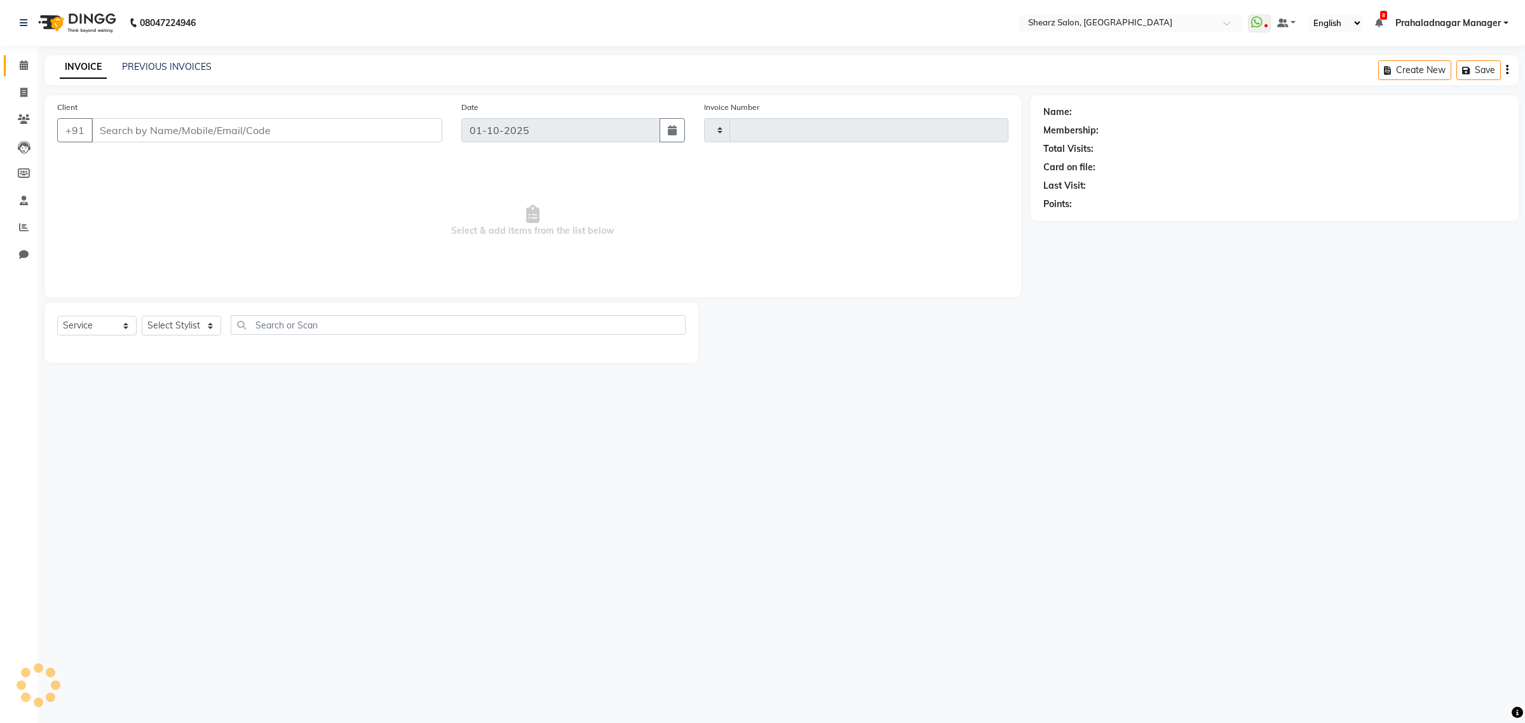
type input "6952"
select select "8157"
type input "9737686932"
select select "77468"
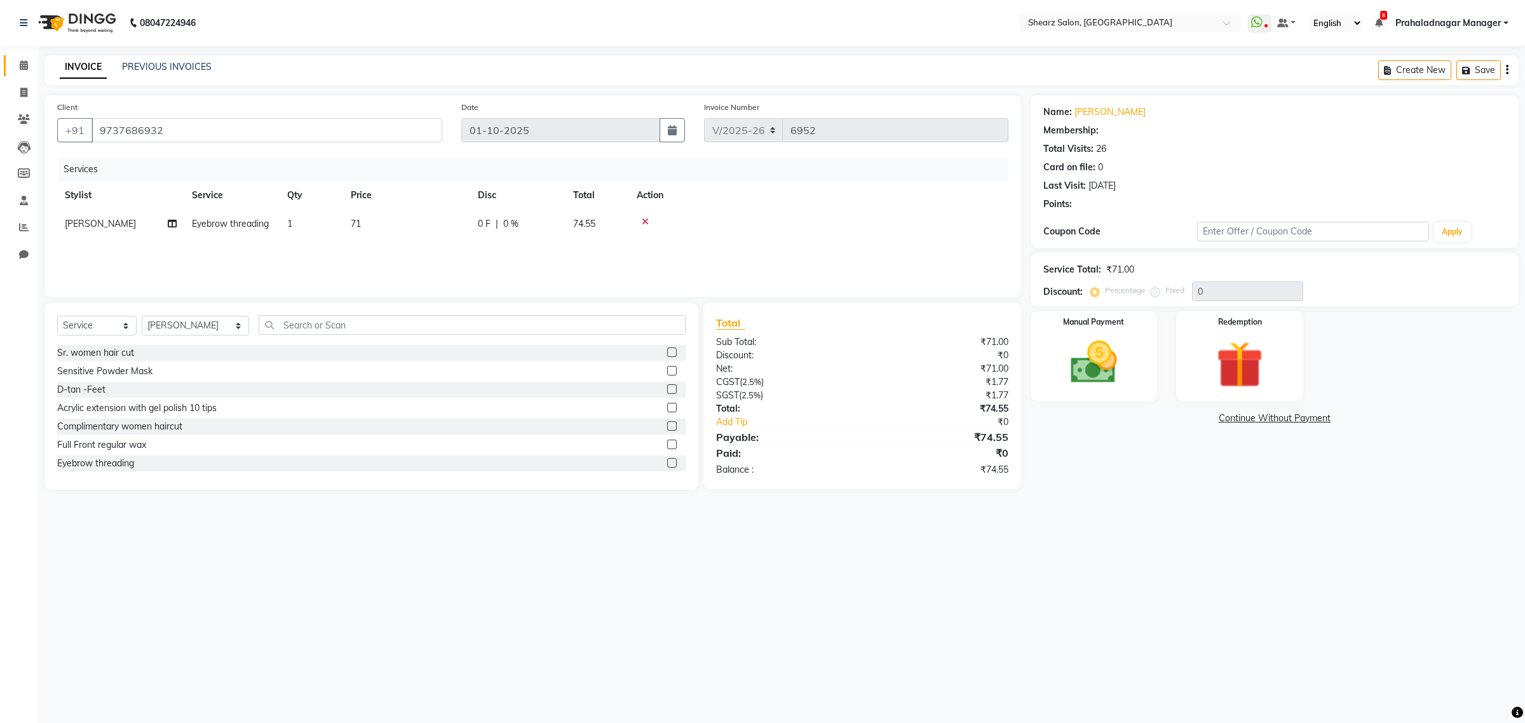
select select "1: Object"
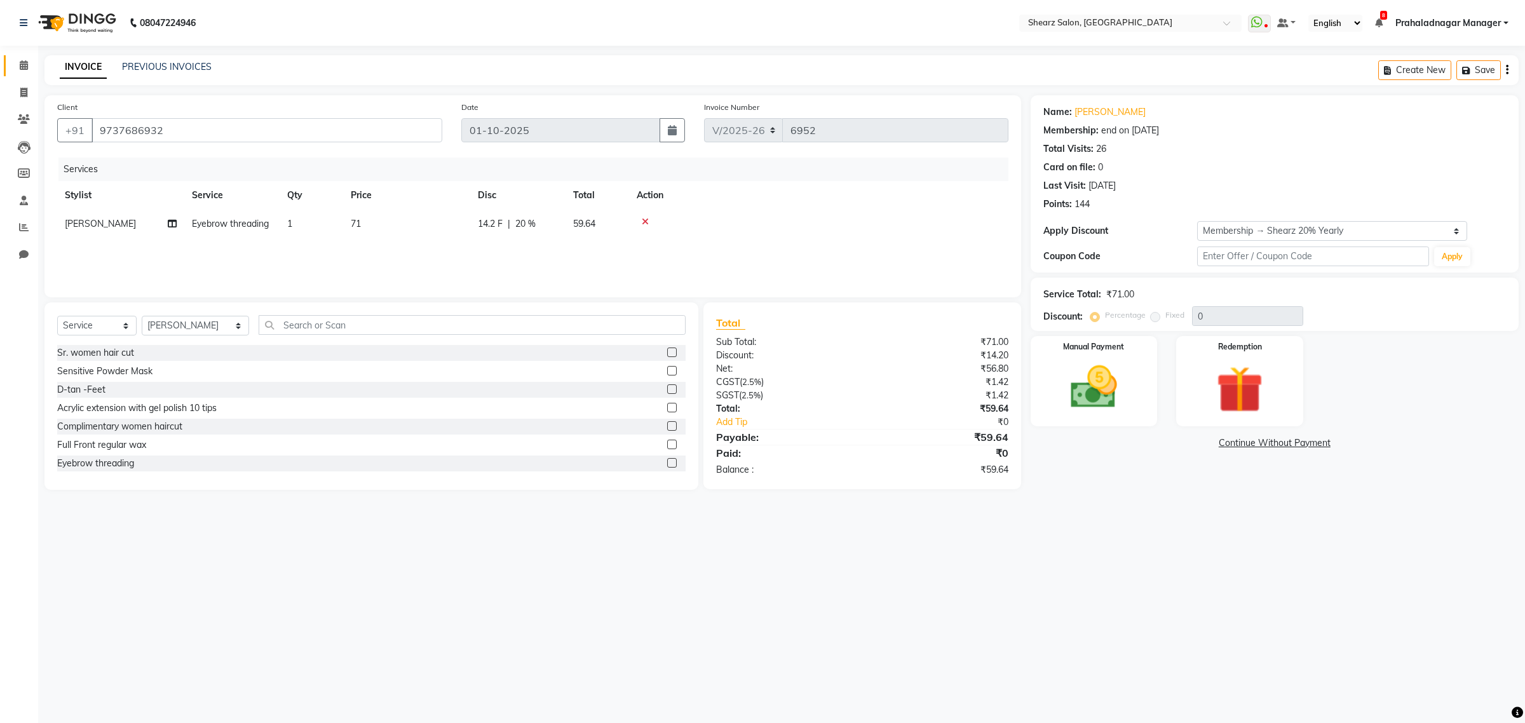
type input "20"
click at [1097, 373] on img at bounding box center [1093, 388] width 79 height 56
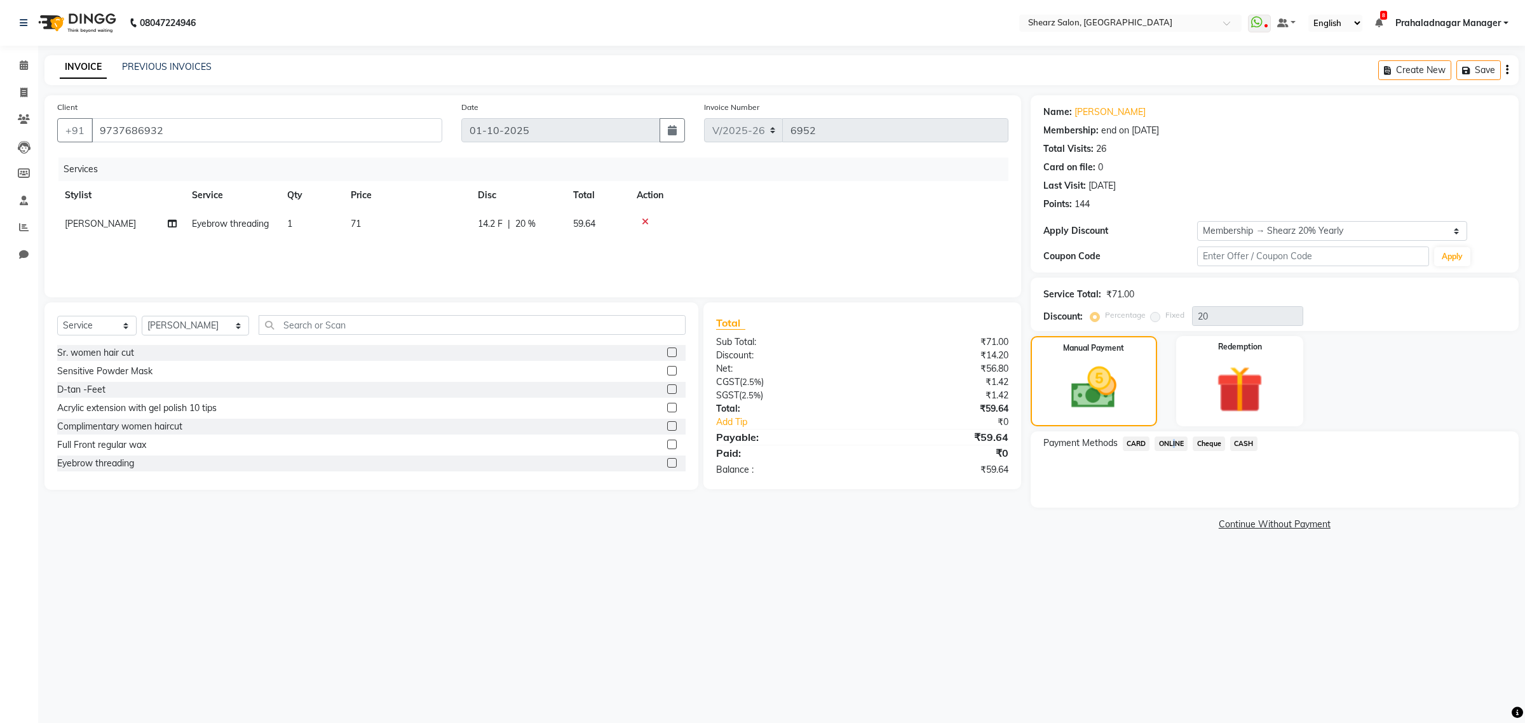
click at [1171, 440] on span "ONLINE" at bounding box center [1170, 443] width 33 height 15
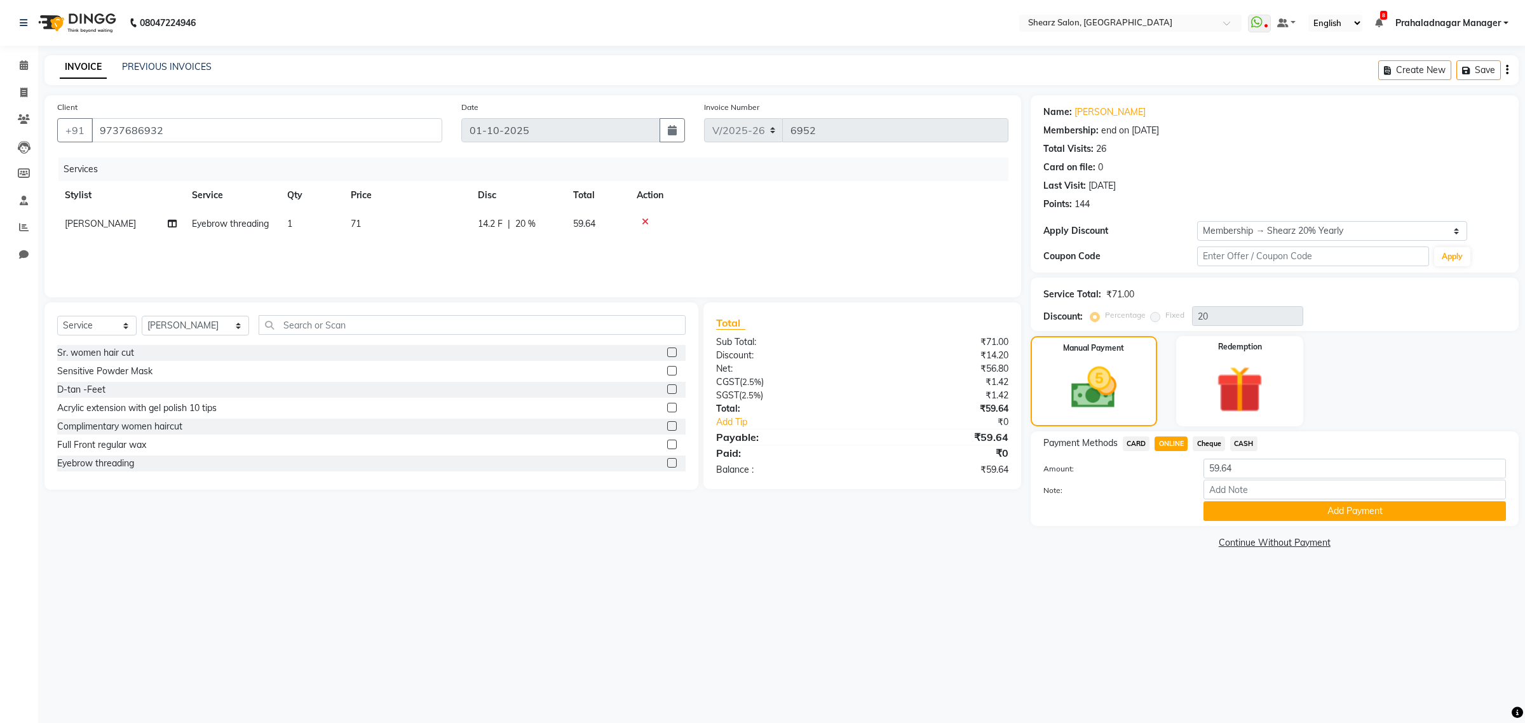
click at [1401, 383] on div "Manual Payment Redemption" at bounding box center [1274, 381] width 507 height 90
click at [1280, 511] on button "Add Payment" at bounding box center [1354, 511] width 302 height 20
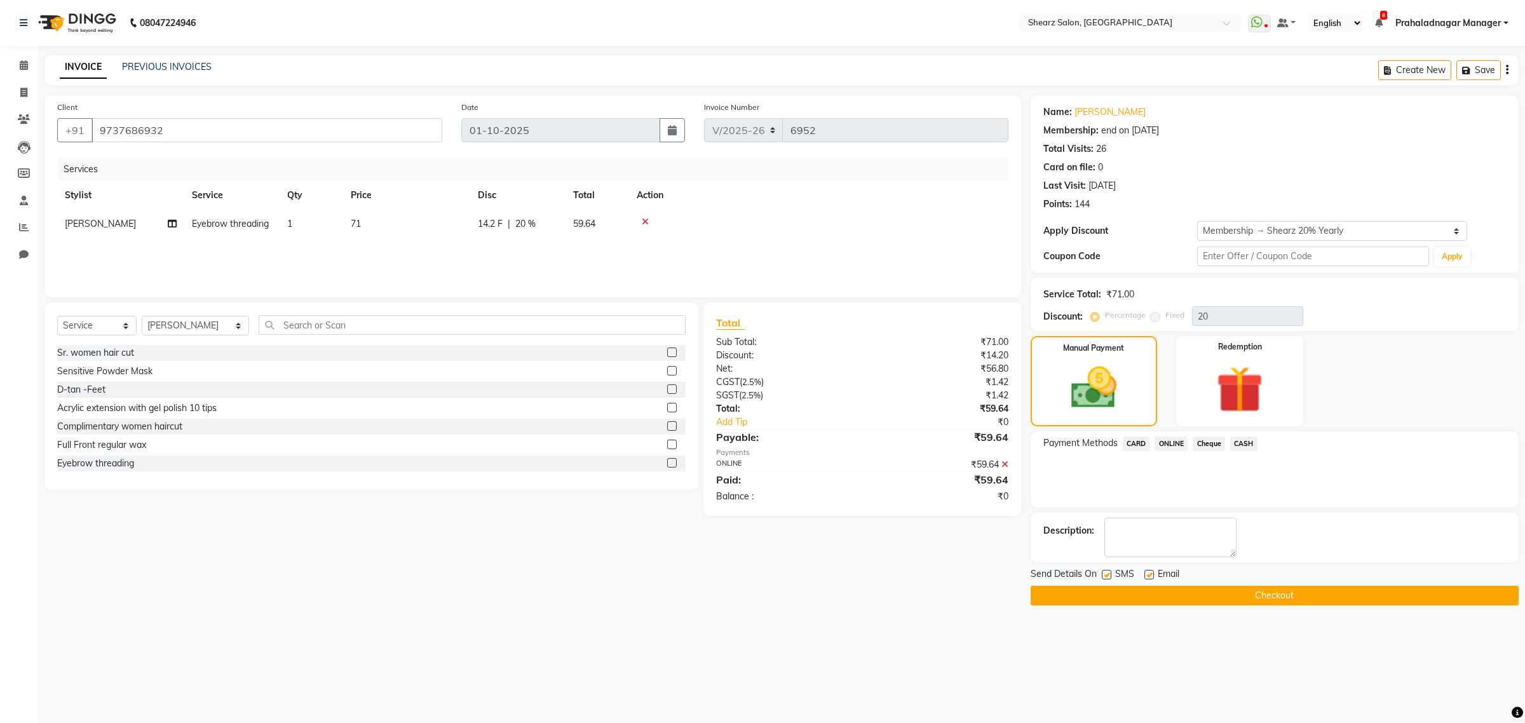
click at [1222, 595] on button "Checkout" at bounding box center [1274, 596] width 488 height 20
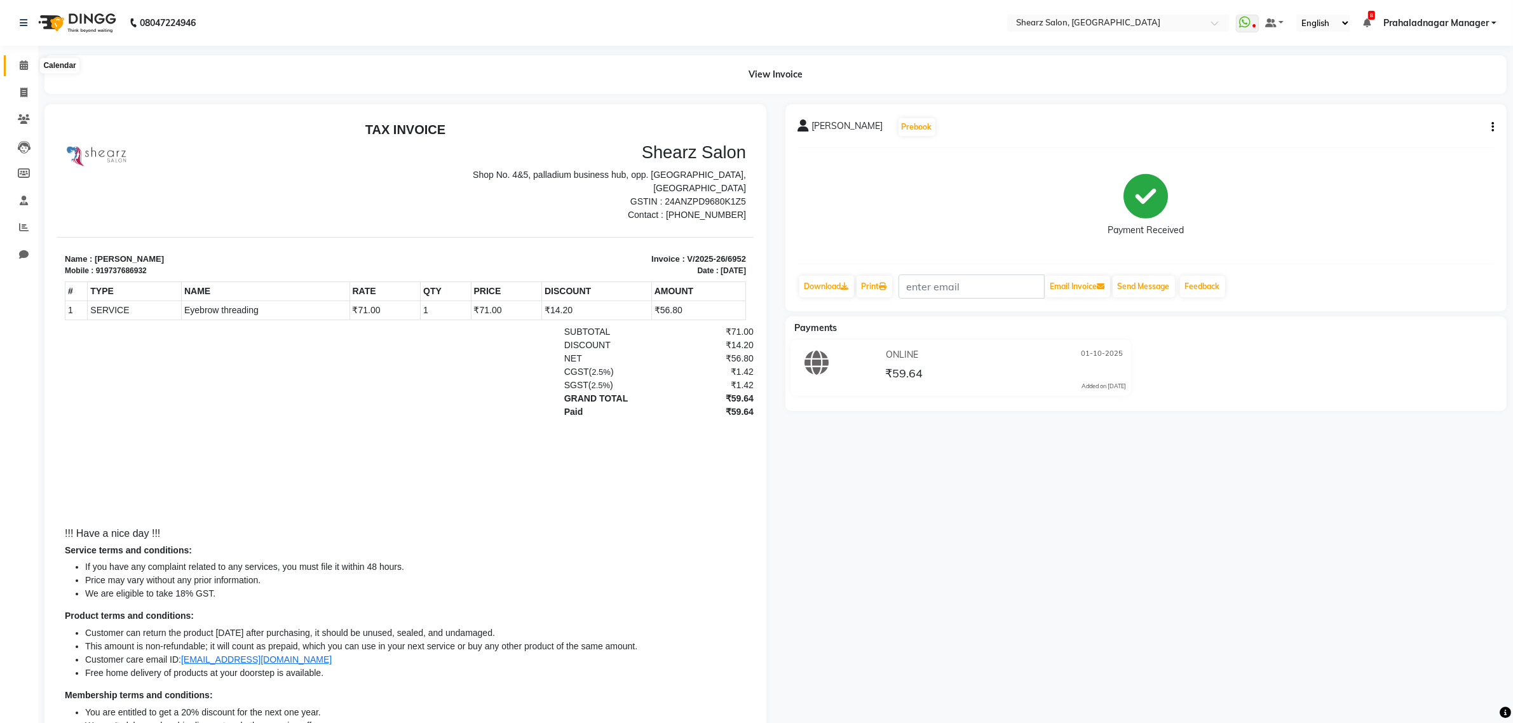
click at [24, 64] on icon at bounding box center [24, 65] width 8 height 10
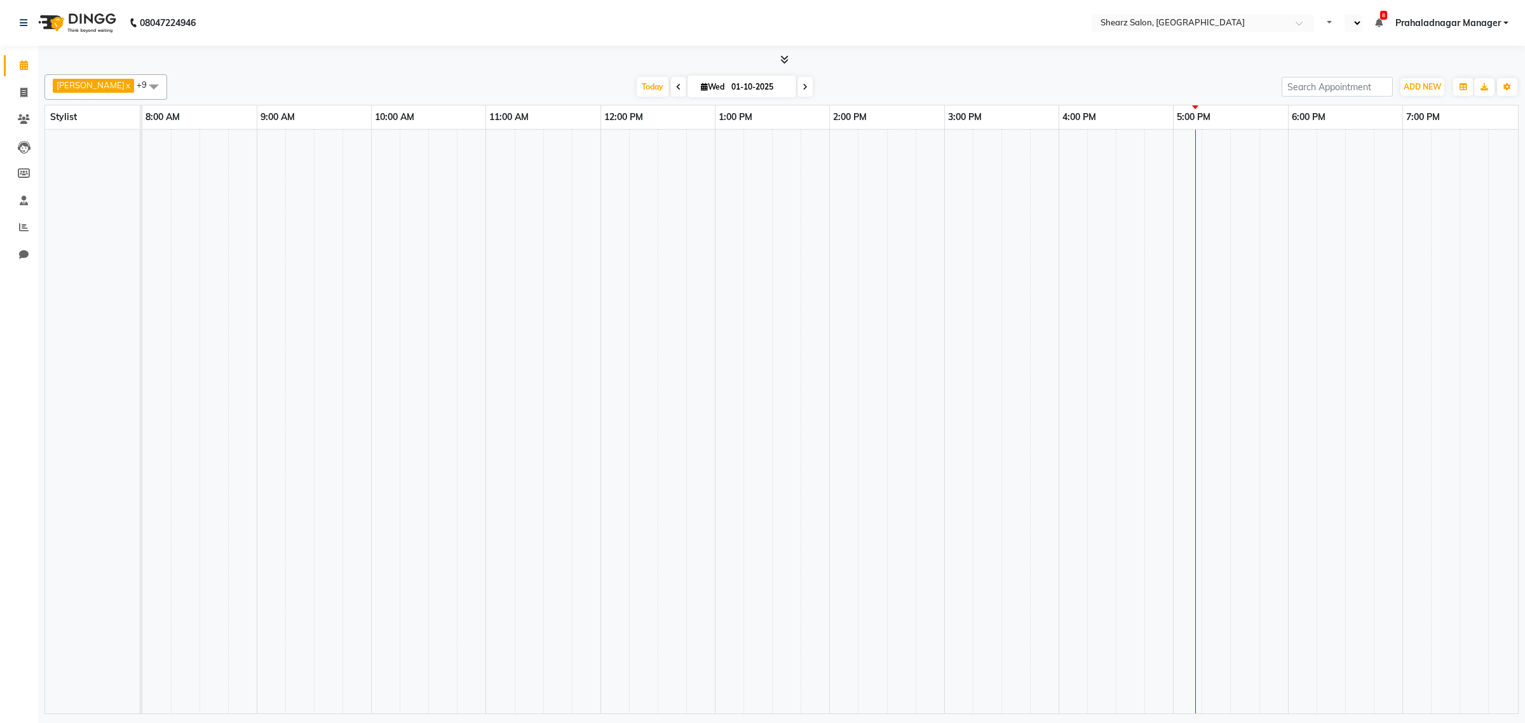
select select "en"
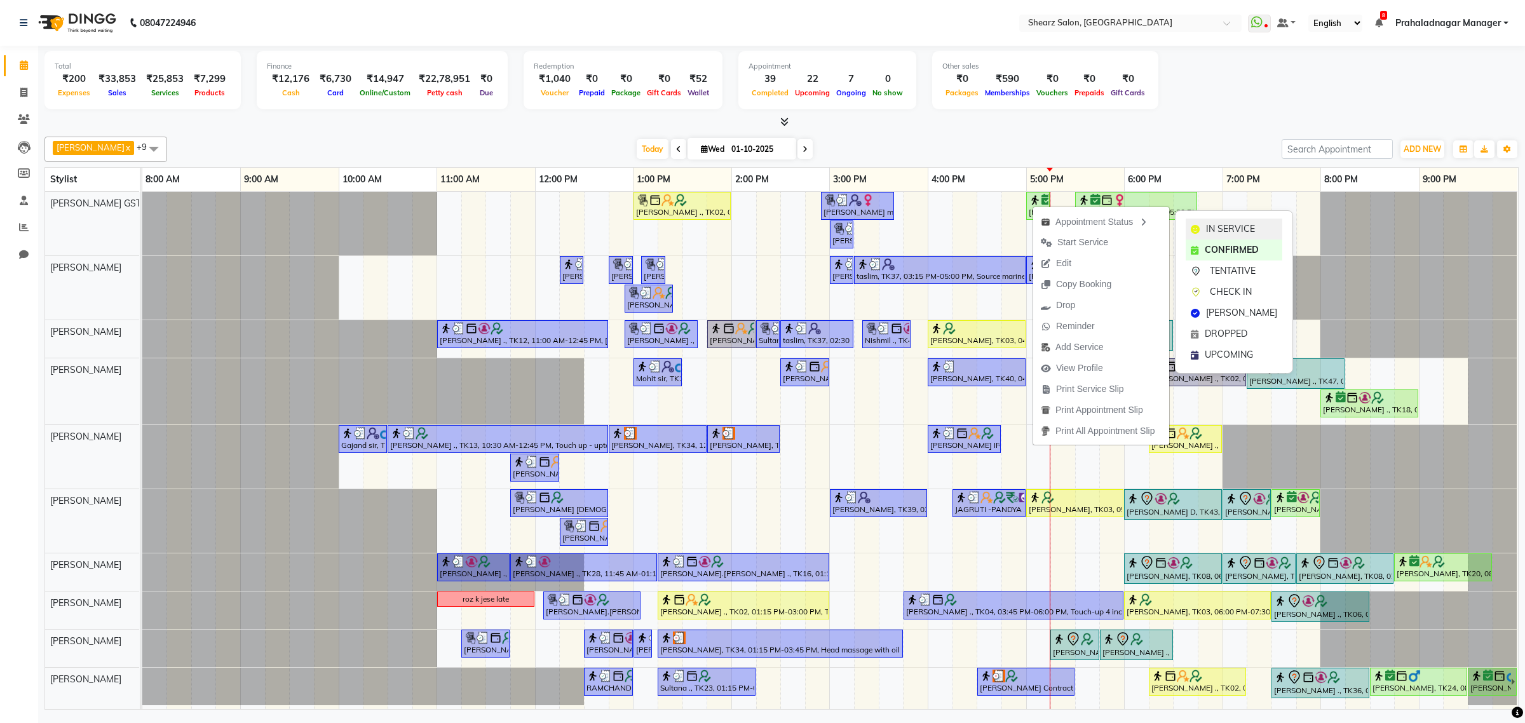
click at [1211, 223] on span "IN SERVICE" at bounding box center [1230, 228] width 49 height 13
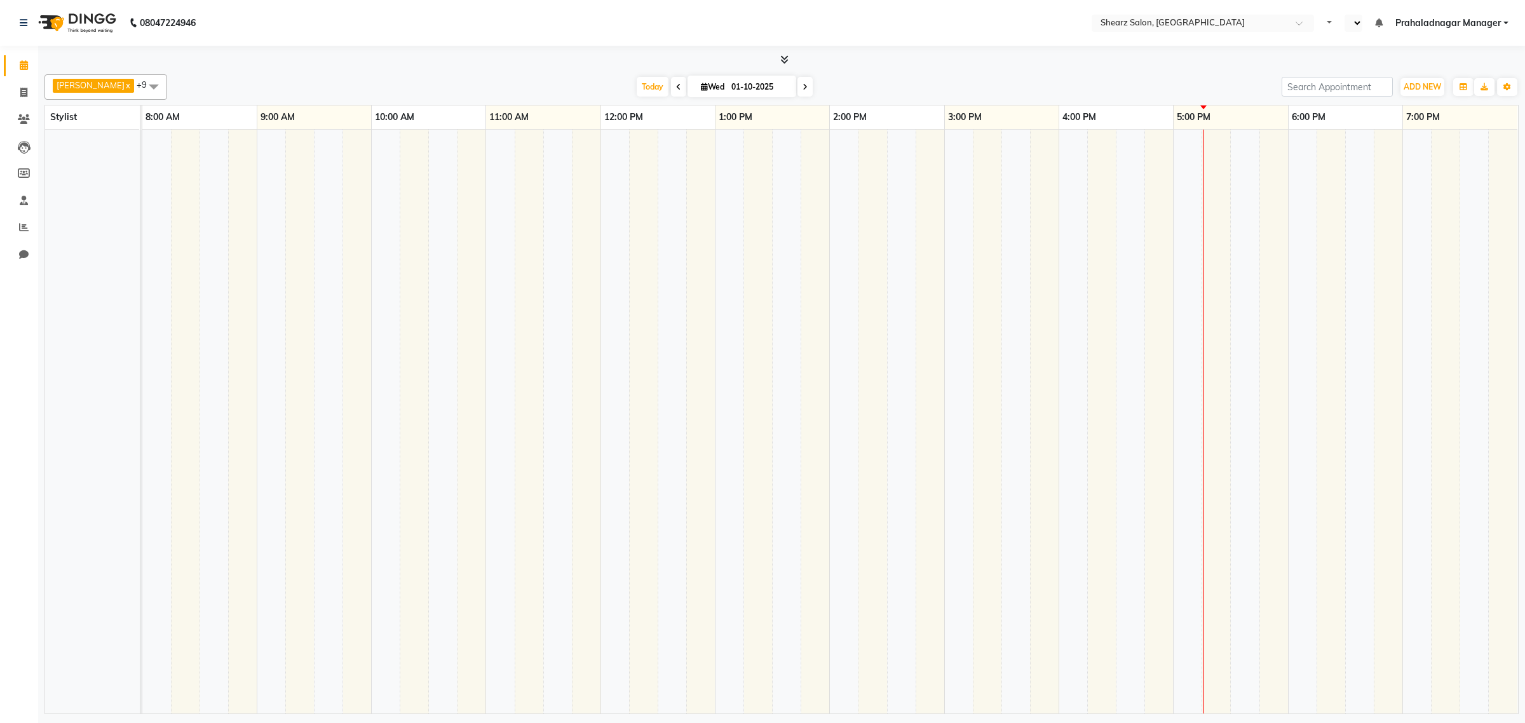
select select "en"
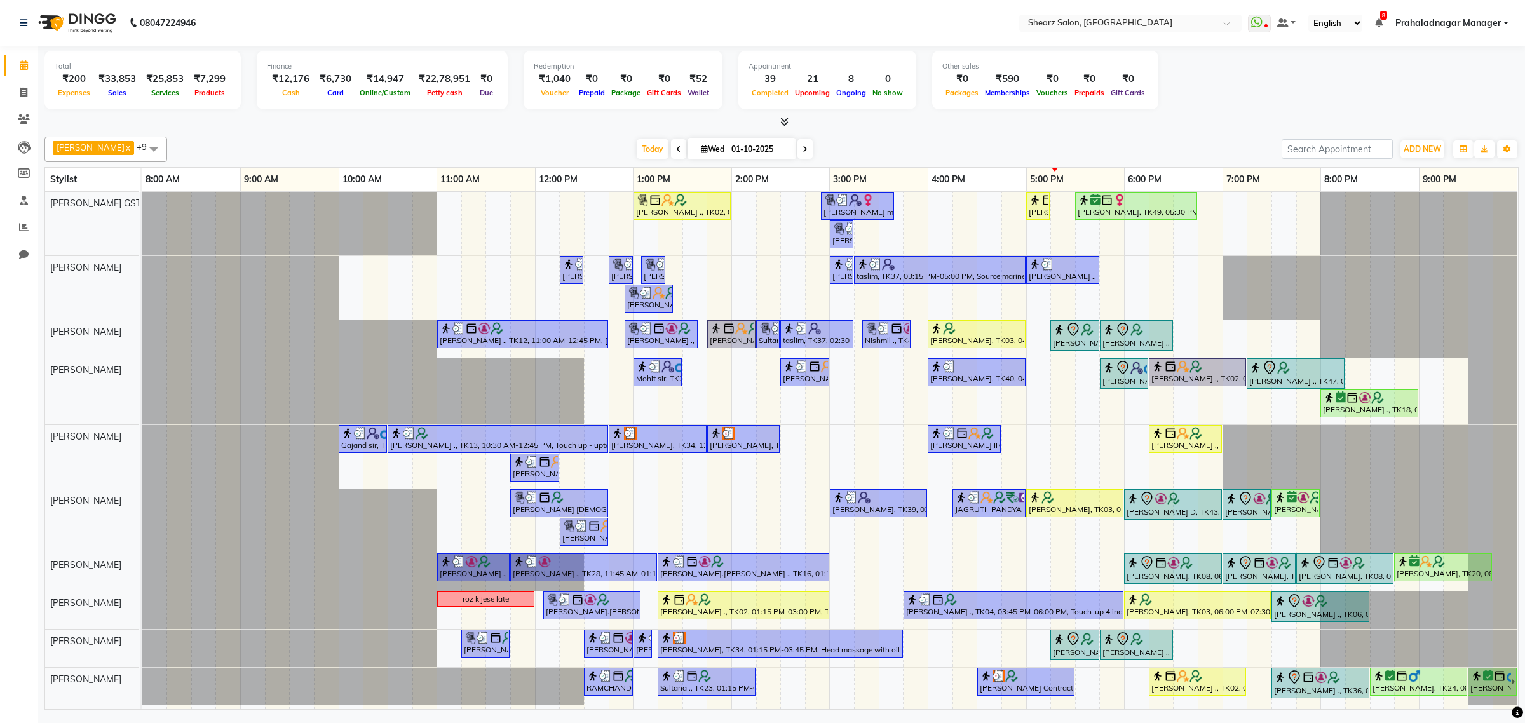
click at [1062, 436] on div "[PERSON_NAME] ., TK02, 01:00 PM-02:00 PM, Cirepil Roll On Wax [PERSON_NAME] maa…" at bounding box center [829, 450] width 1375 height 517
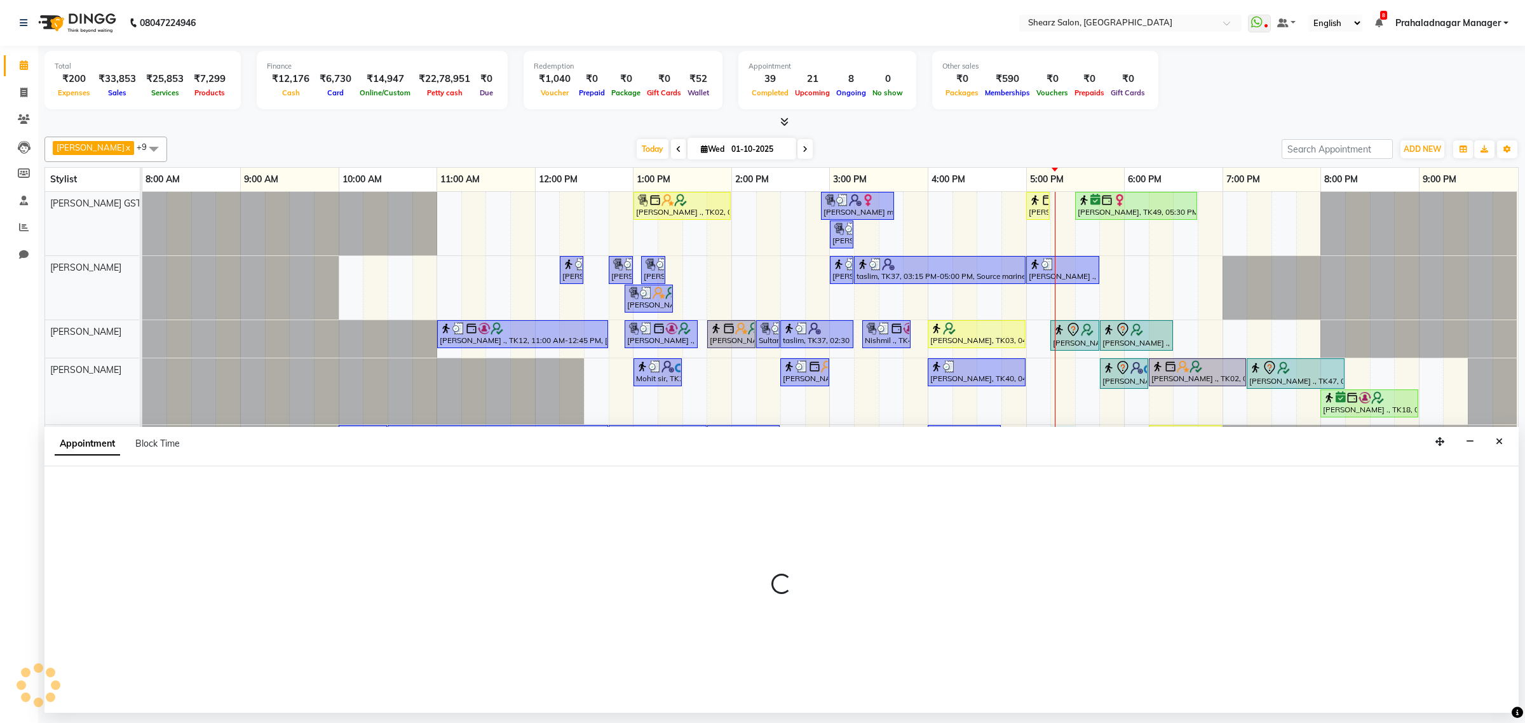
select select "77486"
select select "1035"
select select "tentative"
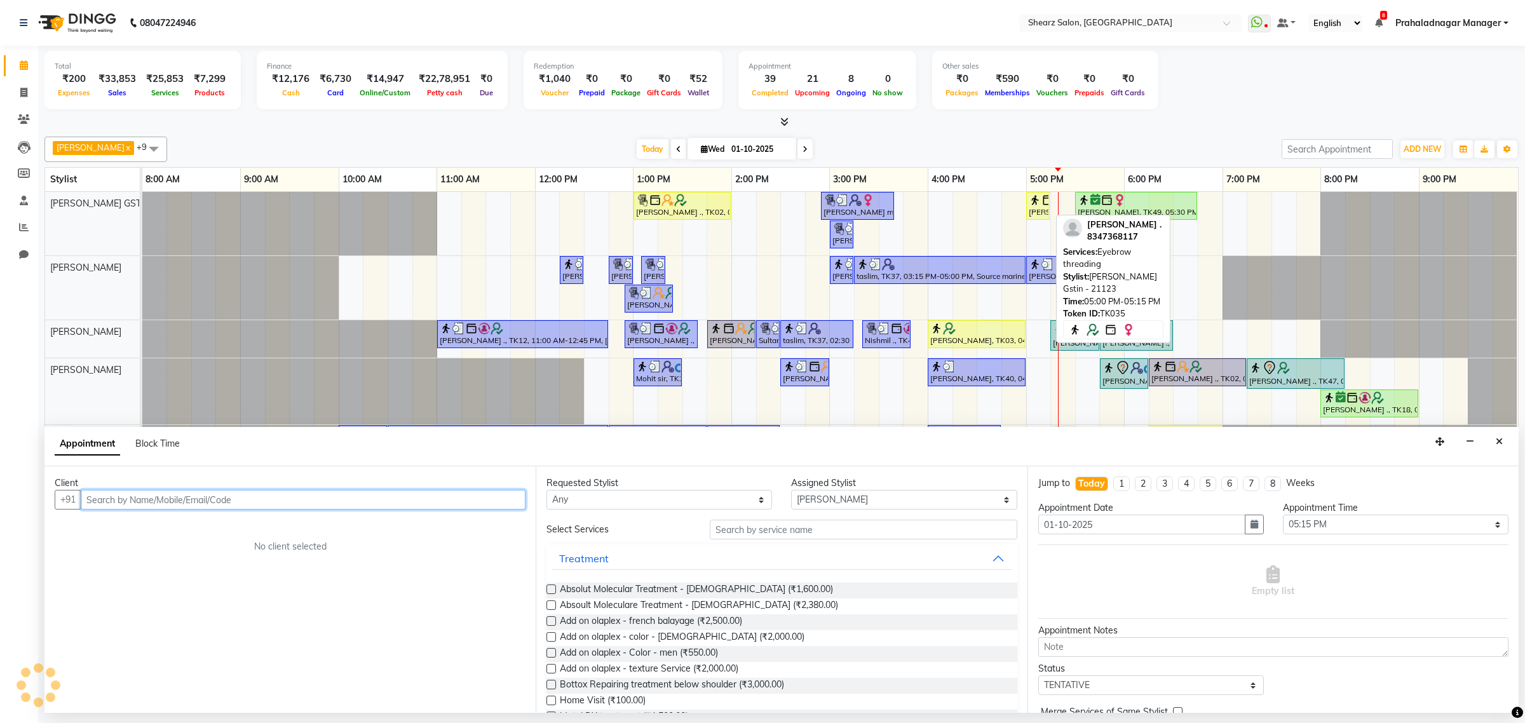
click at [1037, 197] on img at bounding box center [1035, 200] width 13 height 13
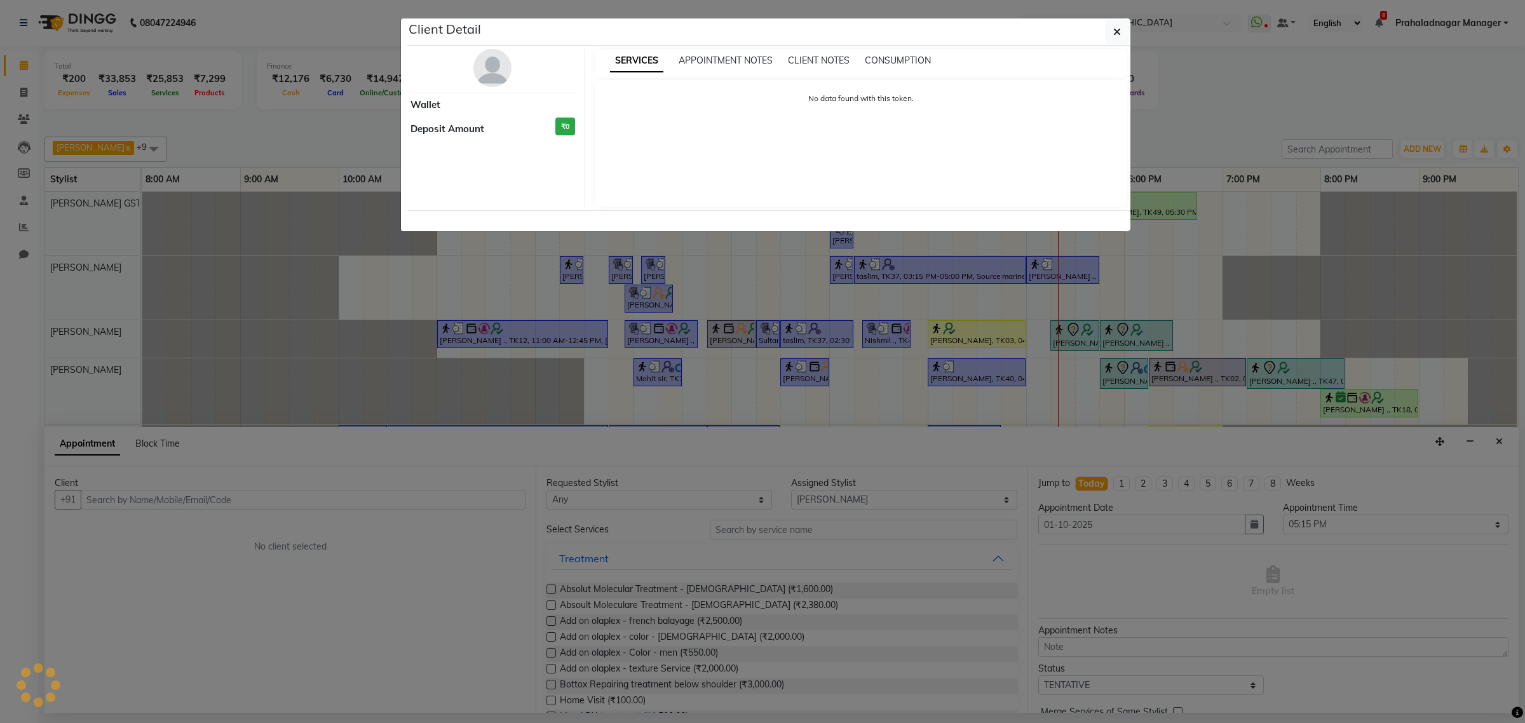
select select "1"
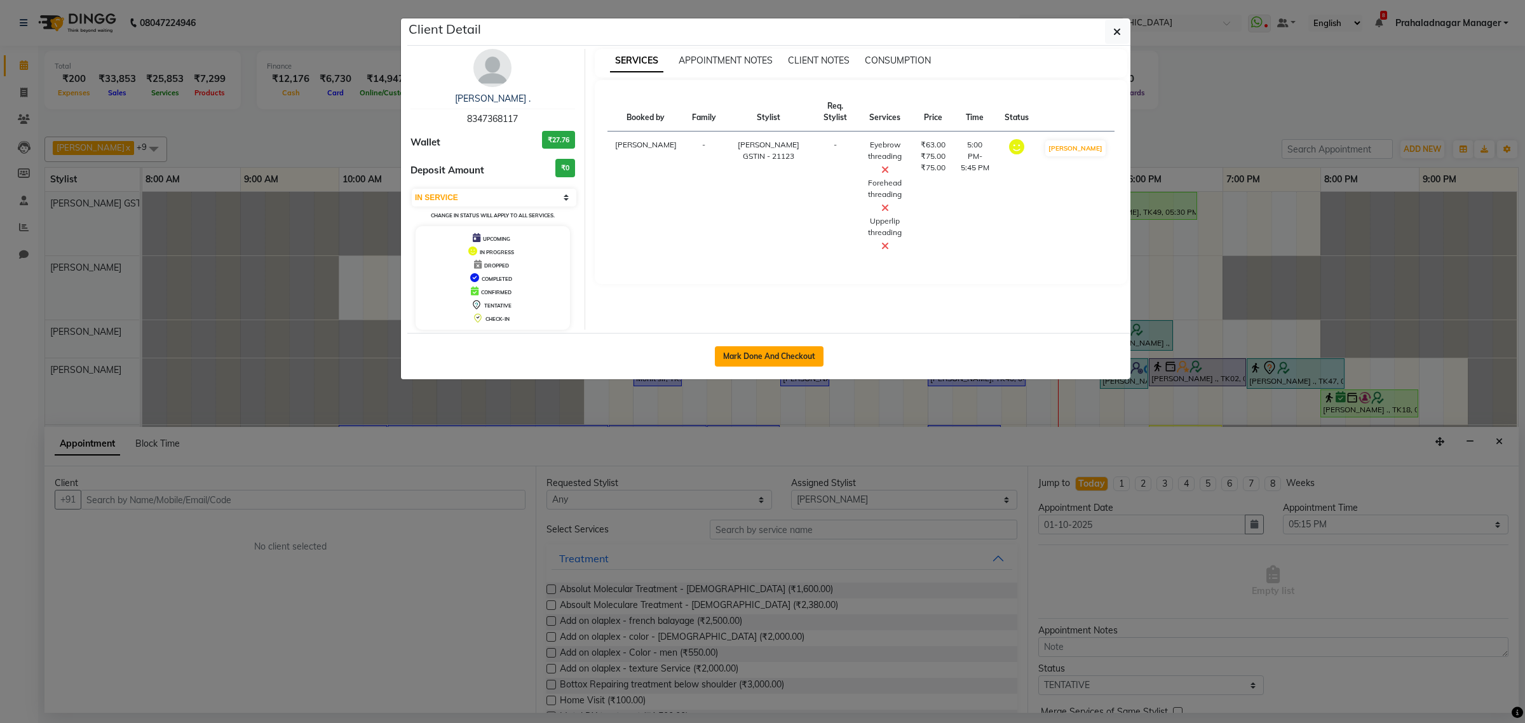
click at [792, 349] on button "Mark Done And Checkout" at bounding box center [769, 356] width 109 height 20
select select "service"
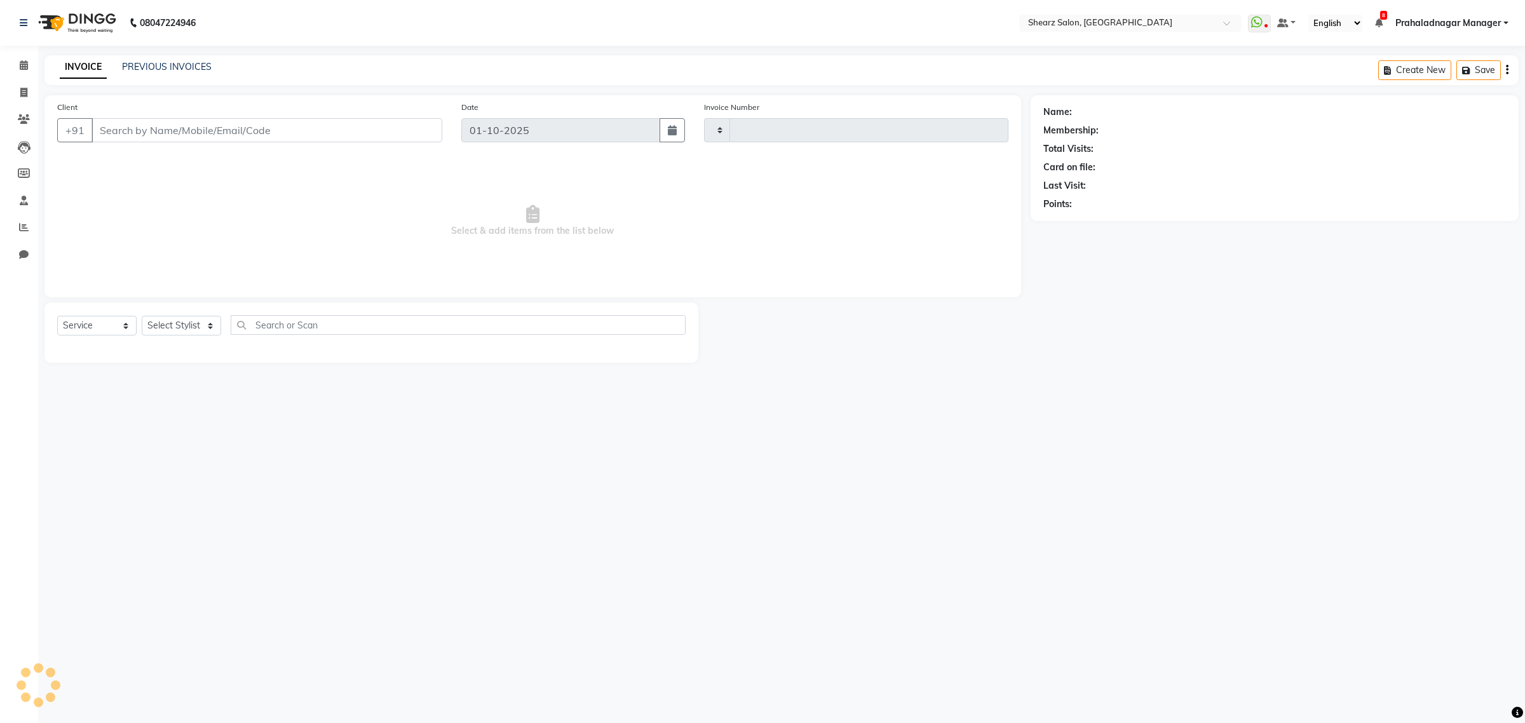
type input "6954"
select select "8157"
type input "8347368117"
select select "77439"
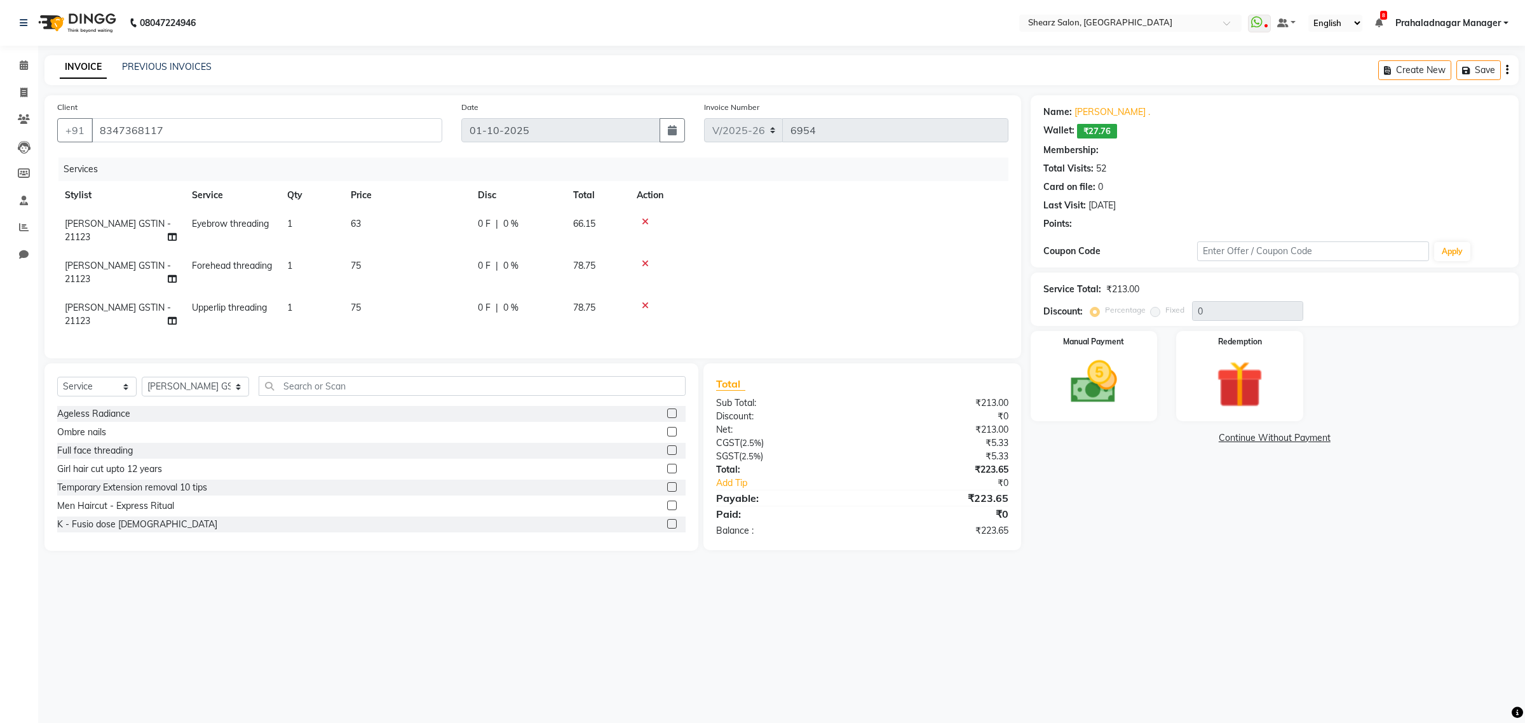
select select "1: Object"
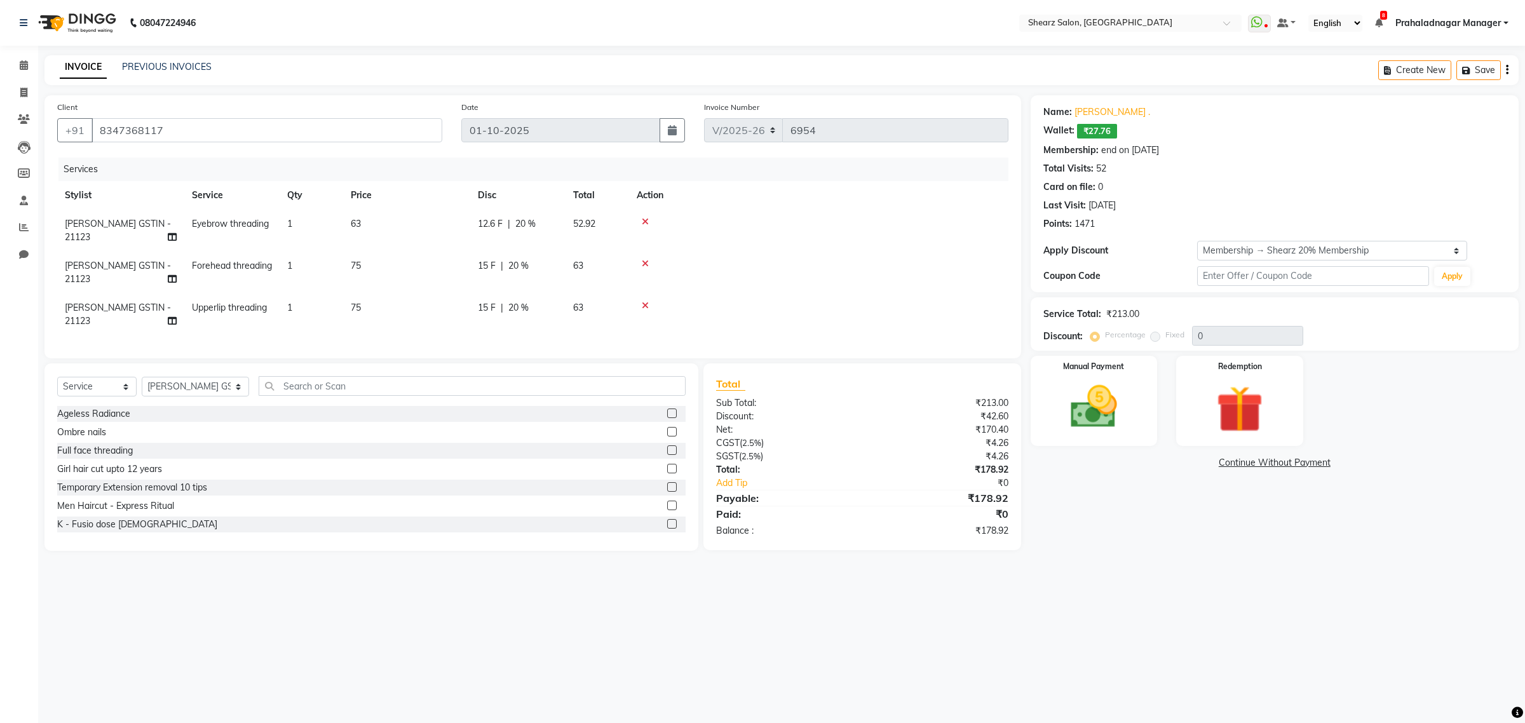
type input "20"
click at [1052, 402] on div "Manual Payment" at bounding box center [1094, 400] width 132 height 93
drag, startPoint x: 1245, startPoint y: 456, endPoint x: 1246, endPoint y: 464, distance: 9.0
click at [1245, 456] on span "CASH" at bounding box center [1243, 463] width 27 height 15
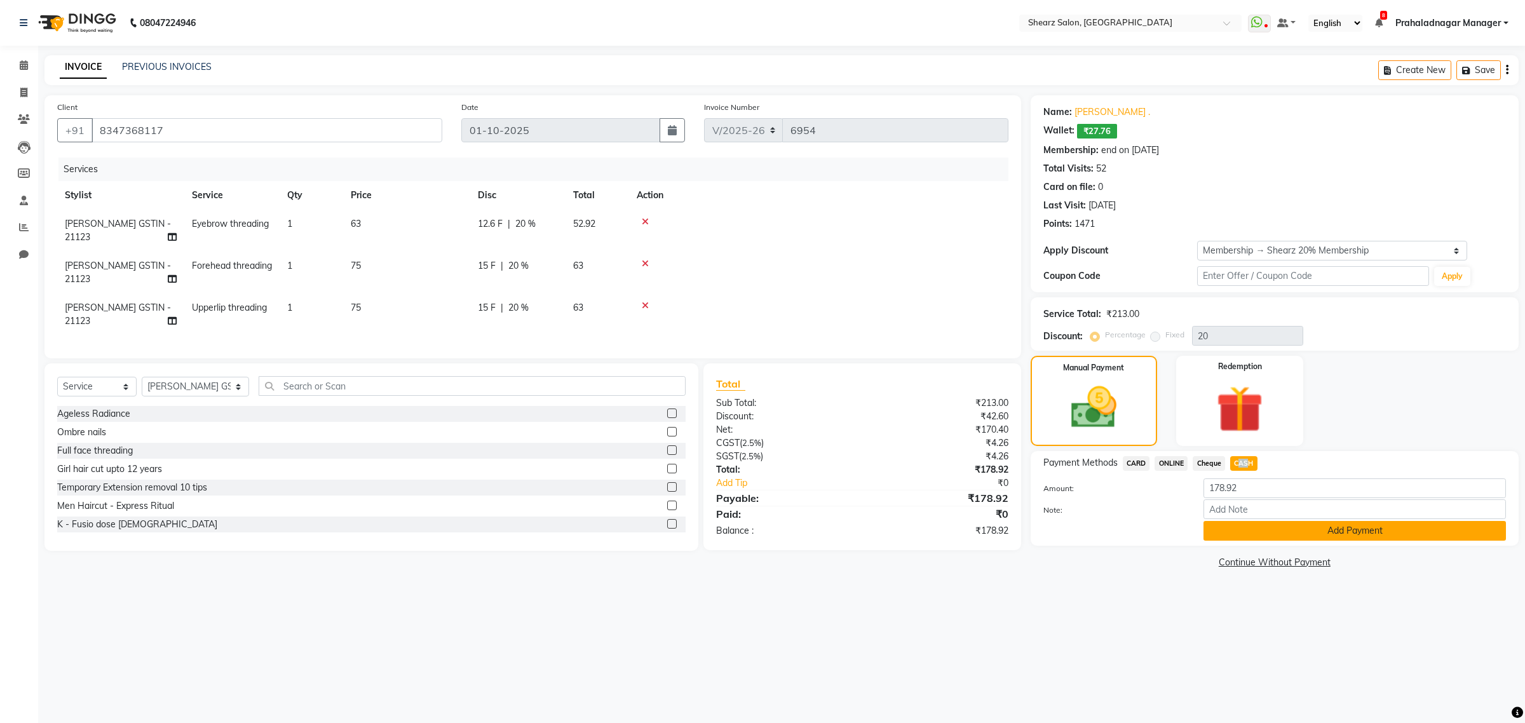
click at [1246, 530] on button "Add Payment" at bounding box center [1354, 531] width 302 height 20
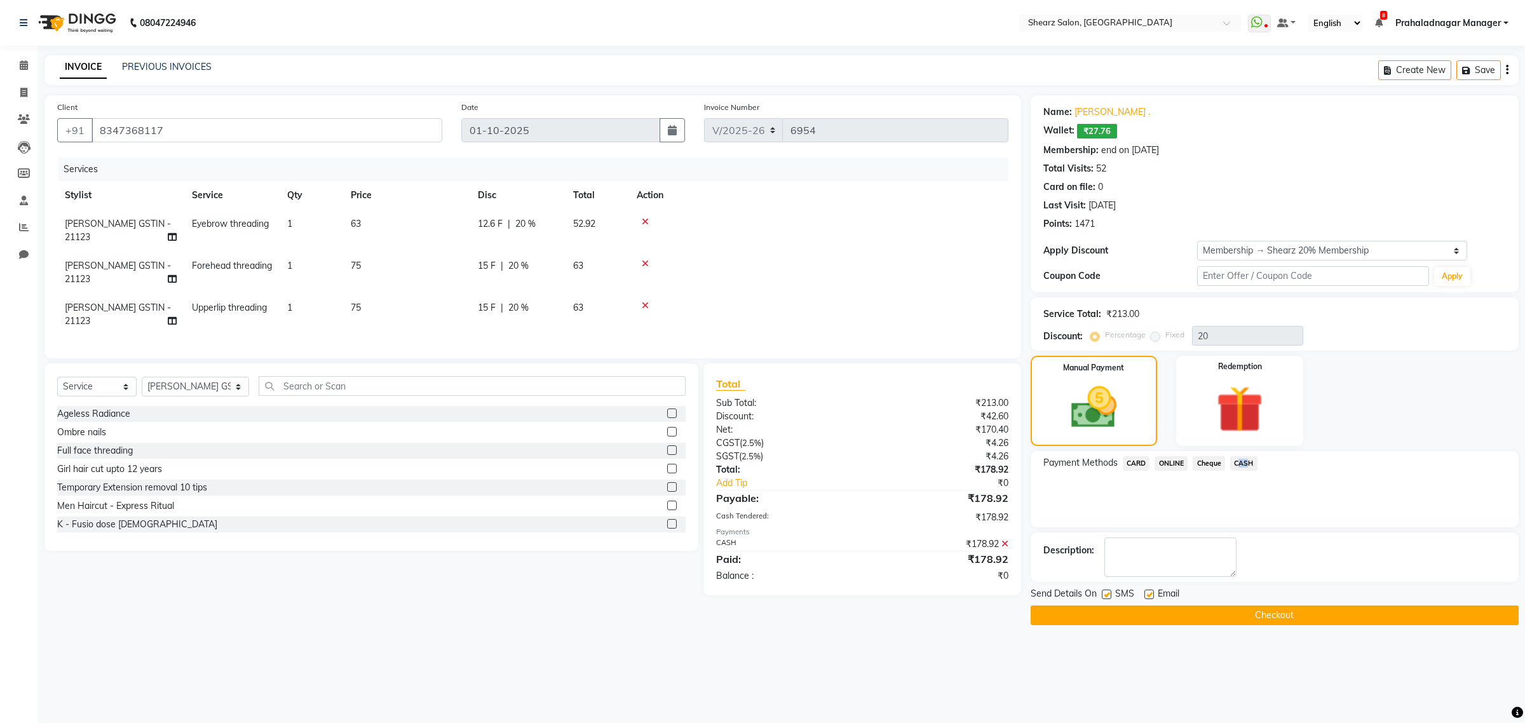
drag, startPoint x: 1059, startPoint y: 616, endPoint x: 737, endPoint y: 445, distance: 364.9
click at [1061, 616] on button "Checkout" at bounding box center [1274, 615] width 488 height 20
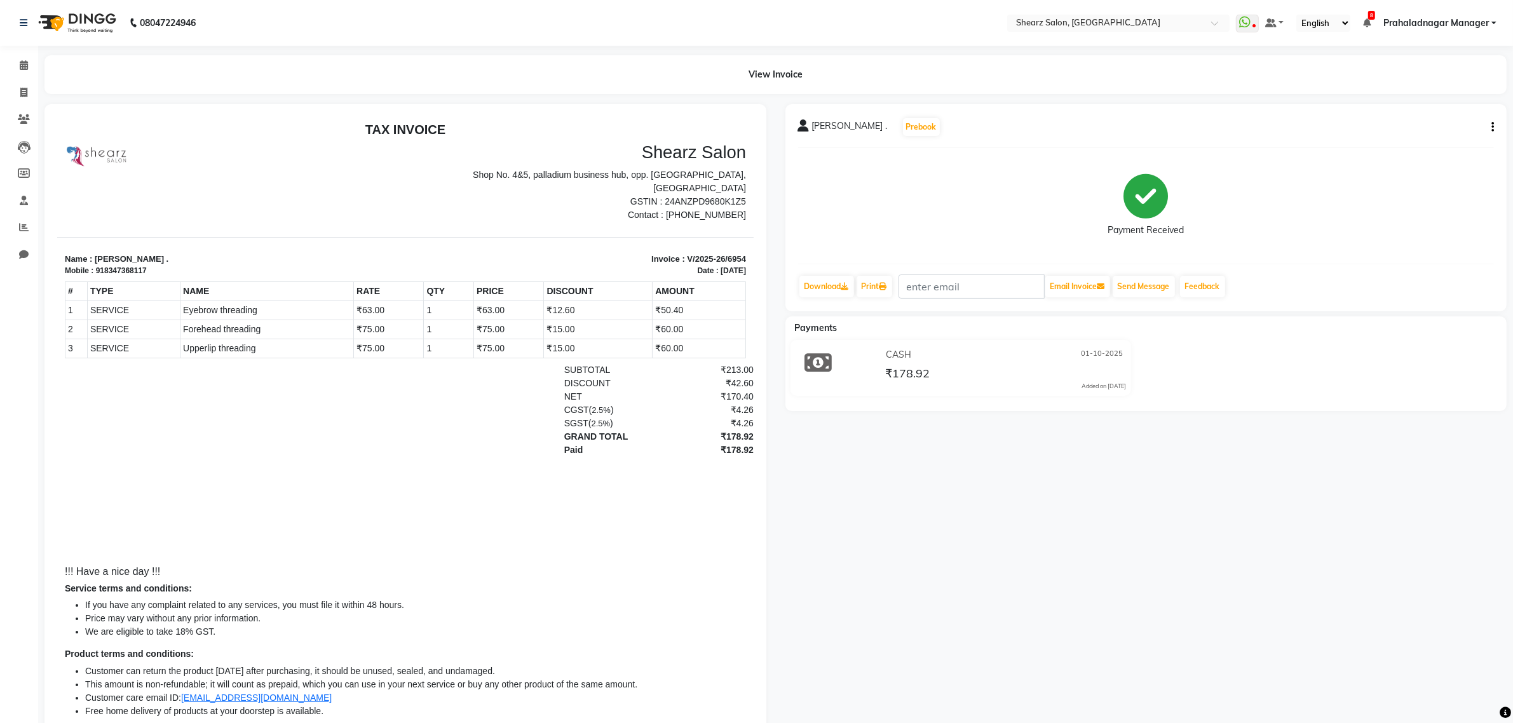
click at [38, 62] on div "View Invoice" at bounding box center [775, 74] width 1481 height 39
click at [18, 67] on span at bounding box center [24, 65] width 22 height 15
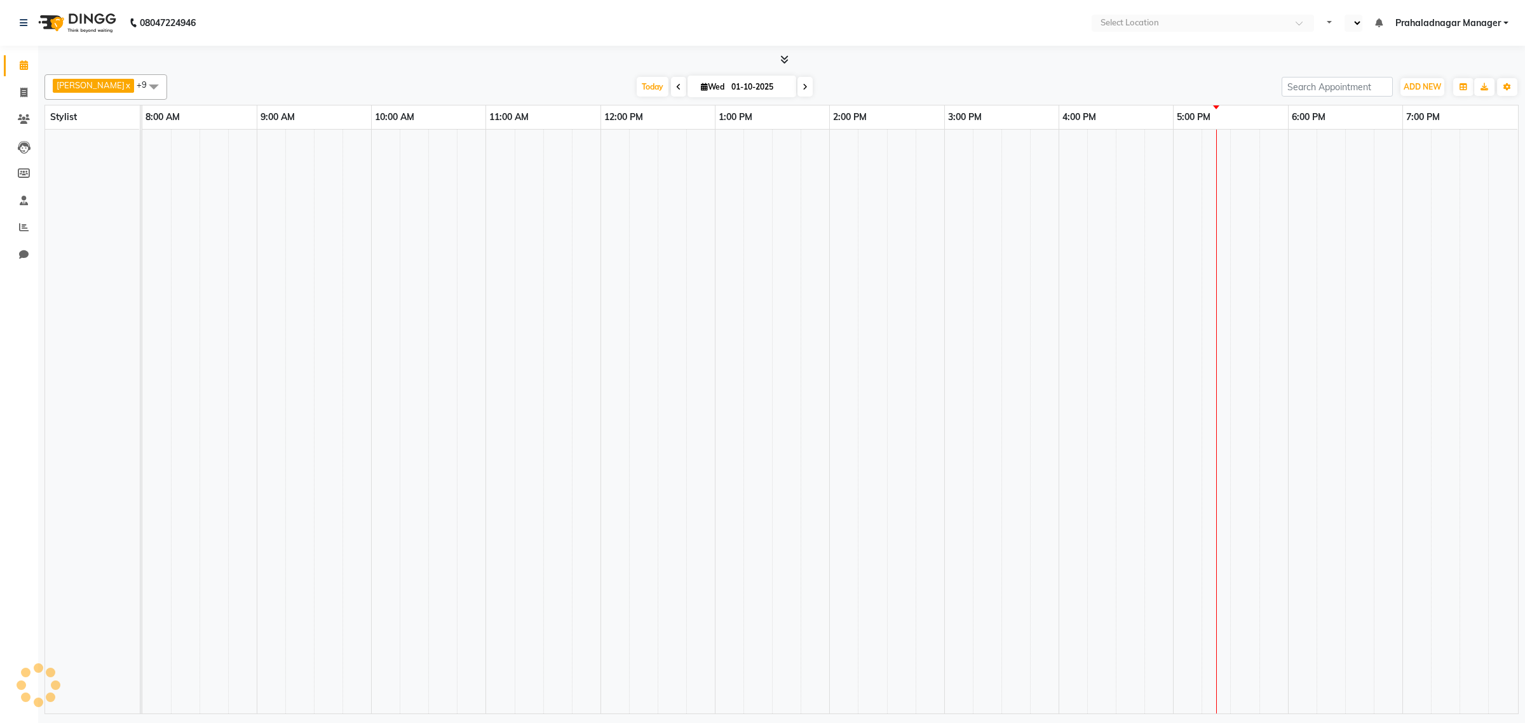
select select "en"
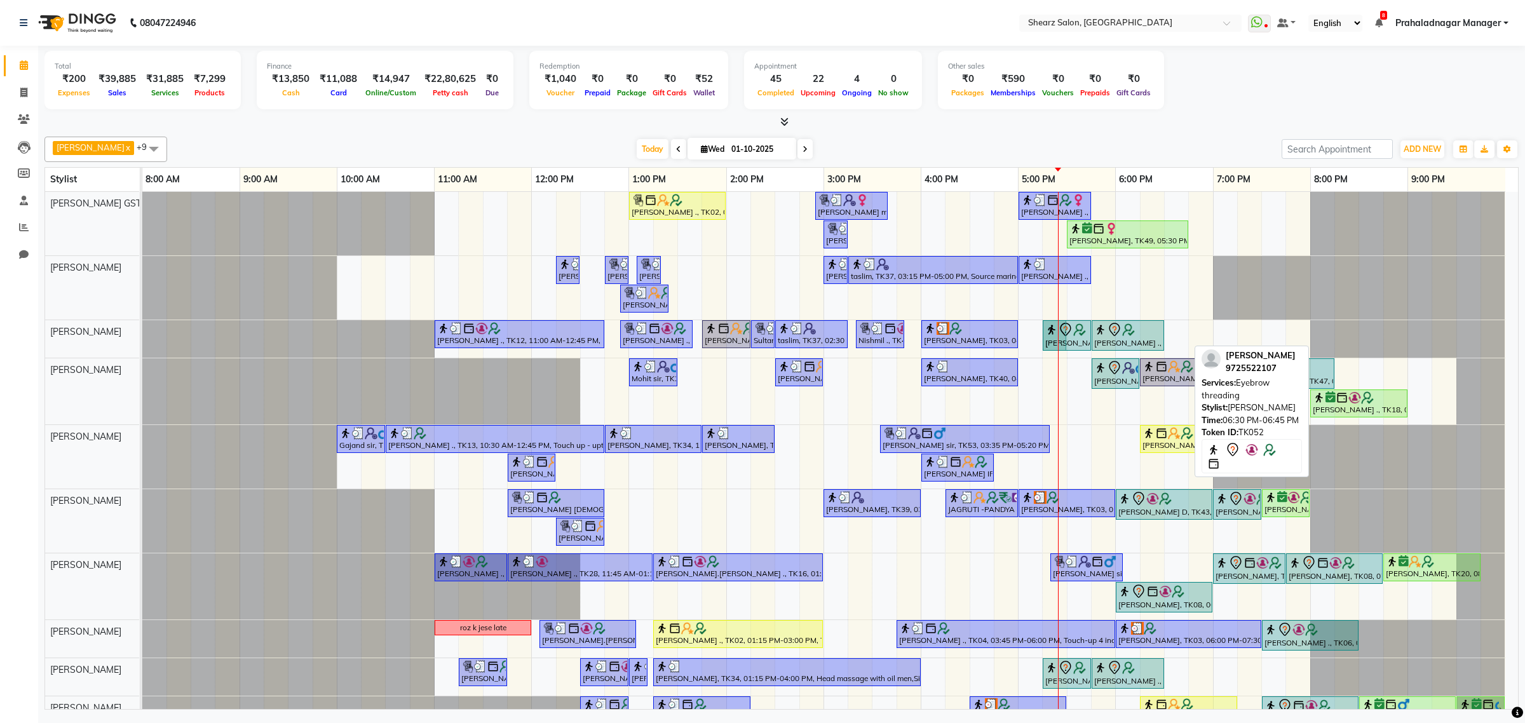
drag, startPoint x: 1177, startPoint y: 344, endPoint x: 1068, endPoint y: 346, distance: 109.3
click at [142, 346] on div "[PERSON_NAME] ., TK12, 11:00 AM-12:45 PM, [PERSON_NAME] Pearl glow facial (₹438…" at bounding box center [142, 338] width 0 height 37
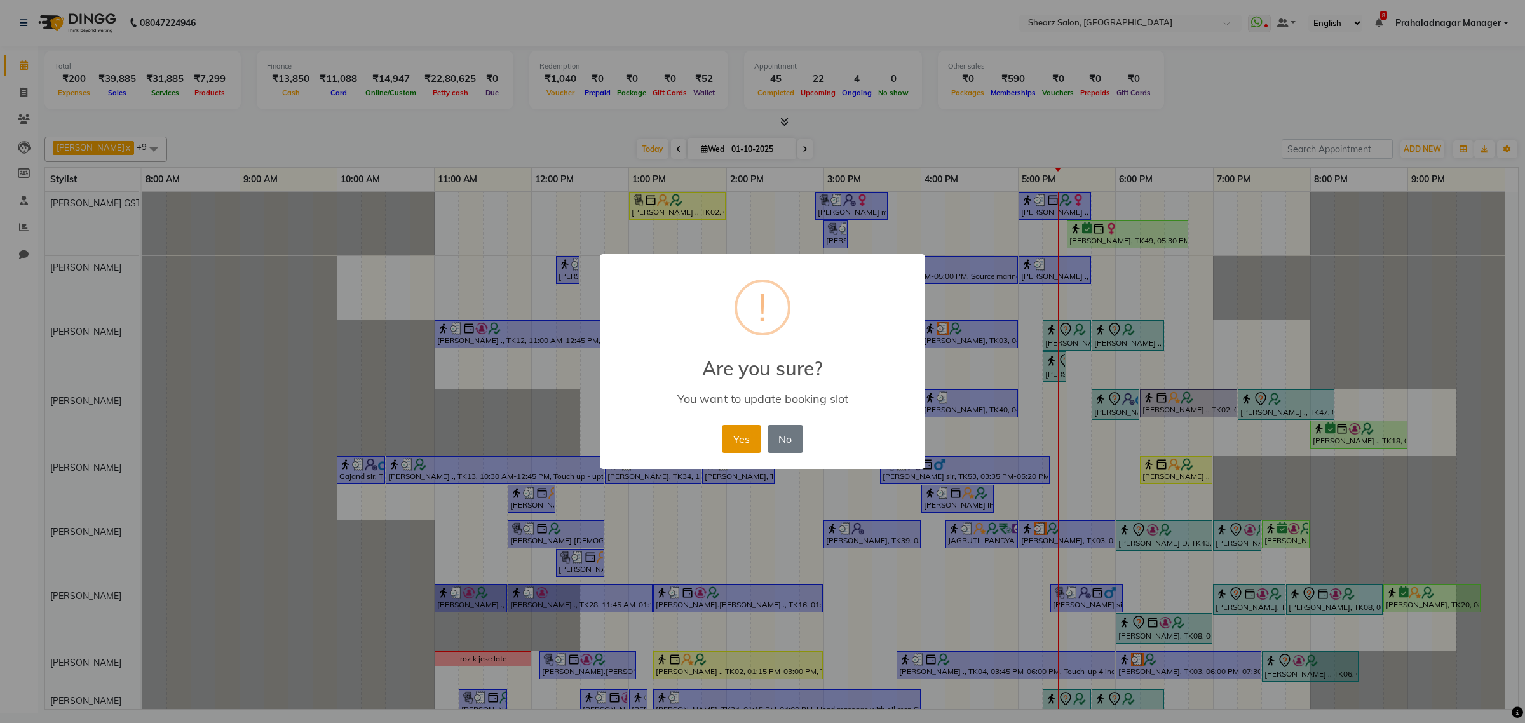
click at [744, 426] on button "Yes" at bounding box center [741, 439] width 39 height 28
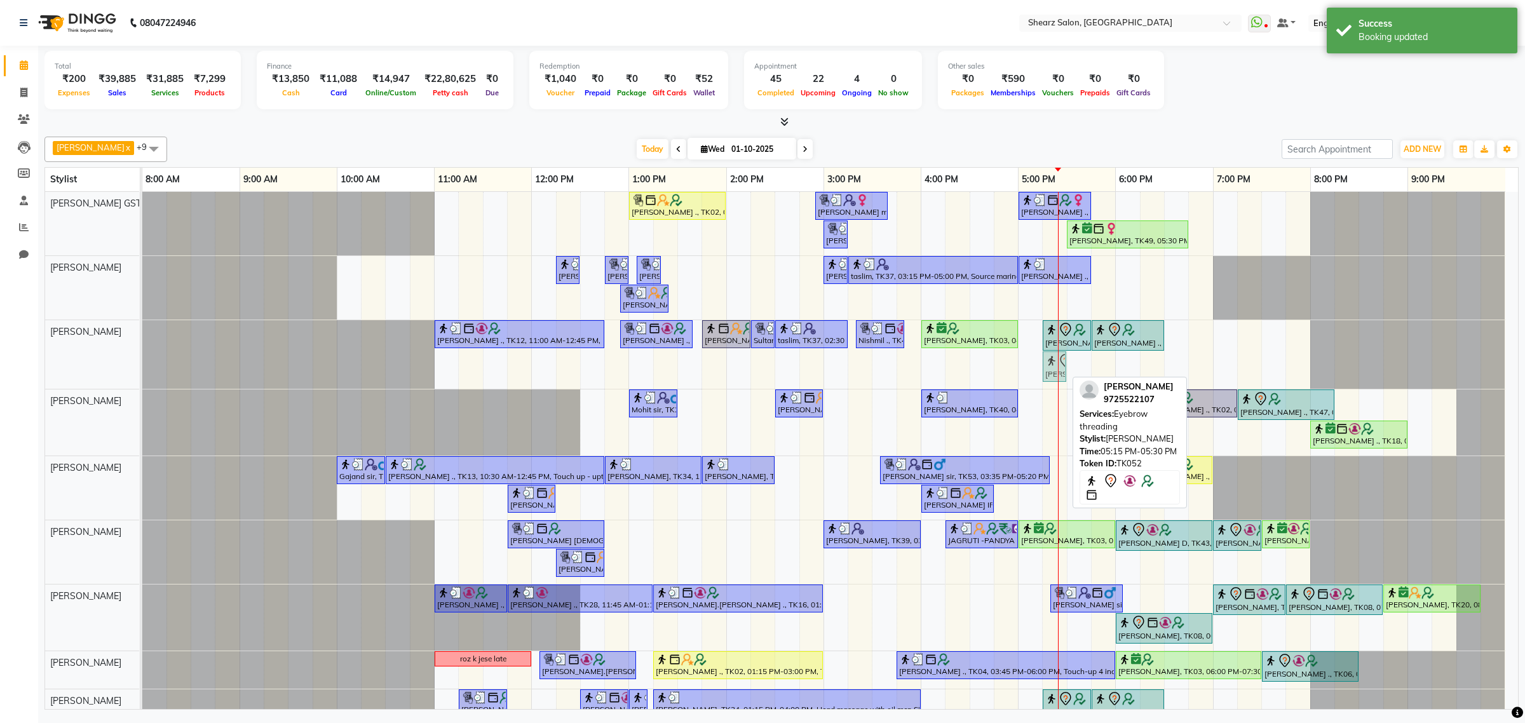
drag, startPoint x: 1058, startPoint y: 366, endPoint x: 1082, endPoint y: 368, distance: 24.3
click at [142, 368] on div "[PERSON_NAME] ., TK12, 11:00 AM-12:45 PM, [PERSON_NAME] Pearl glow facial (₹438…" at bounding box center [142, 354] width 0 height 69
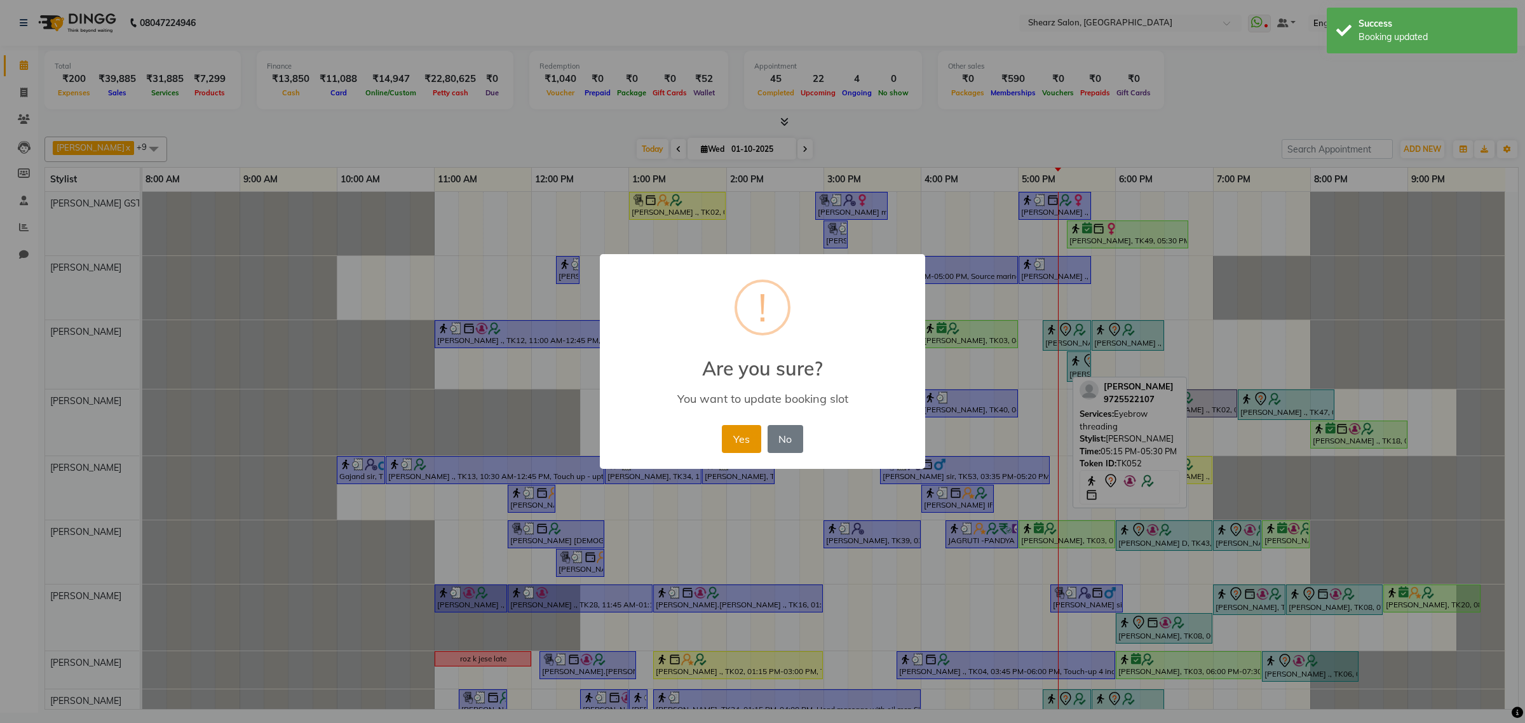
click at [723, 433] on button "Yes" at bounding box center [741, 439] width 39 height 28
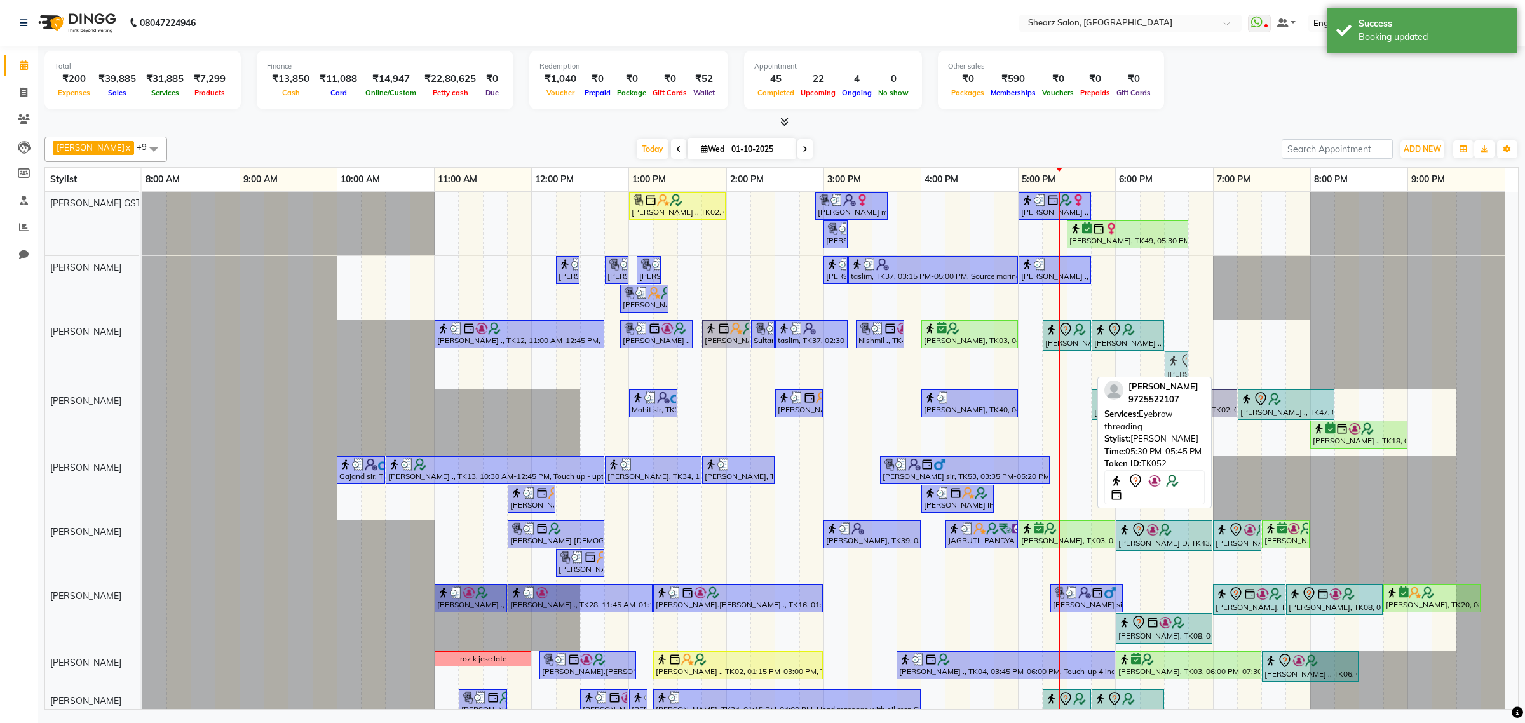
drag, startPoint x: 1072, startPoint y: 361, endPoint x: 1177, endPoint y: 363, distance: 104.9
click at [142, 363] on div "[PERSON_NAME] ., TK12, 11:00 AM-12:45 PM, [PERSON_NAME] Pearl glow facial (₹438…" at bounding box center [142, 354] width 0 height 69
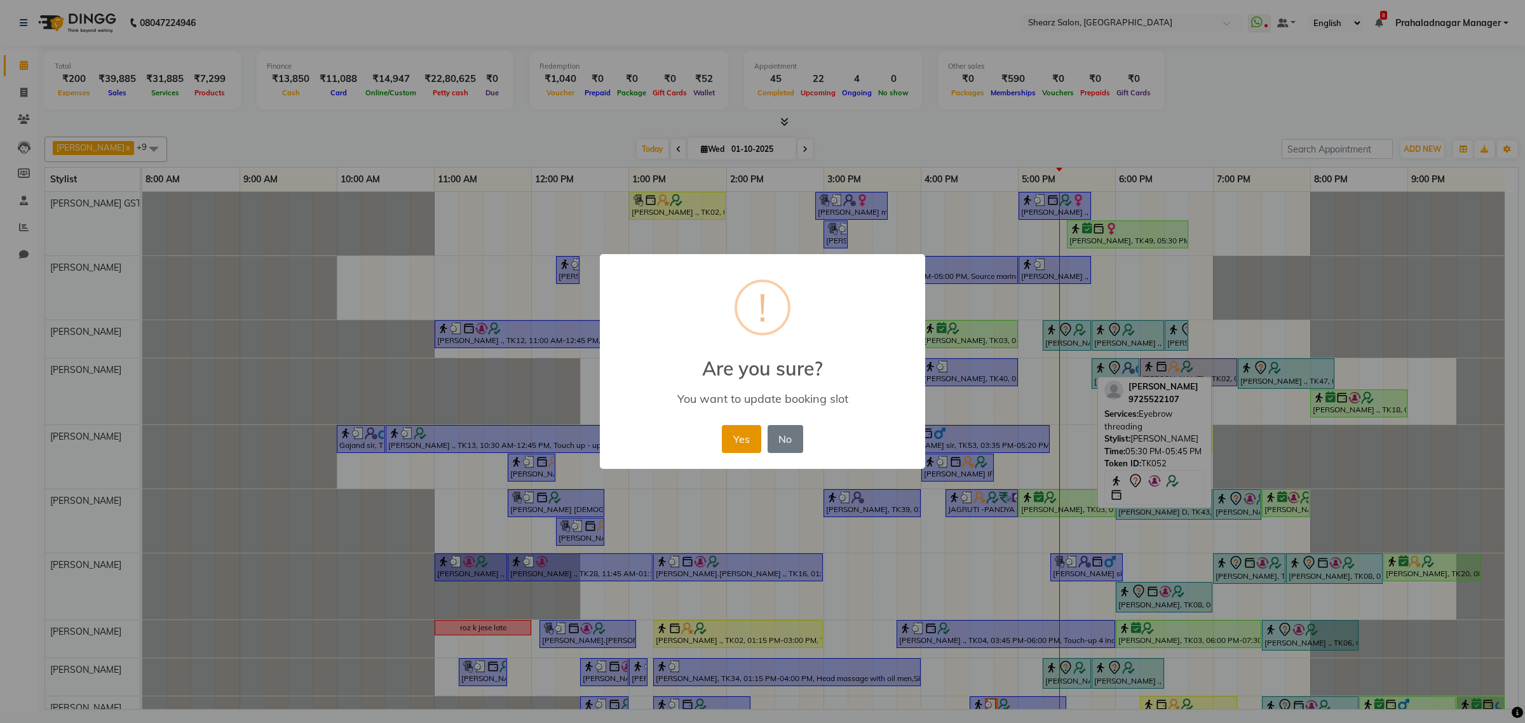
drag, startPoint x: 738, startPoint y: 433, endPoint x: 738, endPoint y: 420, distance: 12.7
click at [738, 430] on button "Yes" at bounding box center [741, 439] width 39 height 28
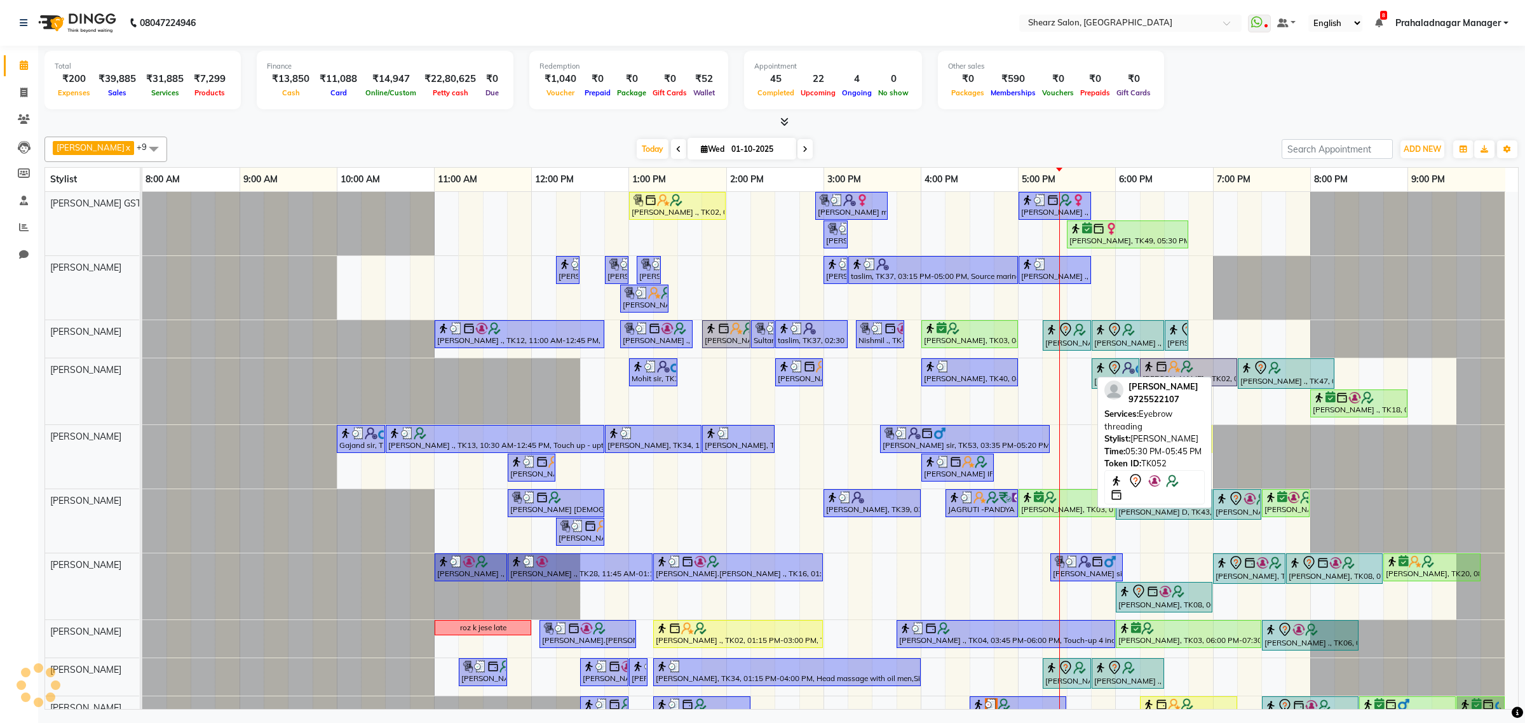
click at [802, 150] on span at bounding box center [804, 149] width 15 height 20
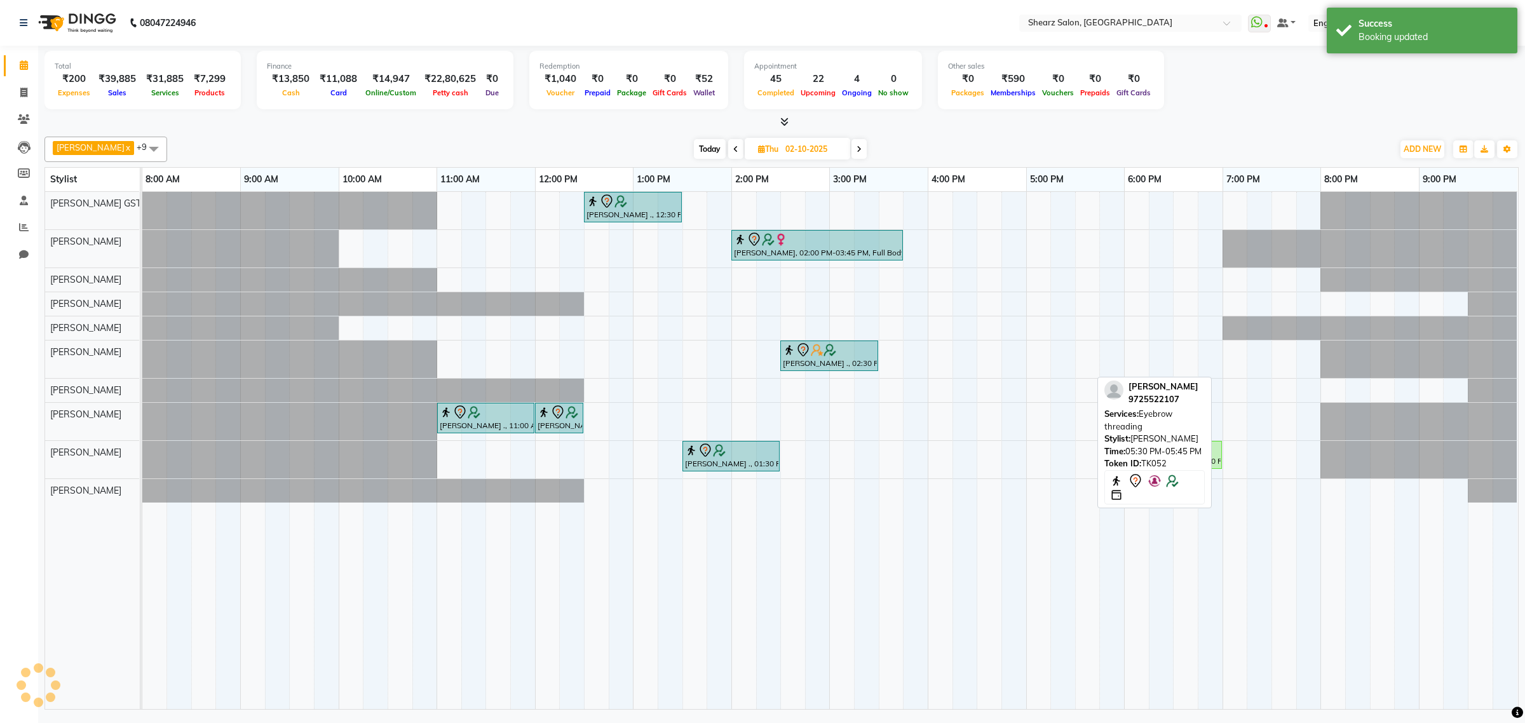
click at [856, 148] on icon at bounding box center [858, 149] width 5 height 8
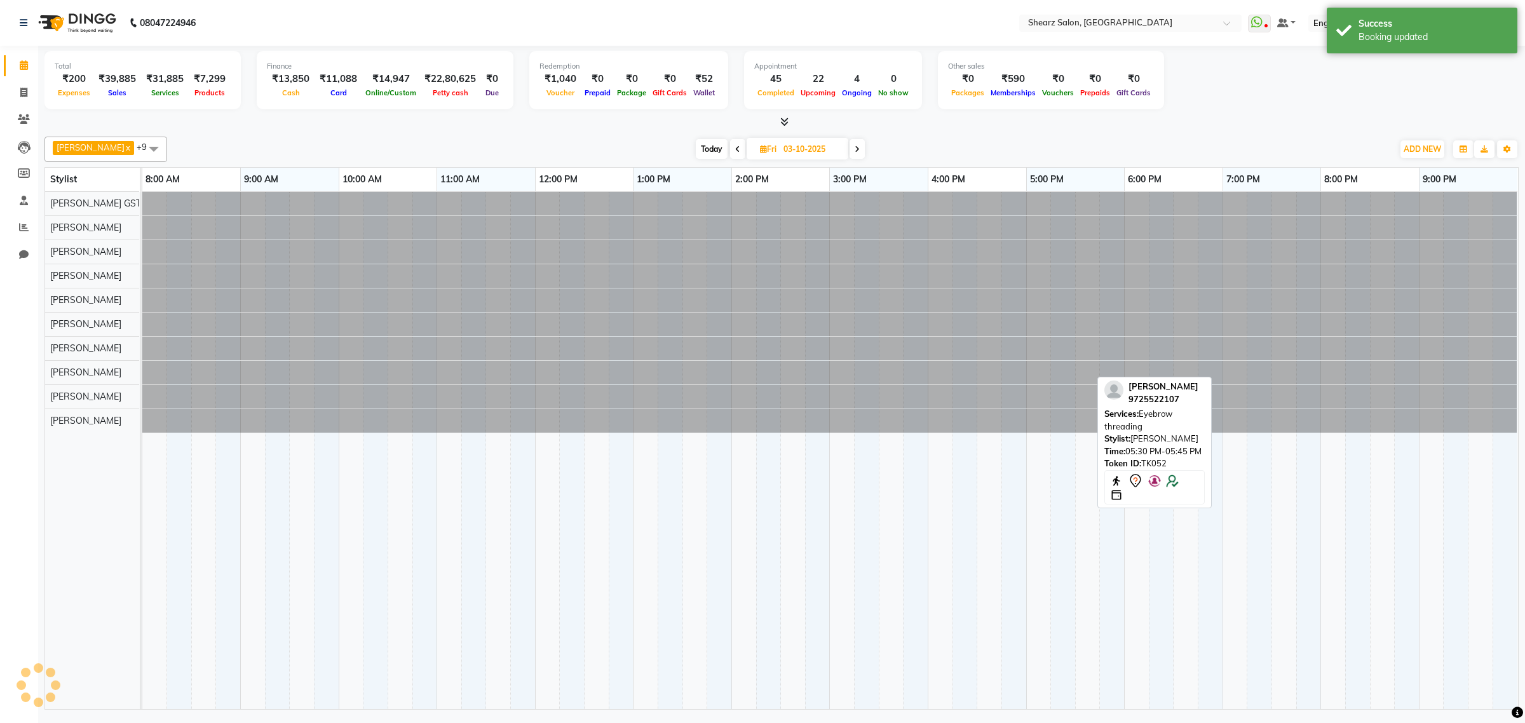
click at [854, 148] on icon at bounding box center [856, 149] width 5 height 8
type input "04-10-2025"
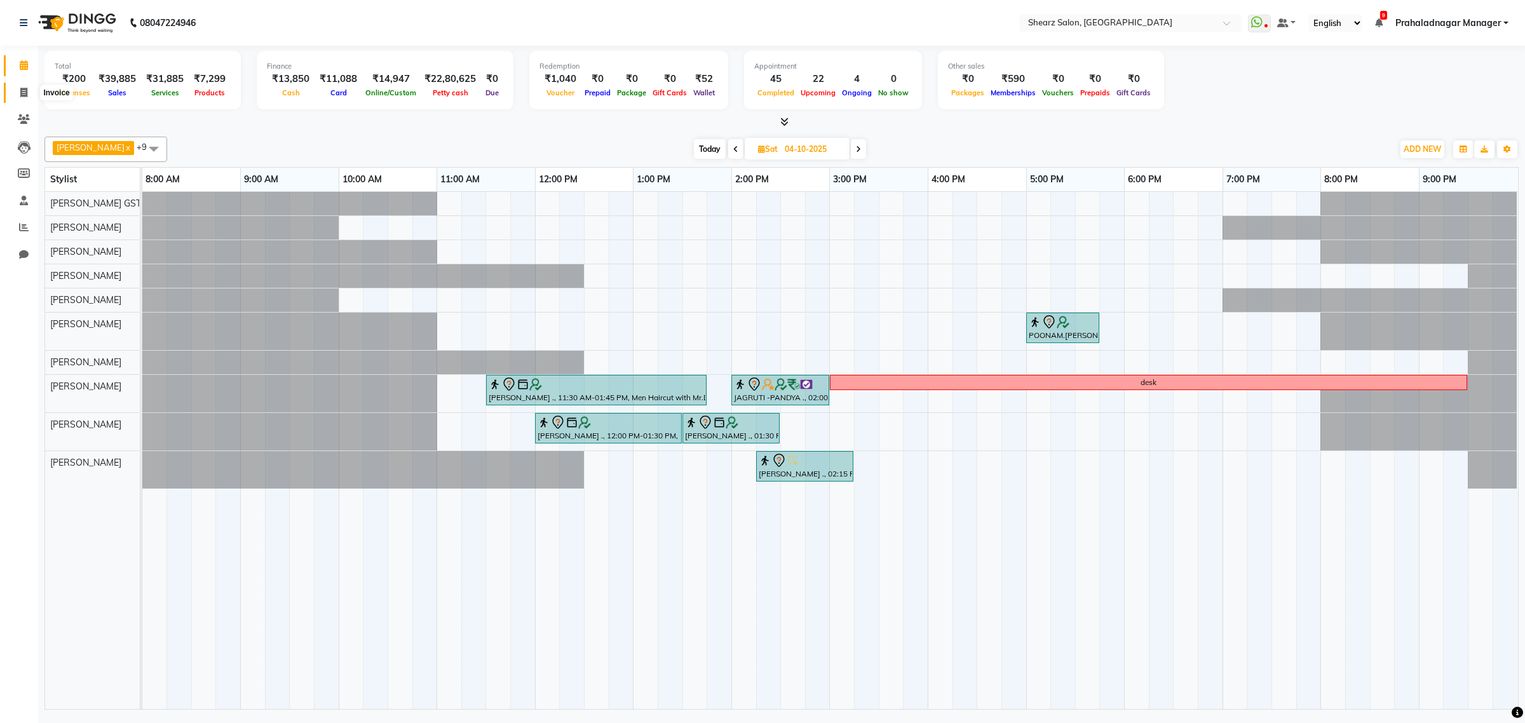
click at [17, 92] on span at bounding box center [24, 93] width 22 height 15
select select "service"
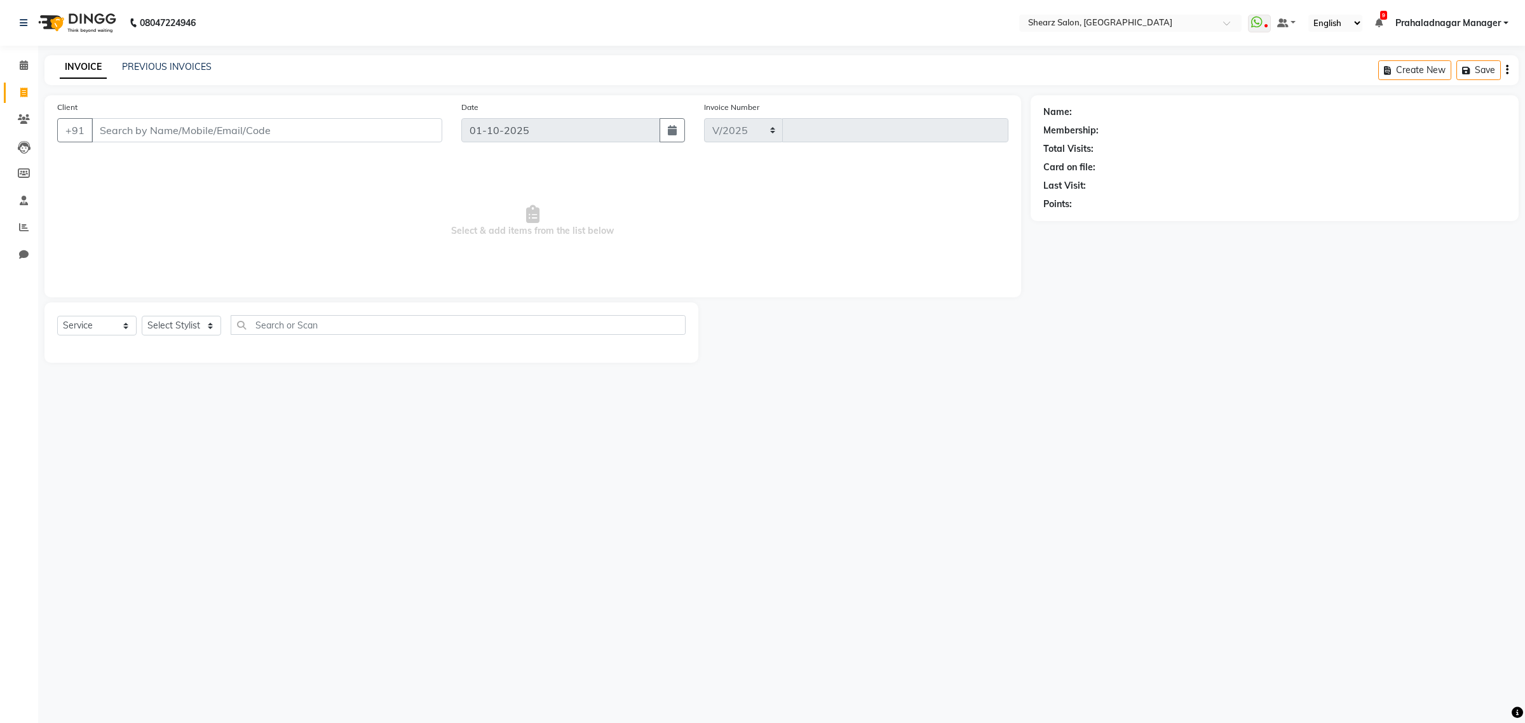
select select "8157"
type input "6956"
type input "9426310020"
select select "1: Object"
click at [84, 325] on select "Select Service Product Membership Package Voucher Prepaid Gift Card" at bounding box center [96, 326] width 79 height 20
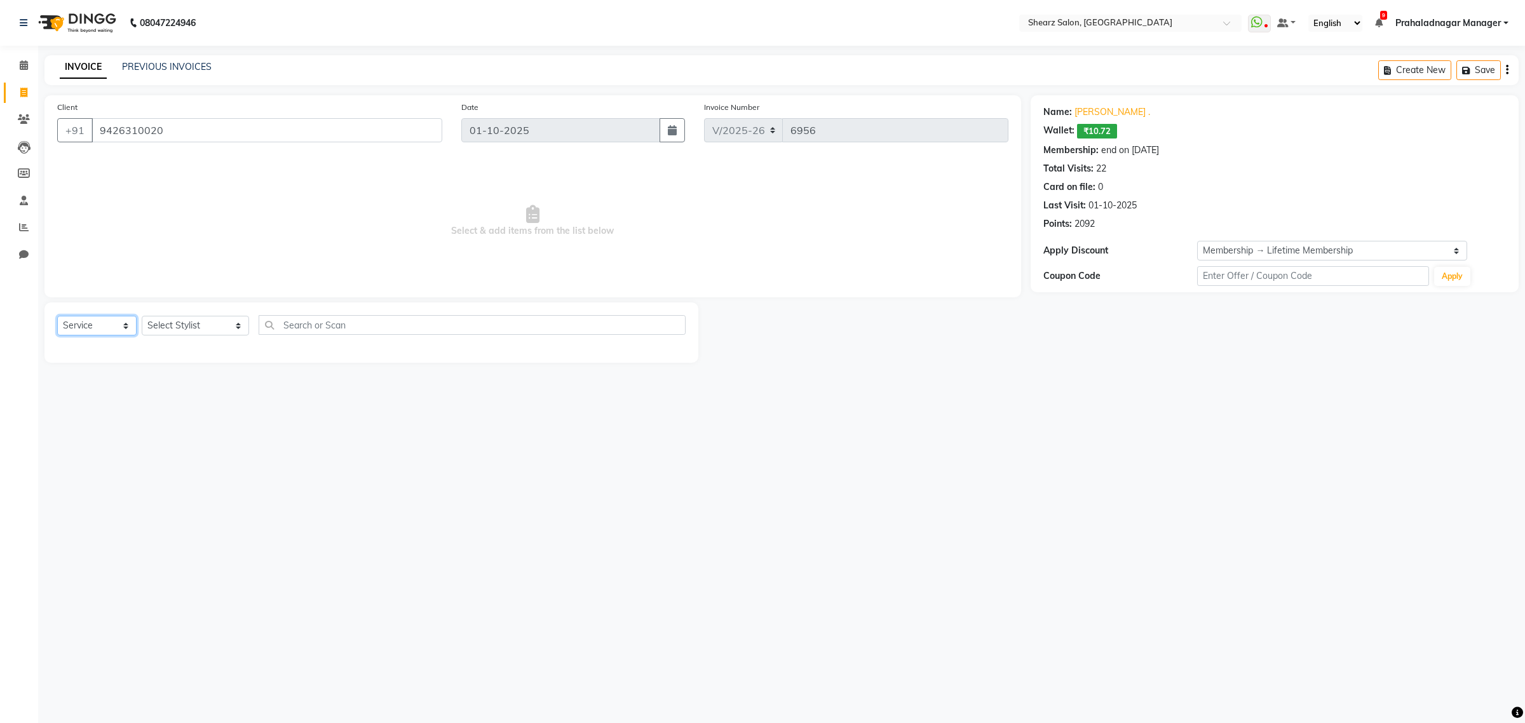
select select "product"
click at [57, 316] on select "Select Service Product Membership Package Voucher Prepaid Gift Card" at bounding box center [96, 326] width 79 height 20
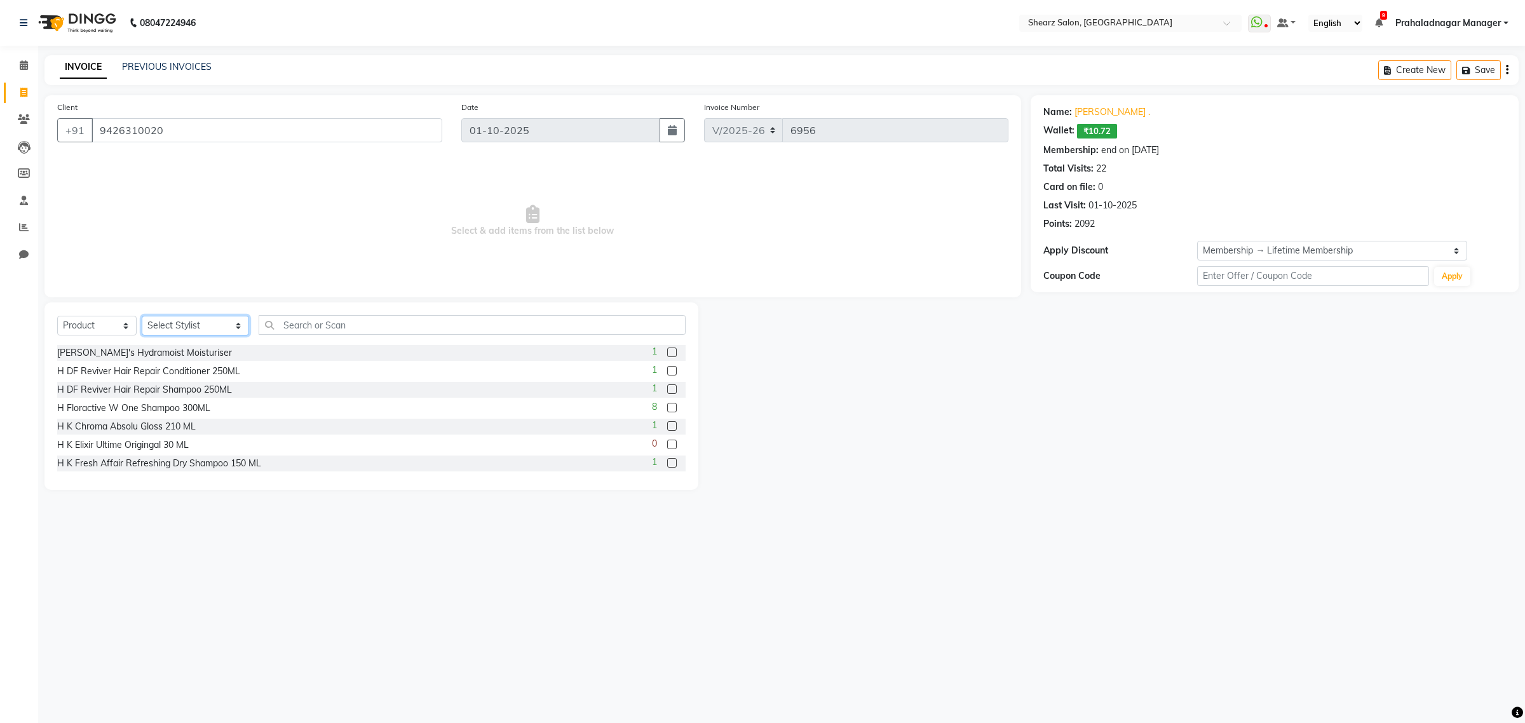
select select "77440"
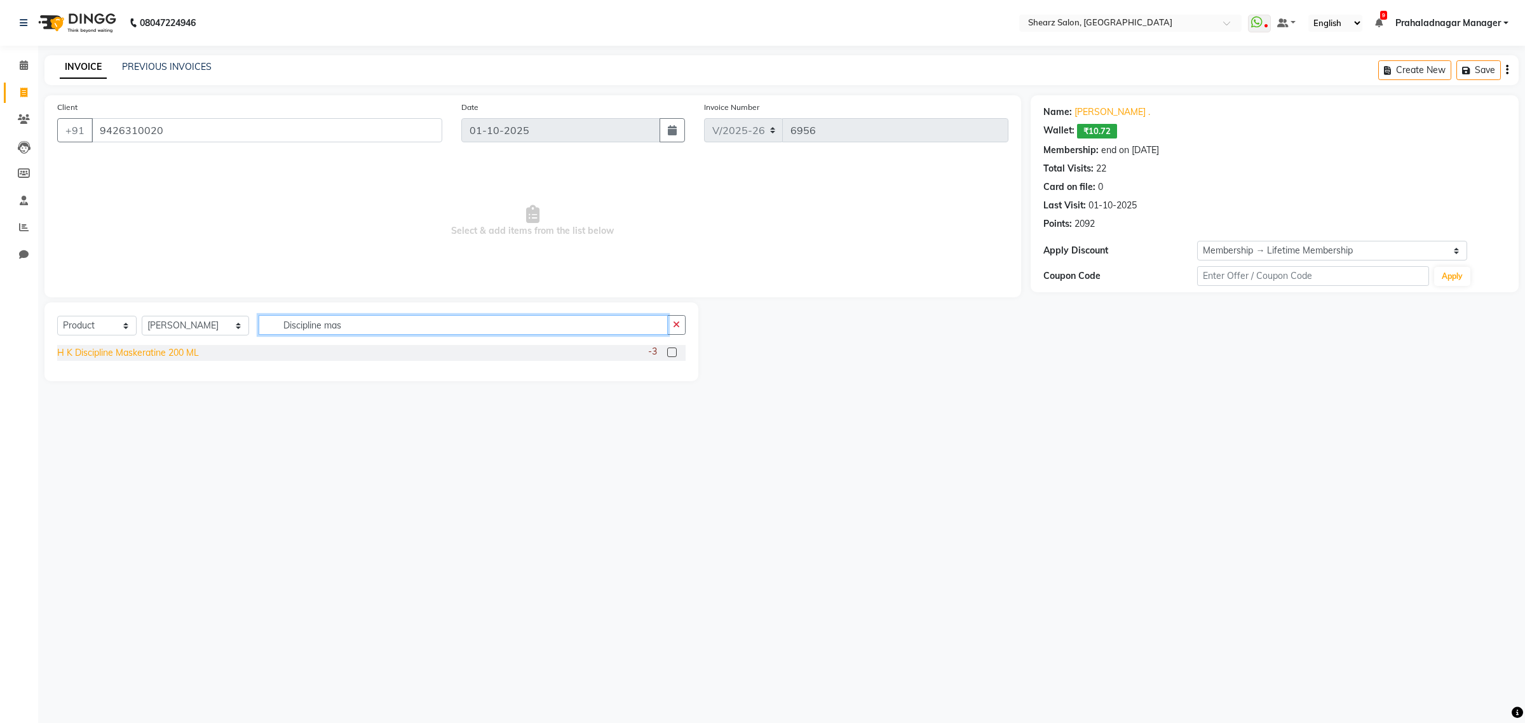
type input "Discipline mas"
click at [158, 351] on div "H K Discipline Maskeratine 200 ML" at bounding box center [128, 352] width 142 height 13
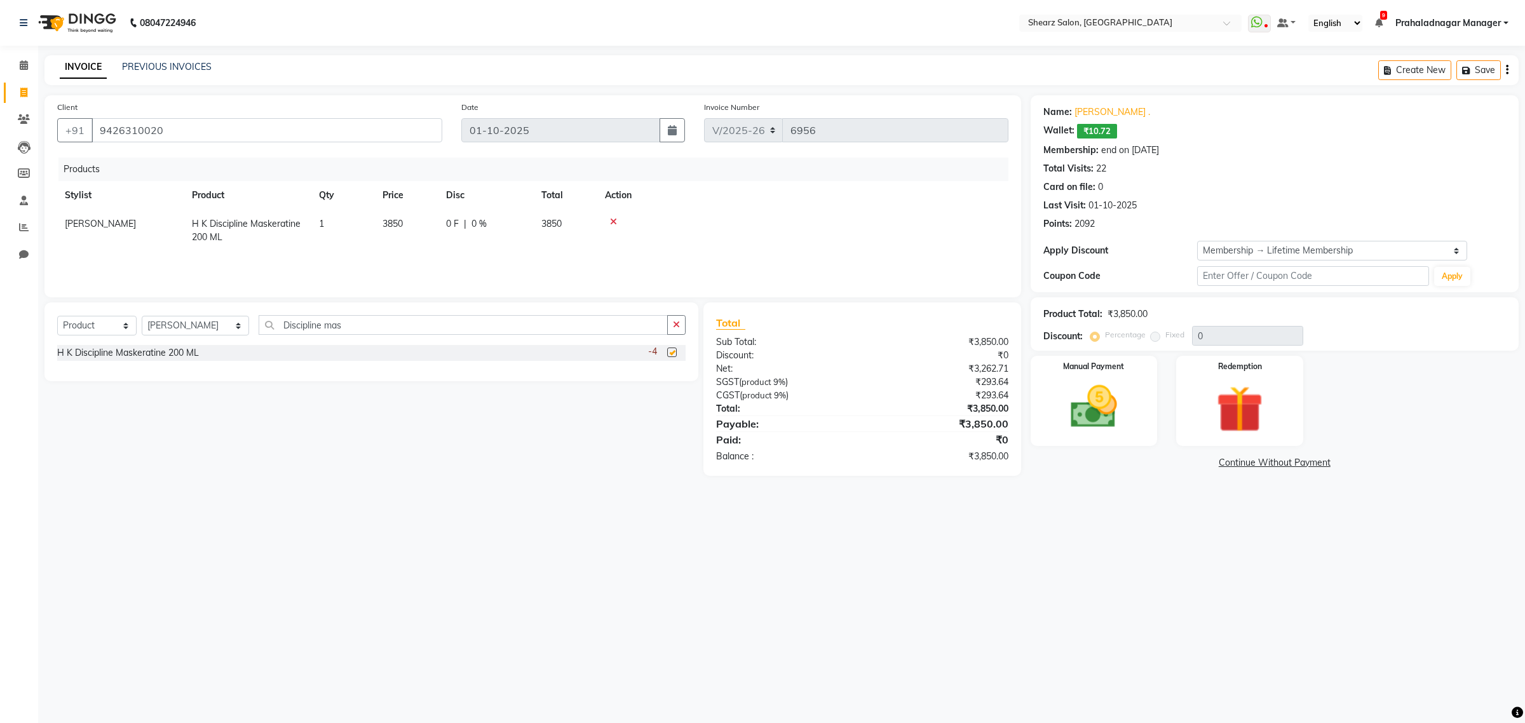
checkbox input "false"
click at [1077, 410] on img at bounding box center [1093, 407] width 79 height 56
click at [1239, 462] on span "CASH" at bounding box center [1243, 463] width 27 height 15
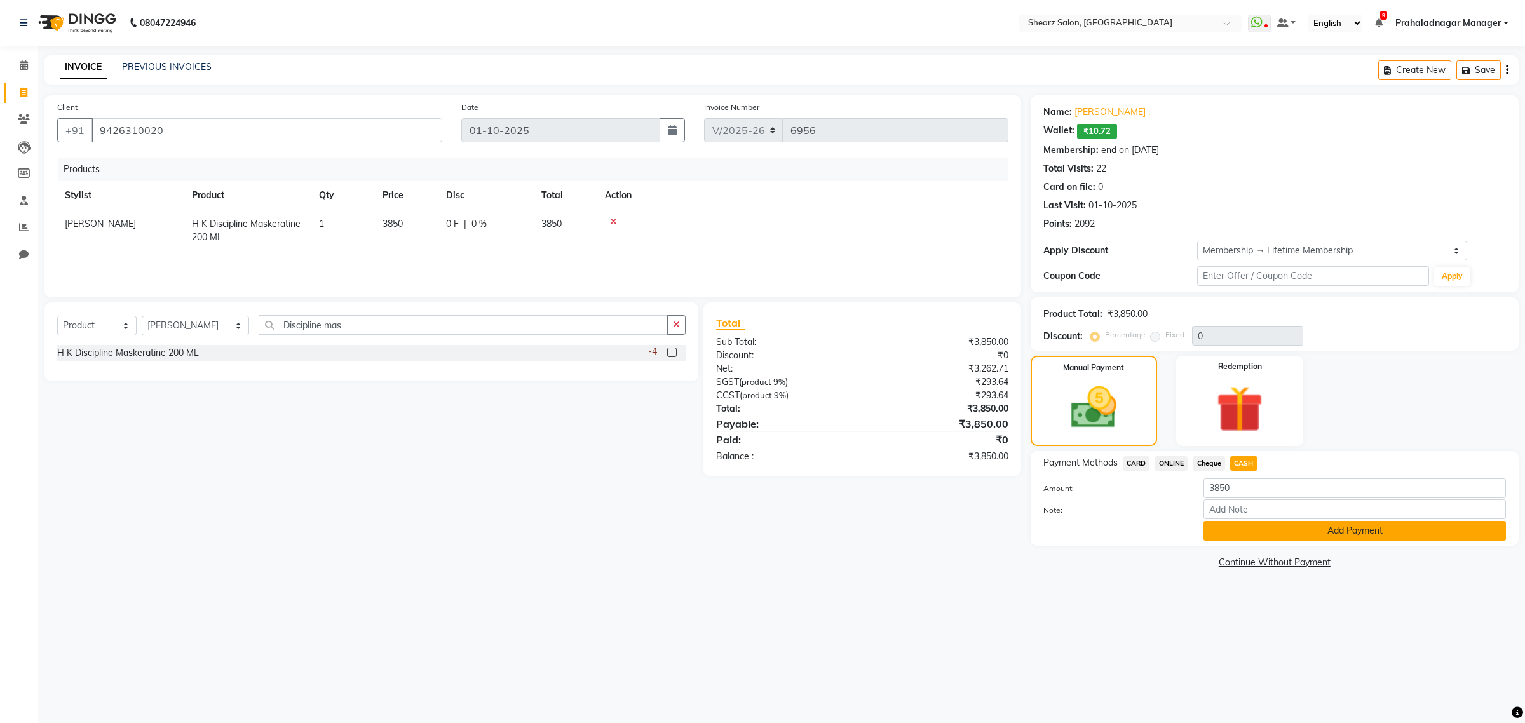
click at [1228, 529] on button "Add Payment" at bounding box center [1354, 531] width 302 height 20
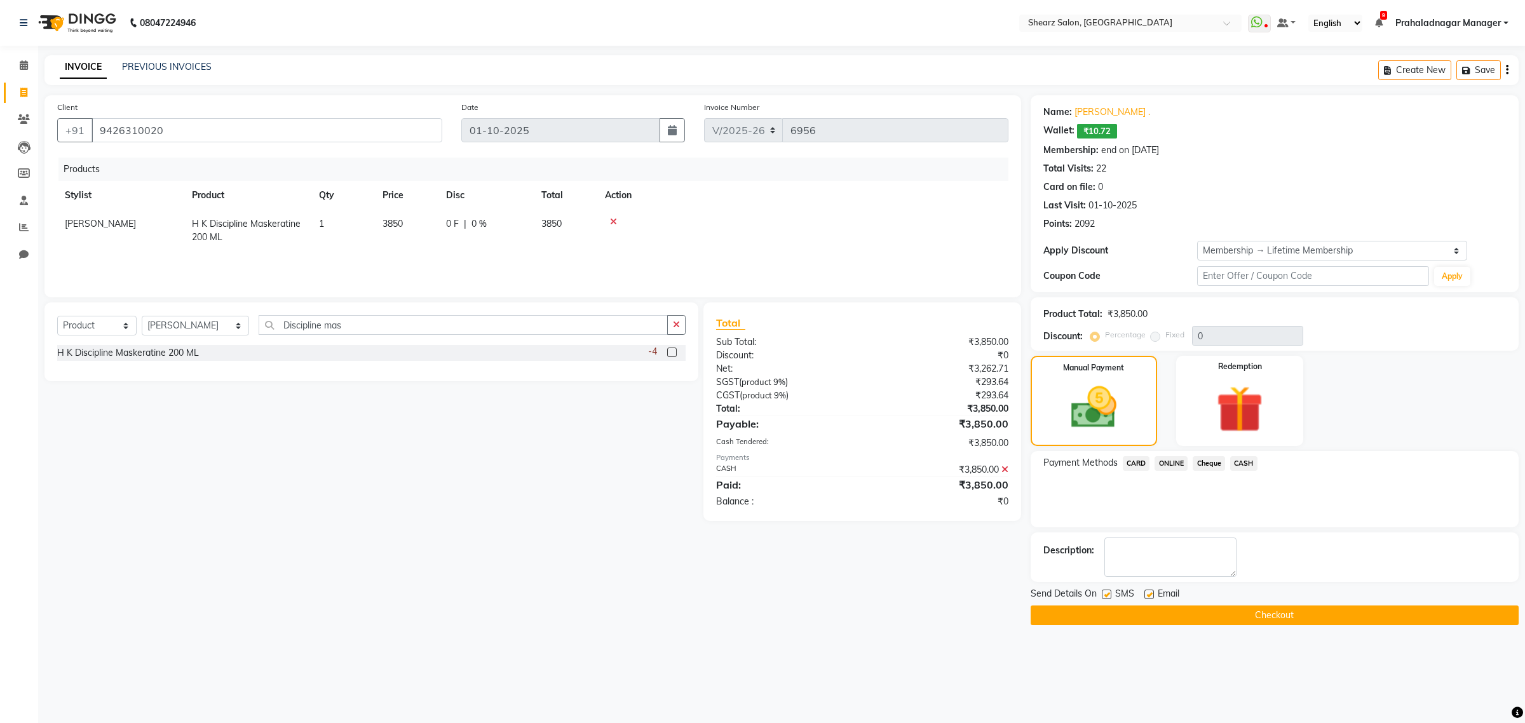
click at [1180, 616] on button "Checkout" at bounding box center [1274, 615] width 488 height 20
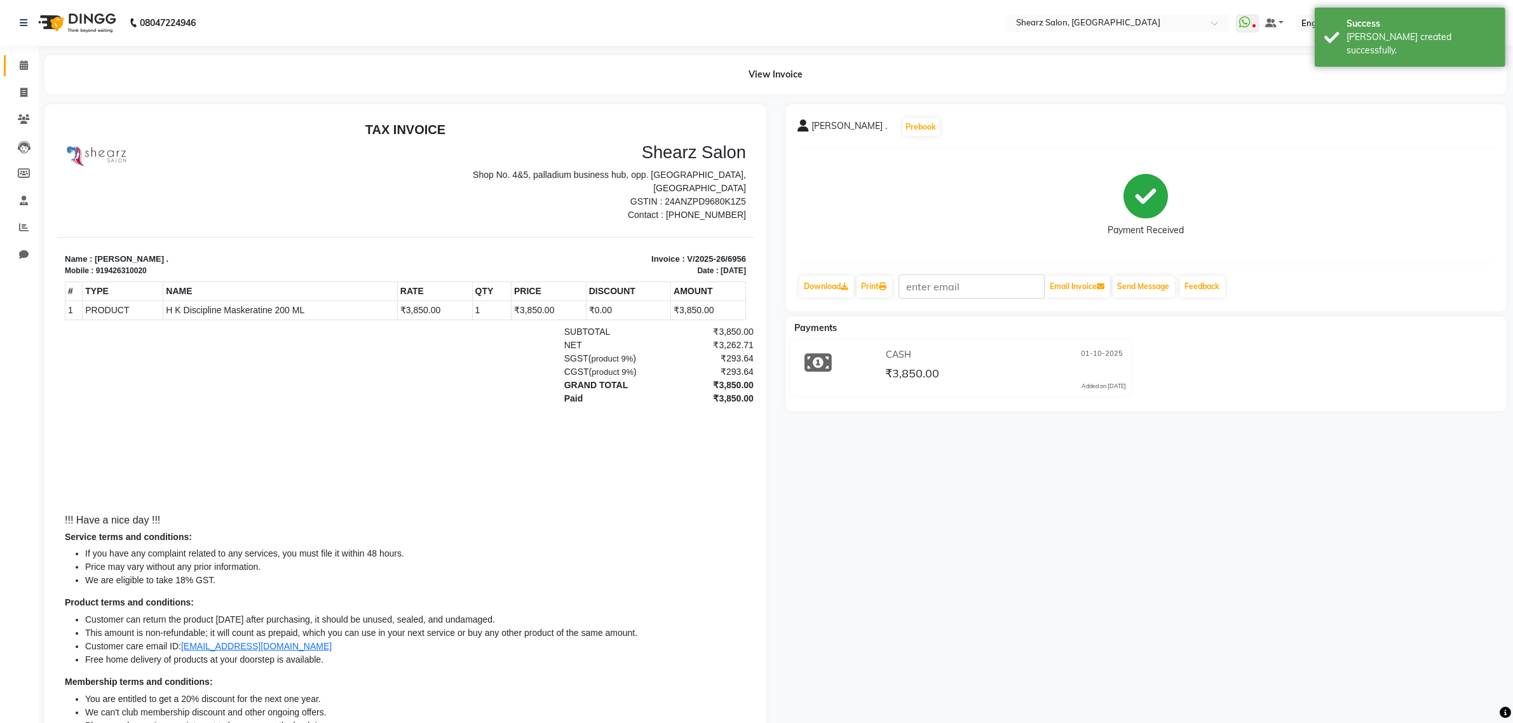
click at [23, 56] on link "Calendar" at bounding box center [19, 65] width 30 height 21
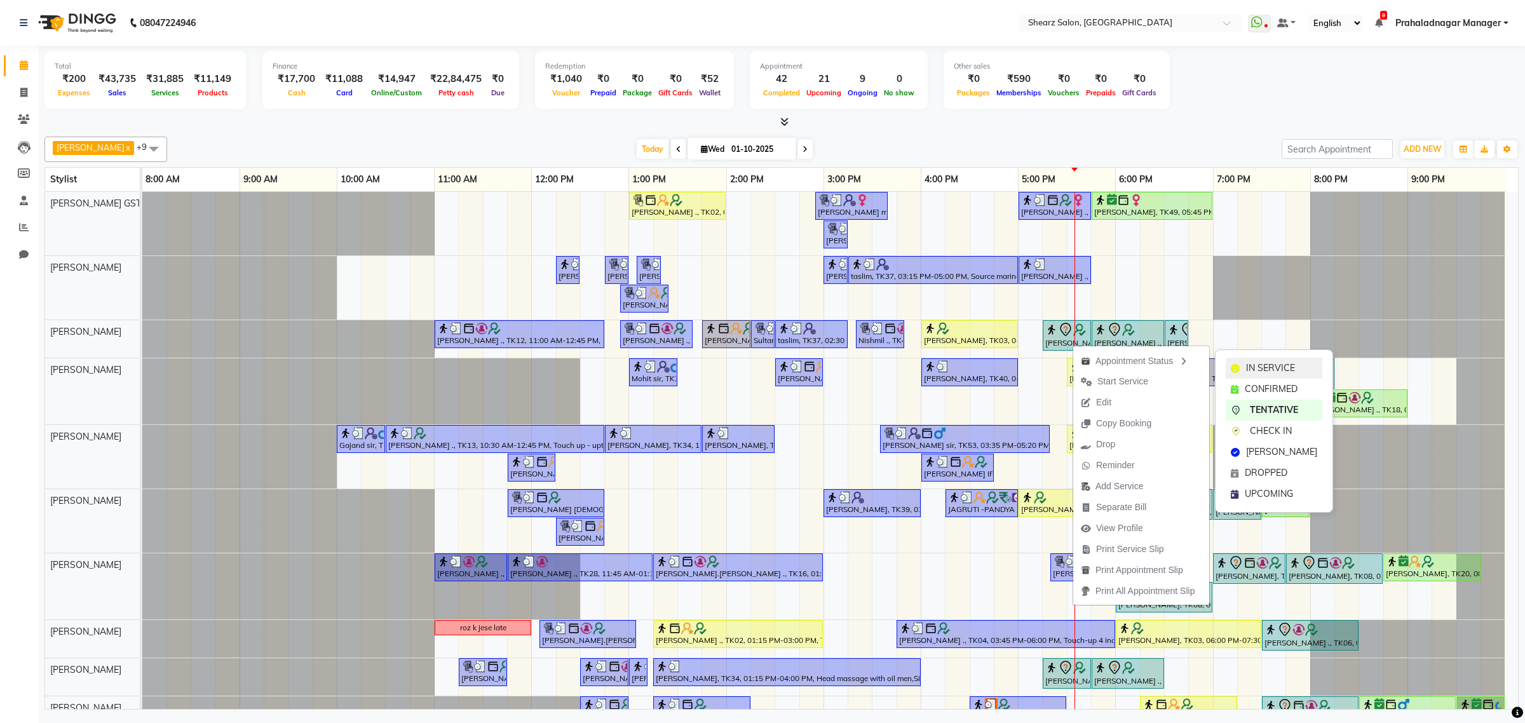
click at [1265, 363] on span "IN SERVICE" at bounding box center [1270, 367] width 49 height 13
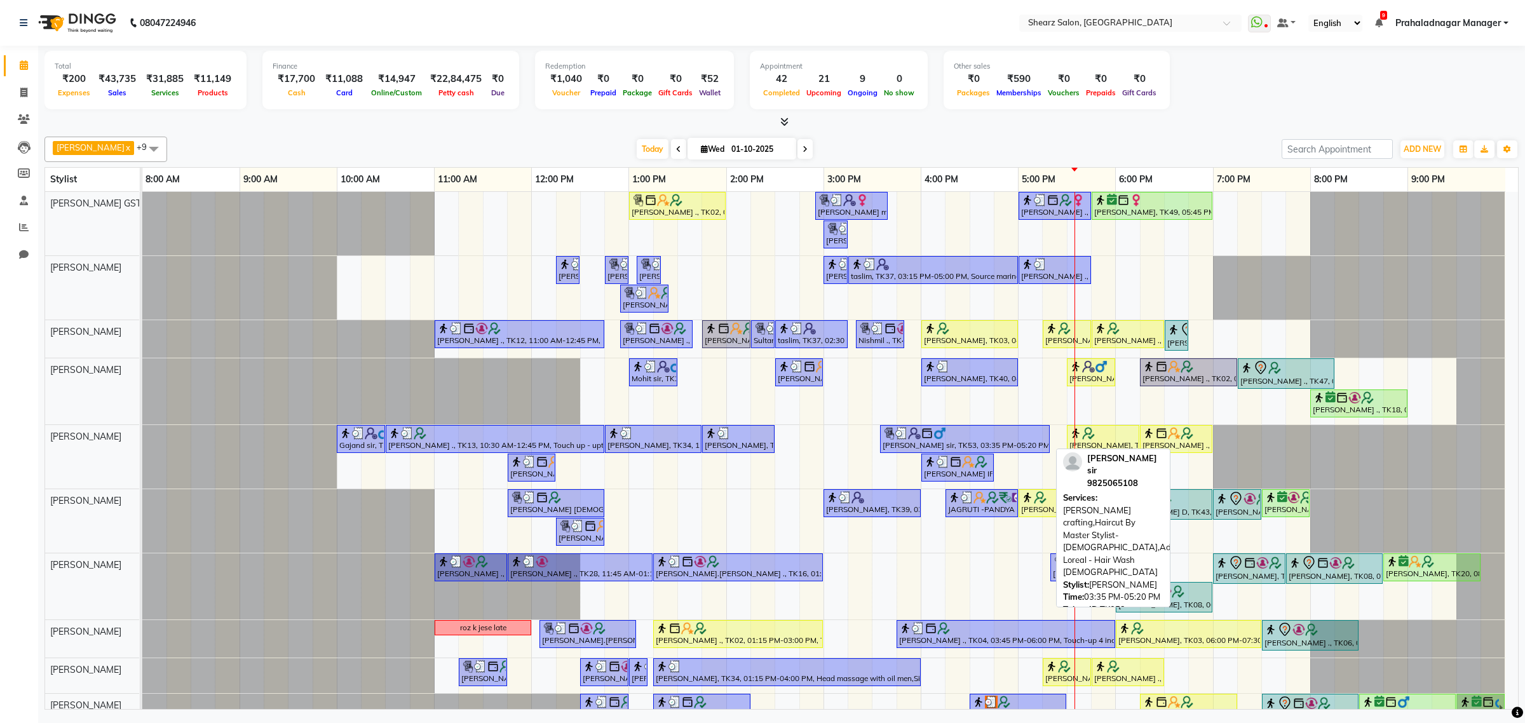
scroll to position [36, 0]
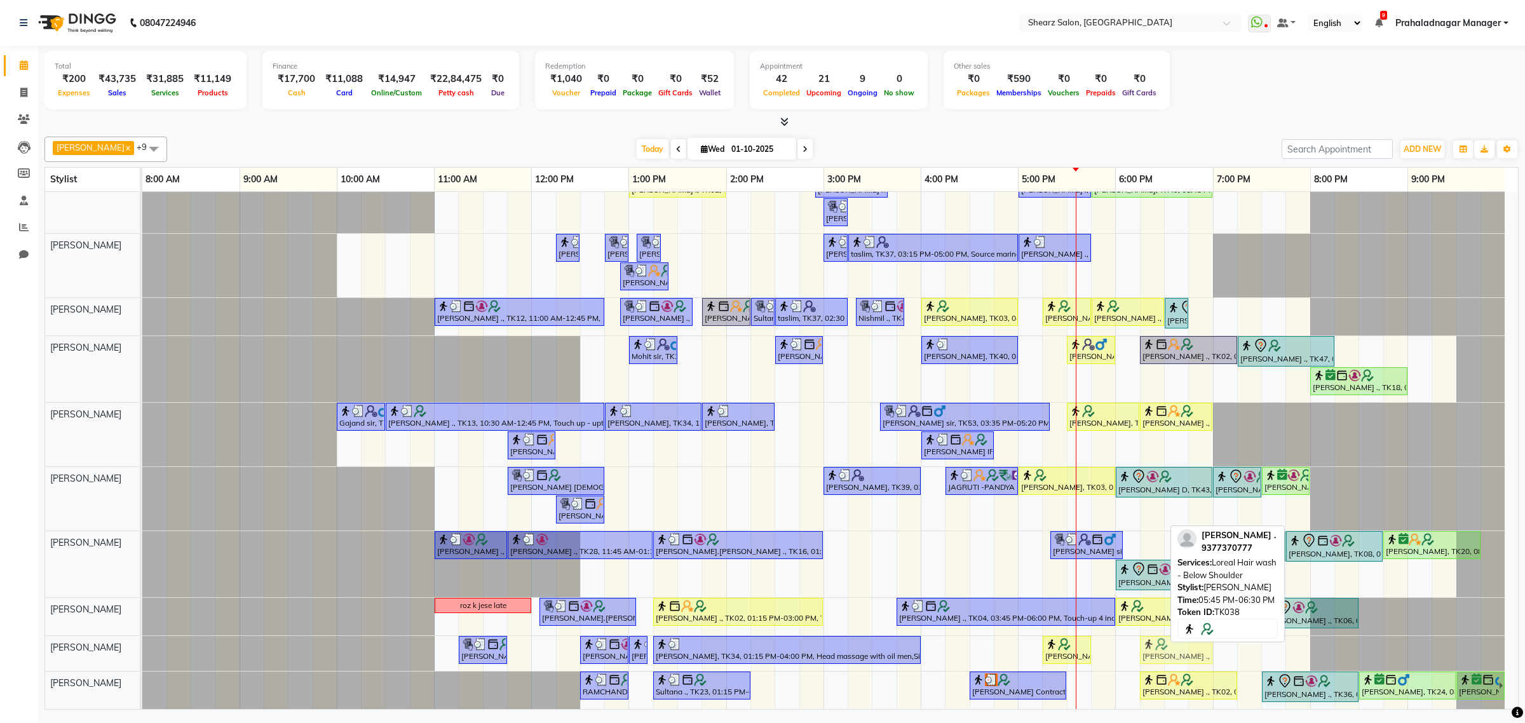
drag, startPoint x: 1113, startPoint y: 636, endPoint x: 1158, endPoint y: 633, distance: 44.5
click at [142, 636] on div "[PERSON_NAME] VAISNAN ., TK19, 11:15 AM-11:45 AM, Foot massage - 30 min [PERSON…" at bounding box center [142, 653] width 0 height 35
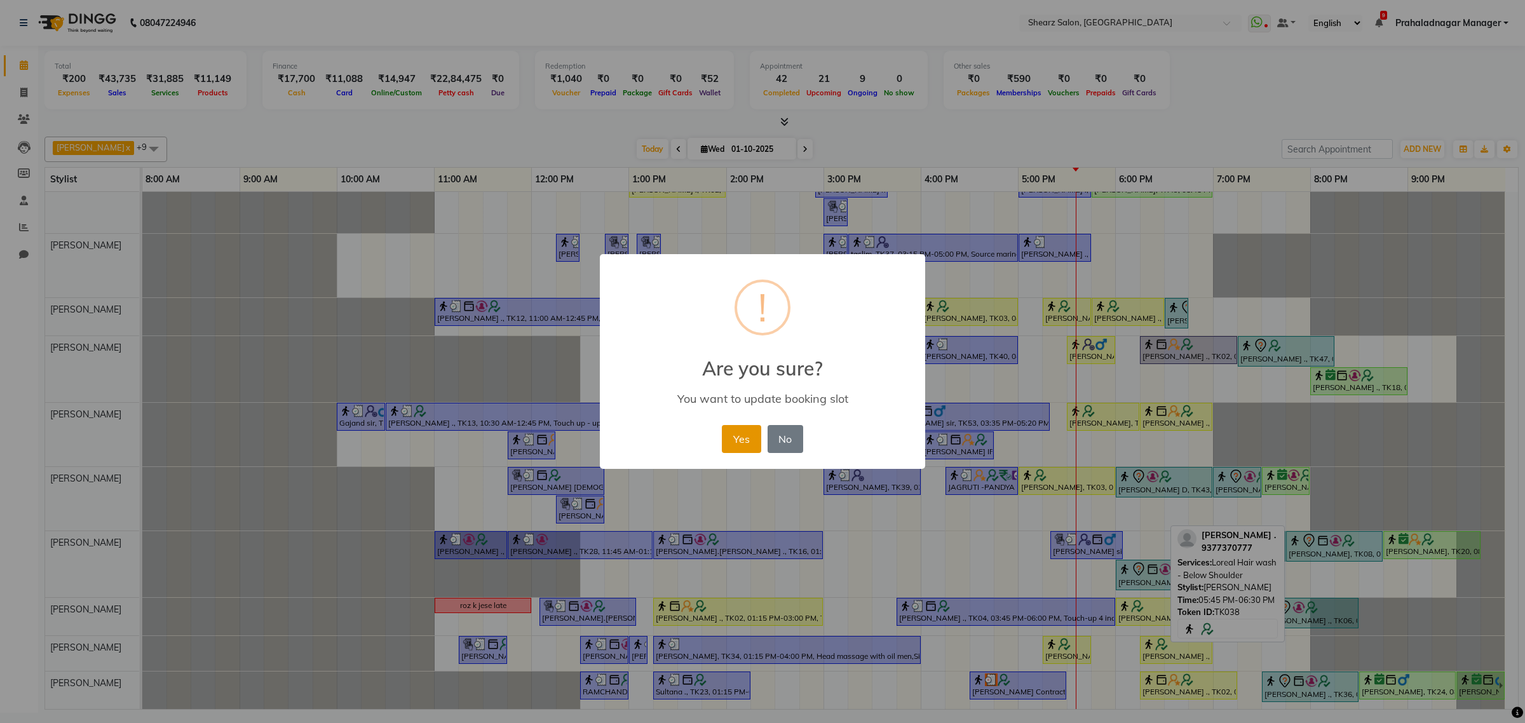
click at [737, 445] on button "Yes" at bounding box center [741, 439] width 39 height 28
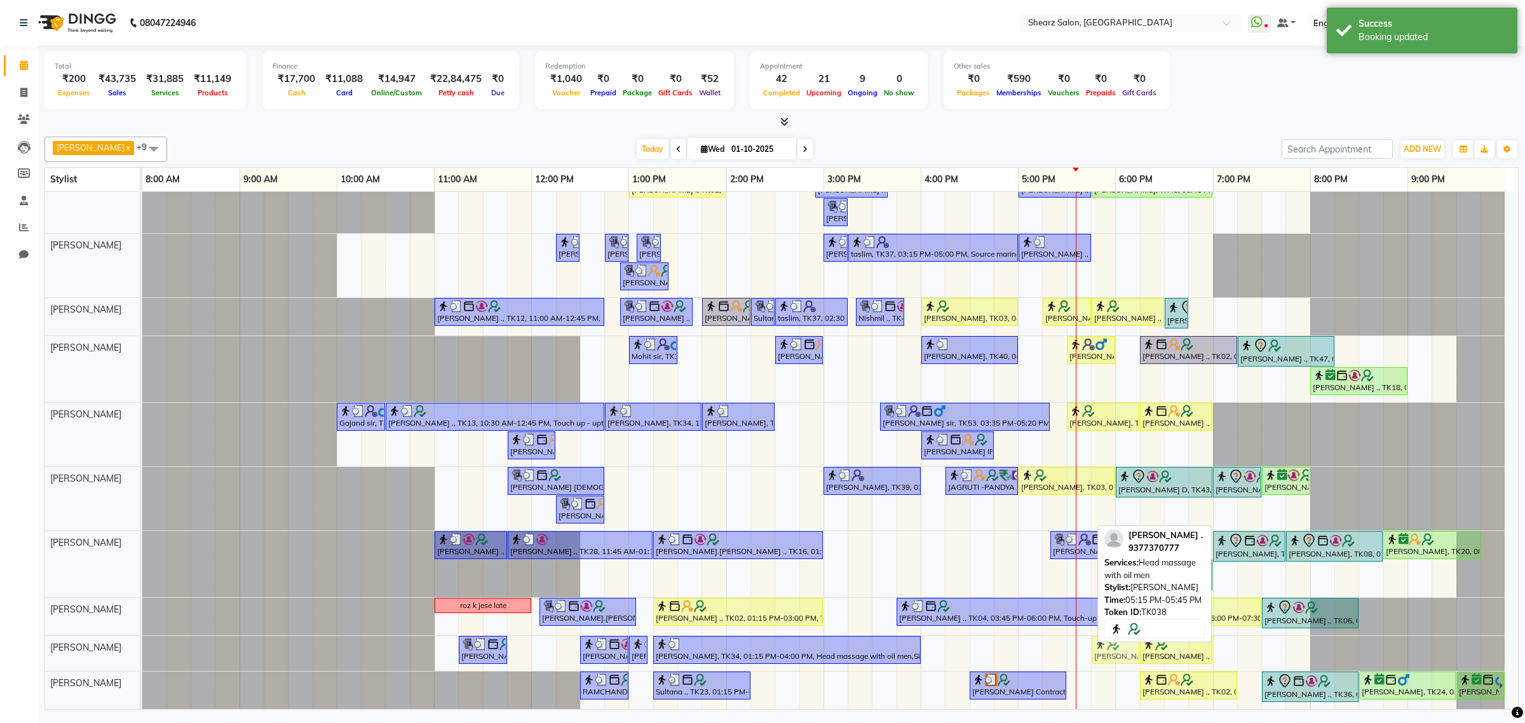
drag, startPoint x: 1061, startPoint y: 634, endPoint x: 1109, endPoint y: 633, distance: 48.3
click at [1109, 633] on div "[PERSON_NAME] x [PERSON_NAME] x [PERSON_NAME] x [PERSON_NAME] x [PERSON_NAME] x…" at bounding box center [781, 421] width 1474 height 578
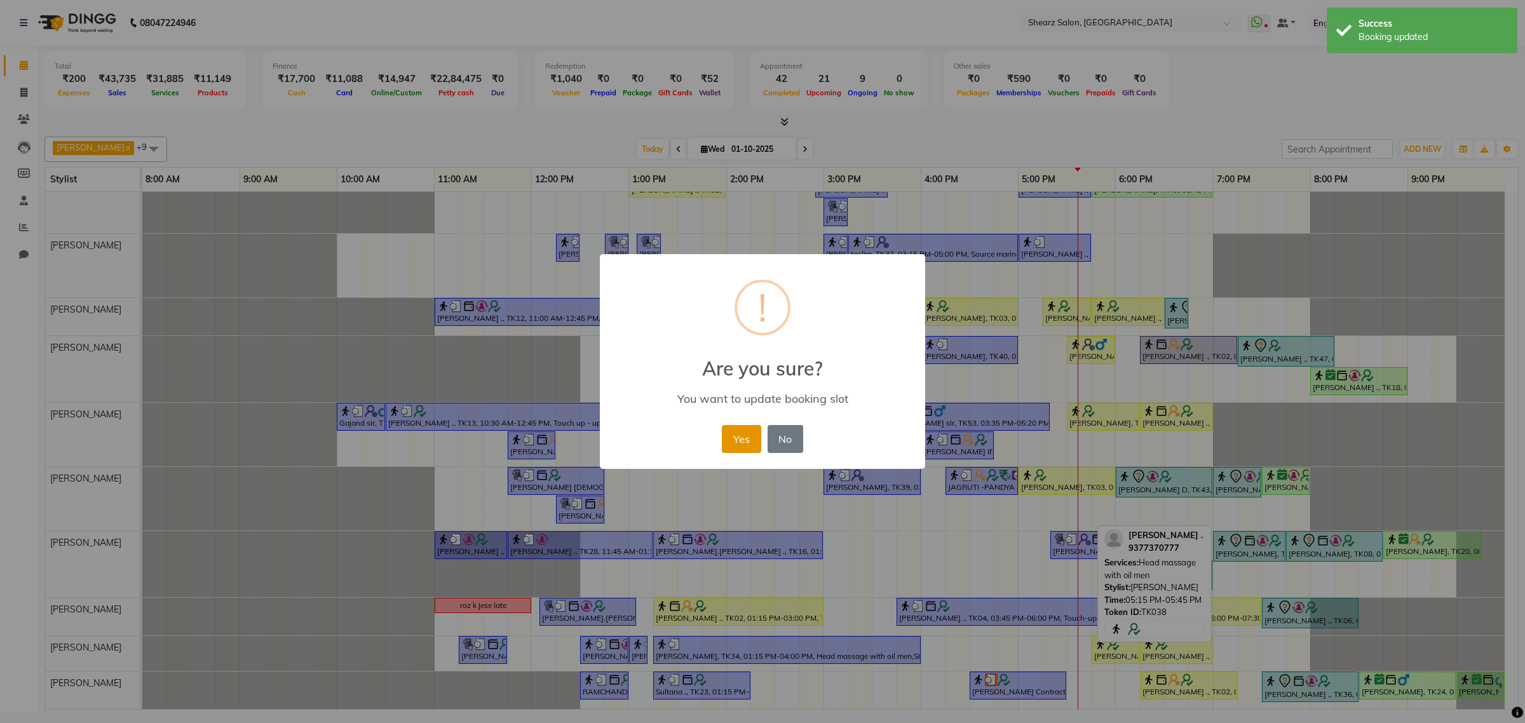
click at [742, 431] on button "Yes" at bounding box center [741, 439] width 39 height 28
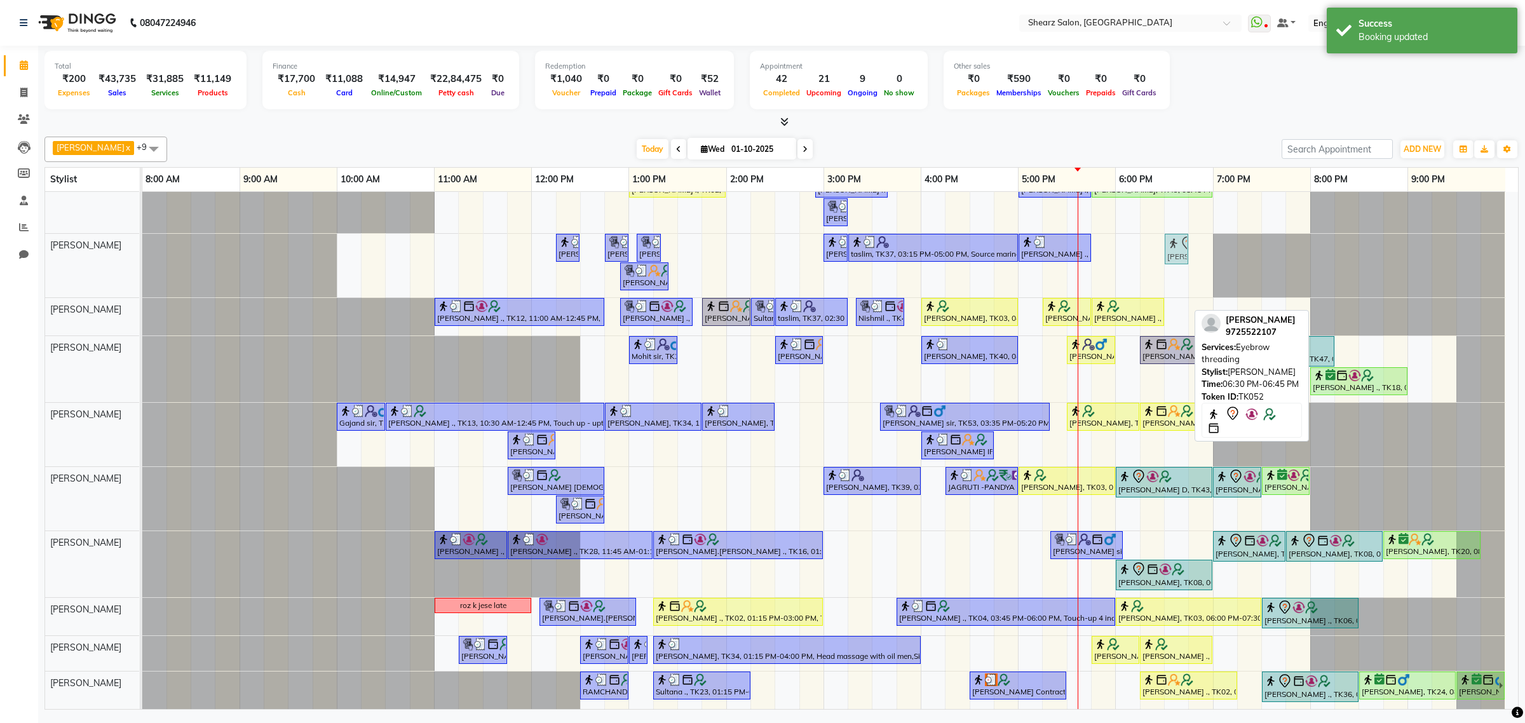
drag, startPoint x: 1177, startPoint y: 302, endPoint x: 1177, endPoint y: 243, distance: 58.5
click at [1177, 243] on tbody "[PERSON_NAME] ., TK02, 01:00 PM-02:00 PM, Cirepil Roll On Wax [PERSON_NAME] maa…" at bounding box center [823, 439] width 1363 height 539
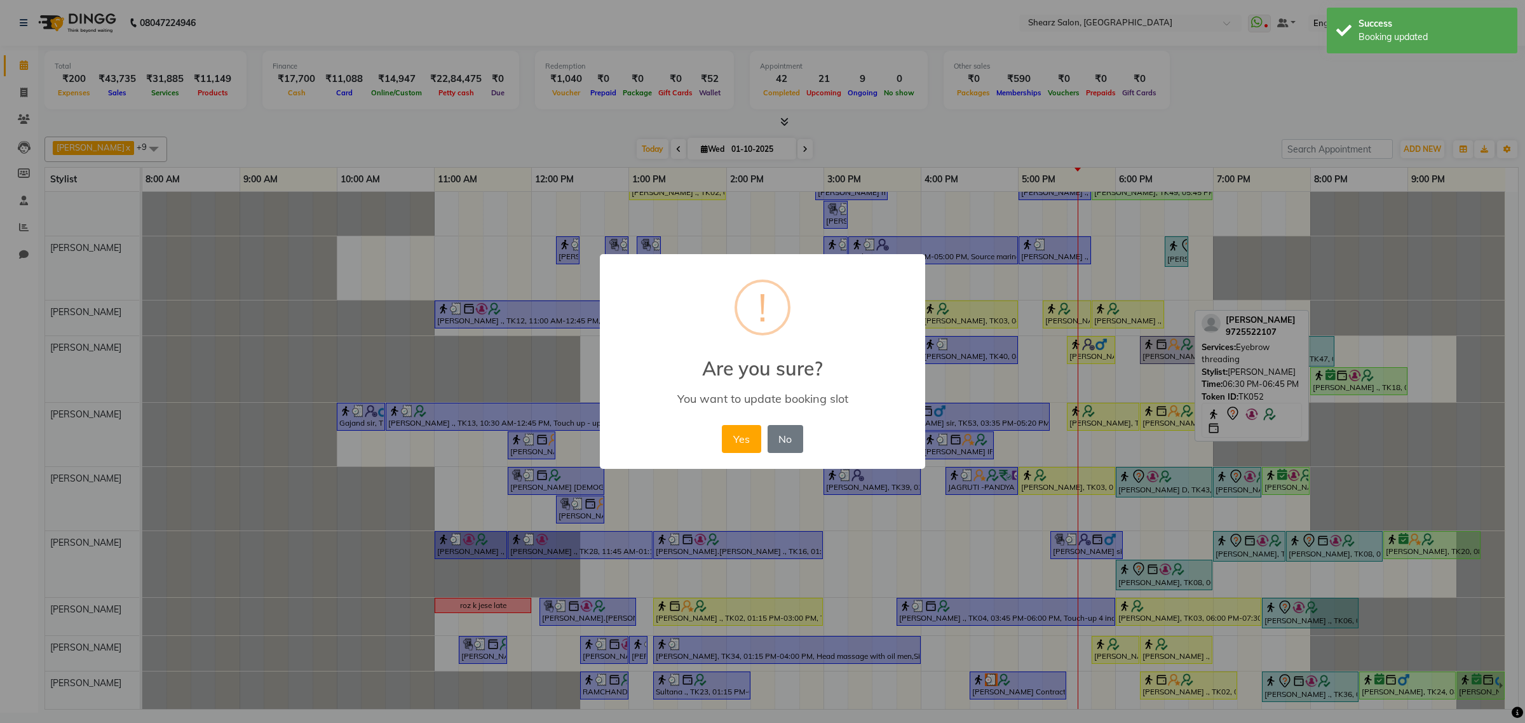
scroll to position [33, 0]
click at [753, 433] on button "Yes" at bounding box center [741, 439] width 39 height 28
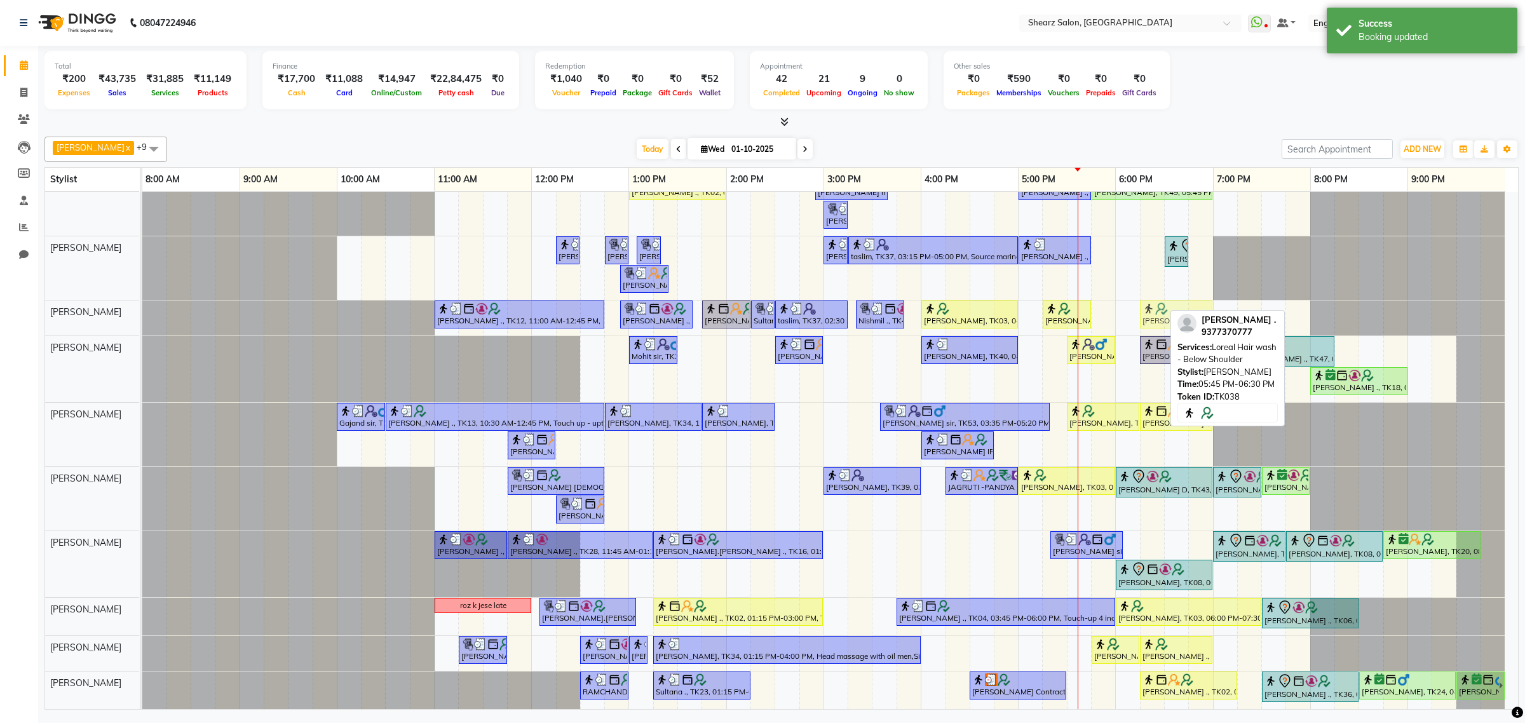
drag, startPoint x: 1124, startPoint y: 294, endPoint x: 1169, endPoint y: 297, distance: 44.6
click at [142, 300] on div "[PERSON_NAME] ., TK12, 11:00 AM-12:45 PM, [PERSON_NAME] Pearl glow facial (₹438…" at bounding box center [142, 317] width 0 height 35
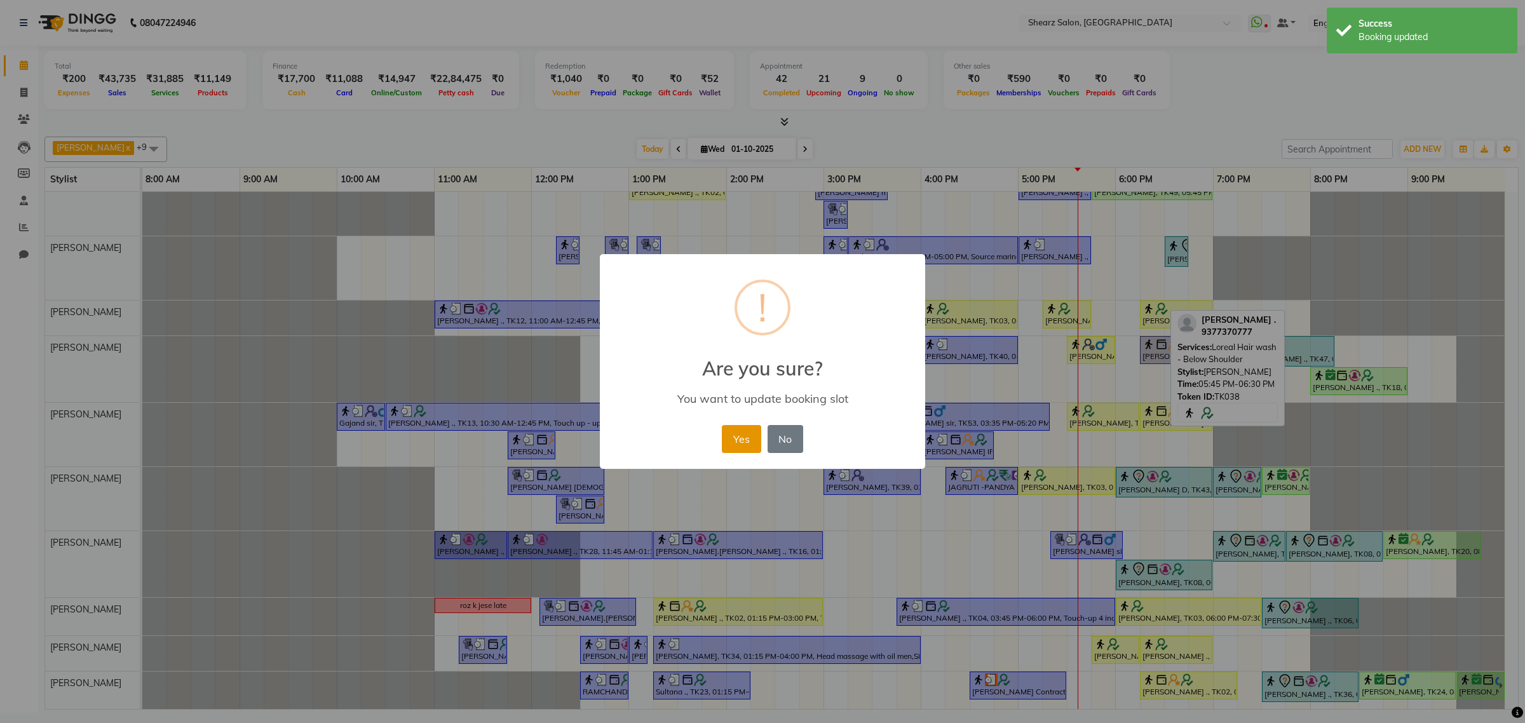
click at [747, 436] on button "Yes" at bounding box center [741, 439] width 39 height 28
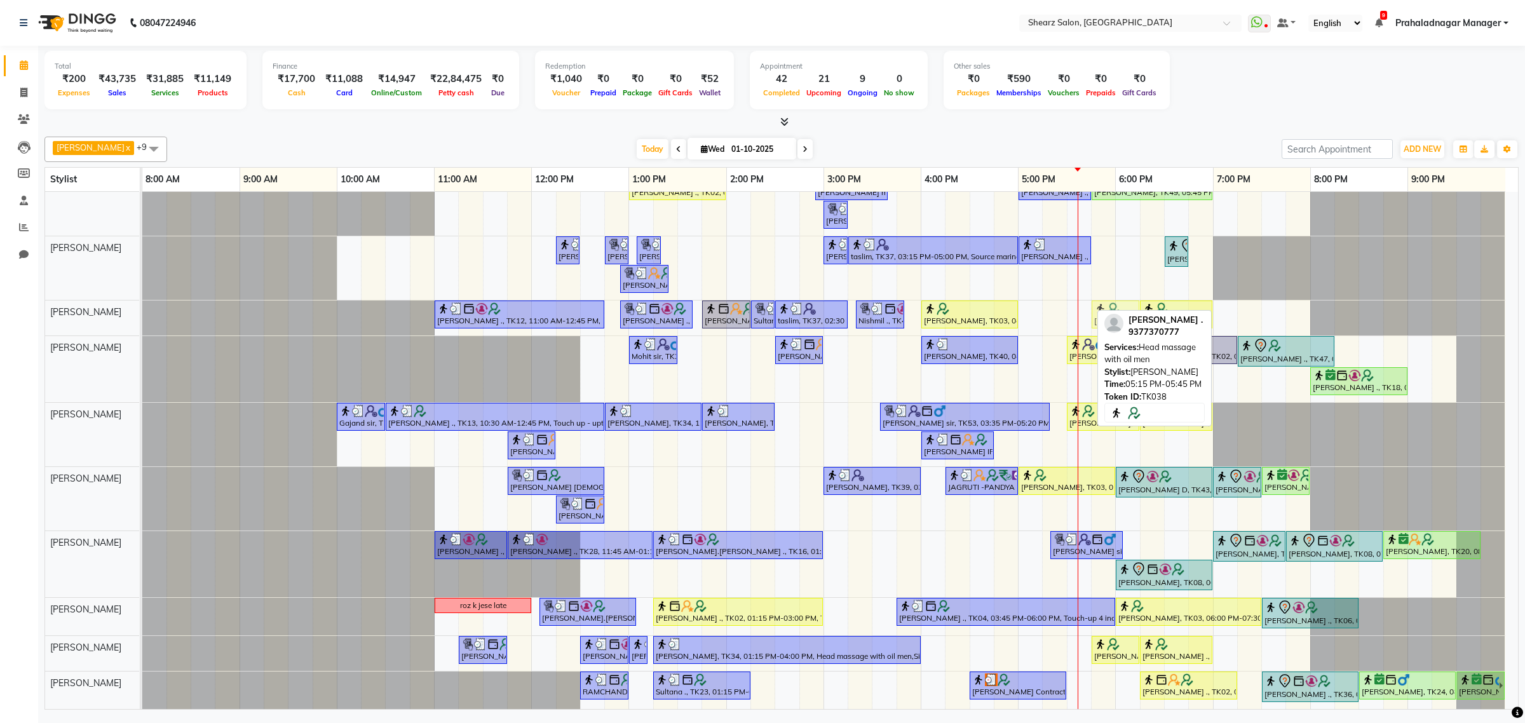
drag, startPoint x: 1069, startPoint y: 297, endPoint x: 1119, endPoint y: 300, distance: 50.3
click at [142, 300] on div "[PERSON_NAME] ., TK12, 11:00 AM-12:45 PM, [PERSON_NAME] Pearl glow facial (₹438…" at bounding box center [142, 317] width 0 height 35
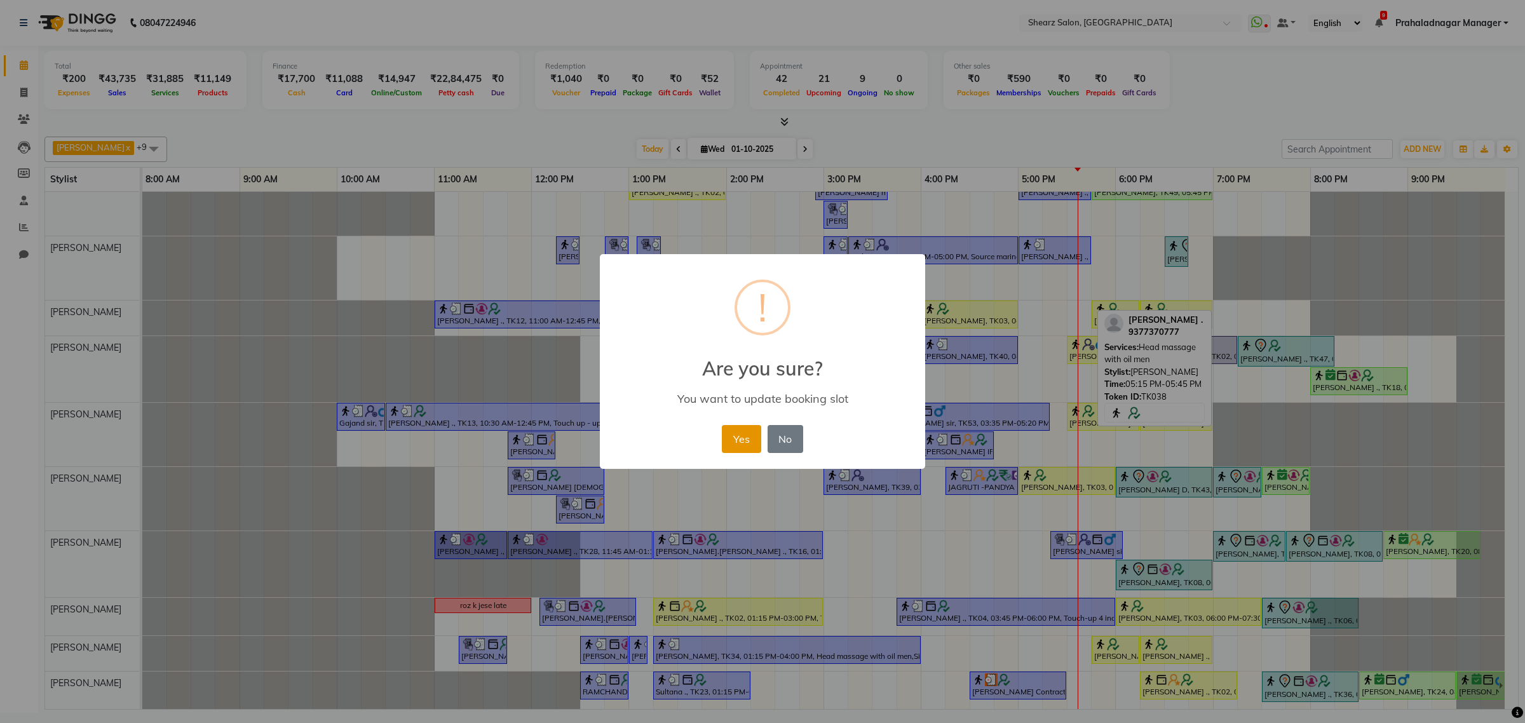
click at [747, 433] on button "Yes" at bounding box center [741, 439] width 39 height 28
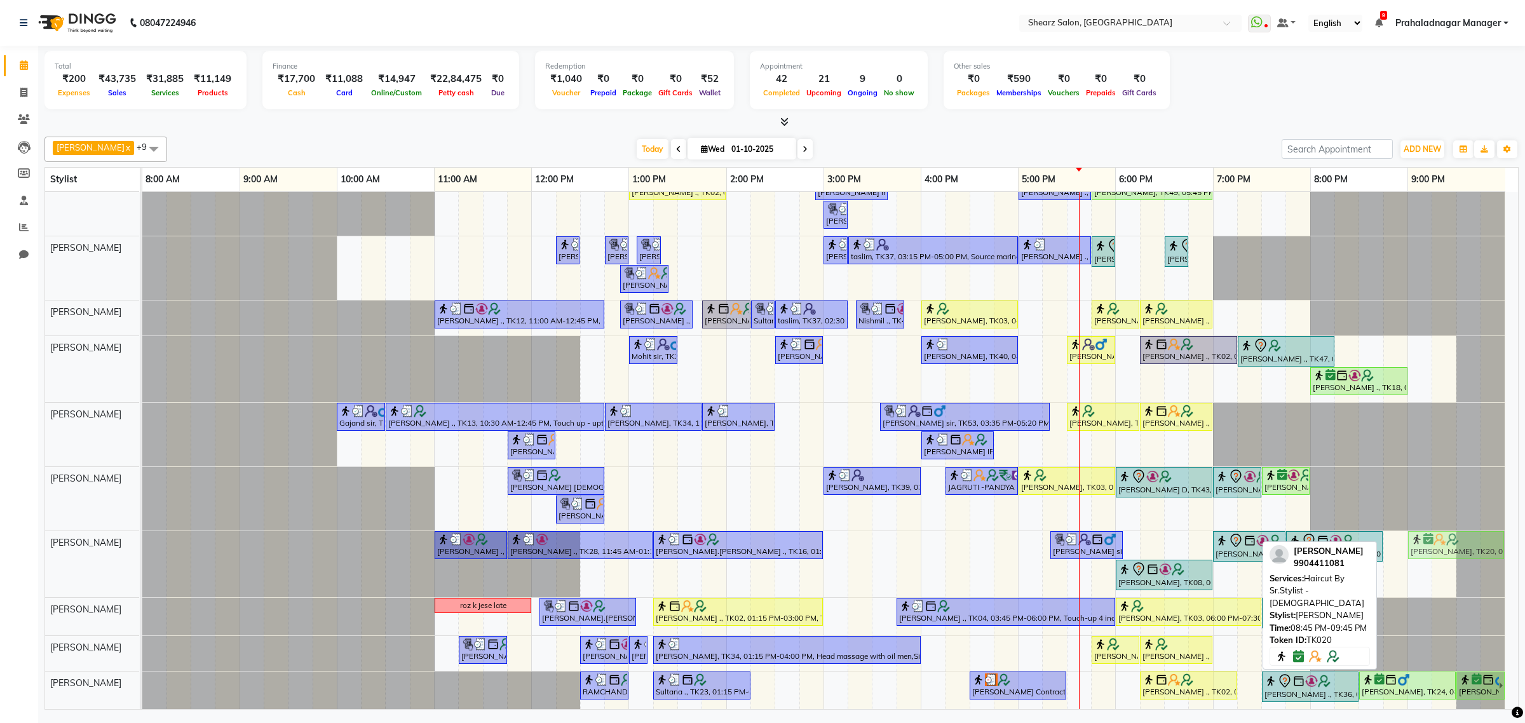
drag, startPoint x: 1410, startPoint y: 537, endPoint x: 1431, endPoint y: 532, distance: 21.7
click at [142, 532] on div "[PERSON_NAME] ., TK10, 11:00 AM-11:45 AM, [PERSON_NAME] Faded with Sr. [PERSON_…" at bounding box center [142, 564] width 0 height 66
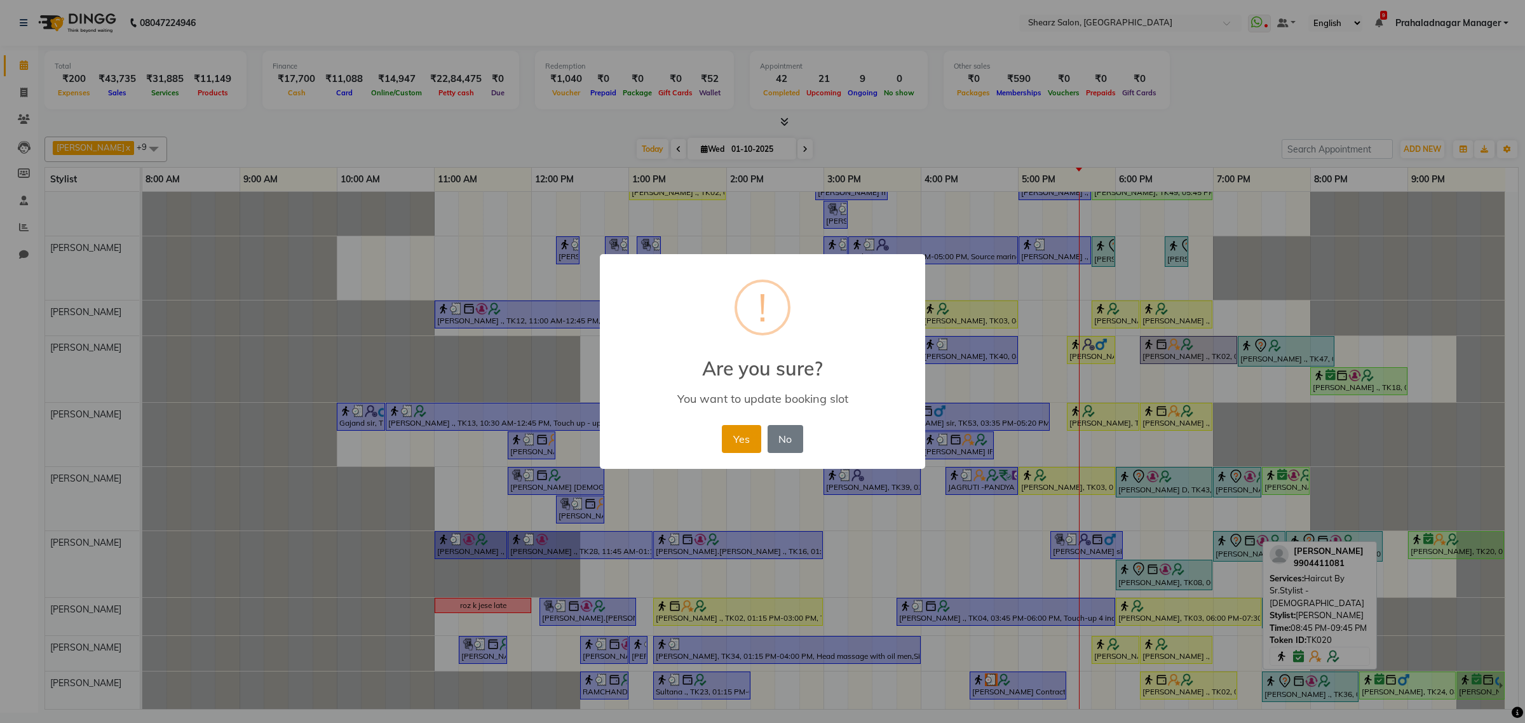
click at [740, 436] on button "Yes" at bounding box center [741, 439] width 39 height 28
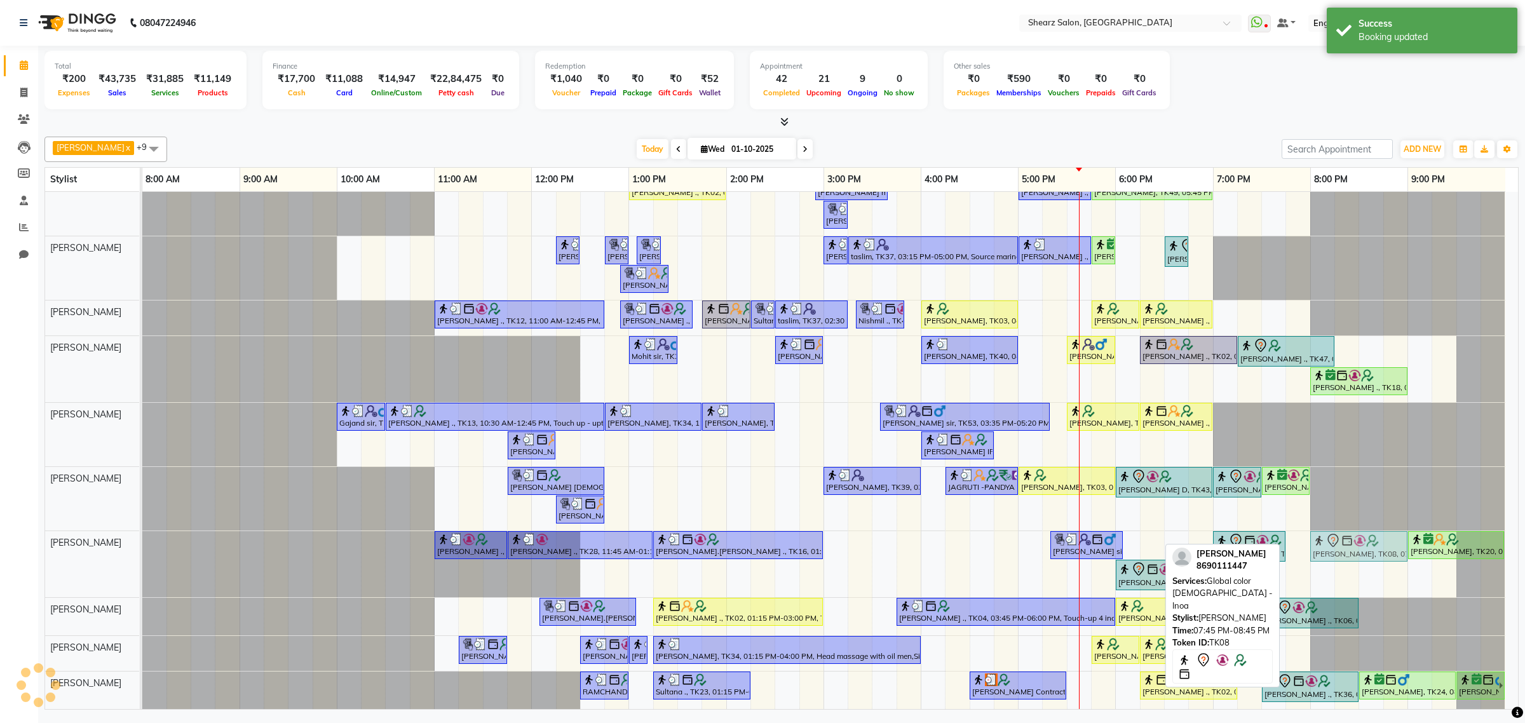
drag, startPoint x: 1310, startPoint y: 519, endPoint x: 1326, endPoint y: 519, distance: 15.9
click at [142, 531] on div "[PERSON_NAME] ., TK10, 11:00 AM-11:45 AM, [PERSON_NAME] Faded with Sr. [PERSON_…" at bounding box center [142, 564] width 0 height 66
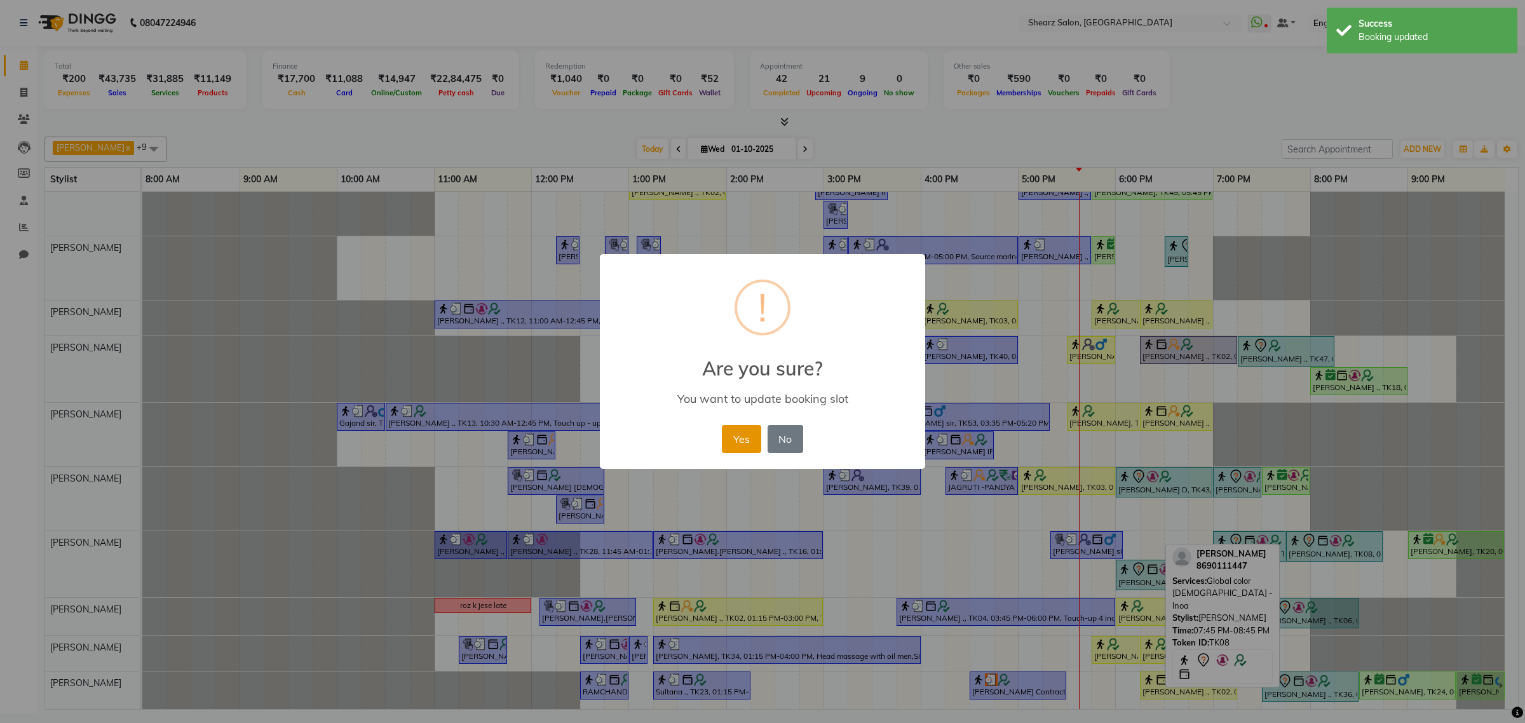
click at [745, 445] on button "Yes" at bounding box center [741, 439] width 39 height 28
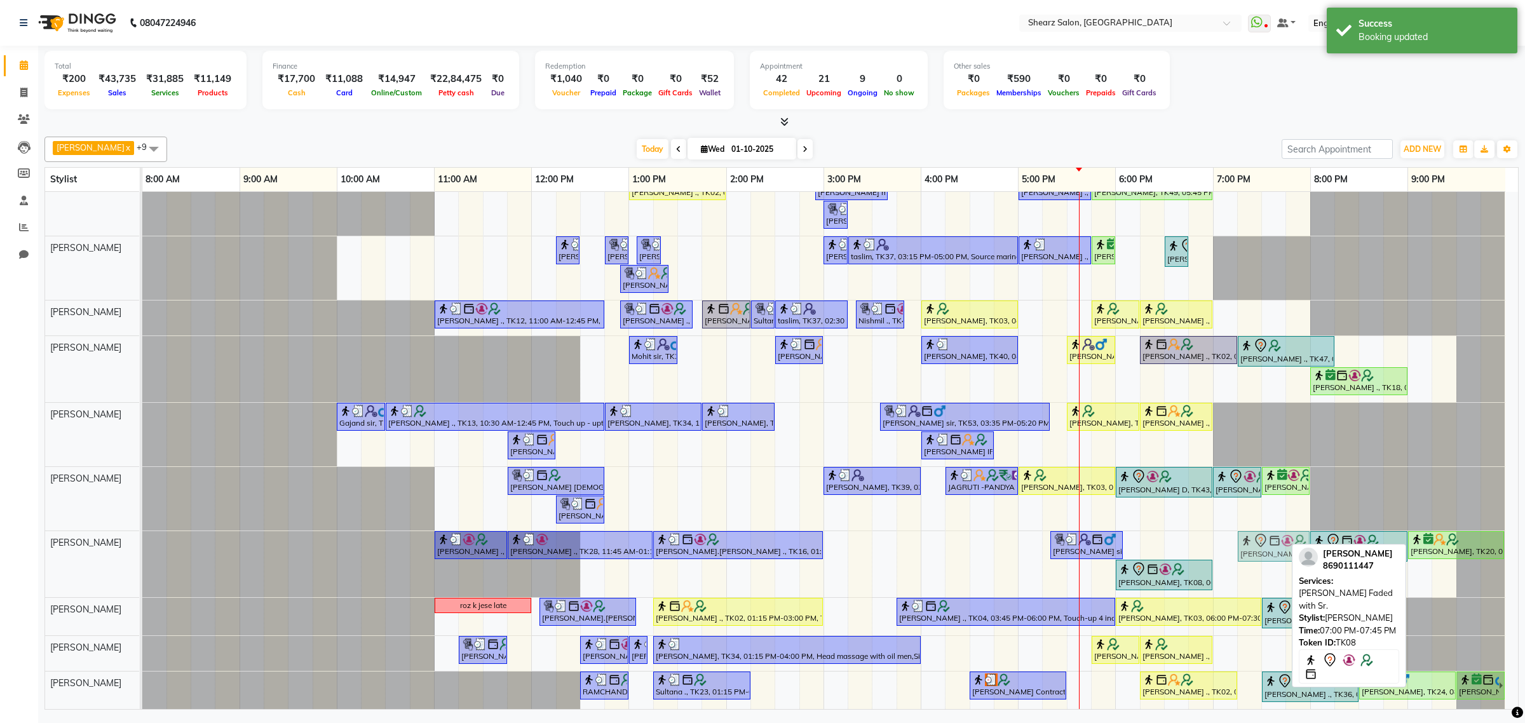
click at [142, 531] on div "[PERSON_NAME] ., TK10, 11:00 AM-11:45 AM, [PERSON_NAME] Faded with Sr. [PERSON_…" at bounding box center [142, 564] width 0 height 66
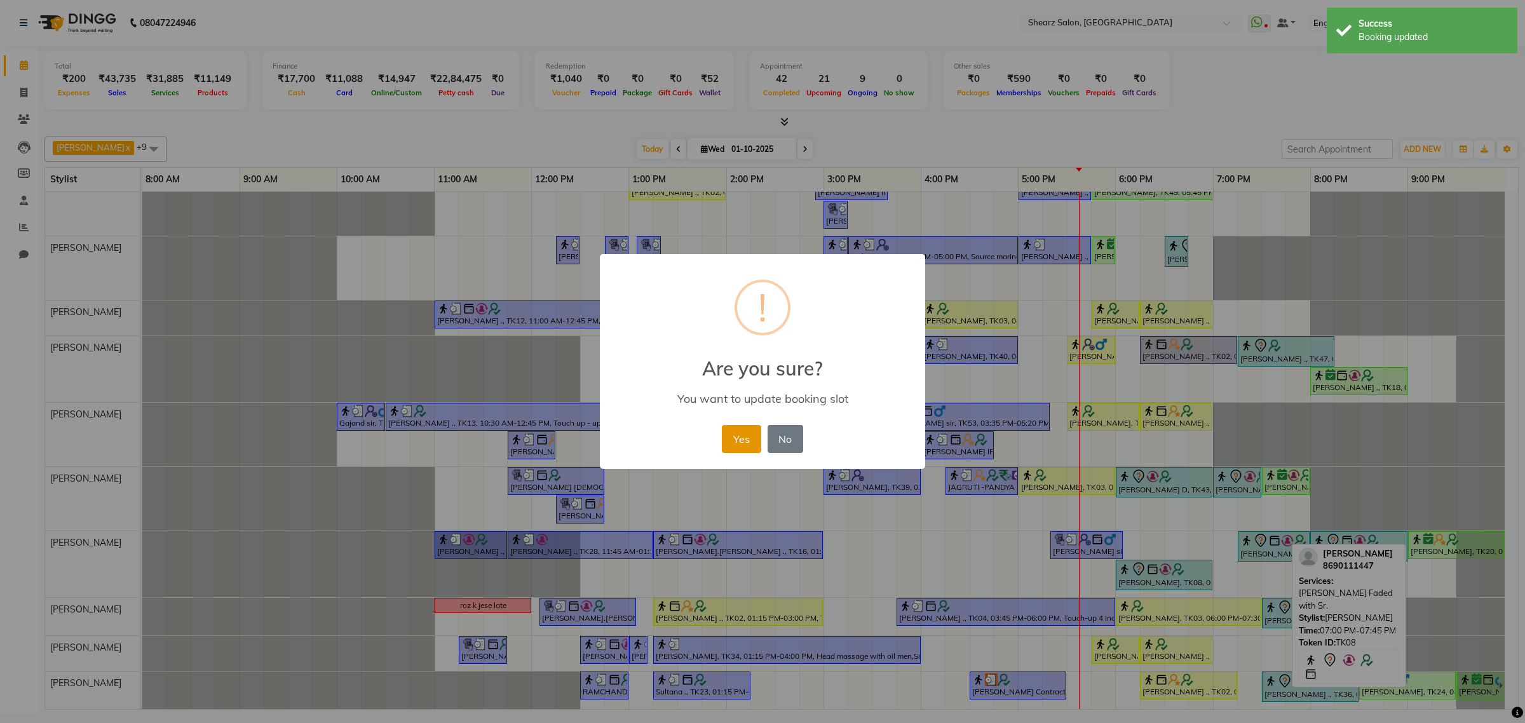
click at [746, 448] on button "Yes" at bounding box center [741, 439] width 39 height 28
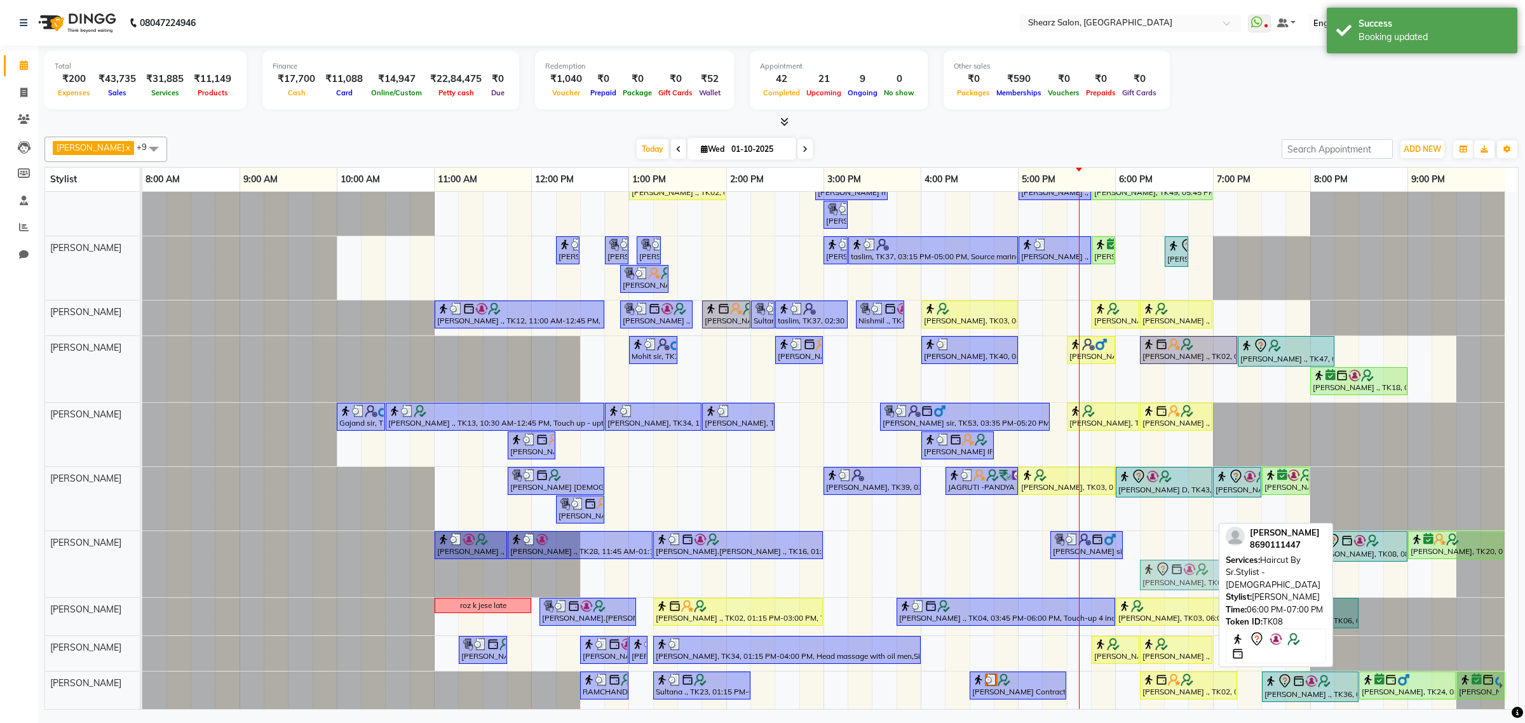
drag, startPoint x: 1170, startPoint y: 567, endPoint x: 1180, endPoint y: 567, distance: 10.8
click at [142, 567] on div "[PERSON_NAME] ., TK10, 11:00 AM-11:45 AM, [PERSON_NAME] Faded with Sr. [PERSON_…" at bounding box center [142, 564] width 0 height 66
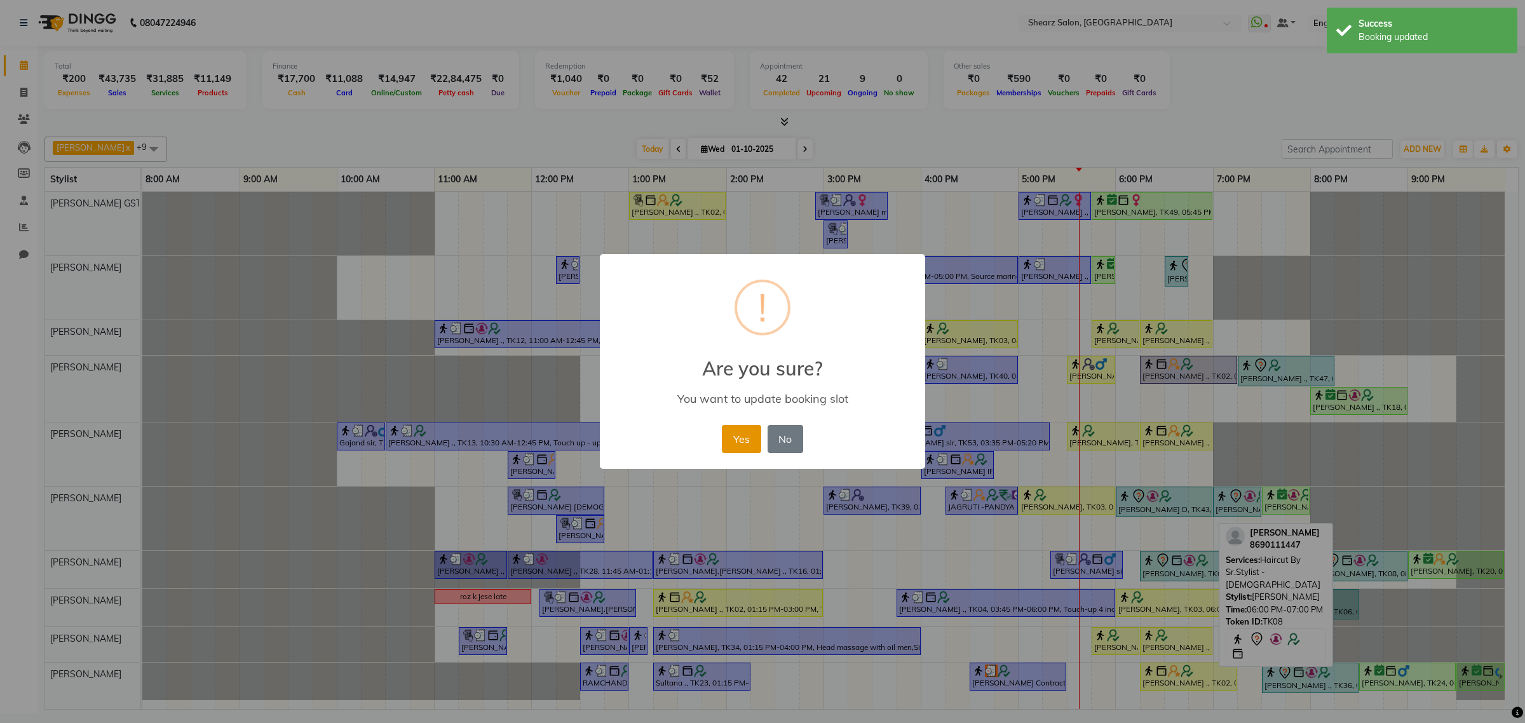
click at [734, 440] on button "Yes" at bounding box center [741, 439] width 39 height 28
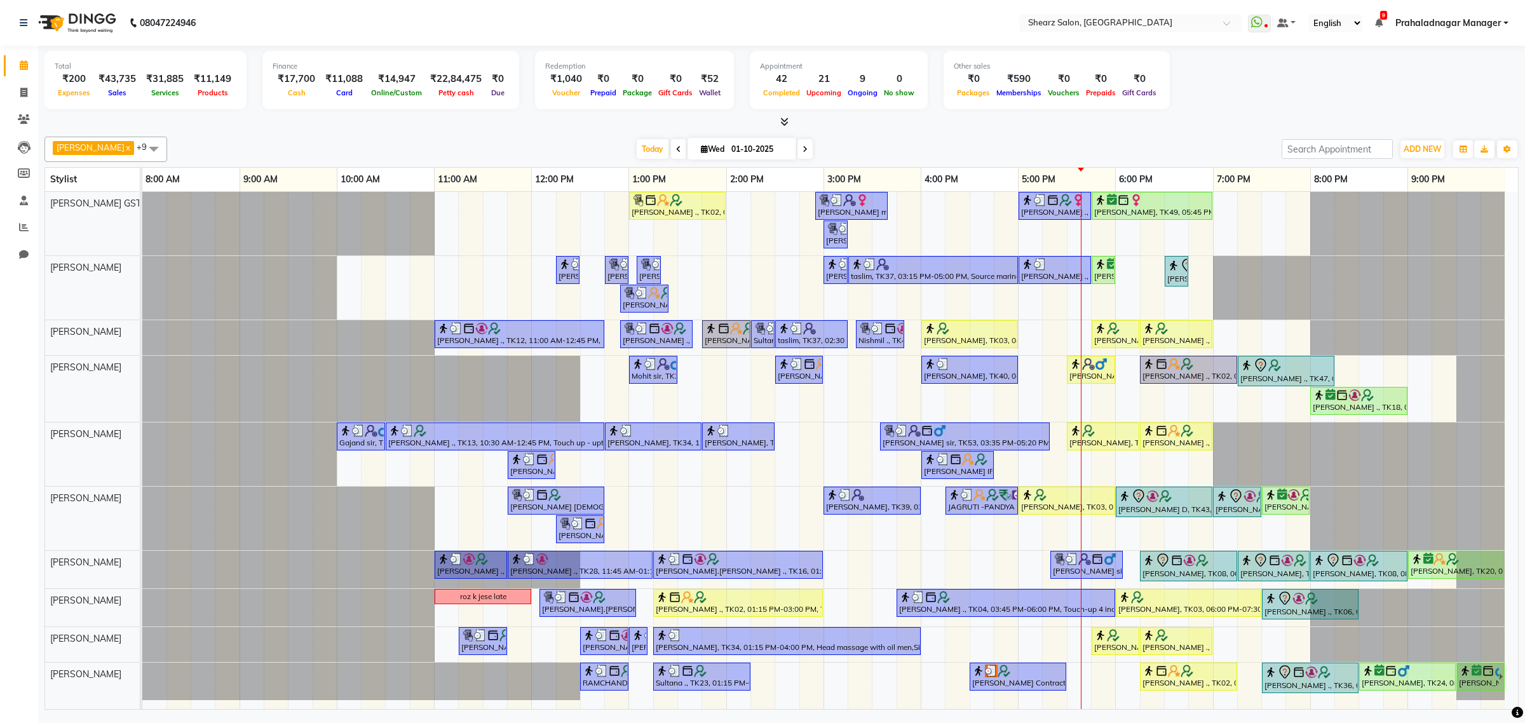
scroll to position [0, 0]
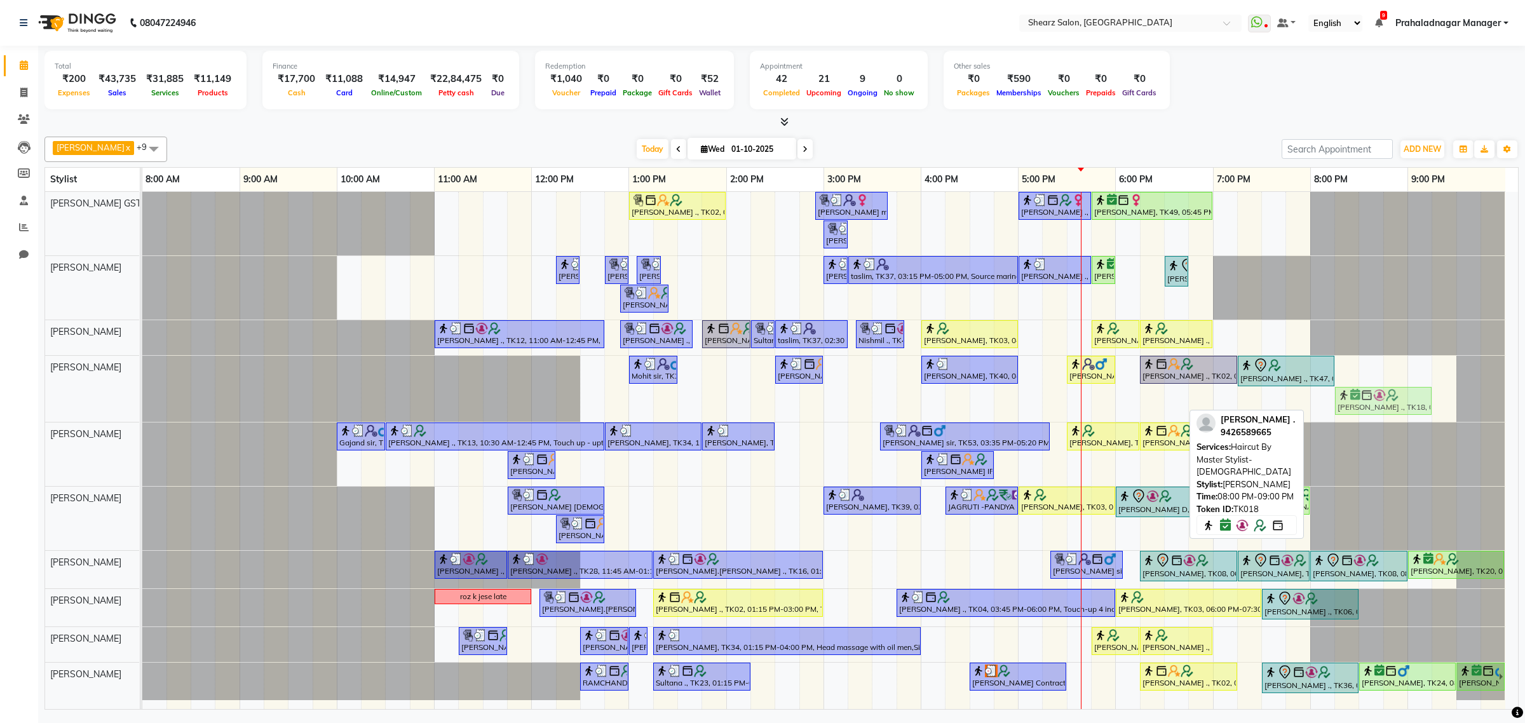
drag, startPoint x: 1347, startPoint y: 401, endPoint x: 1372, endPoint y: 397, distance: 25.1
click at [142, 397] on div "Mohit sir, TK21, 01:00 PM-01:30 PM, Shave / trim [PERSON_NAME] ., TK32, 02:30 P…" at bounding box center [142, 389] width 0 height 66
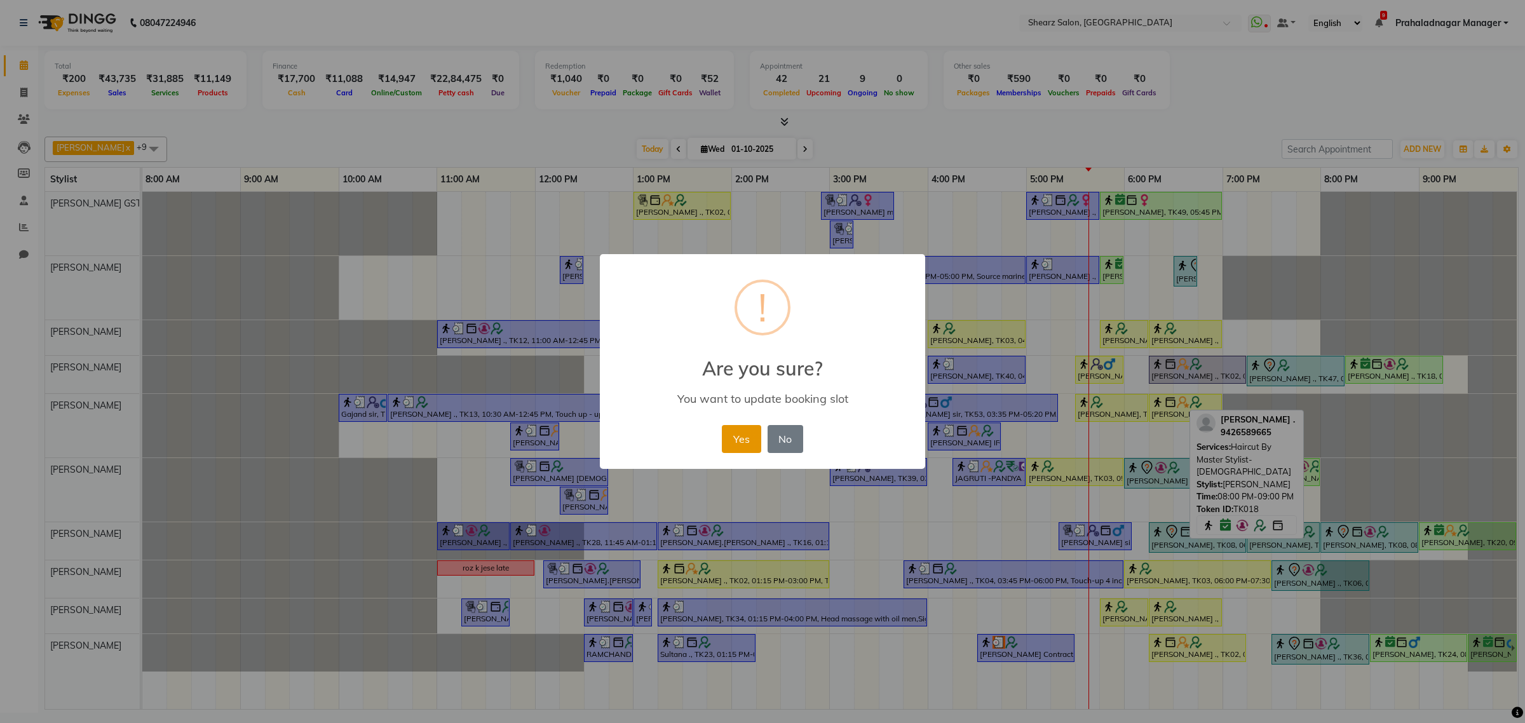
drag, startPoint x: 734, startPoint y: 429, endPoint x: 1088, endPoint y: 413, distance: 353.6
click at [735, 429] on button "Yes" at bounding box center [741, 439] width 39 height 28
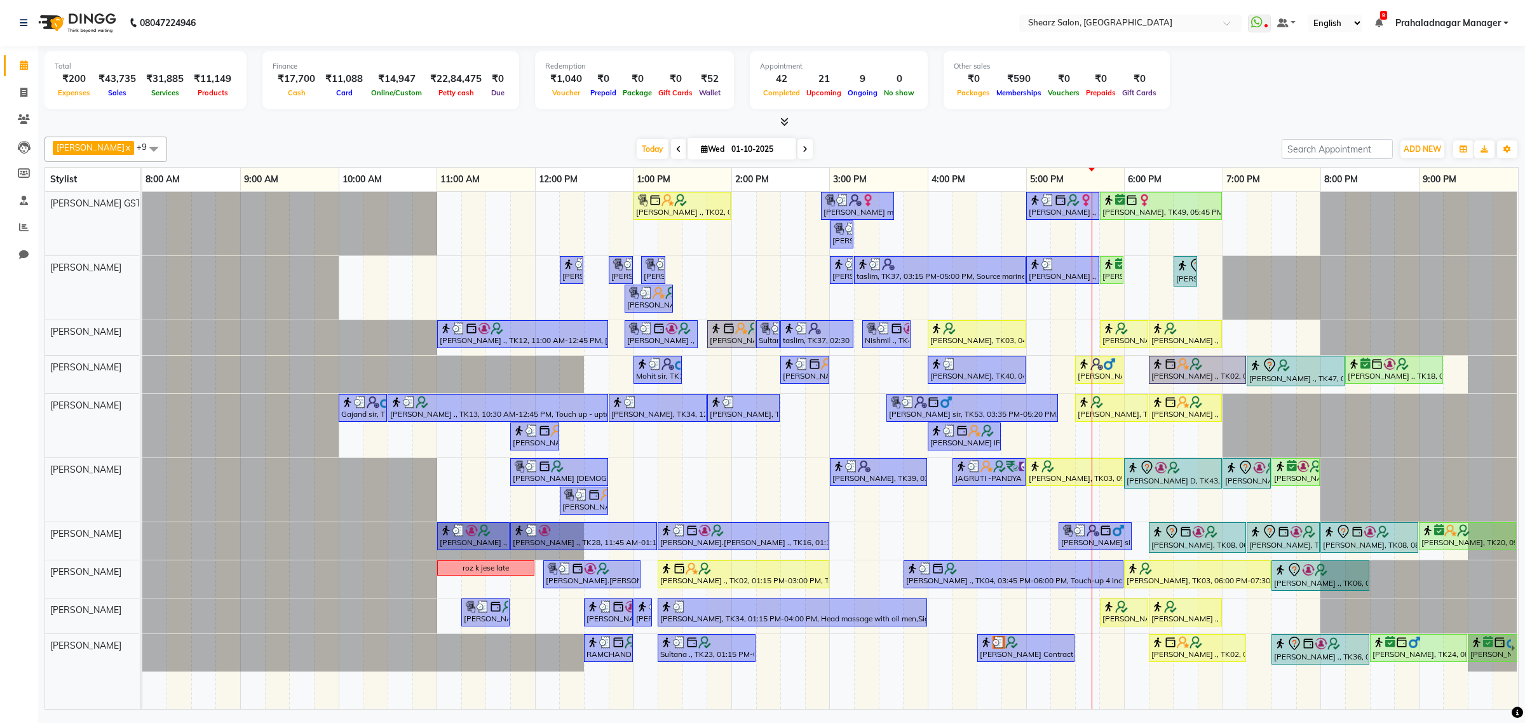
click at [804, 145] on span at bounding box center [804, 149] width 15 height 20
type input "02-10-2025"
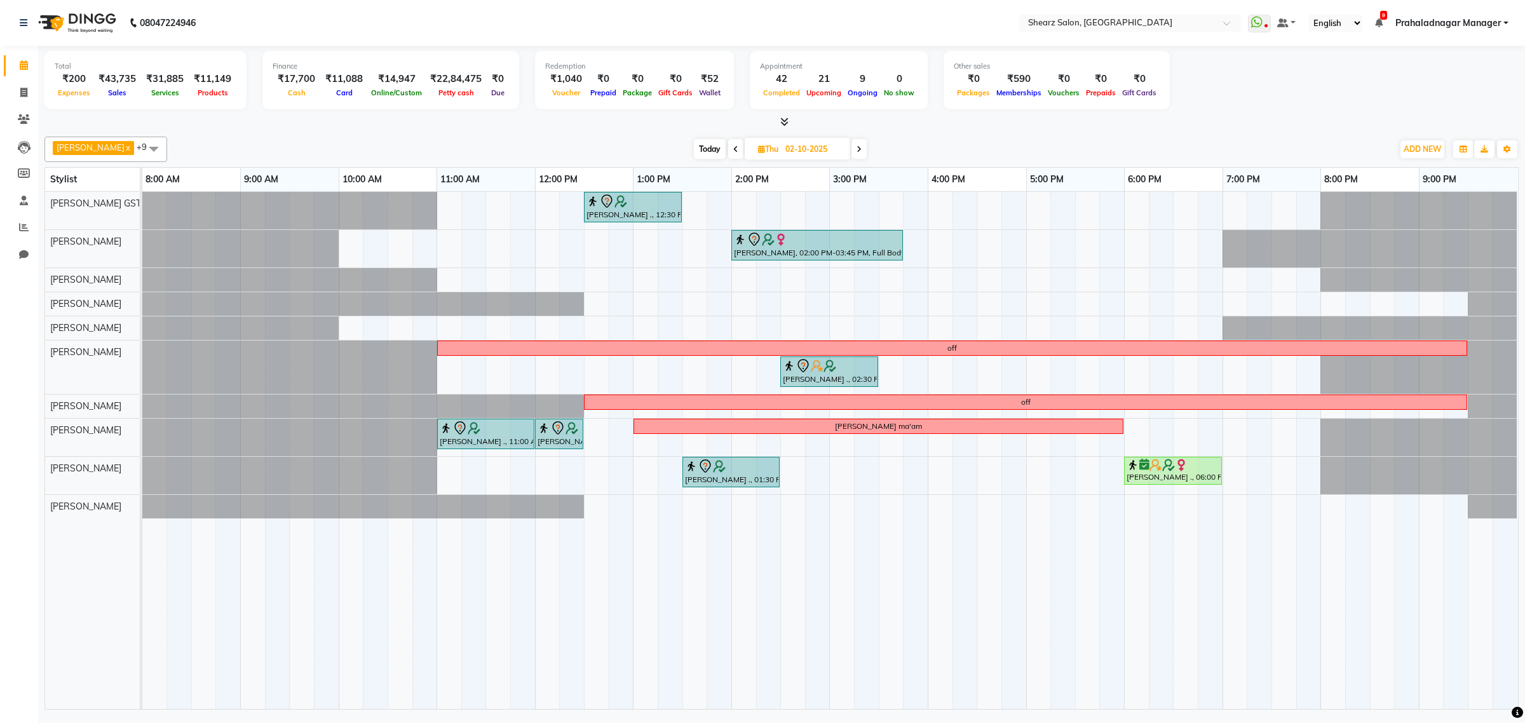
click at [347, 318] on div "SANGITA AGARWAL ., 12:30 PM-01:30 PM, Cheryl's sensi glow facial Jasmin Jaani, …" at bounding box center [829, 450] width 1375 height 517
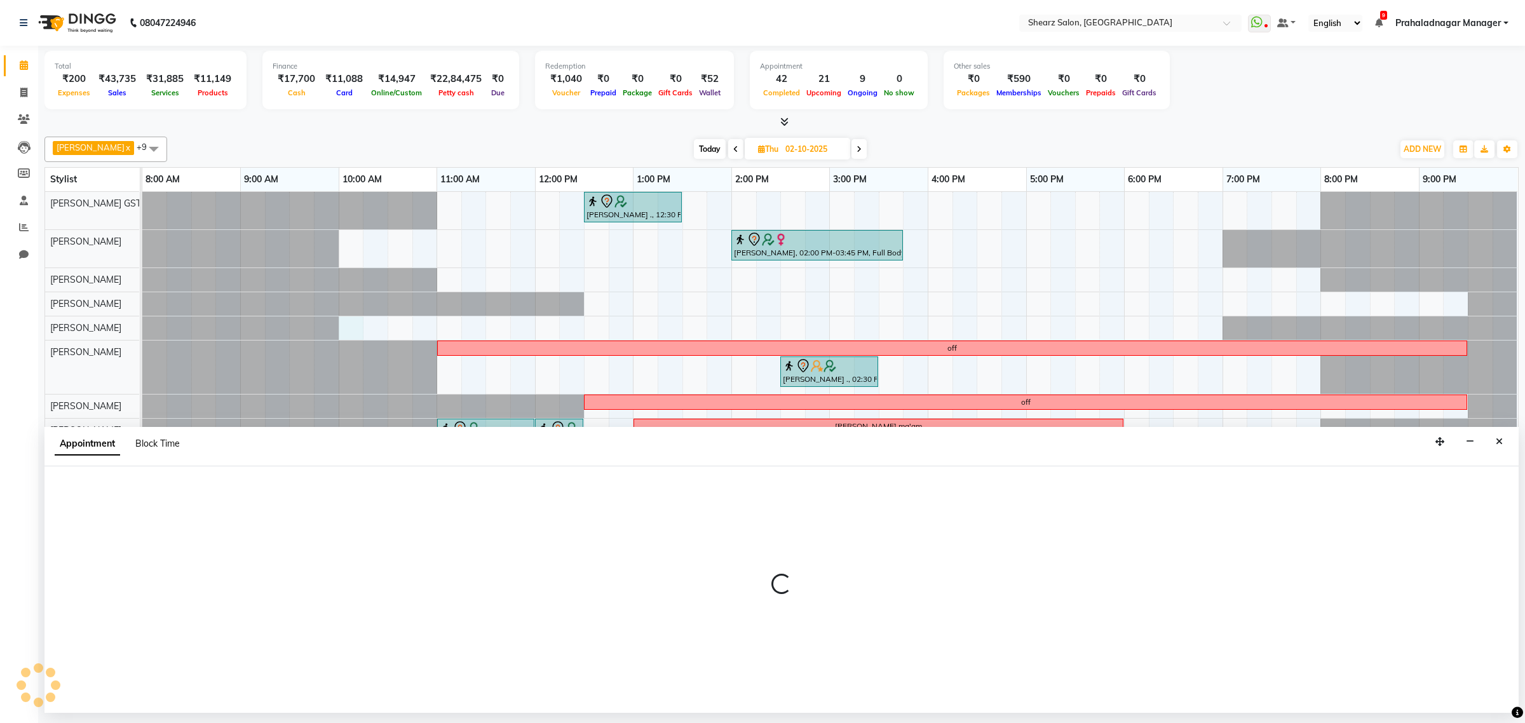
select select "77486"
select select "600"
select select "tentative"
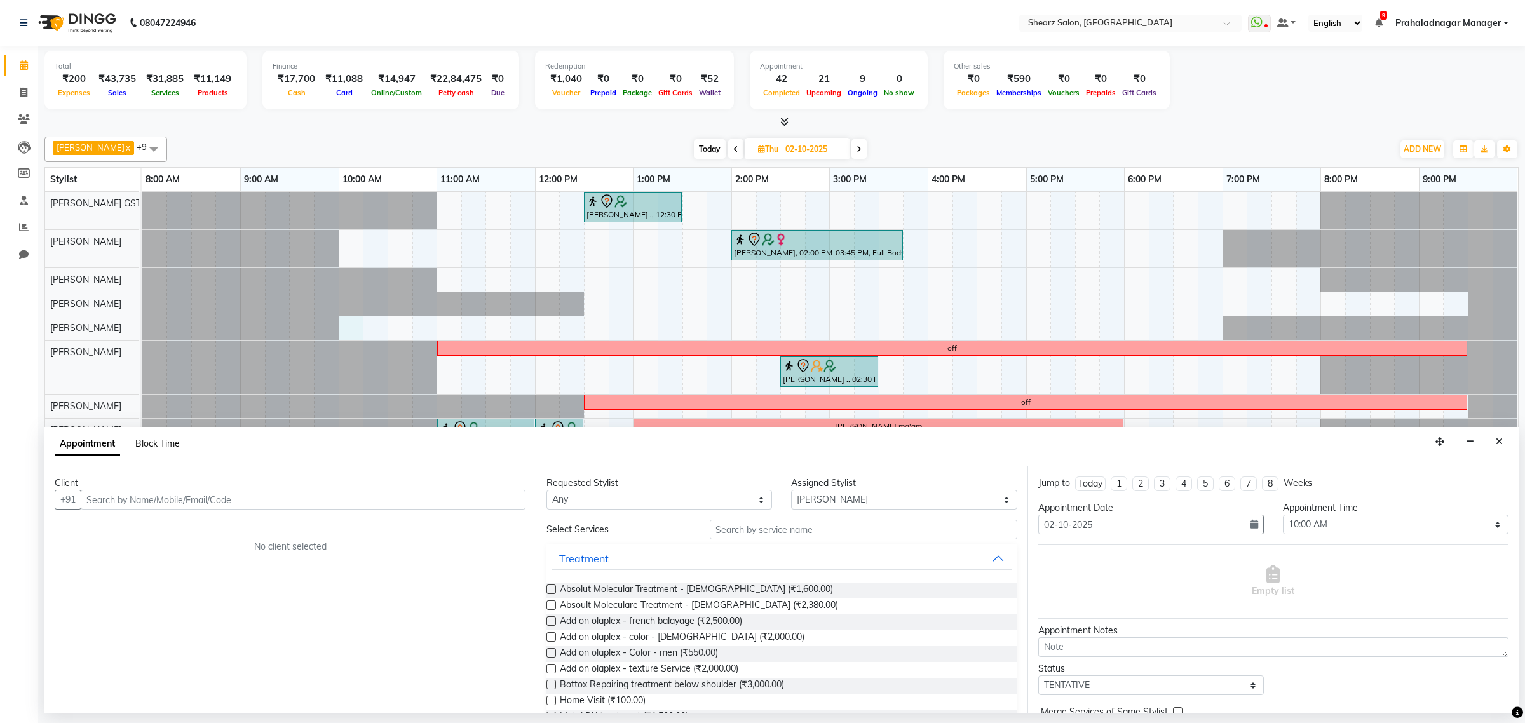
click at [152, 442] on span "Block Time" at bounding box center [157, 443] width 44 height 11
select select "77486"
select select "600"
select select "615"
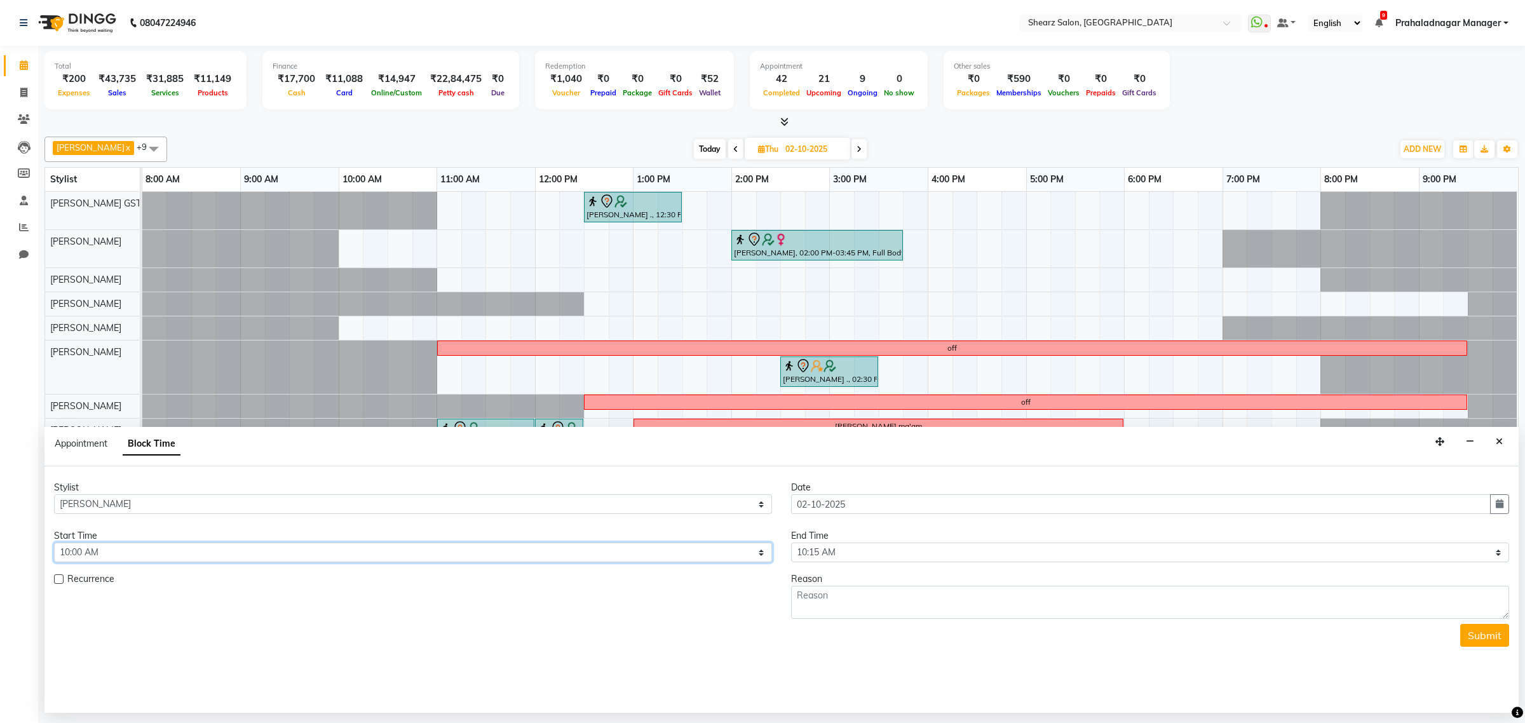
click at [266, 551] on select "Select 09:00 AM 09:15 AM 09:30 AM 09:45 AM 10:00 AM 10:15 AM 10:30 AM 10:45 AM …" at bounding box center [413, 553] width 718 height 20
select select "660"
click at [54, 543] on select "Select 09:00 AM 09:15 AM 09:30 AM 09:45 AM 10:00 AM 10:15 AM 10:30 AM 10:45 AM …" at bounding box center [413, 553] width 718 height 20
click at [849, 553] on select "Select 09:00 AM 09:15 AM 09:30 AM 09:45 AM 10:00 AM 10:15 AM 10:30 AM 10:45 AM …" at bounding box center [1150, 553] width 718 height 20
select select "720"
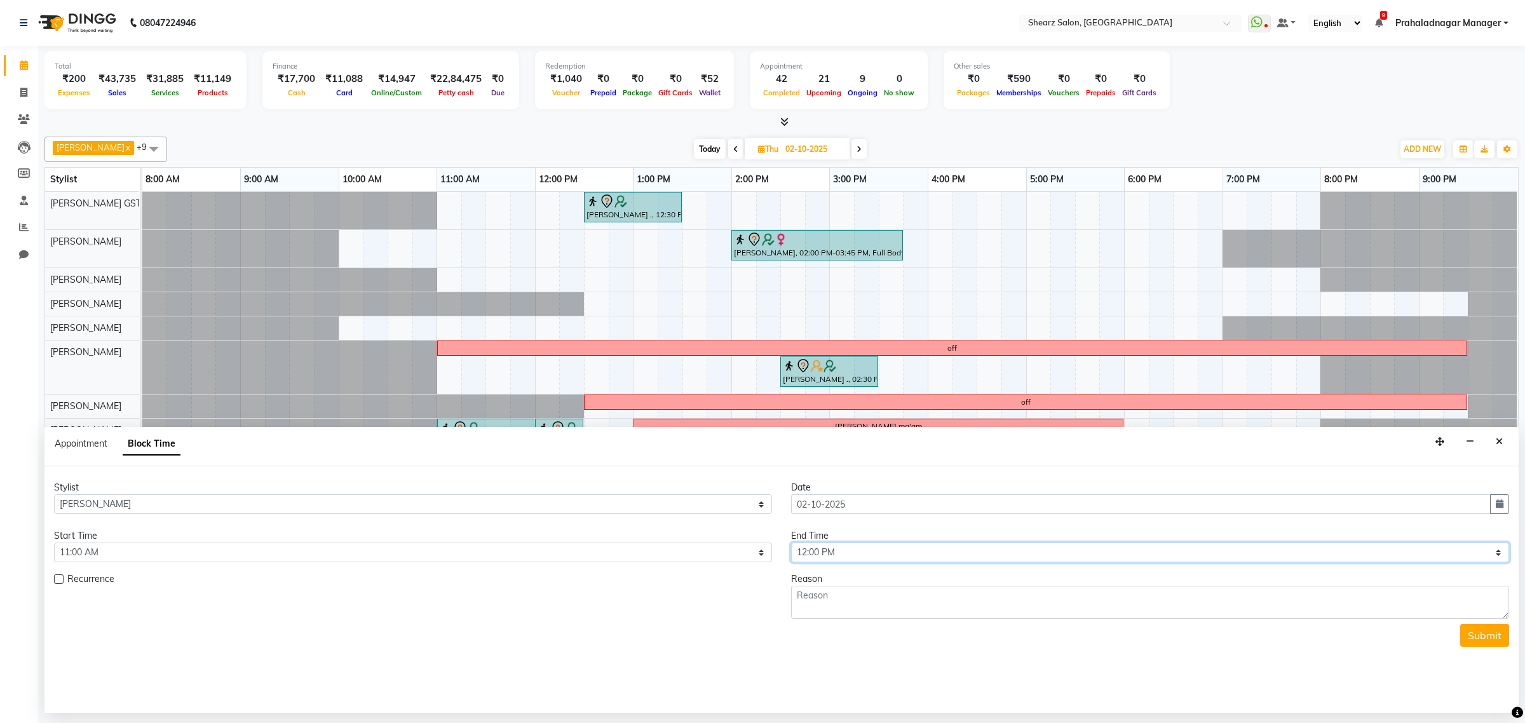
click at [791, 543] on select "Select 09:00 AM 09:15 AM 09:30 AM 09:45 AM 10:00 AM 10:15 AM 10:30 AM 10:45 AM …" at bounding box center [1150, 553] width 718 height 20
click at [855, 601] on textarea at bounding box center [1150, 602] width 718 height 33
type textarea "off"
click at [1488, 634] on button "Submit" at bounding box center [1484, 635] width 49 height 23
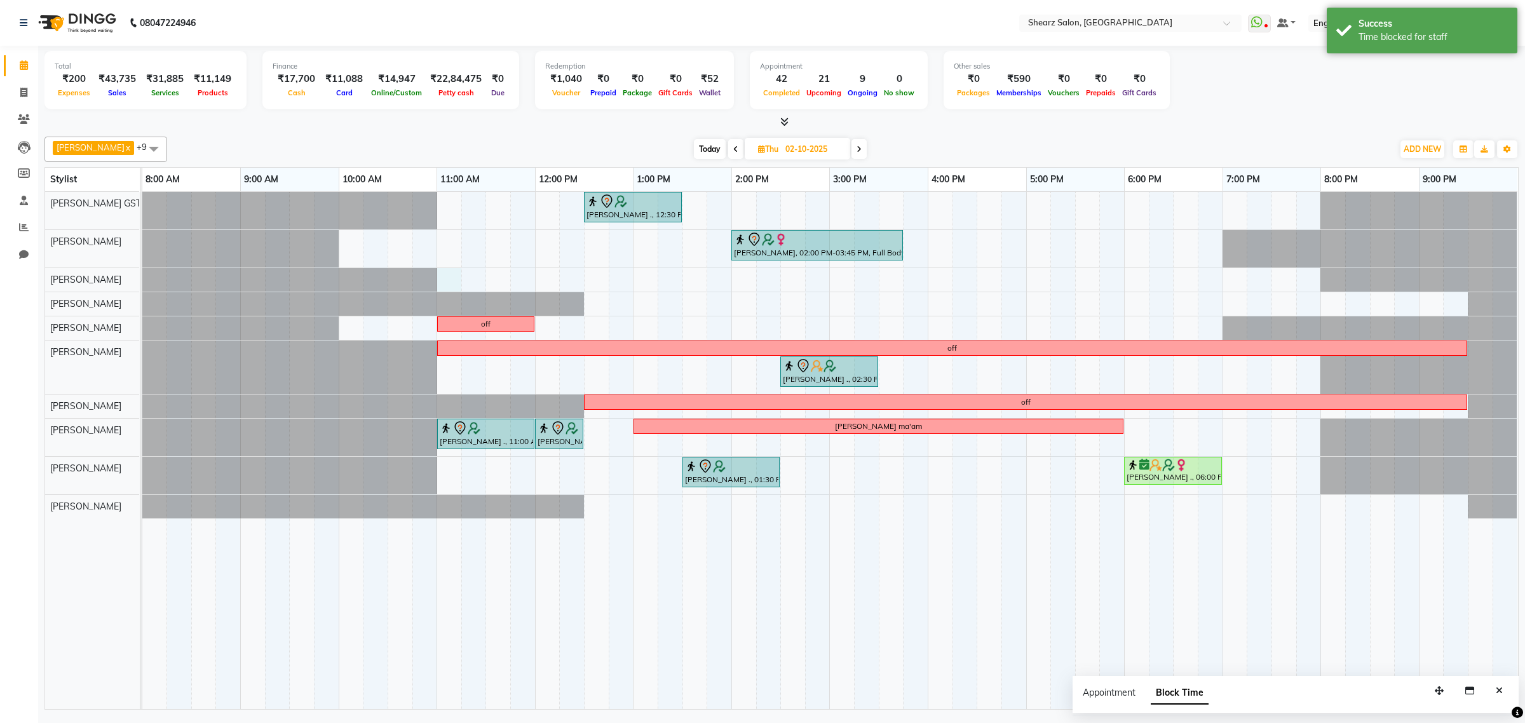
click at [440, 278] on div "SANGITA AGARWAL ., 12:30 PM-01:30 PM, Cheryl's sensi glow facial Jasmin Jaani, …" at bounding box center [829, 450] width 1375 height 517
select select "77479"
select select "660"
select select "tentative"
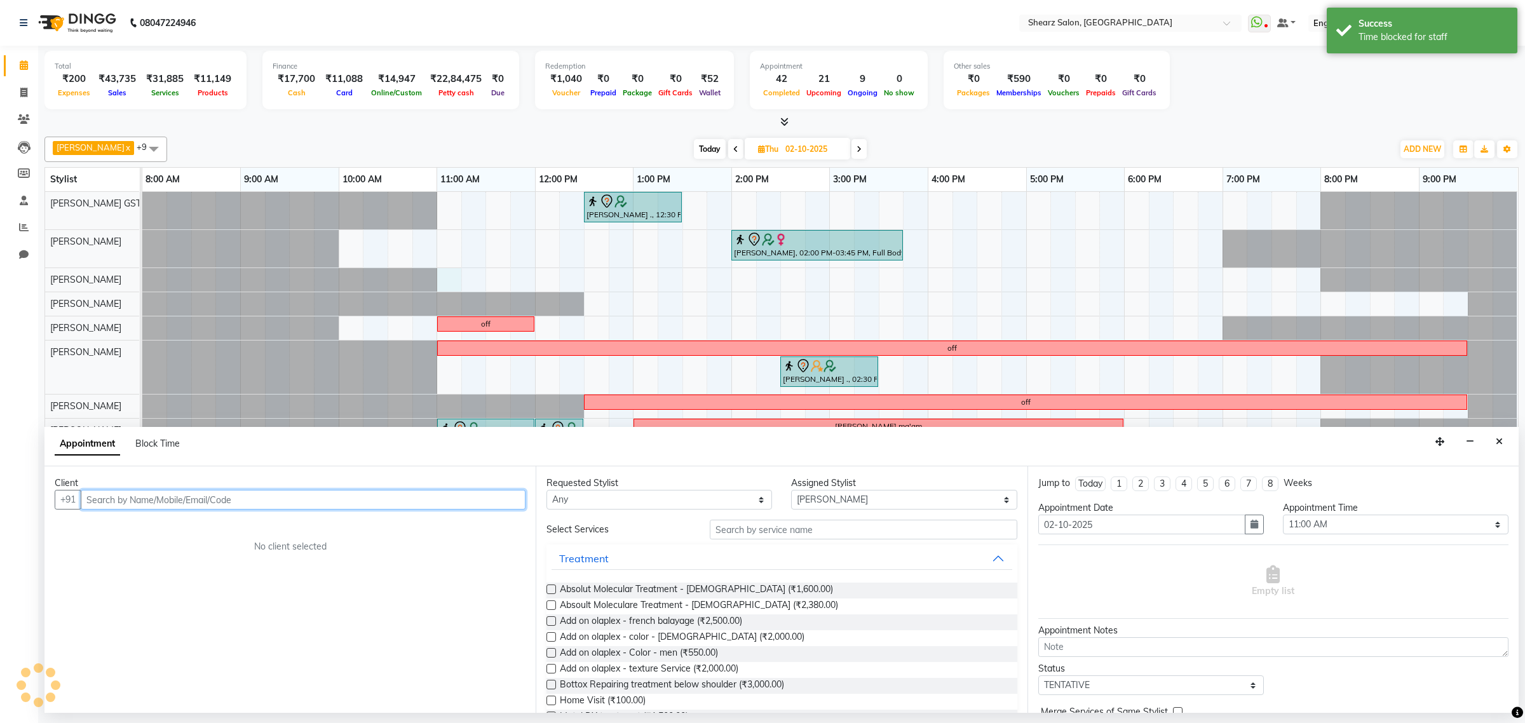
click at [116, 503] on input "text" at bounding box center [303, 500] width 445 height 20
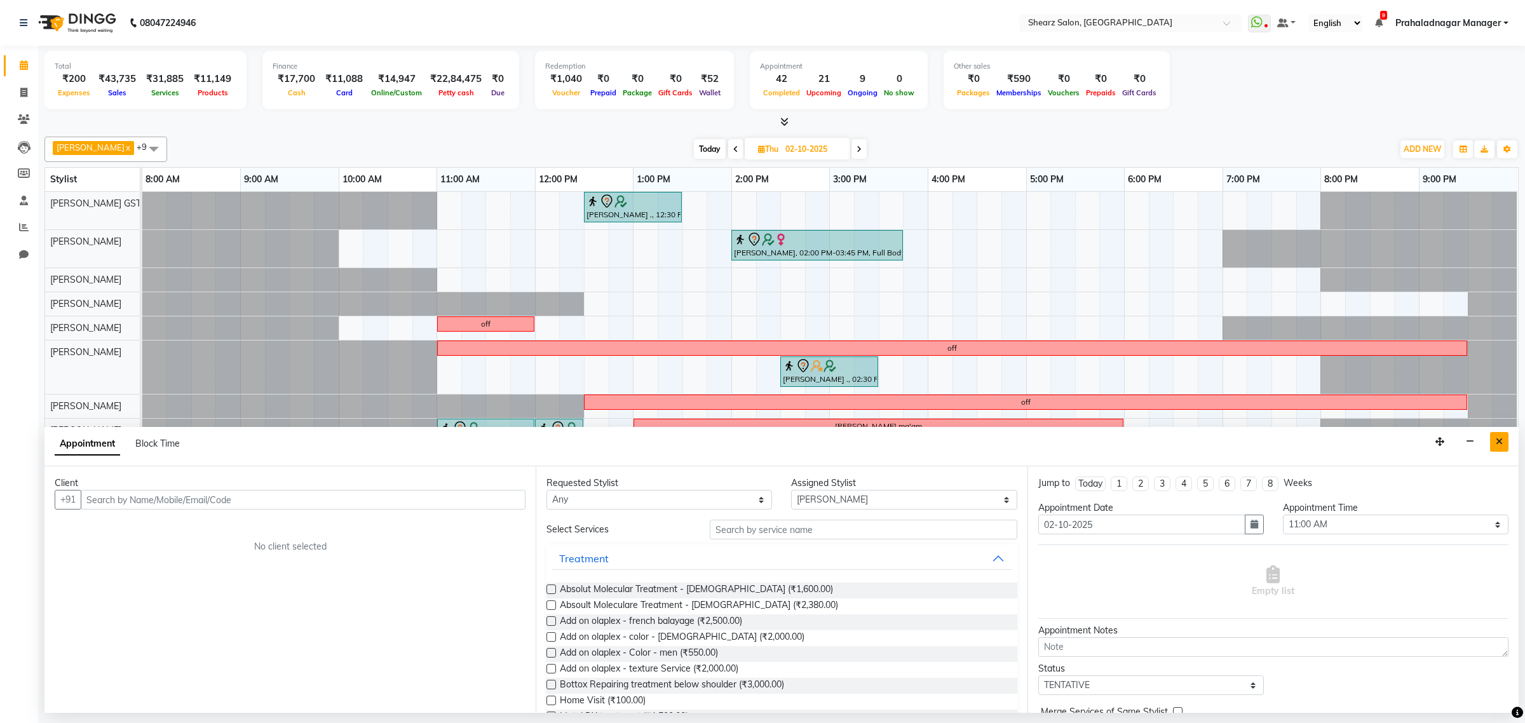
drag, startPoint x: 1497, startPoint y: 440, endPoint x: 1155, endPoint y: 427, distance: 342.7
click at [1497, 440] on icon "Close" at bounding box center [1498, 441] width 7 height 9
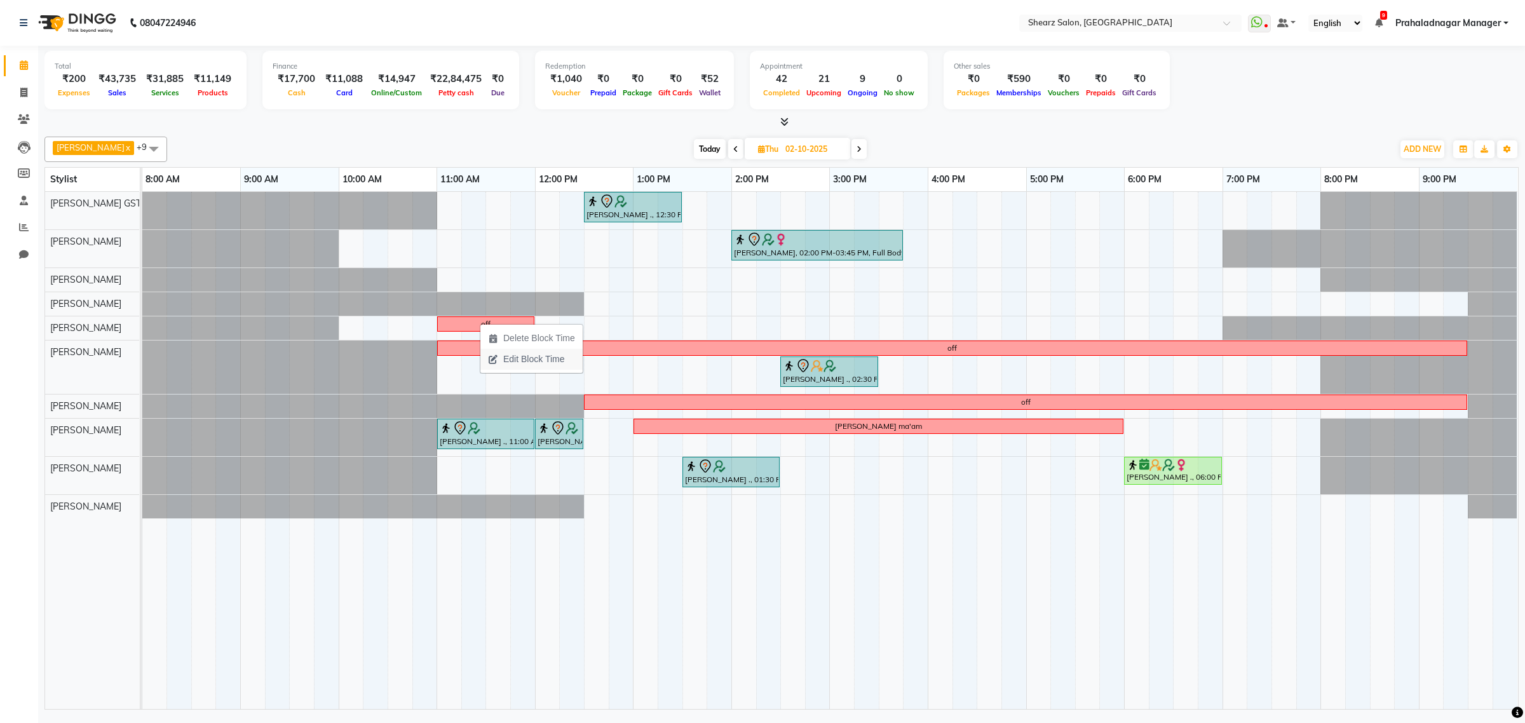
click at [525, 354] on span "Edit Block Time" at bounding box center [533, 359] width 61 height 13
select select "77486"
select select "660"
select select "720"
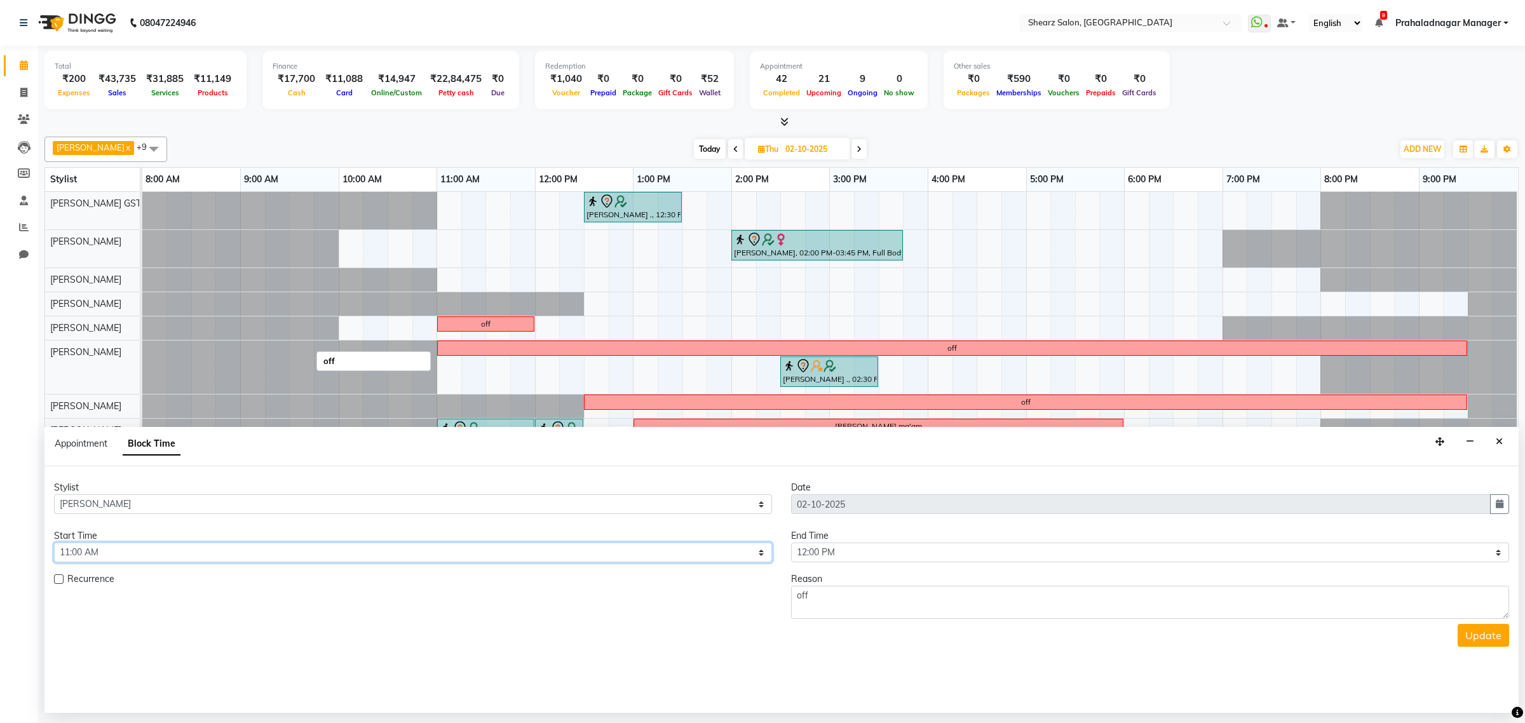
click at [305, 551] on select "Select 09:00 AM 09:15 AM 09:30 AM 09:45 AM 10:00 AM 10:15 AM 10:30 AM 10:45 AM …" at bounding box center [413, 553] width 718 height 20
select select "600"
click at [54, 543] on select "Select 09:00 AM 09:15 AM 09:30 AM 09:45 AM 10:00 AM 10:15 AM 10:30 AM 10:45 AM …" at bounding box center [413, 553] width 718 height 20
click at [833, 546] on select "Select 09:00 AM 09:15 AM 09:30 AM 09:45 AM 10:00 AM 10:15 AM 10:30 AM 10:45 AM …" at bounding box center [1150, 553] width 718 height 20
select select "660"
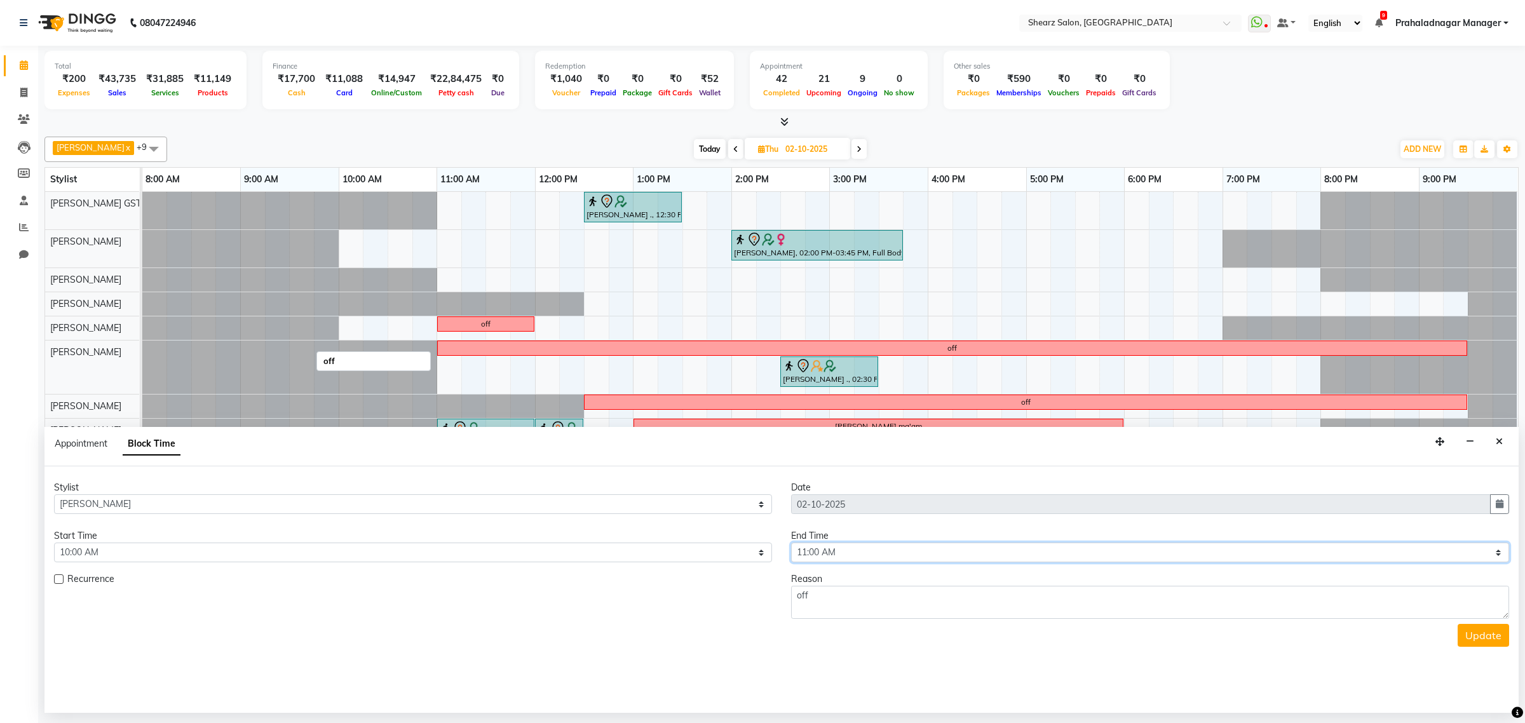
click at [791, 543] on select "Select 09:00 AM 09:15 AM 09:30 AM 09:45 AM 10:00 AM 10:15 AM 10:30 AM 10:45 AM …" at bounding box center [1150, 553] width 718 height 20
click at [1485, 630] on button "Update" at bounding box center [1482, 635] width 51 height 23
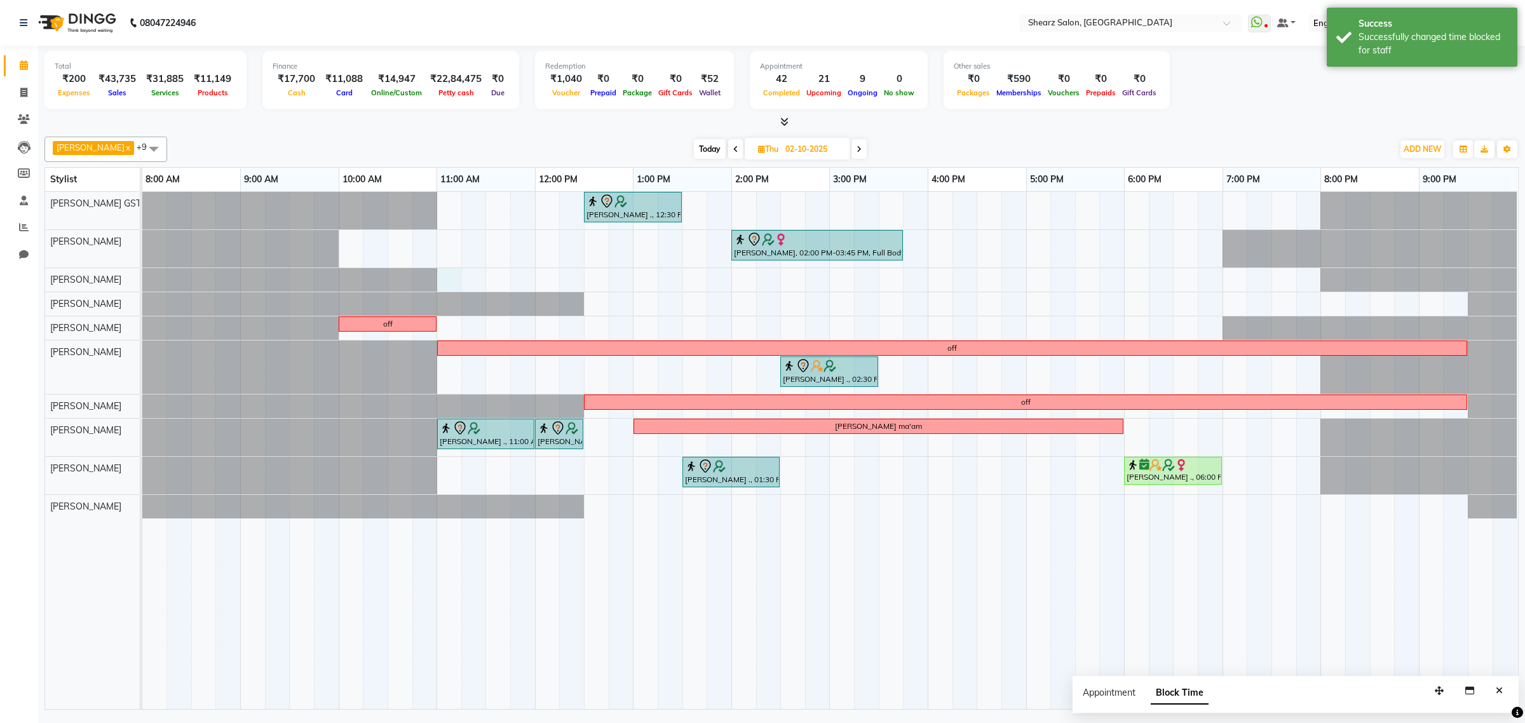
click at [442, 287] on div "SANGITA AGARWAL ., 12:30 PM-01:30 PM, Cheryl's sensi glow facial Jasmin Jaani, …" at bounding box center [829, 450] width 1375 height 517
select select "77479"
select select "660"
select select "tentative"
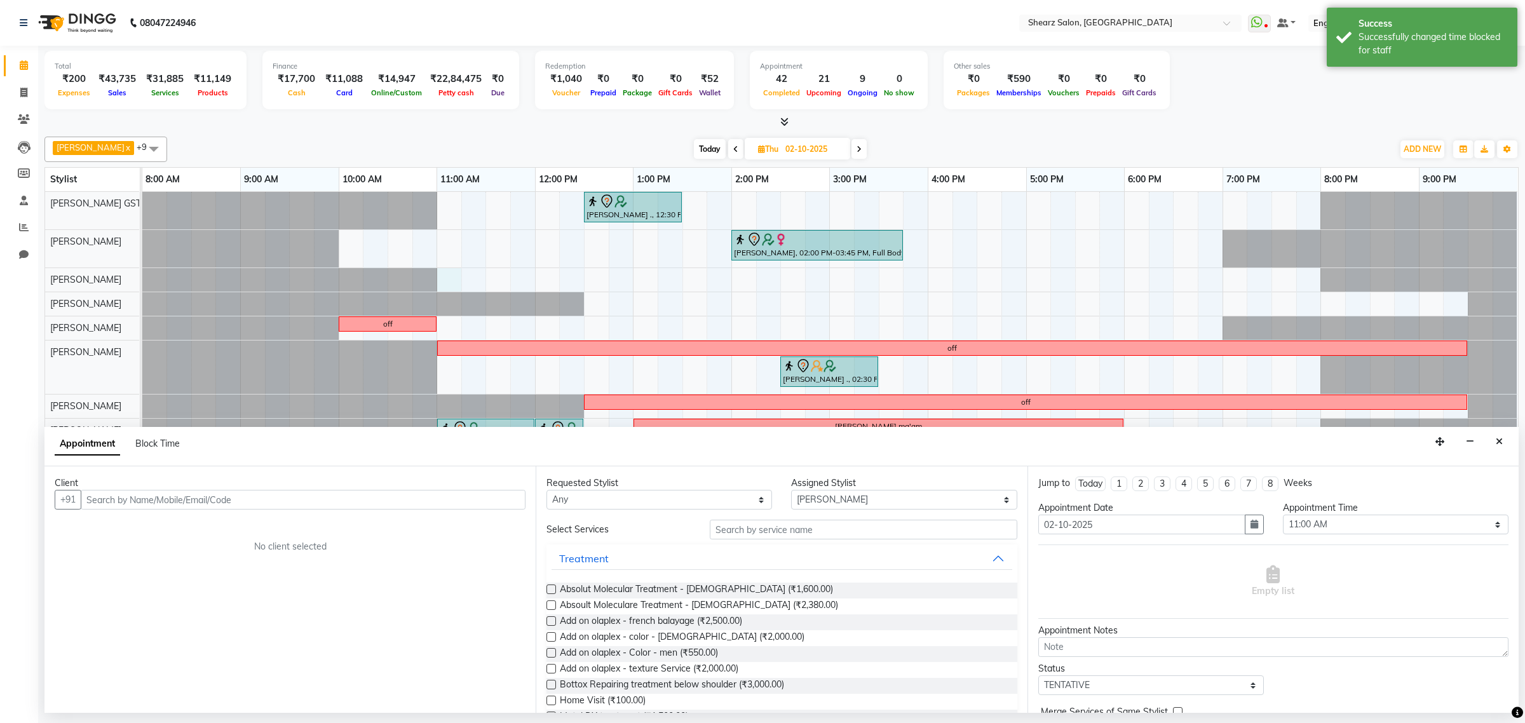
click at [189, 496] on input "text" at bounding box center [303, 500] width 445 height 20
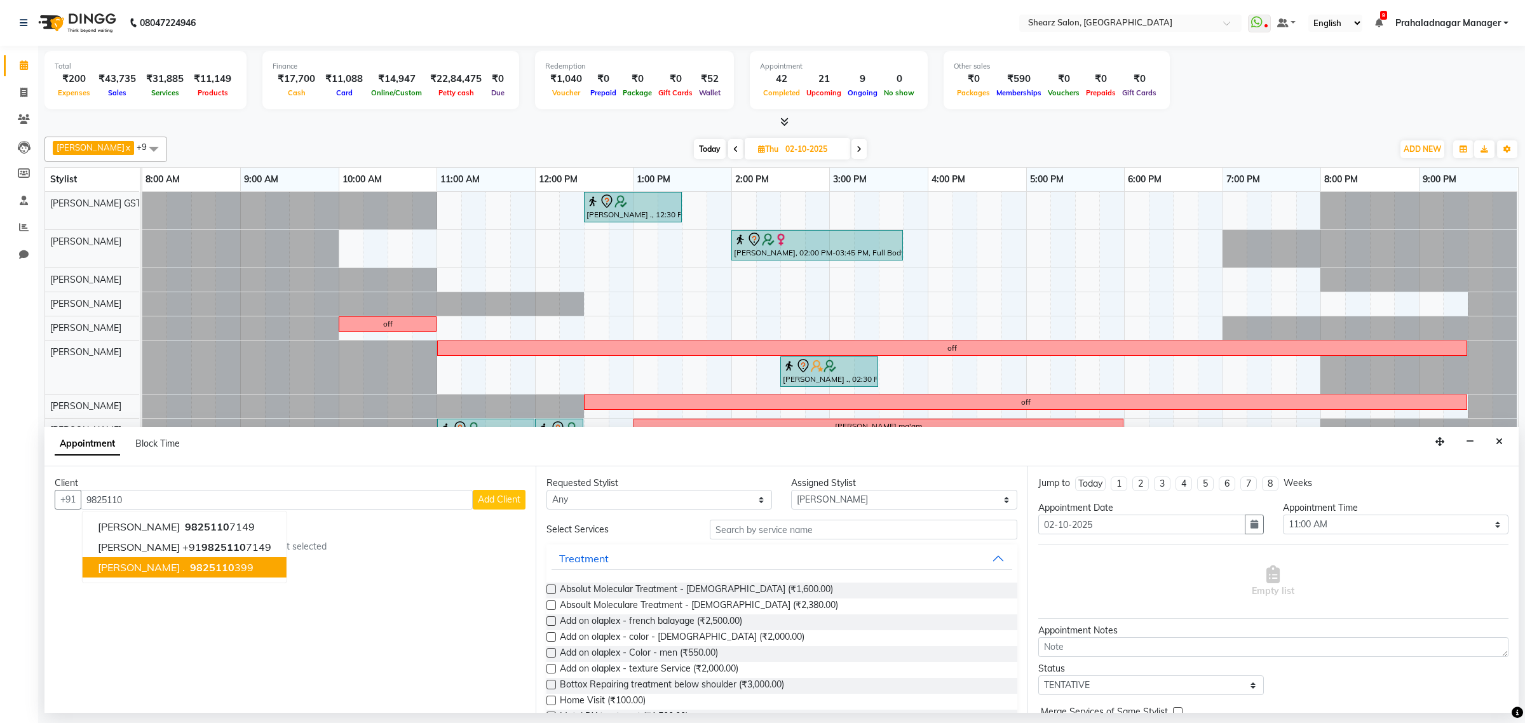
click at [208, 567] on span "9825110" at bounding box center [212, 567] width 44 height 13
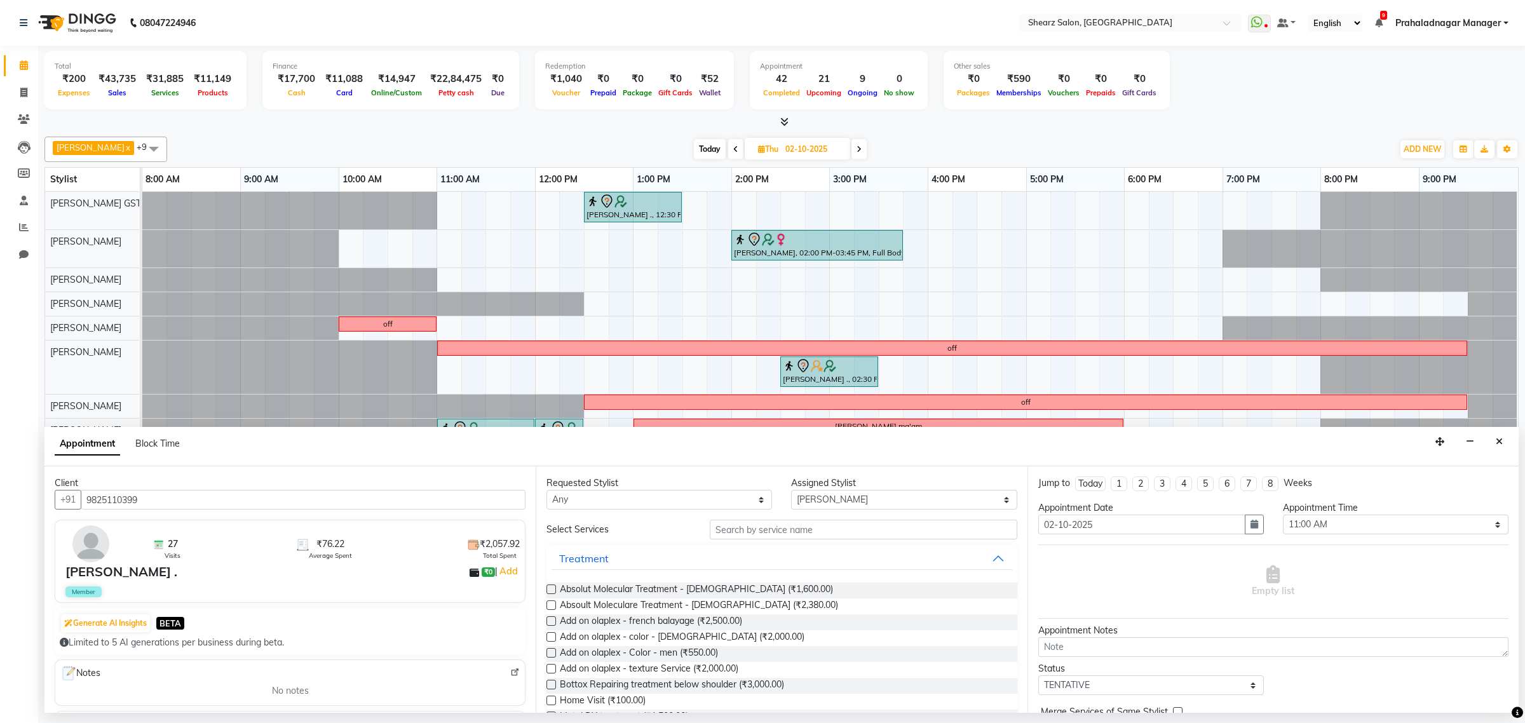
type input "9825110399"
click at [722, 532] on input "text" at bounding box center [863, 530] width 307 height 20
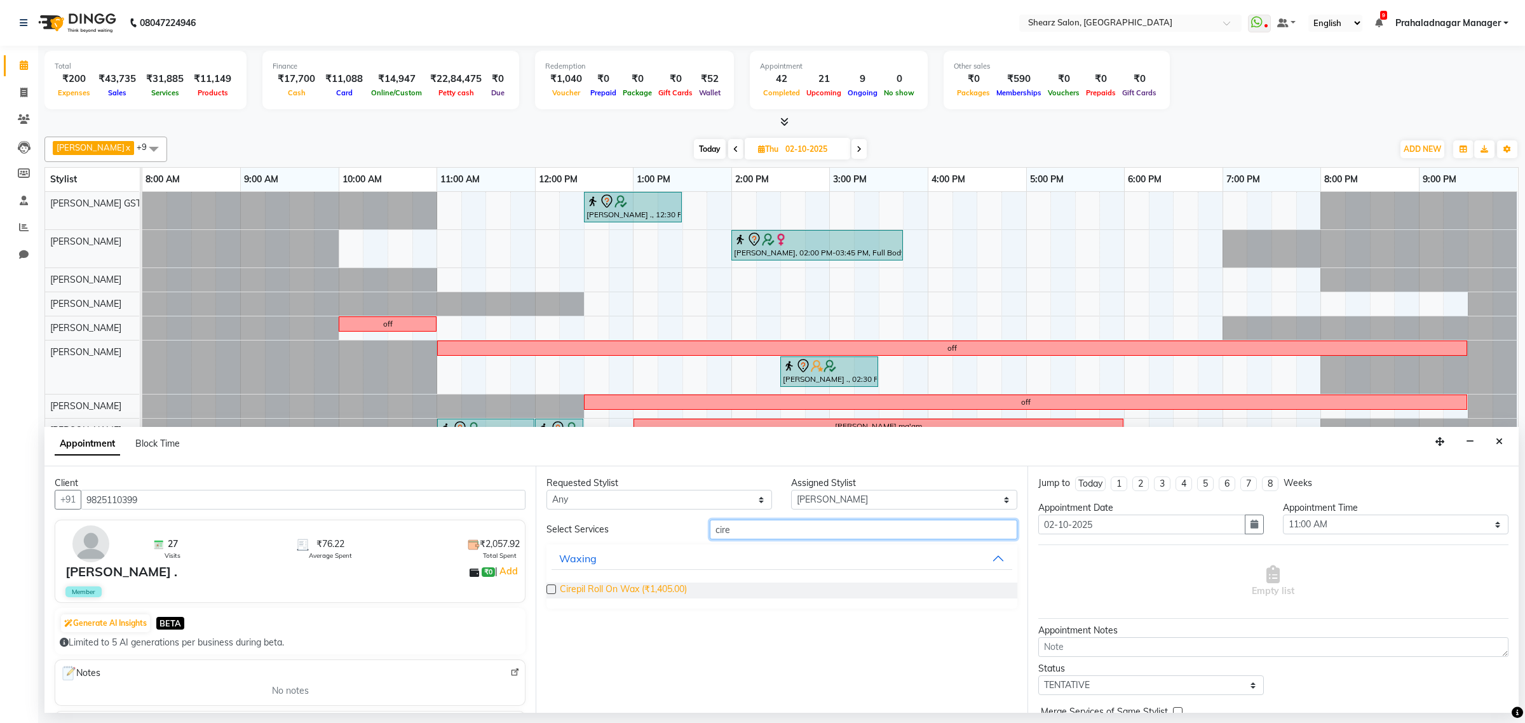
type input "cire"
click at [610, 588] on span "Cirepil Roll On Wax (₹1,405.00)" at bounding box center [623, 591] width 127 height 16
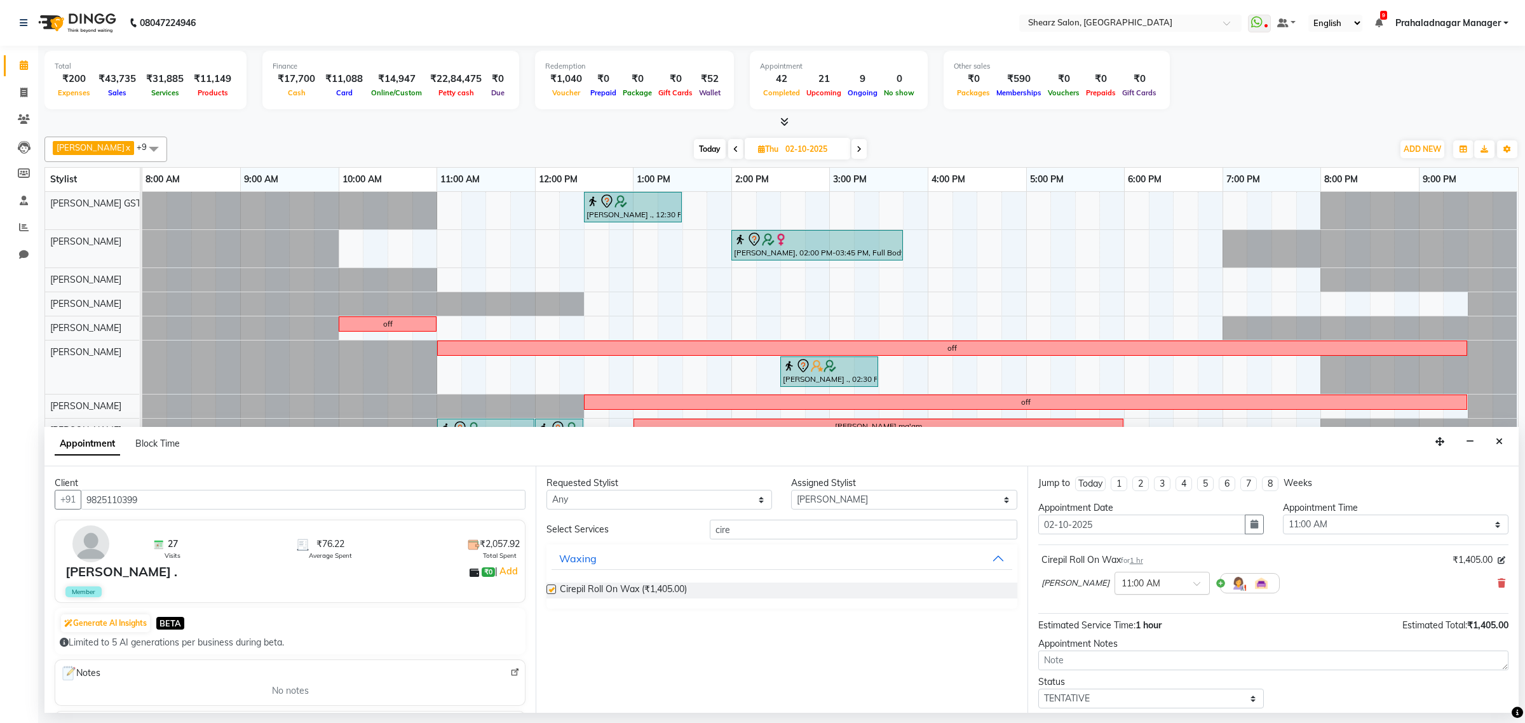
checkbox input "false"
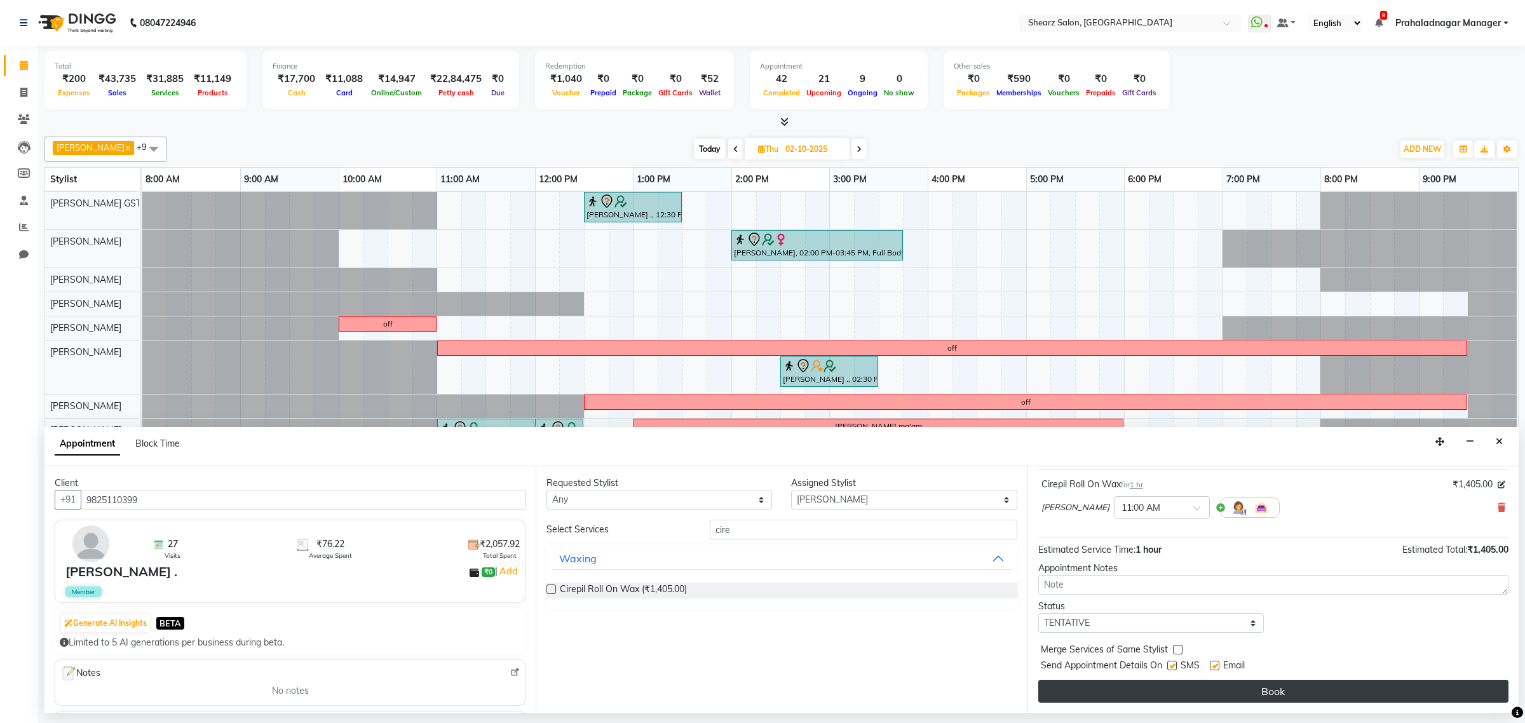
click at [1112, 683] on button "Book" at bounding box center [1273, 691] width 470 height 23
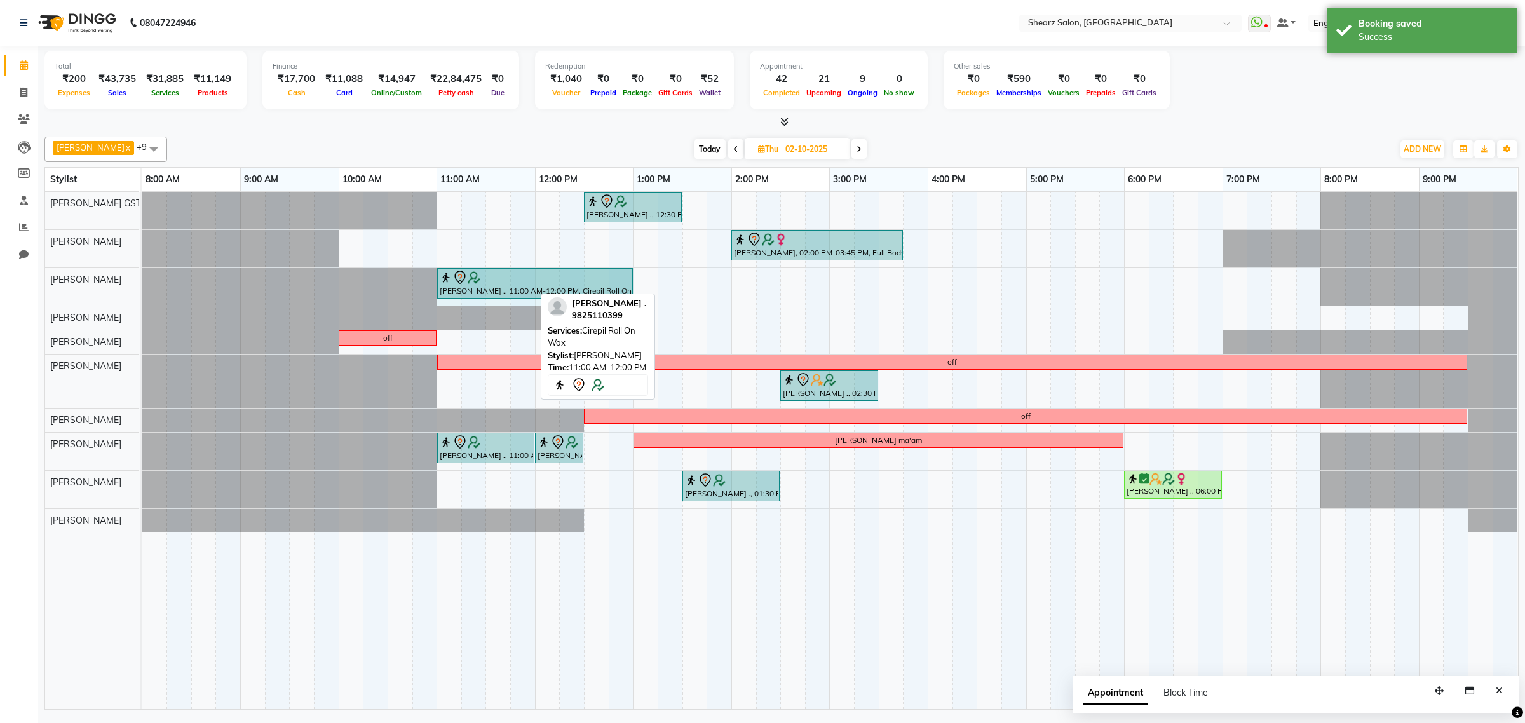
drag, startPoint x: 532, startPoint y: 287, endPoint x: 628, endPoint y: 290, distance: 96.0
click at [142, 290] on div "SHWETA KOTHARI ., 11:00 AM-12:00 PM, Cirepil Roll On Wax SHWETA KOTHARI ., 11:0…" at bounding box center [142, 286] width 0 height 37
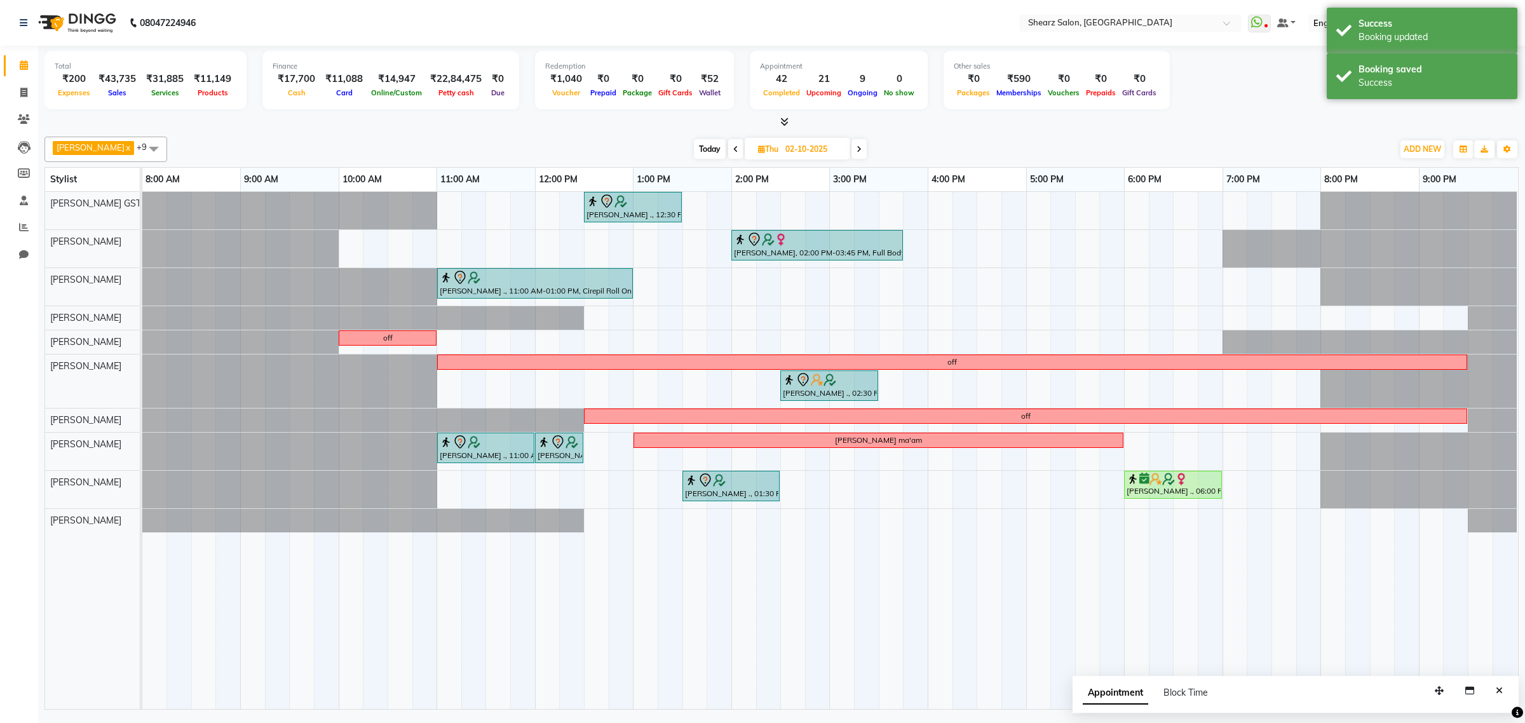
click at [708, 150] on span "Today" at bounding box center [710, 149] width 32 height 20
type input "01-10-2025"
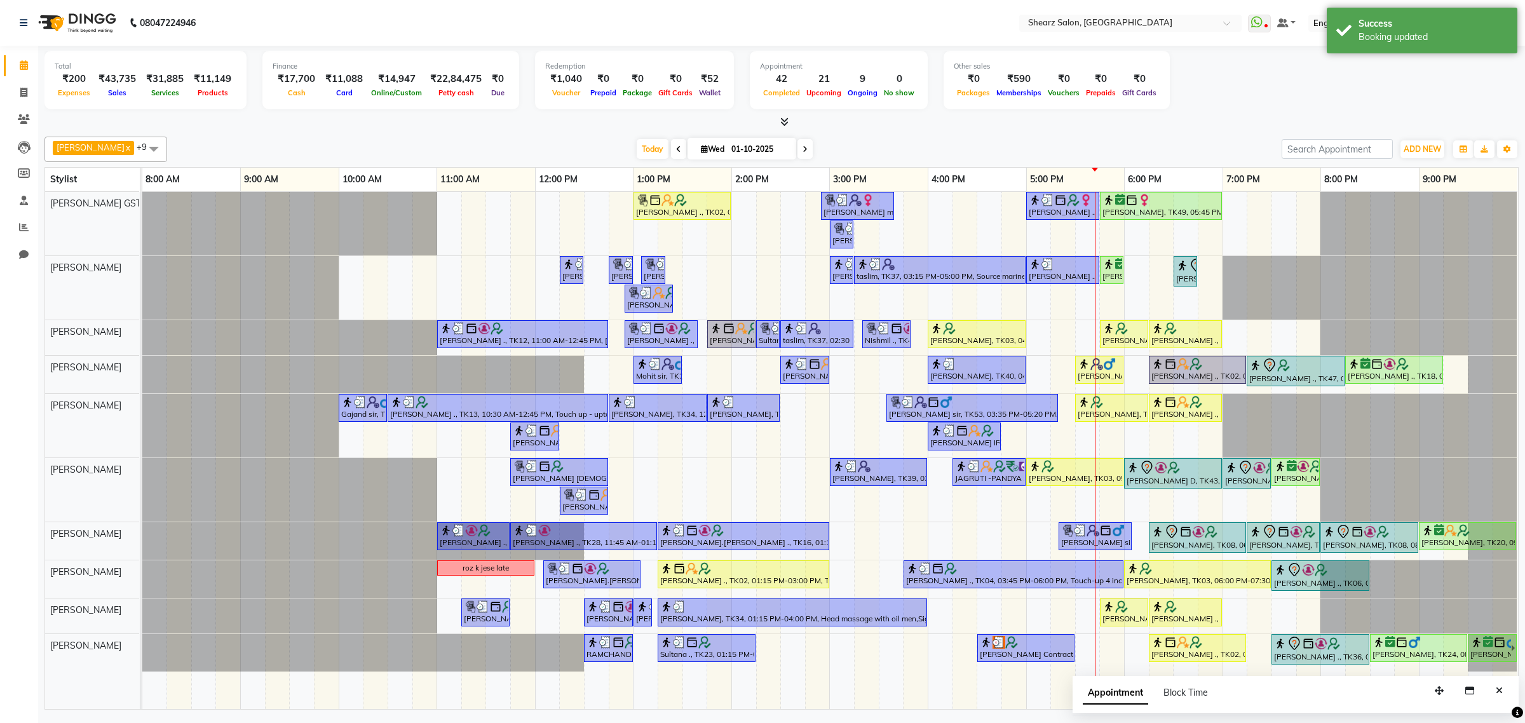
click at [1257, 69] on div "Total ₹200 Expenses ₹43,735 Sales ₹31,885 Services ₹11,149 Products Finance ₹17…" at bounding box center [781, 82] width 1474 height 62
click at [1457, 19] on span "Prahaladnagar Manager" at bounding box center [1447, 23] width 105 height 13
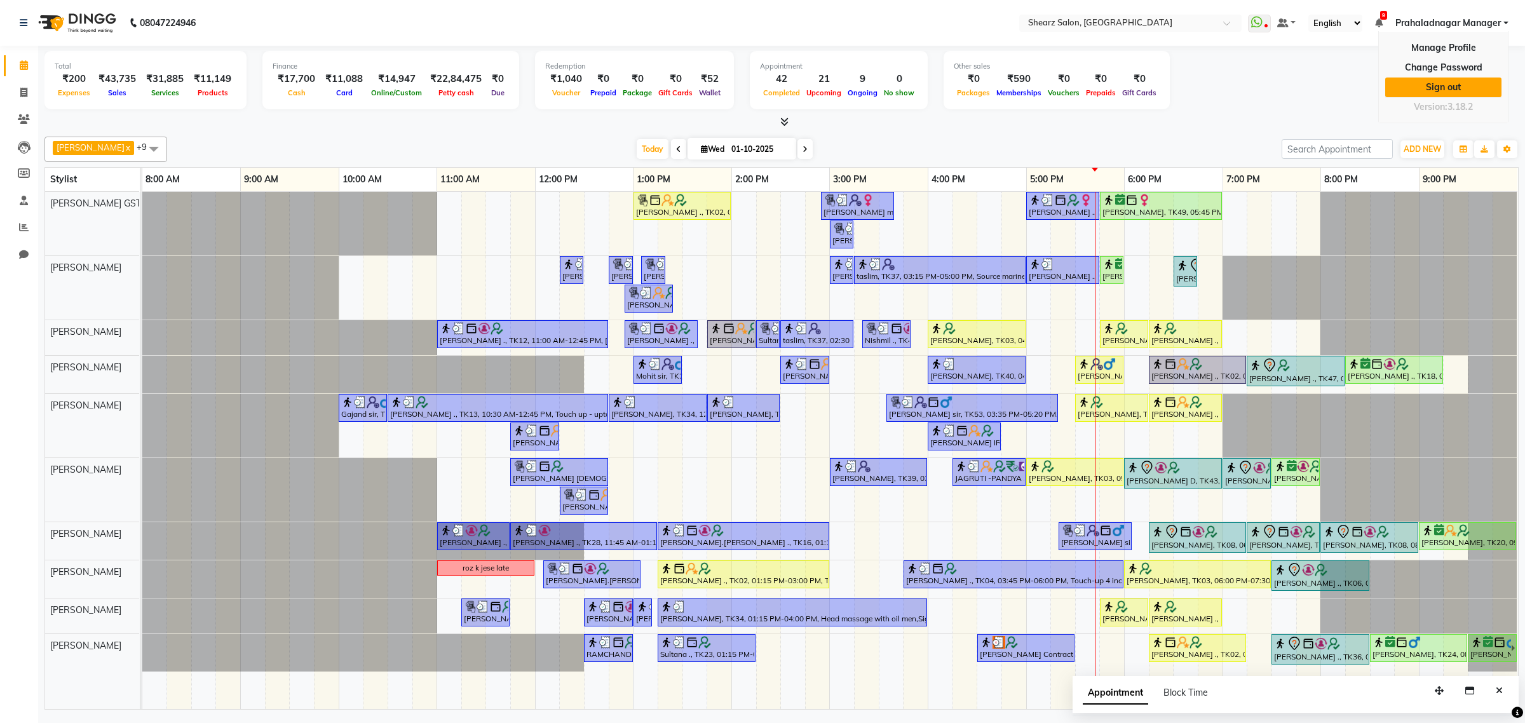
click at [1434, 86] on link "Sign out" at bounding box center [1443, 88] width 116 height 20
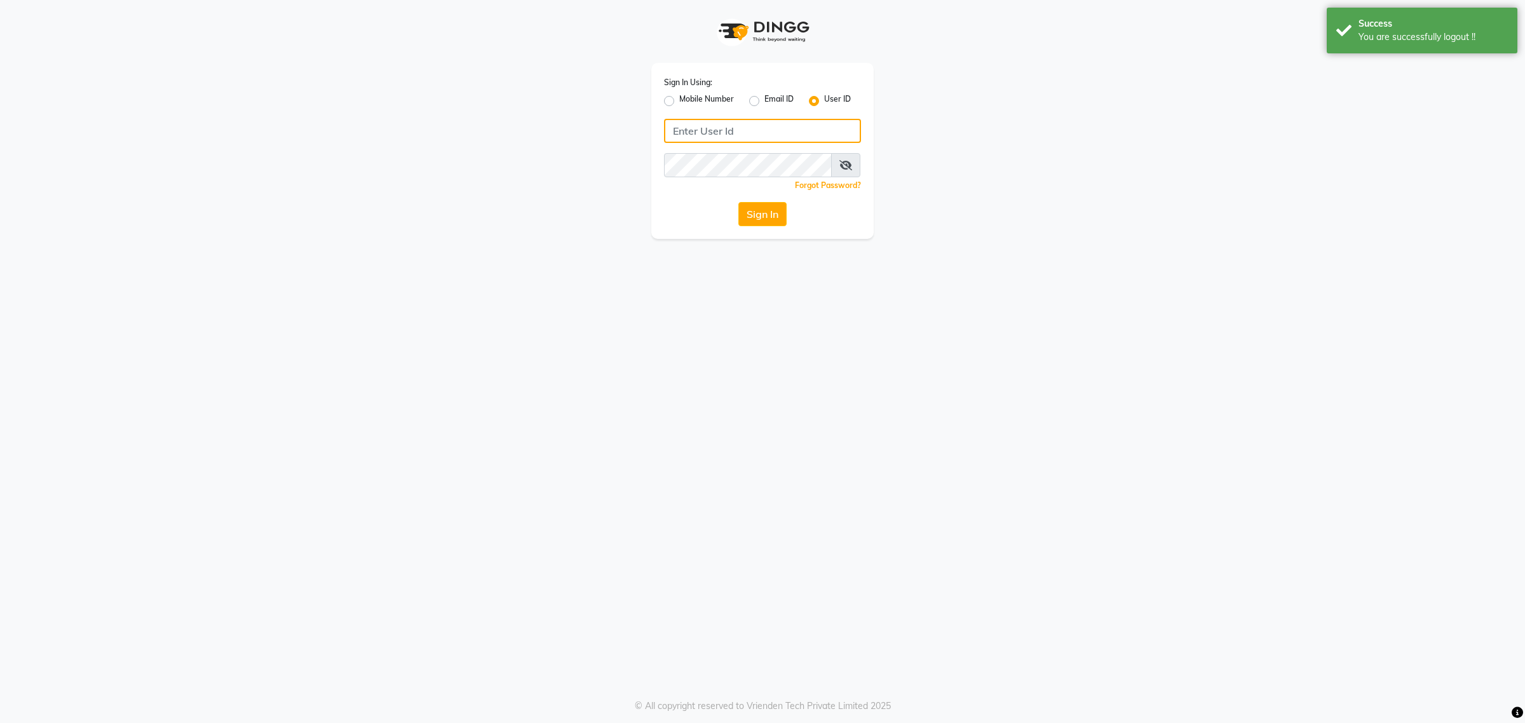
type input "9104334891"
click at [692, 100] on label "Mobile Number" at bounding box center [706, 100] width 55 height 15
click at [687, 100] on input "Mobile Number" at bounding box center [683, 97] width 8 height 8
radio input "true"
radio input "false"
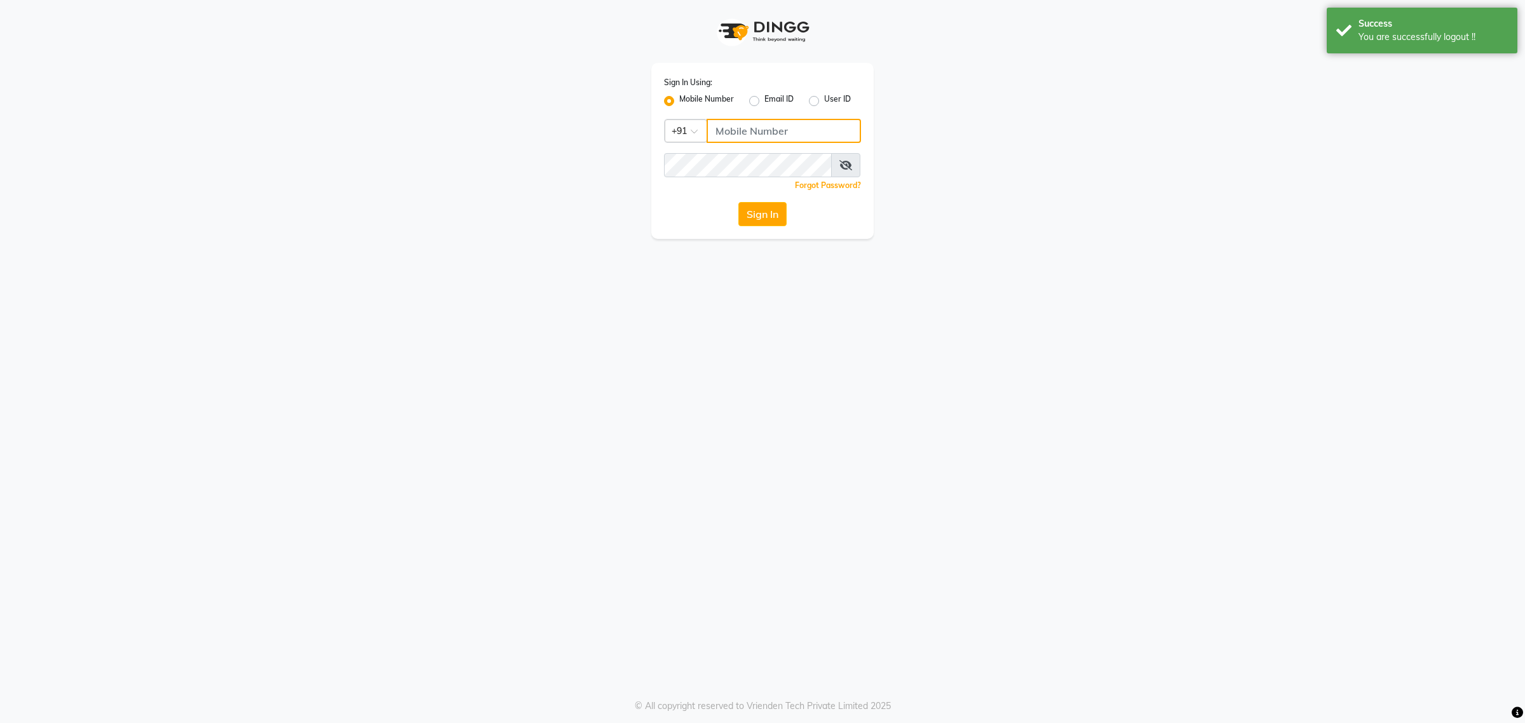
drag, startPoint x: 719, startPoint y: 124, endPoint x: 750, endPoint y: 141, distance: 35.0
click at [719, 124] on input "Username" at bounding box center [783, 131] width 154 height 24
type input "7788994224"
click at [738, 217] on button "Sign In" at bounding box center [762, 214] width 48 height 24
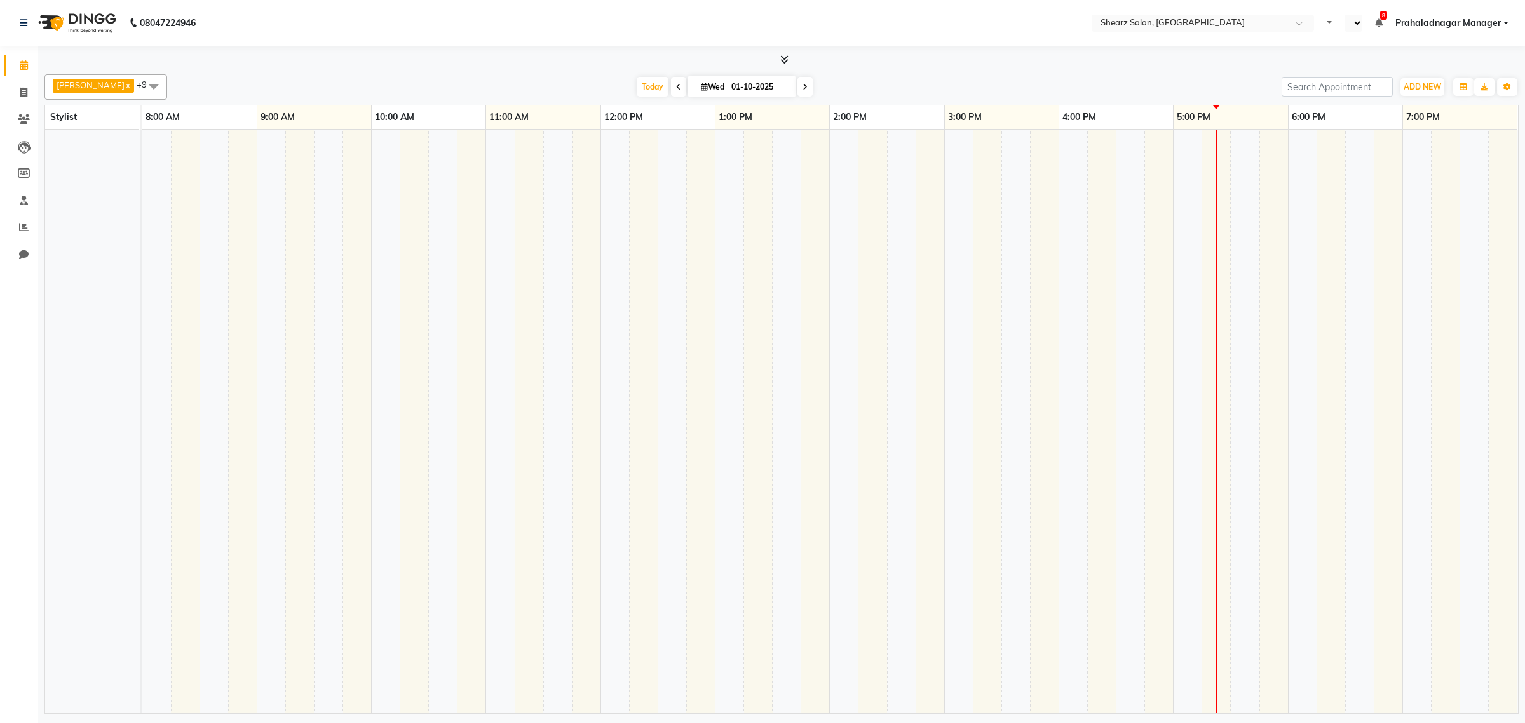
select select "en"
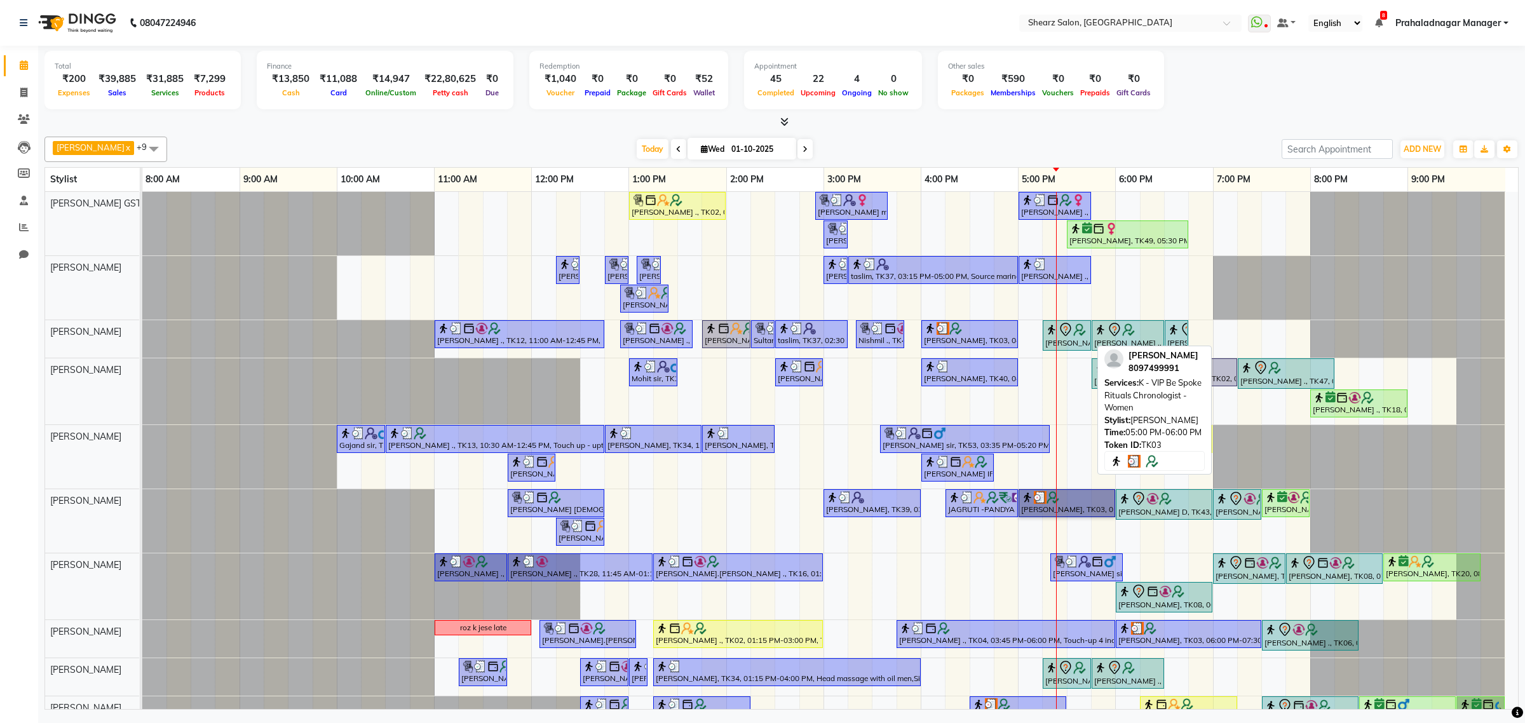
drag, startPoint x: 1081, startPoint y: 487, endPoint x: 1082, endPoint y: 504, distance: 16.5
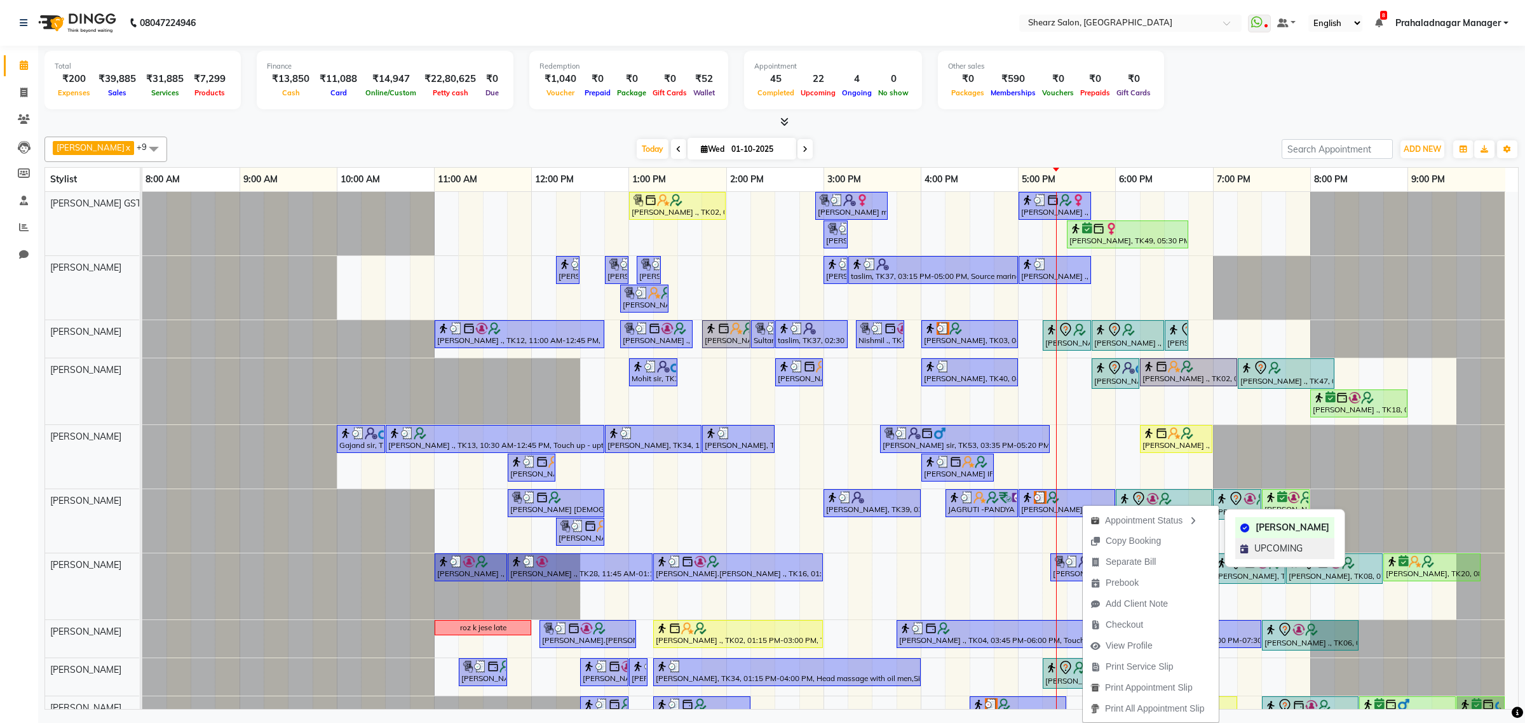
click at [1245, 543] on div "UPCOMING" at bounding box center [1284, 548] width 99 height 21
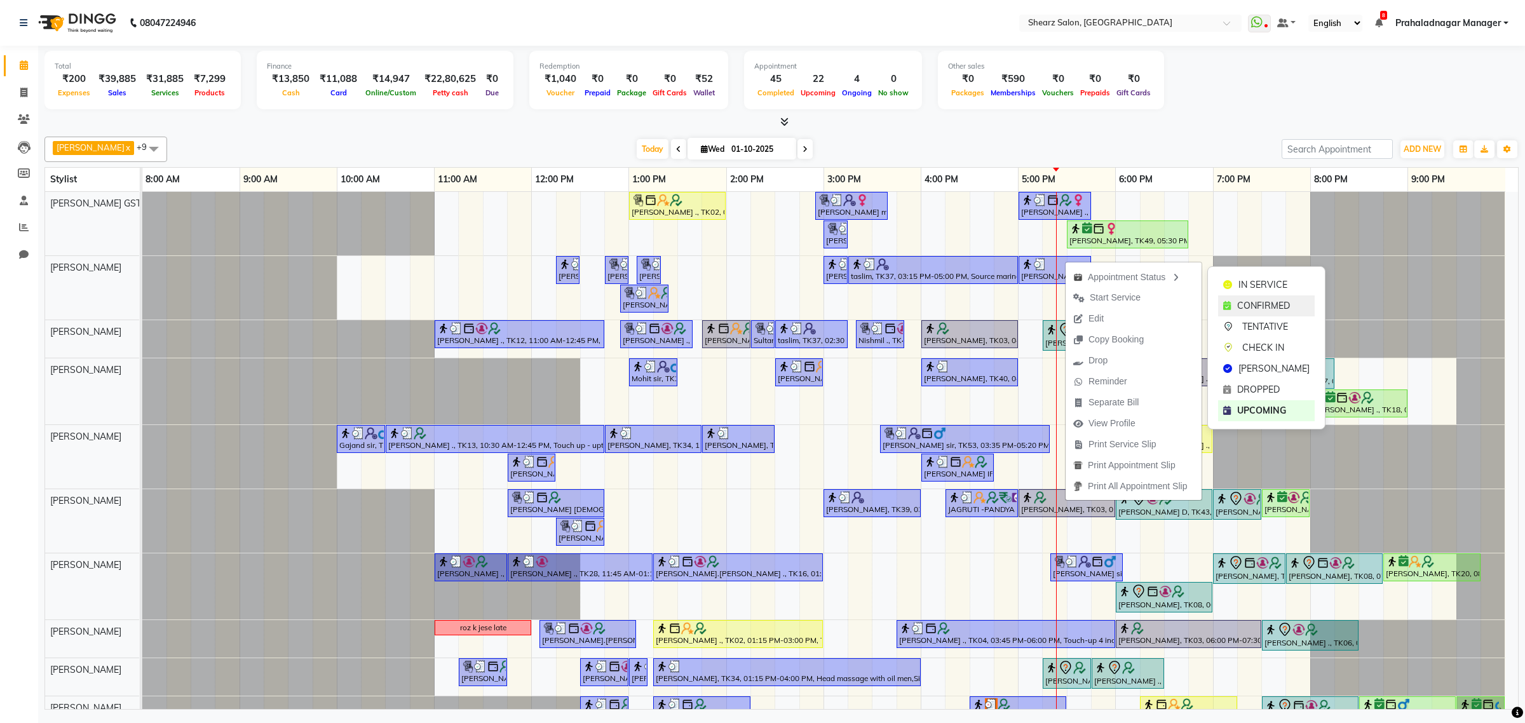
click at [1266, 309] on span "CONFIRMED" at bounding box center [1263, 305] width 53 height 13
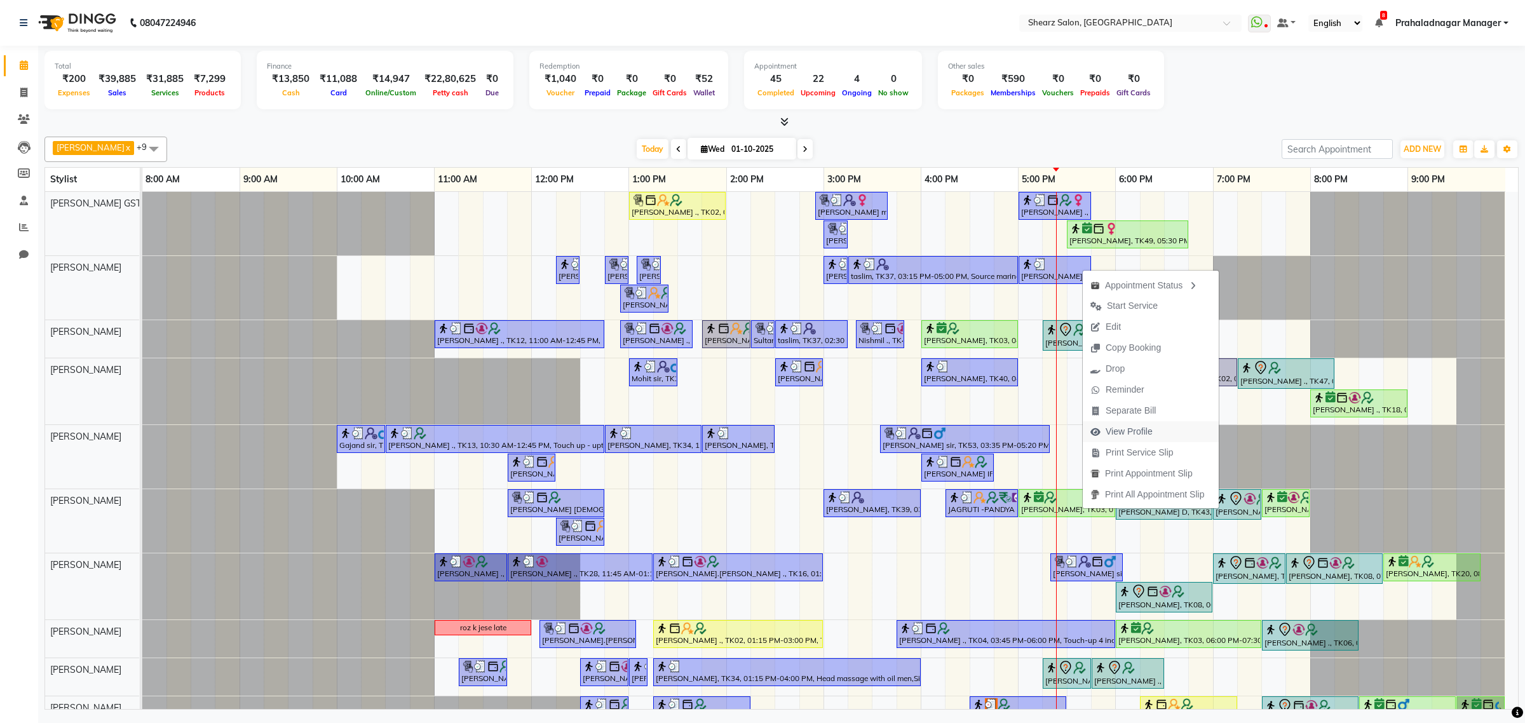
click at [1125, 433] on span "View Profile" at bounding box center [1128, 431] width 47 height 13
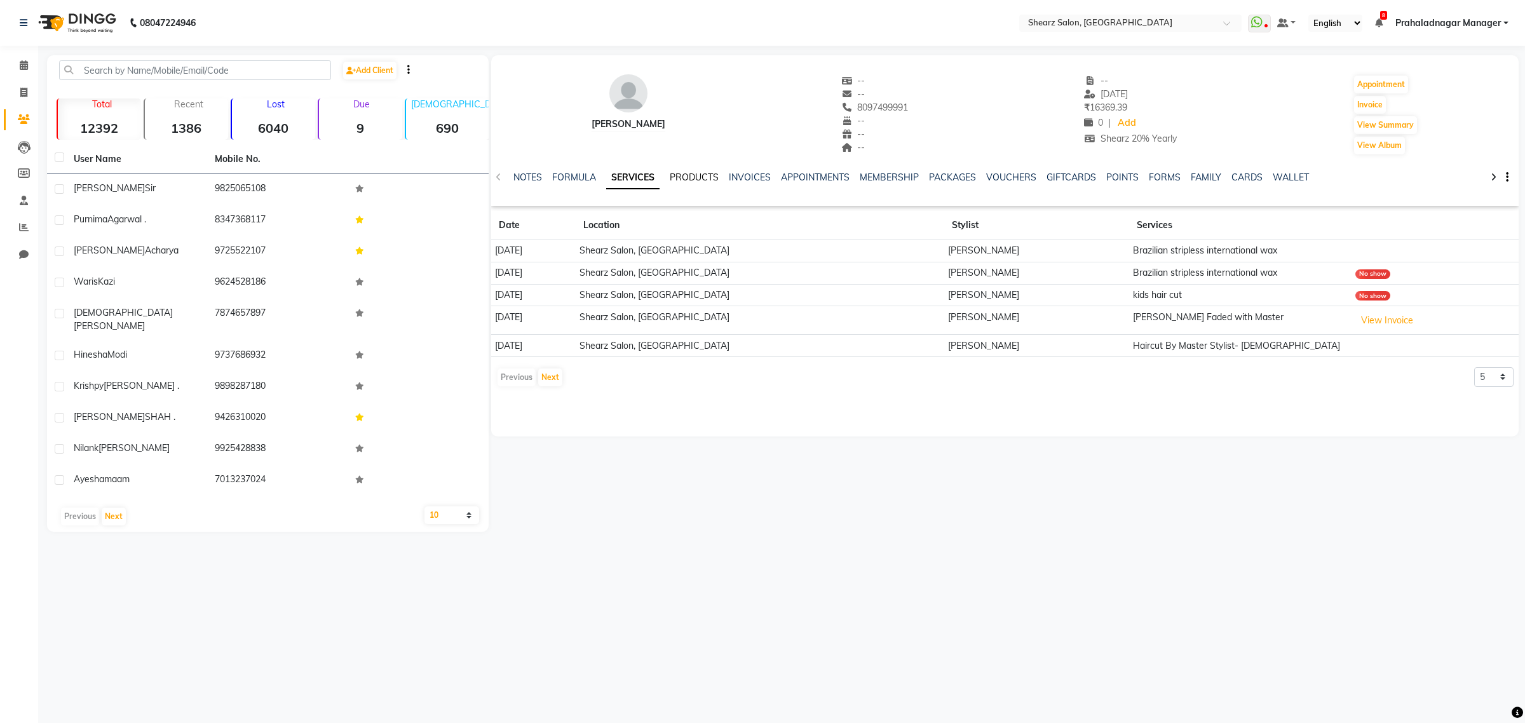
click at [690, 176] on link "PRODUCTS" at bounding box center [694, 177] width 49 height 11
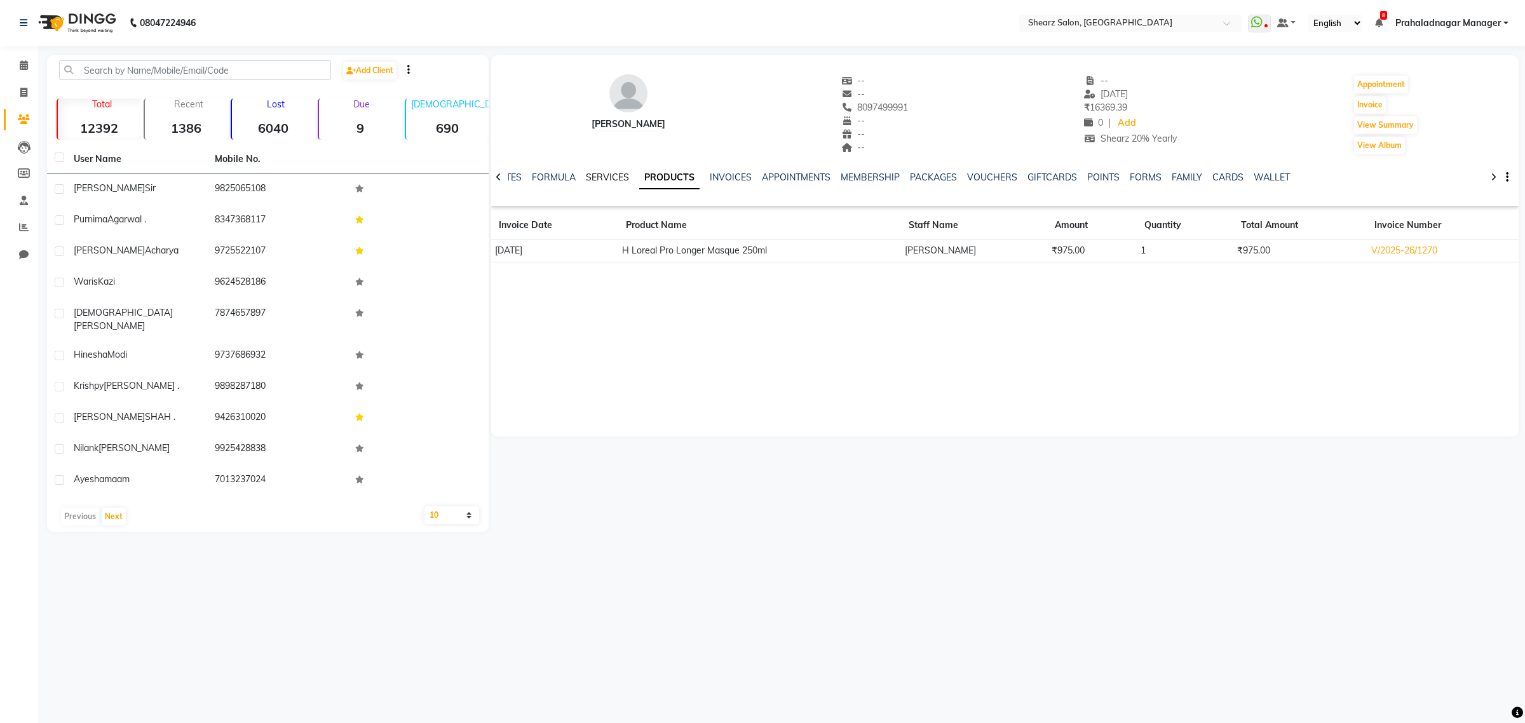
click at [611, 179] on link "SERVICES" at bounding box center [607, 177] width 43 height 11
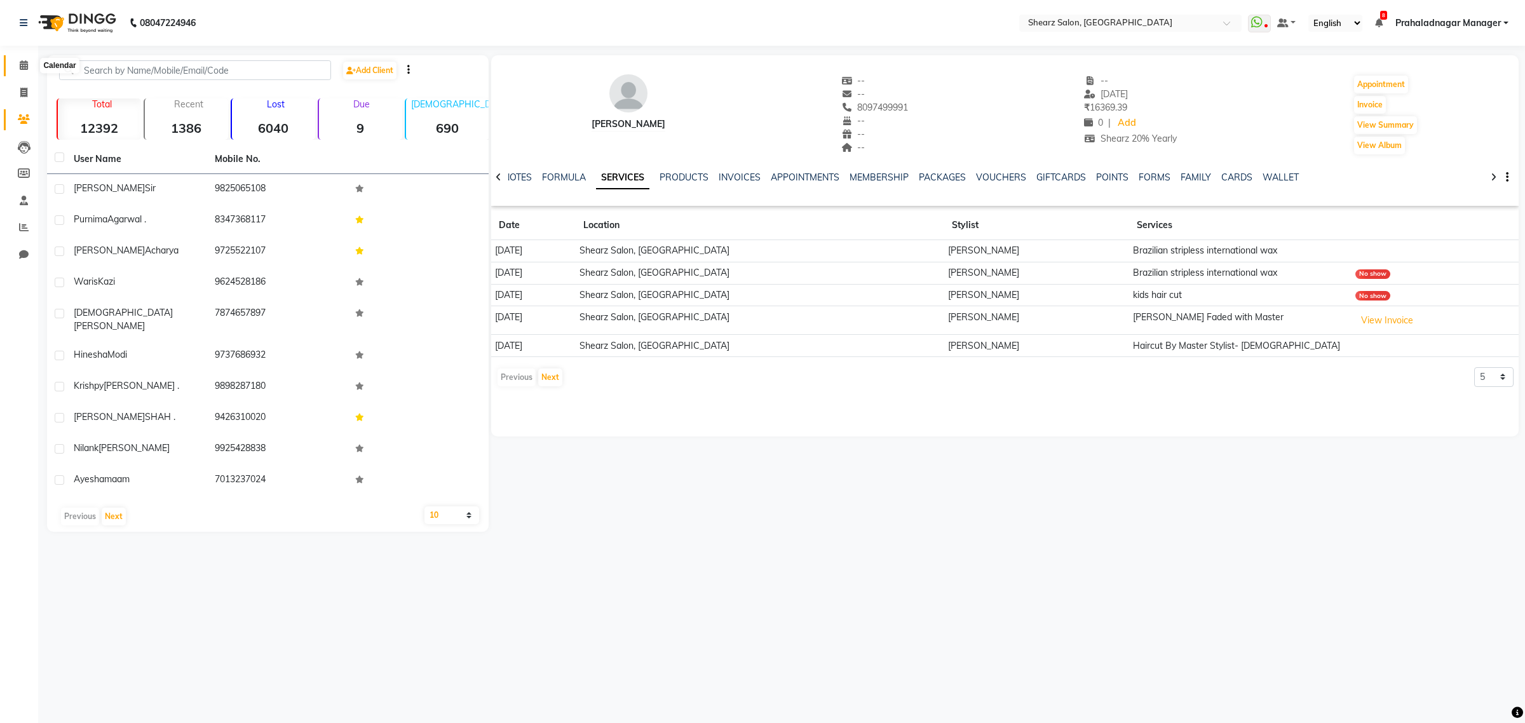
drag, startPoint x: 24, startPoint y: 64, endPoint x: 14, endPoint y: 61, distance: 10.0
click at [24, 64] on icon at bounding box center [24, 65] width 8 height 10
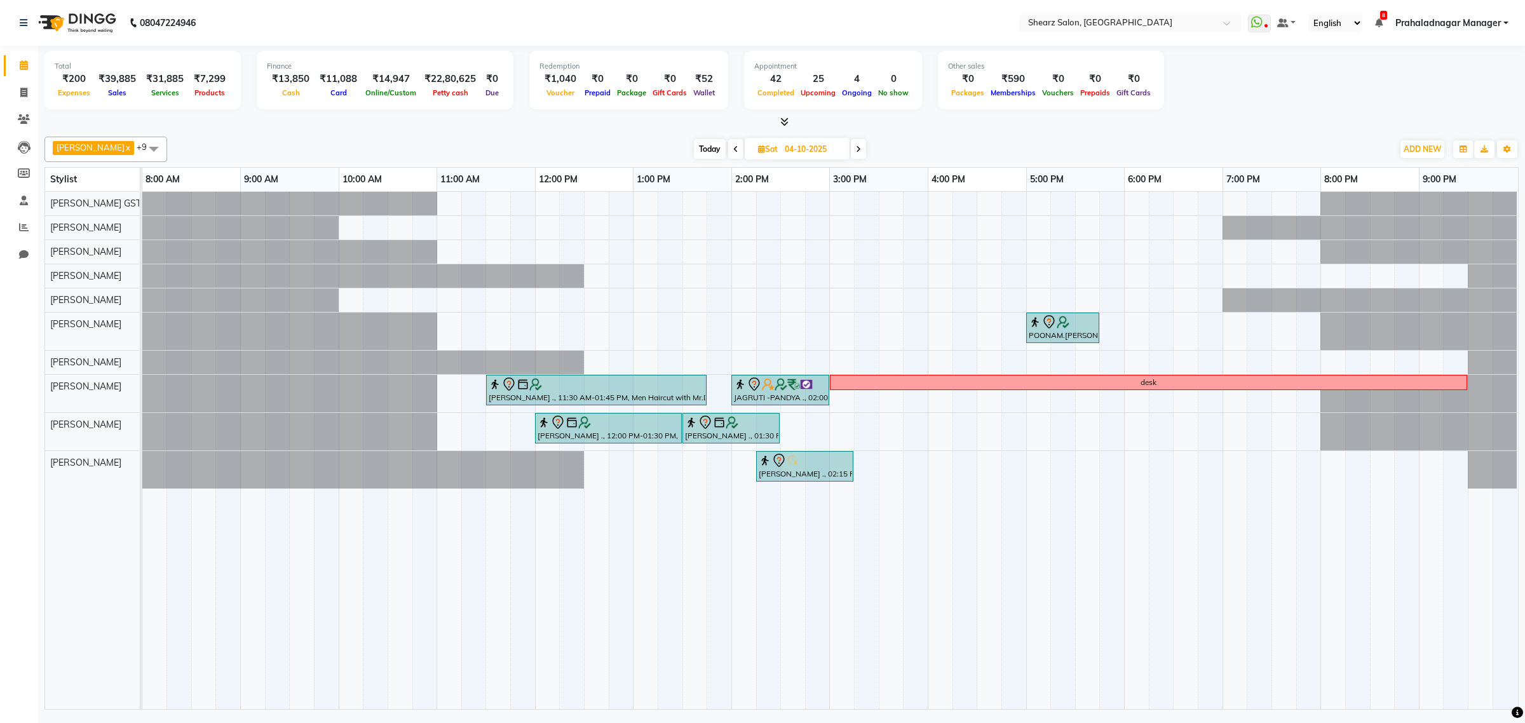
click at [710, 143] on span "Today" at bounding box center [710, 149] width 32 height 20
type input "01-10-2025"
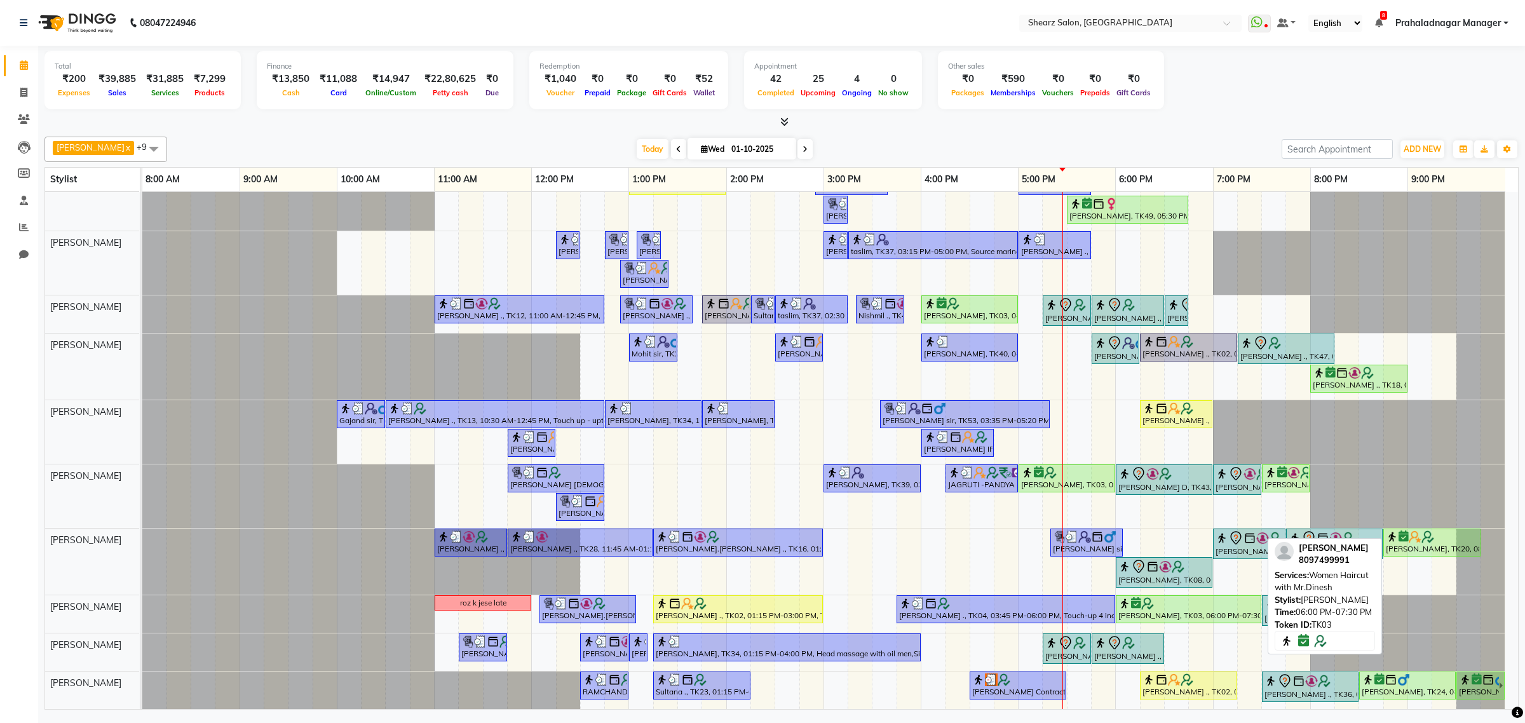
scroll to position [38, 0]
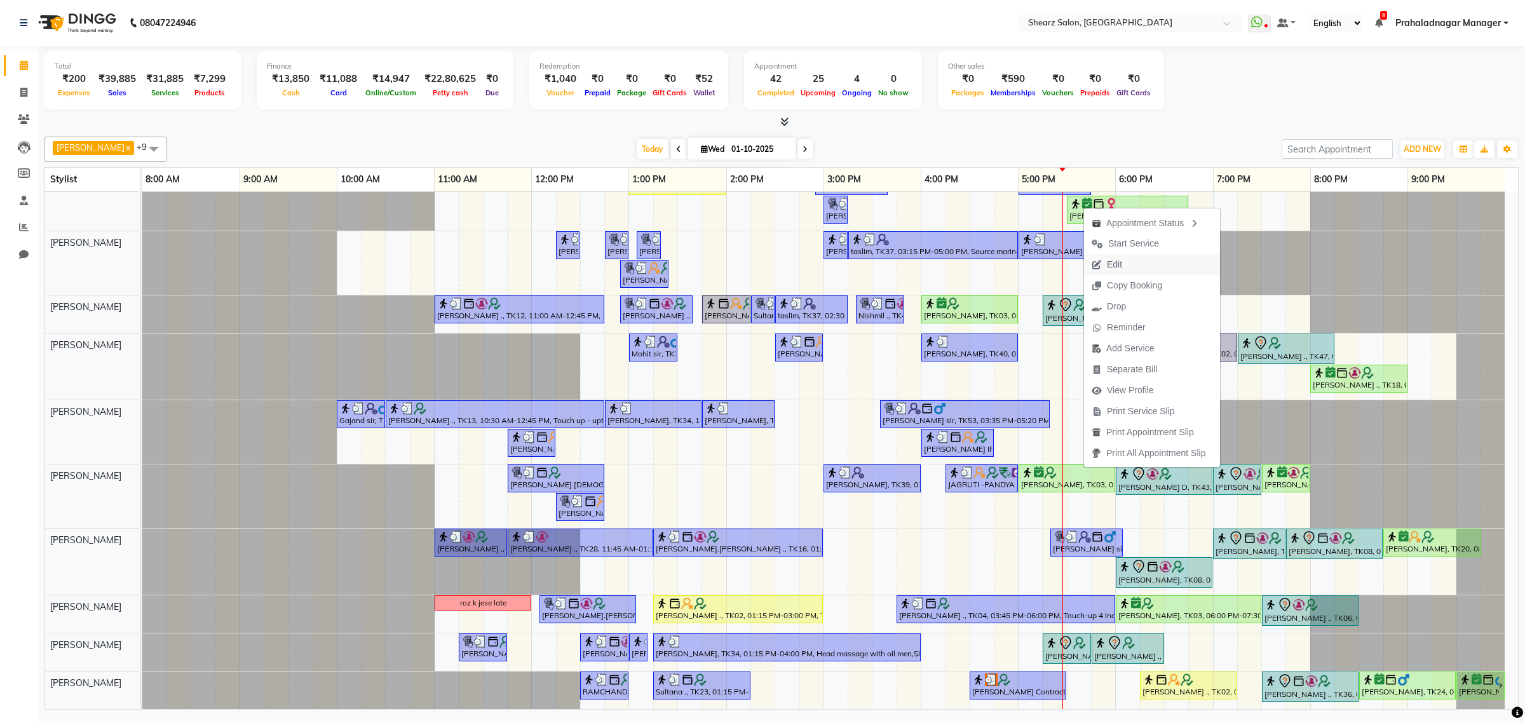
click at [1128, 264] on span "Edit" at bounding box center [1107, 264] width 46 height 21
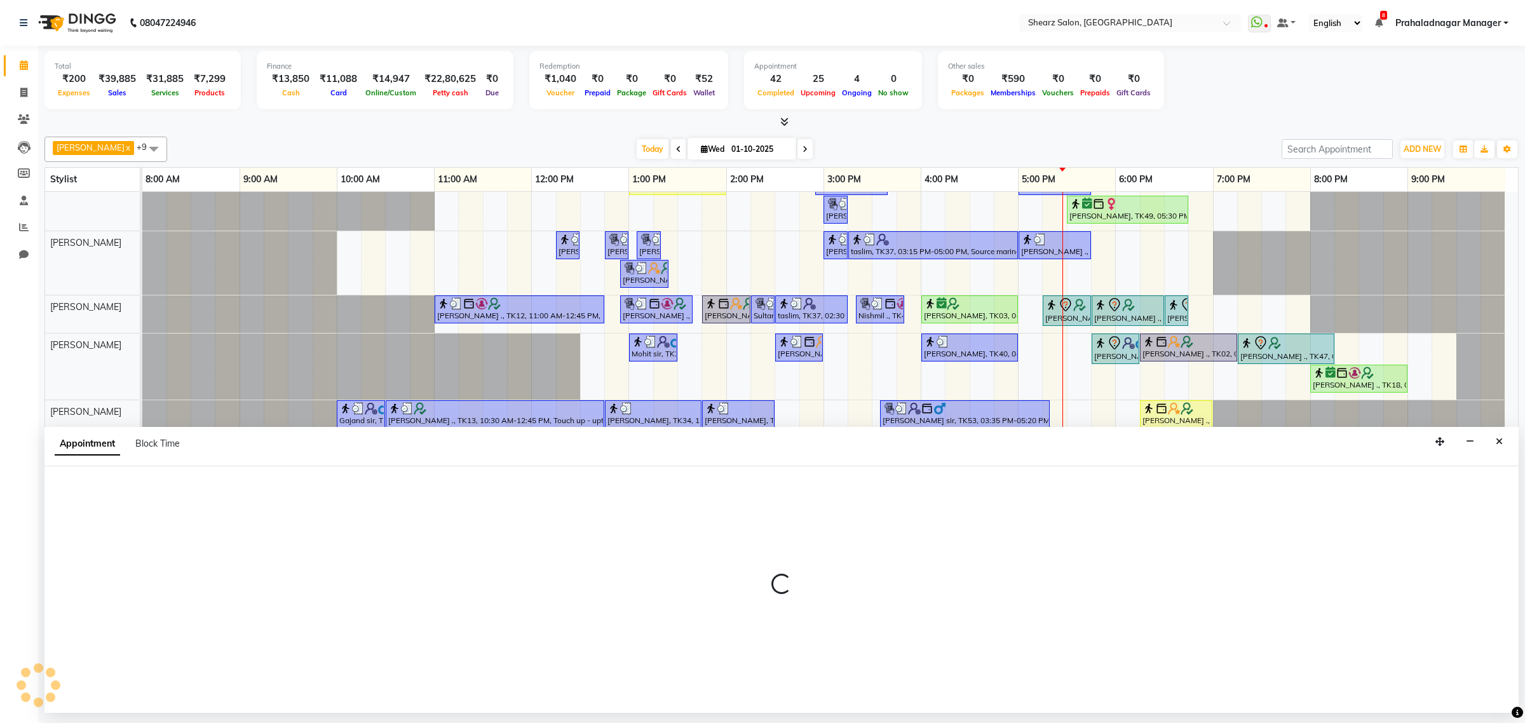
select select "tentative"
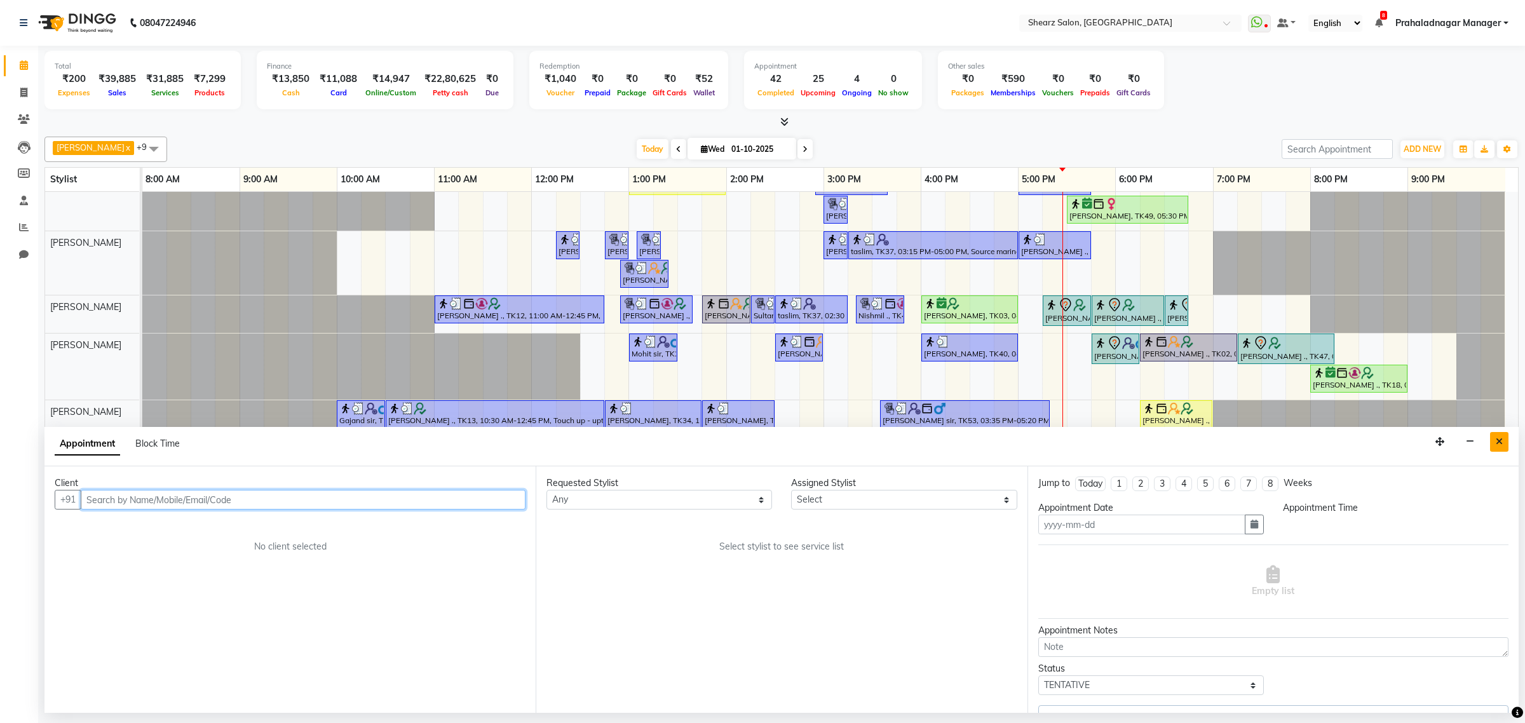
type input "01-10-2025"
select select "77440"
select select "confirm booking"
select select "960"
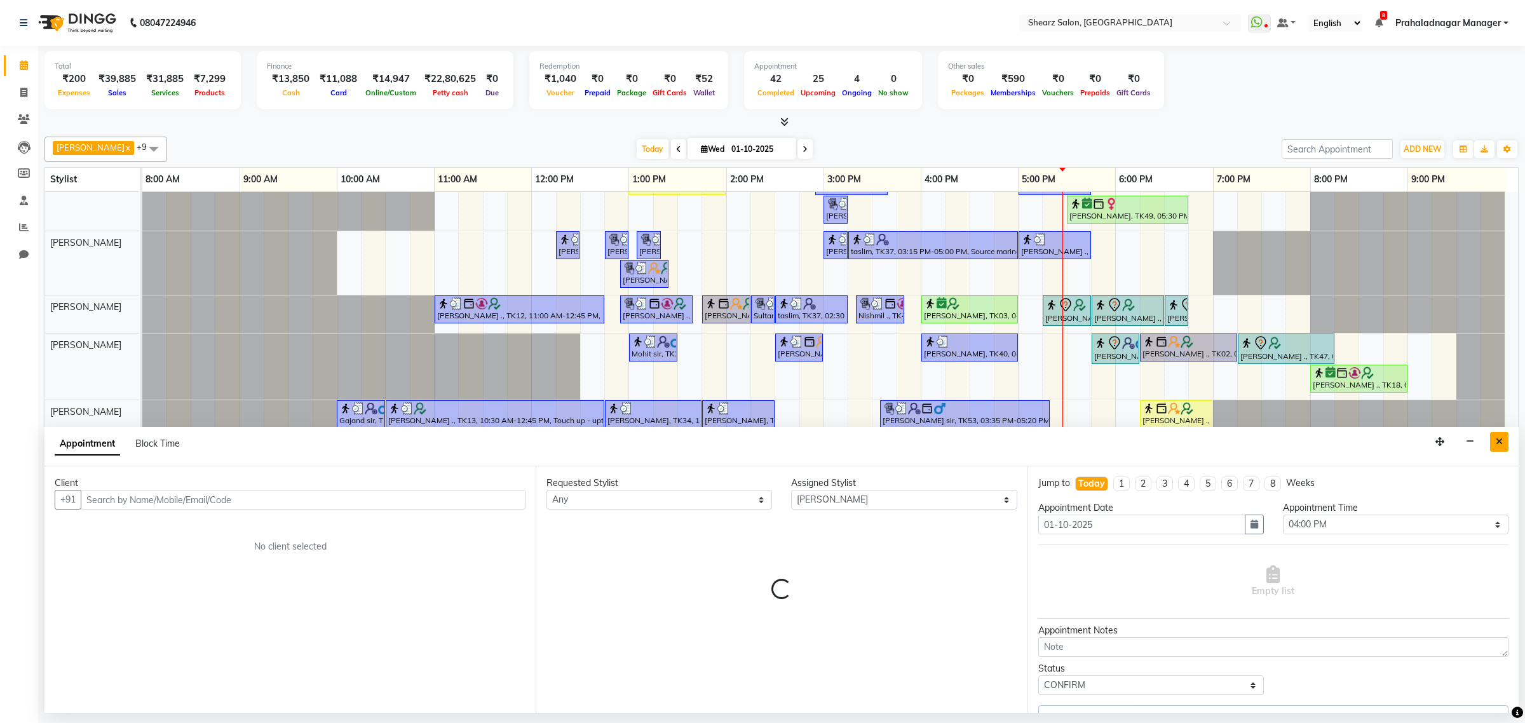
click at [1500, 442] on icon "Close" at bounding box center [1498, 441] width 7 height 9
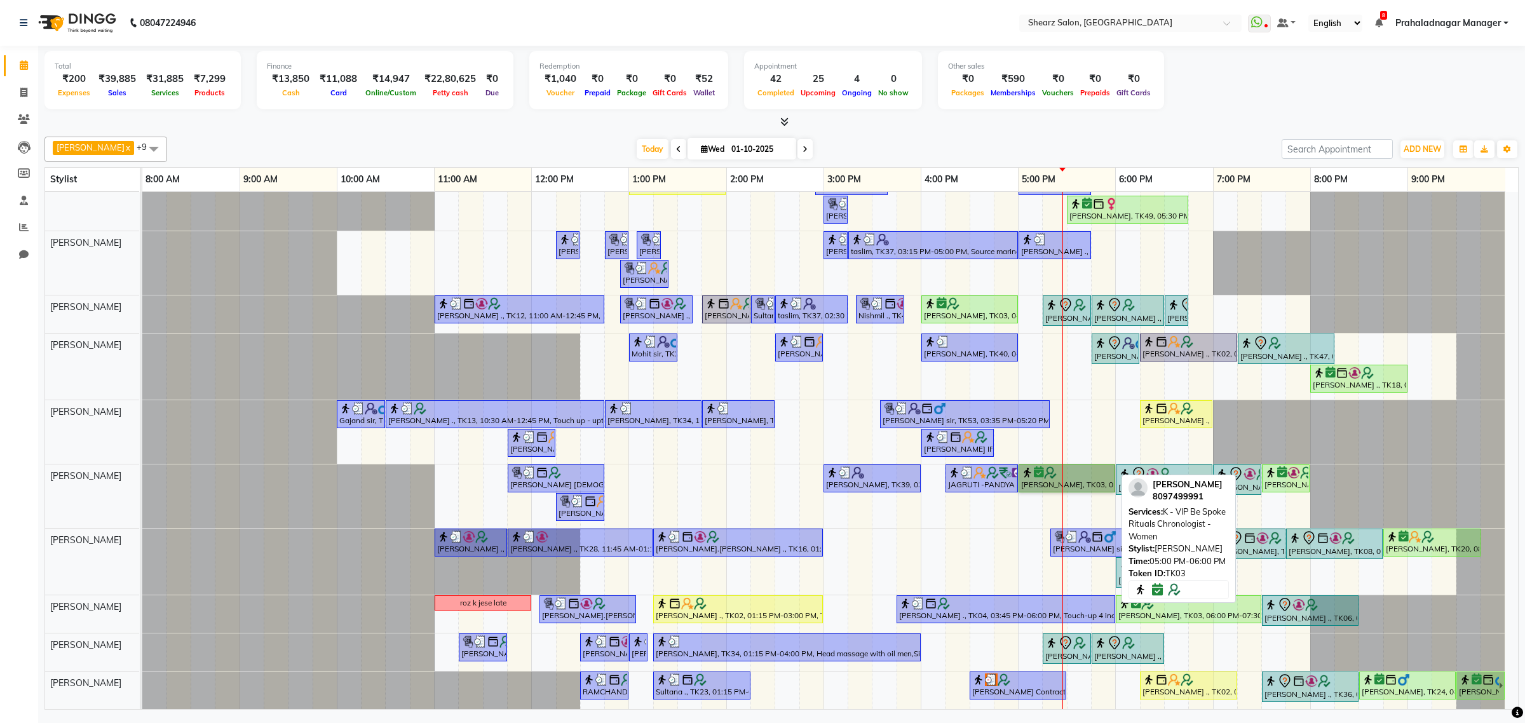
drag, startPoint x: 1080, startPoint y: 468, endPoint x: 1088, endPoint y: 468, distance: 7.6
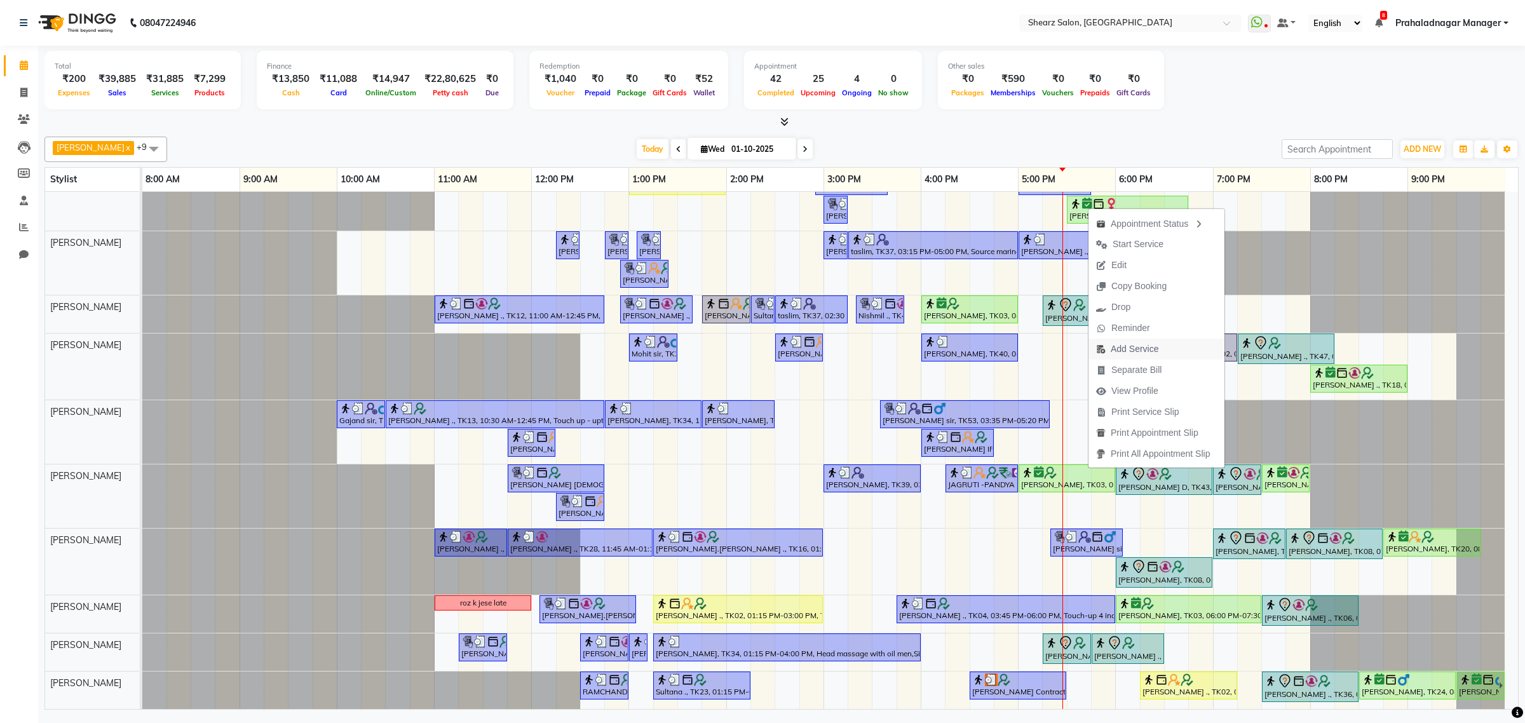
click at [1131, 346] on span "Add Service" at bounding box center [1134, 348] width 48 height 13
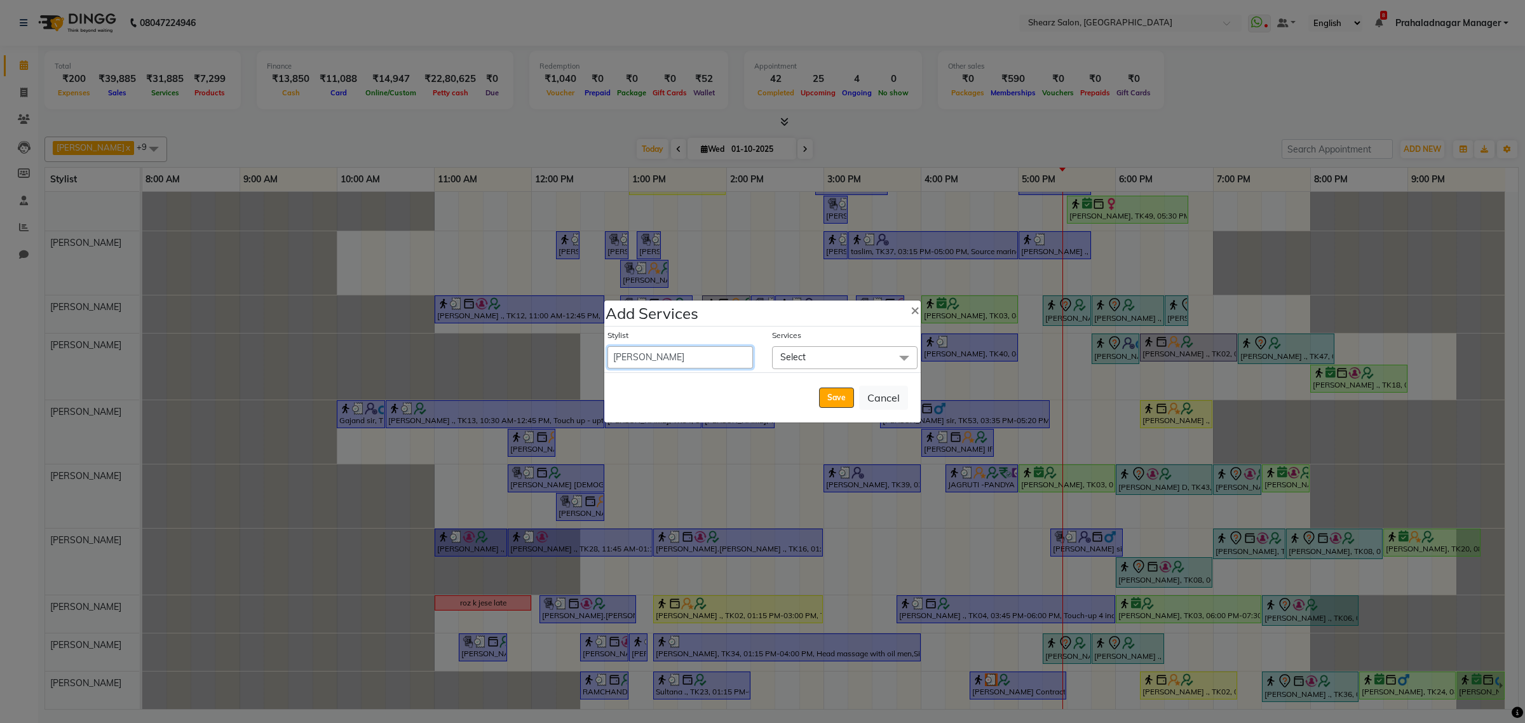
click at [715, 349] on select "Admin A General [PERSON_NAME] Asha Chavariya [PERSON_NAME] Center 1_mgr mgr [PE…" at bounding box center [679, 357] width 145 height 22
select select "77486"
click at [607, 346] on select "Admin A General [PERSON_NAME] Asha Chavariya [PERSON_NAME] Center 1_mgr mgr [PE…" at bounding box center [679, 357] width 145 height 22
select select "1080"
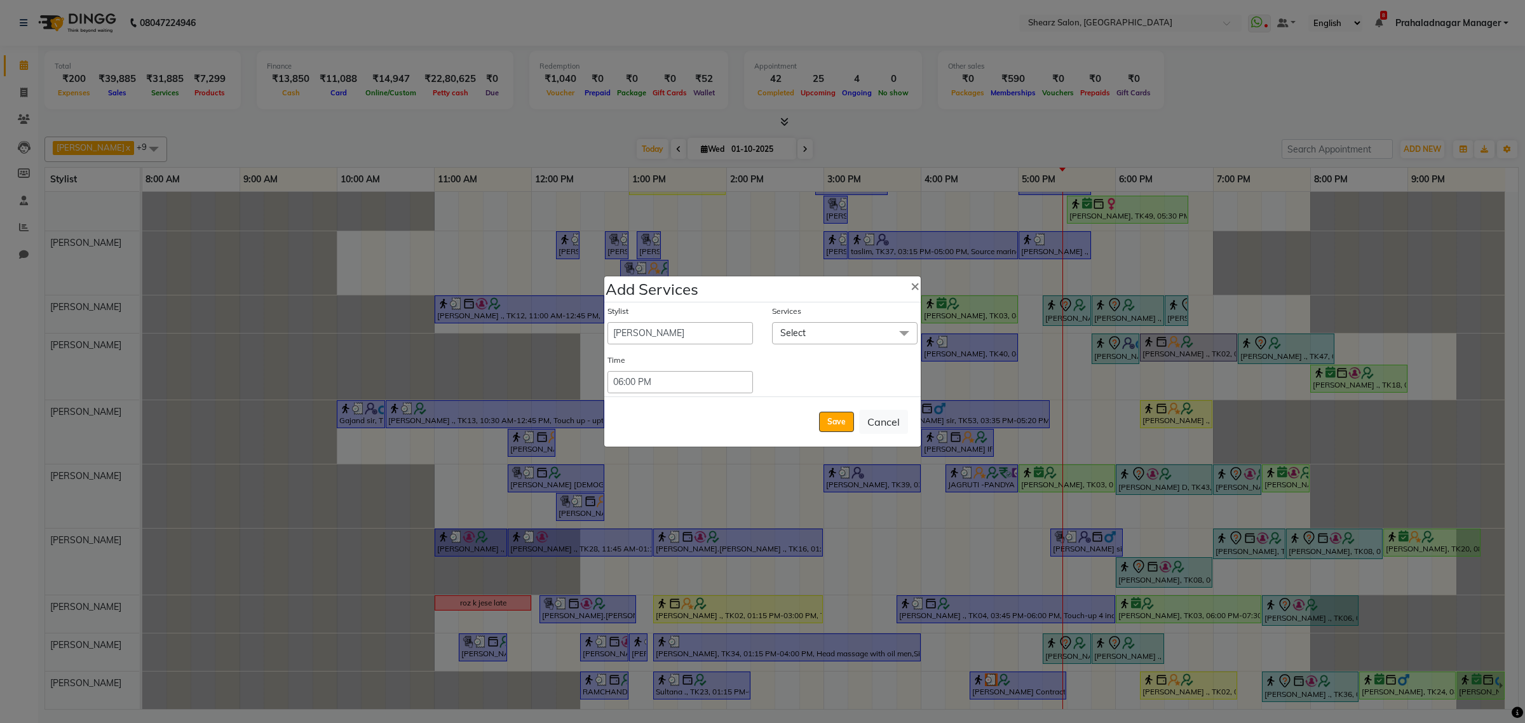
click at [893, 340] on span at bounding box center [903, 334] width 25 height 24
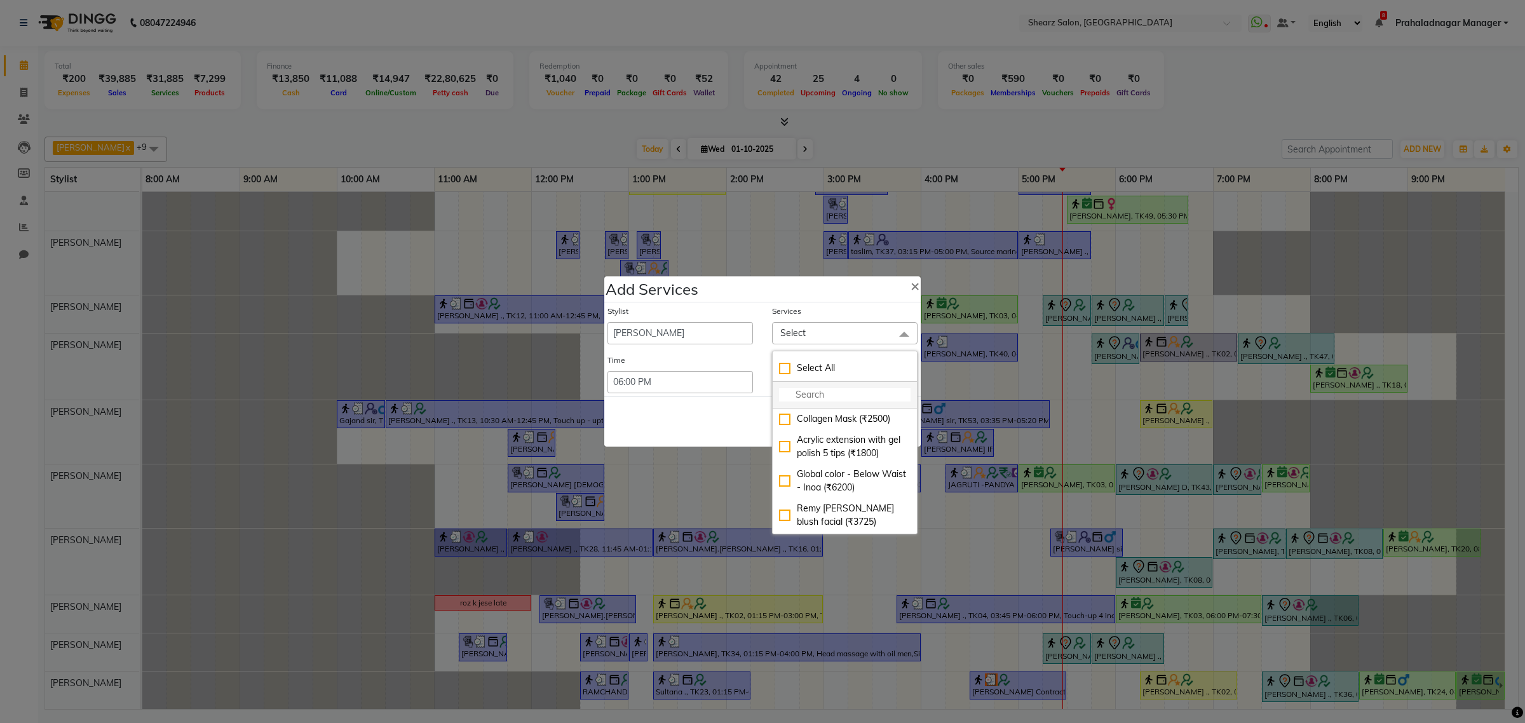
click at [844, 384] on li at bounding box center [845, 395] width 144 height 27
click at [842, 388] on li at bounding box center [845, 395] width 144 height 27
click at [843, 394] on input "multiselect-search" at bounding box center [845, 394] width 132 height 13
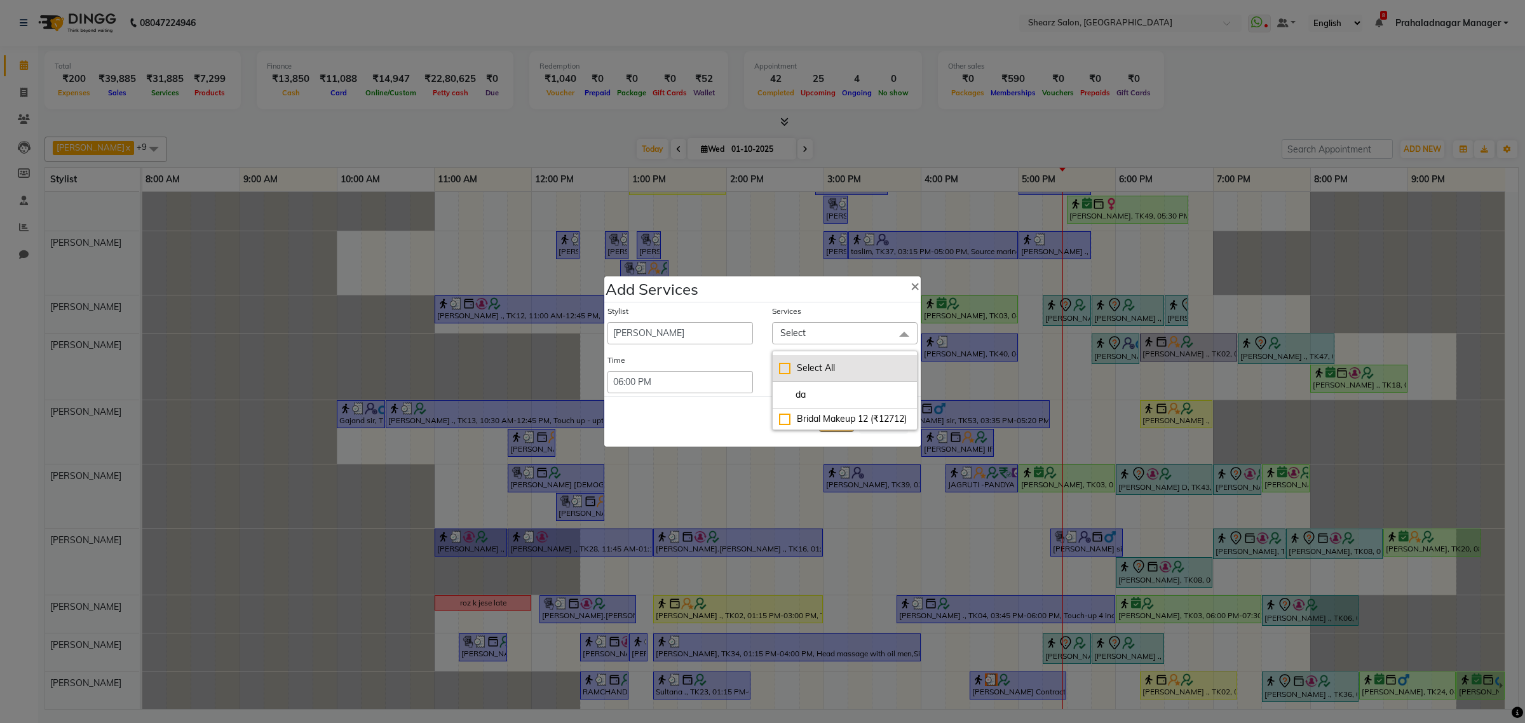
type input "d"
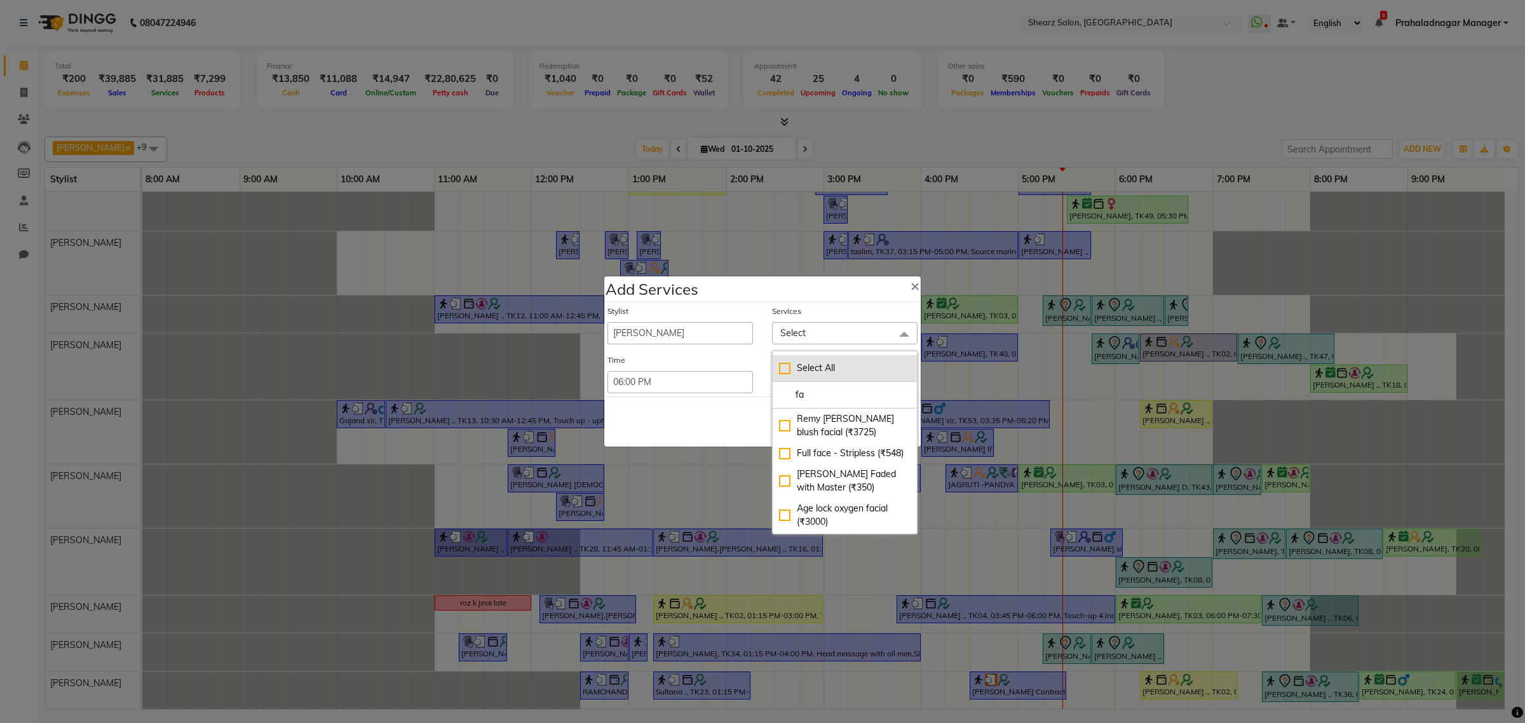
type input "fad"
checkbox input "true"
type input "fadw"
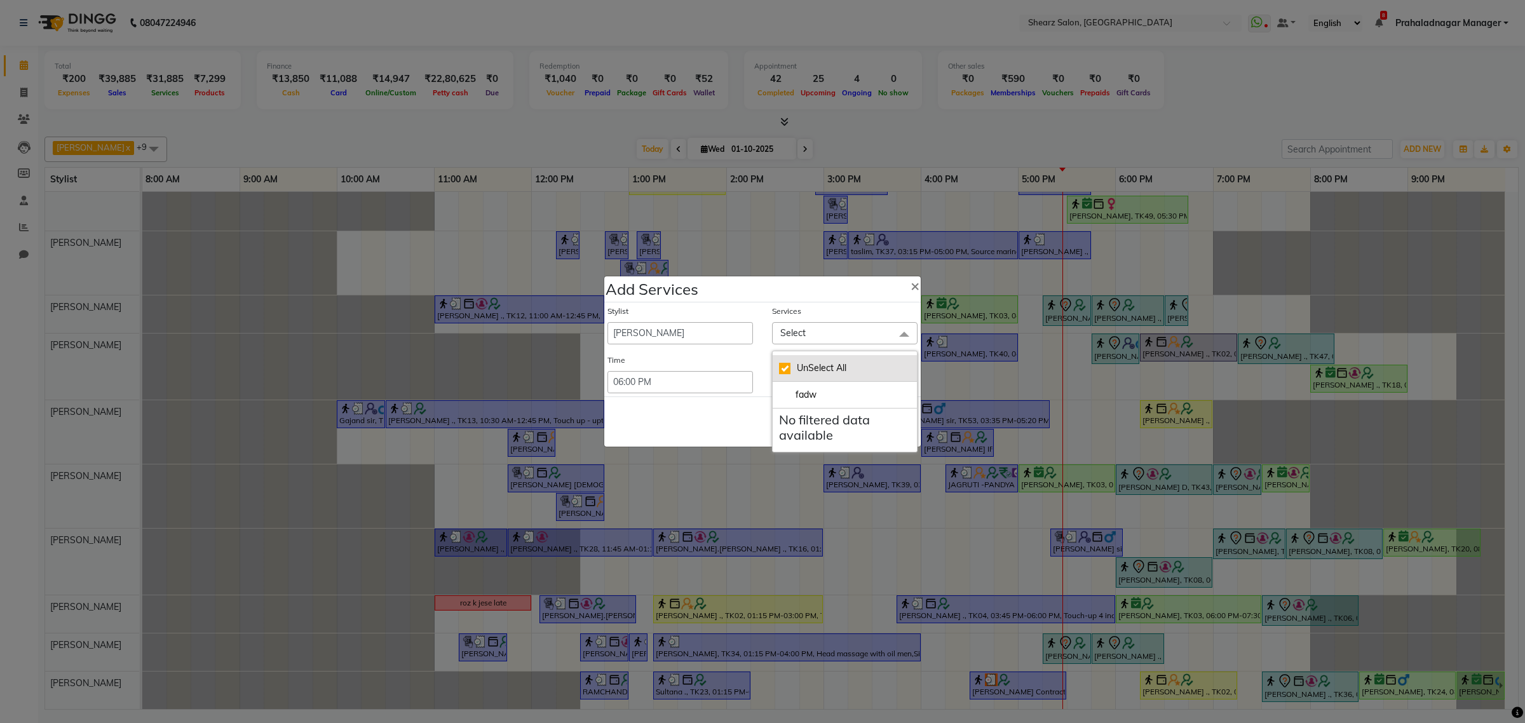
checkbox input "false"
type input "fad"
checkbox input "true"
type input "fadw"
checkbox input "false"
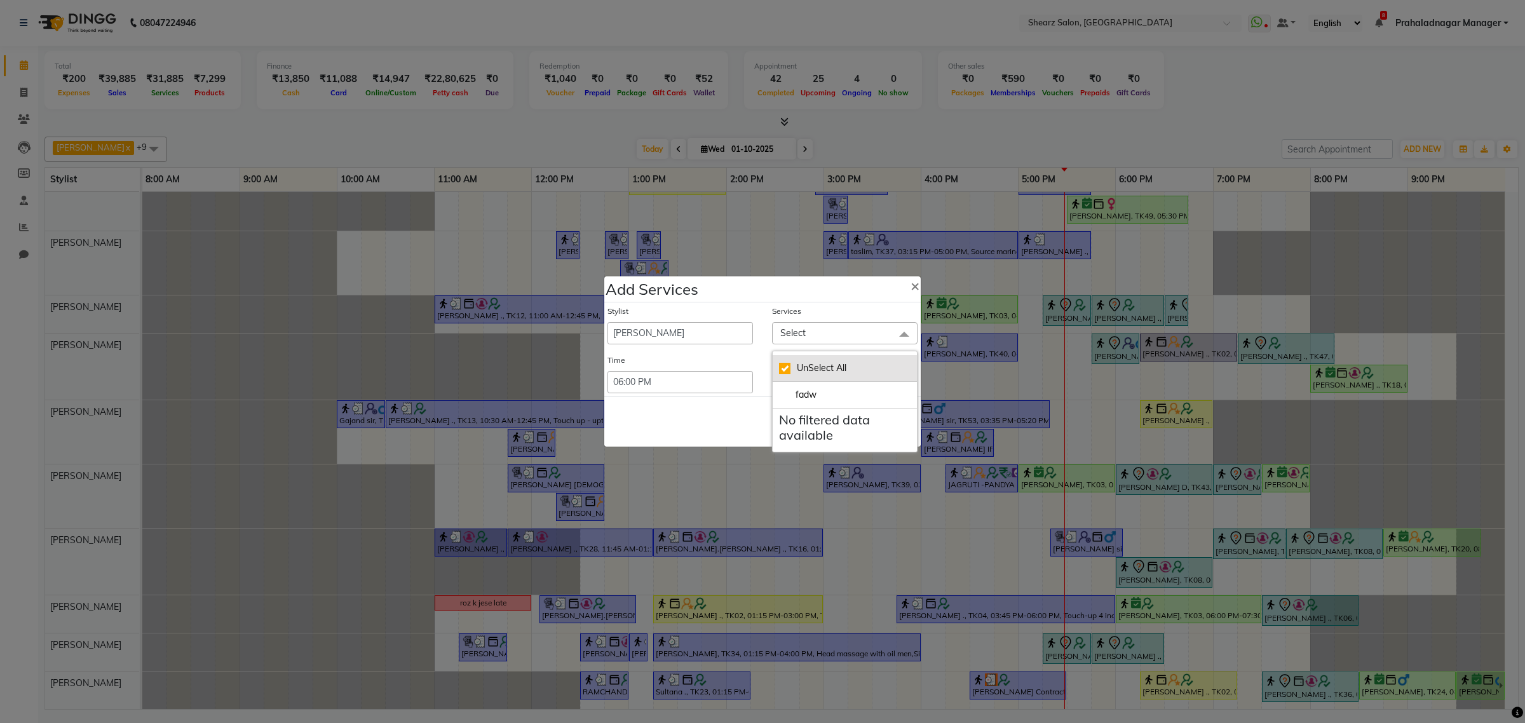
type input "fad"
checkbox input "true"
type input "fadw"
checkbox input "false"
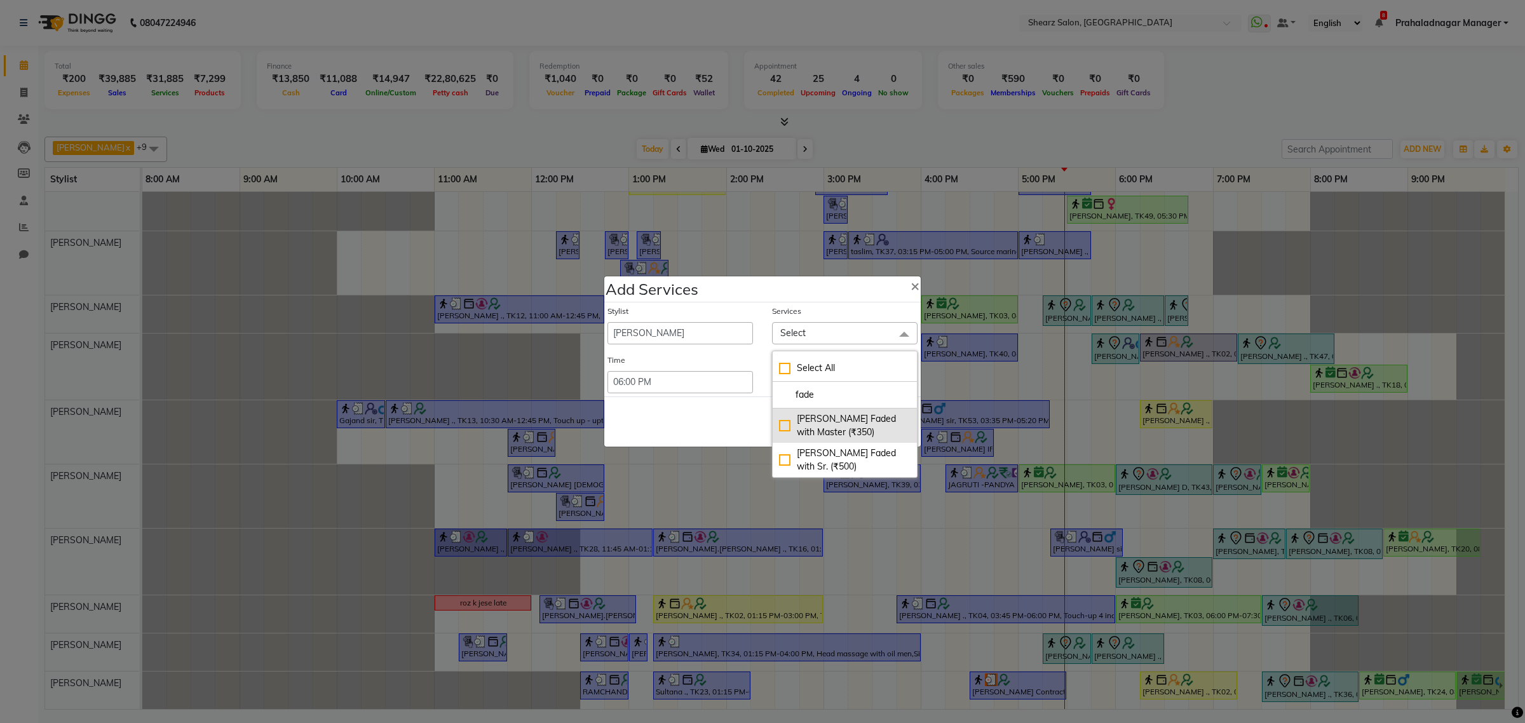
type input "fade"
click at [844, 423] on div "[PERSON_NAME] Faded with Master (₹350)" at bounding box center [845, 425] width 132 height 27
checkbox input "true"
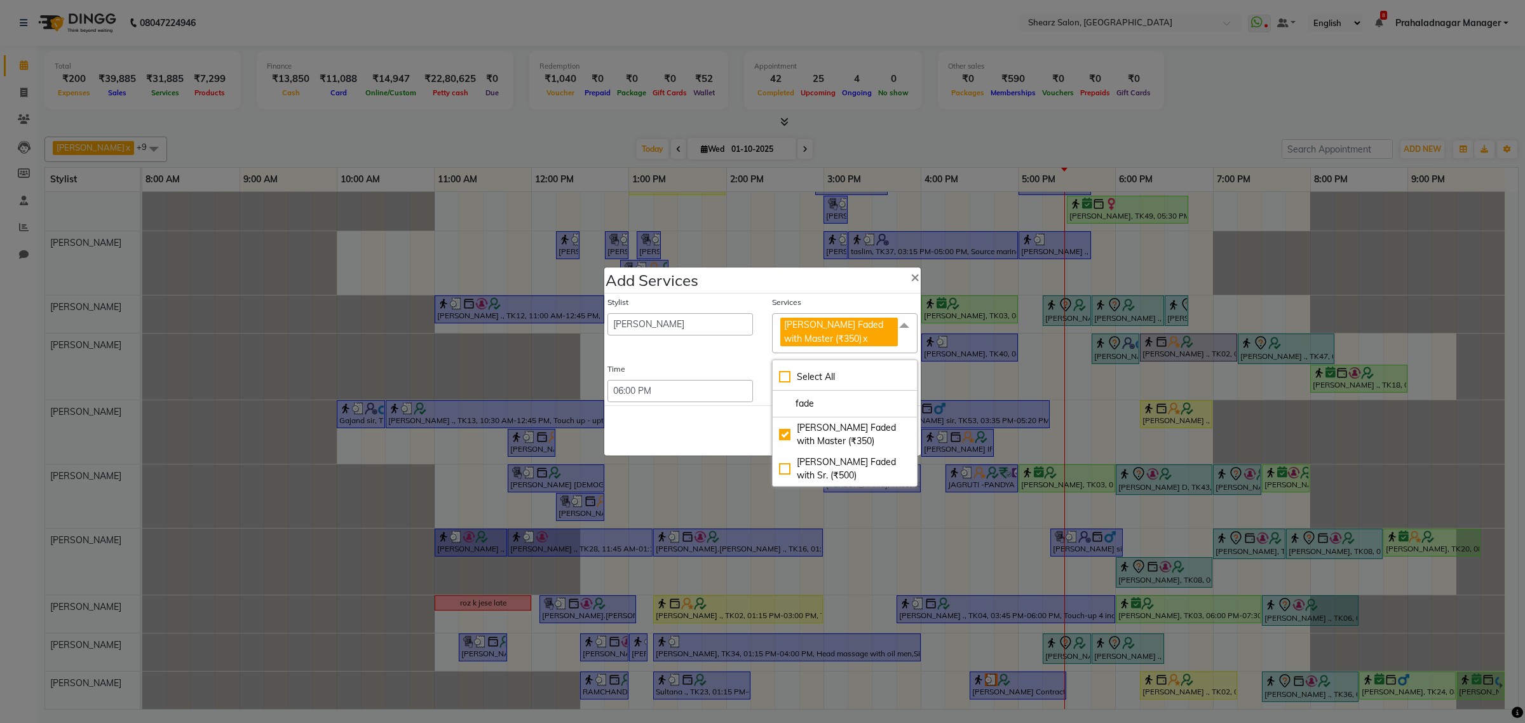
drag, startPoint x: 722, startPoint y: 408, endPoint x: 860, endPoint y: 426, distance: 138.9
click at [728, 411] on div "Save Cancel" at bounding box center [762, 430] width 316 height 50
click at [832, 424] on button "Save" at bounding box center [836, 431] width 35 height 20
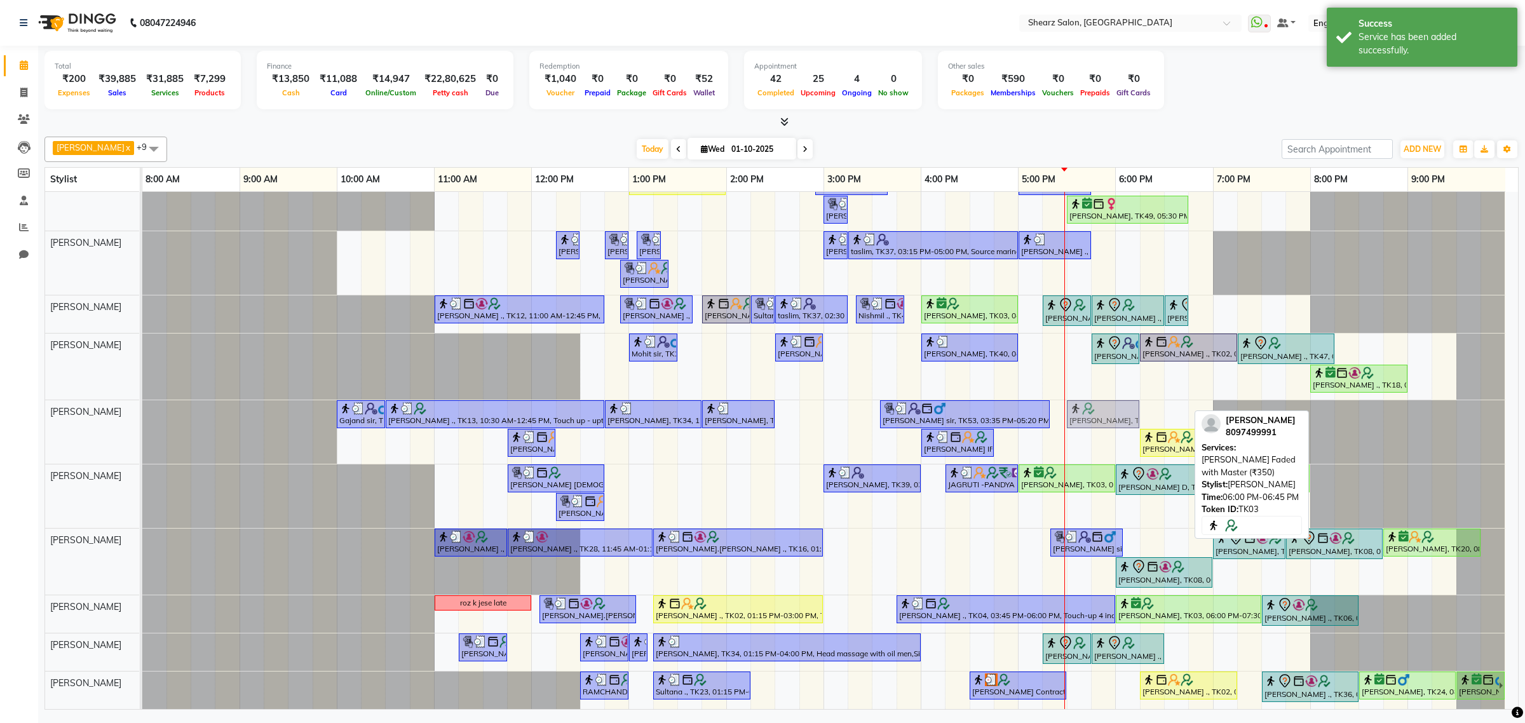
drag, startPoint x: 1147, startPoint y: 399, endPoint x: 1107, endPoint y: 399, distance: 39.4
click at [142, 400] on div "Gajand sir, TK15, 10:00 AM-10:30 AM, Shave / trim [PERSON_NAME] ., TK13, 10:30 …" at bounding box center [142, 432] width 0 height 64
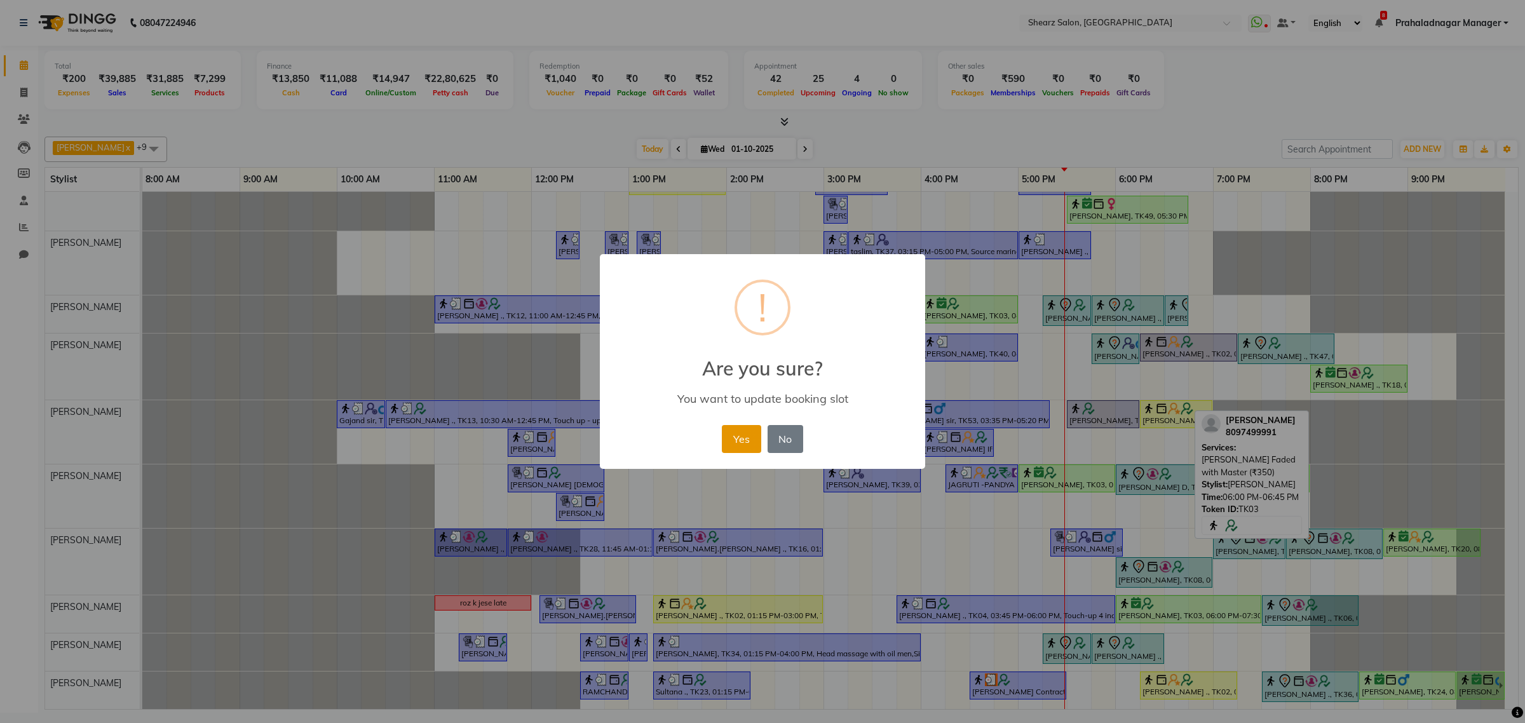
click at [737, 430] on button "Yes" at bounding box center [741, 439] width 39 height 28
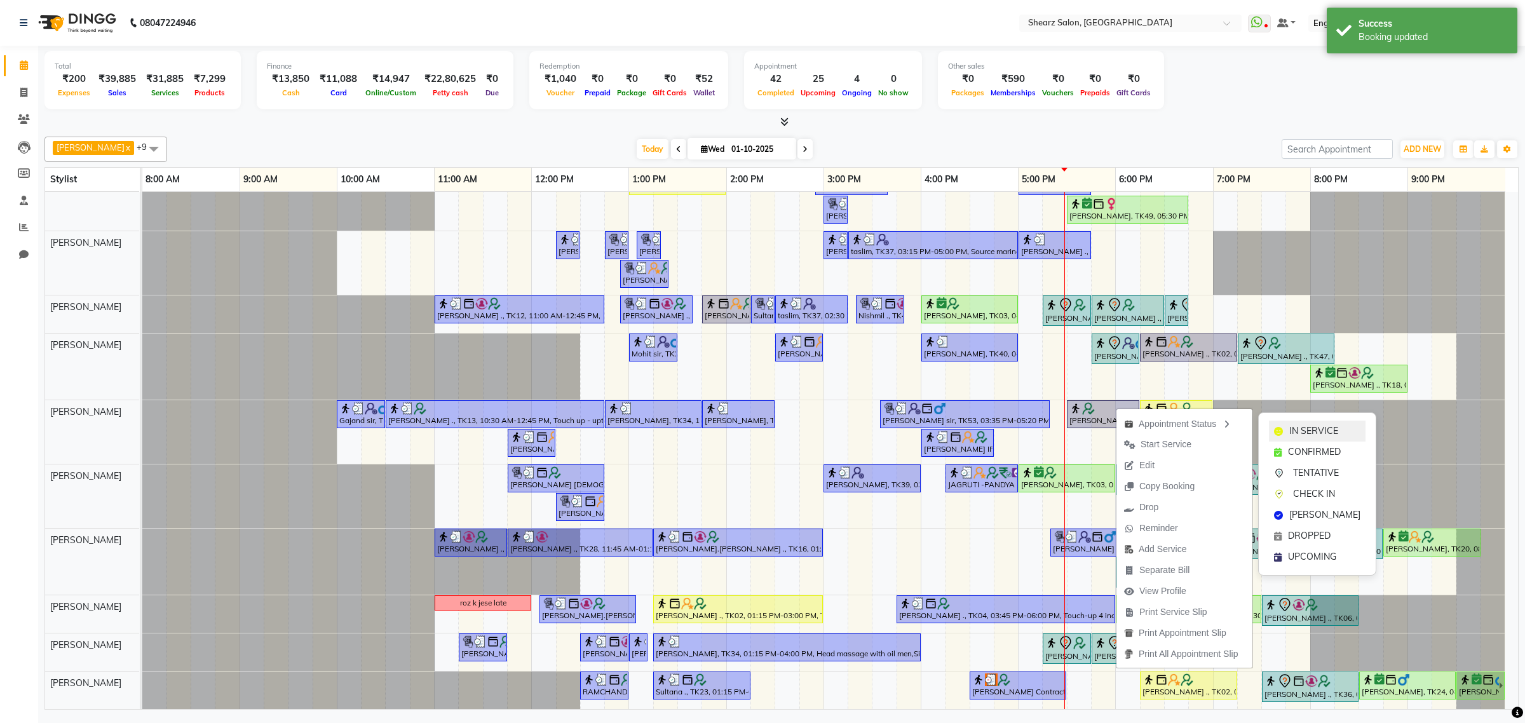
click at [1307, 430] on span "IN SERVICE" at bounding box center [1313, 430] width 49 height 13
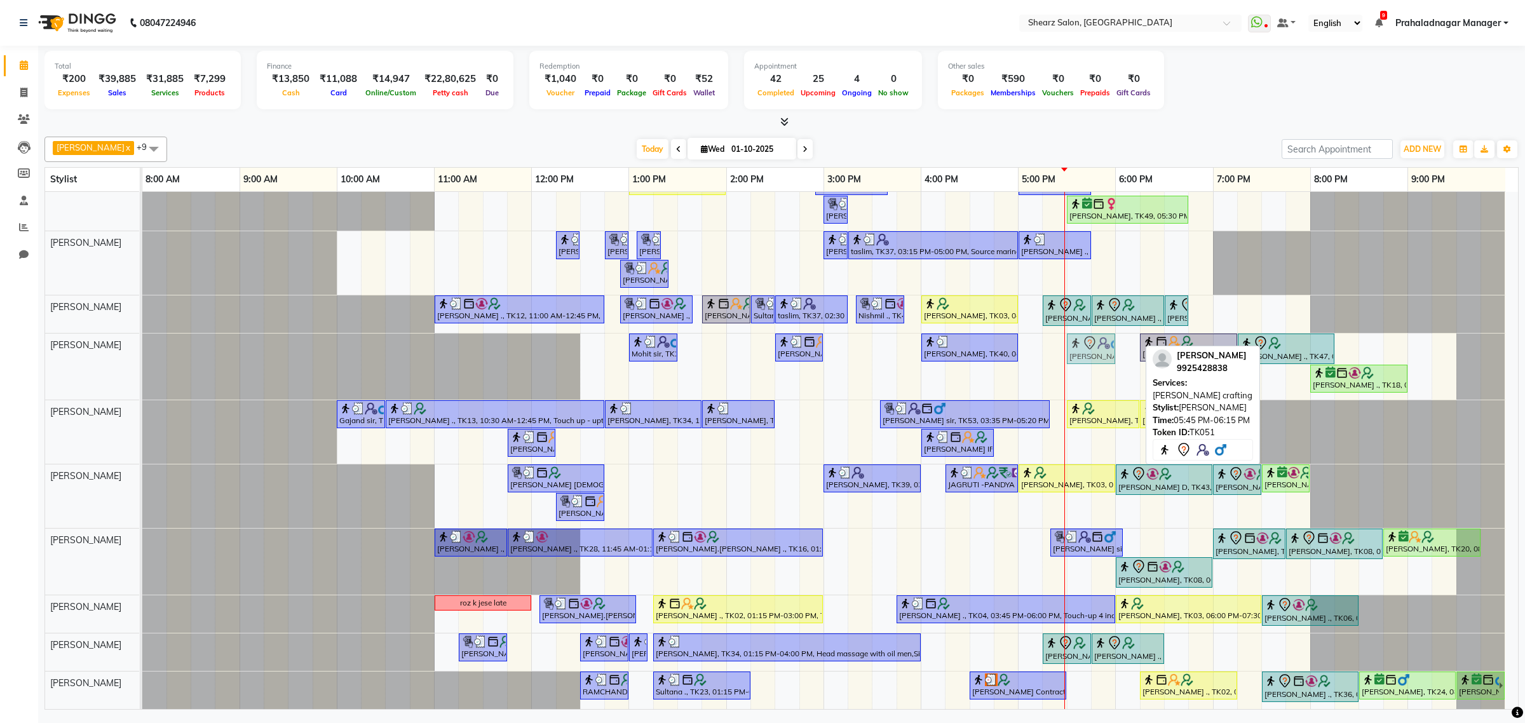
drag, startPoint x: 1123, startPoint y: 334, endPoint x: 1100, endPoint y: 339, distance: 23.4
click at [142, 339] on div "Mohit sir, TK21, 01:00 PM-01:30 PM, Shave / trim [PERSON_NAME] ., TK32, 02:30 P…" at bounding box center [142, 367] width 0 height 66
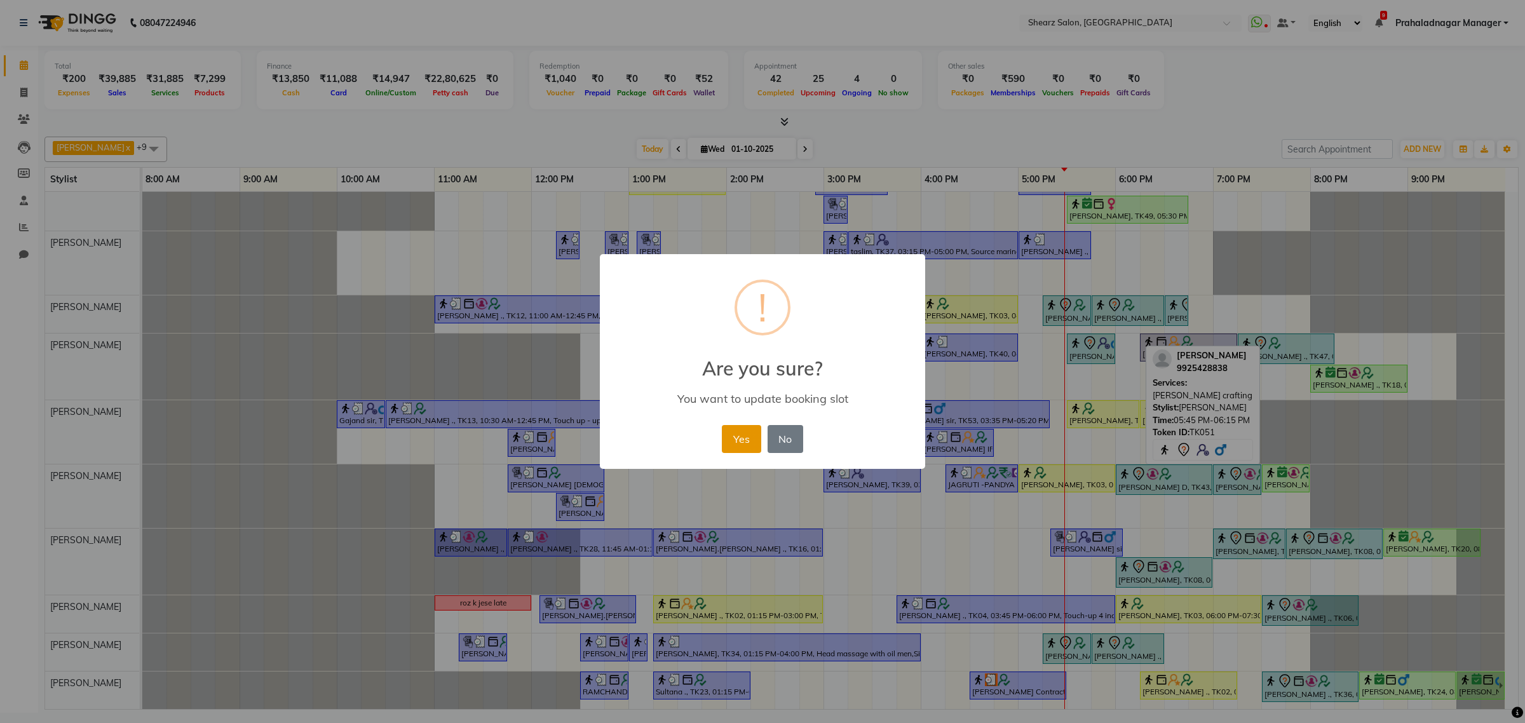
click at [736, 436] on button "Yes" at bounding box center [741, 439] width 39 height 28
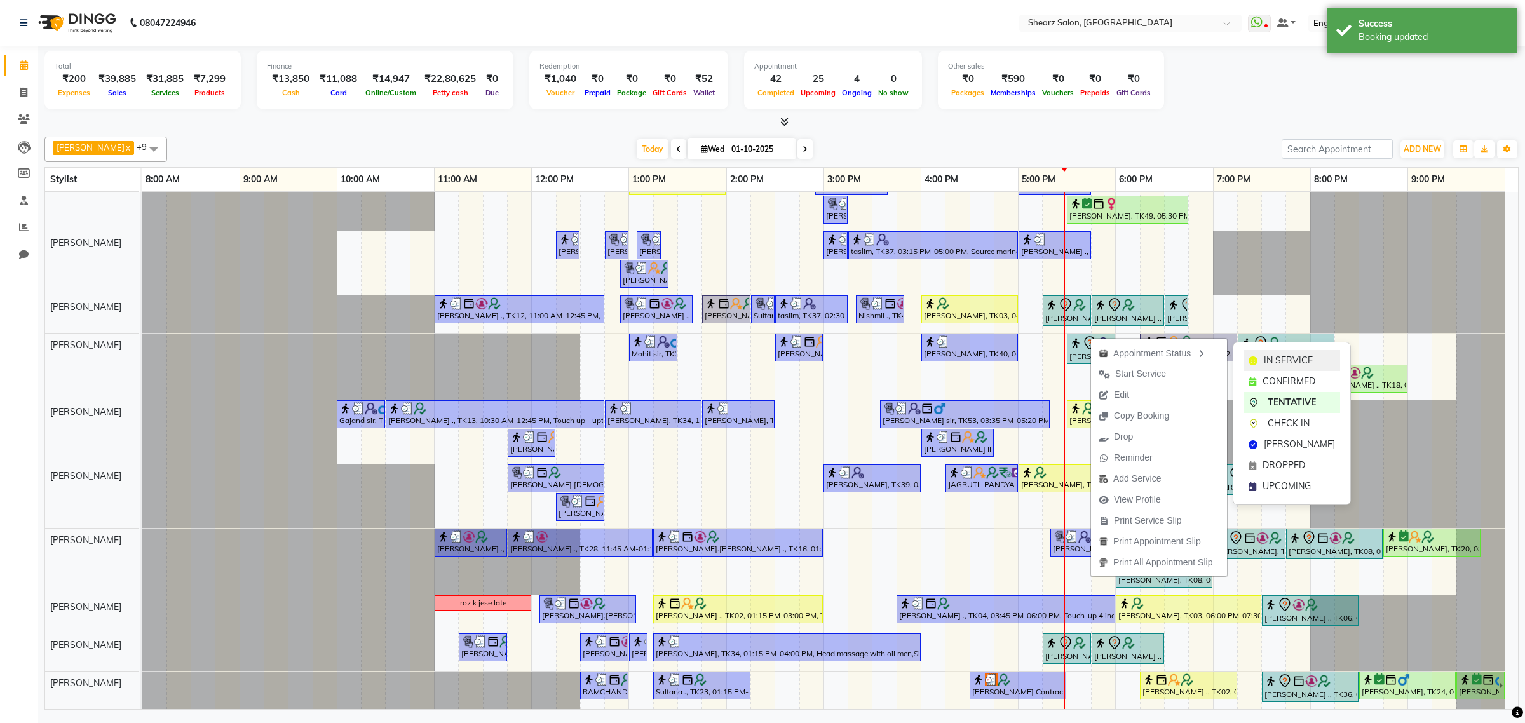
click at [1262, 363] on div "IN SERVICE" at bounding box center [1291, 360] width 97 height 21
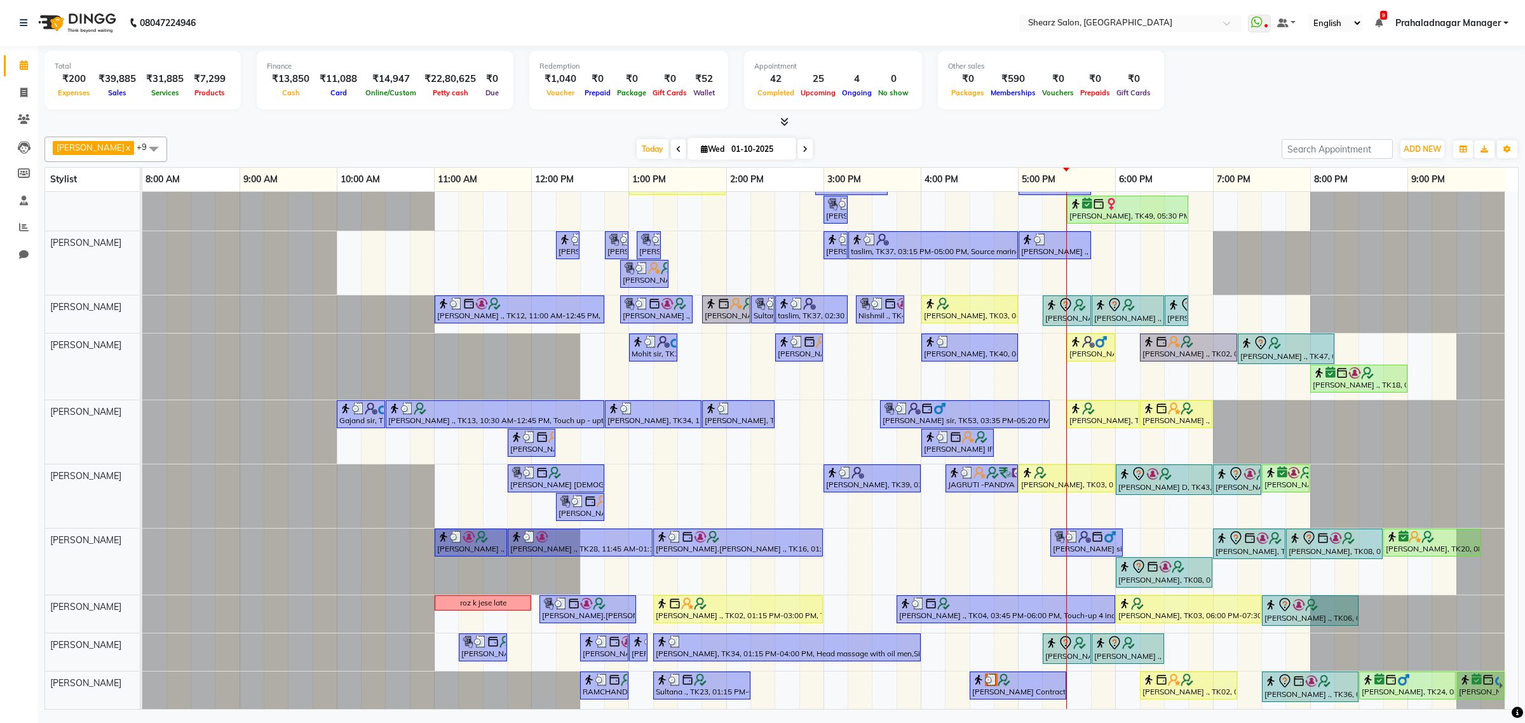
scroll to position [0, 0]
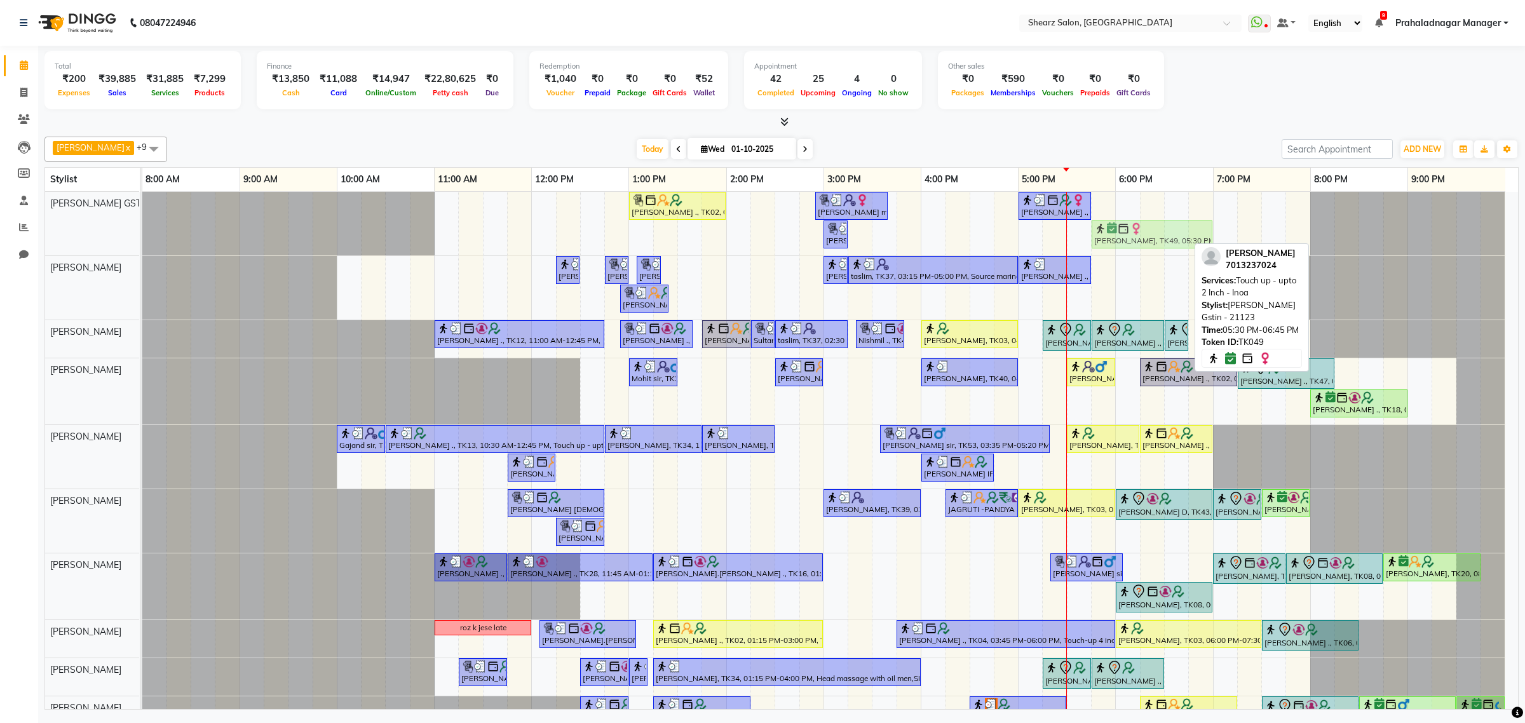
drag, startPoint x: 1131, startPoint y: 237, endPoint x: 1144, endPoint y: 237, distance: 12.7
click at [142, 237] on div "[PERSON_NAME] ., TK02, 01:00 PM-02:00 PM, Cirepil Roll On Wax [PERSON_NAME] maa…" at bounding box center [142, 224] width 0 height 64
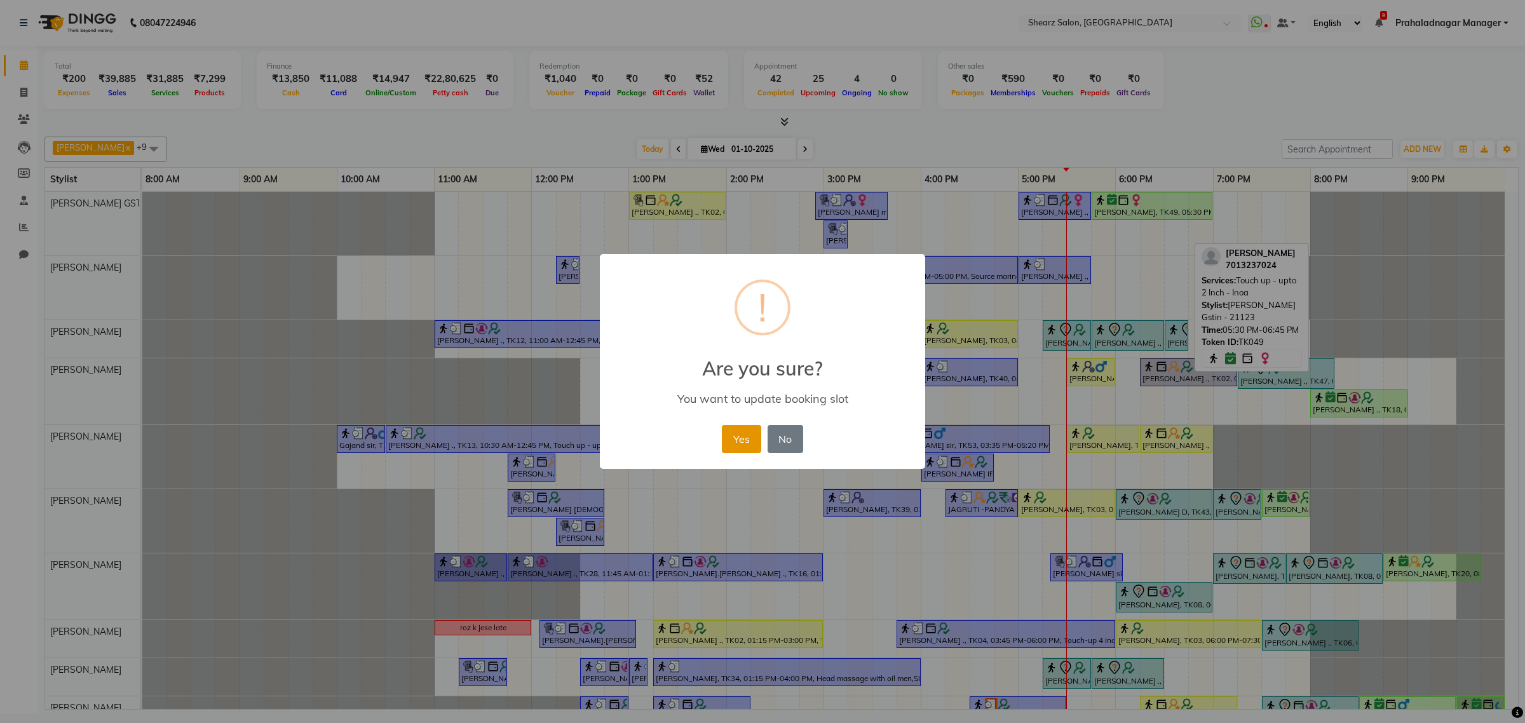
click at [740, 436] on button "Yes" at bounding box center [741, 439] width 39 height 28
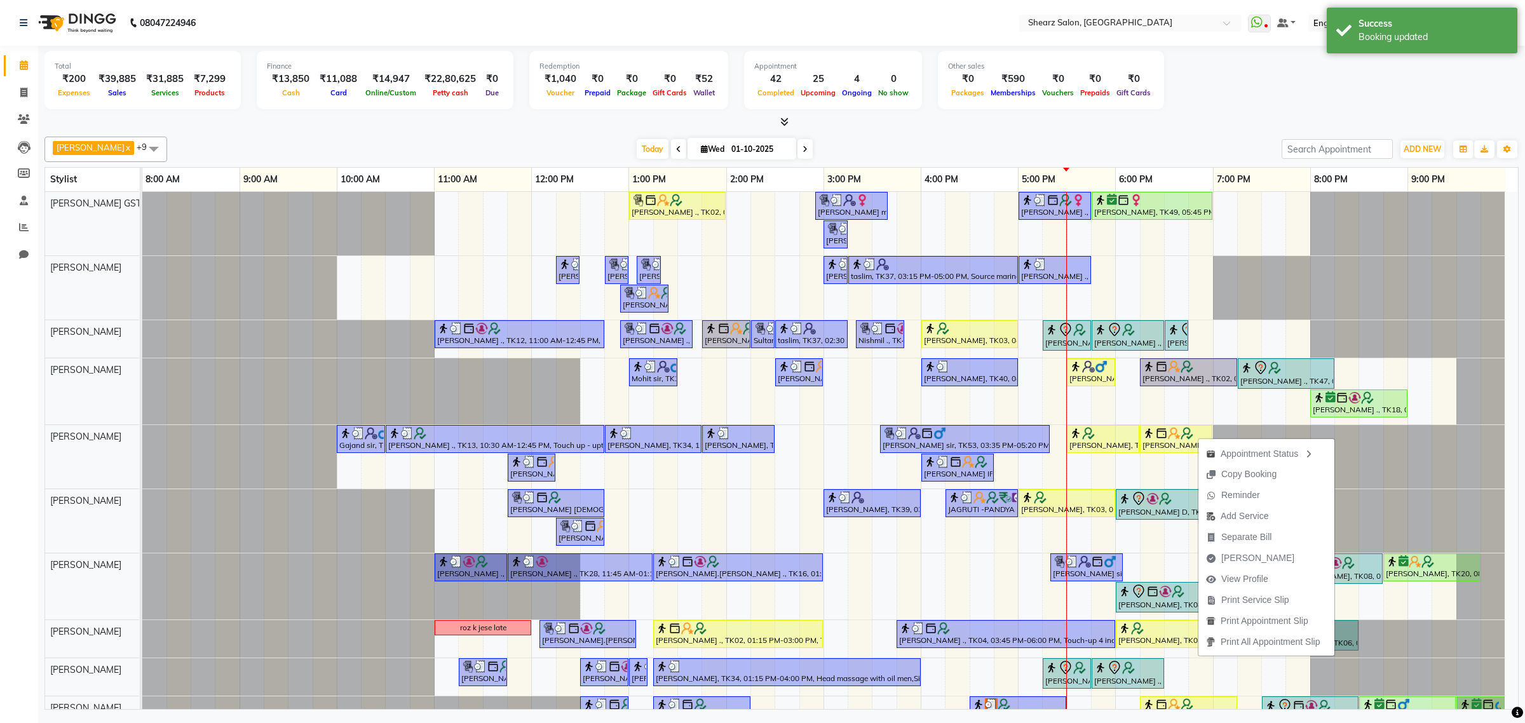
click at [1198, 437] on div "Appointment Status Copy Booking Reminder Add Service Separate Bill [PERSON_NAME…" at bounding box center [1266, 546] width 137 height 219
click at [1276, 94] on div "Total ₹200 Expenses ₹39,885 Sales ₹31,885 Services ₹7,299 Products Finance ₹13,…" at bounding box center [781, 82] width 1474 height 62
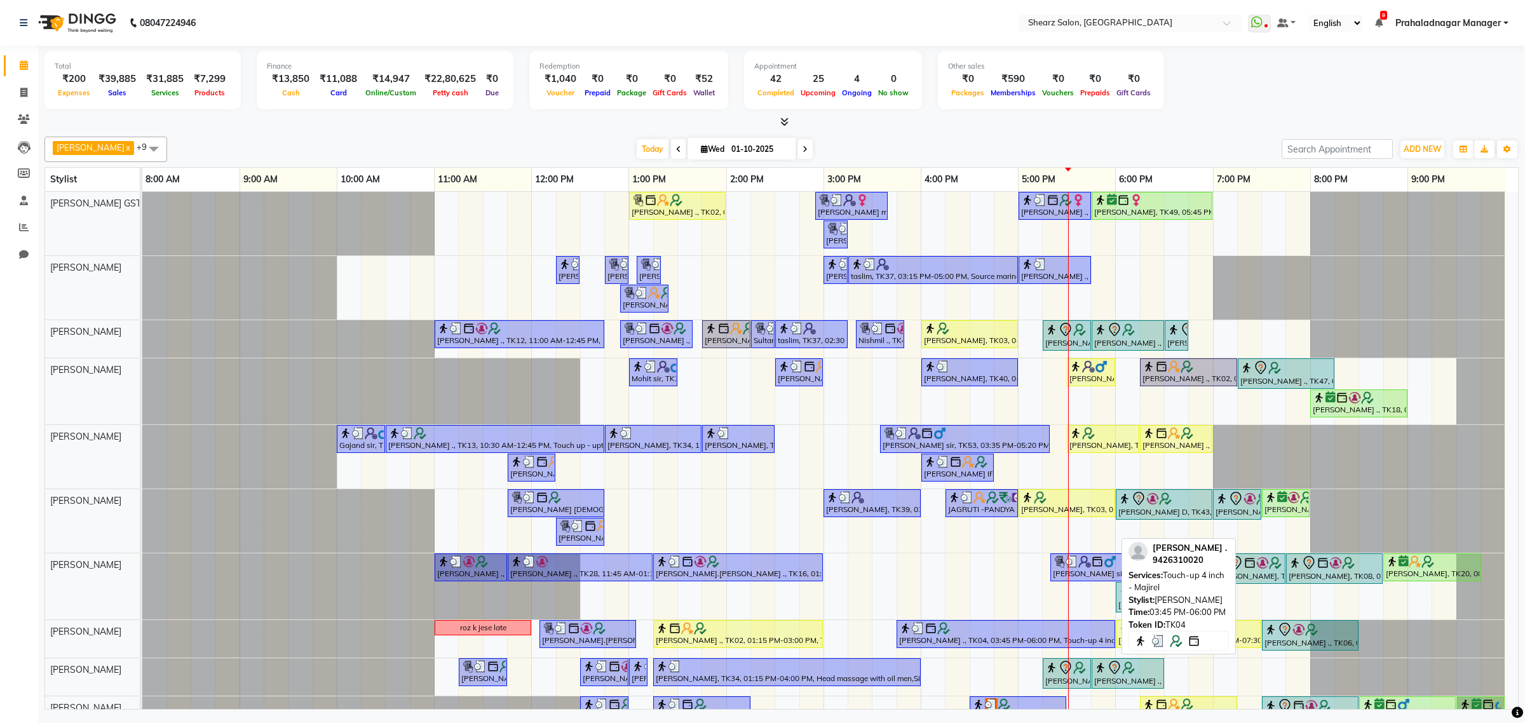
click at [1046, 634] on div at bounding box center [1005, 628] width 213 height 13
click at [1006, 636] on div "[PERSON_NAME] ., TK04, 03:45 PM-06:00 PM, Touch-up 4 inch - Majirel" at bounding box center [1006, 634] width 216 height 24
select select "3"
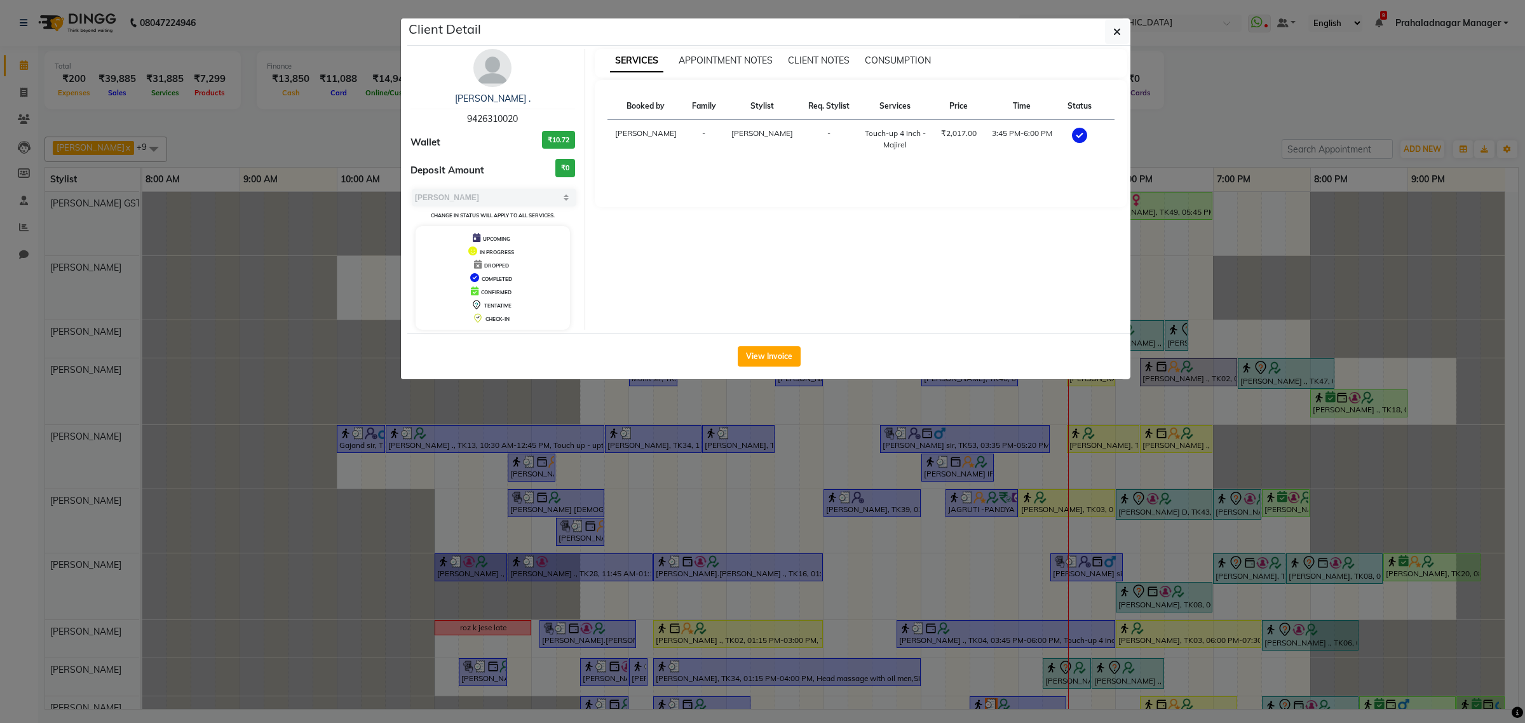
drag, startPoint x: 520, startPoint y: 123, endPoint x: 465, endPoint y: 118, distance: 54.8
click at [465, 118] on div "[PERSON_NAME] . 9426310020" at bounding box center [492, 109] width 165 height 34
copy span "9426310020"
click at [1114, 34] on icon "button" at bounding box center [1117, 32] width 8 height 10
